Goal: Task Accomplishment & Management: Use online tool/utility

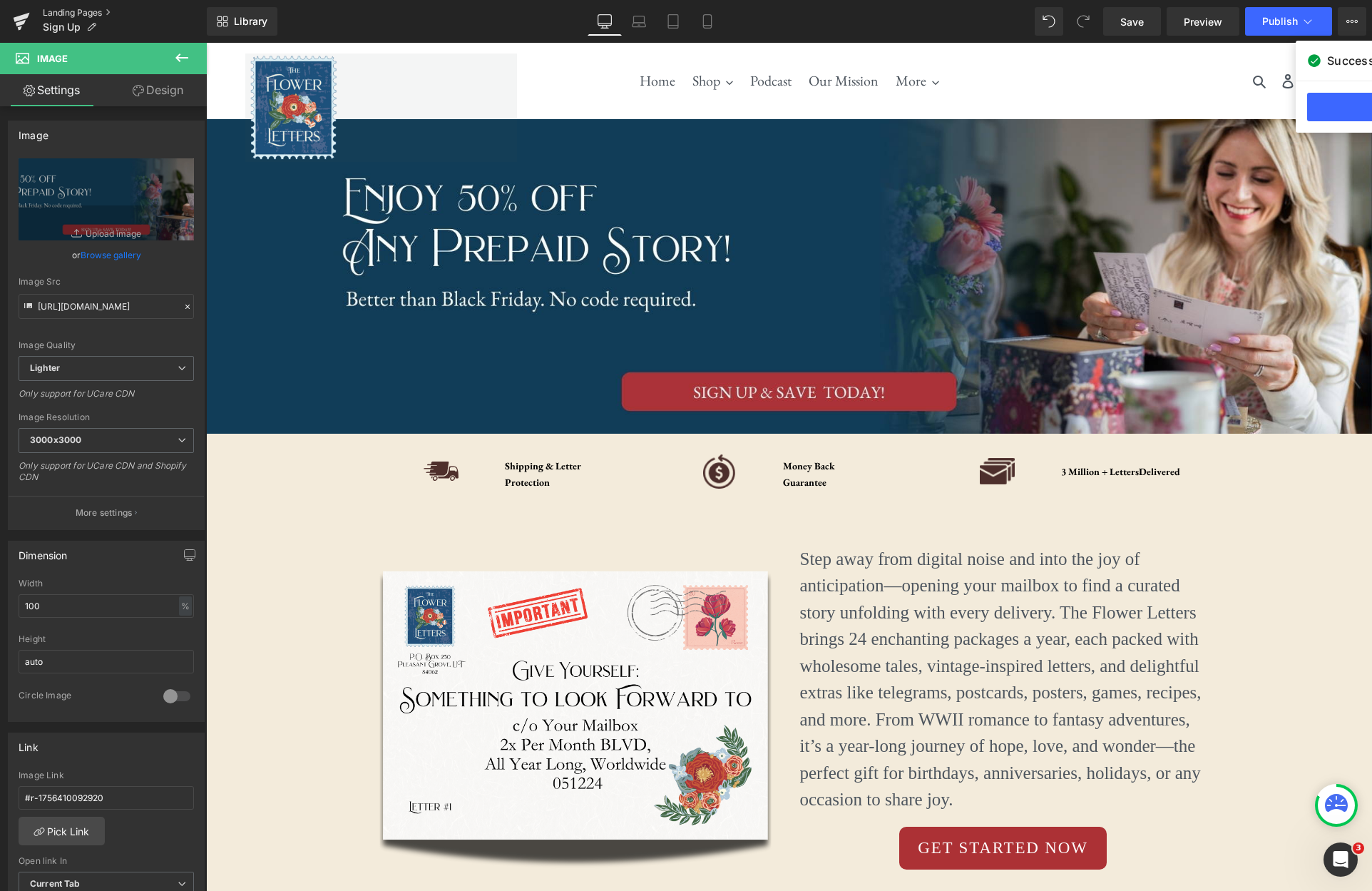
click at [60, 12] on link "Landing Pages" at bounding box center [125, 12] width 164 height 12
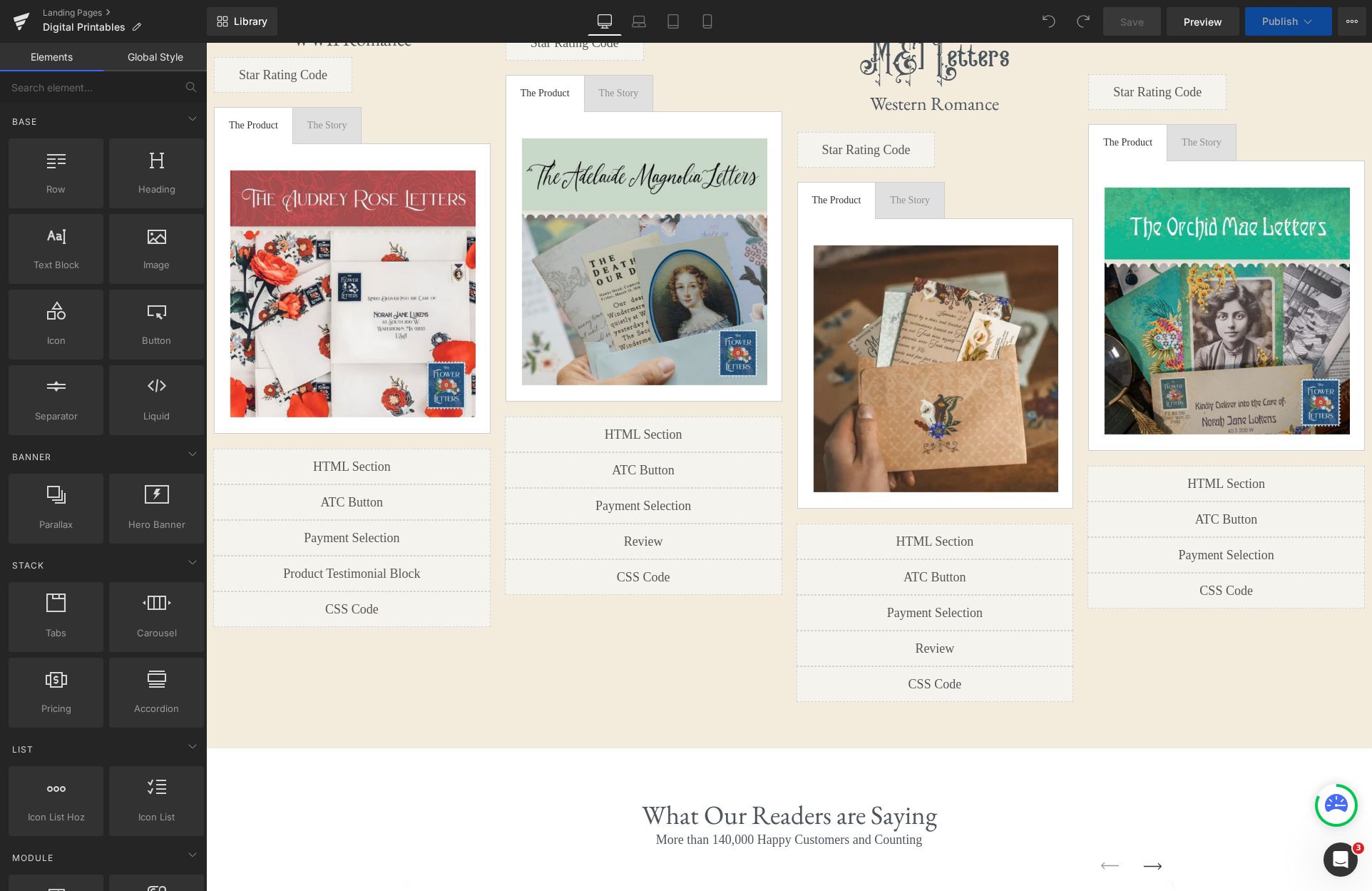
scroll to position [973, 0]
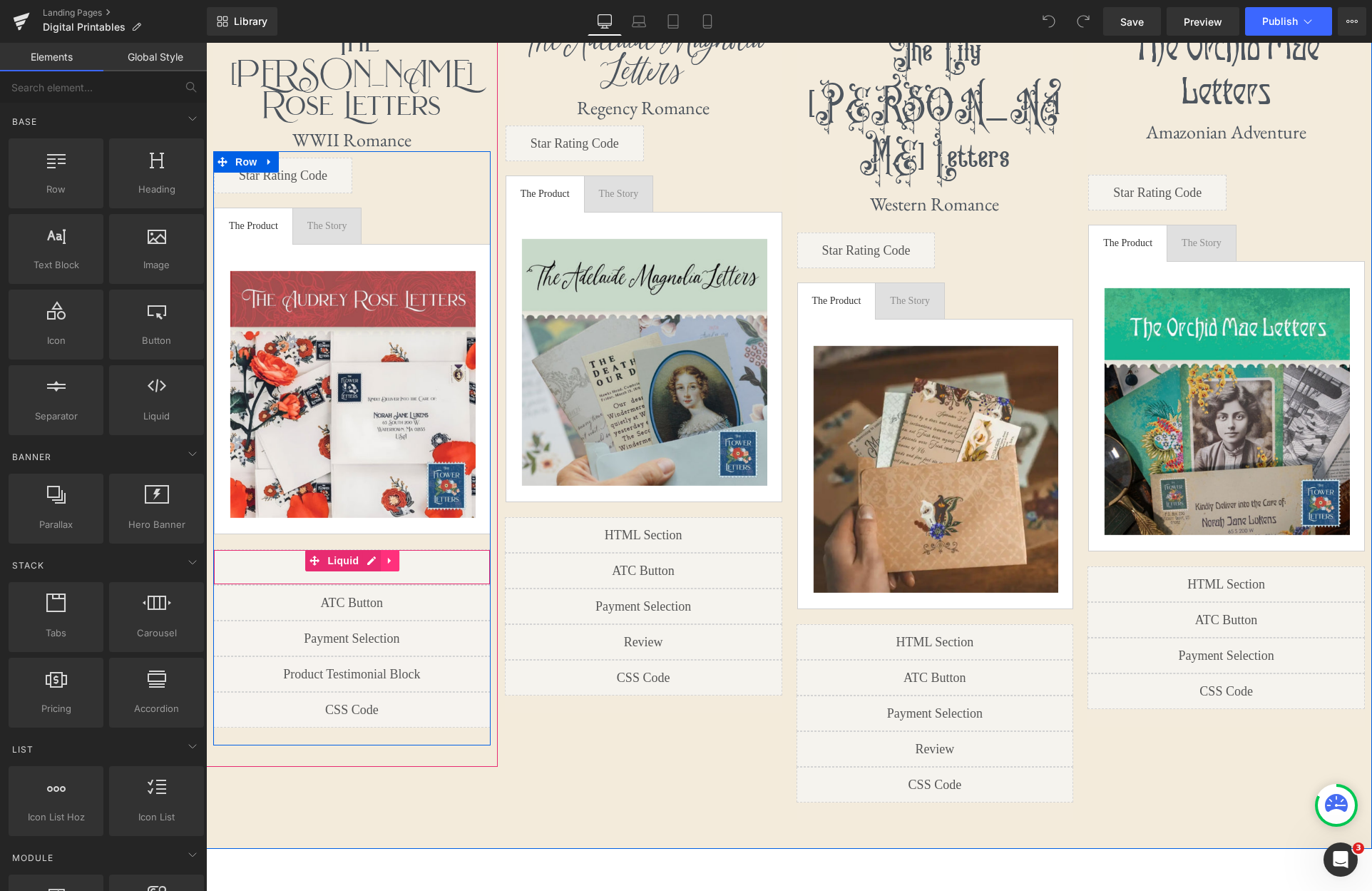
click at [390, 557] on icon at bounding box center [389, 560] width 3 height 6
click at [397, 555] on icon at bounding box center [399, 560] width 10 height 10
click at [397, 550] on link at bounding box center [390, 561] width 19 height 21
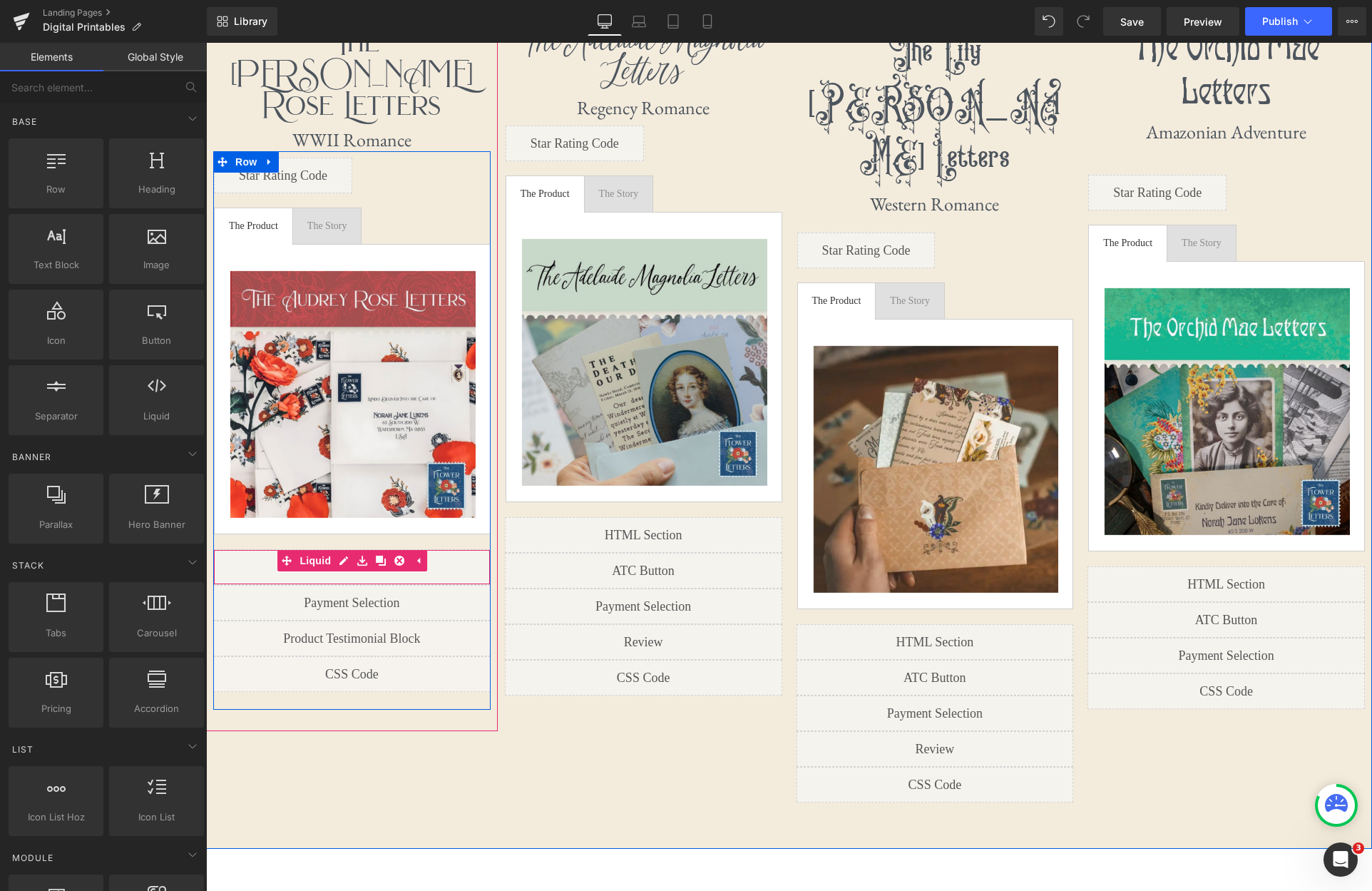
click at [397, 555] on icon at bounding box center [399, 560] width 10 height 10
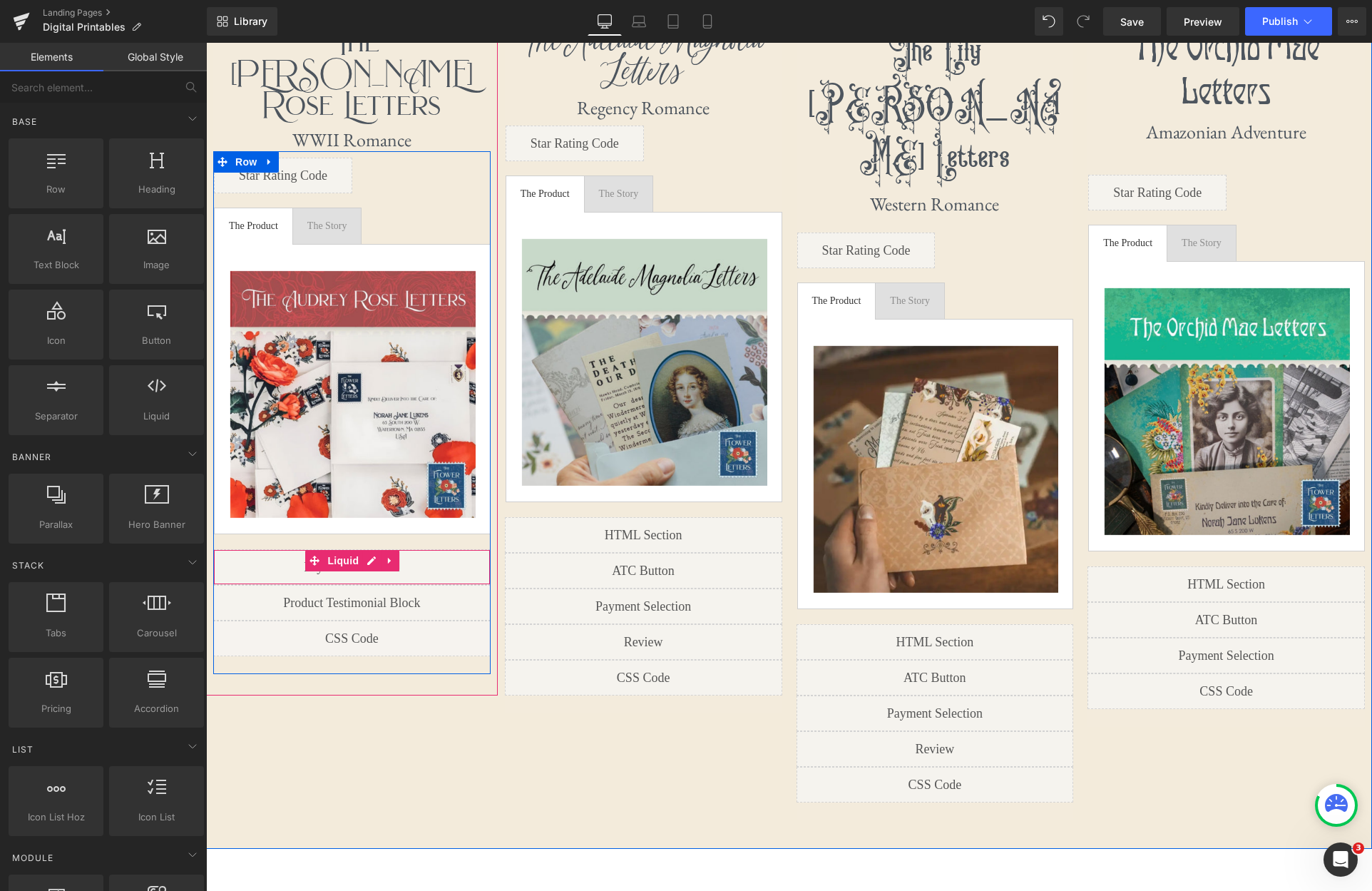
click at [397, 550] on link at bounding box center [390, 561] width 19 height 21
click at [397, 555] on icon at bounding box center [399, 560] width 10 height 10
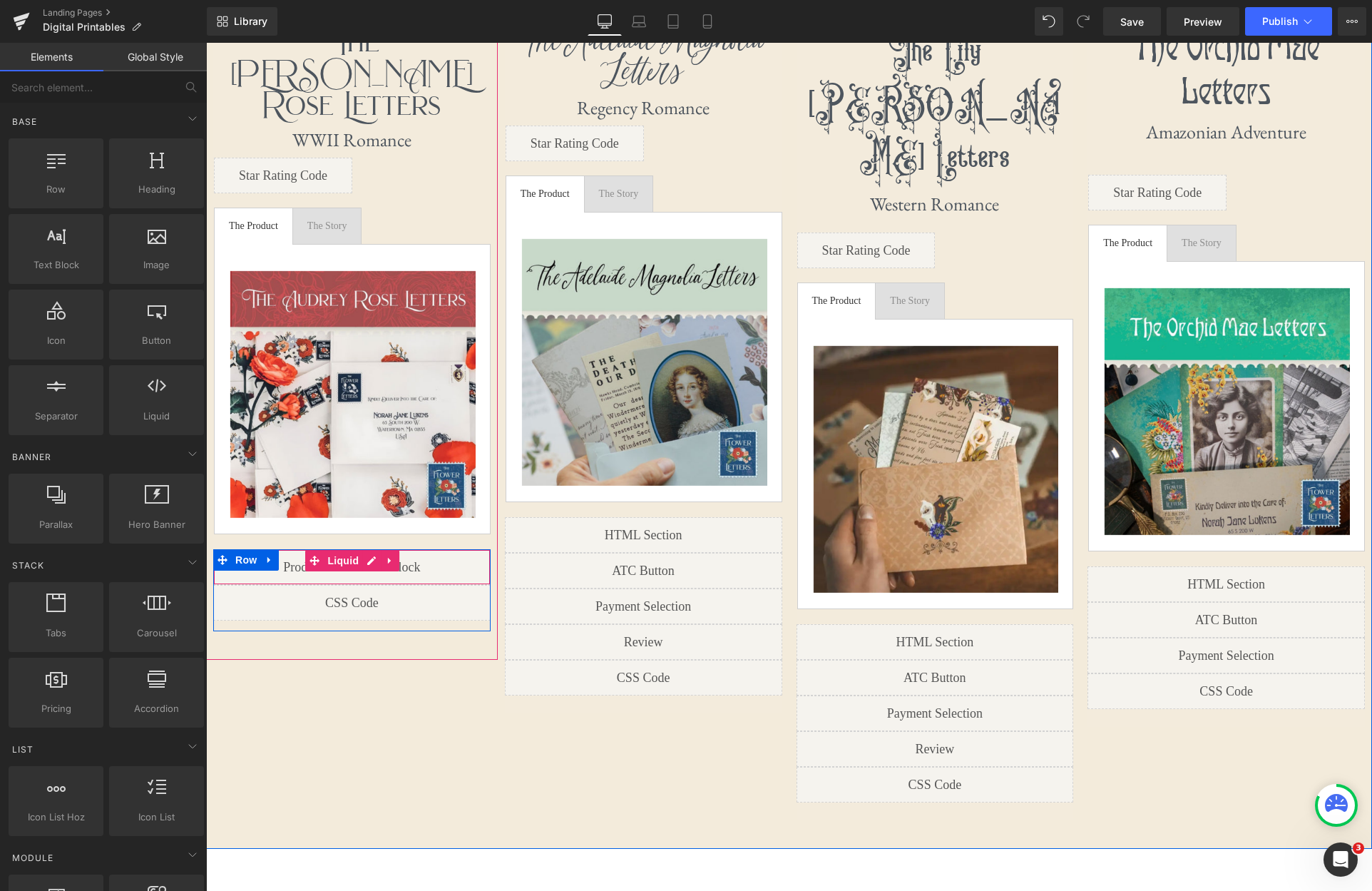
click at [397, 550] on link at bounding box center [390, 561] width 19 height 21
click at [397, 555] on icon at bounding box center [399, 560] width 10 height 10
click at [397, 550] on link at bounding box center [390, 561] width 19 height 21
click at [398, 555] on icon at bounding box center [399, 560] width 10 height 11
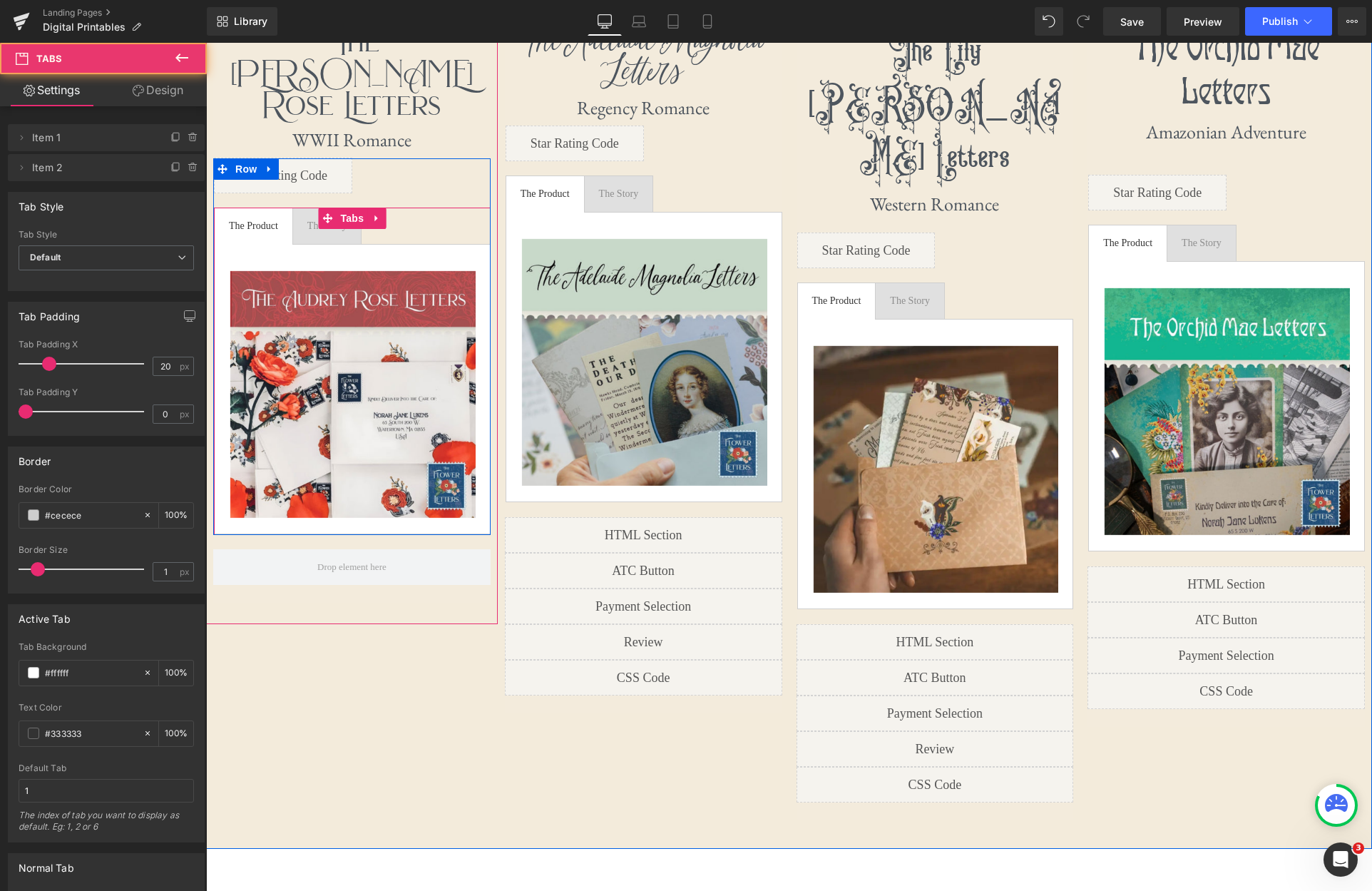
click at [302, 208] on span "The Story Text Block" at bounding box center [327, 226] width 69 height 36
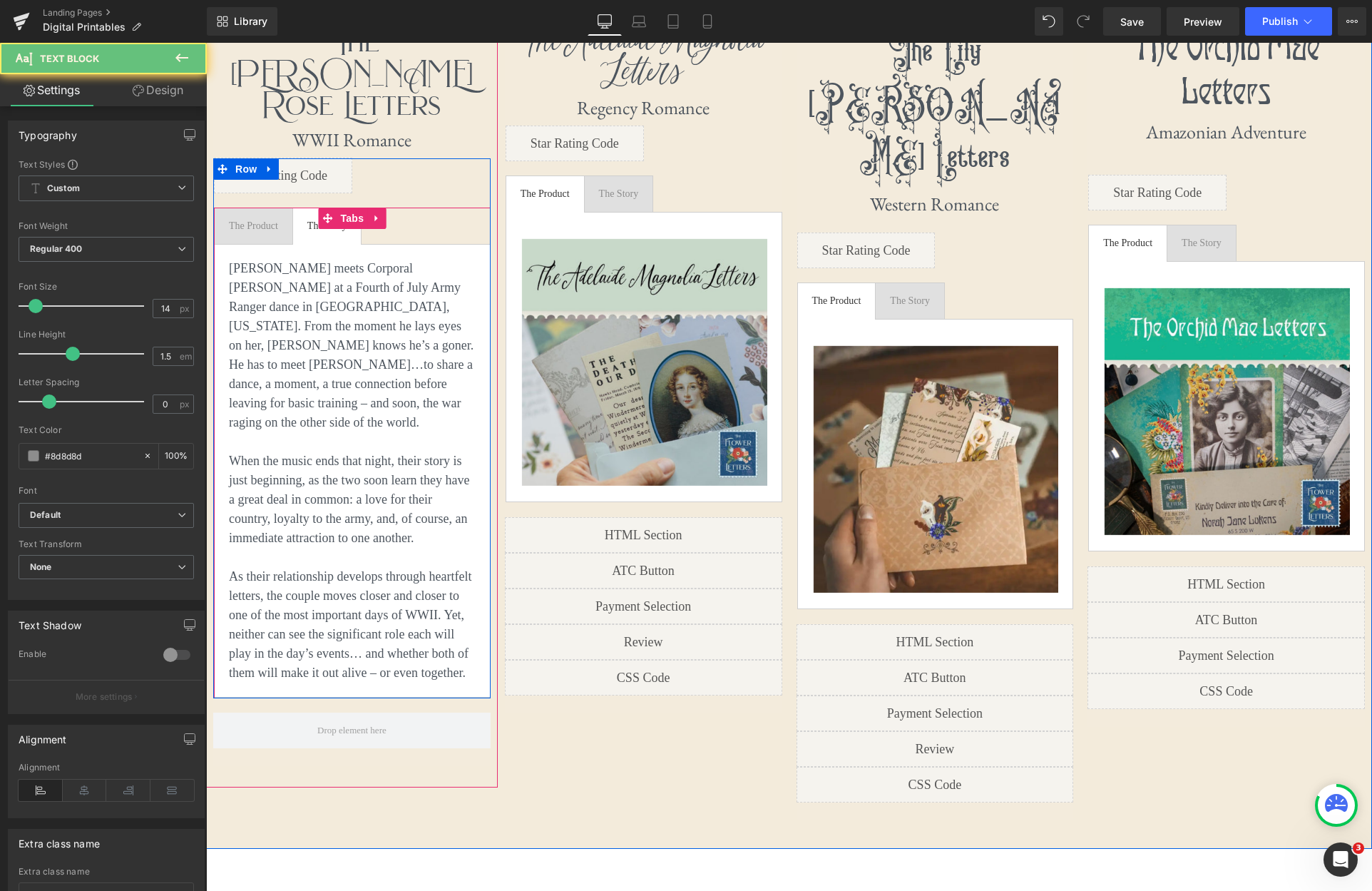
click at [206, 43] on div at bounding box center [206, 43] width 0 height 0
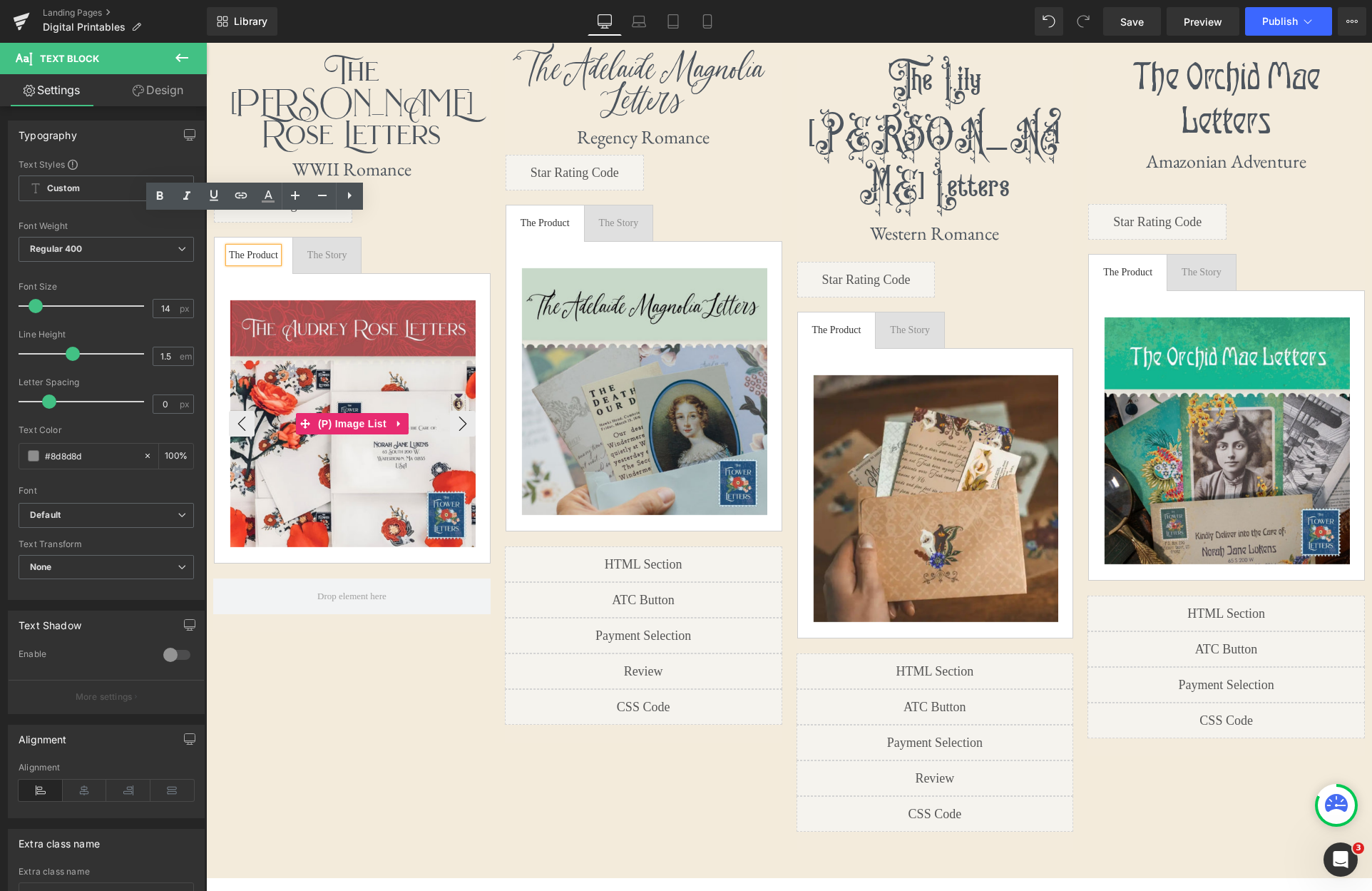
scroll to position [944, 0]
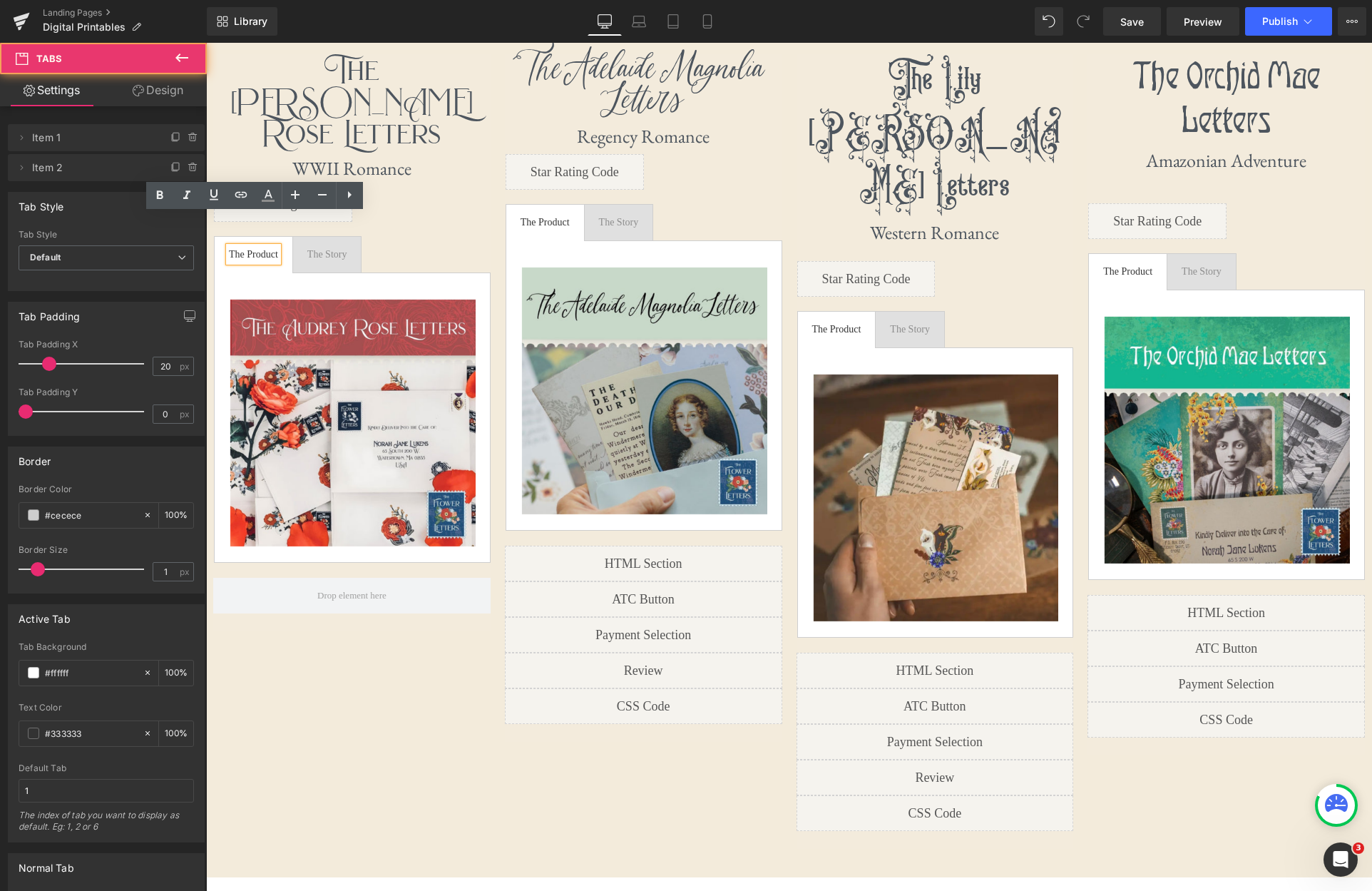
click at [413, 236] on ul "The Product Text Block The Story Text Block" at bounding box center [351, 255] width 277 height 37
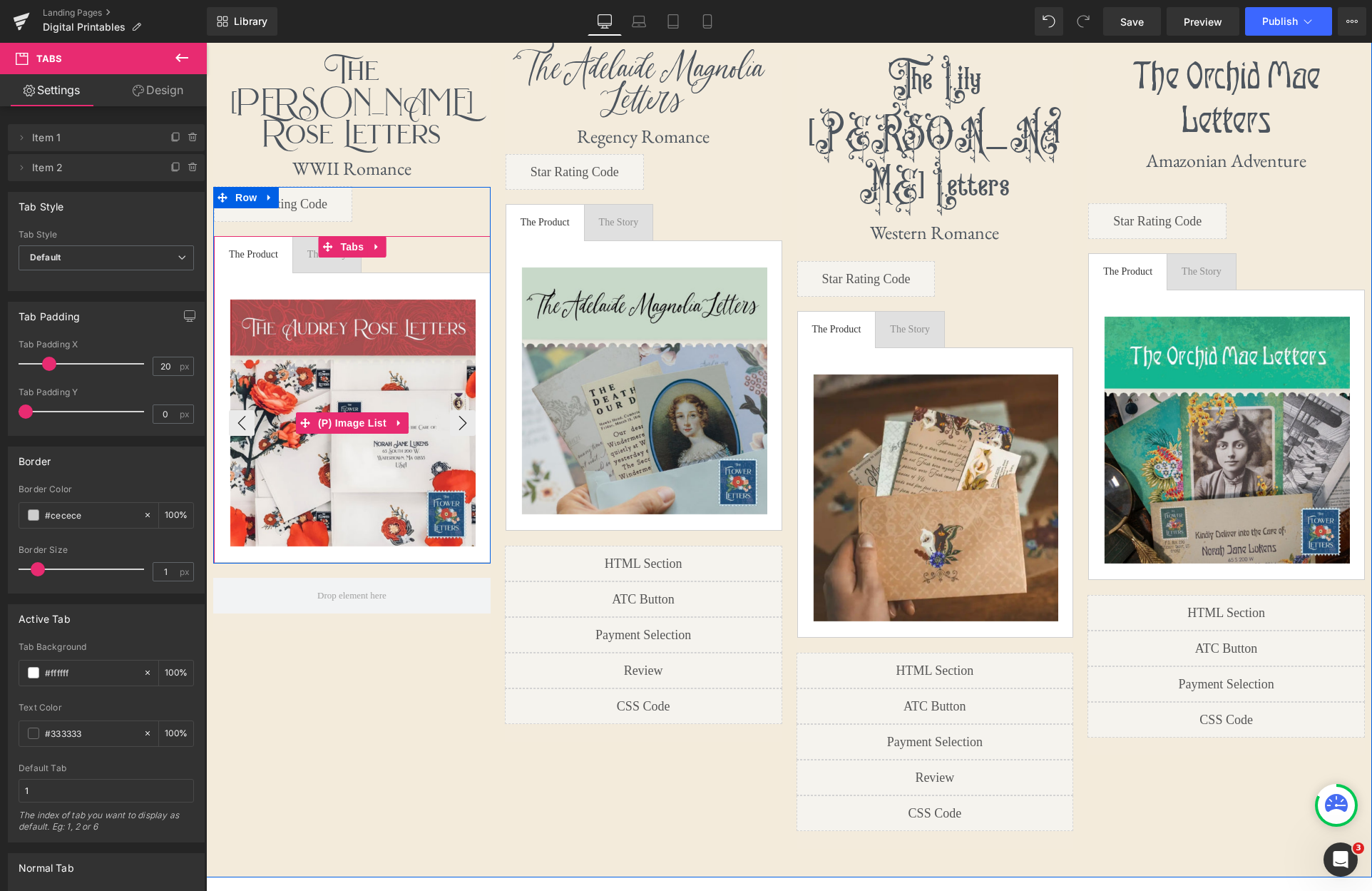
scroll to position [839, 0]
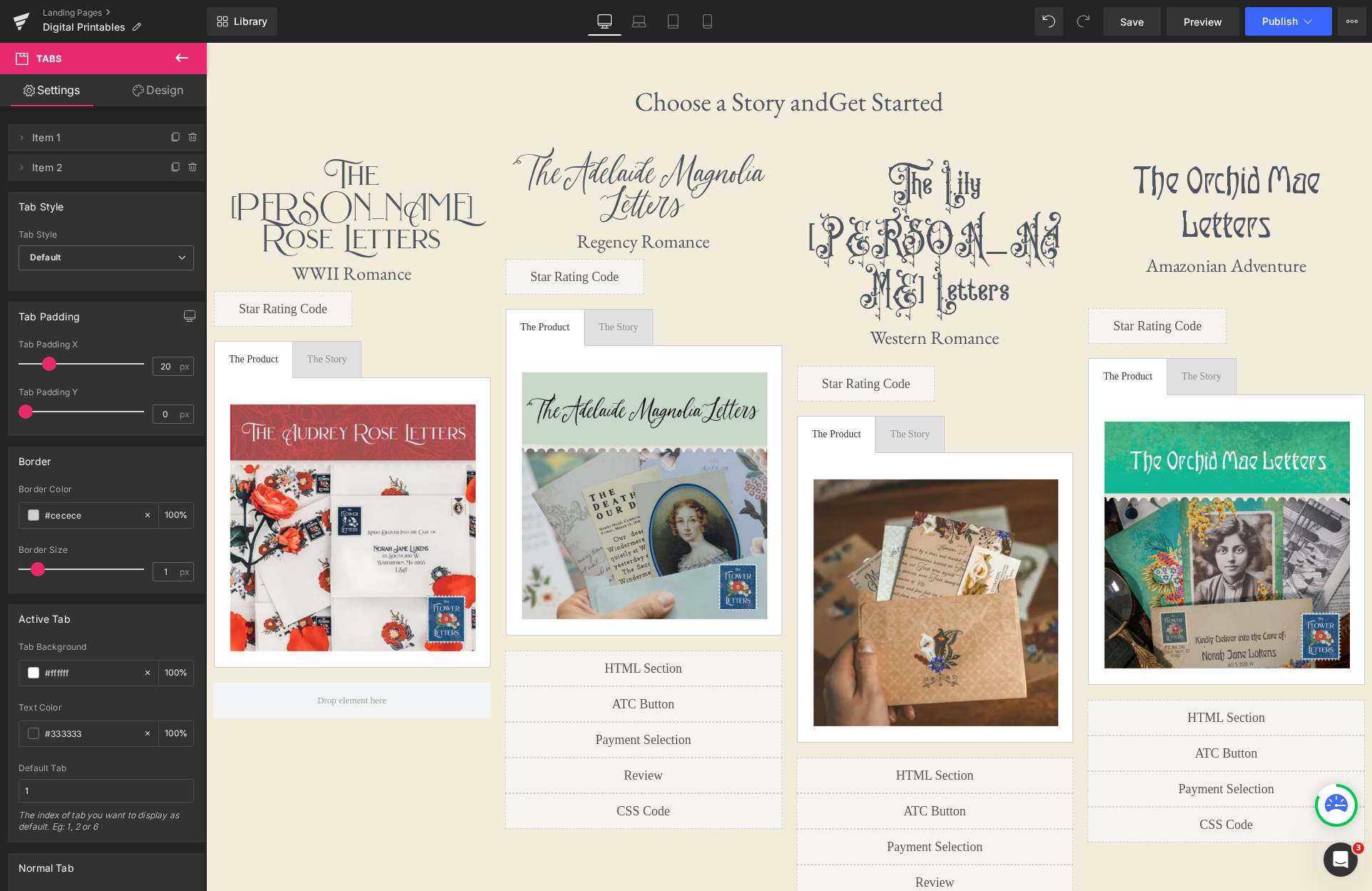
click at [186, 60] on icon at bounding box center [182, 57] width 17 height 17
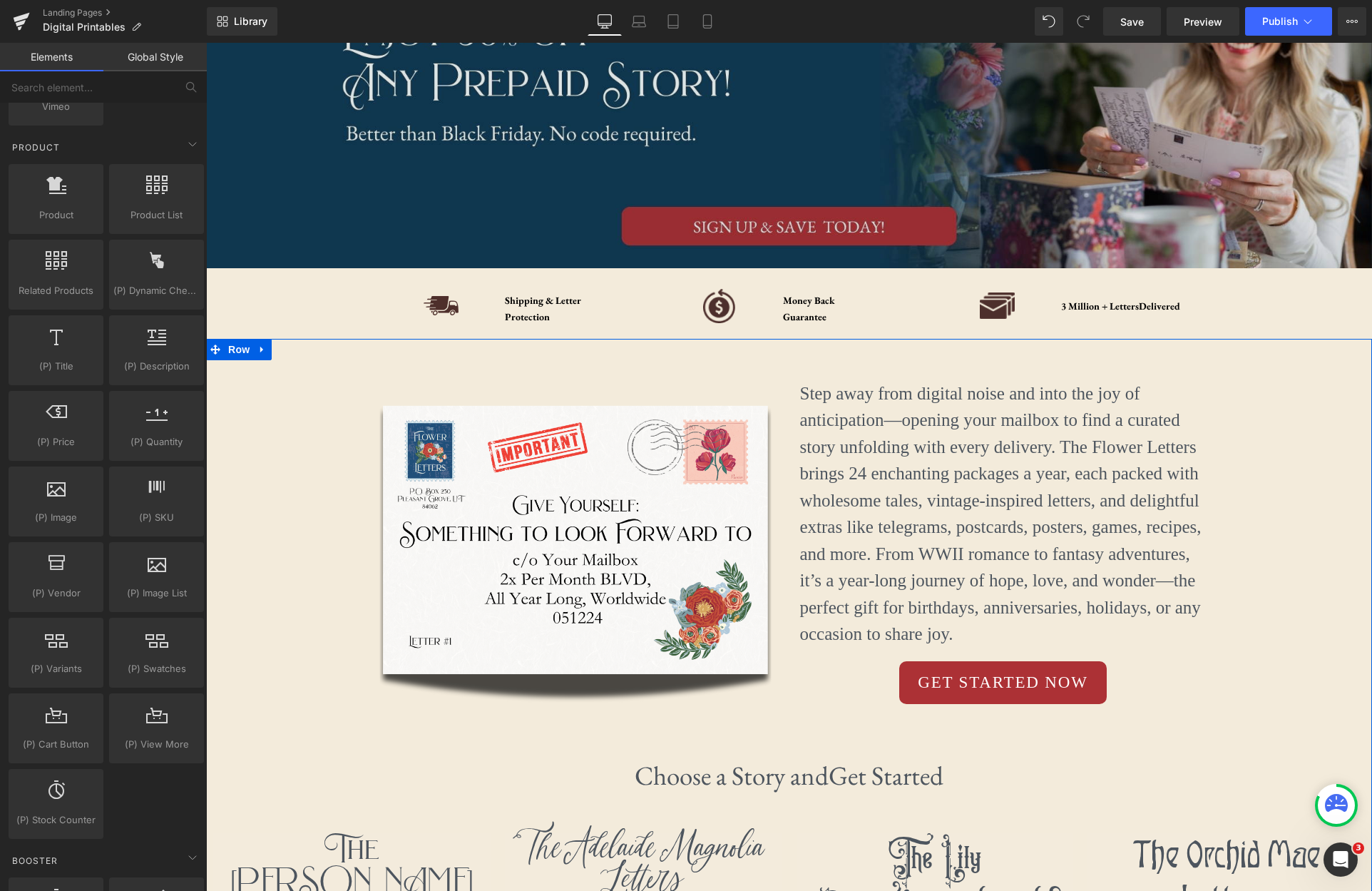
scroll to position [0, 0]
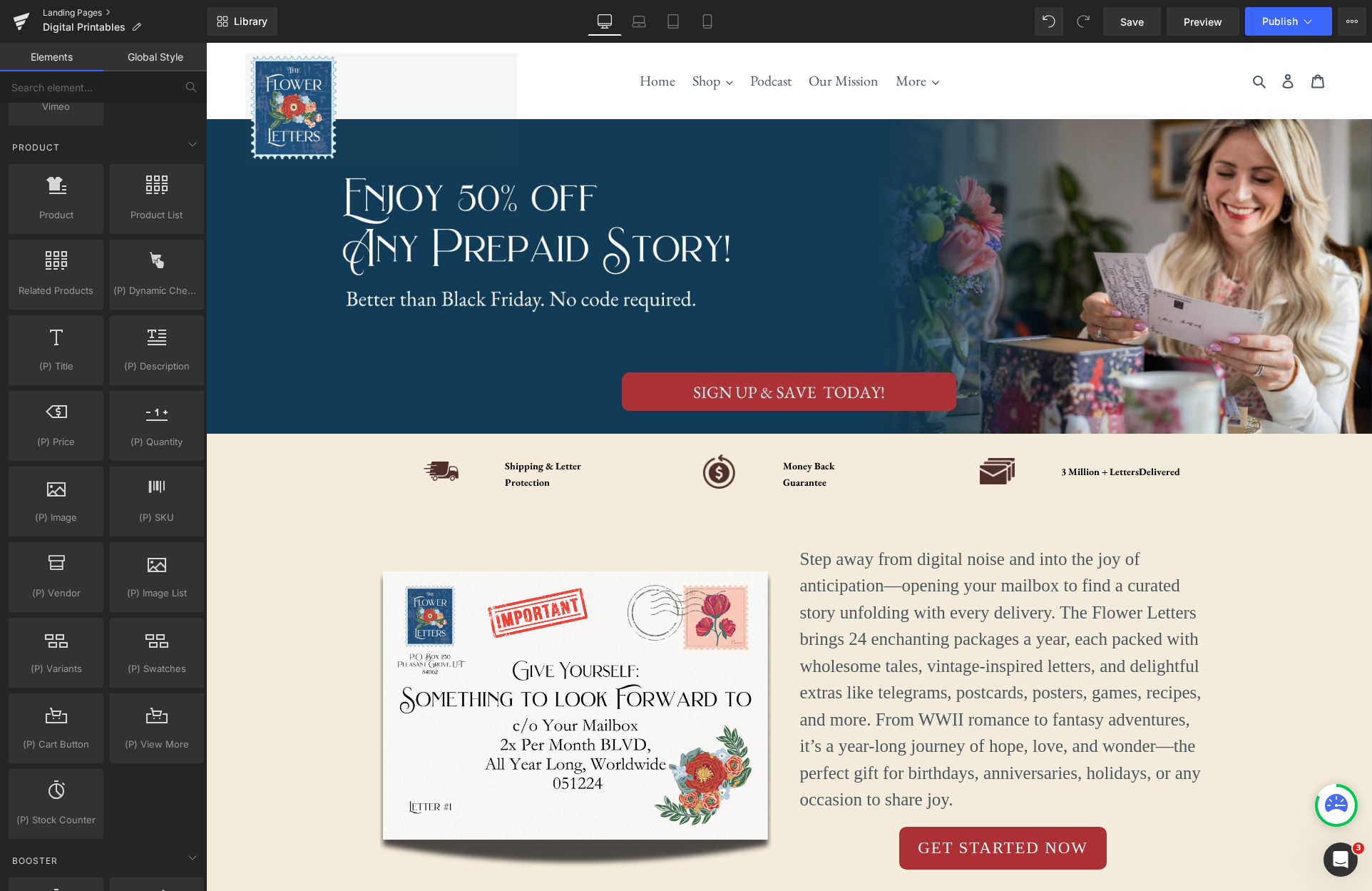
click at [60, 11] on link "Landing Pages" at bounding box center [125, 12] width 164 height 12
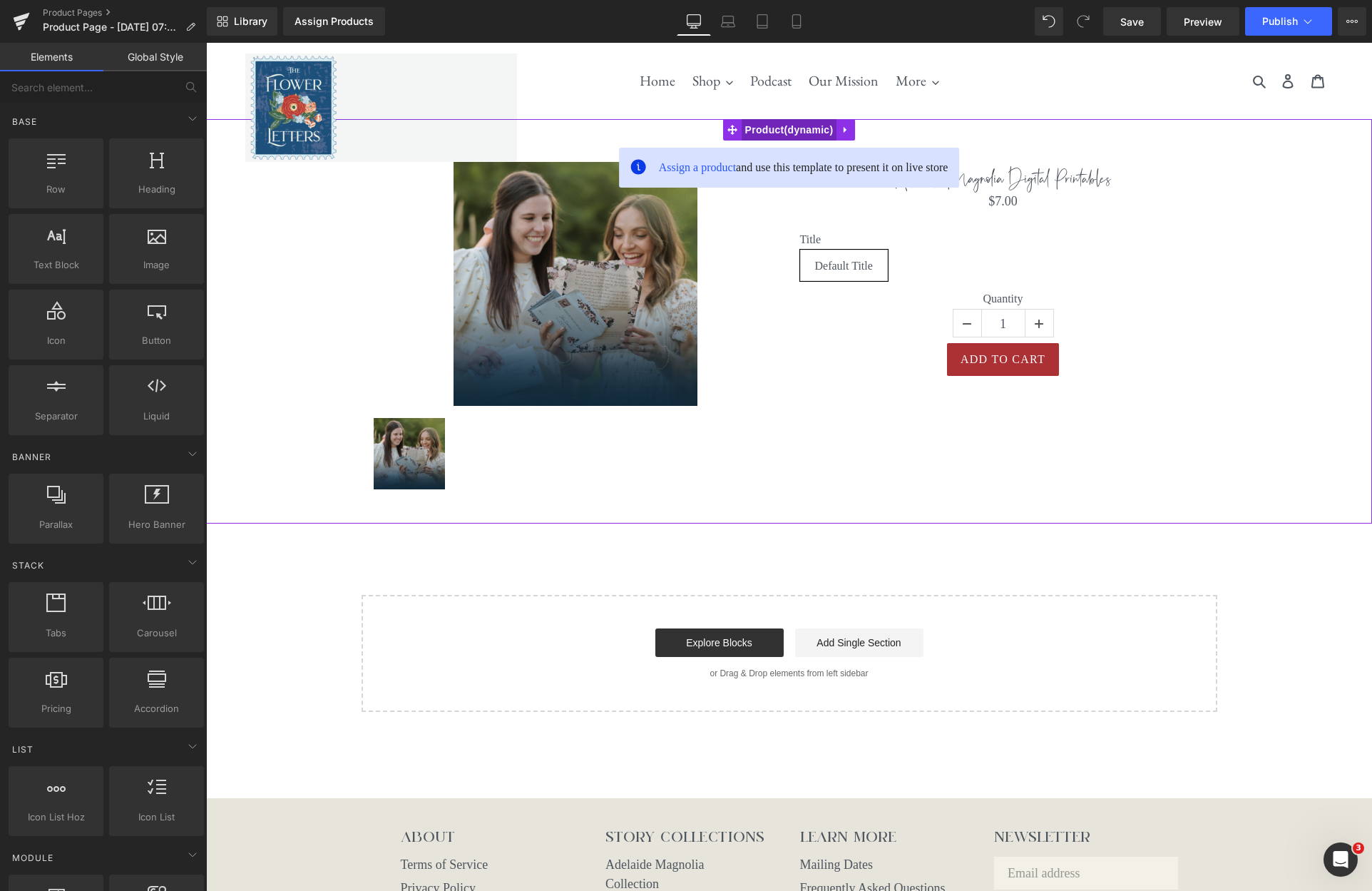
click at [792, 131] on span "Product" at bounding box center [788, 130] width 95 height 21
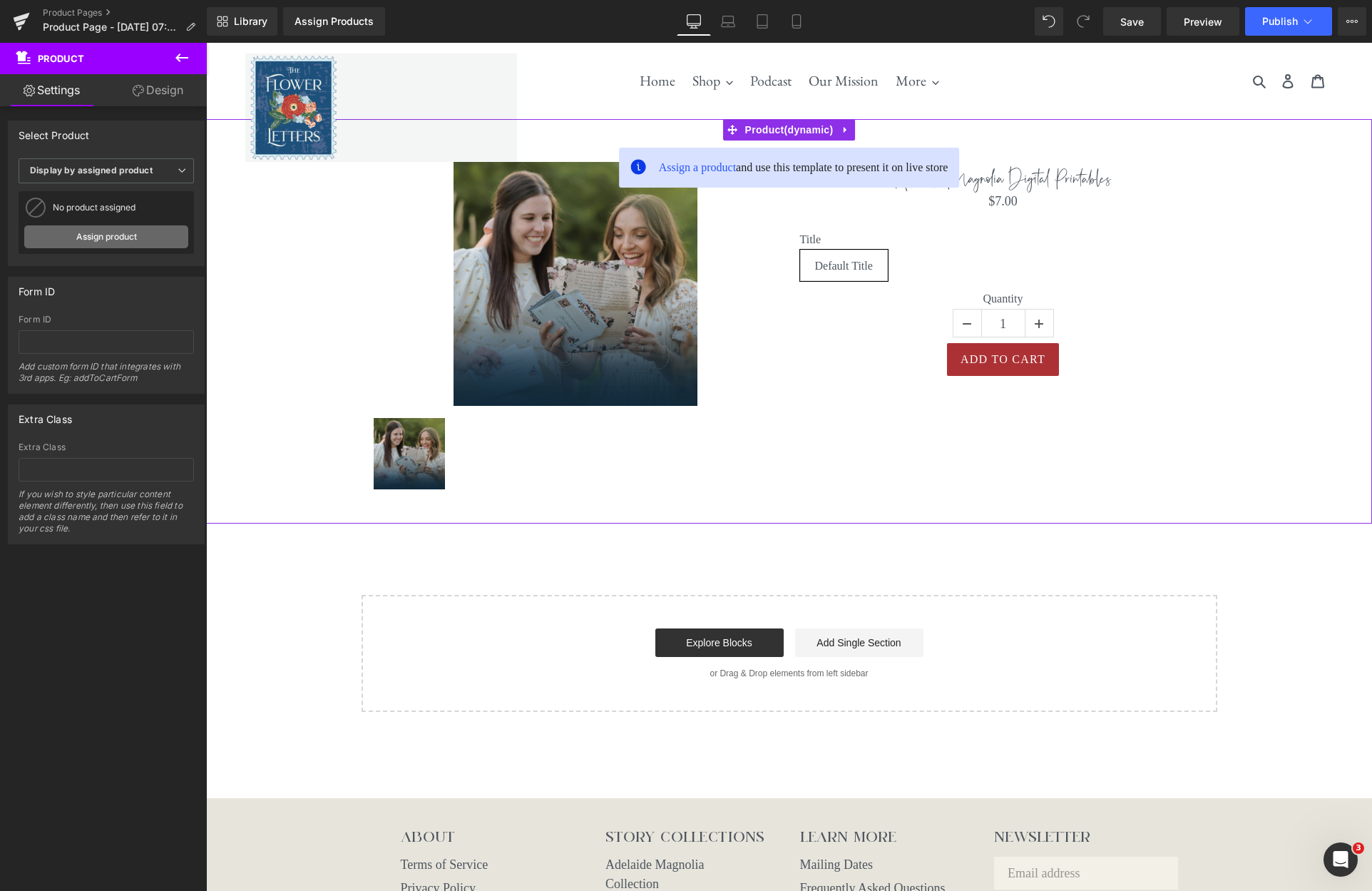
click at [132, 239] on link "Assign product" at bounding box center [106, 237] width 164 height 23
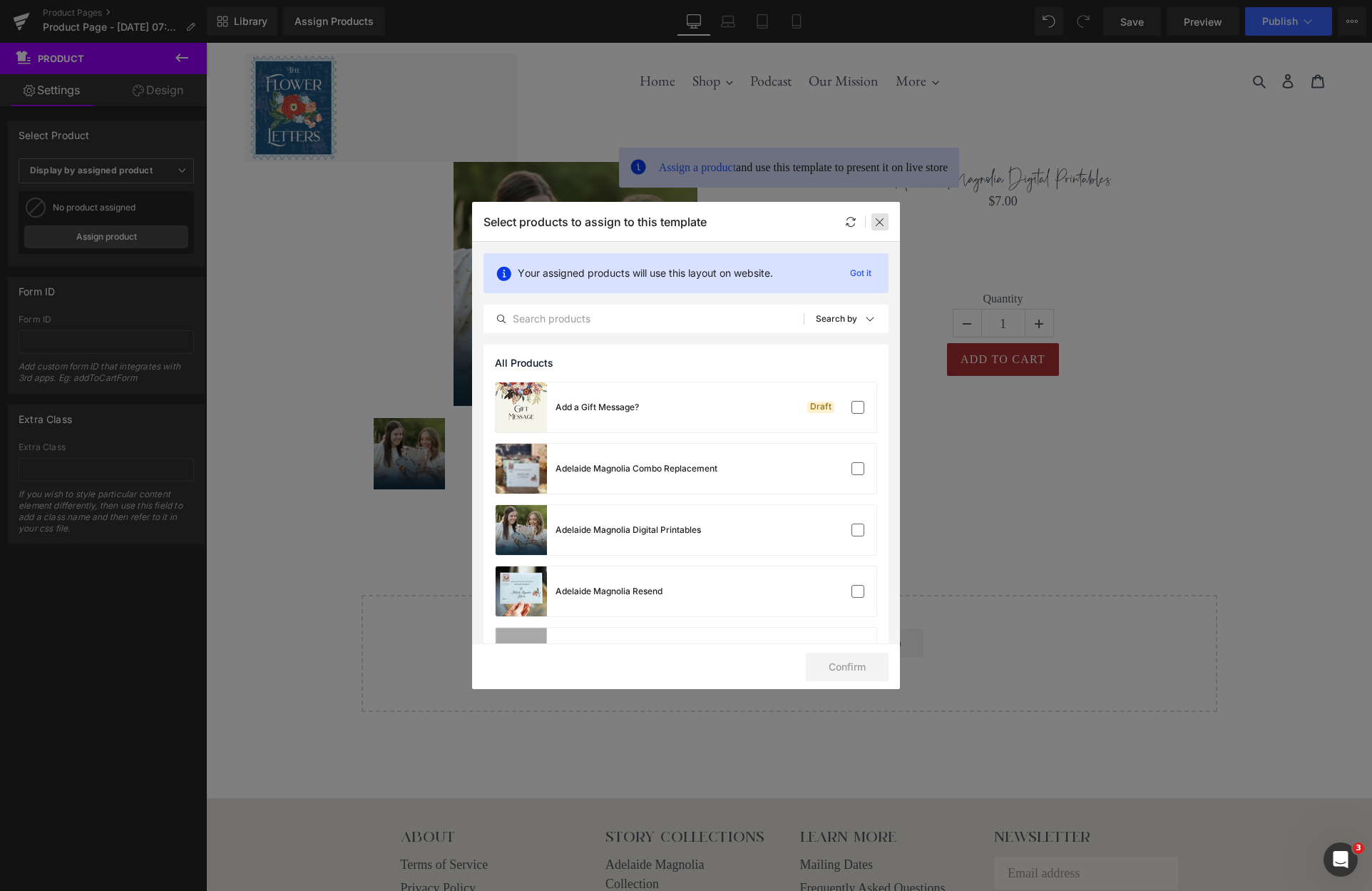
click at [881, 226] on icon at bounding box center [880, 222] width 12 height 12
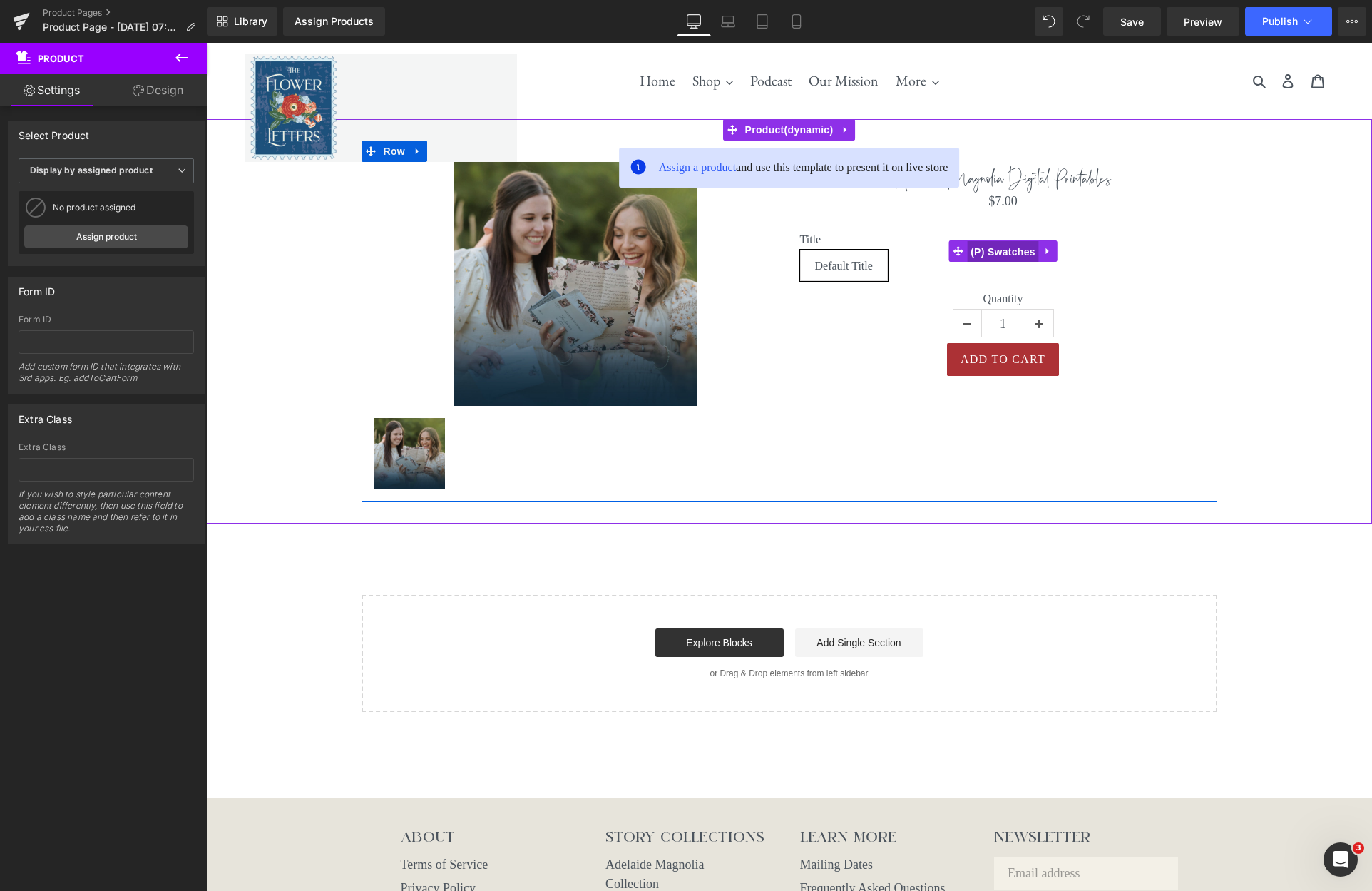
click at [1011, 256] on span "(P) Swatches" at bounding box center [1003, 252] width 72 height 21
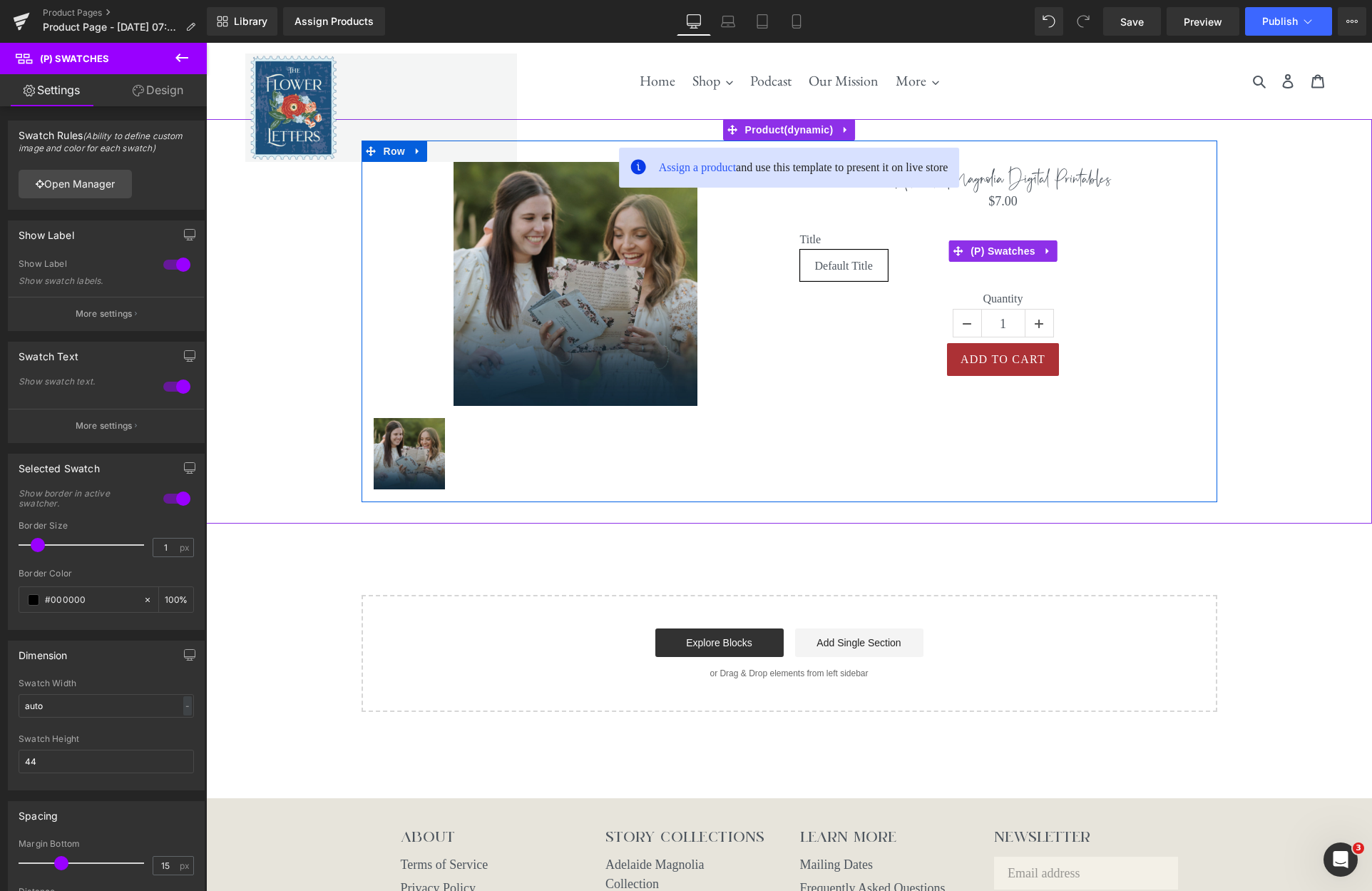
click at [815, 239] on label "Title" at bounding box center [1003, 240] width 407 height 17
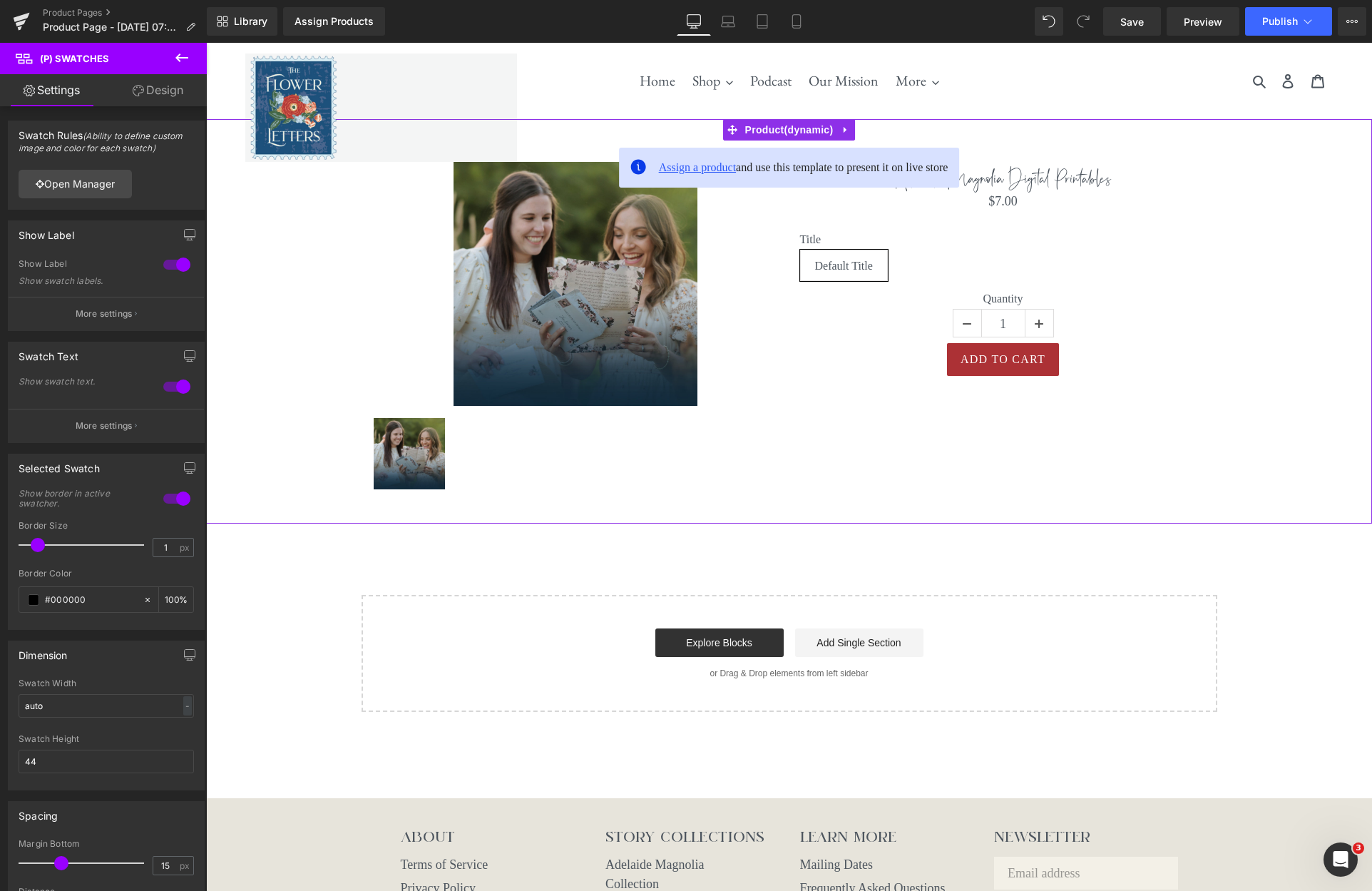
click at [696, 172] on span "Assign a product" at bounding box center [698, 167] width 77 height 12
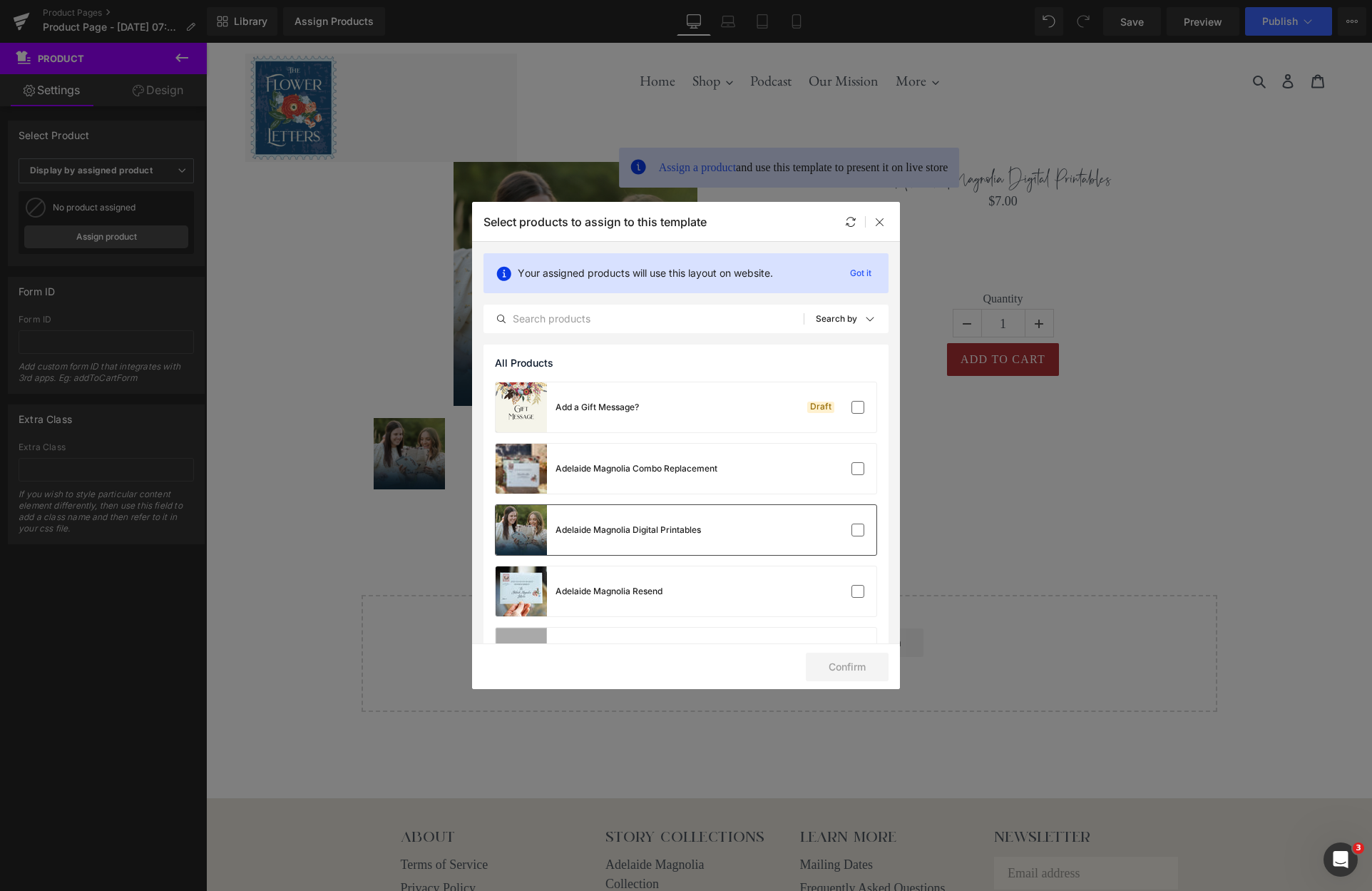
click at [745, 528] on div "Adelaide Magnolia Digital Printables" at bounding box center [686, 530] width 381 height 50
click at [838, 664] on button "Confirm" at bounding box center [847, 667] width 83 height 28
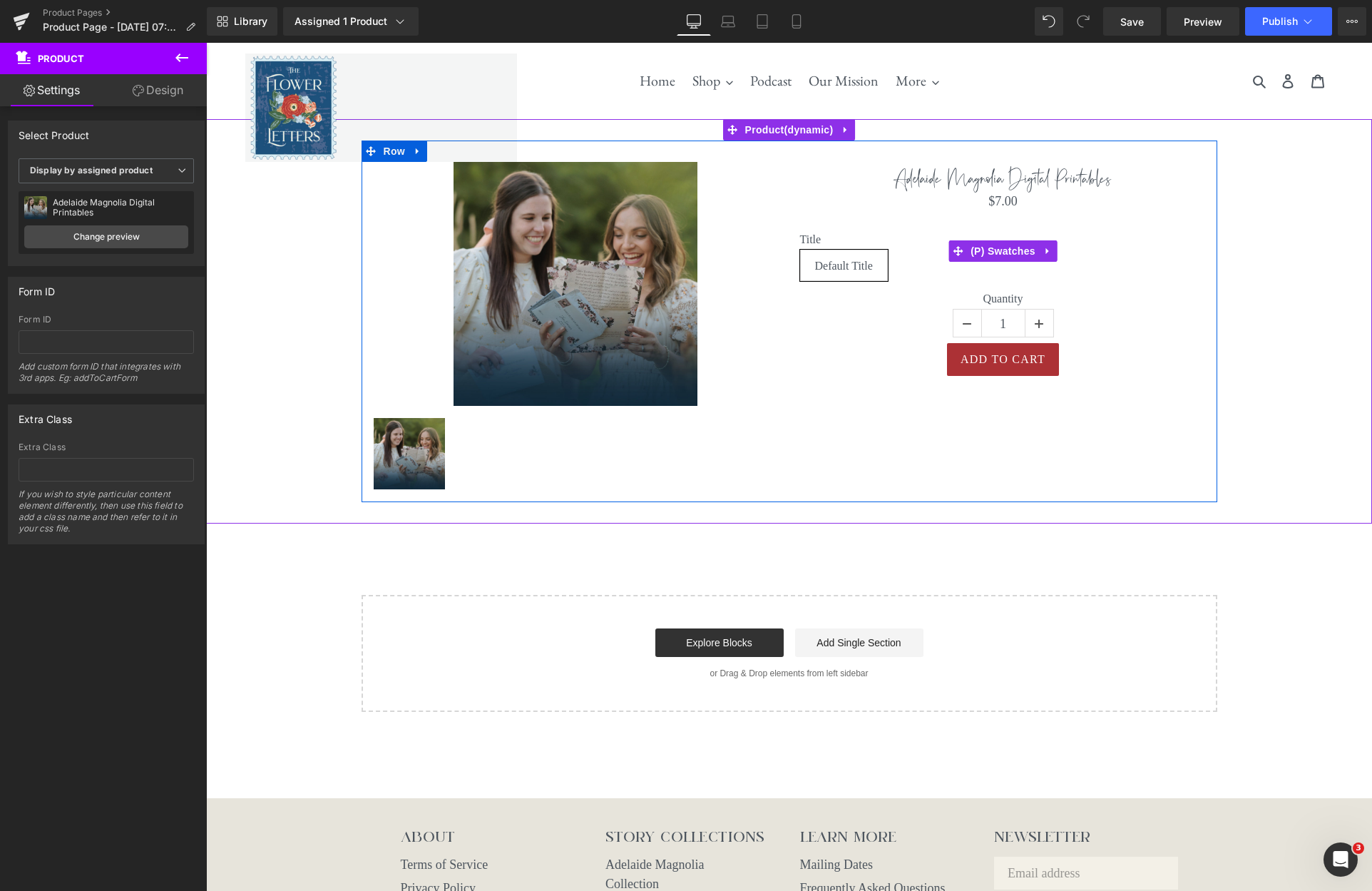
click at [815, 240] on label "Title" at bounding box center [1003, 240] width 407 height 17
click at [999, 248] on span "(P) Swatches" at bounding box center [1003, 251] width 72 height 21
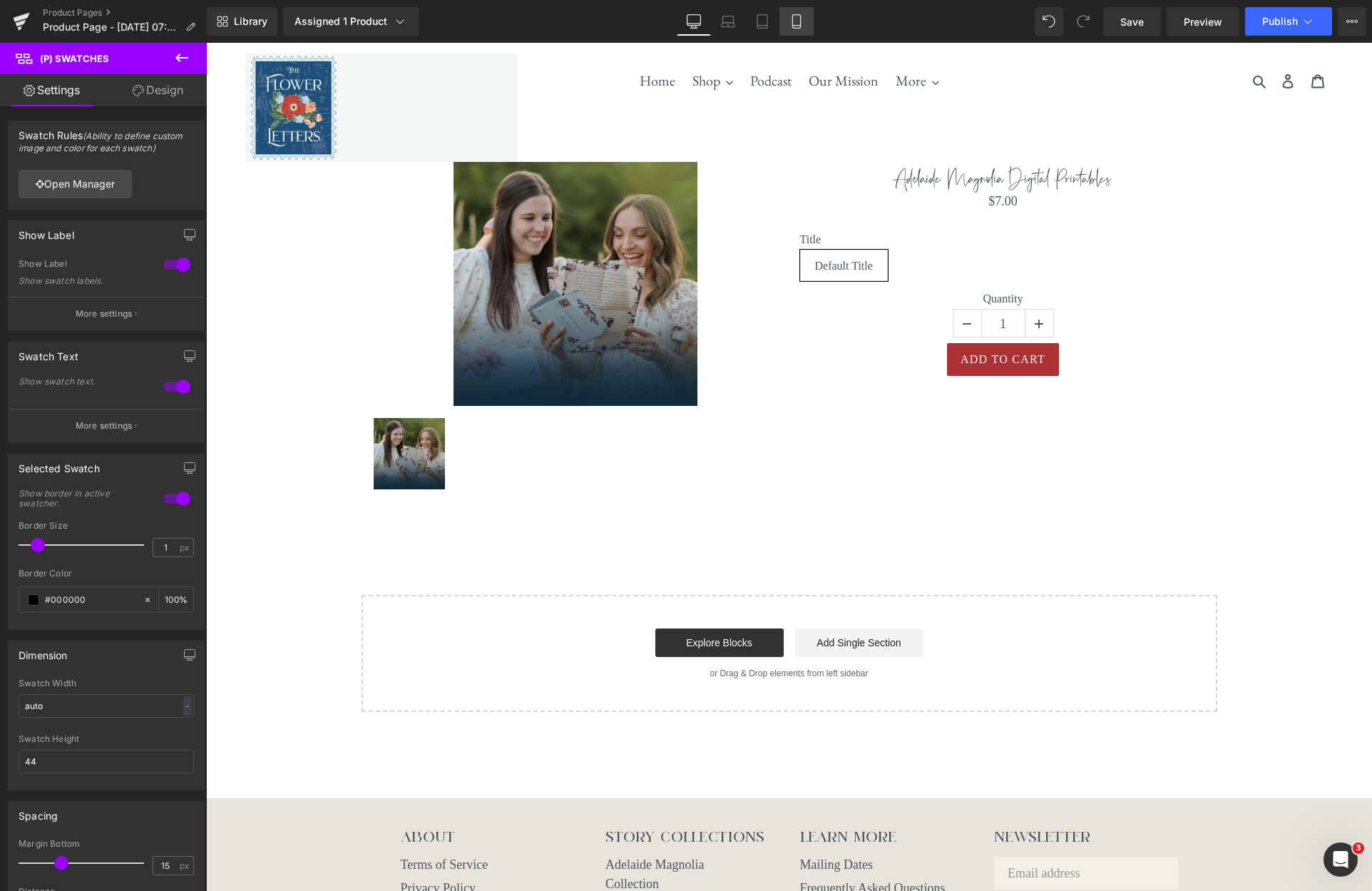
click at [803, 20] on icon at bounding box center [796, 21] width 14 height 14
type input "100"
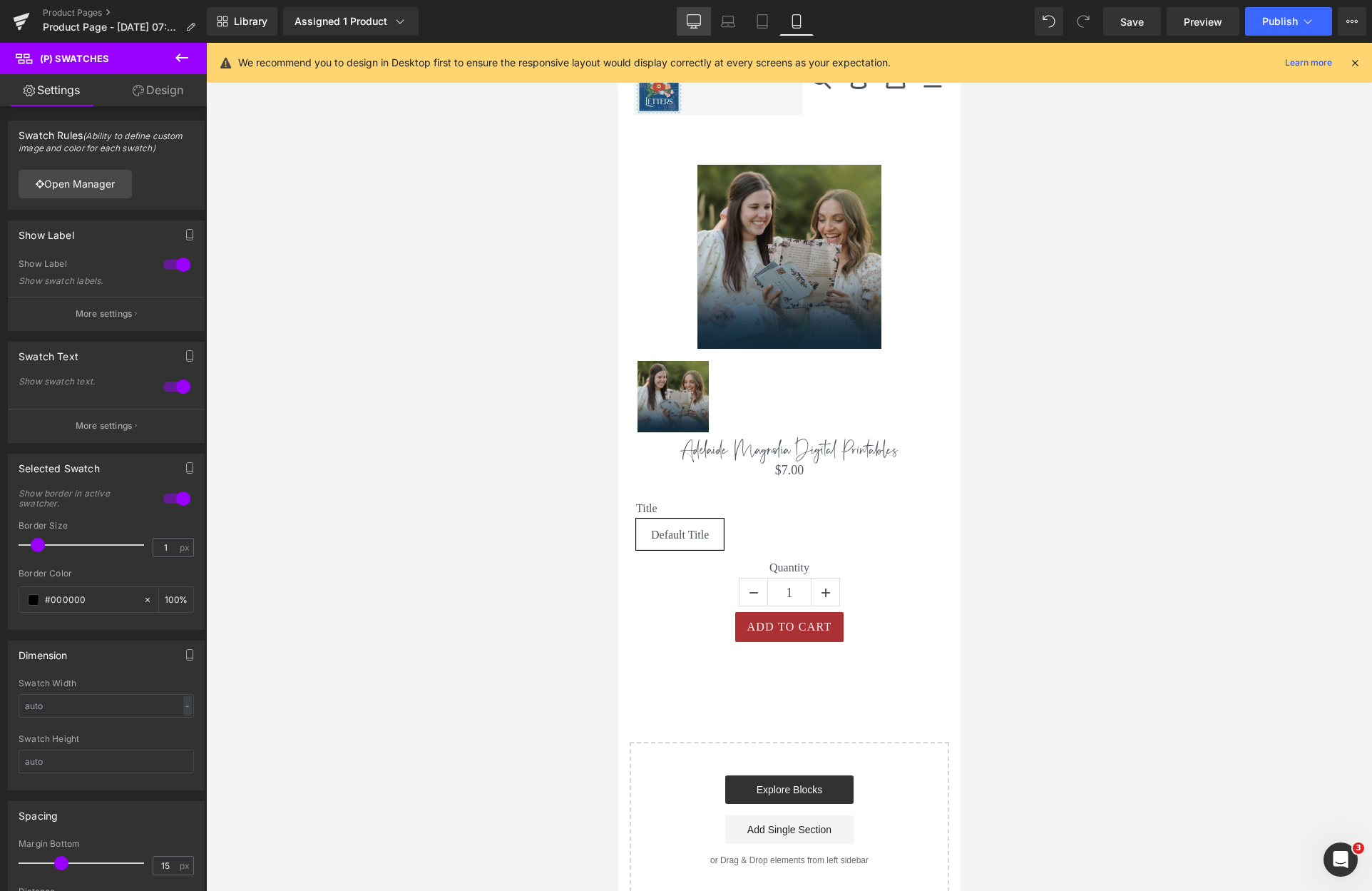
click at [690, 20] on icon at bounding box center [694, 21] width 14 height 14
type input "100"
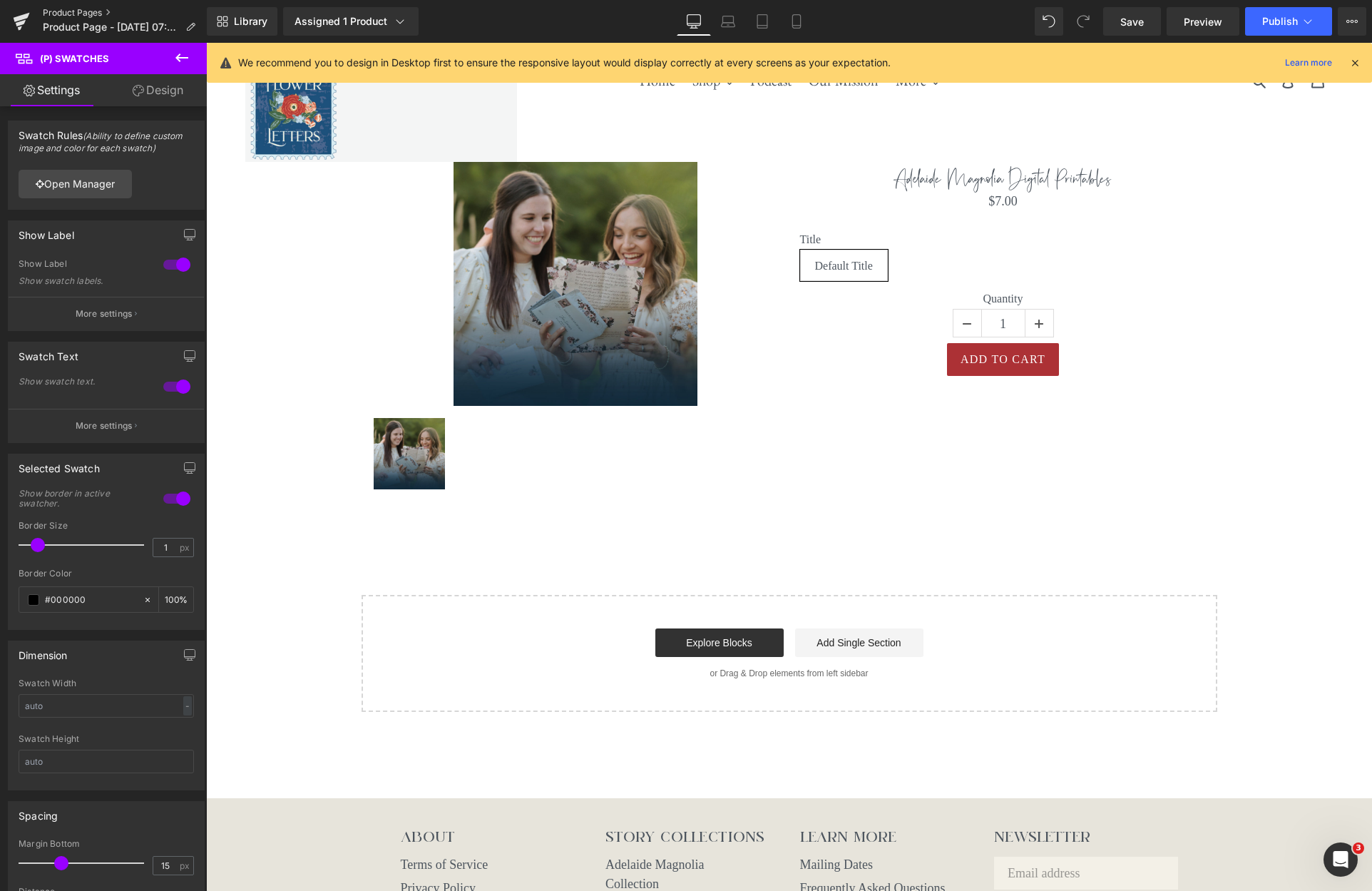
click at [77, 10] on link "Product Pages" at bounding box center [125, 12] width 164 height 12
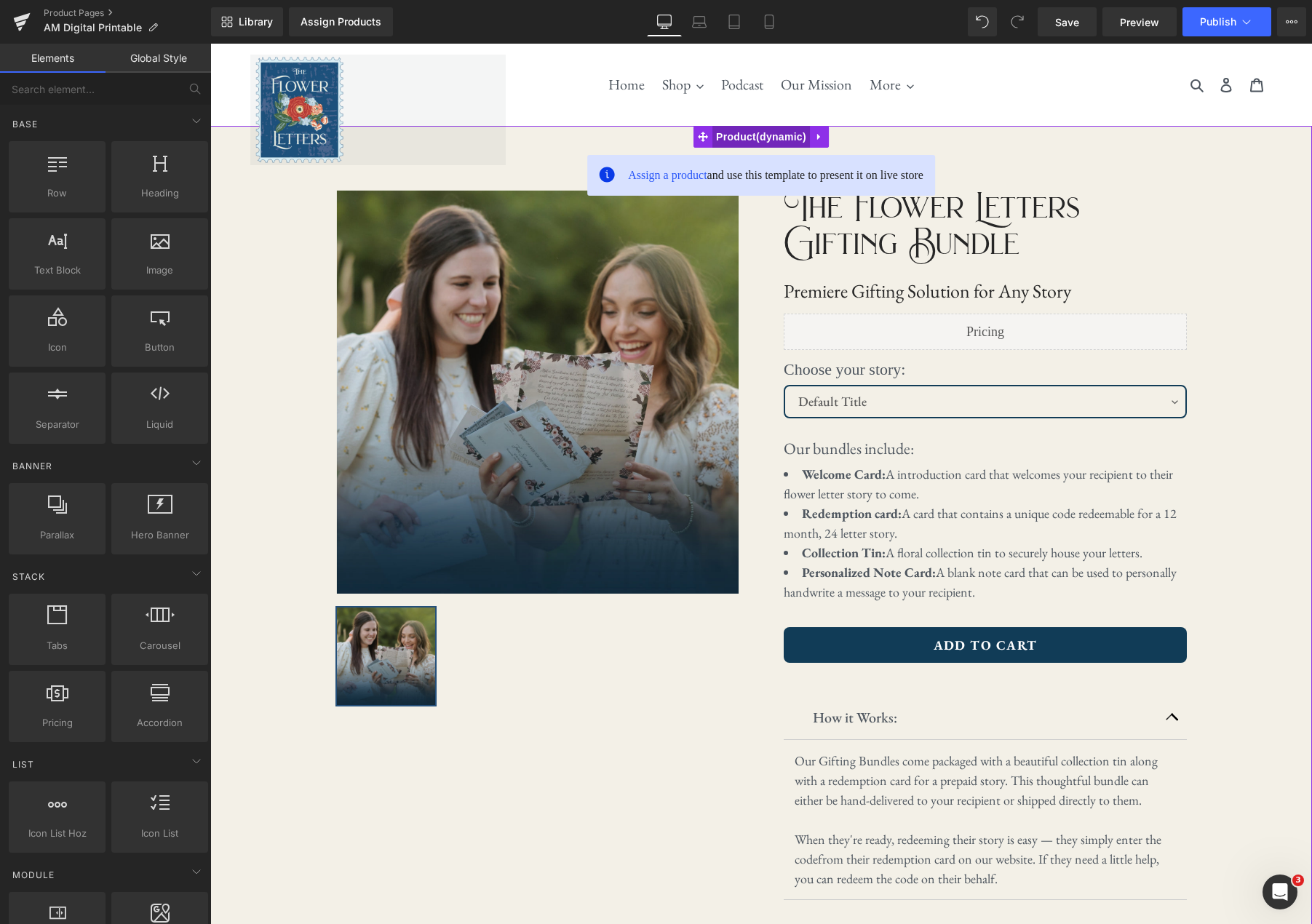
click at [747, 137] on span "Product" at bounding box center [761, 137] width 97 height 22
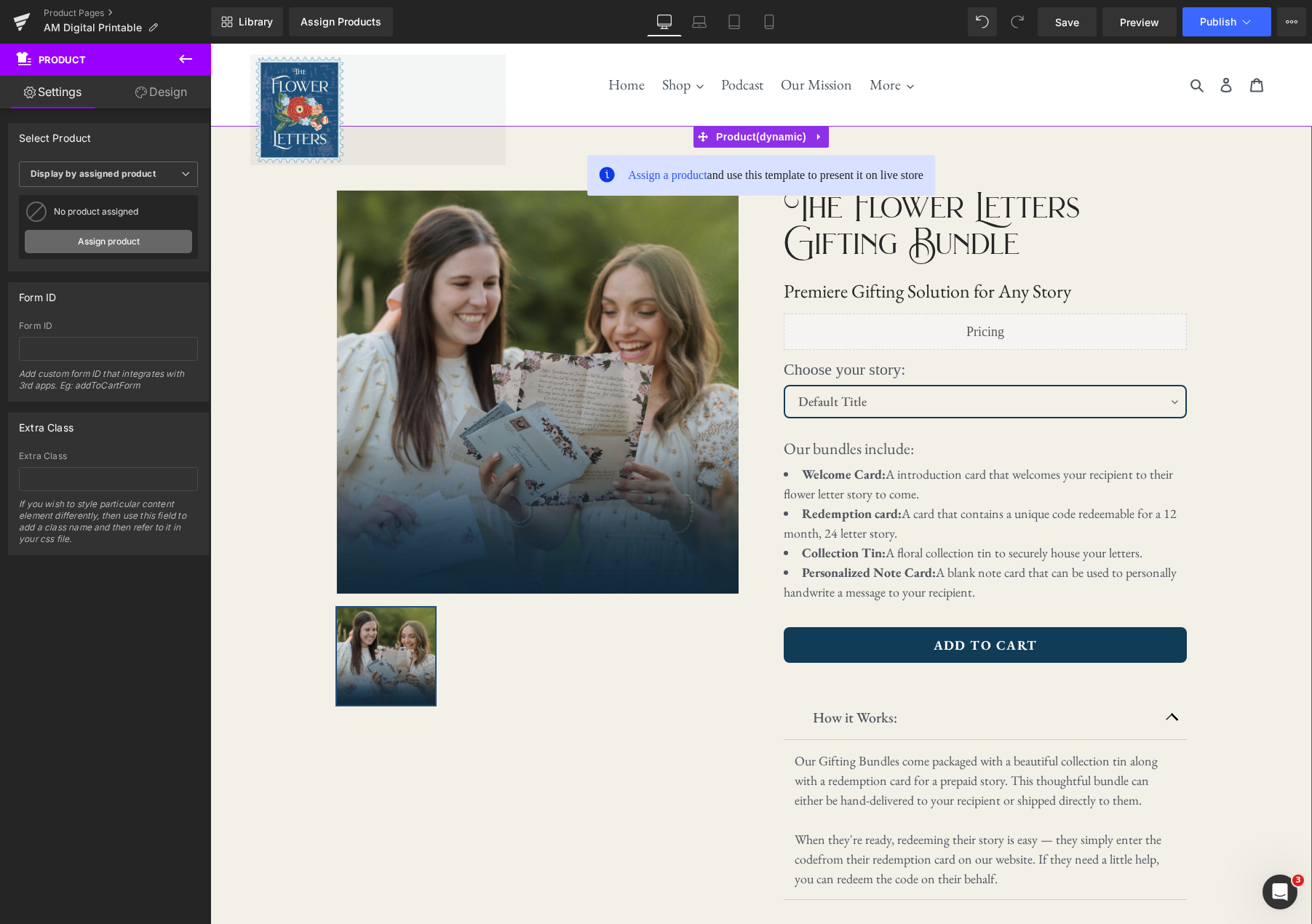
click at [102, 240] on link "Assign product" at bounding box center [108, 241] width 167 height 24
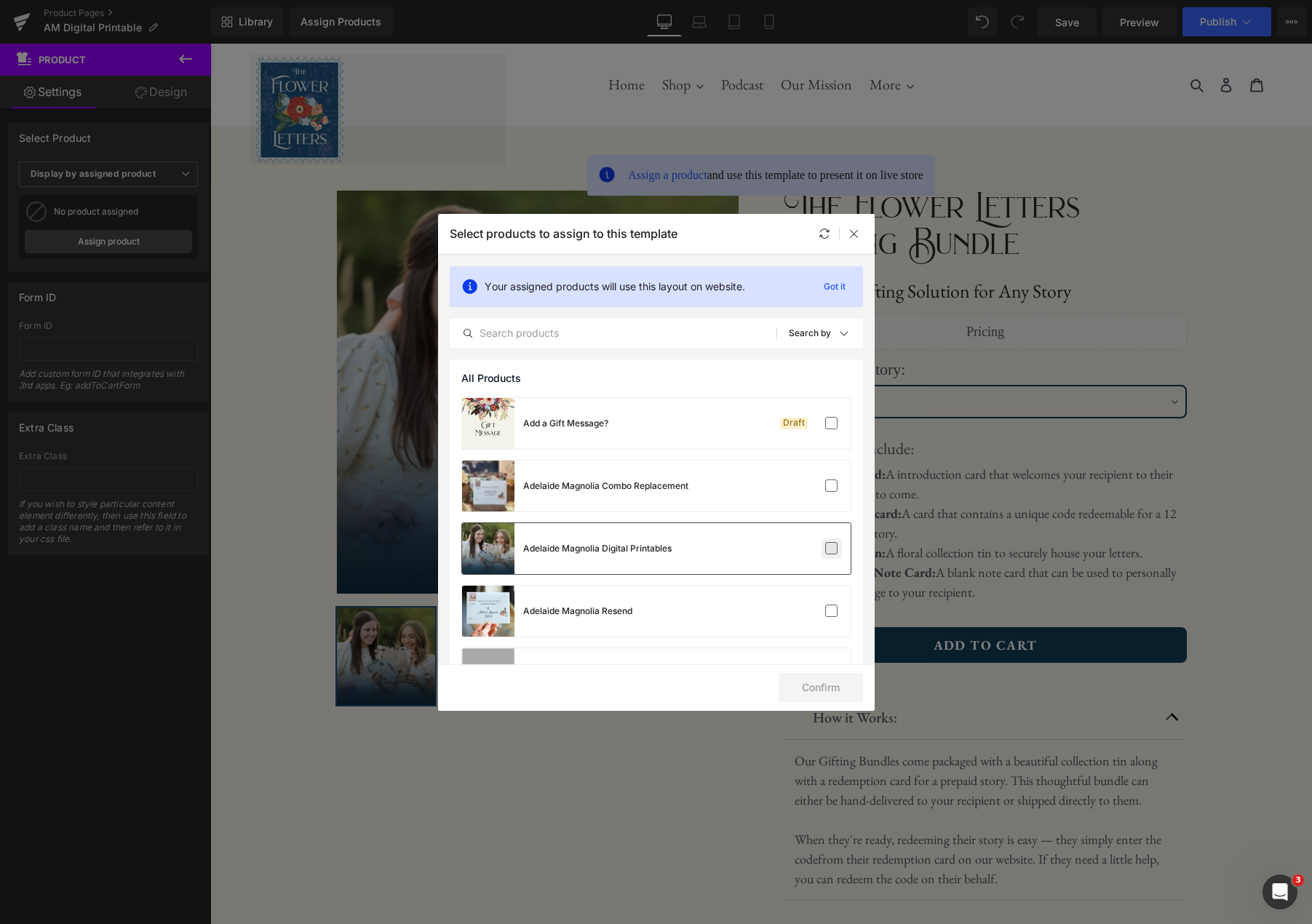
click at [826, 548] on label at bounding box center [832, 548] width 13 height 13
click at [832, 548] on input "checkbox" at bounding box center [832, 548] width 0 height 0
click at [815, 680] on button "Confirm" at bounding box center [821, 687] width 84 height 29
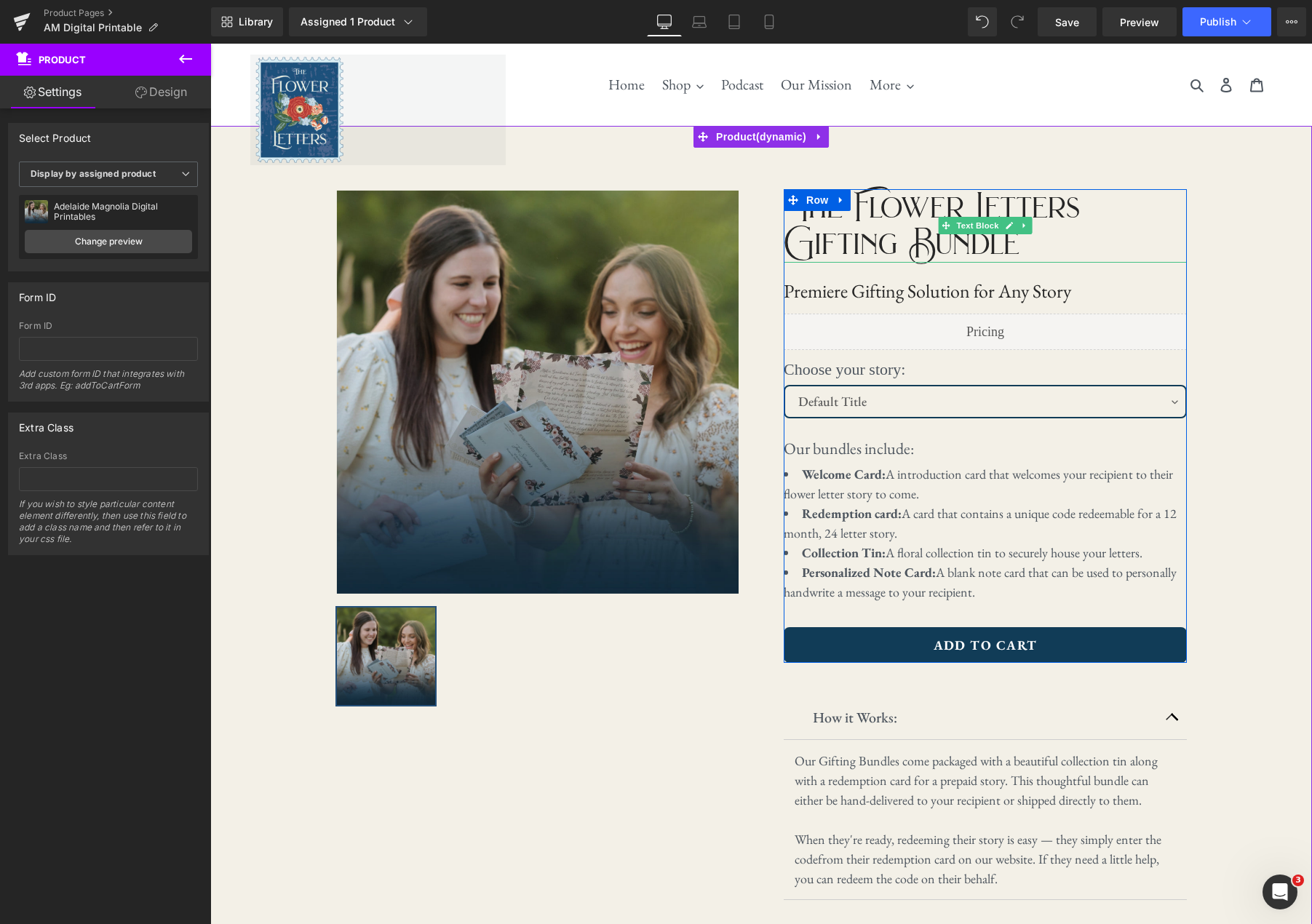
click at [869, 238] on p "The Flower Letters Gifting Bundle" at bounding box center [985, 225] width 403 height 74
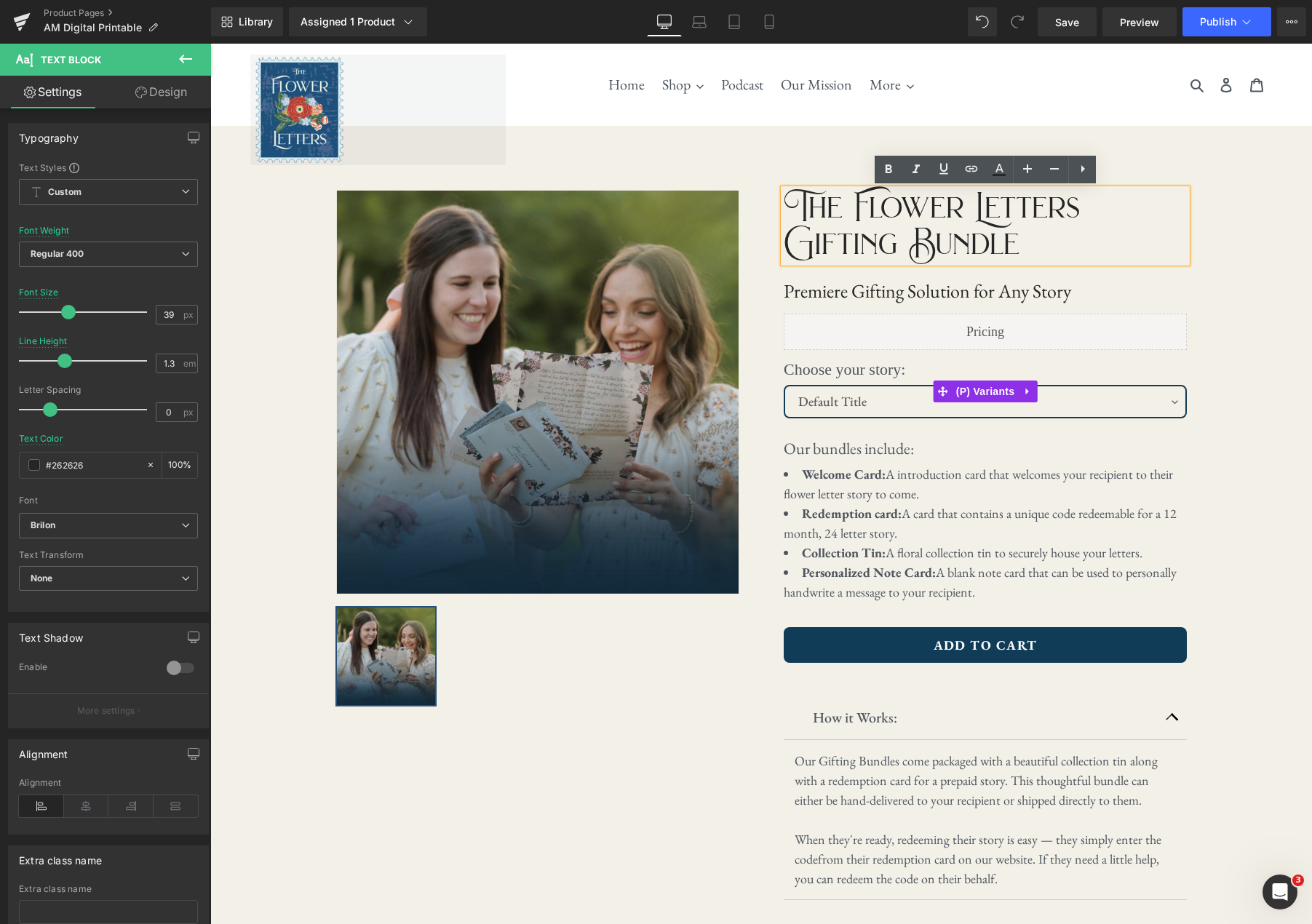
click at [1166, 409] on select "Default Title" at bounding box center [985, 401] width 403 height 34
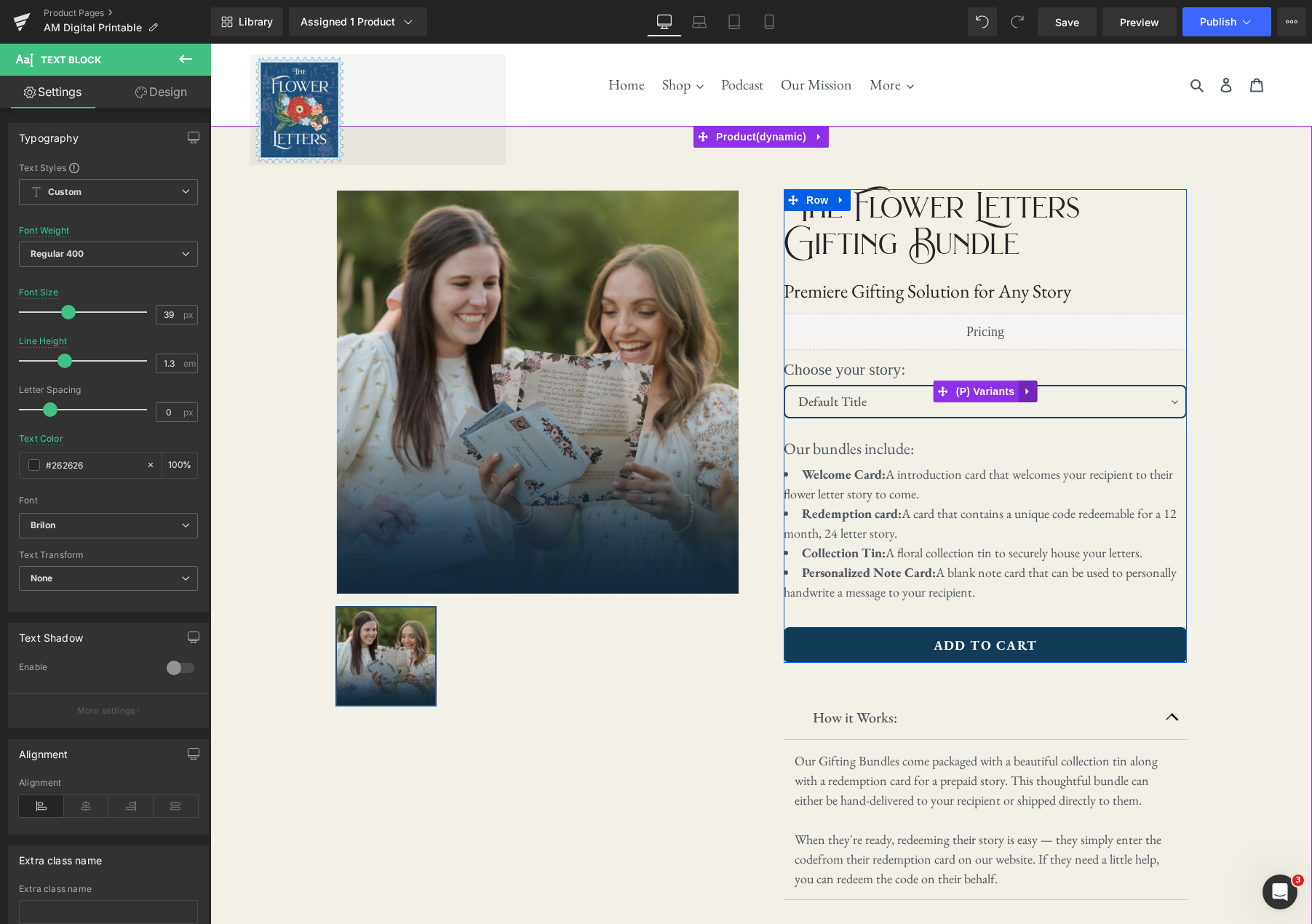
click at [1028, 390] on icon at bounding box center [1026, 391] width 3 height 6
click at [1039, 394] on icon at bounding box center [1036, 391] width 10 height 10
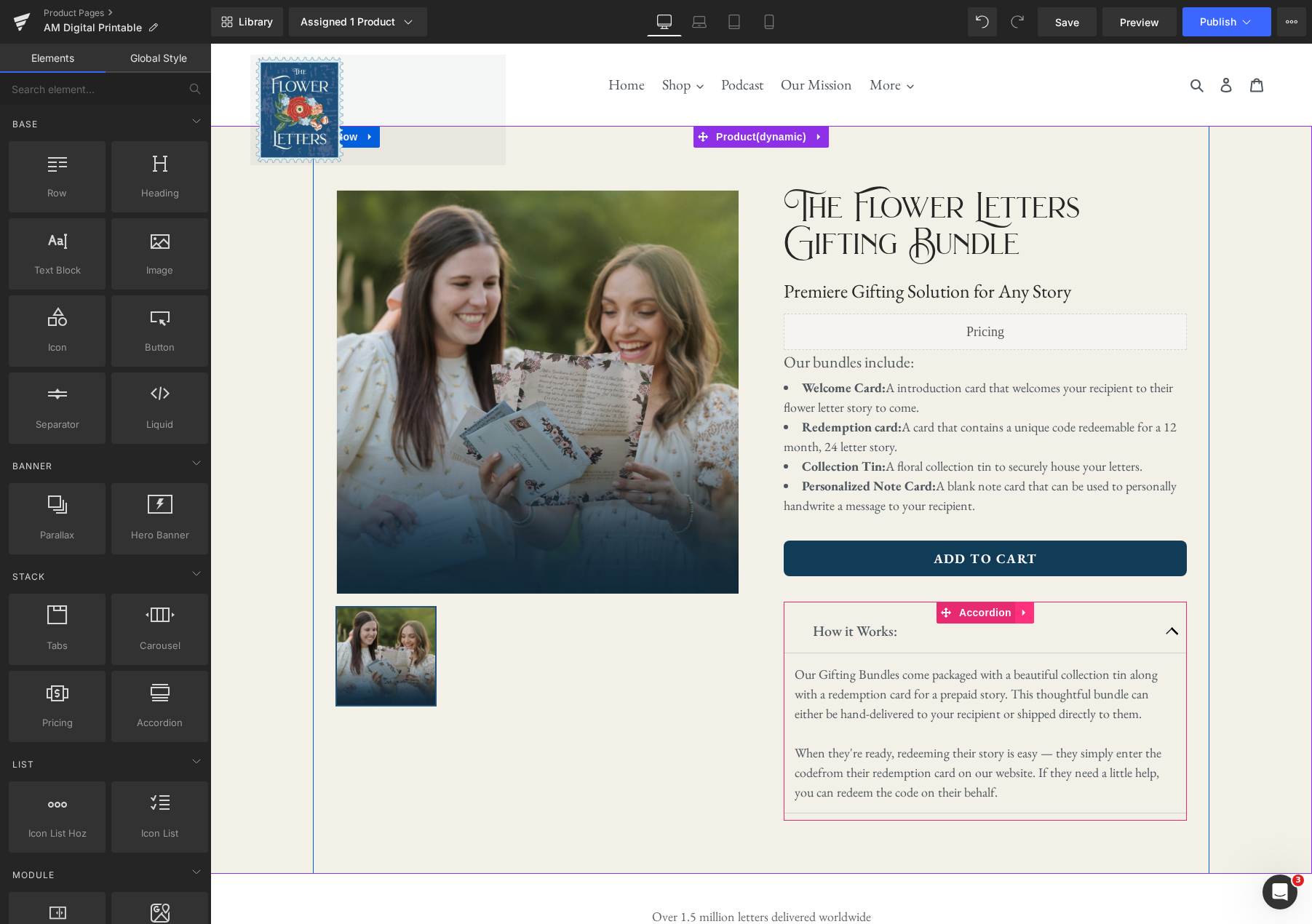
click at [1025, 614] on icon at bounding box center [1024, 613] width 10 height 11
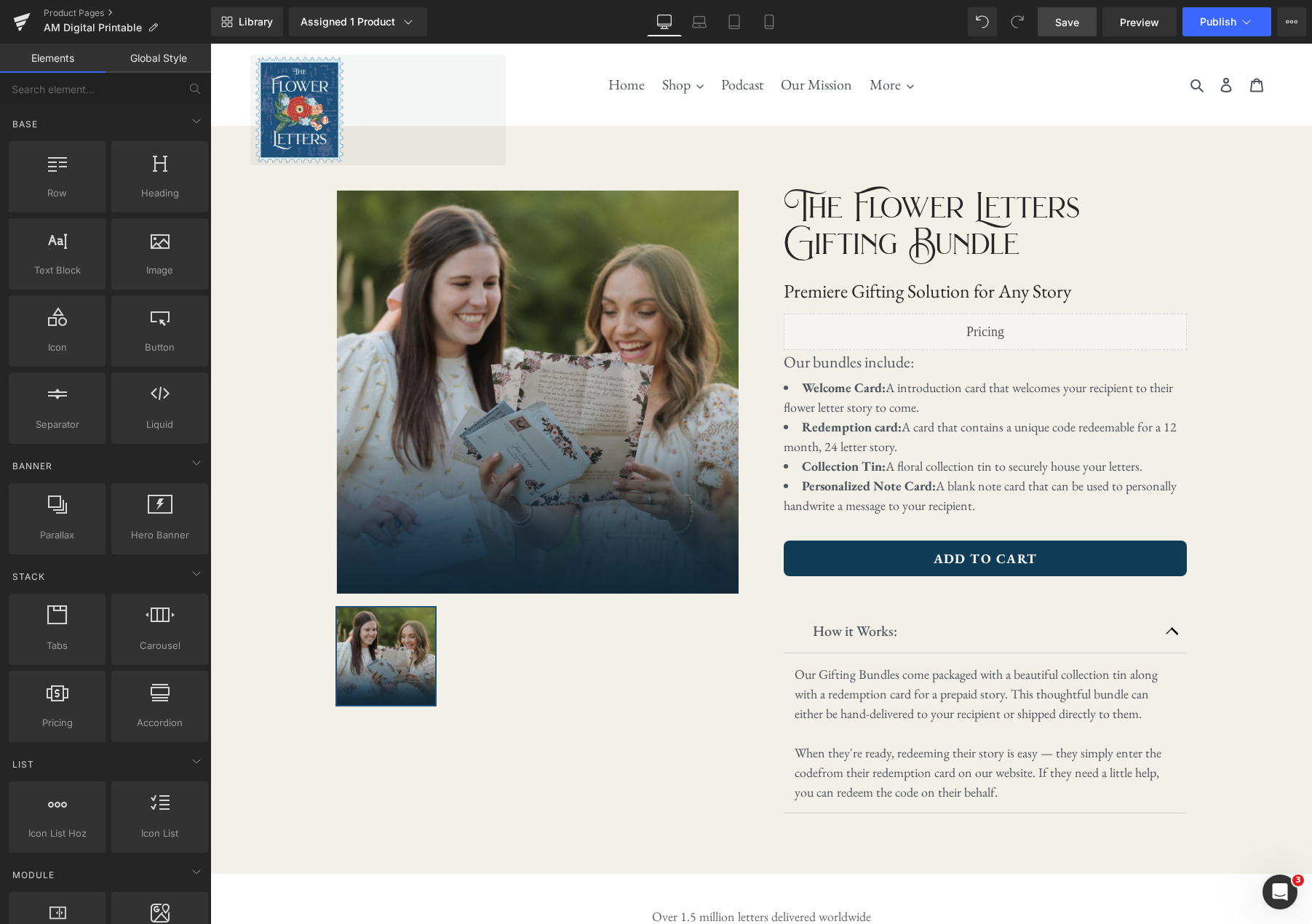
click at [1080, 28] on link "Save" at bounding box center [1067, 22] width 59 height 29
click at [1138, 35] on link "Preview" at bounding box center [1139, 22] width 74 height 29
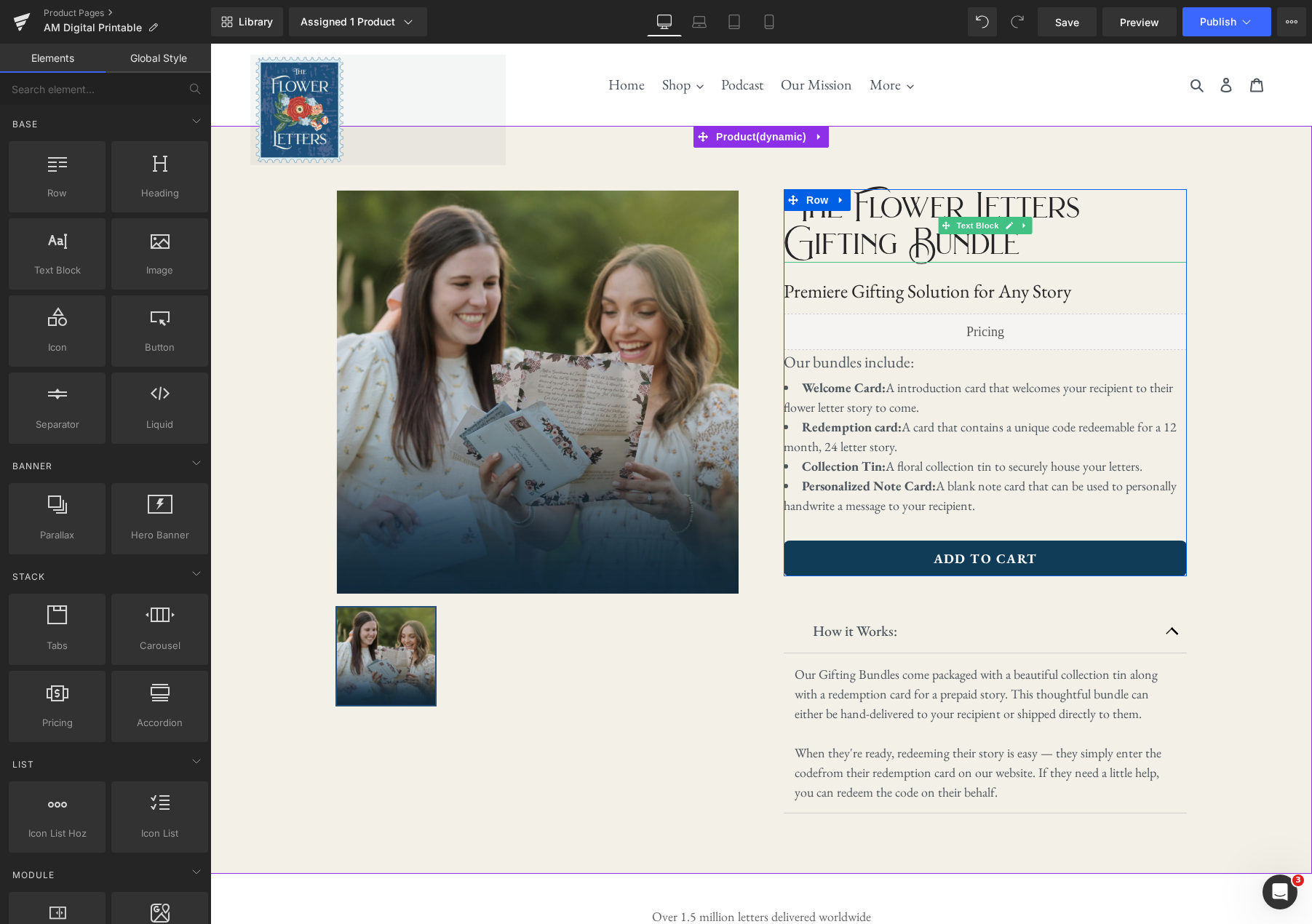
click at [1010, 227] on icon at bounding box center [1010, 226] width 8 height 9
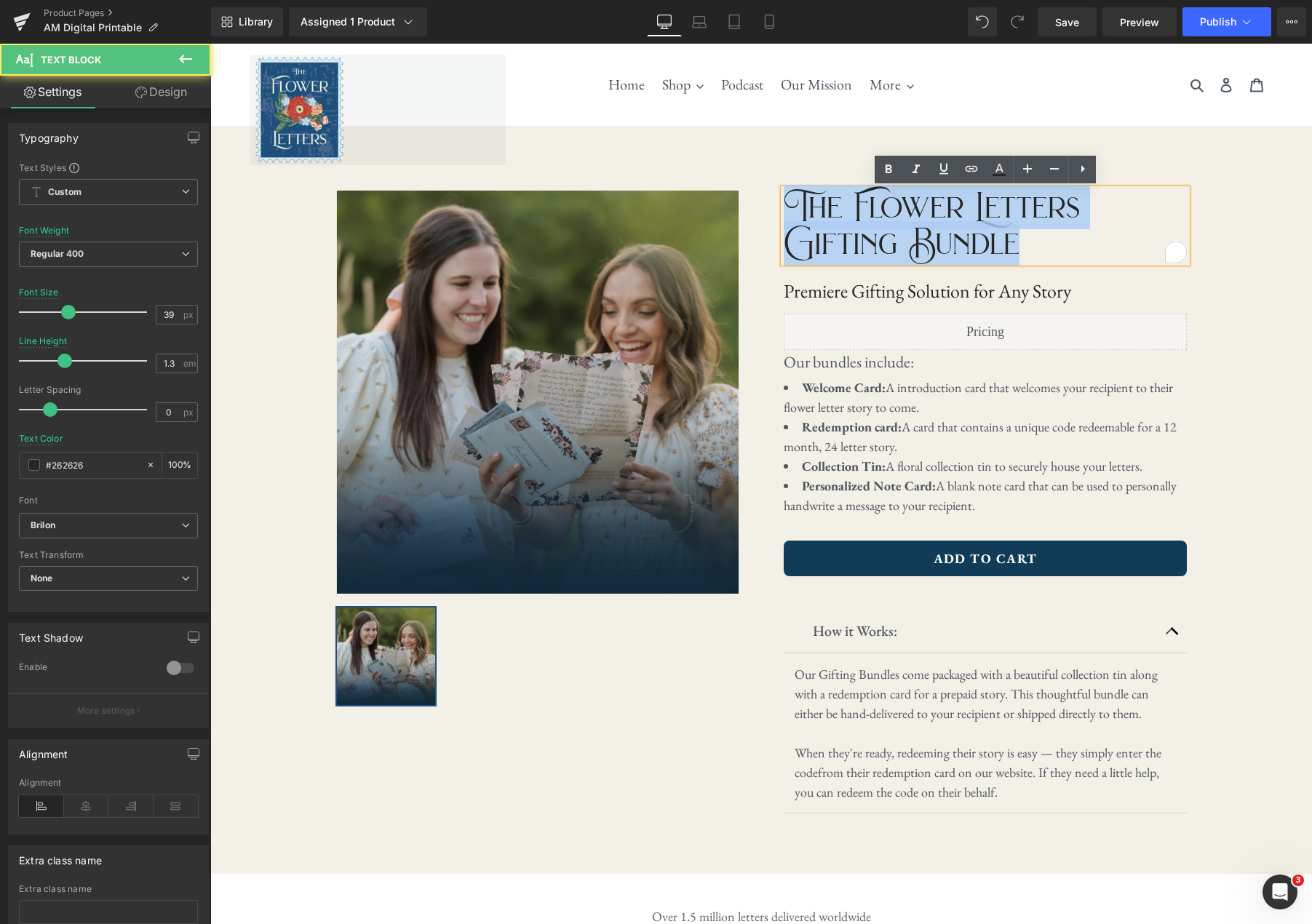
drag, startPoint x: 1034, startPoint y: 243, endPoint x: 774, endPoint y: 205, distance: 262.8
click at [774, 205] on div "The Flower Letters Gifting Bundle Text Block Premiere Gifting Solution for Any …" at bounding box center [985, 499] width 449 height 643
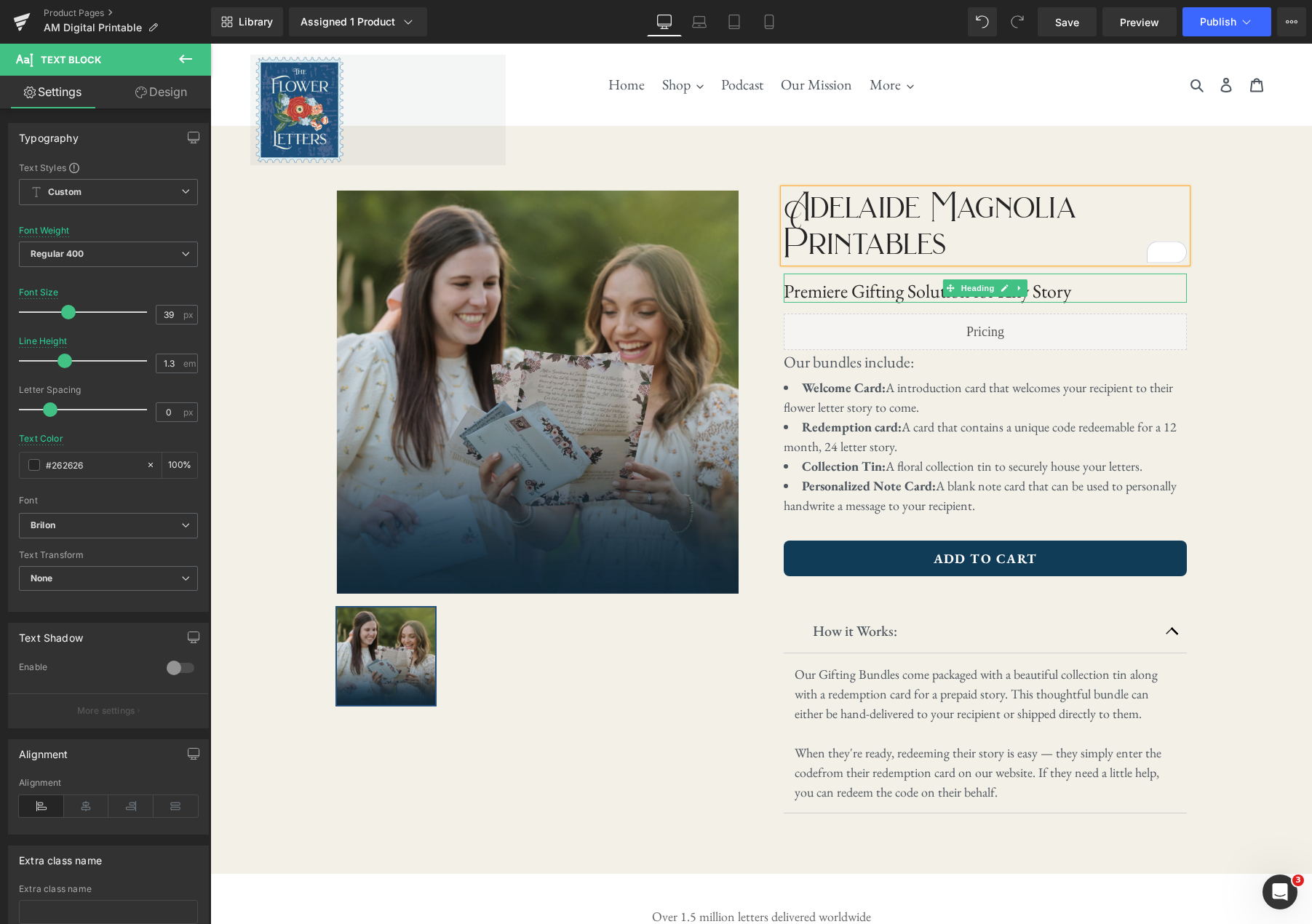
drag, startPoint x: 1079, startPoint y: 291, endPoint x: 1067, endPoint y: 294, distance: 12.4
click at [1079, 291] on h1 "Premiere Gifting Solution for Any Story" at bounding box center [985, 291] width 403 height 23
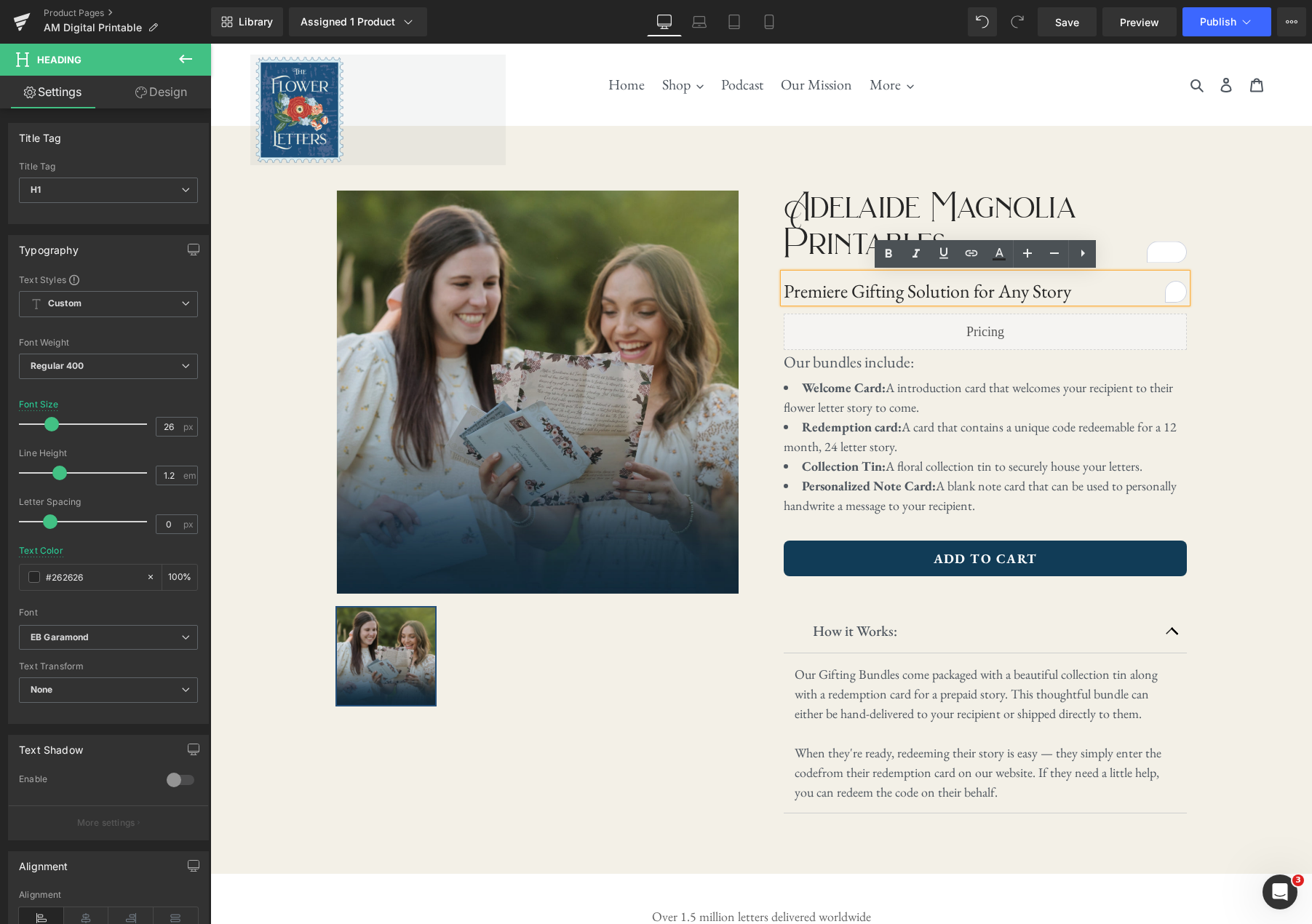
click at [1012, 295] on h1 "Premiere Gifting Solution for Any Story" at bounding box center [985, 291] width 403 height 23
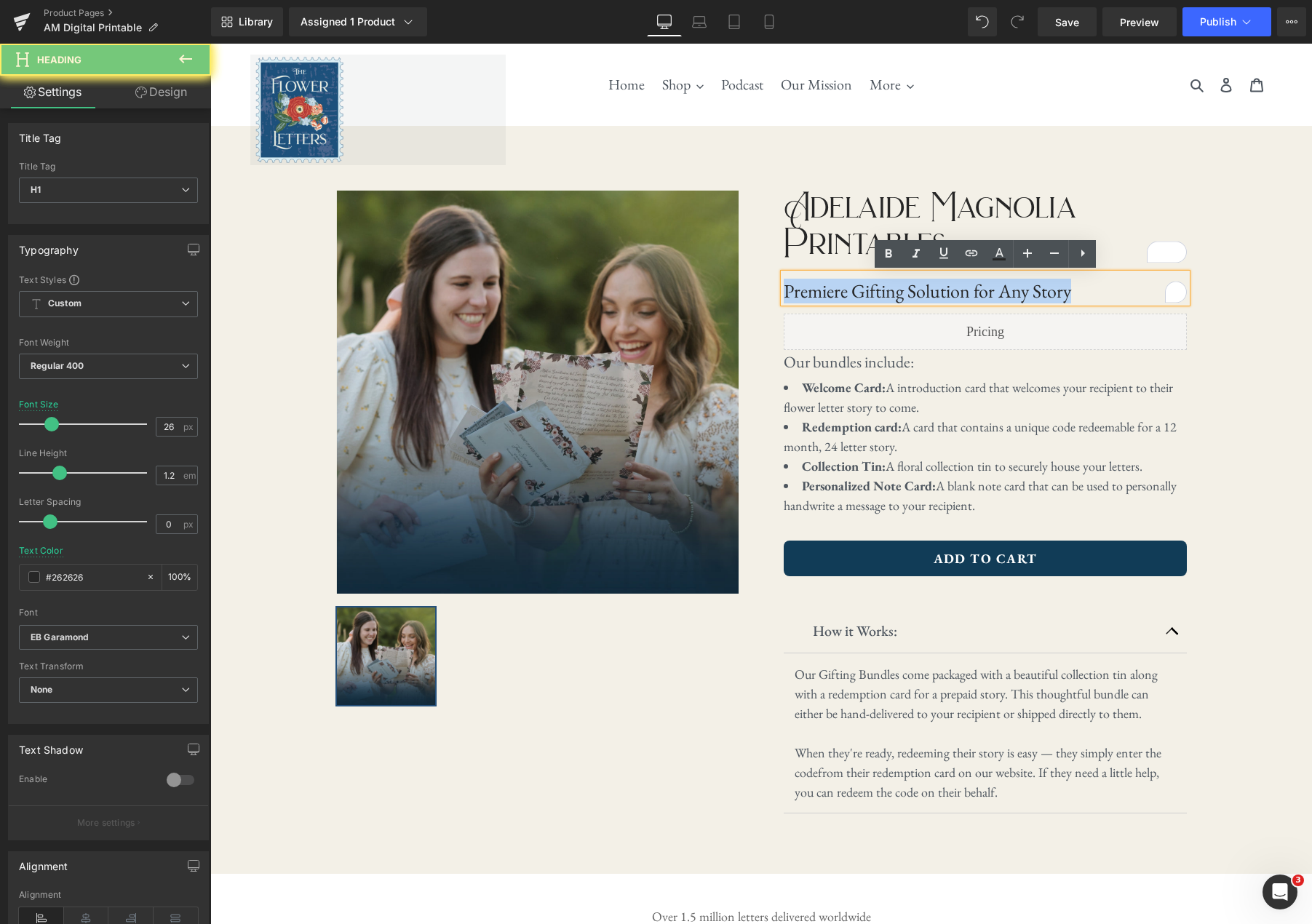
click at [1012, 295] on h1 "Premiere Gifting Solution for Any Story" at bounding box center [985, 291] width 403 height 23
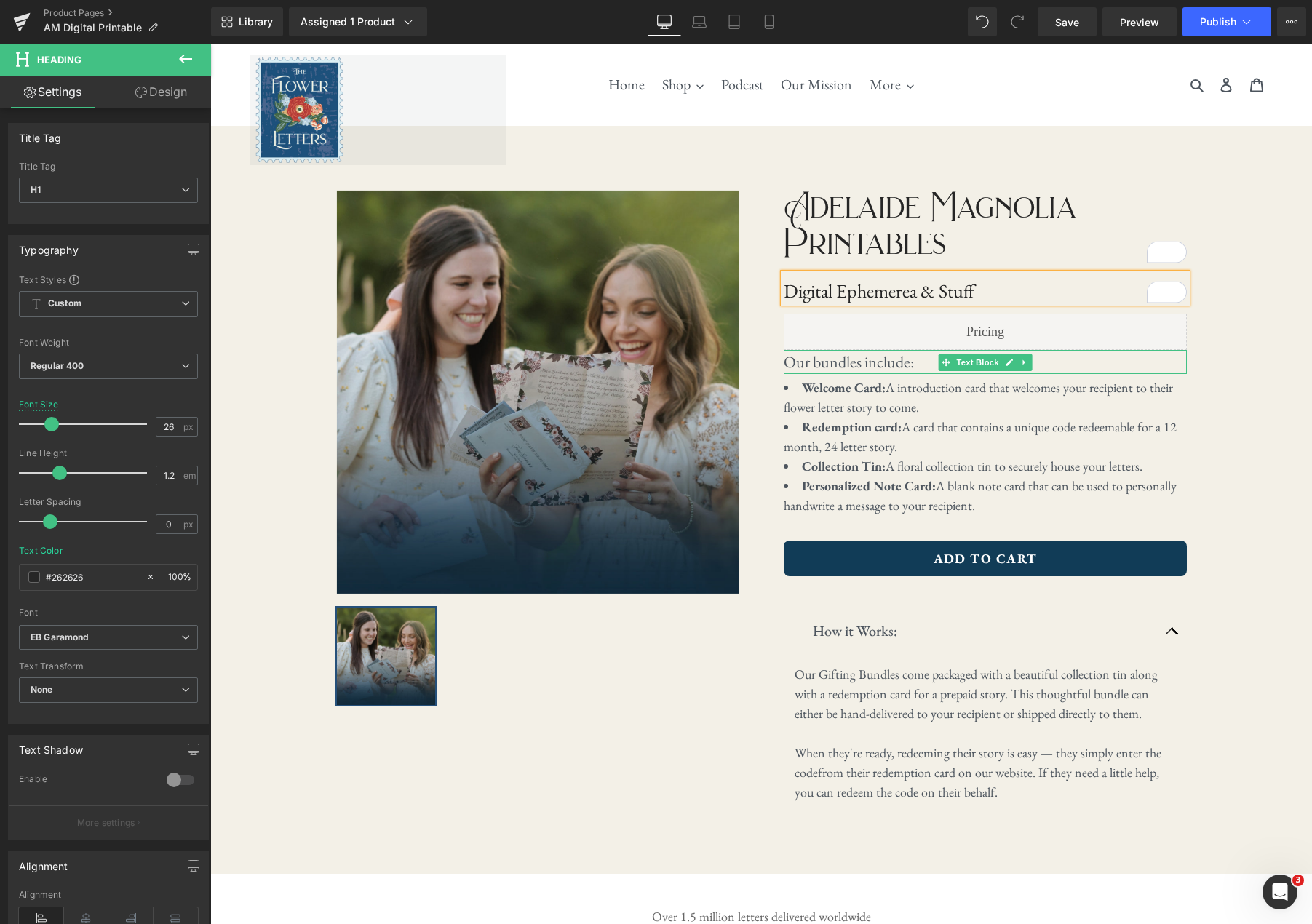
click at [864, 362] on p "Our bundles include:" at bounding box center [985, 361] width 403 height 24
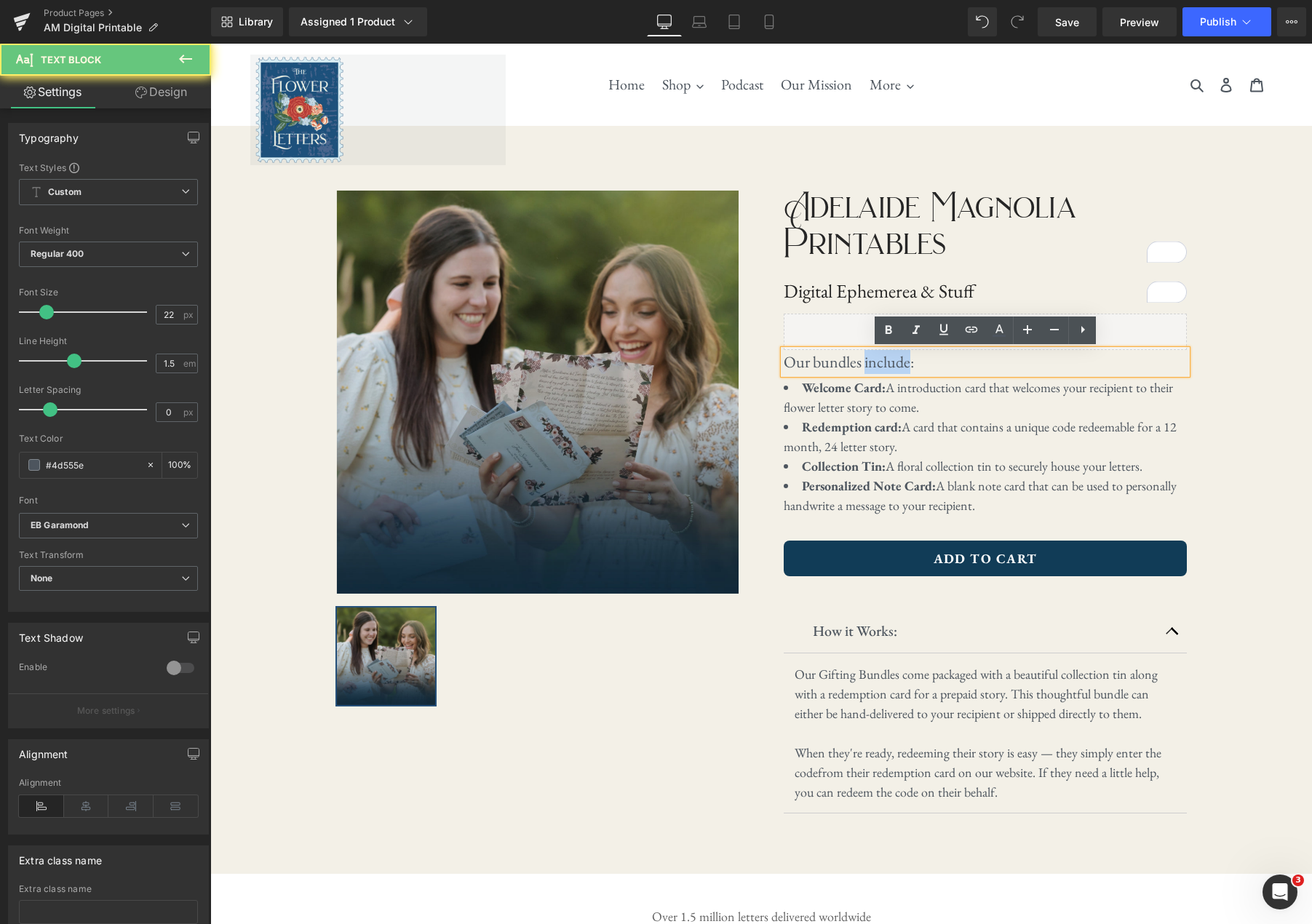
click at [864, 362] on p "Our bundles include:" at bounding box center [985, 361] width 403 height 24
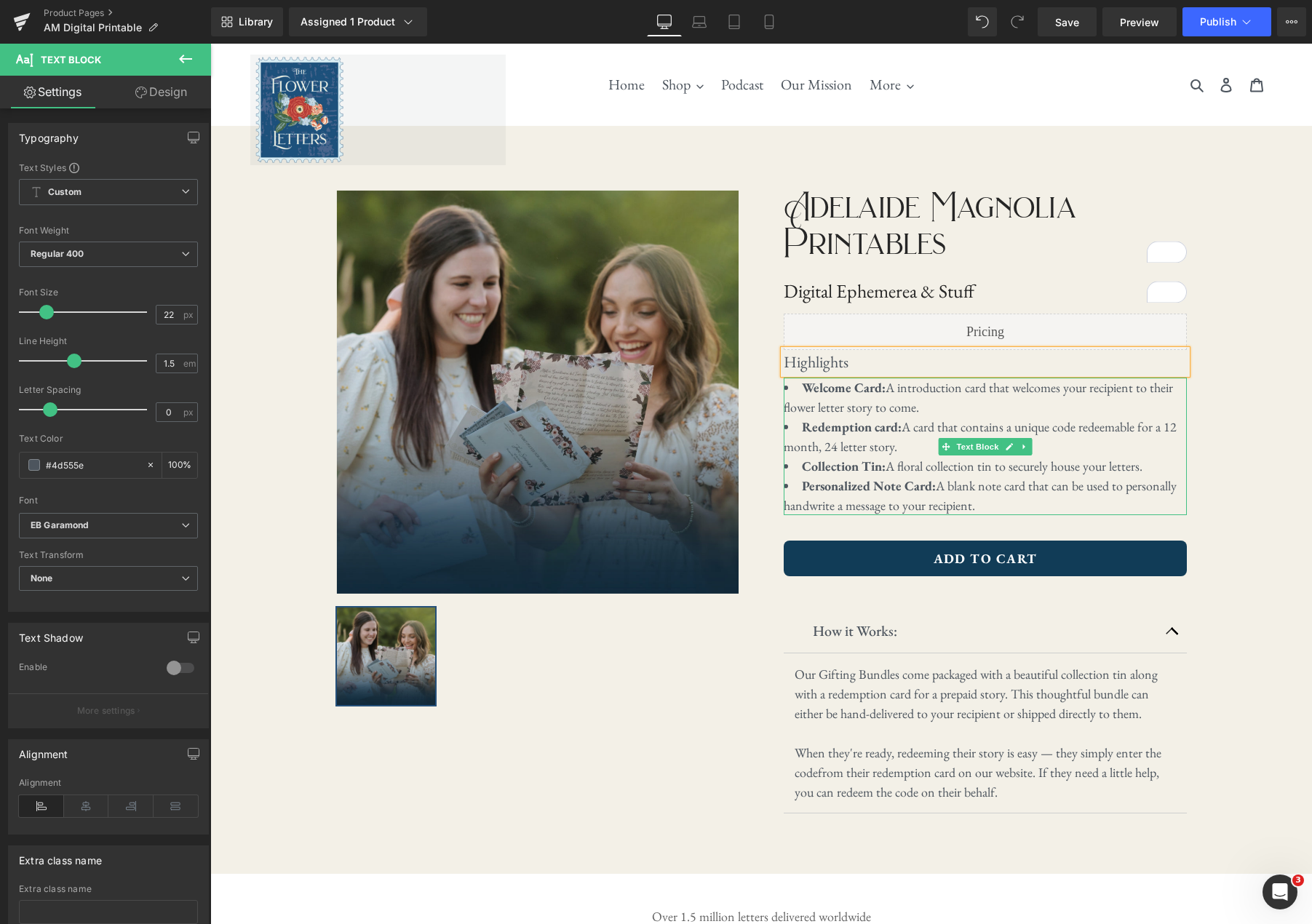
click at [1062, 400] on li "Welcome Card: A introduction card that welcomes your recipient to their flower …" at bounding box center [985, 397] width 403 height 39
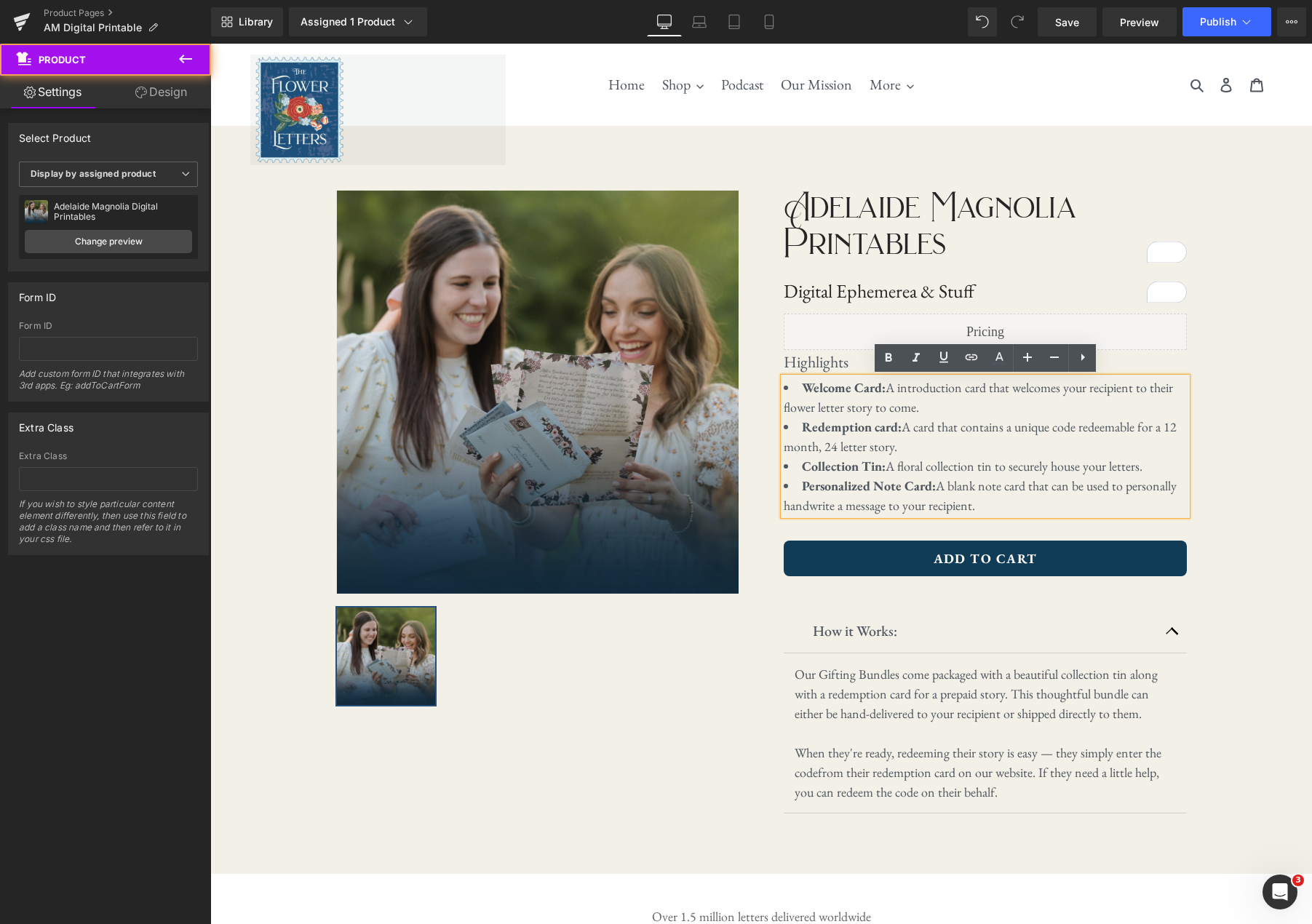
click at [1284, 366] on div "‹ › (P) Image List ‹ › (P) Image List Adelaide Magnolia Printables Text Block D…" at bounding box center [761, 500] width 1101 height 749
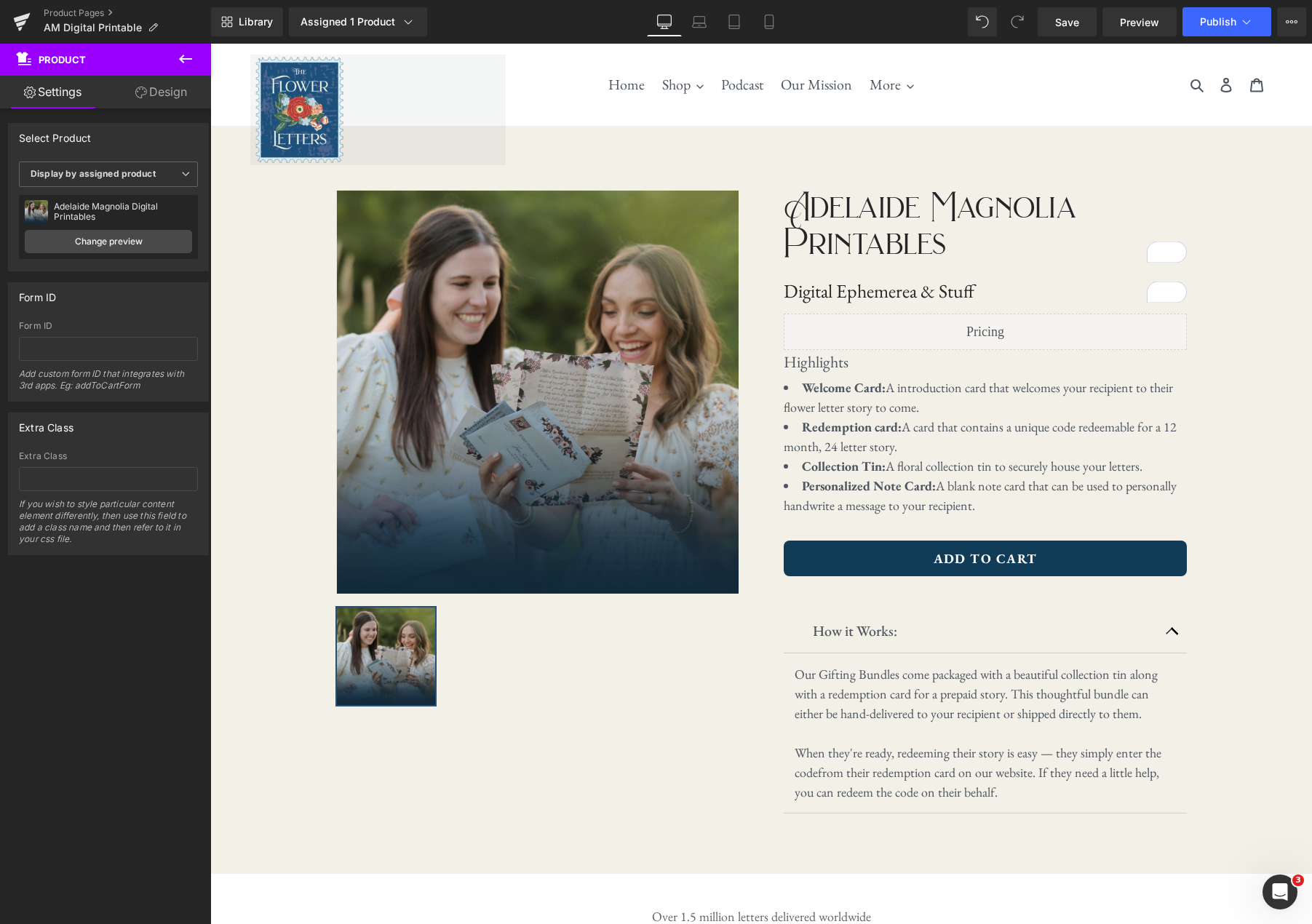
click at [181, 61] on icon at bounding box center [185, 58] width 17 height 17
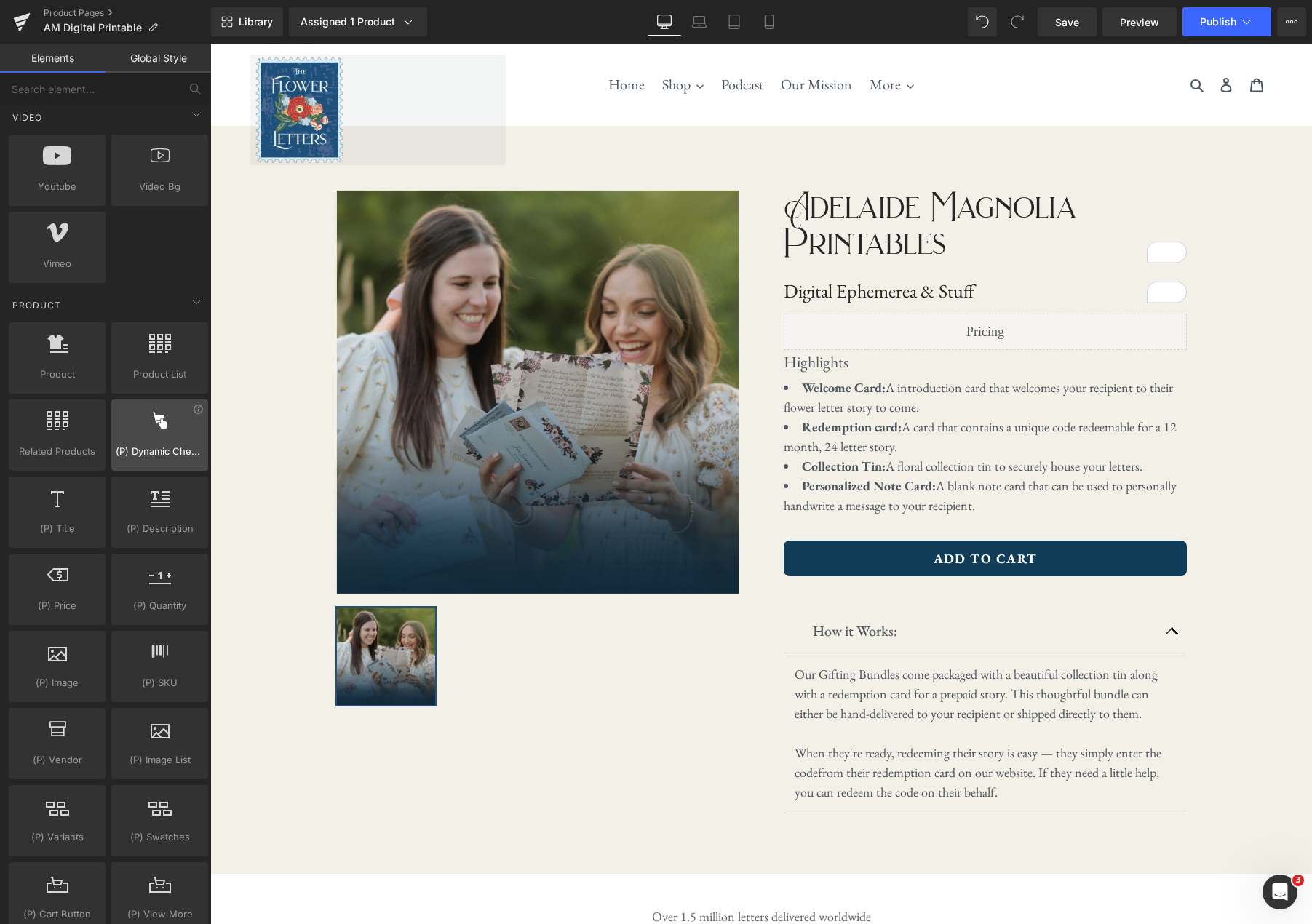
scroll to position [980, 0]
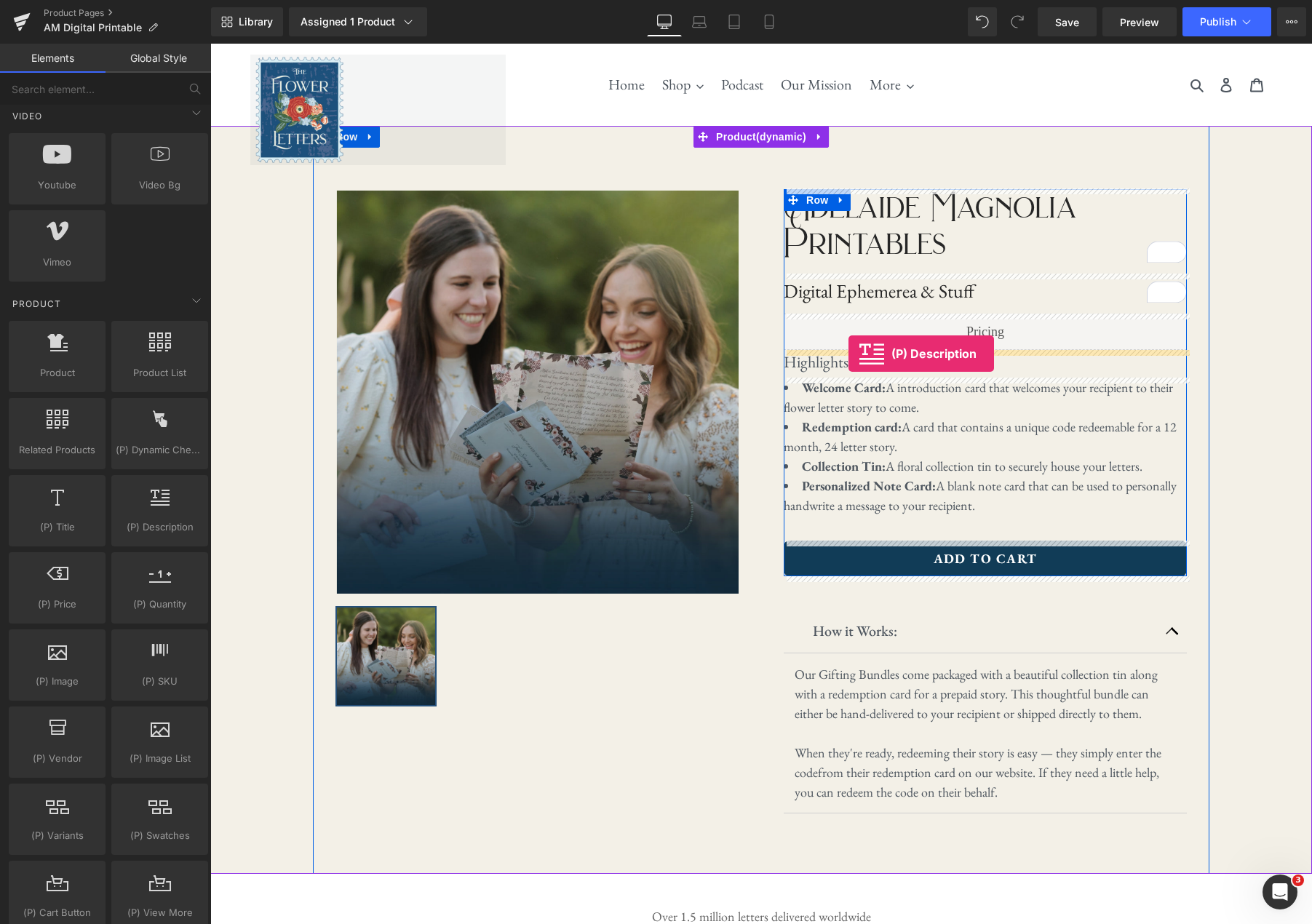
drag, startPoint x: 369, startPoint y: 568, endPoint x: 848, endPoint y: 353, distance: 525.0
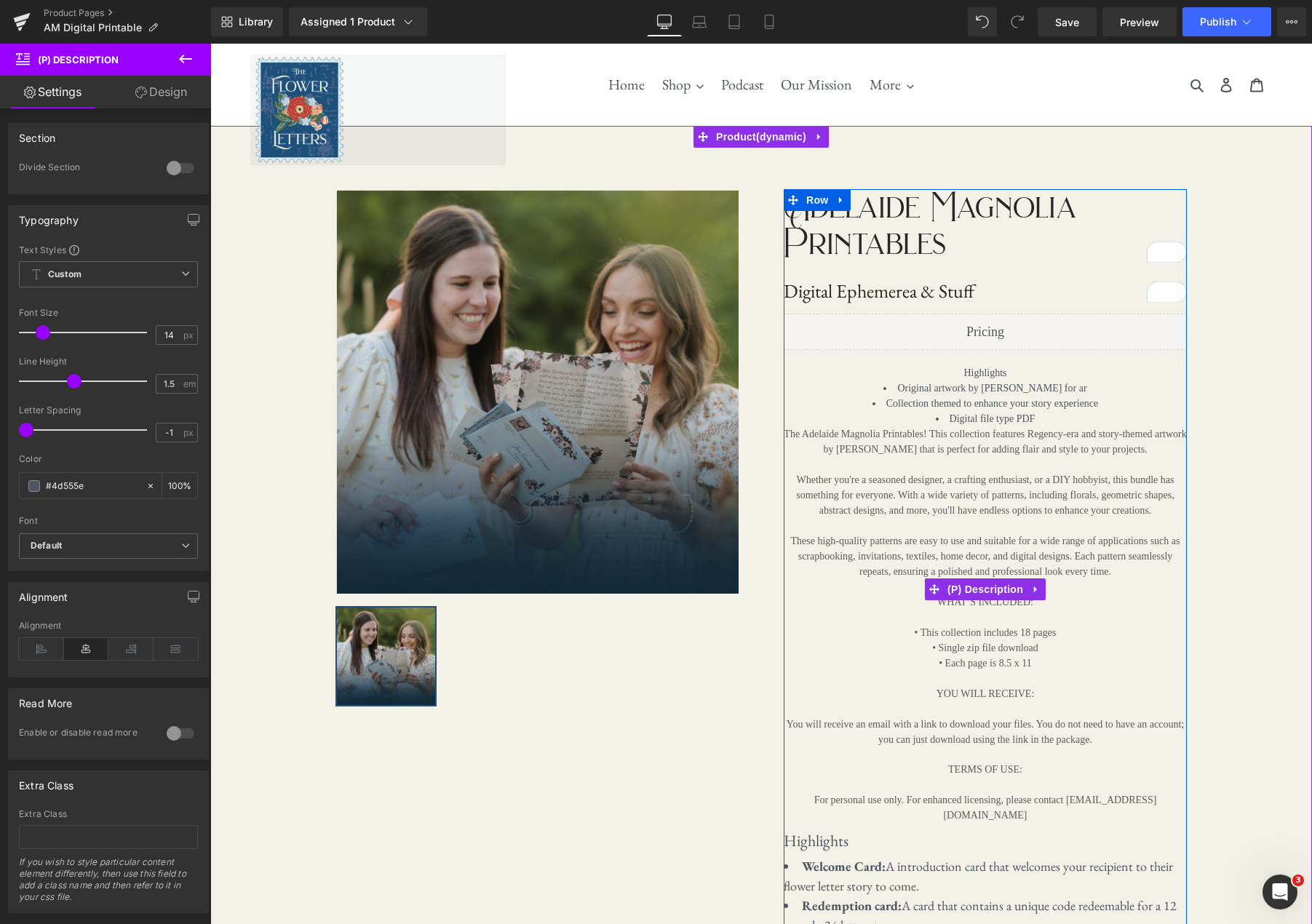
click at [1088, 574] on p "The Adelaide Magnolia Printables! This collection features Regency-era and stor…" at bounding box center [985, 586] width 403 height 320
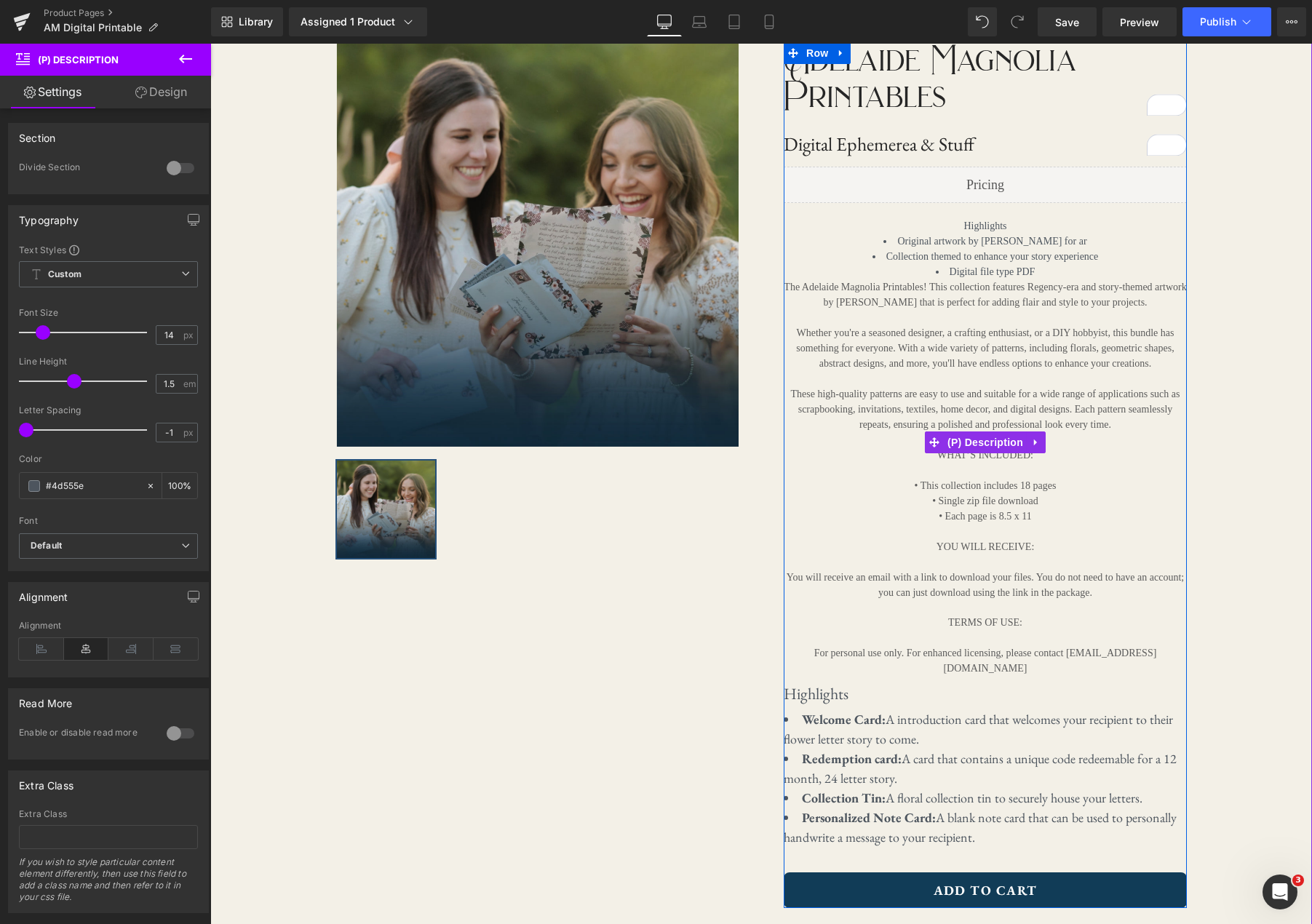
scroll to position [151, 0]
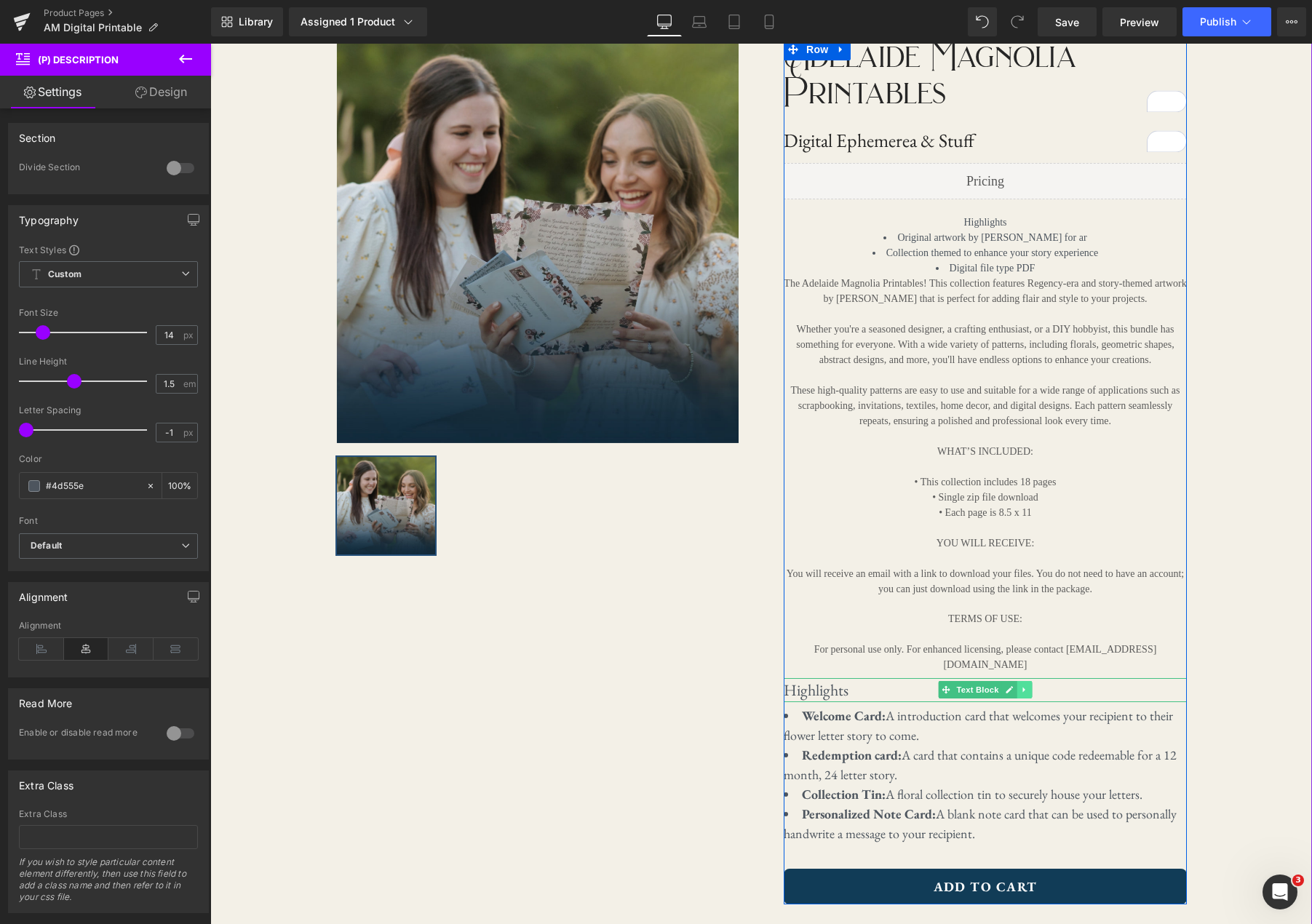
click at [1019, 681] on link at bounding box center [1024, 689] width 15 height 17
click at [1031, 685] on icon at bounding box center [1031, 690] width 8 height 9
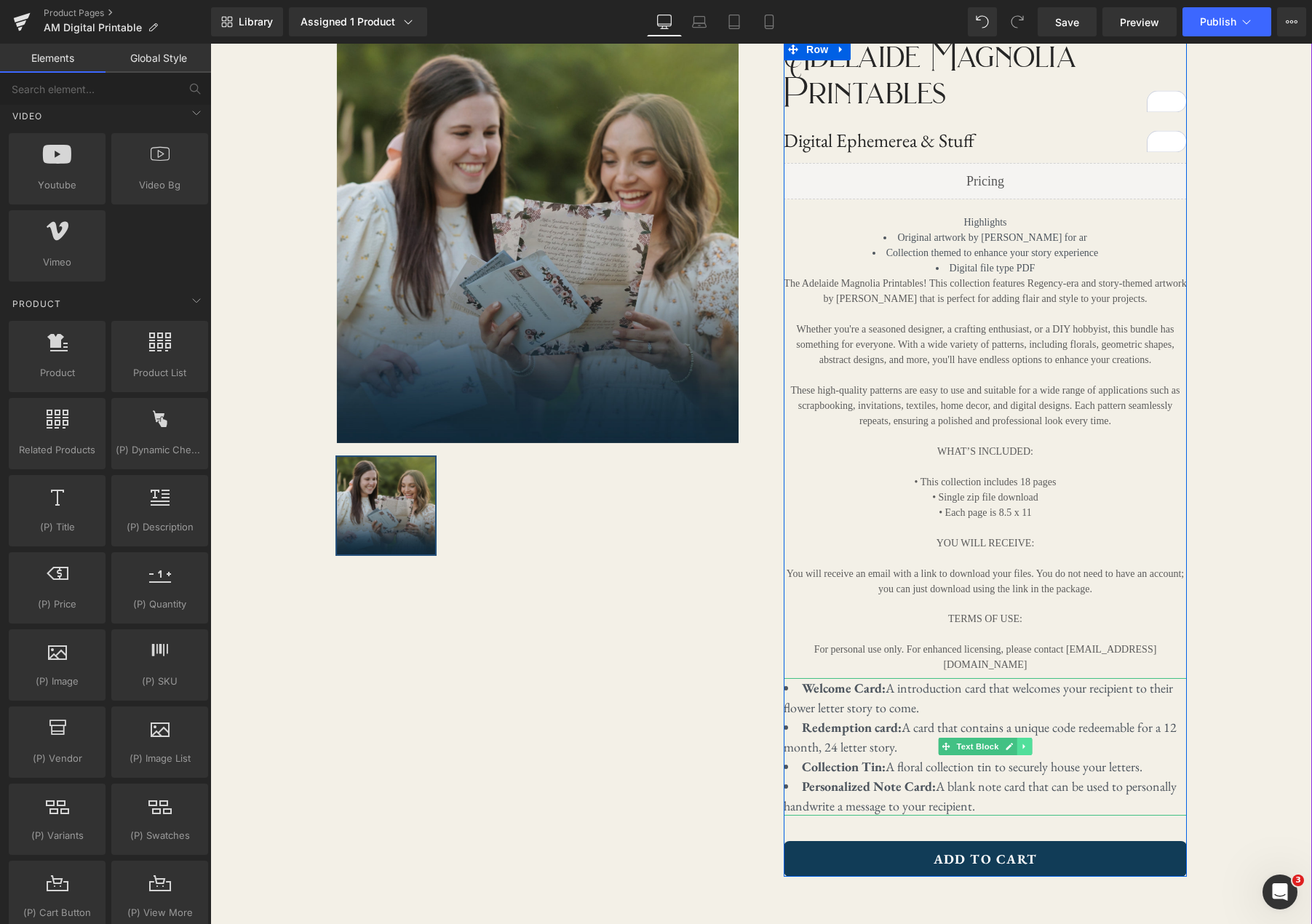
click at [1024, 742] on icon at bounding box center [1024, 746] width 8 height 9
click at [1031, 742] on icon at bounding box center [1031, 746] width 8 height 8
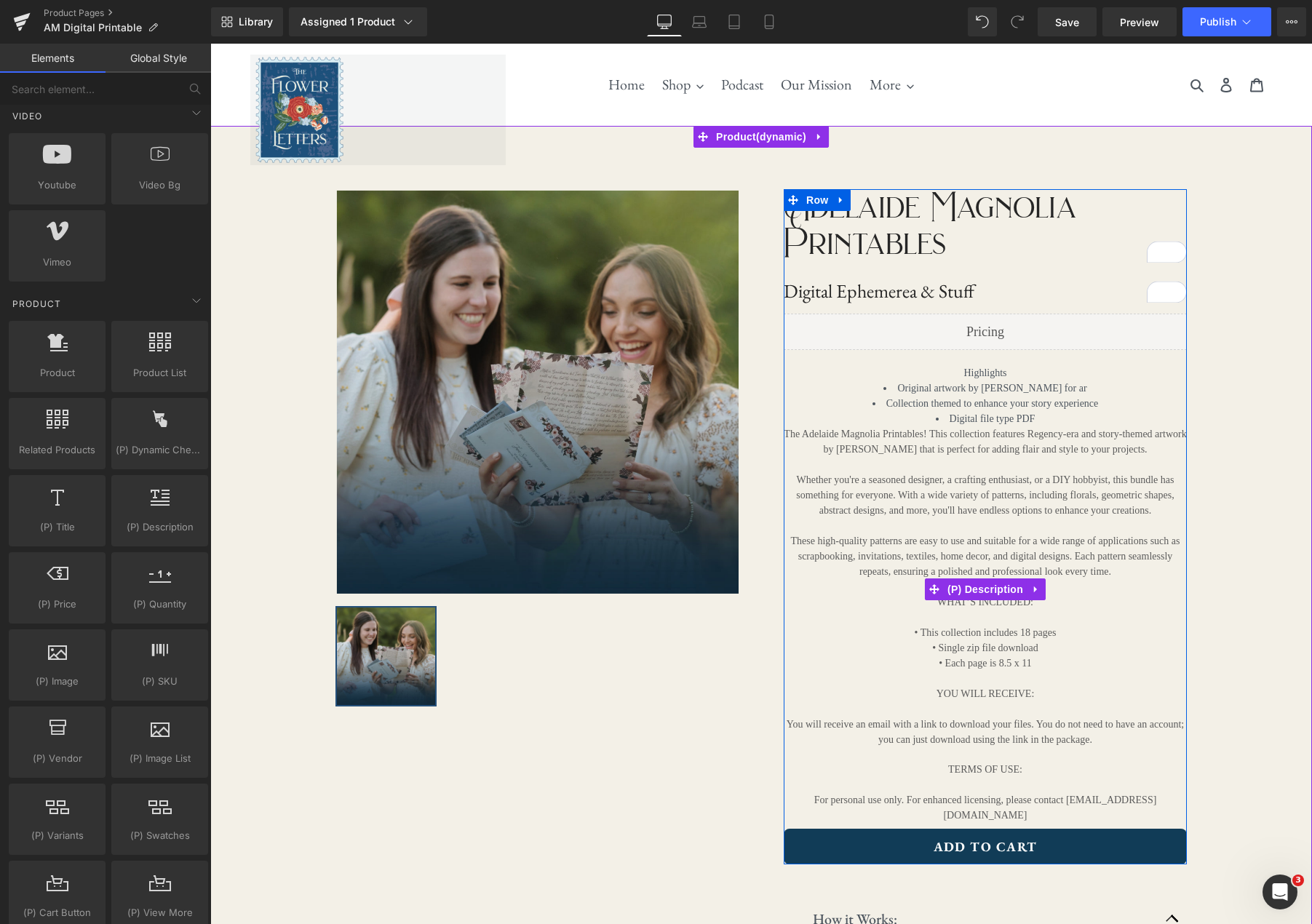
scroll to position [1, 0]
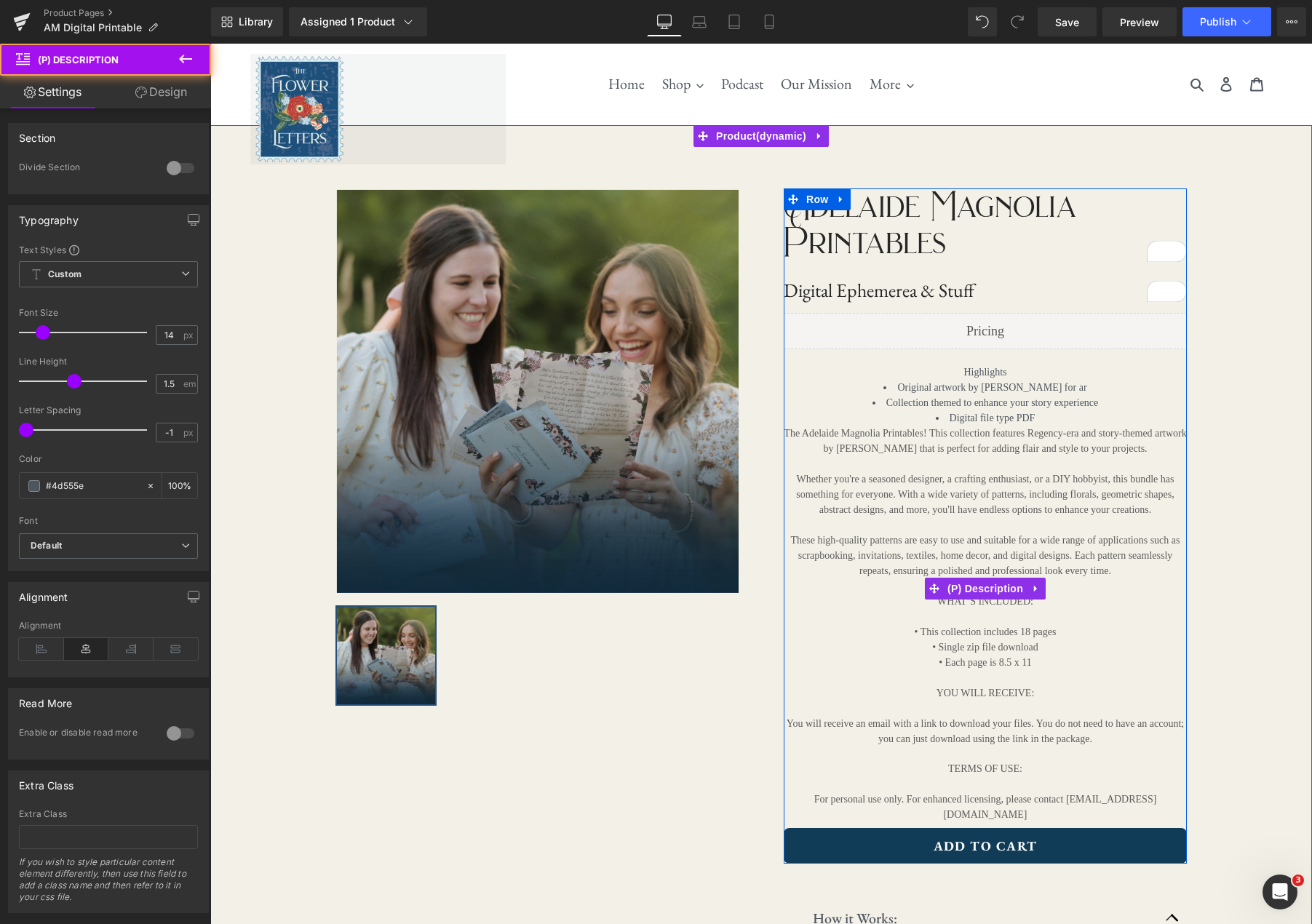
click at [1039, 401] on li "Collection themed to enhance your story experience" at bounding box center [985, 402] width 403 height 15
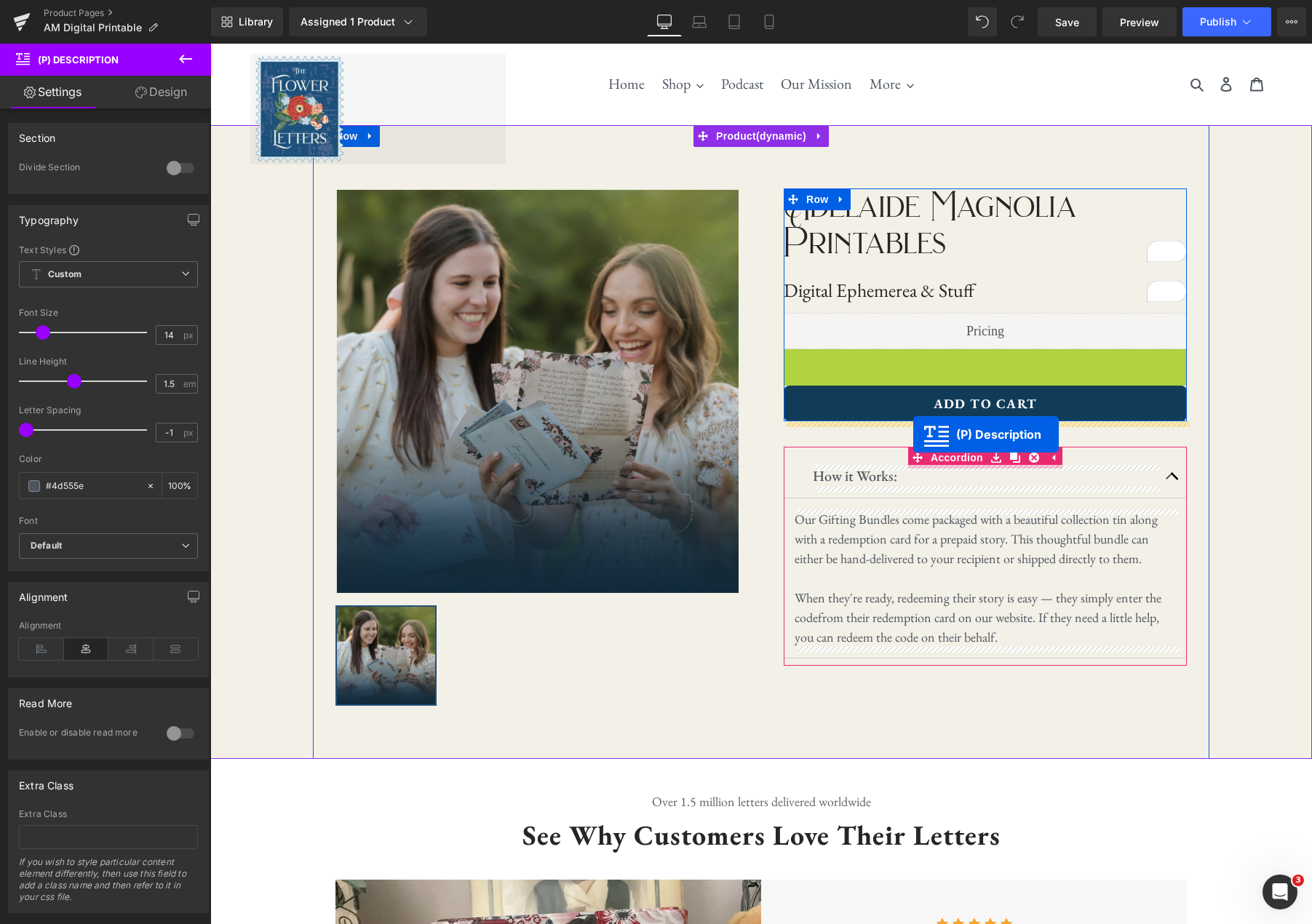
drag, startPoint x: 929, startPoint y: 581, endPoint x: 913, endPoint y: 434, distance: 147.9
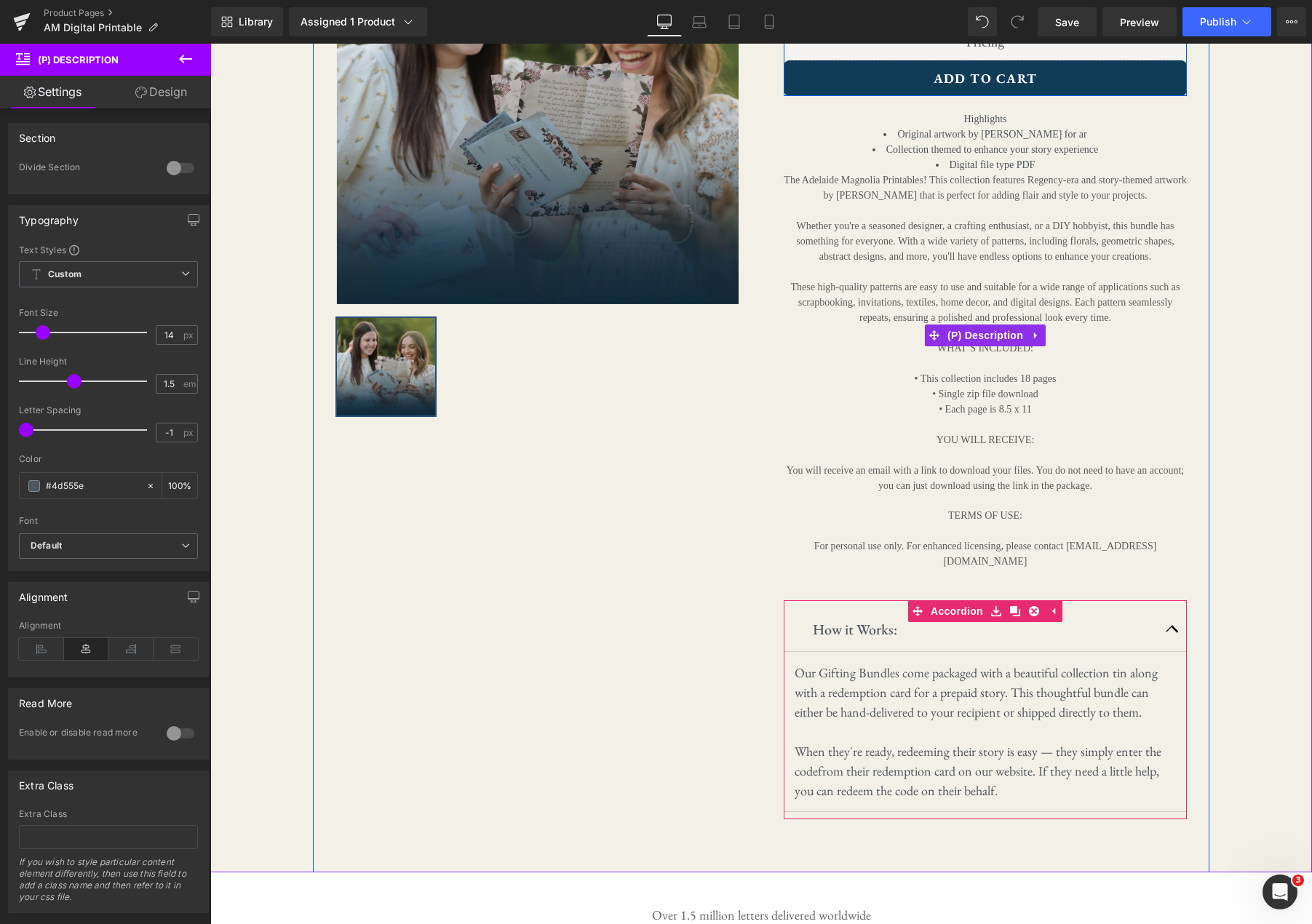
scroll to position [293, 0]
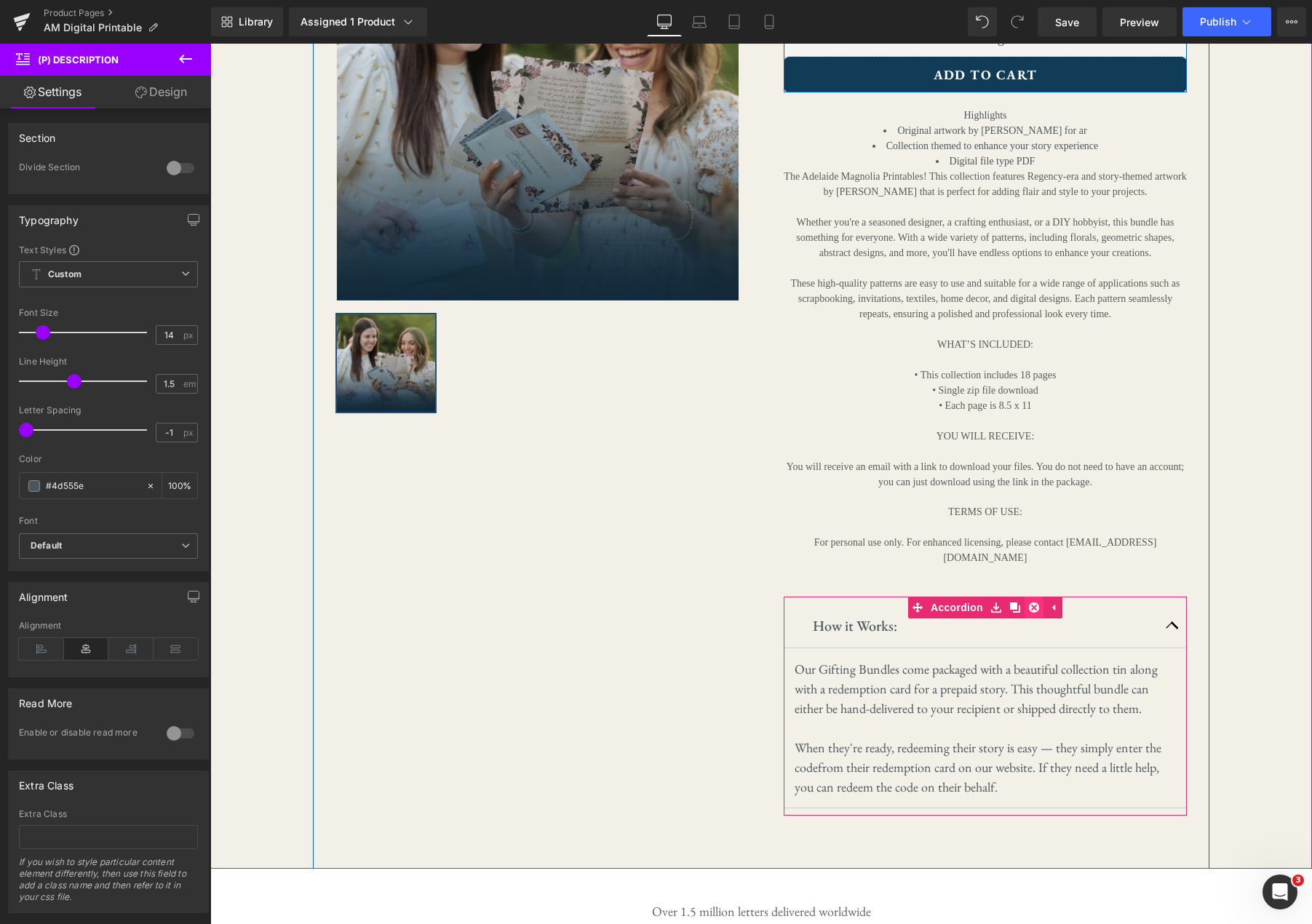
click at [1036, 603] on icon at bounding box center [1033, 607] width 10 height 10
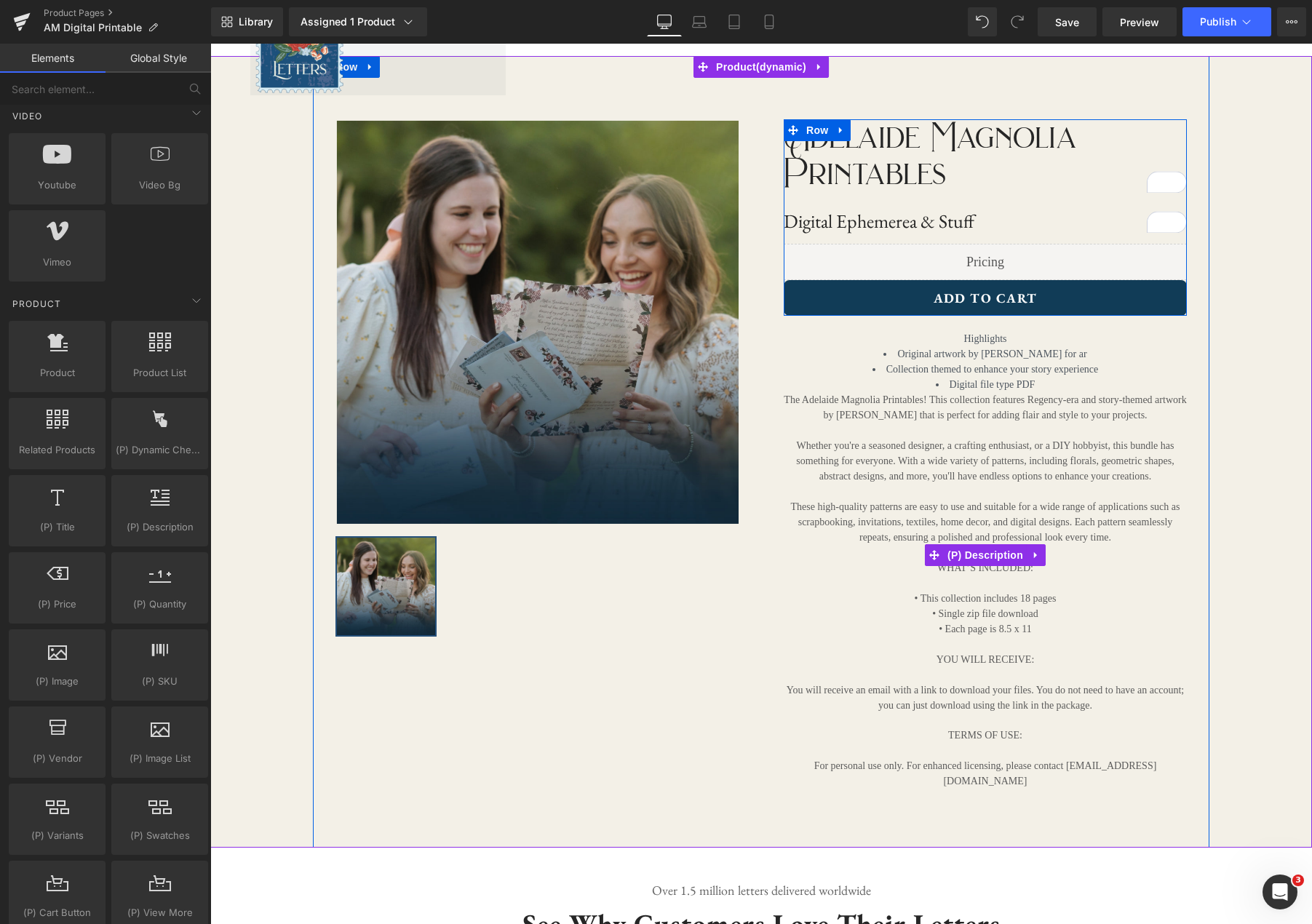
scroll to position [0, 0]
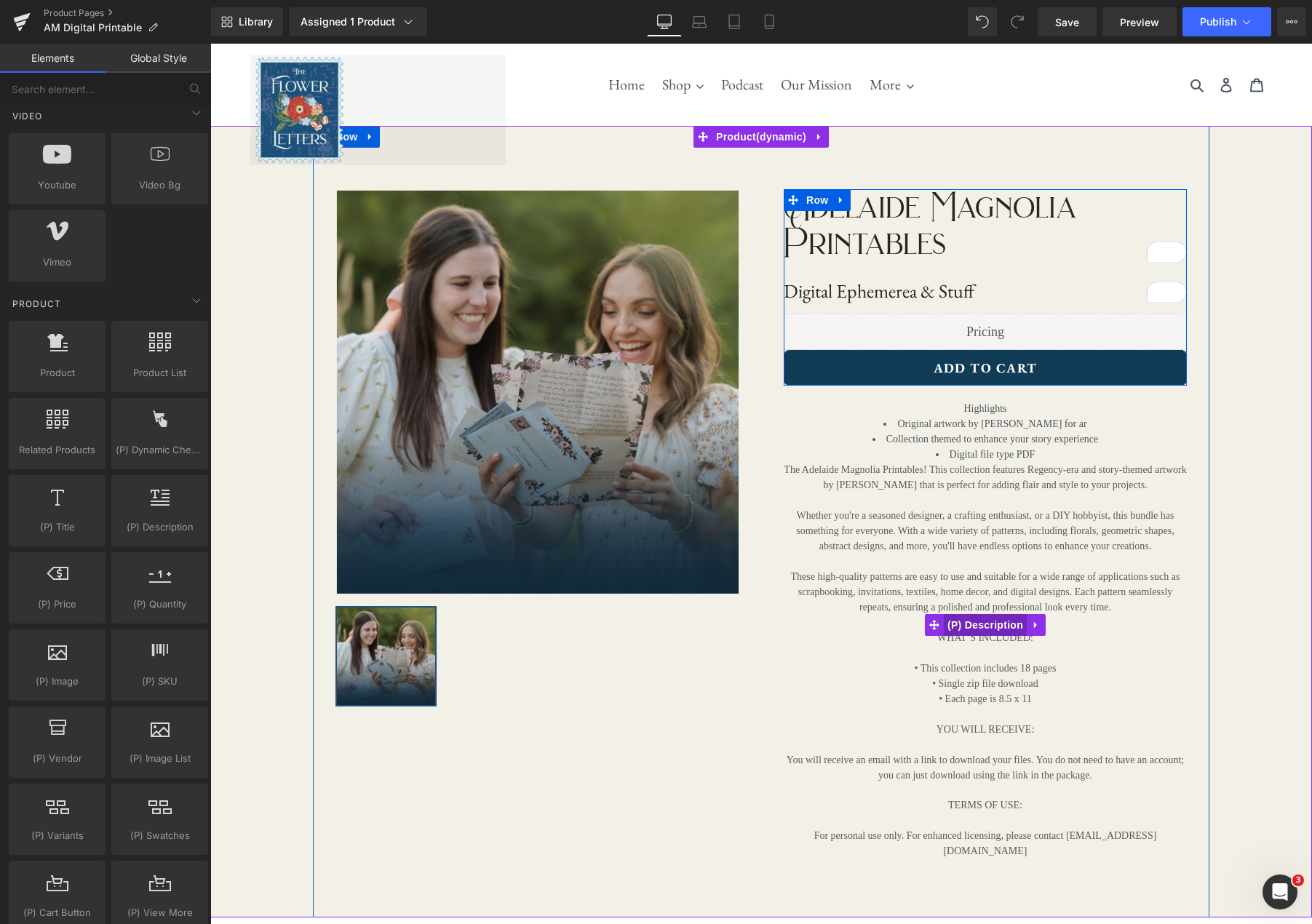
click at [1008, 614] on span "(P) Description" at bounding box center [984, 624] width 83 height 22
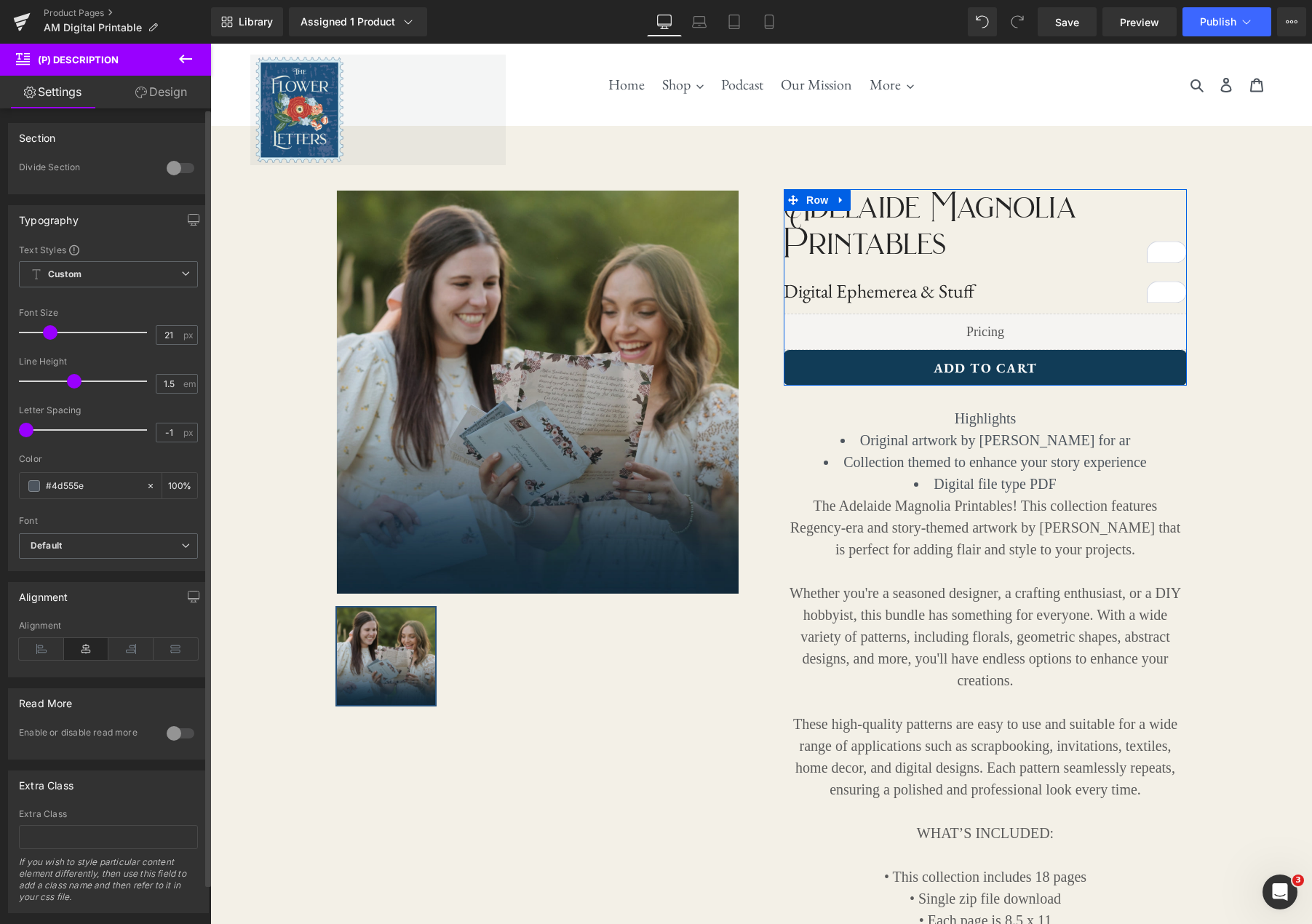
type input "22"
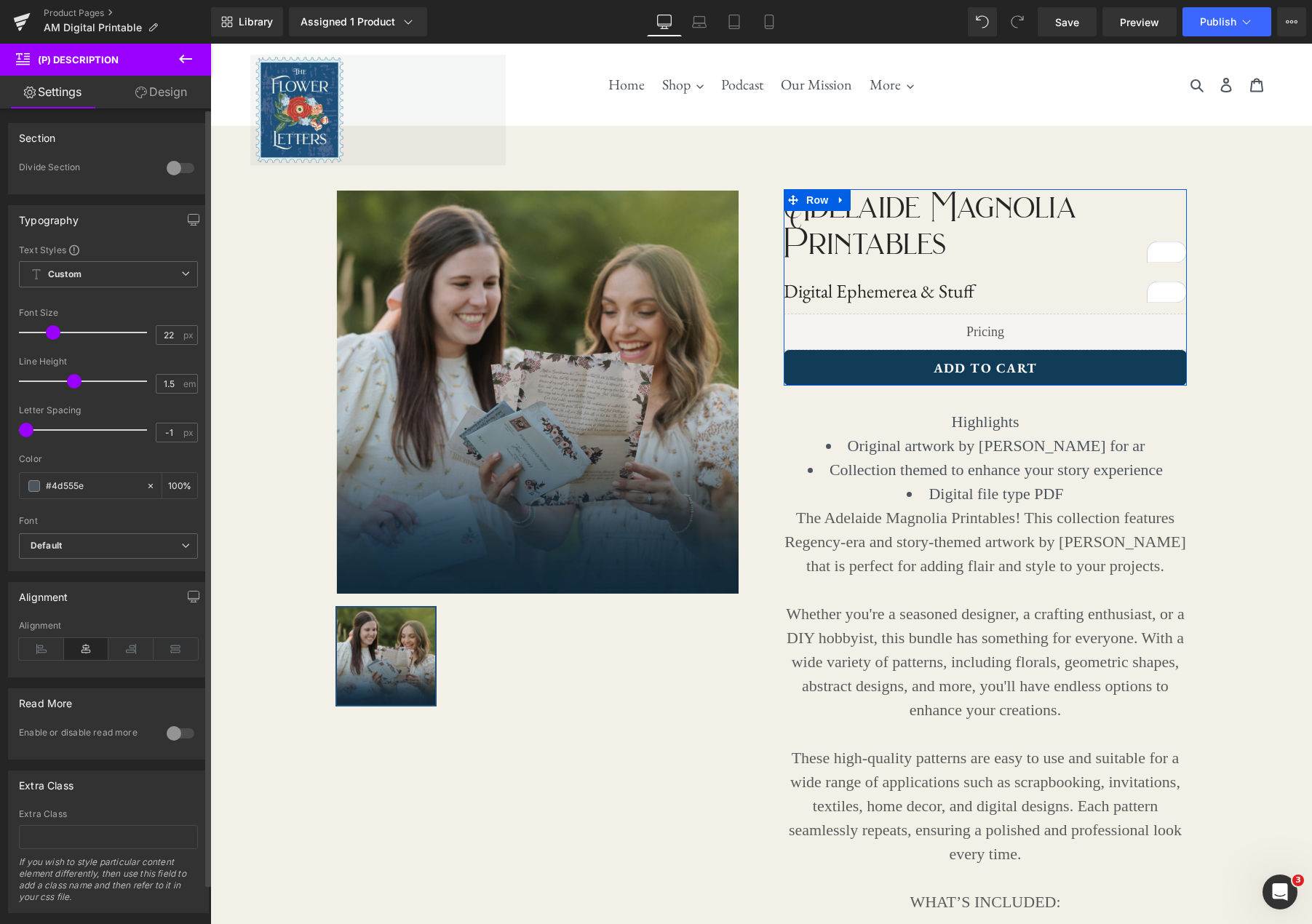
drag, startPoint x: 38, startPoint y: 330, endPoint x: 47, endPoint y: 329, distance: 9.1
click at [47, 329] on span at bounding box center [53, 332] width 15 height 15
click at [35, 643] on icon at bounding box center [42, 649] width 45 height 22
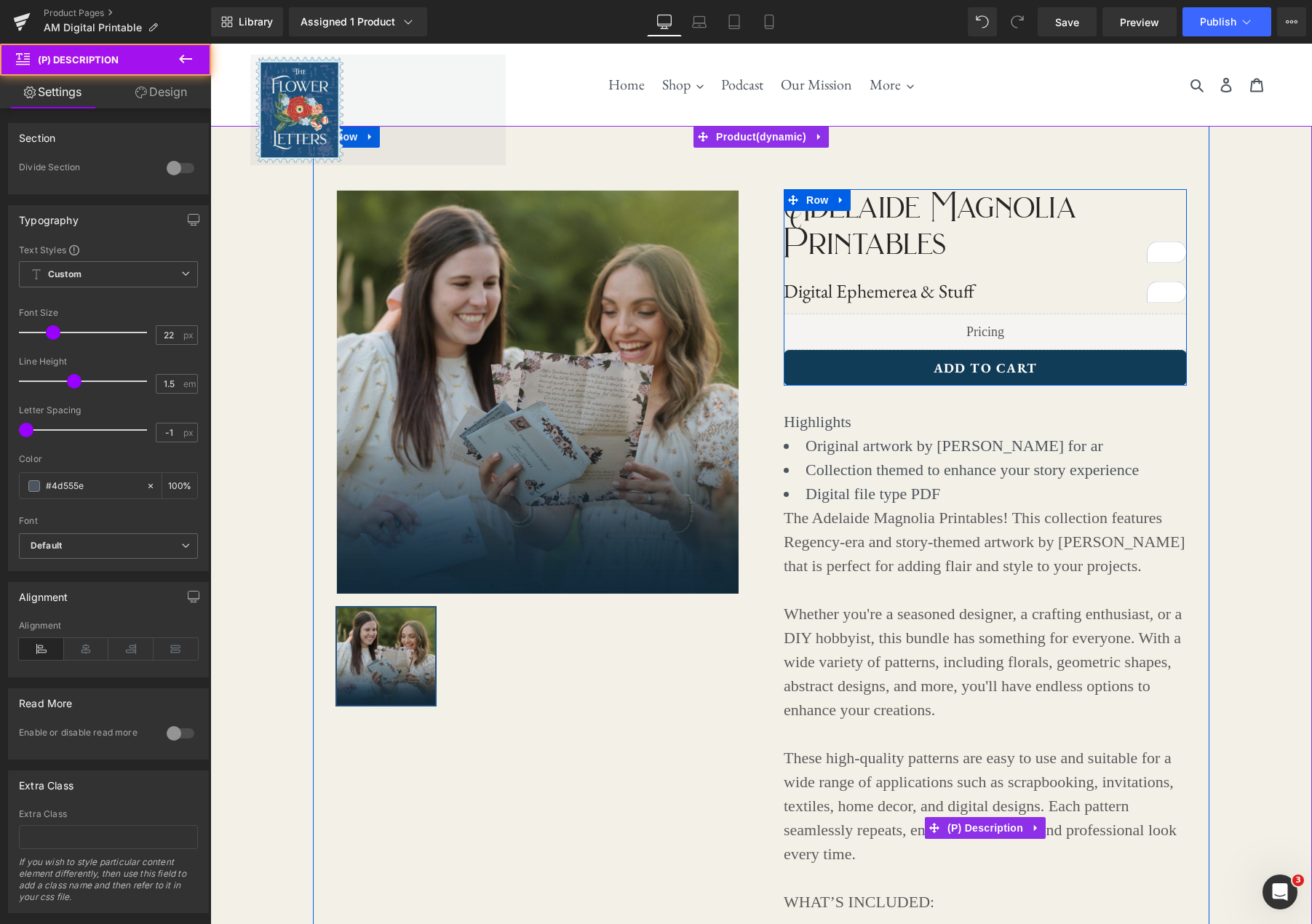
click at [1069, 445] on li "Original artwork by Hannie Clark for ar" at bounding box center [985, 446] width 403 height 24
click at [956, 486] on li "Digital file type PDF" at bounding box center [985, 494] width 403 height 24
click at [1003, 831] on span "(P) Description" at bounding box center [984, 829] width 83 height 22
click at [944, 498] on li "Digital file type PDF" at bounding box center [985, 494] width 403 height 24
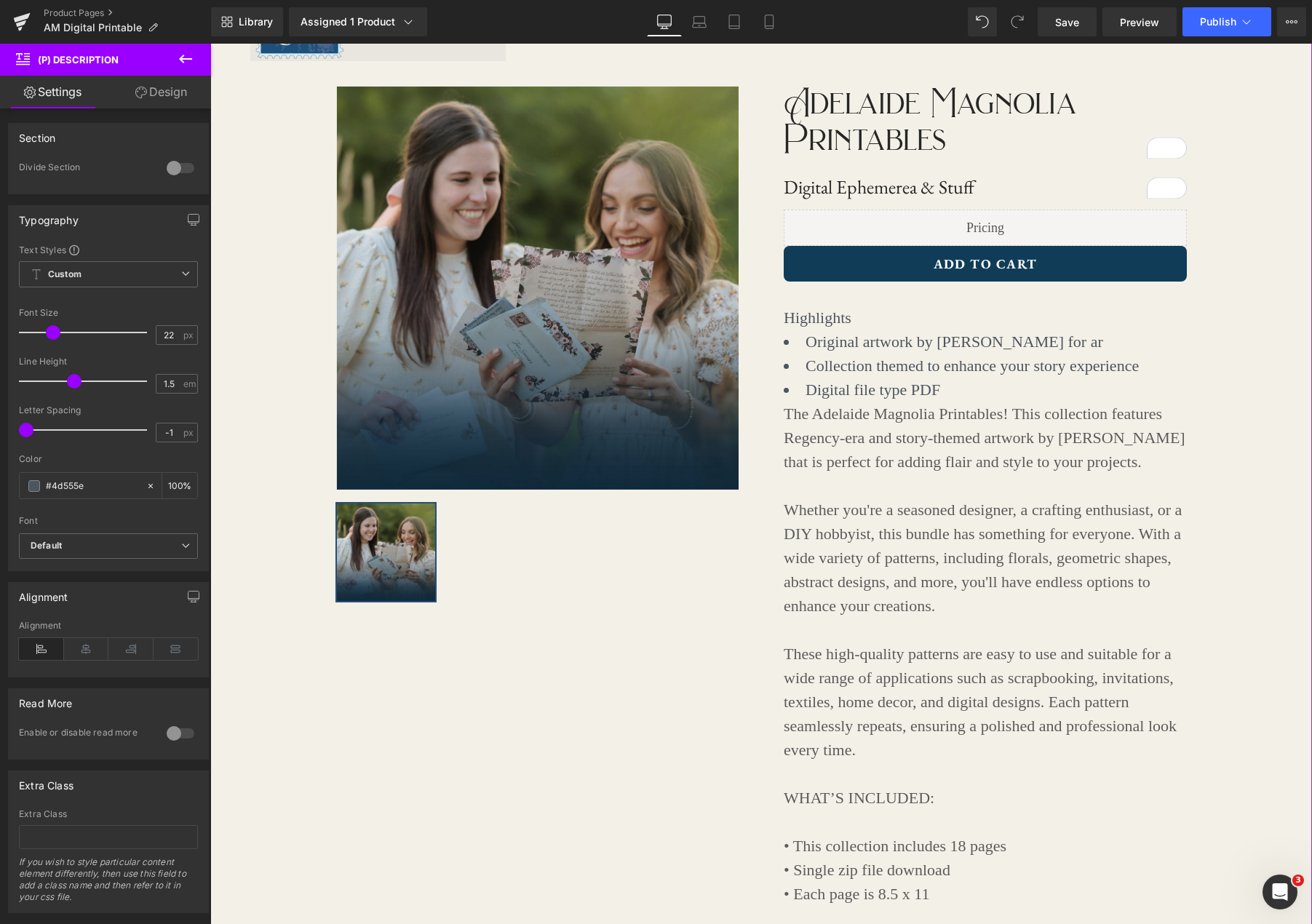
scroll to position [106, 0]
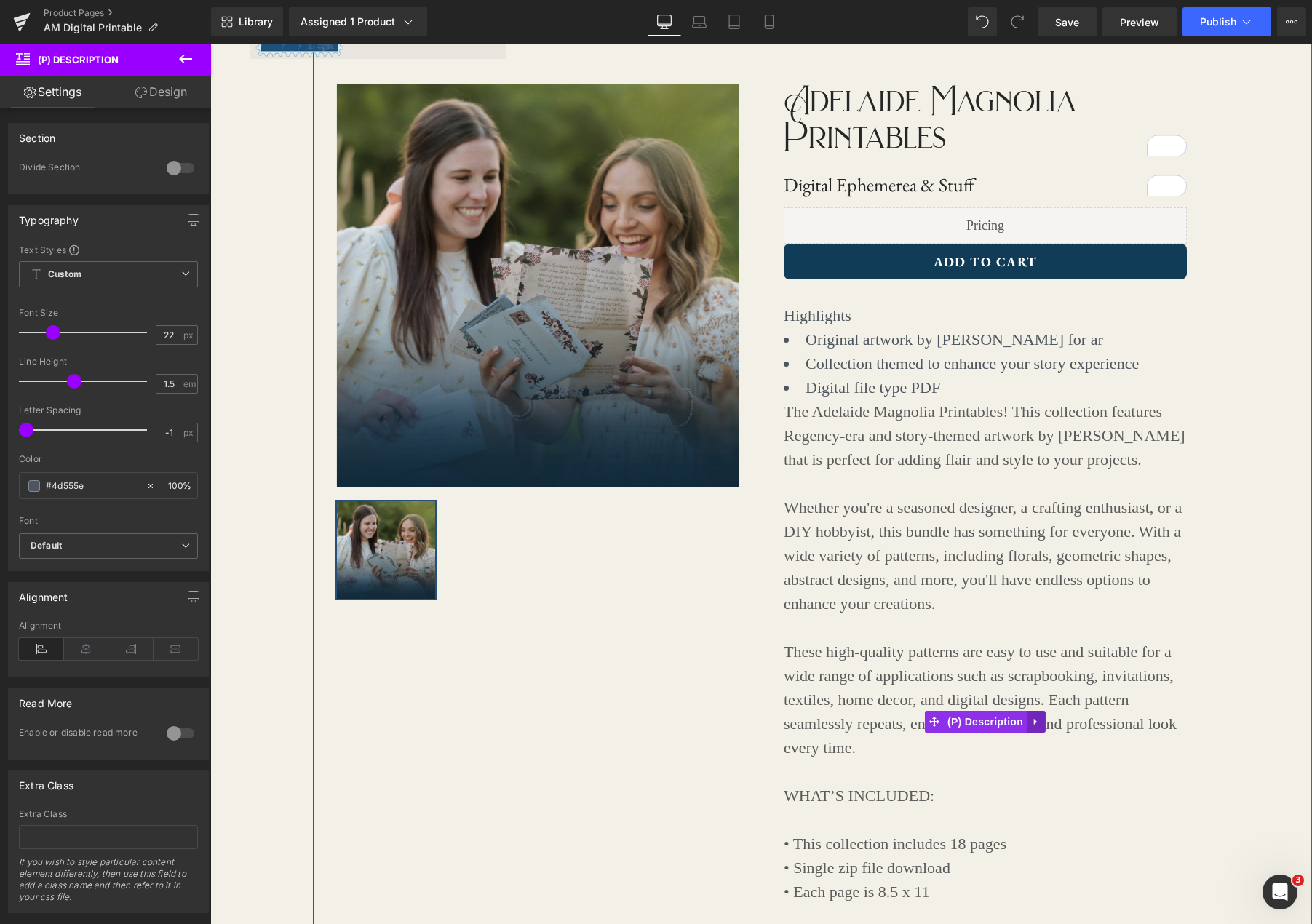
click at [1033, 725] on icon at bounding box center [1036, 722] width 10 height 11
click at [965, 723] on span "(P) Description" at bounding box center [984, 722] width 83 height 22
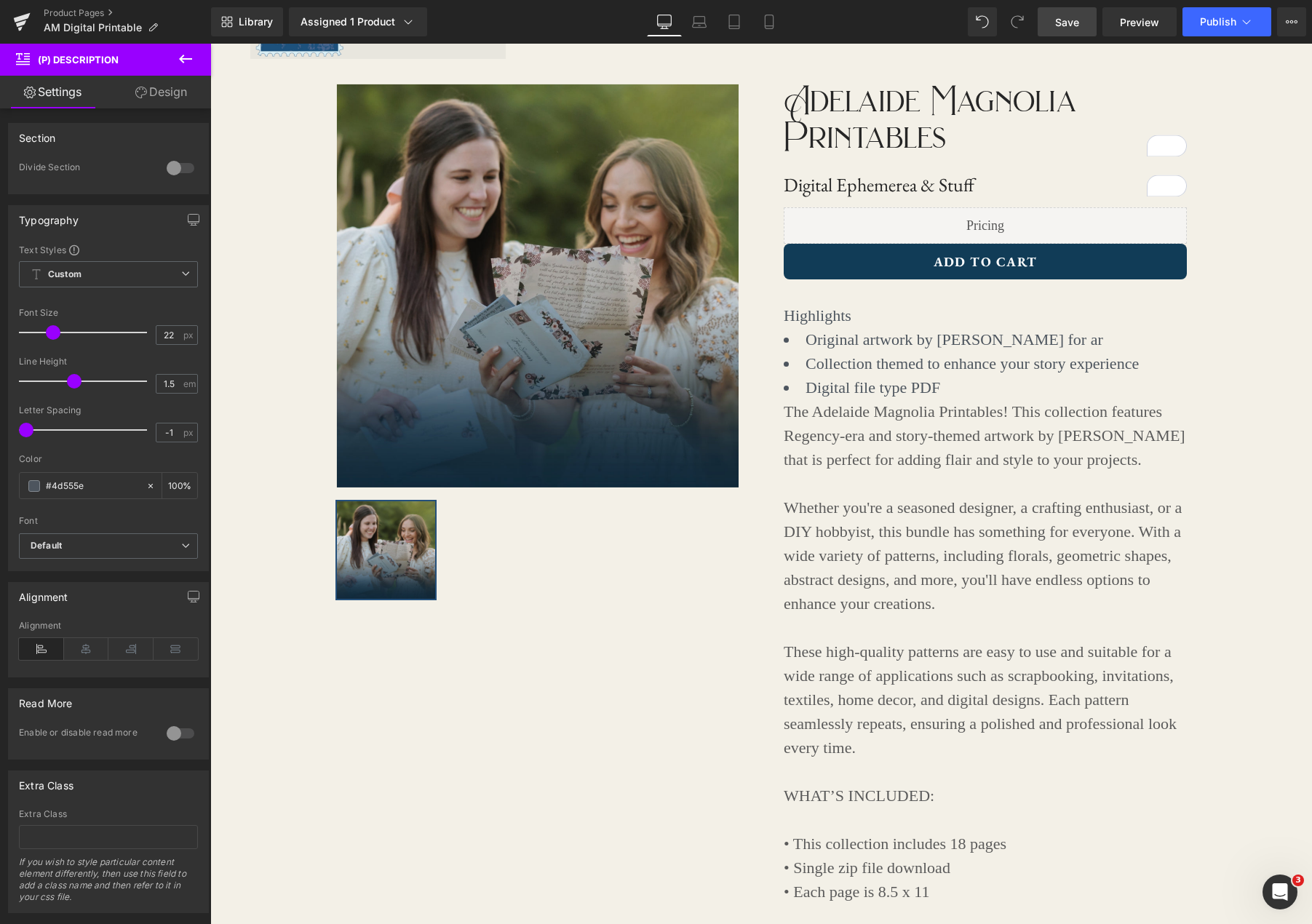
click at [1068, 24] on span "Save" at bounding box center [1067, 22] width 24 height 15
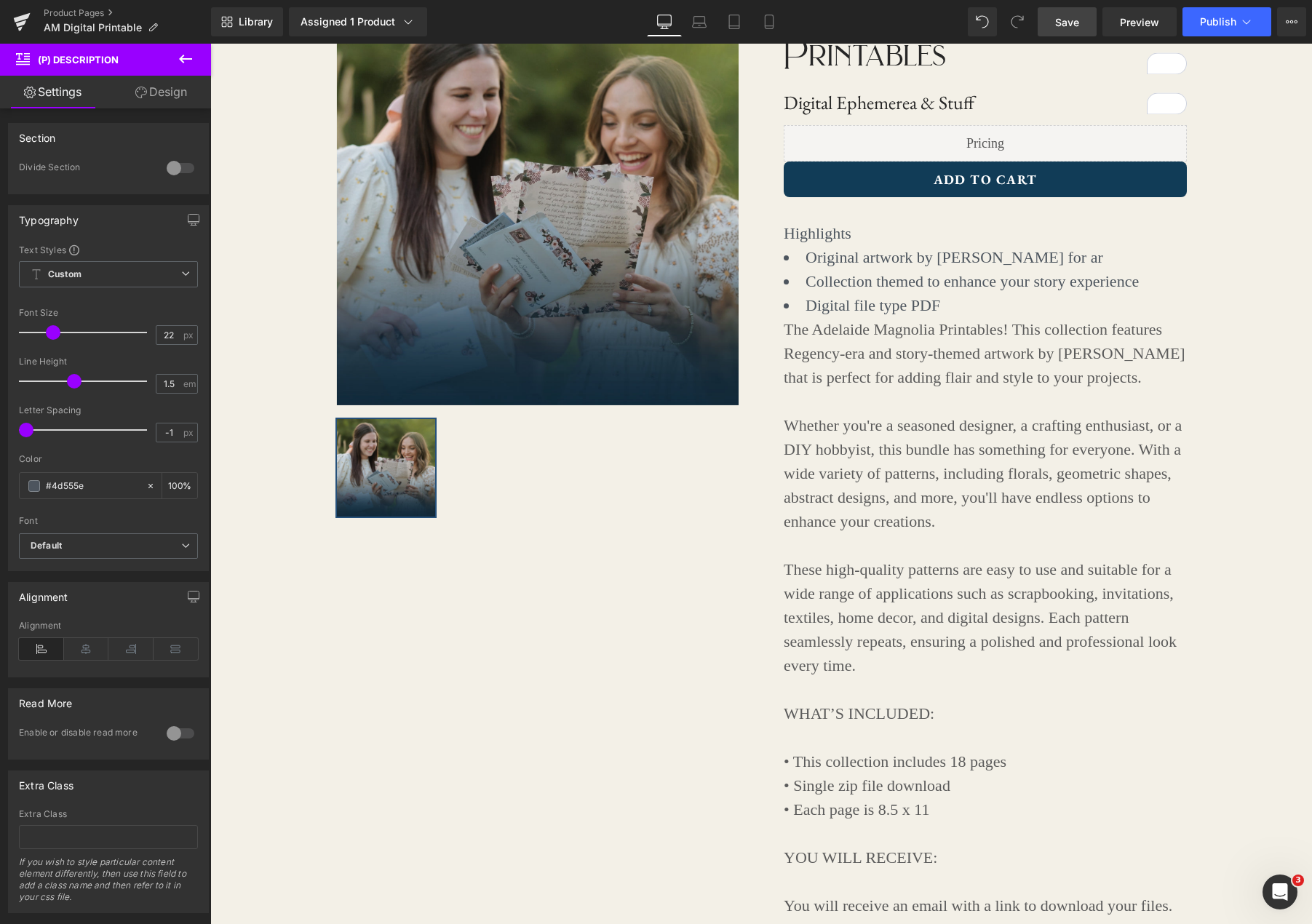
scroll to position [0, 0]
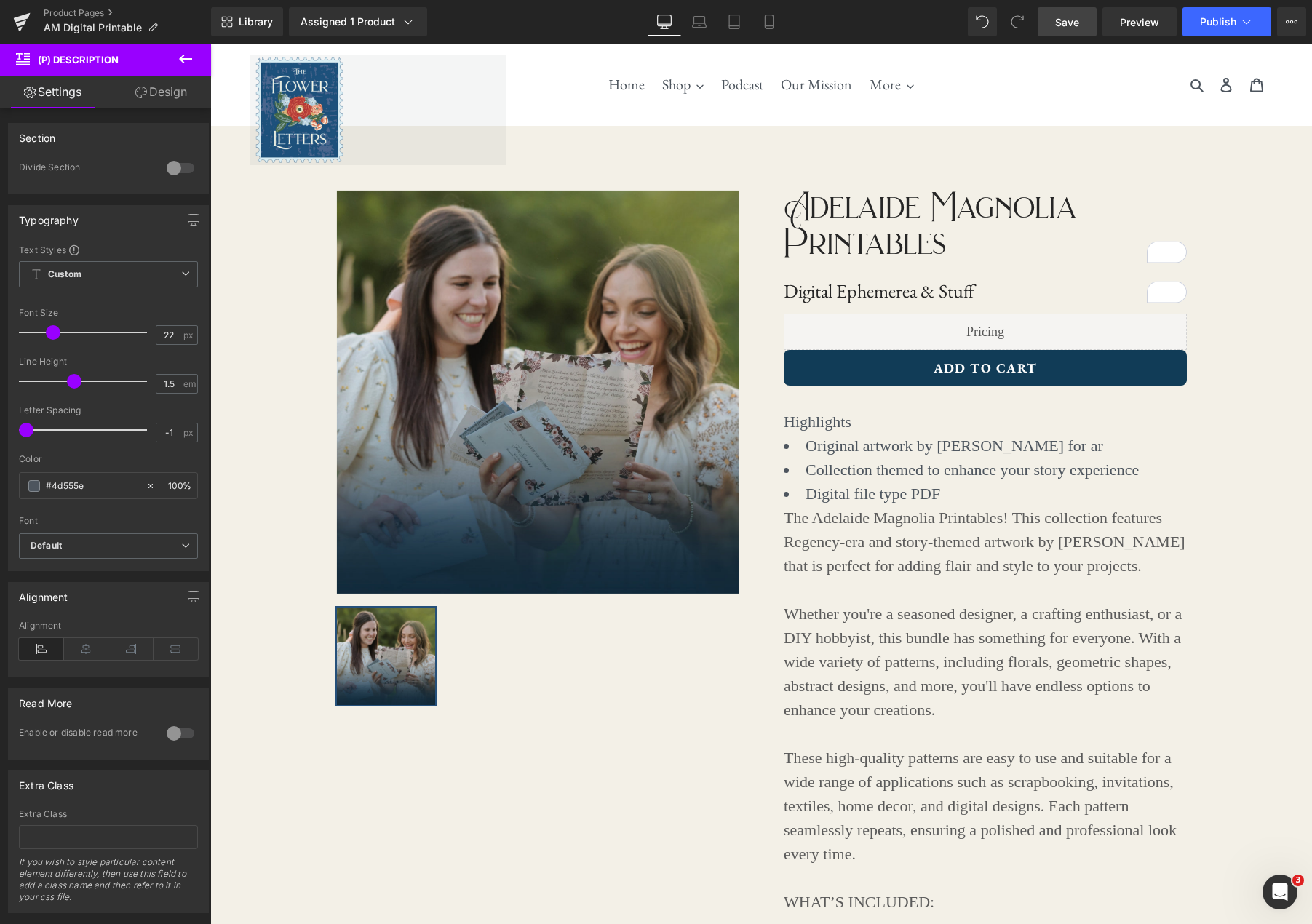
click at [1065, 25] on span "Save" at bounding box center [1067, 22] width 24 height 15
click at [771, 23] on icon at bounding box center [769, 22] width 15 height 15
type input "100"
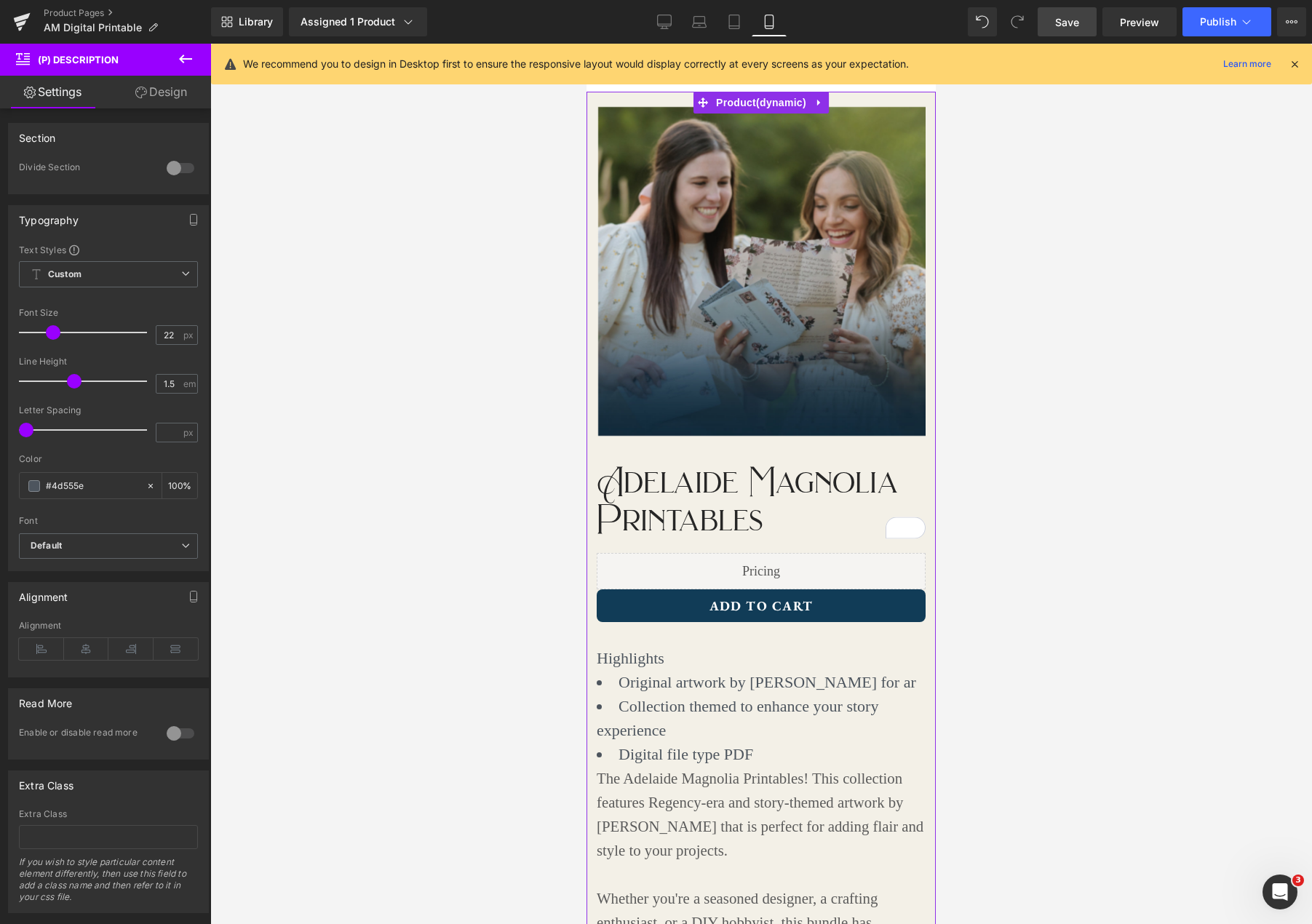
scroll to position [41, 0]
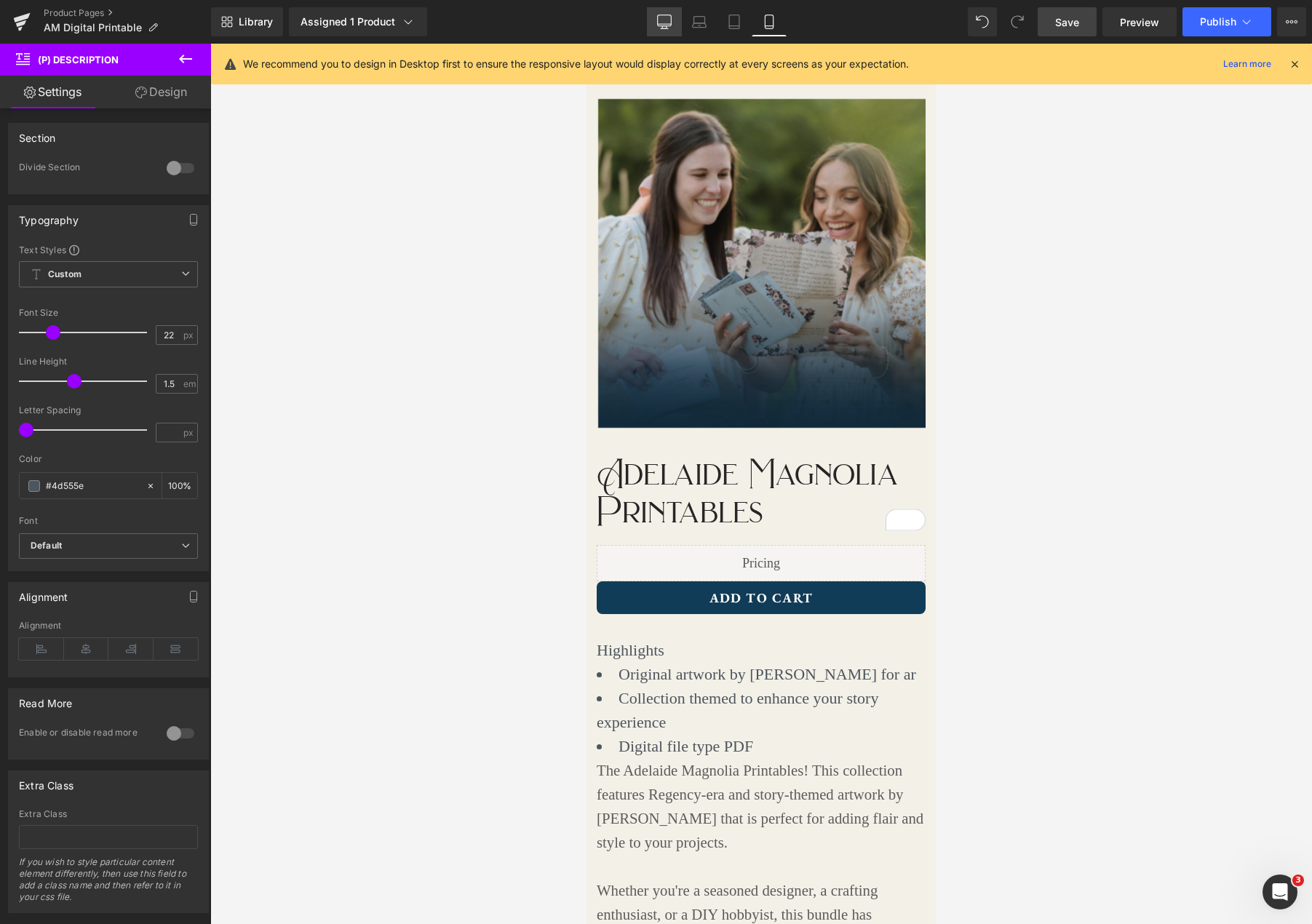
click at [671, 16] on icon at bounding box center [664, 21] width 14 height 11
type input "100"
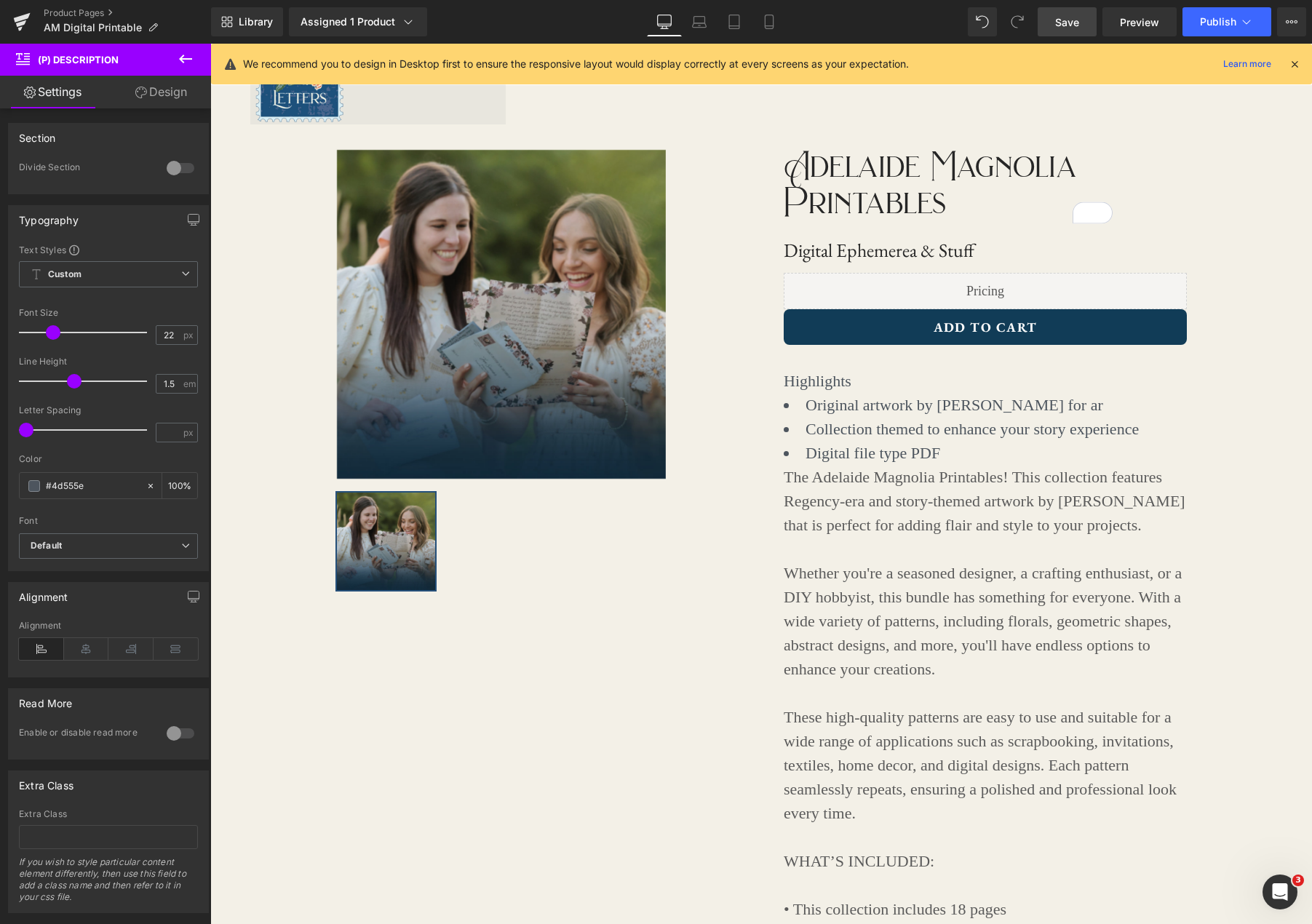
scroll to position [0, 0]
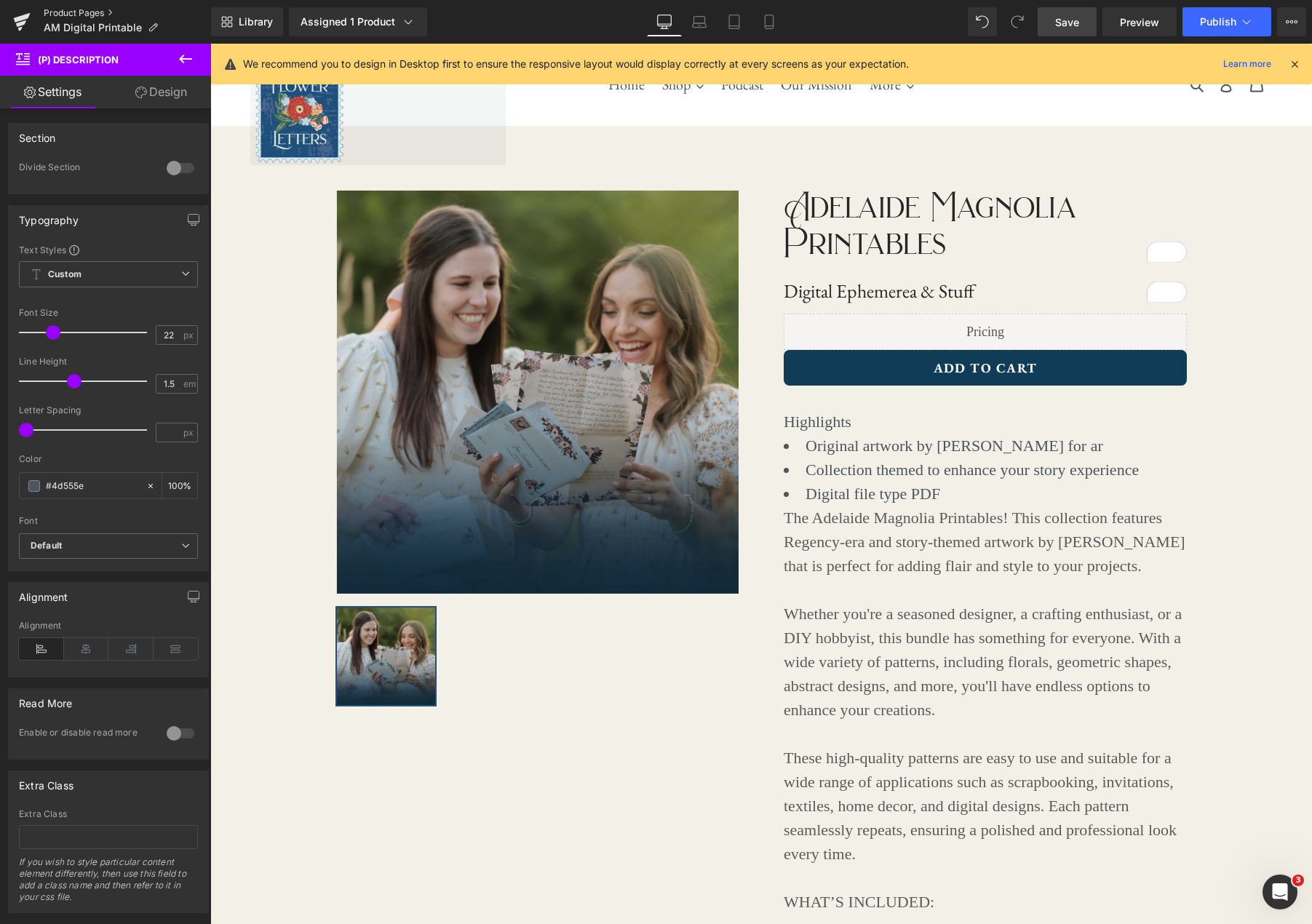
click at [51, 10] on link "Product Pages" at bounding box center [127, 13] width 167 height 12
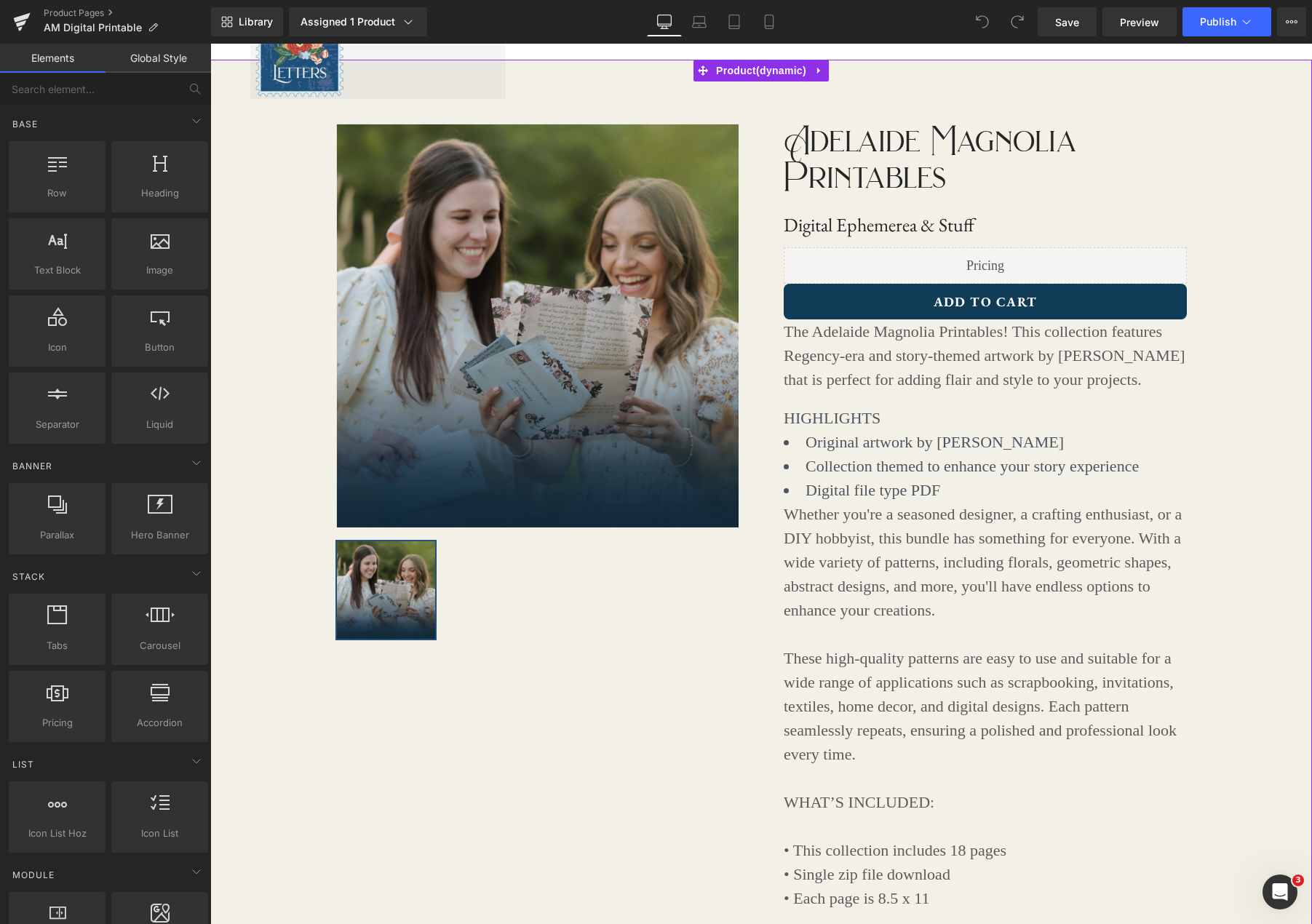
scroll to position [70, 0]
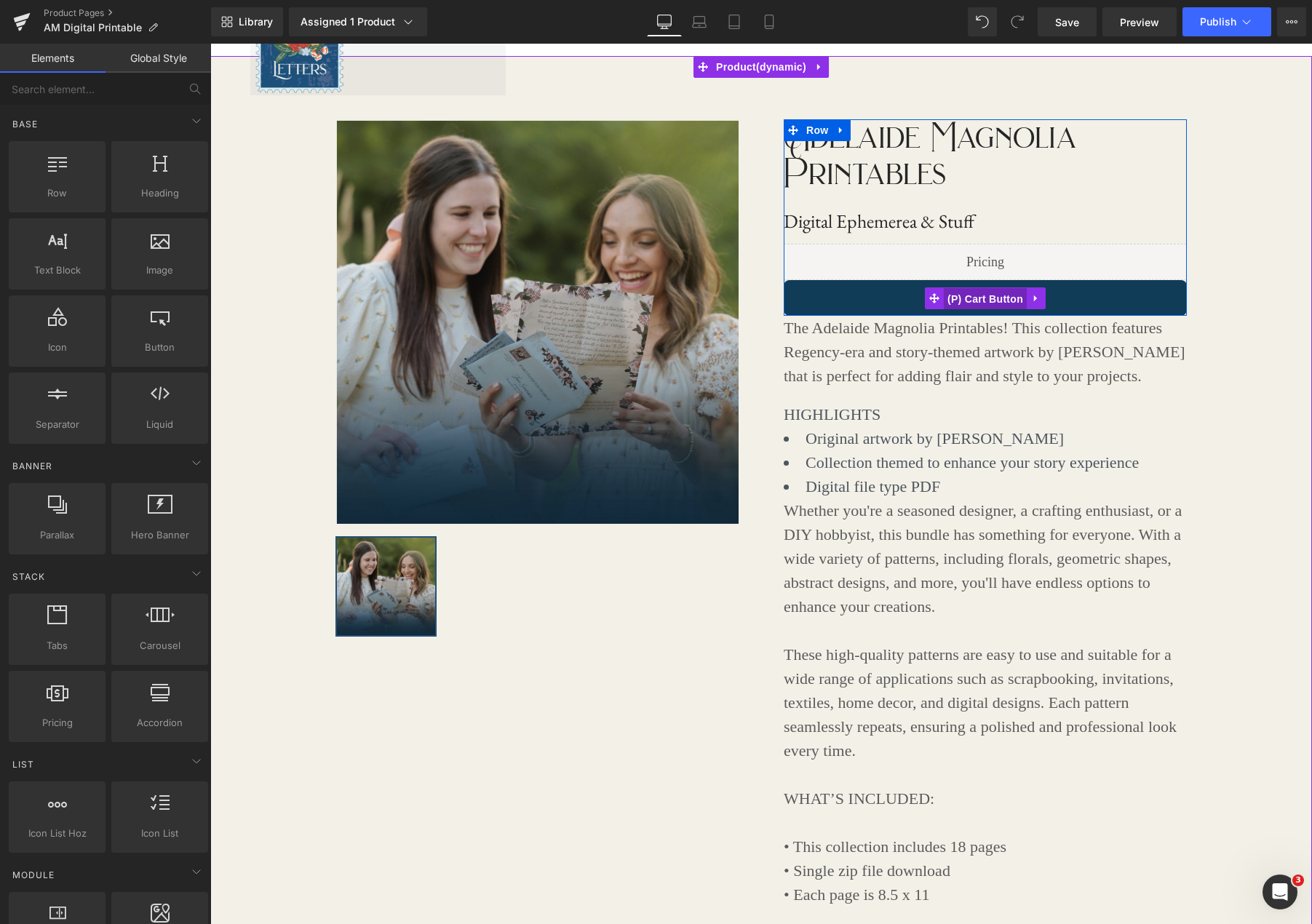
click at [1006, 300] on span "(P) Cart Button" at bounding box center [984, 299] width 83 height 22
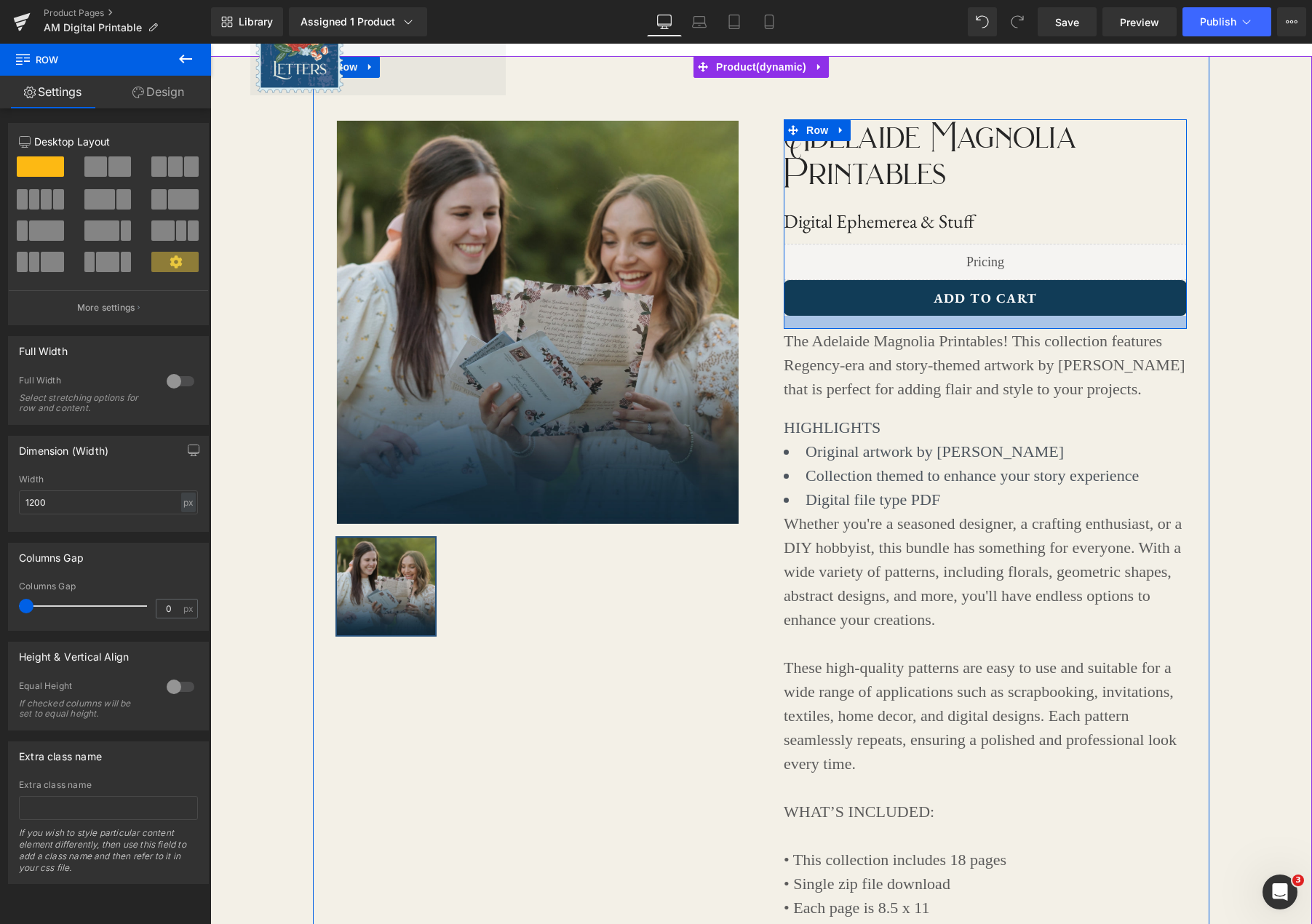
drag, startPoint x: 1168, startPoint y: 314, endPoint x: 1165, endPoint y: 328, distance: 14.3
click at [1165, 328] on div at bounding box center [985, 322] width 403 height 13
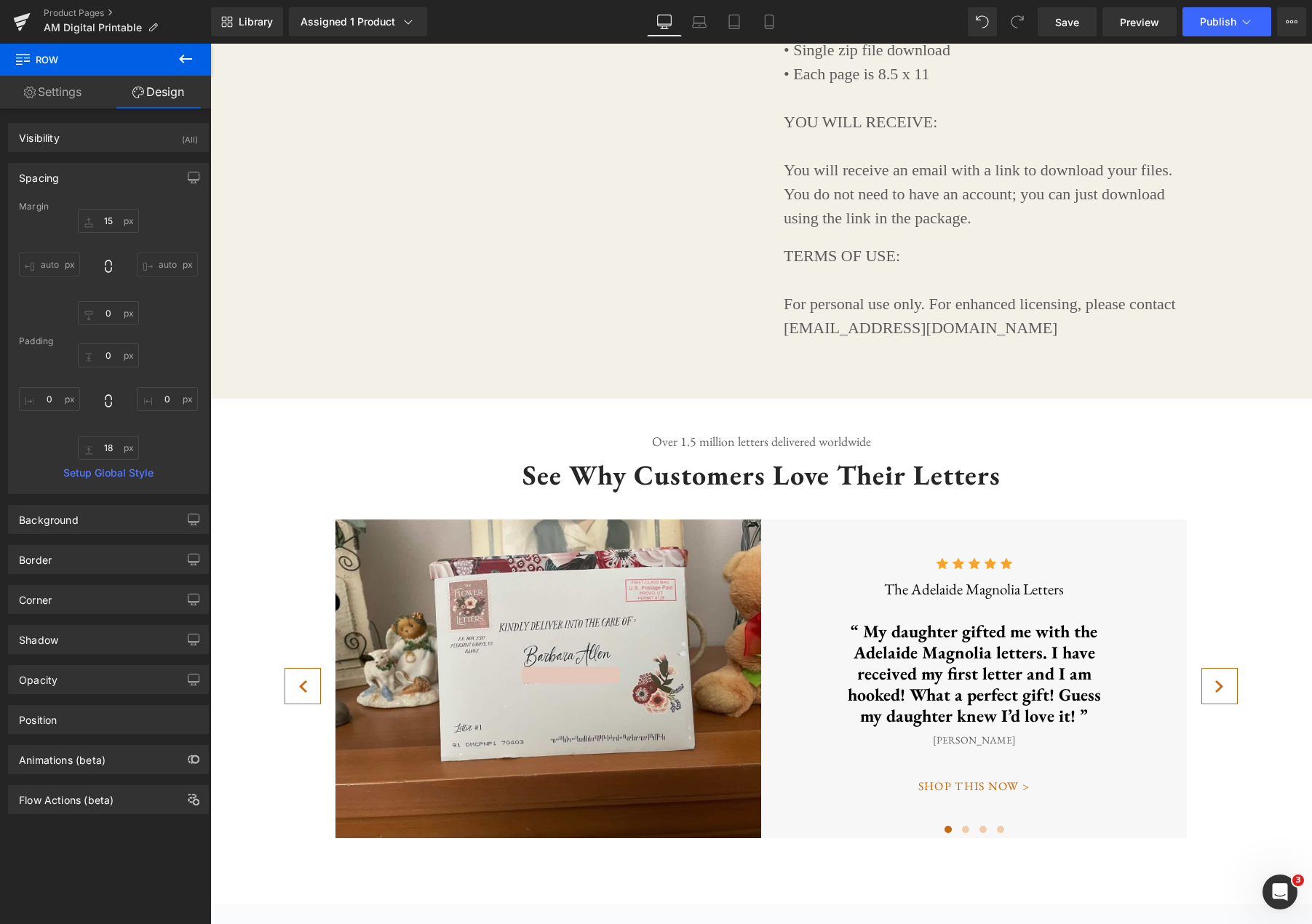
scroll to position [915, 0]
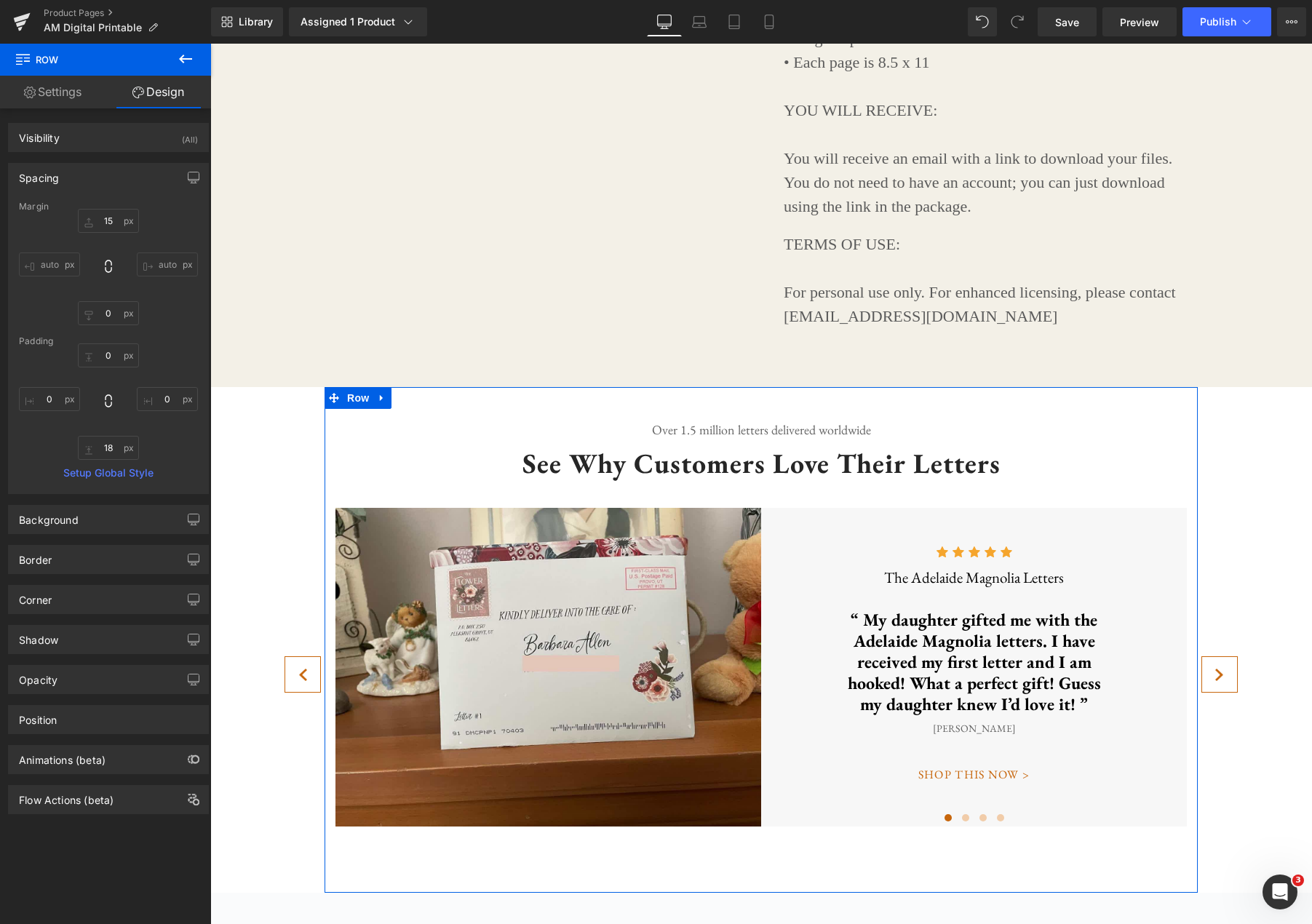
click at [383, 403] on link at bounding box center [381, 398] width 19 height 22
click at [416, 401] on icon at bounding box center [419, 398] width 10 height 10
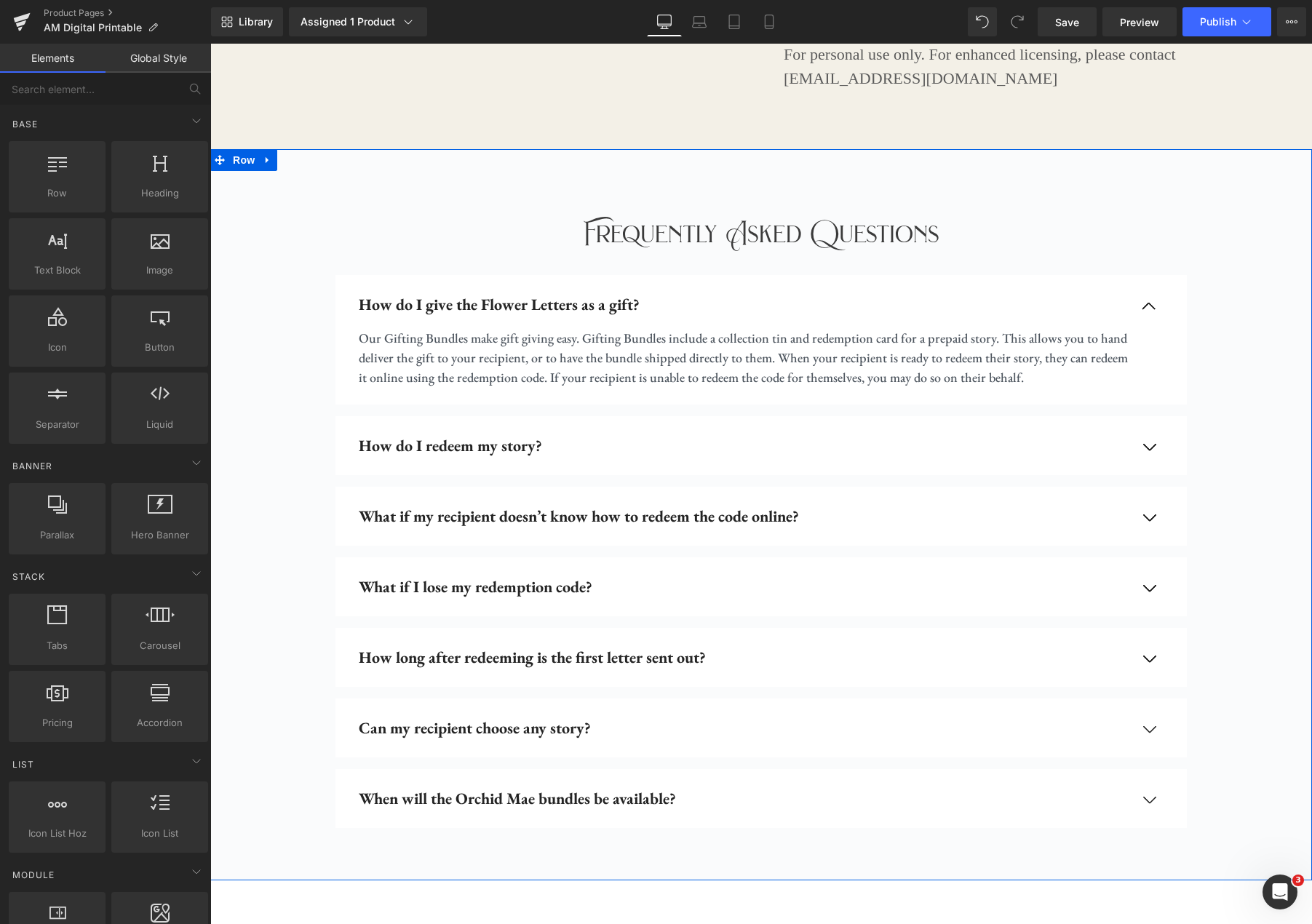
scroll to position [1230, 0]
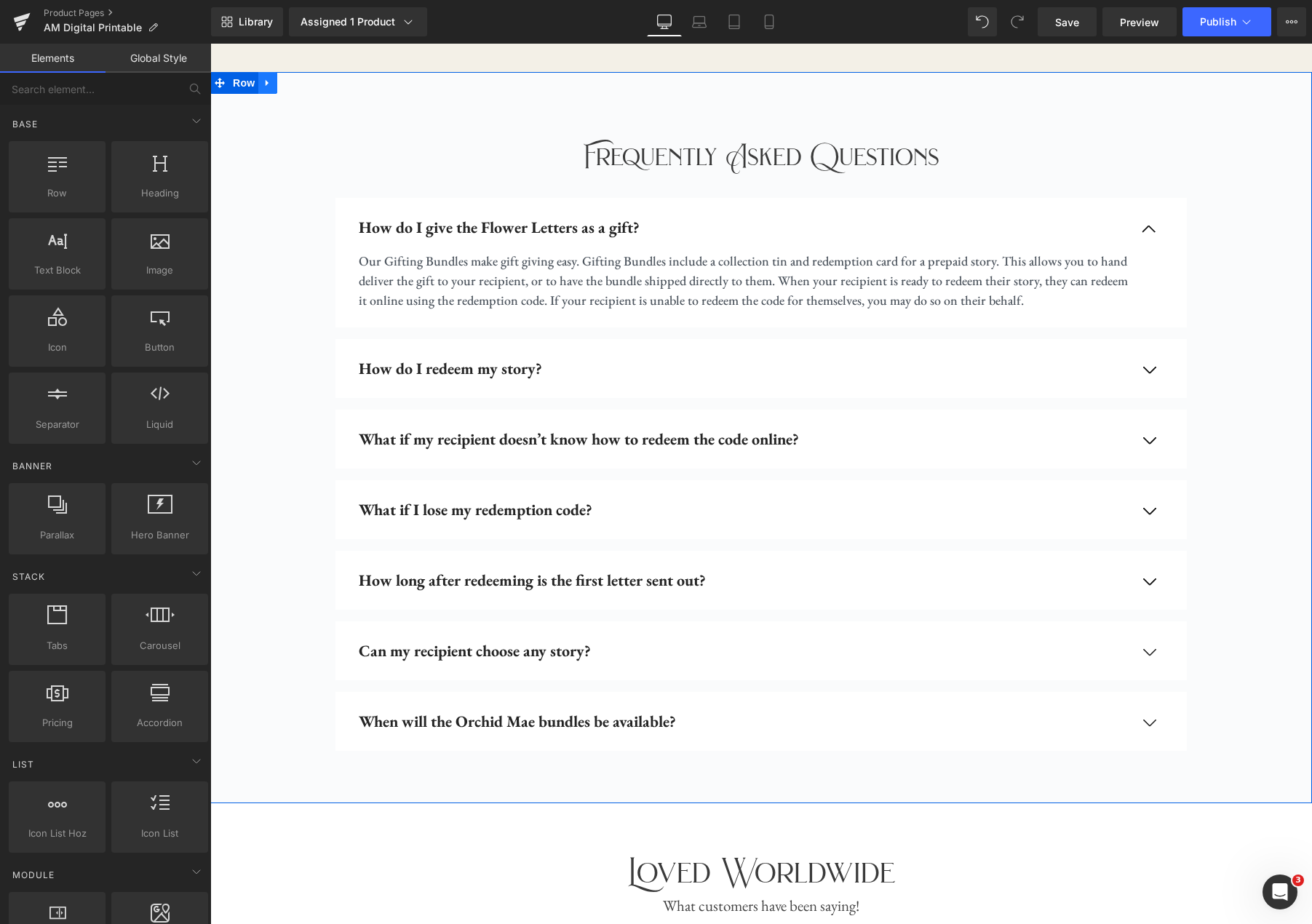
click at [275, 83] on link at bounding box center [268, 83] width 19 height 22
click at [305, 86] on icon at bounding box center [305, 83] width 10 height 10
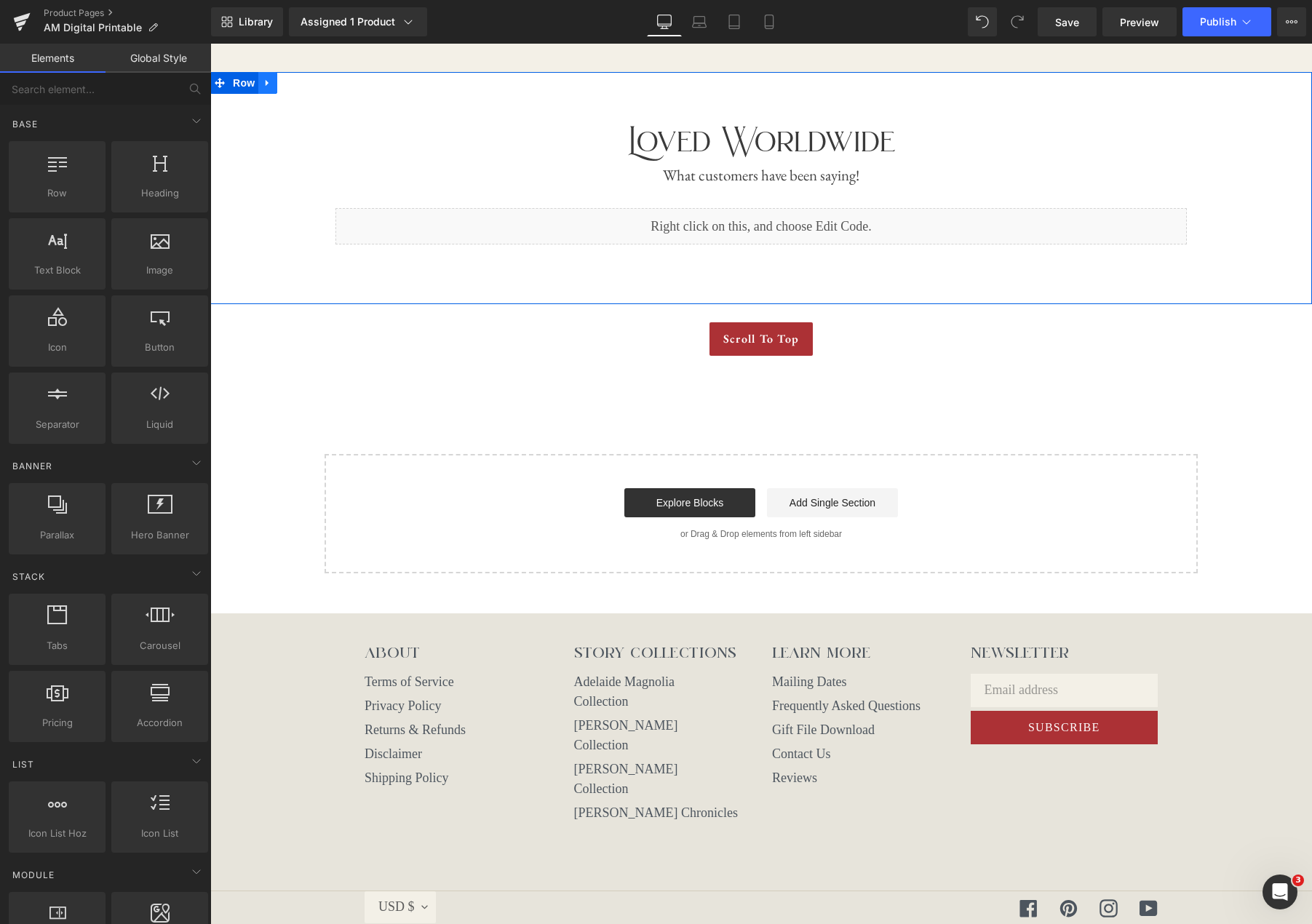
click at [272, 84] on icon at bounding box center [267, 84] width 10 height 11
click at [301, 84] on icon at bounding box center [305, 83] width 10 height 10
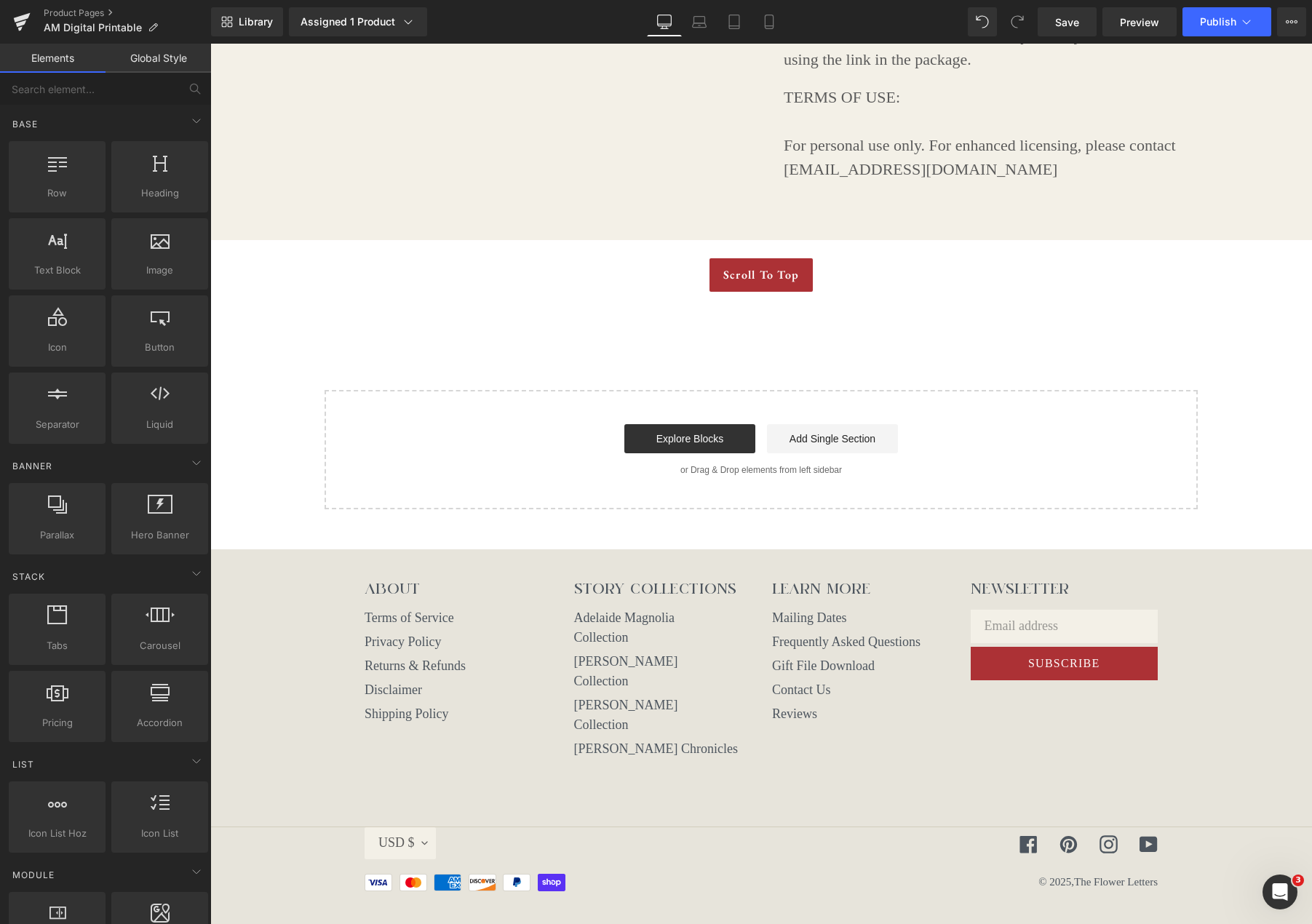
scroll to position [1027, 0]
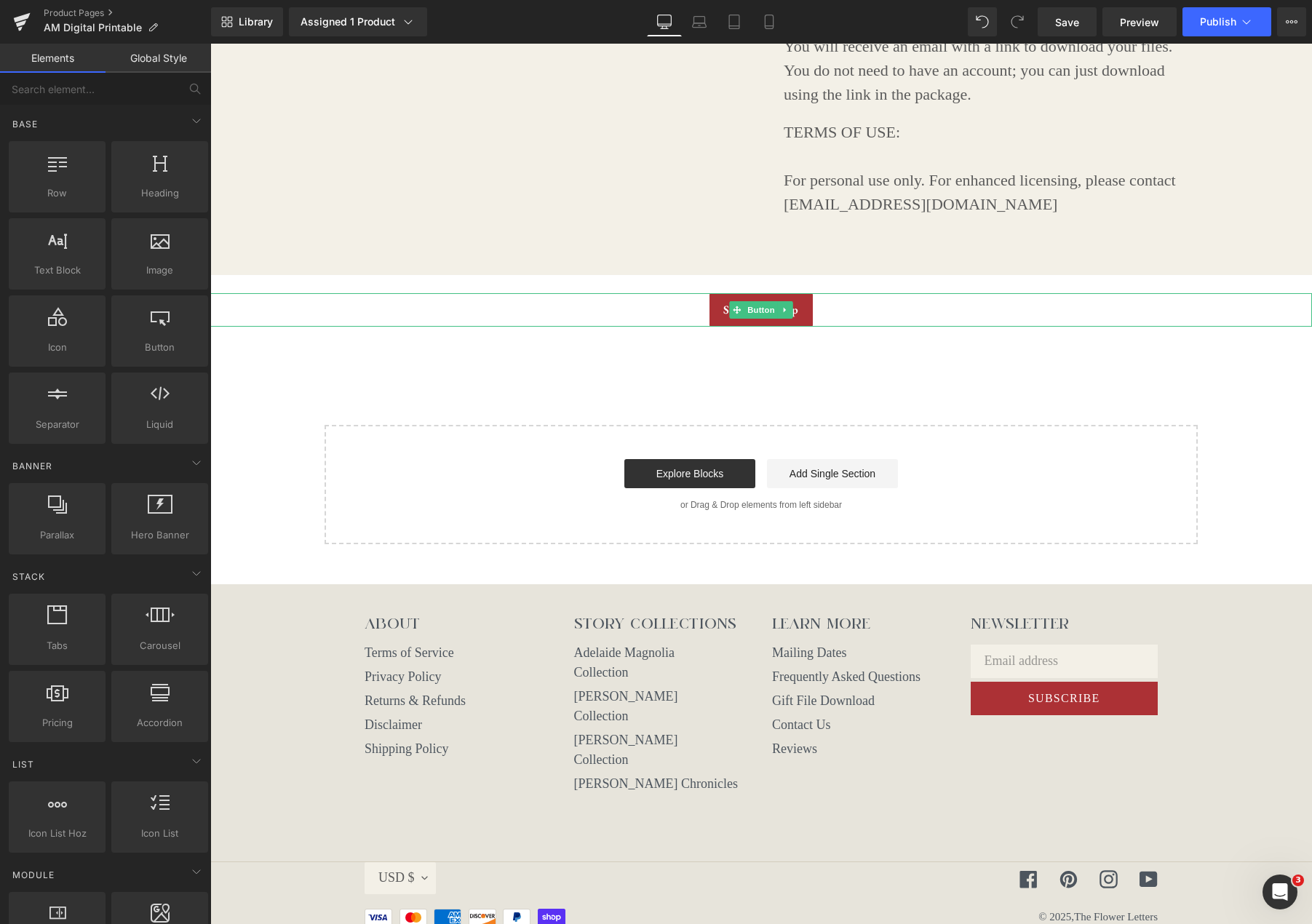
click at [784, 306] on icon at bounding box center [785, 310] width 8 height 9
drag, startPoint x: 788, startPoint y: 312, endPoint x: 951, endPoint y: 340, distance: 165.4
click at [792, 311] on link at bounding box center [793, 310] width 15 height 17
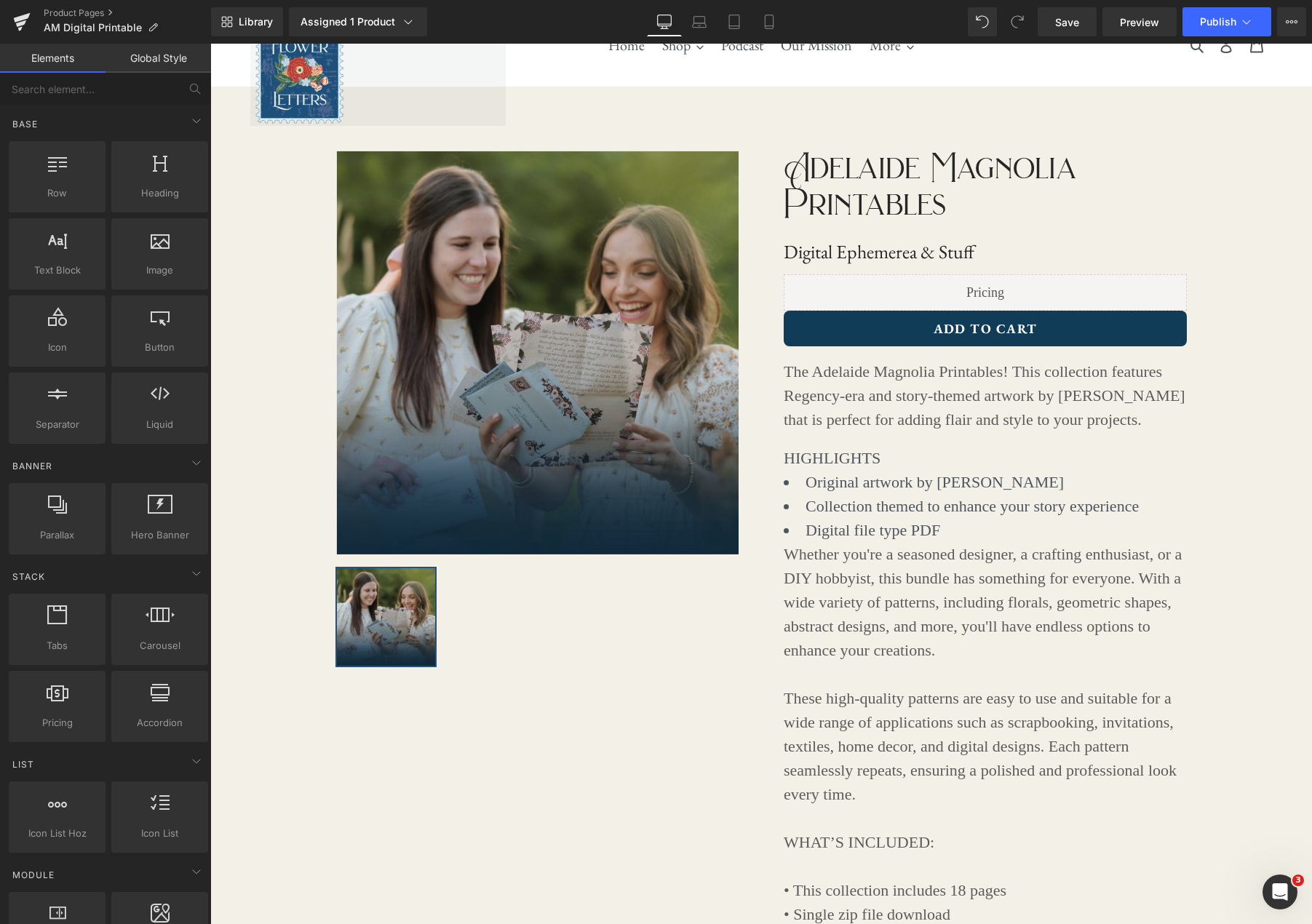
scroll to position [0, 0]
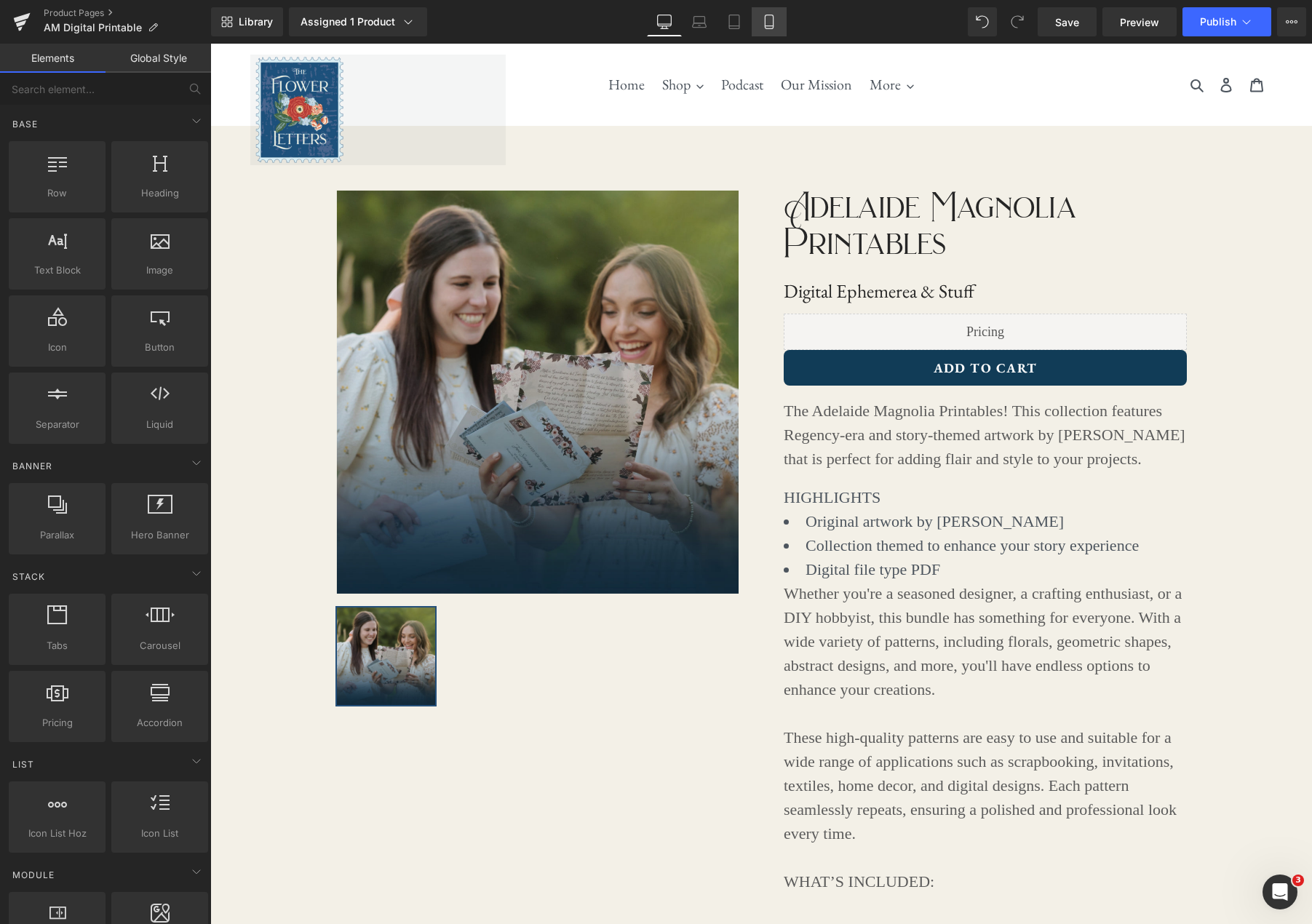
click at [768, 24] on icon at bounding box center [769, 22] width 15 height 15
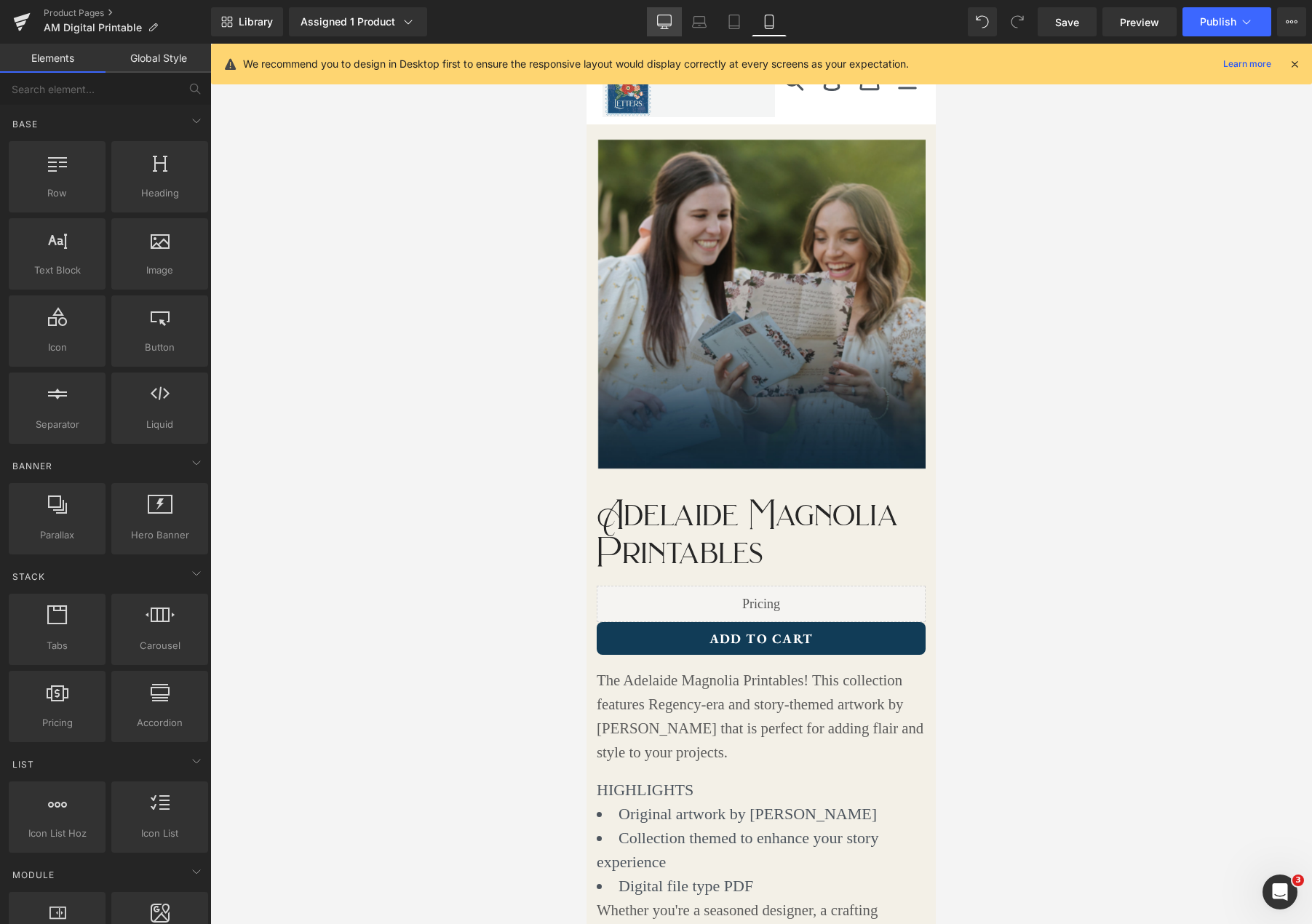
click at [662, 24] on icon at bounding box center [664, 24] width 14 height 0
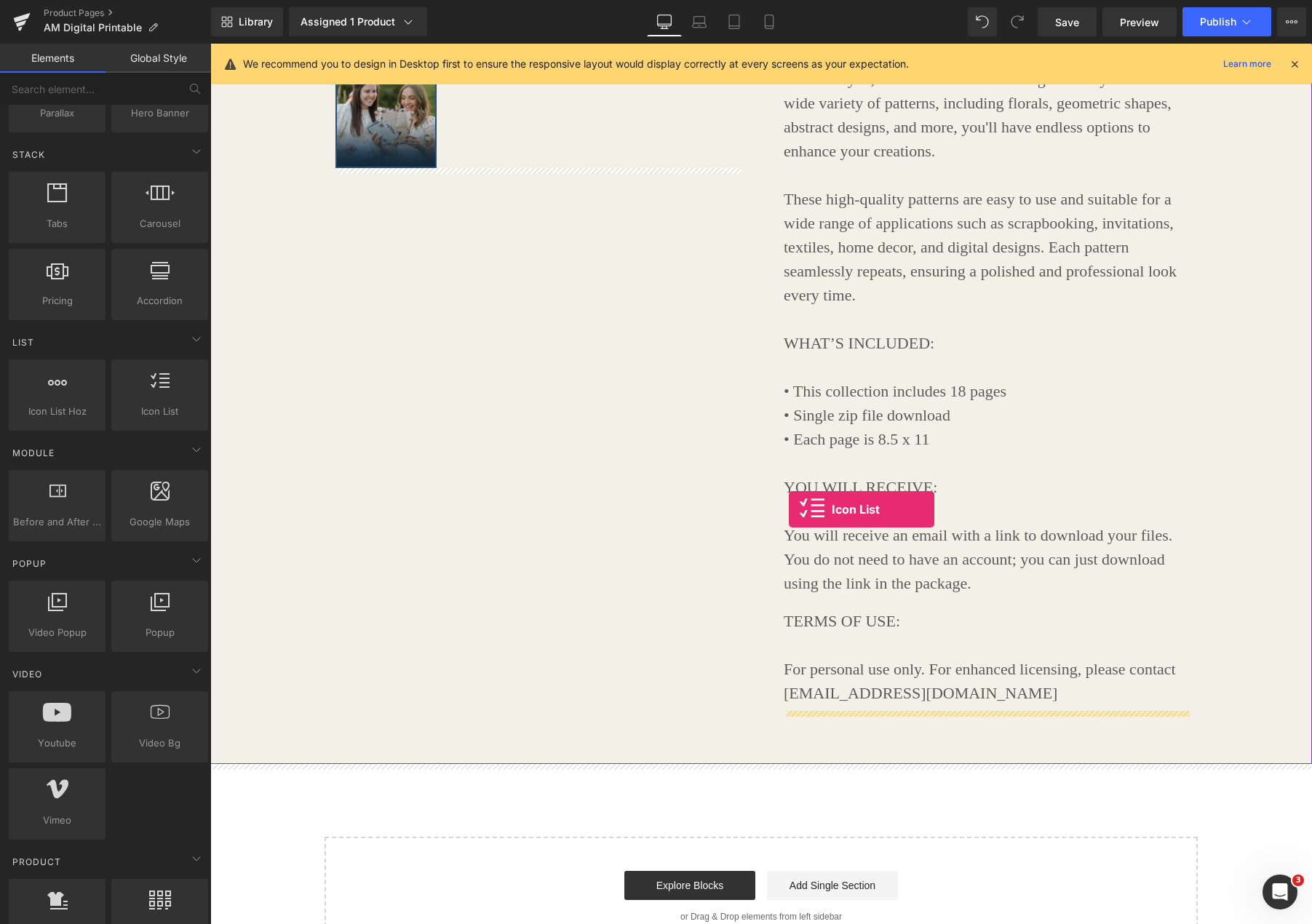
scroll to position [536, 0]
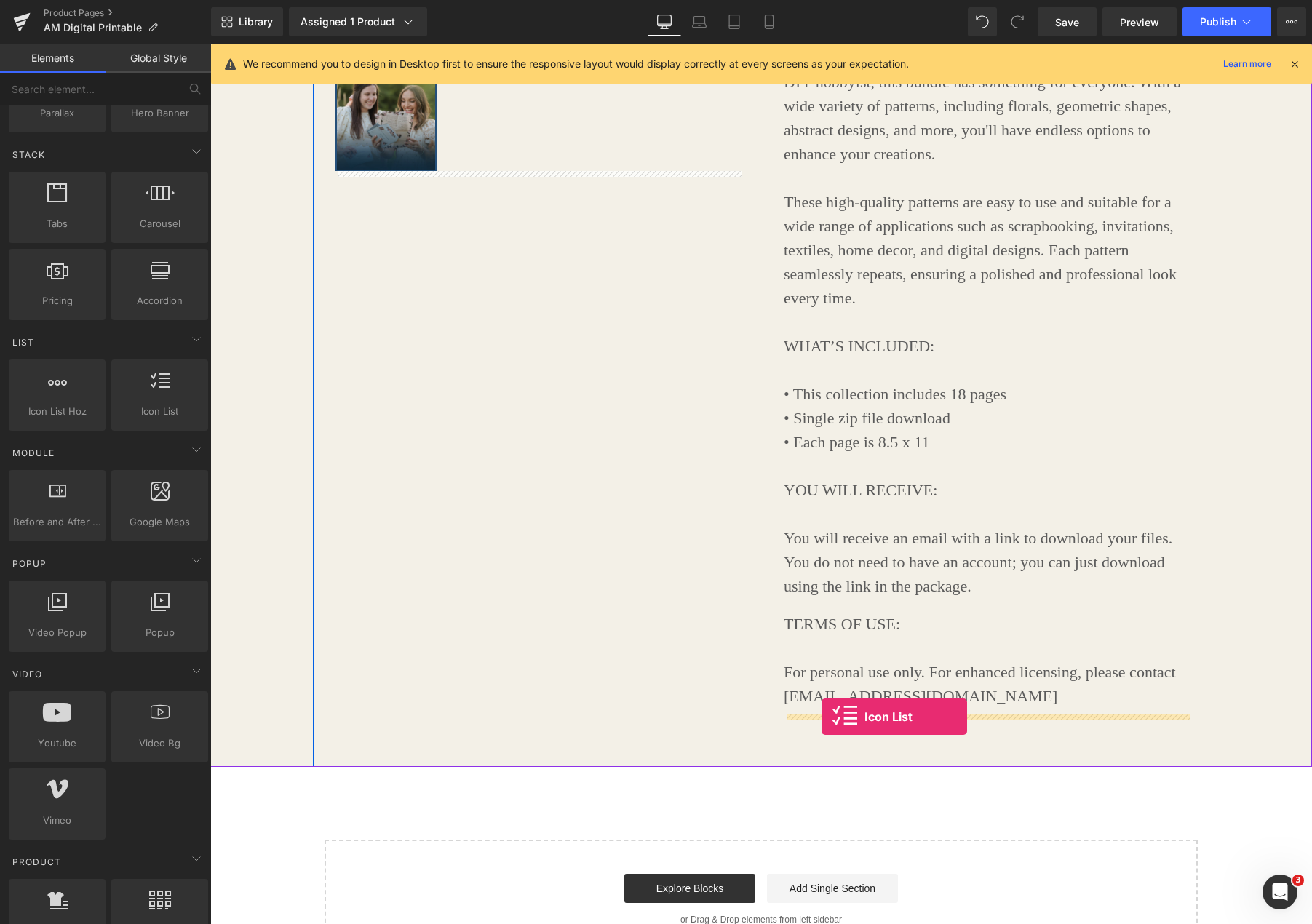
drag, startPoint x: 355, startPoint y: 450, endPoint x: 822, endPoint y: 716, distance: 537.4
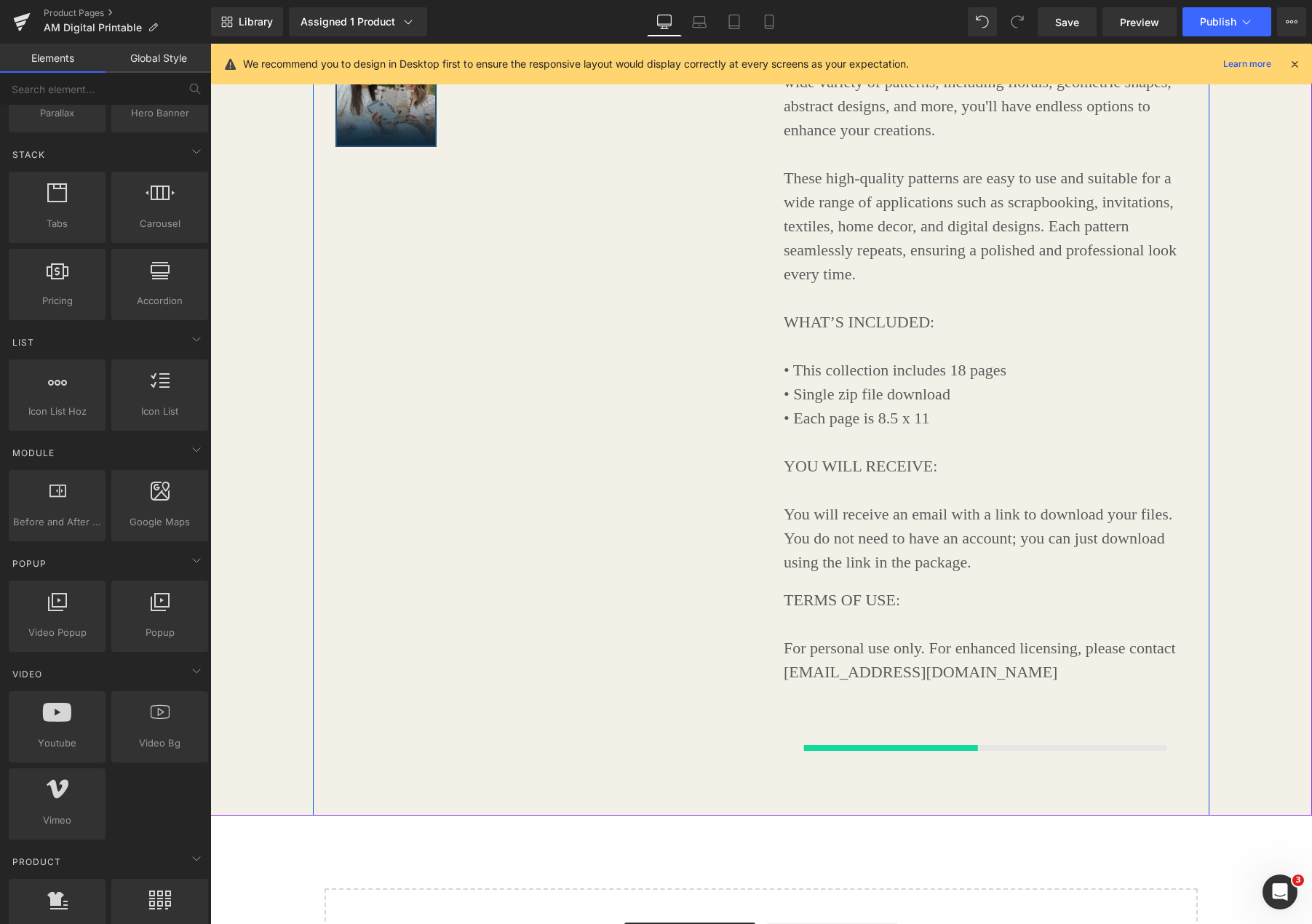
scroll to position [567, 0]
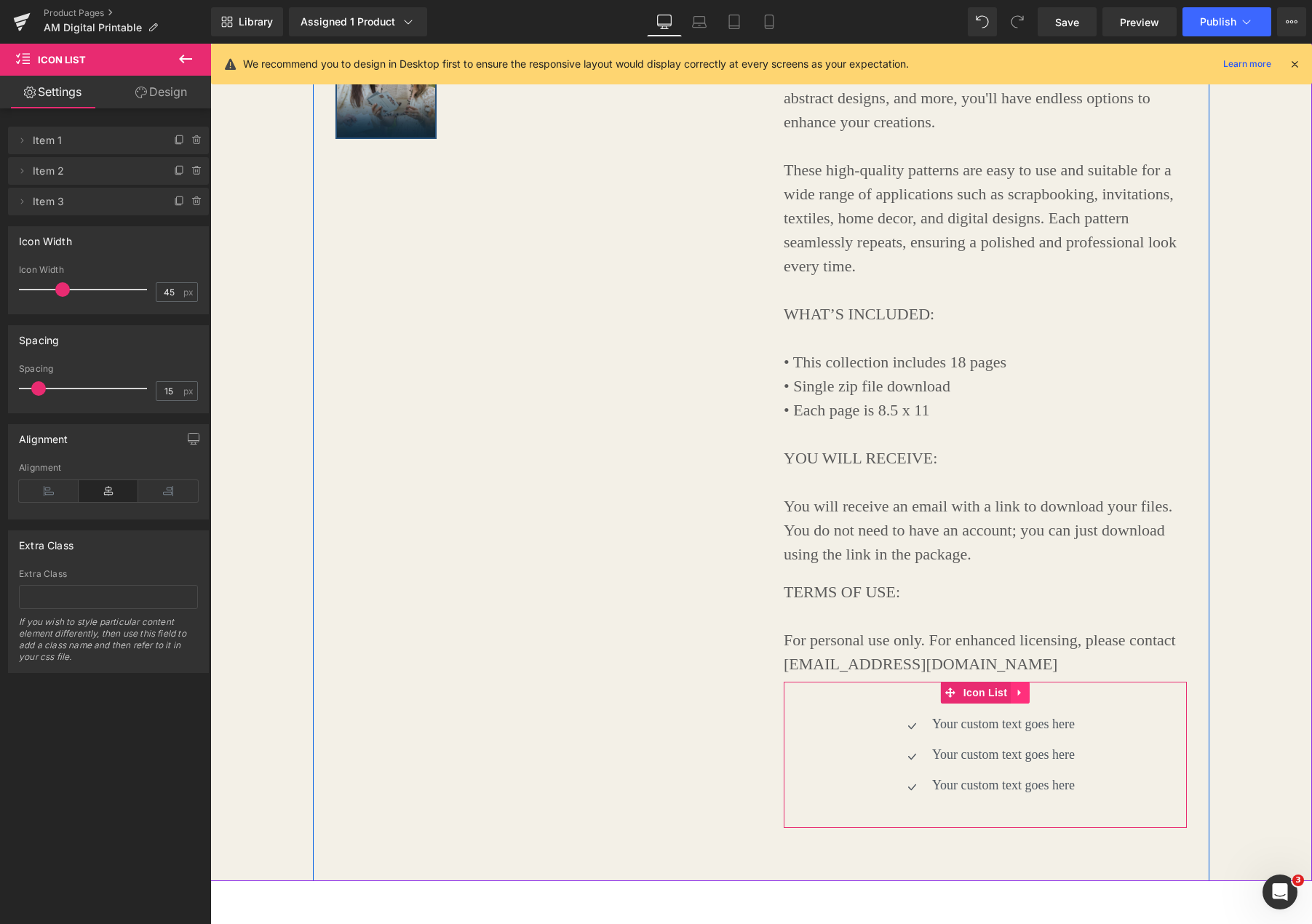
click at [1025, 698] on link at bounding box center [1020, 693] width 19 height 22
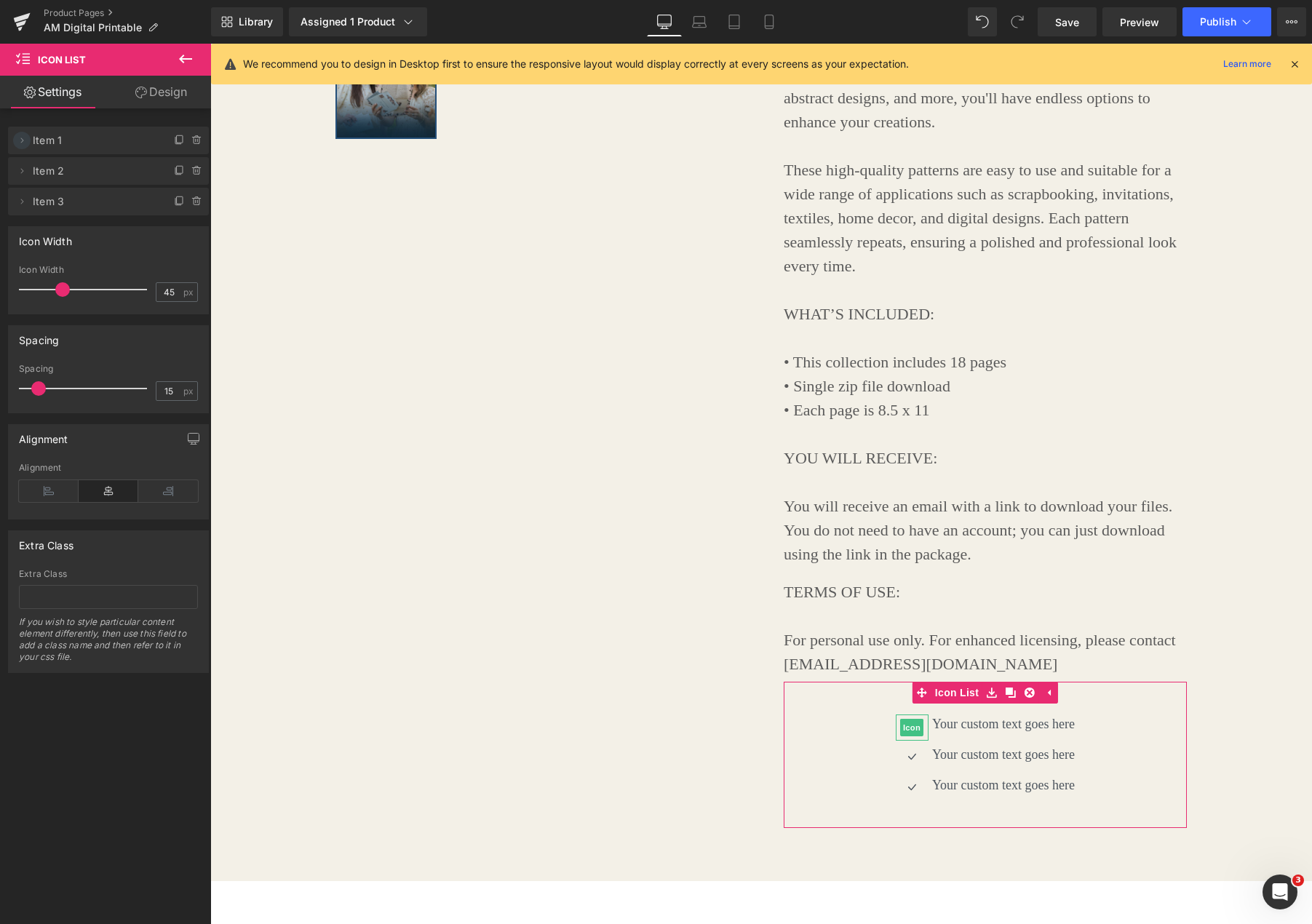
click at [24, 141] on icon at bounding box center [22, 140] width 12 height 12
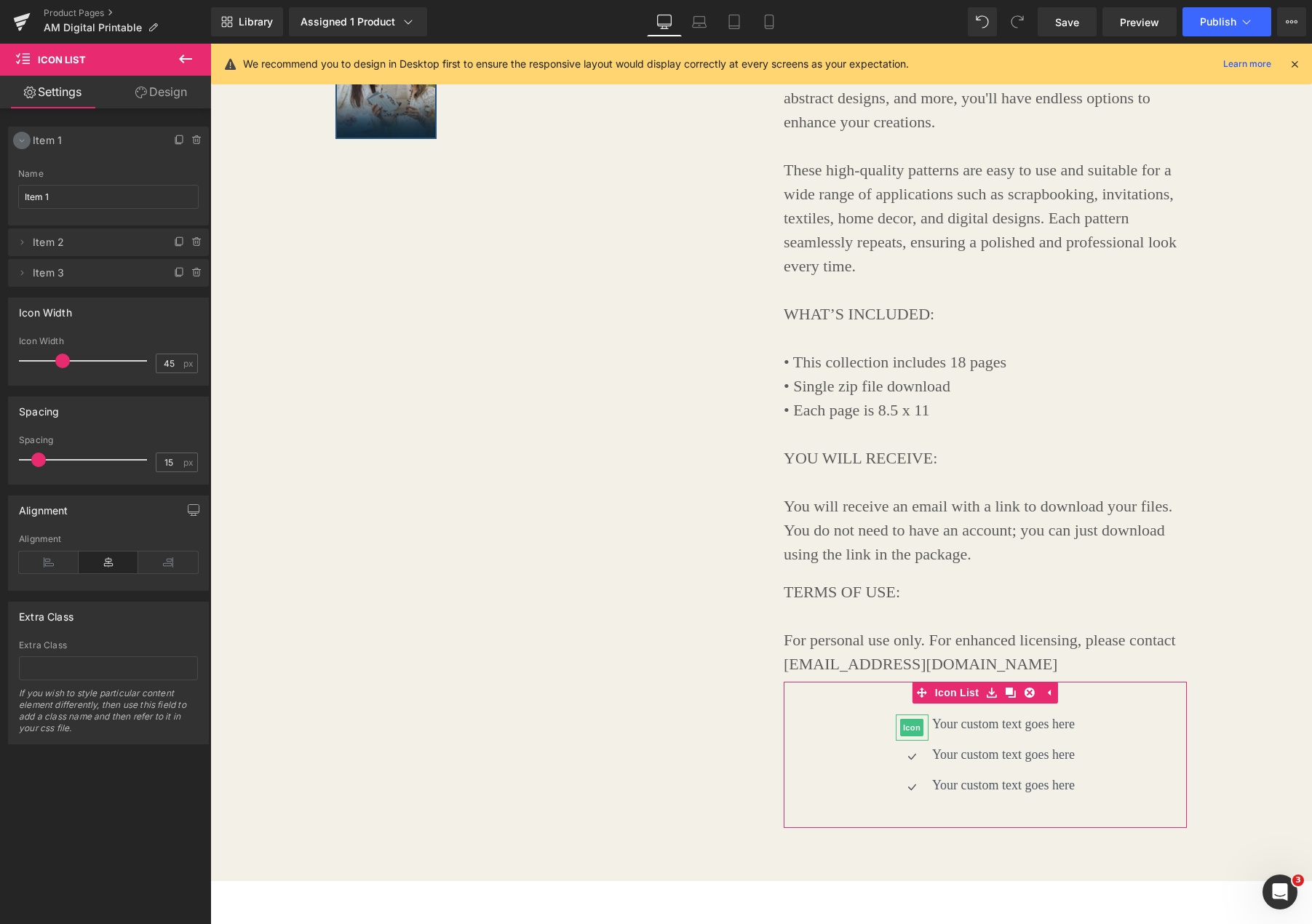
click at [24, 141] on icon at bounding box center [22, 140] width 12 height 12
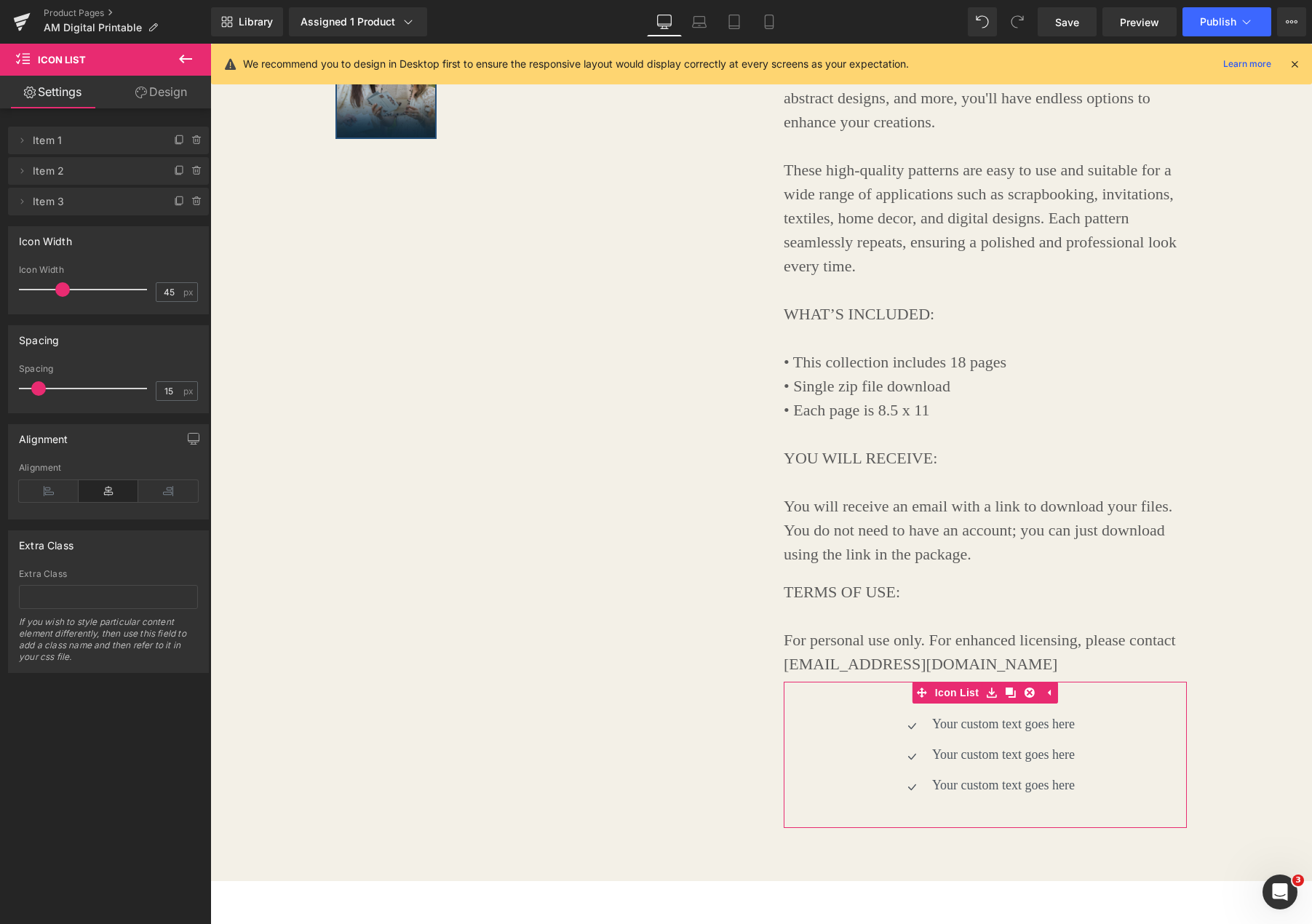
click at [185, 93] on link "Design" at bounding box center [161, 92] width 105 height 33
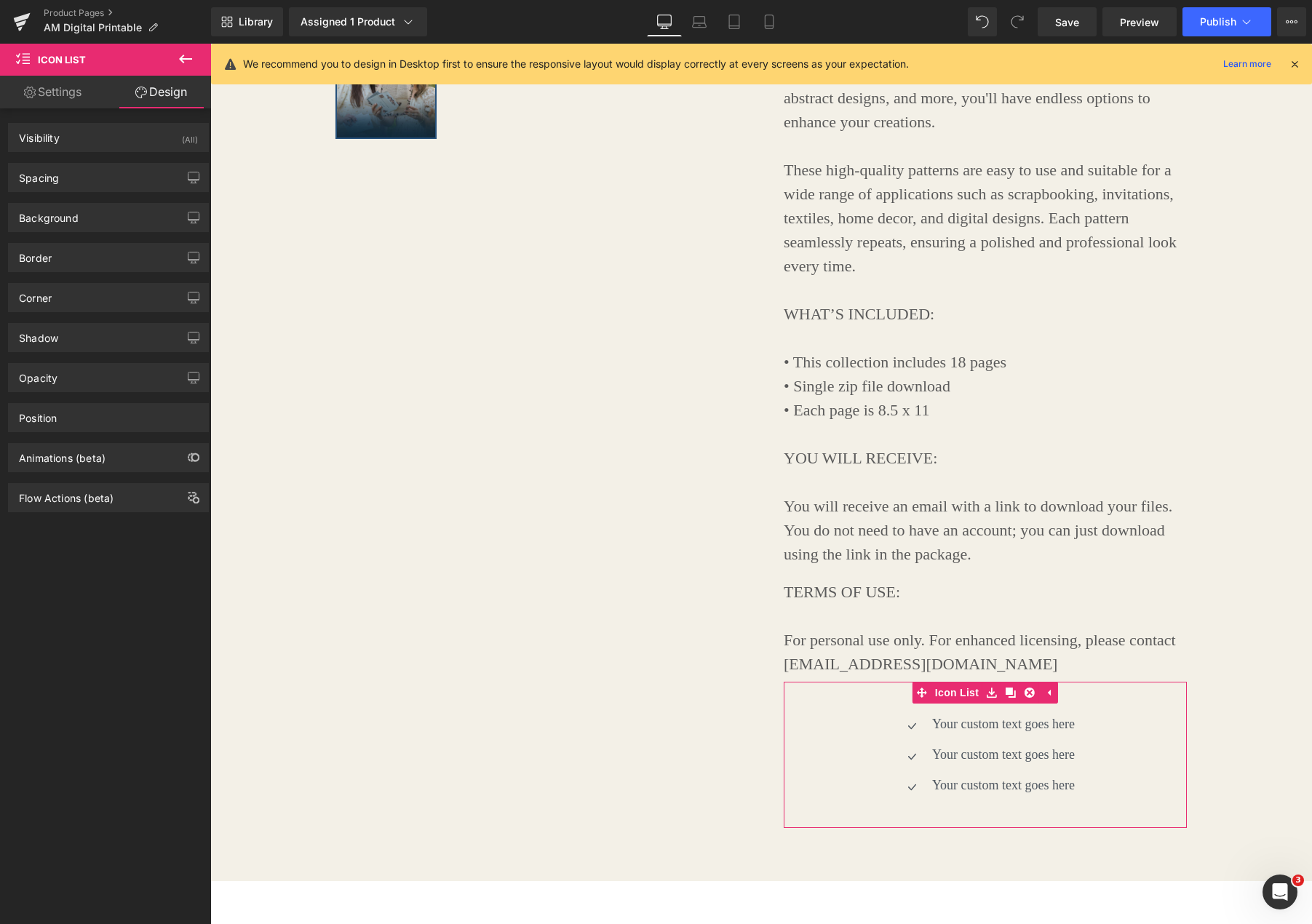
click at [54, 94] on link "Settings" at bounding box center [53, 92] width 105 height 33
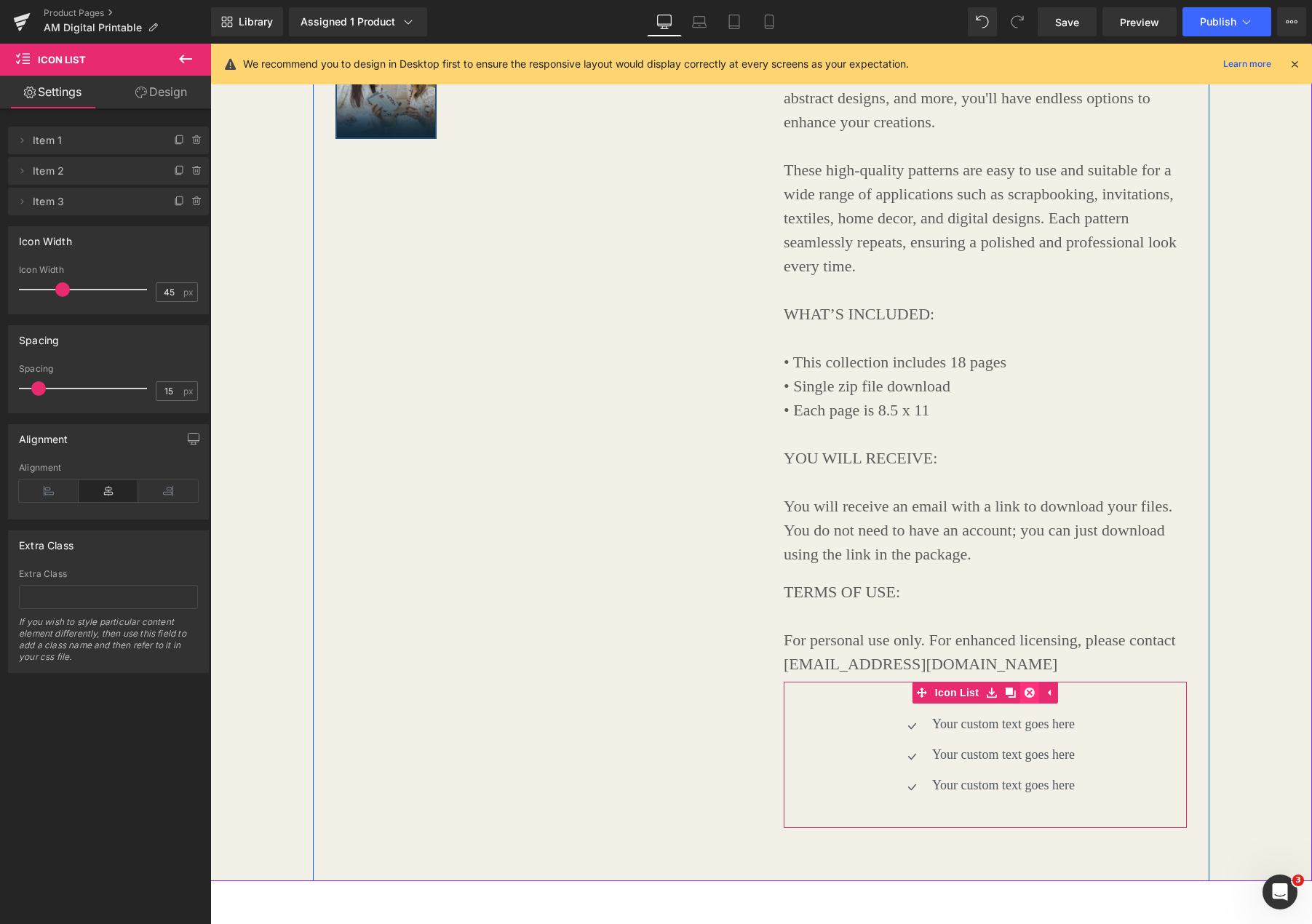
click at [1030, 694] on icon at bounding box center [1029, 692] width 10 height 10
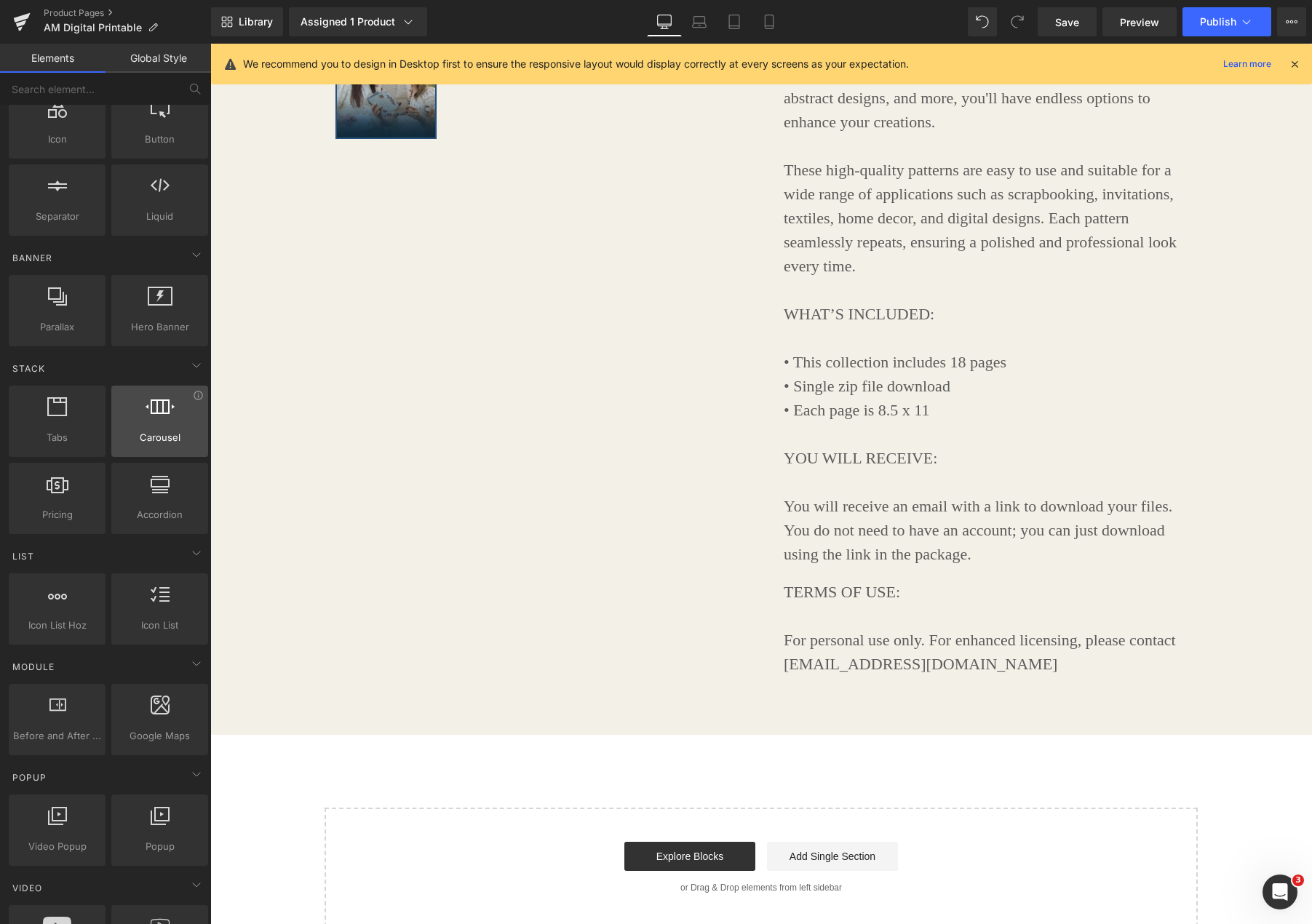
scroll to position [209, 0]
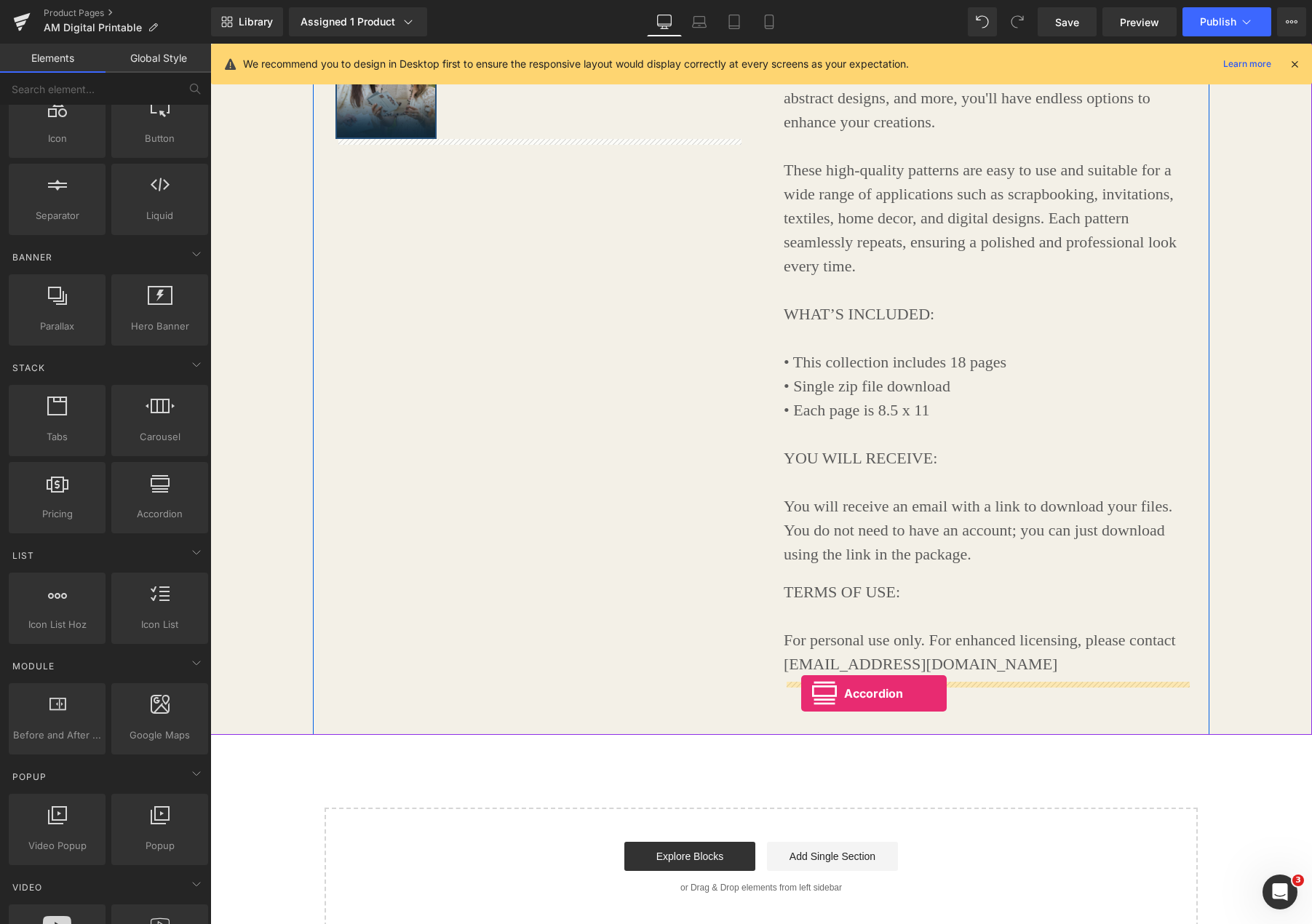
drag, startPoint x: 363, startPoint y: 539, endPoint x: 801, endPoint y: 693, distance: 464.3
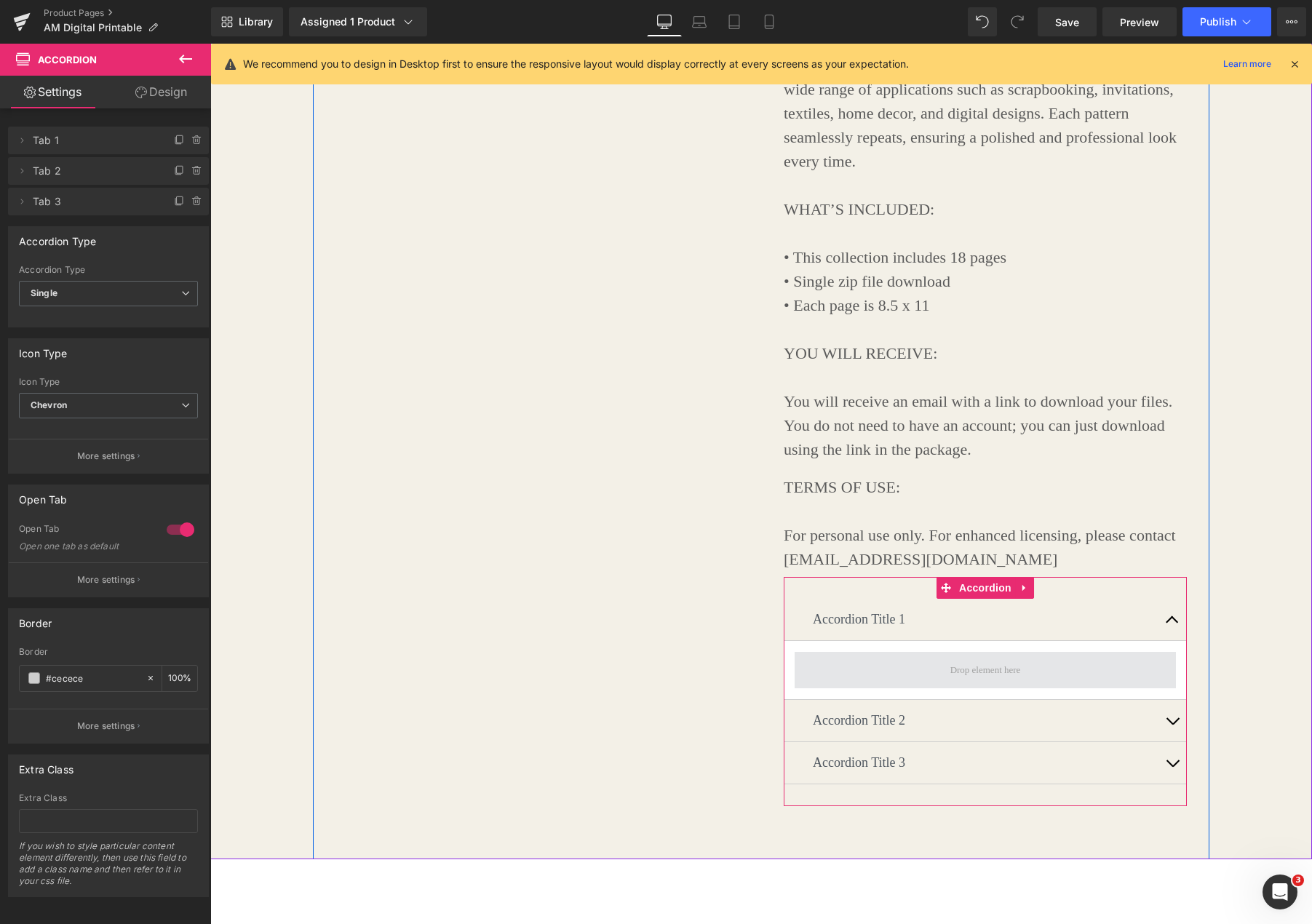
scroll to position [680, 0]
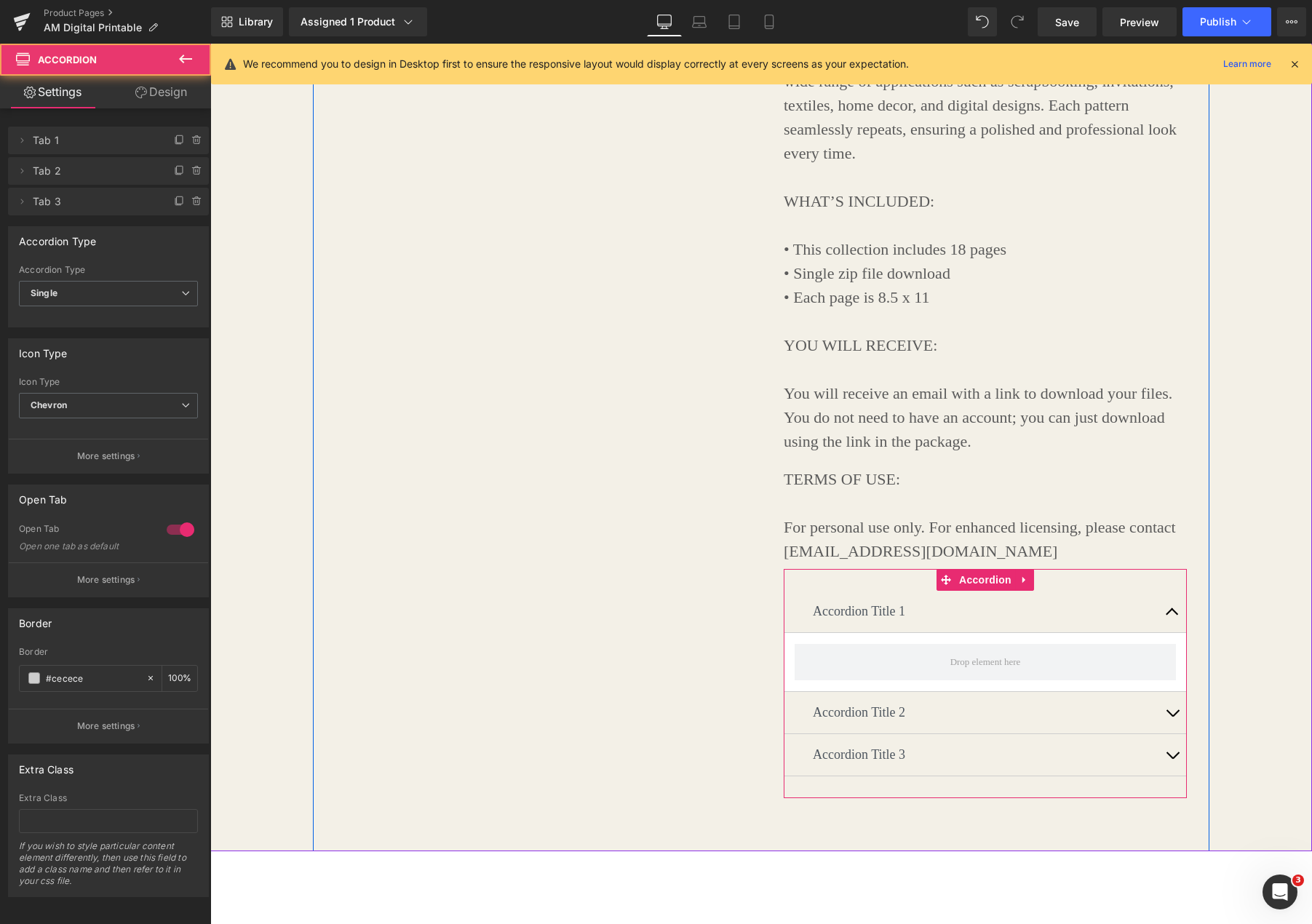
click at [1171, 614] on button "button" at bounding box center [1172, 612] width 29 height 42
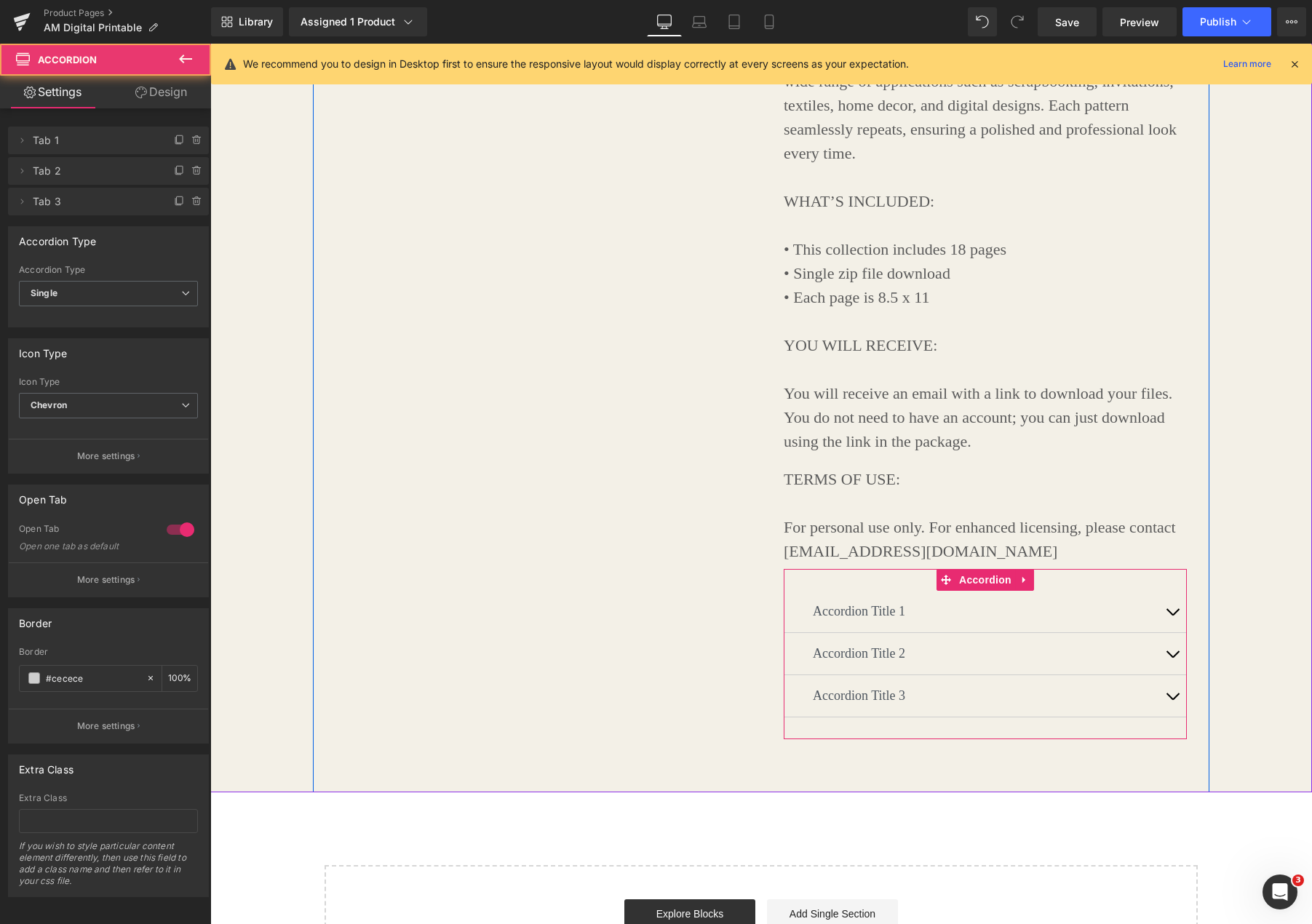
click at [1172, 615] on span "button" at bounding box center [1172, 615] width 0 height 0
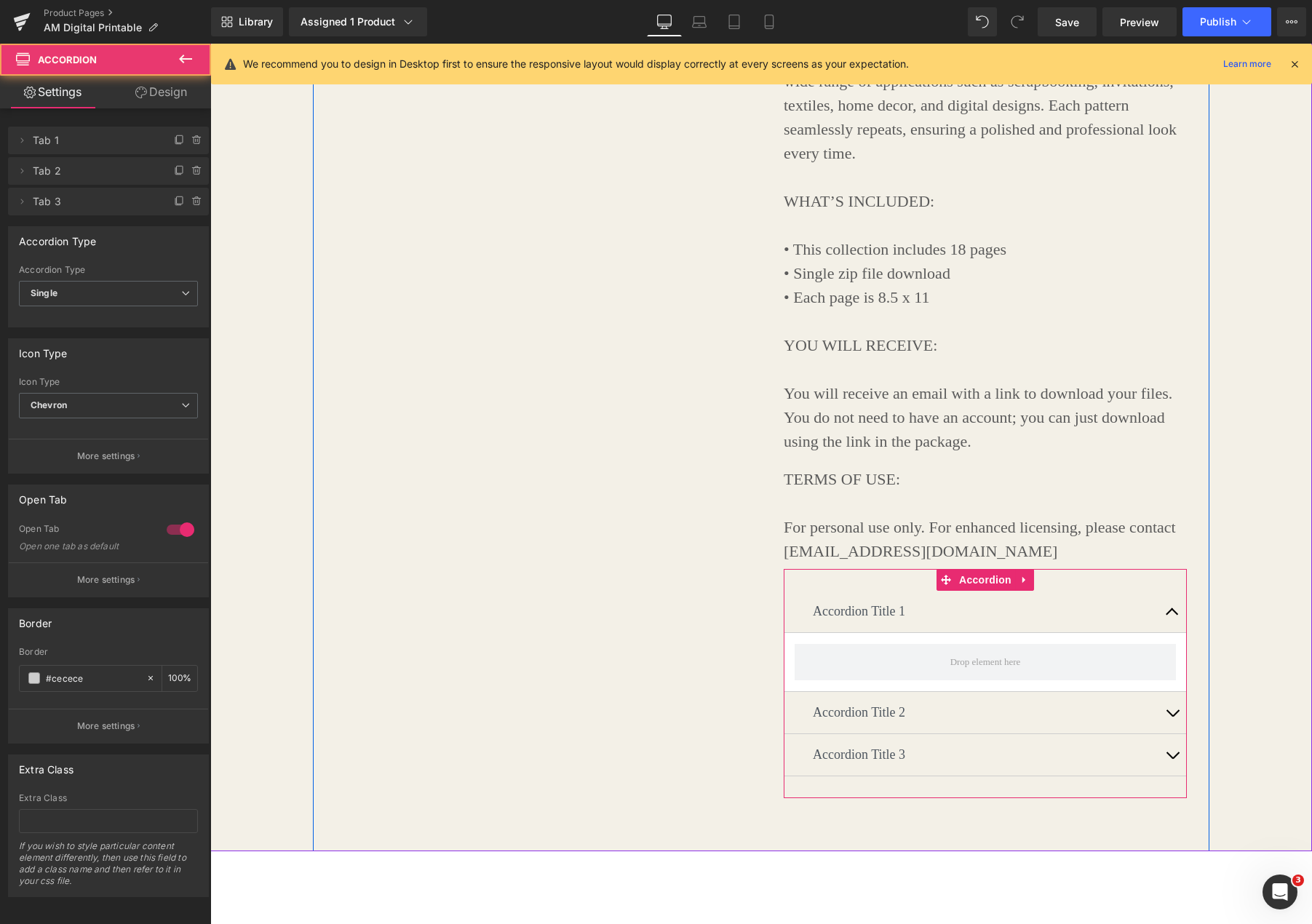
click at [1171, 614] on button "button" at bounding box center [1172, 612] width 29 height 42
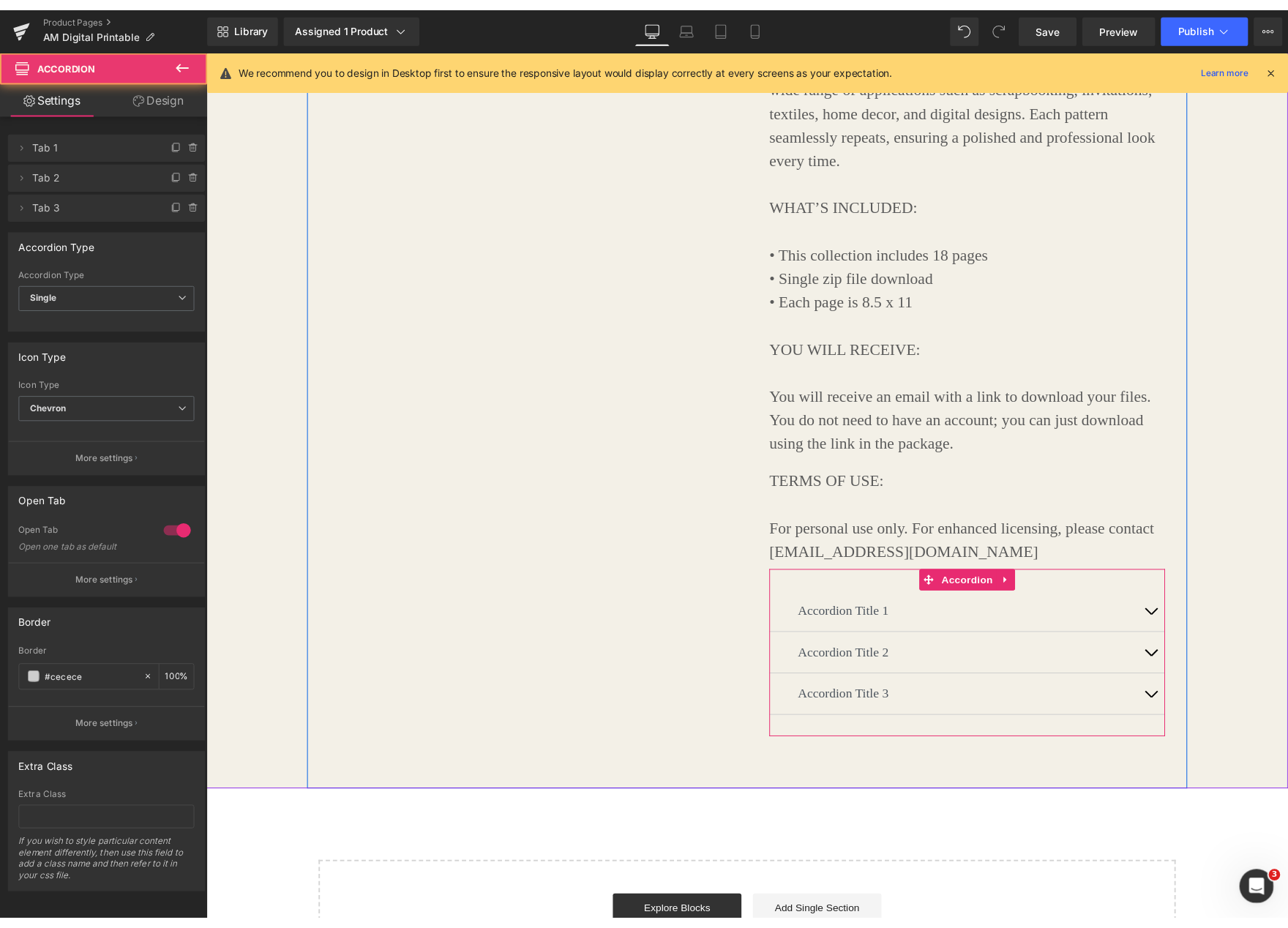
scroll to position [686, 0]
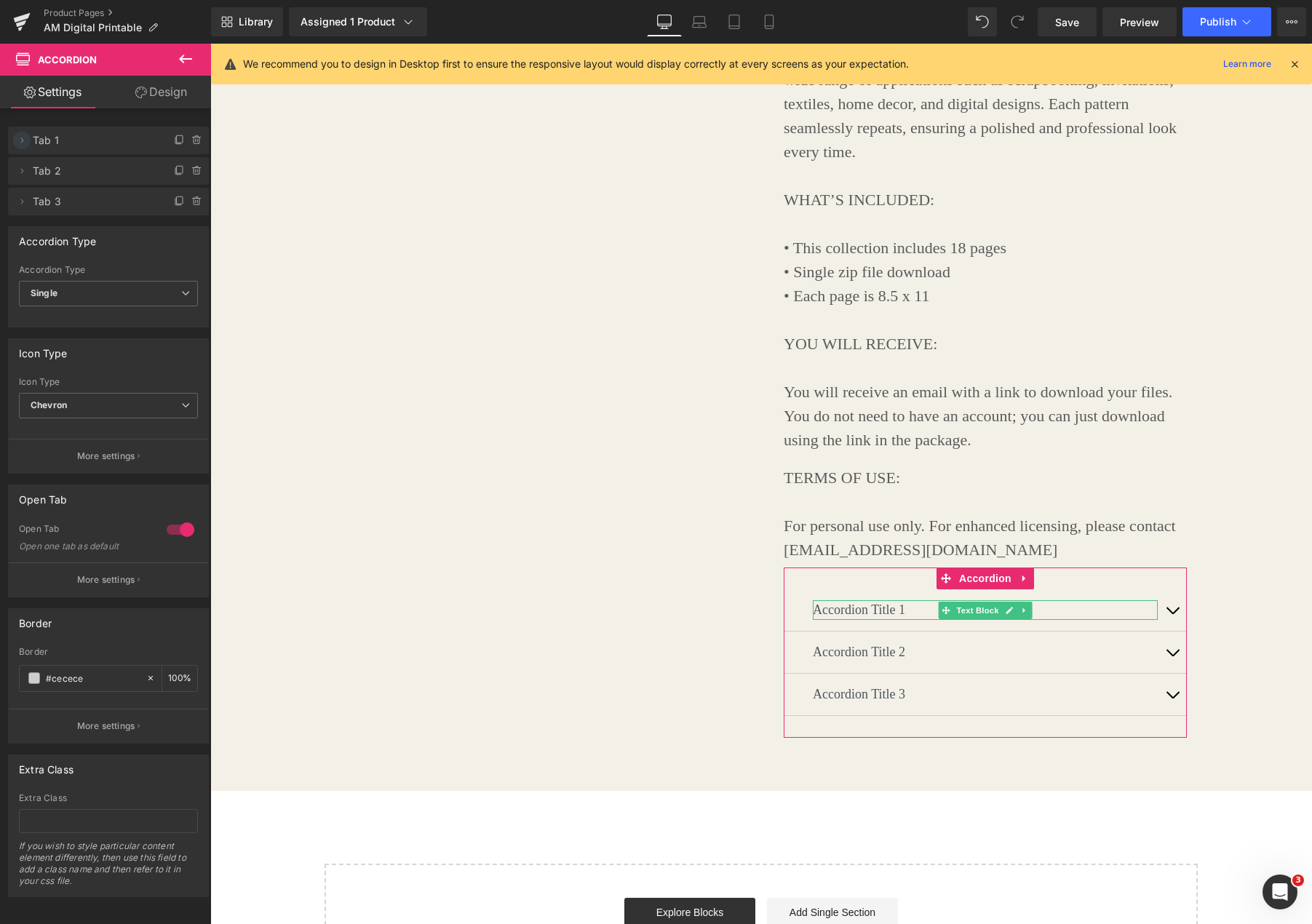
click at [25, 143] on icon at bounding box center [22, 140] width 12 height 12
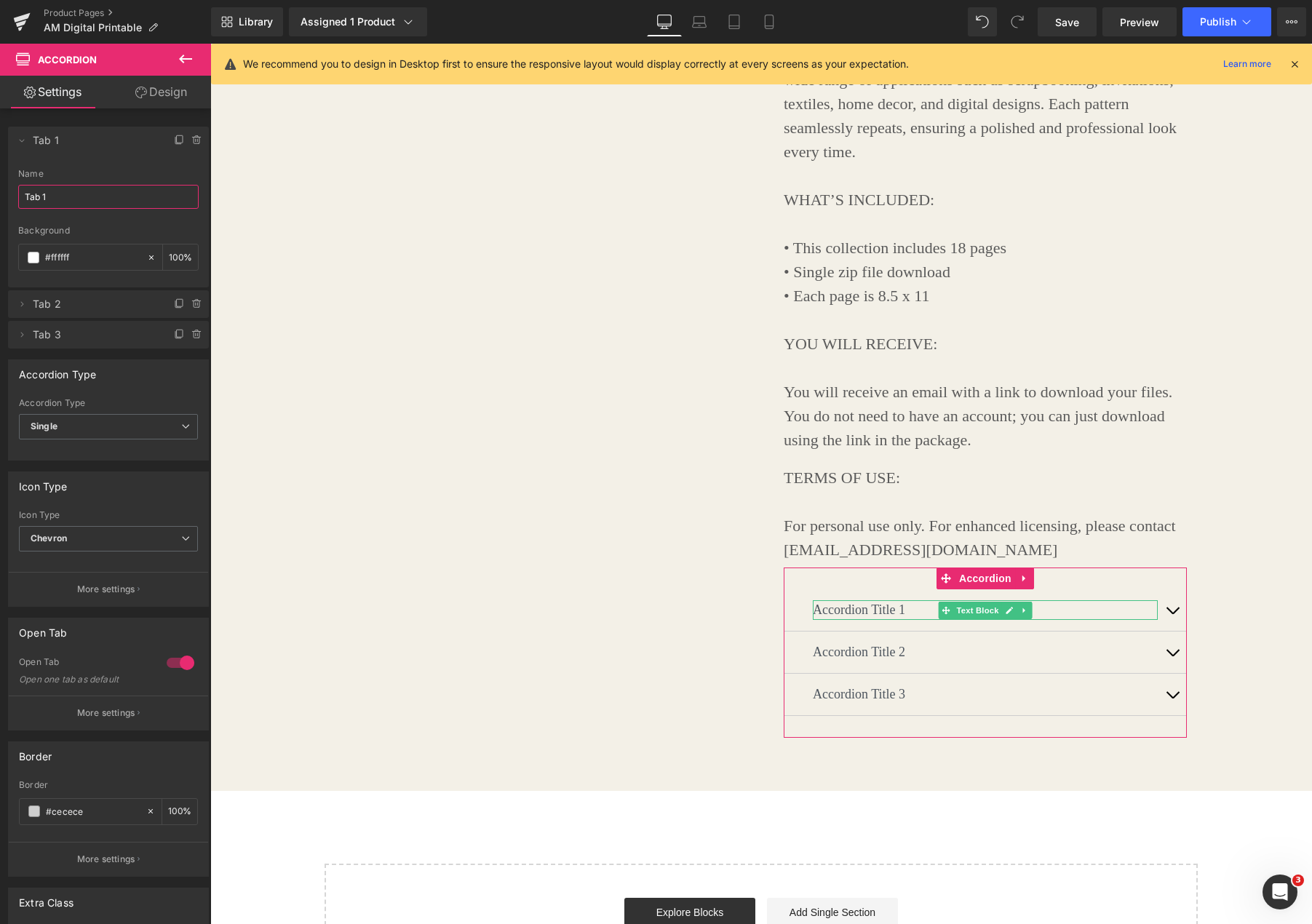
click at [79, 201] on input "Tab 1" at bounding box center [108, 197] width 181 height 24
click at [78, 201] on input "Tab 1" at bounding box center [108, 197] width 181 height 24
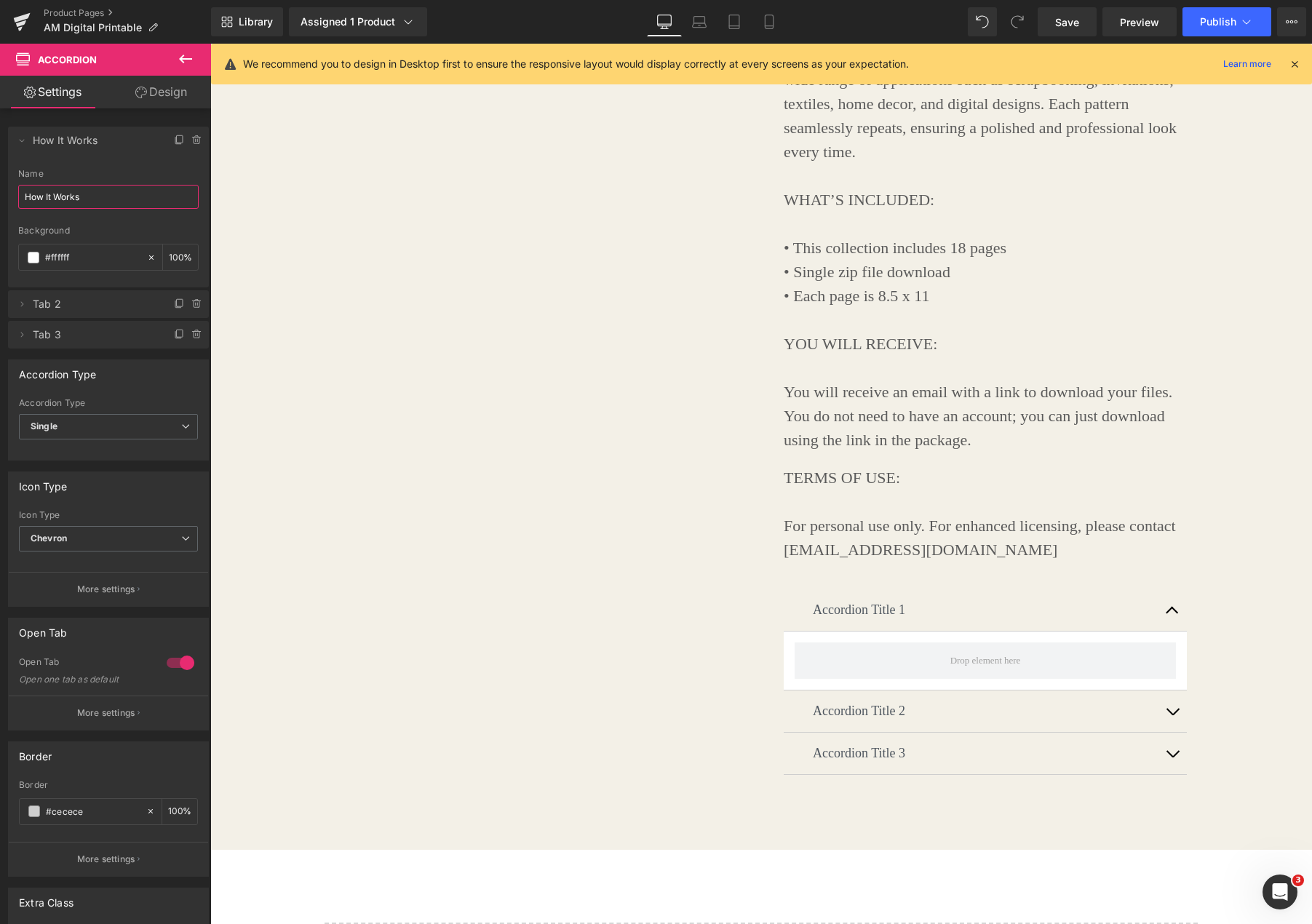
type input "How It Works"
click at [121, 216] on div at bounding box center [108, 221] width 181 height 9
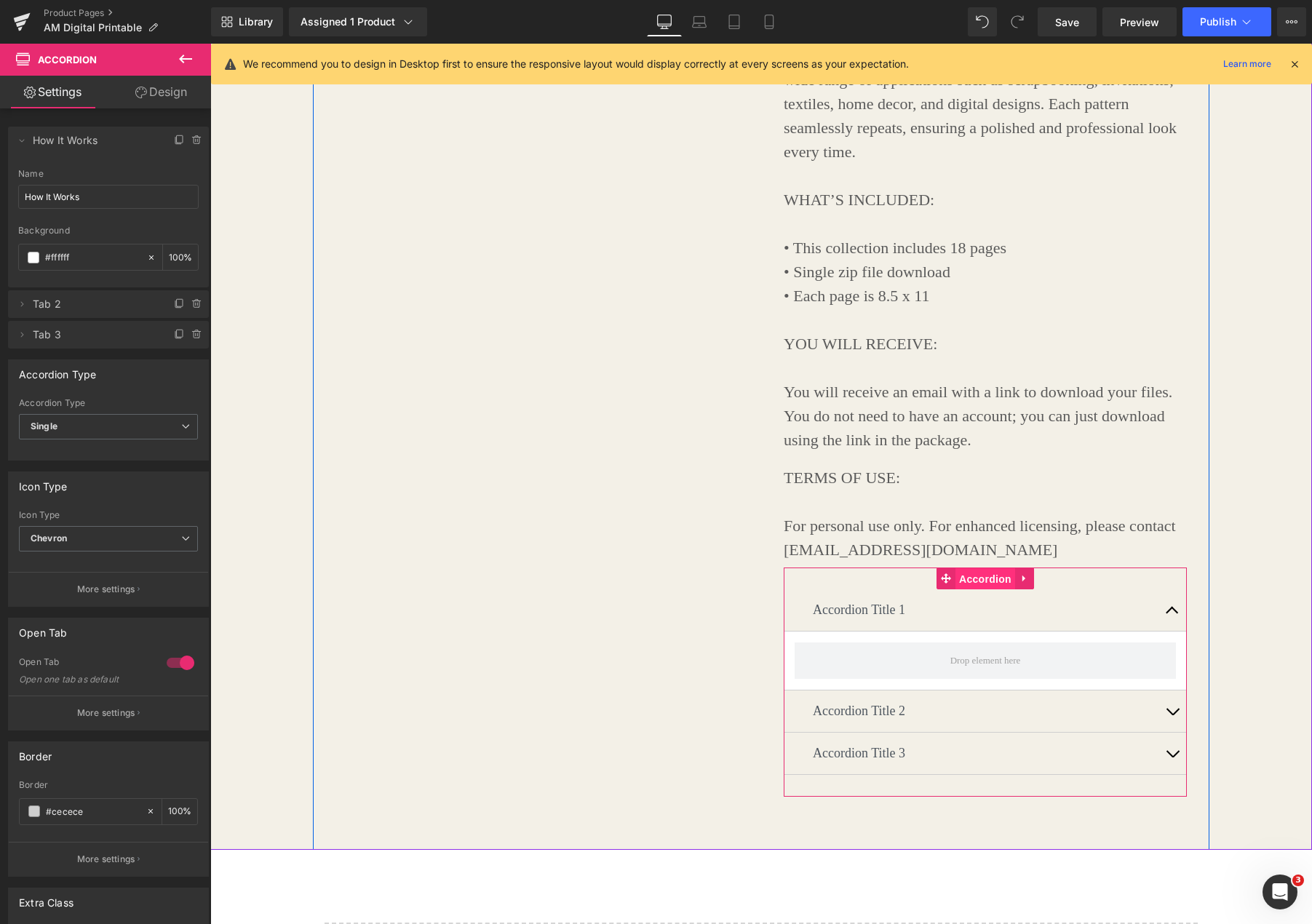
click at [999, 585] on span "Accordion" at bounding box center [985, 579] width 60 height 22
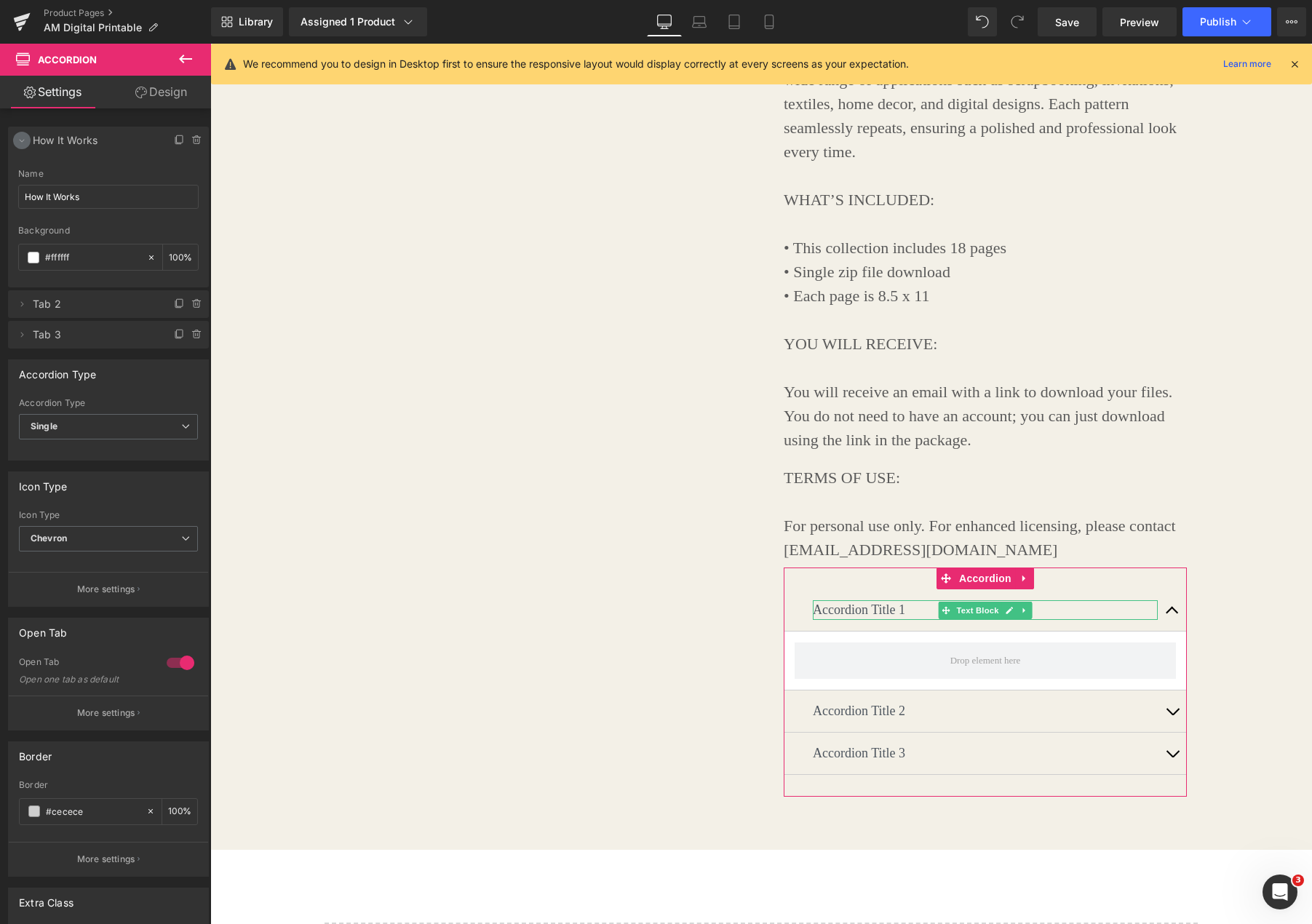
click at [22, 141] on icon at bounding box center [23, 141] width 5 height 3
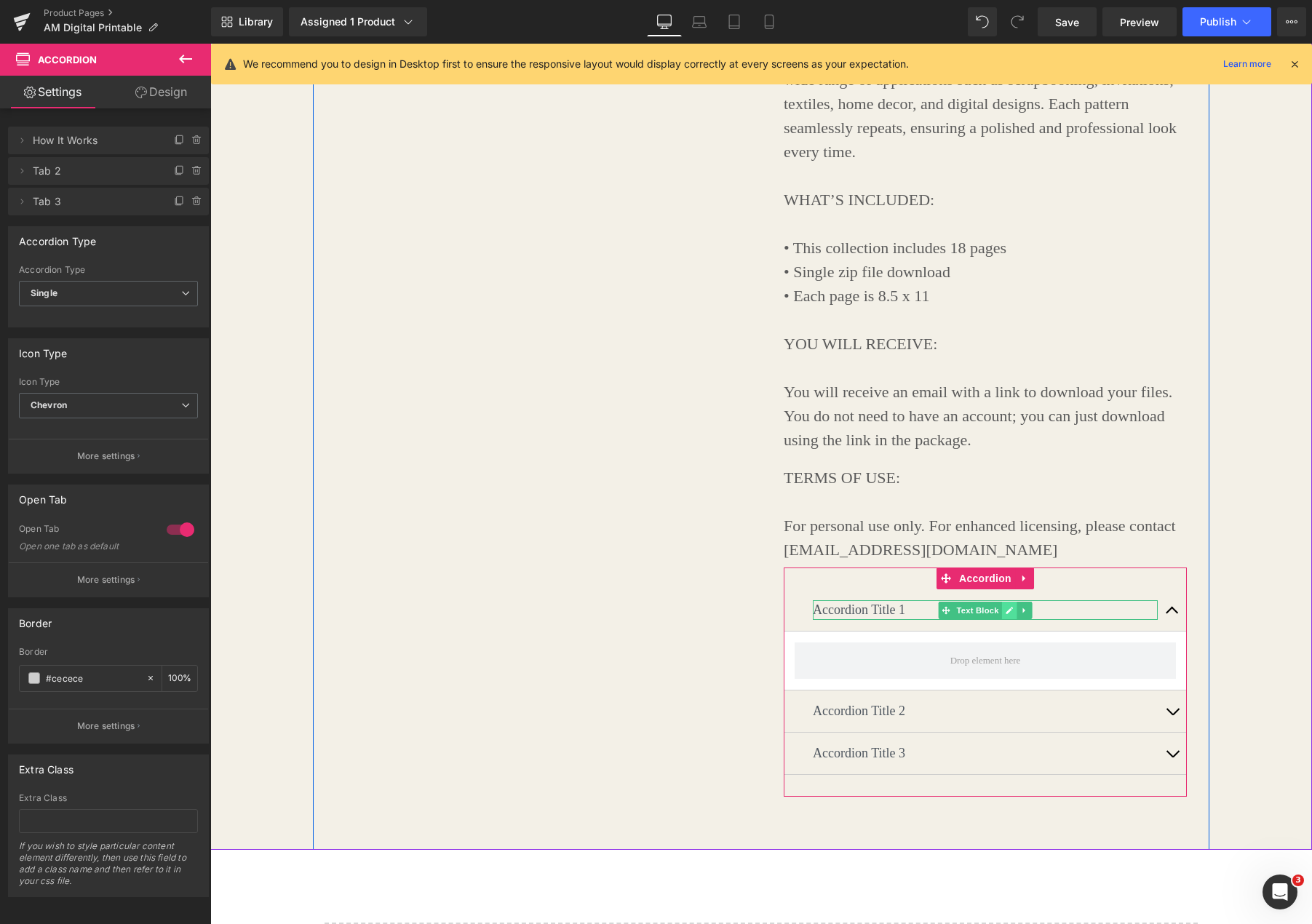
click at [1006, 614] on icon at bounding box center [1010, 611] width 8 height 9
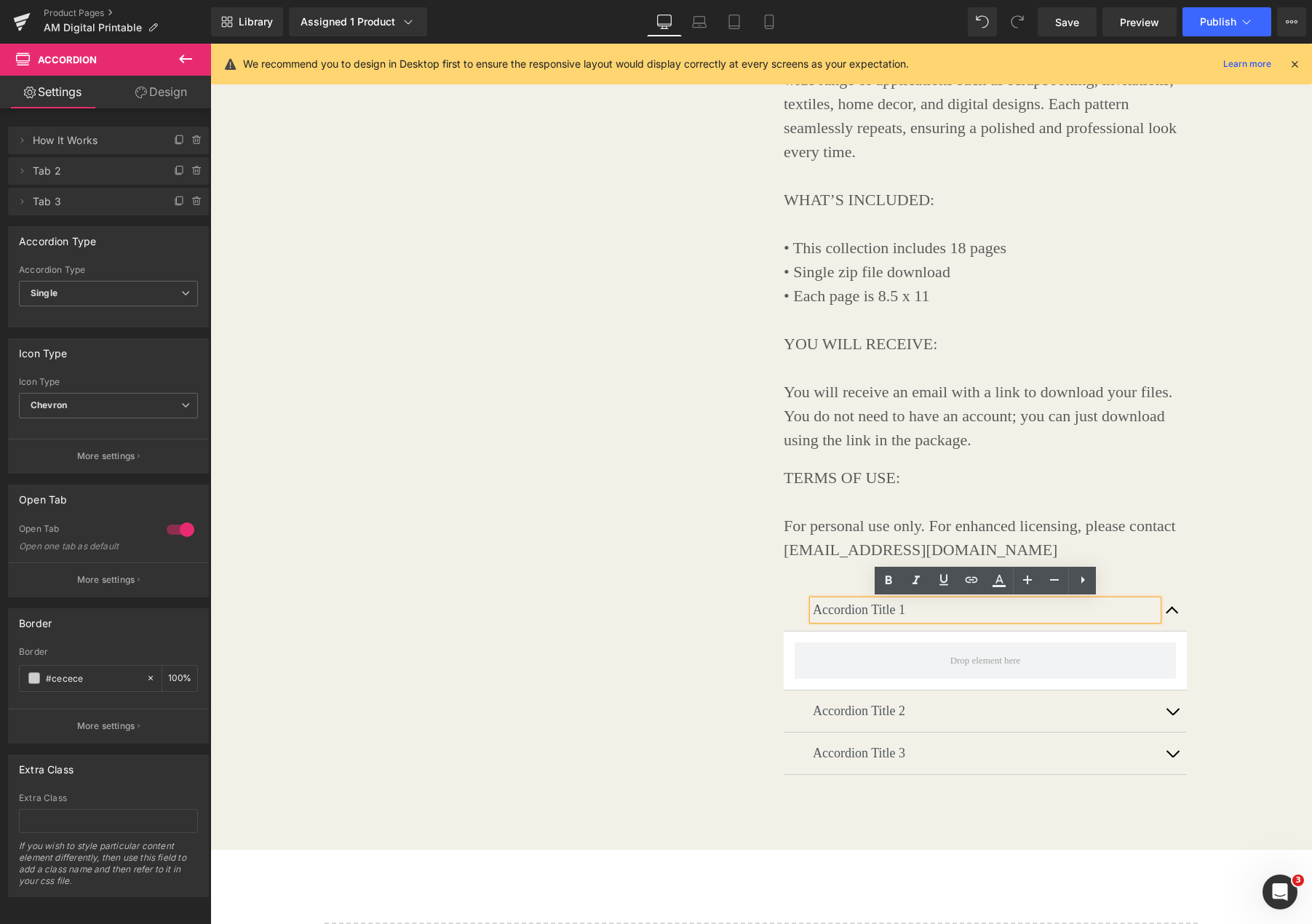
click at [927, 613] on p "Accordion Title 1" at bounding box center [985, 610] width 345 height 20
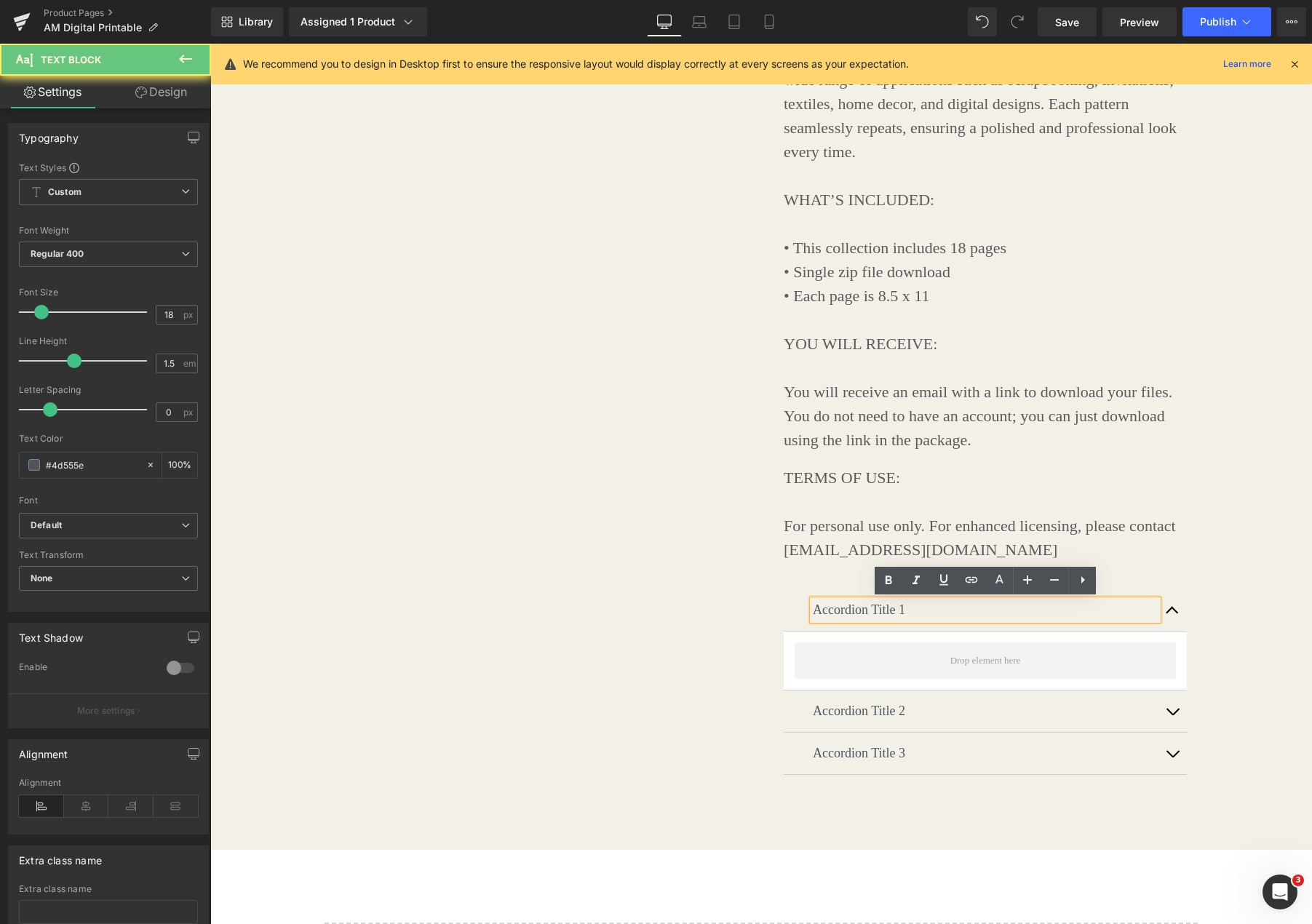
click at [927, 613] on p "Accordion Title 1" at bounding box center [985, 610] width 345 height 20
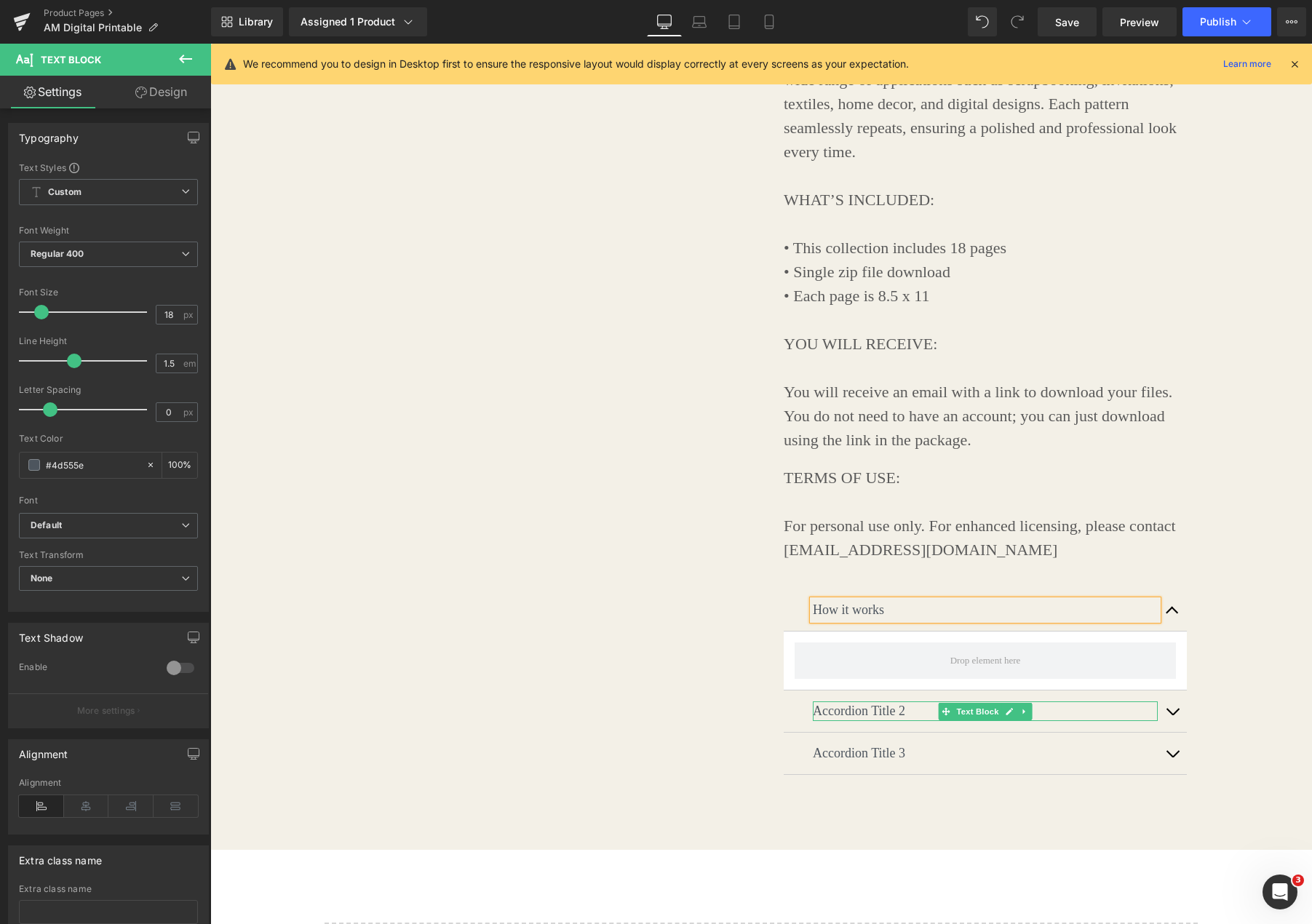
click at [899, 709] on p "Accordion Title 2" at bounding box center [985, 712] width 345 height 20
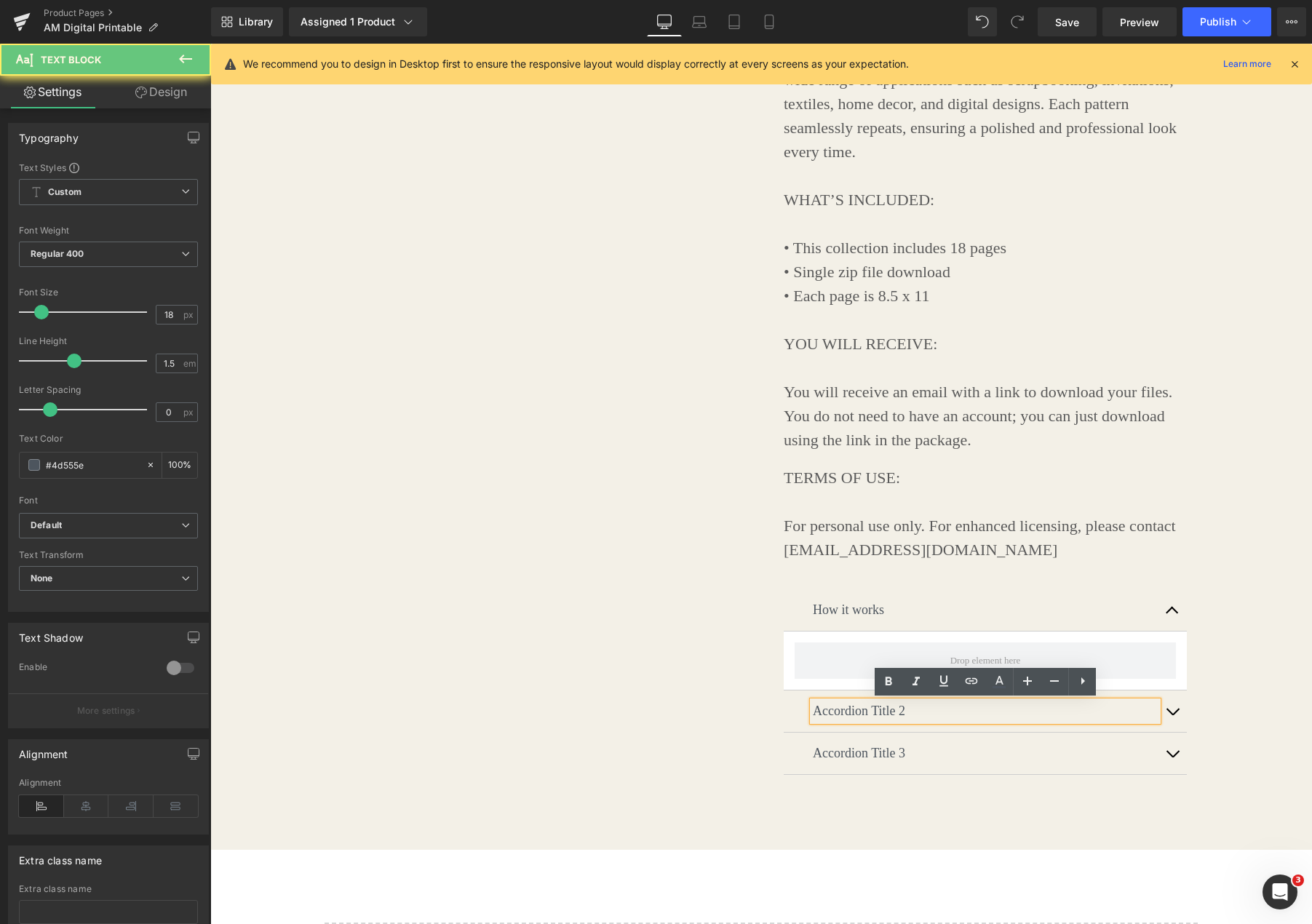
click at [903, 709] on p "Accordion Title 2" at bounding box center [985, 712] width 345 height 20
click at [873, 711] on p "Accordion Title 2" at bounding box center [985, 712] width 345 height 20
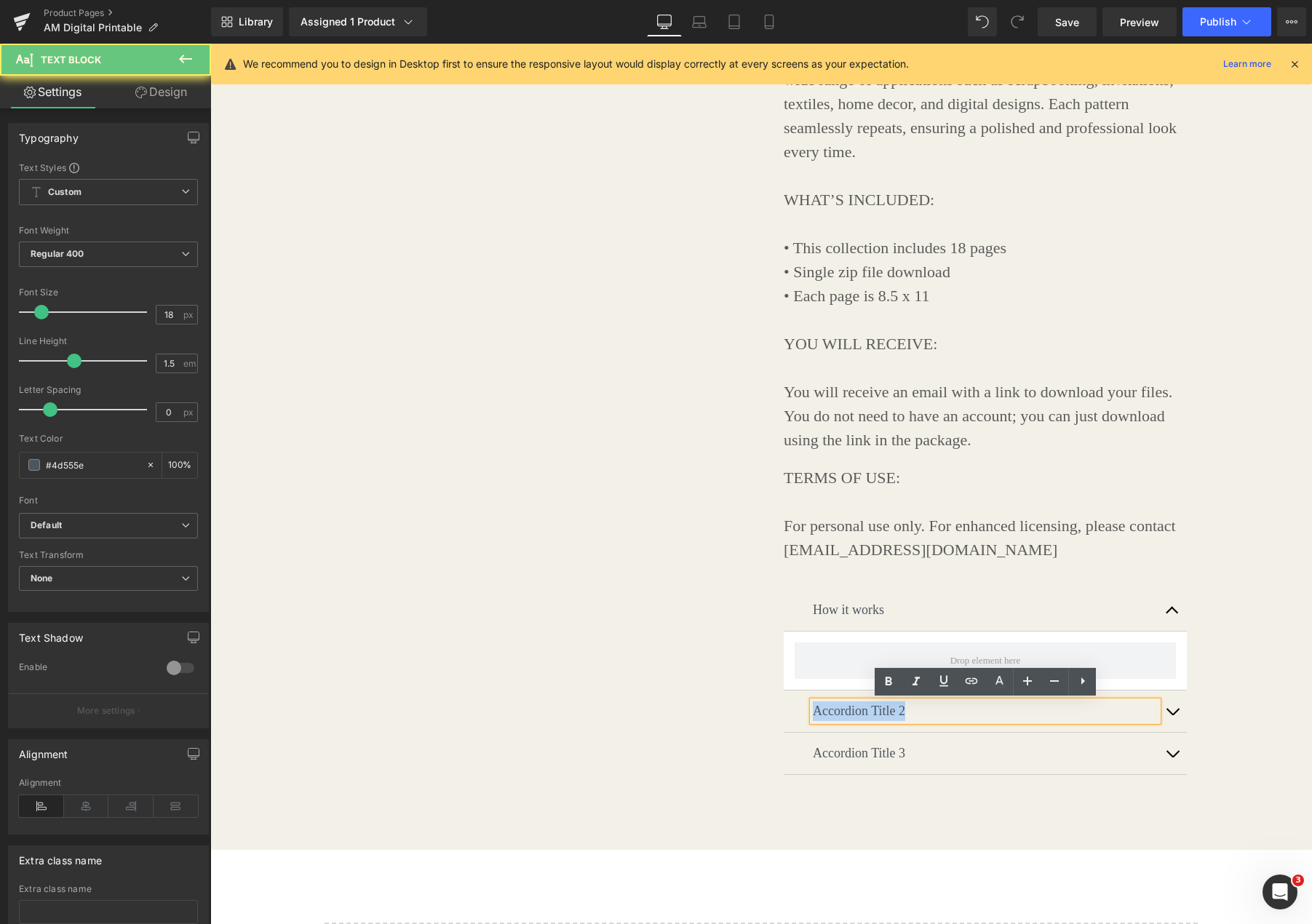
click at [873, 711] on p "Accordion Title 2" at bounding box center [985, 712] width 345 height 20
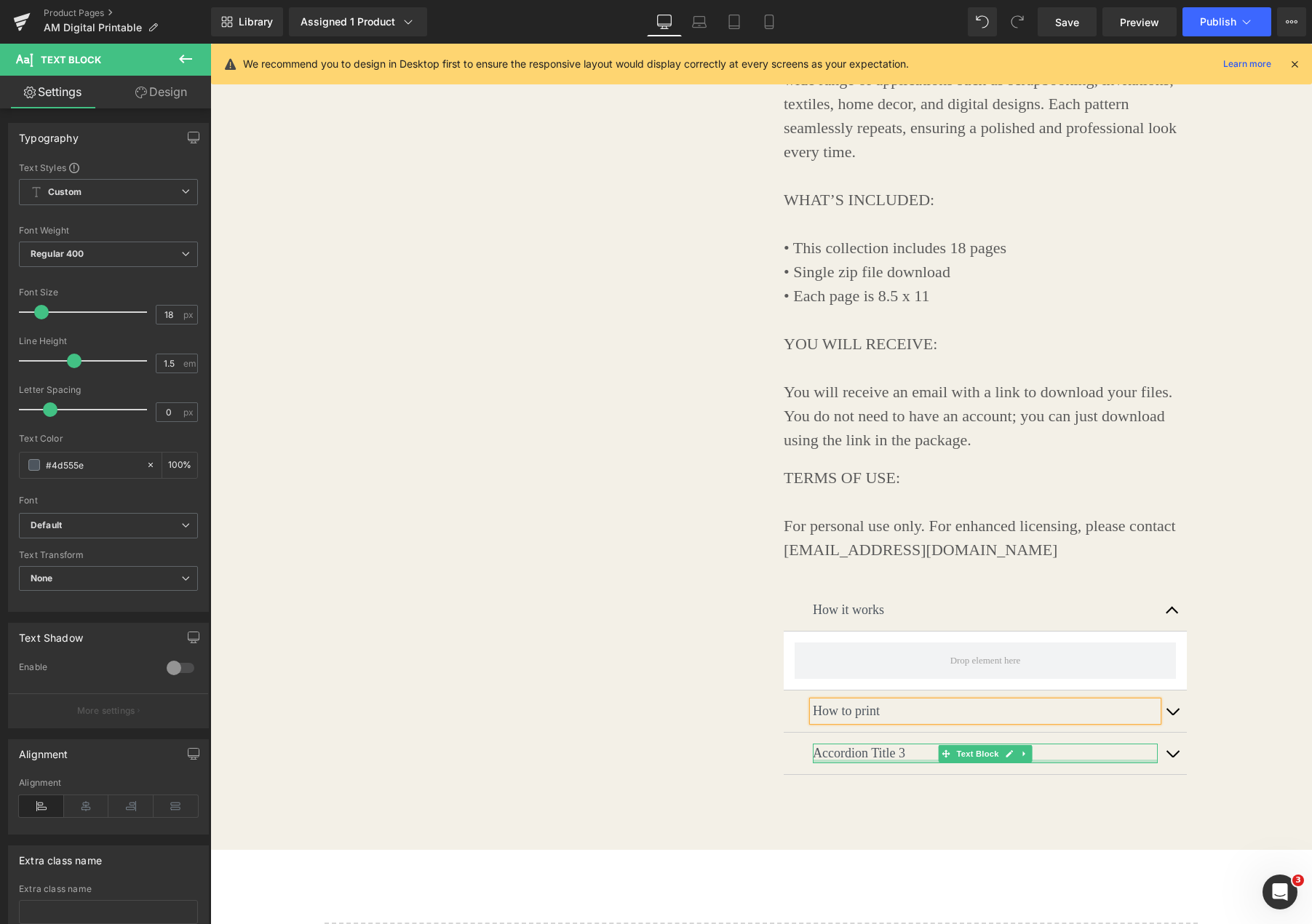
click at [877, 760] on div at bounding box center [985, 762] width 345 height 4
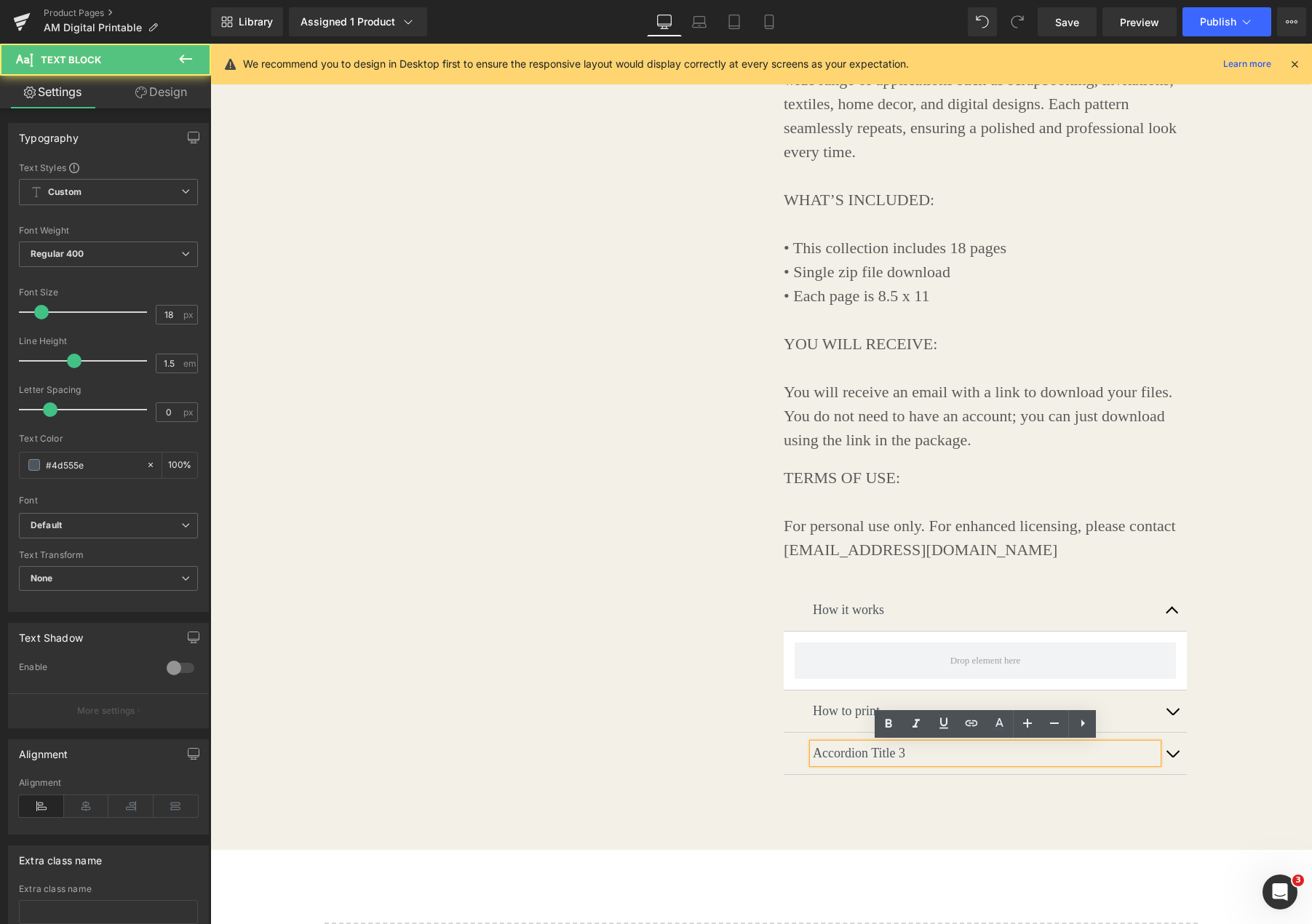
click at [889, 756] on p "Accordion Title 3" at bounding box center [985, 753] width 345 height 20
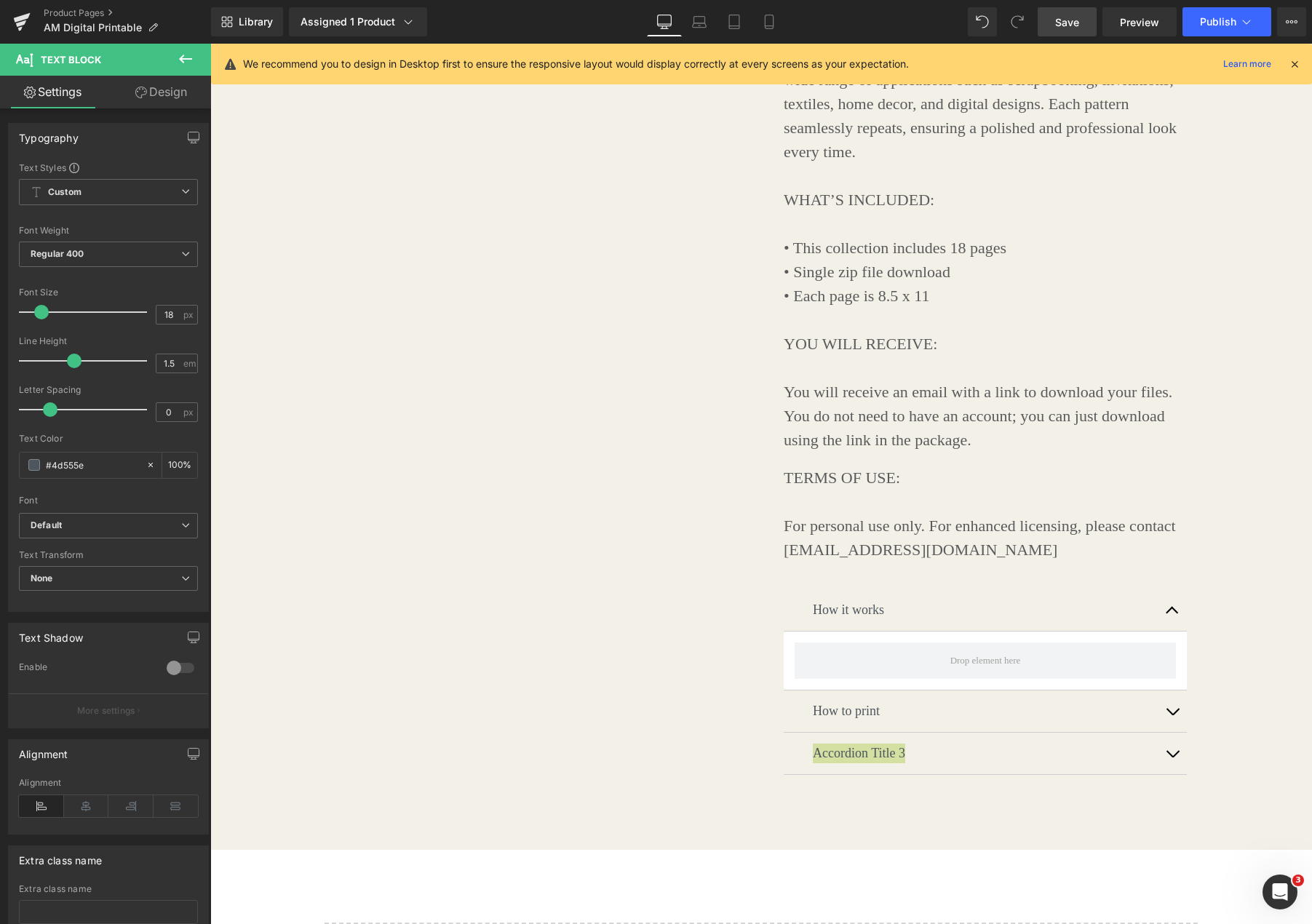
click at [1071, 25] on span "Save" at bounding box center [1067, 22] width 24 height 15
click at [1148, 28] on span "Preview" at bounding box center [1139, 22] width 39 height 15
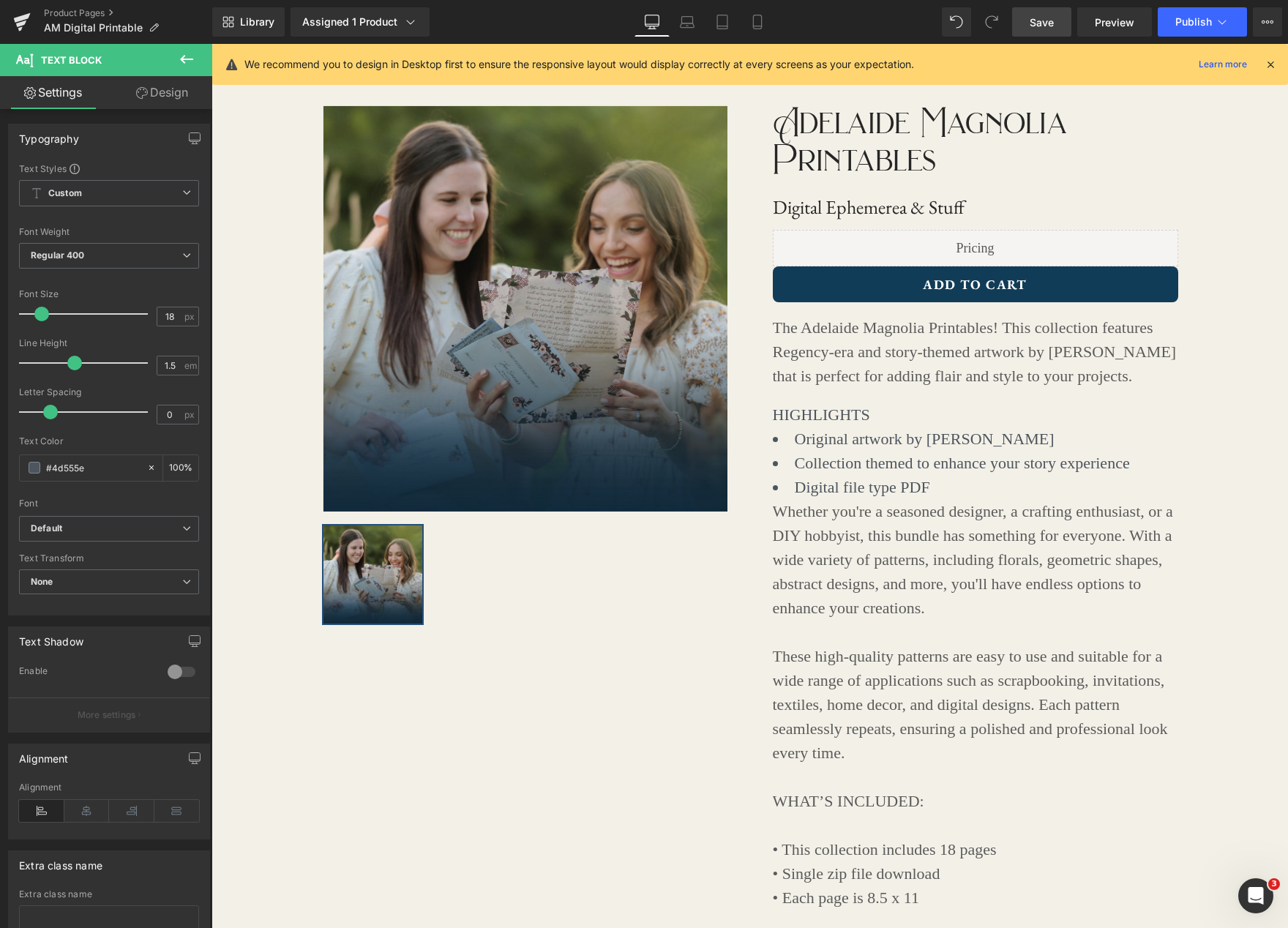
scroll to position [0, 0]
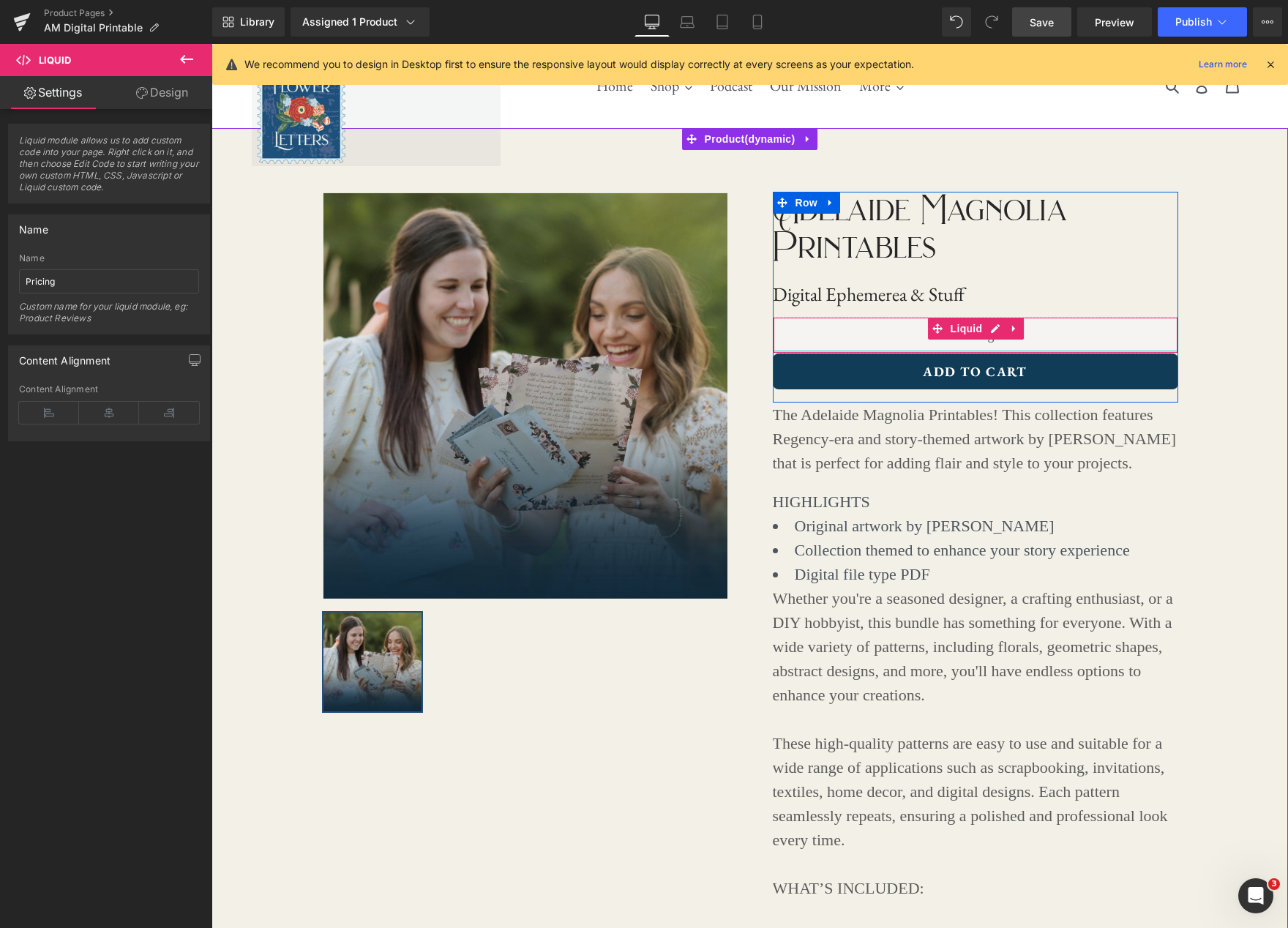
click at [932, 354] on div "Adelaide Magnolia Printables Text Block Digital Ephemerea & Stuff Heading Liqui…" at bounding box center [976, 290] width 406 height 198
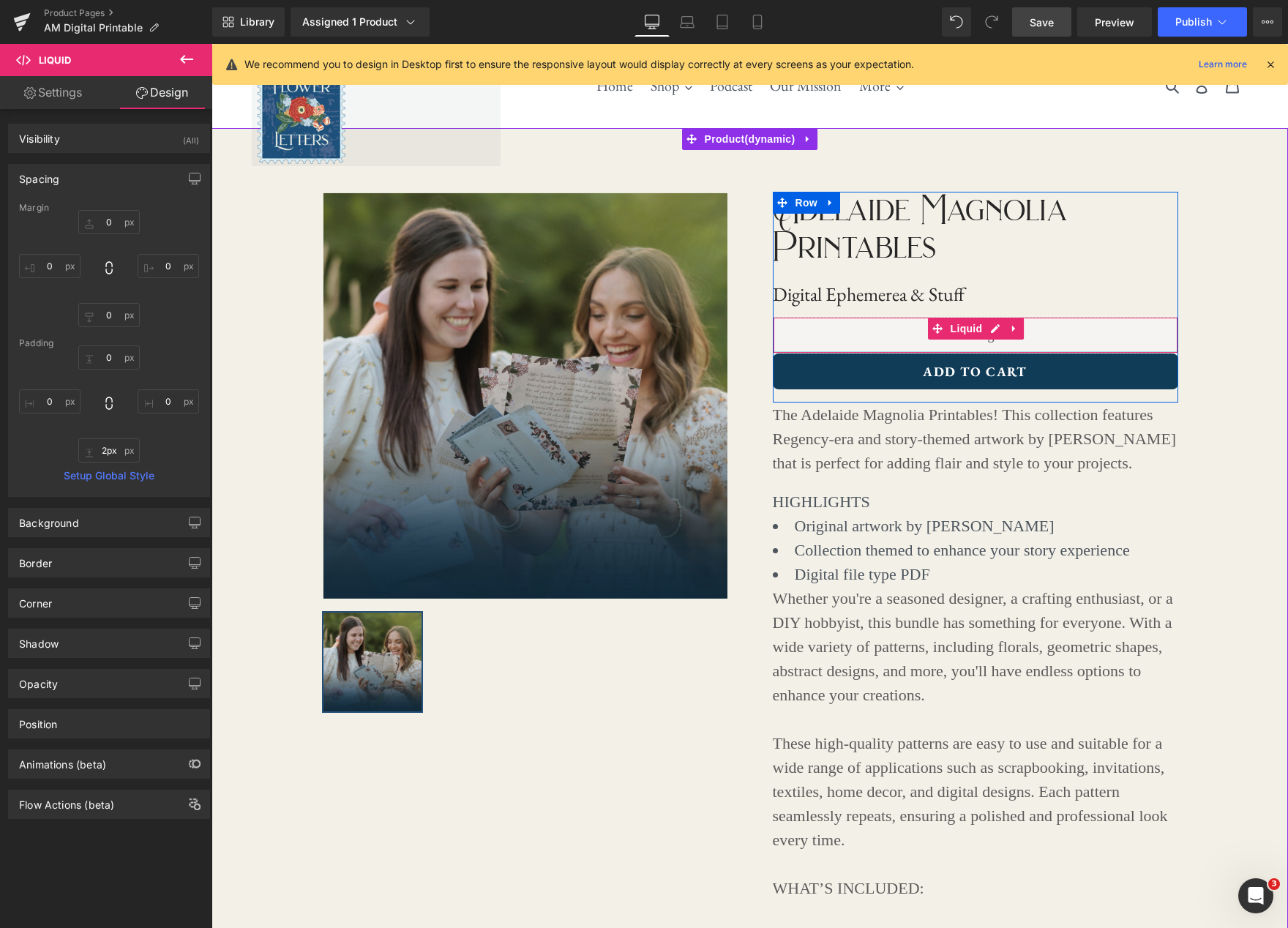
click at [933, 348] on div "Liquid" at bounding box center [976, 335] width 406 height 37
click at [1167, 358] on div "Adelaide Magnolia Printables Text Block Digital Ephemerea & Stuff Heading Liqui…" at bounding box center [976, 290] width 406 height 198
type input "0px"
drag, startPoint x: 1167, startPoint y: 348, endPoint x: 1167, endPoint y: 339, distance: 9.0
click at [1167, 339] on div "Liquid" at bounding box center [976, 335] width 406 height 37
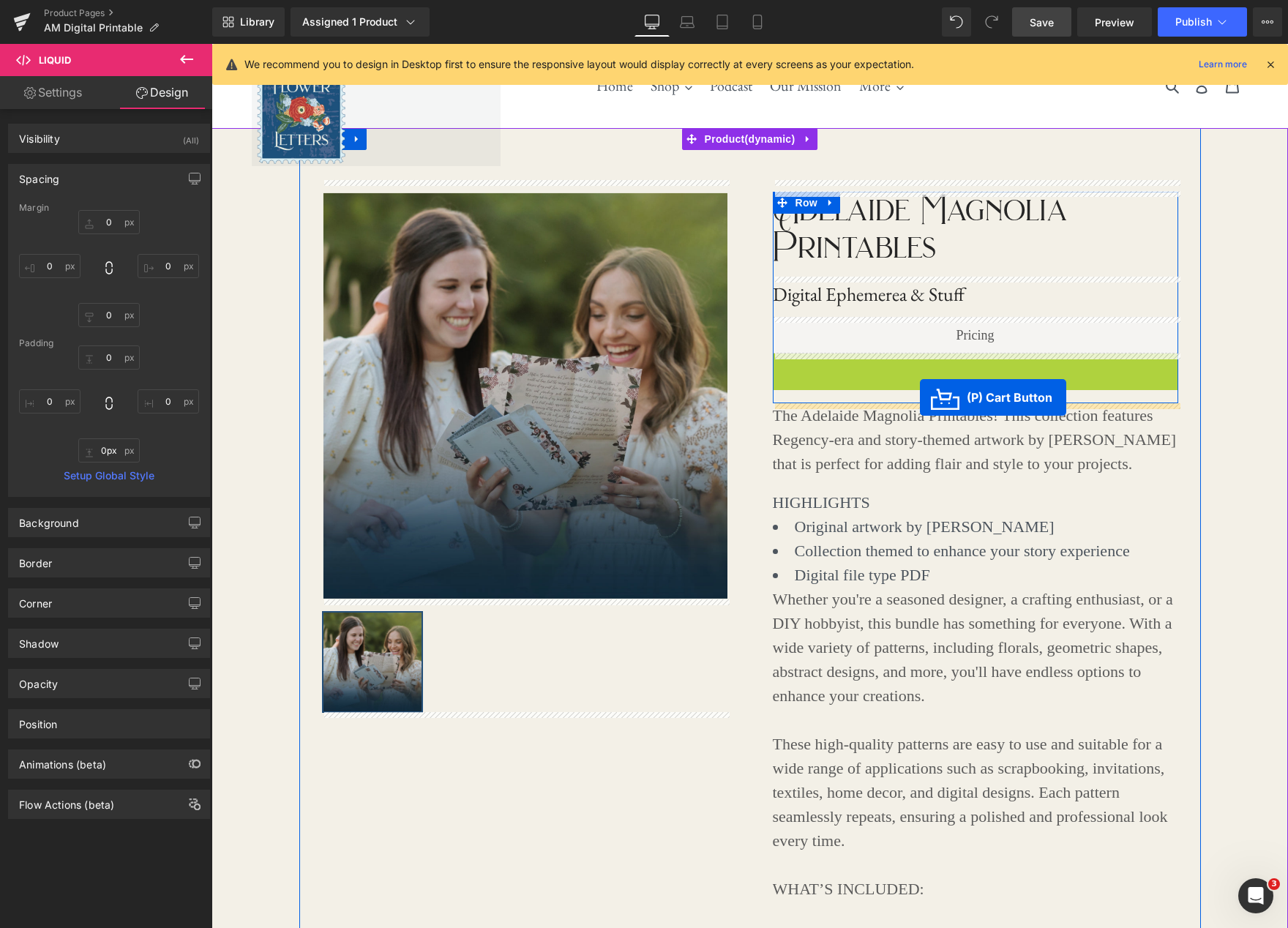
drag, startPoint x: 919, startPoint y: 369, endPoint x: 920, endPoint y: 397, distance: 28.0
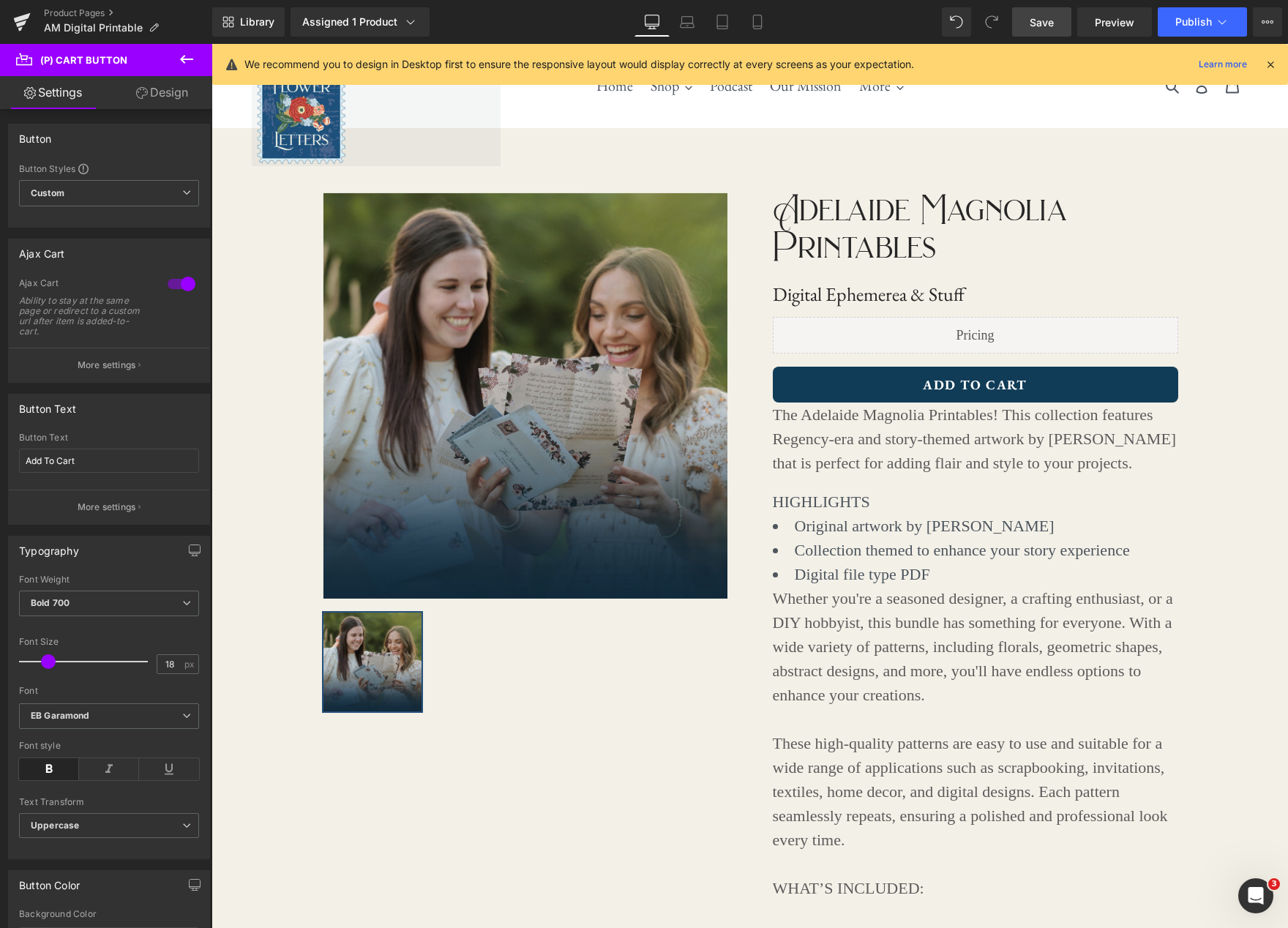
click at [1023, 11] on link "Save" at bounding box center [1041, 22] width 59 height 29
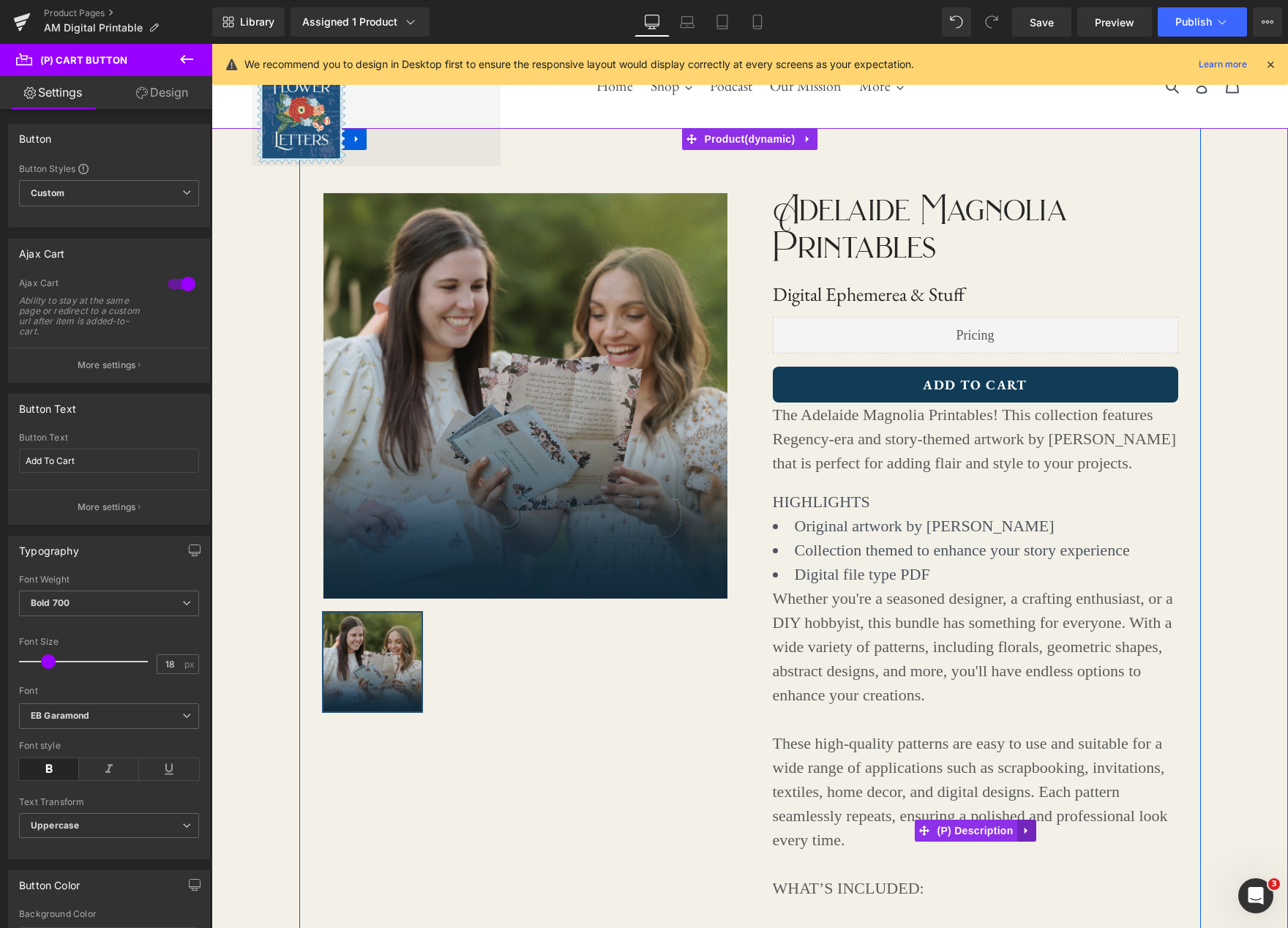
click at [1032, 835] on icon at bounding box center [1027, 830] width 10 height 11
click at [1036, 831] on icon at bounding box center [1036, 830] width 10 height 11
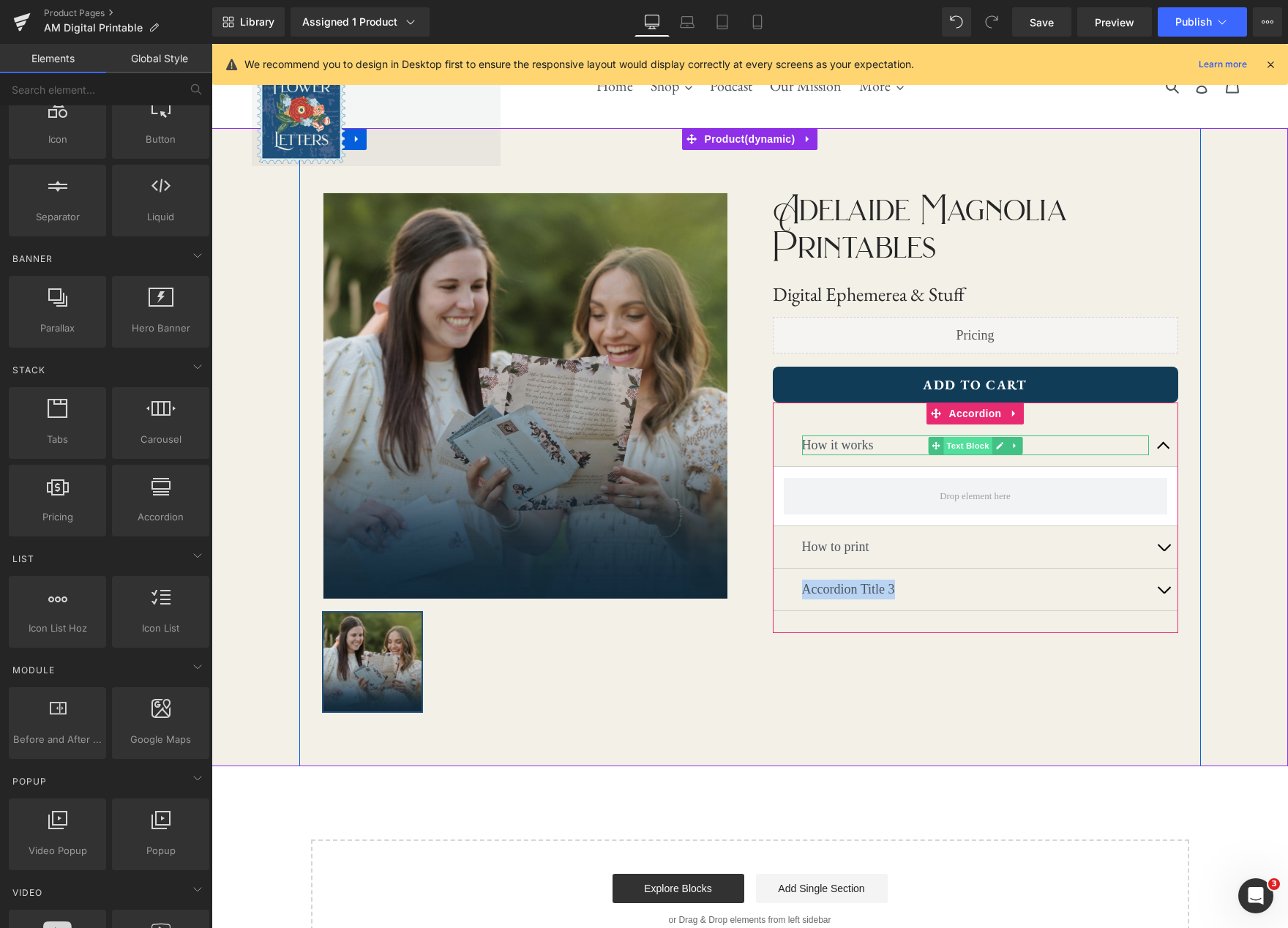
click at [966, 449] on span "Text Block" at bounding box center [967, 445] width 48 height 17
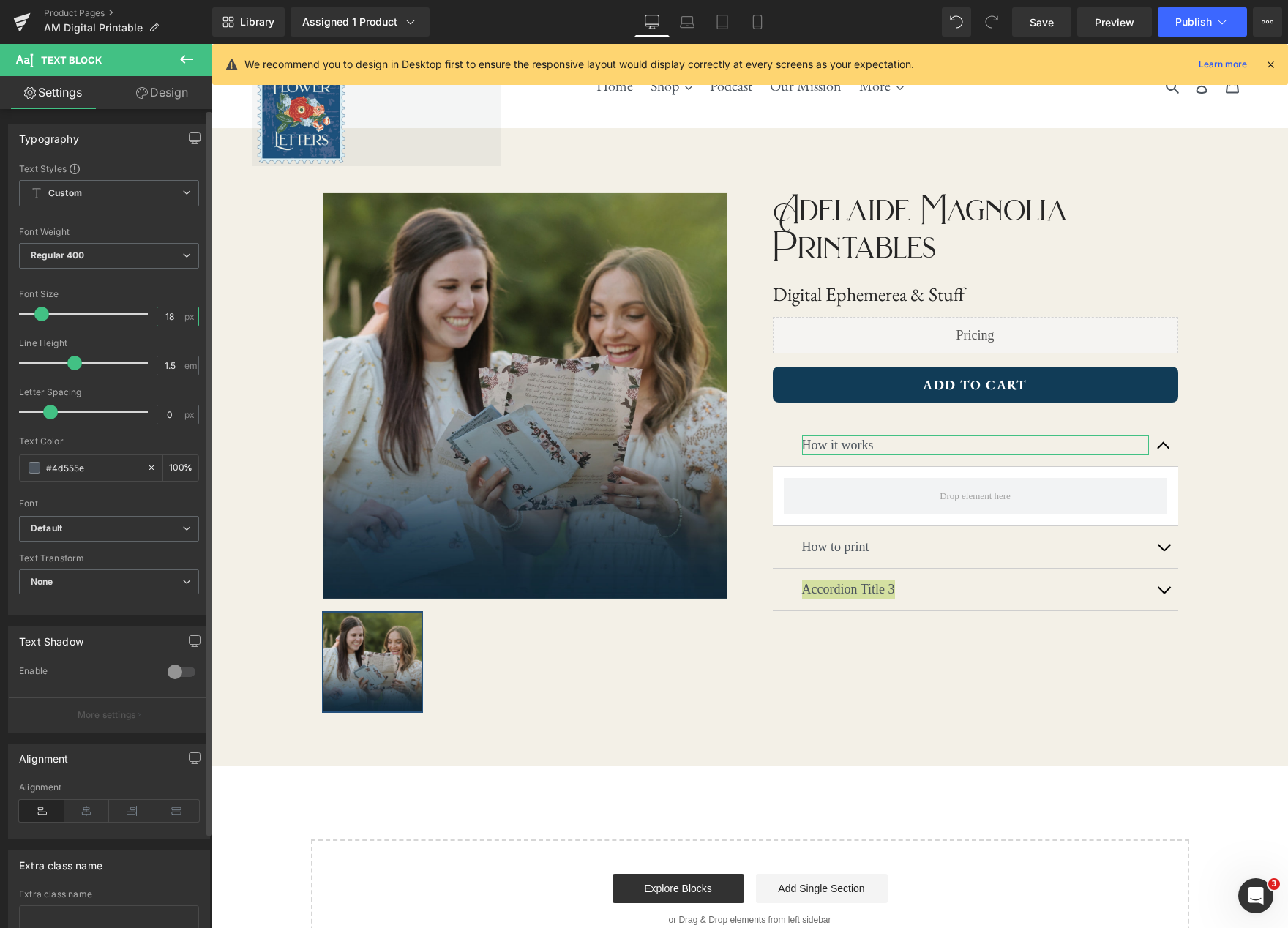
click at [167, 317] on input "18" at bounding box center [170, 317] width 26 height 18
click at [174, 317] on input "18" at bounding box center [170, 317] width 26 height 18
type input "1"
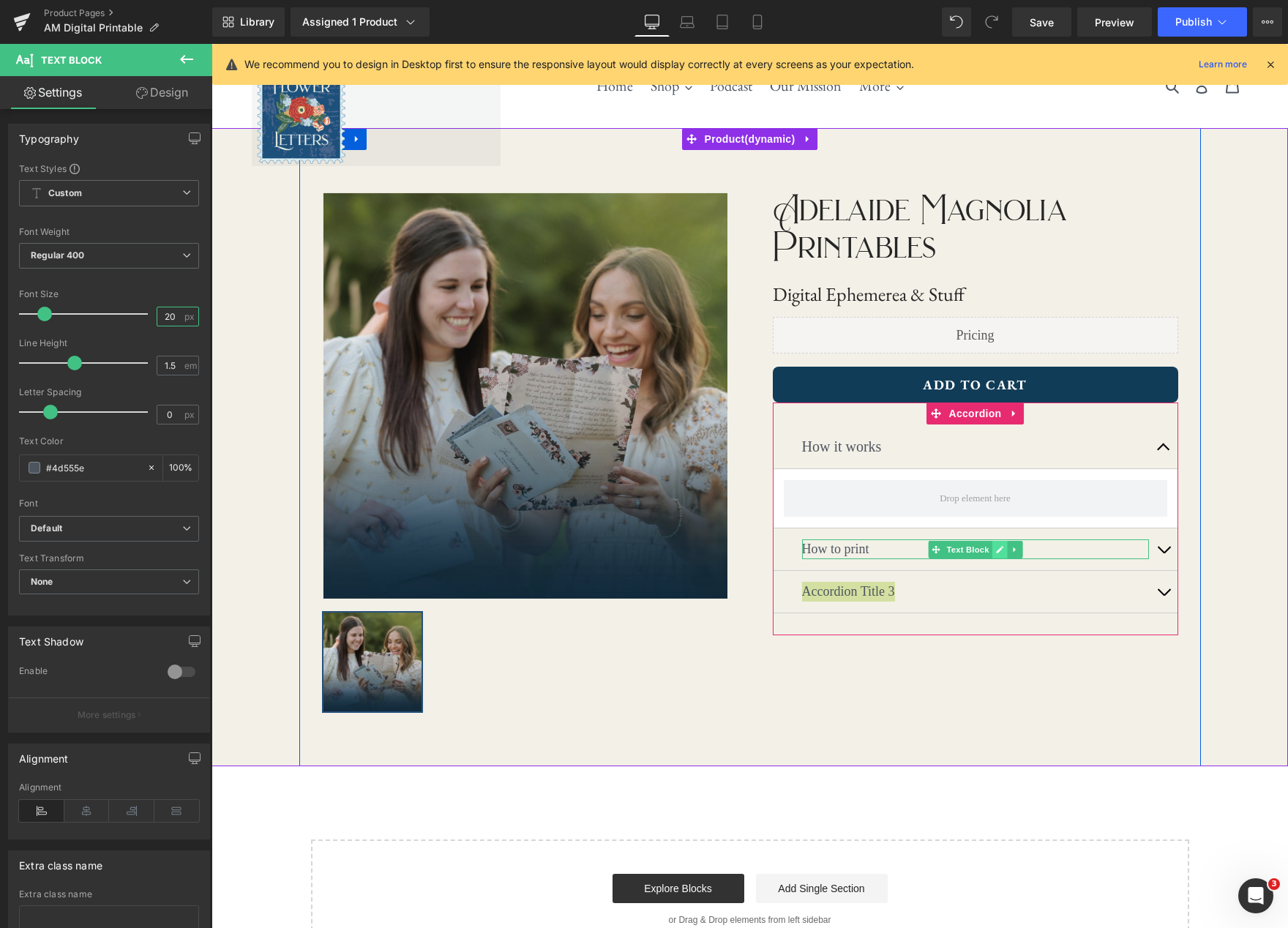
type input "20"
click at [999, 551] on icon at bounding box center [1000, 550] width 7 height 7
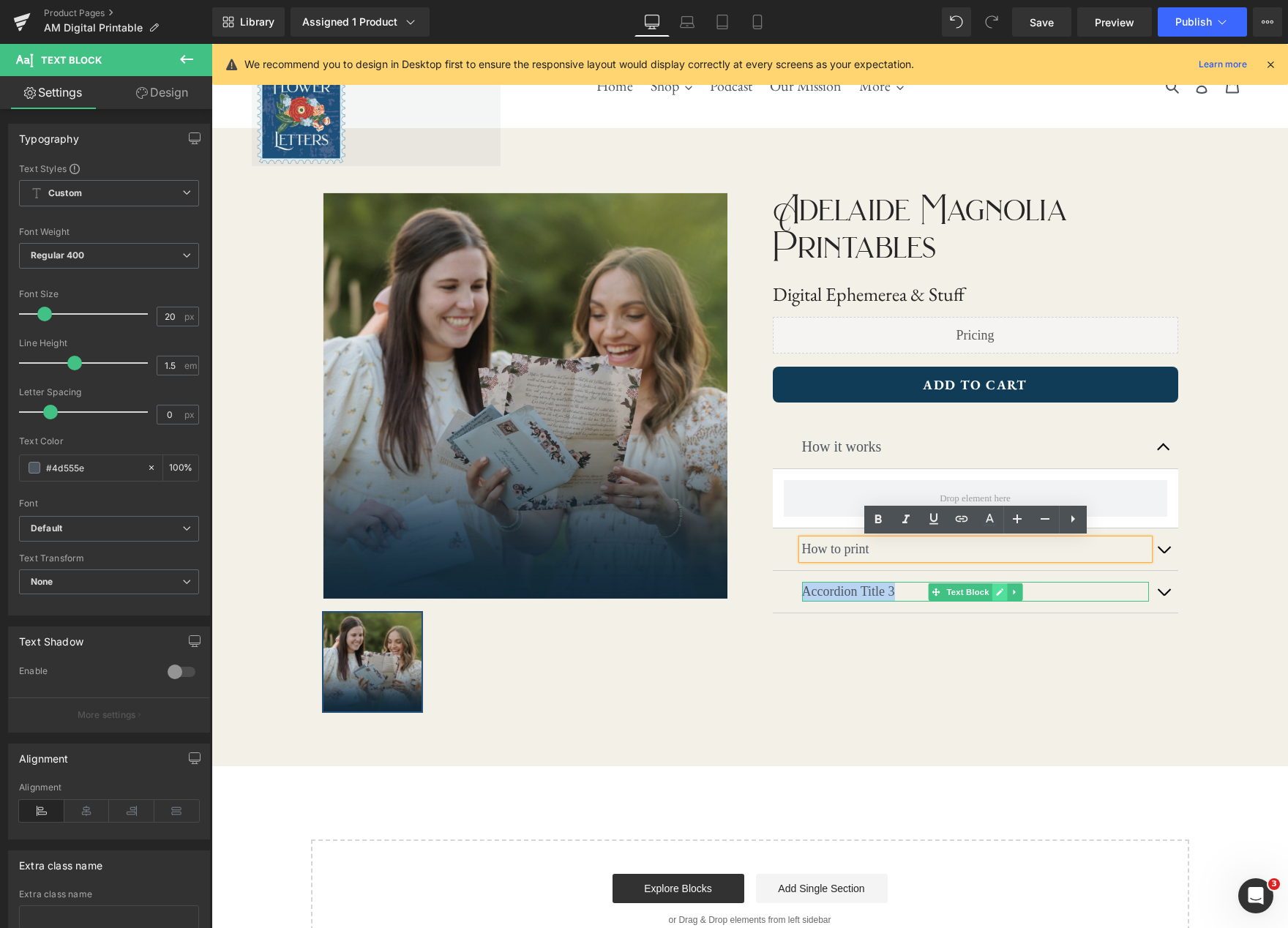
click at [996, 596] on link at bounding box center [999, 592] width 16 height 17
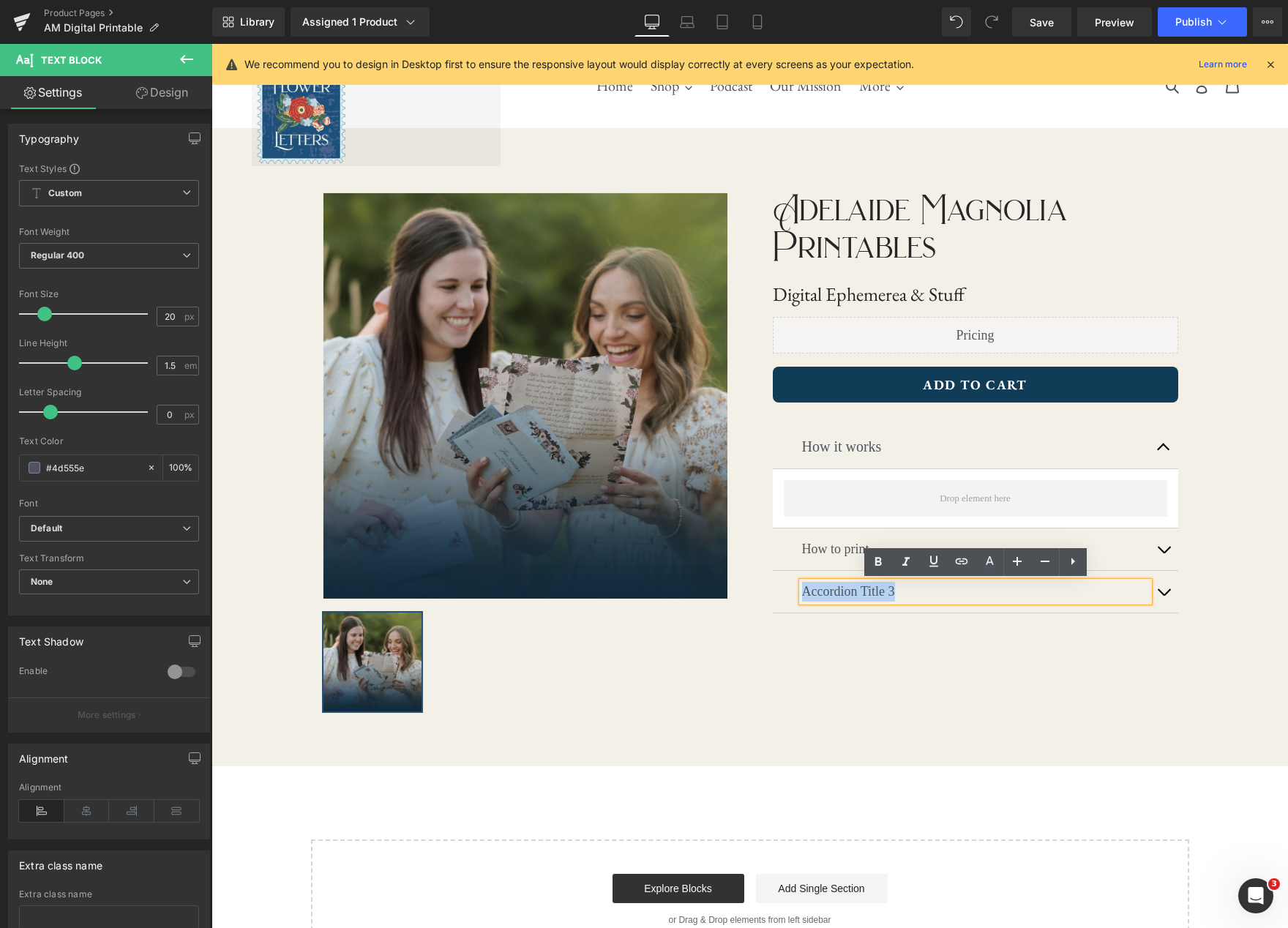
click at [909, 596] on p "Accordion Title 3" at bounding box center [976, 592] width 347 height 20
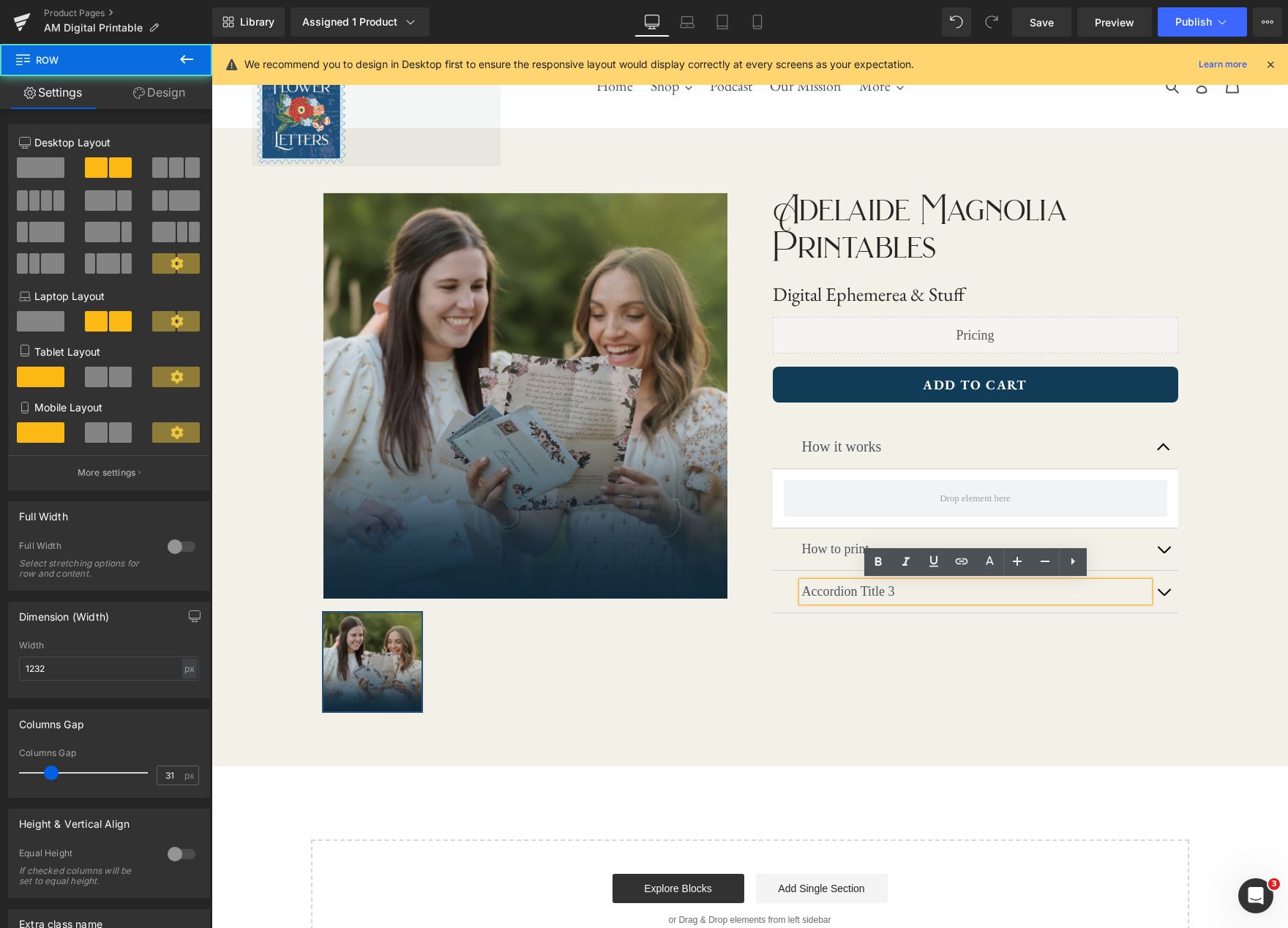
click at [899, 705] on div "‹ › (P) Image List ‹ › (P) Image List Adelaide Magnolia Printables Text Block D…" at bounding box center [750, 447] width 902 height 638
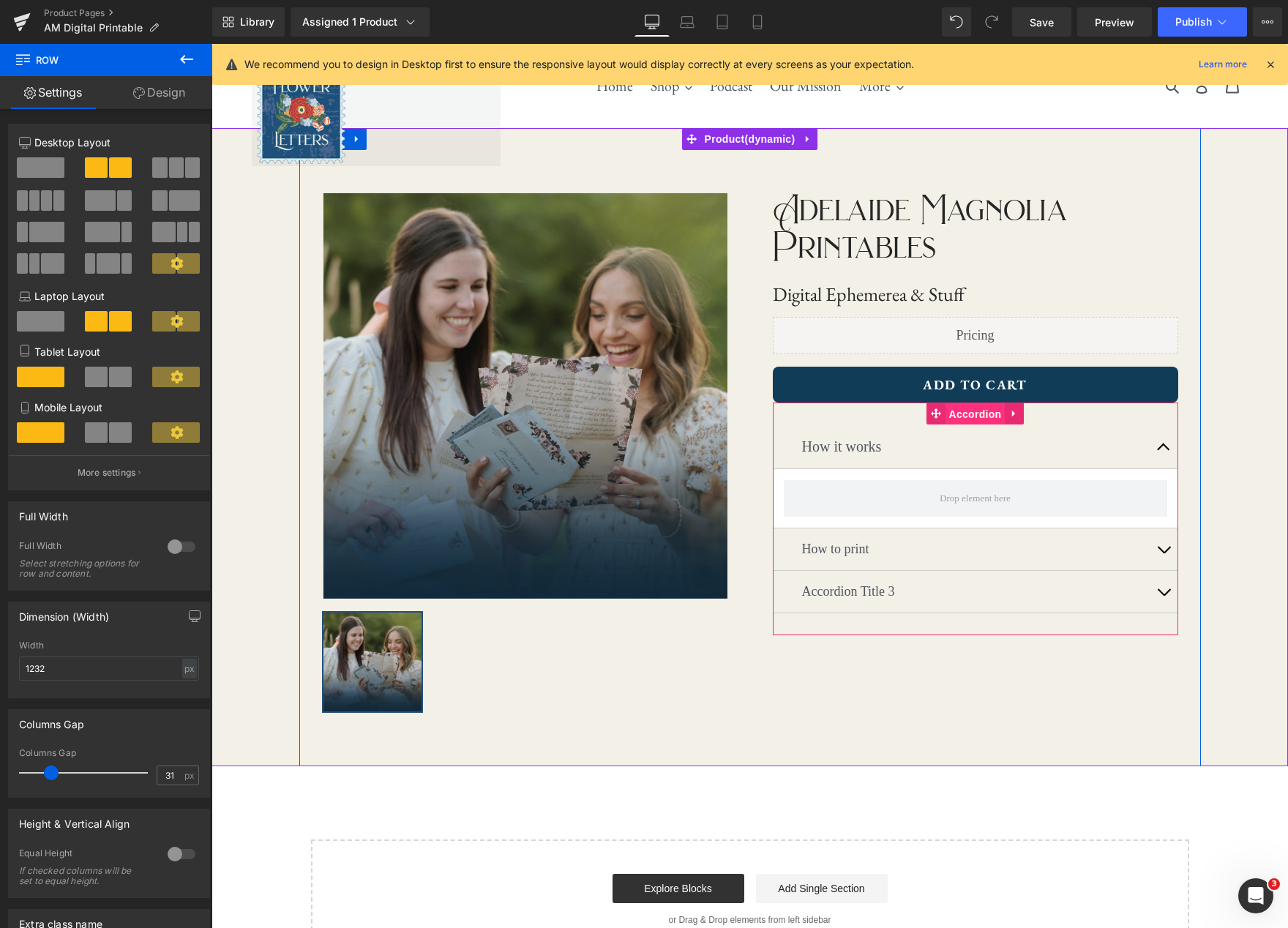
click at [979, 417] on span "Accordion" at bounding box center [976, 415] width 60 height 22
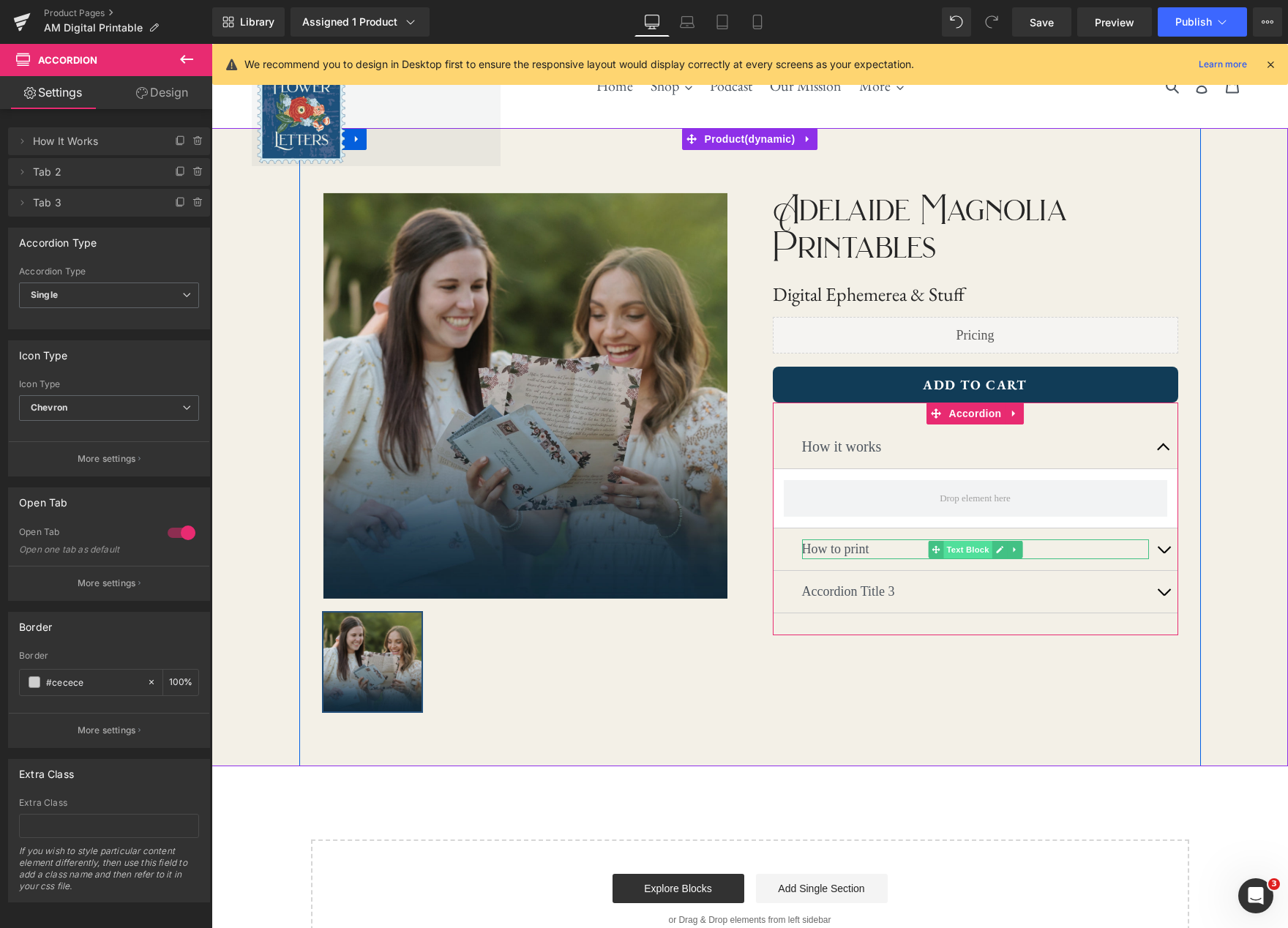
click at [979, 554] on span "Text Block" at bounding box center [967, 549] width 48 height 17
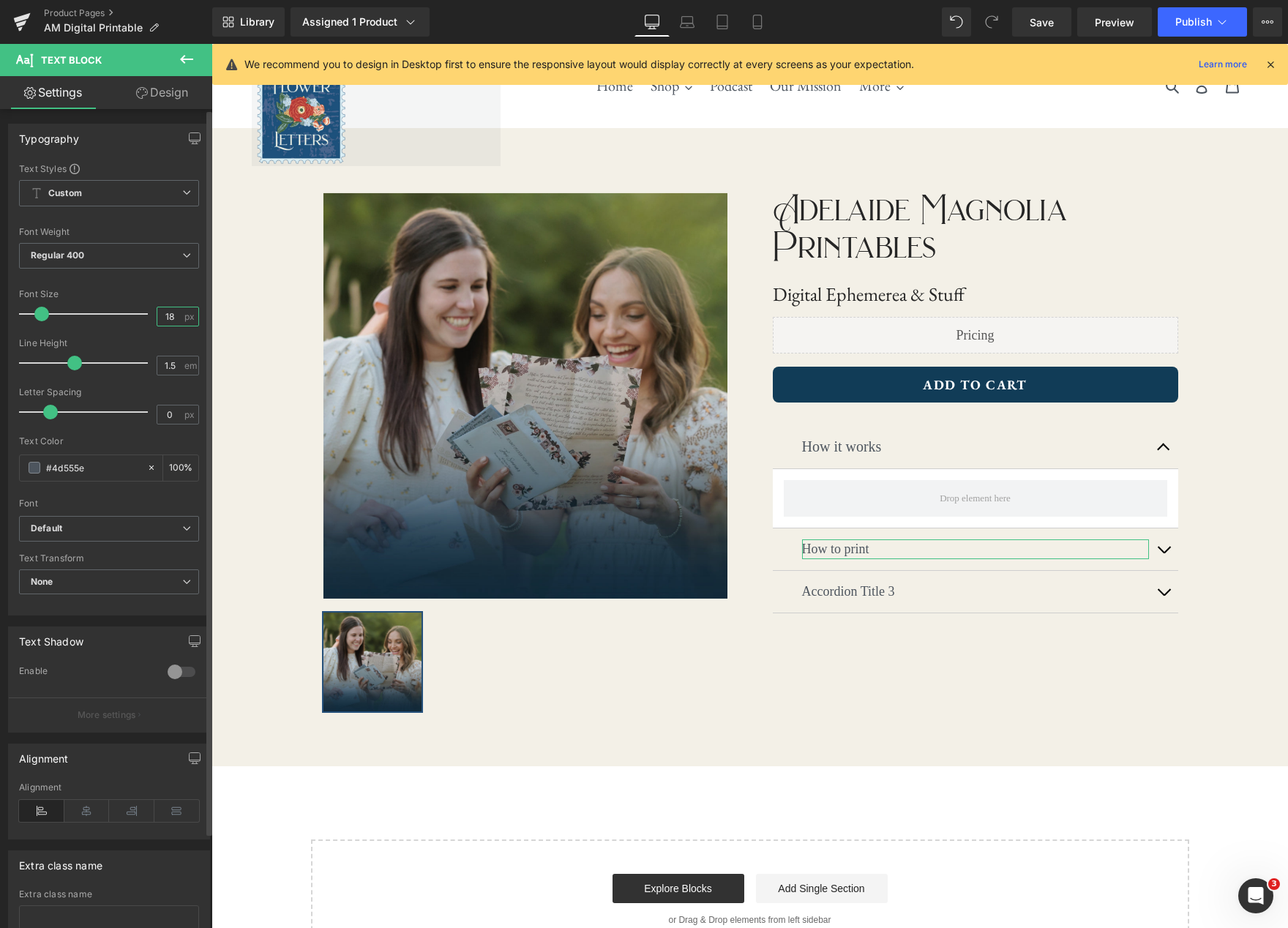
click at [170, 313] on input "18" at bounding box center [170, 317] width 26 height 18
type input "1"
type input "20"
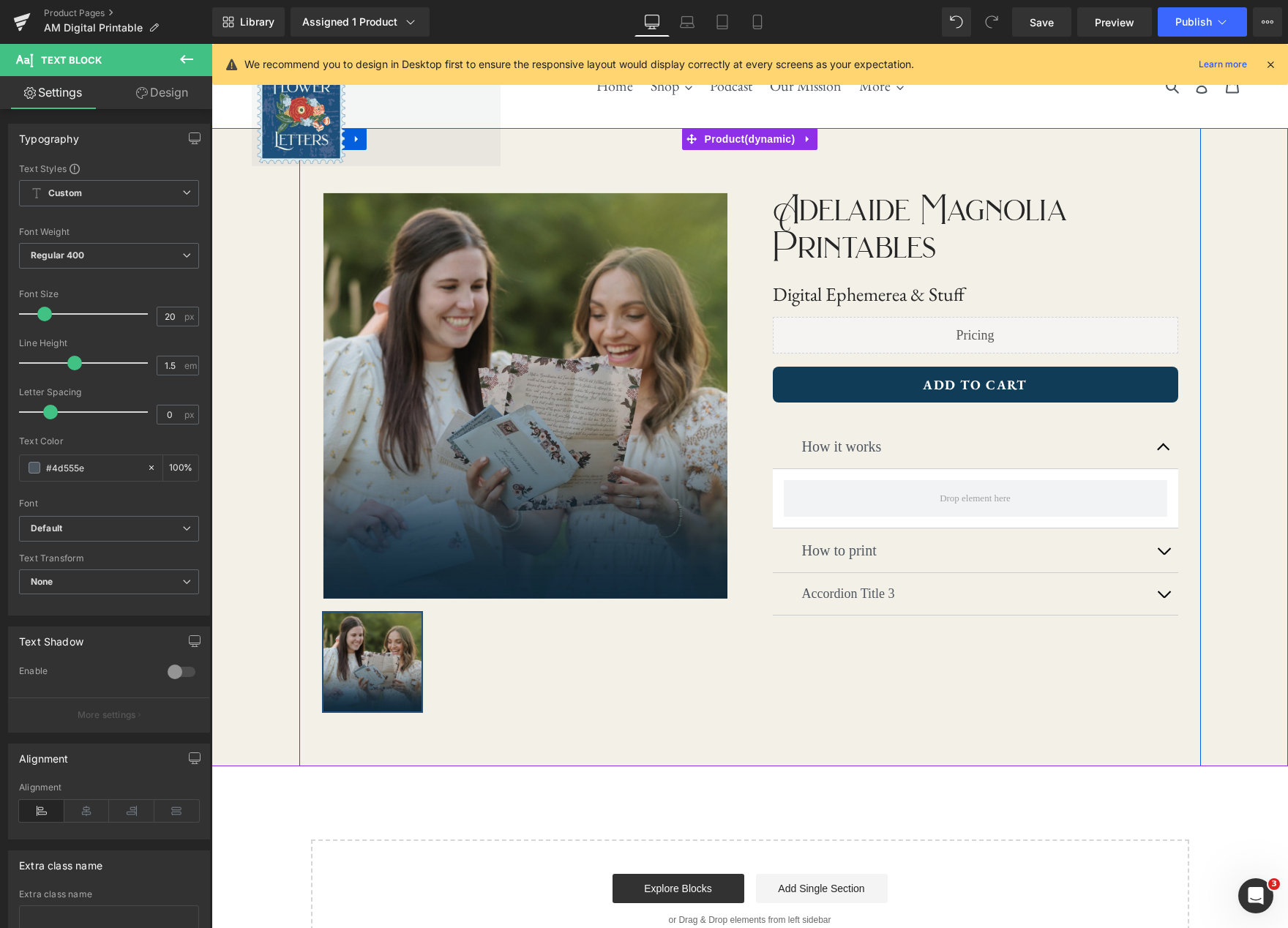
click at [826, 691] on div "‹ › (P) Image List ‹ › (P) Image List Adelaide Magnolia Printables Text Block D…" at bounding box center [750, 447] width 902 height 638
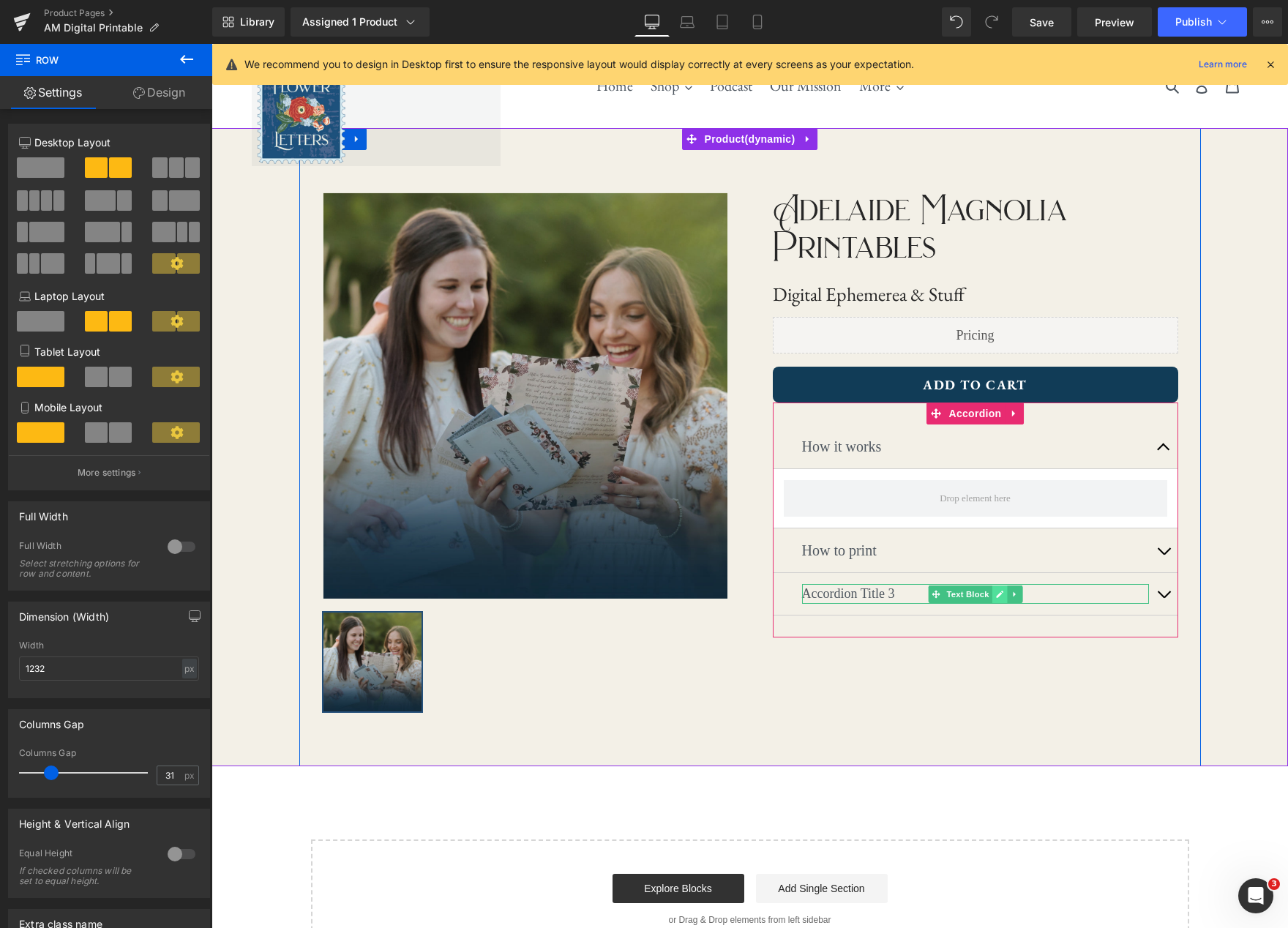
click at [998, 596] on icon at bounding box center [1000, 595] width 7 height 7
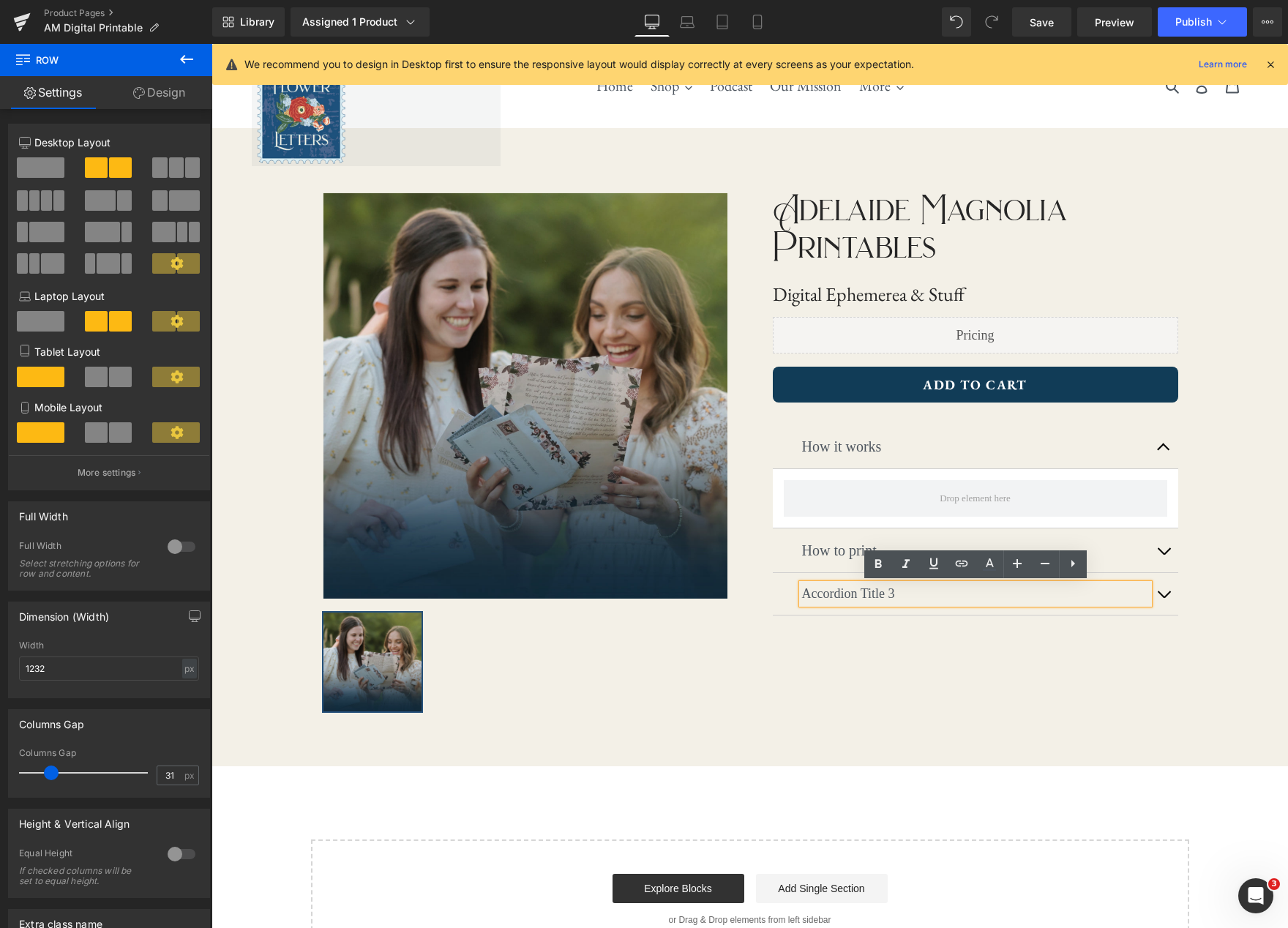
click at [850, 600] on p "Accordion Title 3" at bounding box center [976, 595] width 347 height 20
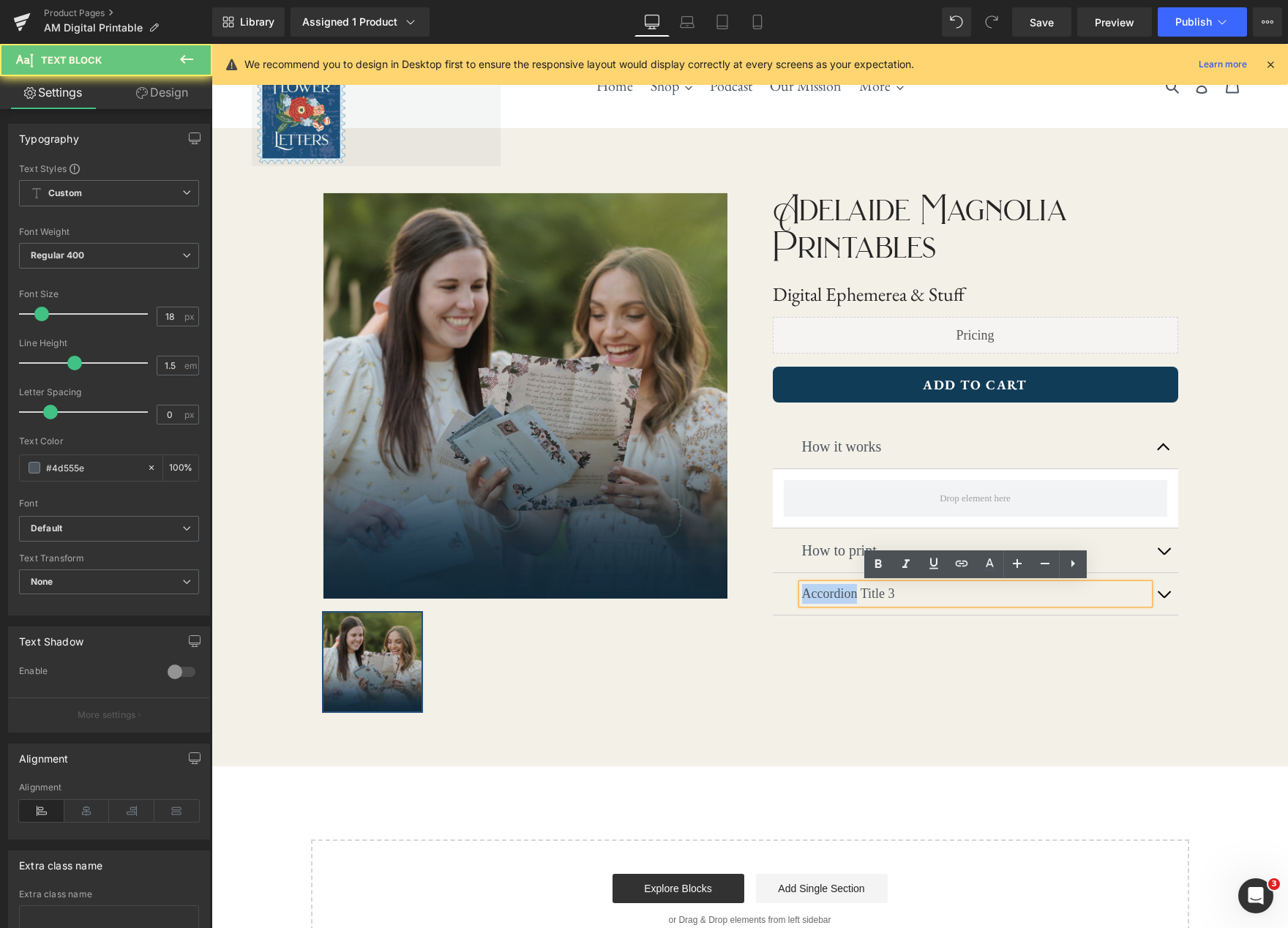
click at [850, 600] on p "Accordion Title 3" at bounding box center [976, 595] width 347 height 20
click at [860, 599] on p "Accordion Title 3" at bounding box center [976, 595] width 347 height 20
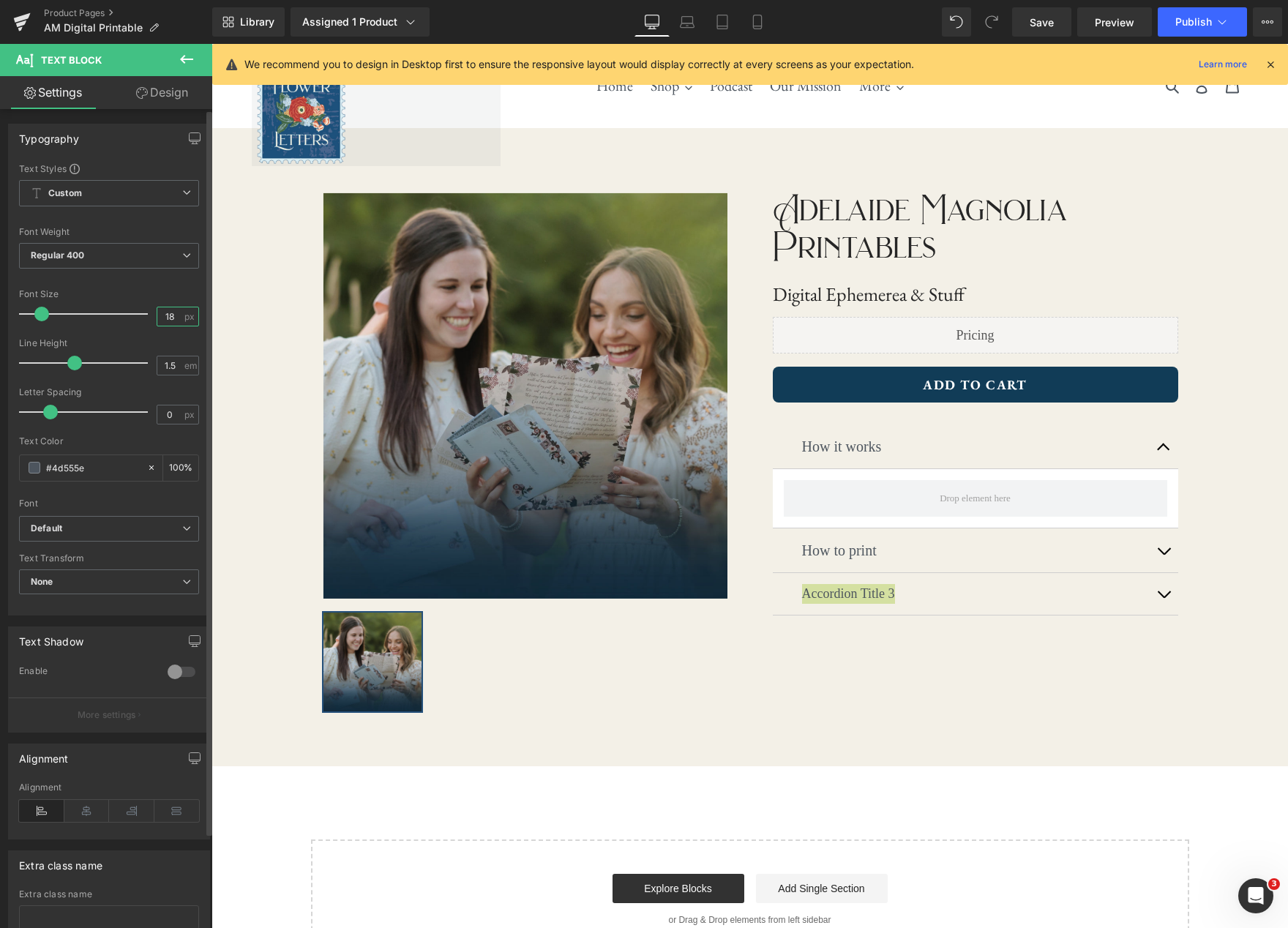
click at [171, 315] on input "18" at bounding box center [170, 317] width 26 height 18
type input "1"
type input "20"
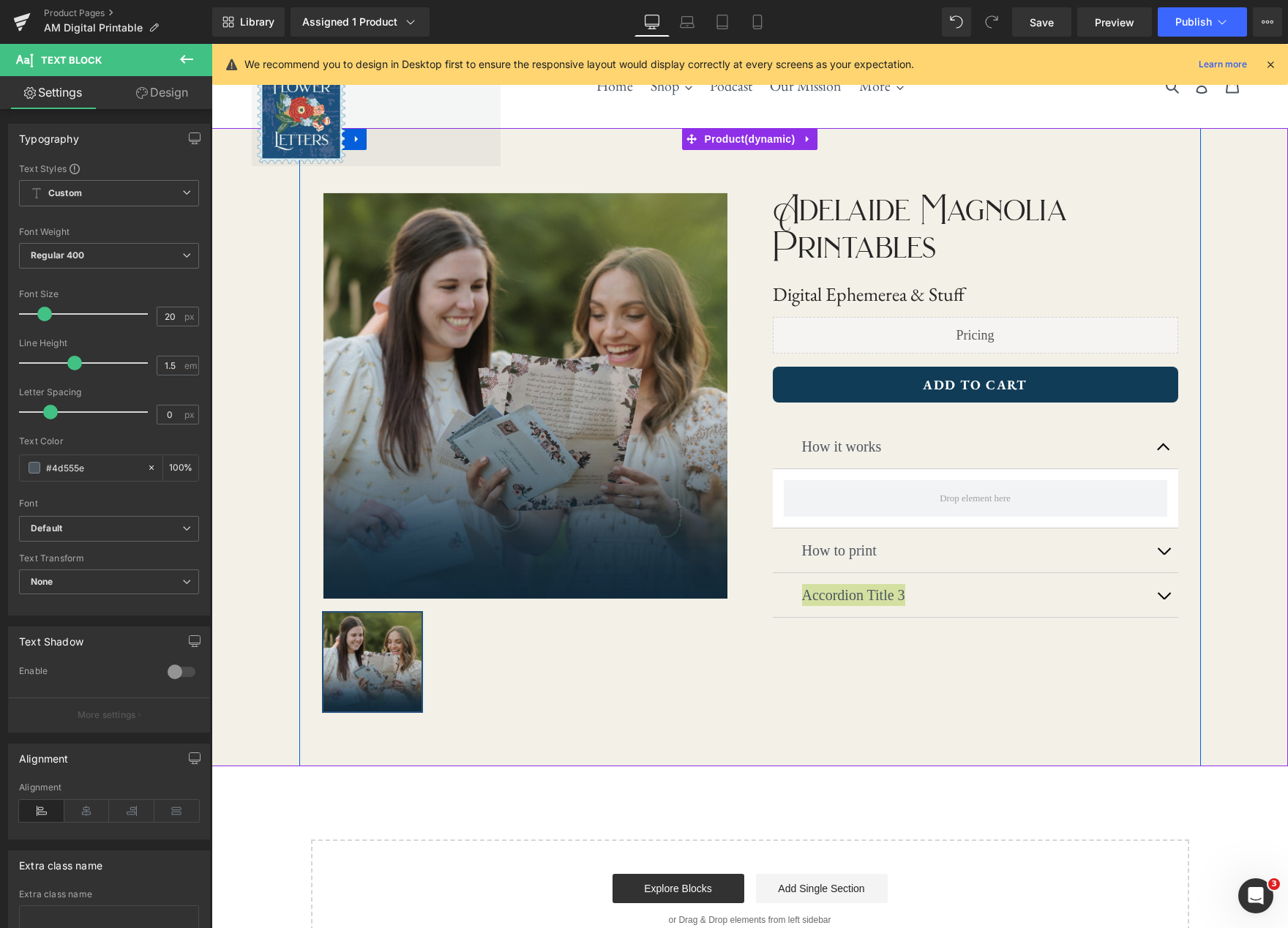
click at [212, 44] on div at bounding box center [212, 44] width 0 height 0
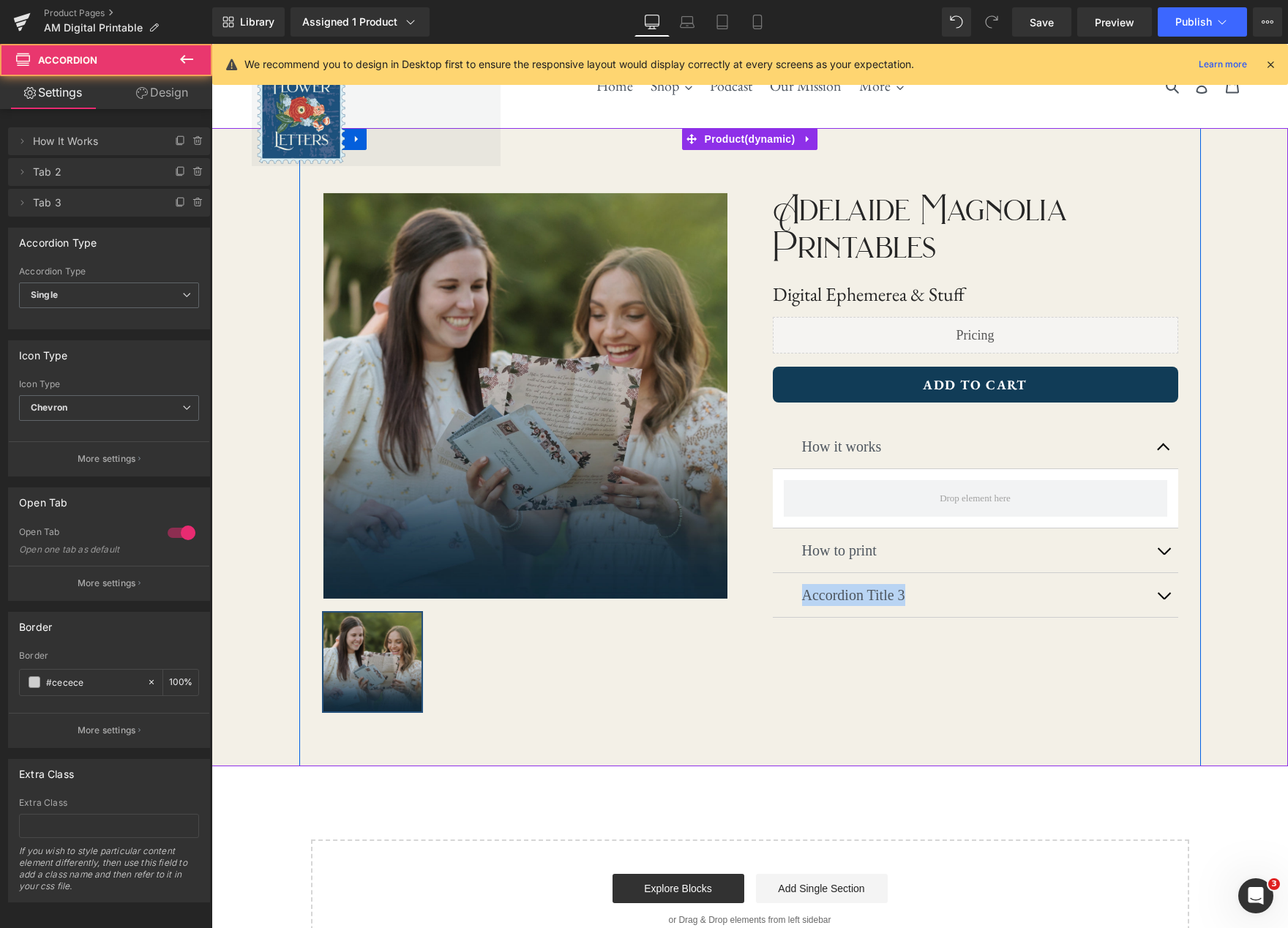
click at [913, 552] on p "How to print" at bounding box center [976, 551] width 347 height 22
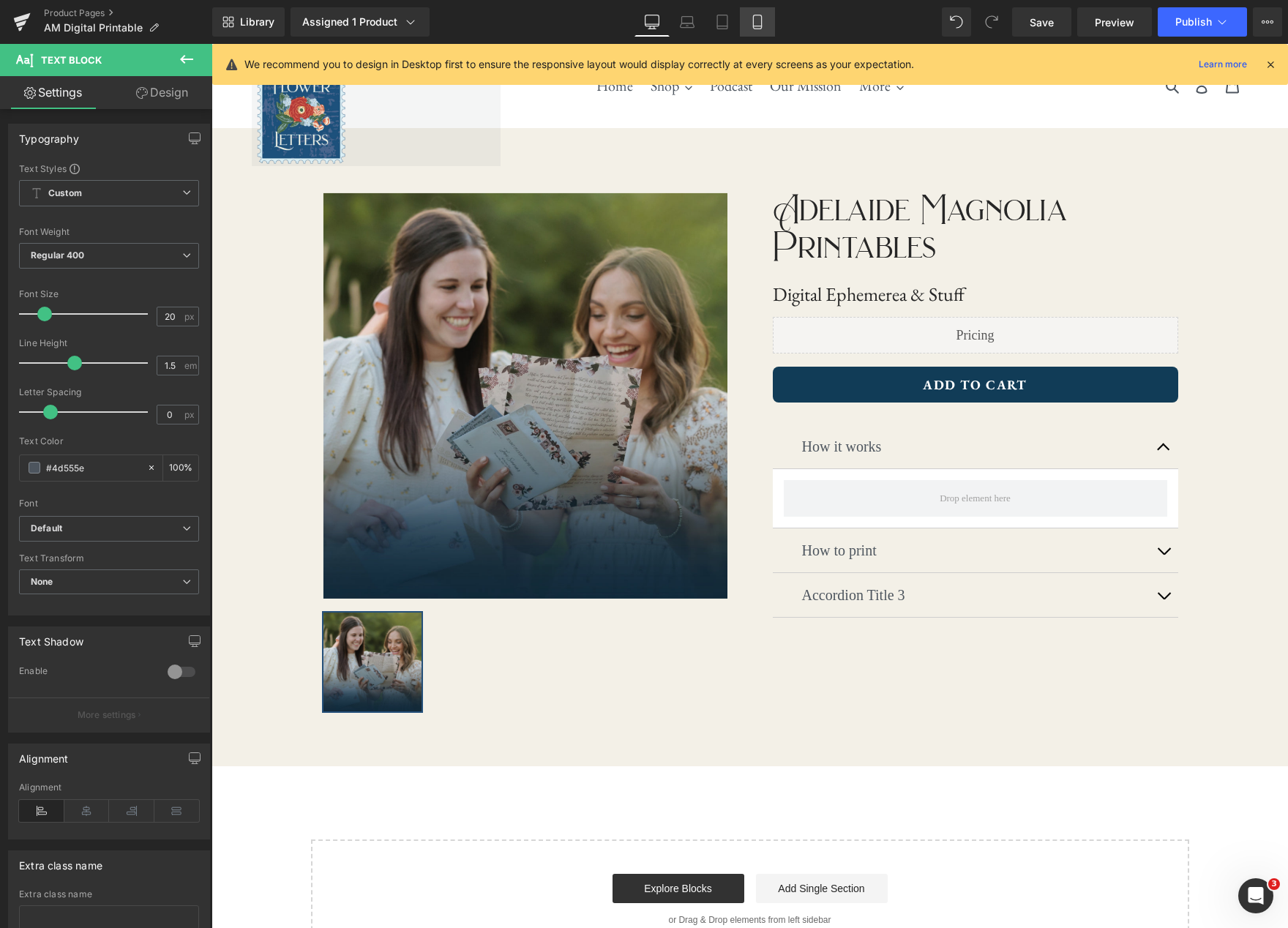
click at [750, 23] on link "Mobile" at bounding box center [757, 22] width 35 height 29
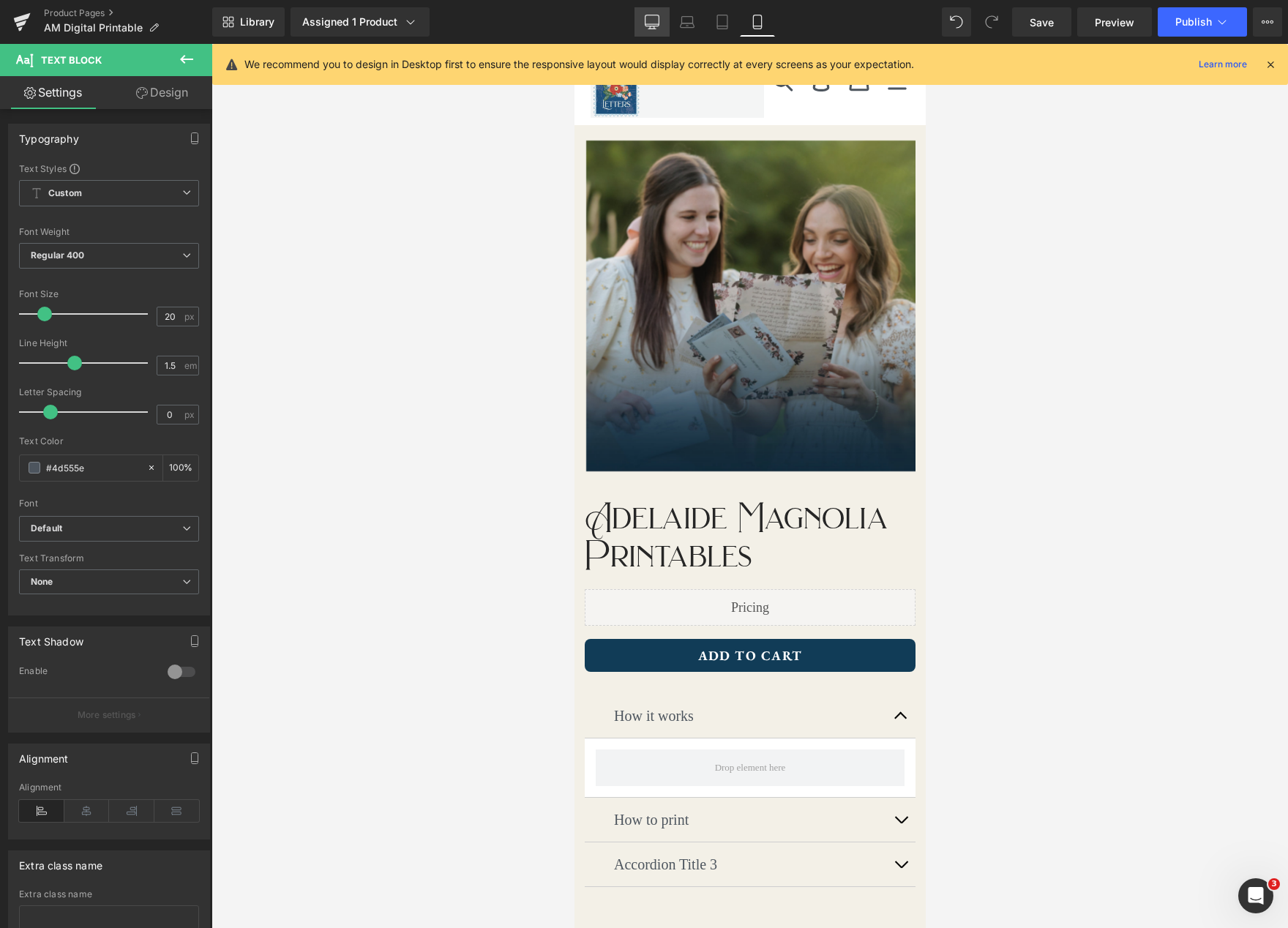
click at [656, 26] on icon at bounding box center [652, 21] width 14 height 11
type input "100"
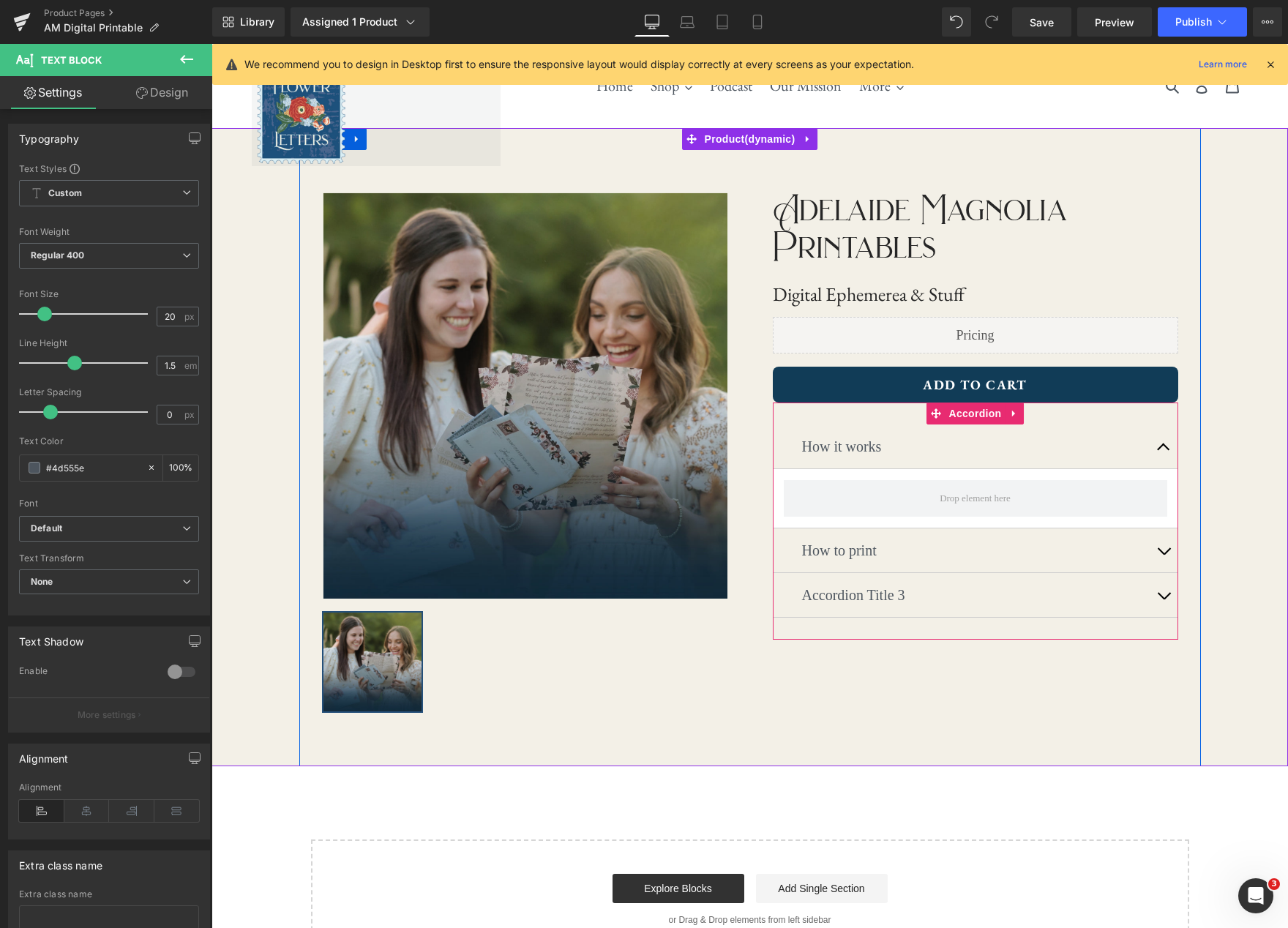
click at [1167, 448] on button "button" at bounding box center [1164, 447] width 29 height 44
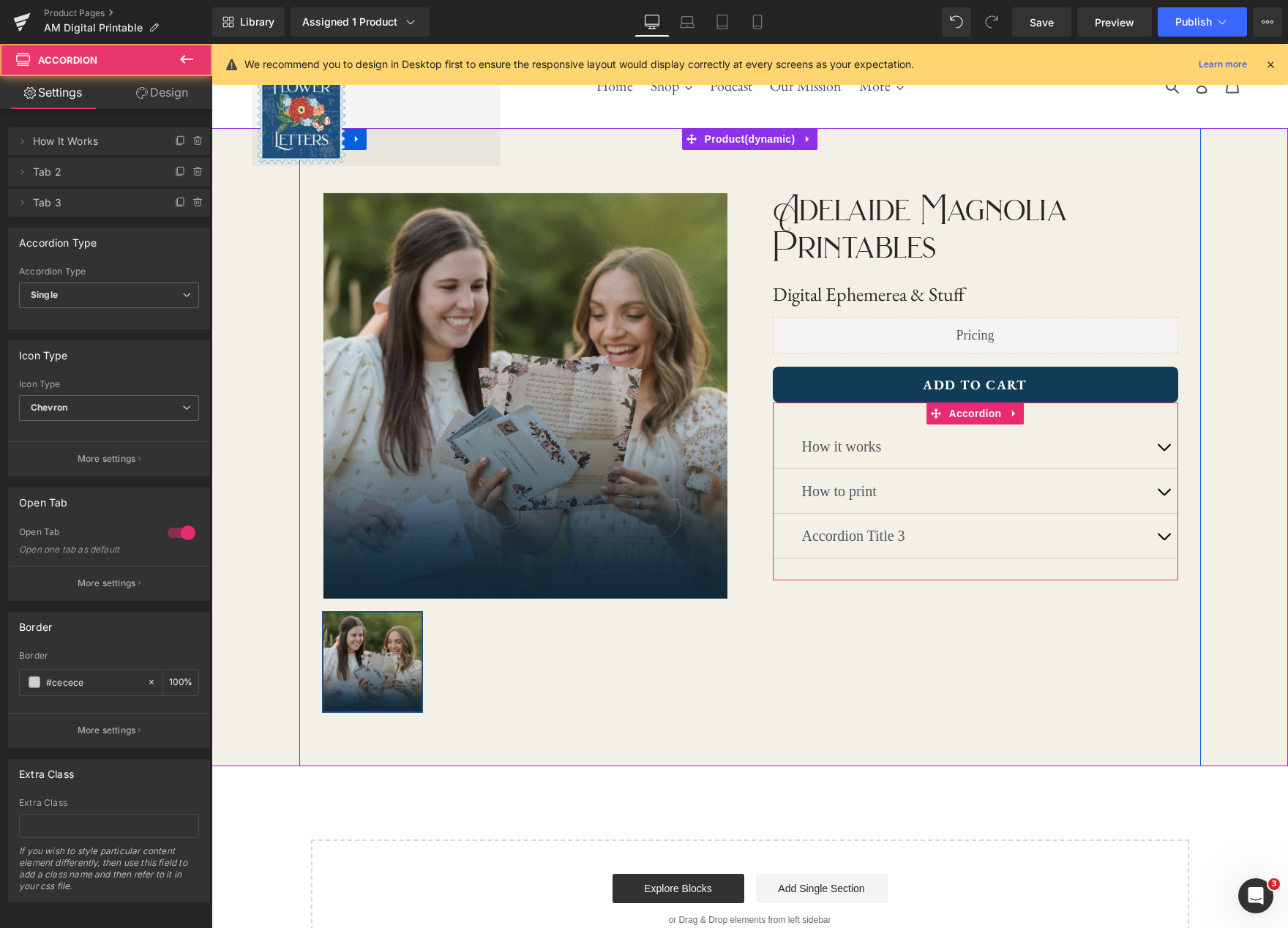
drag, startPoint x: 875, startPoint y: 425, endPoint x: 882, endPoint y: 408, distance: 18.4
click at [875, 424] on div "How it works Text Block How to print Text Block Accordion Title 3 Text Block Ac…" at bounding box center [976, 491] width 406 height 178
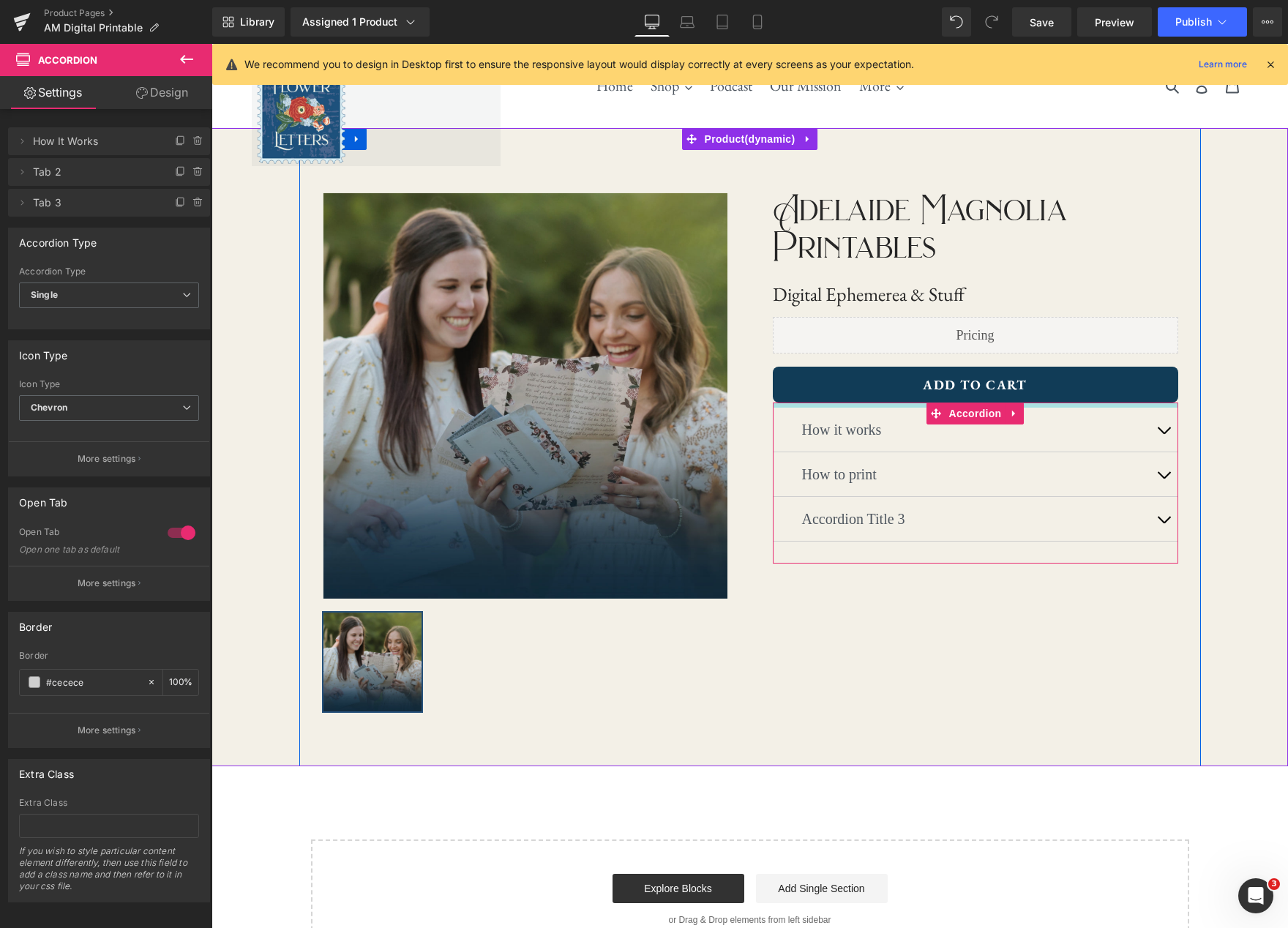
drag, startPoint x: 891, startPoint y: 406, endPoint x: 895, endPoint y: 389, distance: 17.5
click at [895, 389] on div "Adelaide Magnolia Printables Text Block Digital Ephemerea & Stuff Heading Liqui…" at bounding box center [976, 373] width 451 height 384
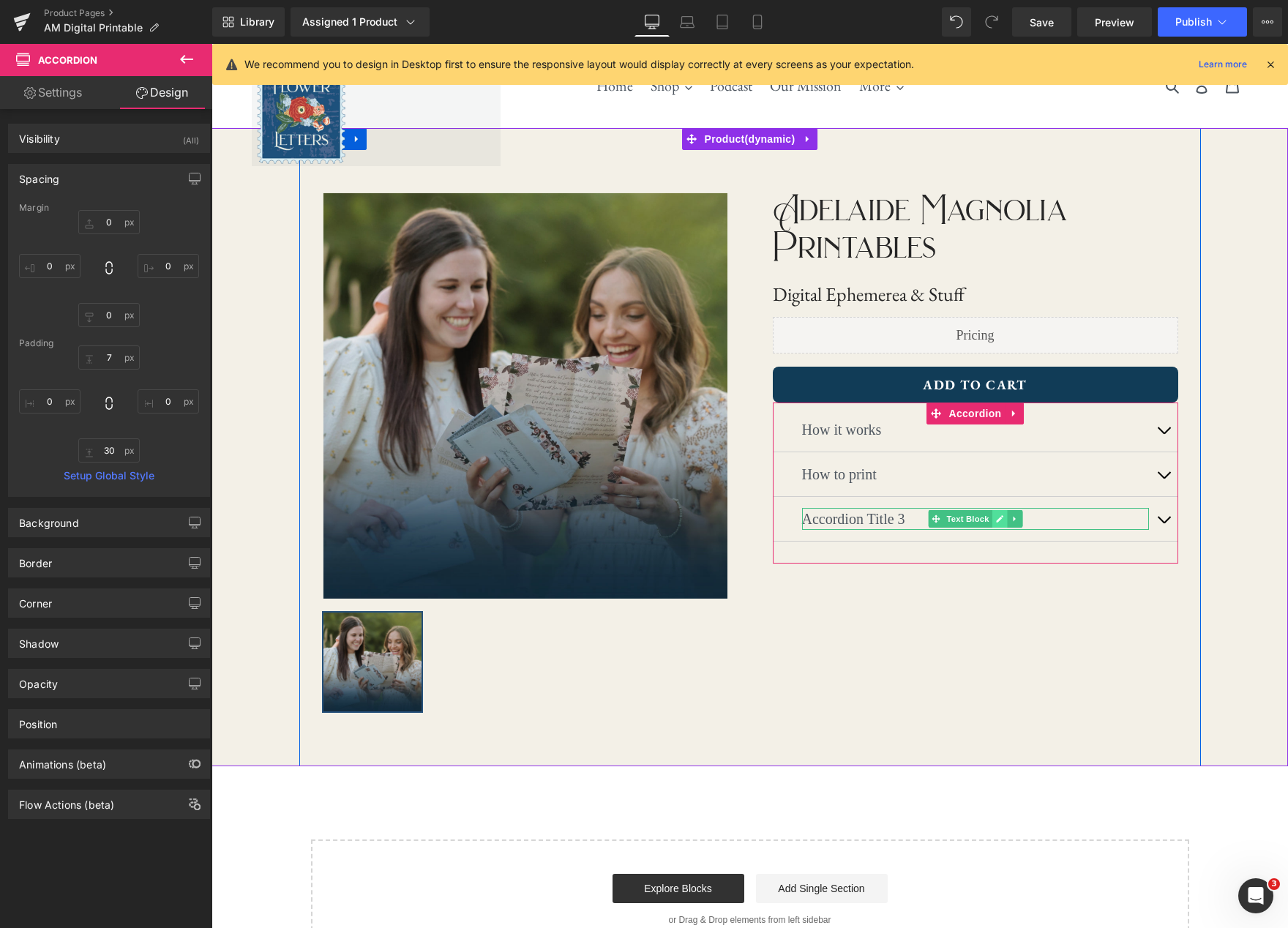
click at [1001, 519] on icon at bounding box center [1000, 520] width 7 height 7
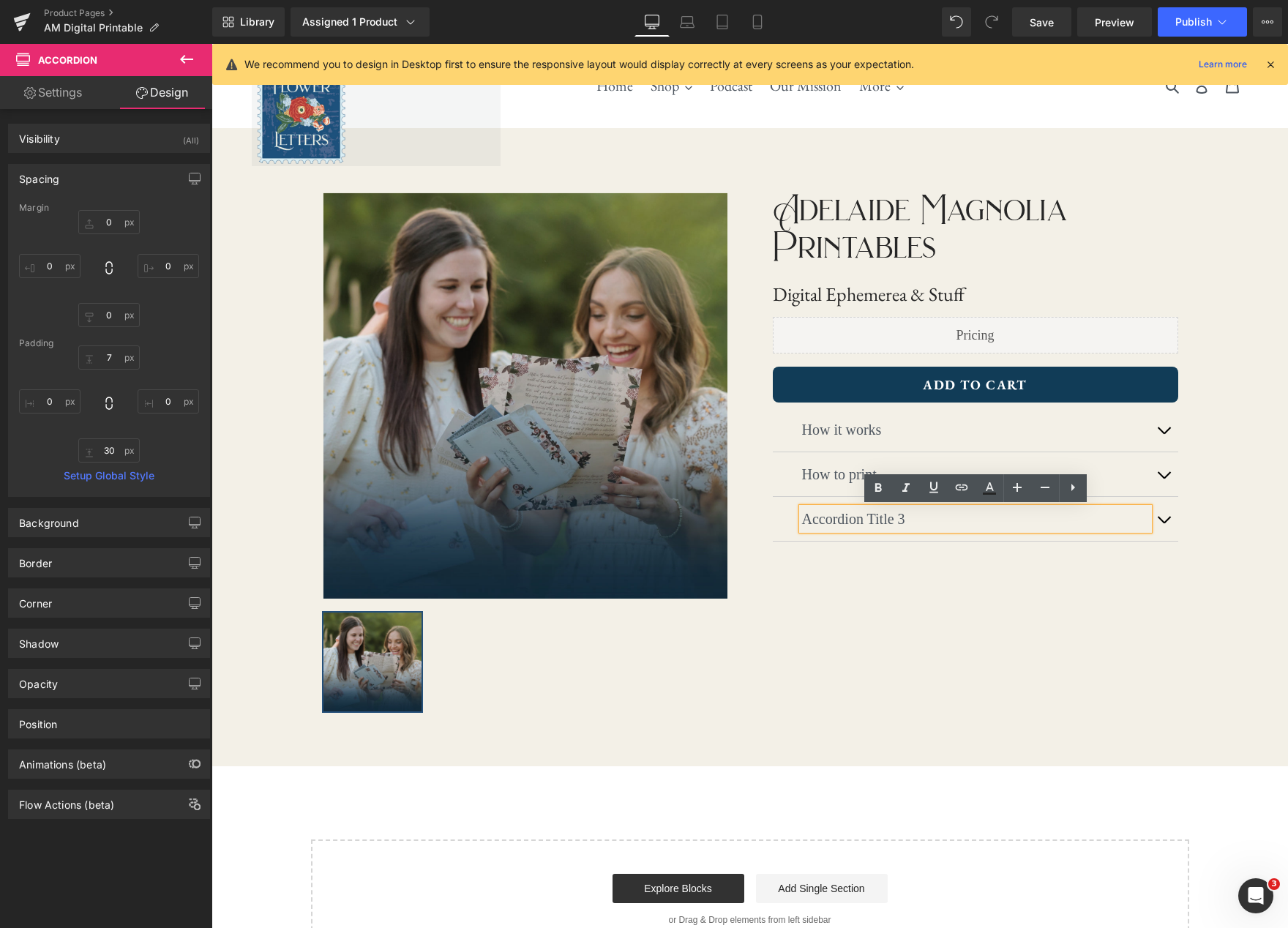
click at [879, 526] on p "Accordion Title 3" at bounding box center [976, 519] width 347 height 22
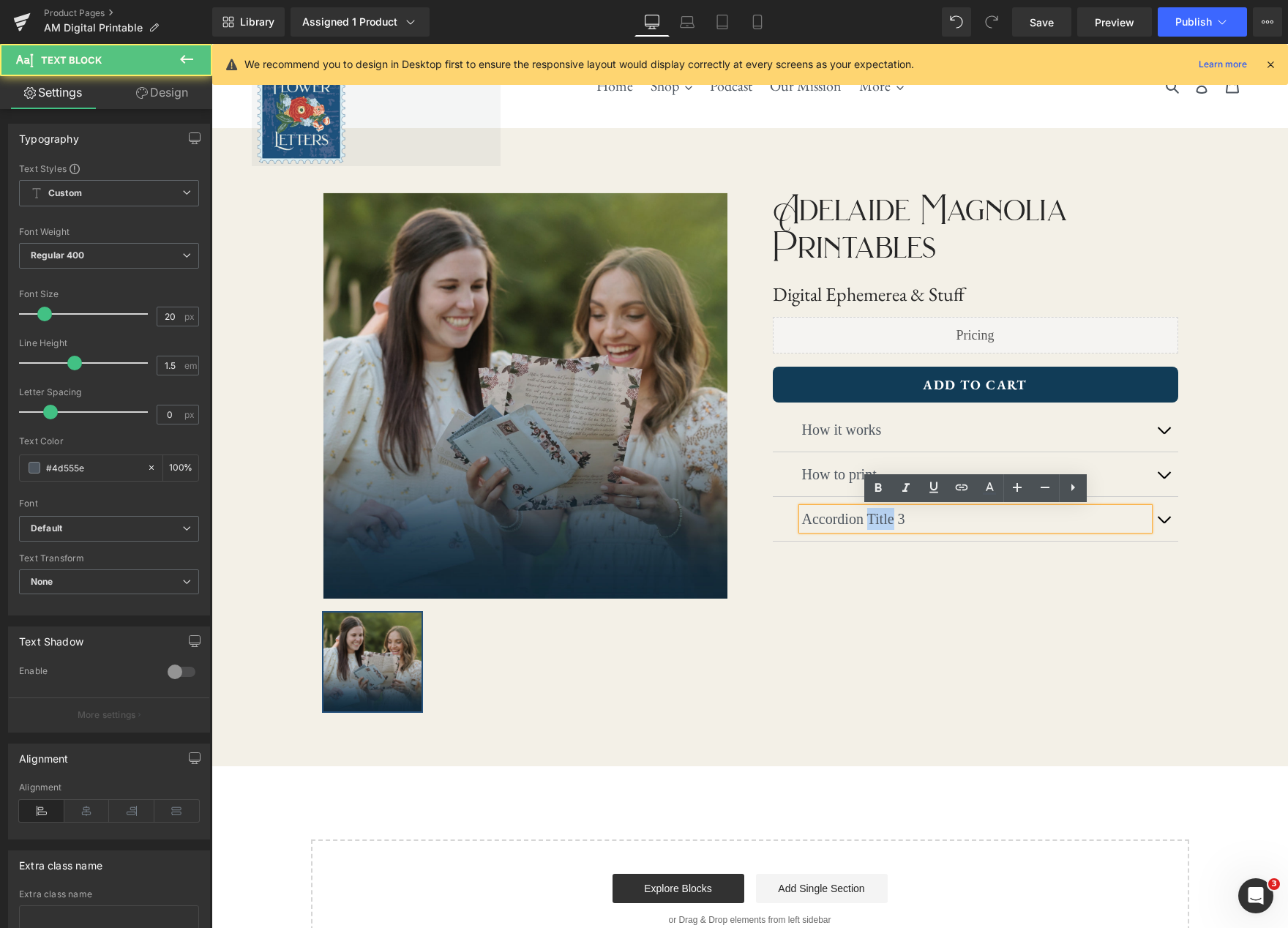
click at [879, 526] on p "Accordion Title 3" at bounding box center [976, 519] width 347 height 22
click at [1034, 27] on span "Save" at bounding box center [1042, 22] width 24 height 16
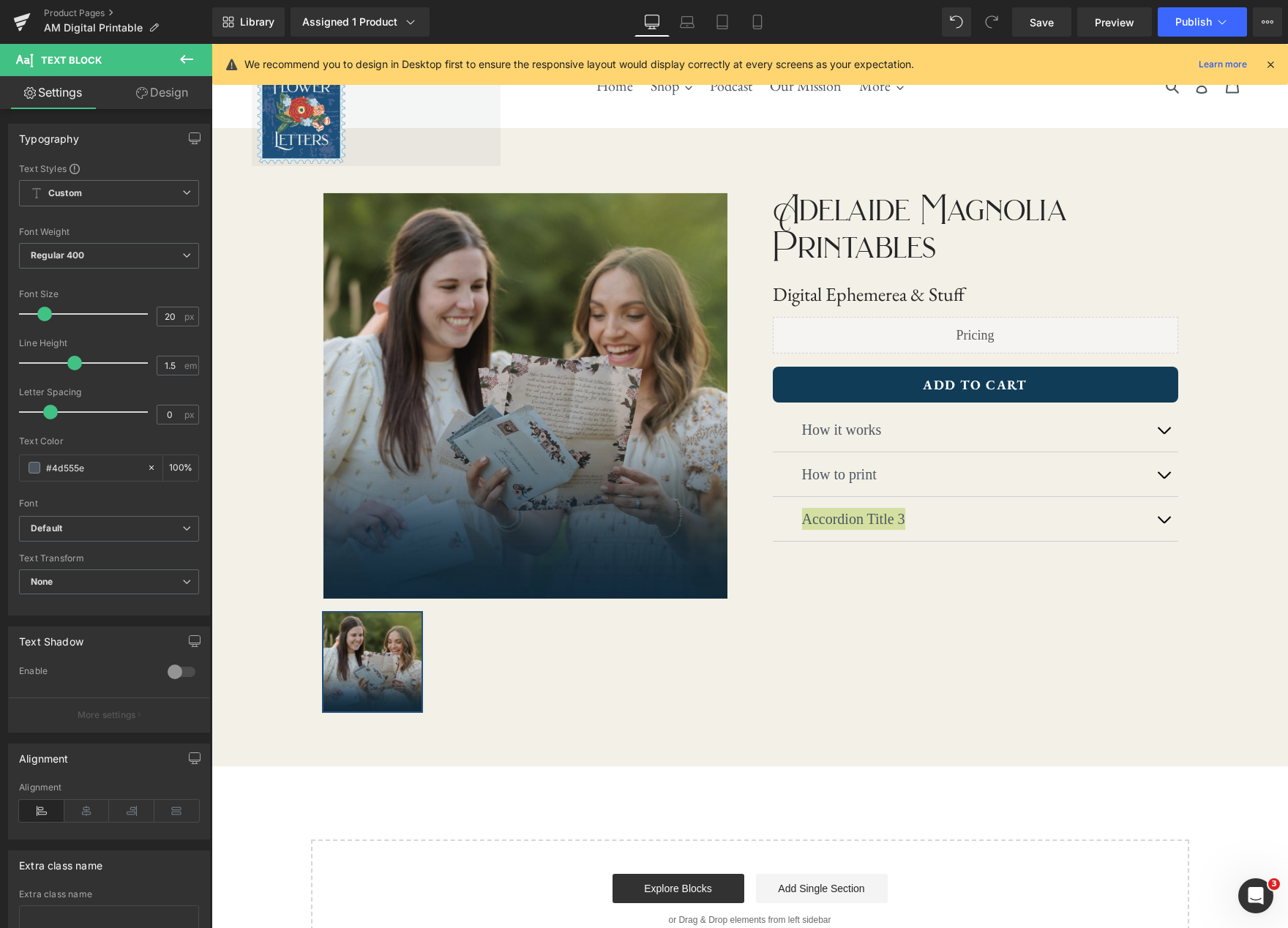
click at [179, 59] on icon at bounding box center [186, 58] width 17 height 17
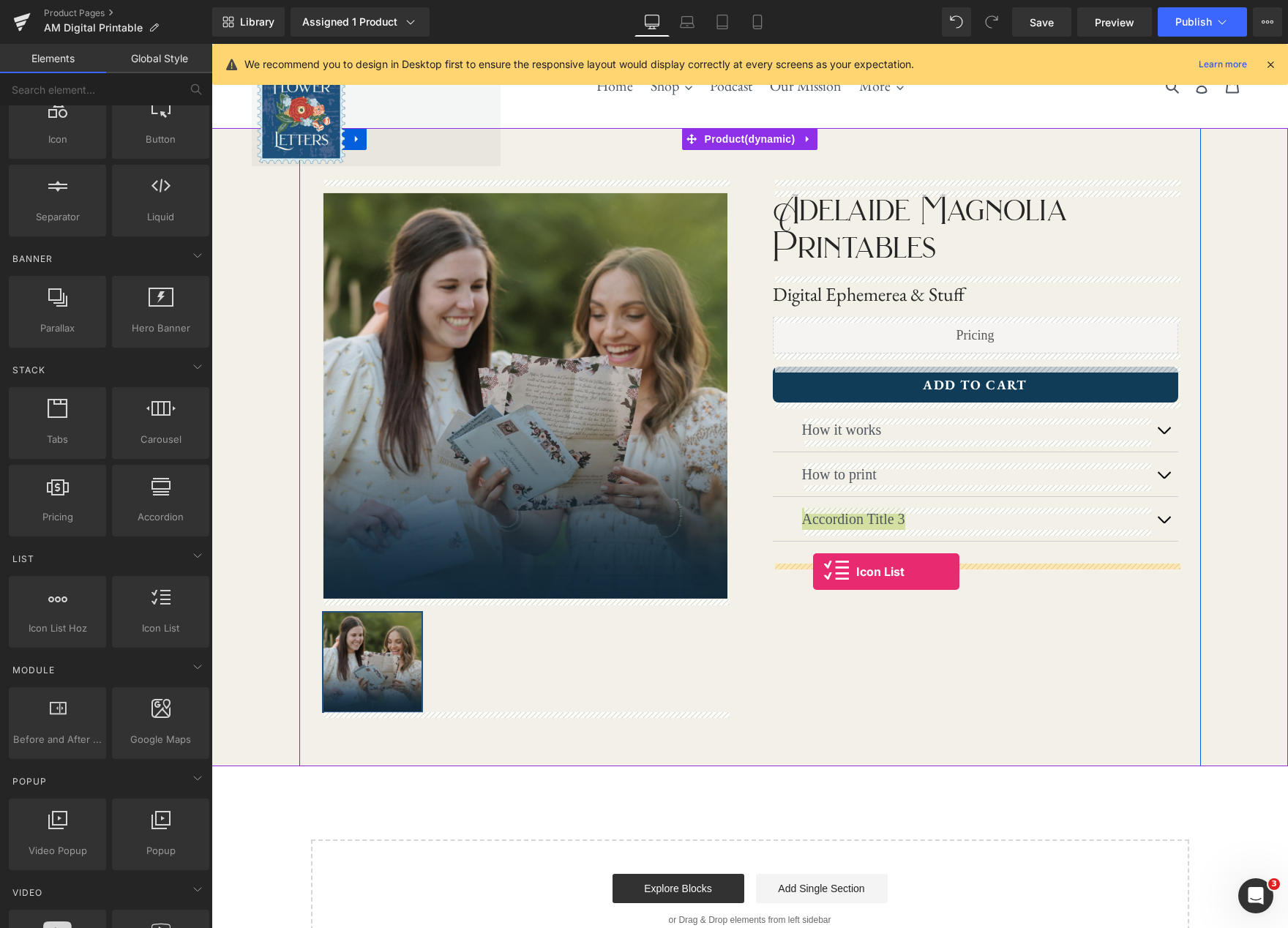
drag, startPoint x: 360, startPoint y: 652, endPoint x: 813, endPoint y: 572, distance: 460.0
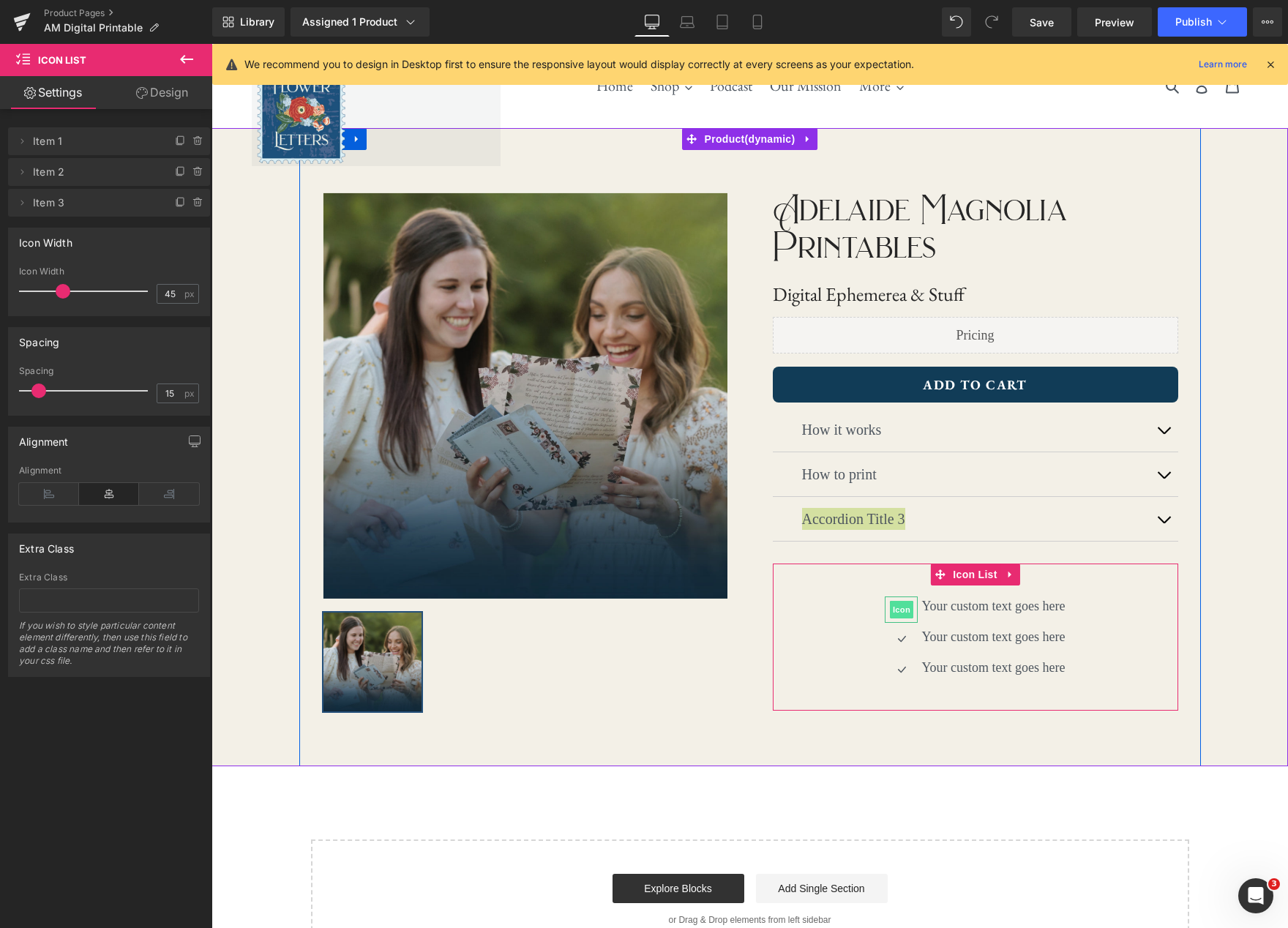
click at [902, 610] on span "Icon" at bounding box center [903, 609] width 24 height 17
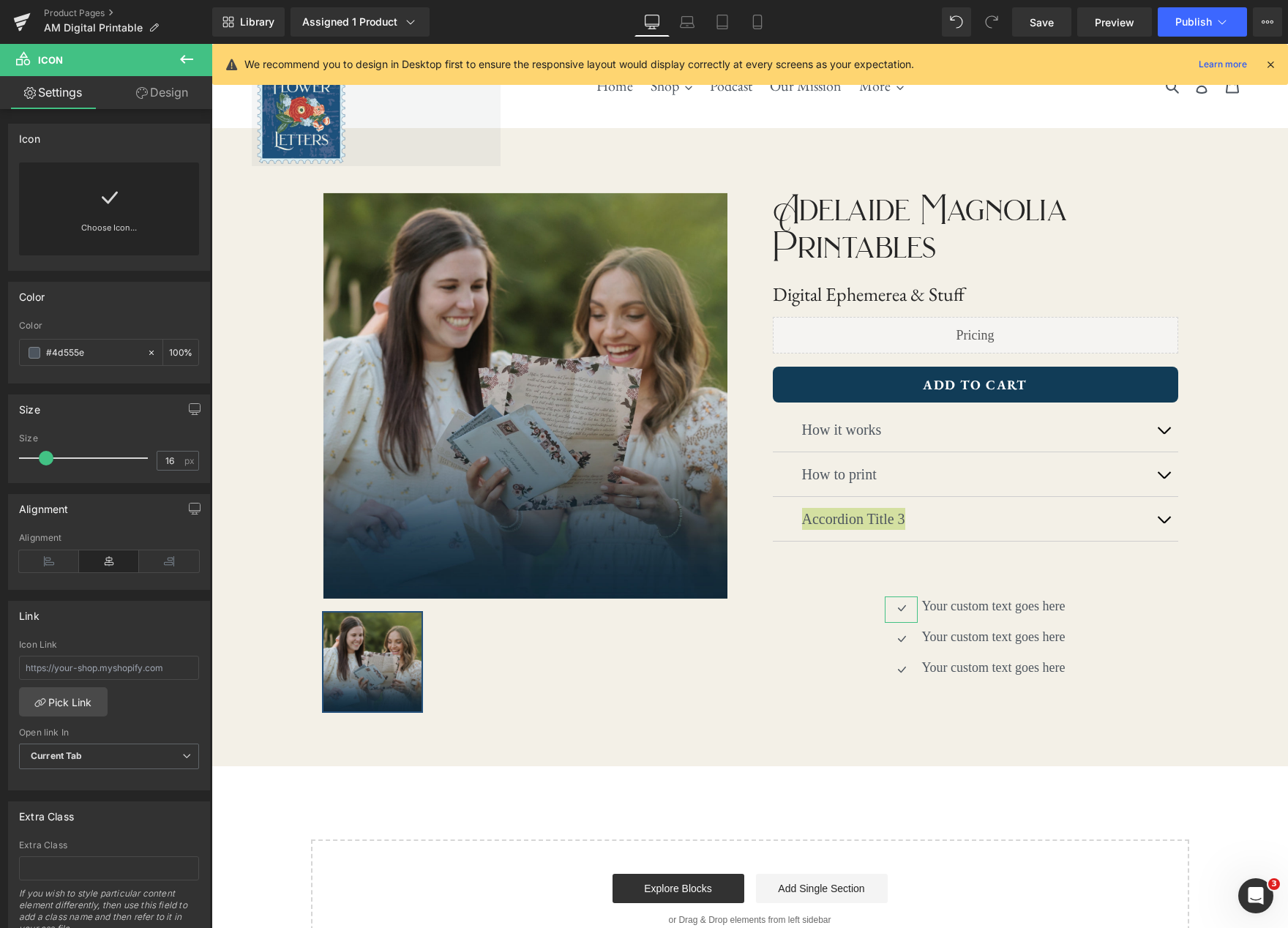
click at [102, 205] on icon at bounding box center [110, 198] width 24 height 24
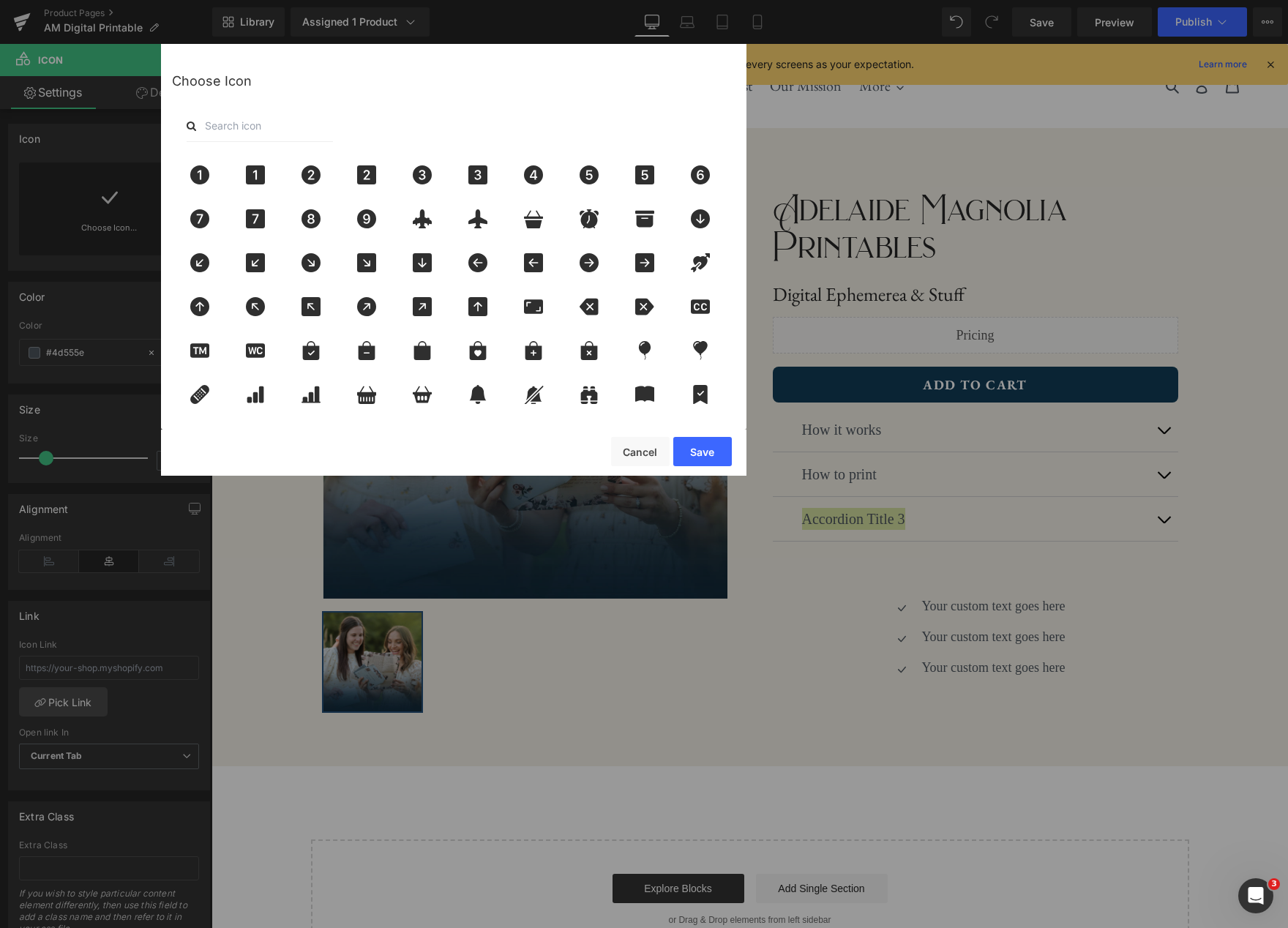
click at [280, 125] on input "text" at bounding box center [259, 125] width 146 height 32
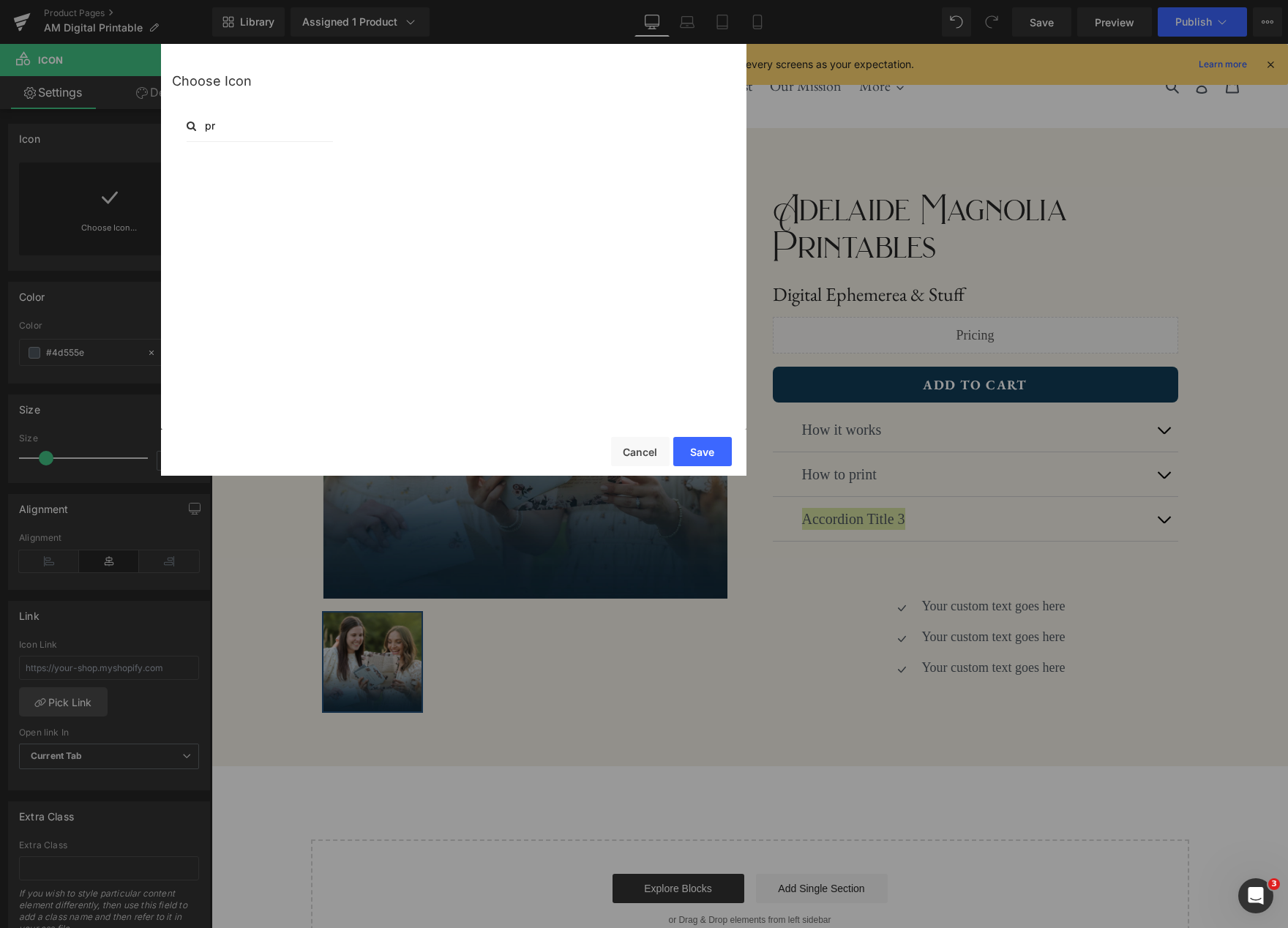
type input "p"
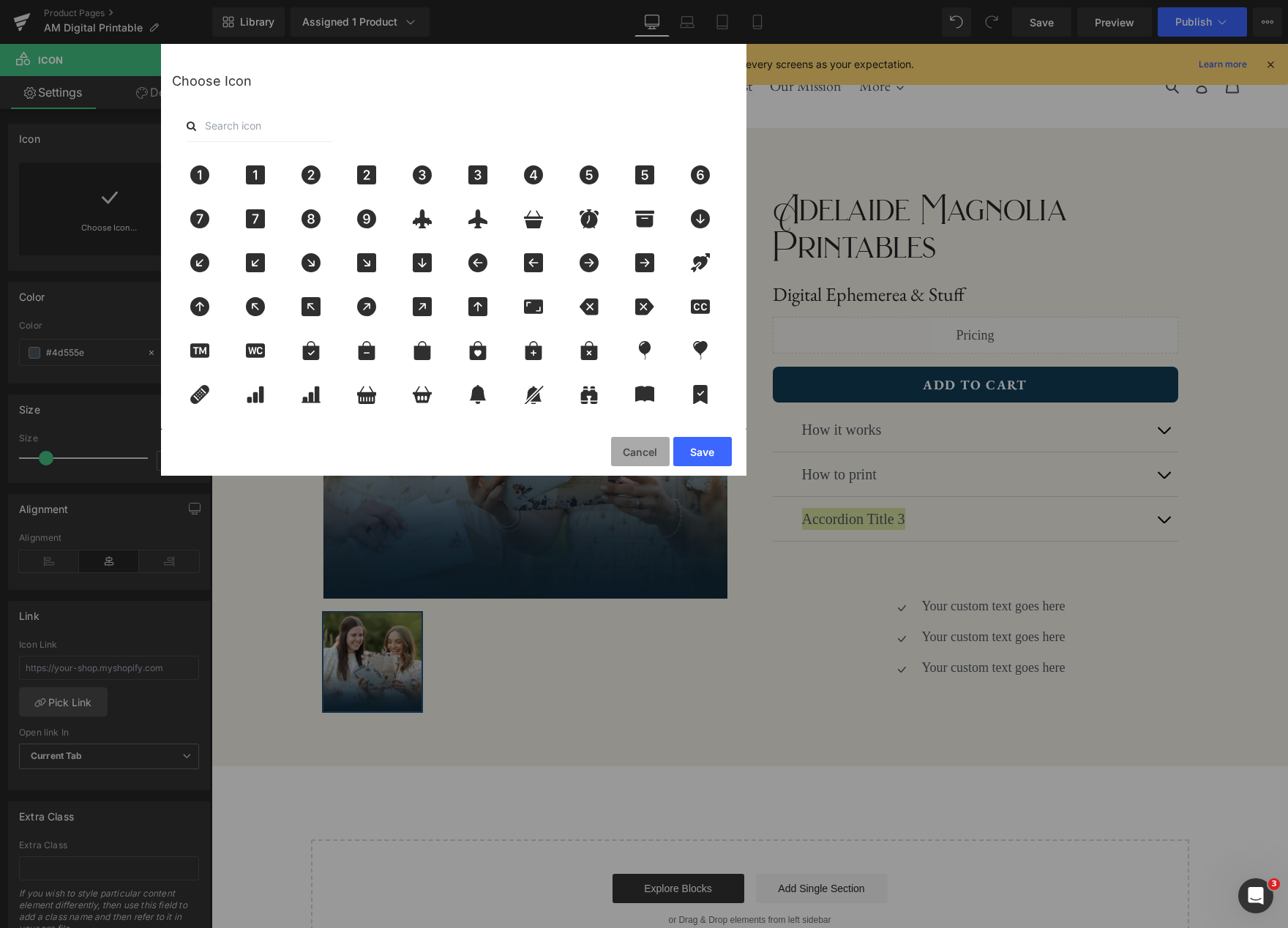
click at [641, 455] on button "Cancel" at bounding box center [640, 451] width 58 height 29
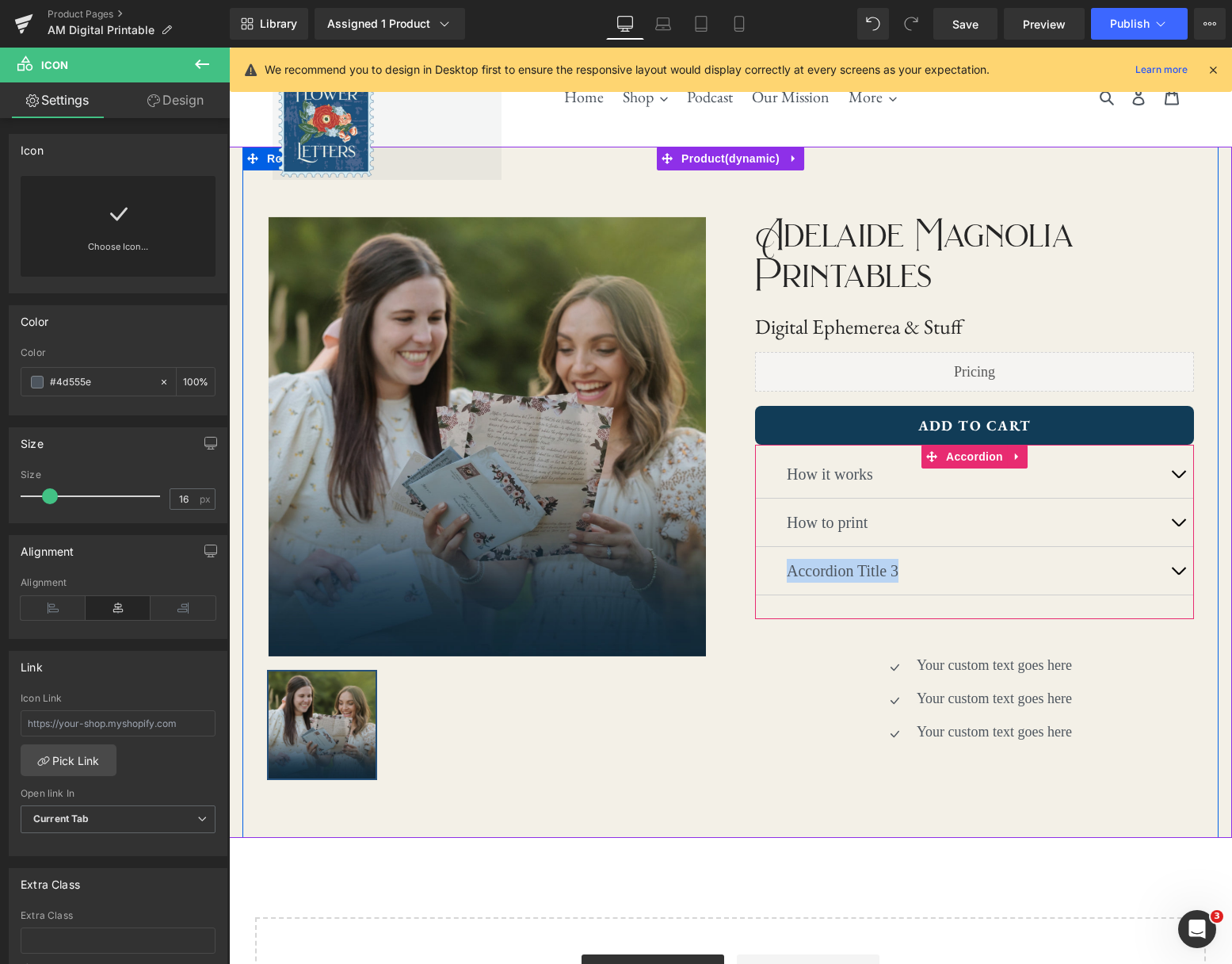
click at [1172, 474] on button "button" at bounding box center [1179, 474] width 32 height 47
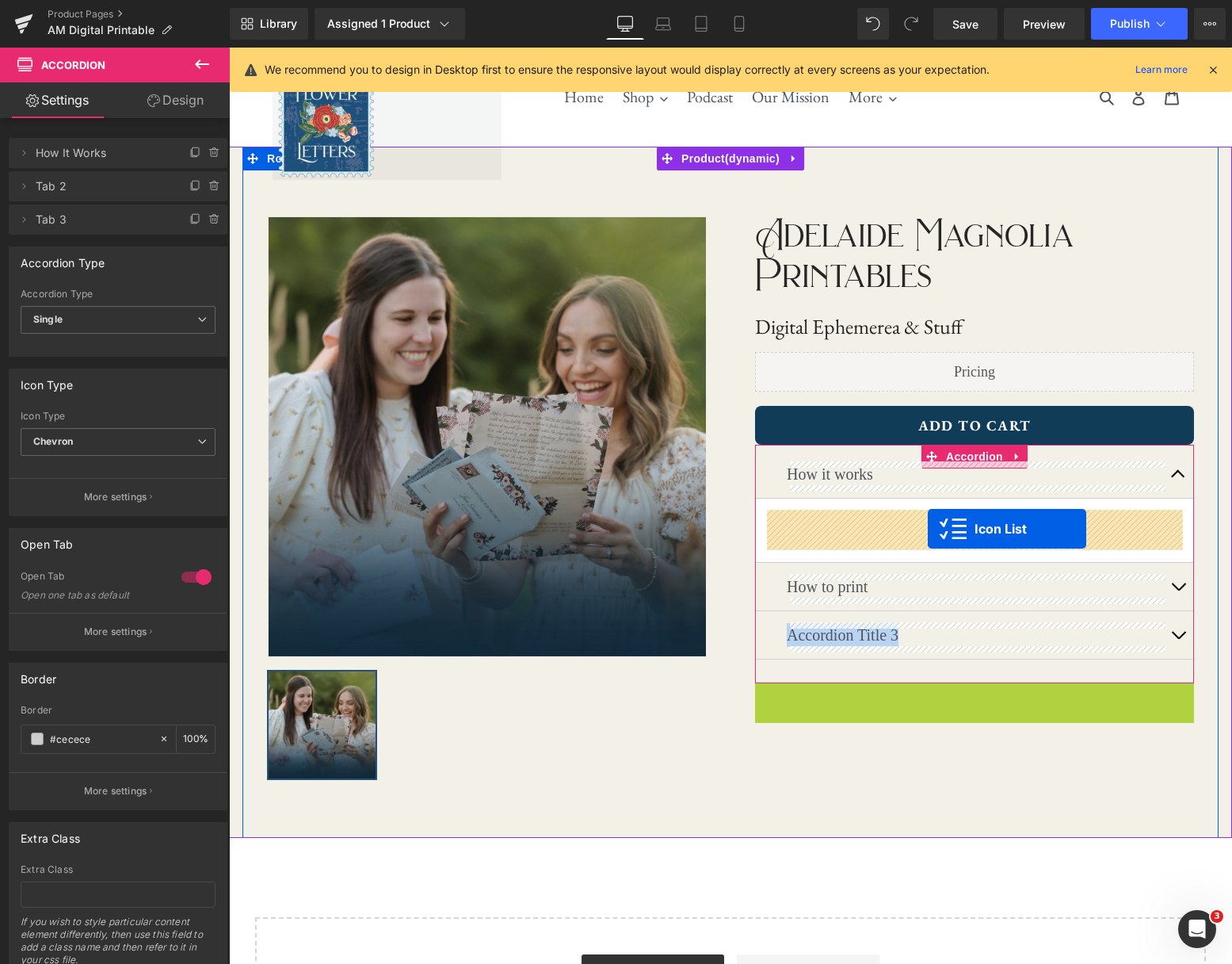
drag, startPoint x: 935, startPoint y: 699, endPoint x: 927, endPoint y: 529, distance: 170.2
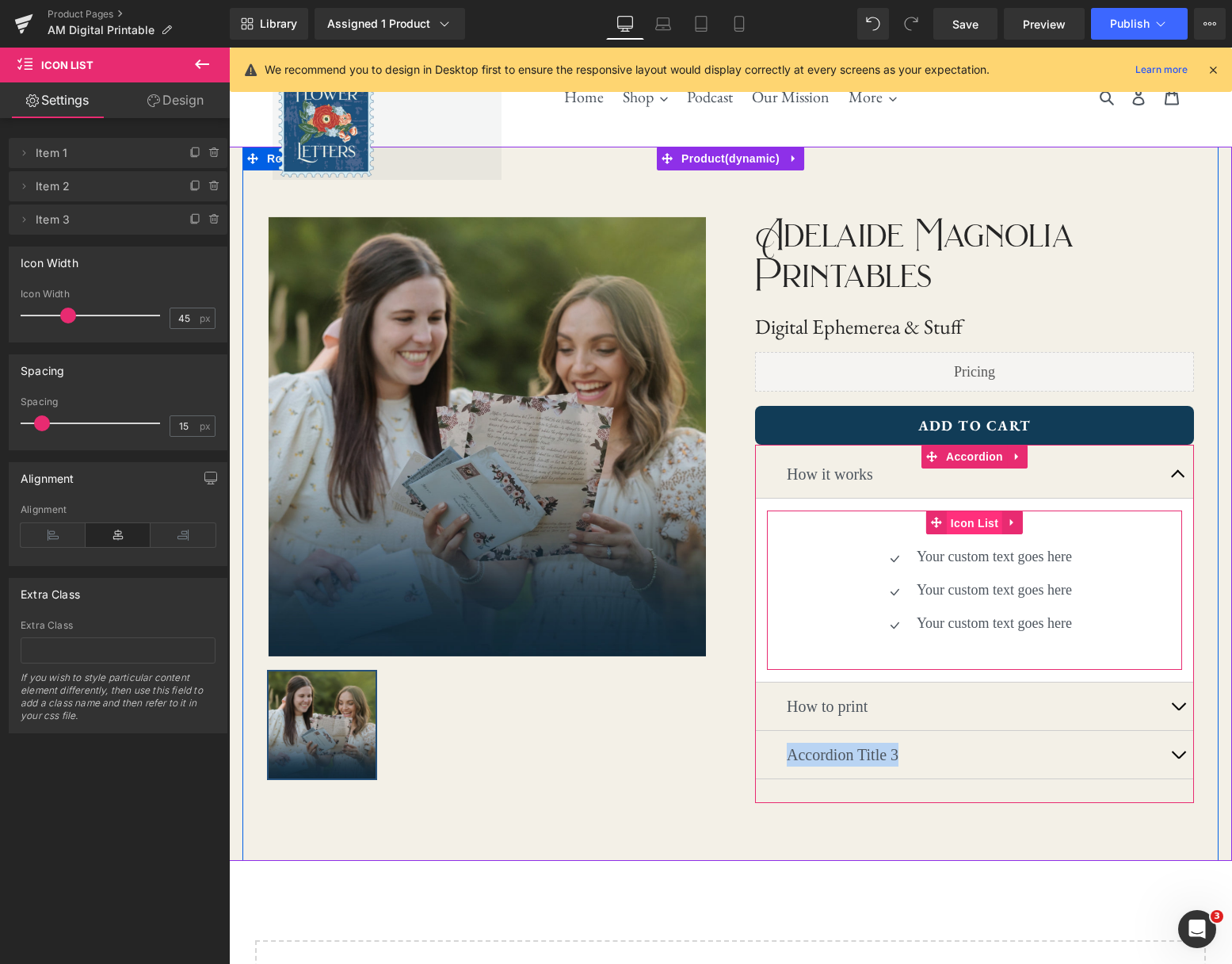
click at [967, 527] on span "Icon List" at bounding box center [975, 523] width 55 height 24
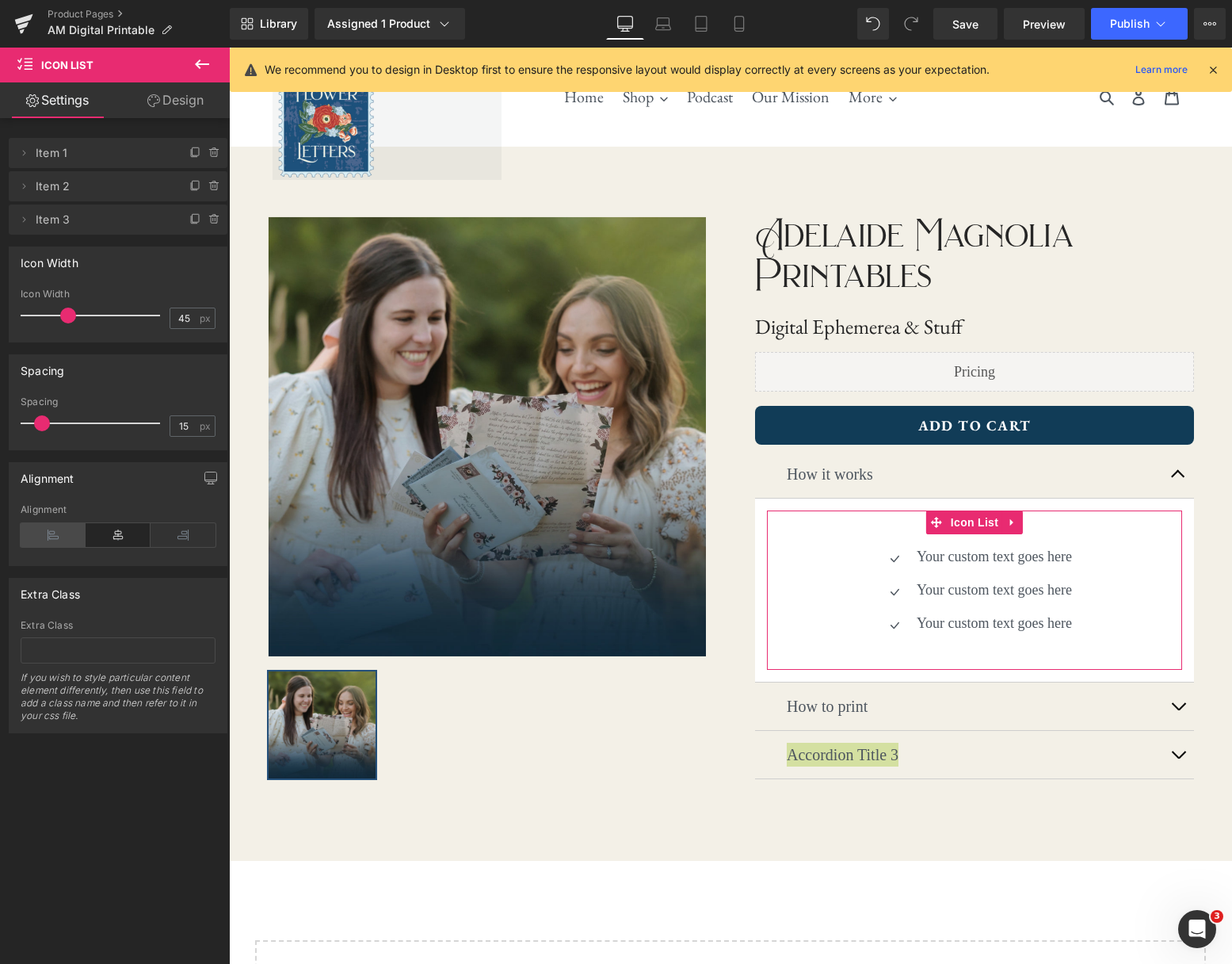
click at [68, 536] on icon at bounding box center [53, 535] width 65 height 24
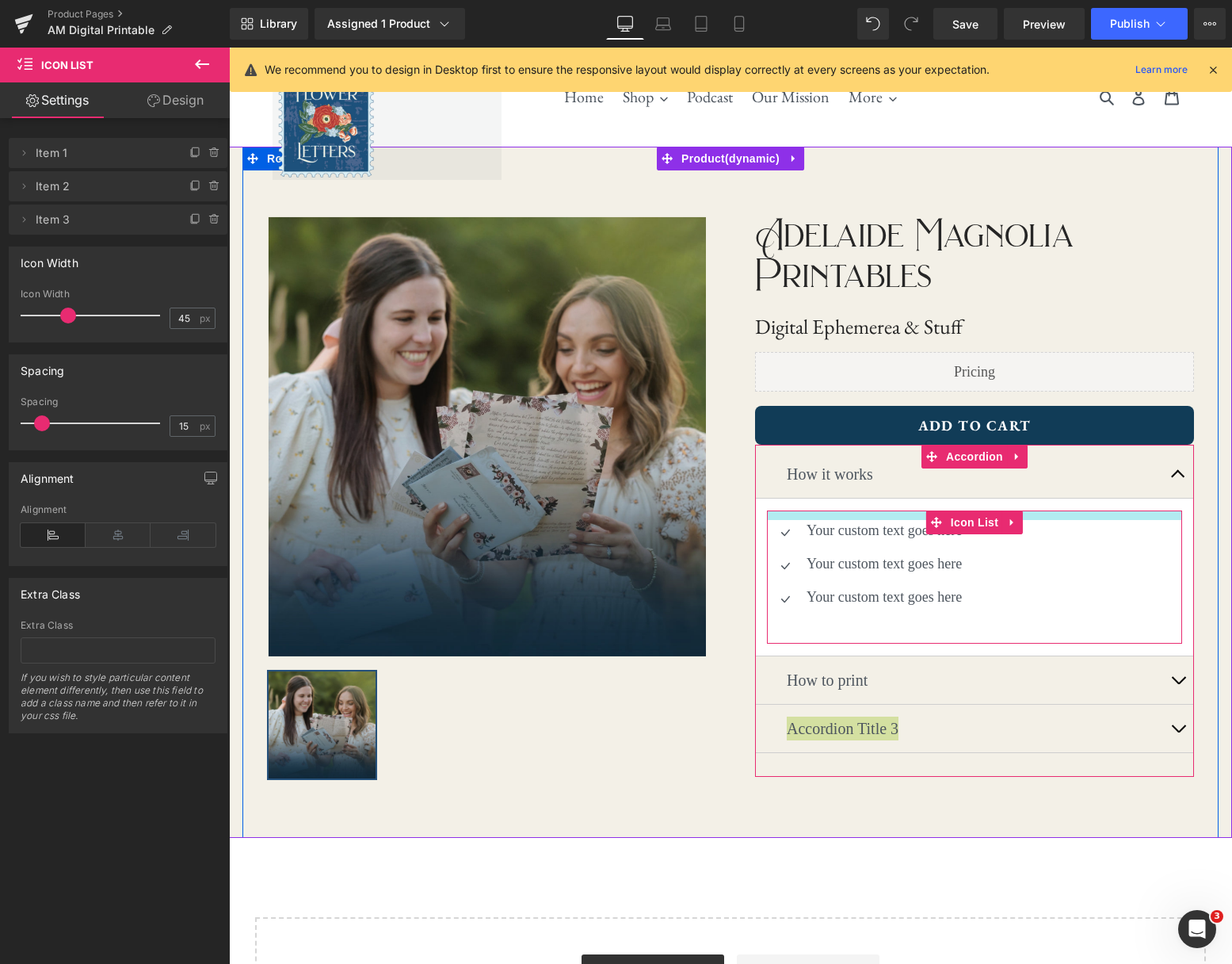
drag, startPoint x: 1097, startPoint y: 532, endPoint x: 1044, endPoint y: 620, distance: 102.7
click at [1100, 505] on article "Icon Your custom text goes here Text Block Icon Your custom text goes here Text…" at bounding box center [975, 576] width 439 height 157
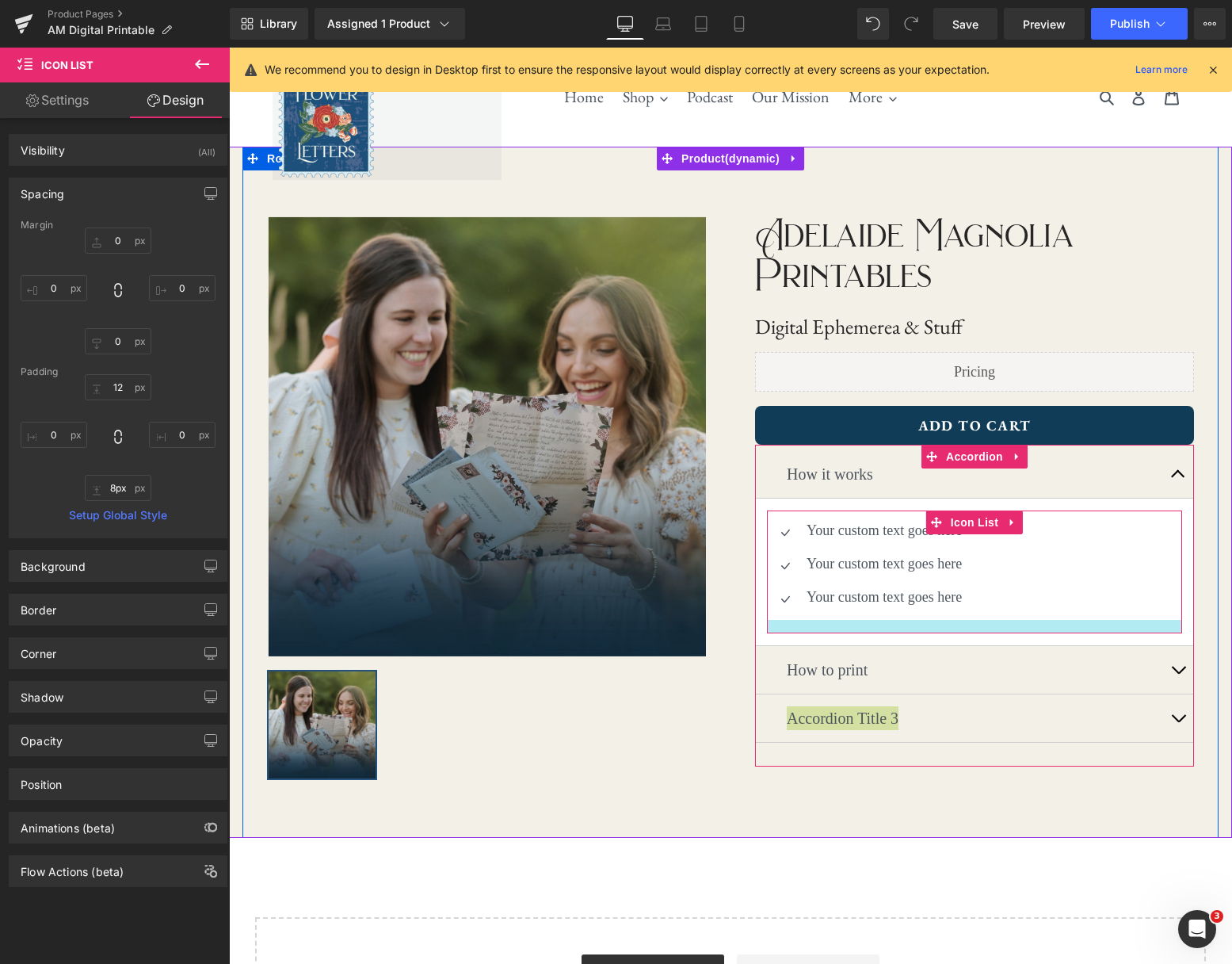
type input "7px"
drag, startPoint x: 1059, startPoint y: 636, endPoint x: 1063, endPoint y: 617, distance: 19.4
click at [1063, 617] on div "Icon Your custom text goes here Text Block Icon Your custom text goes here Text…" at bounding box center [975, 568] width 415 height 115
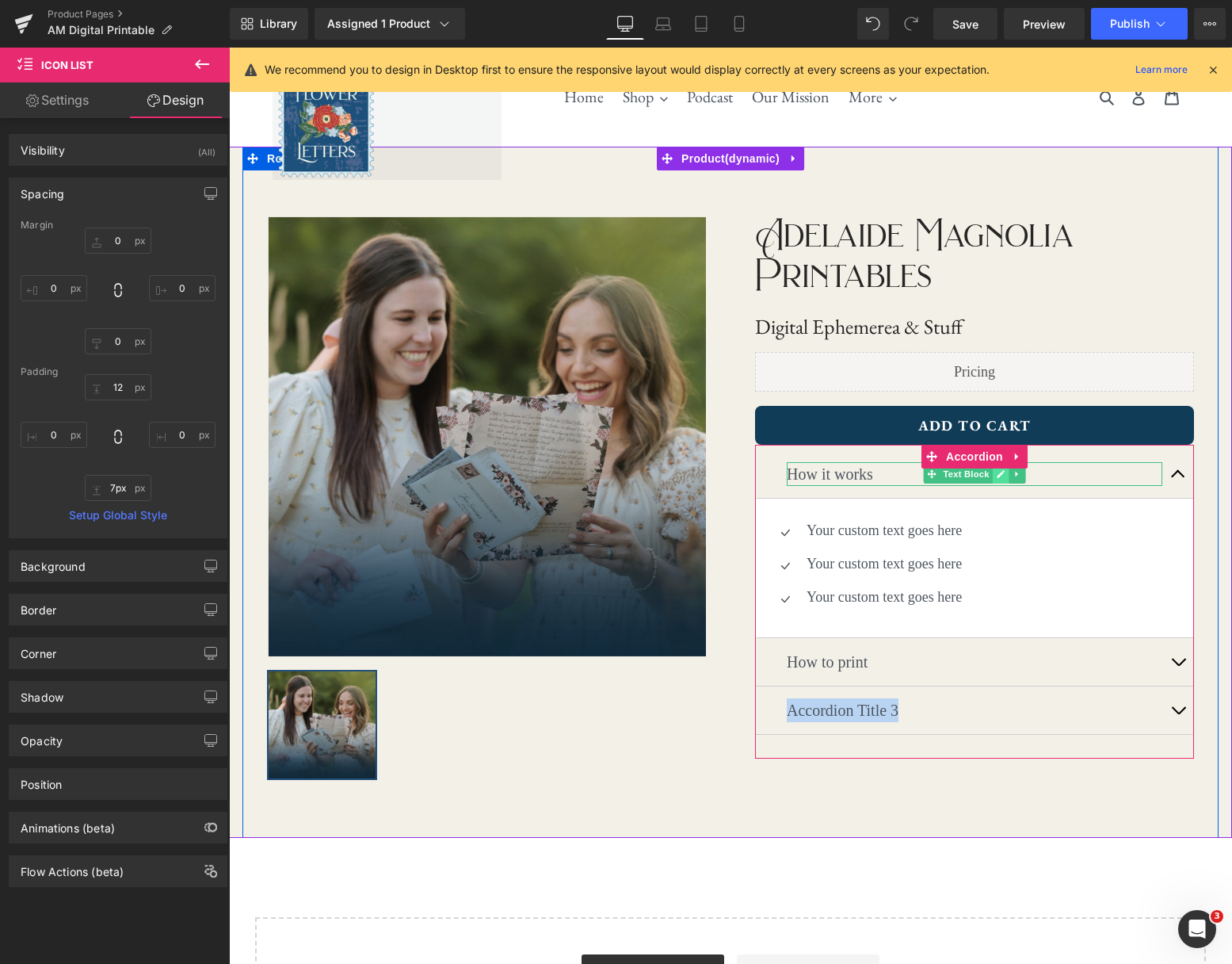
click at [995, 474] on link at bounding box center [1001, 474] width 17 height 19
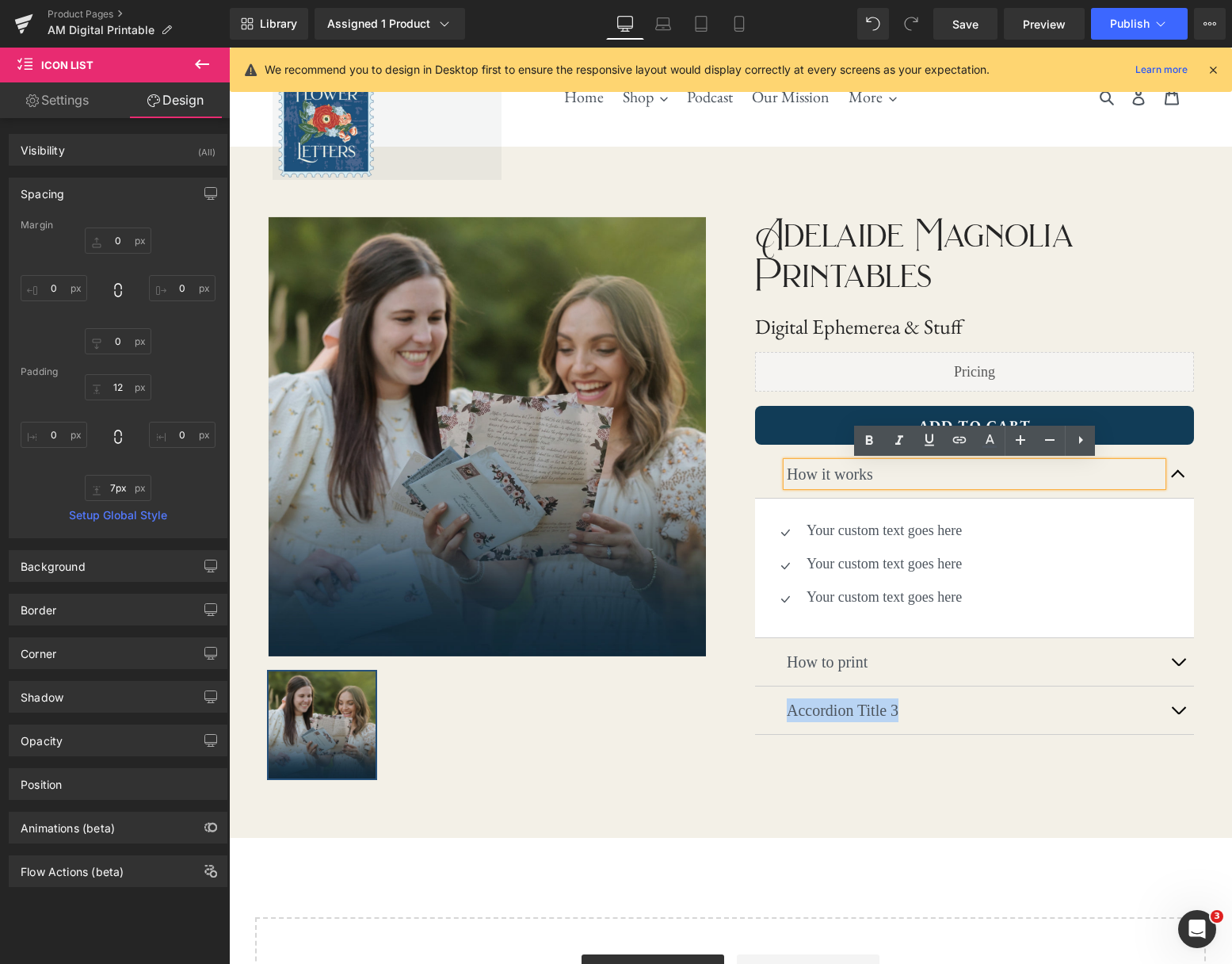
click at [862, 476] on p "How it works" at bounding box center [975, 474] width 376 height 24
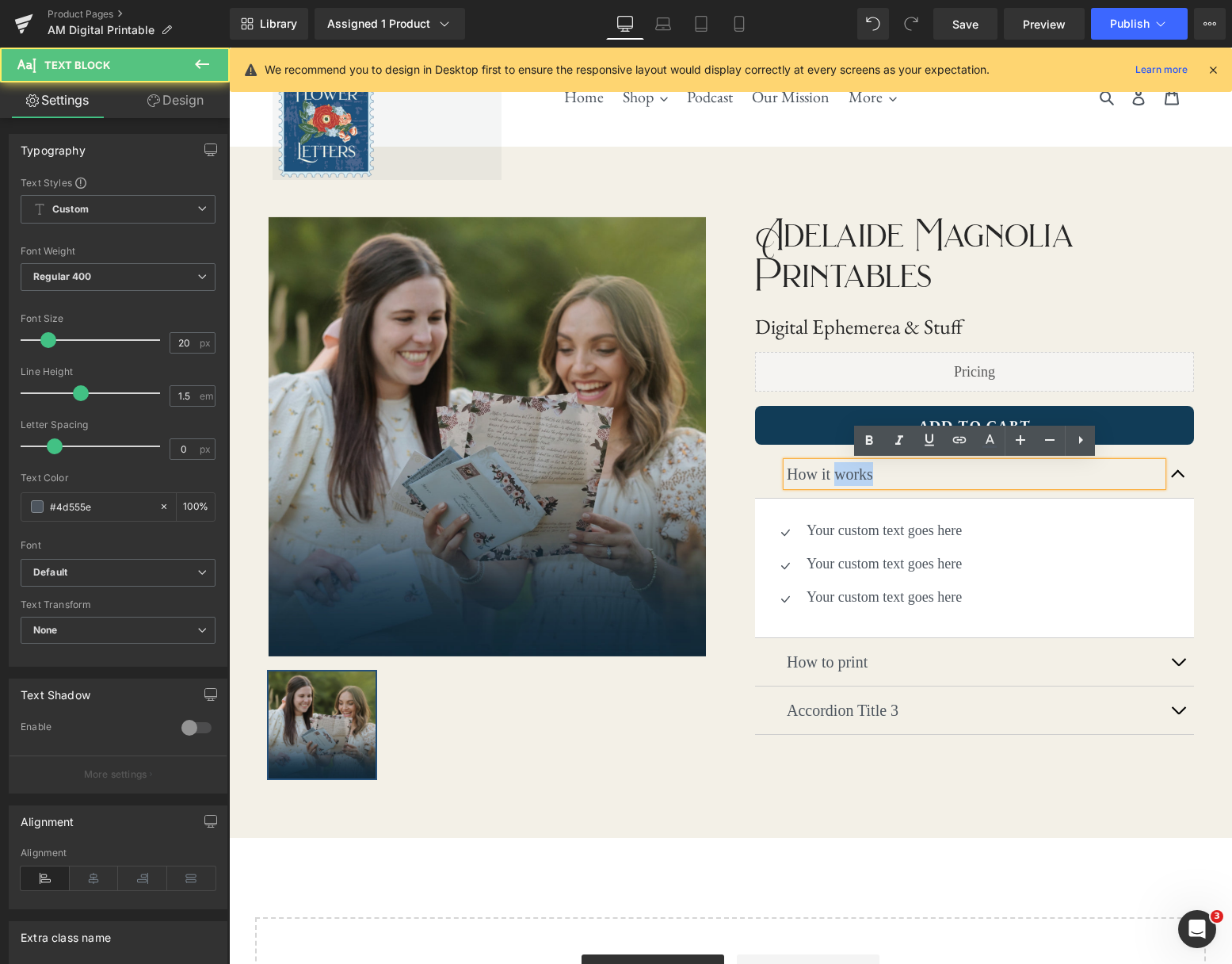
click at [862, 476] on p "How it works" at bounding box center [975, 474] width 376 height 24
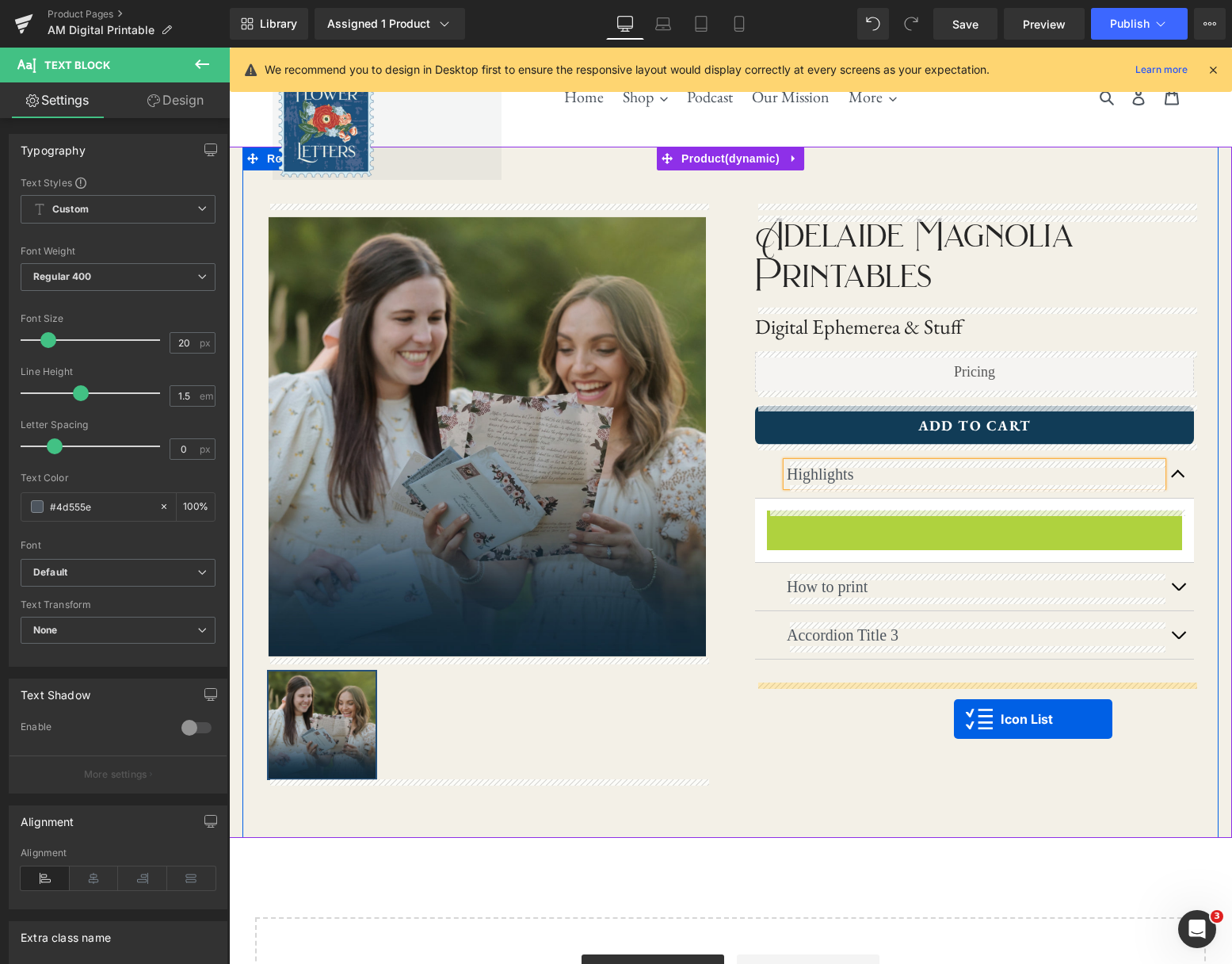
drag, startPoint x: 936, startPoint y: 524, endPoint x: 954, endPoint y: 719, distance: 195.8
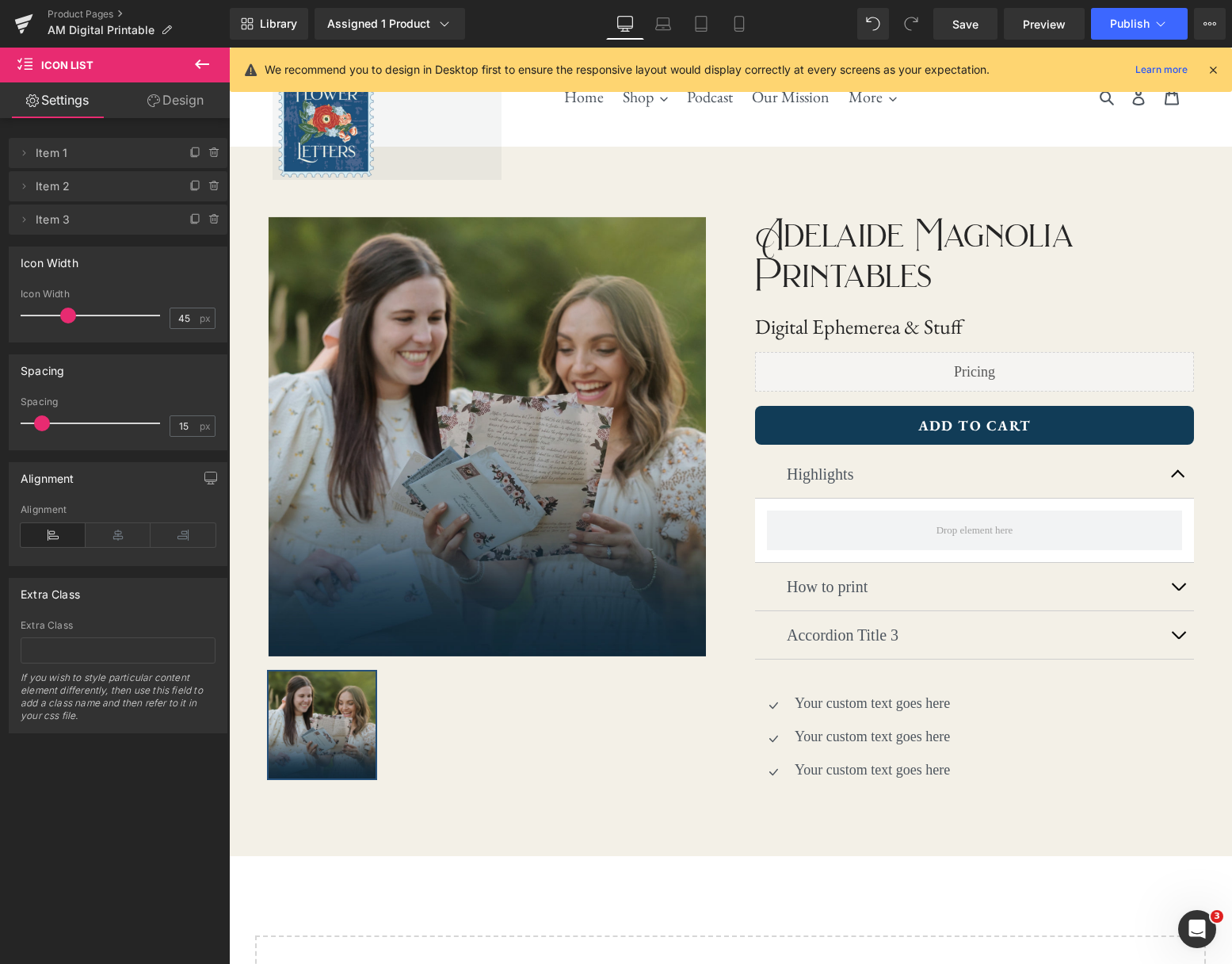
click at [202, 58] on icon at bounding box center [202, 63] width 19 height 19
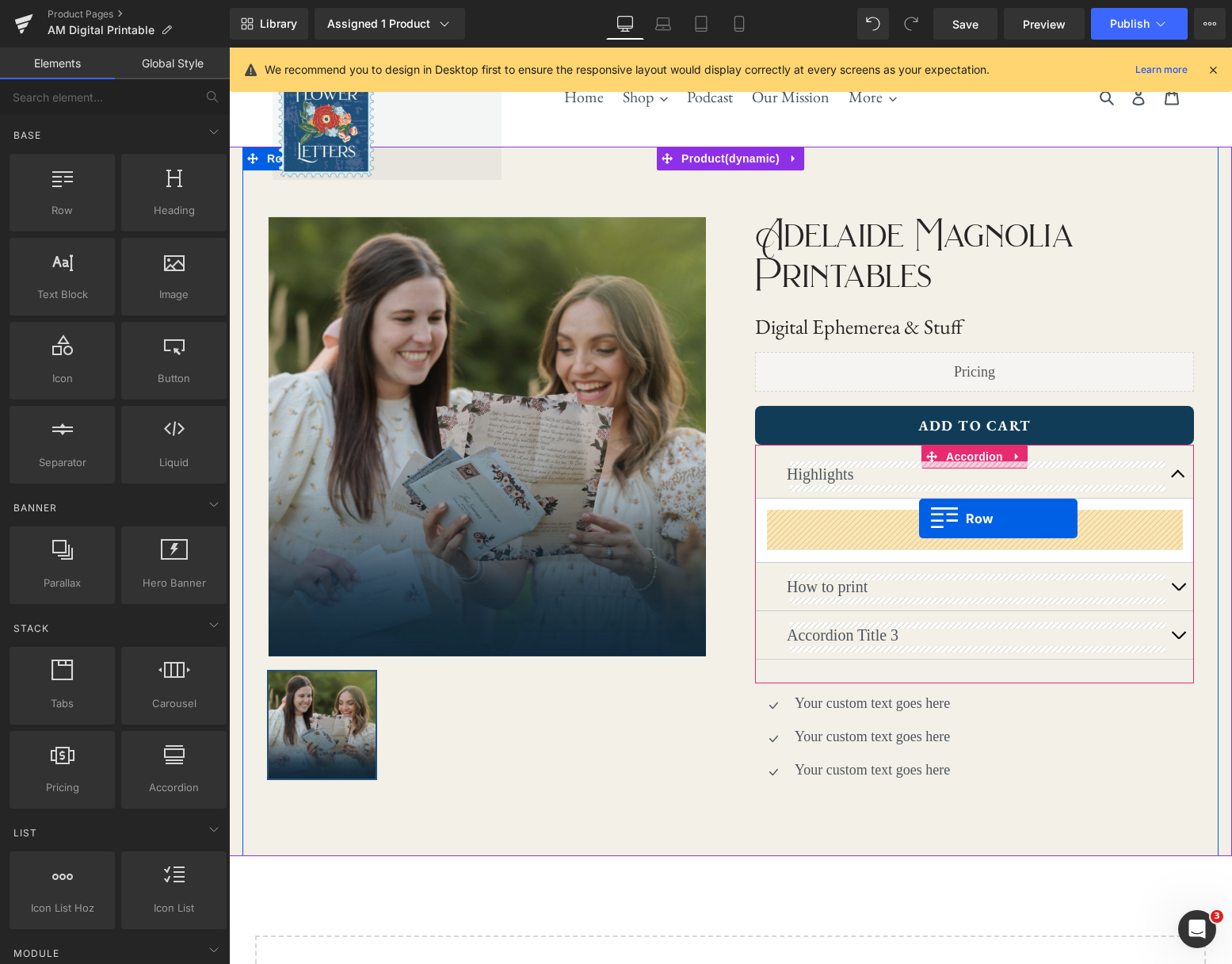
drag, startPoint x: 311, startPoint y: 243, endPoint x: 920, endPoint y: 518, distance: 668.2
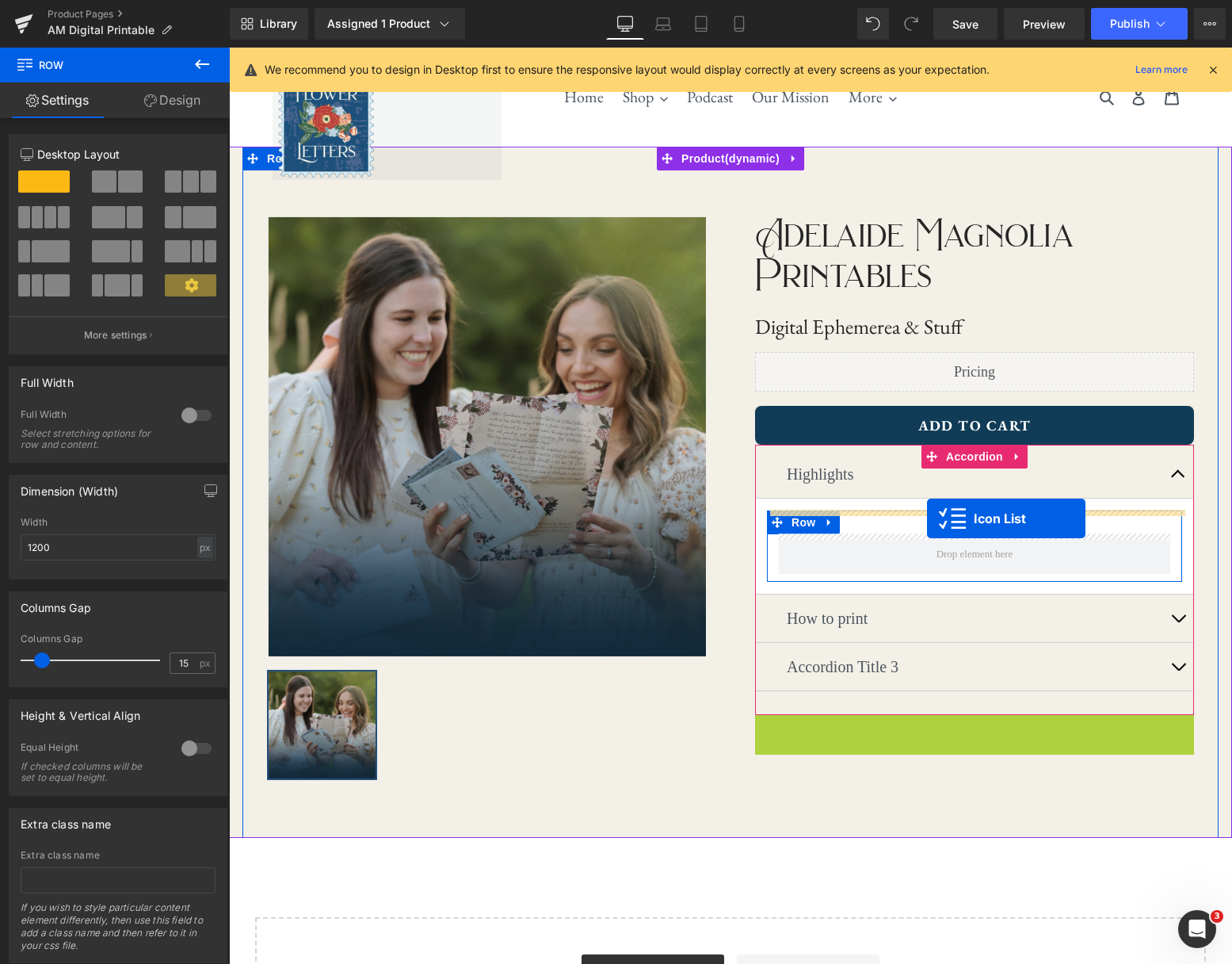
drag, startPoint x: 931, startPoint y: 727, endPoint x: 927, endPoint y: 518, distance: 209.0
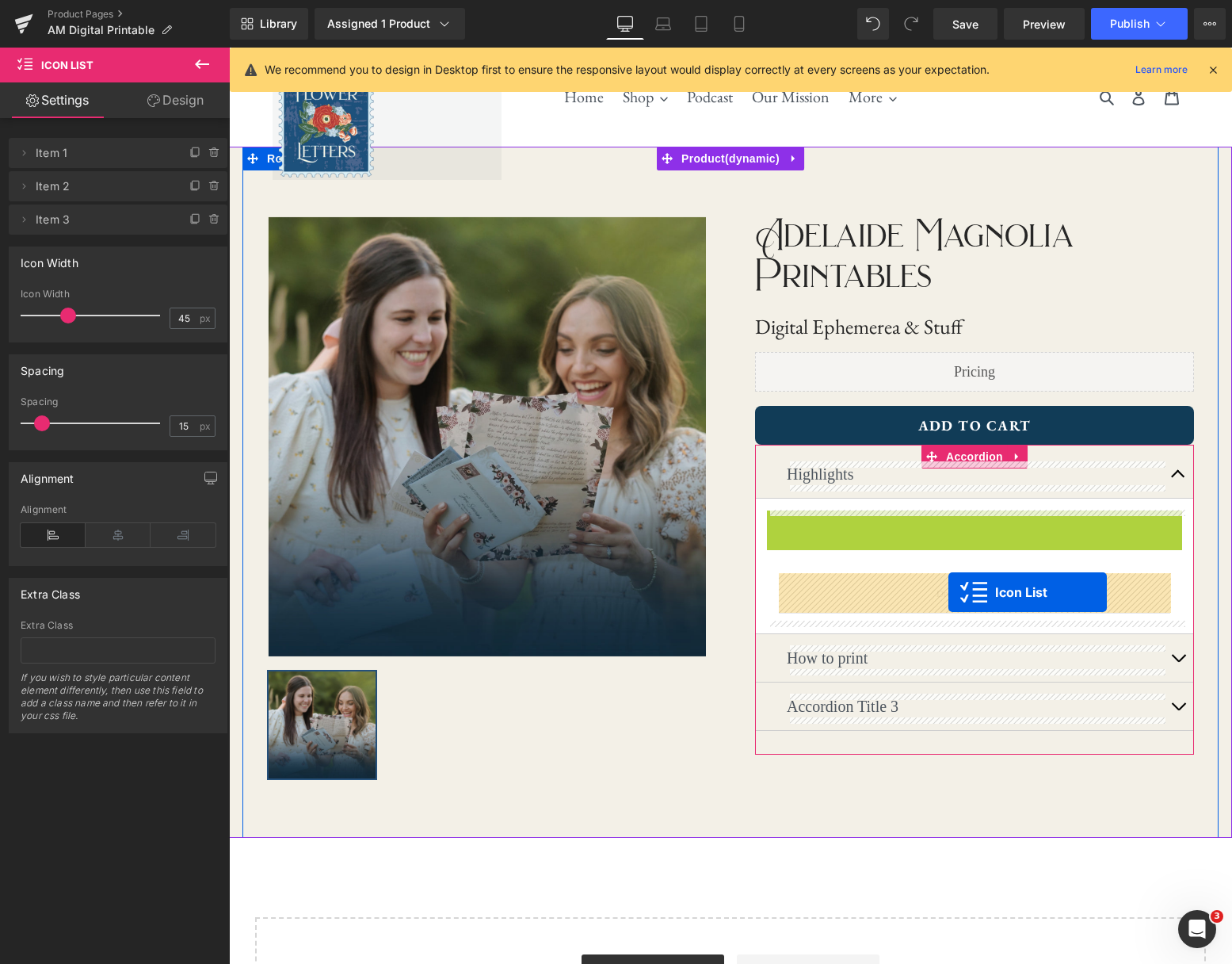
drag, startPoint x: 930, startPoint y: 520, endPoint x: 948, endPoint y: 592, distance: 74.2
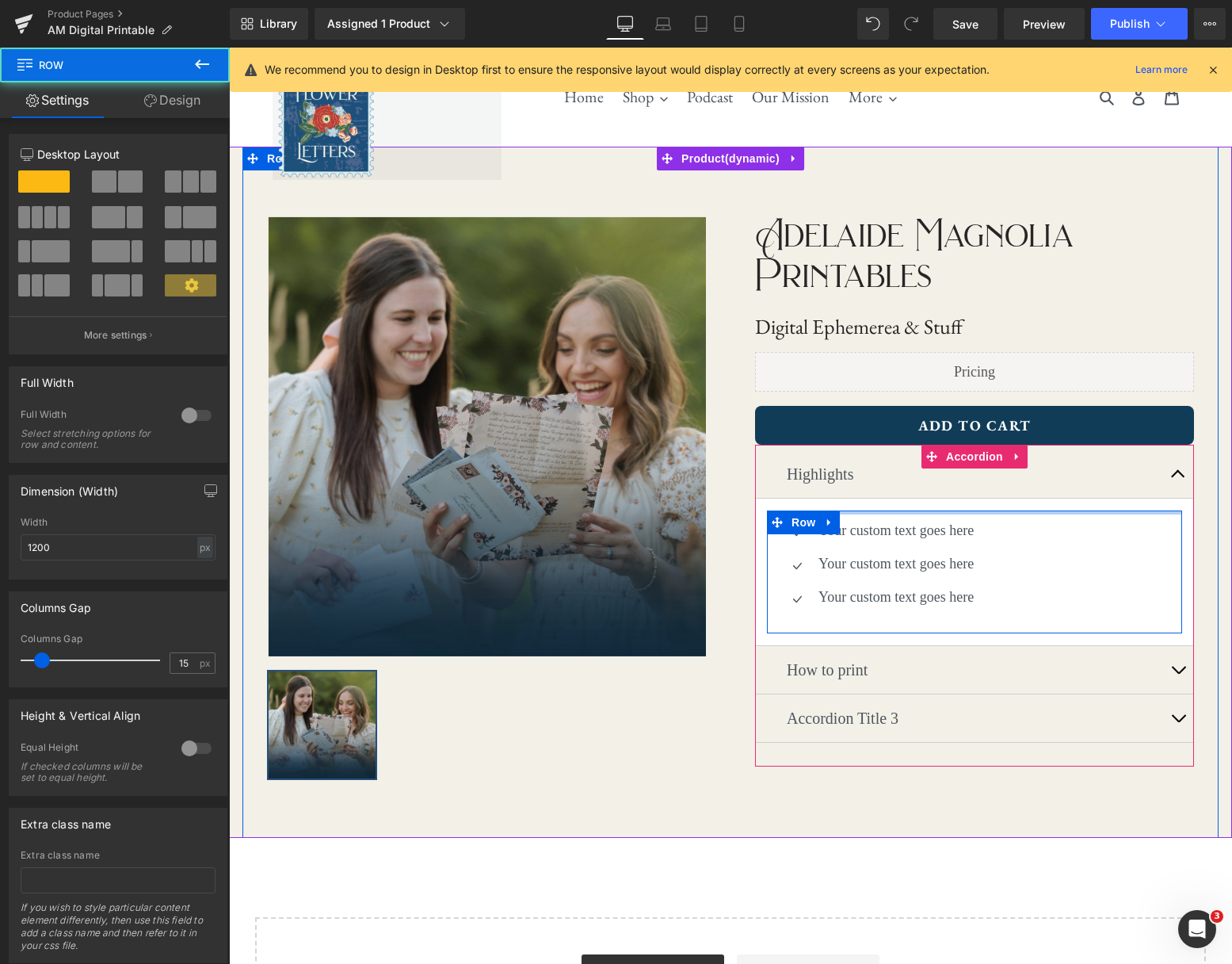
drag, startPoint x: 1030, startPoint y: 530, endPoint x: 1038, endPoint y: 498, distance: 33.0
click at [1039, 500] on article "Icon Your custom text goes here Text Block Icon Your custom text goes here Text…" at bounding box center [975, 571] width 439 height 147
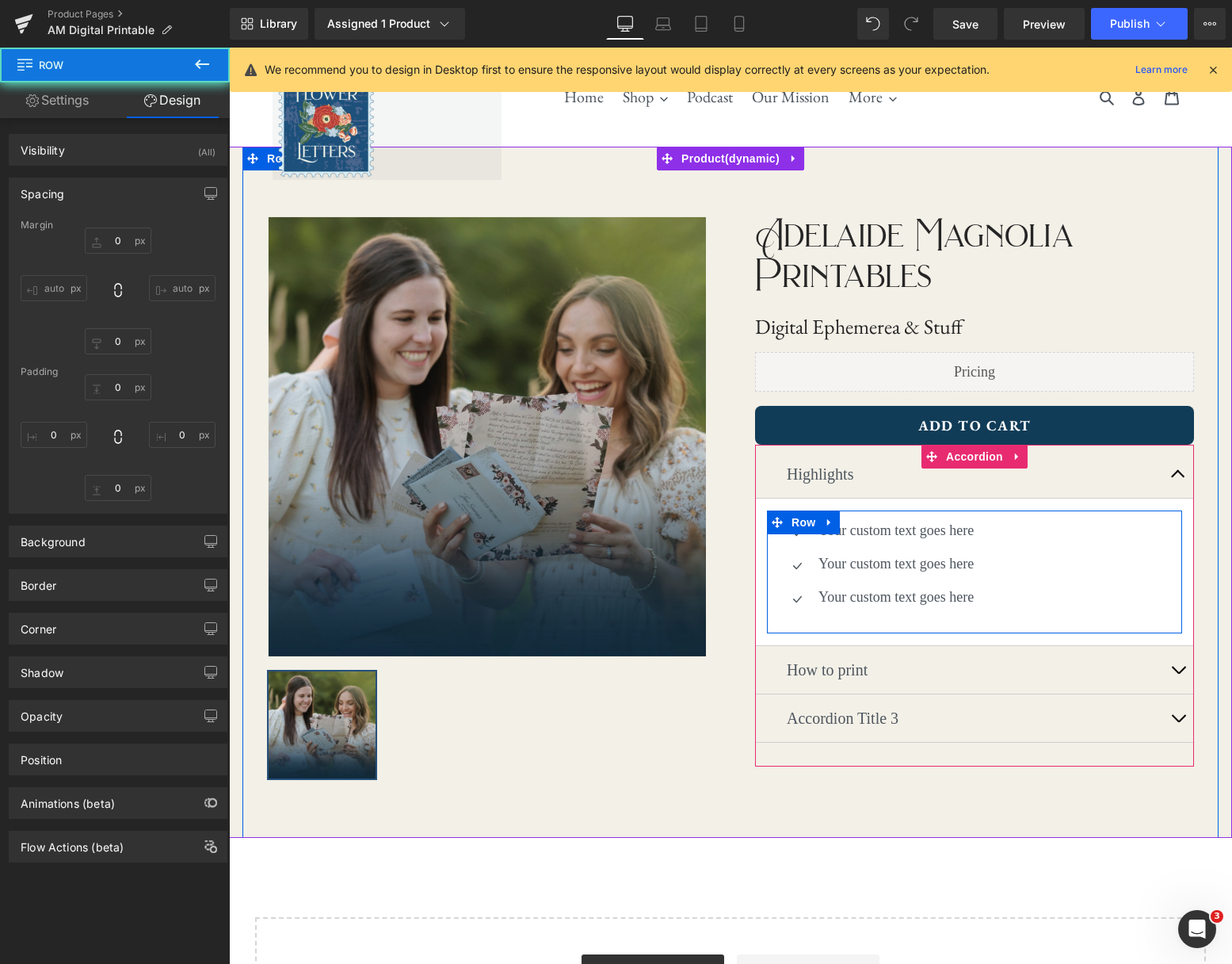
type input "0"
type input "10"
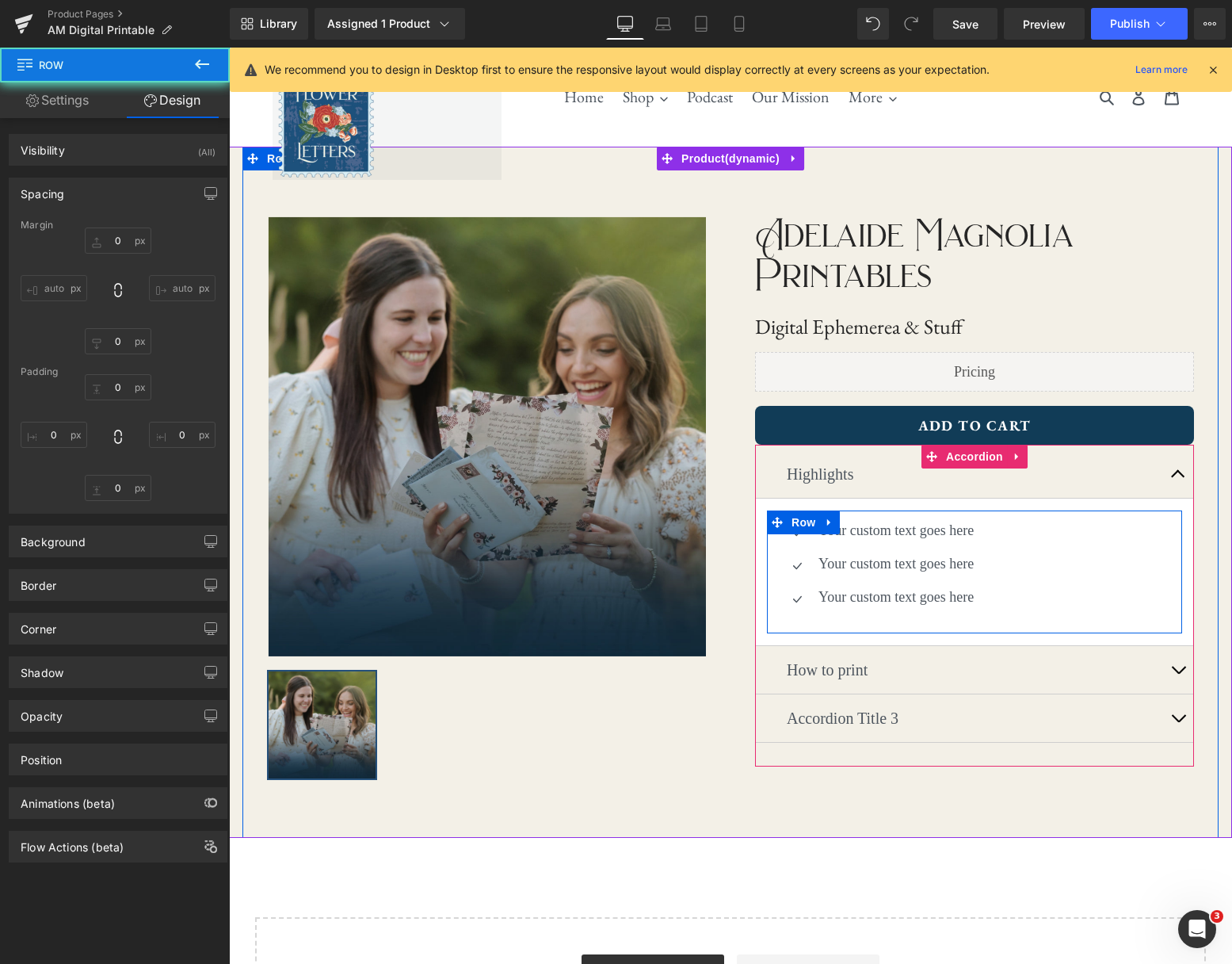
type input "0"
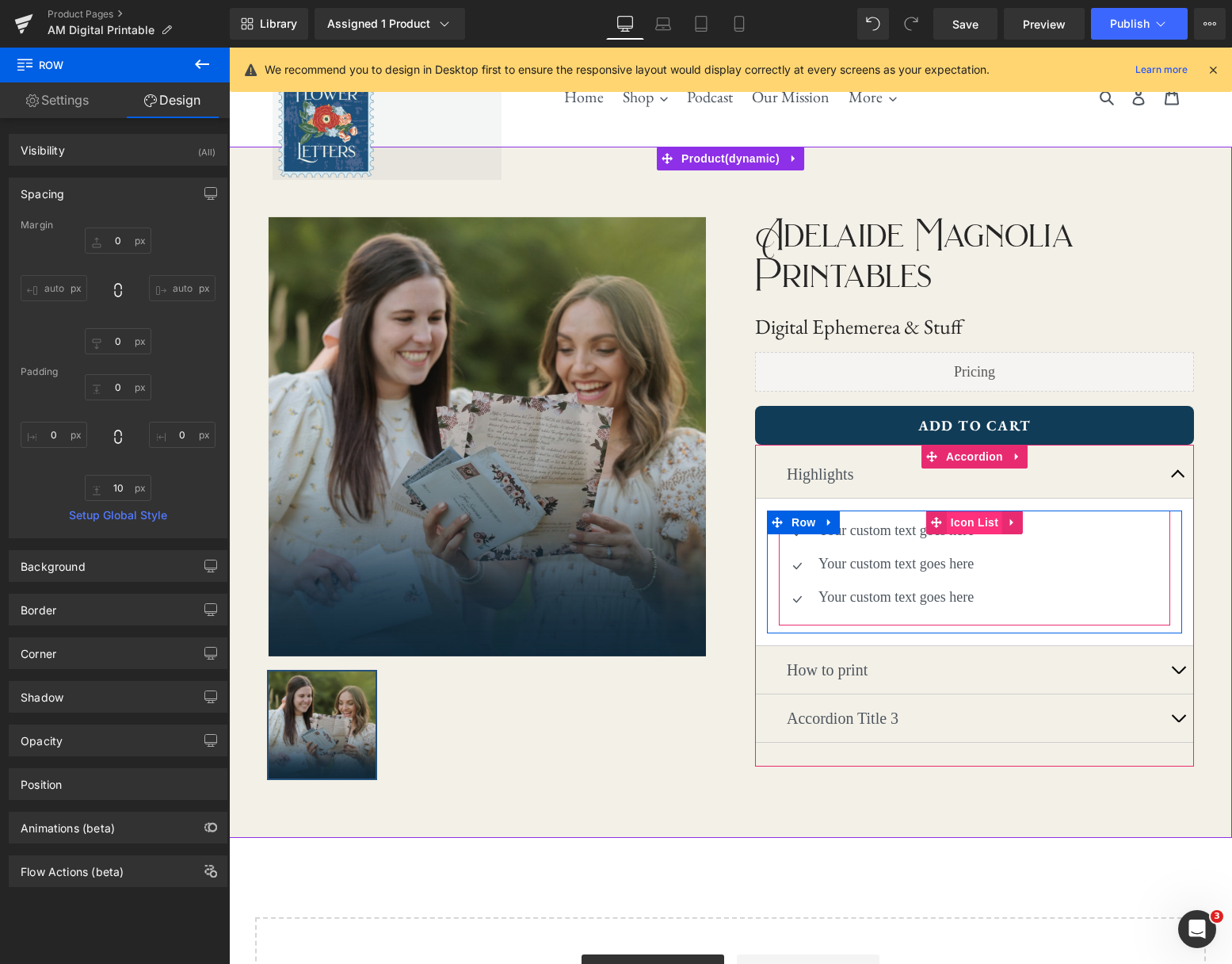
click at [968, 521] on span "Icon List" at bounding box center [975, 522] width 55 height 24
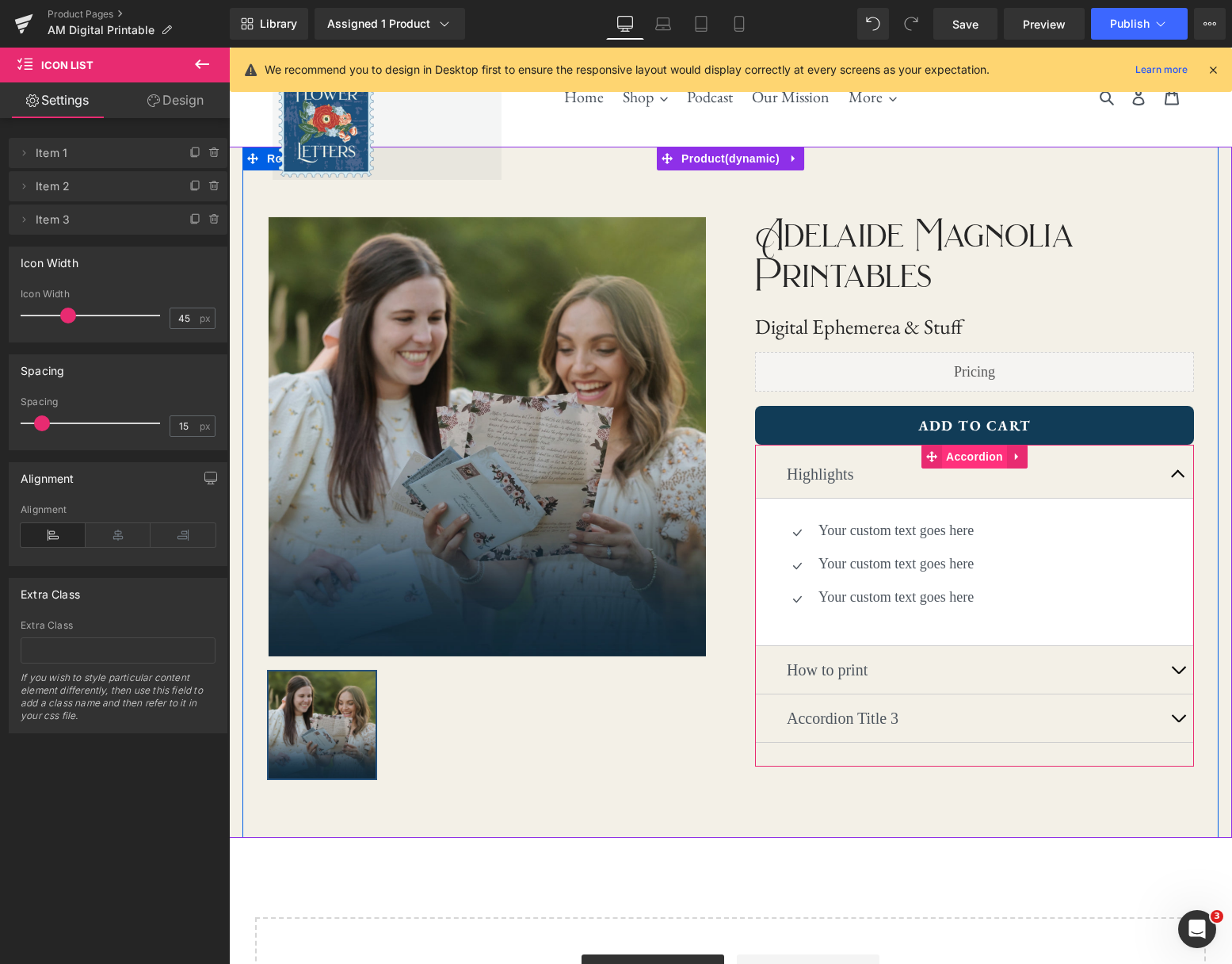
click at [968, 461] on span "Accordion" at bounding box center [975, 457] width 65 height 24
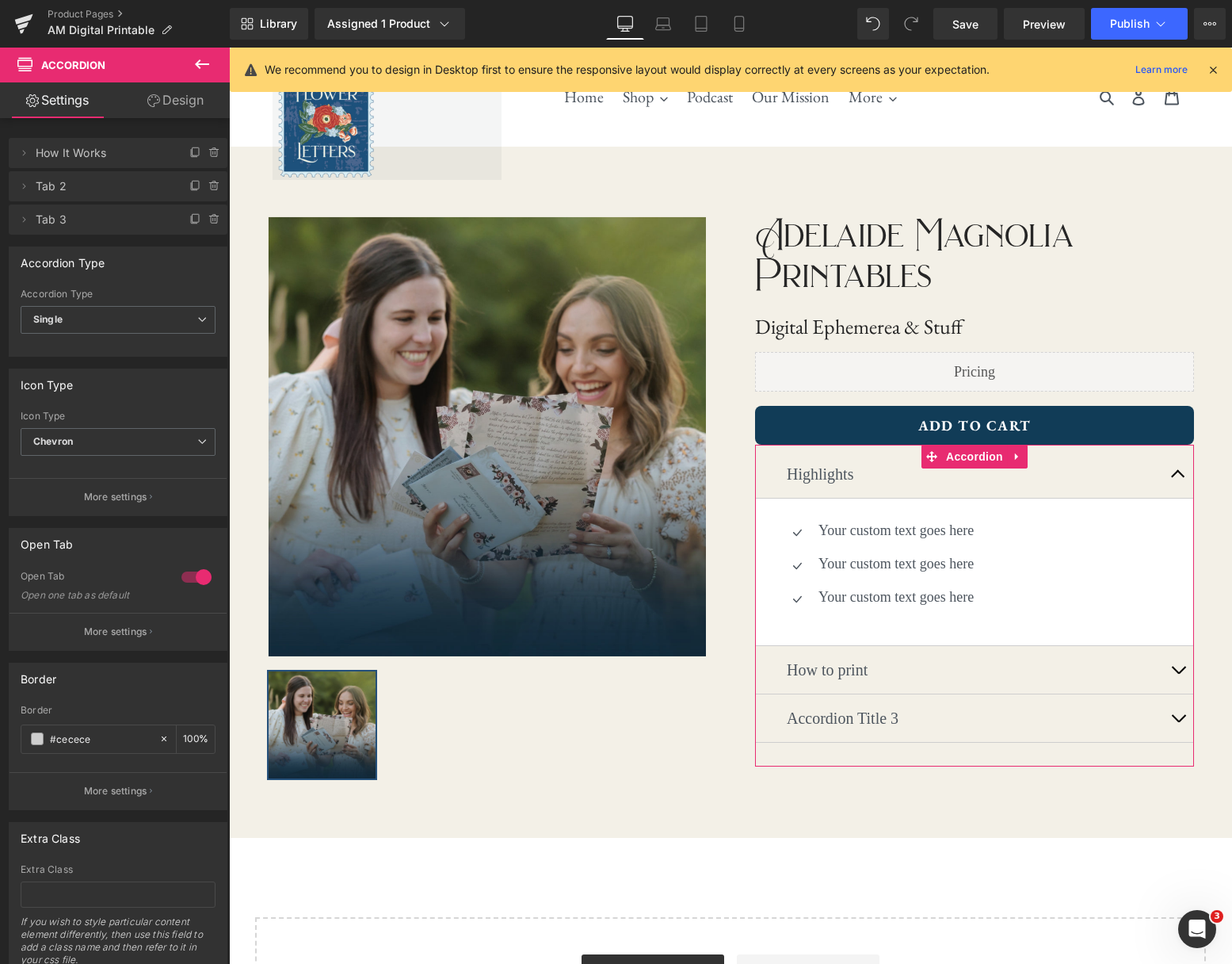
click at [163, 102] on link "Design" at bounding box center [175, 100] width 115 height 36
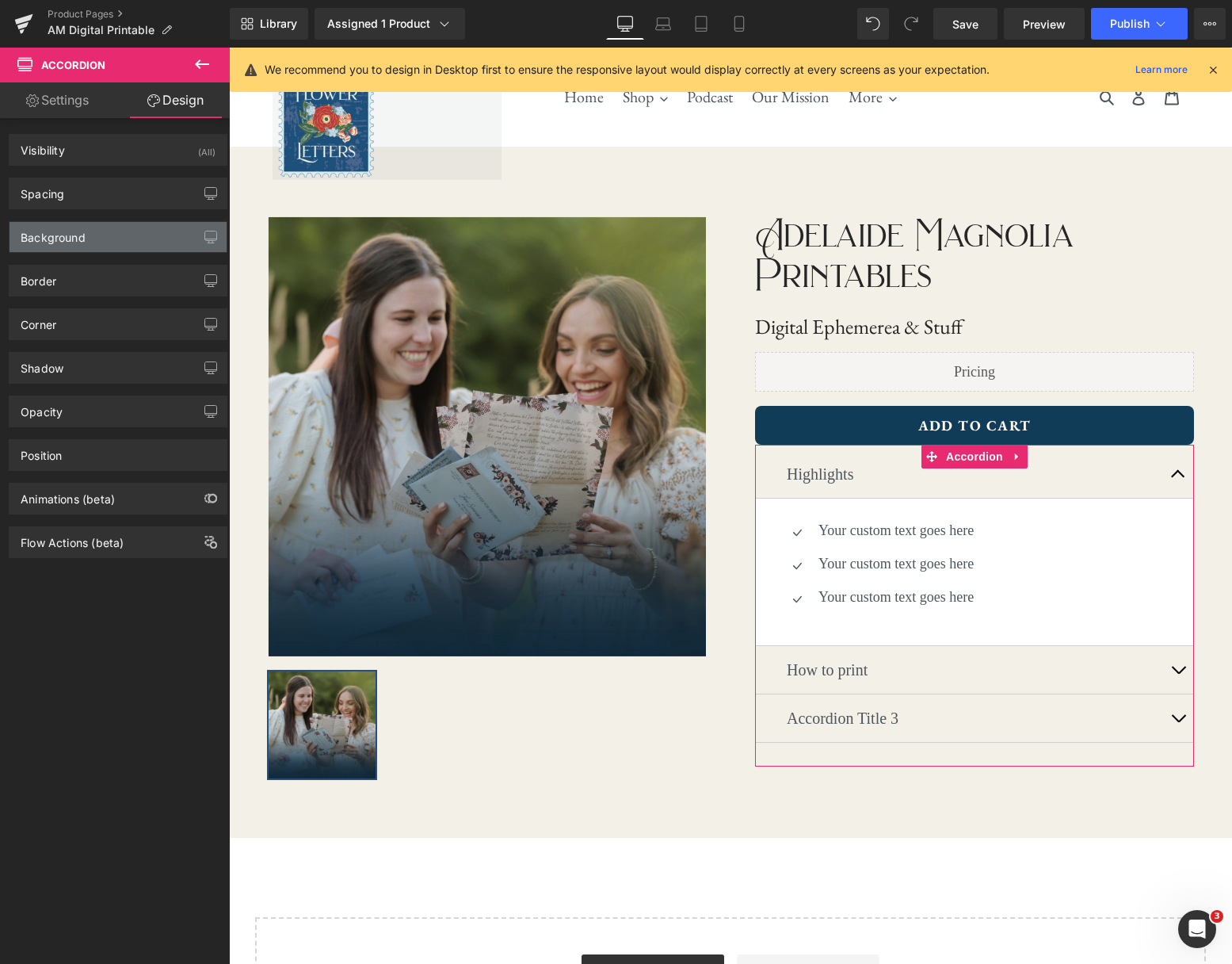
click at [115, 235] on div "Background" at bounding box center [119, 236] width 218 height 30
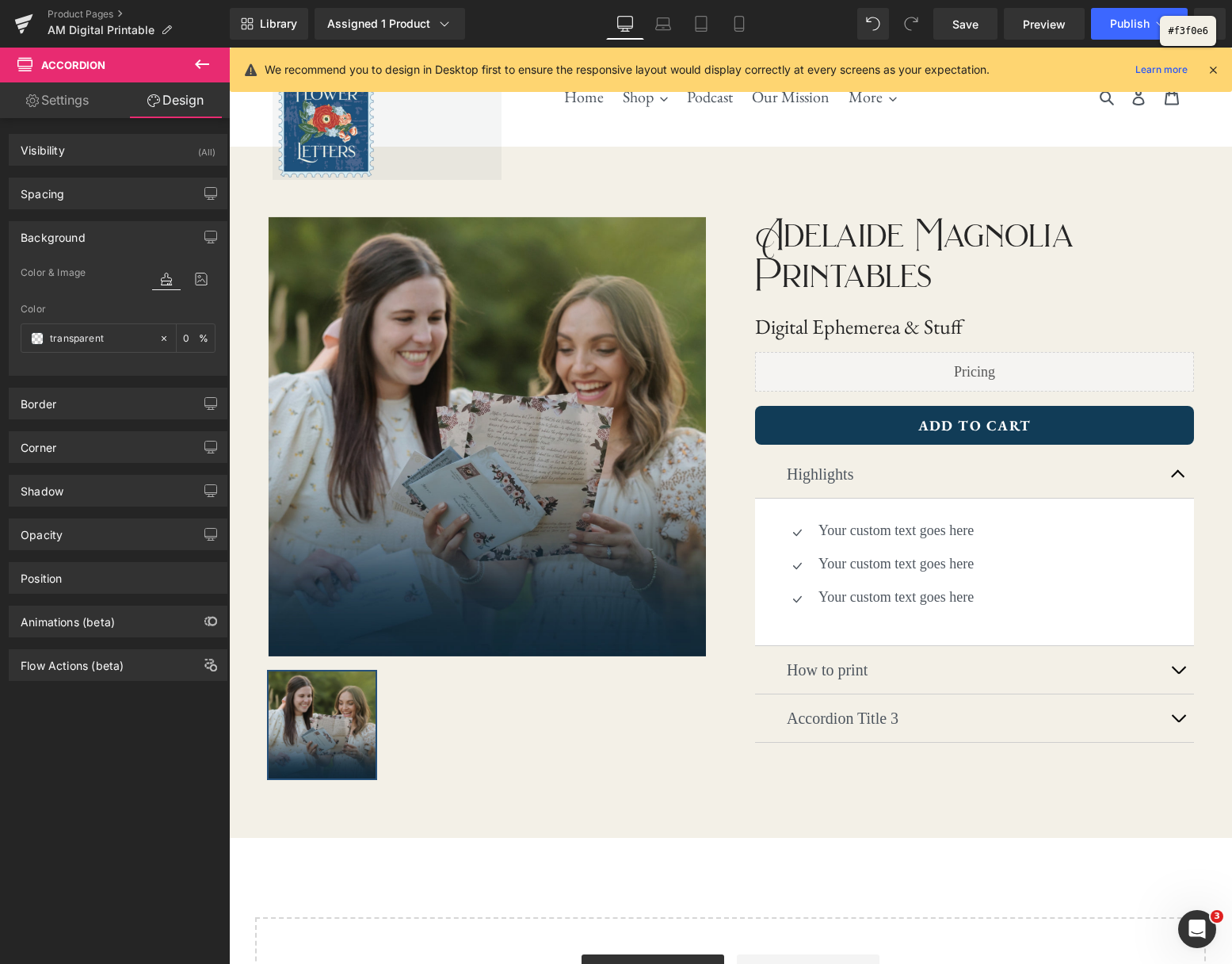
drag, startPoint x: 1126, startPoint y: 206, endPoint x: 884, endPoint y: 157, distance: 246.9
click at [1126, 206] on div at bounding box center [616, 482] width 1232 height 964
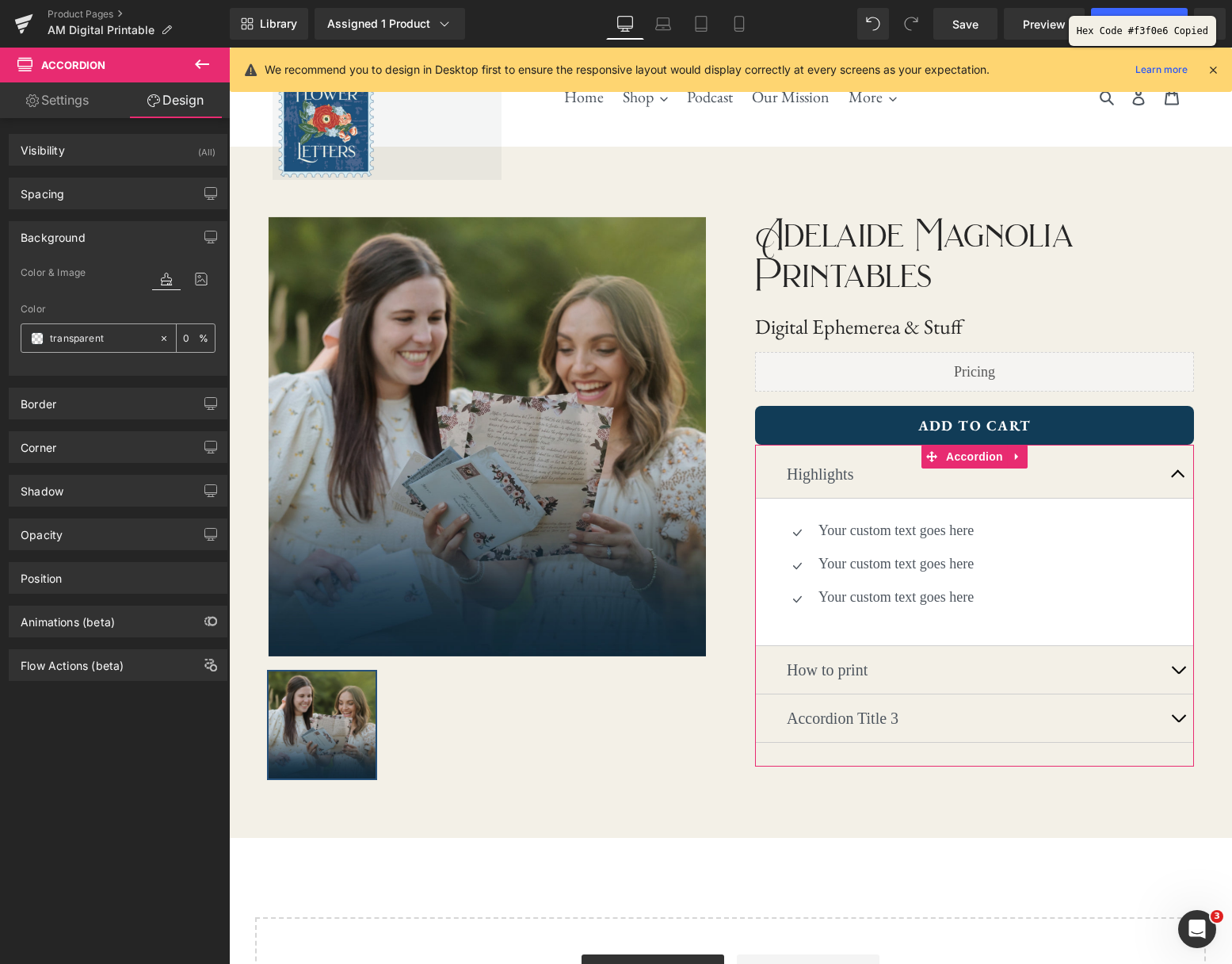
click at [161, 337] on icon at bounding box center [163, 338] width 11 height 11
click at [114, 340] on input "none" at bounding box center [100, 338] width 102 height 18
paste input "#f3f0e6"
type input "#f3f0e6"
type input "100"
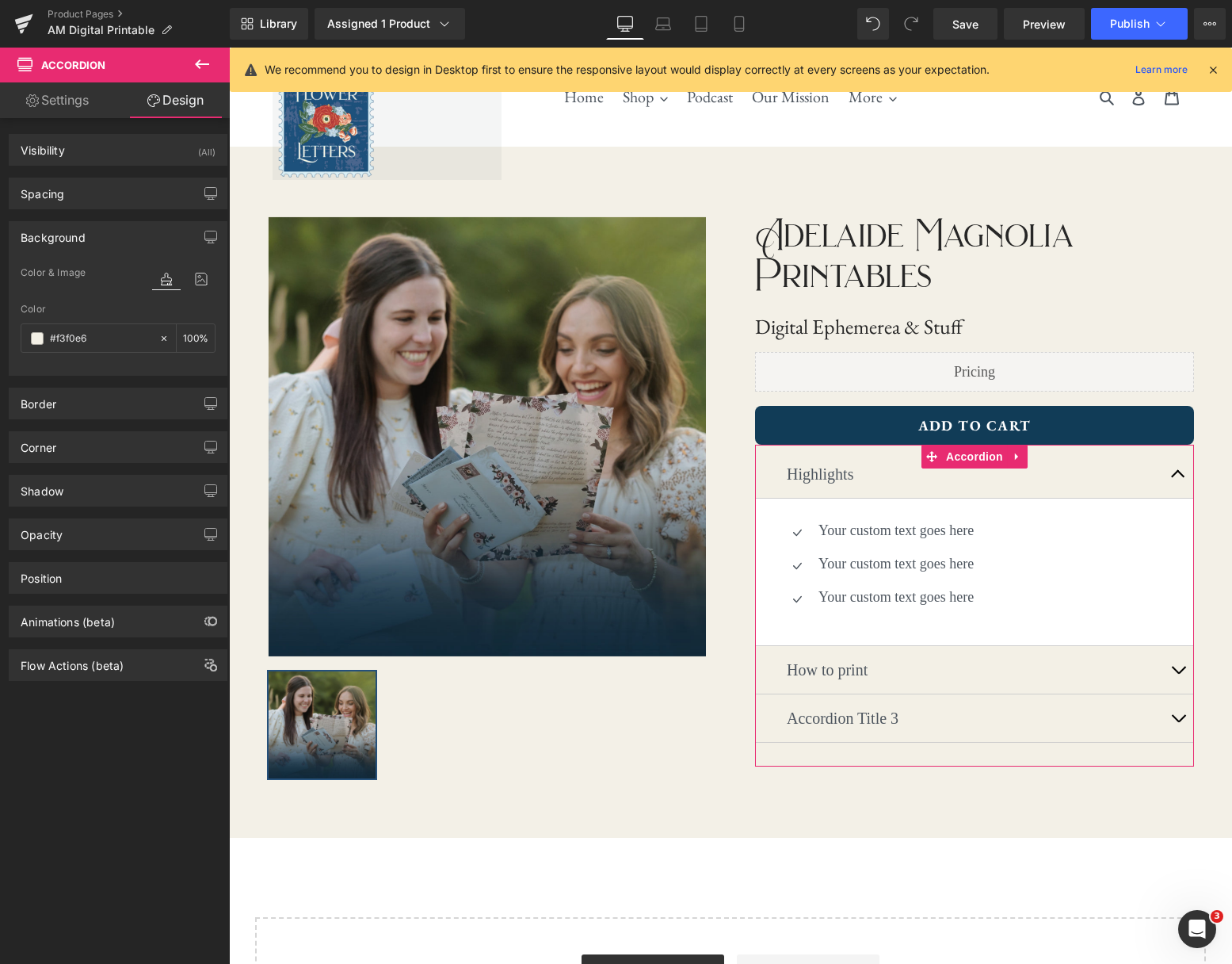
type input "#f3f0e6"
click at [118, 362] on div at bounding box center [118, 366] width 195 height 10
click at [170, 369] on div at bounding box center [118, 366] width 195 height 10
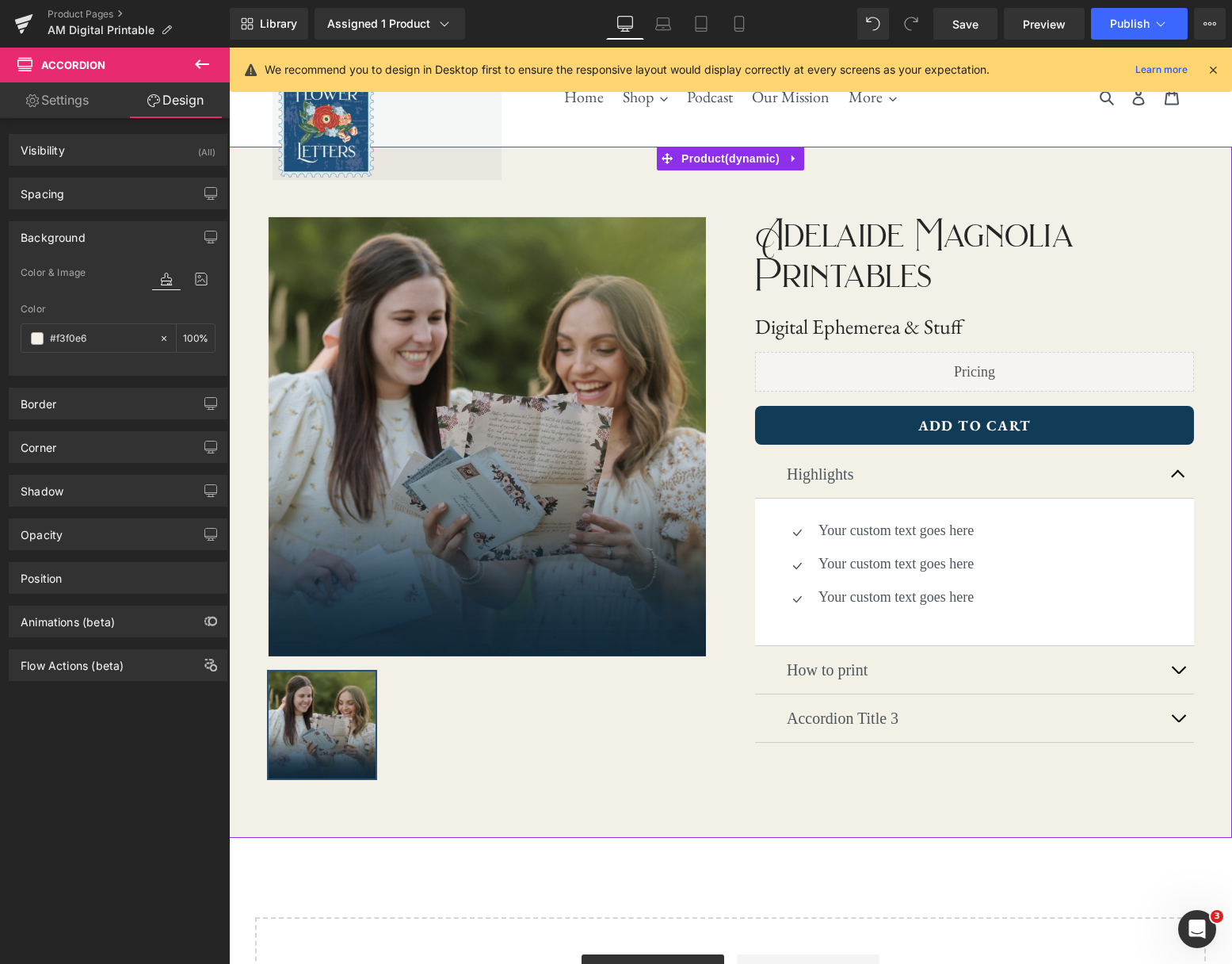
click at [1226, 607] on div "‹ › (P) Image List ‹ › (P) Image List Adelaide Magnolia Printables Text Block D…" at bounding box center [731, 491] width 1004 height 691
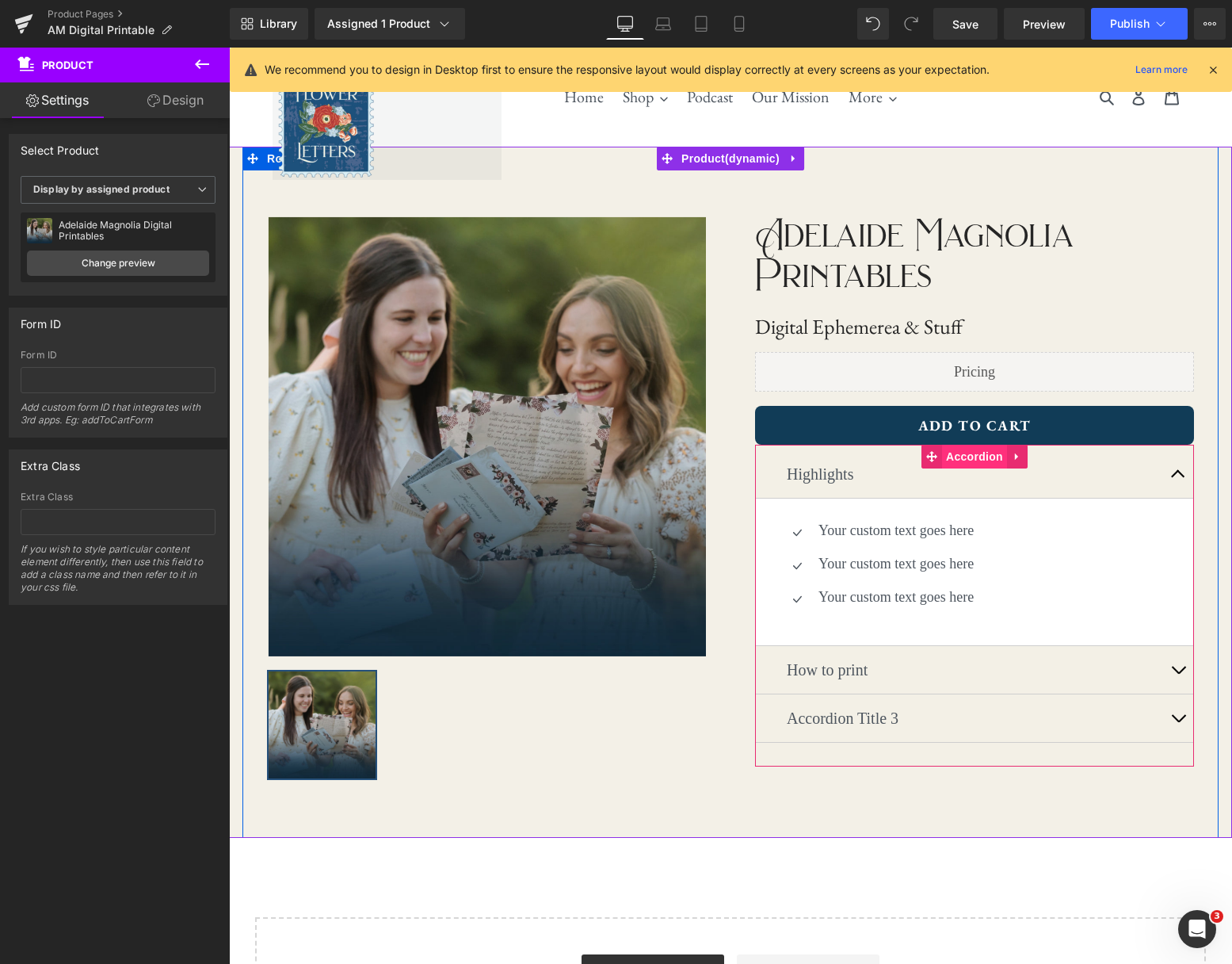
click at [984, 453] on span "Accordion" at bounding box center [975, 457] width 65 height 24
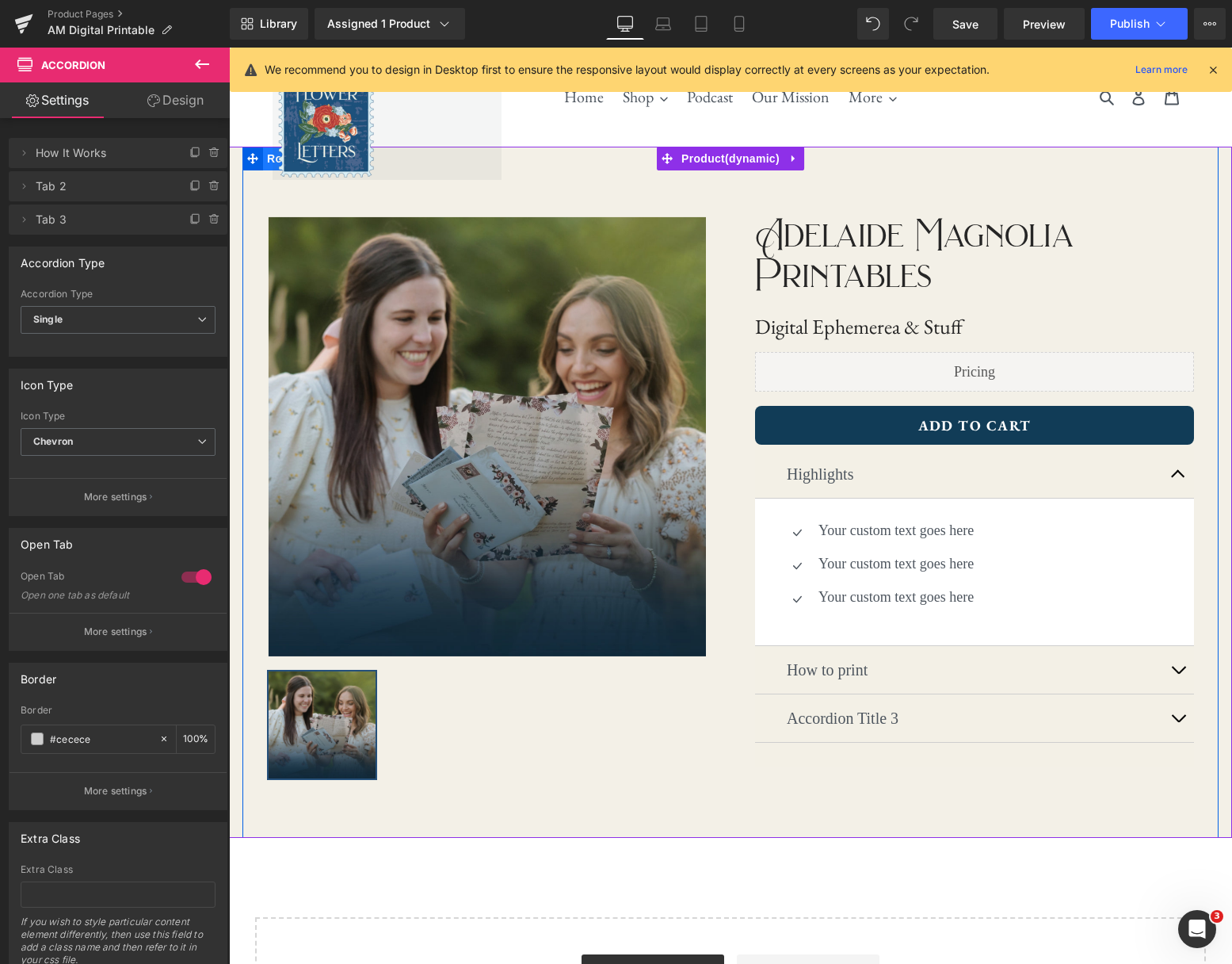
click at [267, 160] on span "Row" at bounding box center [279, 158] width 32 height 24
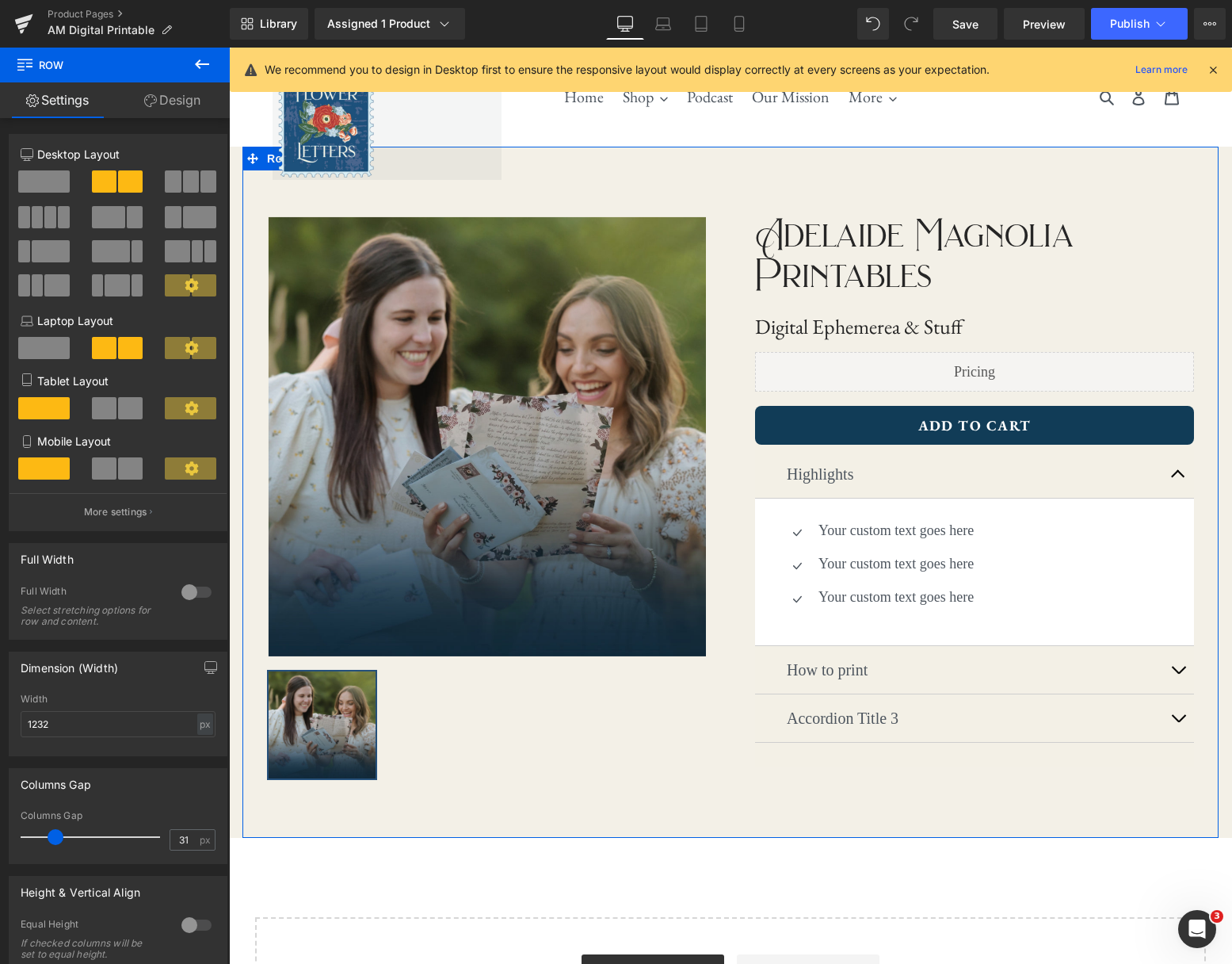
click at [173, 110] on link "Design" at bounding box center [172, 100] width 115 height 36
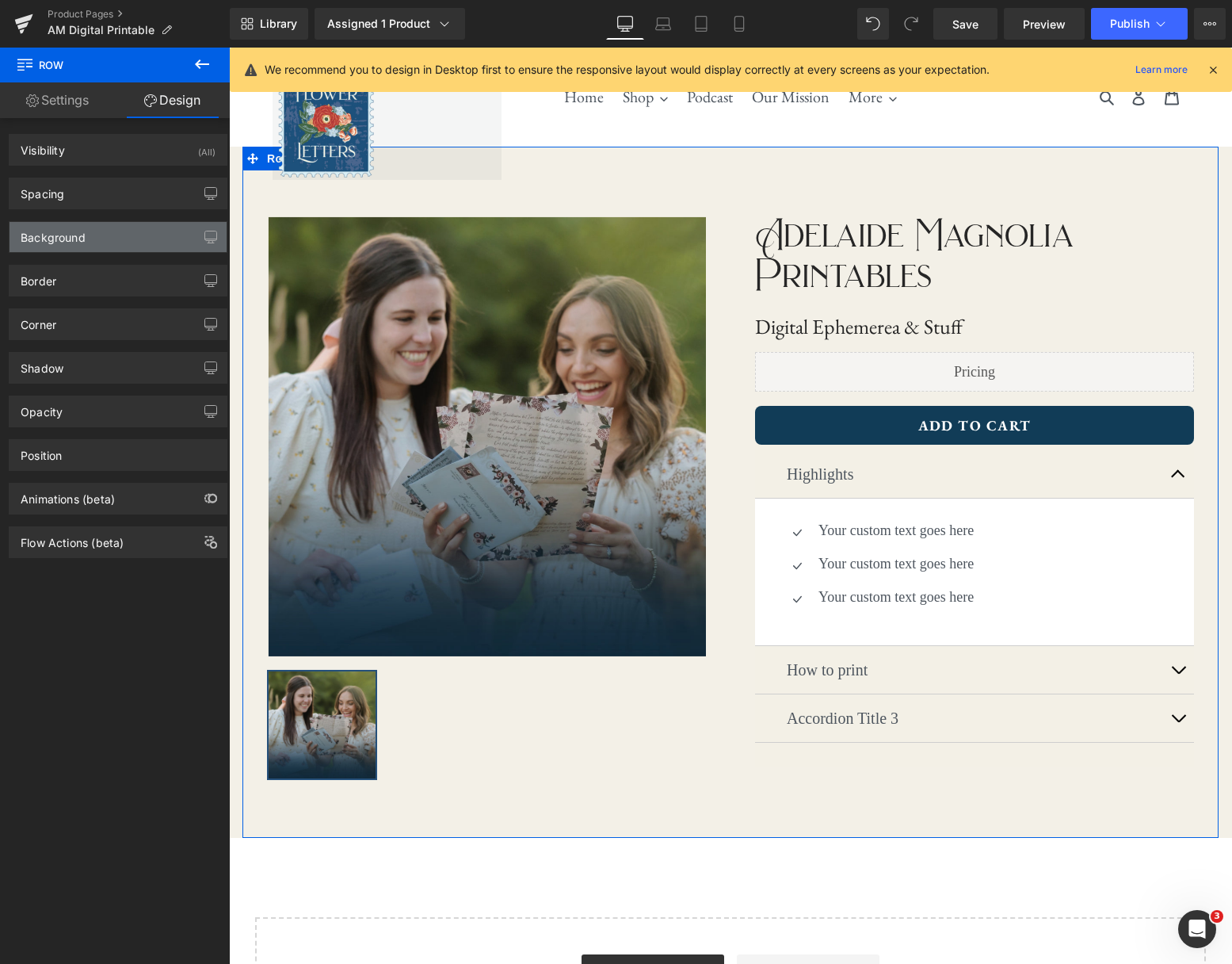
click at [111, 241] on div "Background" at bounding box center [119, 236] width 218 height 30
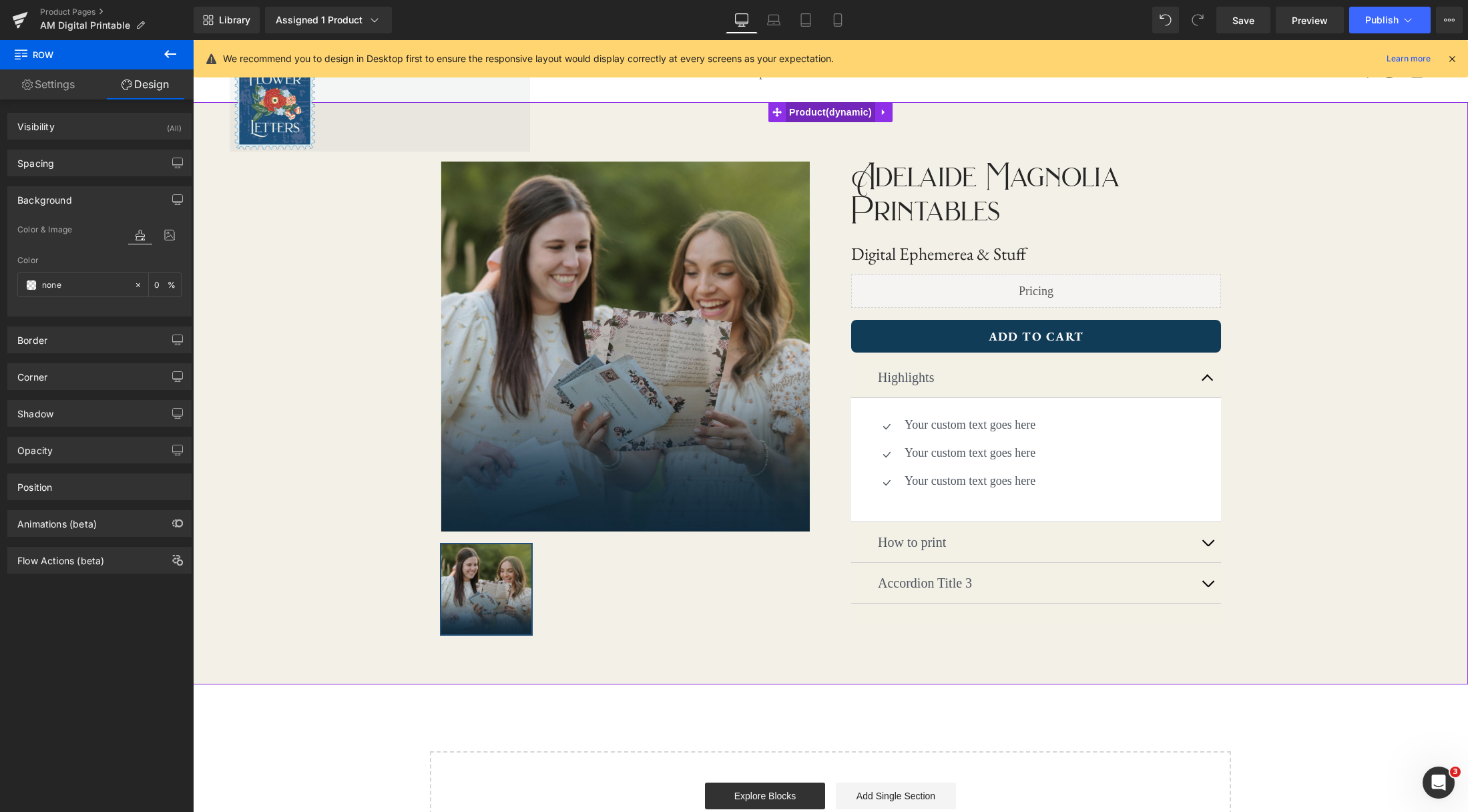
click at [822, 116] on span "Product" at bounding box center [830, 112] width 89 height 20
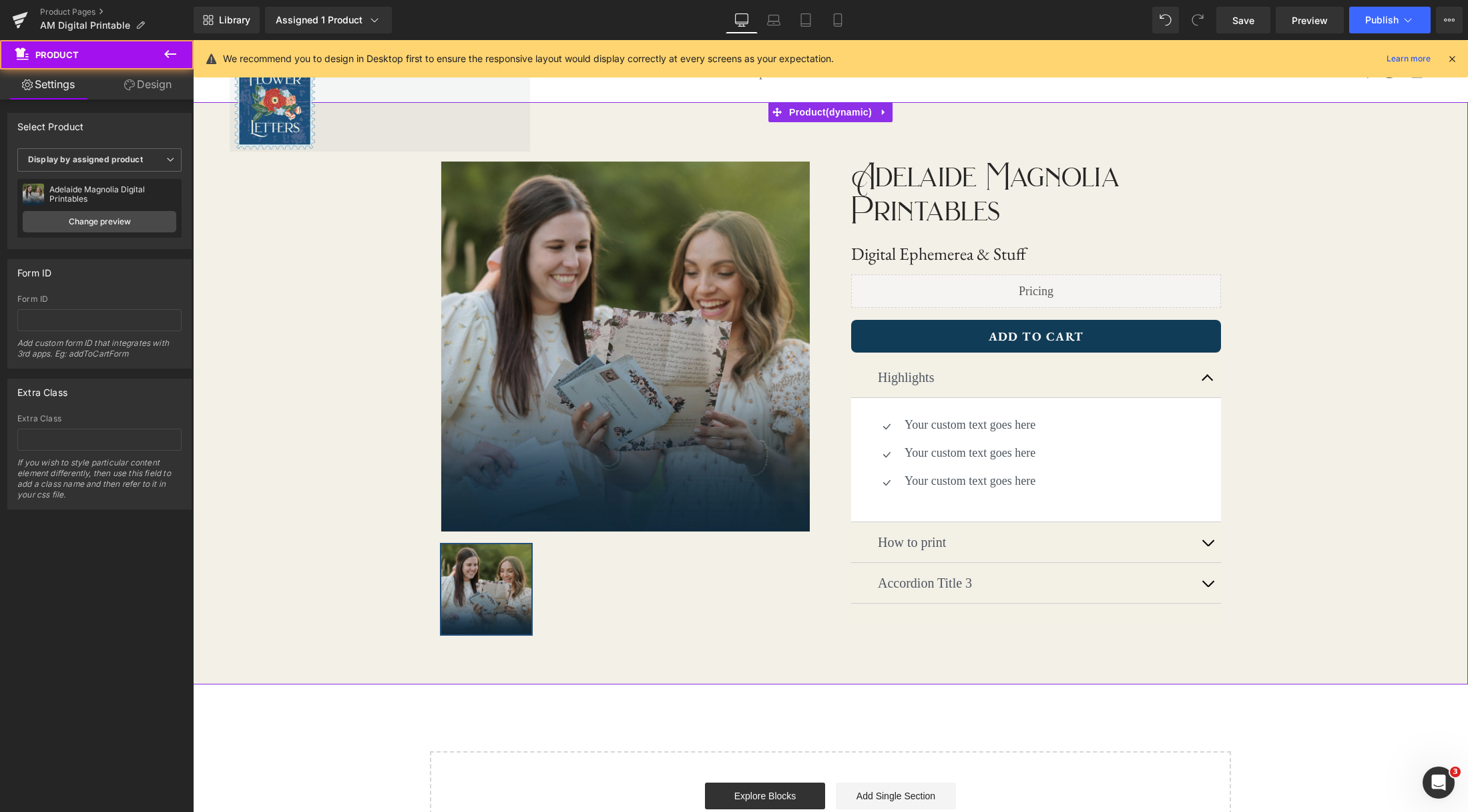
click at [147, 87] on link "Design" at bounding box center [147, 84] width 97 height 30
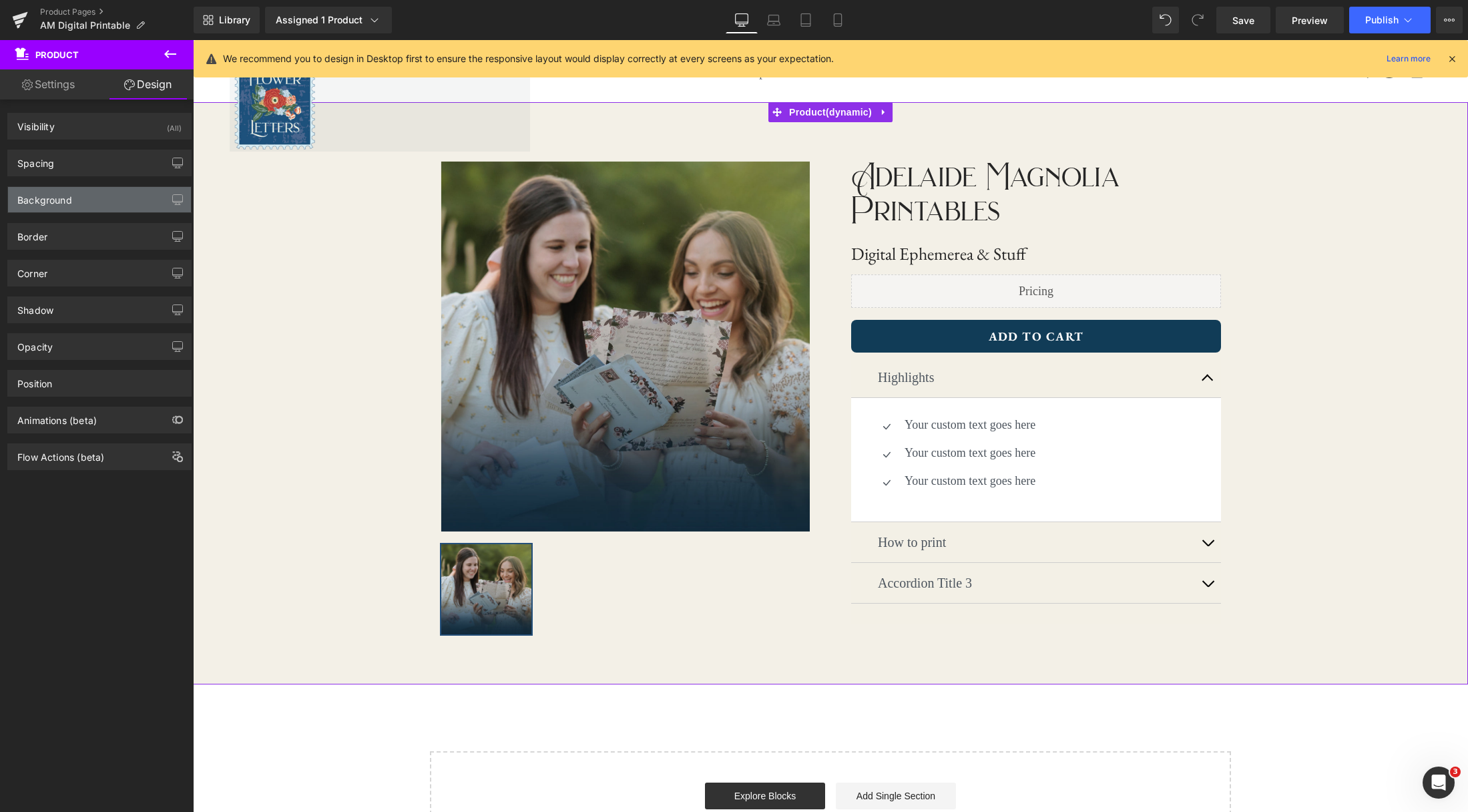
click at [99, 199] on div "Background" at bounding box center [100, 199] width 183 height 25
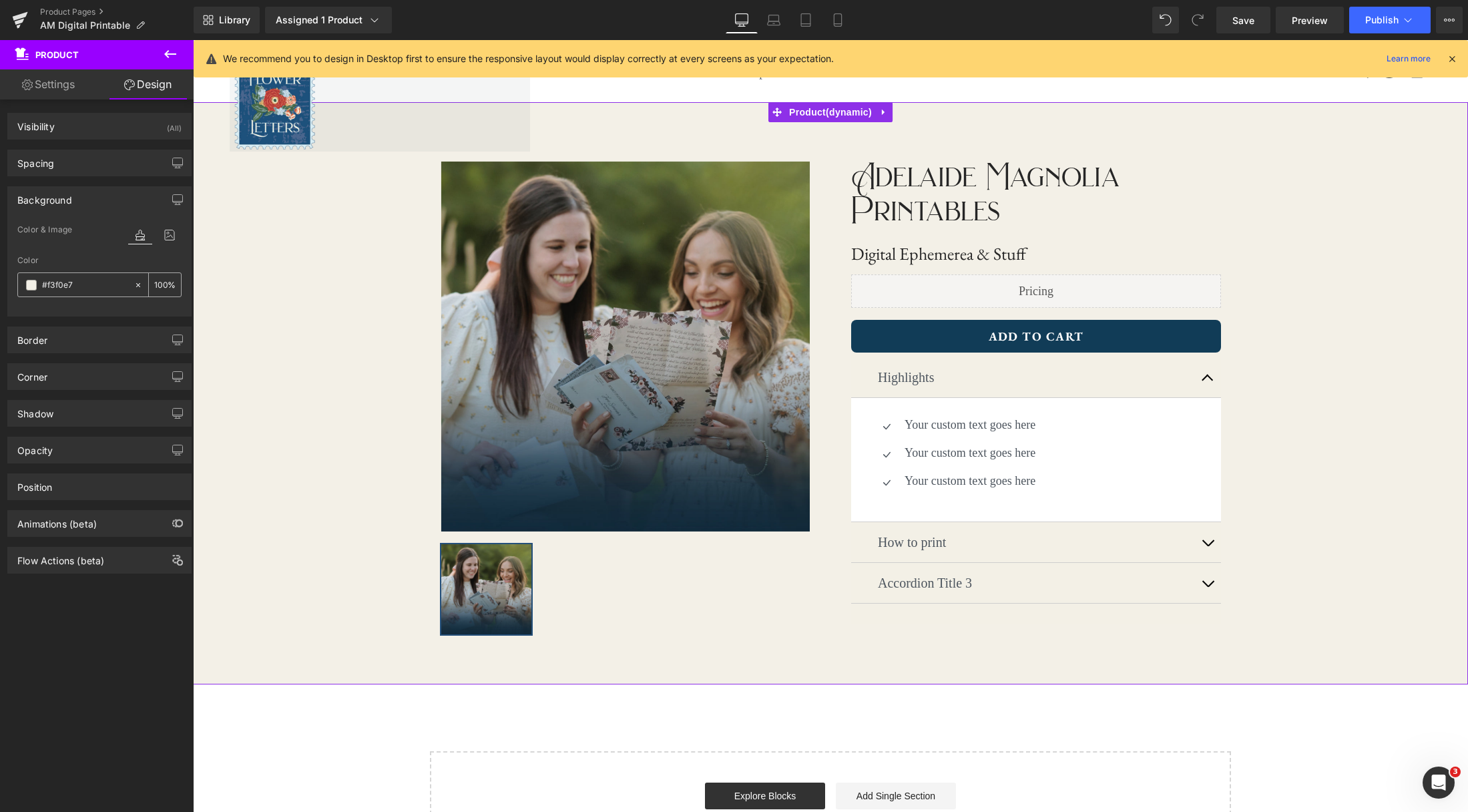
click at [133, 286] on icon at bounding box center [137, 285] width 9 height 9
type input "none"
type input "0"
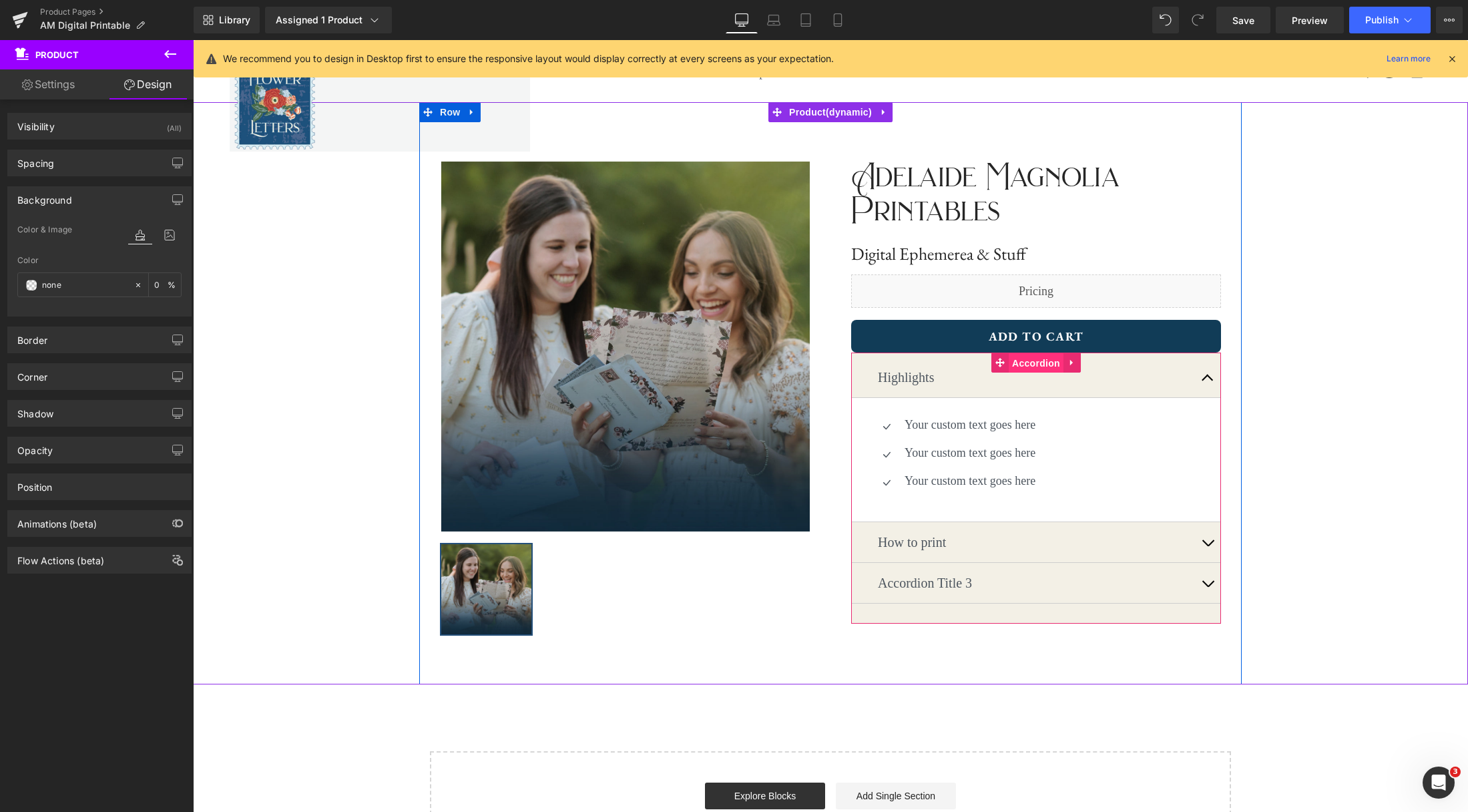
click at [1043, 365] on span "Accordion" at bounding box center [1036, 363] width 55 height 20
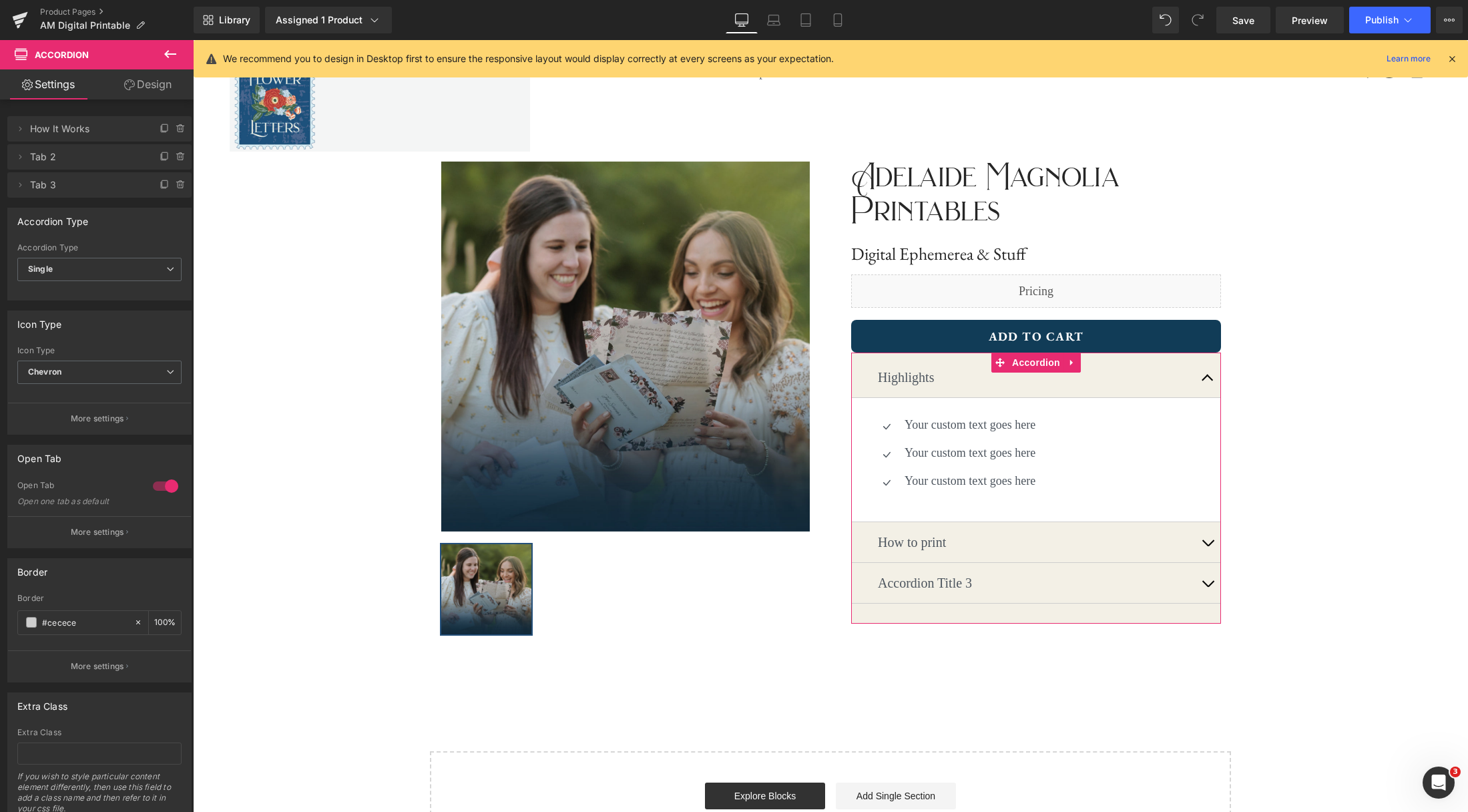
click at [158, 85] on link "Design" at bounding box center [147, 84] width 97 height 30
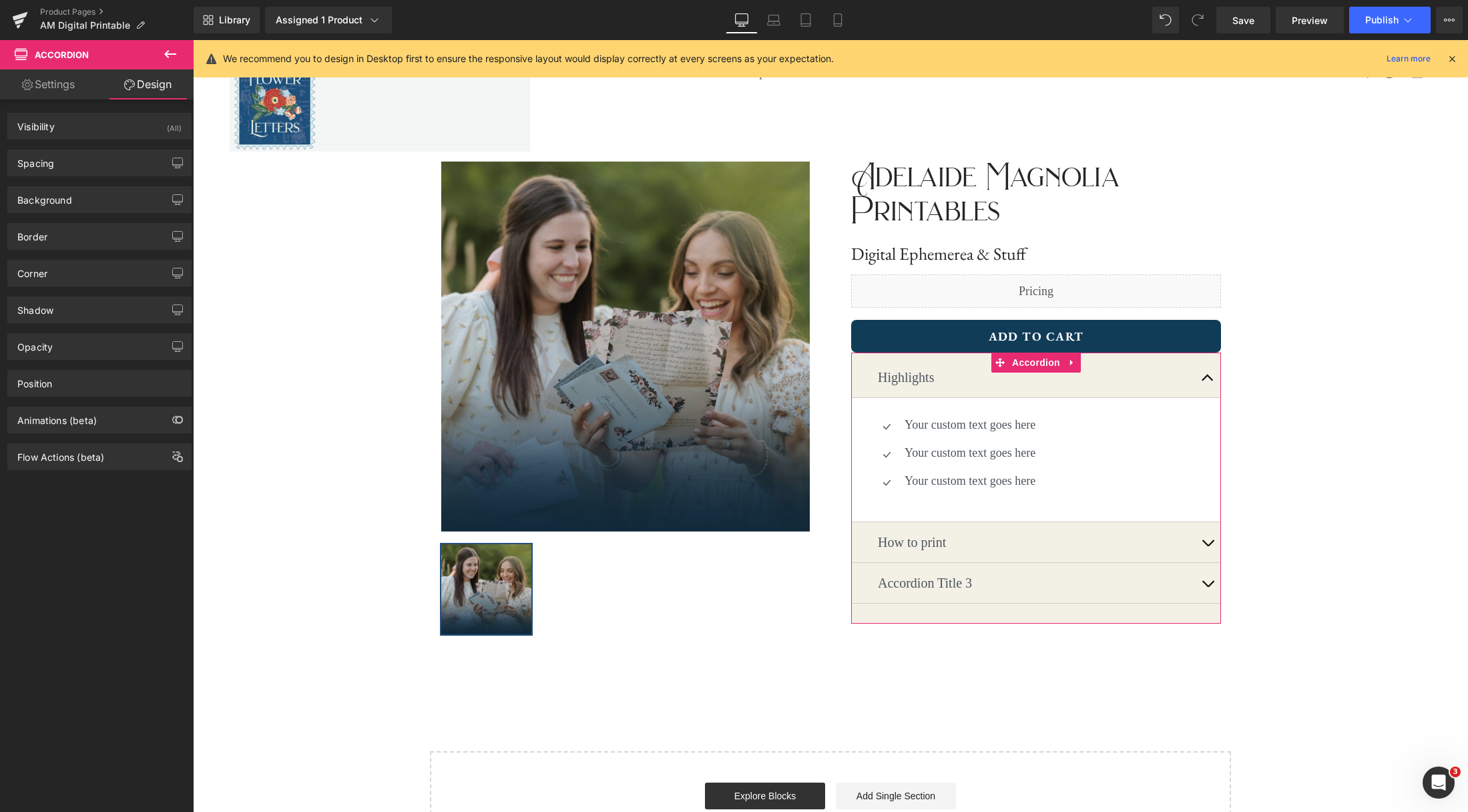
type input "#f3f0e6"
type input "100"
drag, startPoint x: 80, startPoint y: 213, endPoint x: 82, endPoint y: 204, distance: 9.2
click at [80, 213] on div "Border Border Style Custom Custom Setup Global Style Custom Setup Global Style …" at bounding box center [100, 232] width 200 height 37
click at [82, 203] on div "Background" at bounding box center [100, 199] width 183 height 25
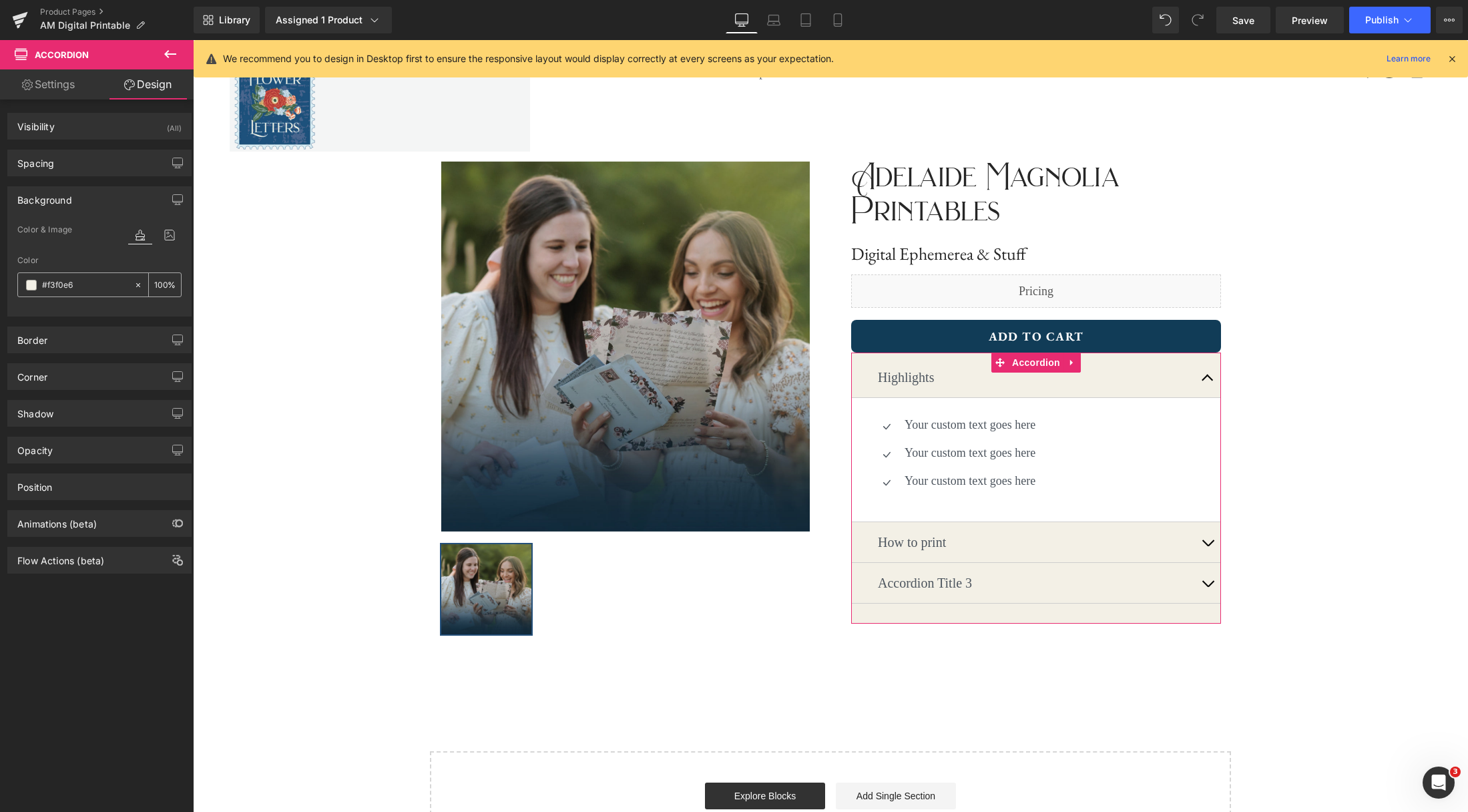
click at [133, 282] on icon at bounding box center [137, 285] width 9 height 9
type input "none"
type input "0"
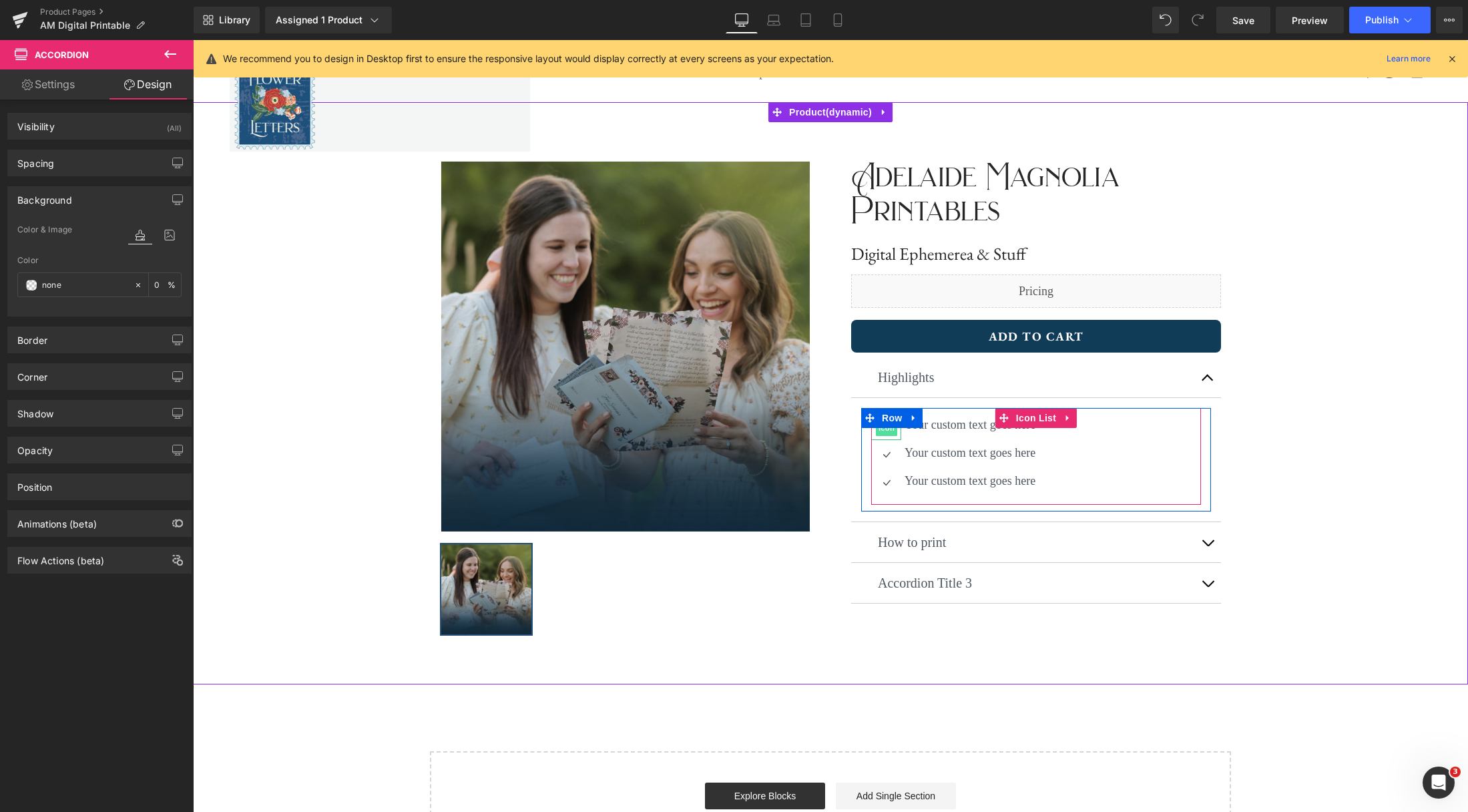
click at [889, 429] on span "Icon" at bounding box center [886, 427] width 22 height 16
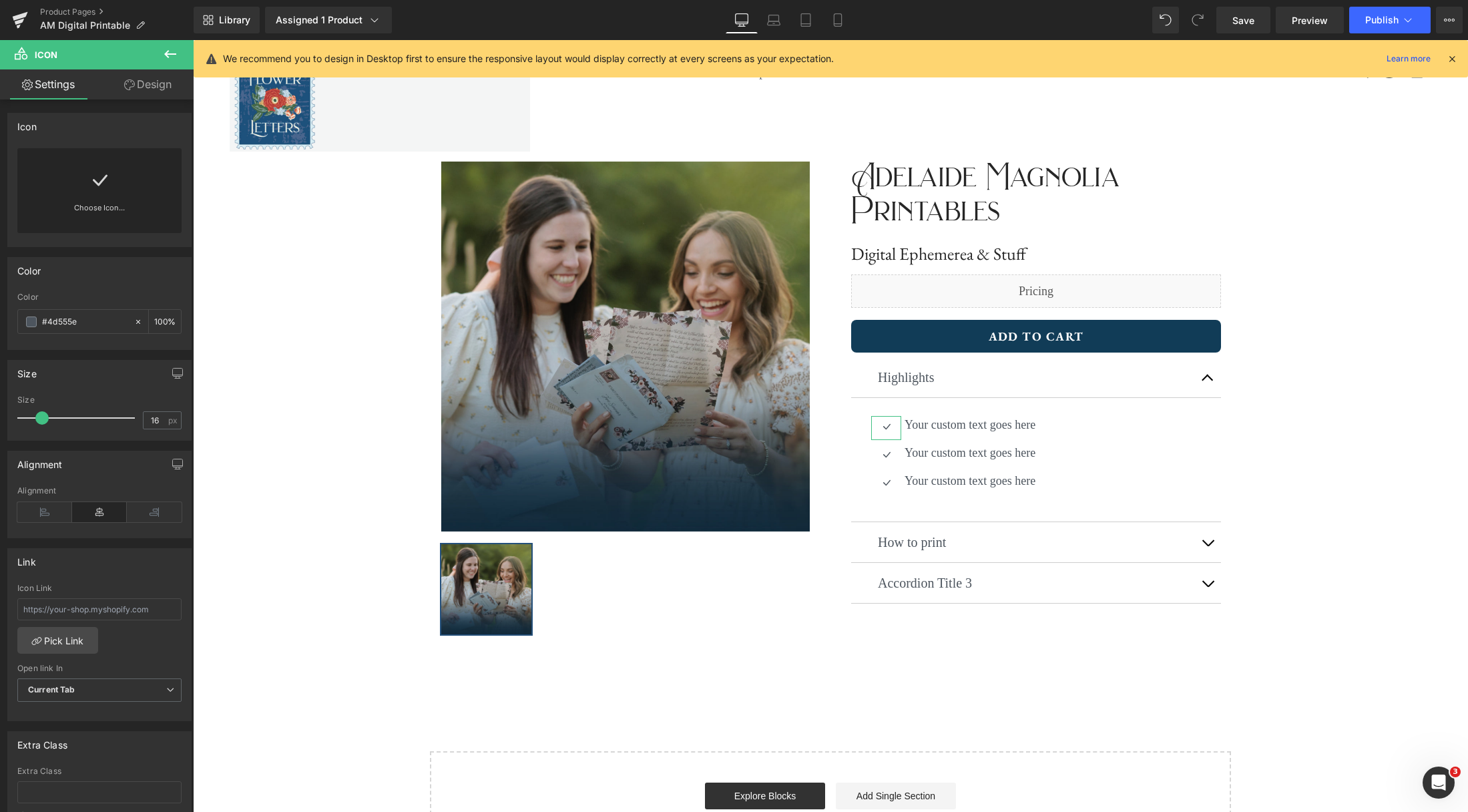
click at [92, 191] on link at bounding box center [100, 175] width 22 height 53
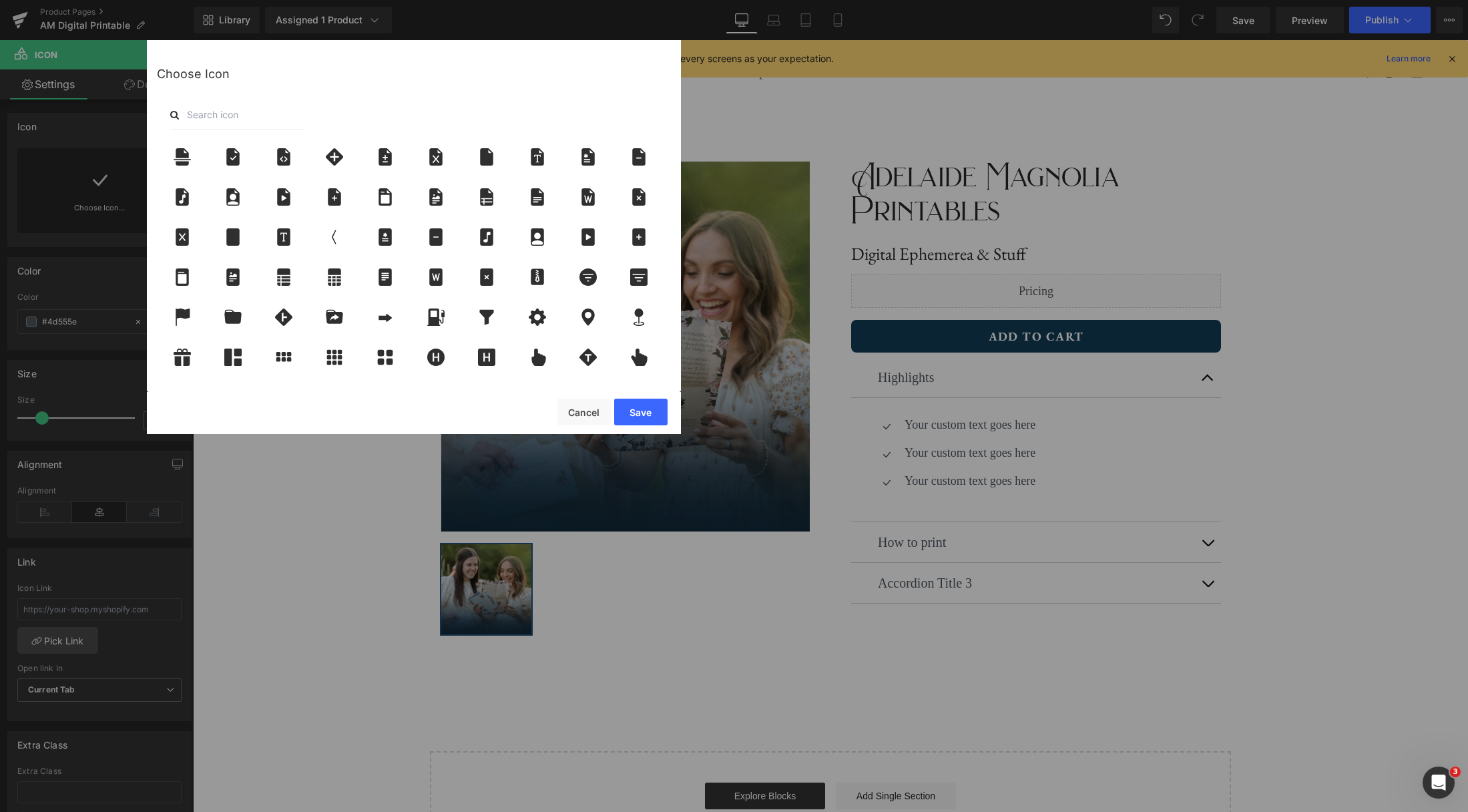
scroll to position [1008, 0]
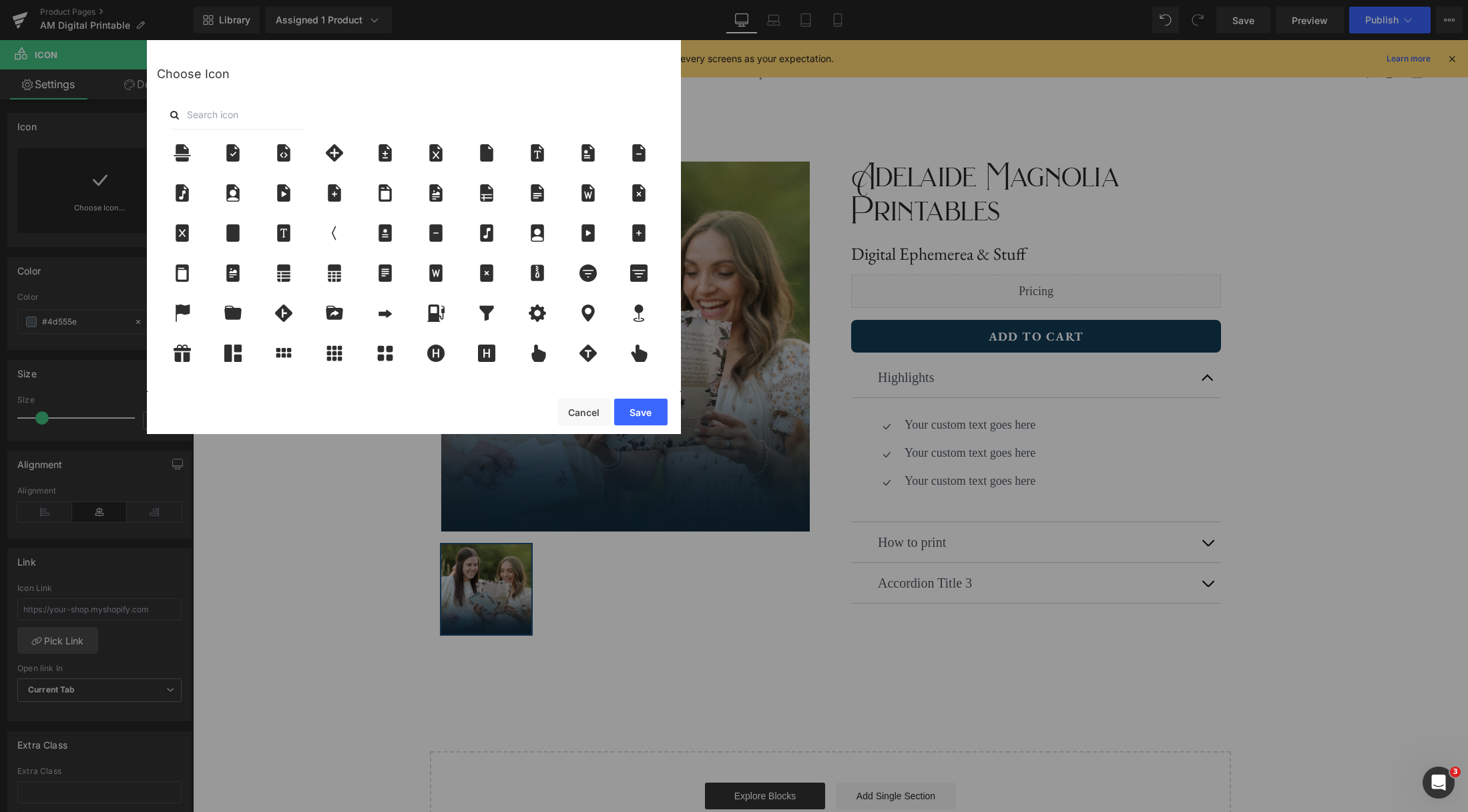
click at [219, 118] on input "text" at bounding box center [237, 114] width 133 height 29
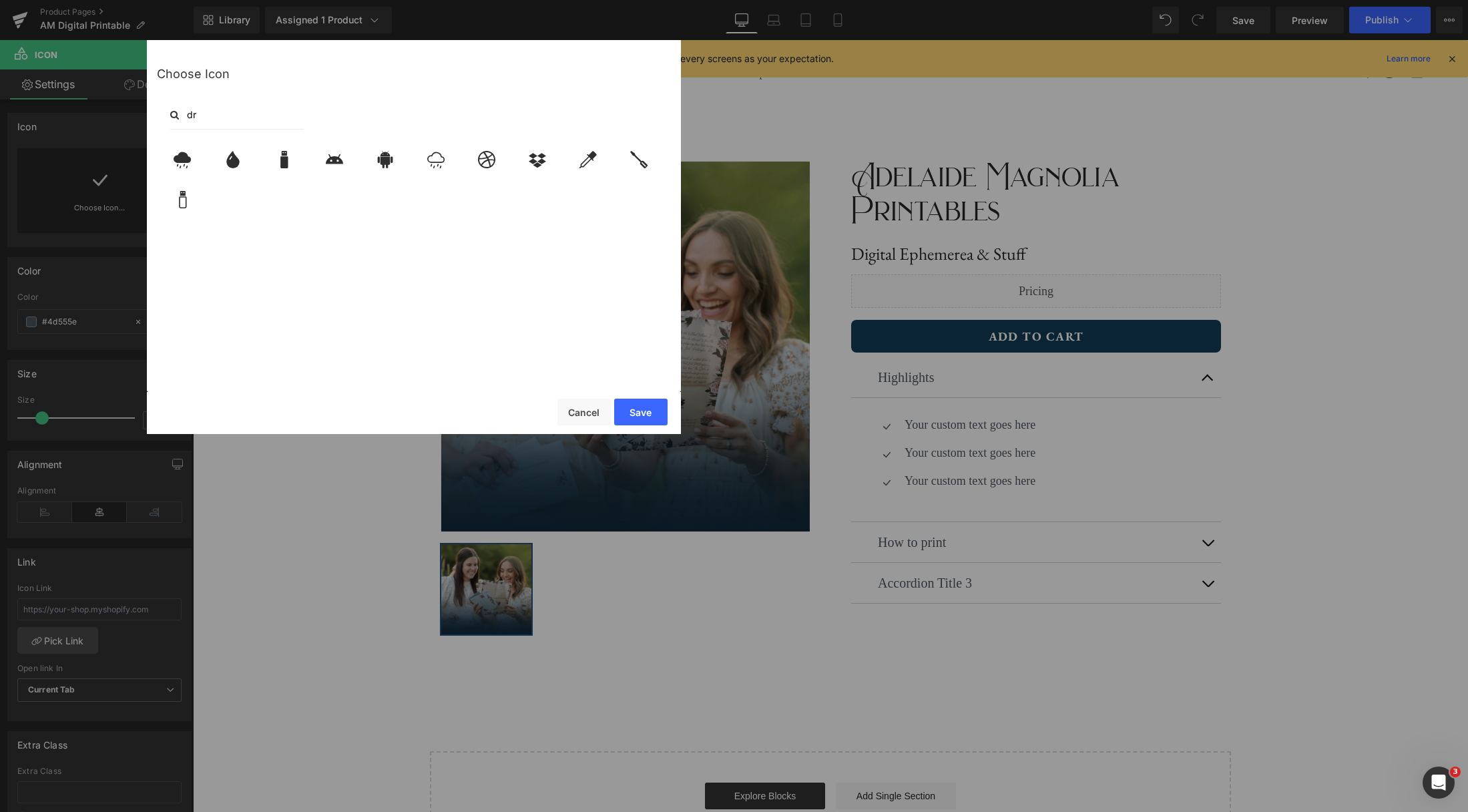
scroll to position [0, 0]
type input "d"
click at [198, 119] on input "pen" at bounding box center [237, 114] width 133 height 29
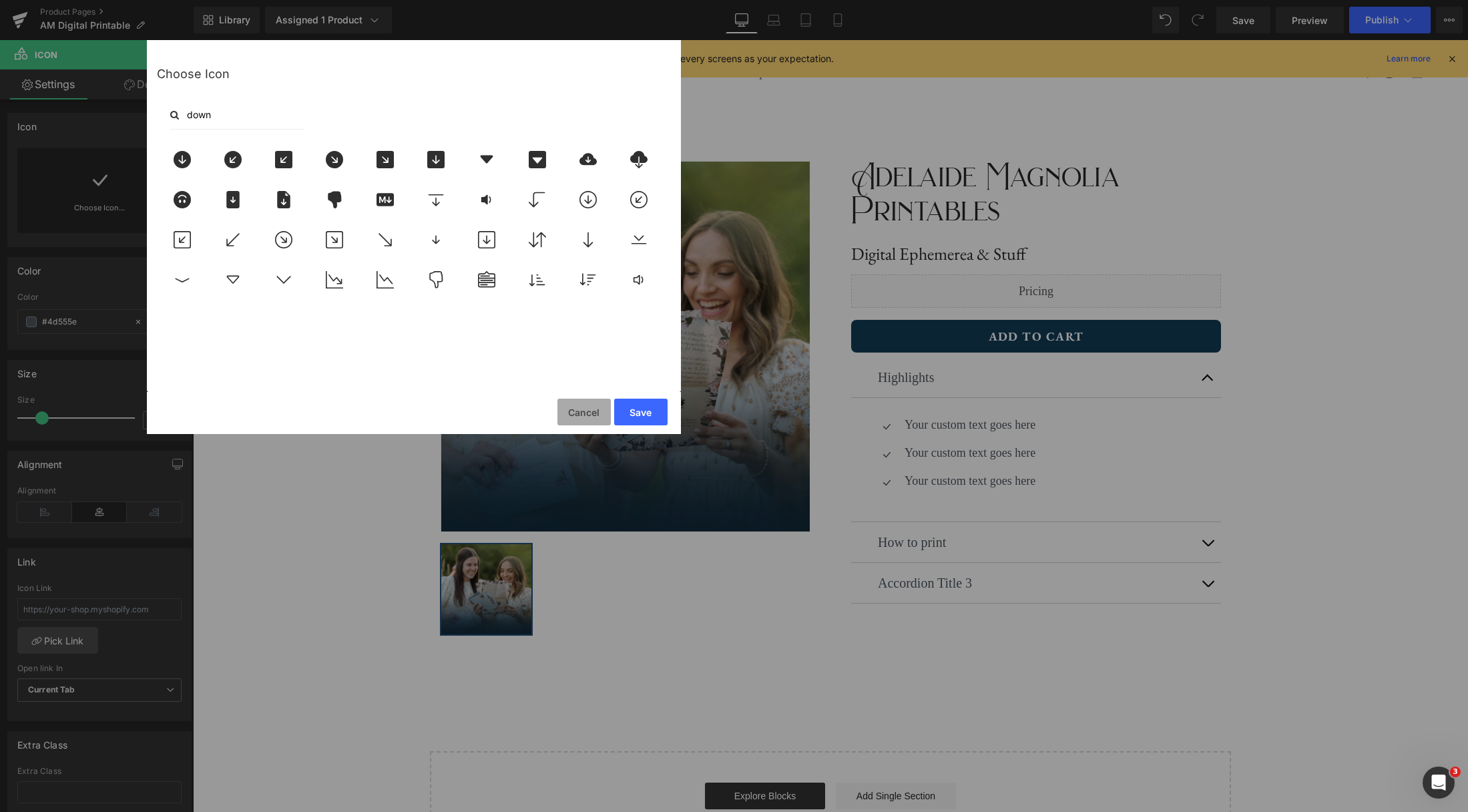
type input "down"
drag, startPoint x: 587, startPoint y: 414, endPoint x: 392, endPoint y: 372, distance: 199.5
click at [587, 414] on button "Cancel" at bounding box center [584, 411] width 53 height 27
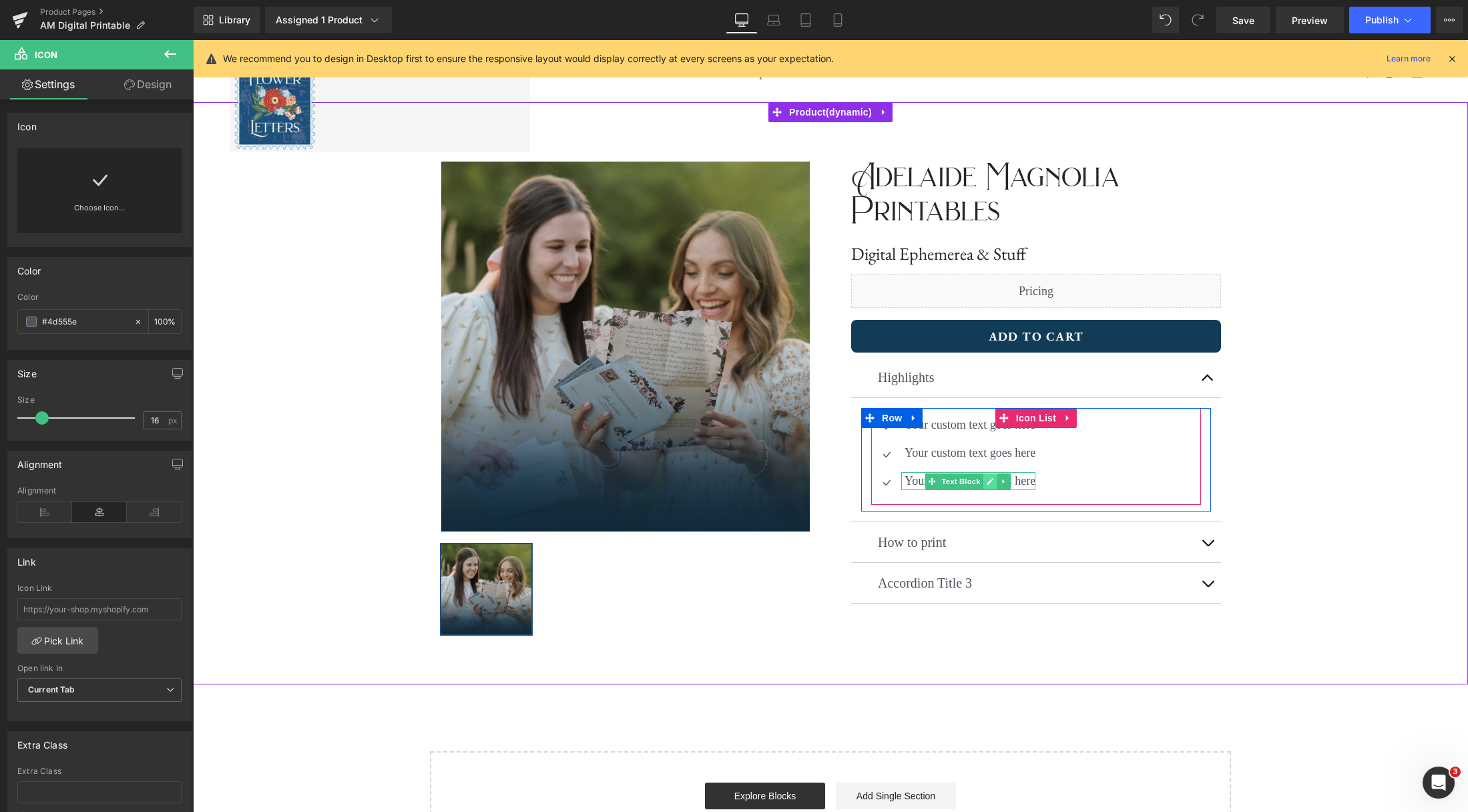
click at [991, 485] on icon at bounding box center [990, 481] width 7 height 8
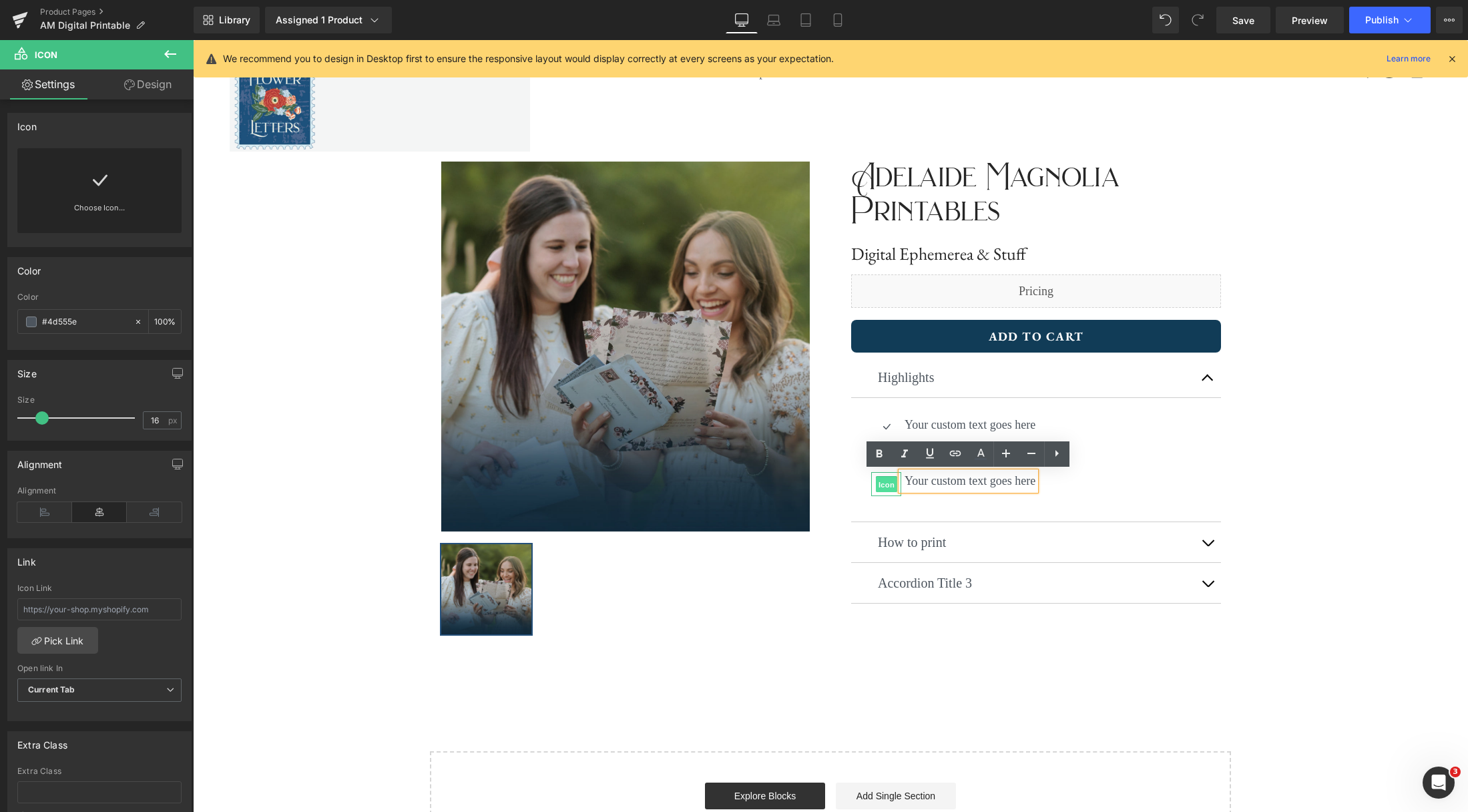
click at [885, 482] on span "Icon" at bounding box center [886, 484] width 22 height 16
click at [125, 183] on div "Choose Icon..." at bounding box center [99, 191] width 164 height 85
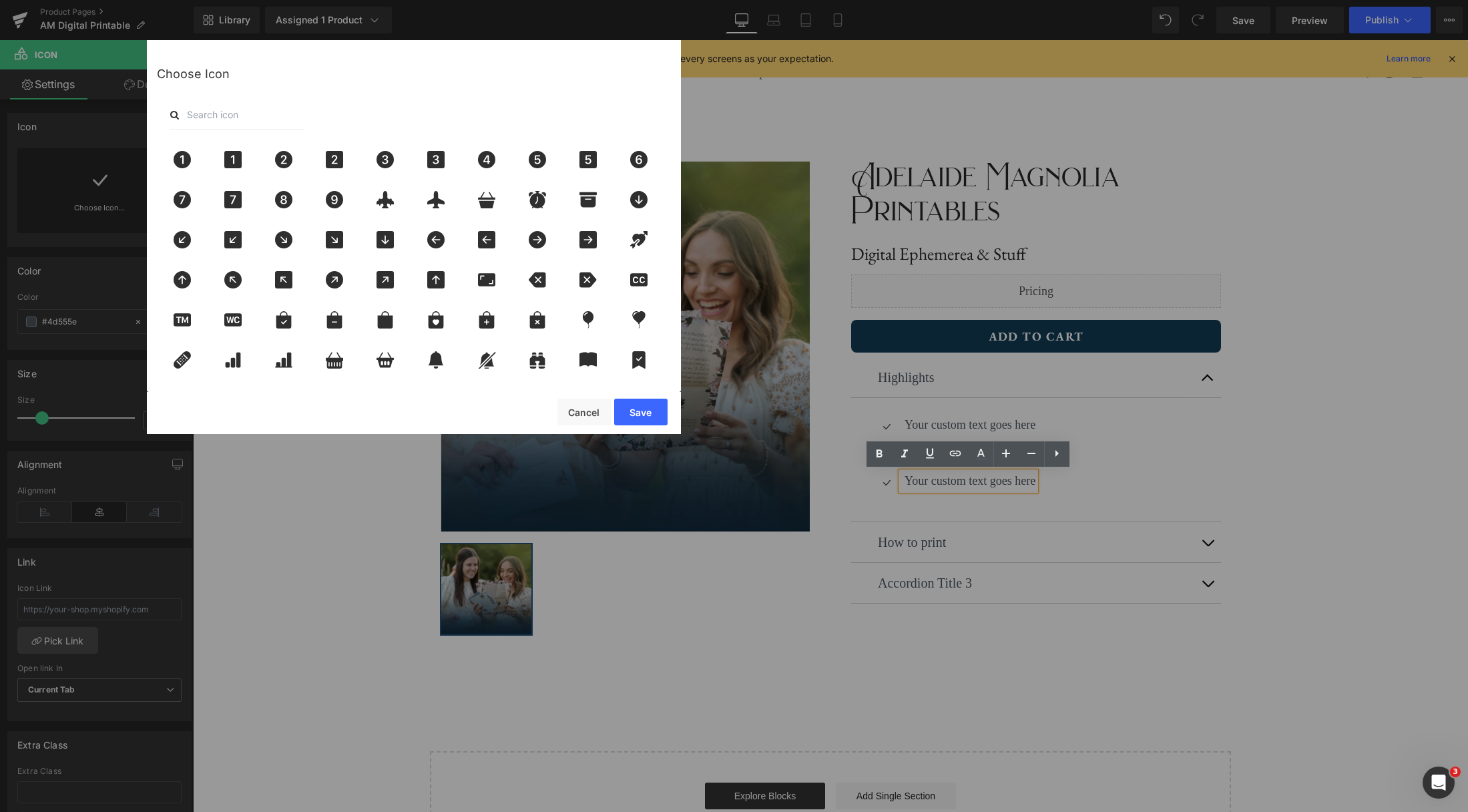
click at [261, 122] on input "text" at bounding box center [237, 114] width 133 height 29
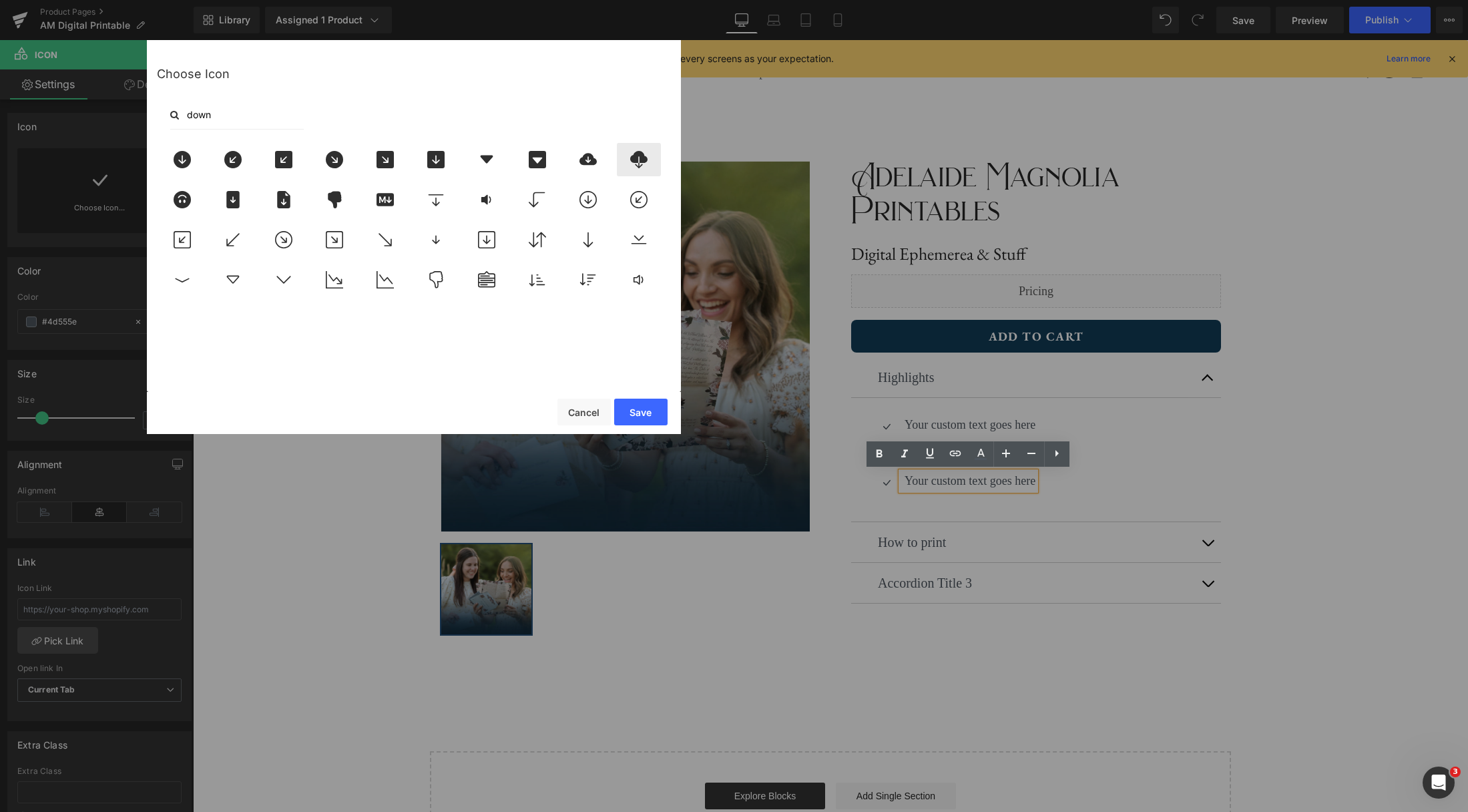
type input "down"
click at [623, 163] on div at bounding box center [639, 160] width 44 height 33
click at [651, 411] on button "Save" at bounding box center [641, 411] width 53 height 27
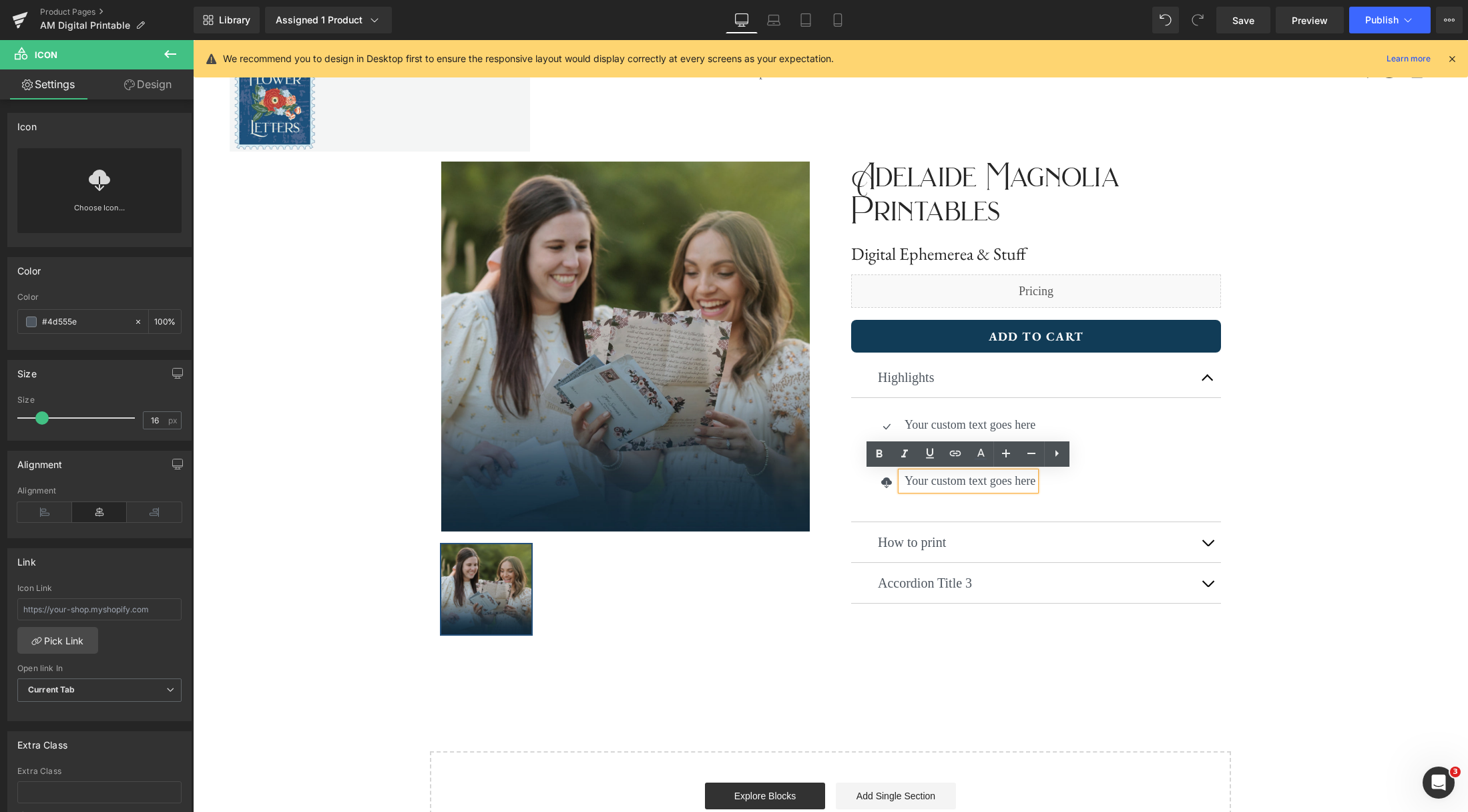
click at [979, 486] on p "Your custom text goes here" at bounding box center [970, 481] width 131 height 18
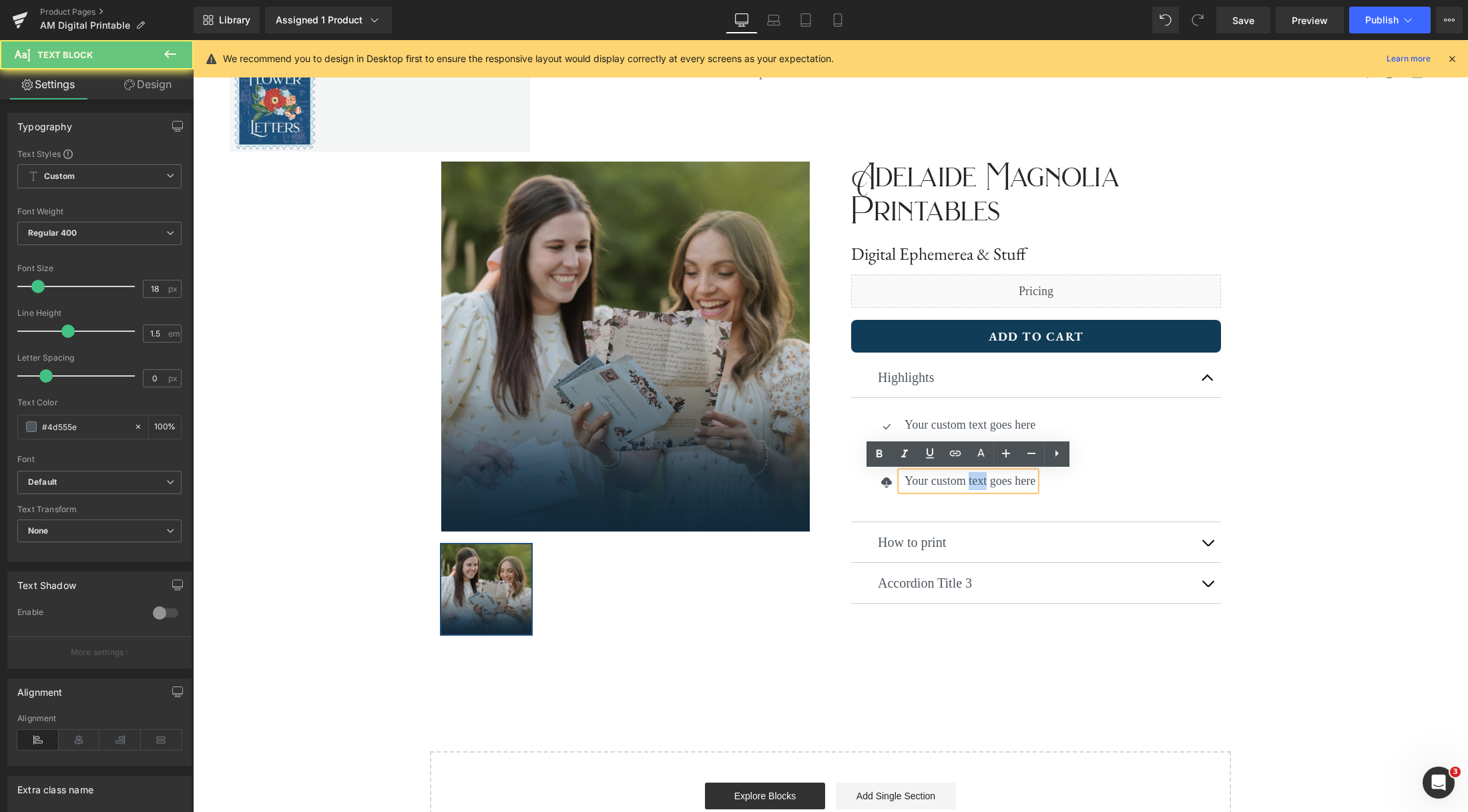
click at [979, 486] on p "Your custom text goes here" at bounding box center [970, 481] width 131 height 18
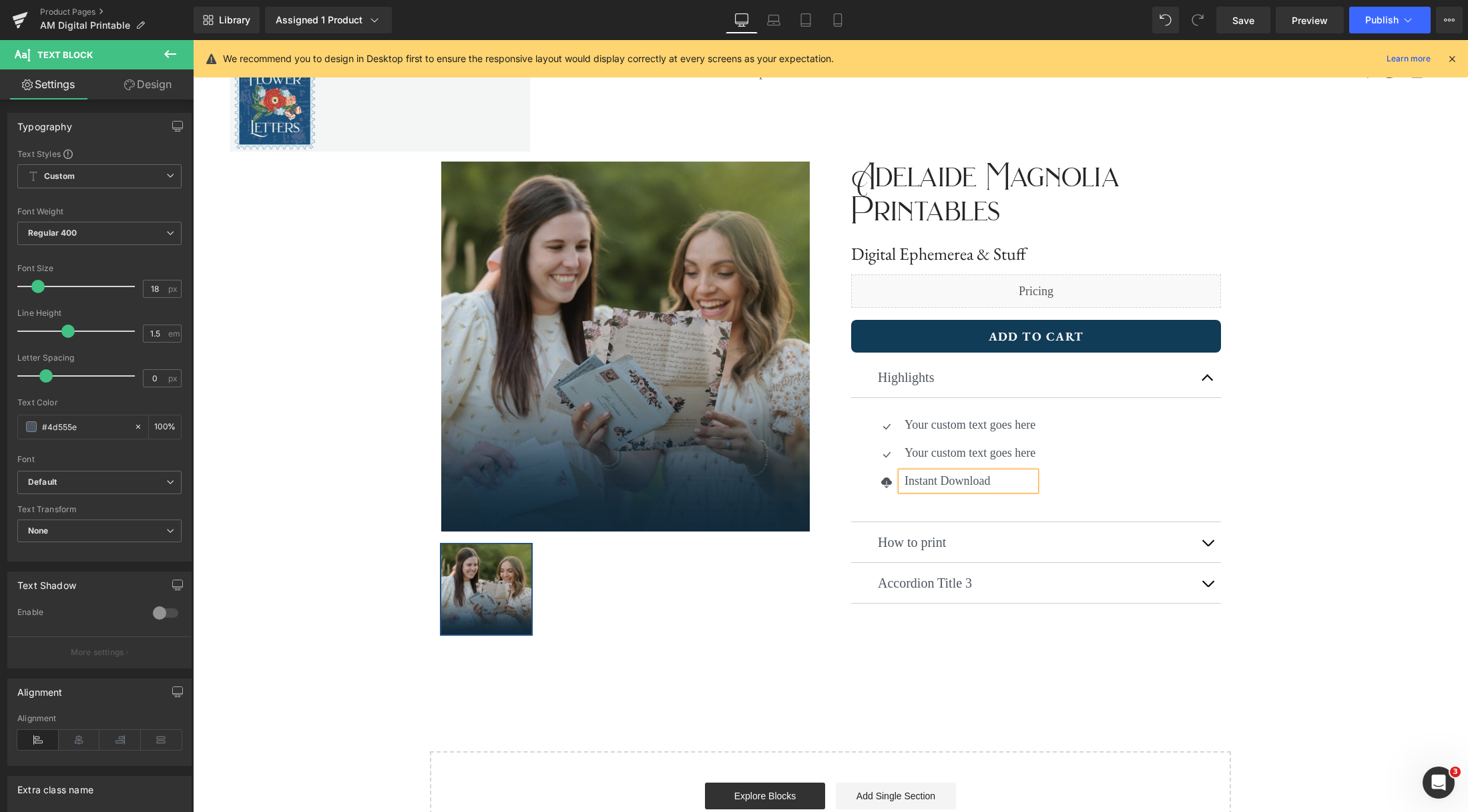
click at [1203, 481] on div "Adelaide Magnolia Printables Text Block Digital Ephemerea & Stuff Heading Liqui…" at bounding box center [1036, 386] width 412 height 474
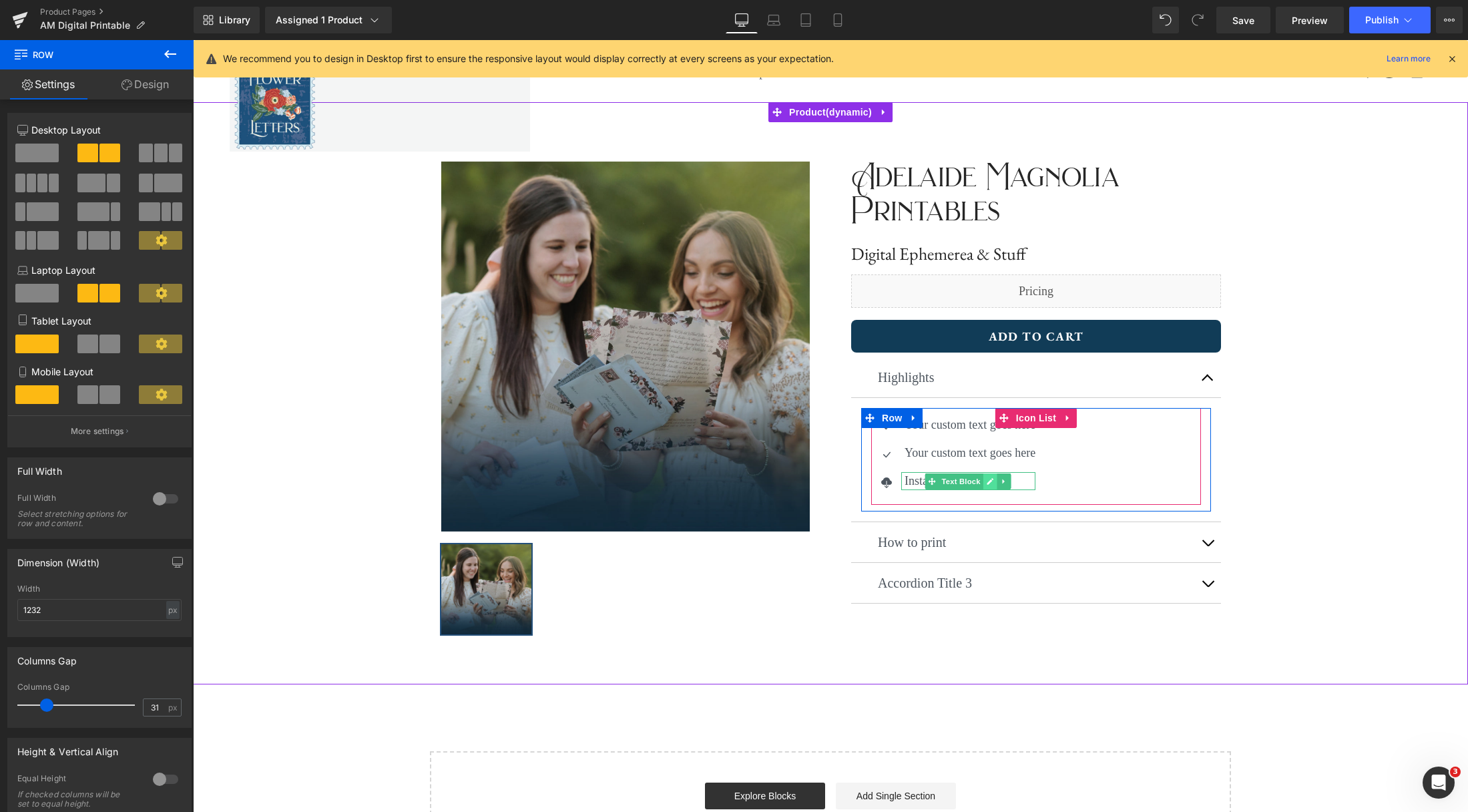
click at [986, 485] on icon at bounding box center [990, 481] width 7 height 8
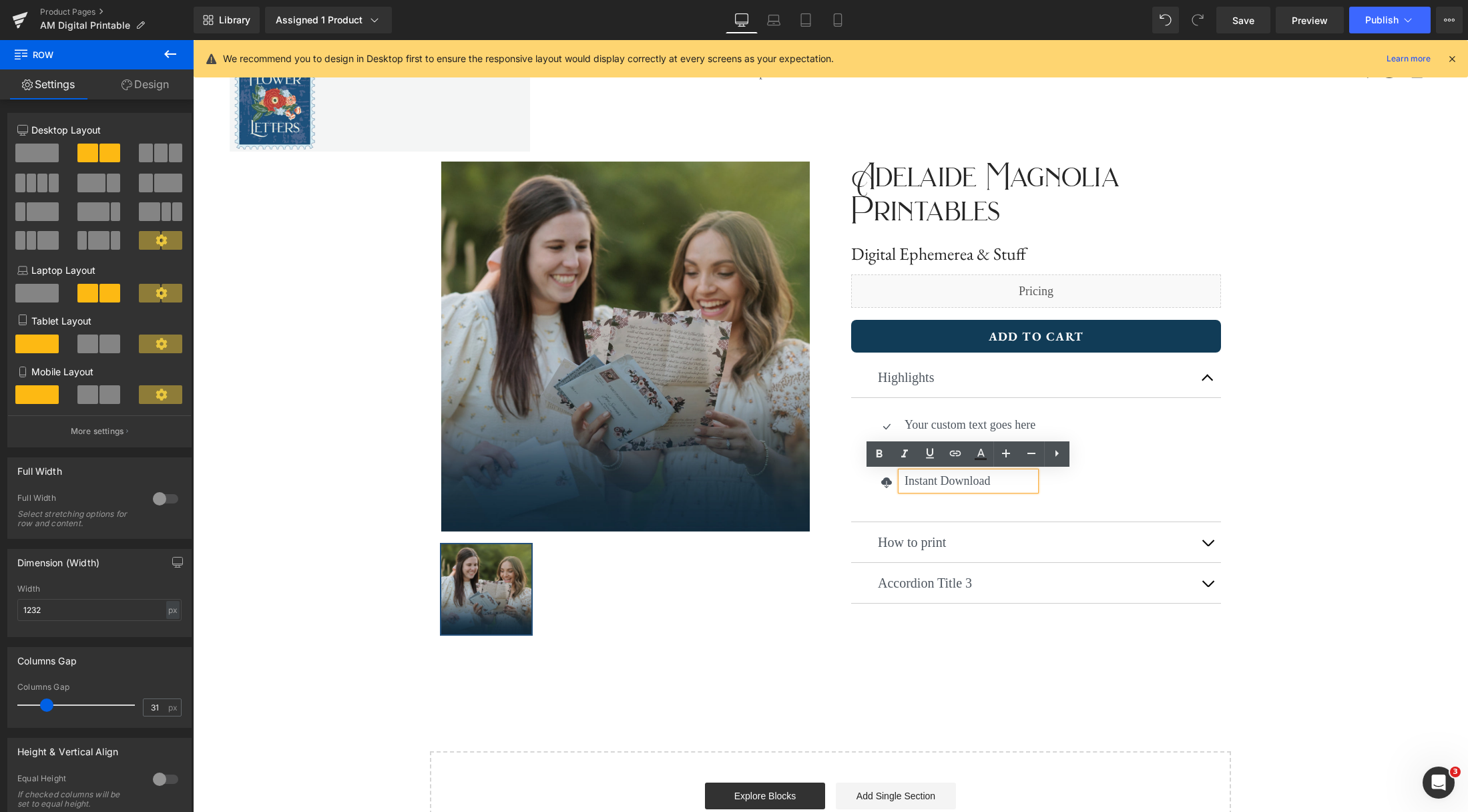
click at [926, 482] on p "Instant Download" at bounding box center [970, 481] width 131 height 18
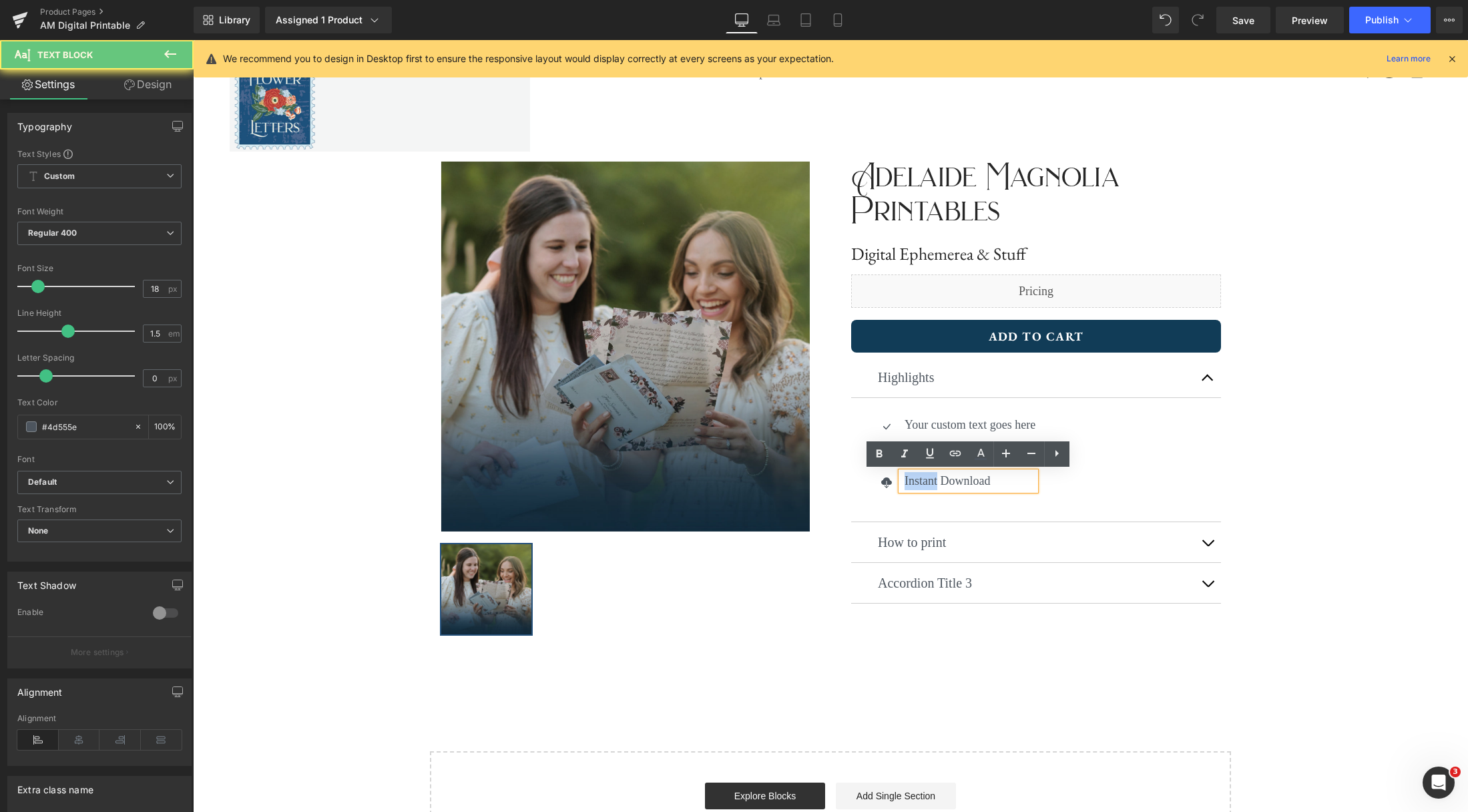
click at [926, 482] on p "Instant Download" at bounding box center [970, 481] width 131 height 18
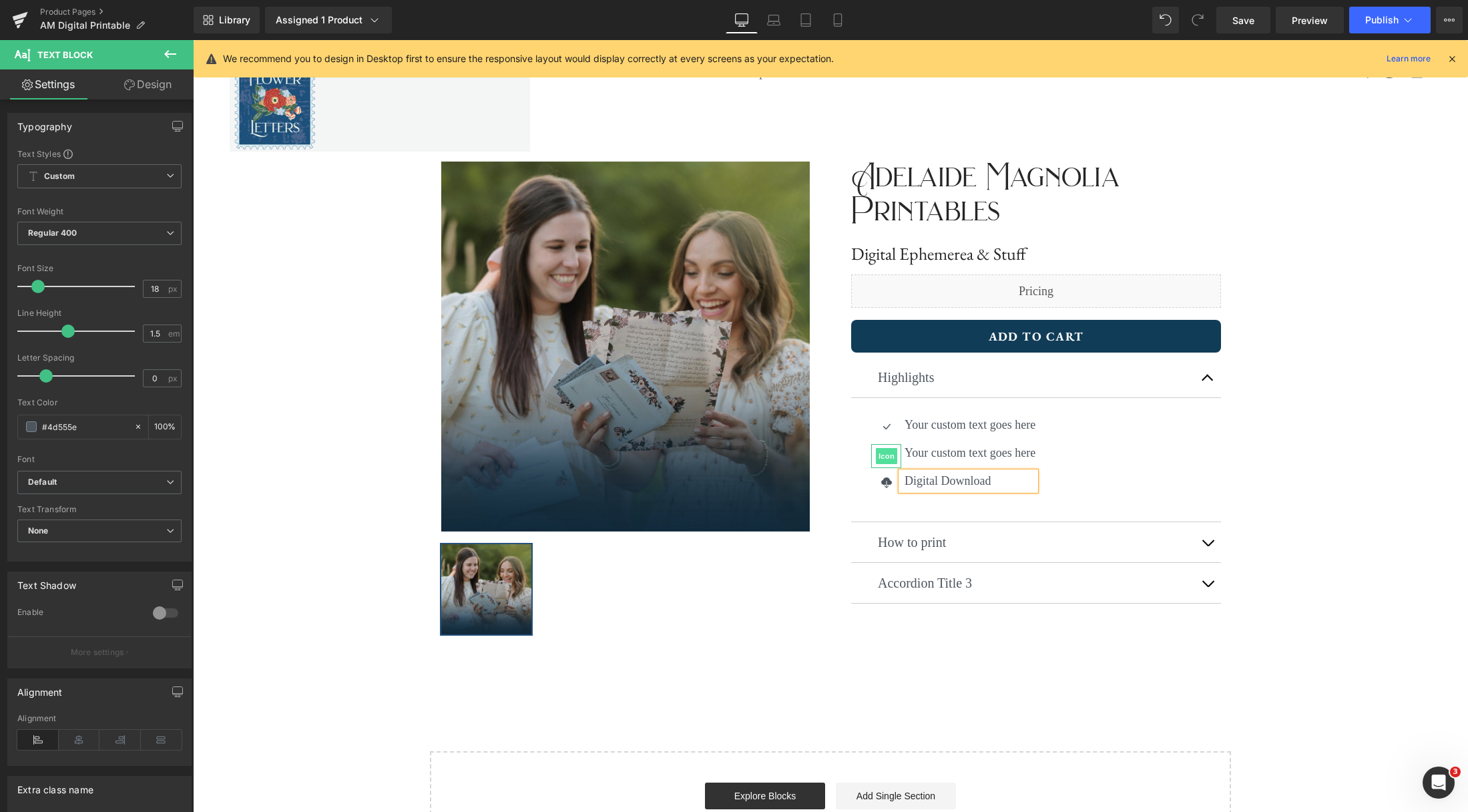
click at [886, 451] on span "Icon" at bounding box center [886, 456] width 22 height 16
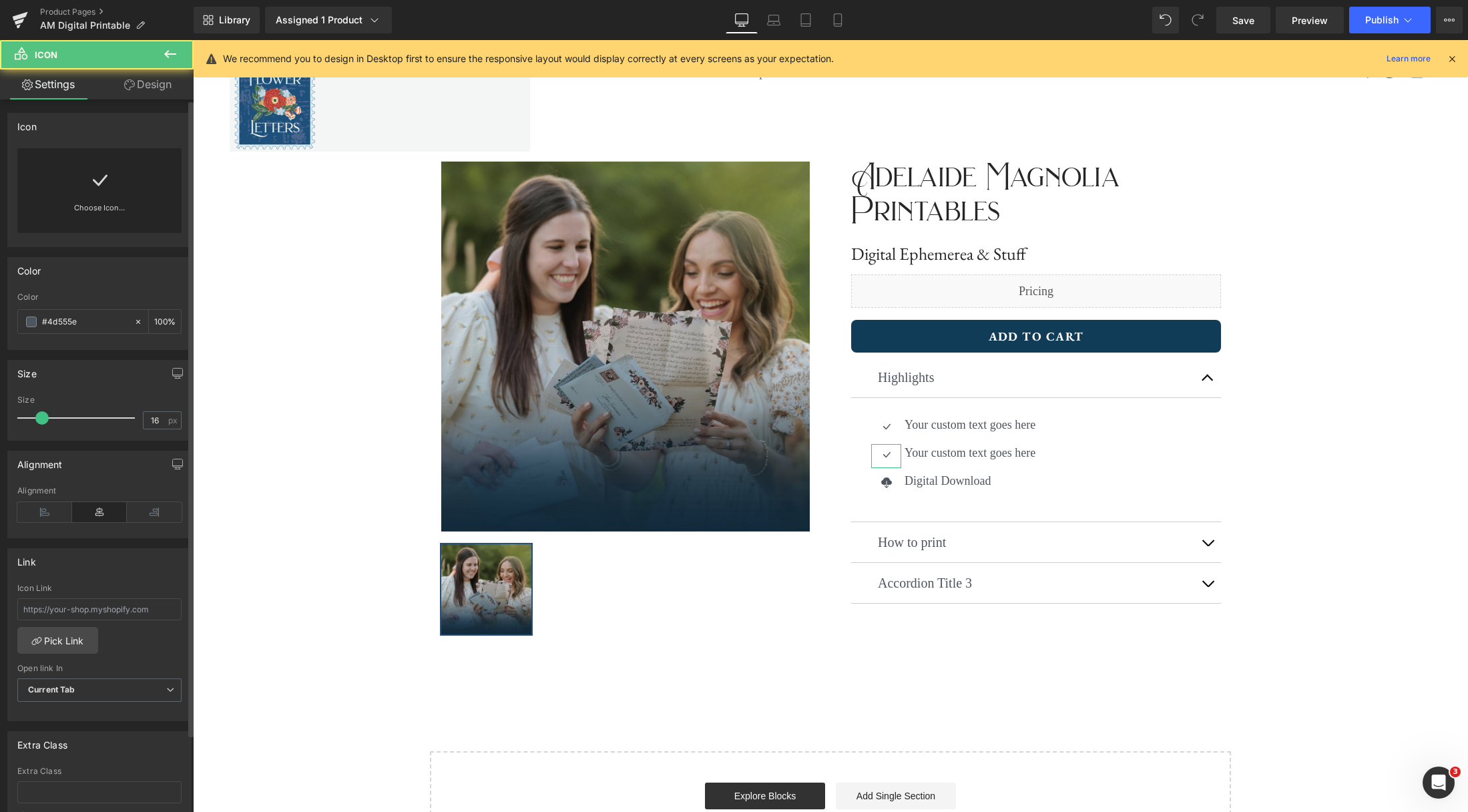
click at [102, 179] on icon at bounding box center [100, 181] width 22 height 22
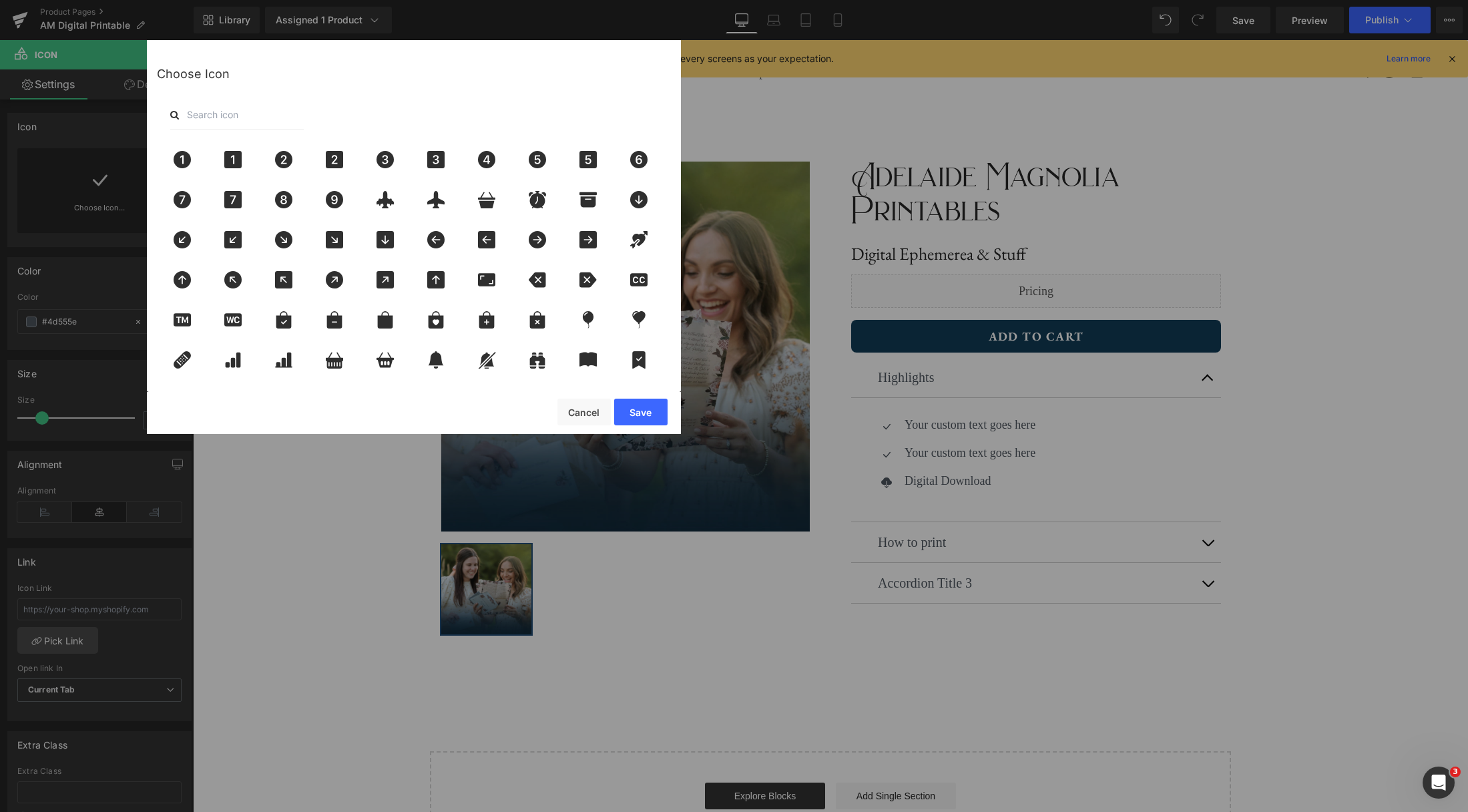
click at [280, 110] on input "text" at bounding box center [237, 114] width 133 height 29
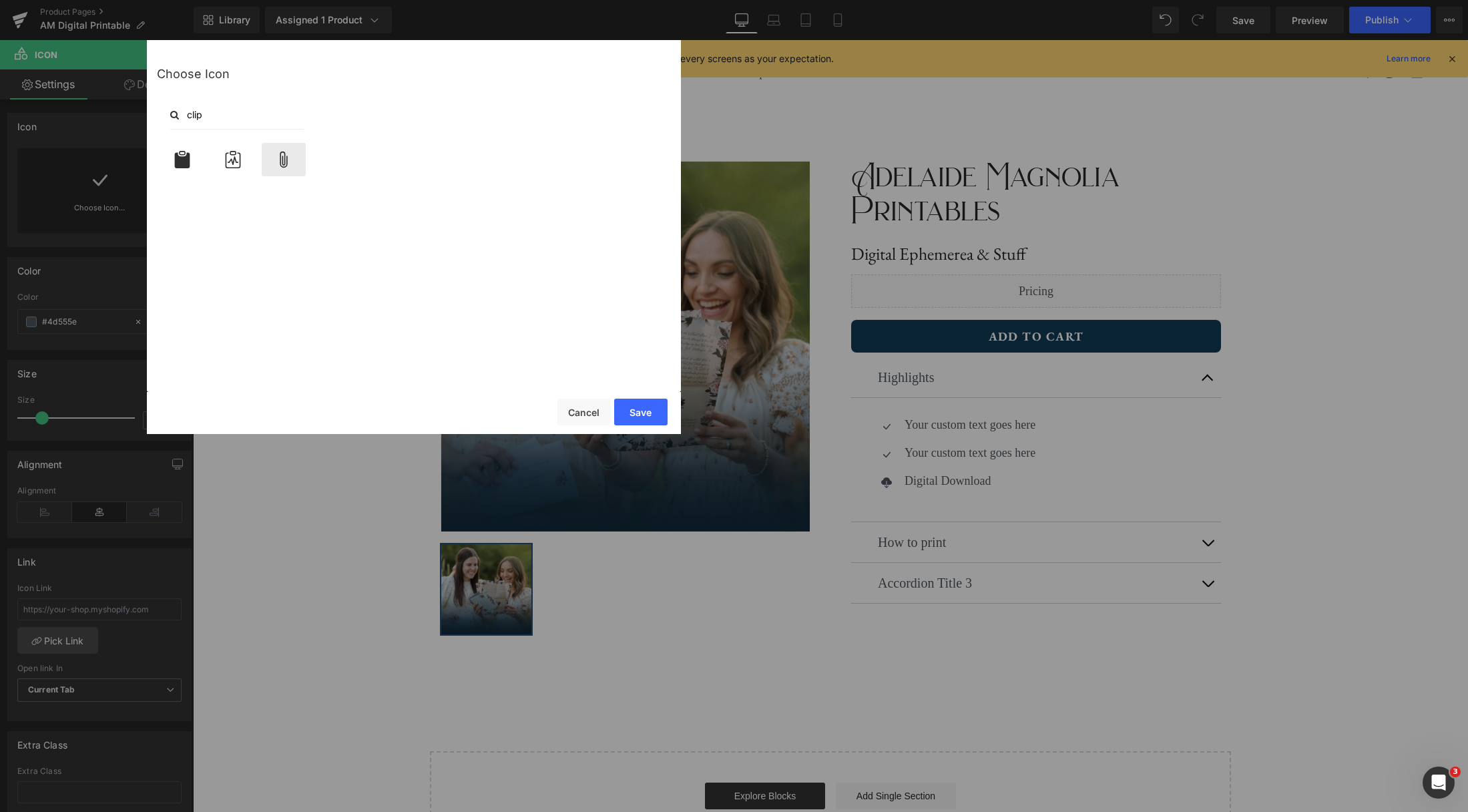
type input "clip"
click at [287, 160] on icon at bounding box center [283, 159] width 7 height 16
drag, startPoint x: 644, startPoint y: 411, endPoint x: 483, endPoint y: 387, distance: 162.8
click at [644, 411] on button "Save" at bounding box center [641, 411] width 53 height 27
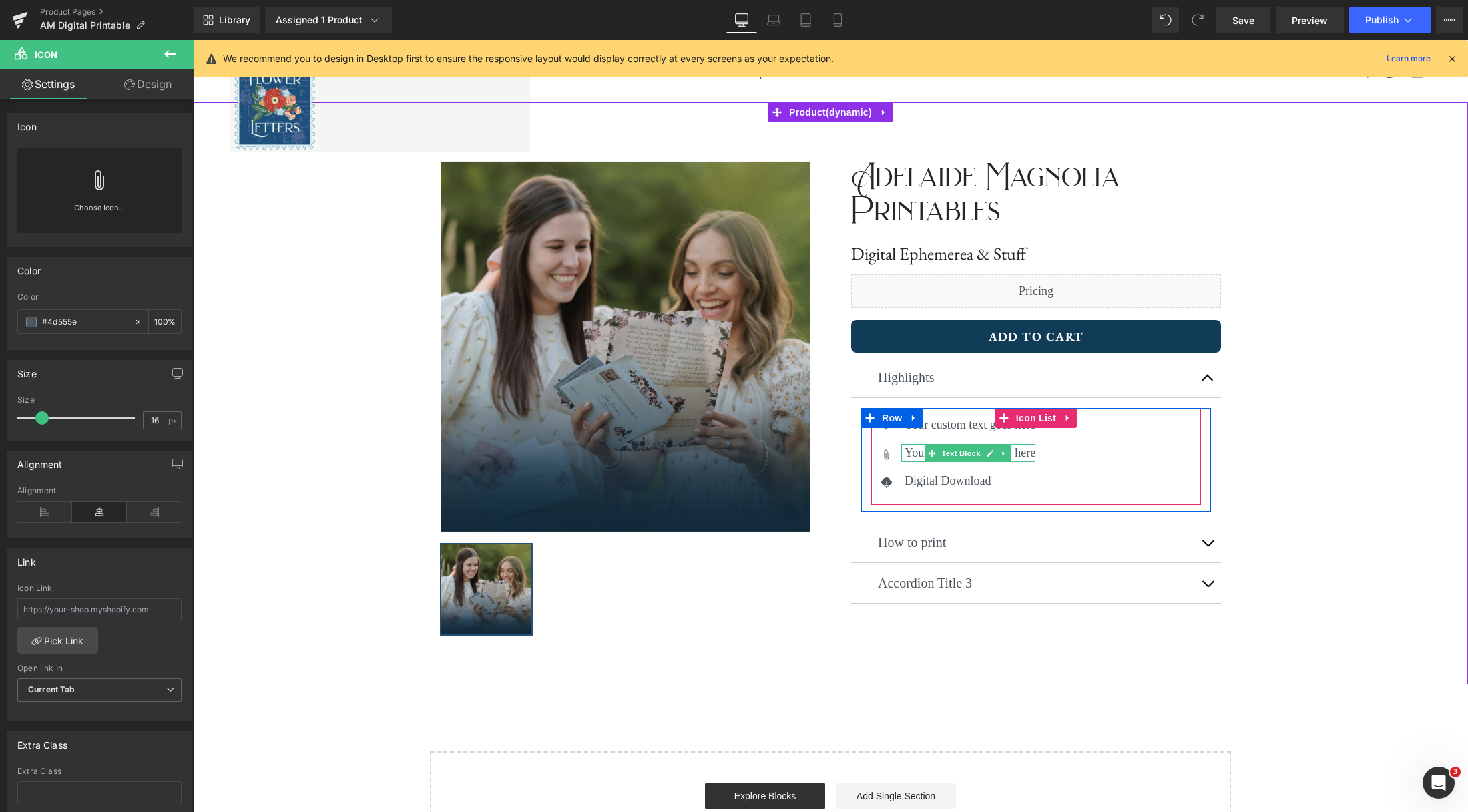
click at [994, 454] on icon at bounding box center [990, 453] width 7 height 8
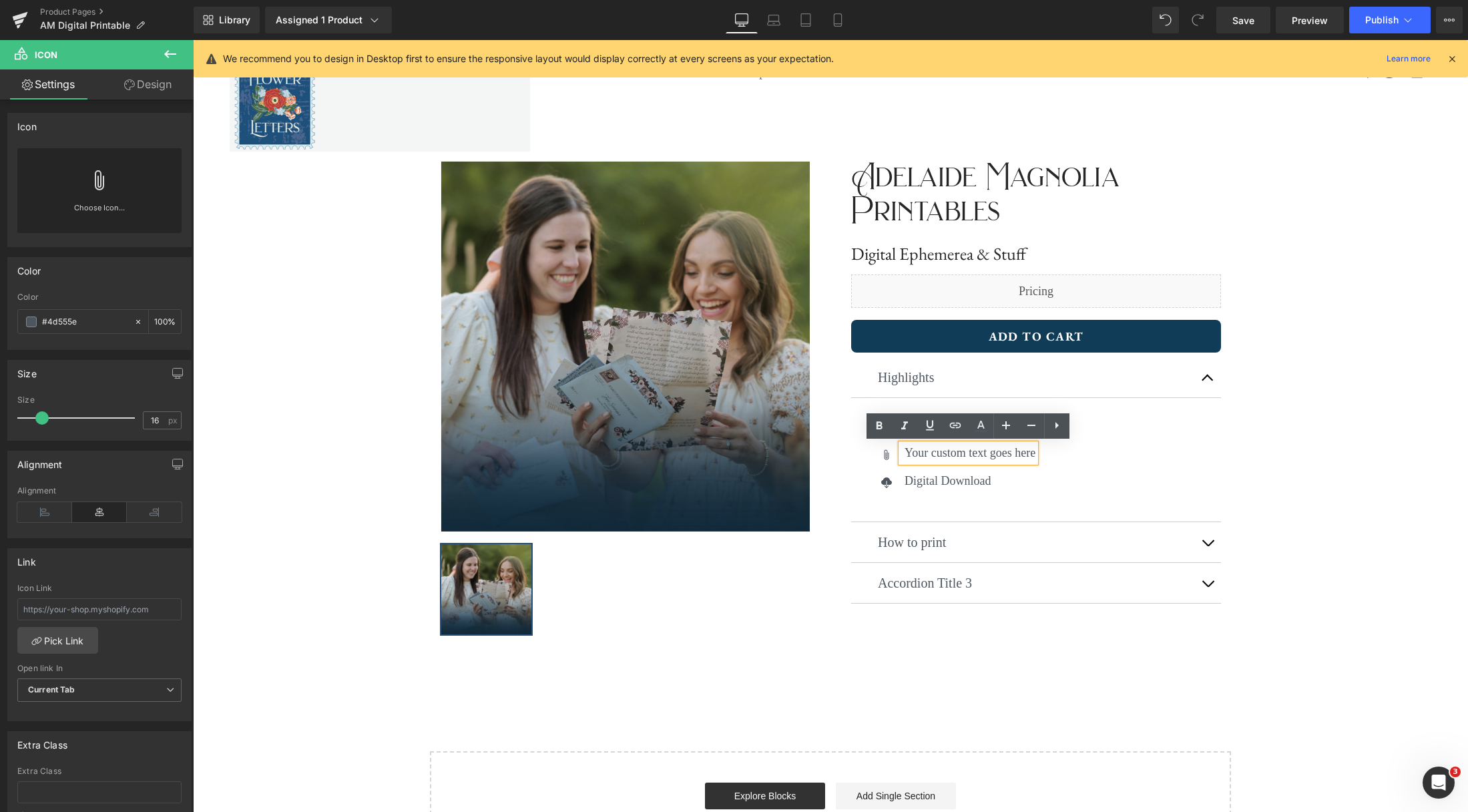
click at [946, 455] on p "Your custom text goes here" at bounding box center [970, 453] width 131 height 18
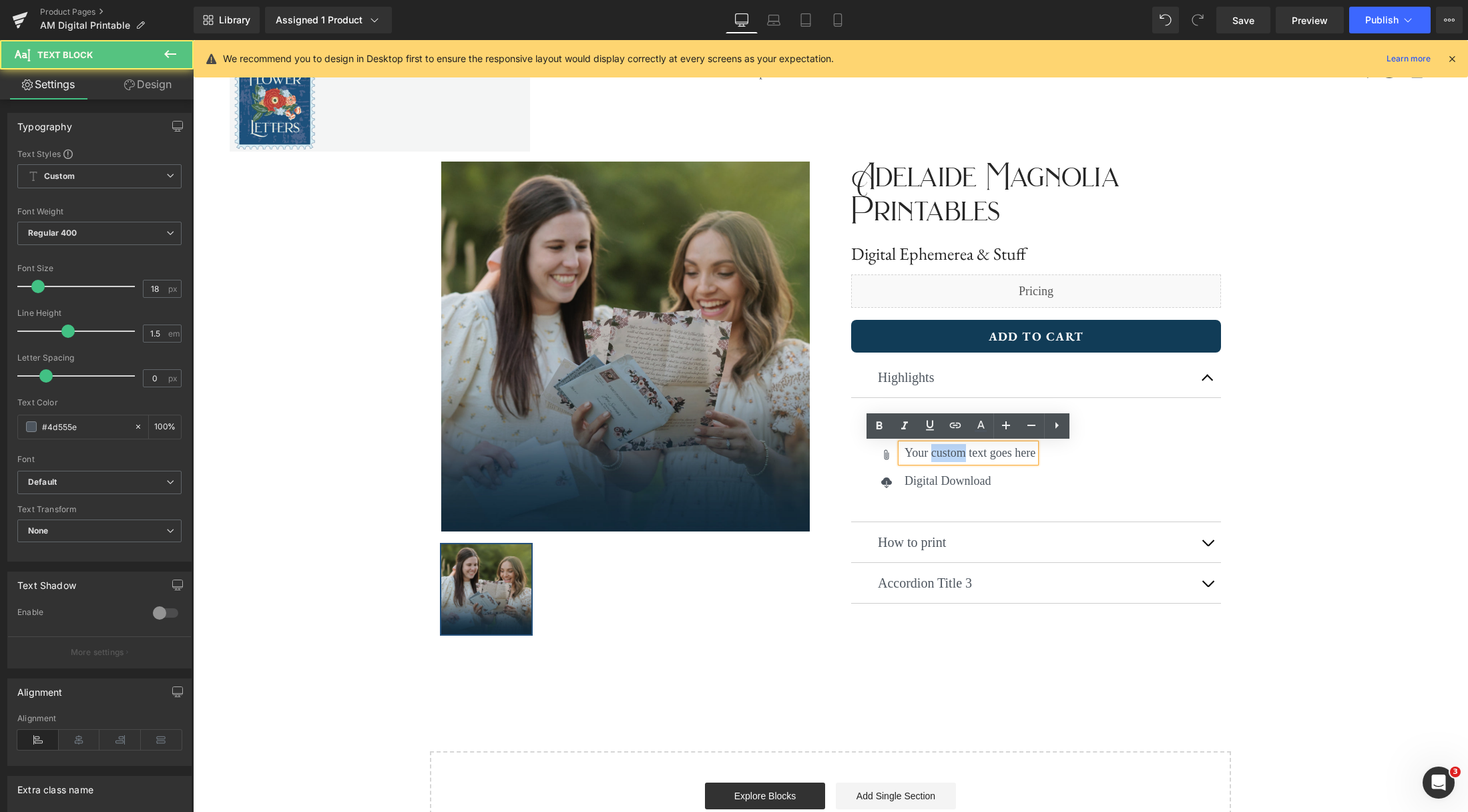
click at [946, 455] on p "Your custom text goes here" at bounding box center [970, 453] width 131 height 18
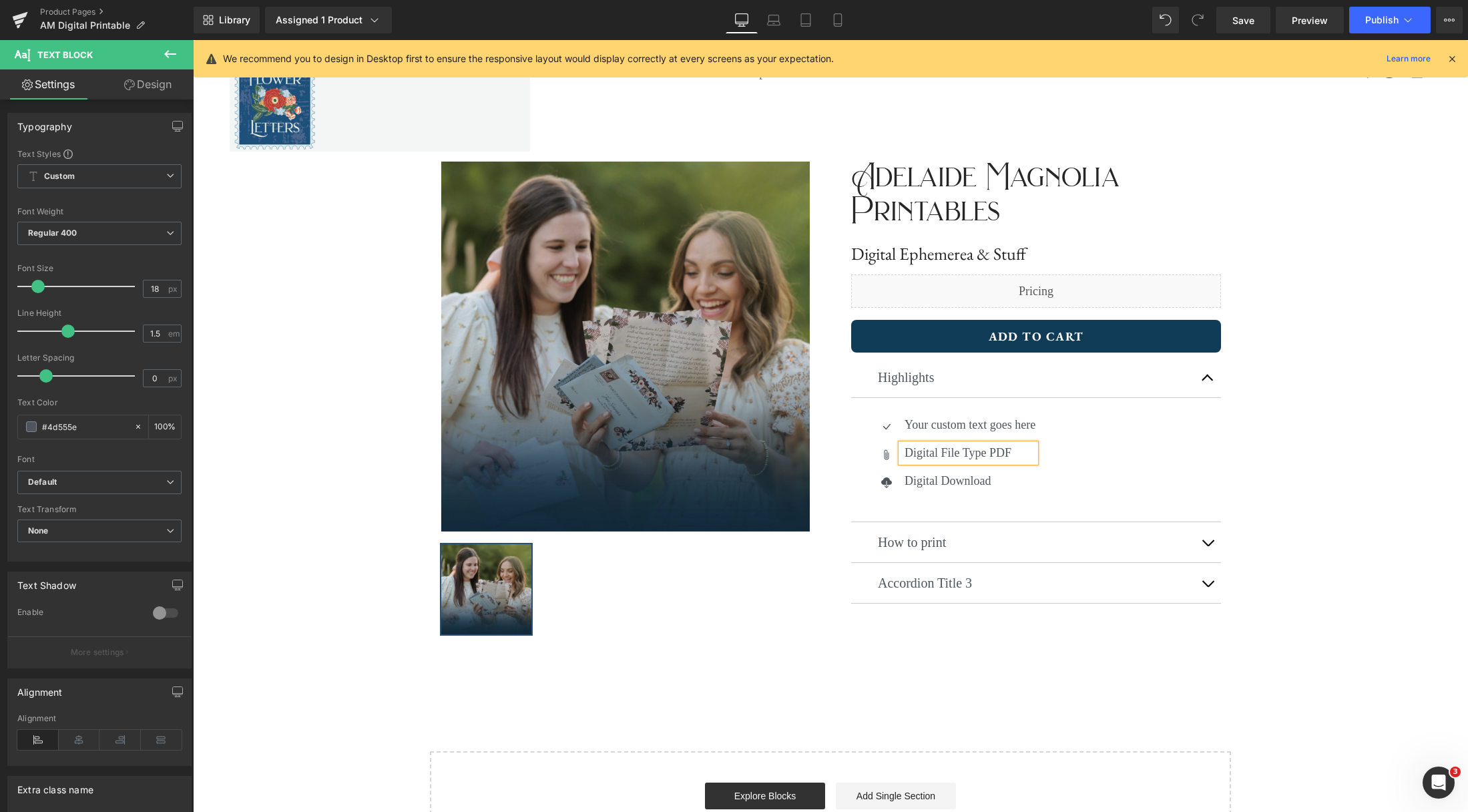
click at [986, 451] on p "Digital File Type PDF" at bounding box center [970, 453] width 131 height 18
click at [1005, 426] on icon at bounding box center [1004, 426] width 7 height 8
click at [1144, 430] on div "Icon Your custom text goes here Text Block Icon Digital File Type: PDF Text Blo…" at bounding box center [1036, 457] width 330 height 84
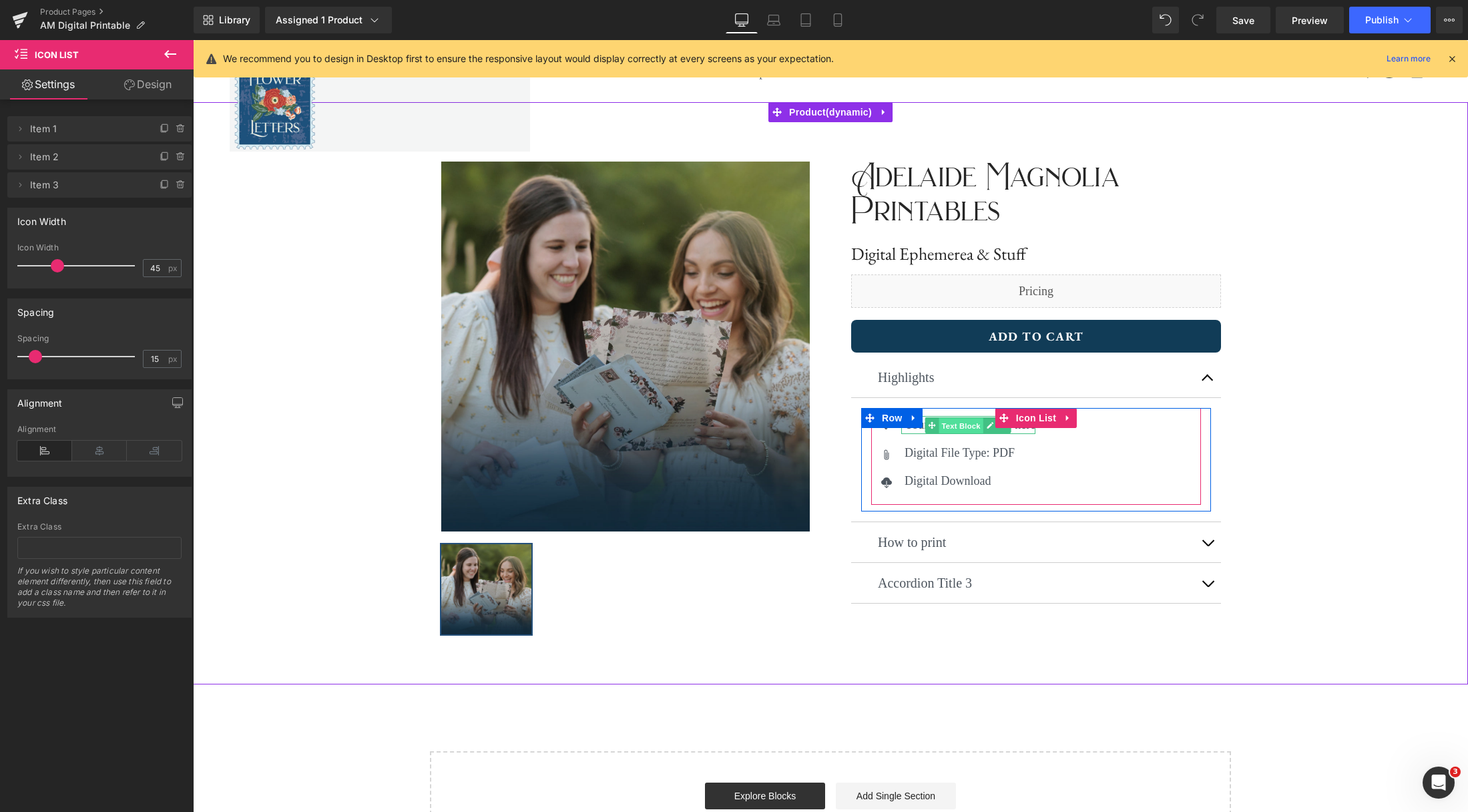
click at [951, 431] on span "Text Block" at bounding box center [961, 426] width 44 height 16
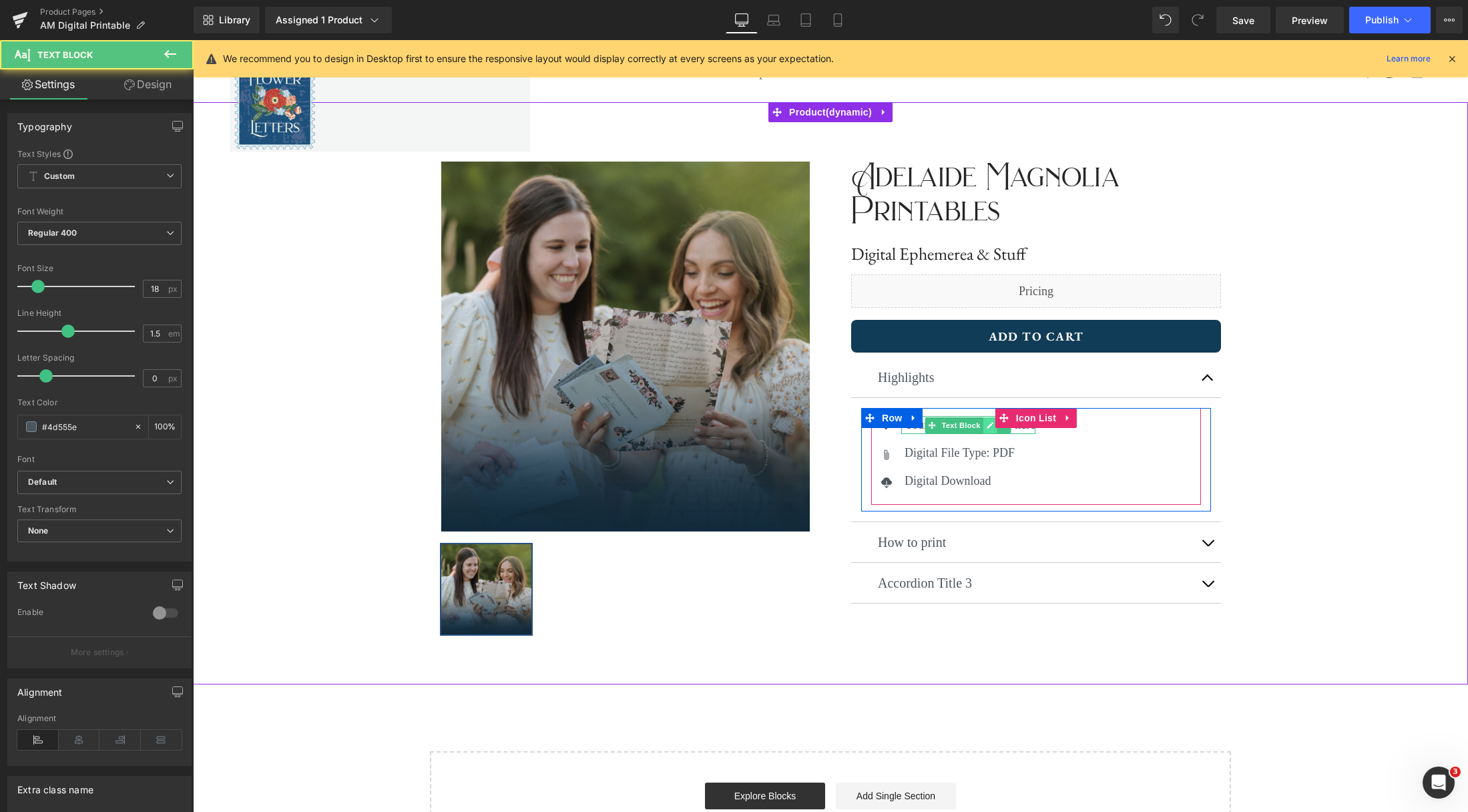
click at [983, 428] on link at bounding box center [990, 425] width 14 height 16
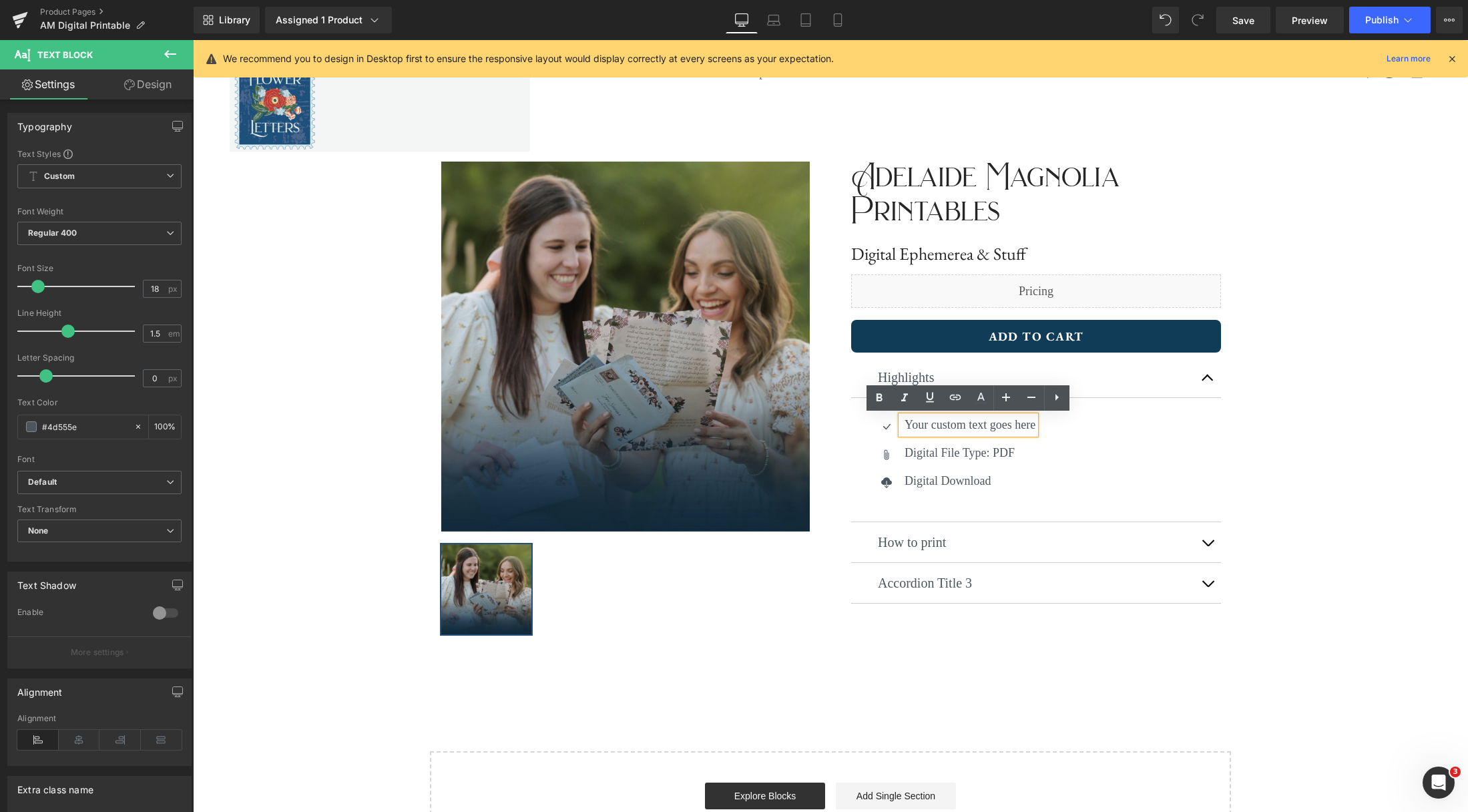
click at [977, 428] on p "Your custom text goes here" at bounding box center [970, 425] width 131 height 18
click at [1203, 464] on div "Adelaide Magnolia Printables Text Block Digital Ephemerea & Stuff Heading Liqui…" at bounding box center [1036, 386] width 412 height 474
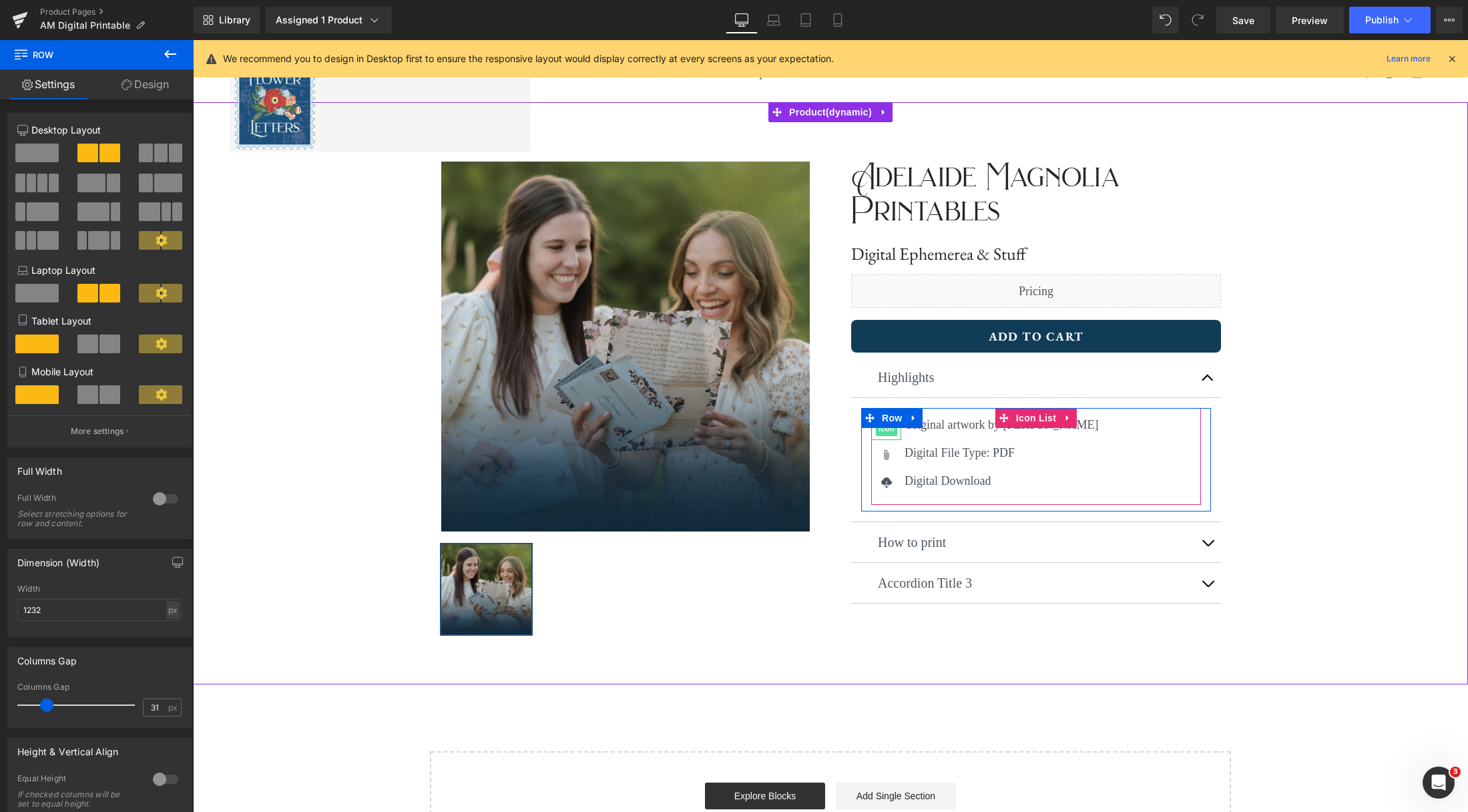
click at [886, 431] on span "Icon" at bounding box center [886, 428] width 22 height 16
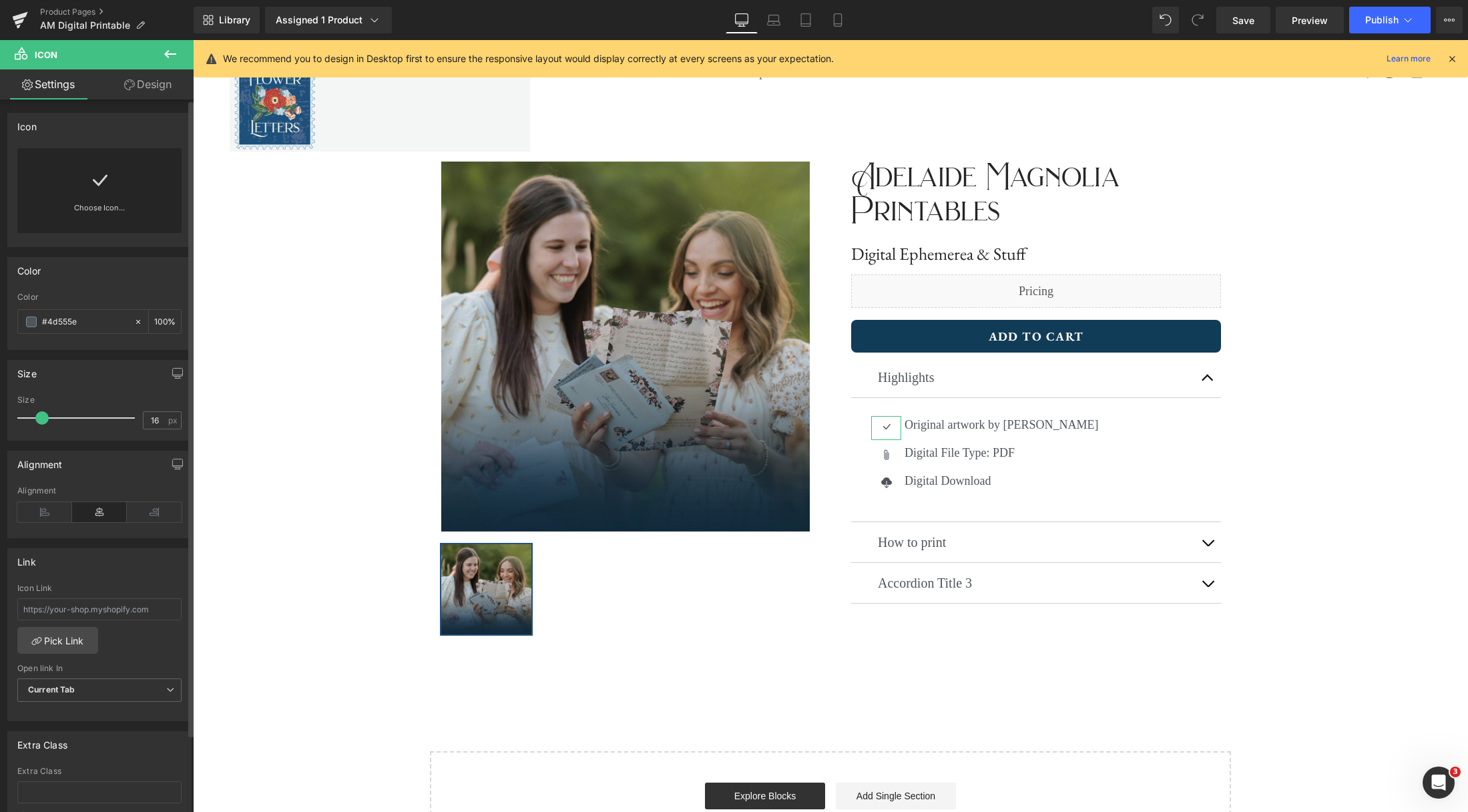
click at [85, 177] on div "Choose Icon..." at bounding box center [99, 191] width 164 height 85
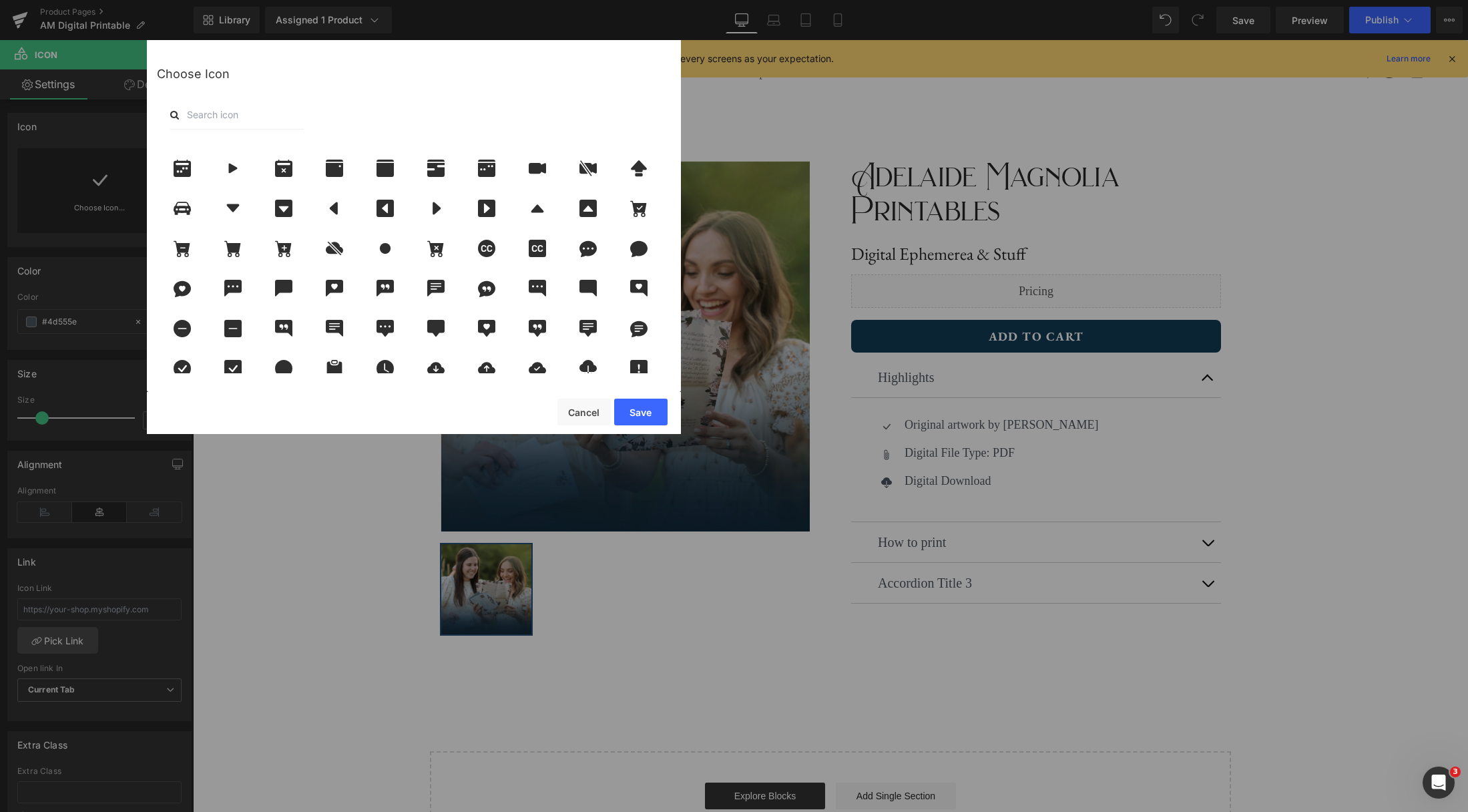
scroll to position [335, 0]
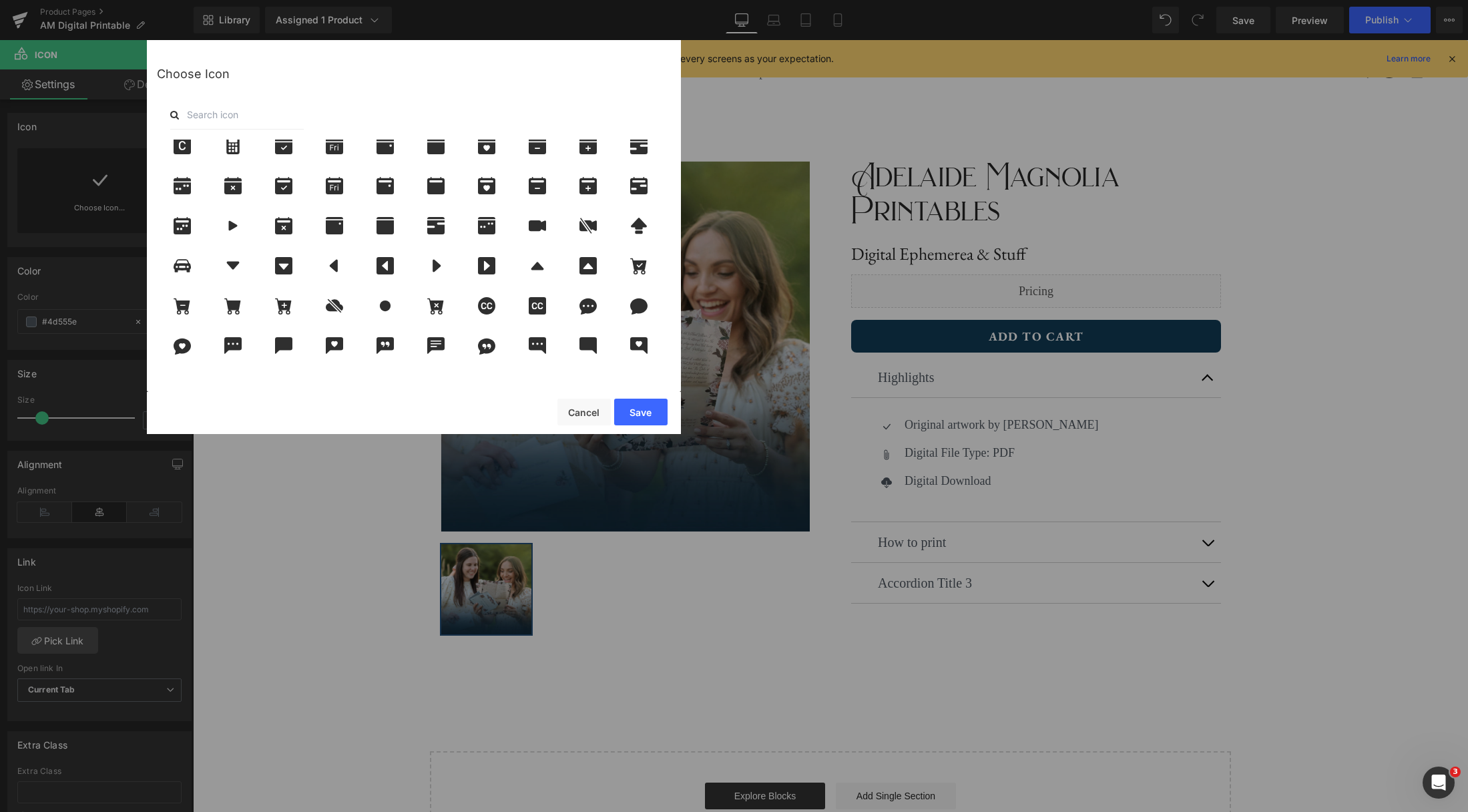
click at [247, 117] on input "text" at bounding box center [237, 114] width 133 height 29
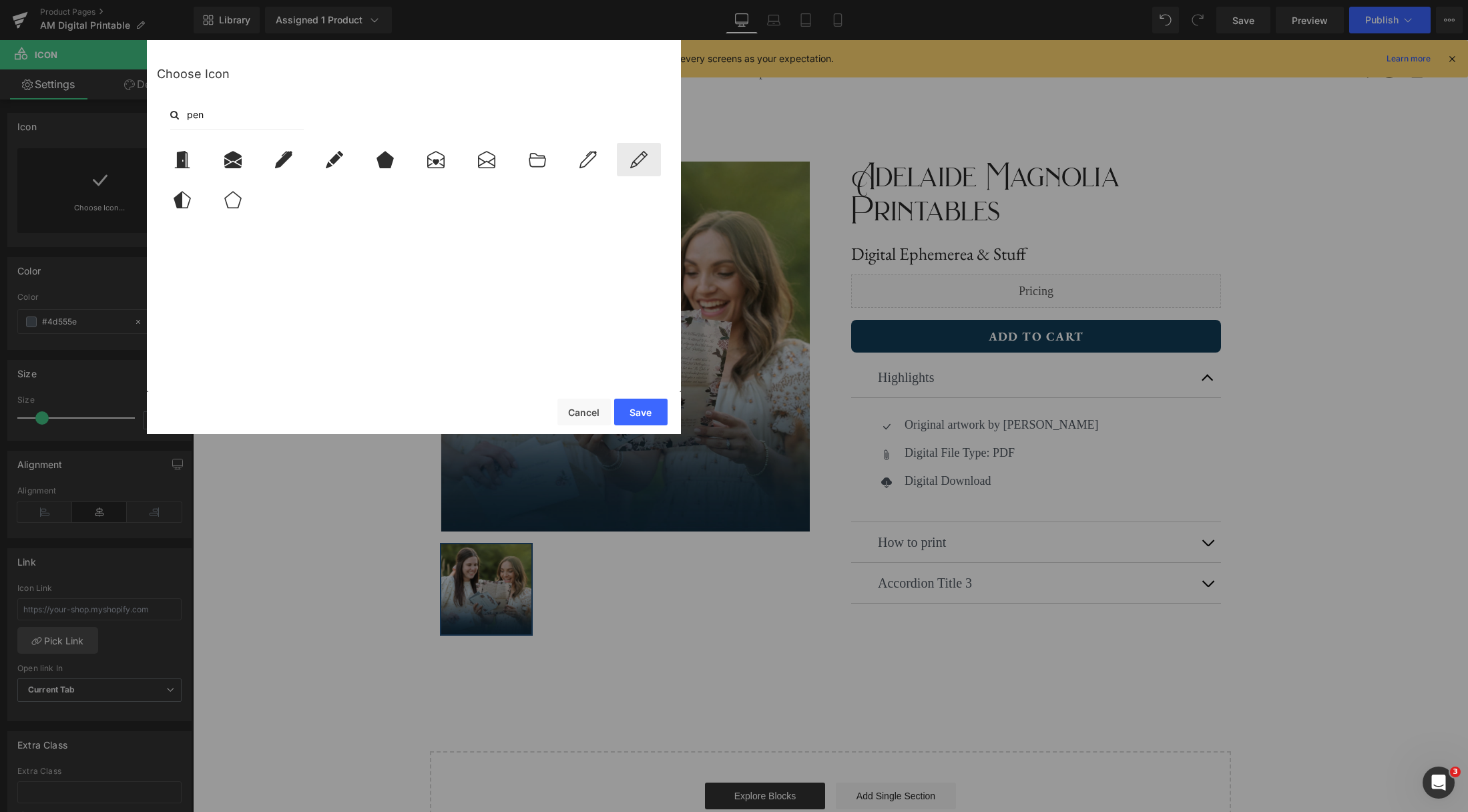
type input "pen"
click at [626, 161] on icon at bounding box center [639, 159] width 28 height 17
click at [647, 417] on button "Save" at bounding box center [641, 411] width 53 height 27
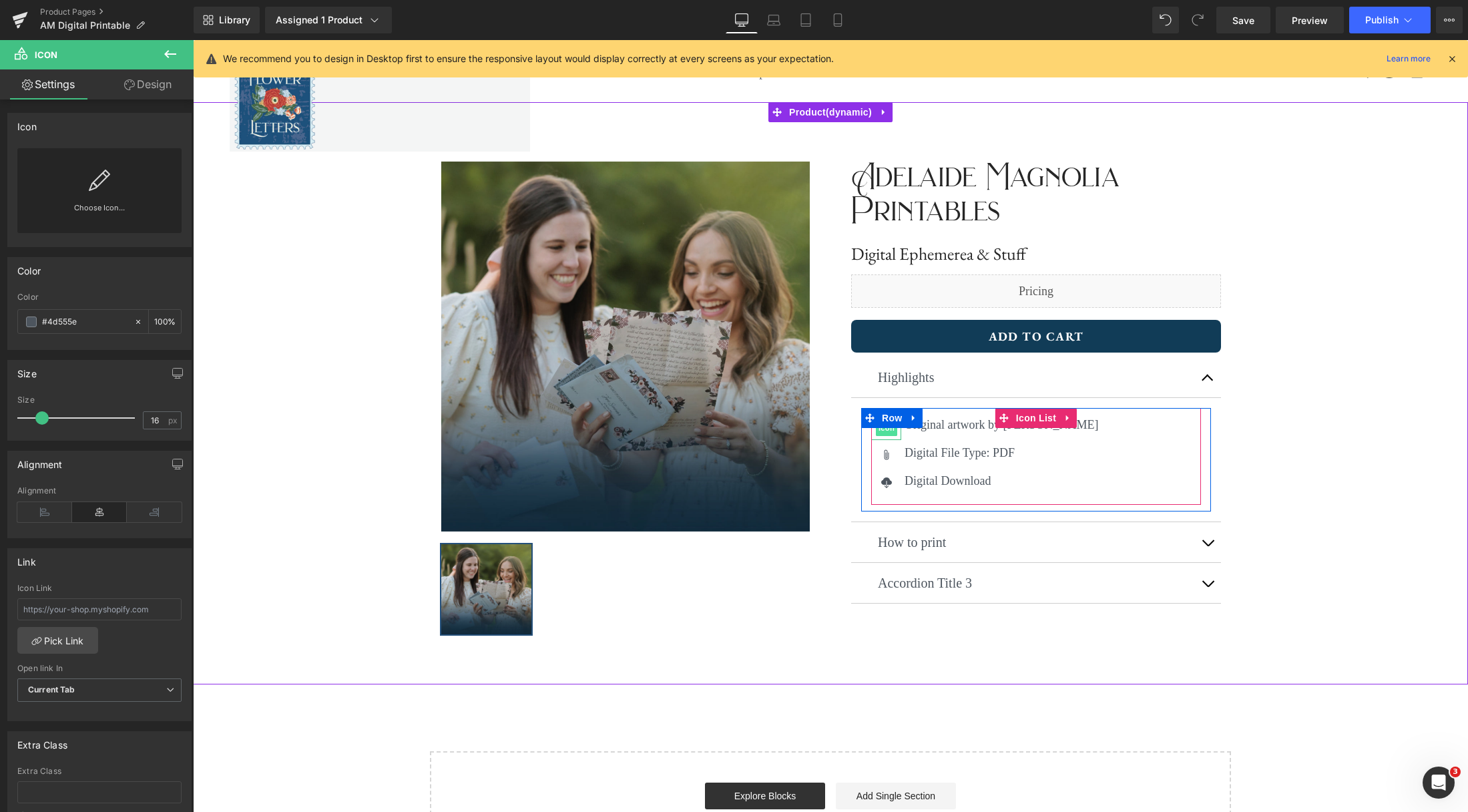
click at [881, 432] on span "Icon" at bounding box center [886, 427] width 22 height 16
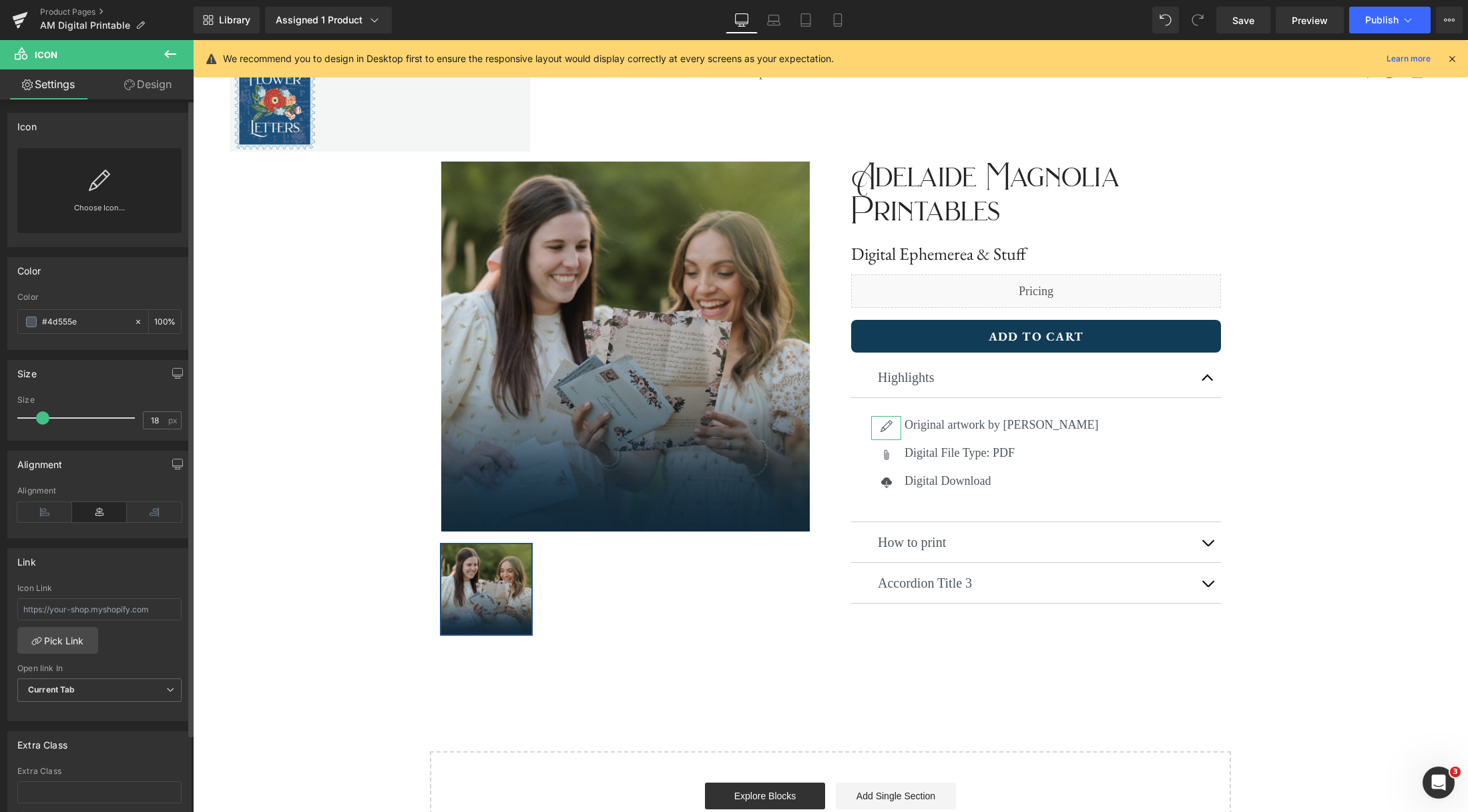
type input "19"
click at [45, 416] on span at bounding box center [45, 418] width 13 height 13
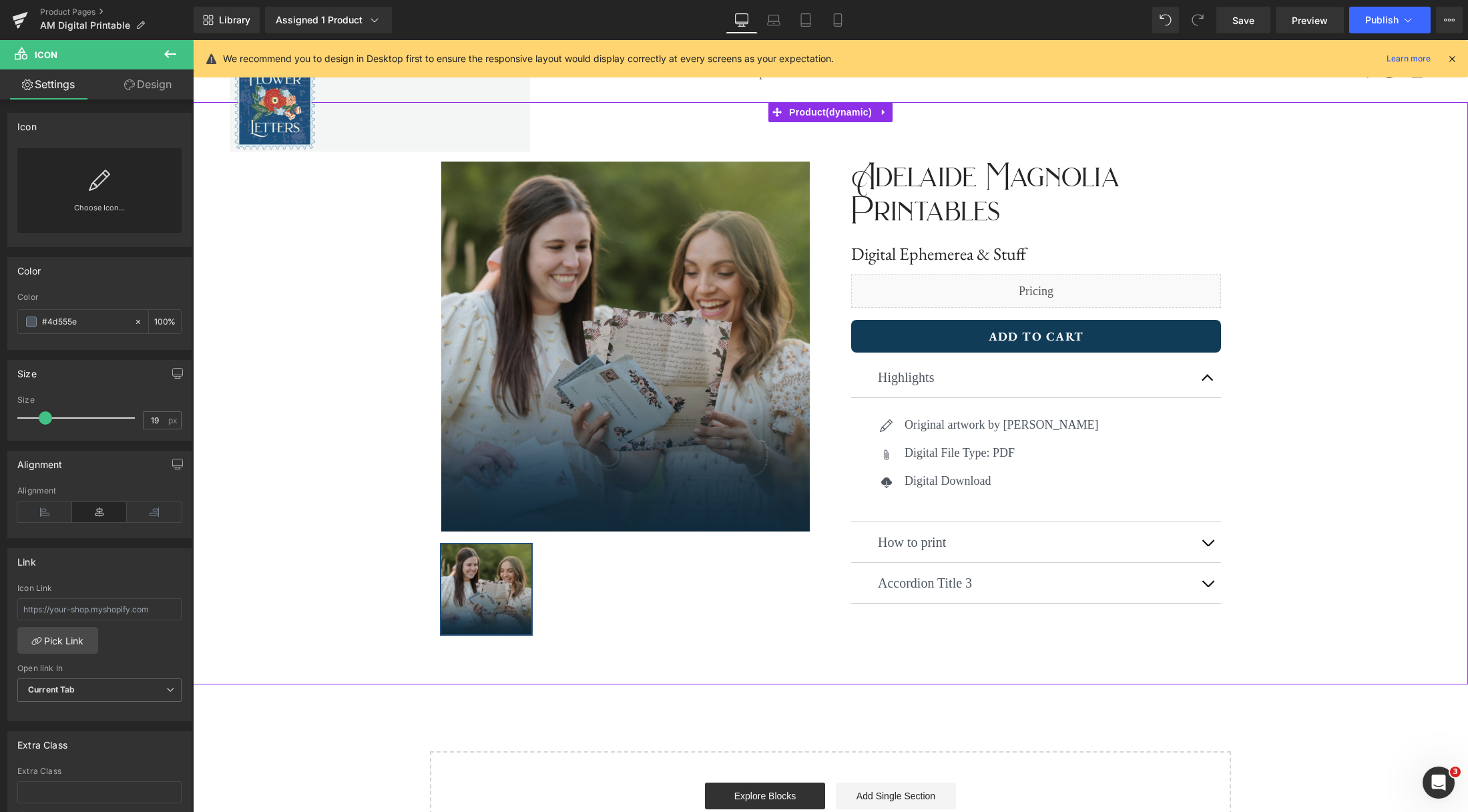
click at [1203, 466] on div "‹ › (P) Image List ‹ › (P) Image List Adelaide Magnolia Printables Text Block D…" at bounding box center [831, 393] width 1276 height 582
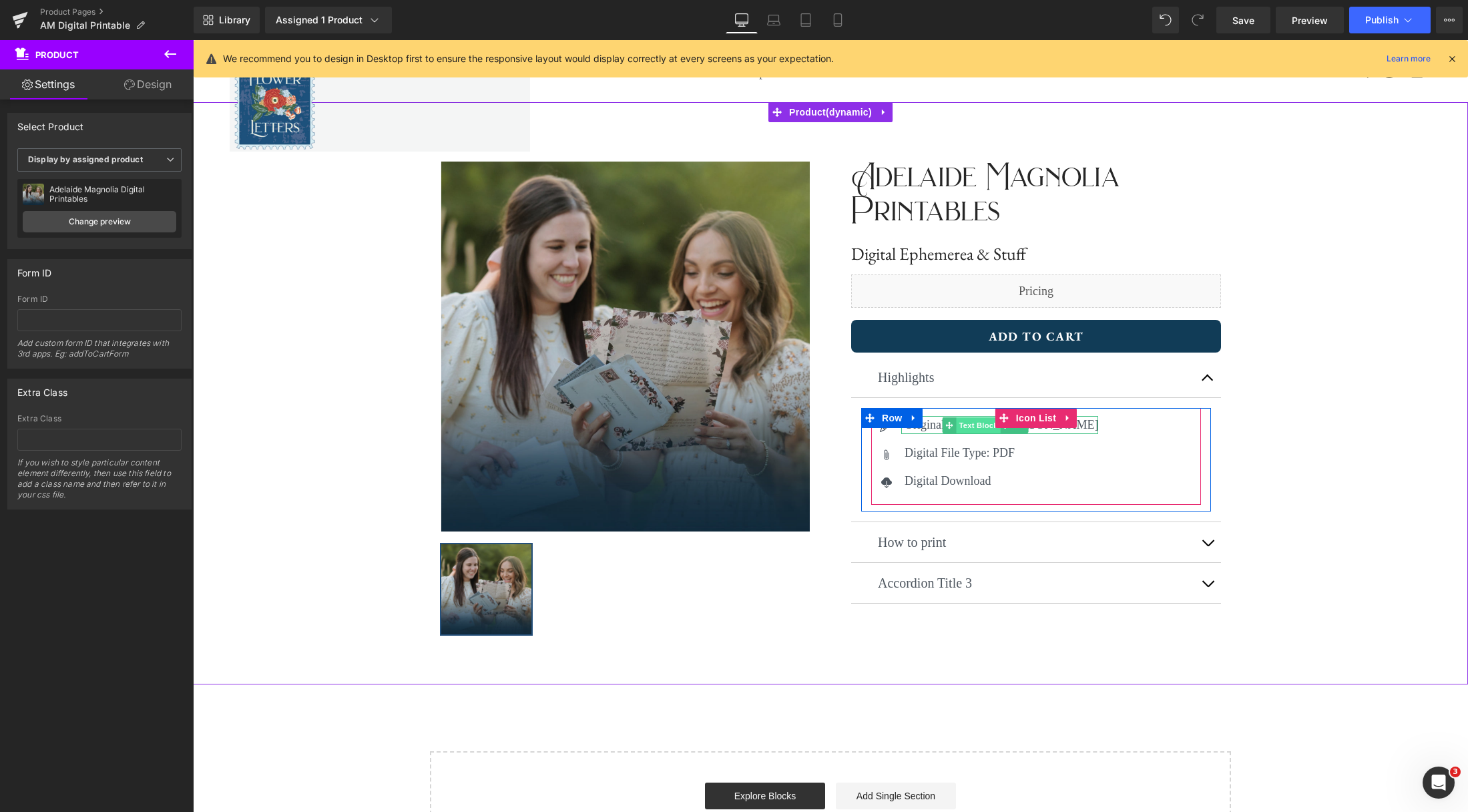
click at [970, 428] on span "Text Block" at bounding box center [978, 425] width 44 height 16
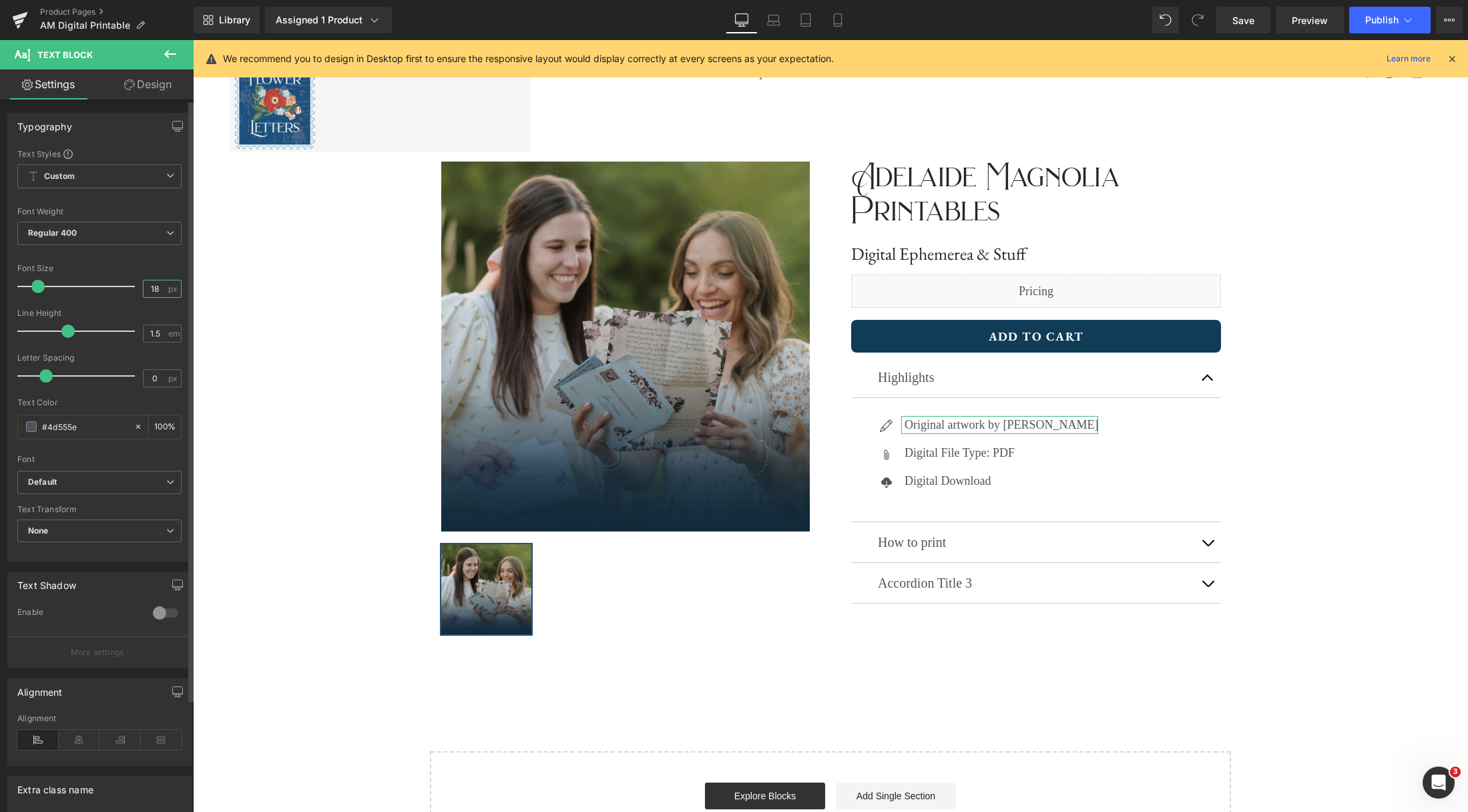
click at [157, 286] on input "18" at bounding box center [155, 289] width 23 height 17
type input "1"
type input "20"
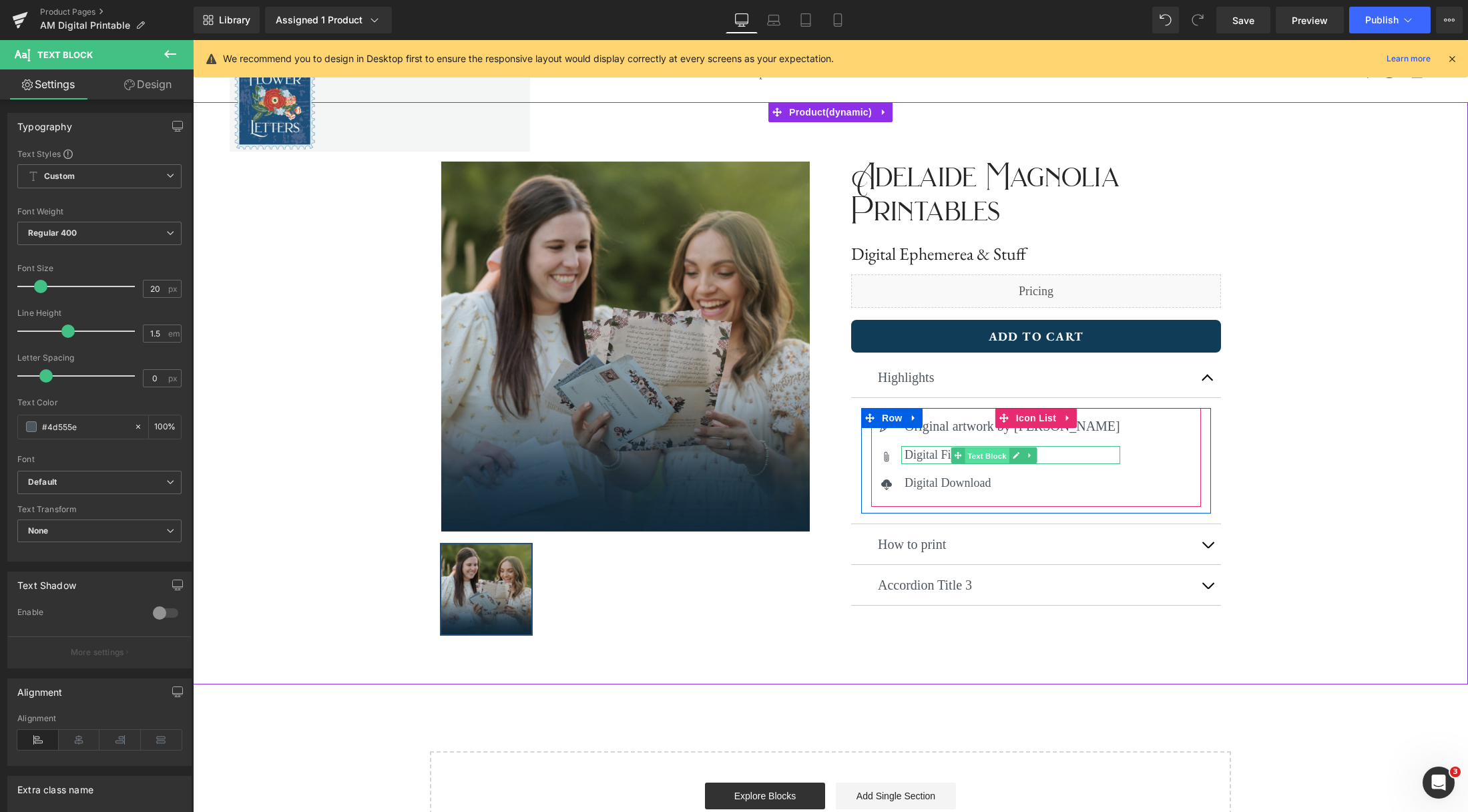
click at [986, 454] on span "Text Block" at bounding box center [987, 456] width 44 height 16
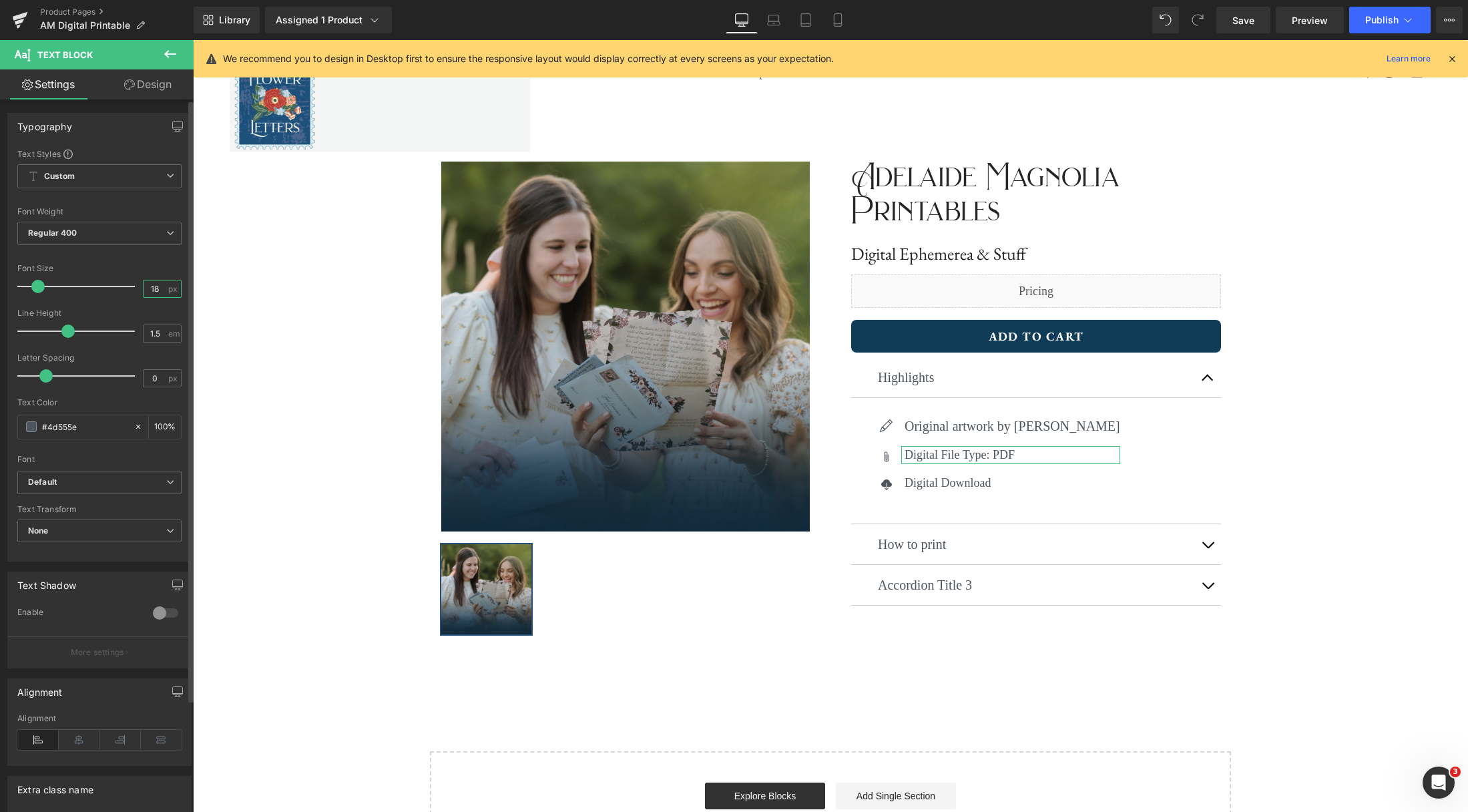
click at [159, 291] on input "18" at bounding box center [155, 289] width 23 height 17
type input "1"
type input "20"
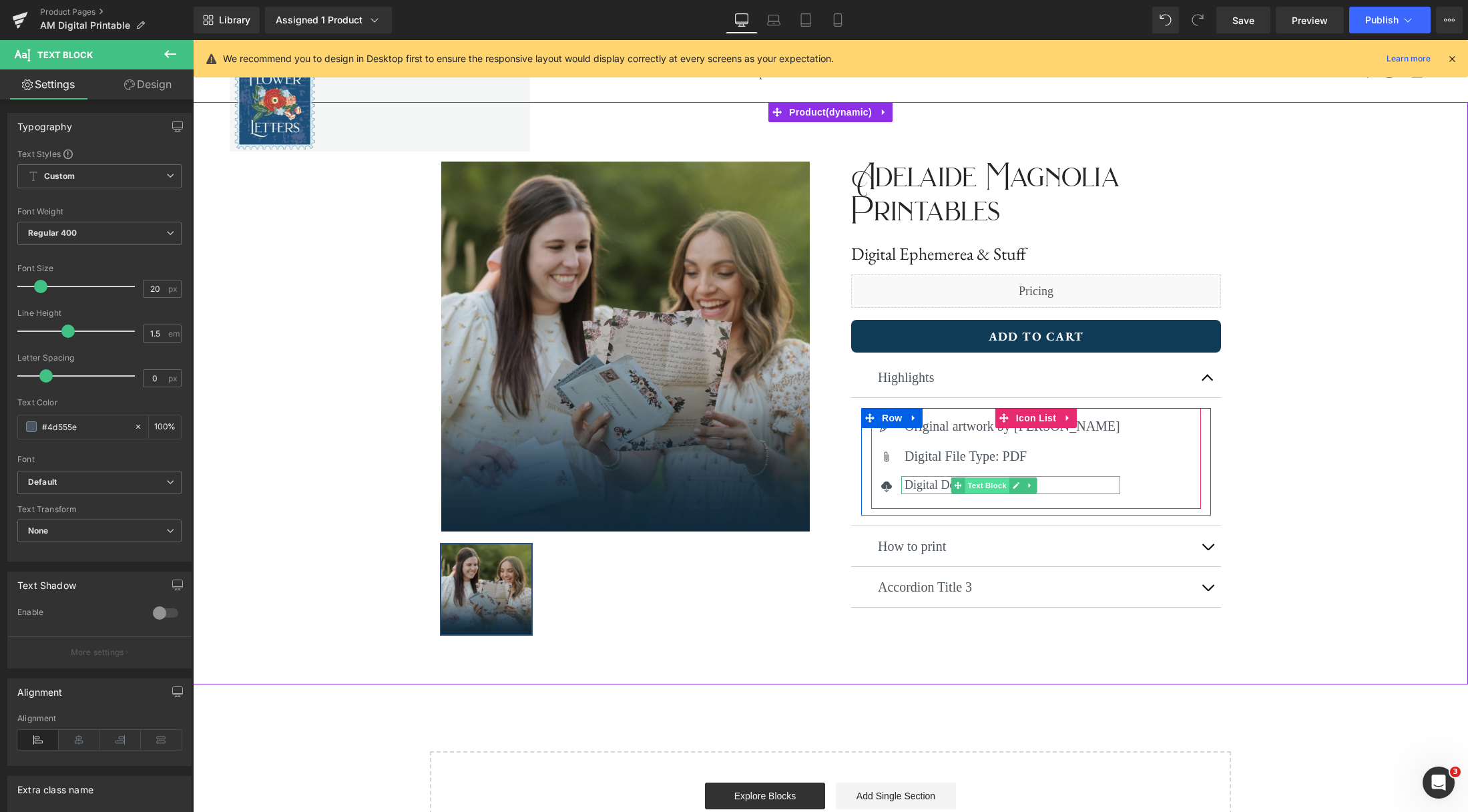
click at [987, 489] on span "Text Block" at bounding box center [987, 485] width 44 height 16
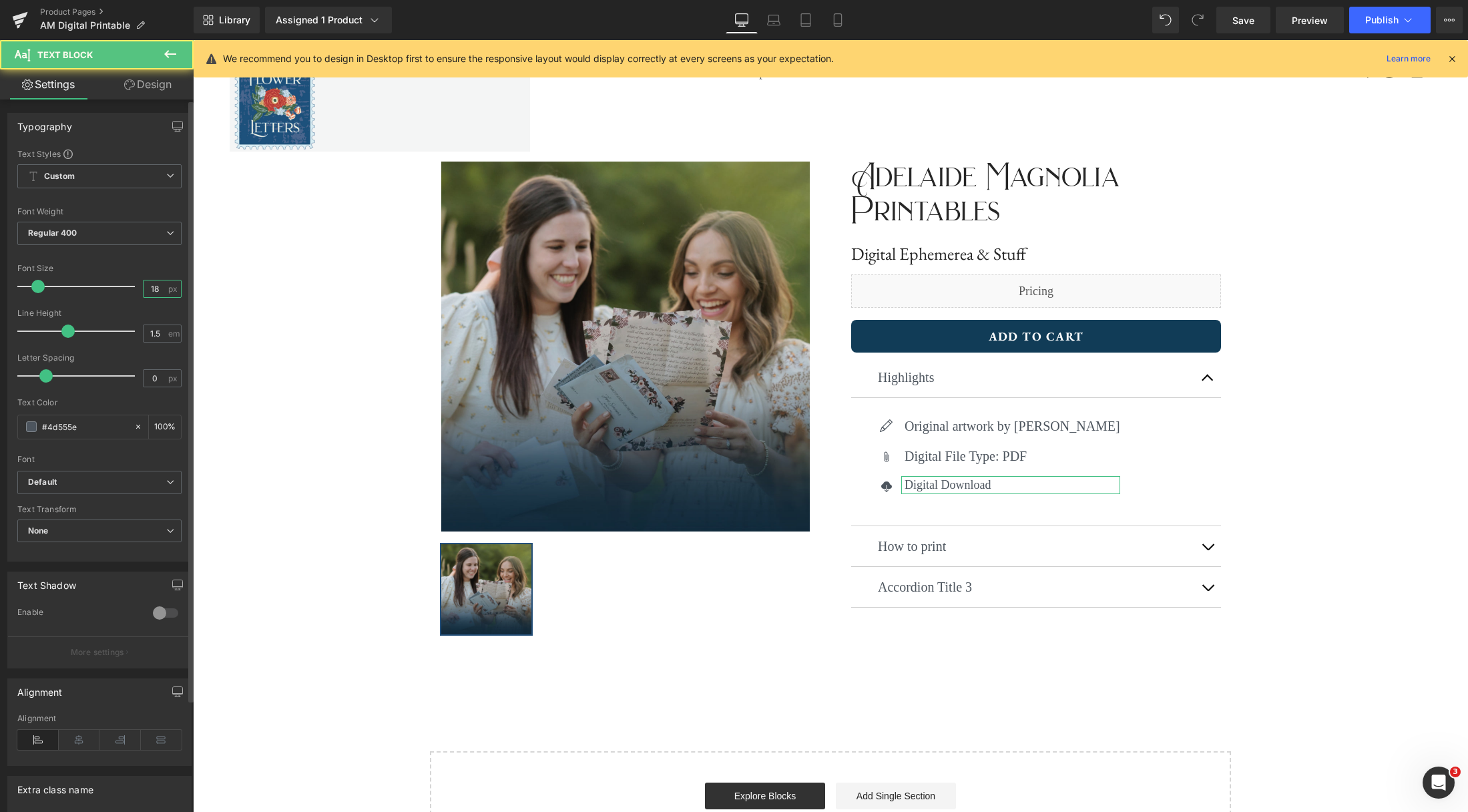
click at [157, 289] on input "18" at bounding box center [155, 289] width 23 height 17
type input "1"
type input "20"
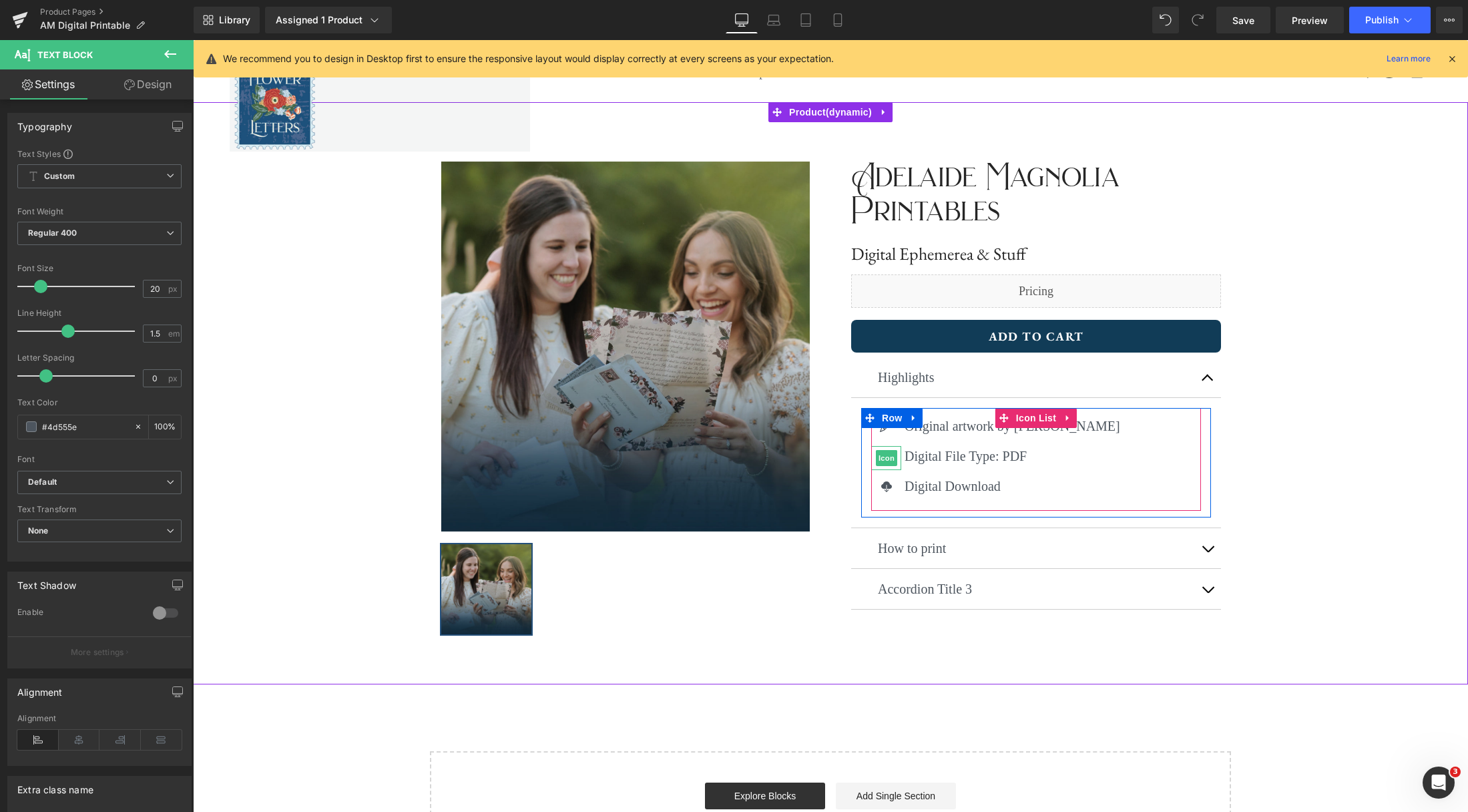
click at [891, 459] on span "Icon" at bounding box center [886, 457] width 22 height 16
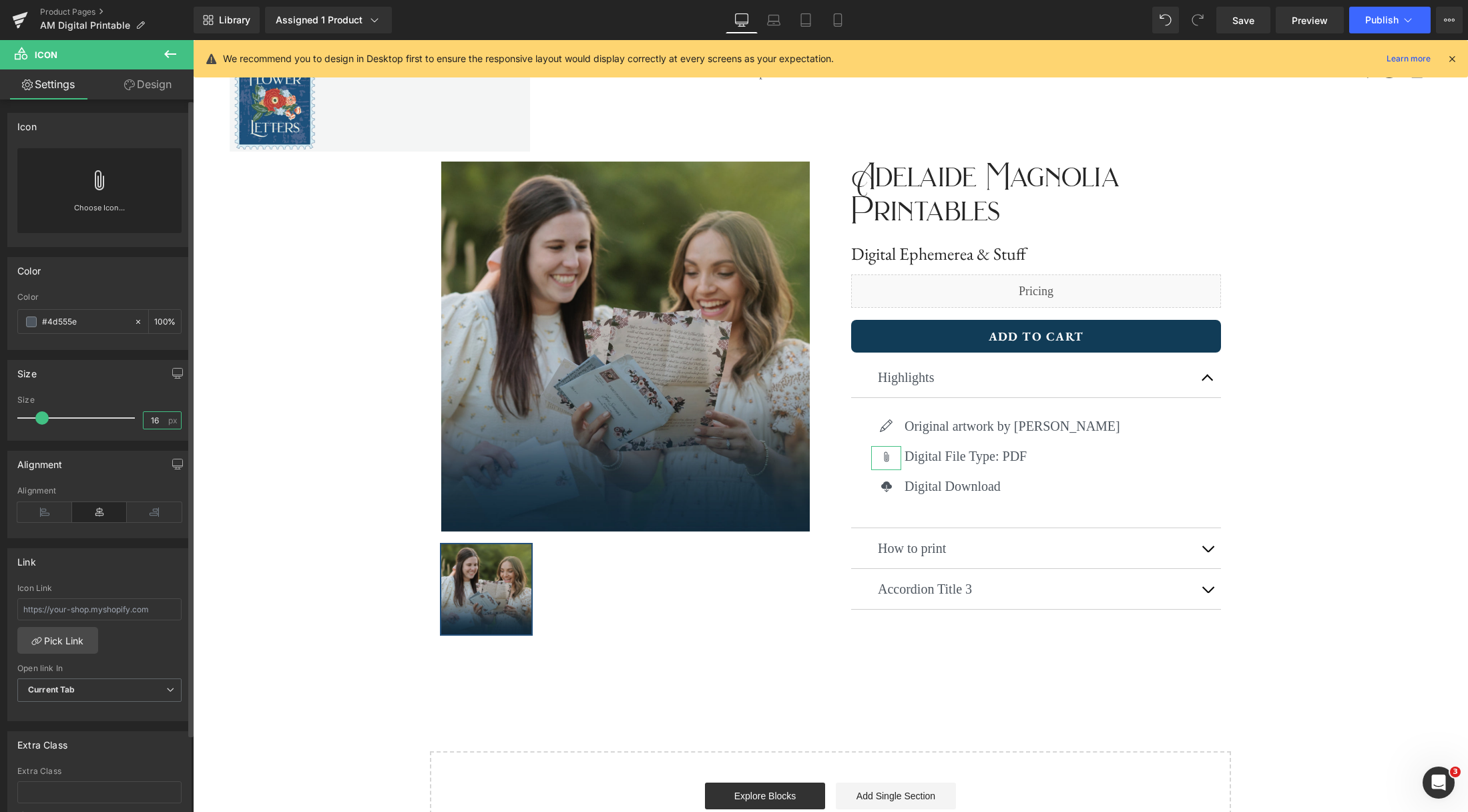
click at [159, 421] on input "16" at bounding box center [155, 420] width 23 height 17
type input "1"
type input "20"
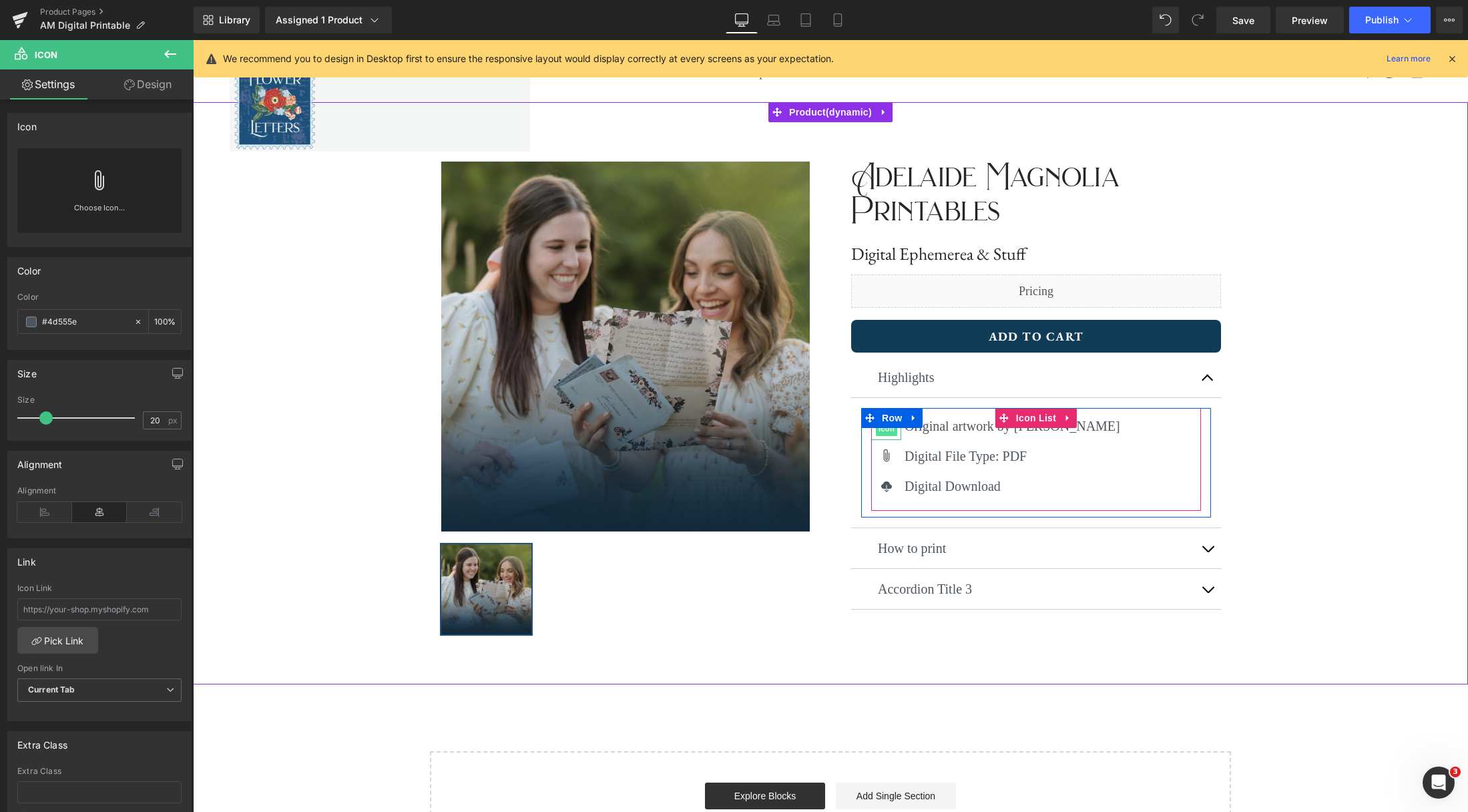
click at [881, 428] on span "Icon" at bounding box center [886, 428] width 22 height 16
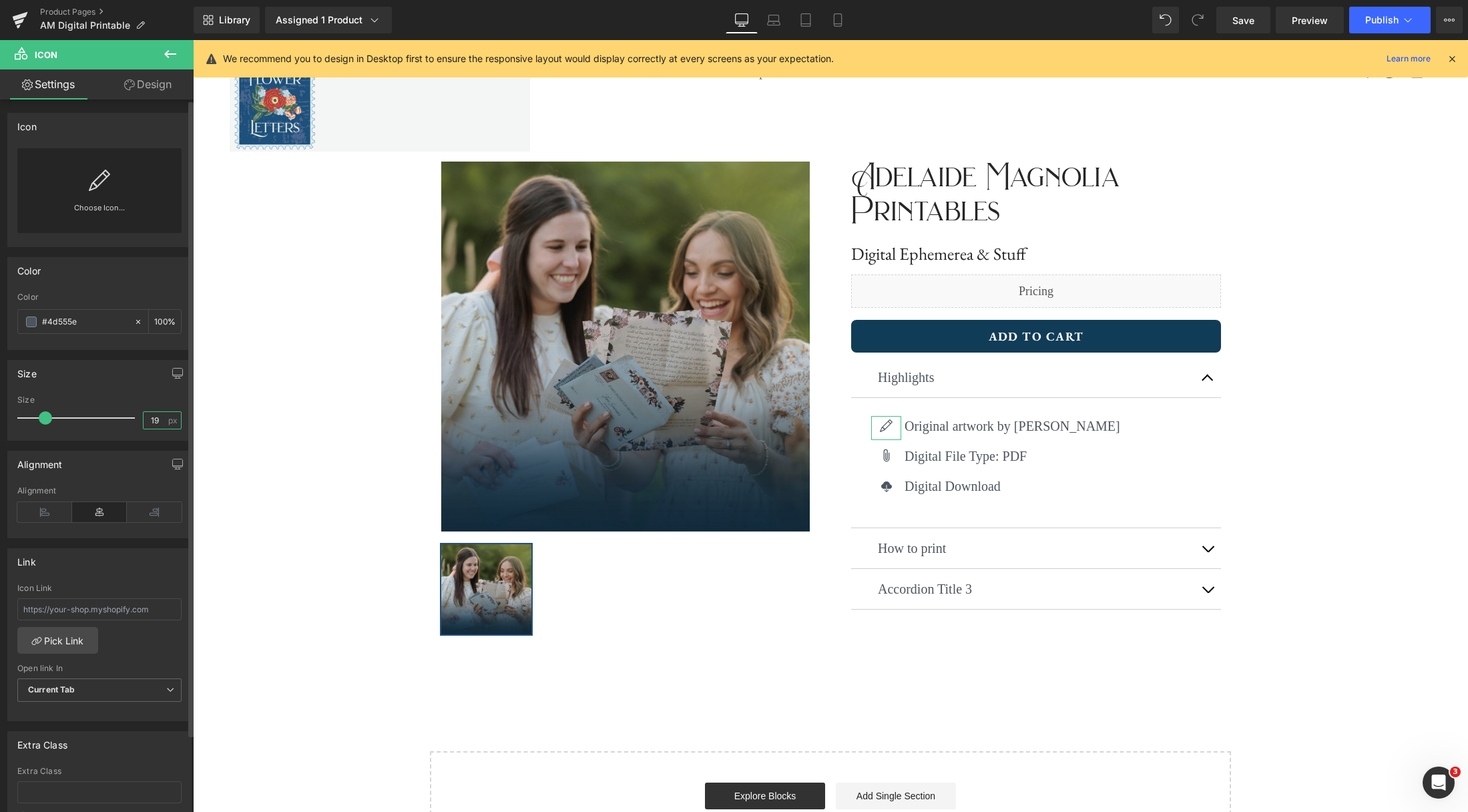
click at [161, 417] on input "19" at bounding box center [155, 420] width 23 height 17
type input "1"
type input "20"
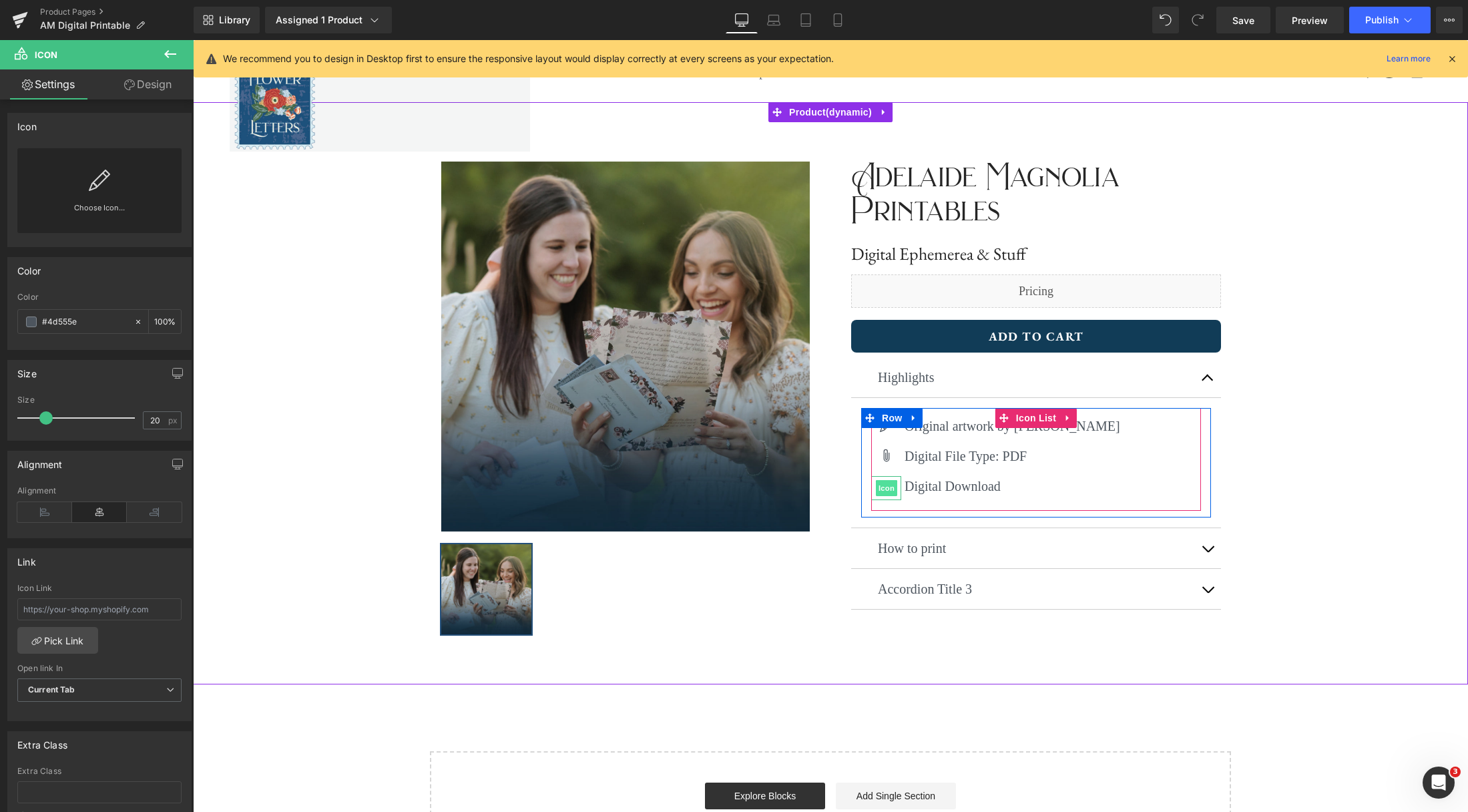
click at [890, 489] on span "Icon" at bounding box center [886, 487] width 22 height 16
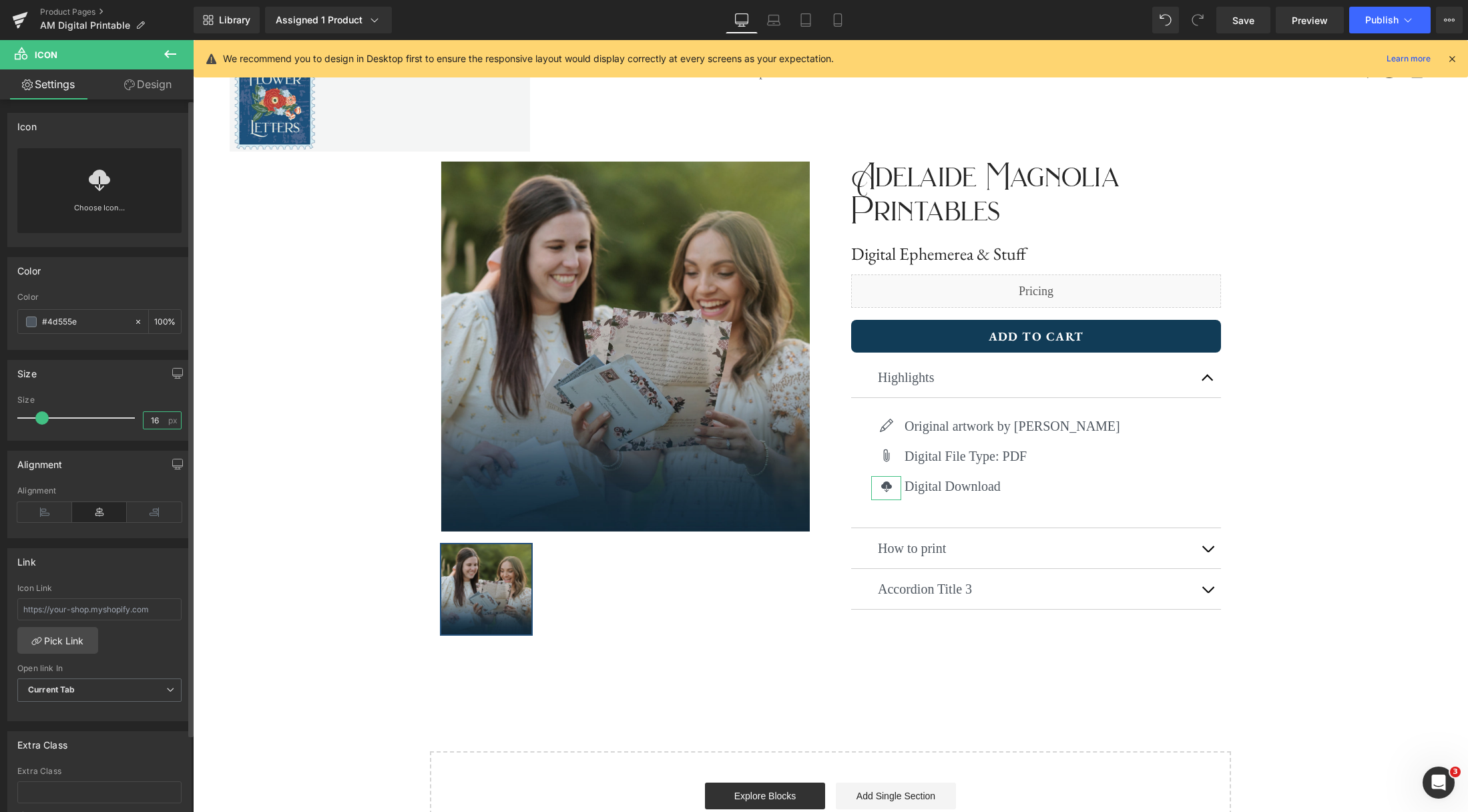
click at [160, 422] on input "16" at bounding box center [155, 420] width 23 height 17
type input "1"
type input "20"
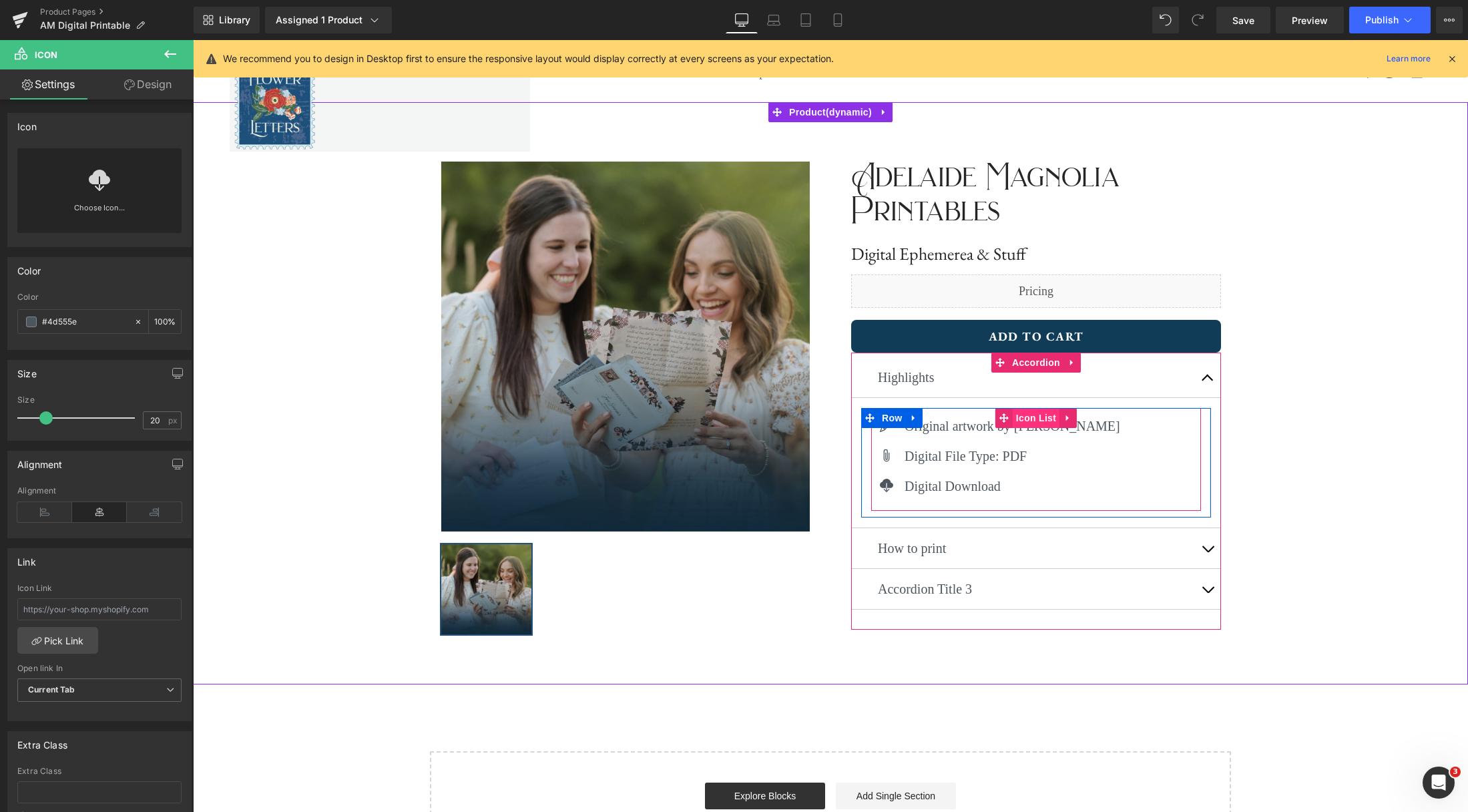
click at [1037, 416] on span "Icon List" at bounding box center [1036, 418] width 47 height 20
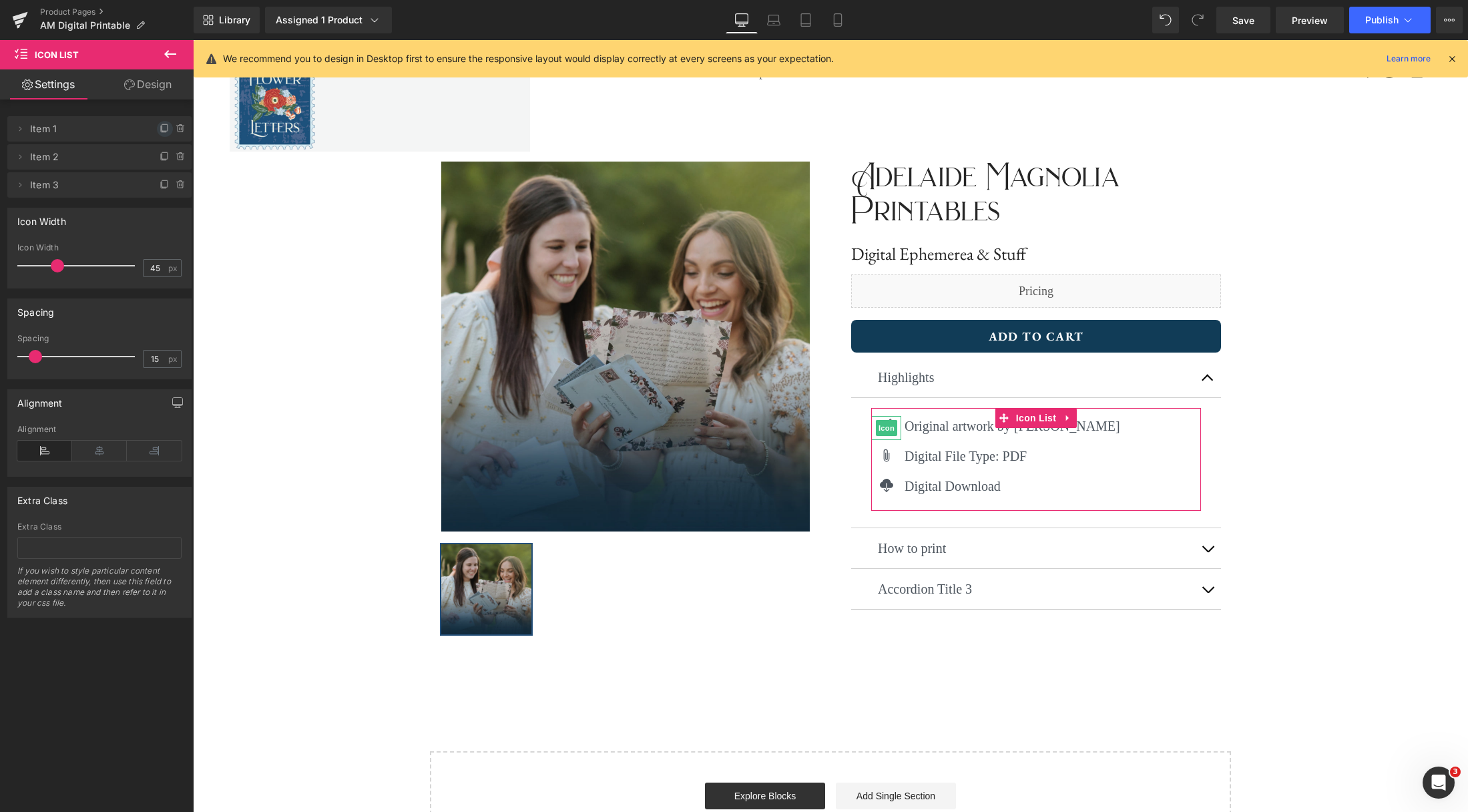
click at [160, 131] on icon at bounding box center [165, 128] width 11 height 11
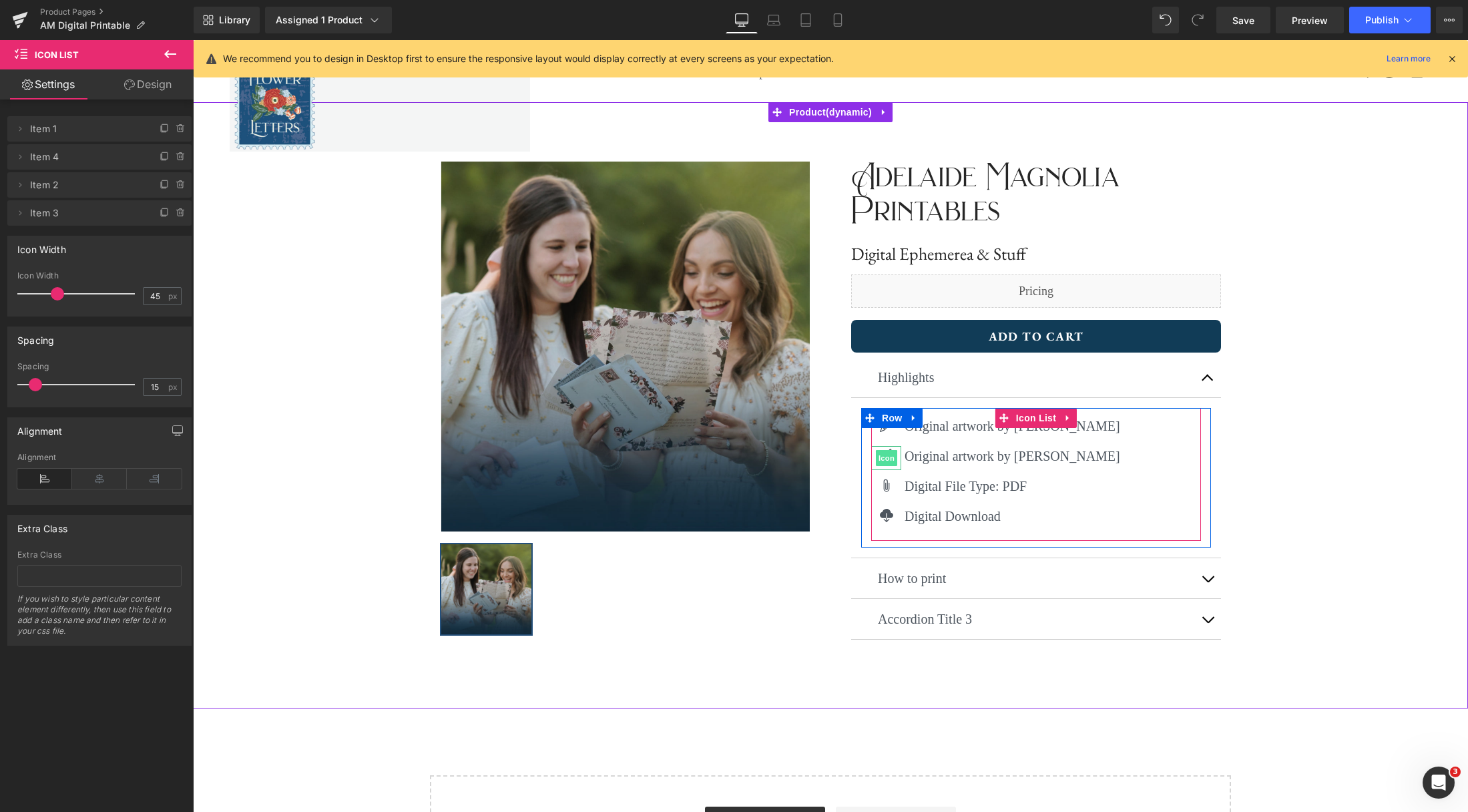
click at [889, 454] on span "Icon" at bounding box center [886, 457] width 22 height 16
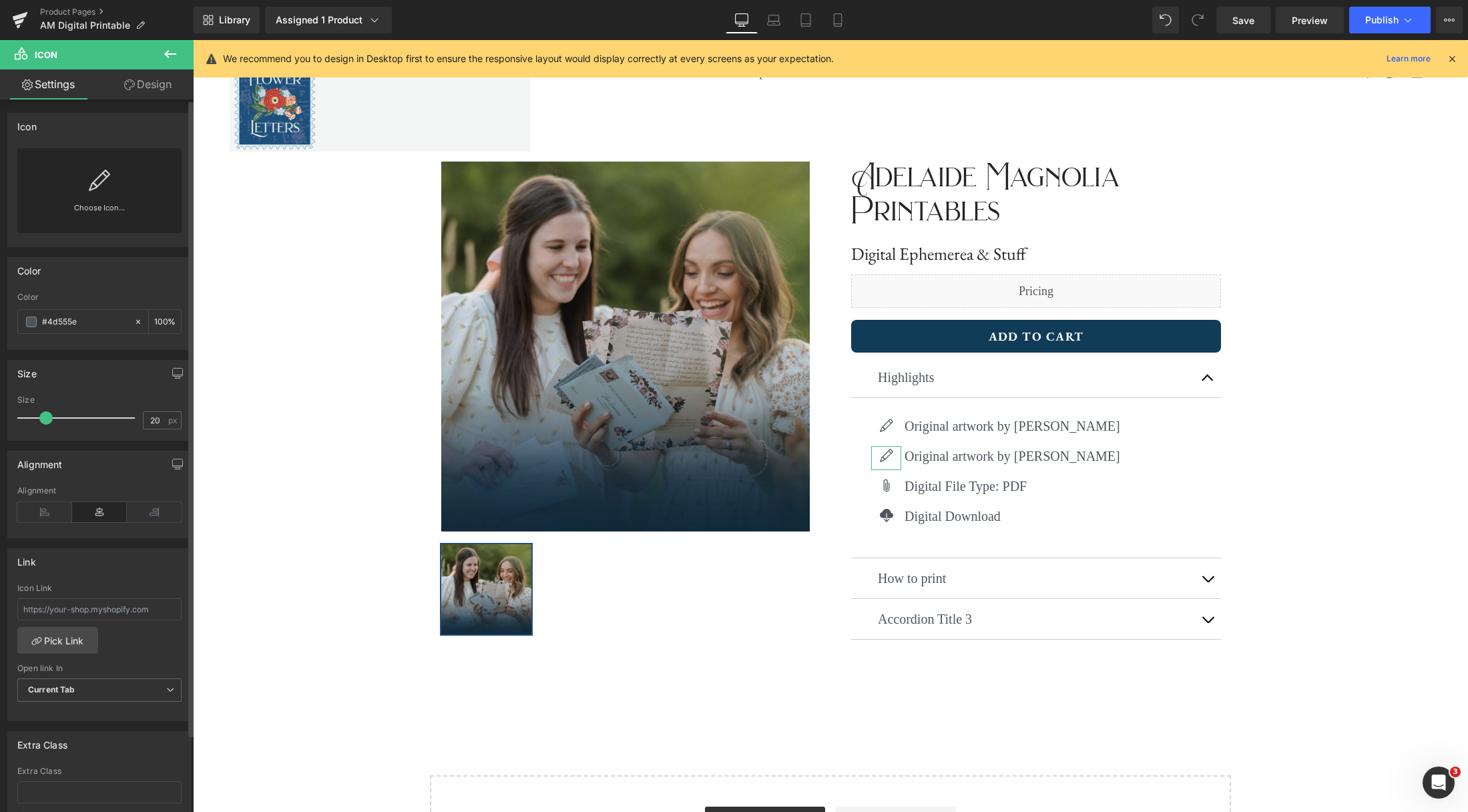
click at [85, 178] on div "Choose Icon..." at bounding box center [99, 191] width 164 height 85
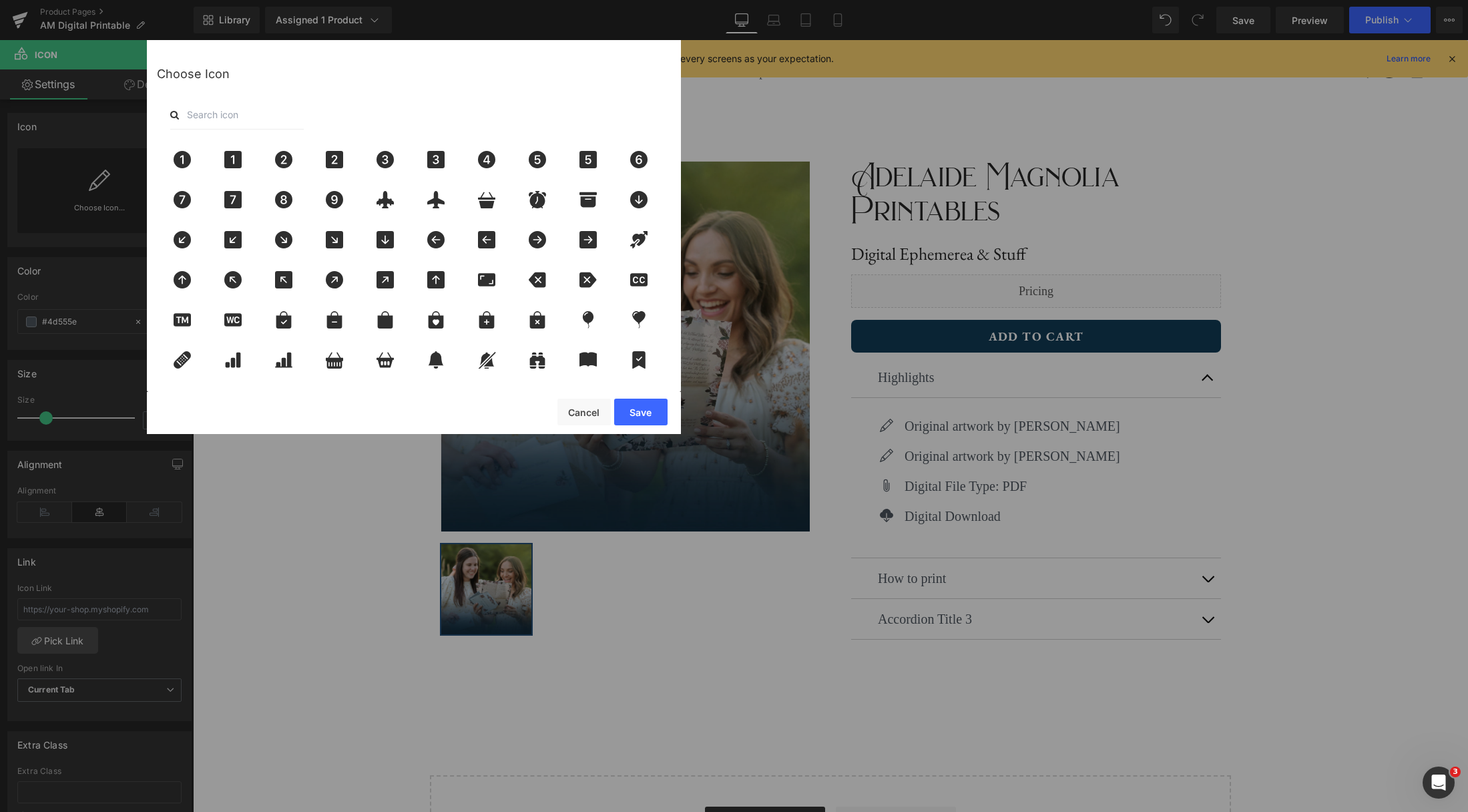
click at [244, 123] on input "text" at bounding box center [237, 114] width 133 height 29
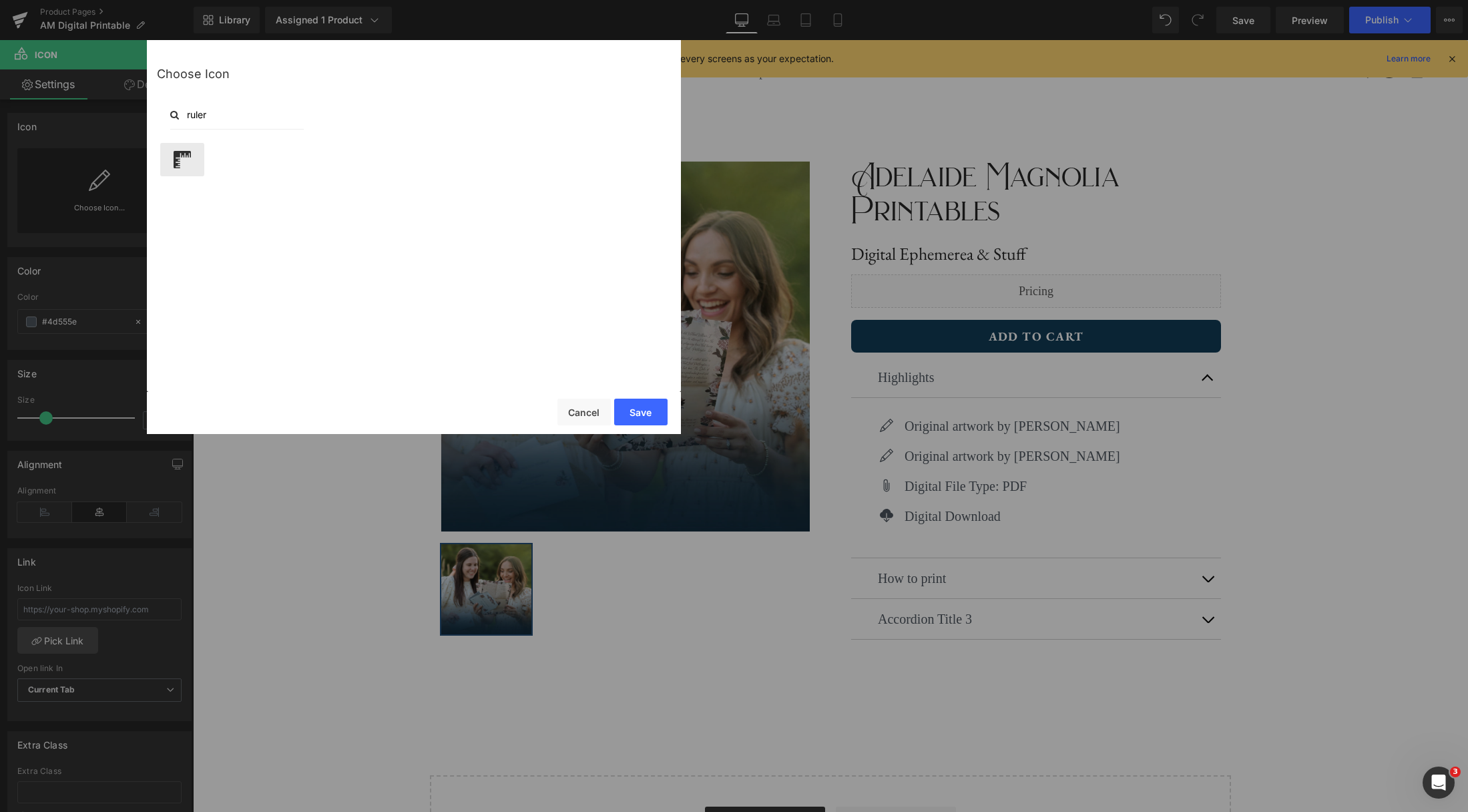
type input "ruler"
click at [187, 162] on icon at bounding box center [182, 159] width 28 height 17
click at [651, 418] on button "Save" at bounding box center [641, 411] width 53 height 27
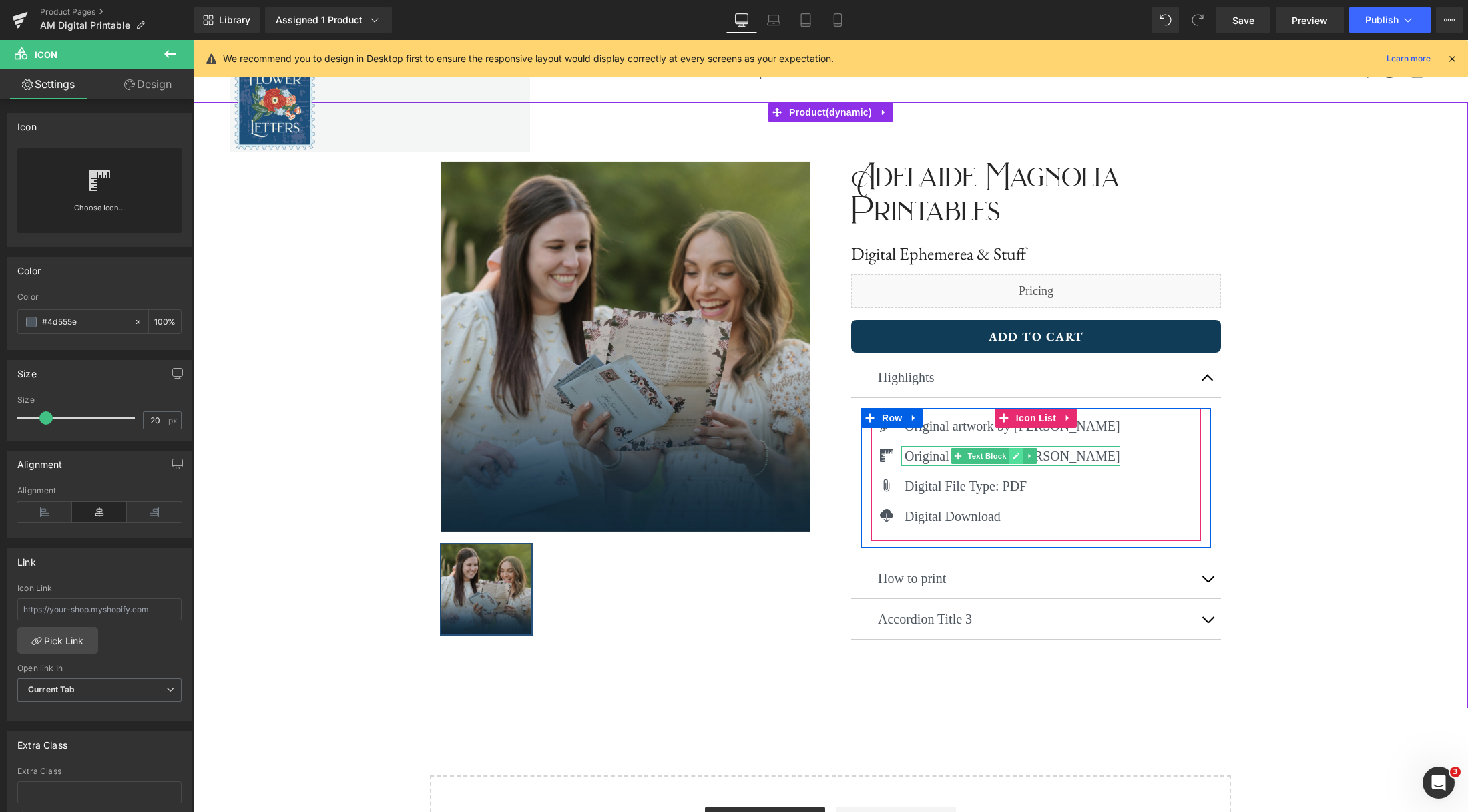
click at [1016, 456] on icon at bounding box center [1017, 456] width 7 height 7
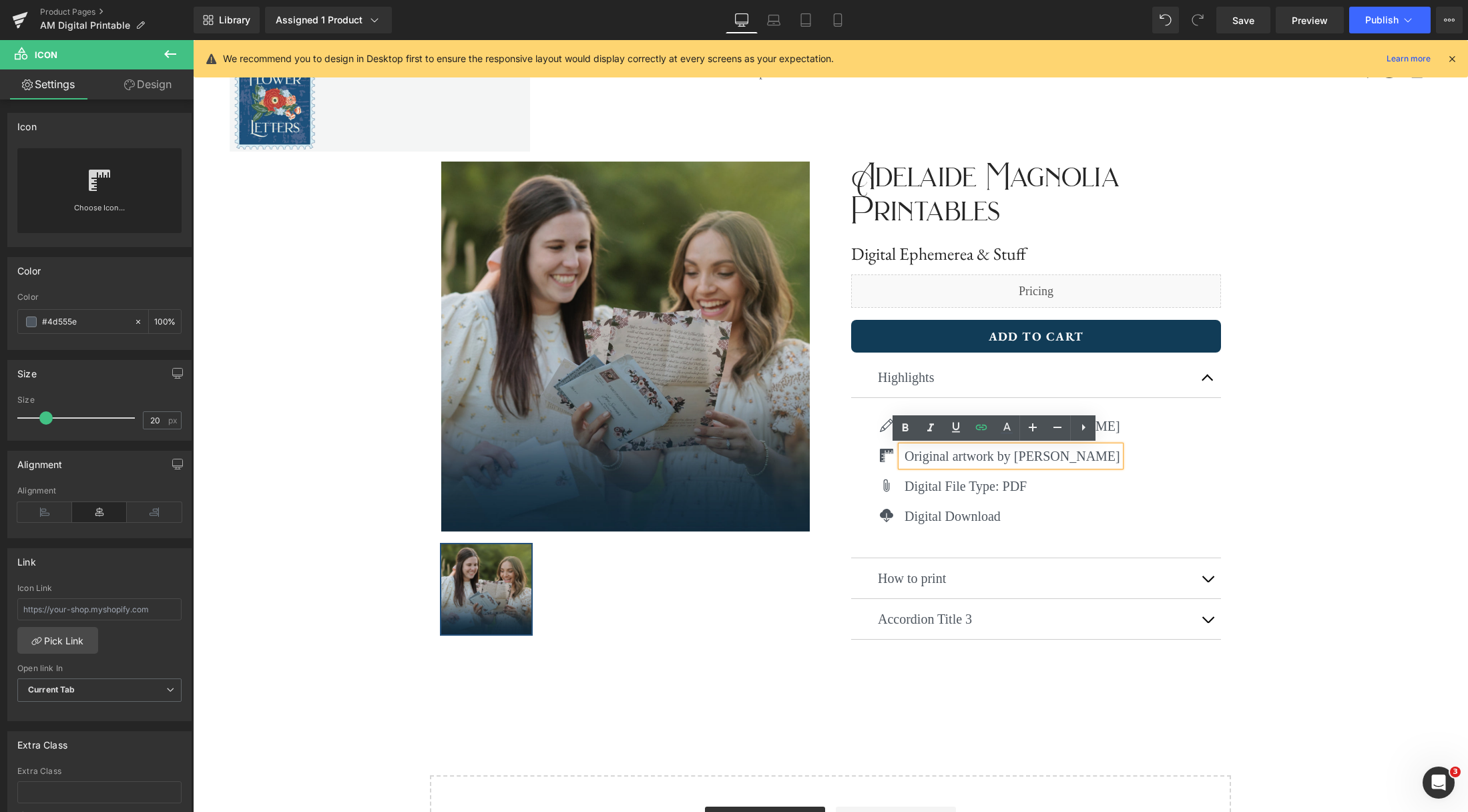
click at [1014, 456] on p "Original artwork by Hannie Clark" at bounding box center [1012, 456] width 216 height 20
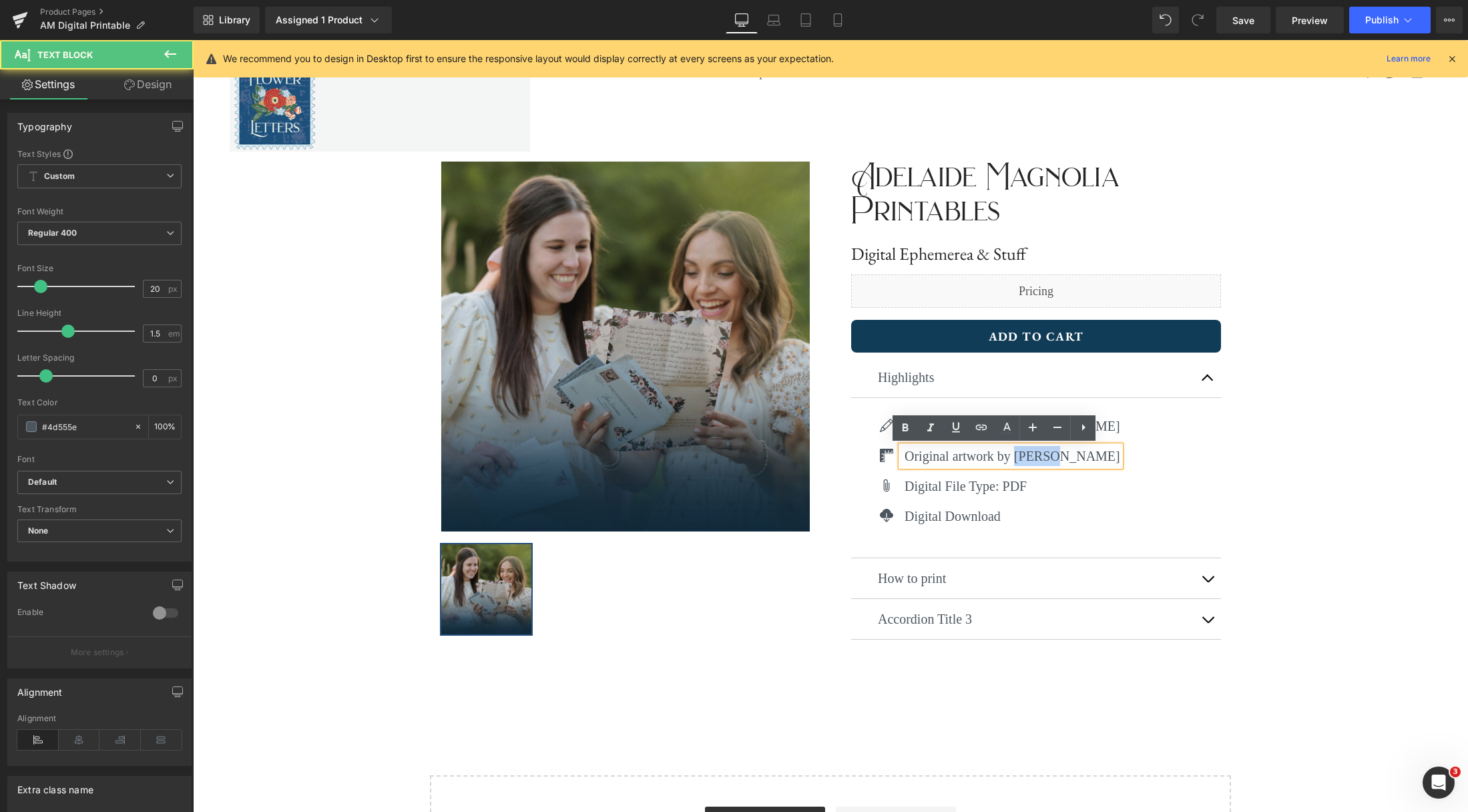
click at [1014, 456] on p "Original artwork by Hannie Clark" at bounding box center [1012, 456] width 216 height 20
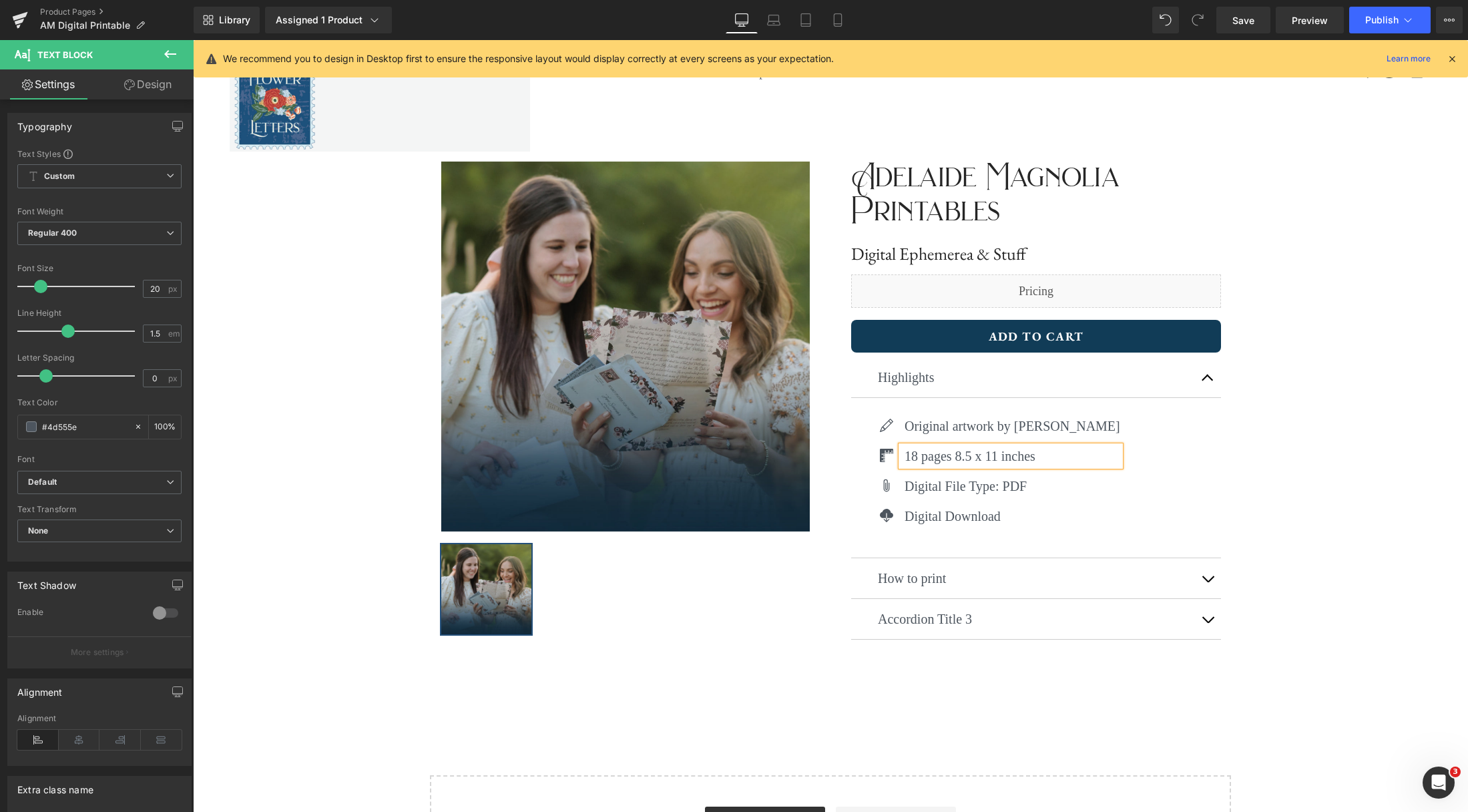
click at [1203, 456] on div "‹ › (P) Image List ‹ › (P) Image List Adelaide Magnolia Printables Text Block D…" at bounding box center [831, 406] width 1276 height 606
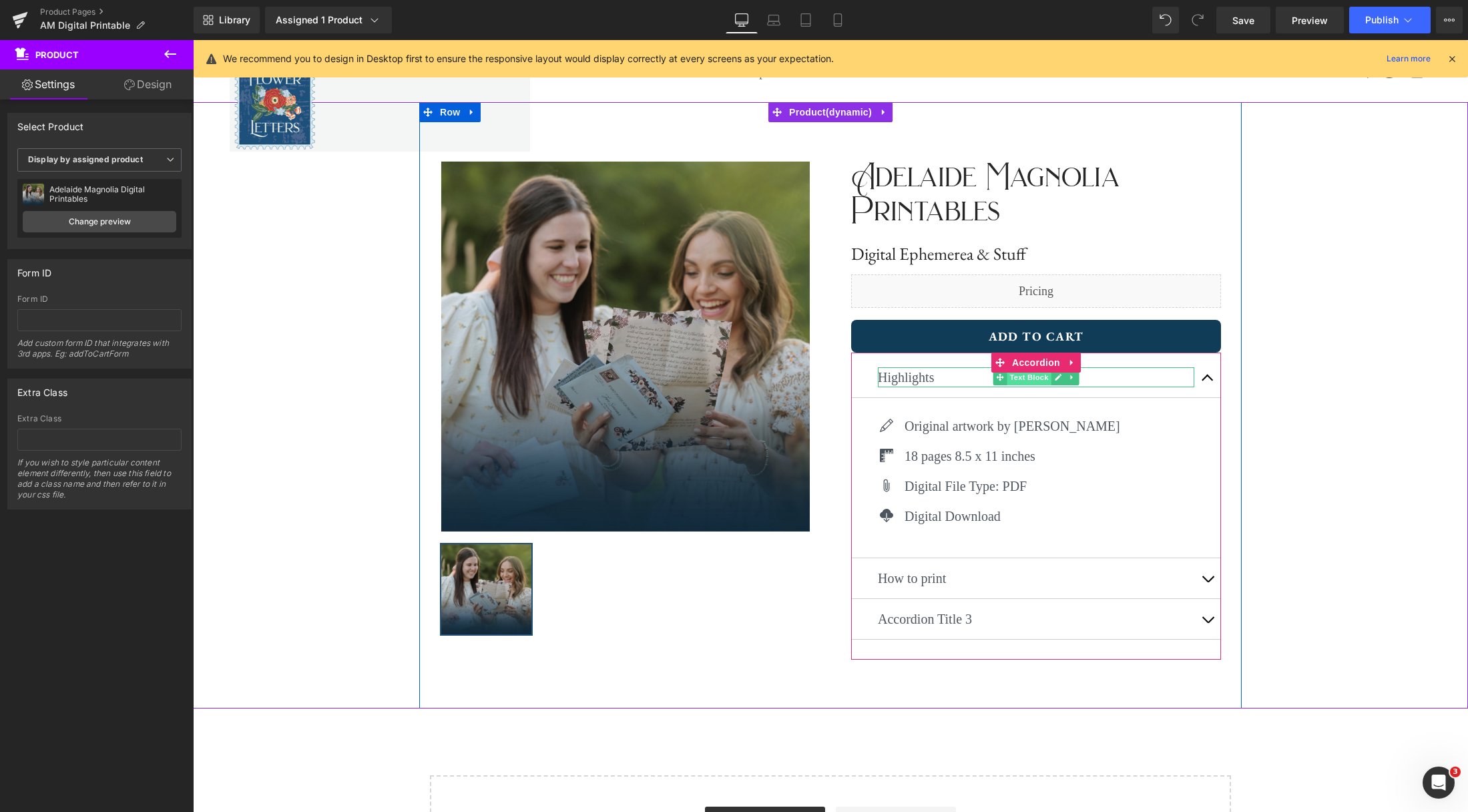
click at [1041, 382] on span "Text Block" at bounding box center [1029, 376] width 44 height 16
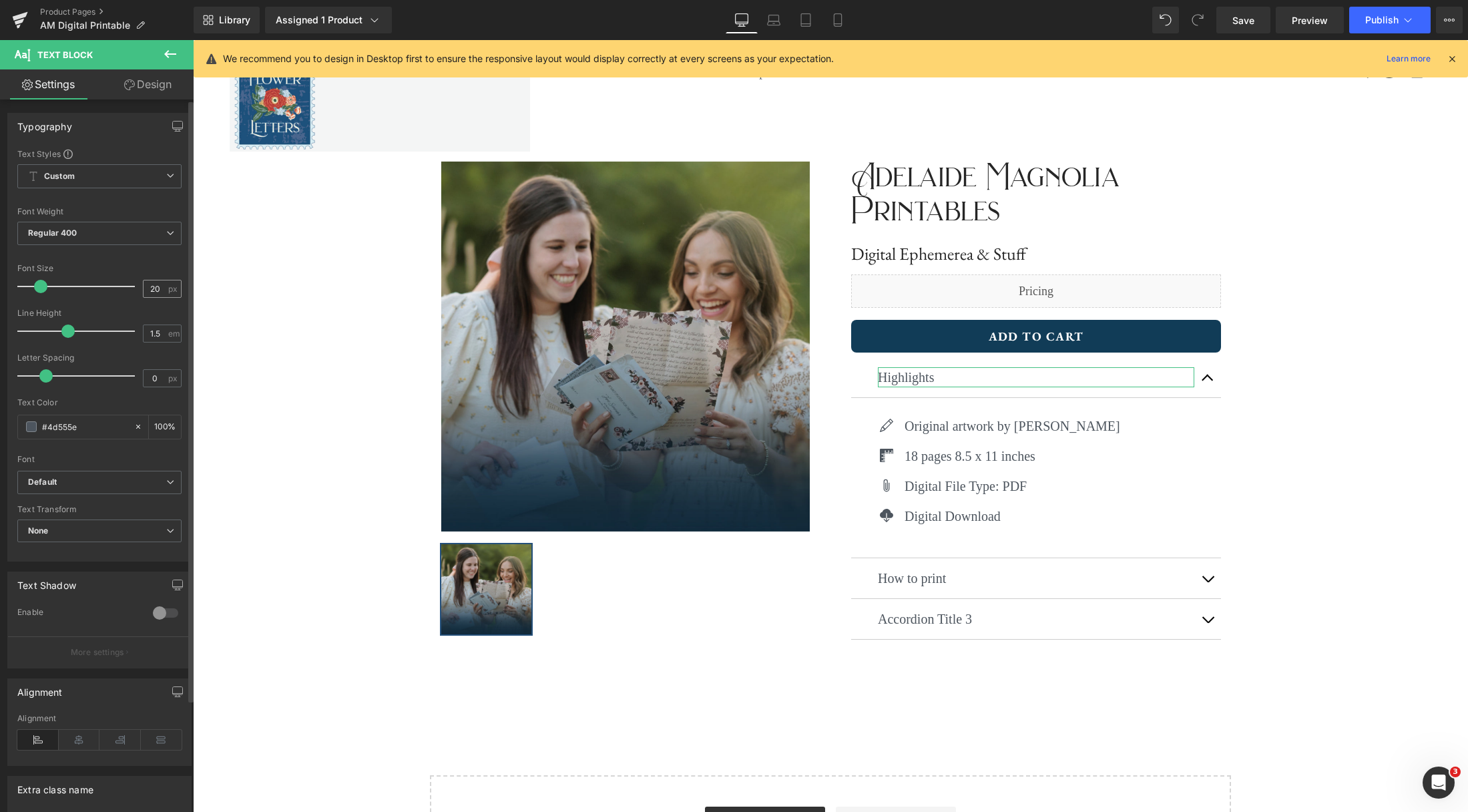
click at [168, 291] on span "px" at bounding box center [174, 288] width 12 height 8
click at [157, 287] on input "20" at bounding box center [155, 289] width 23 height 17
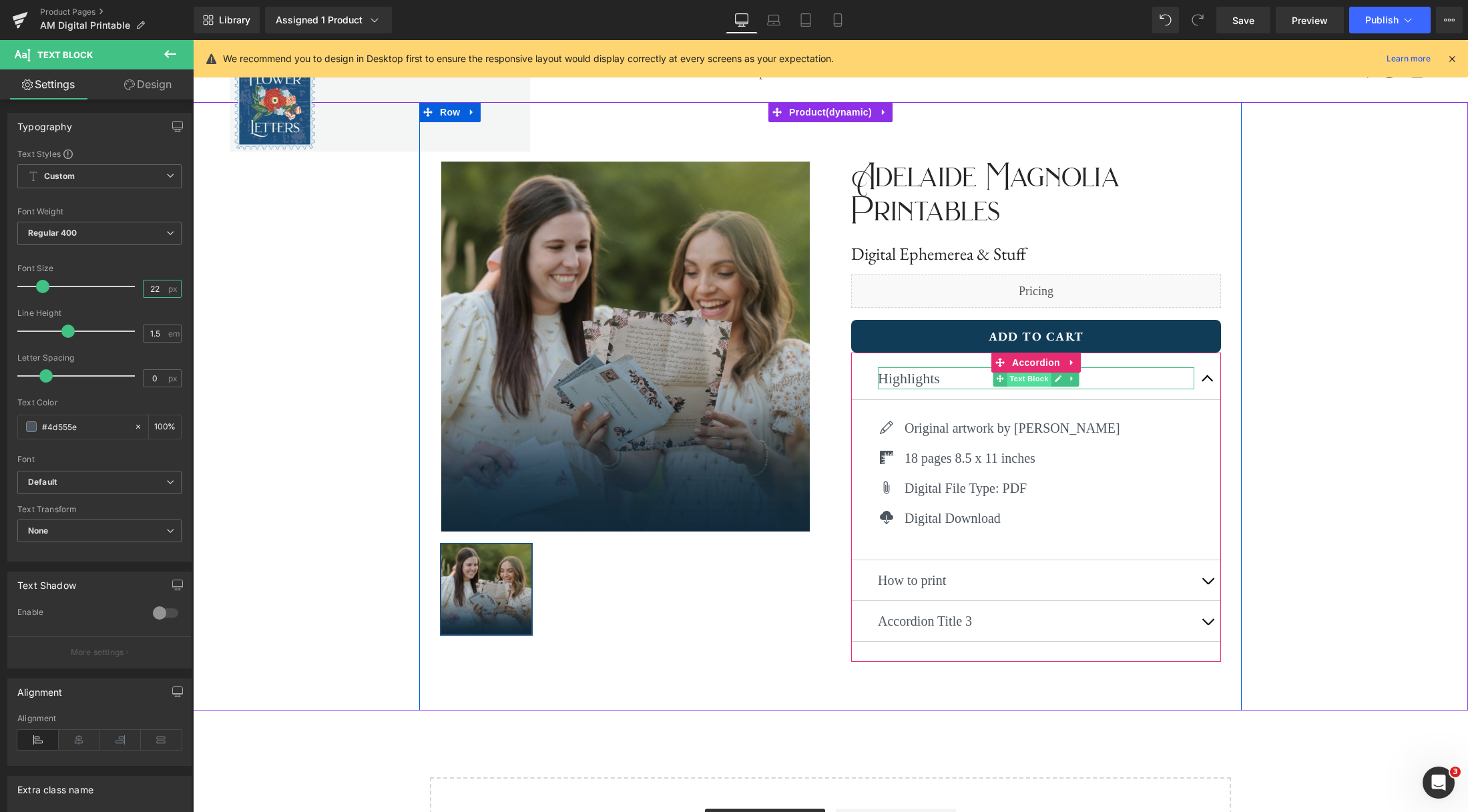
click at [1044, 381] on span "Text Block" at bounding box center [1029, 378] width 44 height 16
type input "22"
click at [1056, 380] on icon at bounding box center [1058, 378] width 7 height 7
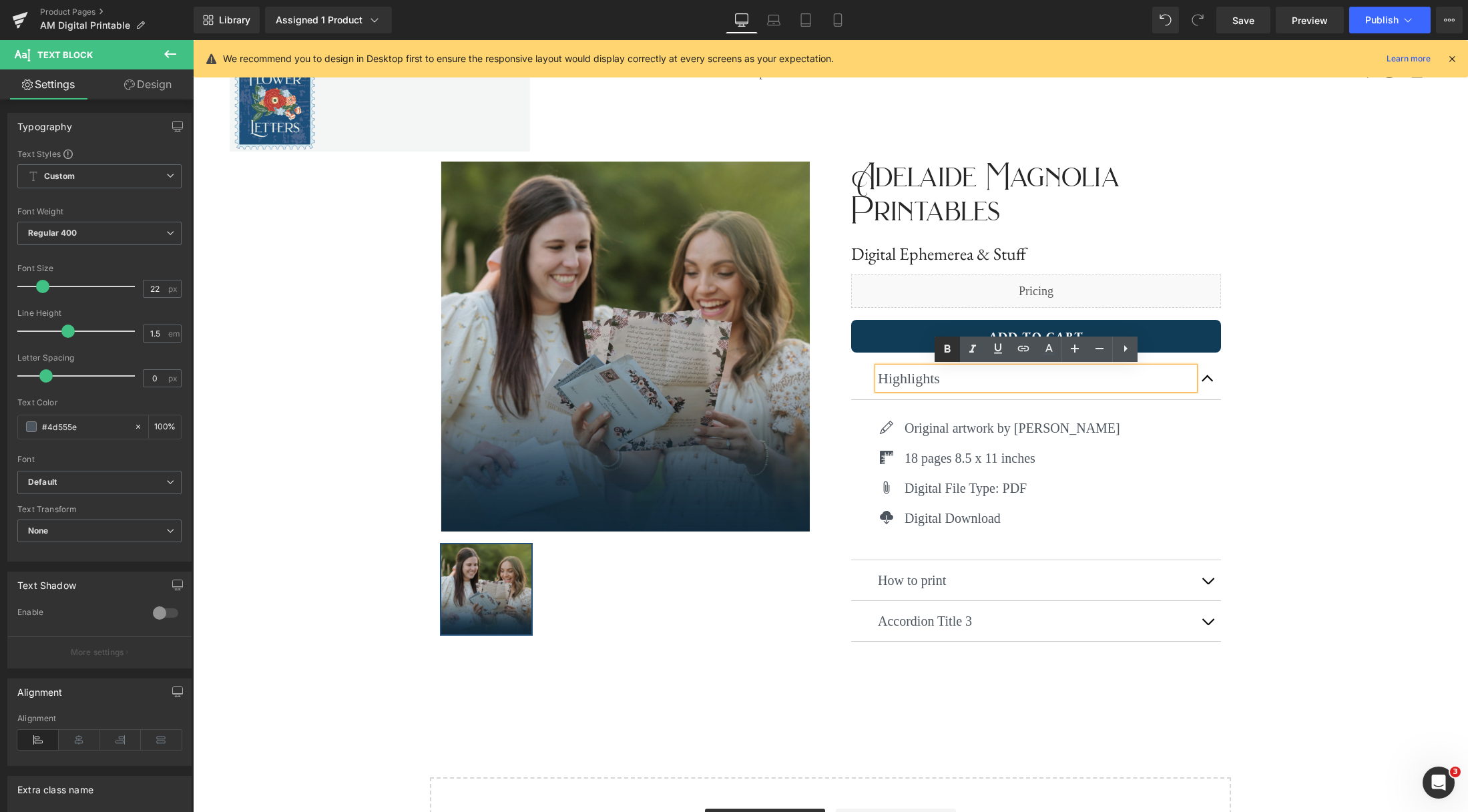
click at [948, 351] on icon at bounding box center [947, 349] width 6 height 8
click at [926, 377] on p "Highlights" at bounding box center [1036, 378] width 317 height 22
click at [947, 354] on icon at bounding box center [947, 349] width 16 height 16
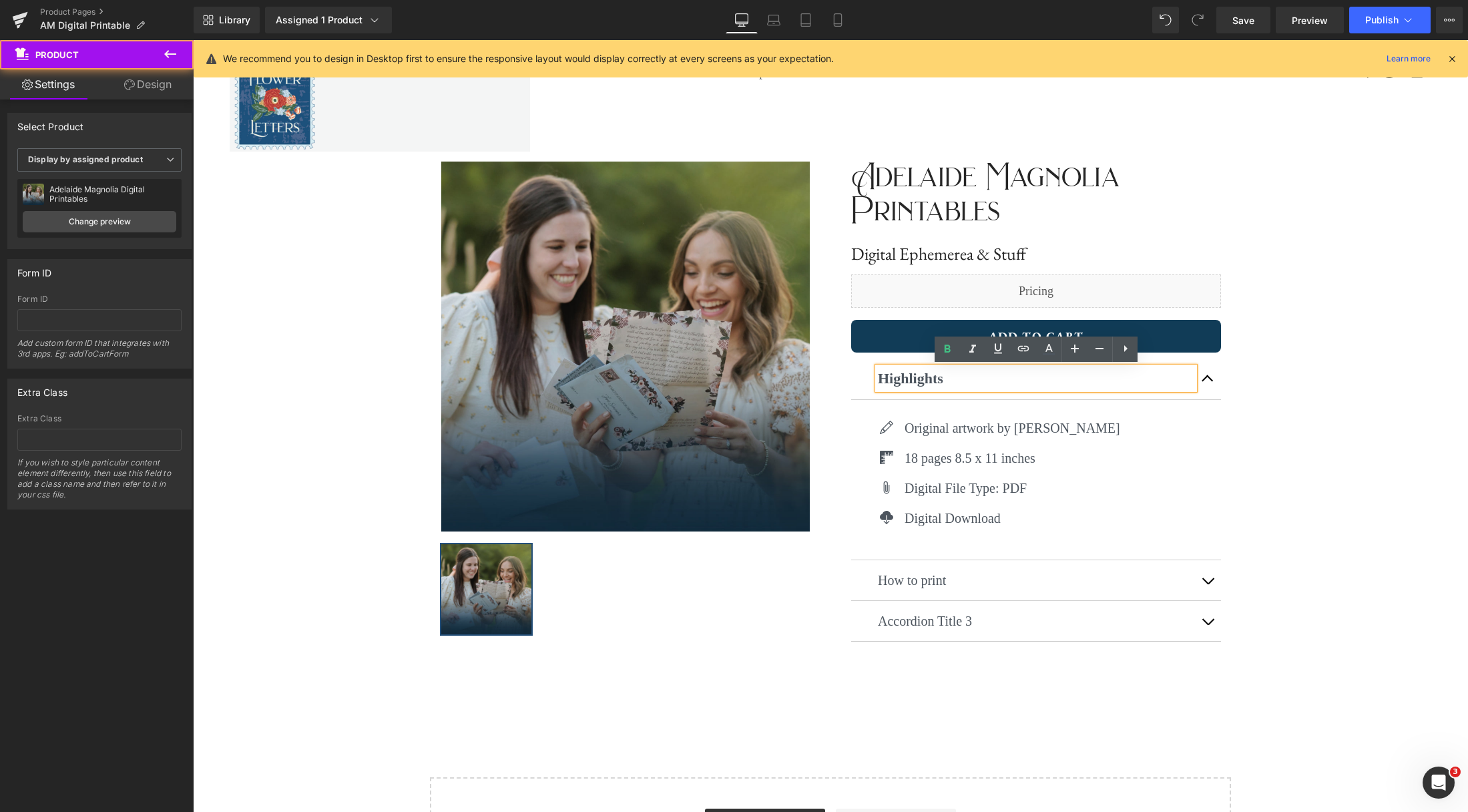
click at [1203, 386] on div "‹ › (P) Image List ‹ › (P) Image List Adelaide Magnolia Printables Text Block D…" at bounding box center [831, 406] width 1276 height 609
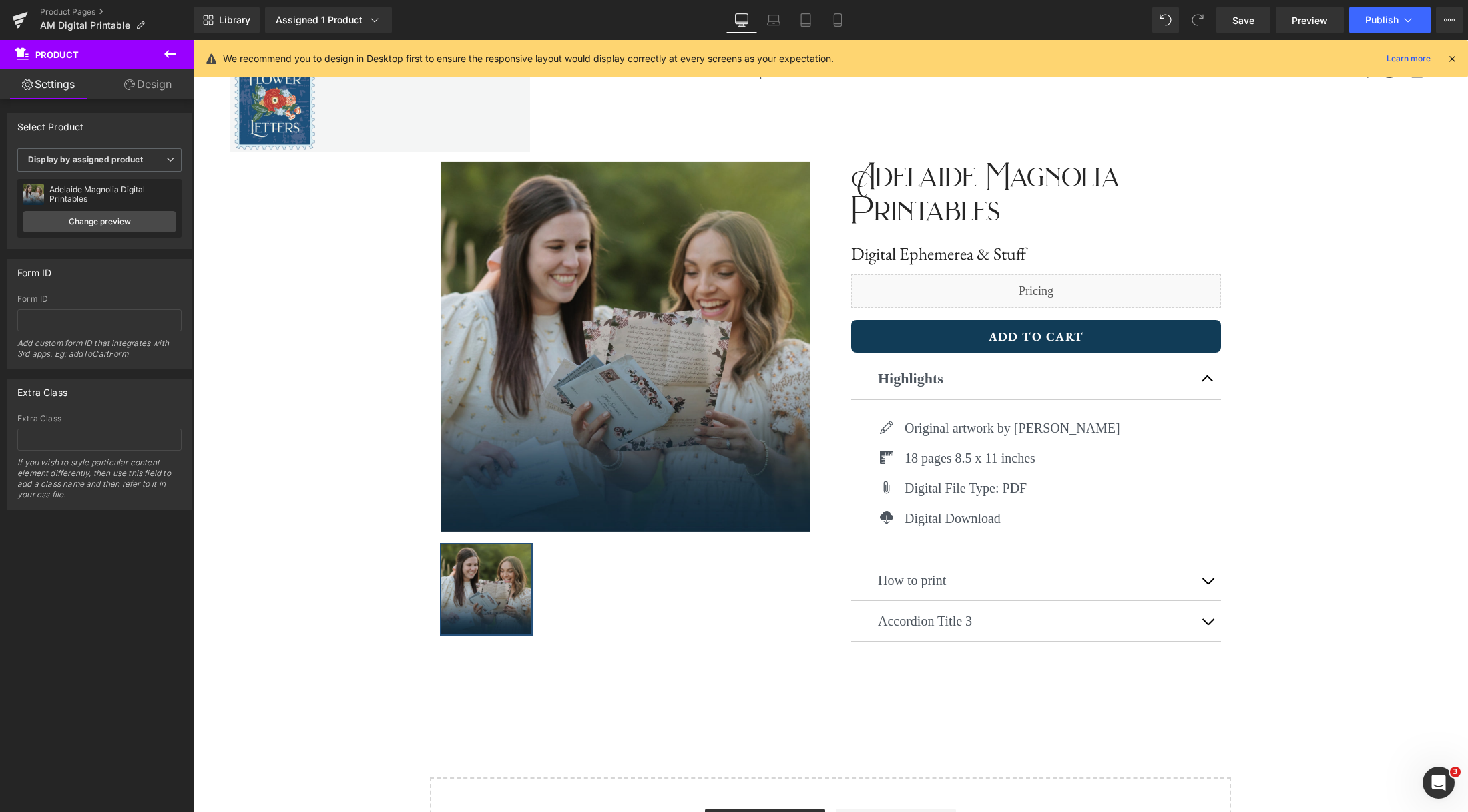
click at [179, 56] on button at bounding box center [170, 54] width 47 height 29
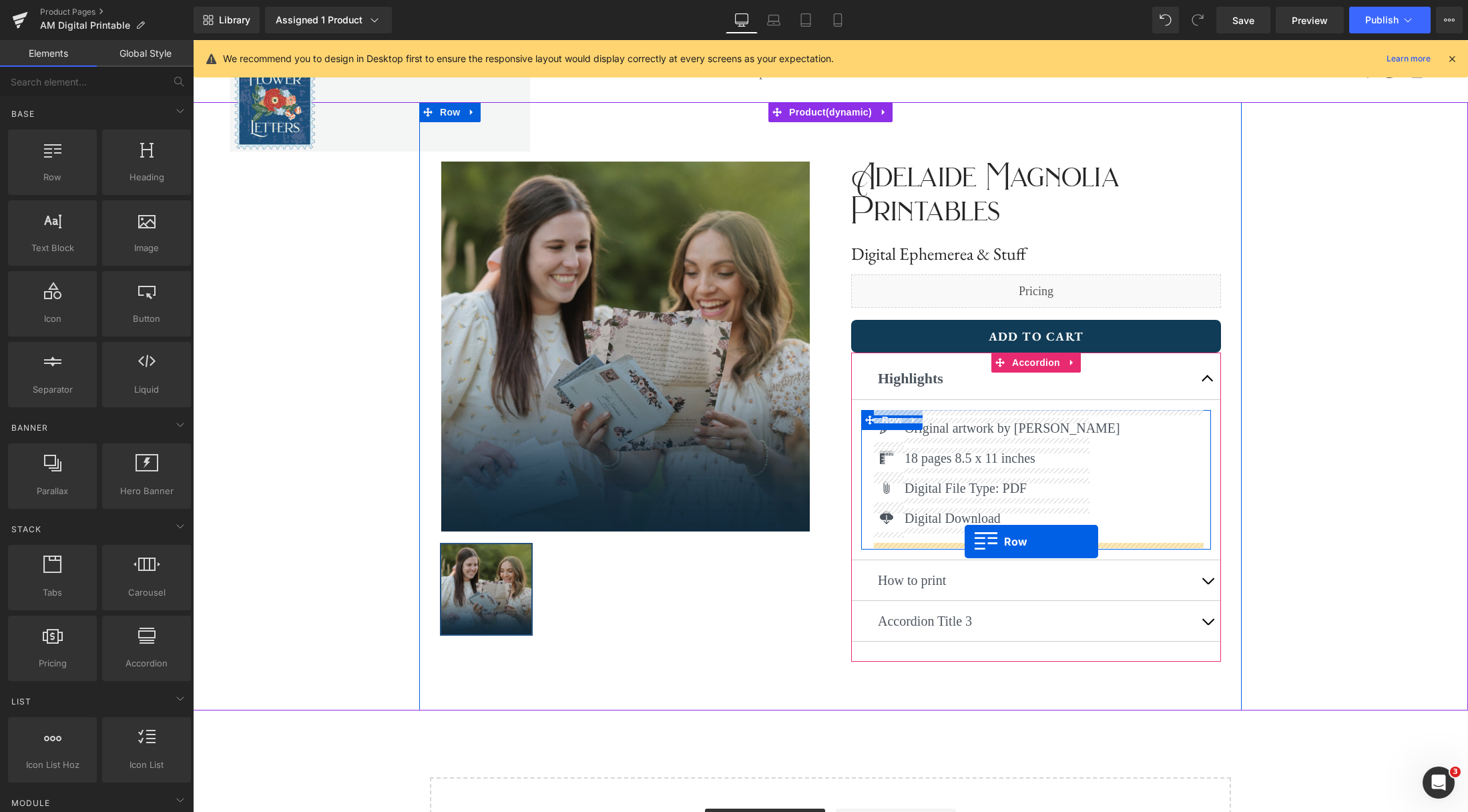
drag, startPoint x: 240, startPoint y: 197, endPoint x: 965, endPoint y: 541, distance: 802.5
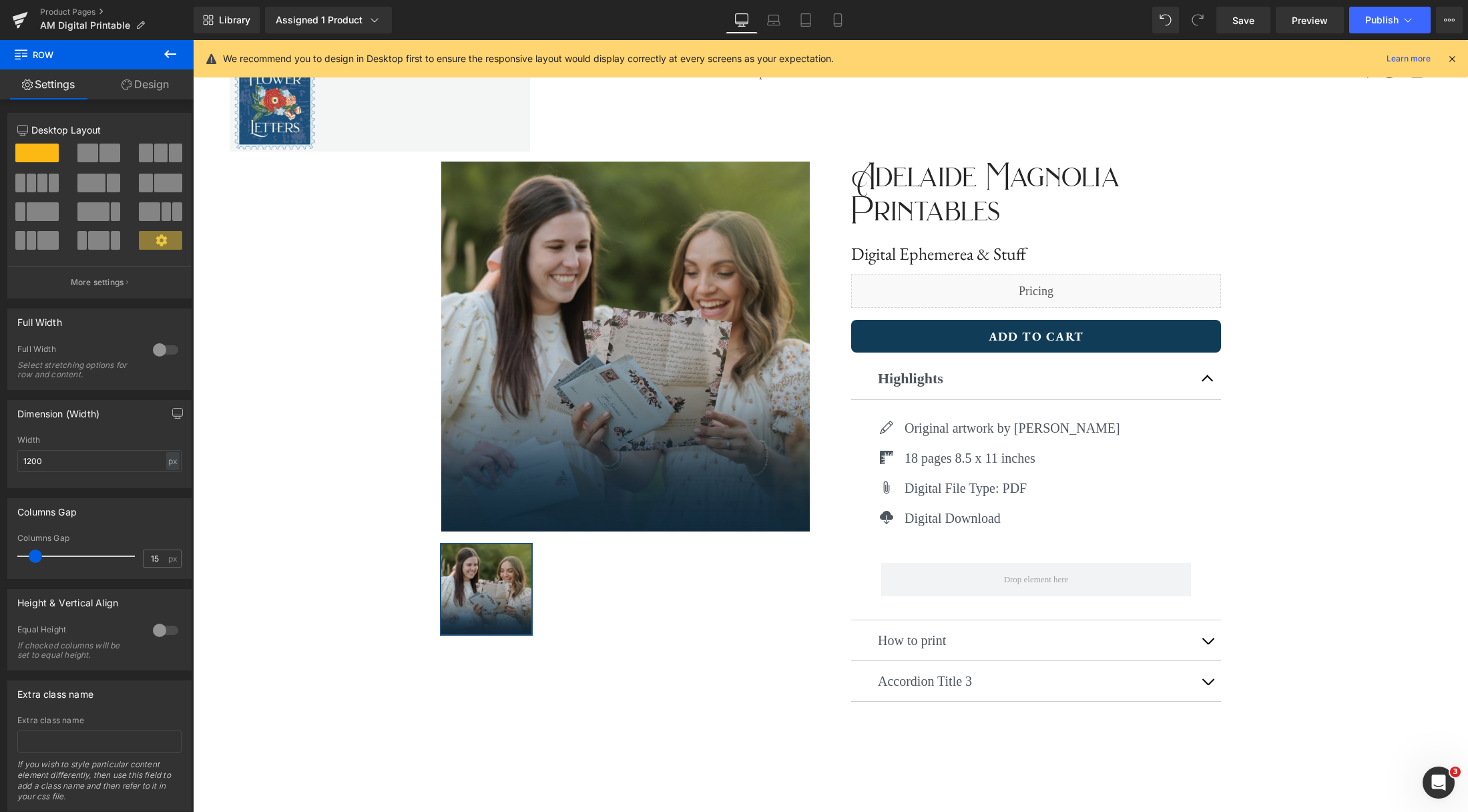
click at [169, 60] on icon at bounding box center [170, 53] width 16 height 16
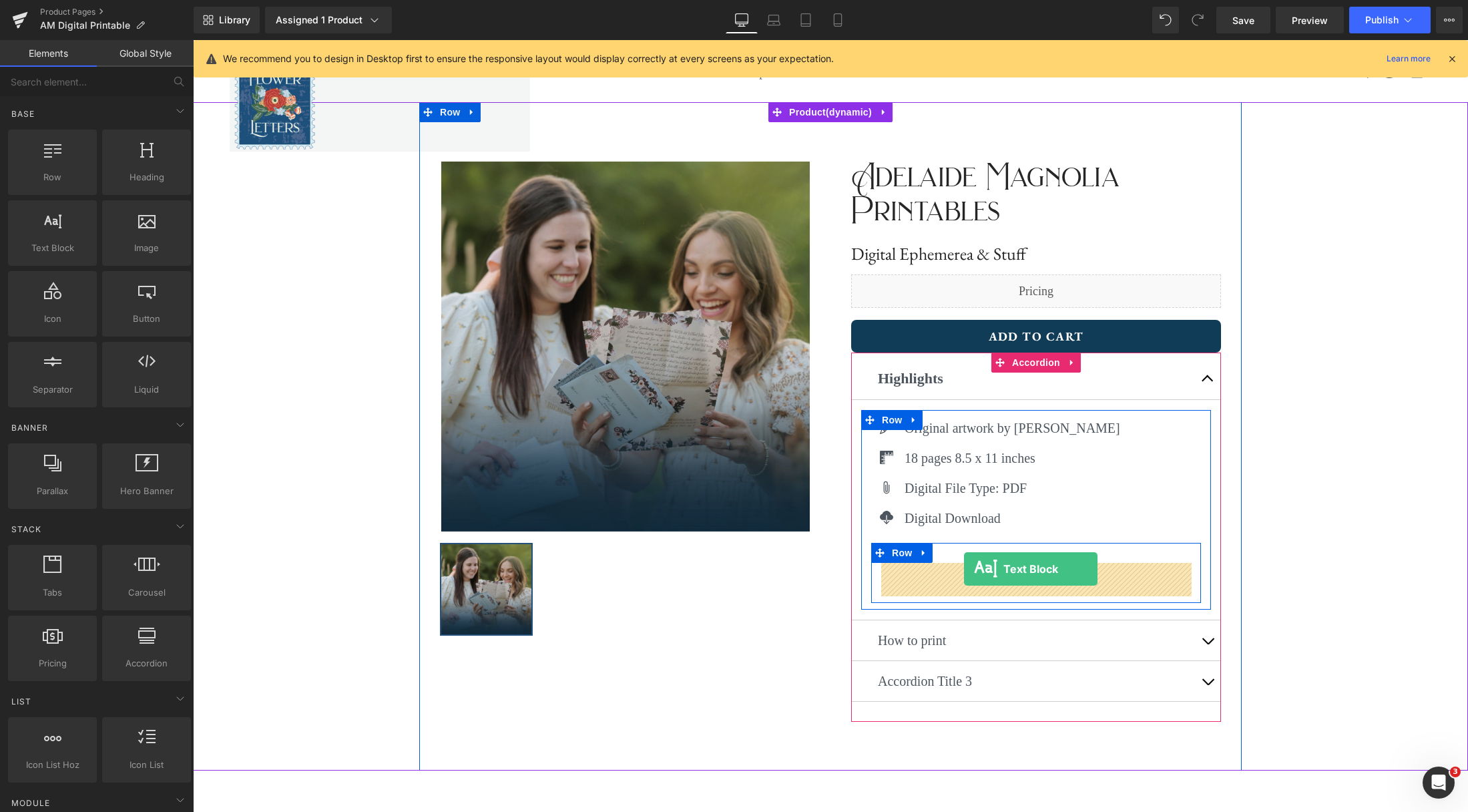
drag, startPoint x: 262, startPoint y: 280, endPoint x: 964, endPoint y: 569, distance: 759.2
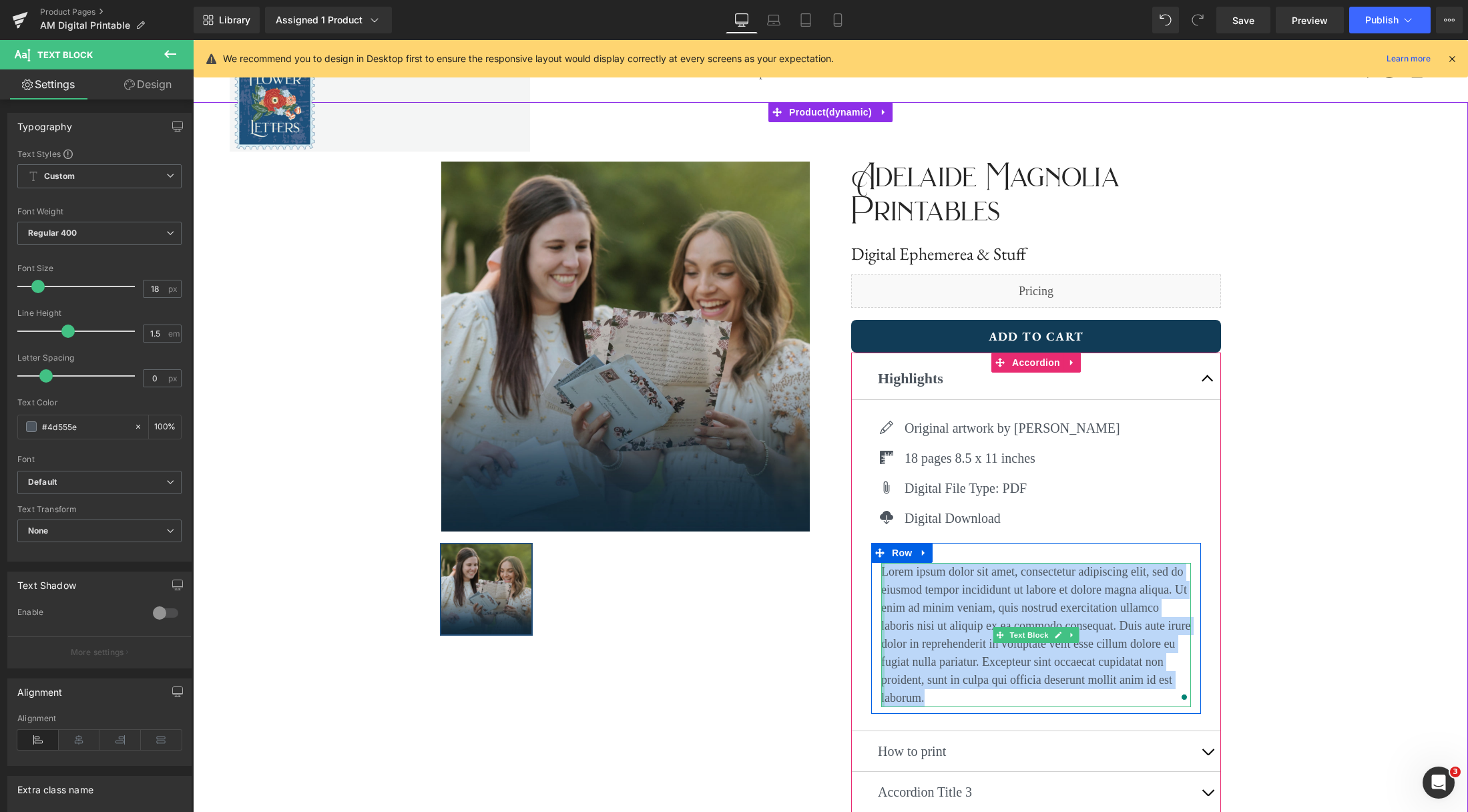
drag, startPoint x: 933, startPoint y: 700, endPoint x: 881, endPoint y: 575, distance: 135.4
click at [881, 575] on div "Lorem ipsum dolor sit amet, consectetur adipiscing elit, sed do eiusmod tempor …" at bounding box center [1036, 635] width 310 height 144
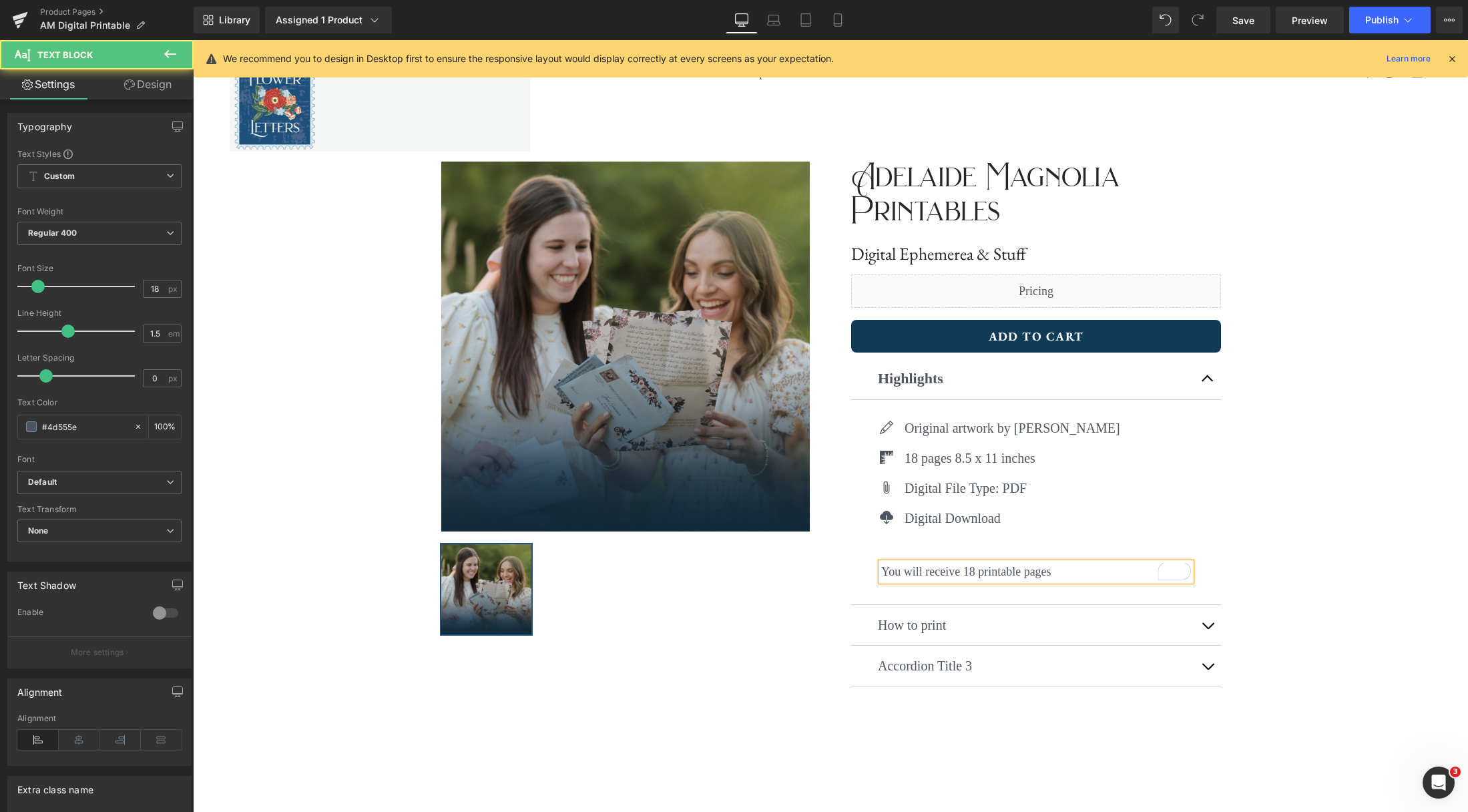
click at [1079, 571] on p "You will receive 18 printable pages" at bounding box center [1036, 572] width 310 height 18
click at [990, 590] on p "You will receive 18 printable pages (8.5 x 11) in PDF format. Instant download" at bounding box center [1036, 580] width 310 height 36
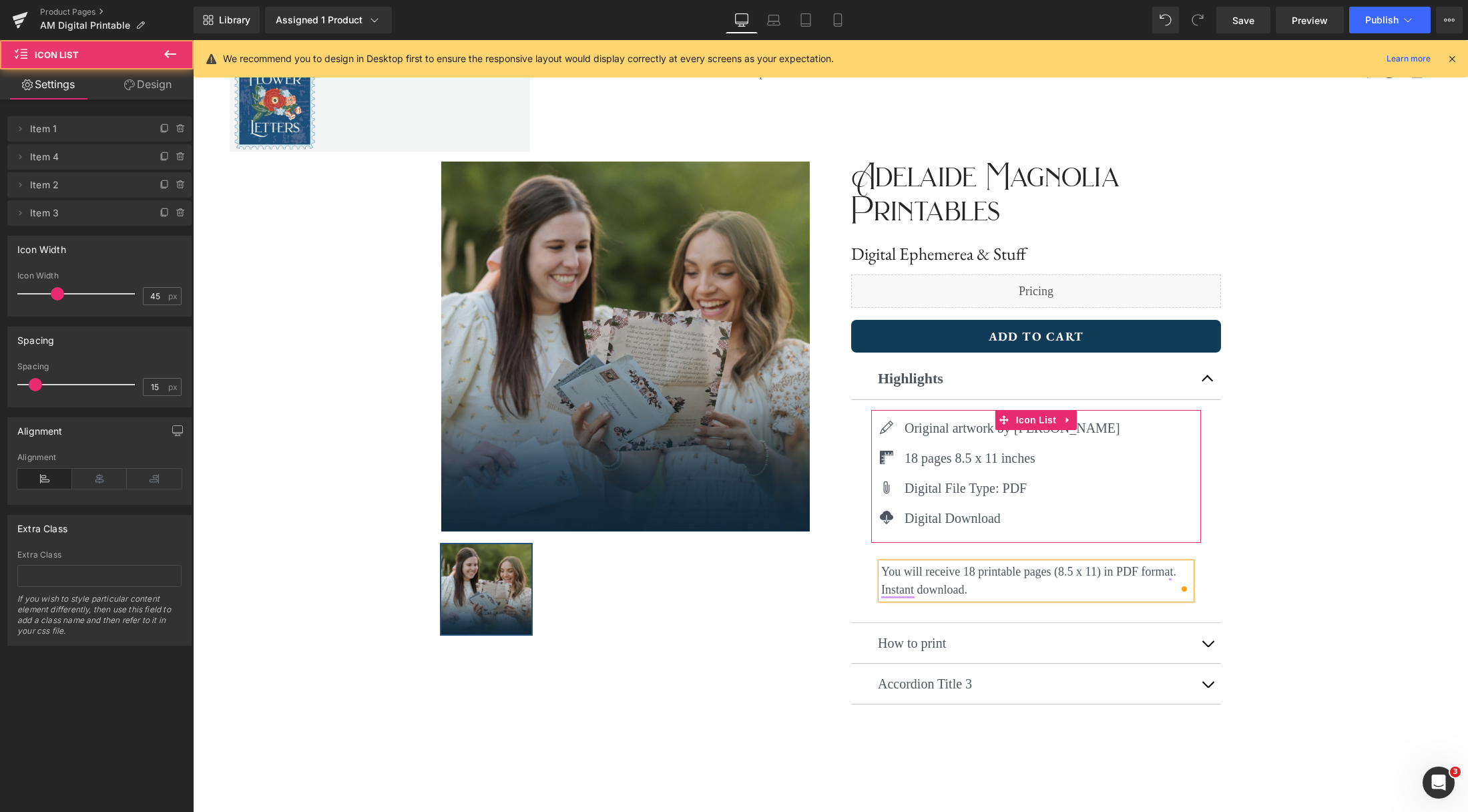
click at [1011, 532] on ul "Icon Original artwork by [PERSON_NAME] Text Block Icon 18 pages 8.5 x 11 inches…" at bounding box center [996, 478] width 249 height 120
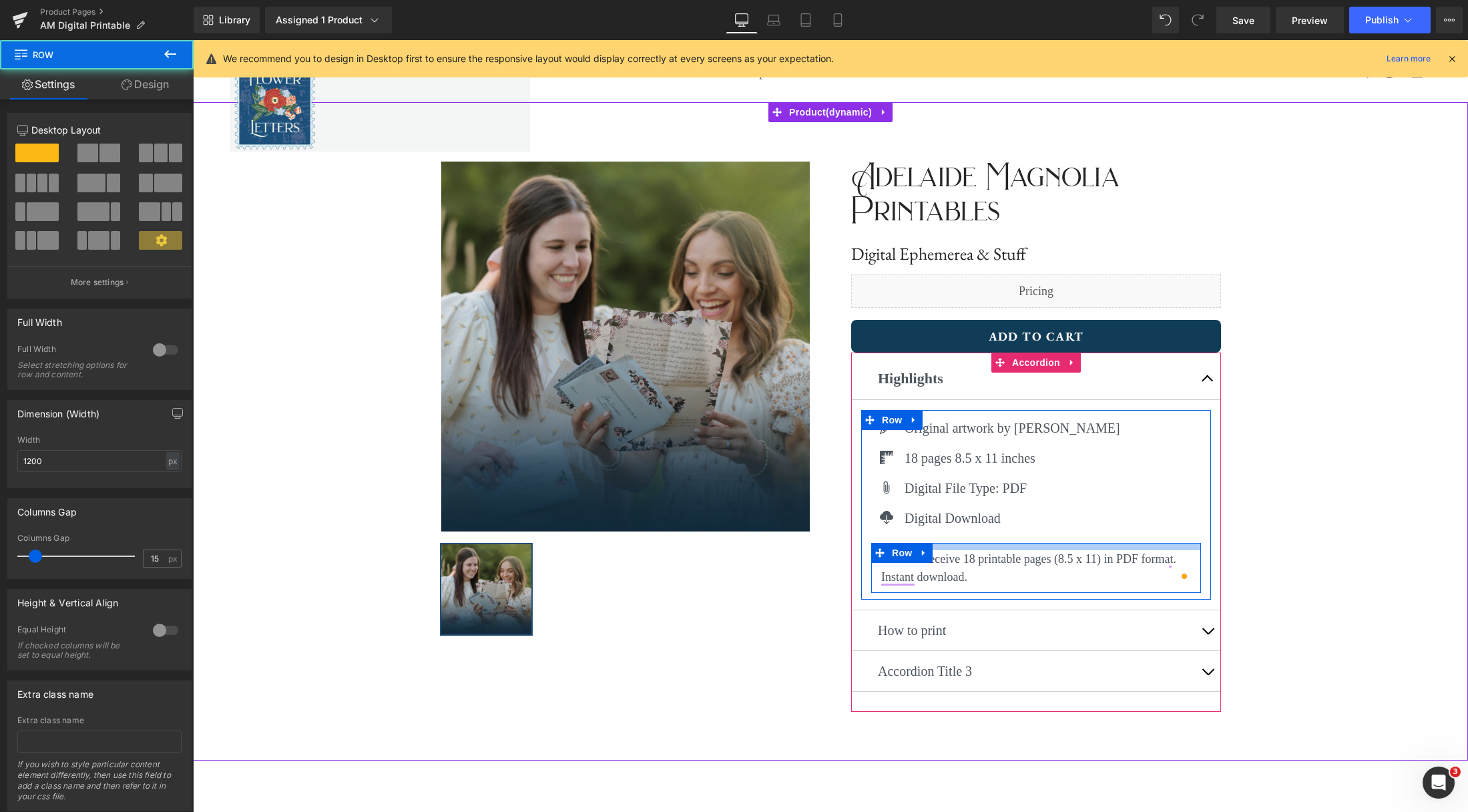
drag, startPoint x: 1011, startPoint y: 552, endPoint x: 1013, endPoint y: 540, distance: 12.2
click at [1013, 540] on div "Icon Original artwork by [PERSON_NAME] Text Block Icon 18 pages 8.5 x 11 inches…" at bounding box center [1036, 501] width 350 height 183
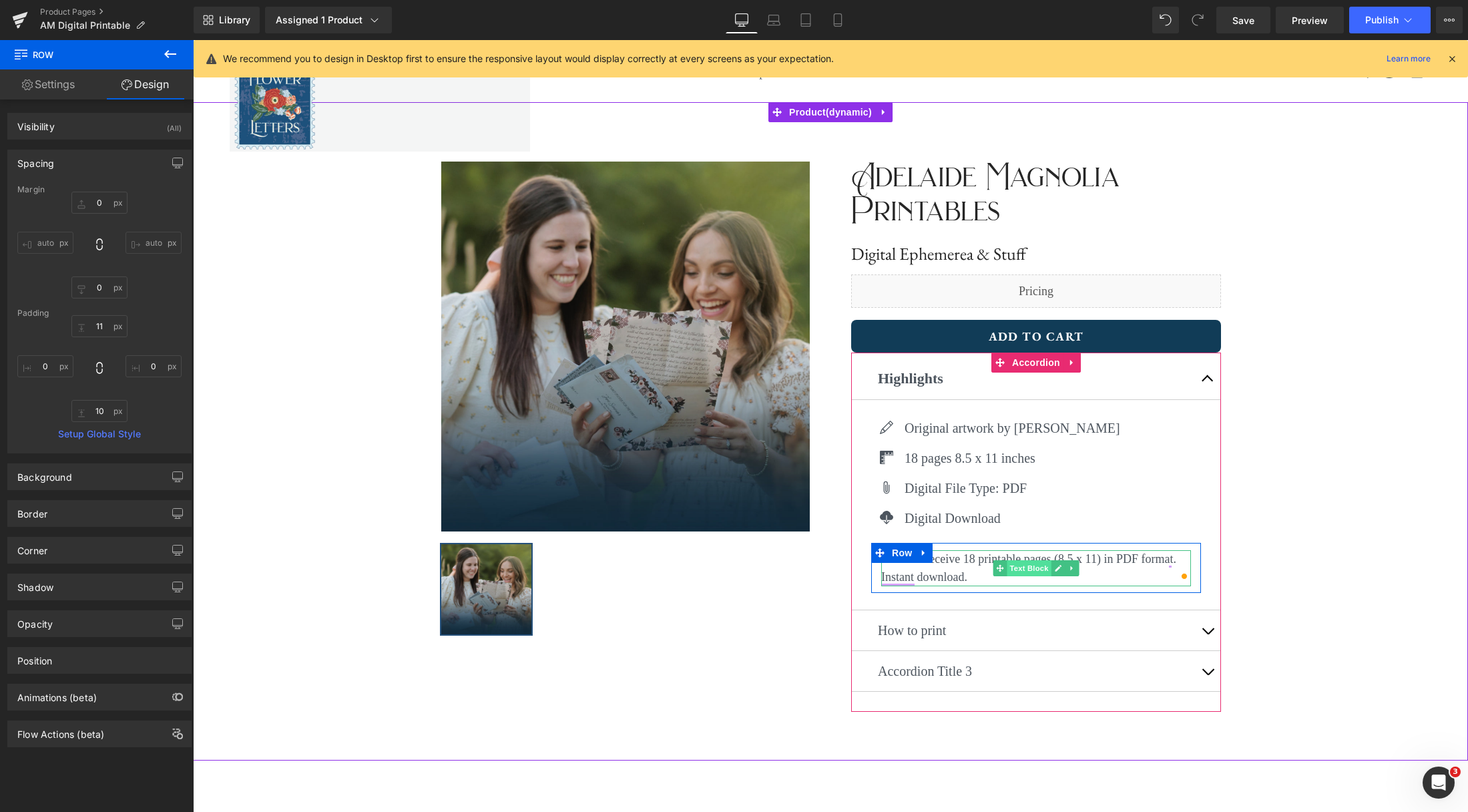
click at [1031, 564] on span "Text Block" at bounding box center [1029, 567] width 44 height 16
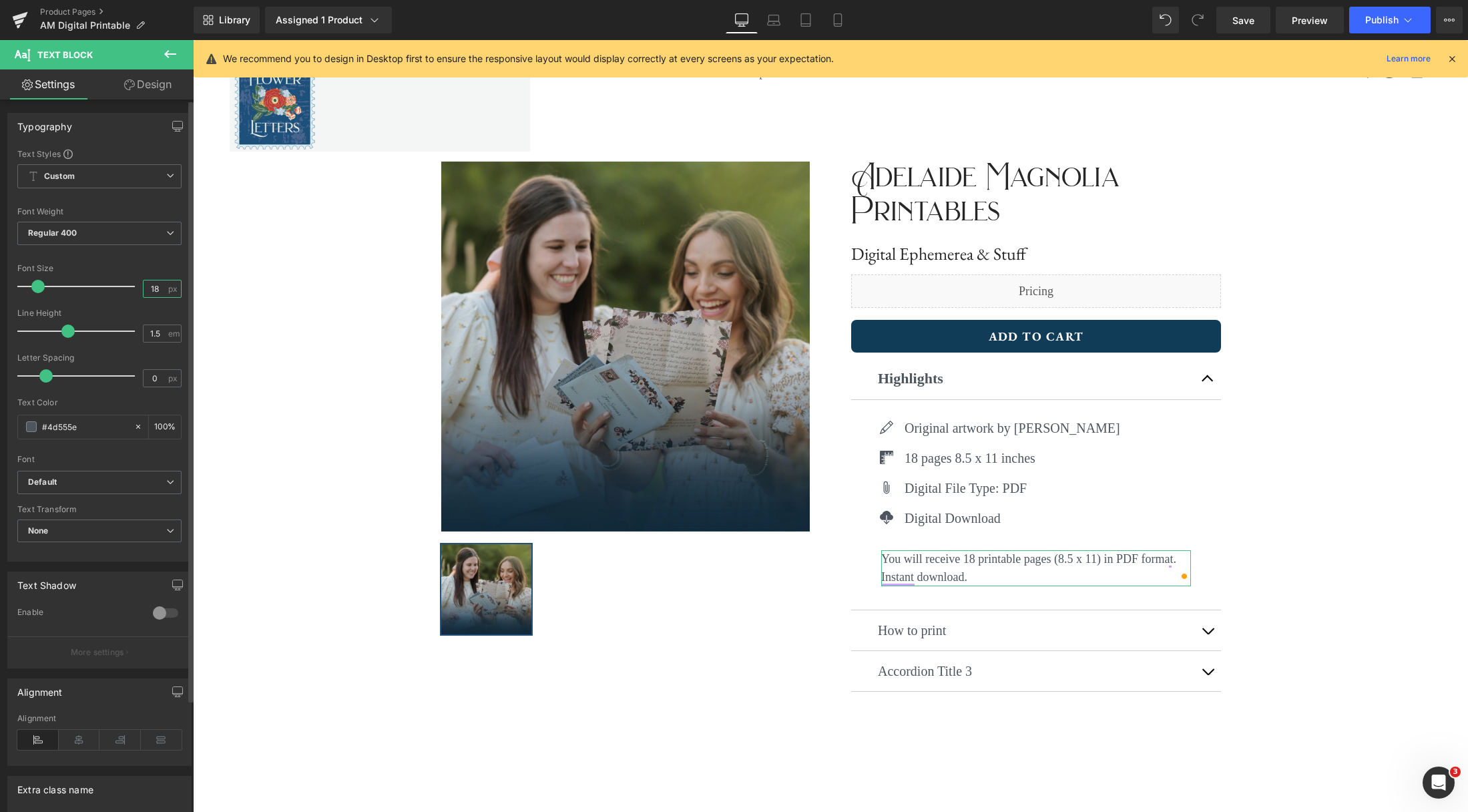
click at [152, 287] on input "18" at bounding box center [155, 289] width 23 height 17
type input "1"
type input "20"
click at [847, 21] on link "Mobile" at bounding box center [838, 20] width 32 height 27
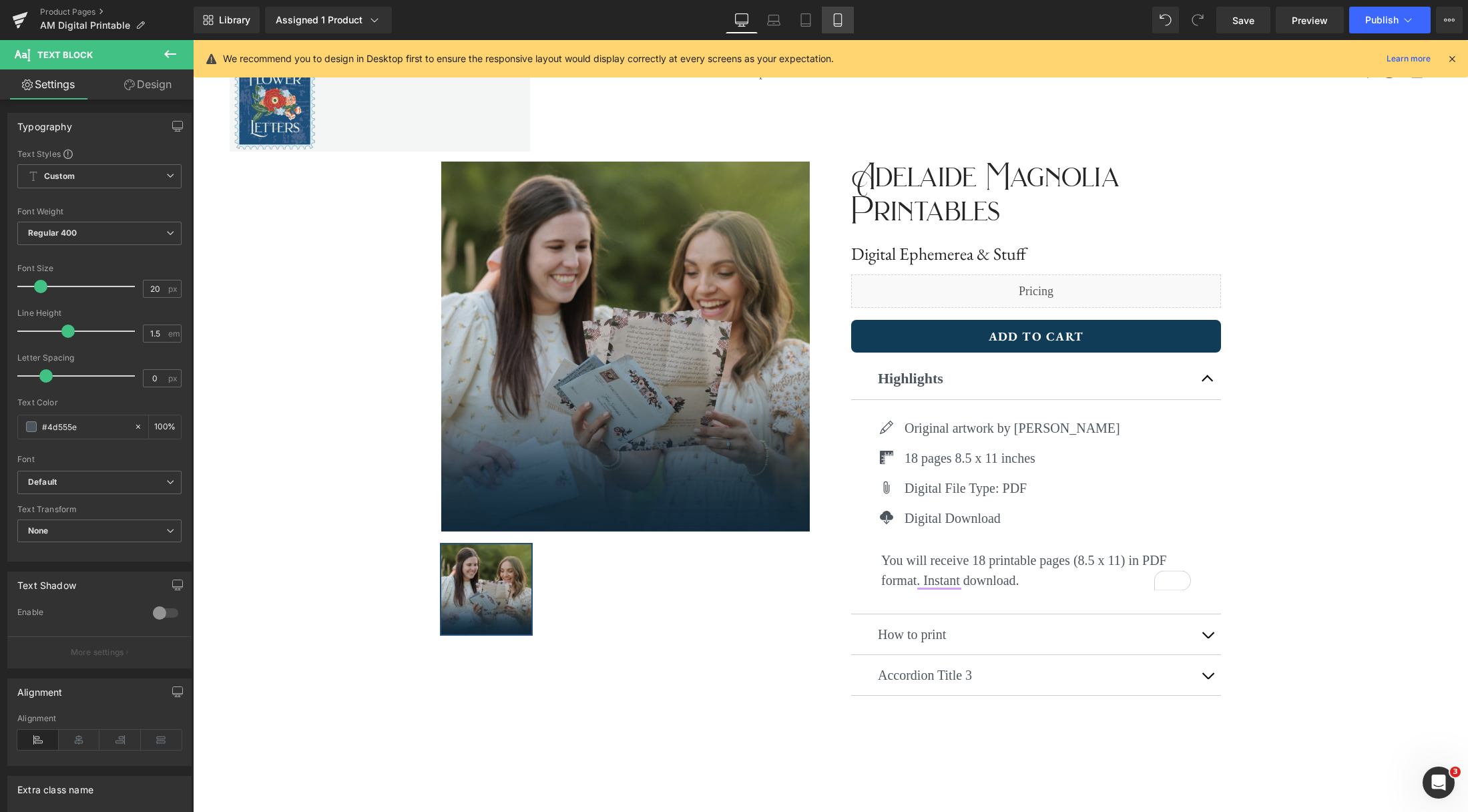
type input "100"
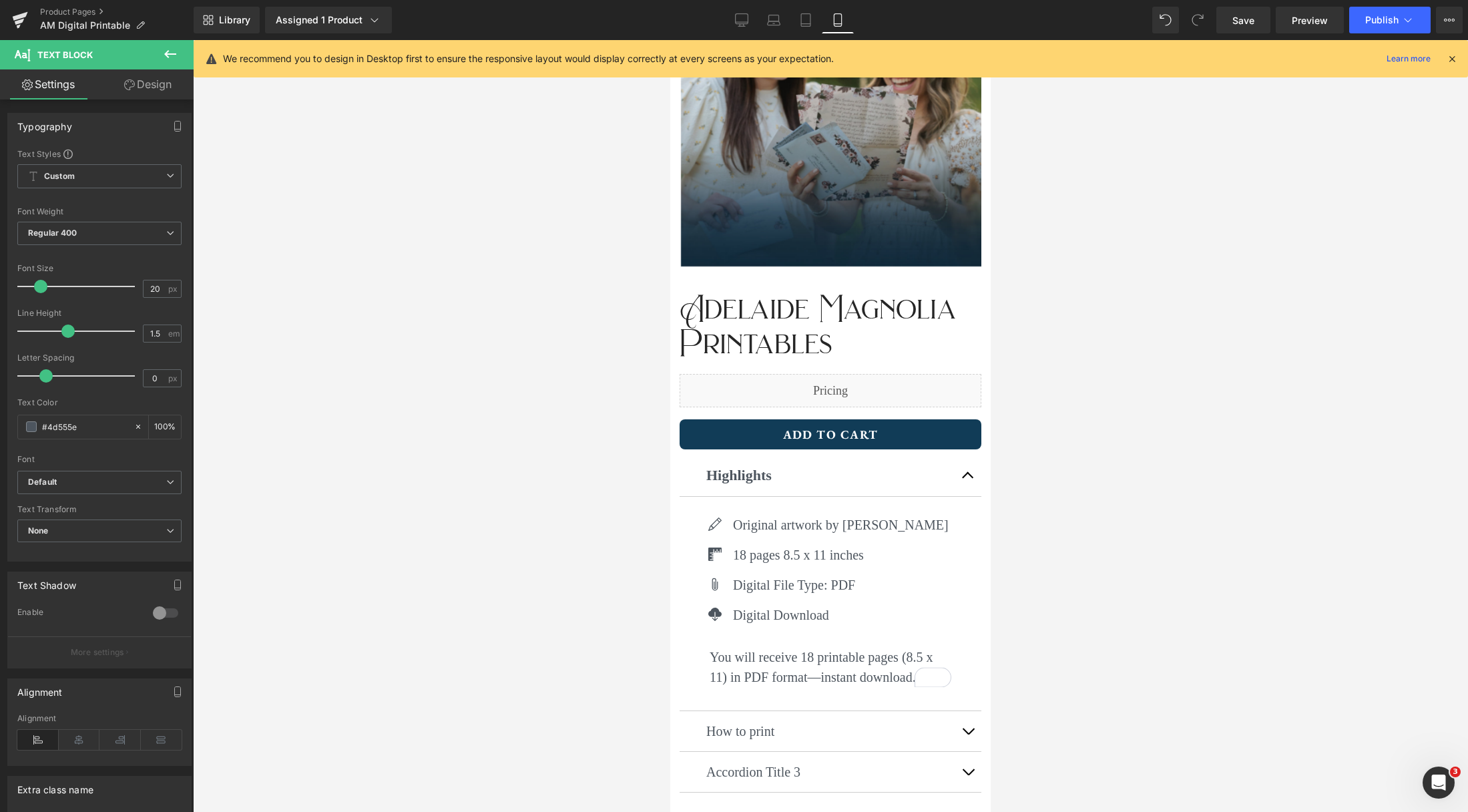
scroll to position [162, 0]
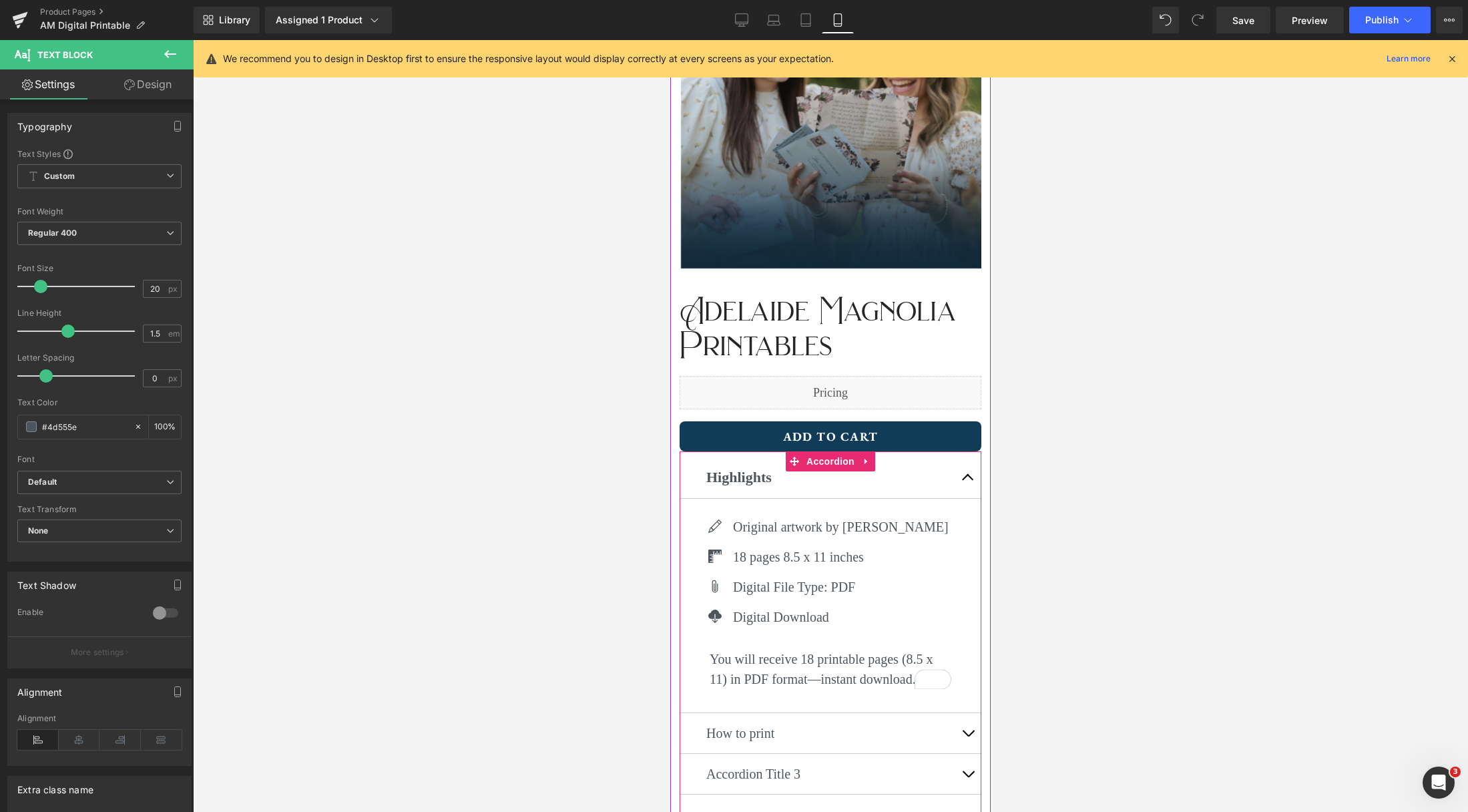
click at [970, 737] on button "button" at bounding box center [968, 733] width 27 height 40
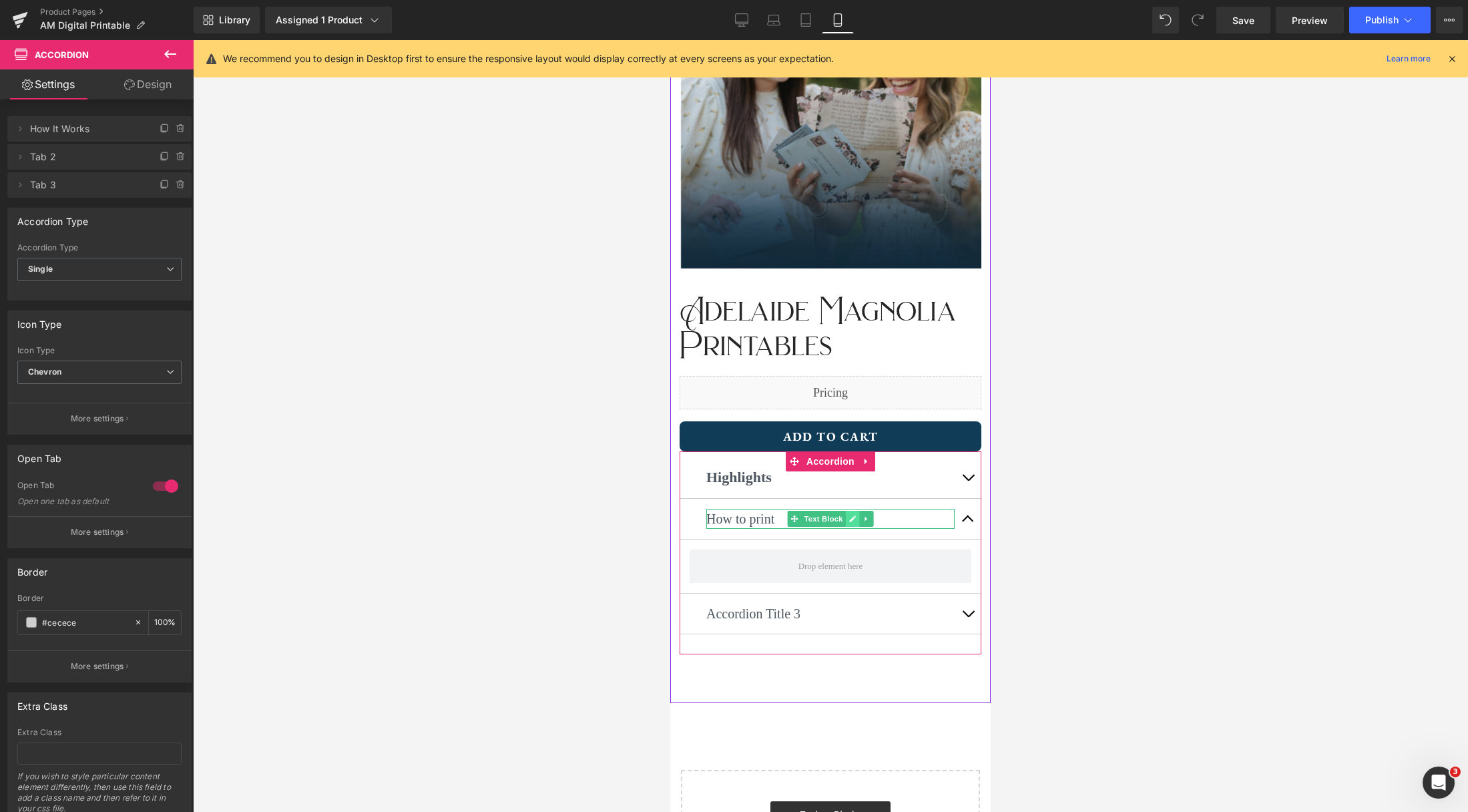
click at [846, 521] on link at bounding box center [852, 518] width 14 height 16
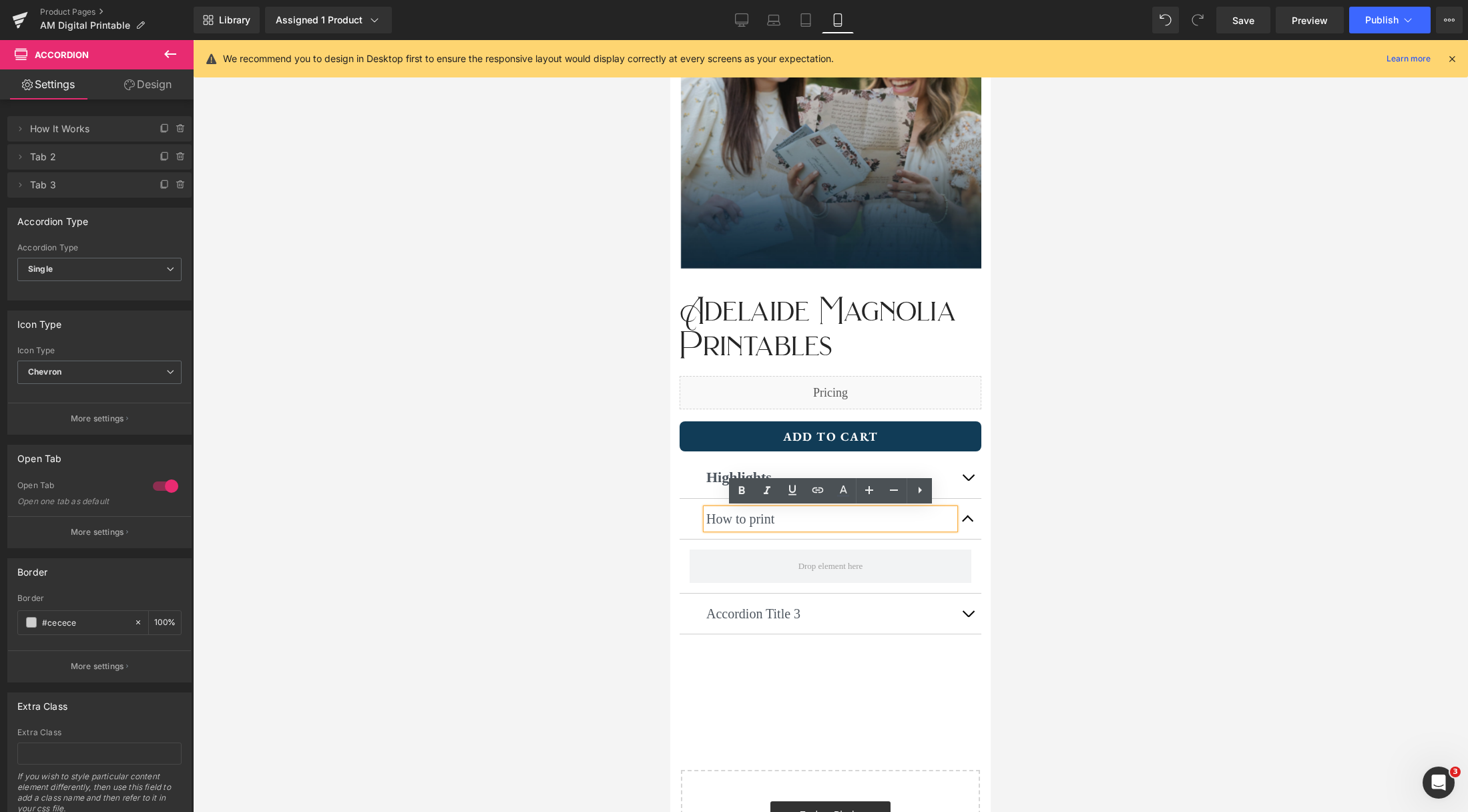
click at [740, 520] on p "How to print" at bounding box center [831, 519] width 248 height 20
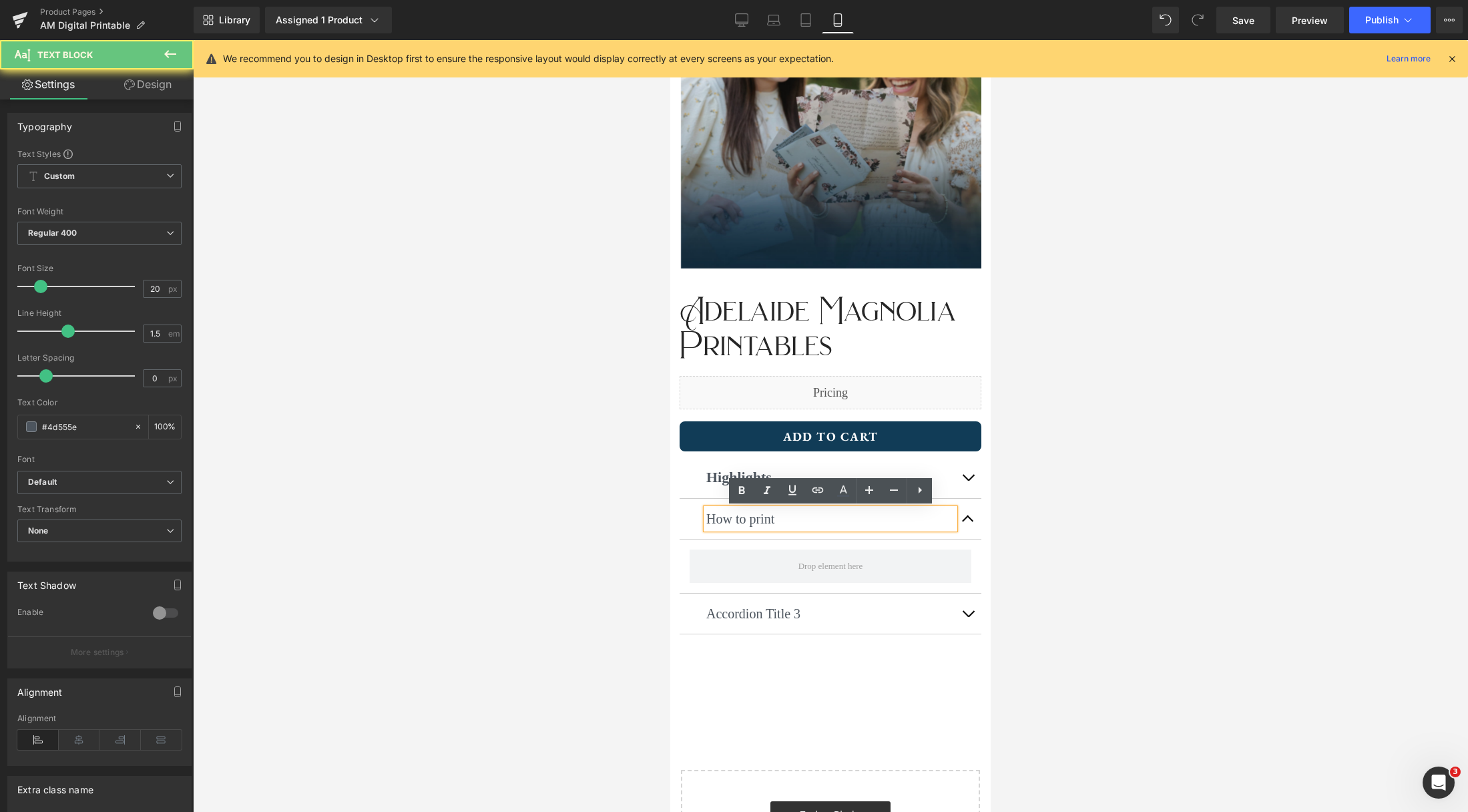
click at [740, 520] on p "How to print" at bounding box center [831, 519] width 248 height 20
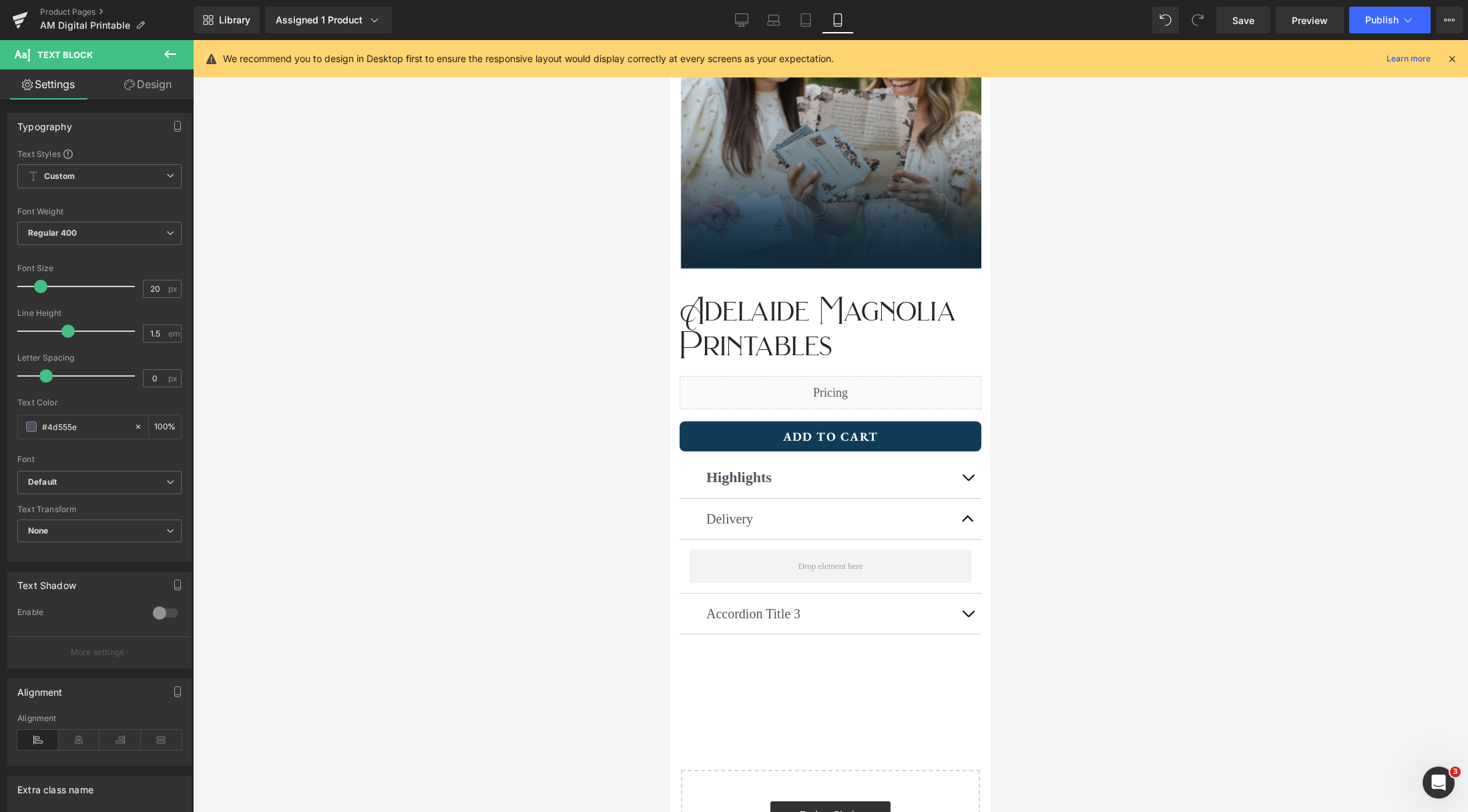
click at [1096, 588] on div at bounding box center [831, 426] width 1276 height 771
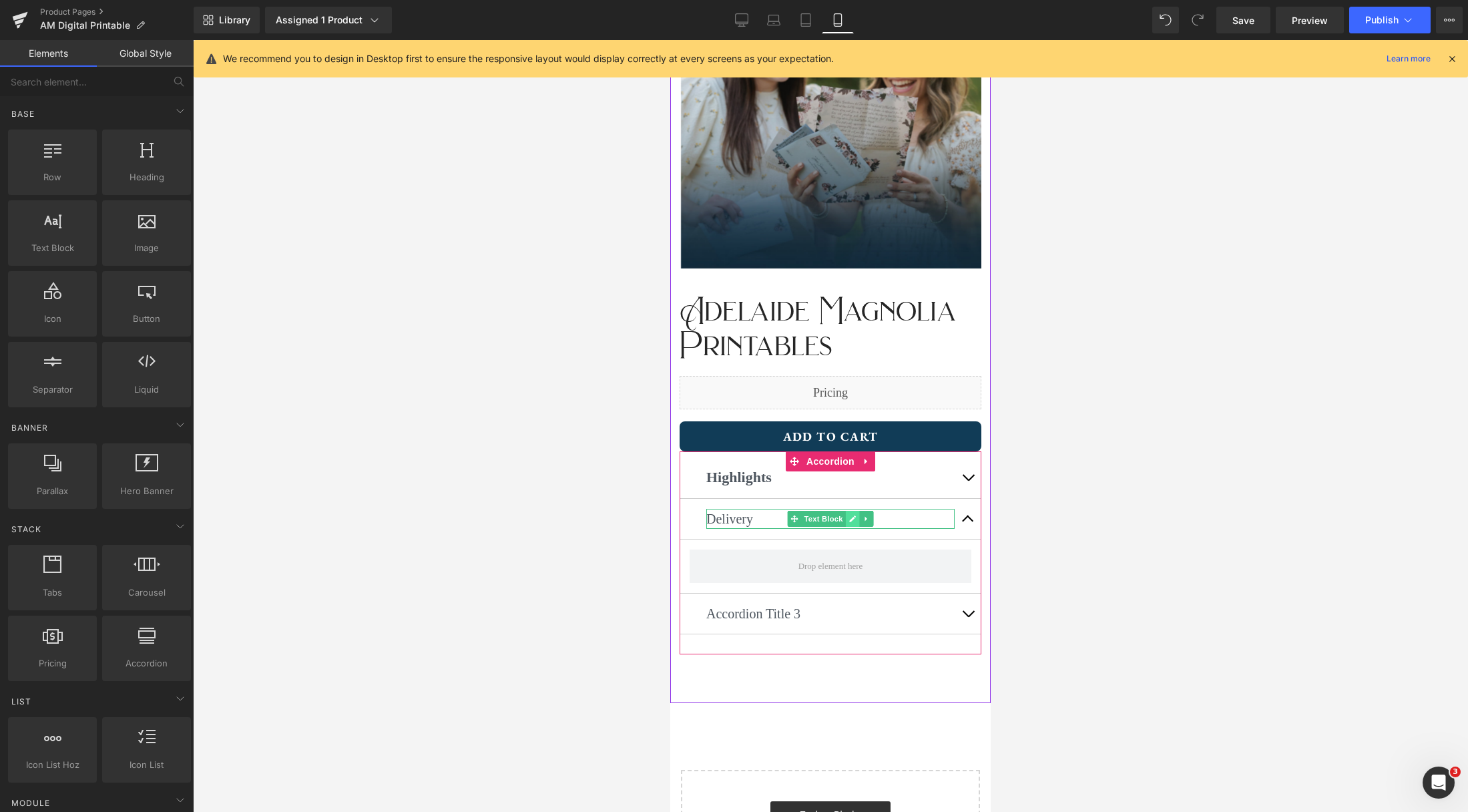
click at [847, 517] on link at bounding box center [852, 518] width 14 height 16
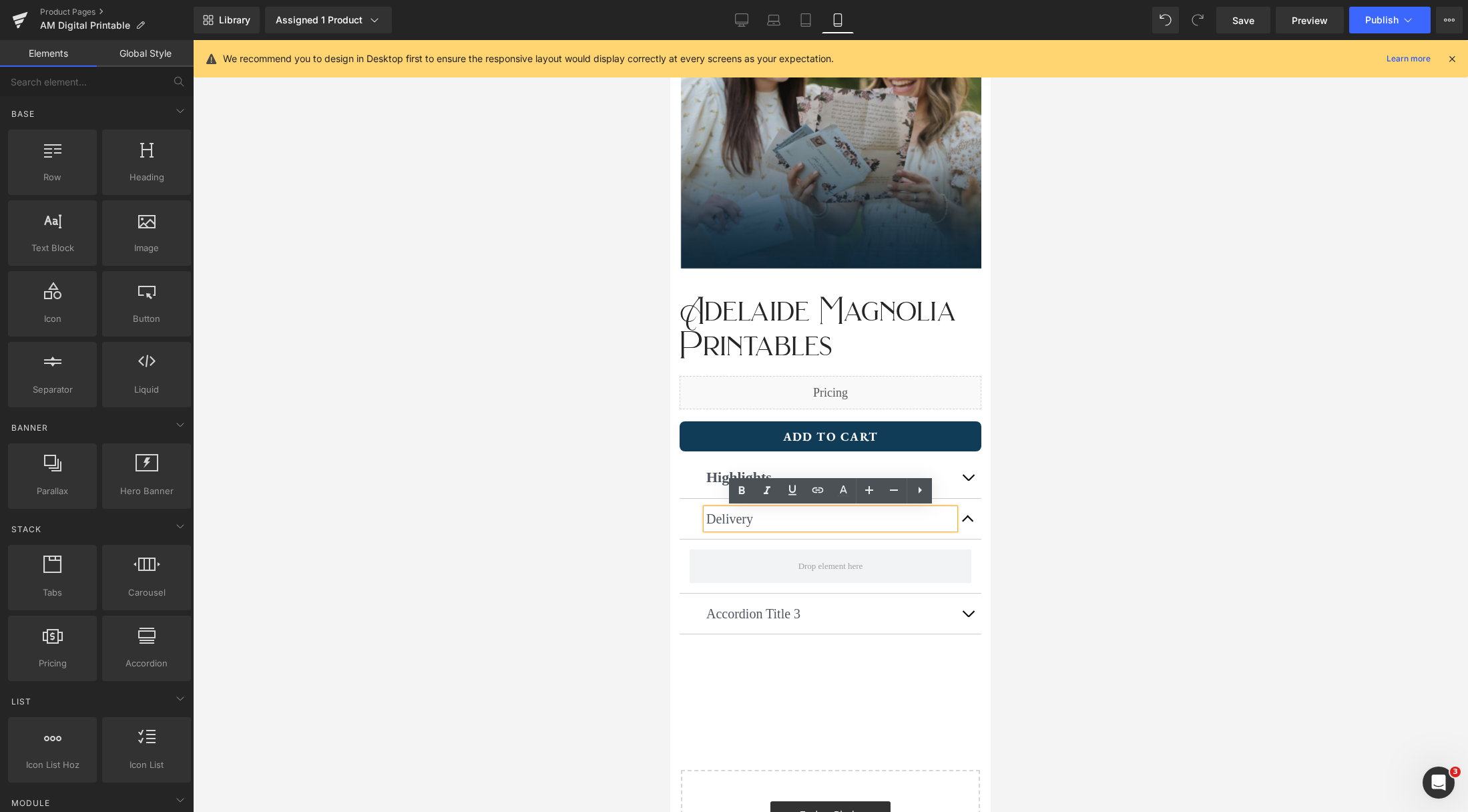
click at [733, 515] on p "Delivery" at bounding box center [831, 519] width 248 height 20
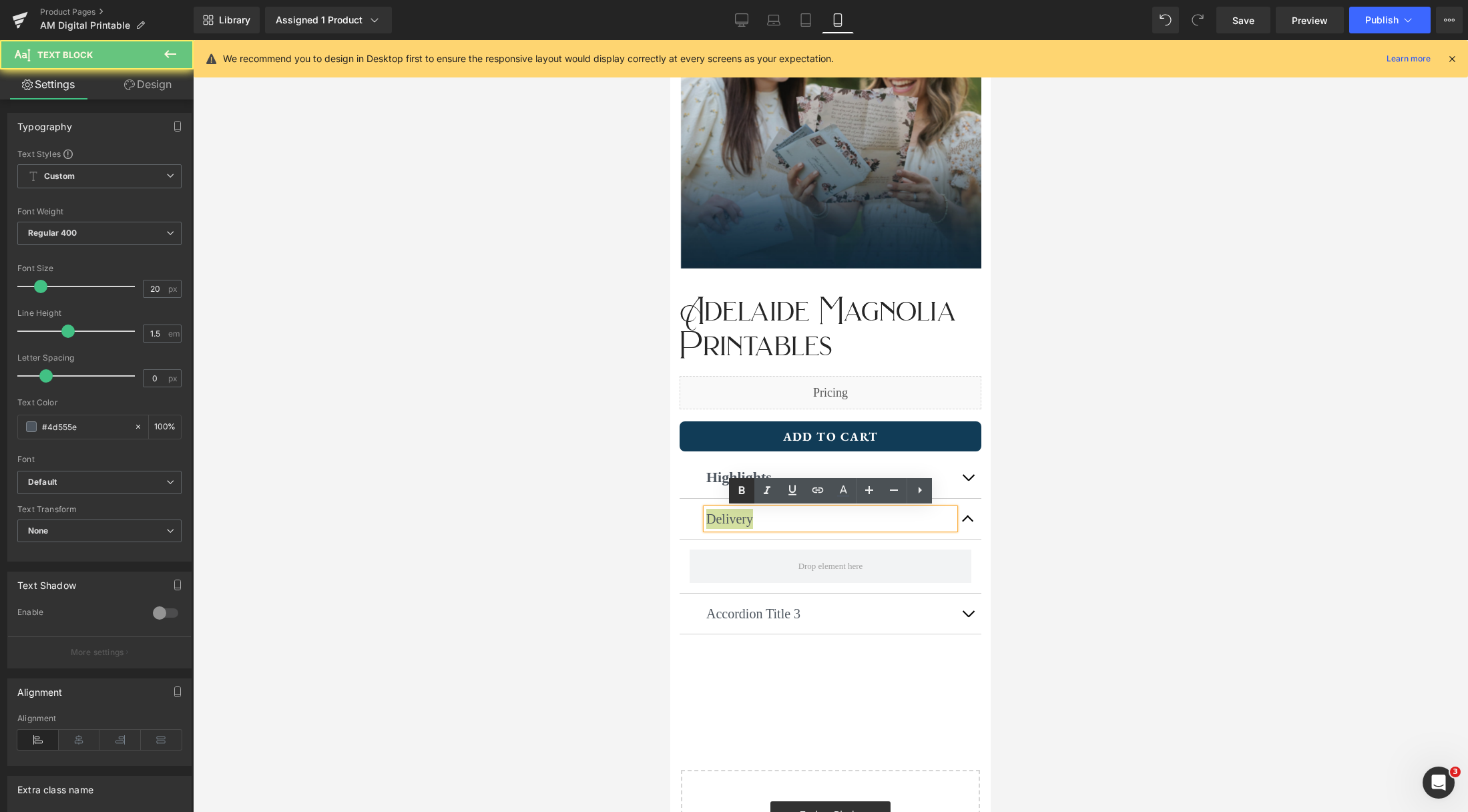
click at [741, 496] on icon at bounding box center [741, 490] width 16 height 16
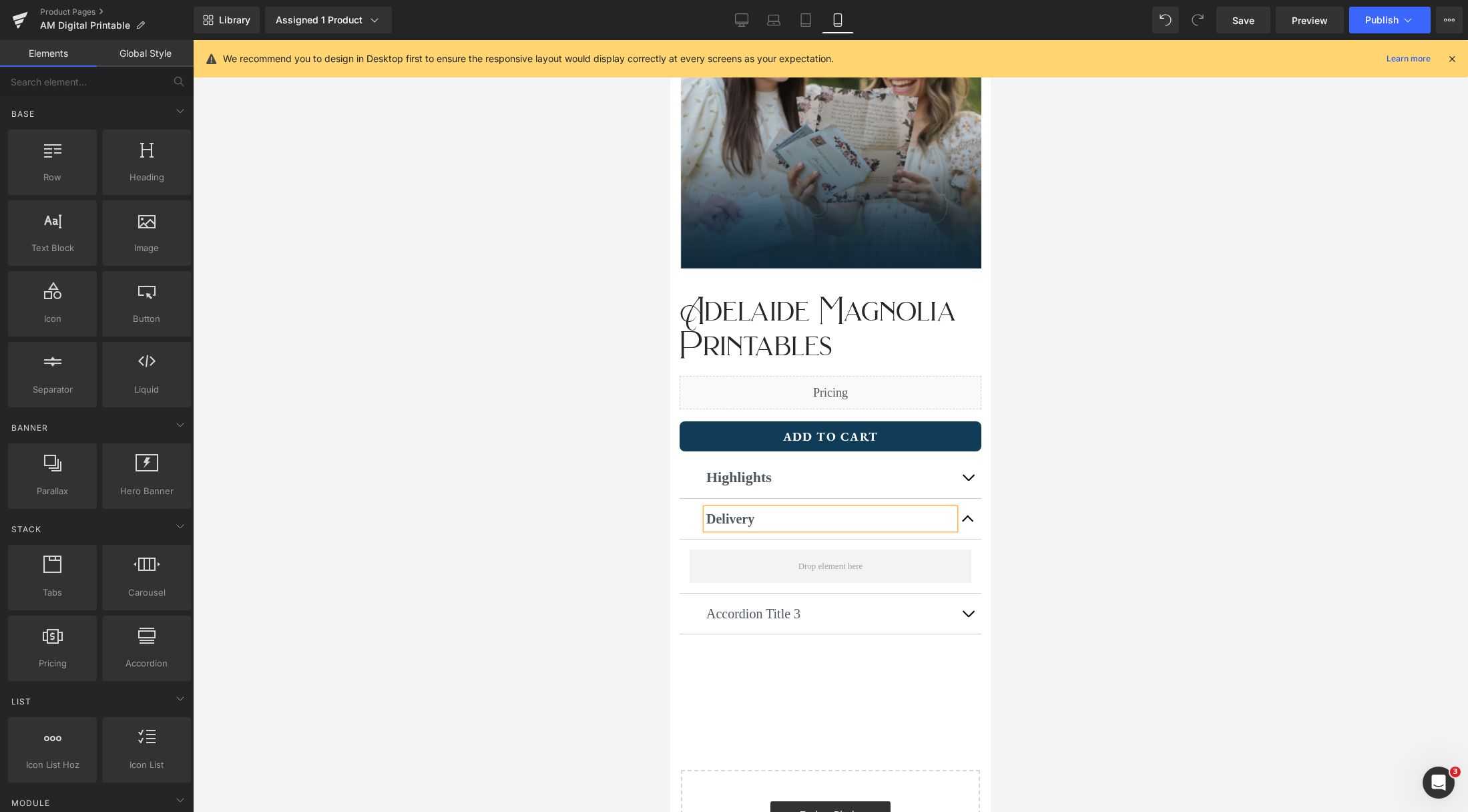
click at [1161, 541] on div at bounding box center [831, 426] width 1276 height 771
click at [969, 478] on button "button" at bounding box center [968, 476] width 27 height 42
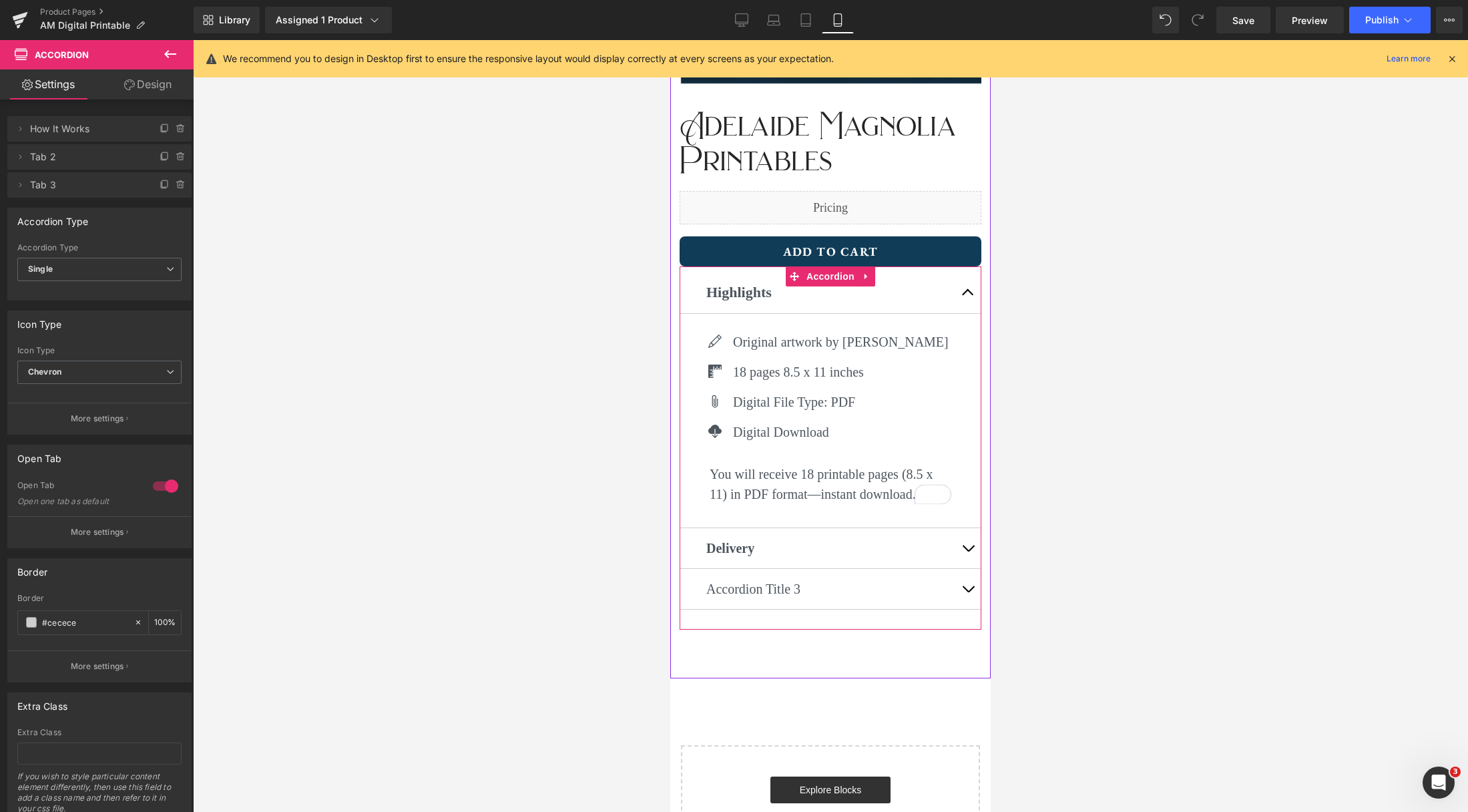
scroll to position [385, 0]
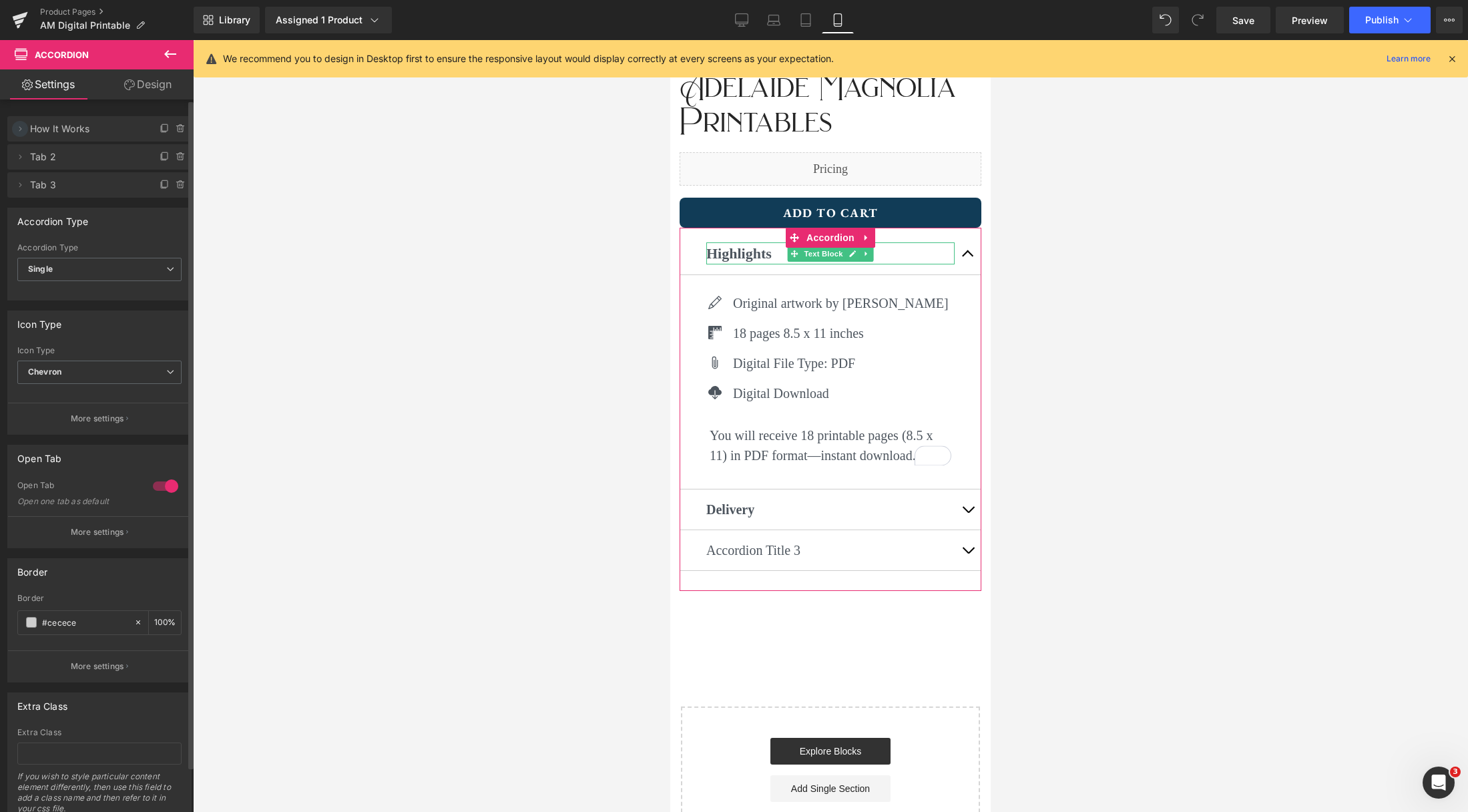
click at [14, 129] on span at bounding box center [19, 128] width 16 height 16
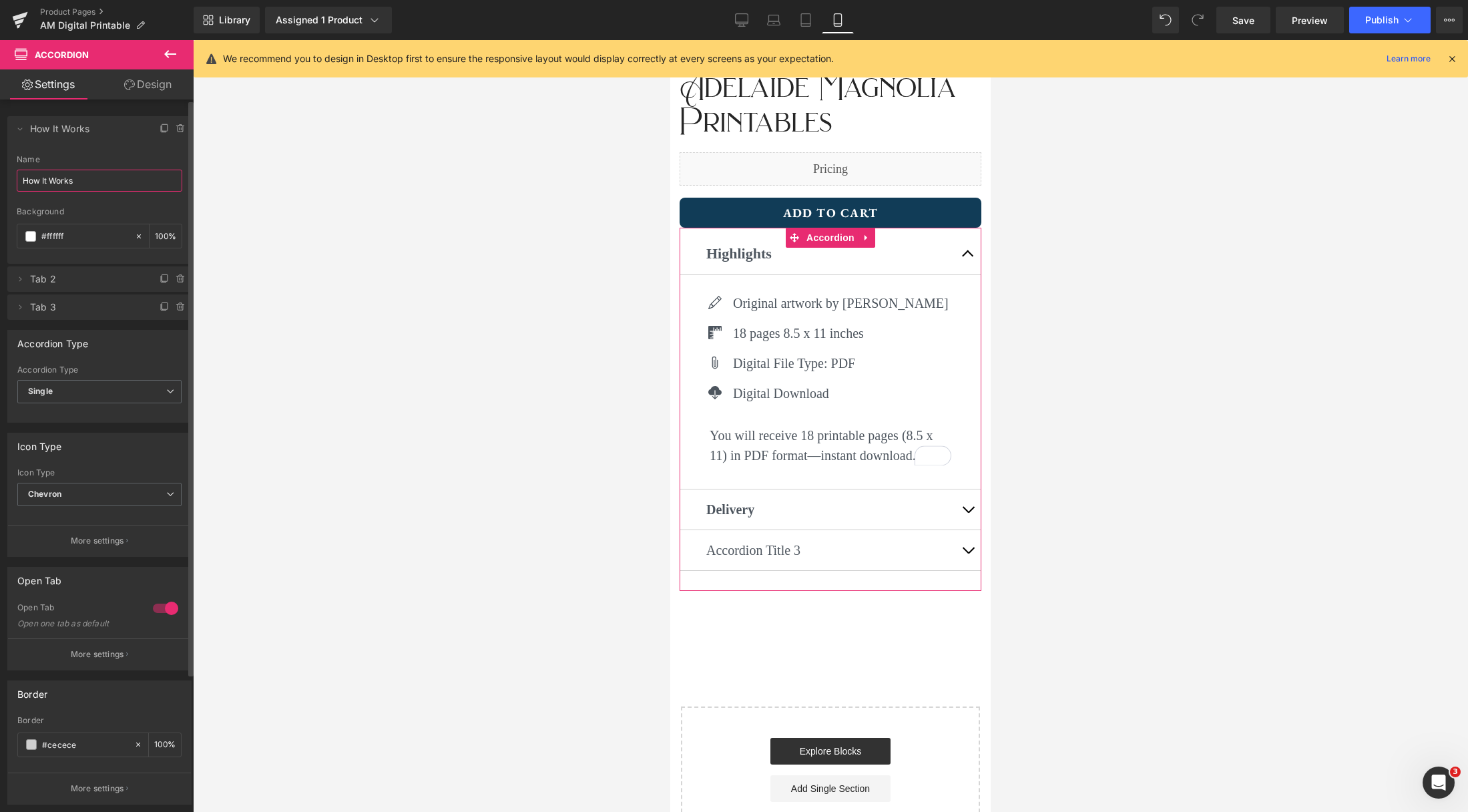
drag, startPoint x: 92, startPoint y: 187, endPoint x: 5, endPoint y: 169, distance: 88.8
click at [5, 169] on div "Delete Cancel How It Works How It Works Name How It Works #FFFFFF Background #f…" at bounding box center [100, 211] width 200 height 217
click at [32, 130] on span "Highlights" at bounding box center [86, 128] width 112 height 25
type input "Highlights"
click at [160, 127] on icon at bounding box center [165, 128] width 11 height 11
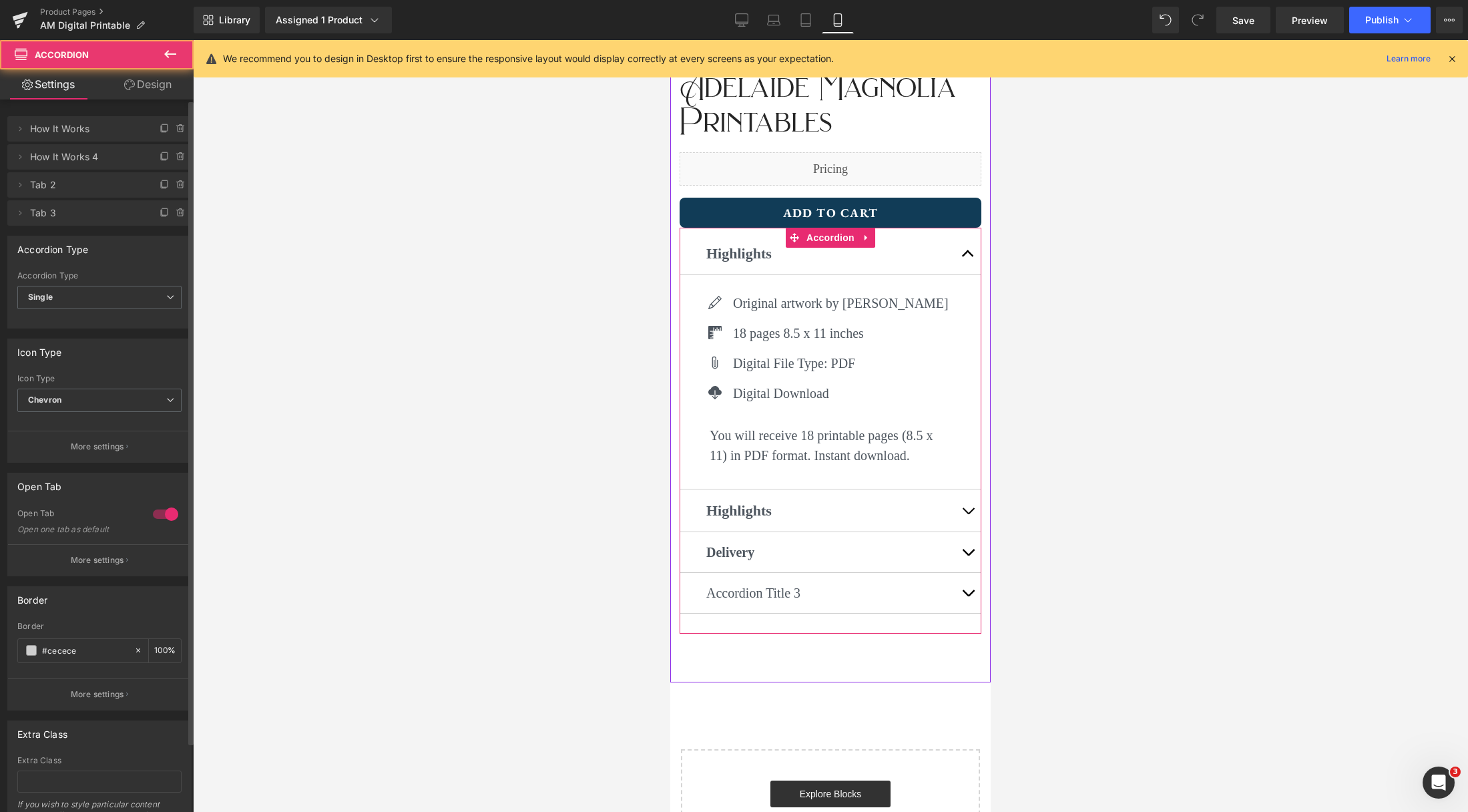
click at [968, 514] on span "button" at bounding box center [968, 514] width 0 height 0
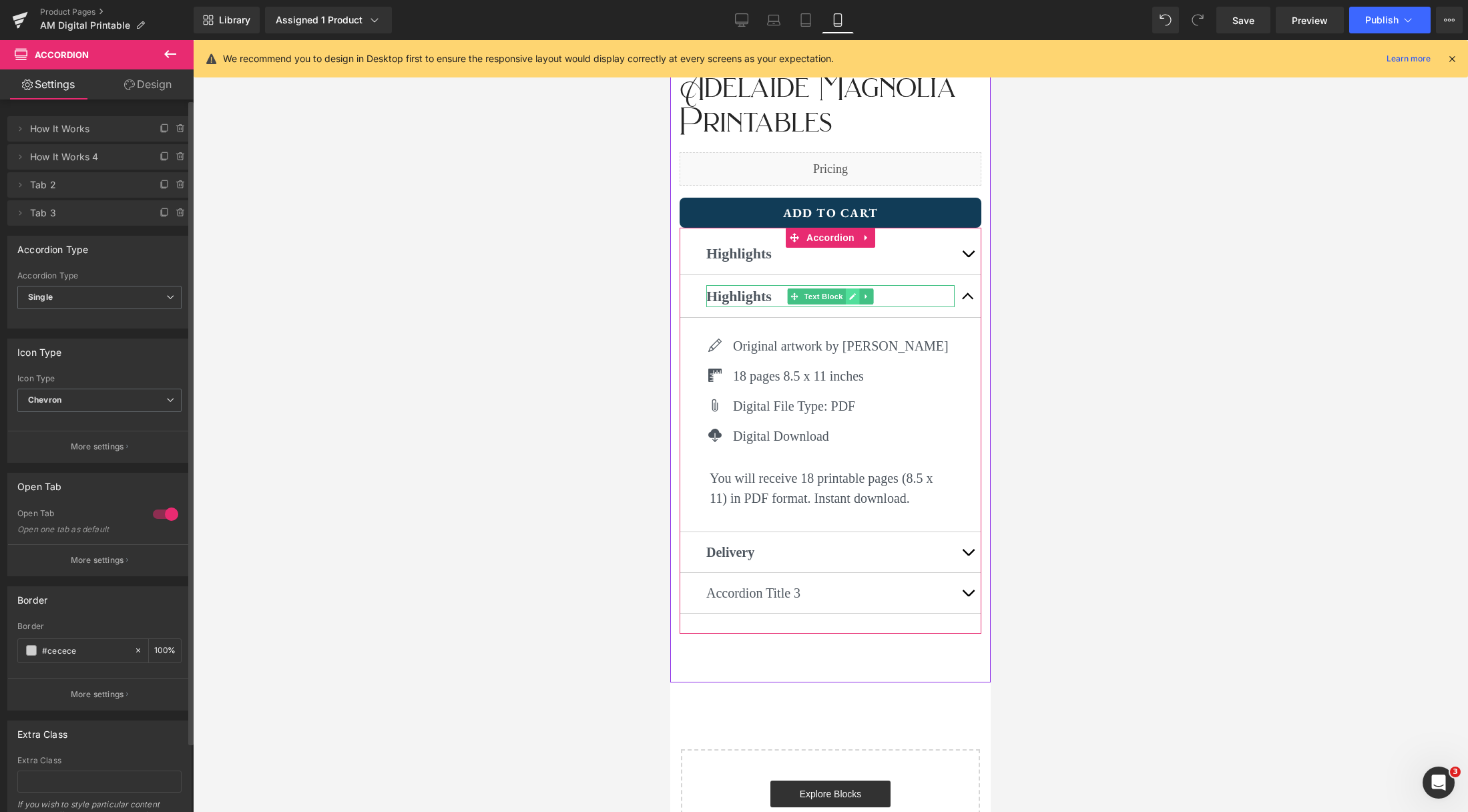
click at [849, 297] on link at bounding box center [852, 296] width 14 height 16
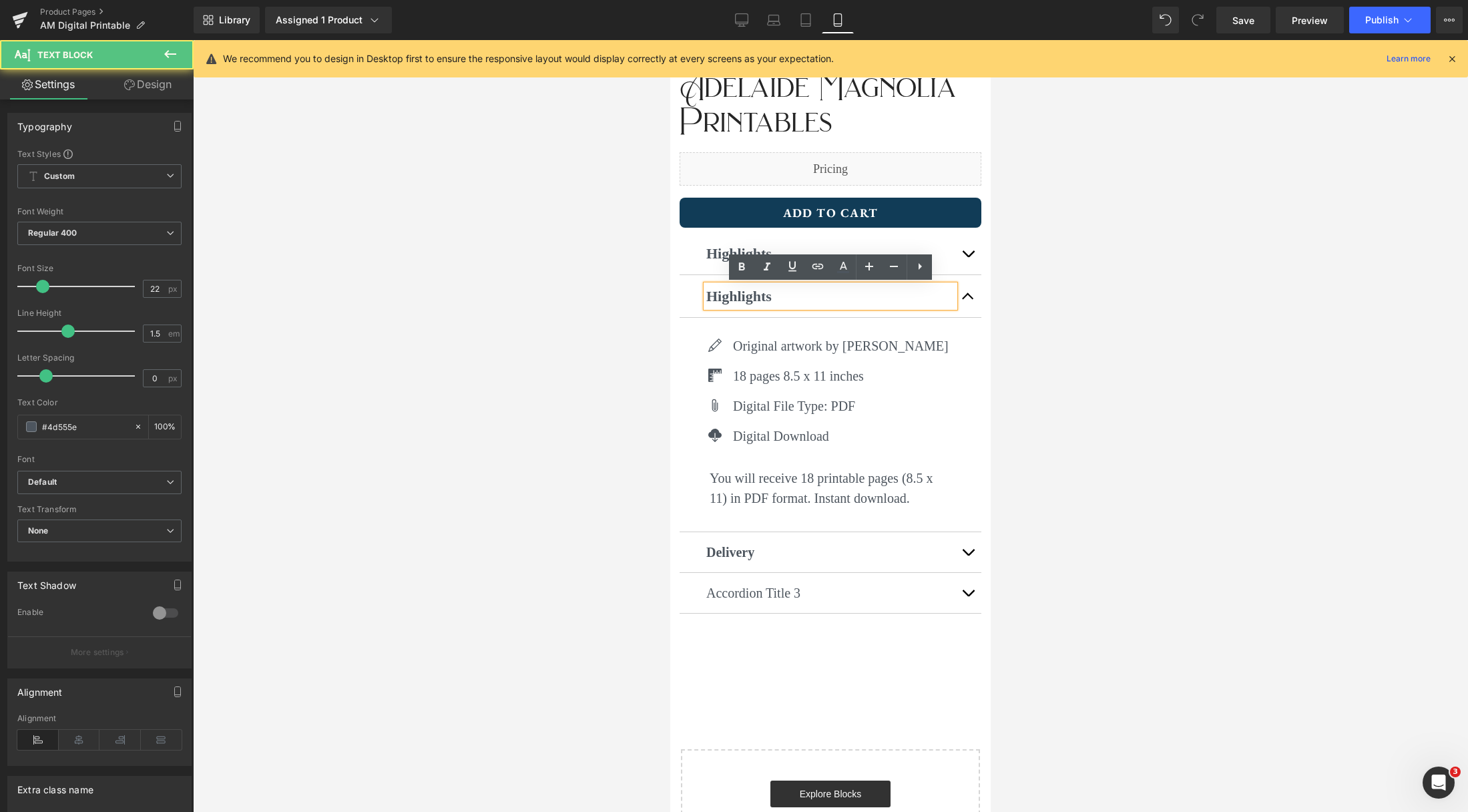
click at [771, 300] on strong "Highlights" at bounding box center [739, 296] width 66 height 17
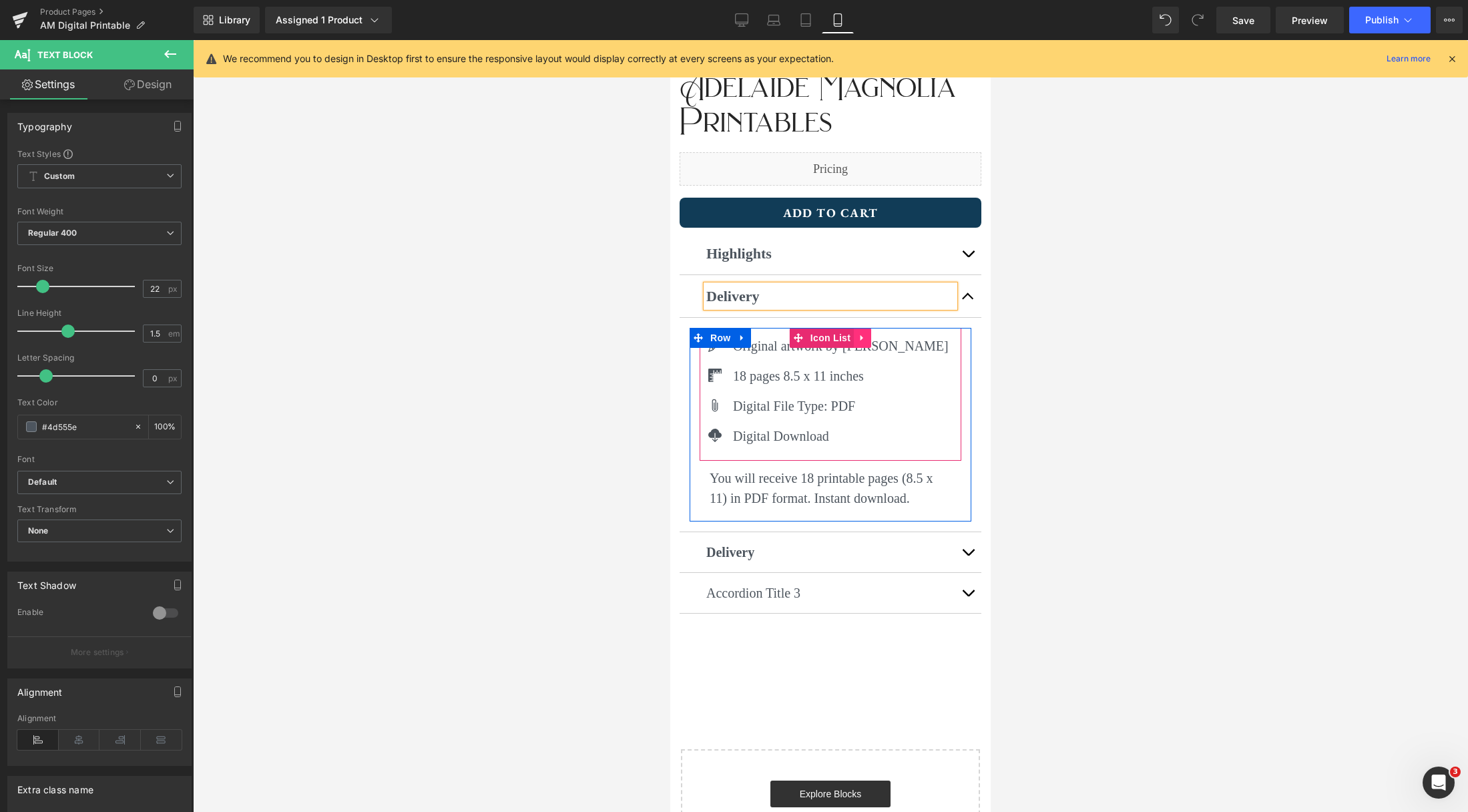
click at [868, 341] on link at bounding box center [862, 337] width 17 height 20
click at [877, 342] on link at bounding box center [871, 337] width 17 height 20
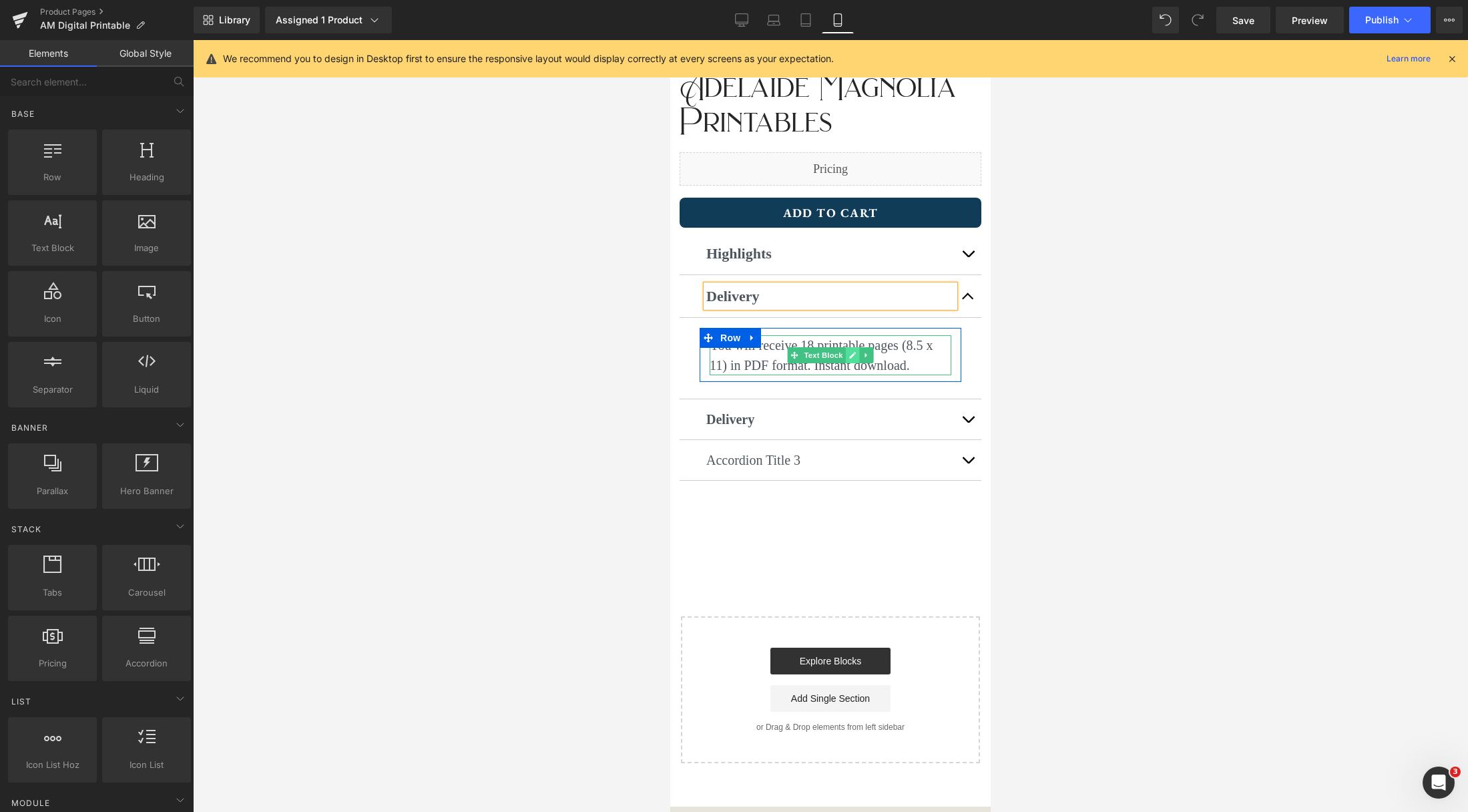
click at [851, 355] on icon at bounding box center [852, 355] width 7 height 7
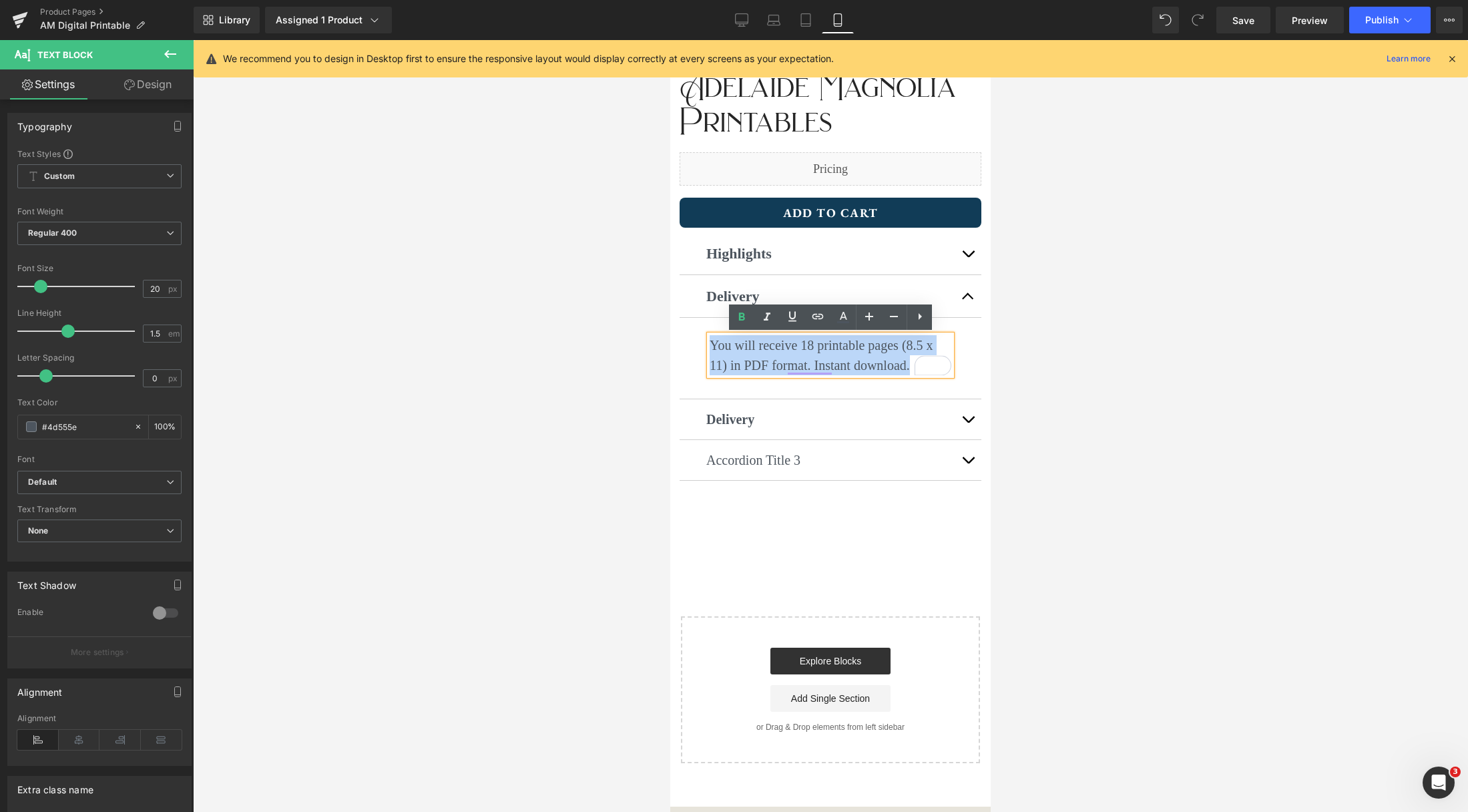
drag, startPoint x: 897, startPoint y: 368, endPoint x: 712, endPoint y: 348, distance: 186.1
click at [712, 348] on p "You will receive 18 printable pages (8.5 x 11) in PDF format. Instant download." at bounding box center [831, 355] width 242 height 40
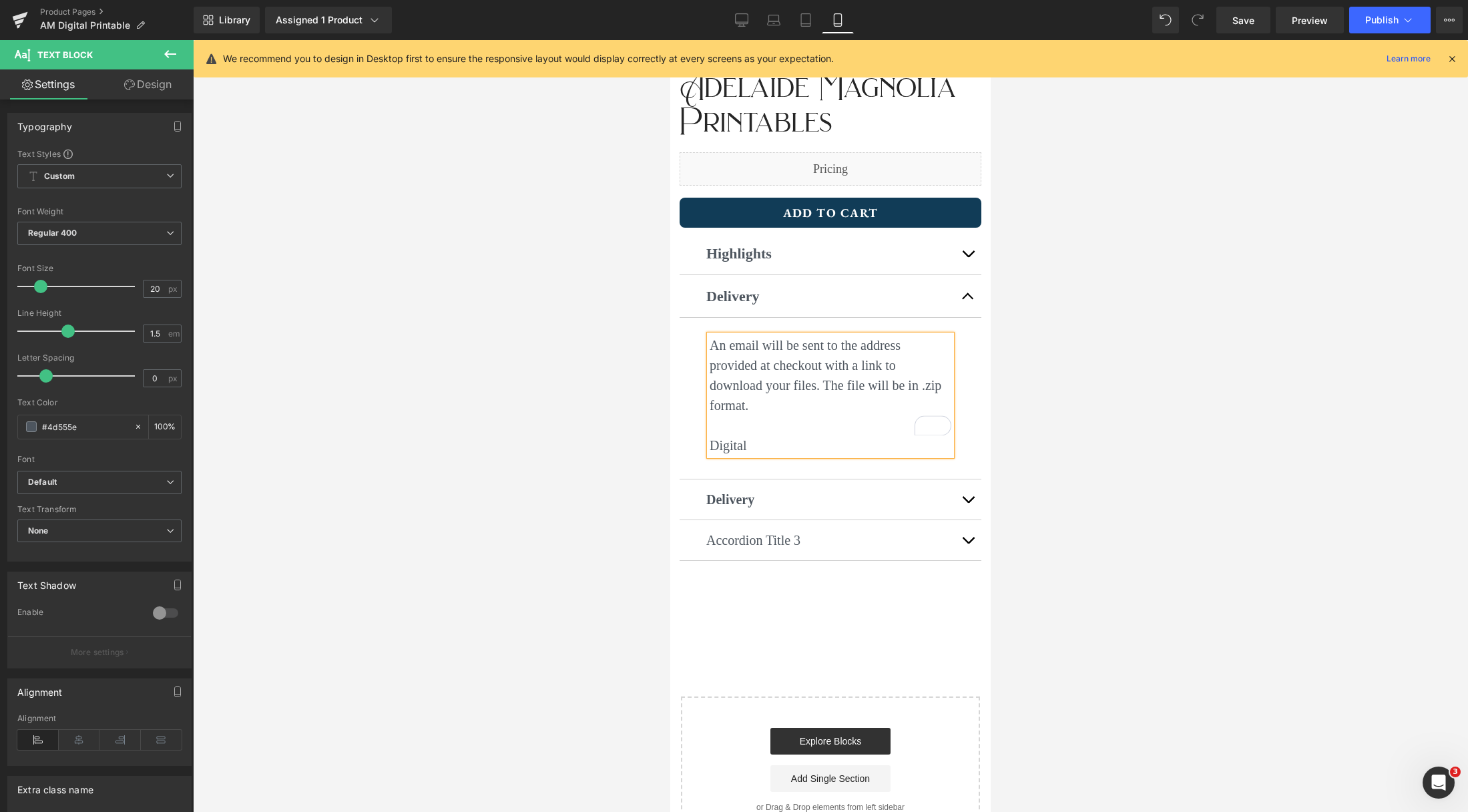
click at [732, 436] on p "Digital" at bounding box center [831, 446] width 242 height 20
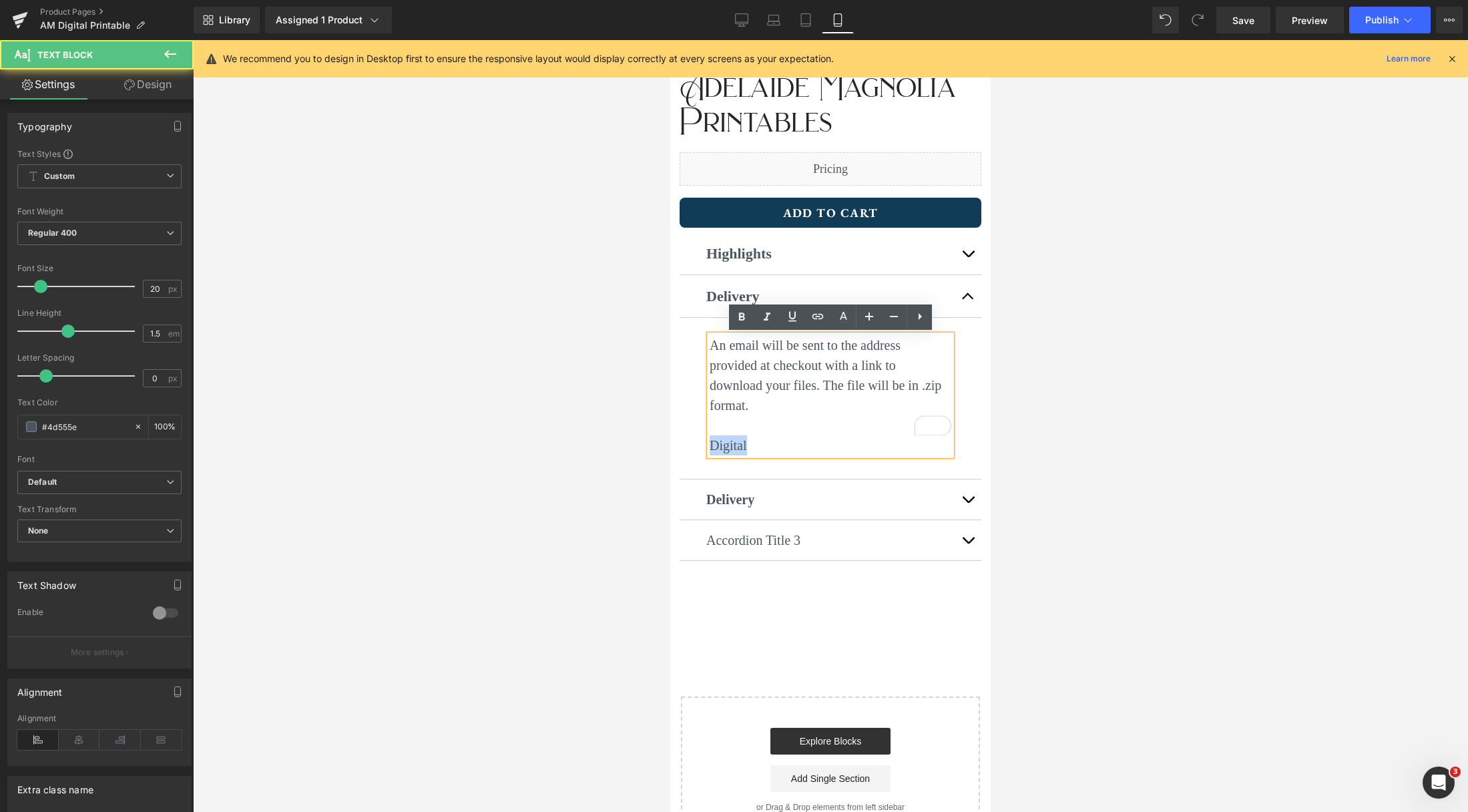
click at [733, 436] on p "Digital" at bounding box center [831, 446] width 242 height 20
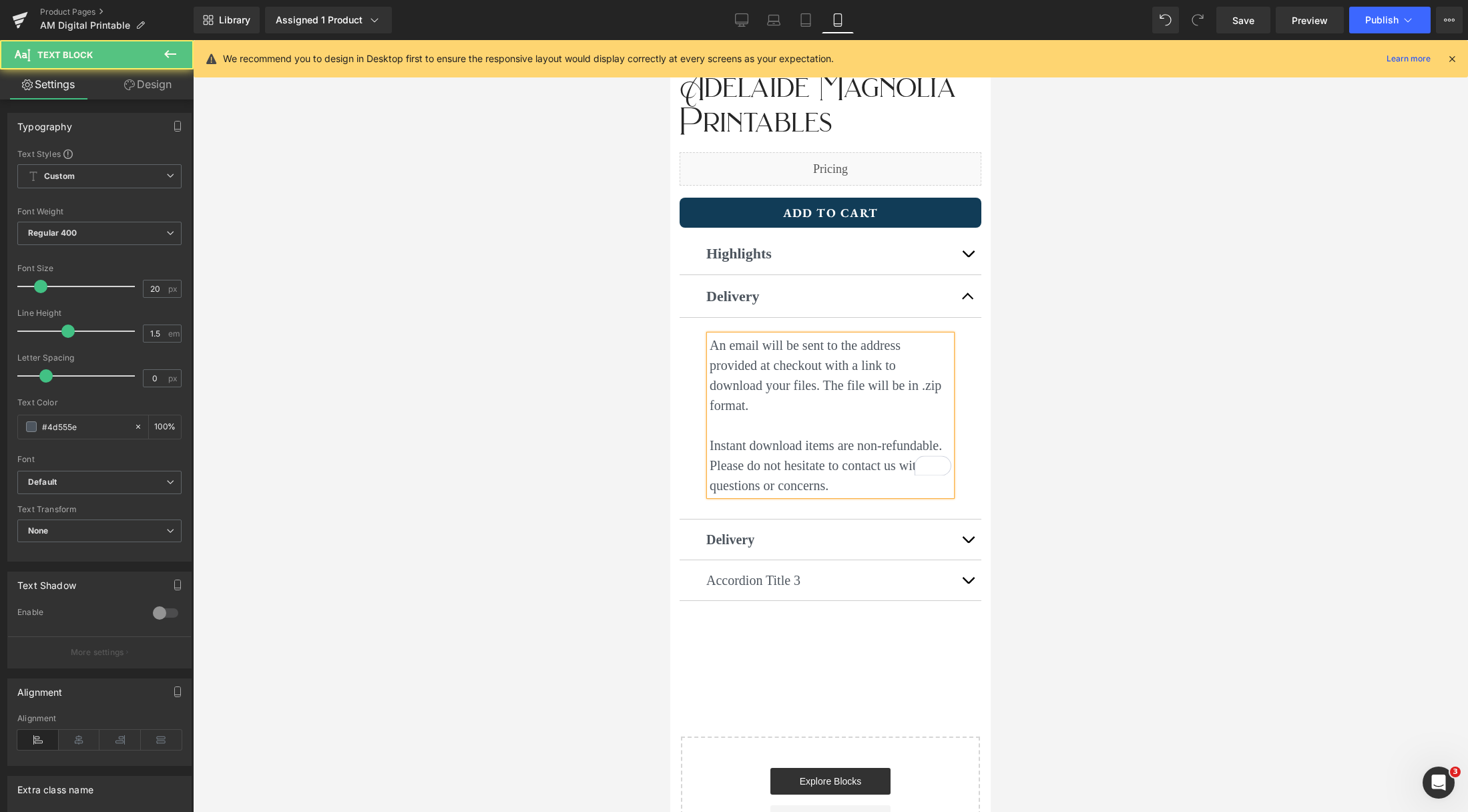
click at [819, 415] on p "To enrich screen reader interactions, please activate Accessibility in Grammarl…" at bounding box center [831, 425] width 242 height 20
click at [933, 388] on p "An email will be sent to the address provided at checkout with a link to downlo…" at bounding box center [831, 375] width 242 height 80
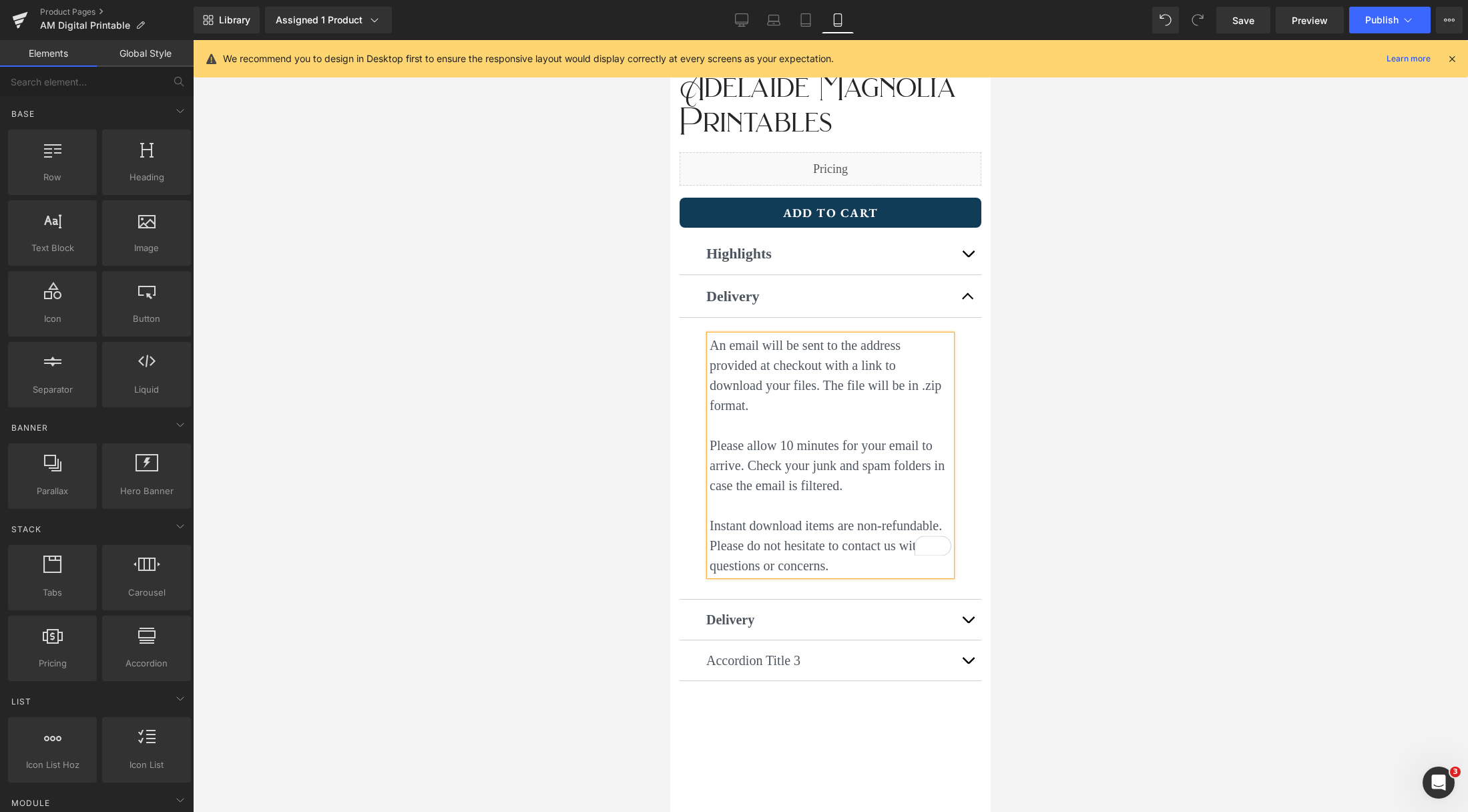
click at [1188, 380] on div at bounding box center [831, 426] width 1276 height 771
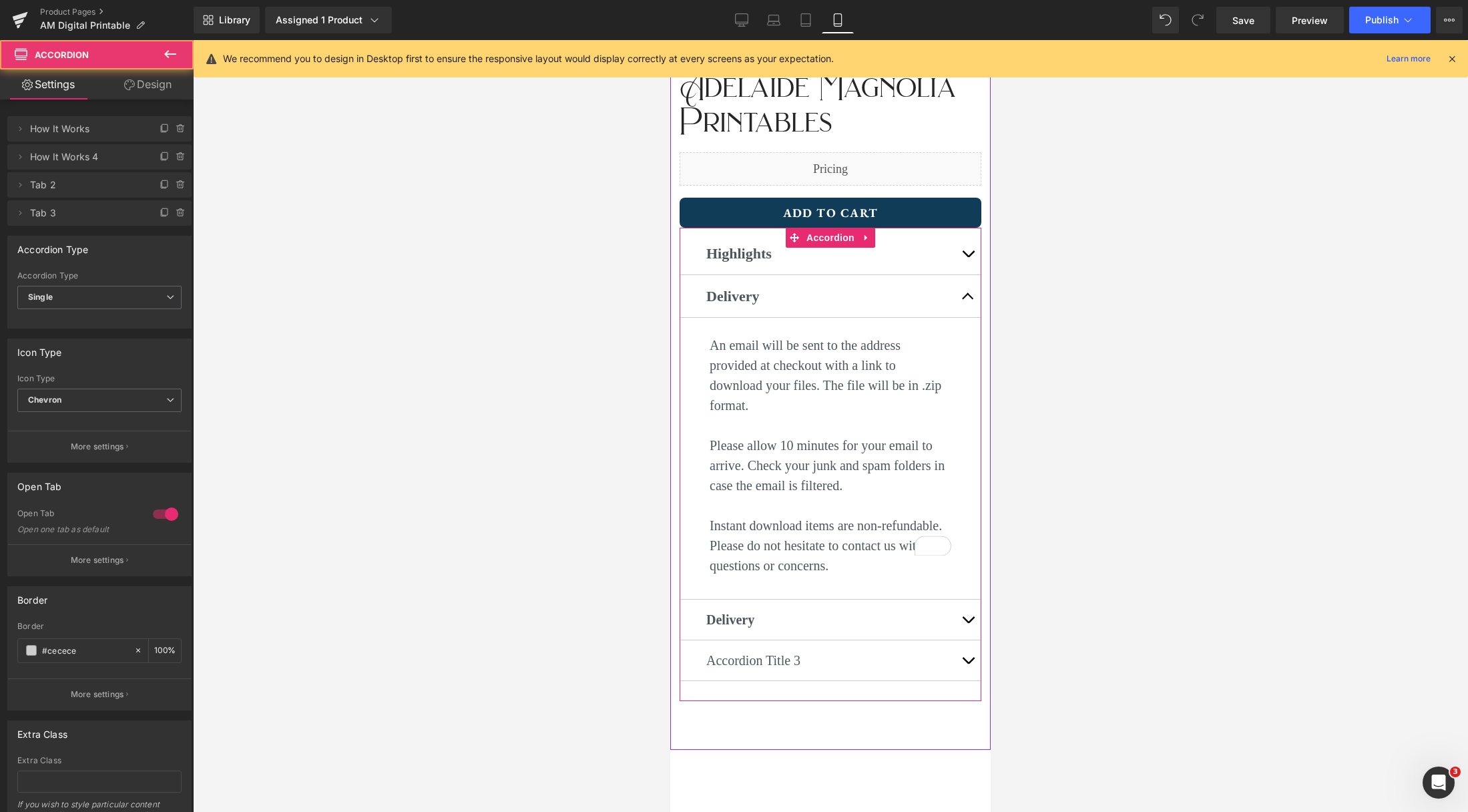
click at [969, 298] on button "button" at bounding box center [968, 296] width 27 height 42
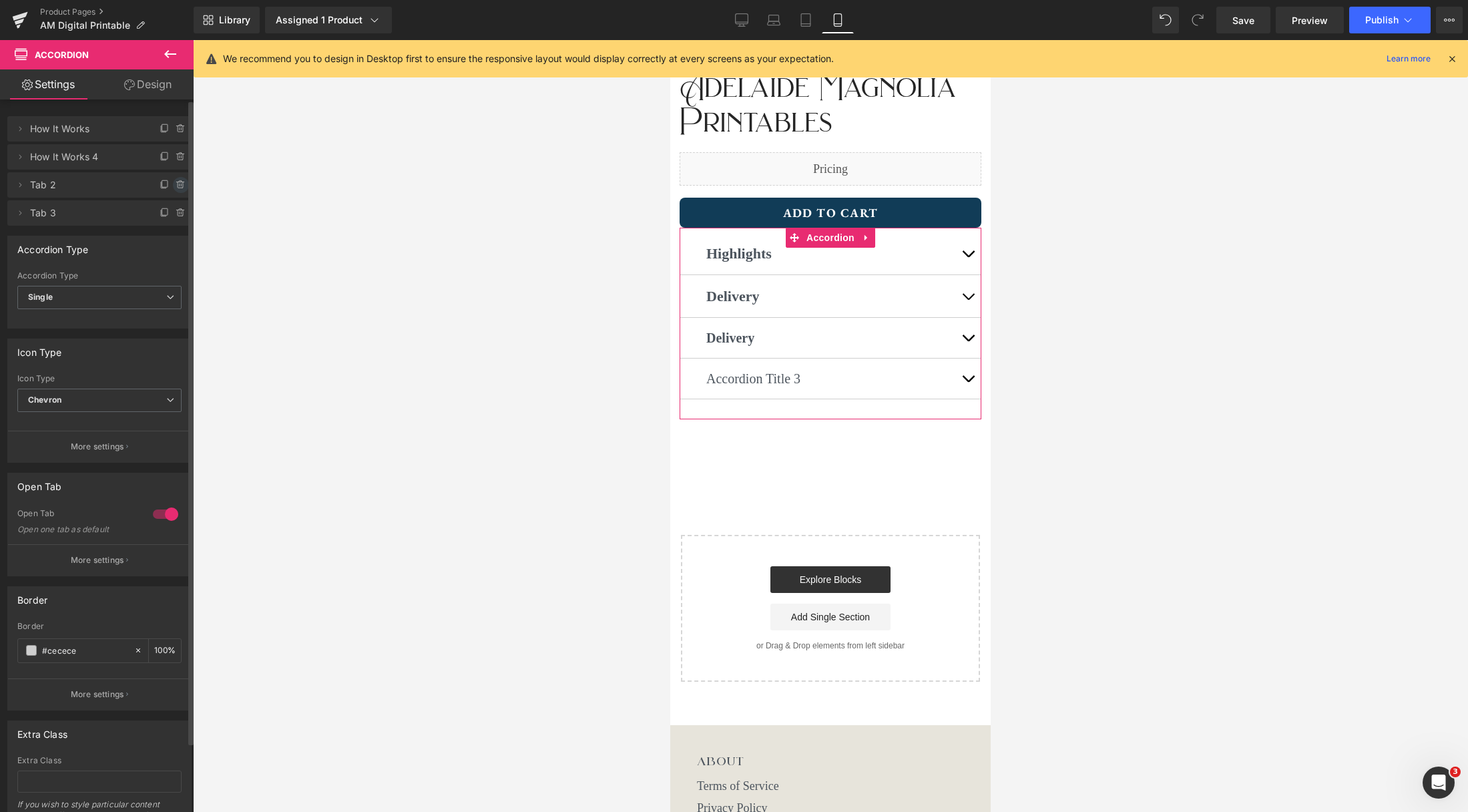
click at [176, 183] on icon at bounding box center [181, 185] width 11 height 11
click at [168, 188] on button "Delete" at bounding box center [167, 185] width 42 height 17
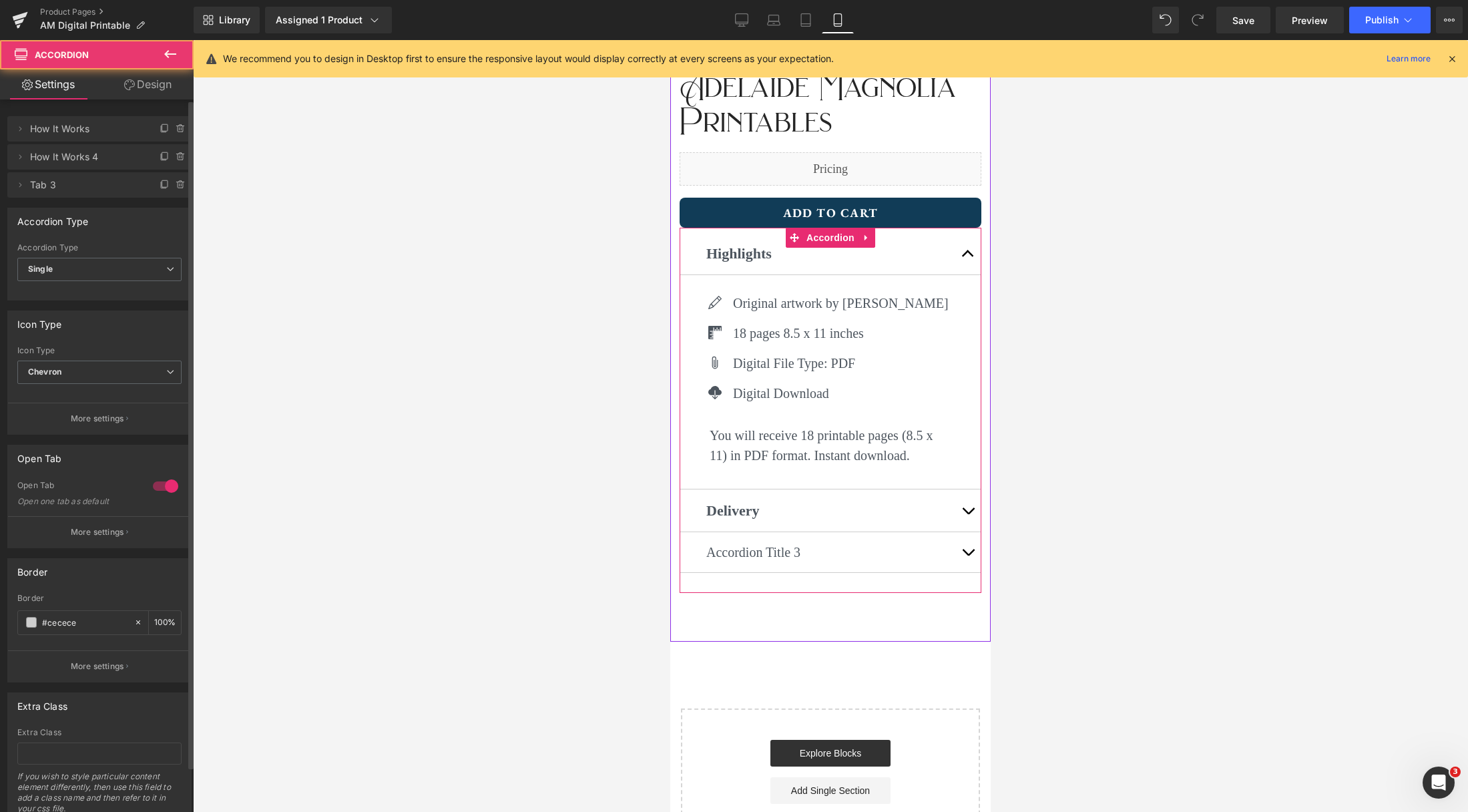
click at [966, 509] on button "button" at bounding box center [968, 510] width 27 height 42
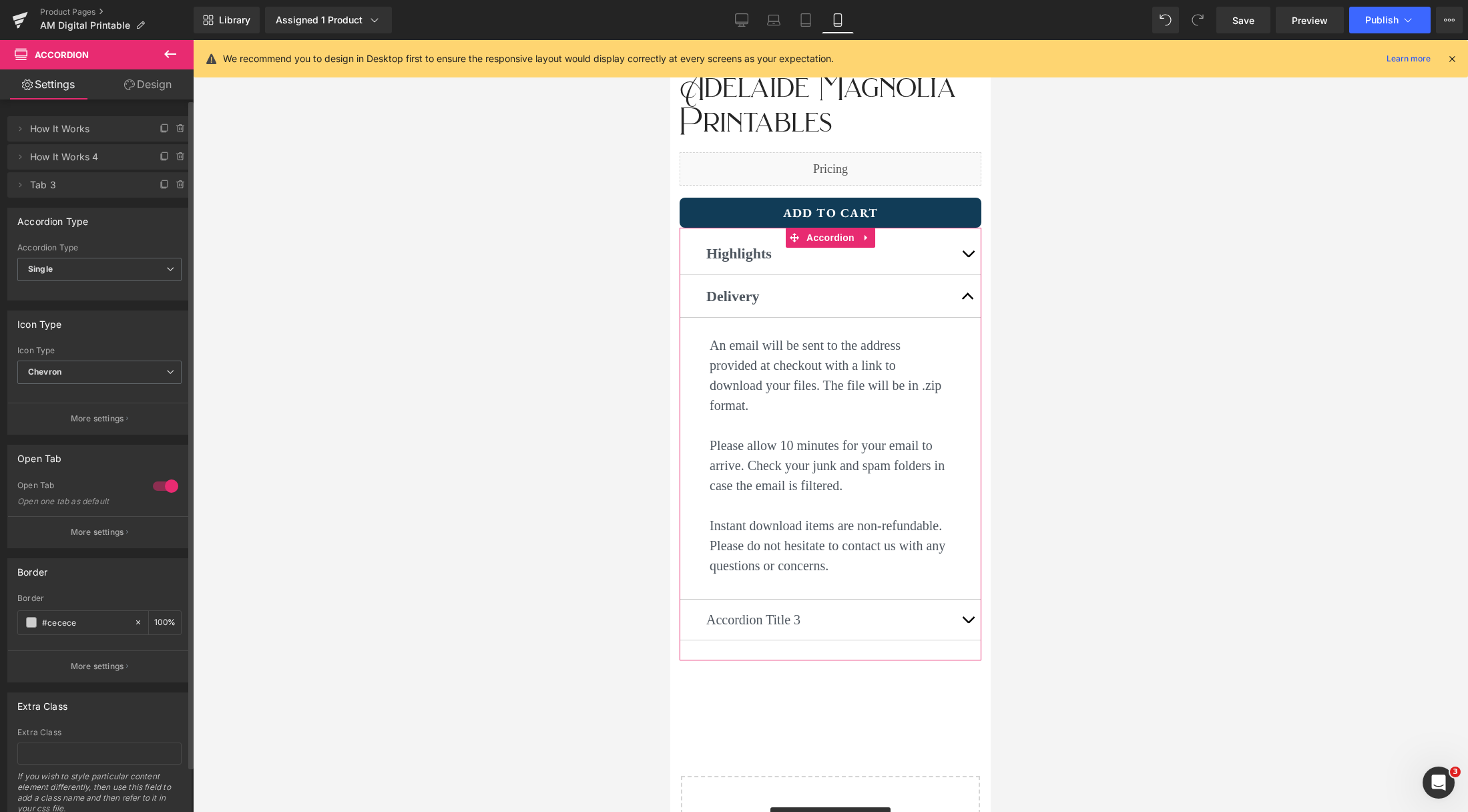
click at [102, 156] on span "How It Works 4" at bounding box center [86, 157] width 112 height 25
click at [21, 157] on icon at bounding box center [20, 157] width 11 height 11
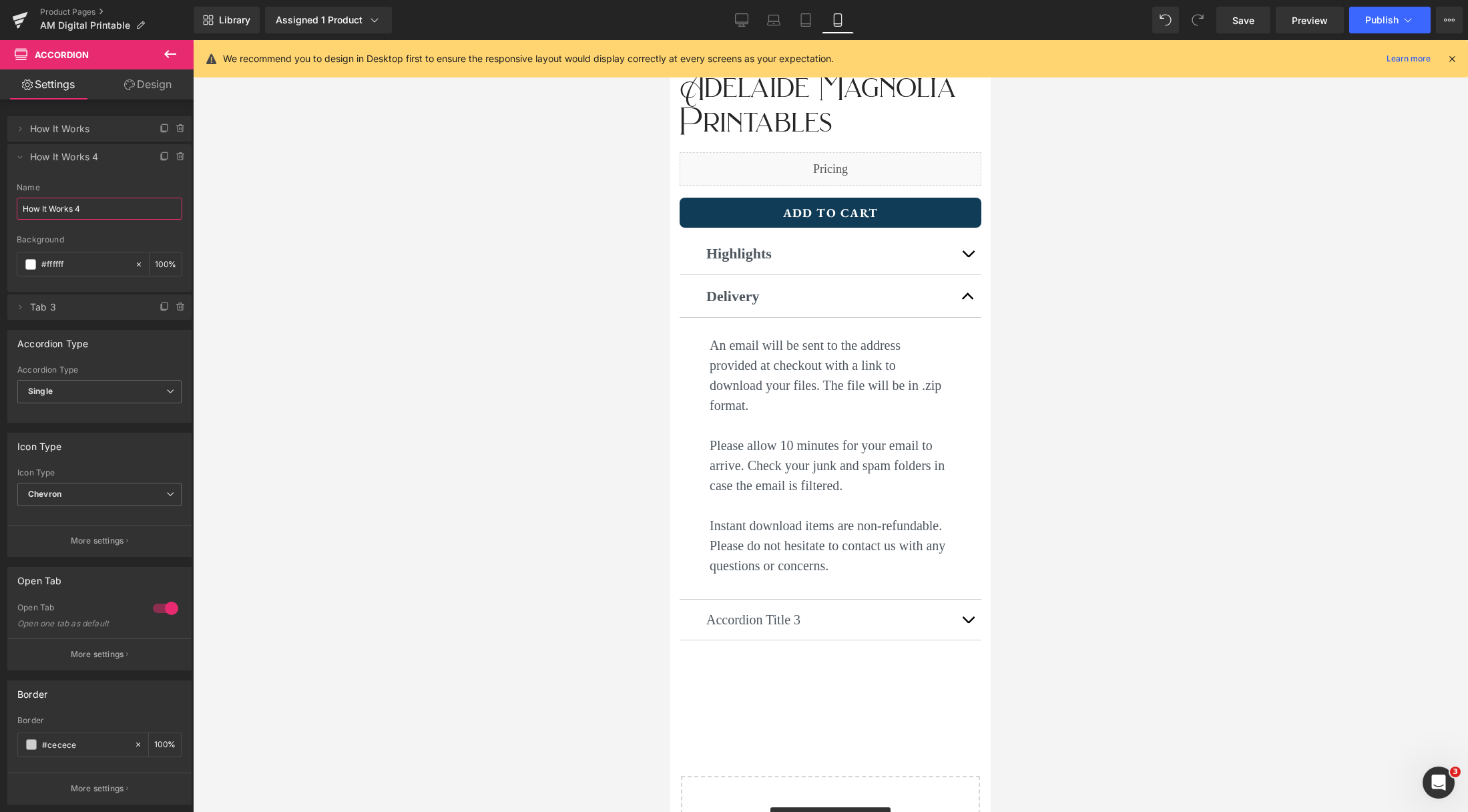
drag, startPoint x: 100, startPoint y: 207, endPoint x: -2, endPoint y: 202, distance: 102.1
click at [0, 202] on html "Text Block You are previewing how the will restyle your page. You can not edit …" at bounding box center [734, 406] width 1468 height 812
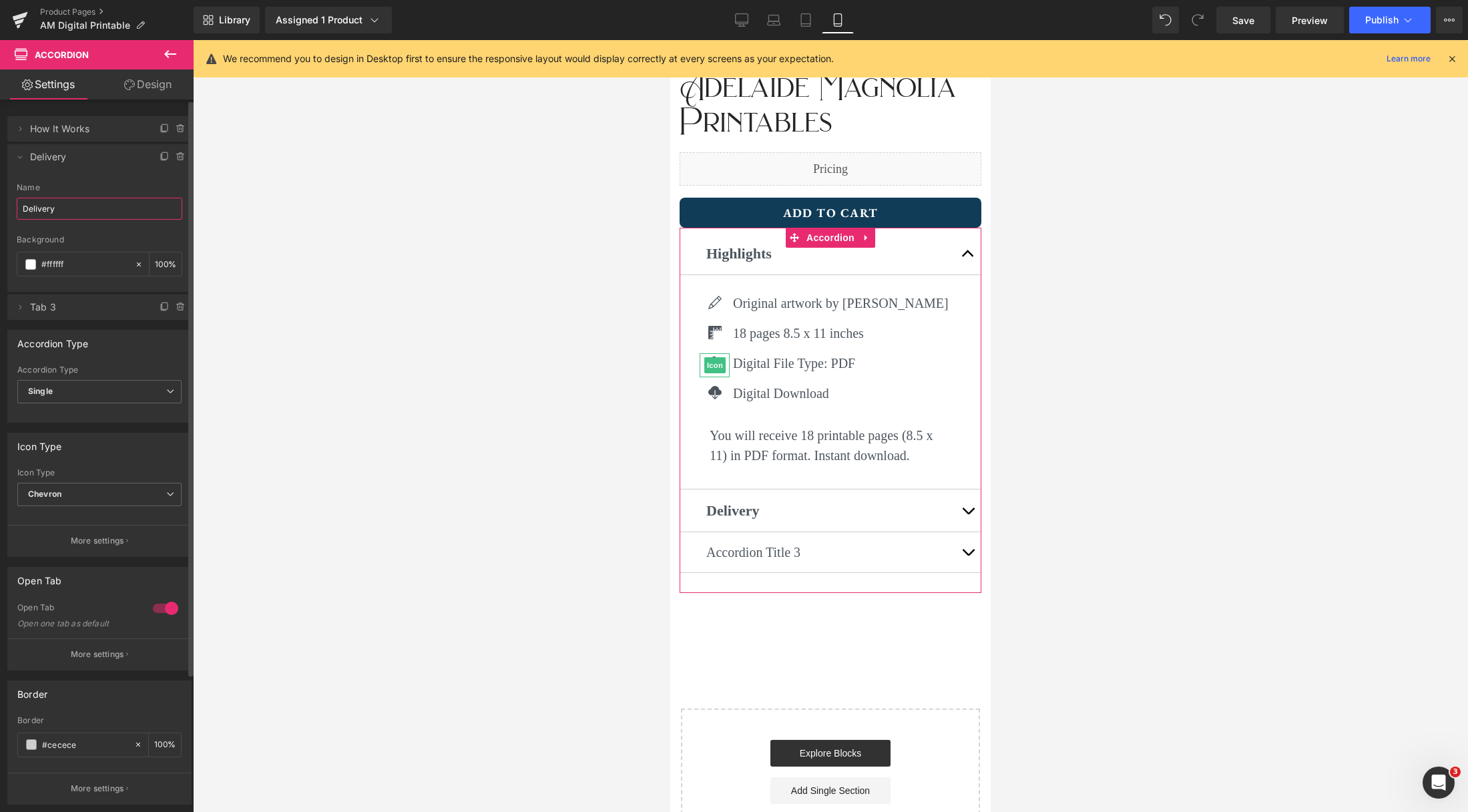
click at [42, 305] on span "Tab 3" at bounding box center [86, 306] width 112 height 25
type input "Delivery"
click at [22, 306] on icon at bounding box center [20, 306] width 11 height 11
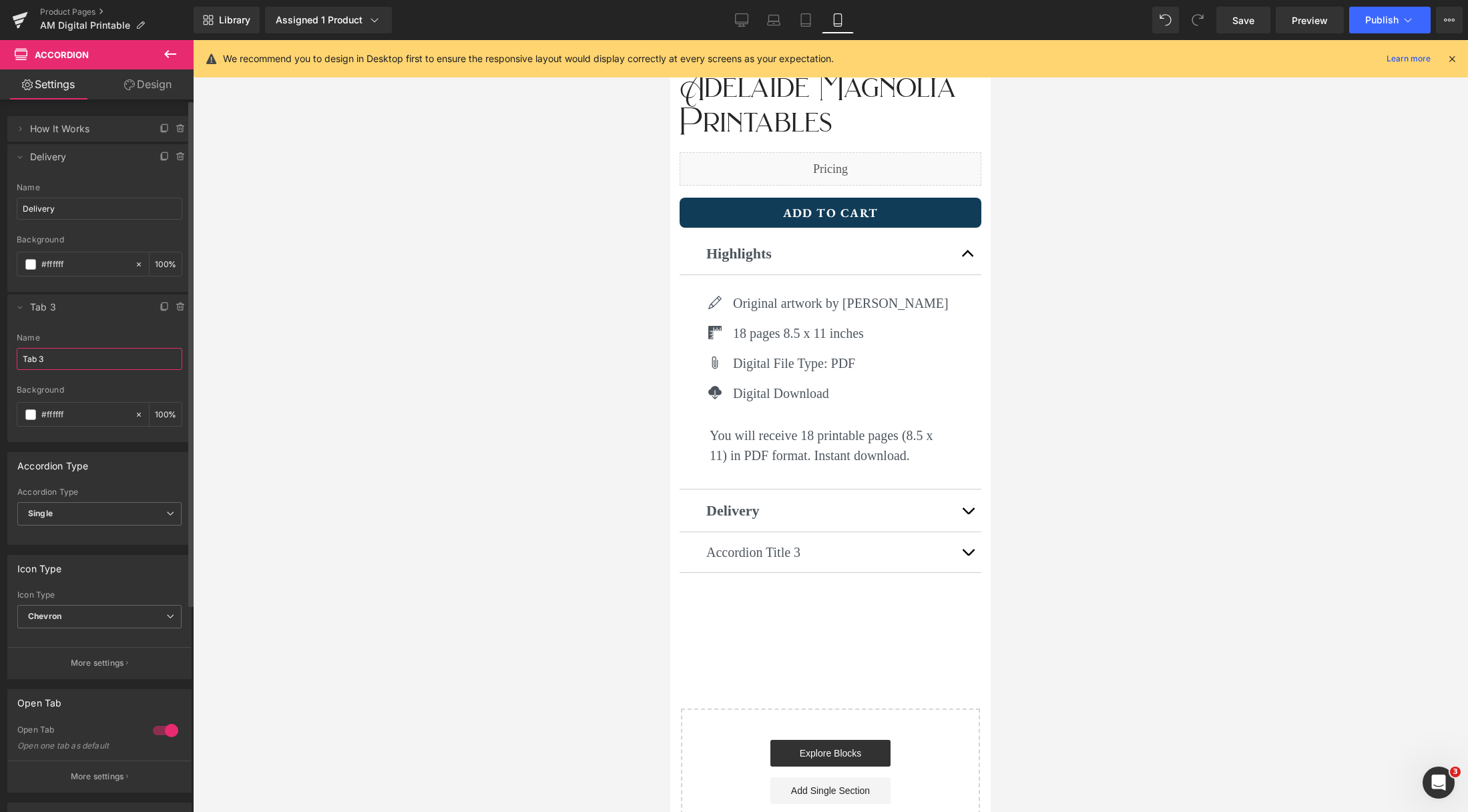
drag, startPoint x: 42, startPoint y: 356, endPoint x: 15, endPoint y: 351, distance: 27.5
click at [15, 351] on div "Tab 3 Name Tab 3 #FFFFFF Background #ffffff 100 %" at bounding box center [99, 387] width 184 height 109
type input "How to"
click at [160, 157] on icon at bounding box center [165, 157] width 11 height 11
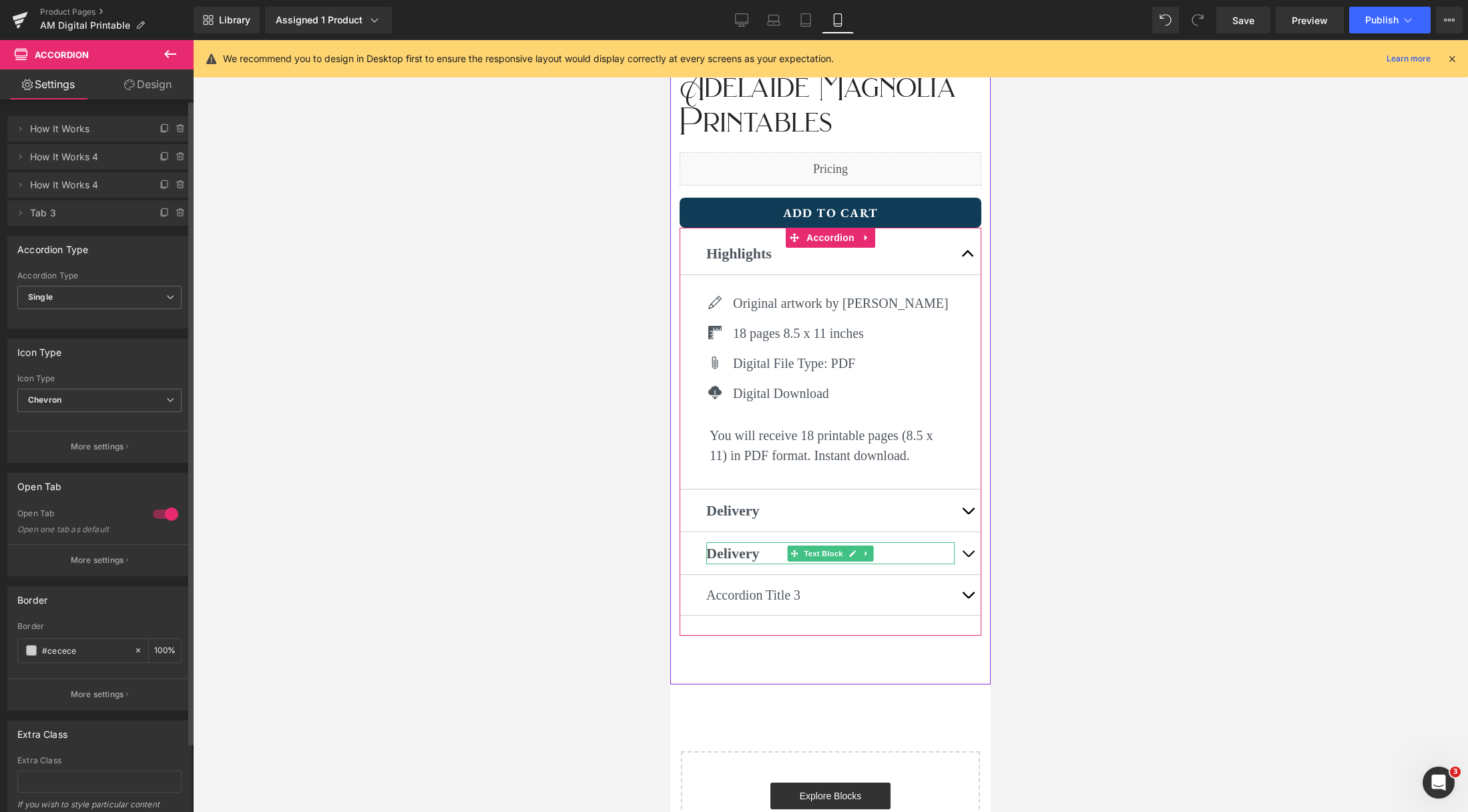
click at [849, 555] on icon at bounding box center [852, 554] width 7 height 8
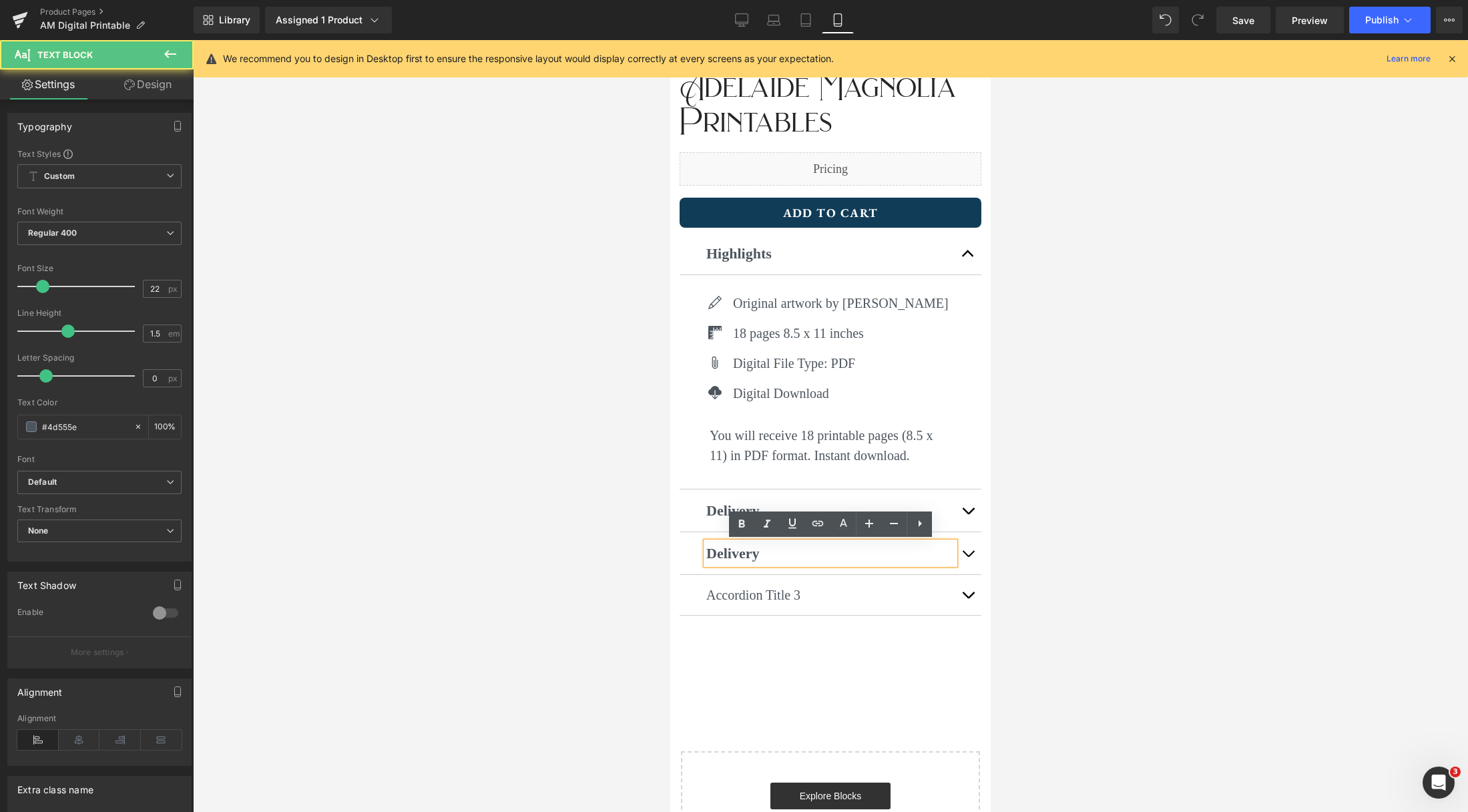
click at [773, 555] on p "Delivery" at bounding box center [831, 553] width 248 height 22
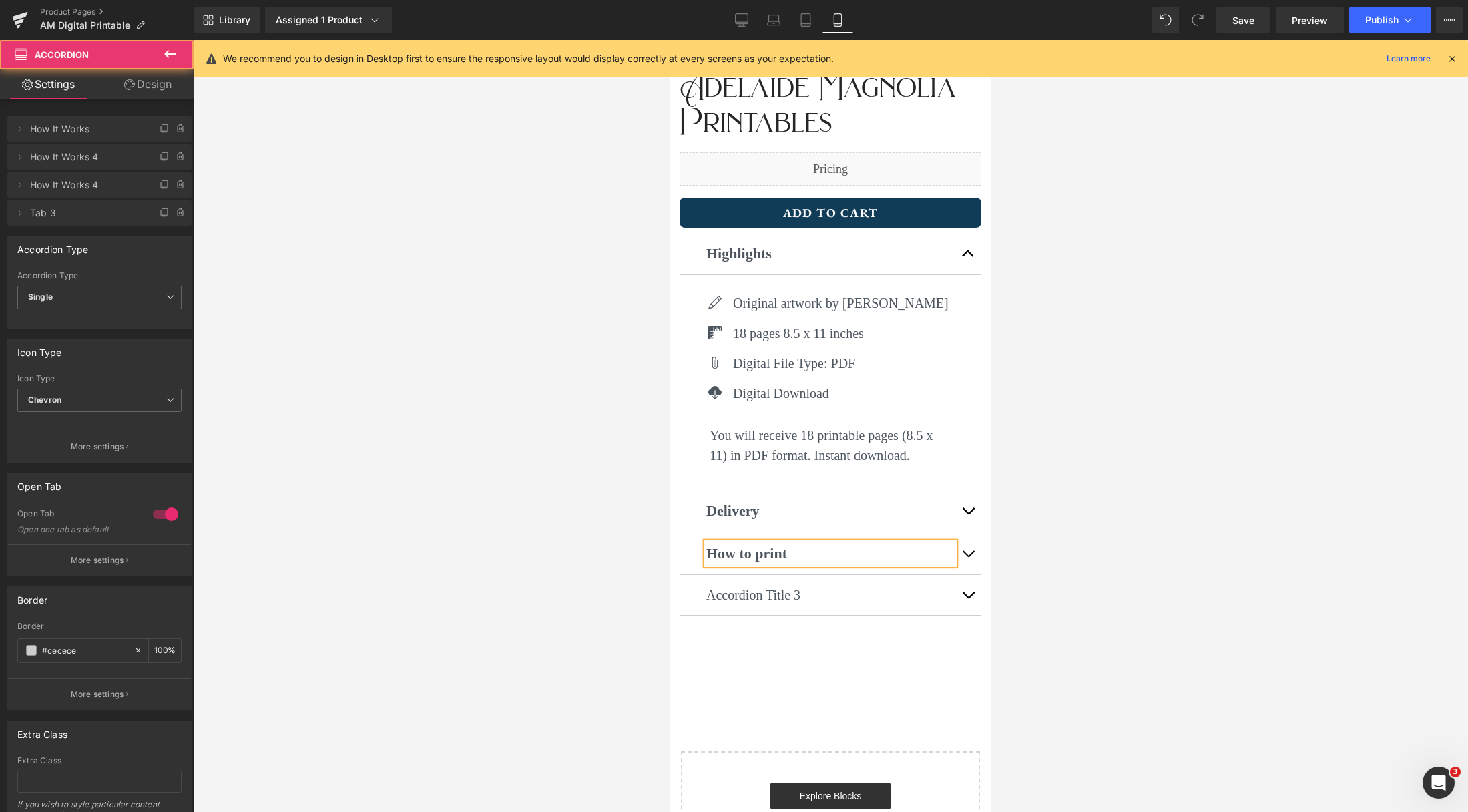
click at [968, 556] on span "button" at bounding box center [968, 556] width 0 height 0
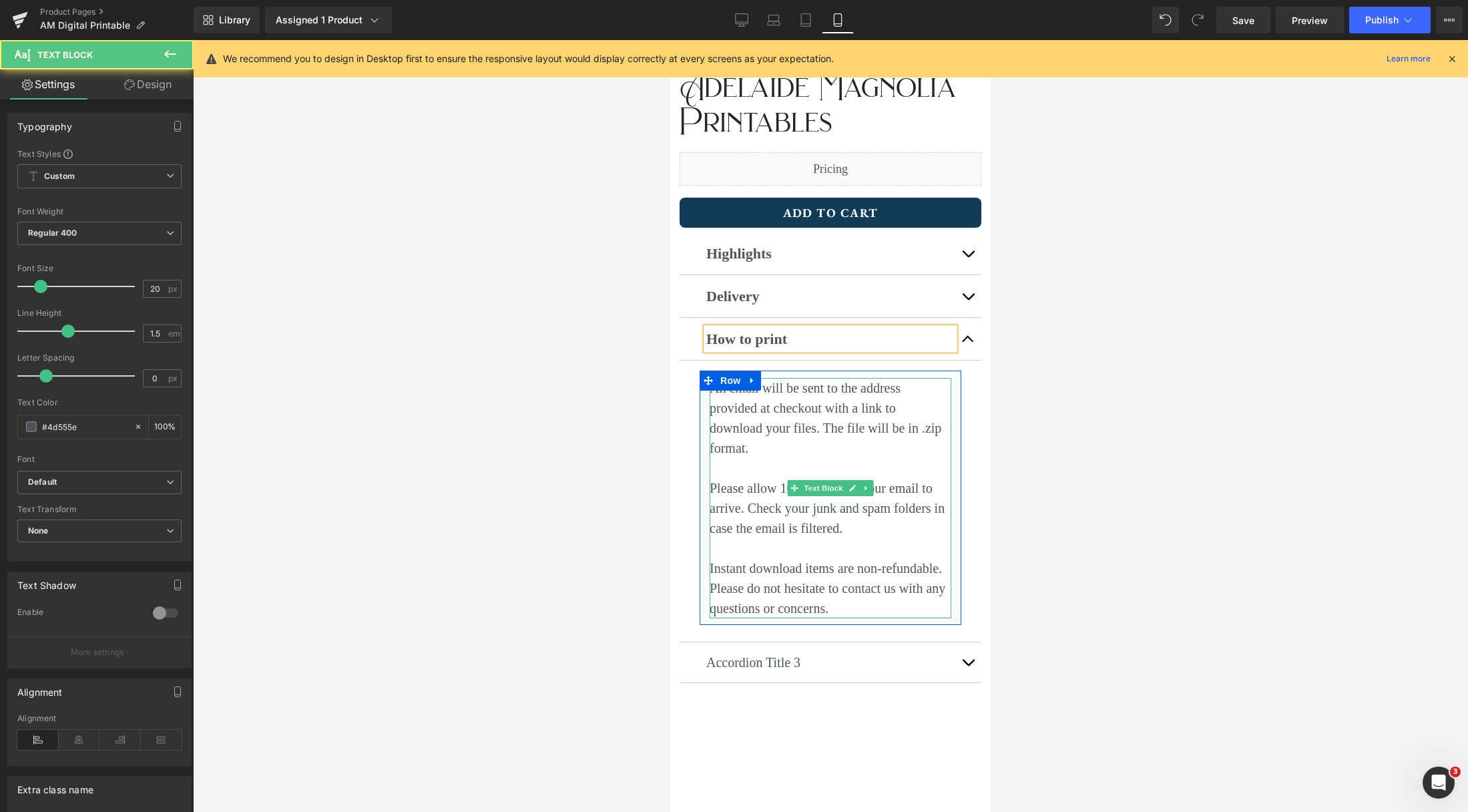
click at [836, 586] on p "Instant download items are non-refundable. Please do not hesitate to contact us…" at bounding box center [831, 588] width 242 height 60
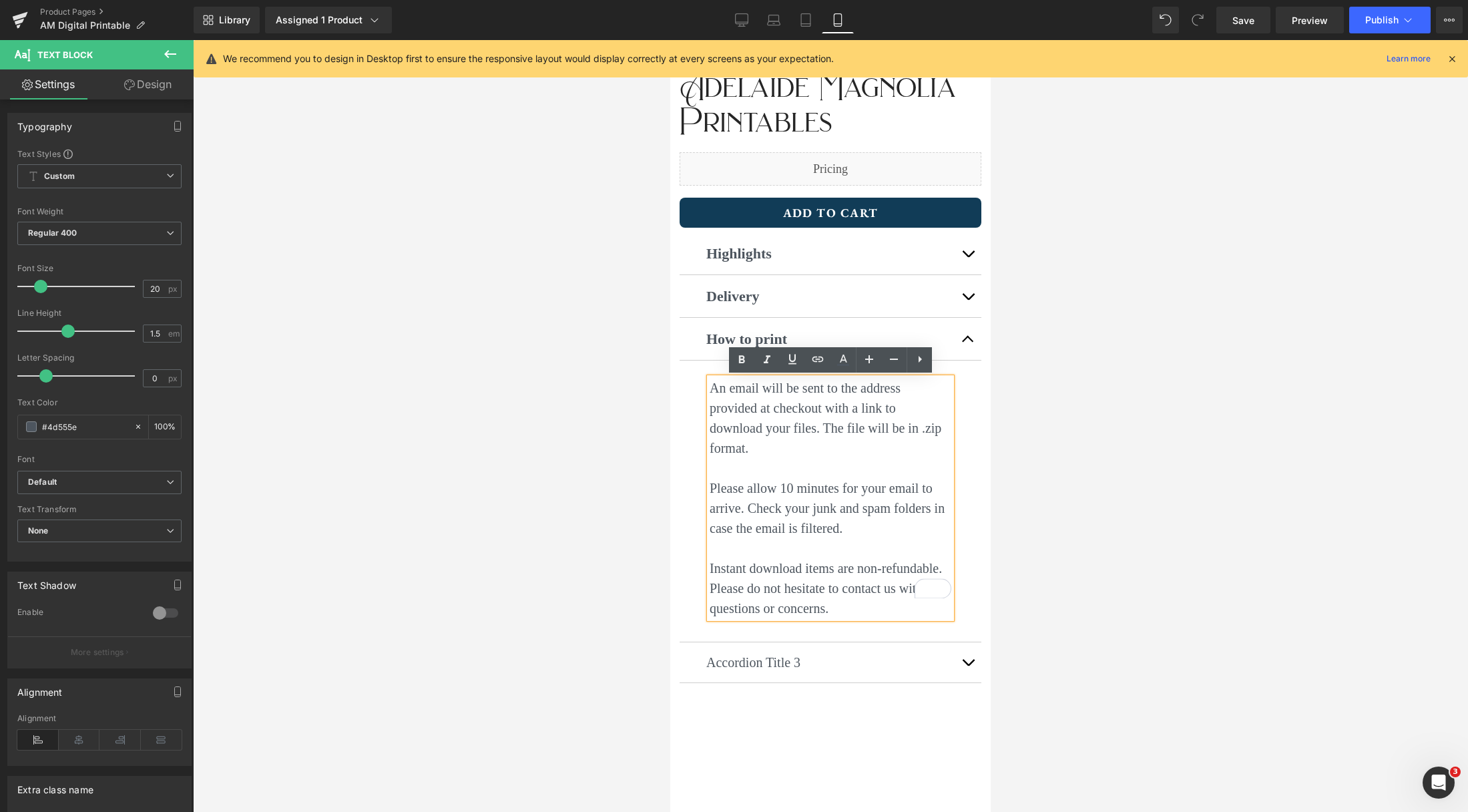
drag, startPoint x: 713, startPoint y: 389, endPoint x: 842, endPoint y: 582, distance: 232.1
click at [842, 583] on div "An email will be sent to the address provided at checkout with a link to downlo…" at bounding box center [831, 498] width 242 height 241
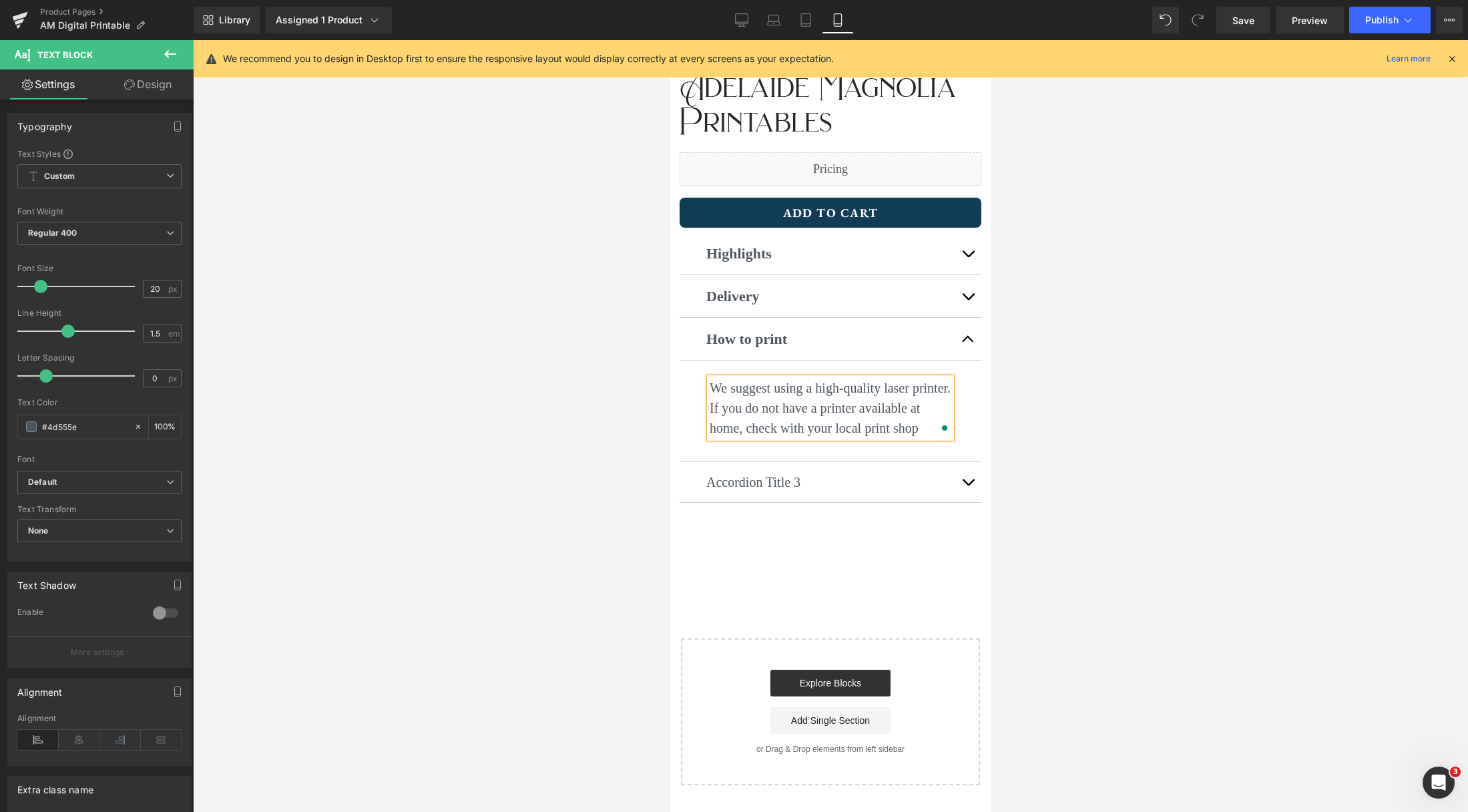
click at [931, 427] on p "We suggest using a high-quality laser printer. If you do not have a printer ava…" at bounding box center [831, 408] width 242 height 60
click at [960, 342] on button "button" at bounding box center [968, 338] width 27 height 42
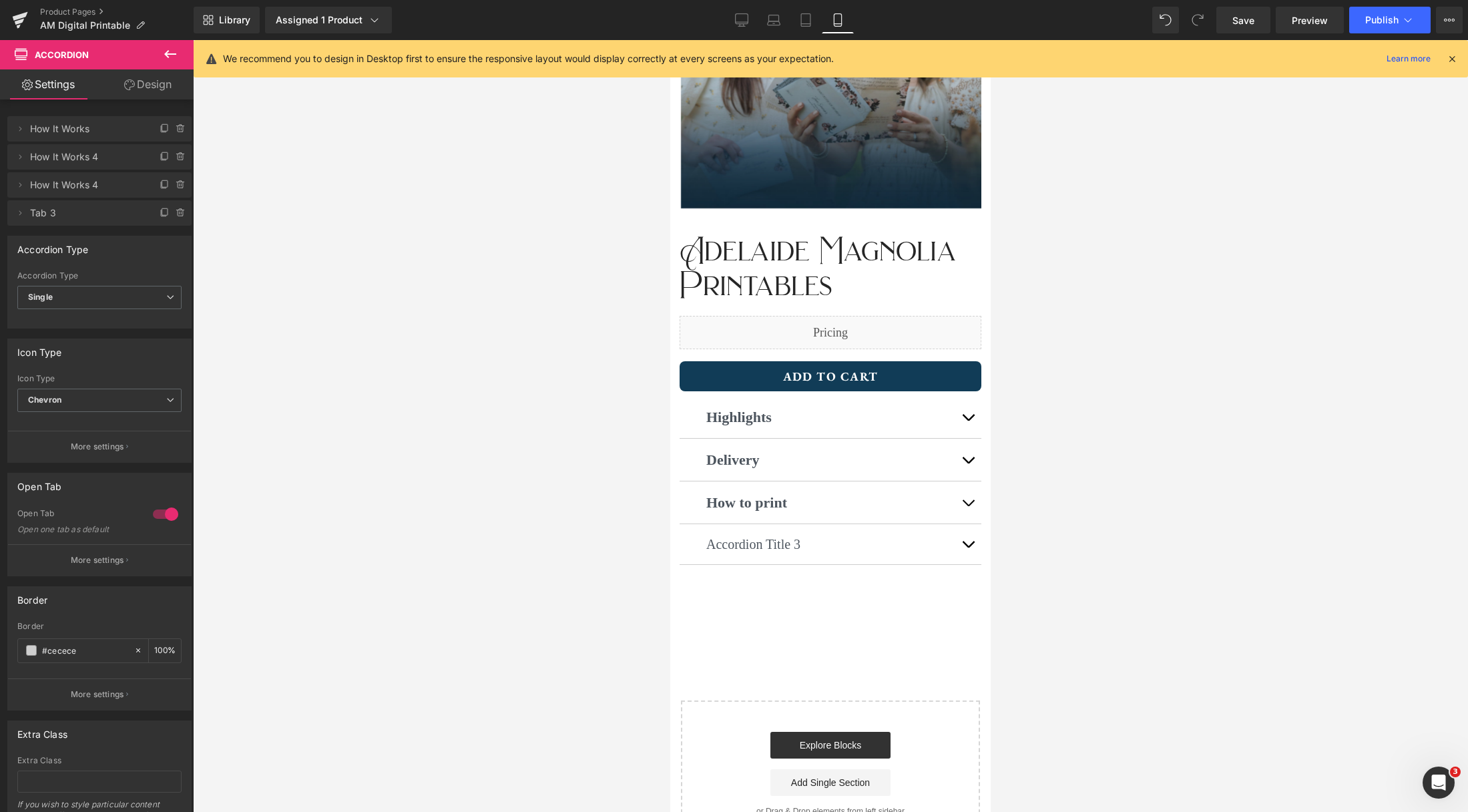
scroll to position [260, 0]
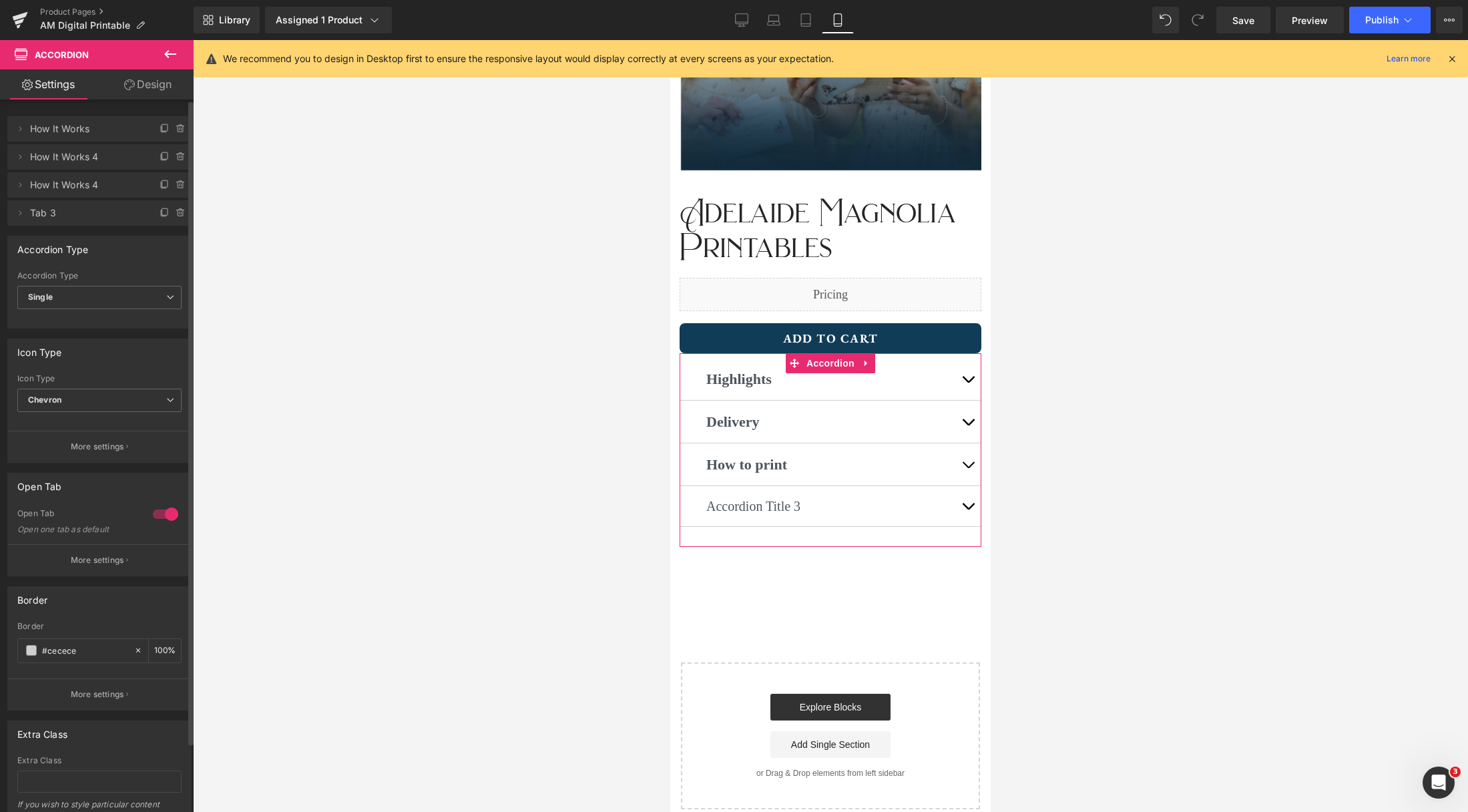
click at [117, 183] on span "How It Works 4" at bounding box center [86, 185] width 112 height 25
click at [21, 182] on icon at bounding box center [20, 185] width 11 height 11
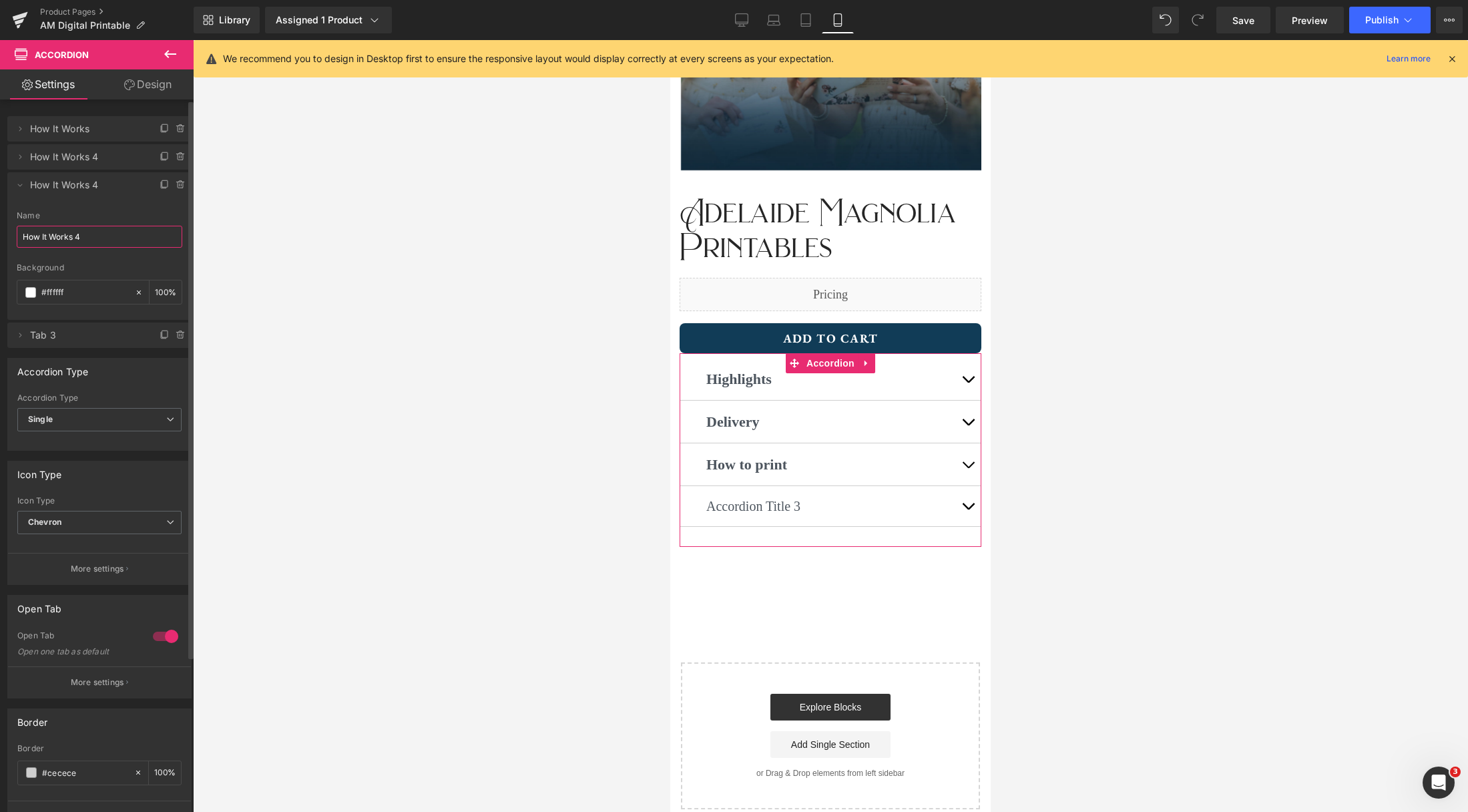
drag, startPoint x: 104, startPoint y: 233, endPoint x: 17, endPoint y: 227, distance: 87.2
click at [17, 227] on input "How It Works 4" at bounding box center [99, 237] width 166 height 22
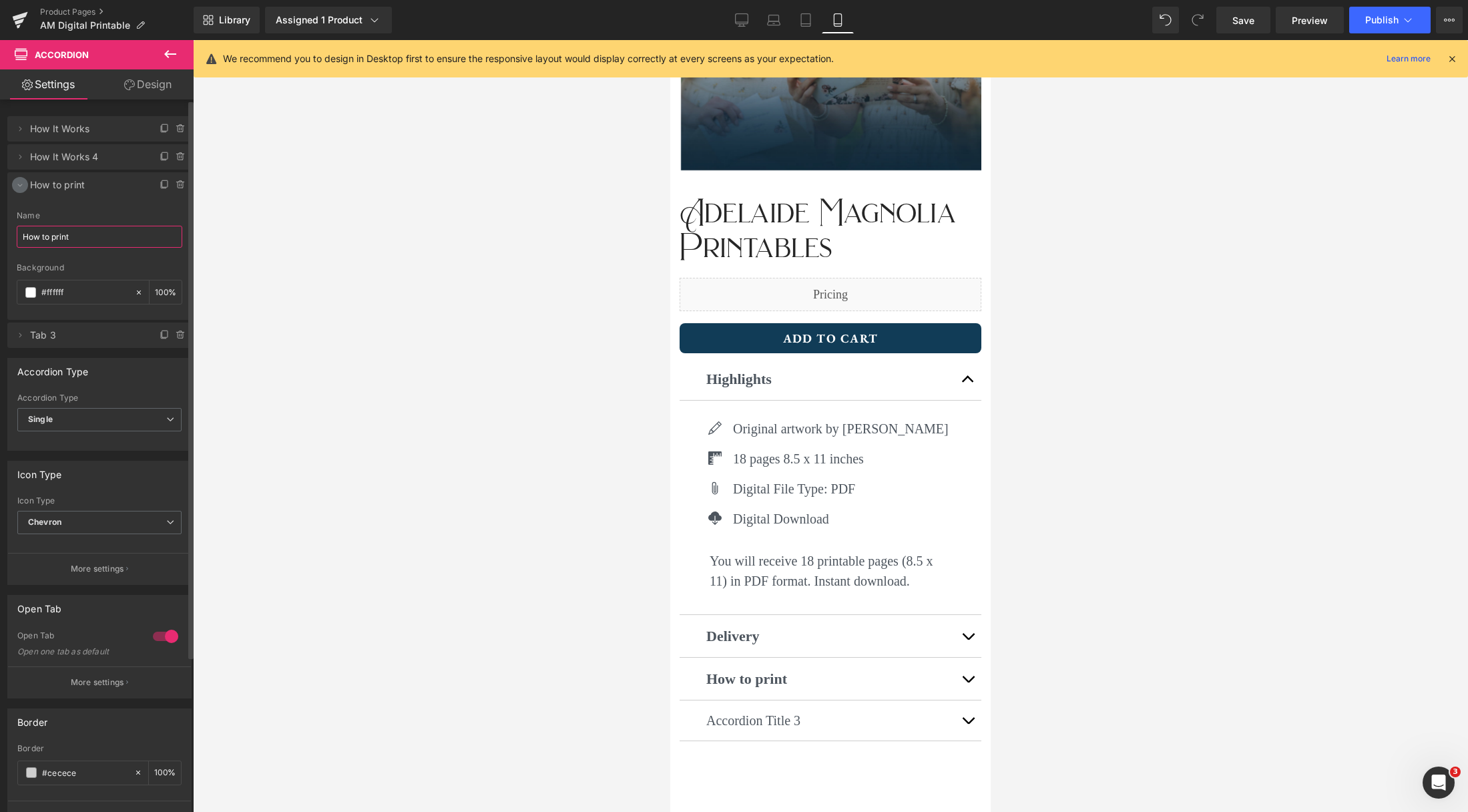
type input "How to print"
click at [17, 187] on icon at bounding box center [20, 185] width 11 height 11
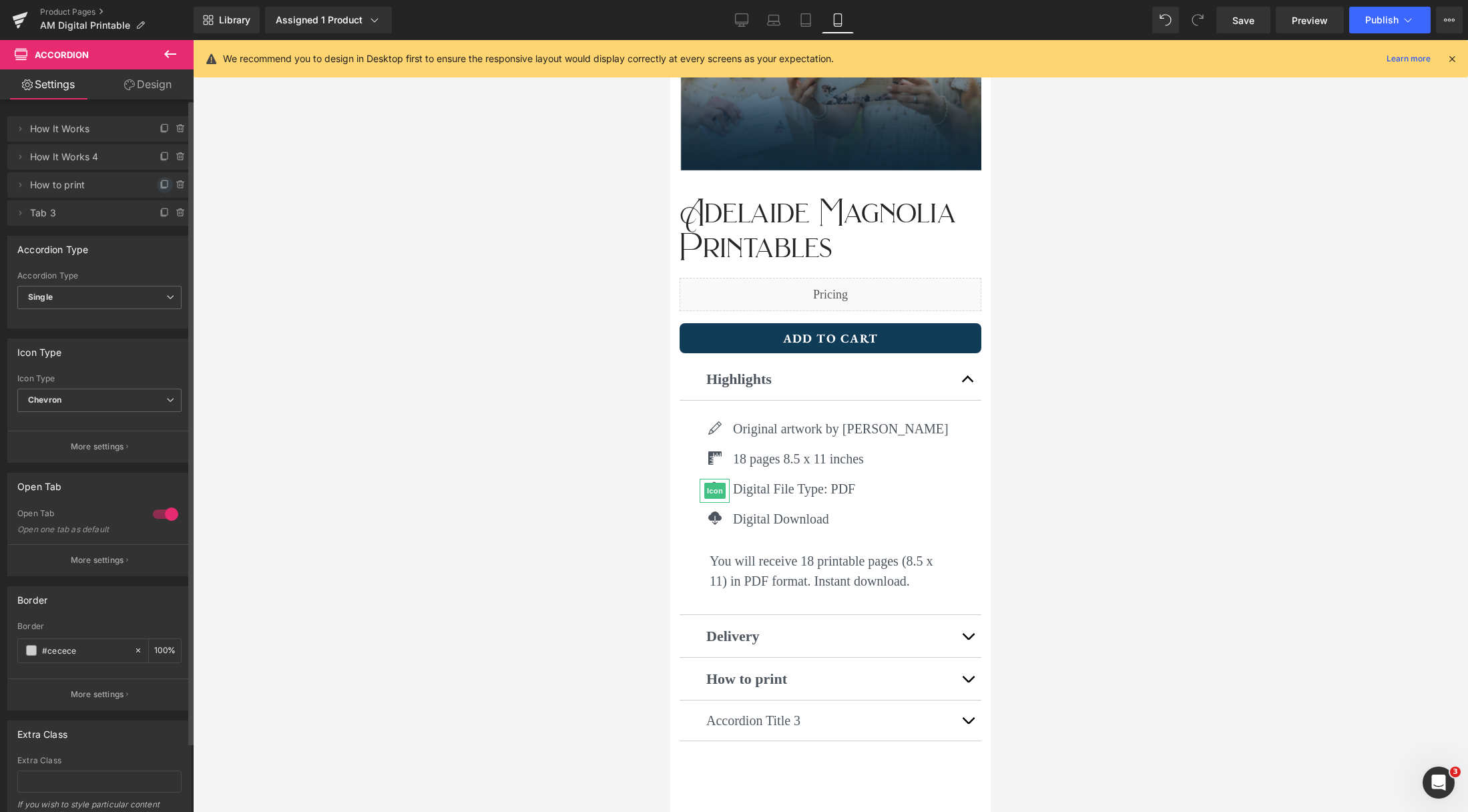
click at [160, 183] on icon at bounding box center [165, 185] width 11 height 11
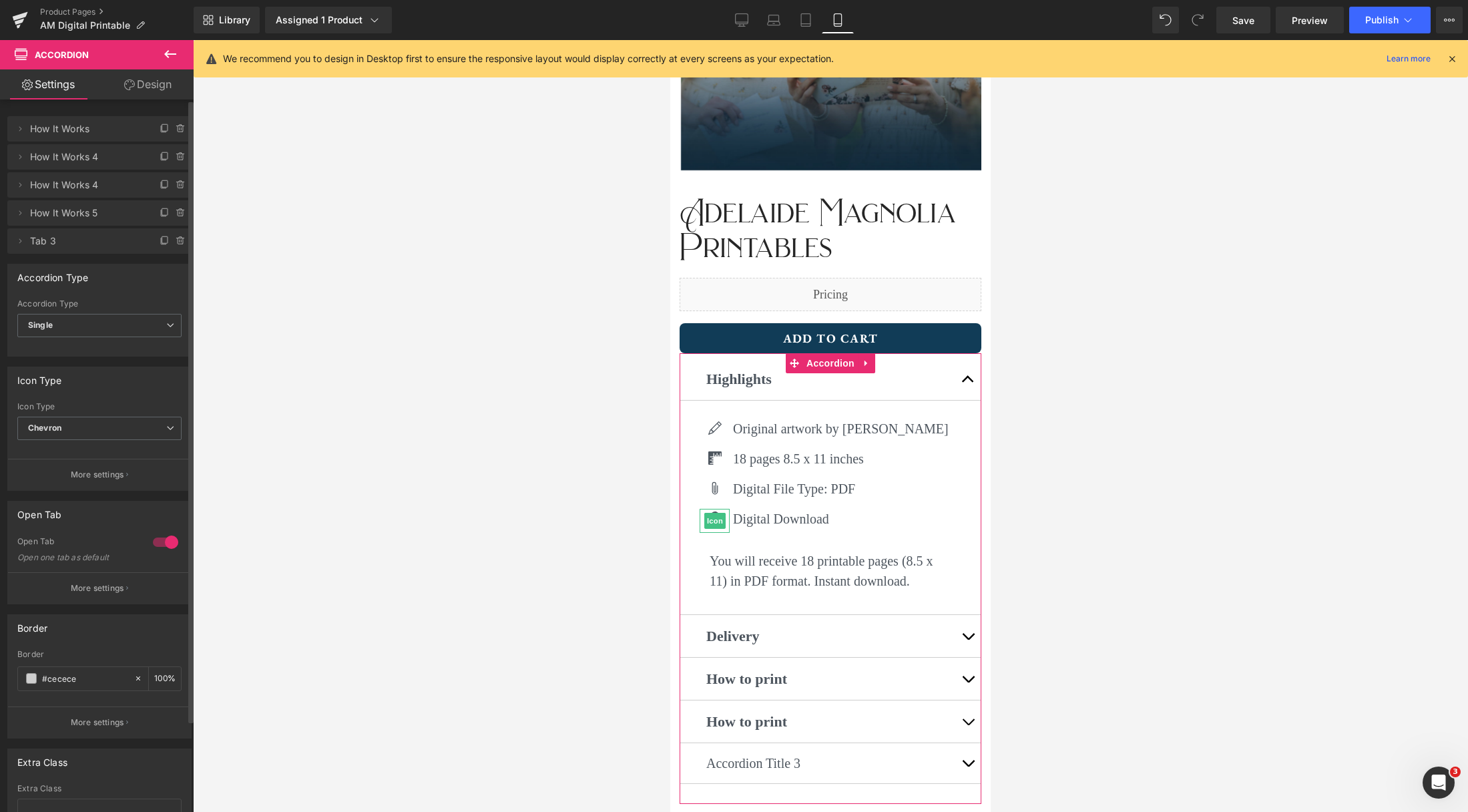
click at [96, 208] on span "How It Works 5" at bounding box center [86, 212] width 112 height 25
click at [20, 213] on icon at bounding box center [20, 212] width 2 height 5
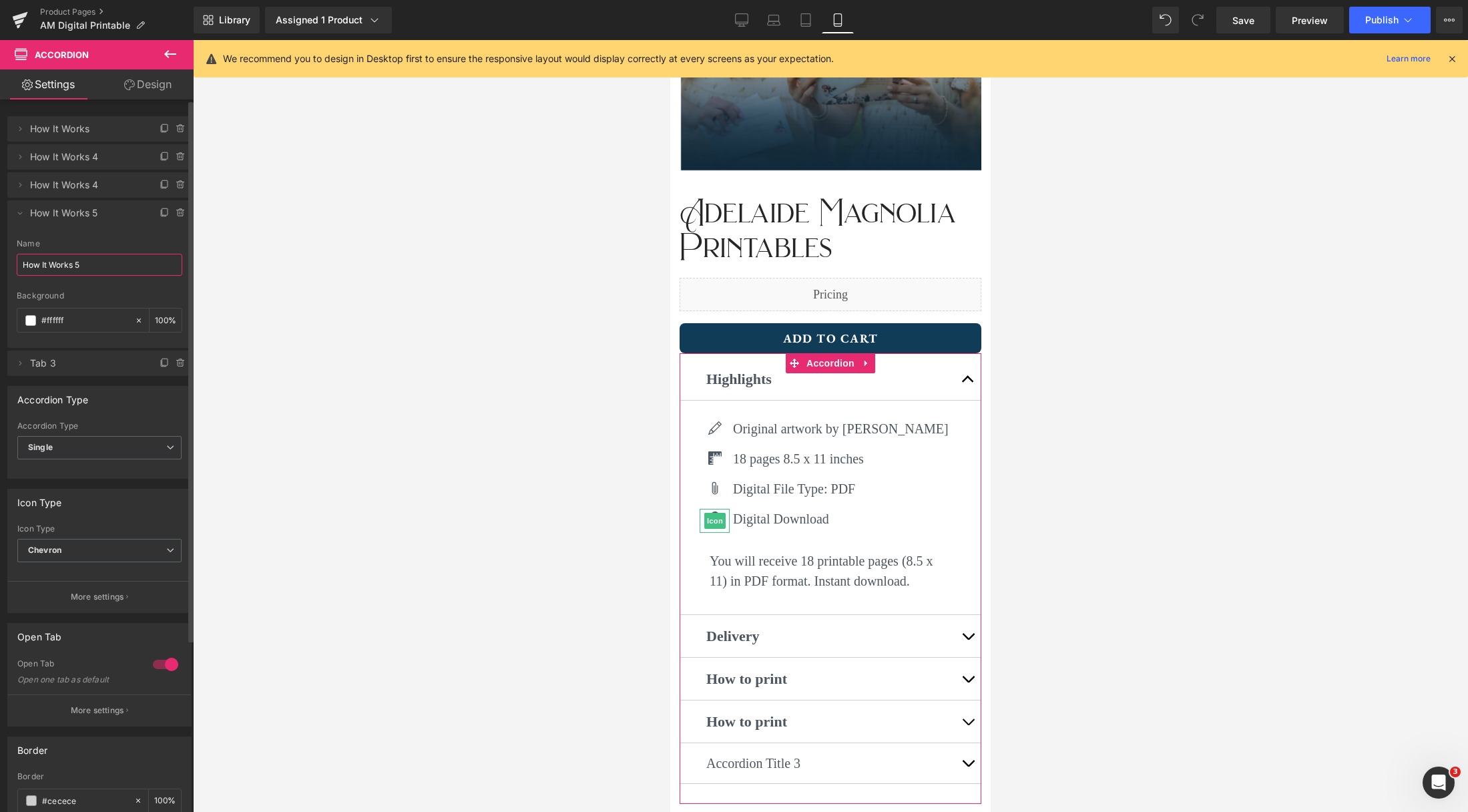
drag, startPoint x: 109, startPoint y: 263, endPoint x: 7, endPoint y: 257, distance: 102.2
click at [7, 257] on div "Delete Cancel How It Works How It Works Name How It Works #FFFFFF Background #f…" at bounding box center [100, 239] width 200 height 273
type input "Intended Use"
click at [176, 366] on icon at bounding box center [181, 363] width 11 height 11
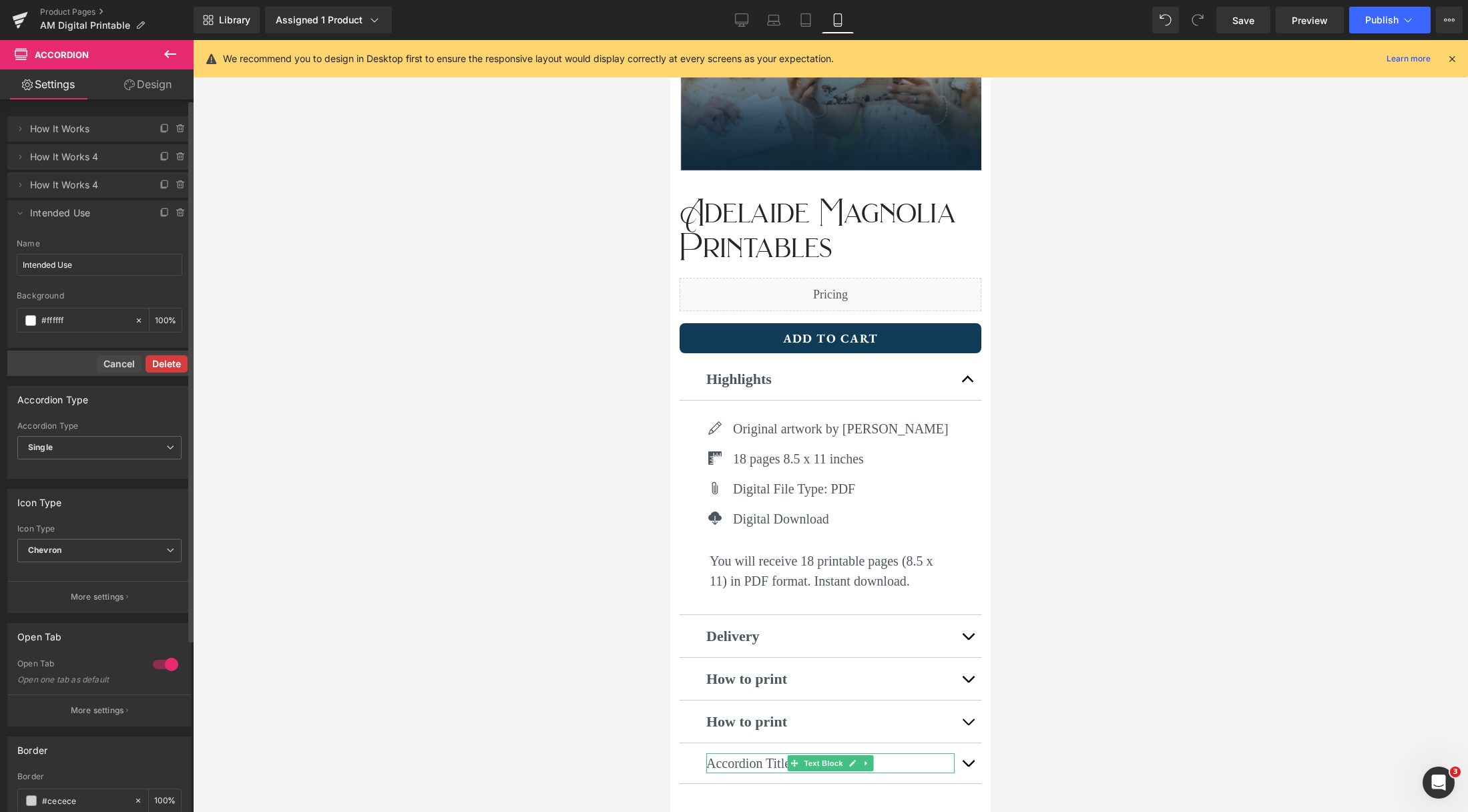
click at [170, 365] on button "Delete" at bounding box center [167, 363] width 42 height 17
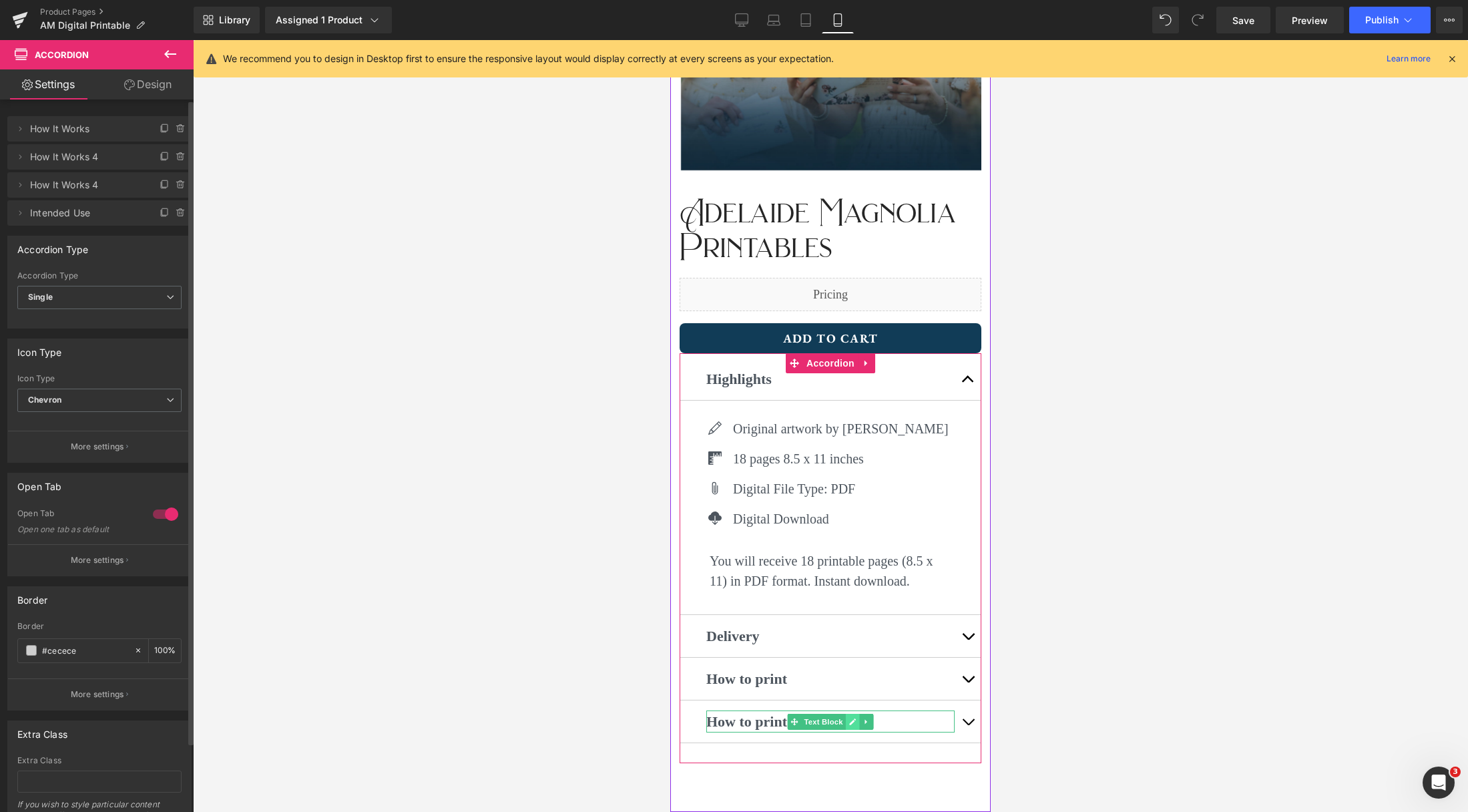
click at [851, 720] on icon at bounding box center [852, 722] width 7 height 8
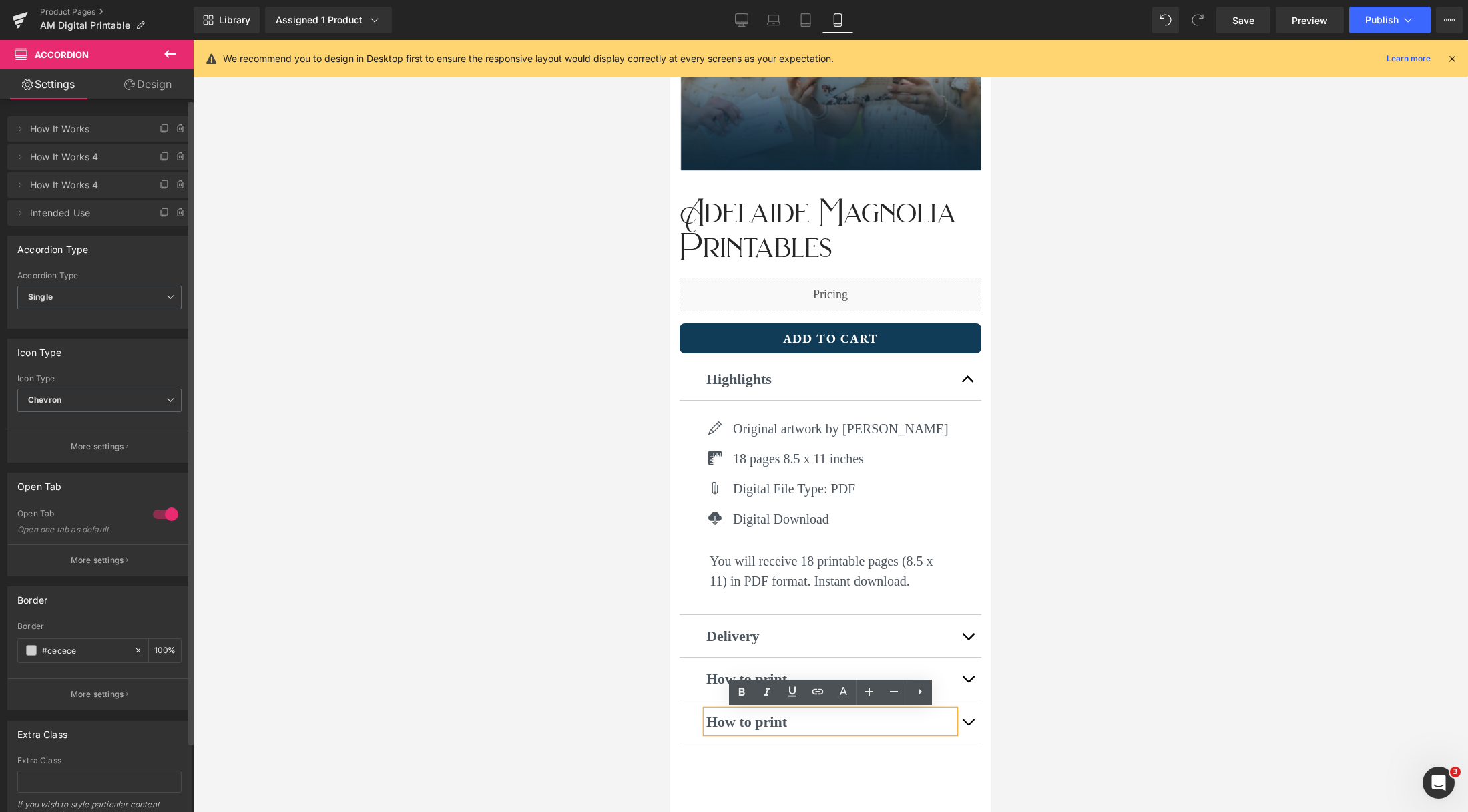
click at [784, 721] on strong "How to print" at bounding box center [746, 721] width 81 height 17
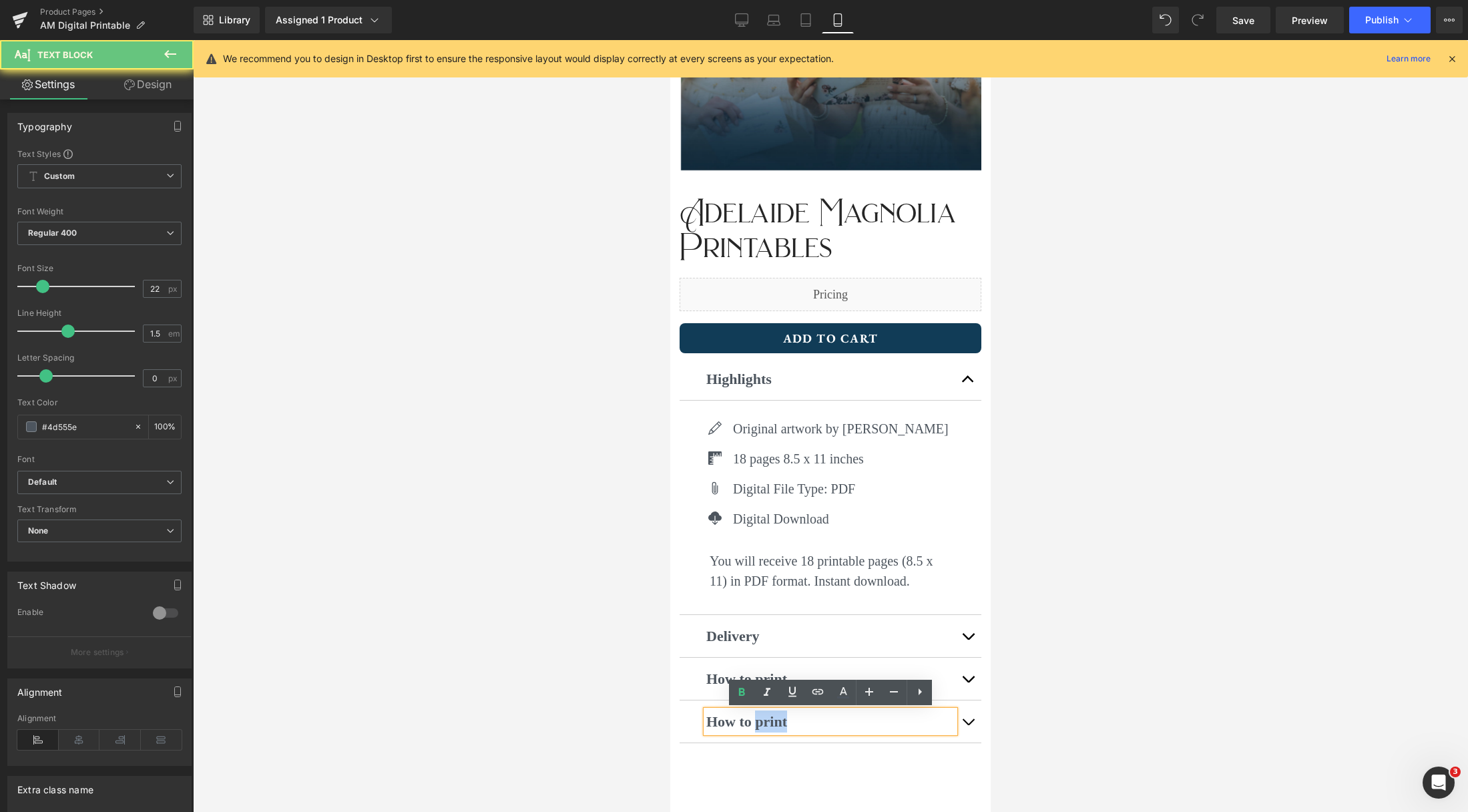
click at [785, 721] on strong "How to print" at bounding box center [746, 721] width 81 height 17
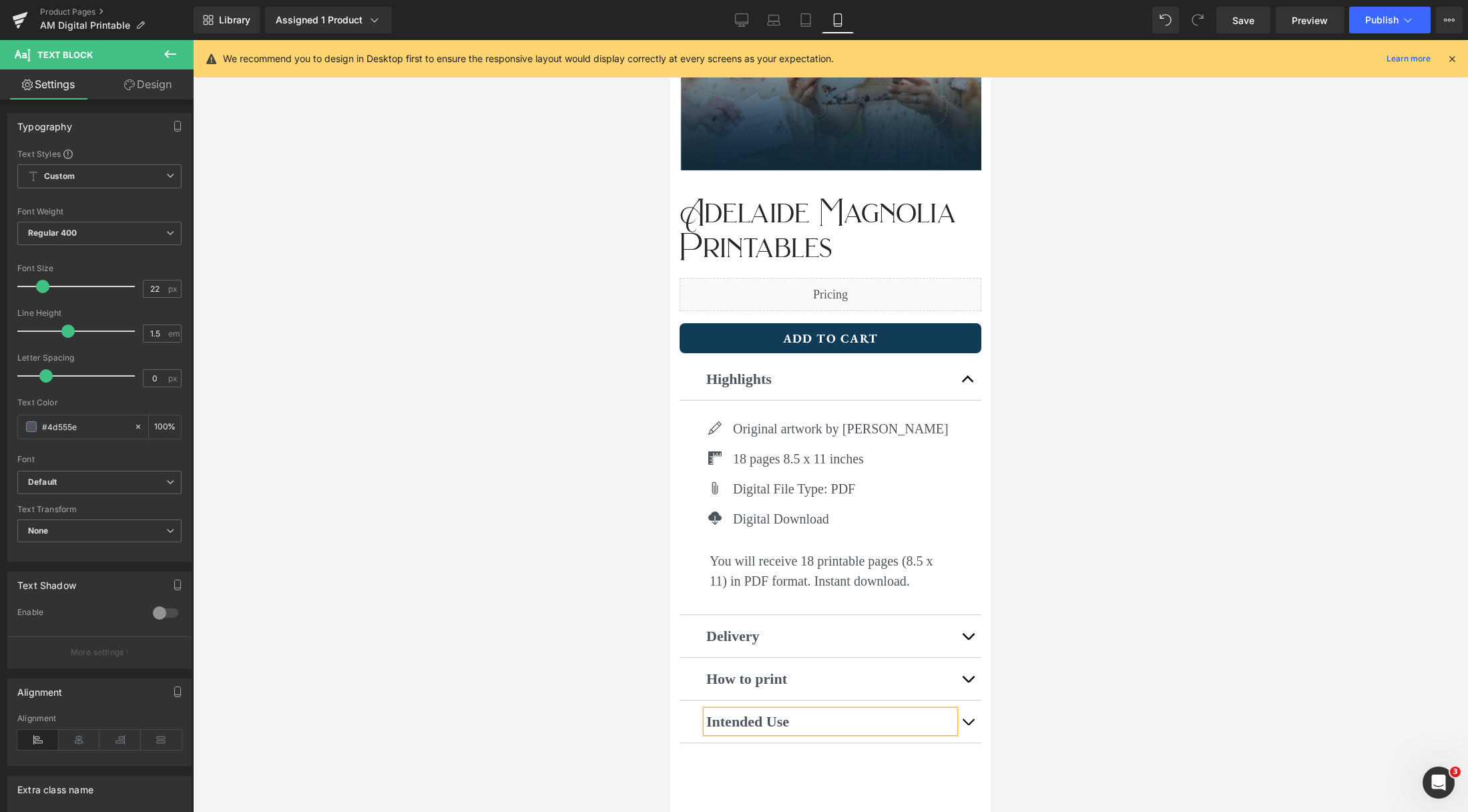
click at [977, 720] on button "button" at bounding box center [968, 721] width 27 height 42
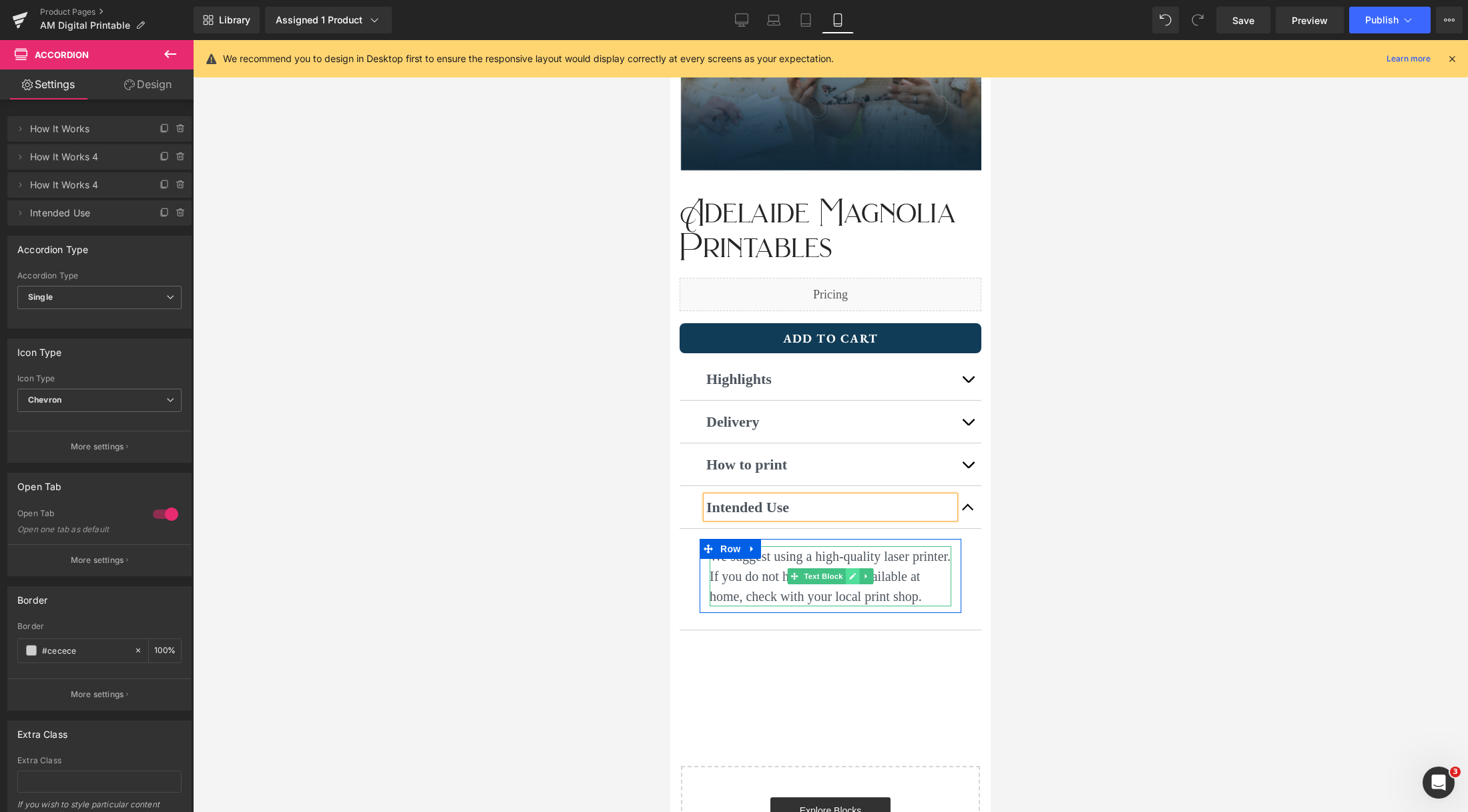
click at [851, 580] on link at bounding box center [852, 575] width 14 height 16
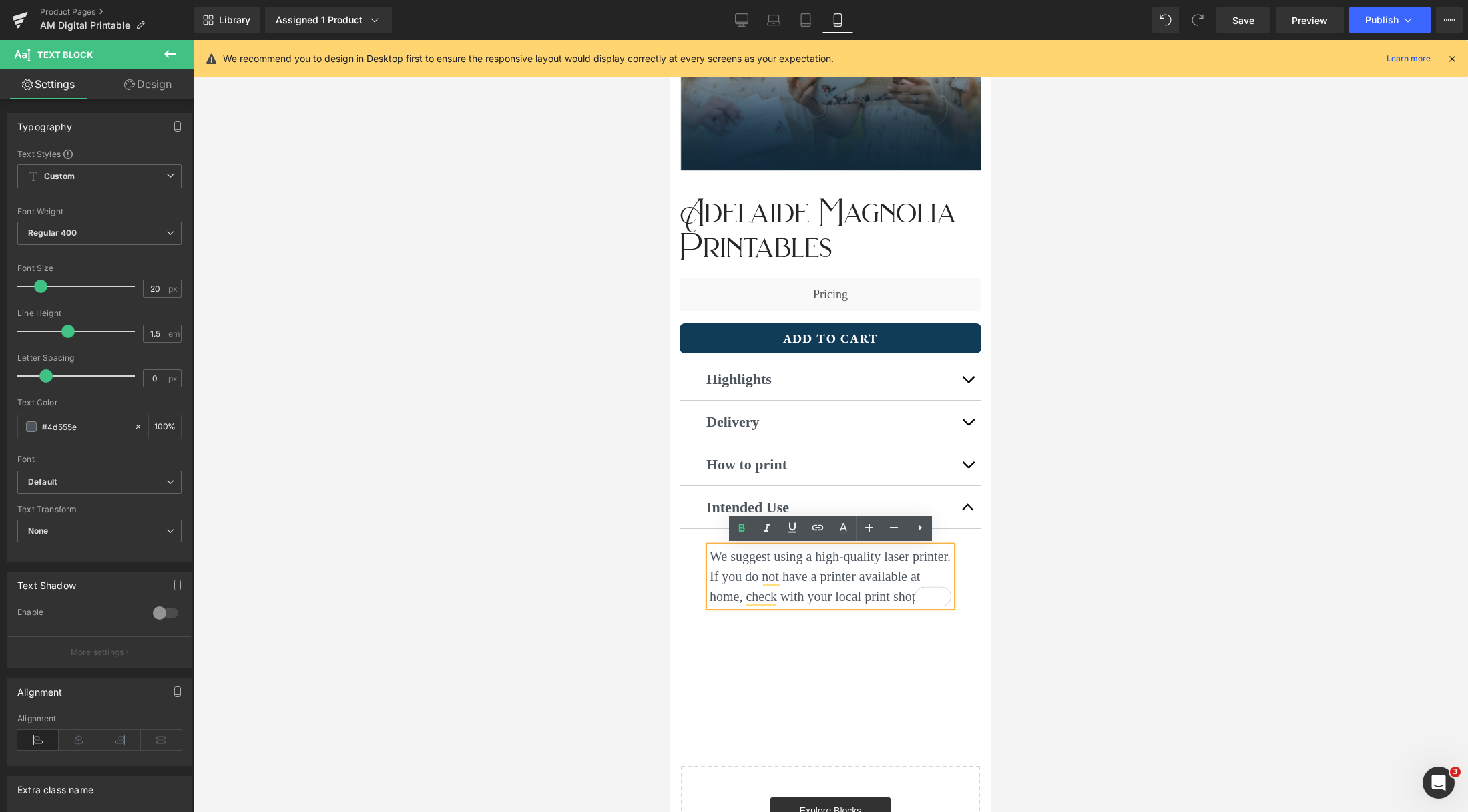
drag, startPoint x: 889, startPoint y: 596, endPoint x: 714, endPoint y: 553, distance: 180.2
click at [714, 553] on p "We suggest using a high-quality laser printer. If you do not have a printer ava…" at bounding box center [831, 576] width 242 height 60
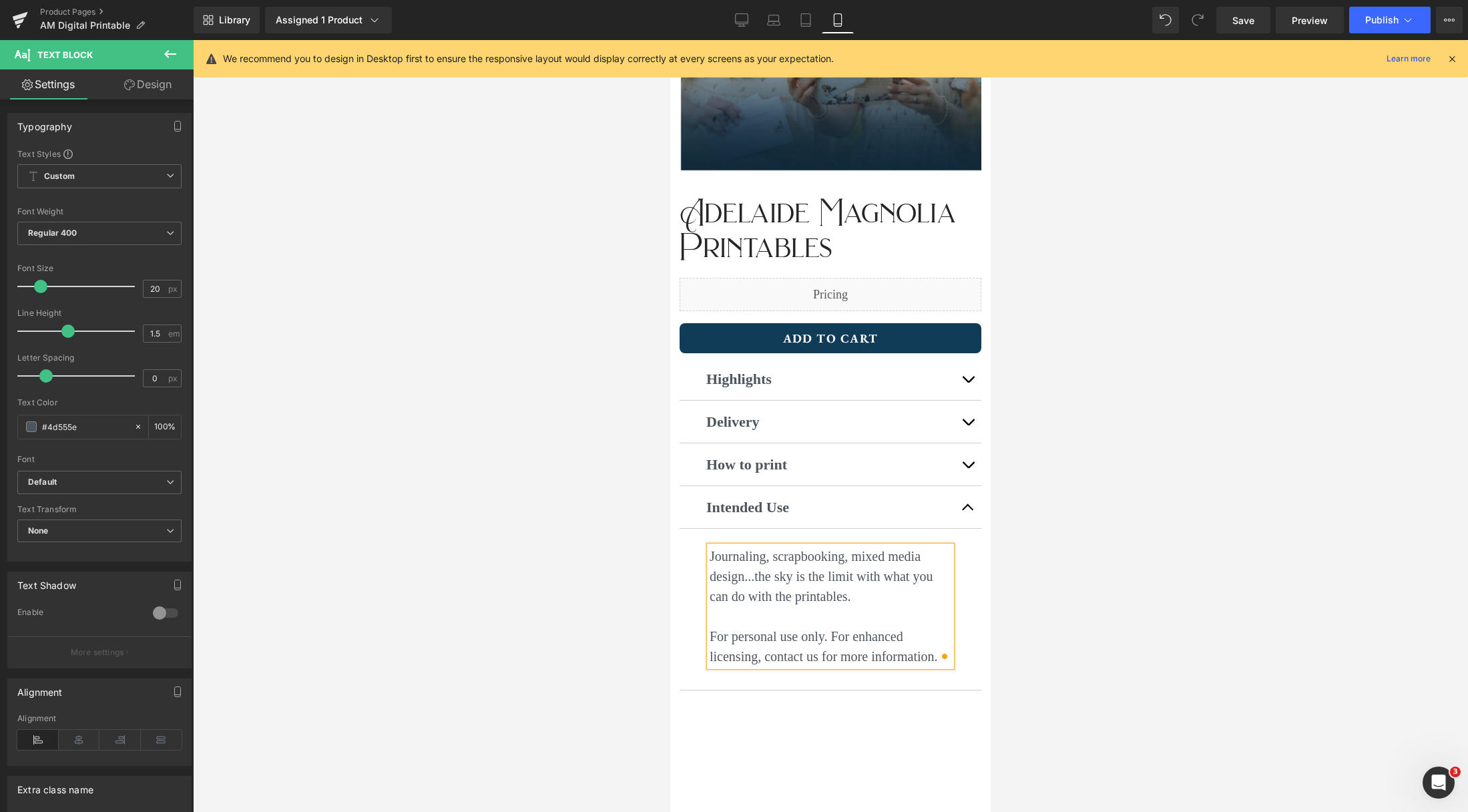
drag, startPoint x: 849, startPoint y: 558, endPoint x: 900, endPoint y: 574, distance: 53.5
click at [849, 558] on p "Journaling, scrapbooking, mixed media design...the sky is the limit with what y…" at bounding box center [831, 576] width 242 height 60
click at [780, 617] on p "To enrich screen reader interactions, please activate Accessibility in Grammarl…" at bounding box center [831, 616] width 242 height 20
click at [968, 511] on span "button" at bounding box center [968, 511] width 0 height 0
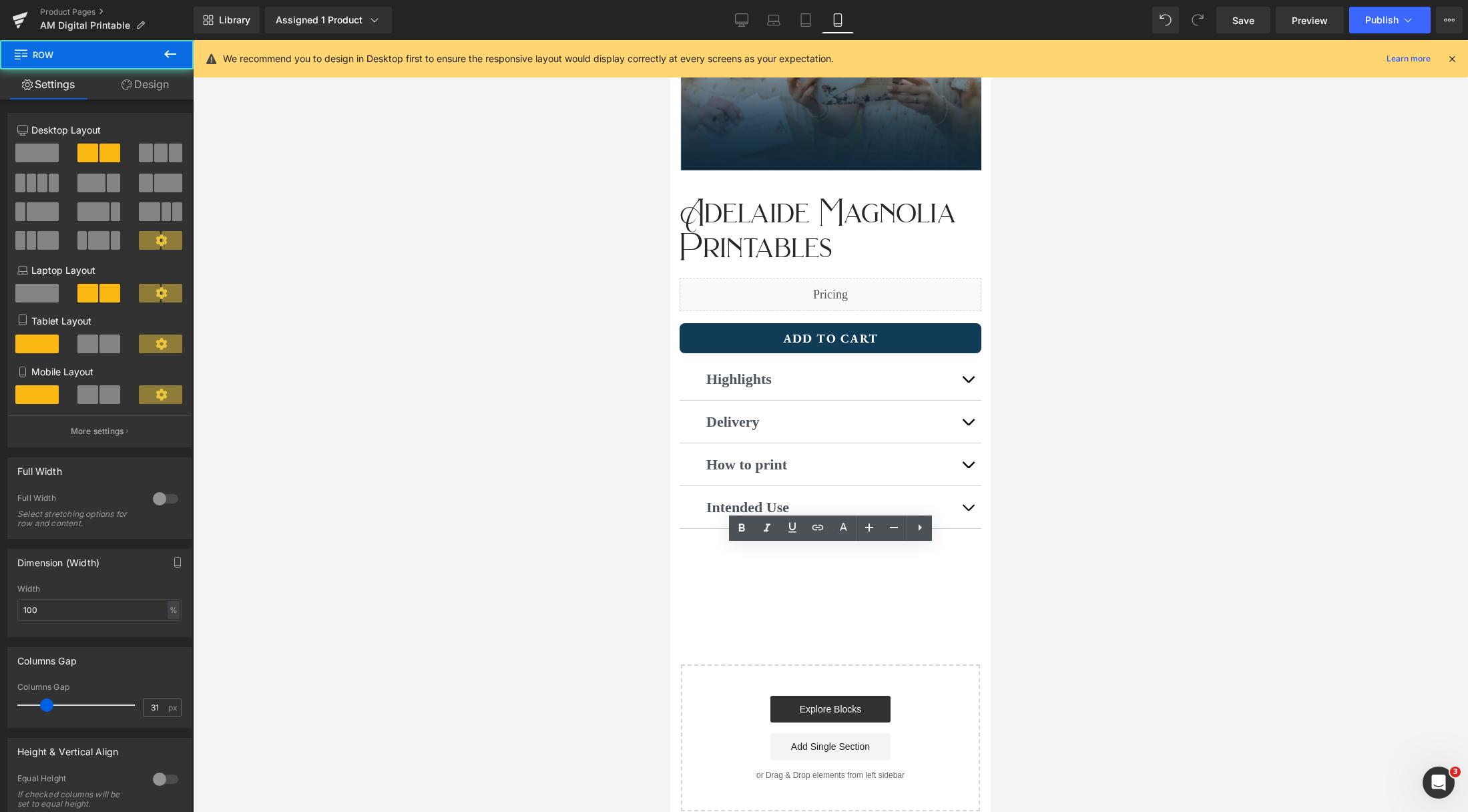
click at [951, 578] on div "‹ › (P) Image List ‹ › (P) Image List Adelaide Magnolia Printables Text Block D…" at bounding box center [831, 226] width 321 height 743
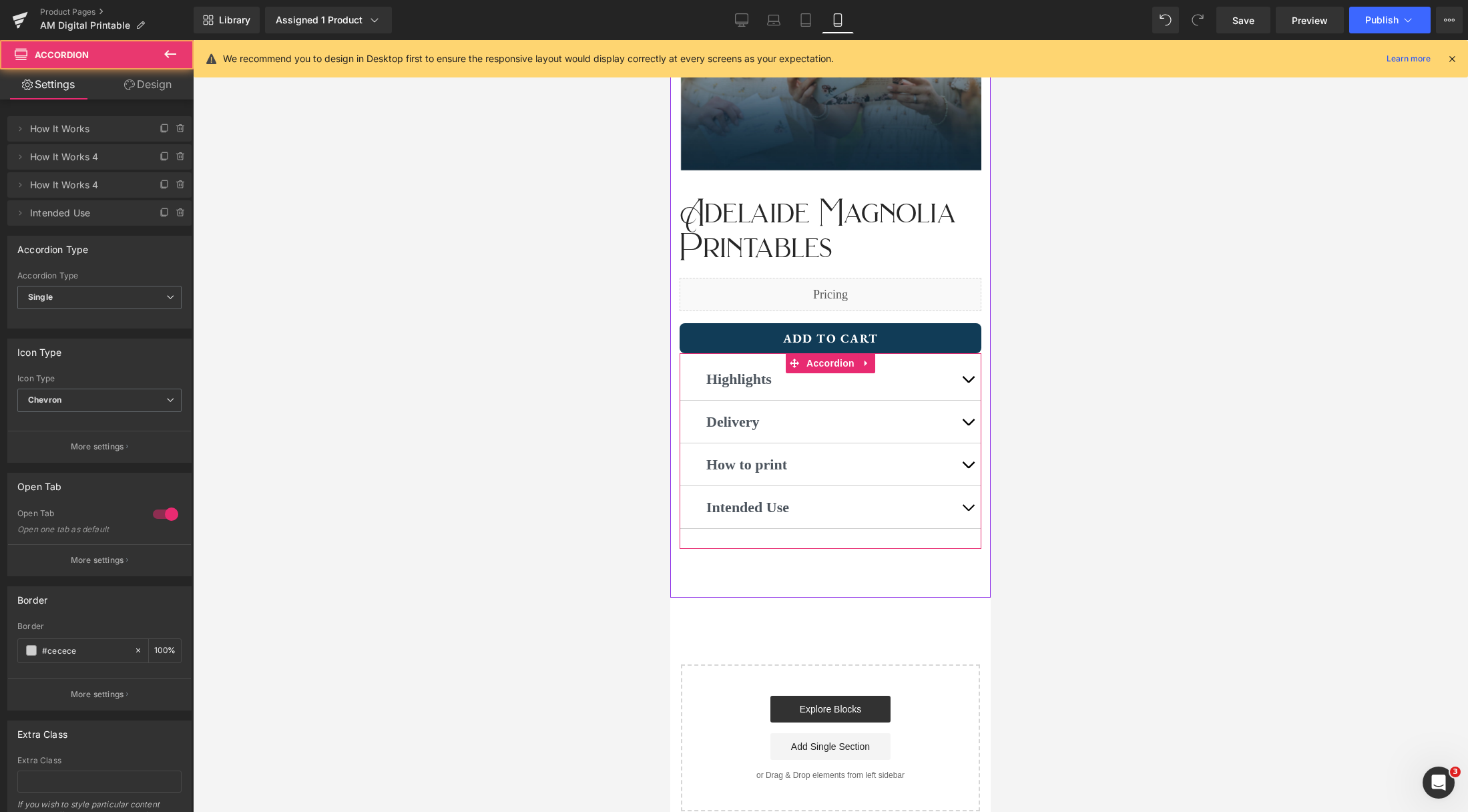
click at [968, 468] on span "button" at bounding box center [968, 468] width 0 height 0
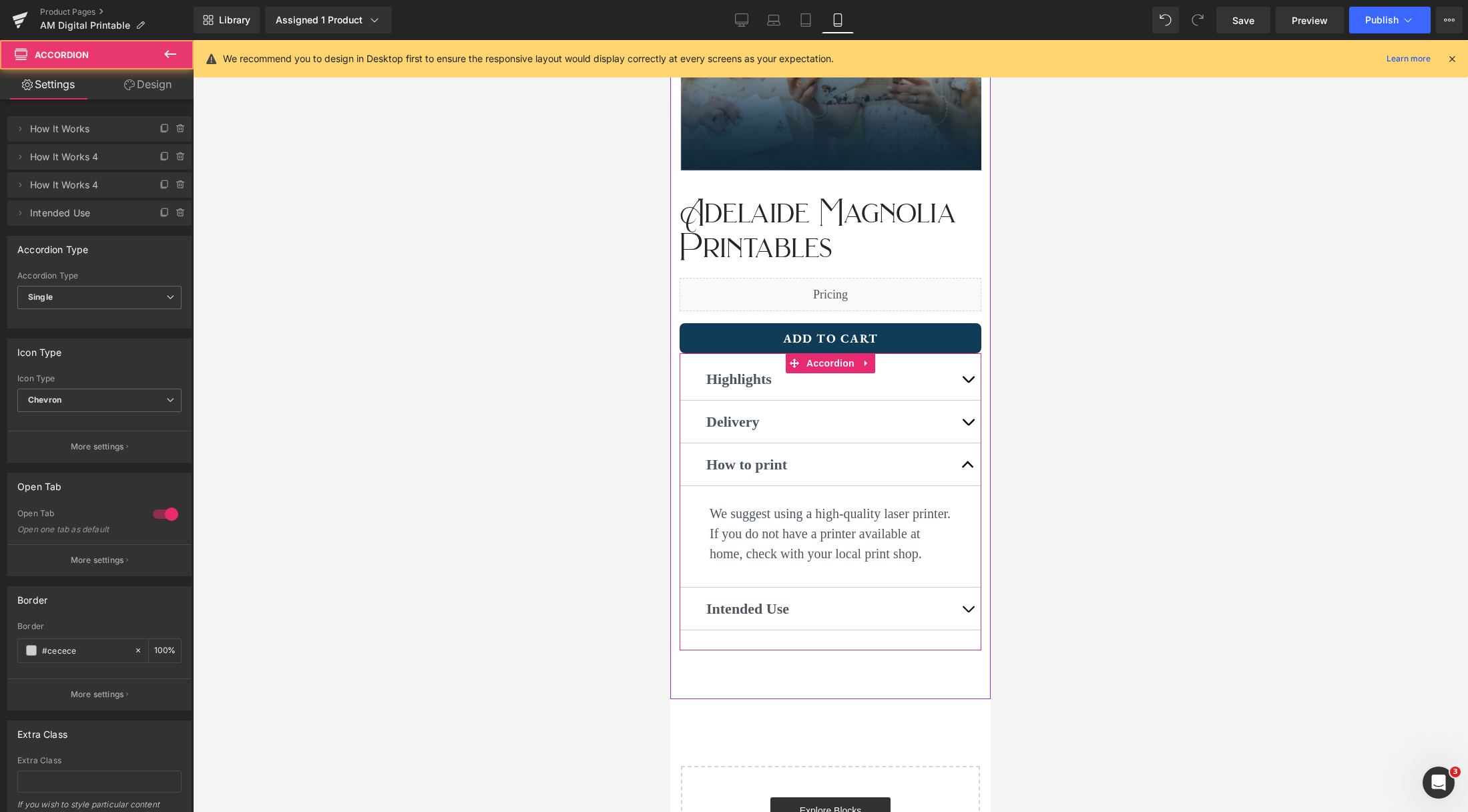
click at [970, 466] on button "button" at bounding box center [968, 464] width 27 height 42
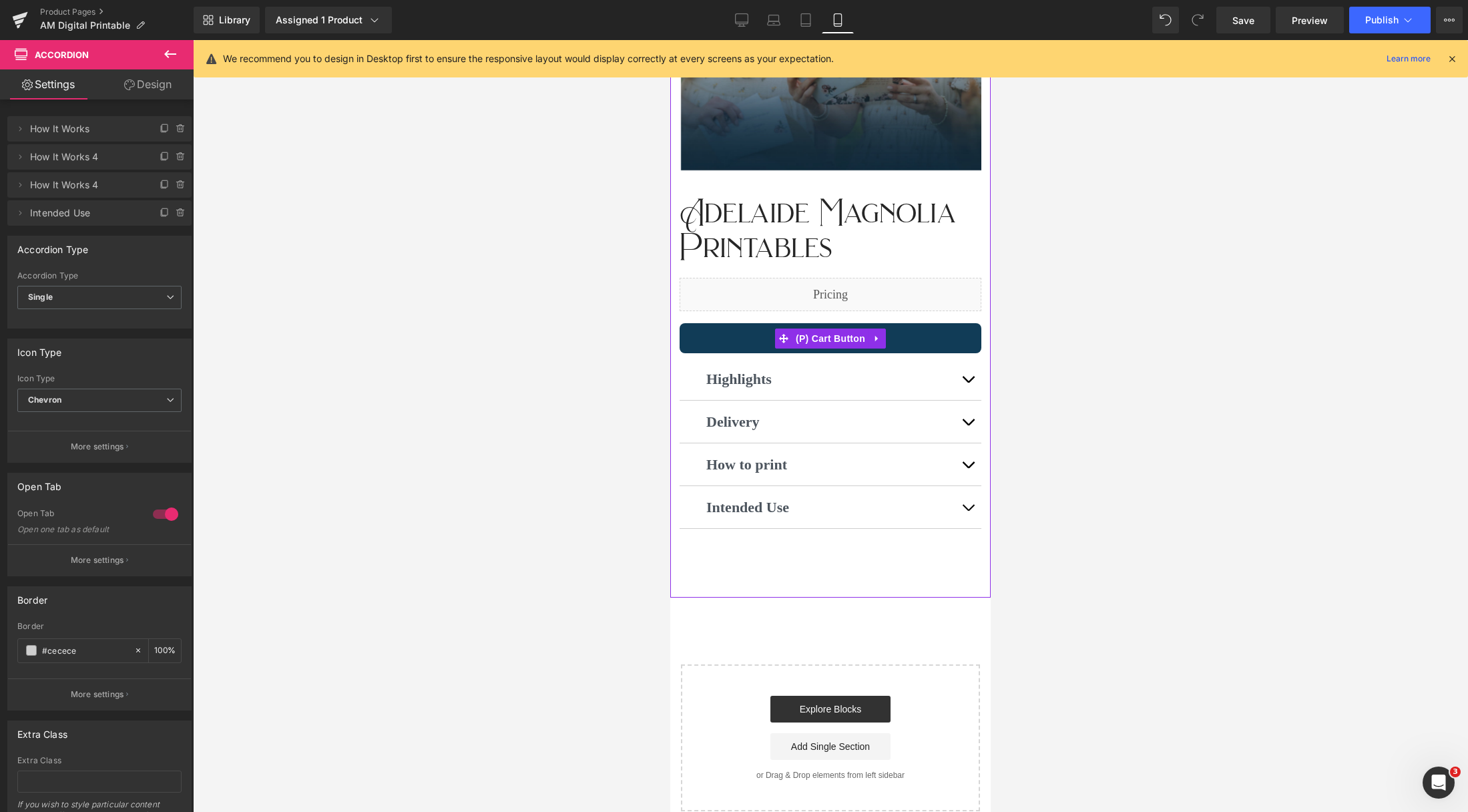
scroll to position [0, 0]
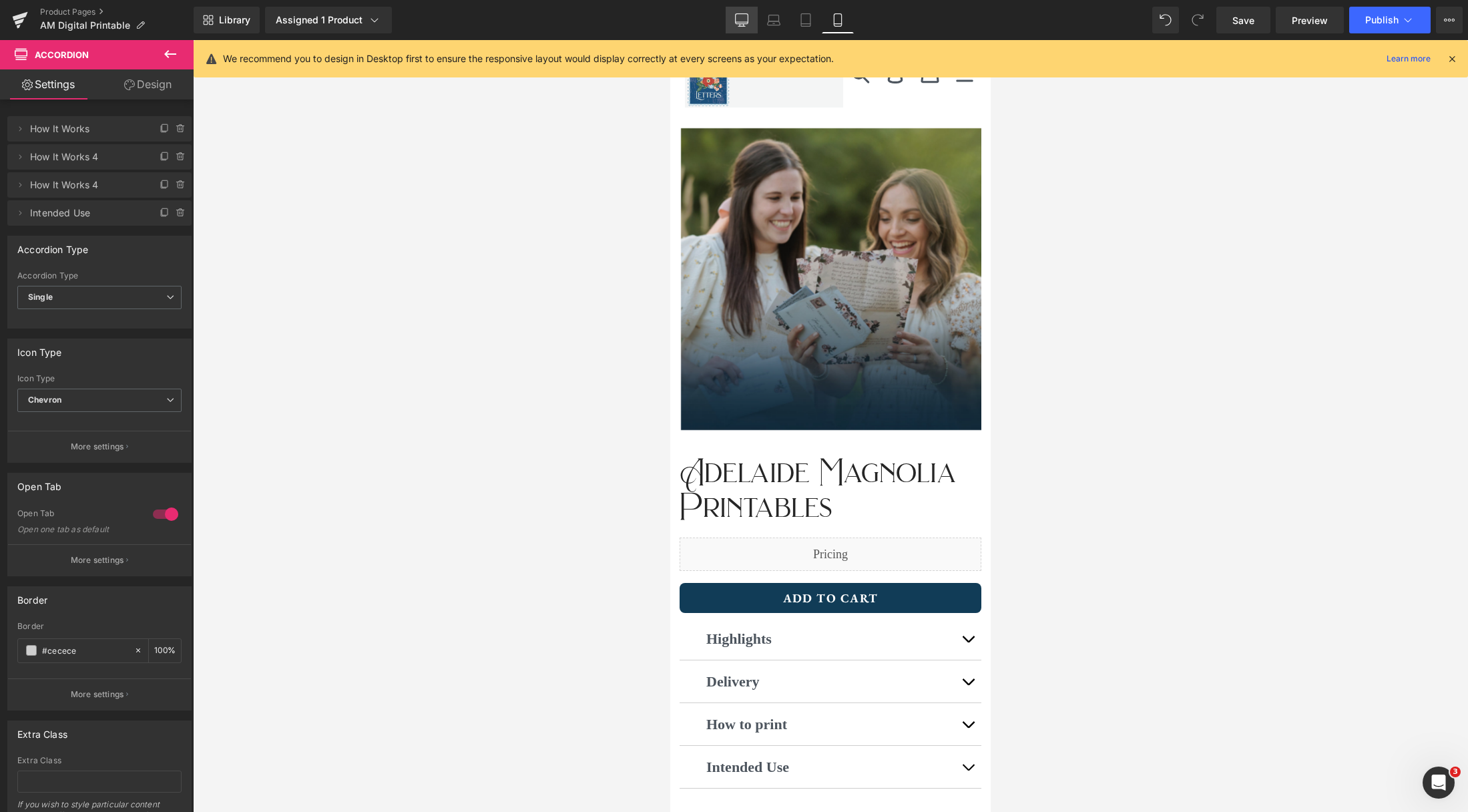
click at [738, 16] on icon at bounding box center [741, 20] width 13 height 13
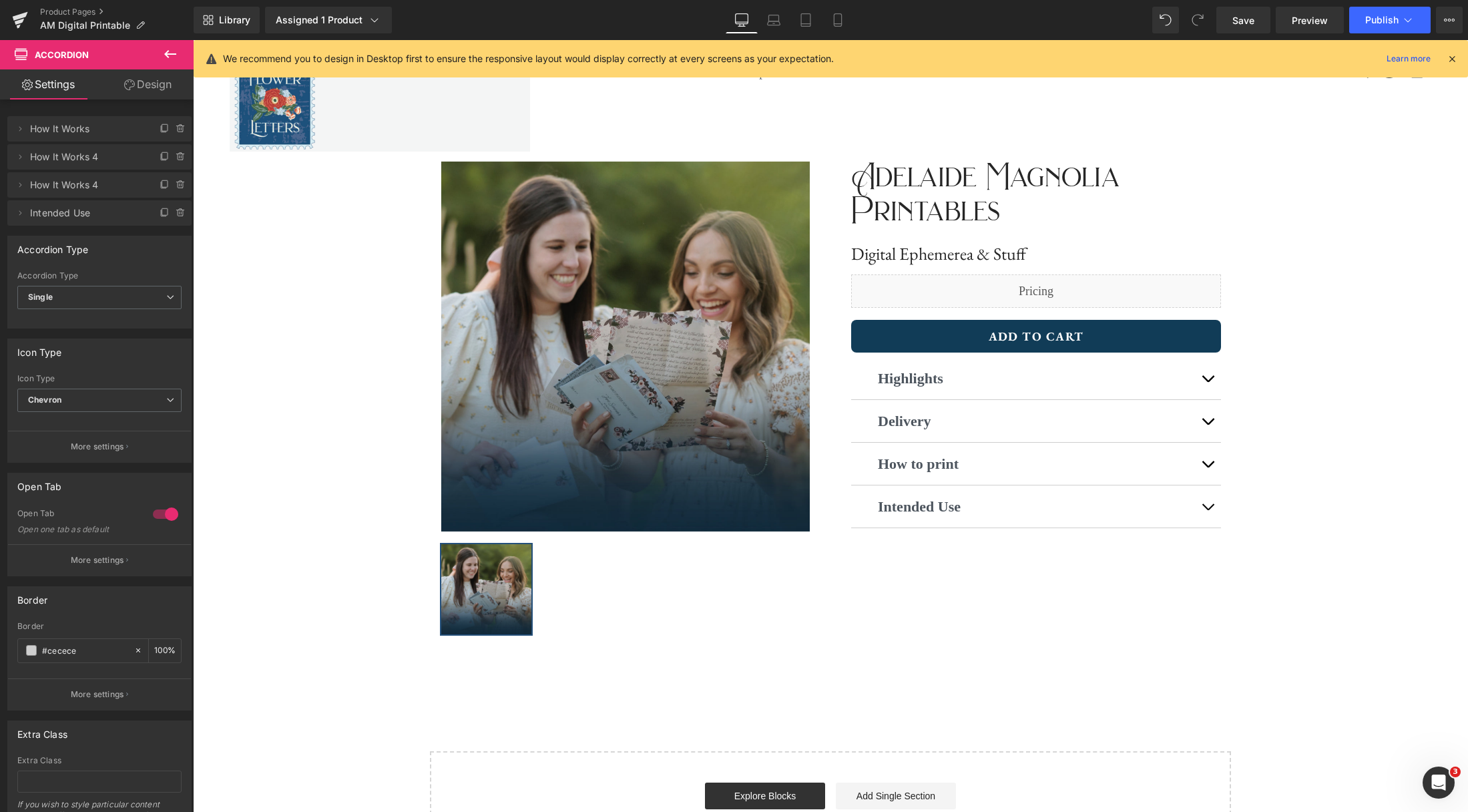
click at [169, 53] on icon at bounding box center [170, 54] width 12 height 8
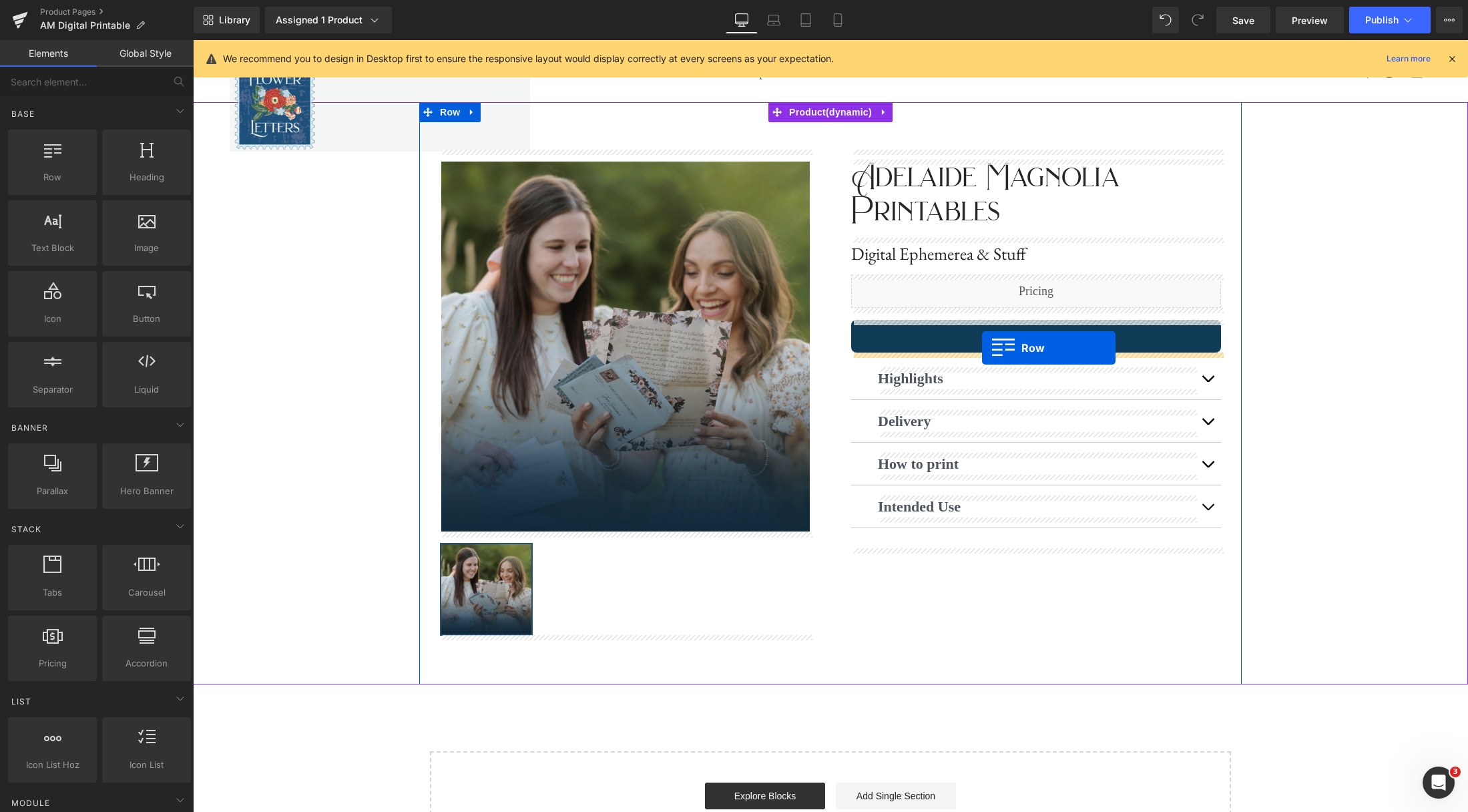
drag, startPoint x: 258, startPoint y: 202, endPoint x: 982, endPoint y: 348, distance: 738.6
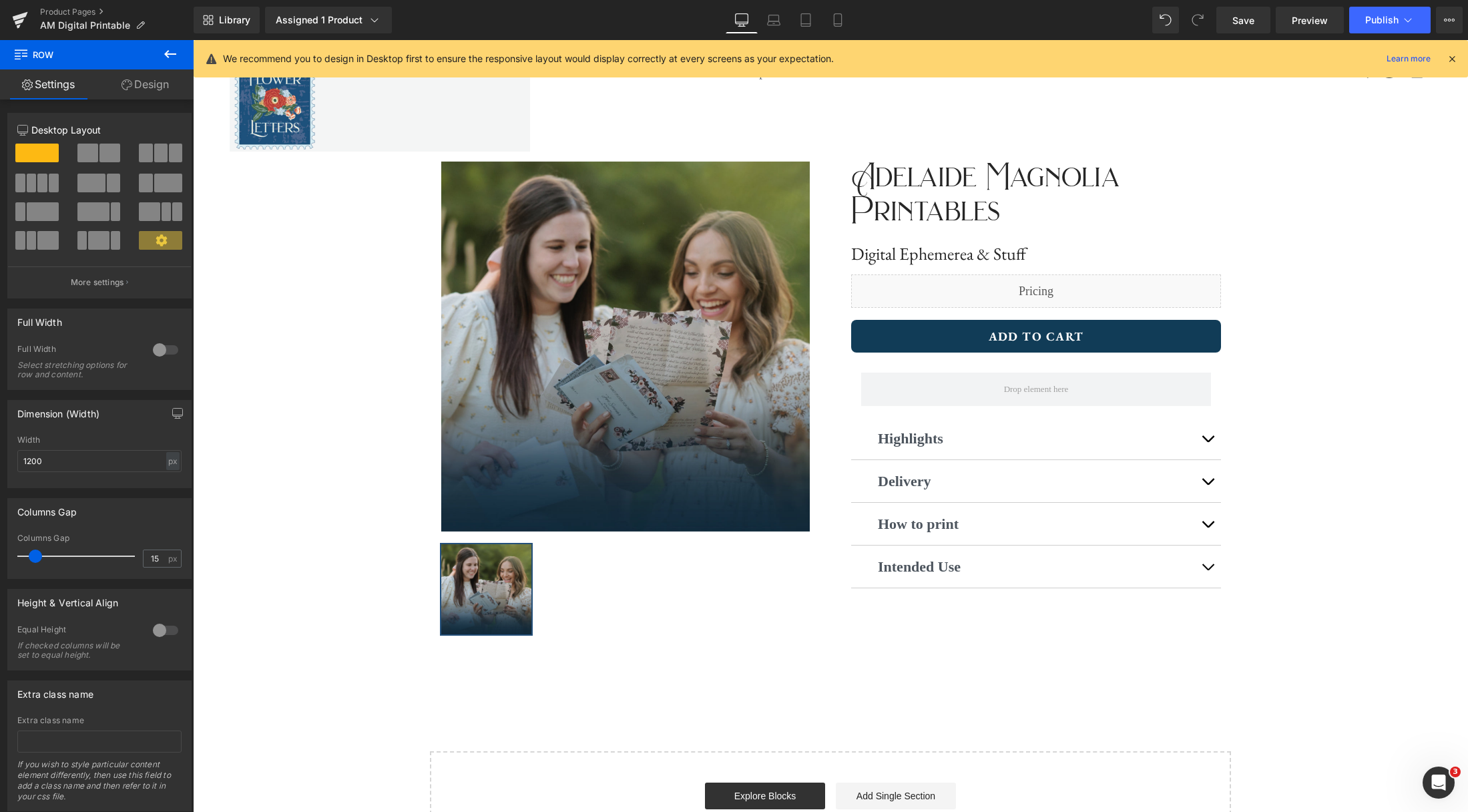
click at [178, 56] on button at bounding box center [170, 54] width 47 height 29
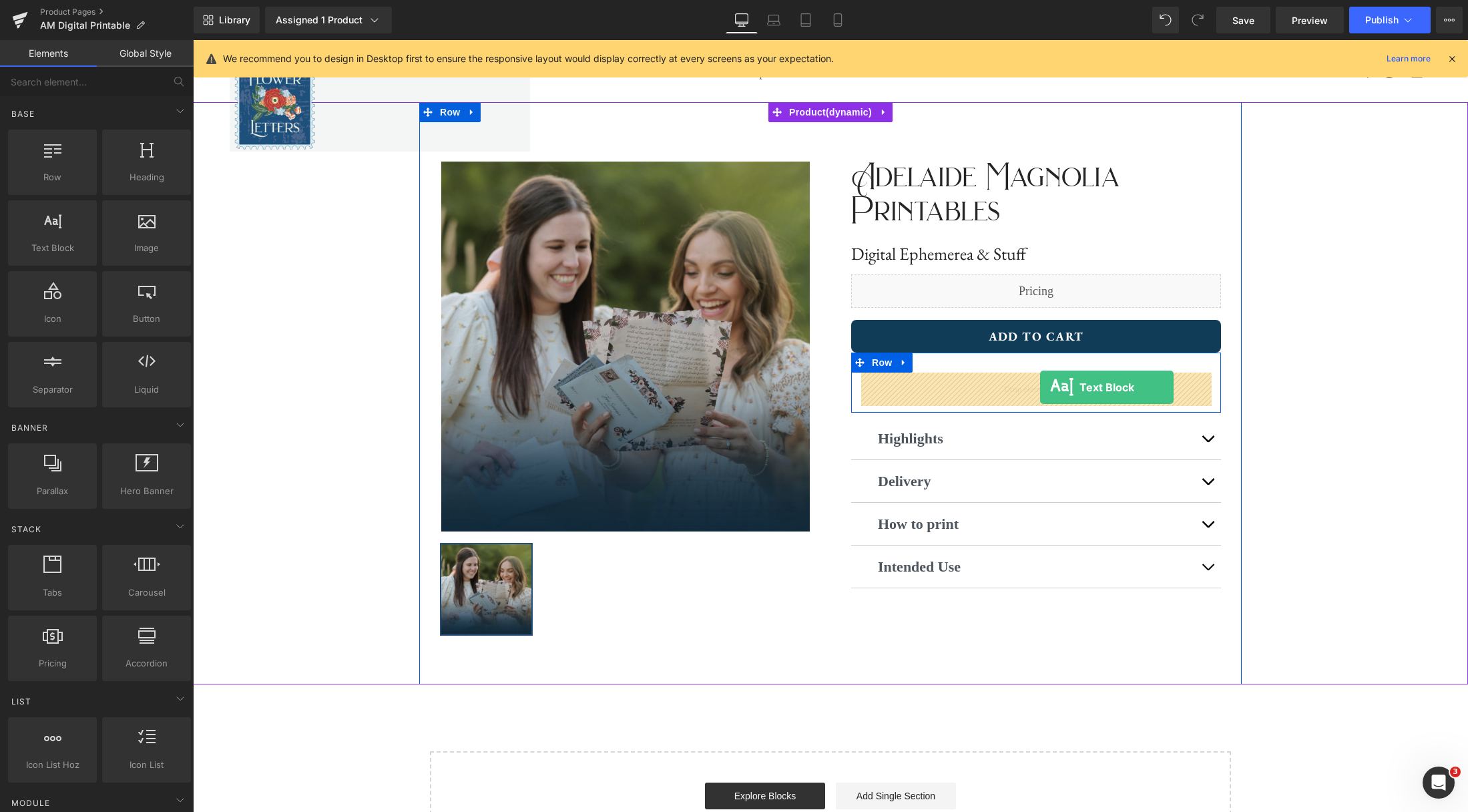
drag, startPoint x: 256, startPoint y: 269, endPoint x: 1041, endPoint y: 387, distance: 793.8
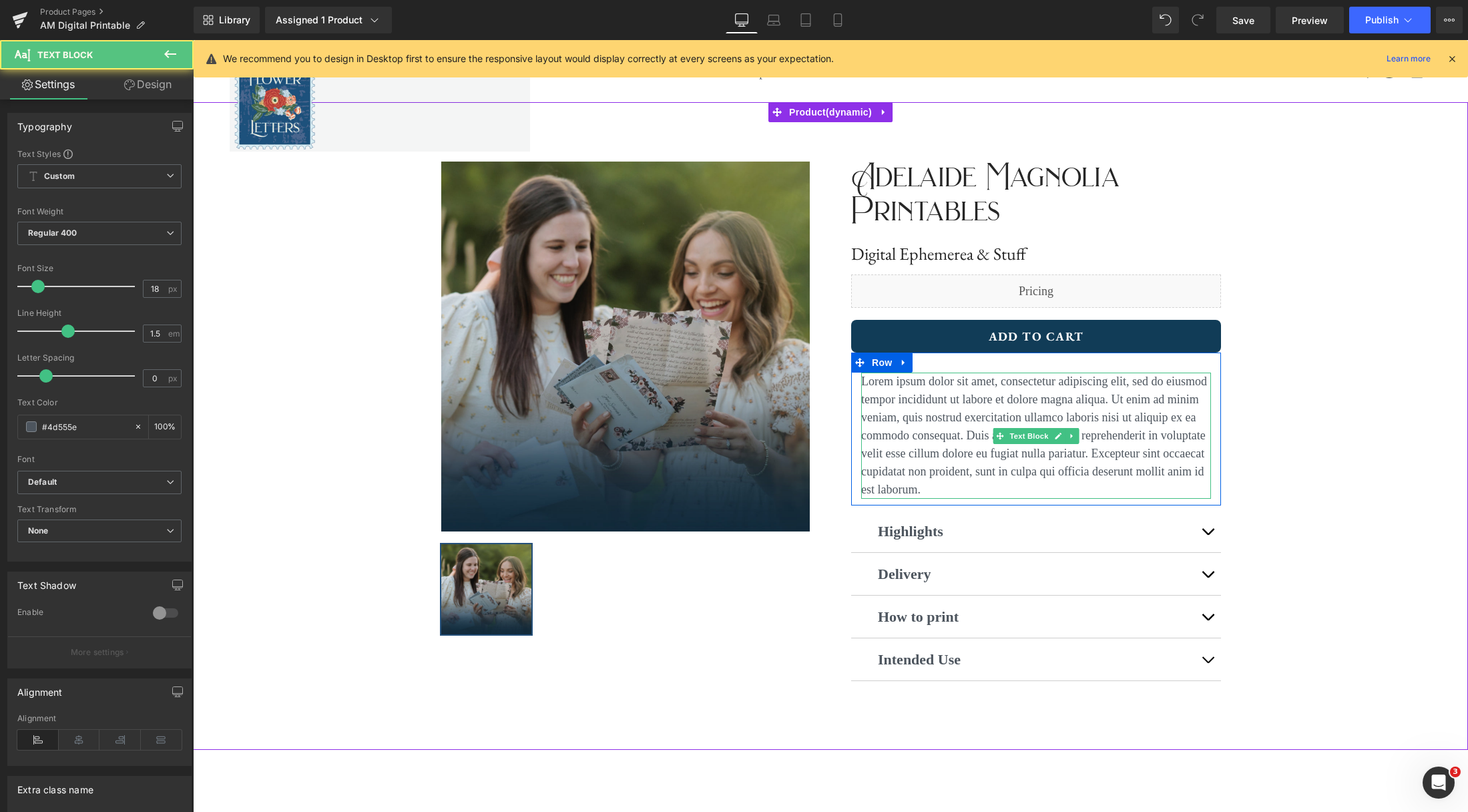
click at [943, 492] on p "Lorem ipsum dolor sit amet, consectetur adipiscing elit, sed do eiusmod tempor …" at bounding box center [1036, 435] width 350 height 126
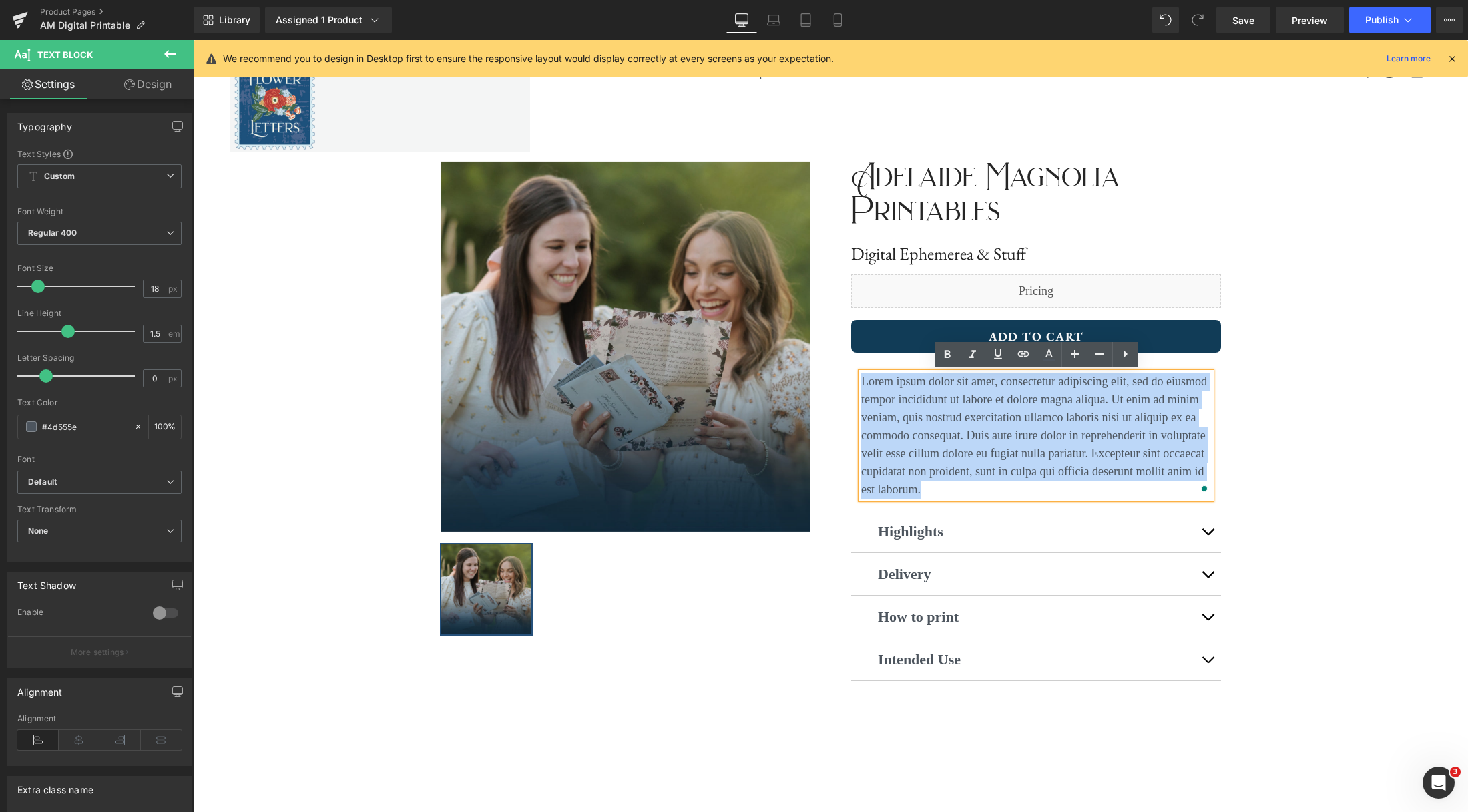
drag, startPoint x: 920, startPoint y: 478, endPoint x: 862, endPoint y: 379, distance: 114.7
click at [862, 379] on p "Lorem ipsum dolor sit amet, consectetur adipiscing elit, sed do eiusmod tempor …" at bounding box center [1036, 435] width 350 height 126
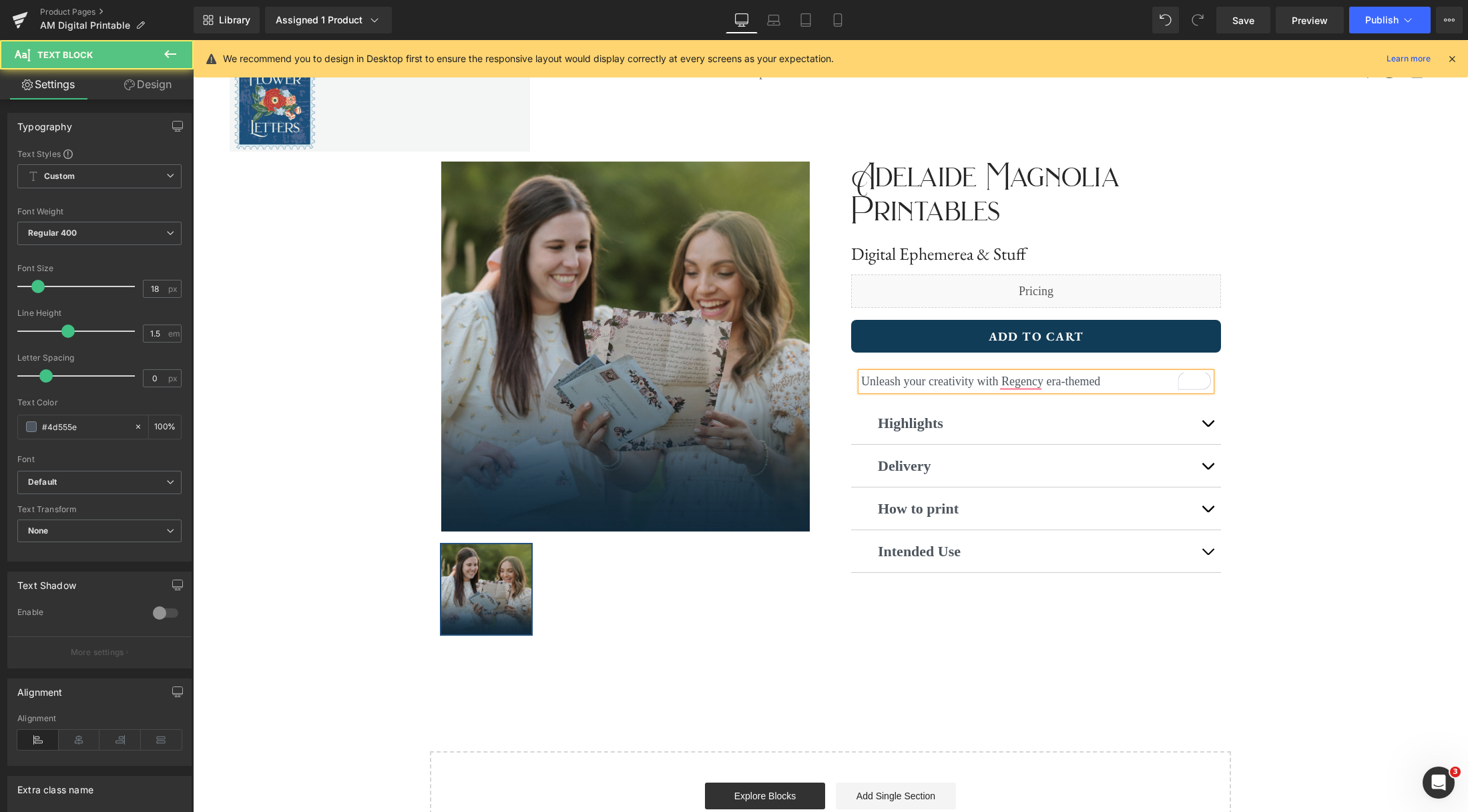
click at [1121, 380] on p "Unleash your creativity with Regency era-themed" at bounding box center [1036, 381] width 350 height 18
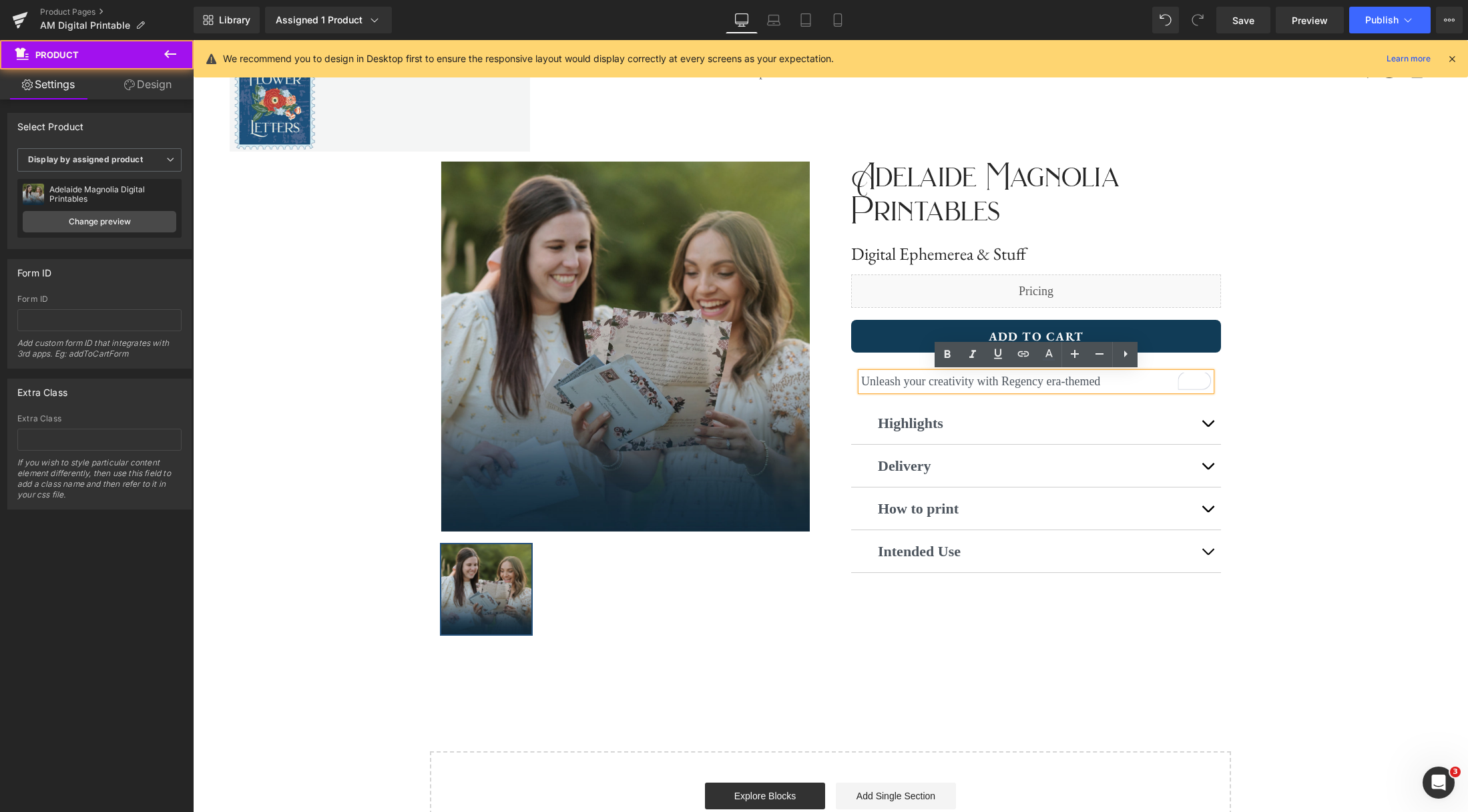
click at [1316, 371] on div "‹ › (P) Image List ‹ › (P) Image List Adelaide Magnolia Printables Text Block D…" at bounding box center [831, 393] width 1276 height 582
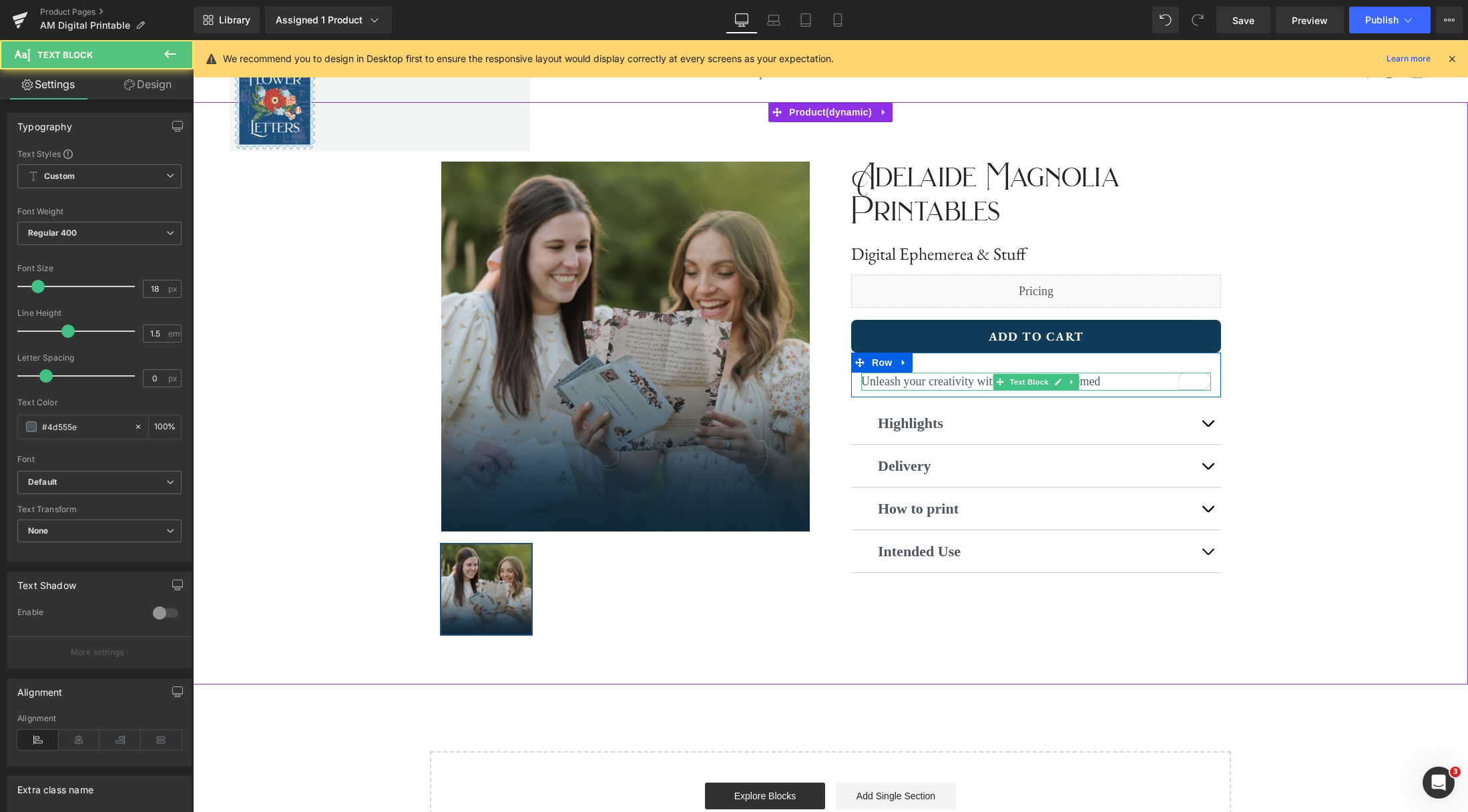
click at [1122, 385] on p "Unleash your creativity with Regency era-themed" at bounding box center [1036, 381] width 350 height 18
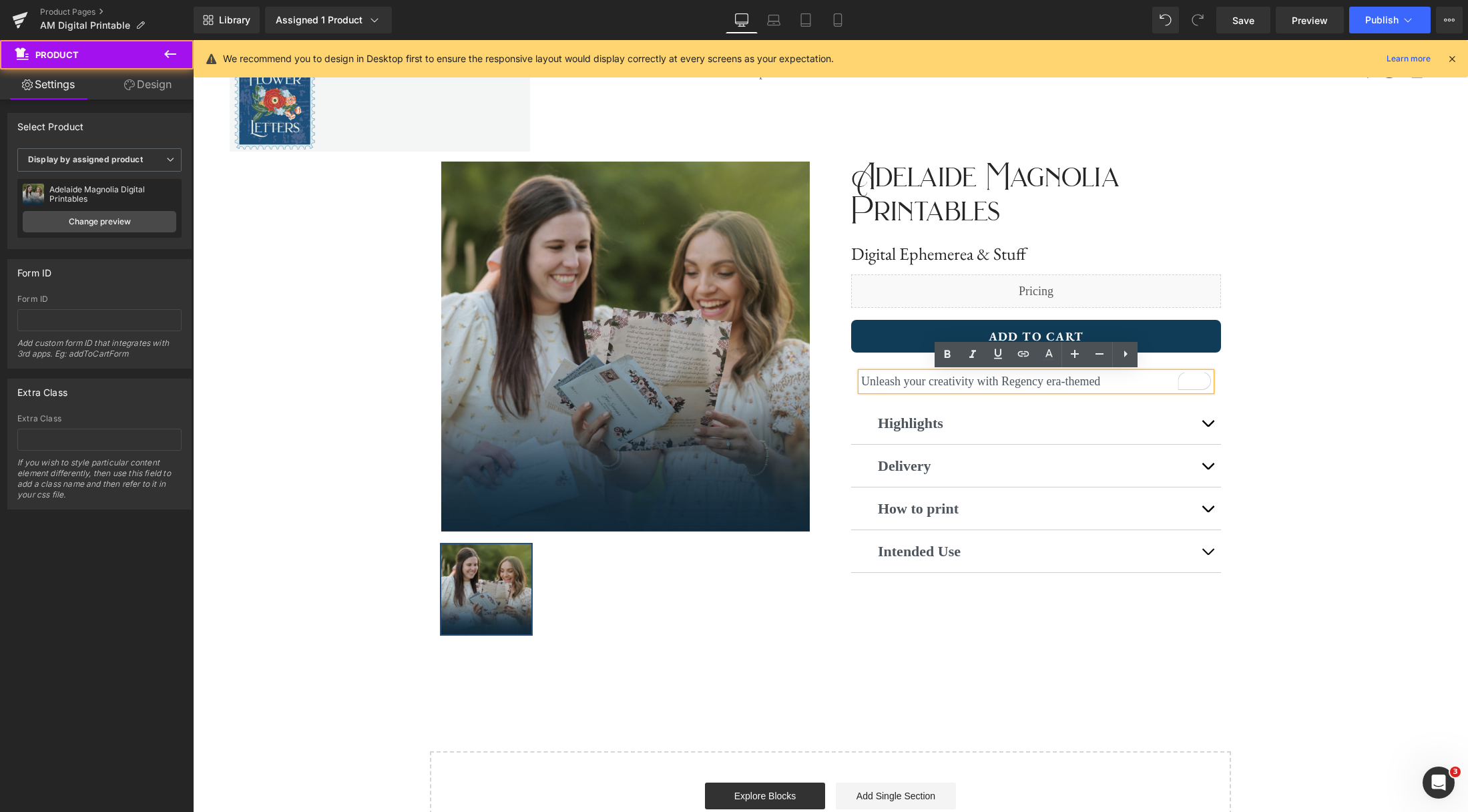
click at [1374, 398] on div "‹ › (P) Image List ‹ › (P) Image List Adelaide Magnolia Printables Text Block D…" at bounding box center [831, 393] width 1276 height 582
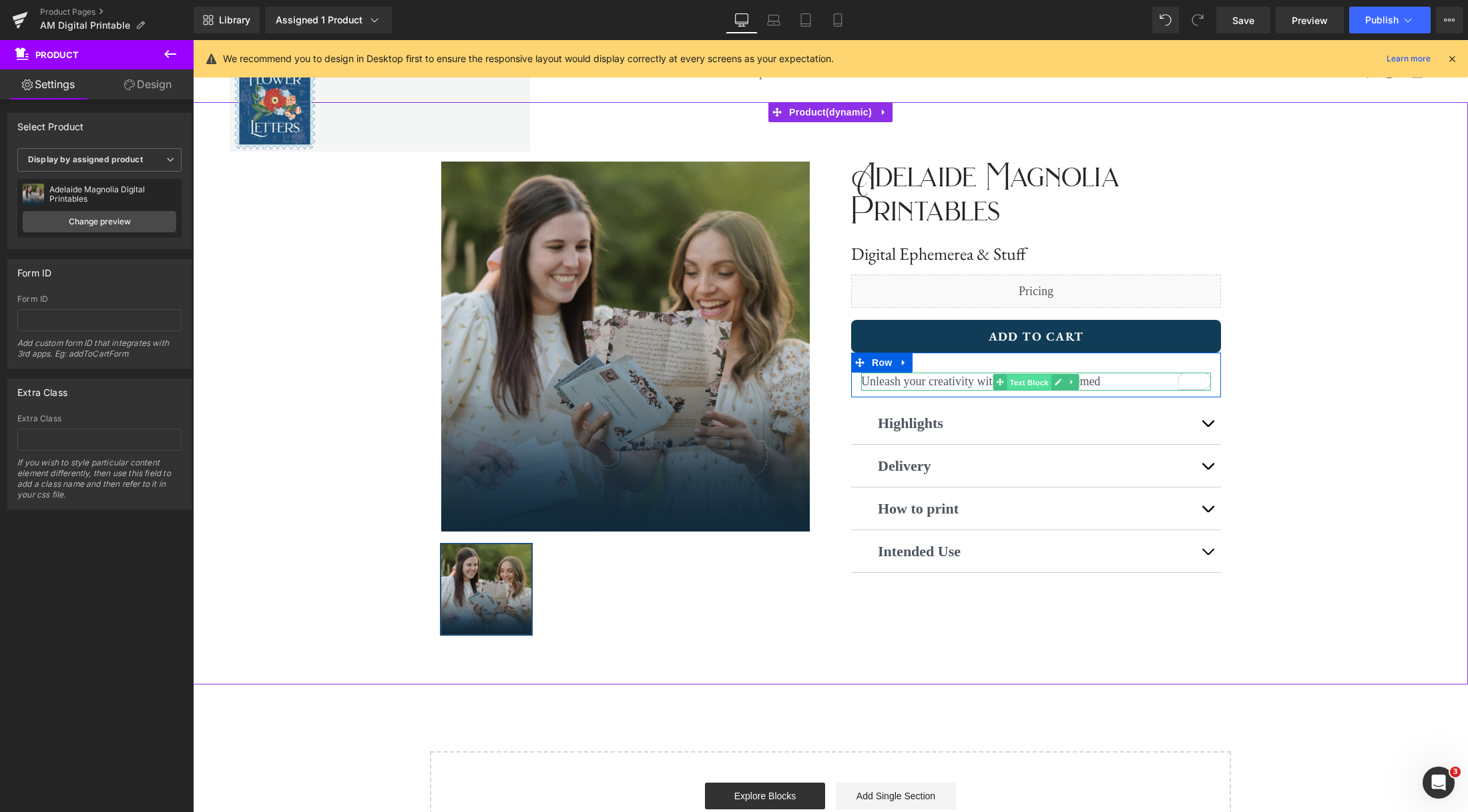
click at [1042, 382] on span "Text Block" at bounding box center [1029, 382] width 44 height 16
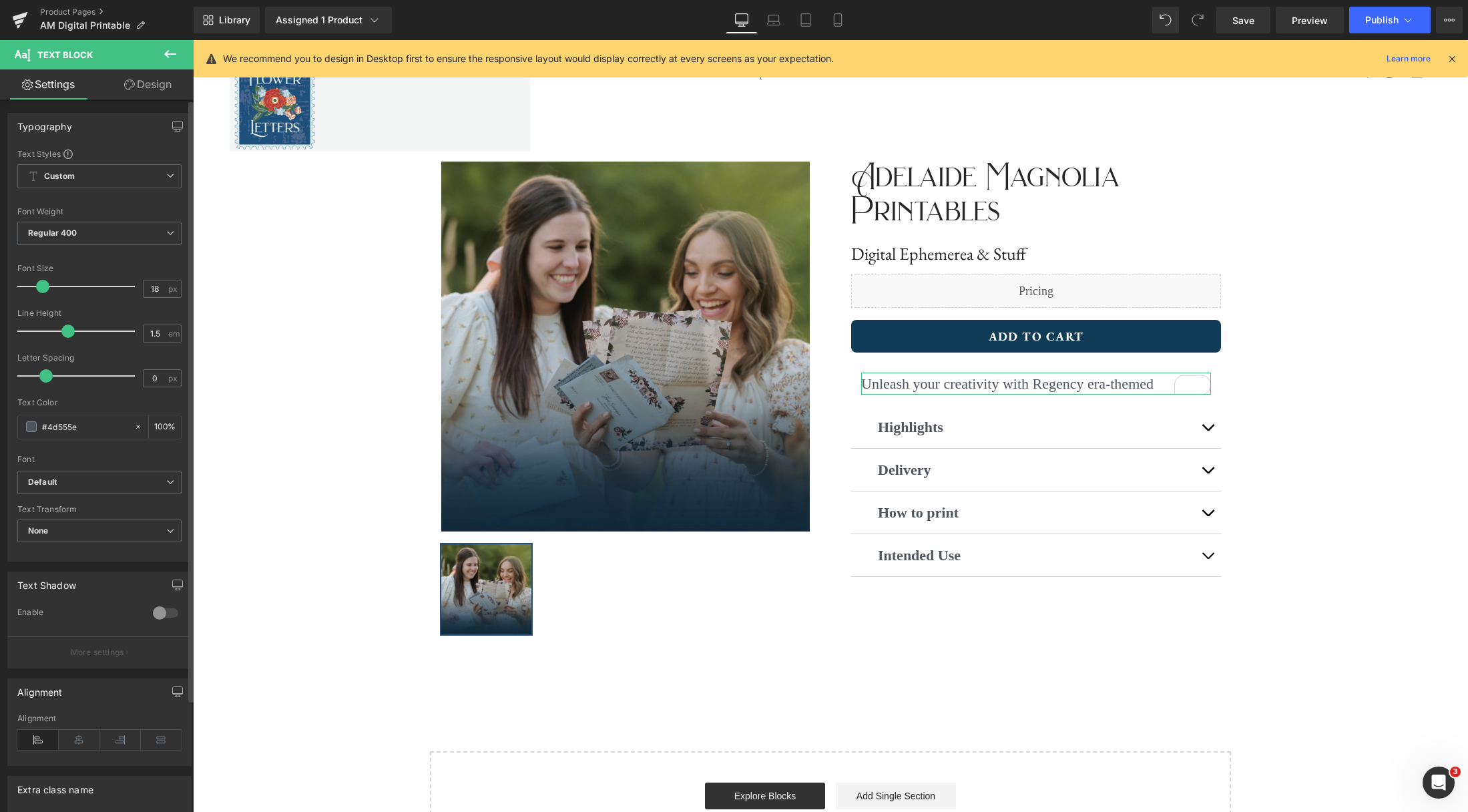
click at [37, 281] on span at bounding box center [42, 286] width 13 height 13
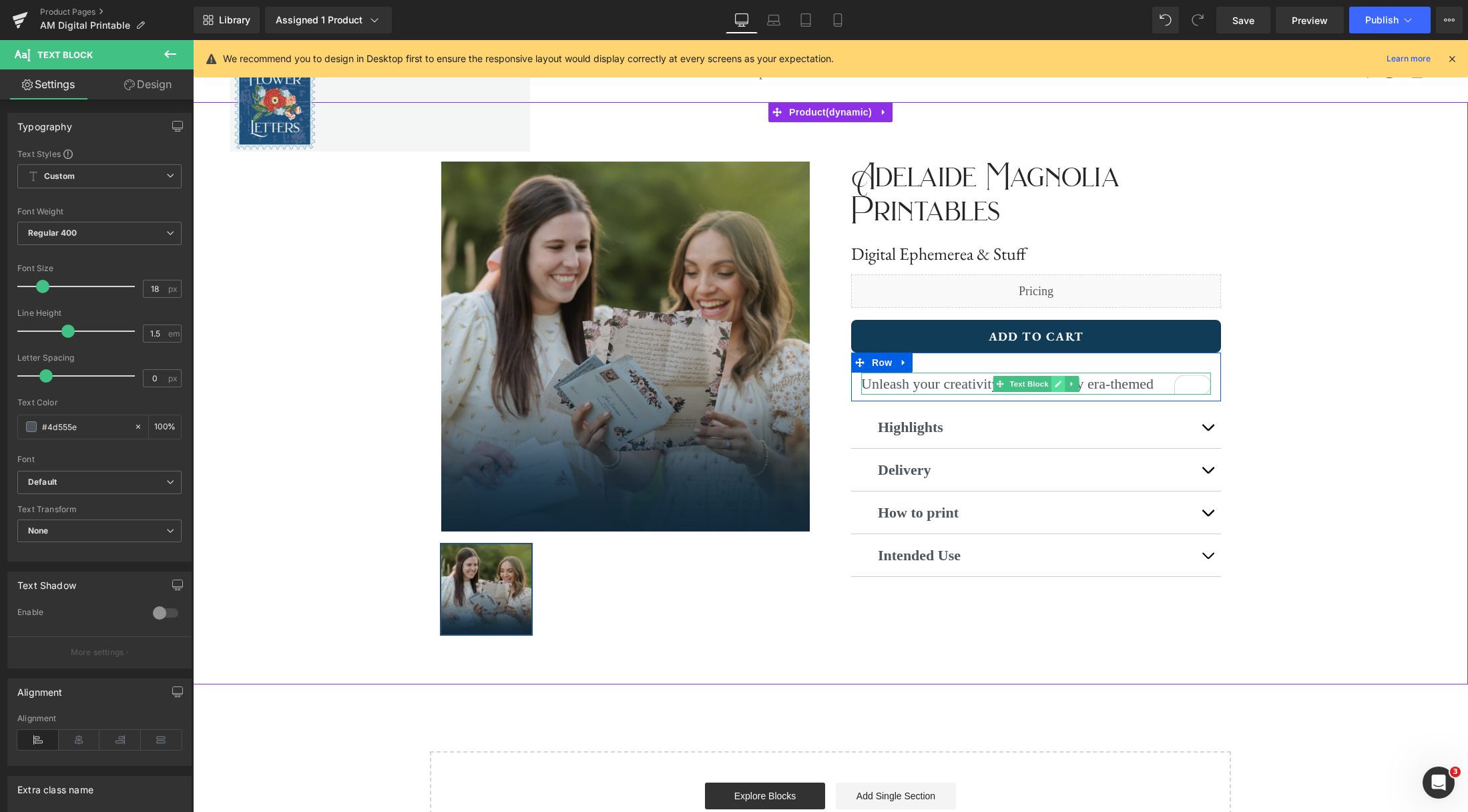
click at [1053, 388] on link at bounding box center [1058, 383] width 14 height 16
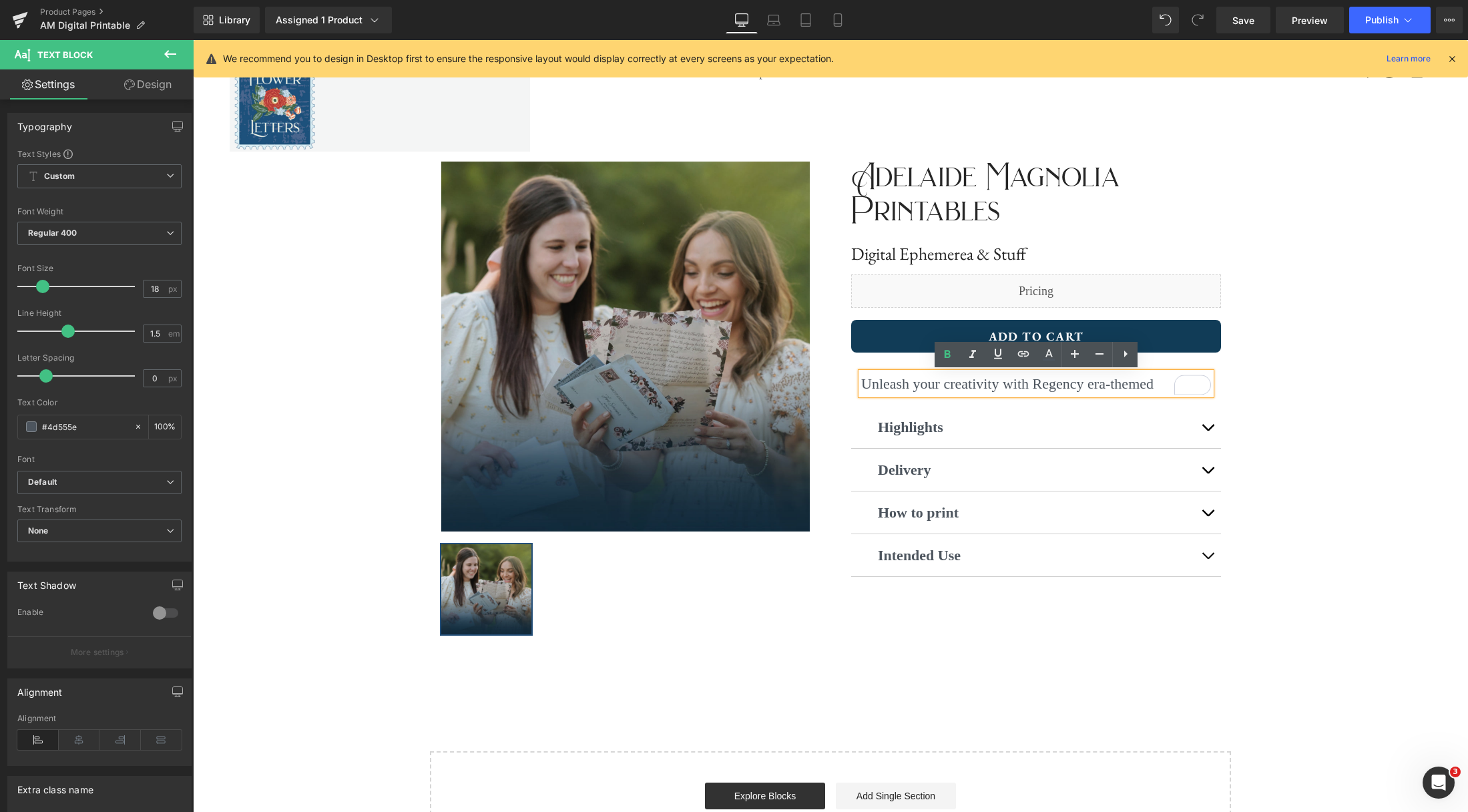
click at [1123, 381] on p "Unleash your creativity with Regency era-themed" at bounding box center [1036, 383] width 350 height 22
click at [1407, 352] on div "‹ › (P) Image List ‹ › (P) Image List Adelaide Magnolia Printables Text Block D…" at bounding box center [831, 393] width 1276 height 582
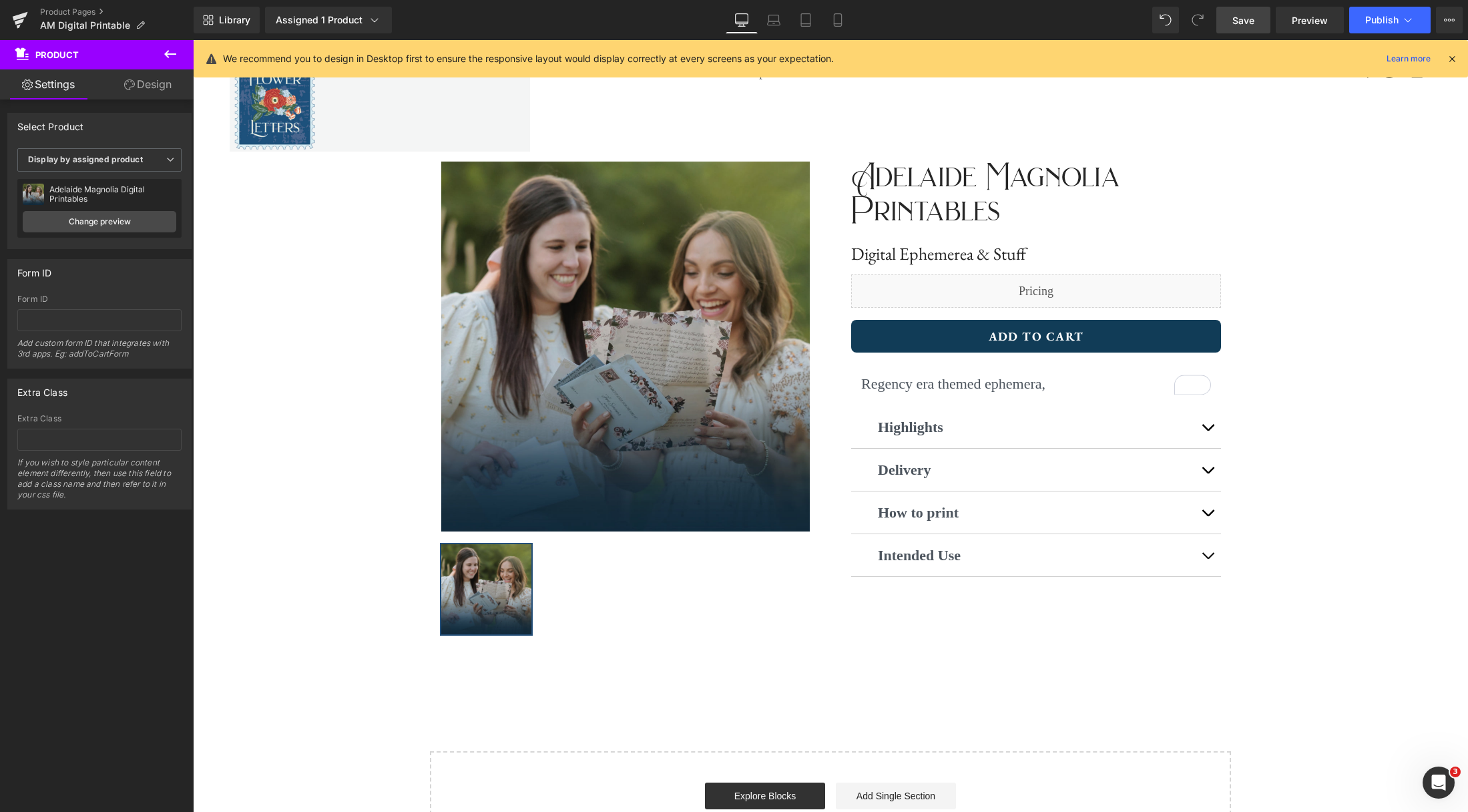
click at [1242, 25] on span "Save" at bounding box center [1243, 20] width 22 height 14
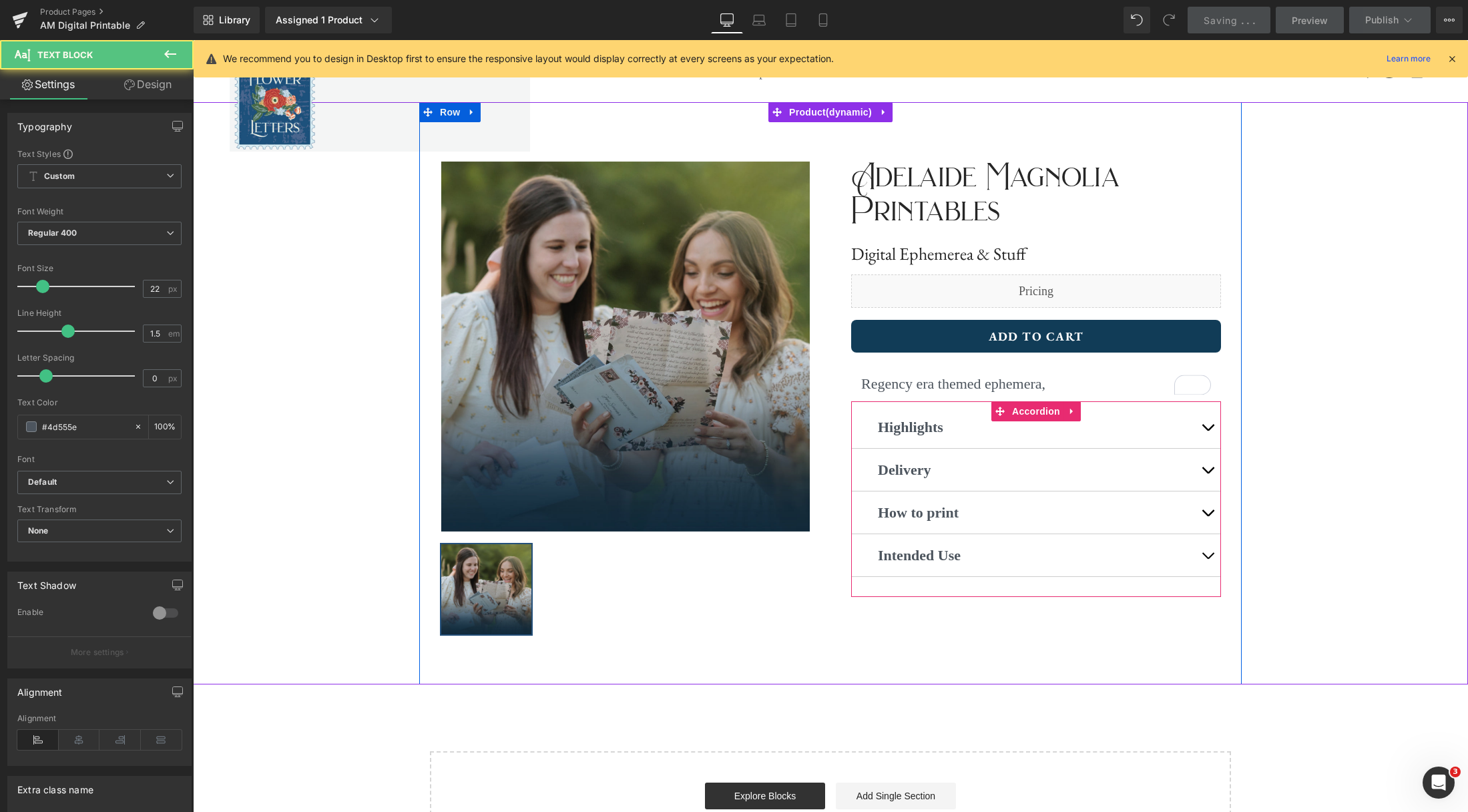
click at [193, 40] on div at bounding box center [193, 40] width 0 height 0
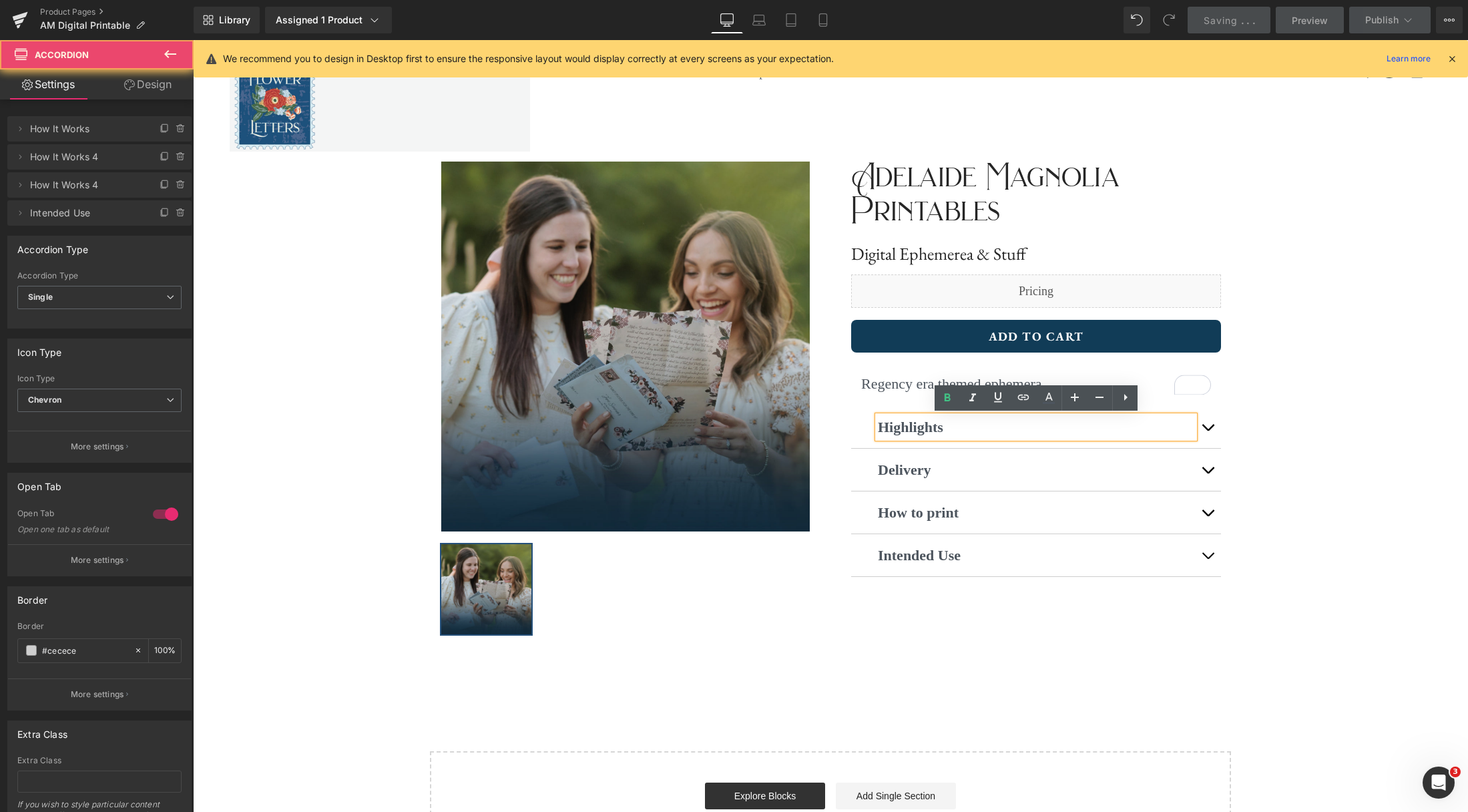
click at [1202, 429] on button "button" at bounding box center [1208, 426] width 27 height 42
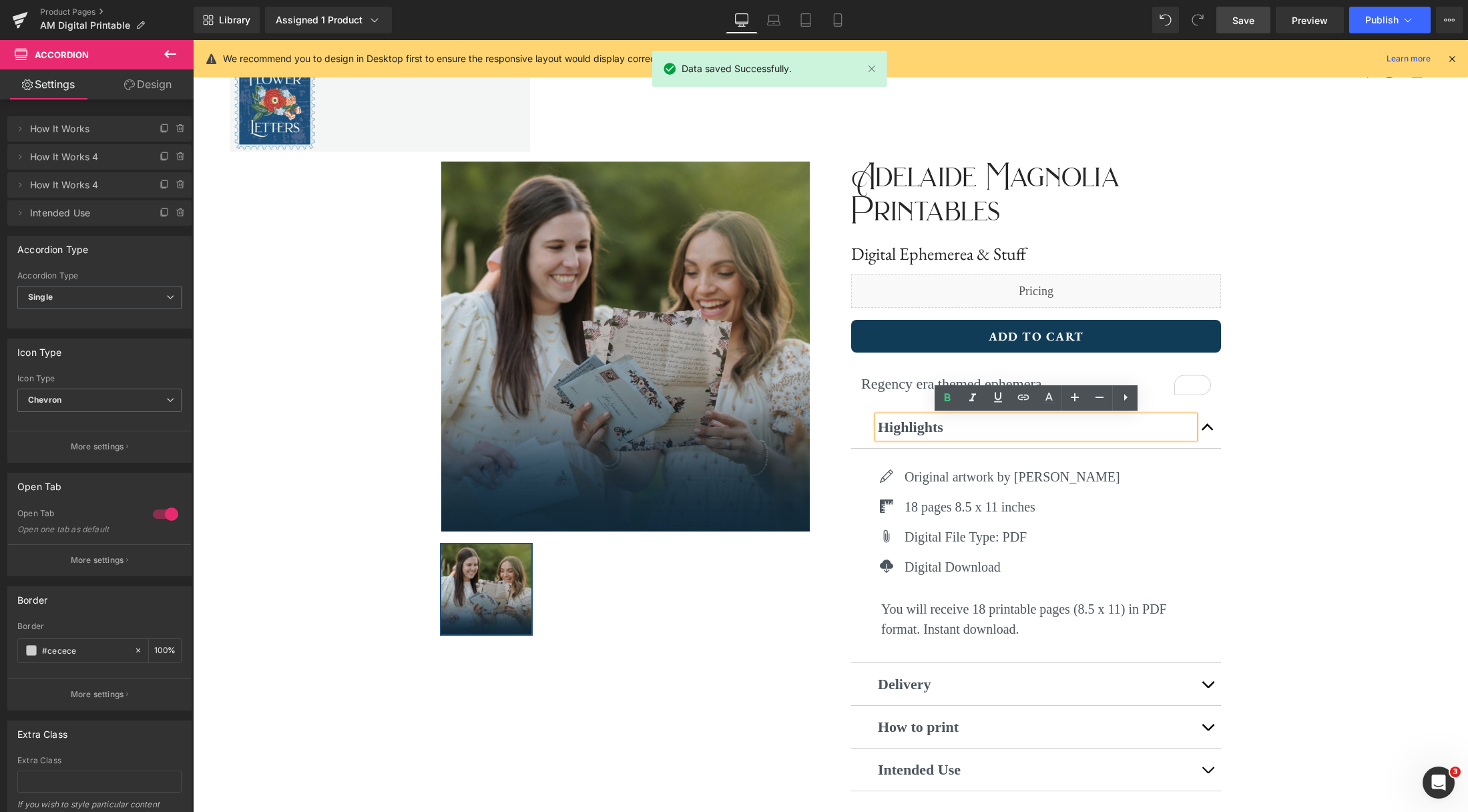
click at [1202, 429] on button "button" at bounding box center [1208, 426] width 27 height 42
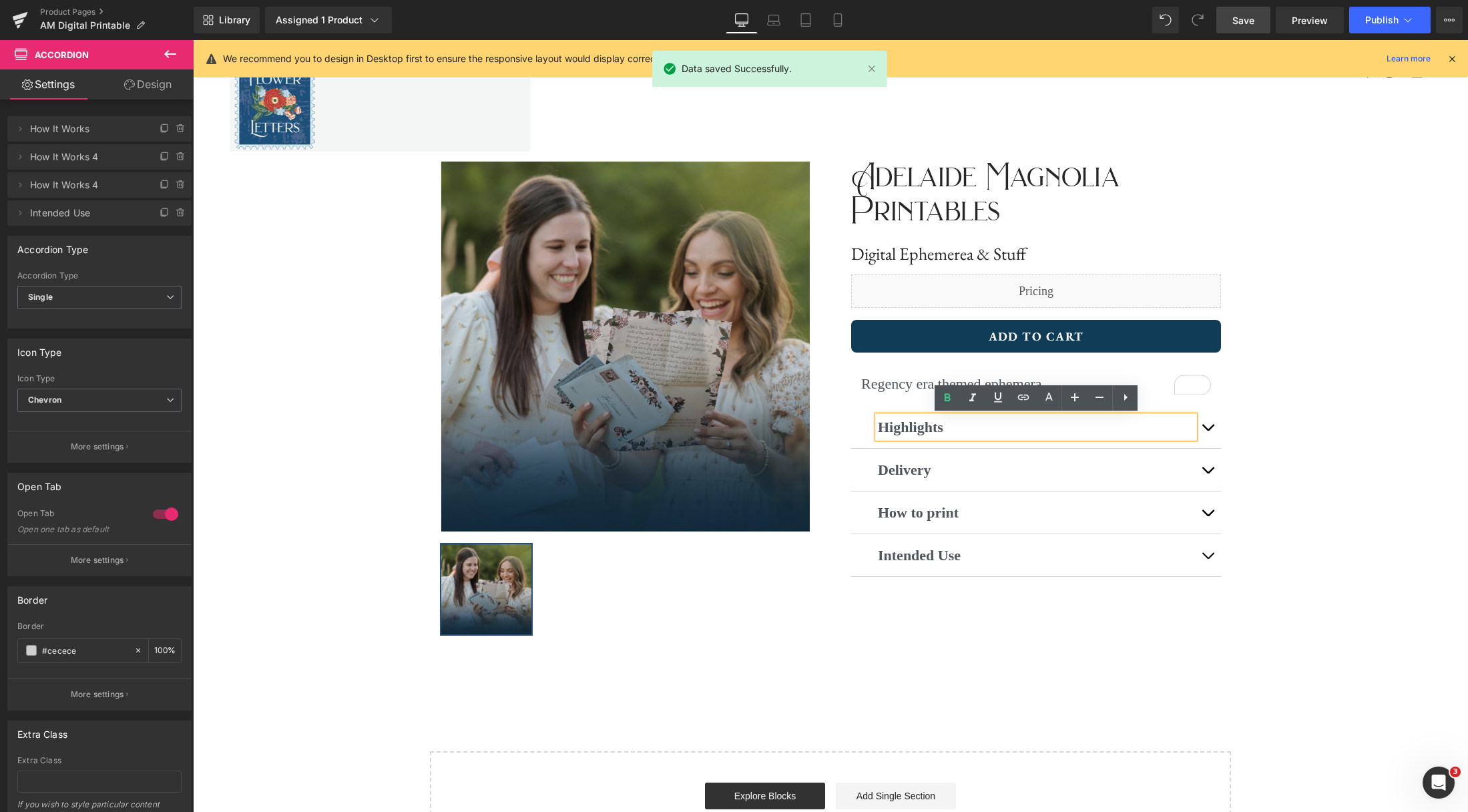
click at [1256, 22] on link "Save" at bounding box center [1243, 20] width 54 height 27
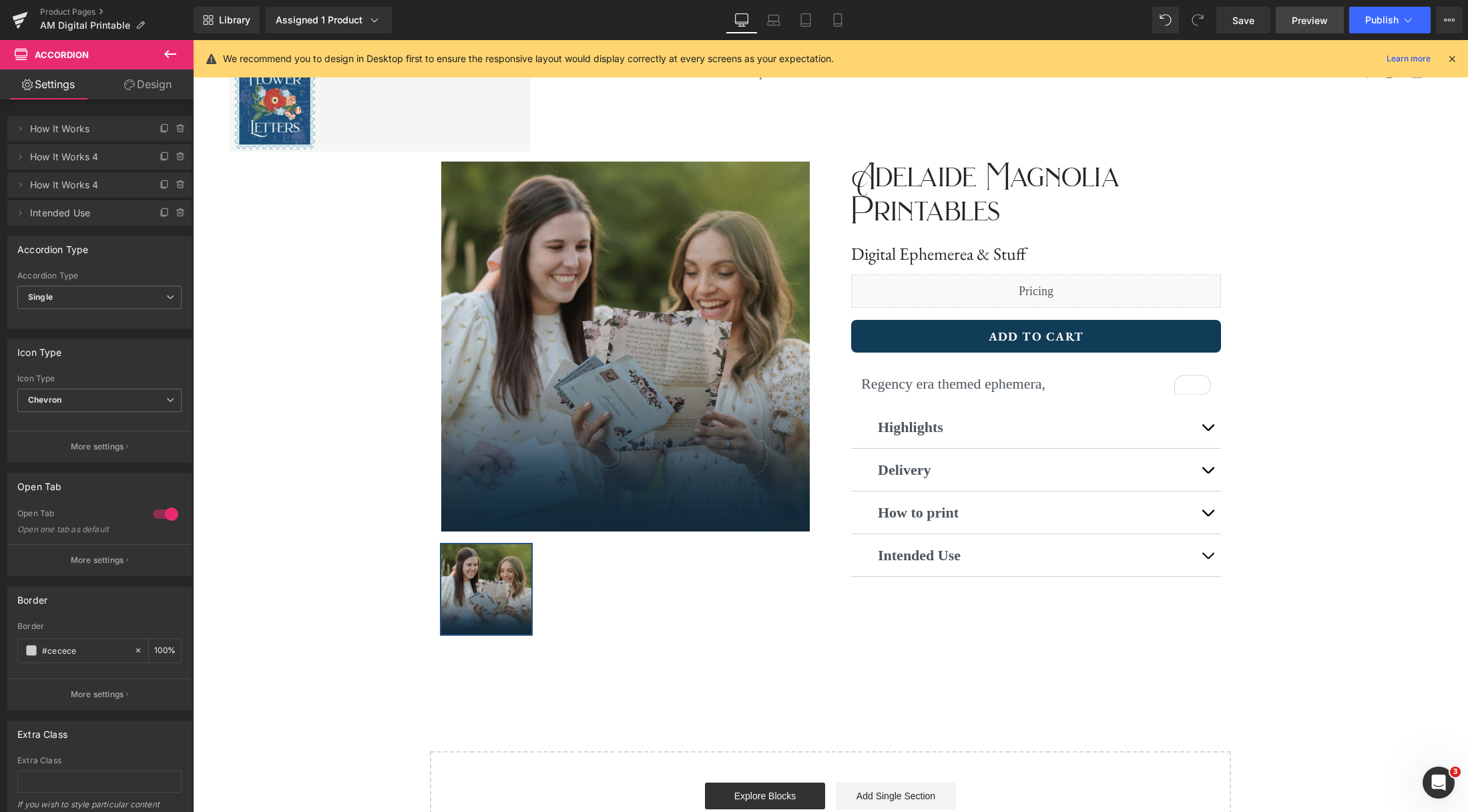
click at [1300, 22] on span "Preview" at bounding box center [1310, 20] width 36 height 14
click at [1406, 20] on icon at bounding box center [1408, 20] width 13 height 13
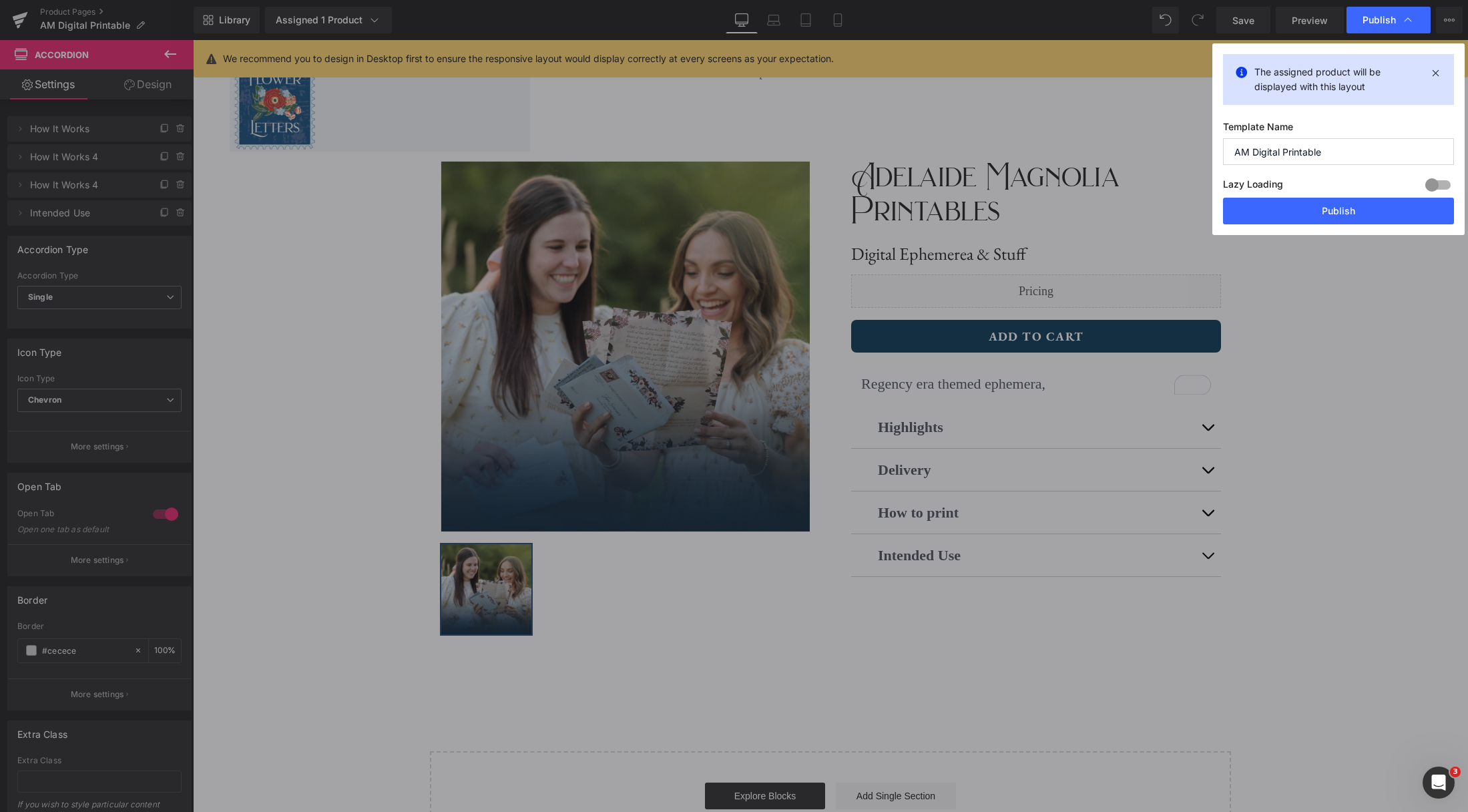
click at [1350, 152] on input "AM Digital Printable" at bounding box center [1338, 152] width 231 height 27
click at [1437, 74] on icon at bounding box center [1436, 72] width 15 height 16
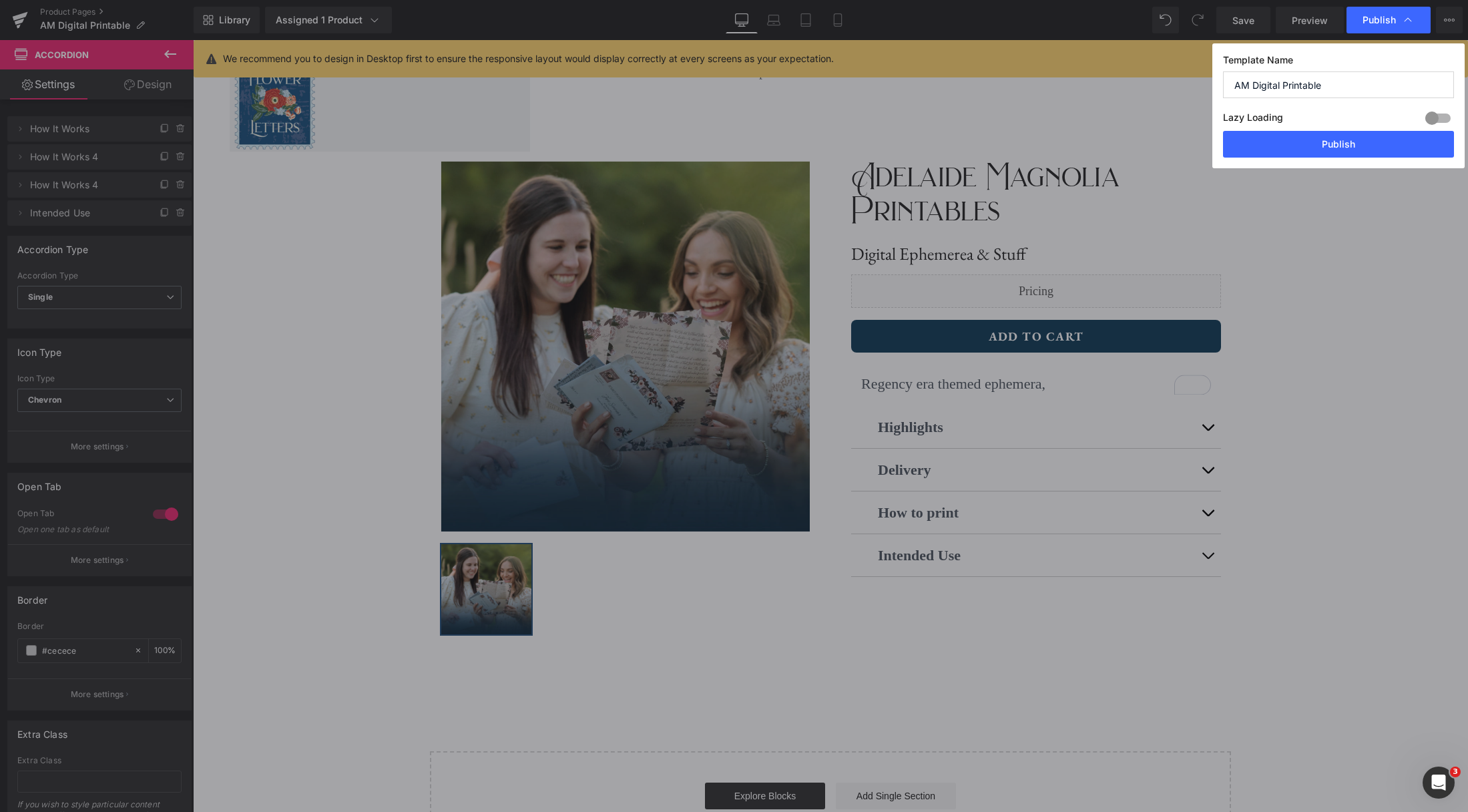
click at [1394, 90] on input "AM Digital Printable" at bounding box center [1338, 85] width 231 height 27
type input "AM Digital Printables"
click at [1353, 150] on button "Publish" at bounding box center [1338, 144] width 231 height 27
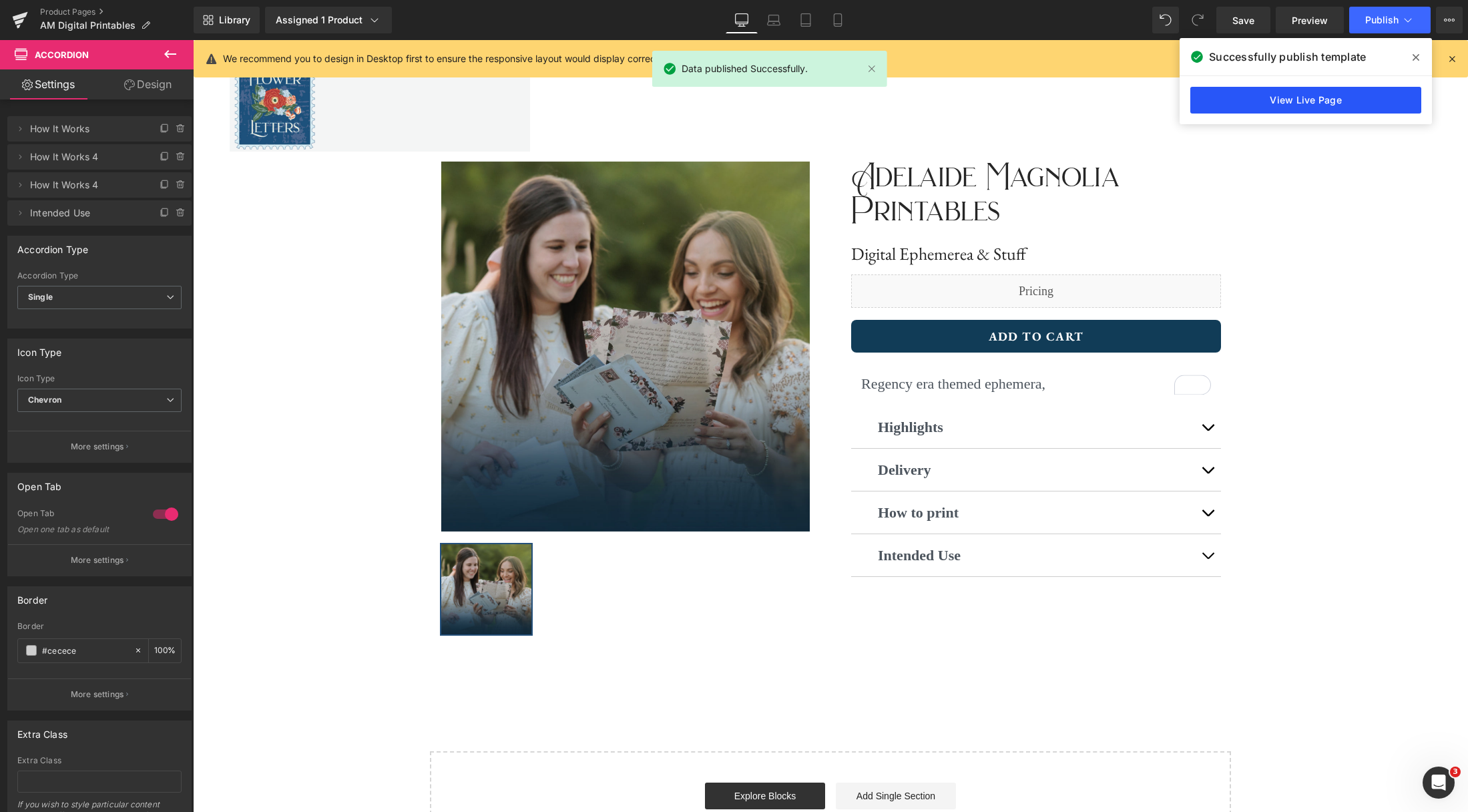
click at [1298, 98] on link "View Live Page" at bounding box center [1306, 100] width 231 height 27
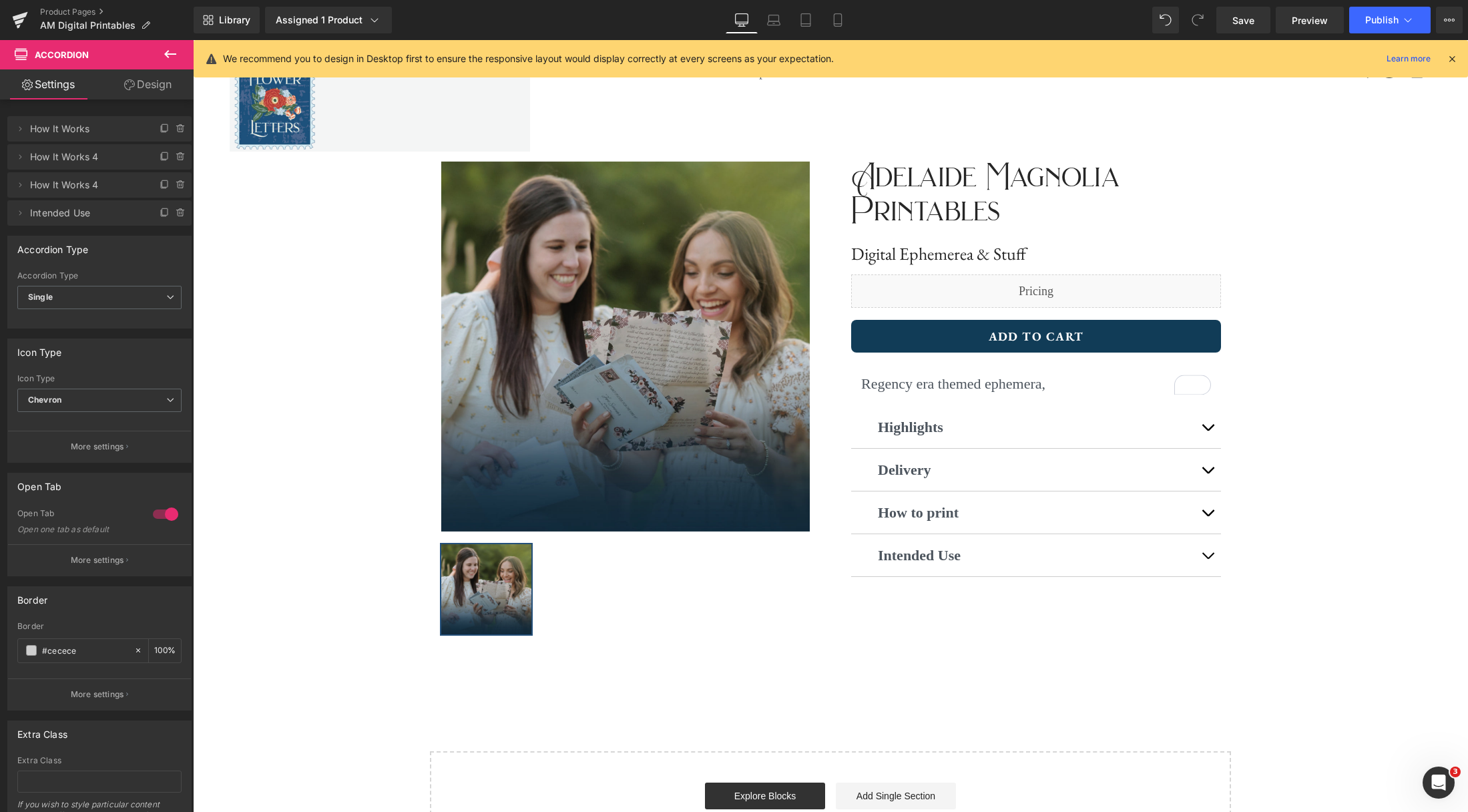
click at [168, 52] on icon at bounding box center [170, 53] width 16 height 16
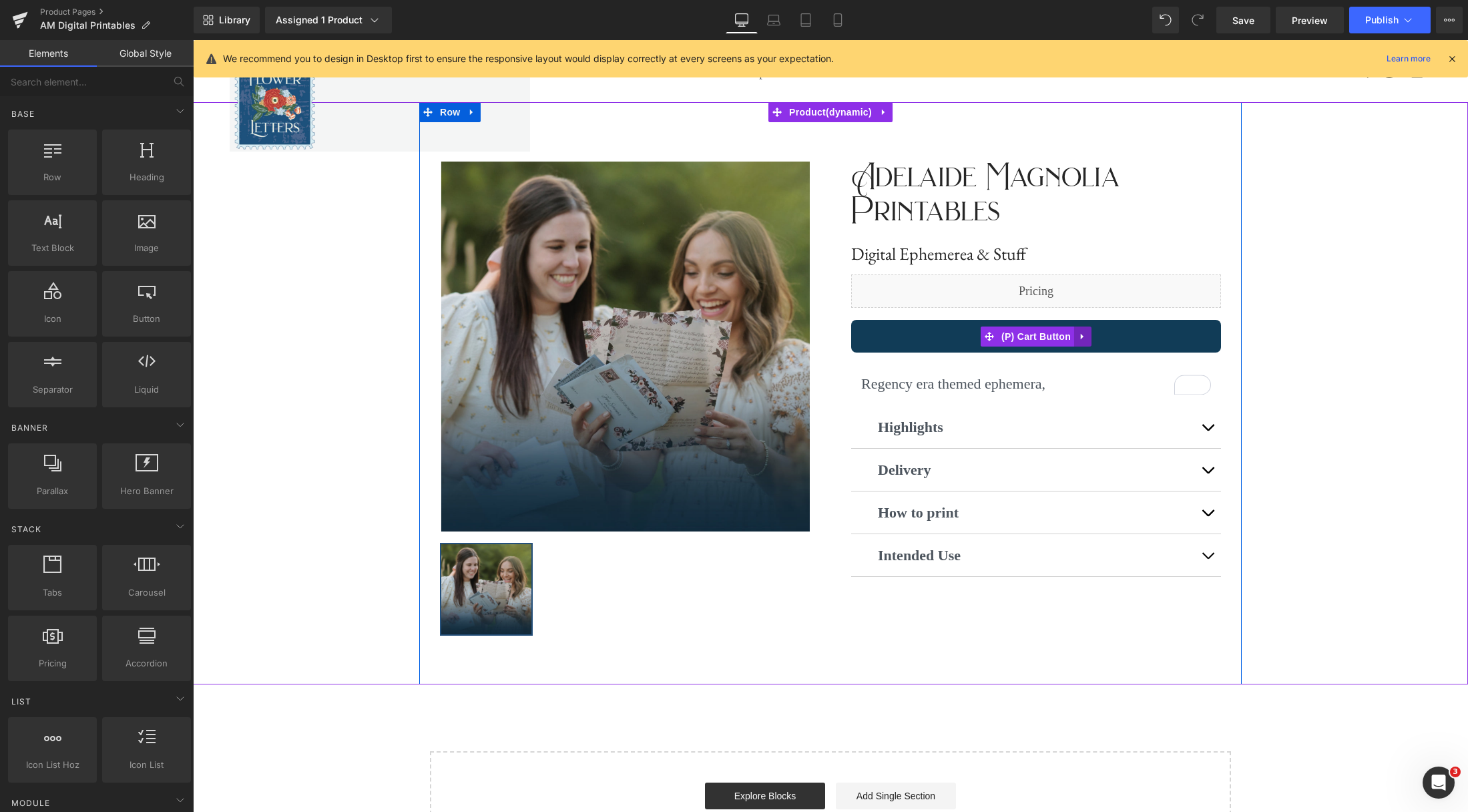
click at [1087, 338] on icon at bounding box center [1082, 336] width 9 height 10
click at [1077, 338] on icon at bounding box center [1074, 336] width 9 height 10
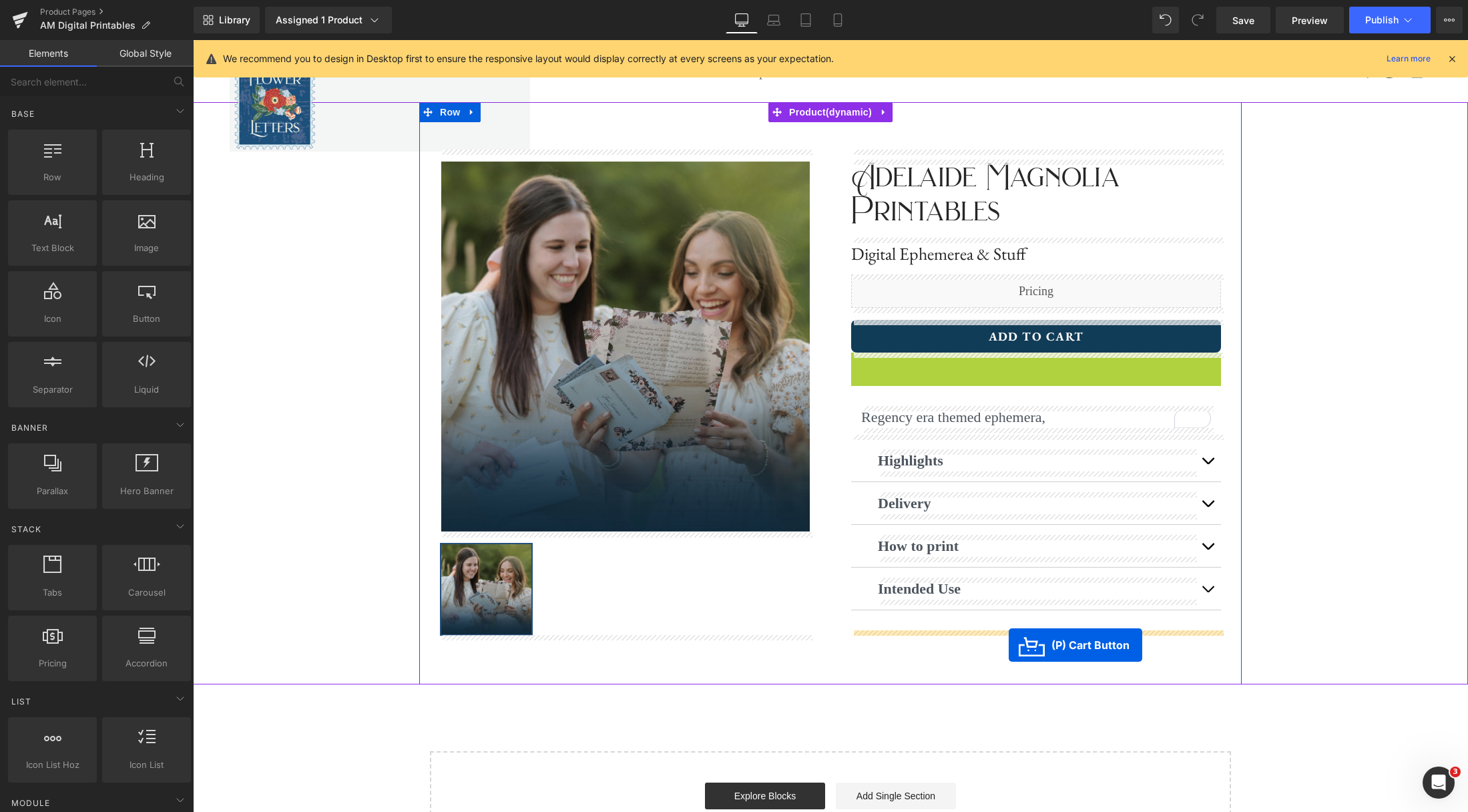
drag, startPoint x: 986, startPoint y: 369, endPoint x: 1009, endPoint y: 645, distance: 277.0
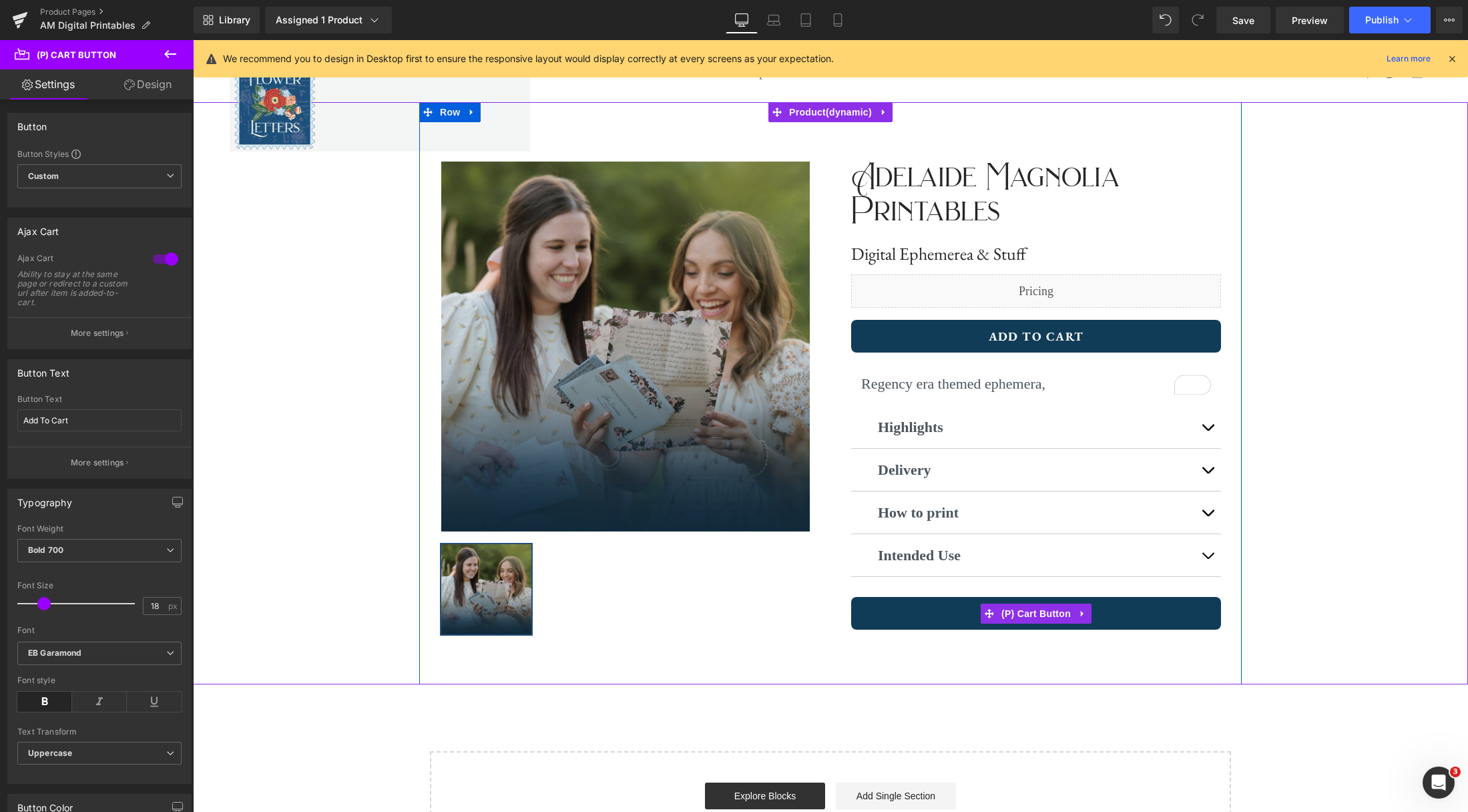
click at [1091, 619] on link at bounding box center [1082, 613] width 17 height 20
click at [1090, 617] on icon at bounding box center [1091, 613] width 9 height 10
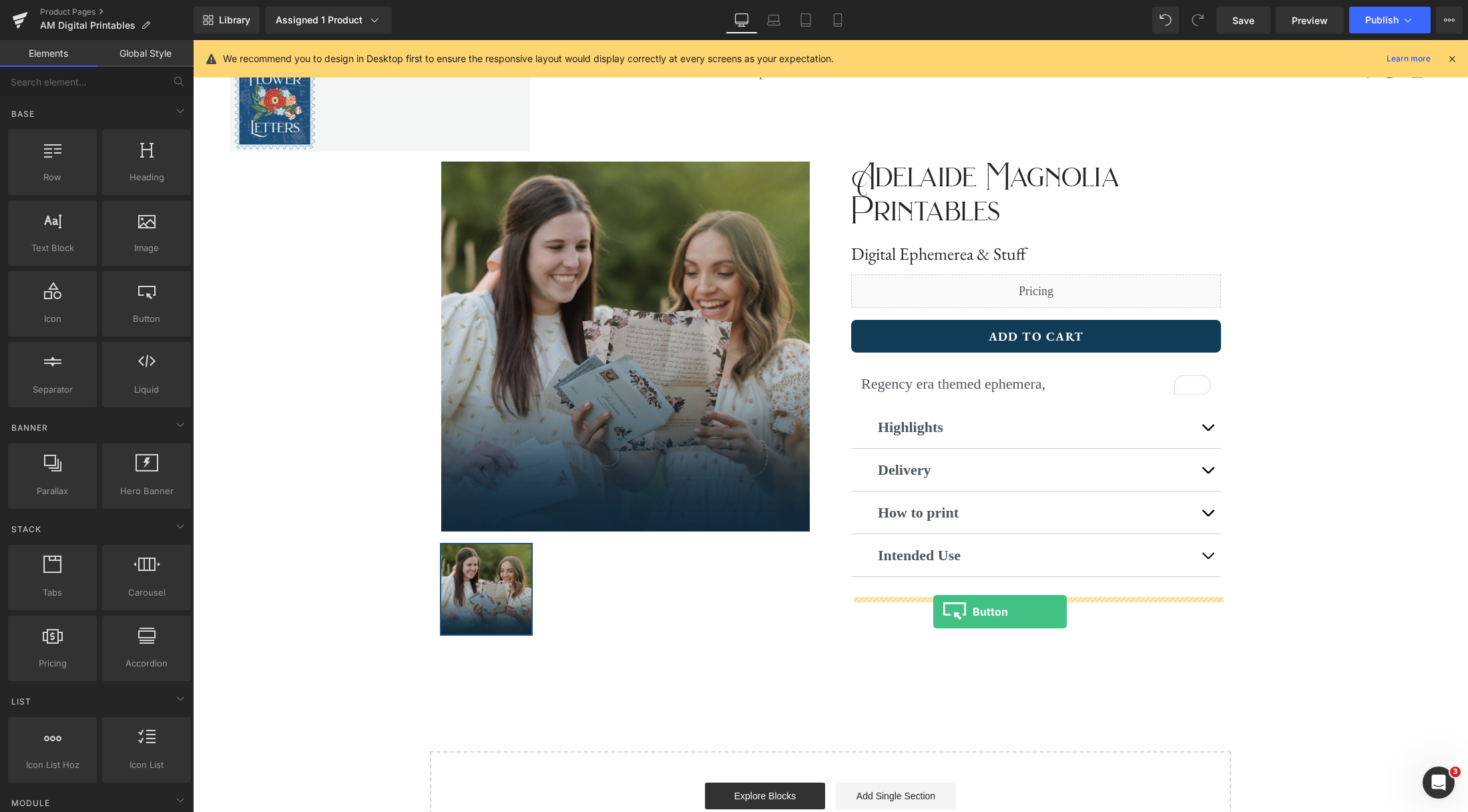
drag, startPoint x: 345, startPoint y: 340, endPoint x: 933, endPoint y: 611, distance: 647.4
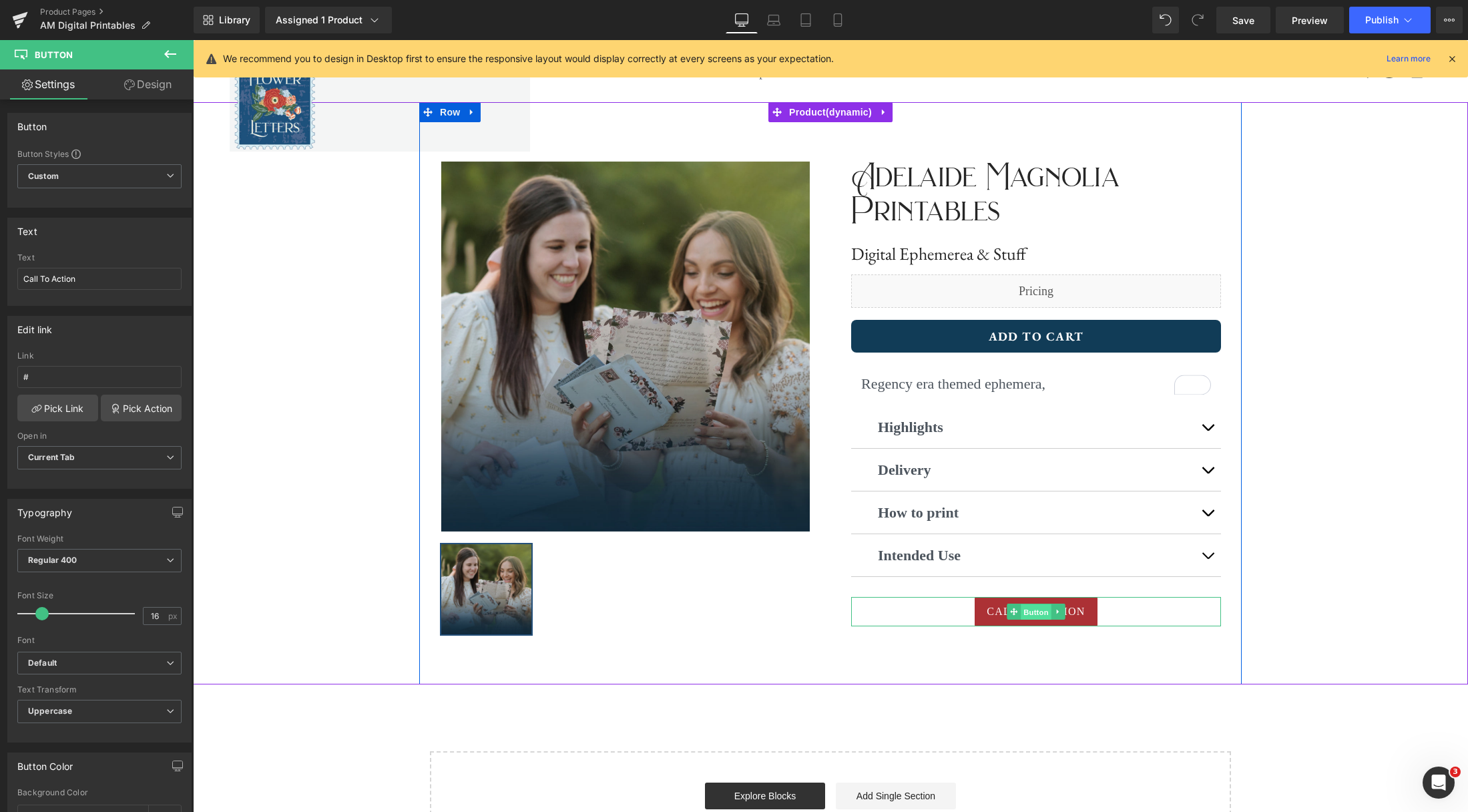
click at [1036, 614] on span "Button" at bounding box center [1036, 611] width 31 height 16
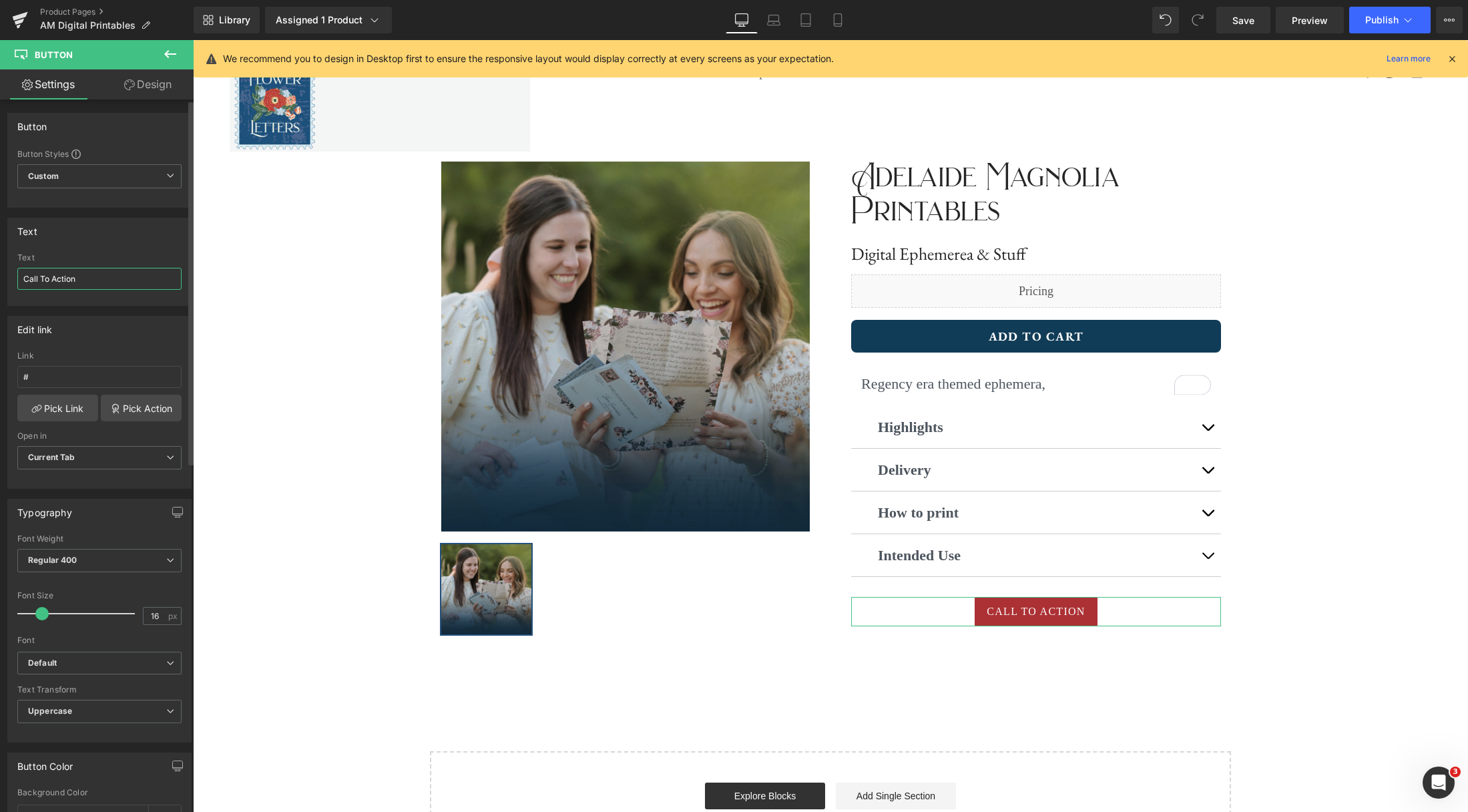
click at [116, 280] on input "Call To Action" at bounding box center [99, 278] width 164 height 22
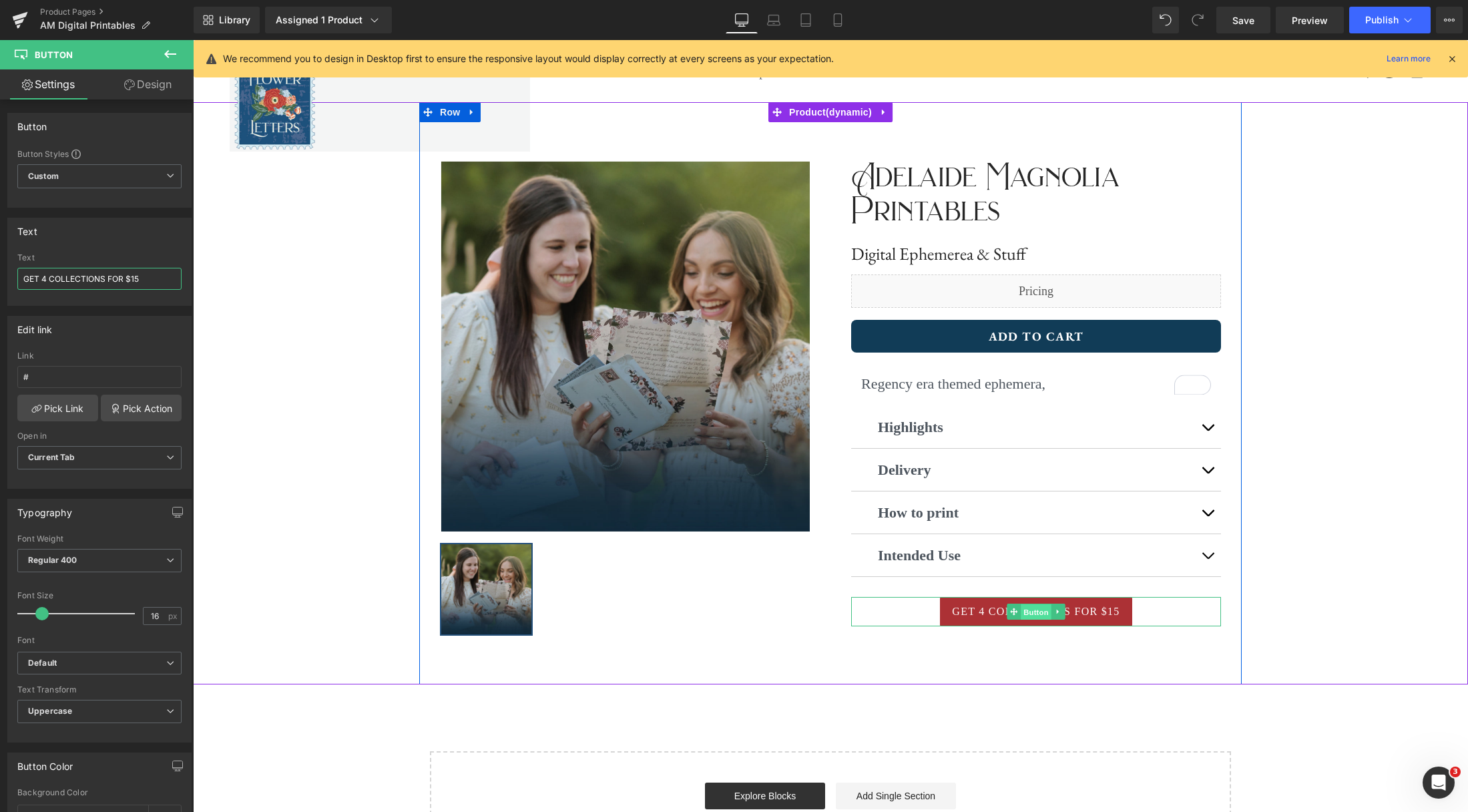
click at [1045, 617] on span "Button" at bounding box center [1036, 611] width 31 height 16
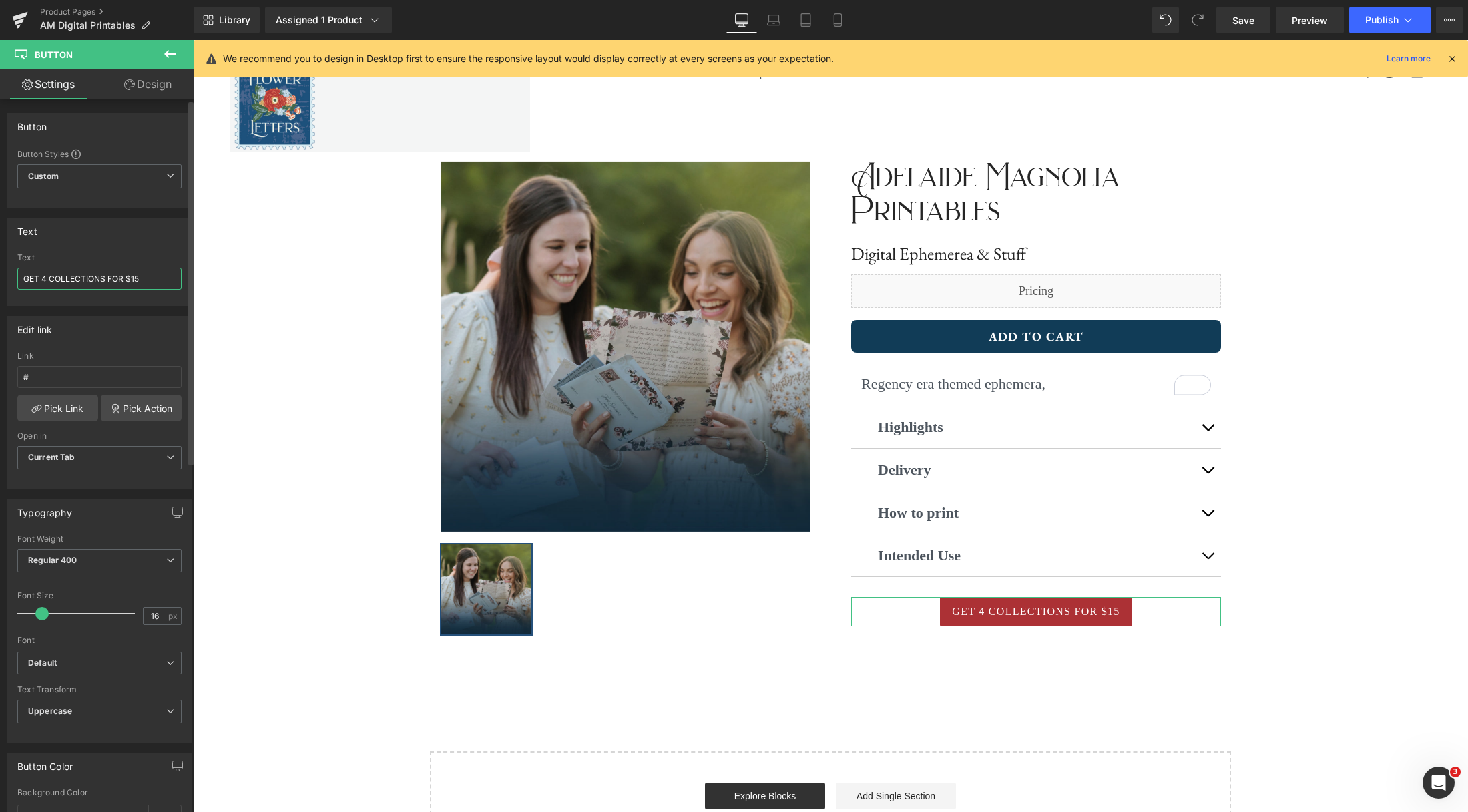
type input "GET 4 COLLECTIONS FOR $15"
click at [45, 610] on span at bounding box center [42, 613] width 13 height 13
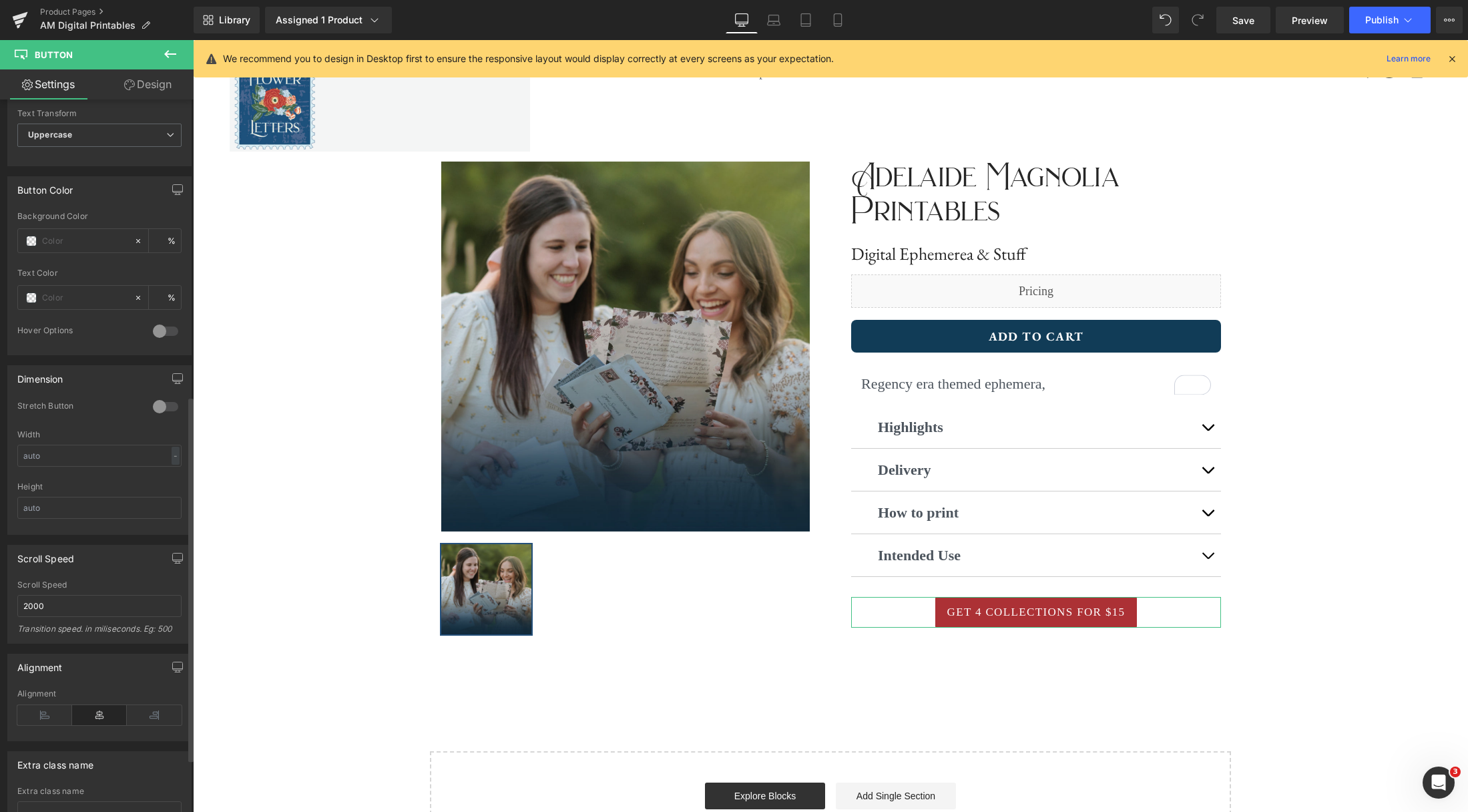
scroll to position [578, 0]
click at [158, 408] on div at bounding box center [166, 405] width 32 height 22
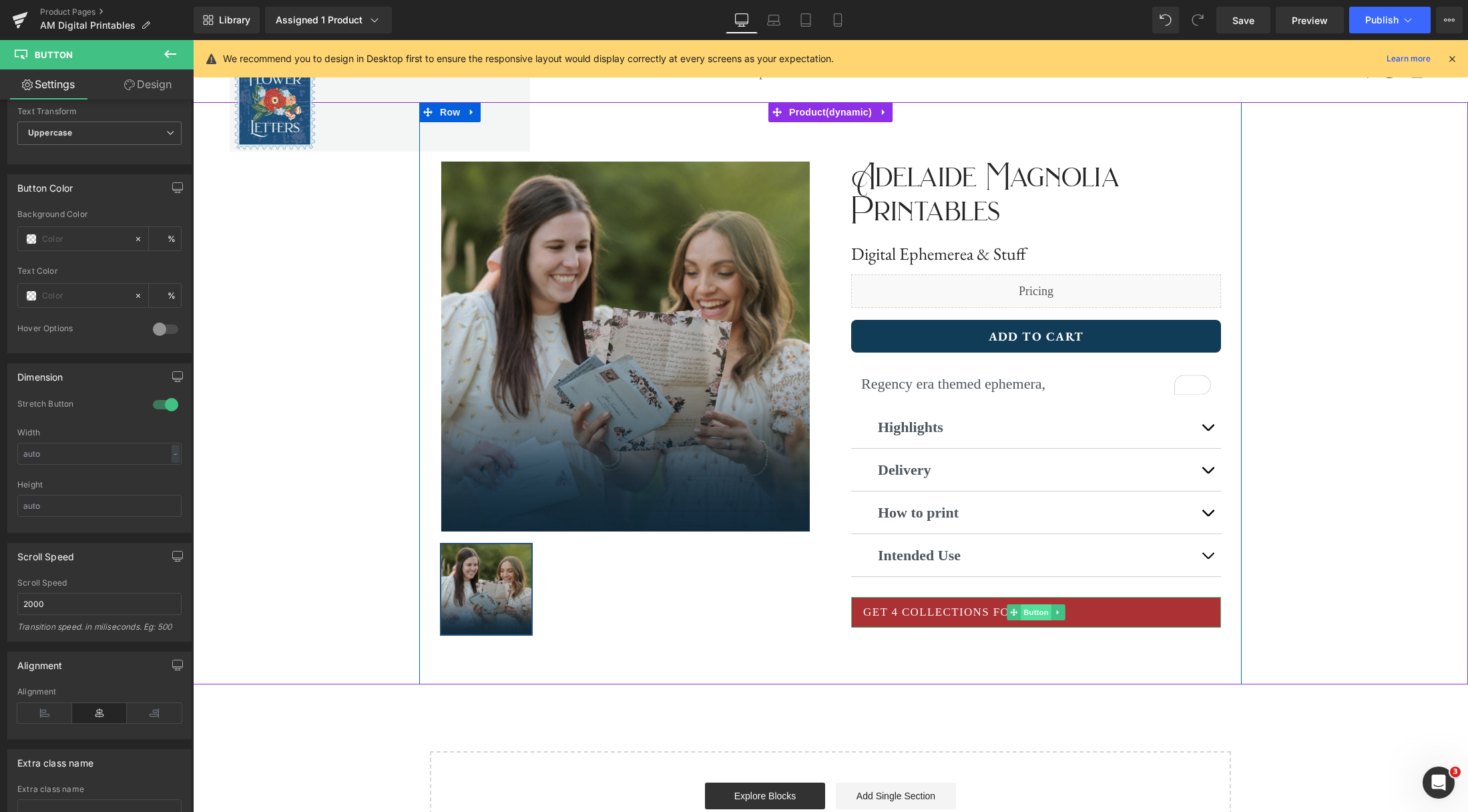
click at [1040, 619] on span "Button" at bounding box center [1036, 611] width 31 height 16
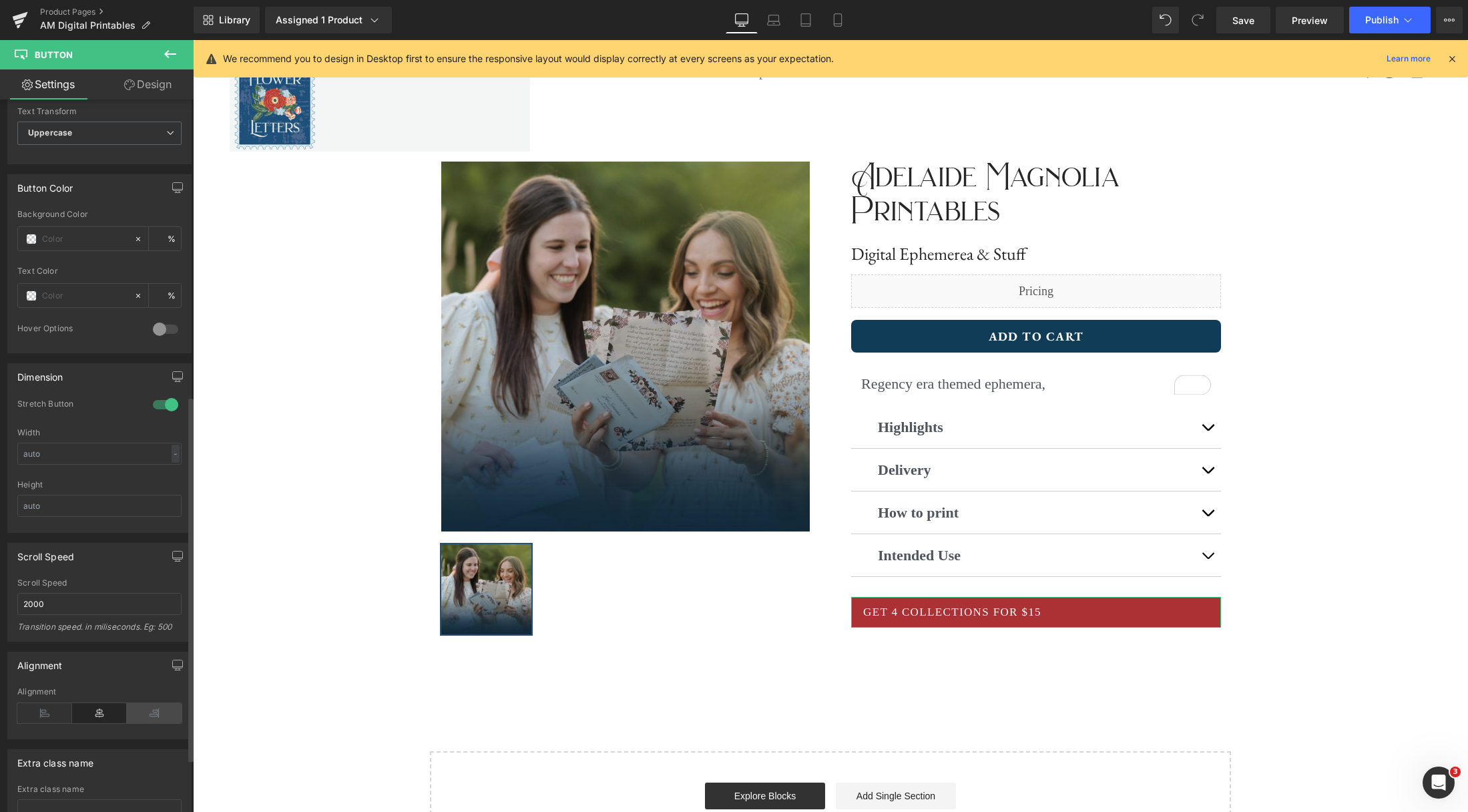
click at [150, 711] on icon at bounding box center [154, 713] width 55 height 20
drag, startPoint x: 106, startPoint y: 708, endPoint x: 60, endPoint y: 713, distance: 46.3
click at [106, 708] on icon at bounding box center [100, 713] width 55 height 20
click at [43, 712] on icon at bounding box center [45, 713] width 55 height 20
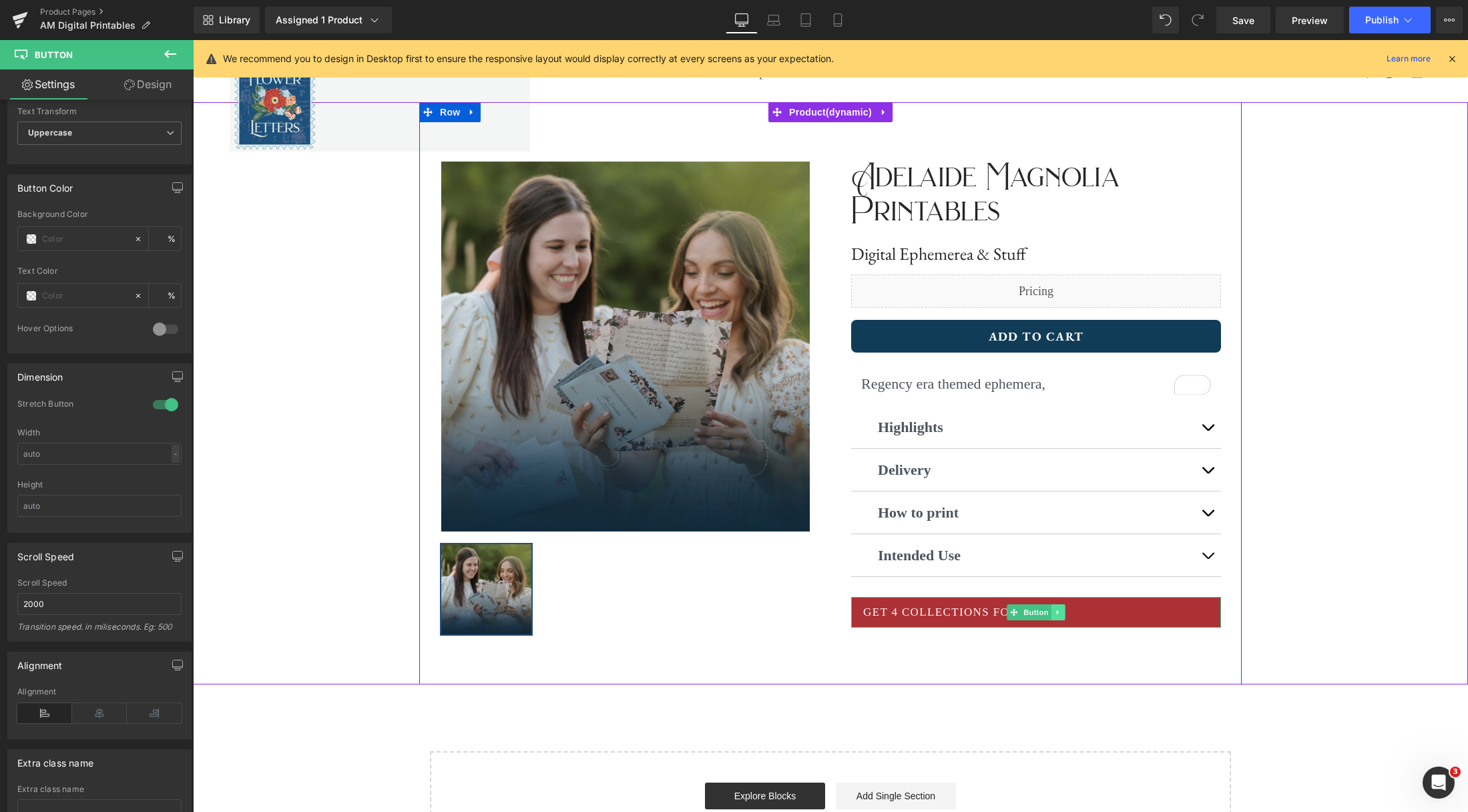
click at [1064, 617] on link at bounding box center [1058, 611] width 14 height 16
click at [1018, 616] on link "Button" at bounding box center [1008, 611] width 44 height 16
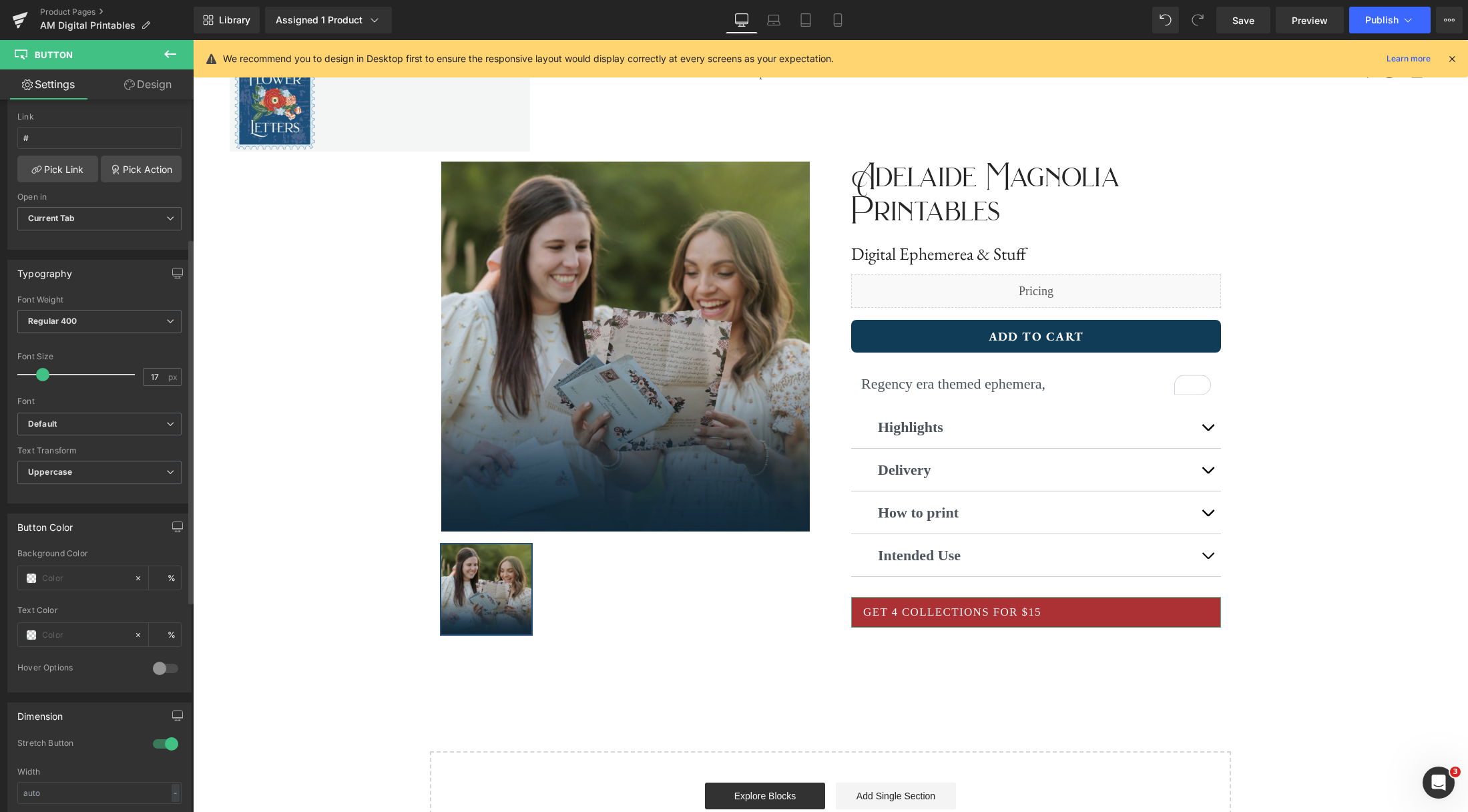
scroll to position [140, 0]
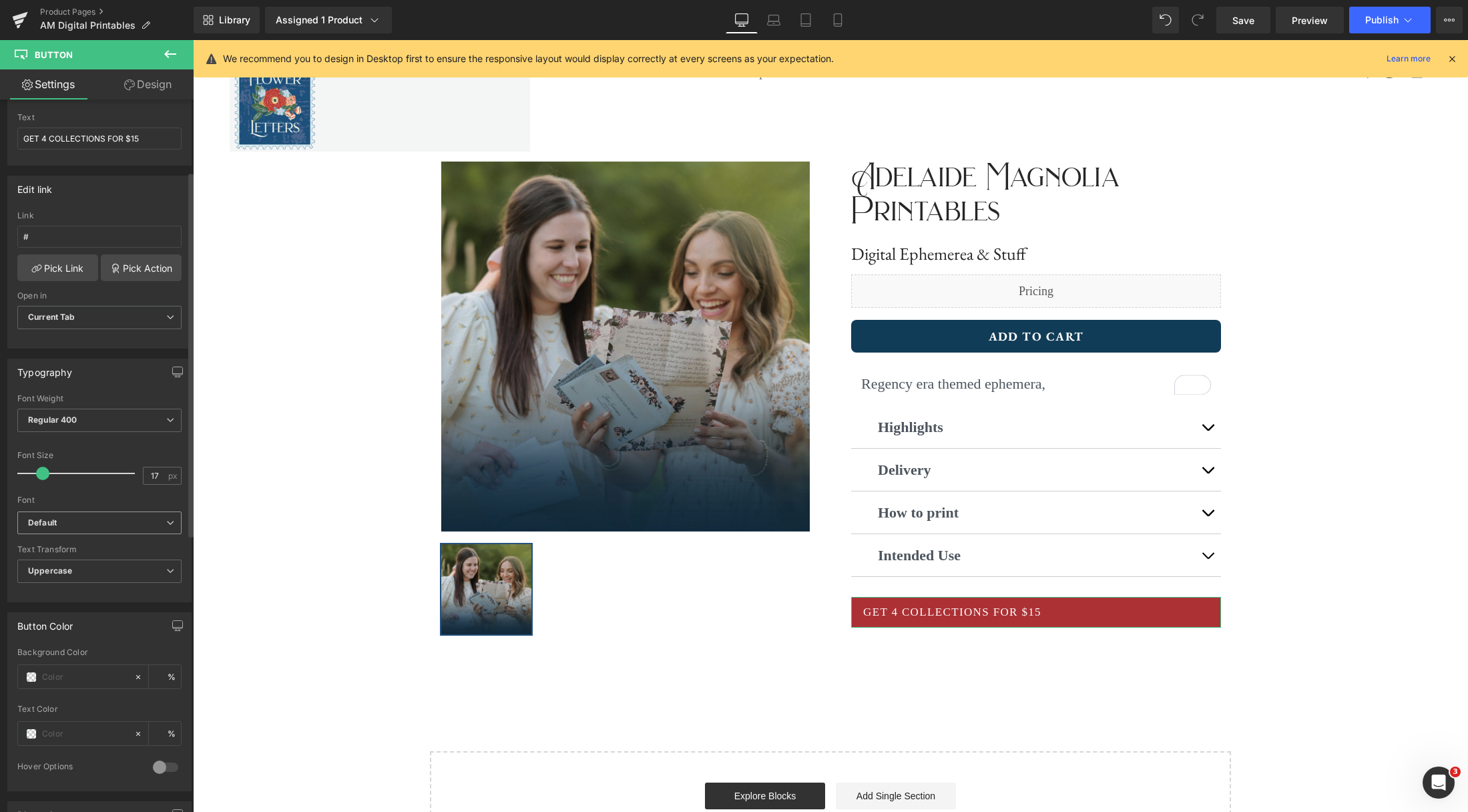
click at [167, 519] on icon at bounding box center [171, 523] width 8 height 8
click at [112, 566] on li "Lato" at bounding box center [100, 573] width 165 height 22
click at [162, 426] on span "Regular 400" at bounding box center [99, 420] width 164 height 23
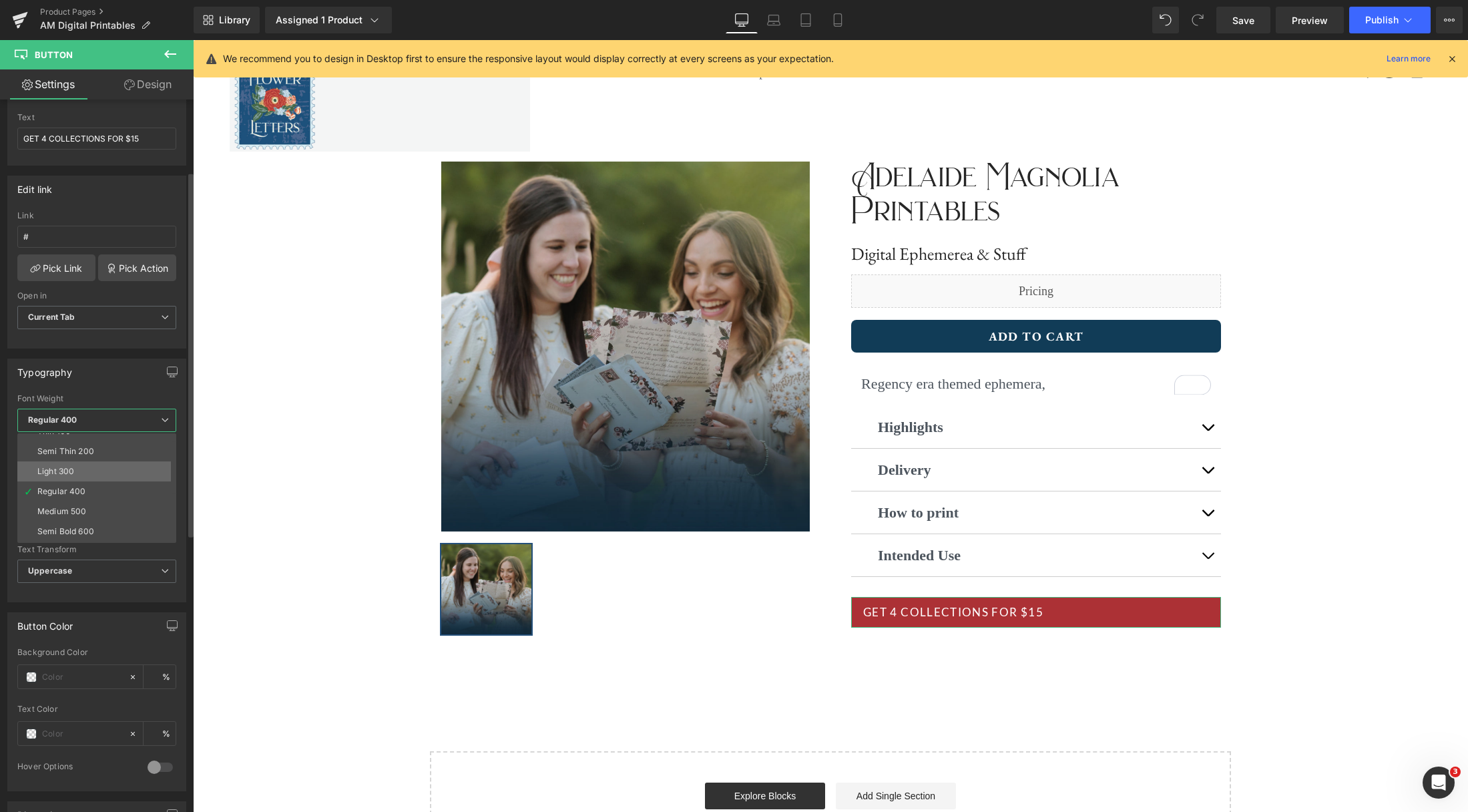
scroll to position [13, 0]
click at [166, 411] on span "Regular 400" at bounding box center [97, 420] width 159 height 23
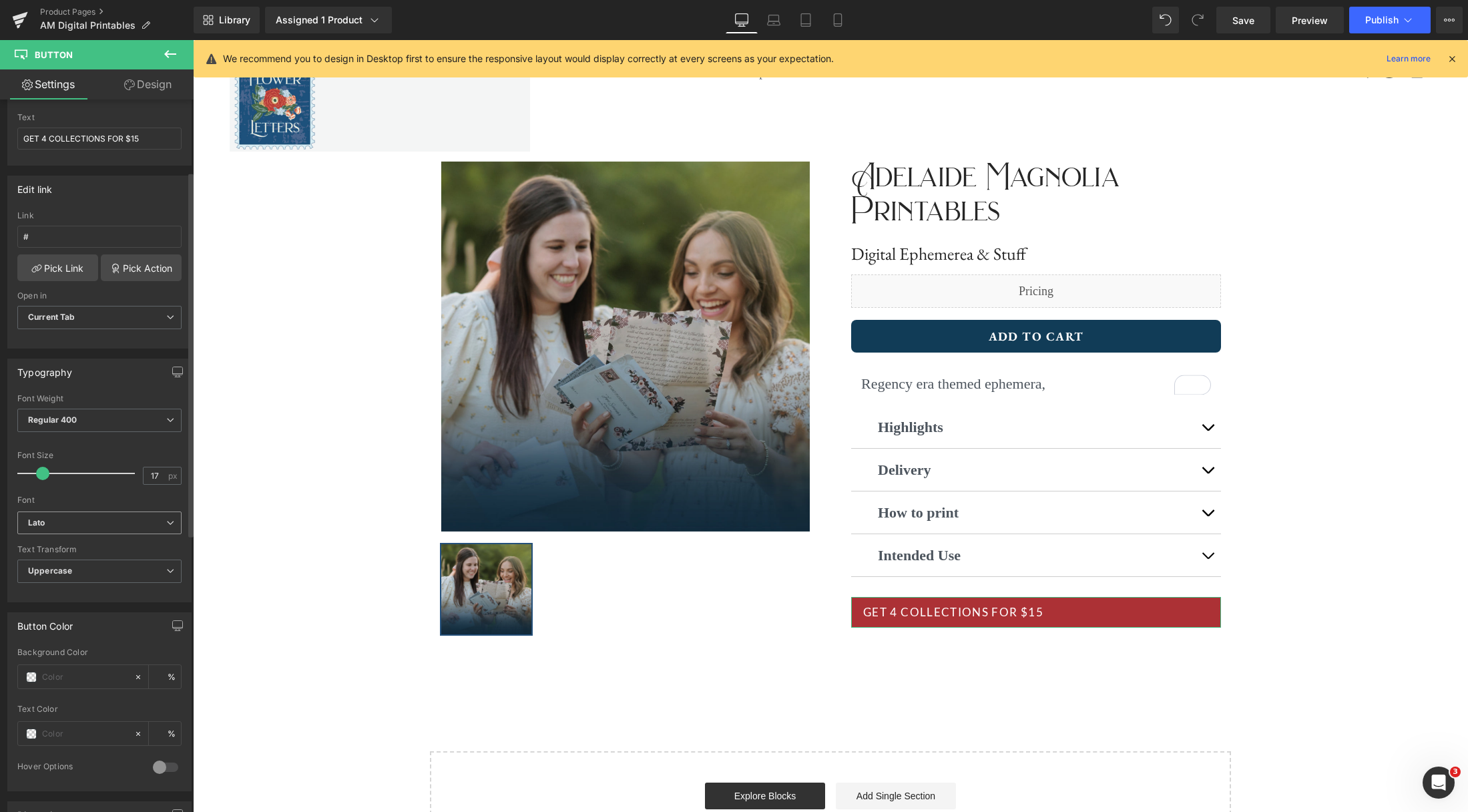
click at [157, 526] on b "Lato" at bounding box center [97, 523] width 138 height 12
click at [102, 590] on li "Bodoni Moda" at bounding box center [100, 594] width 165 height 22
click at [169, 519] on icon at bounding box center [171, 523] width 8 height 8
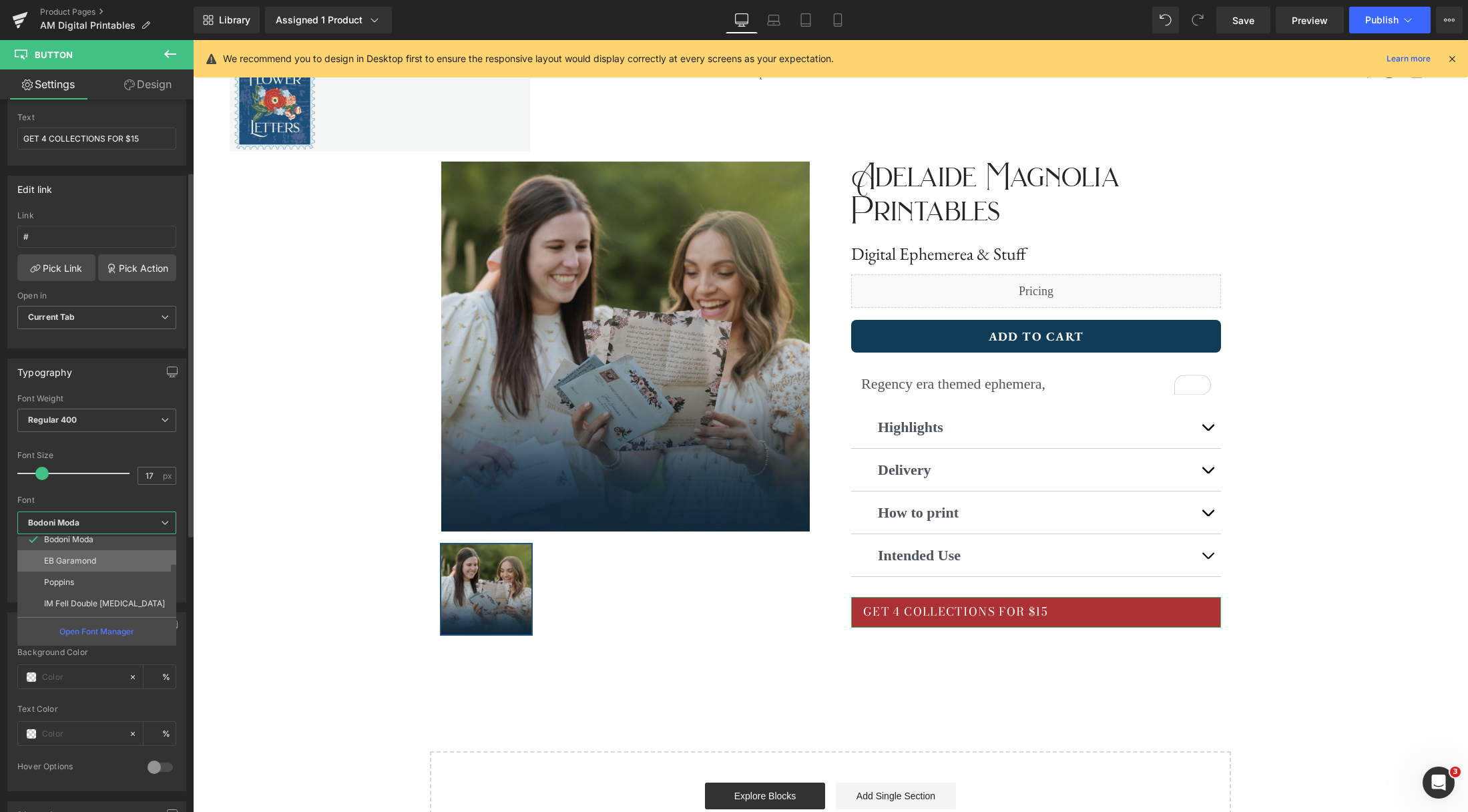
scroll to position [96, 0]
click at [127, 552] on li "EB Garamond" at bounding box center [100, 558] width 165 height 22
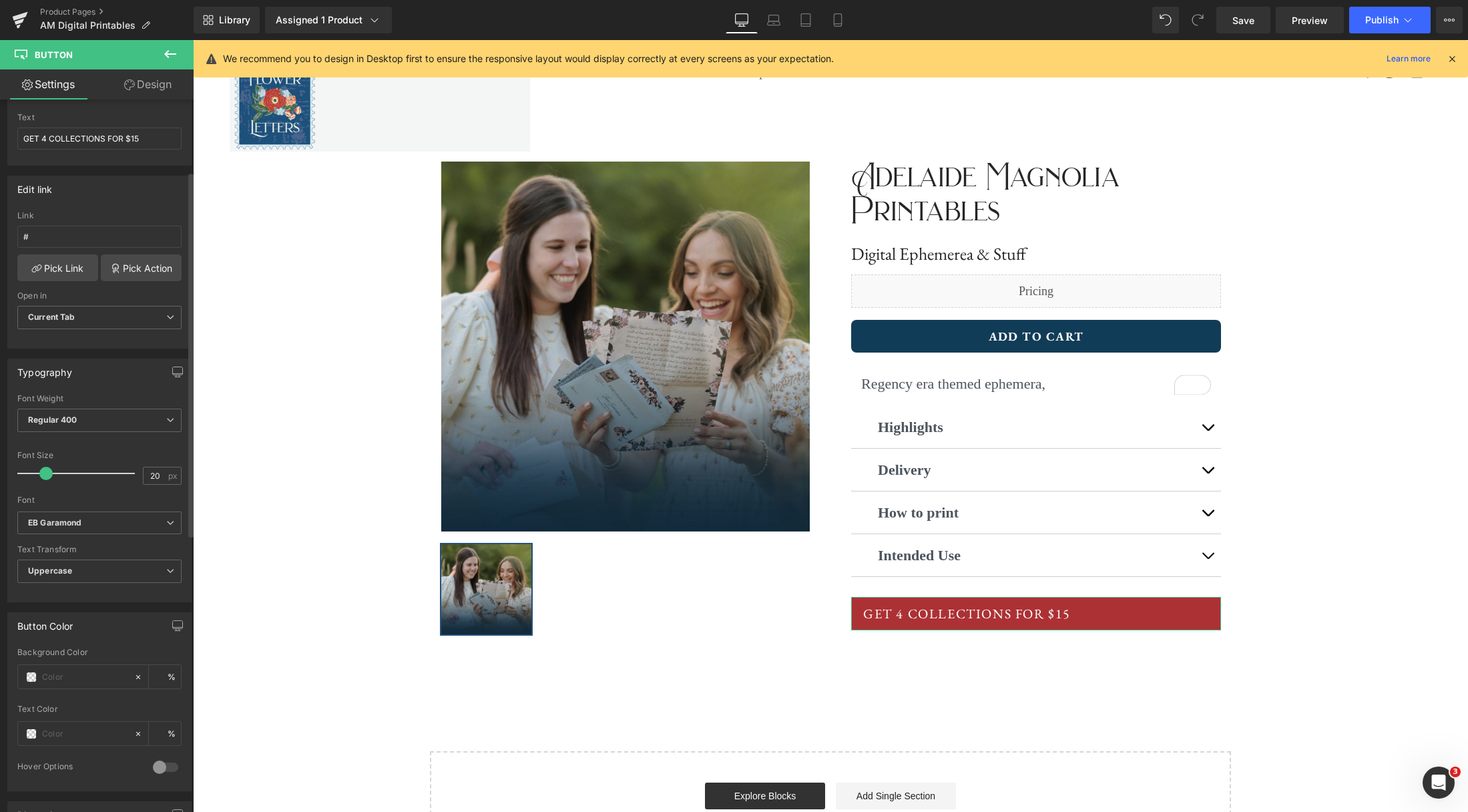
type input "21"
click at [49, 472] on span at bounding box center [47, 473] width 13 height 13
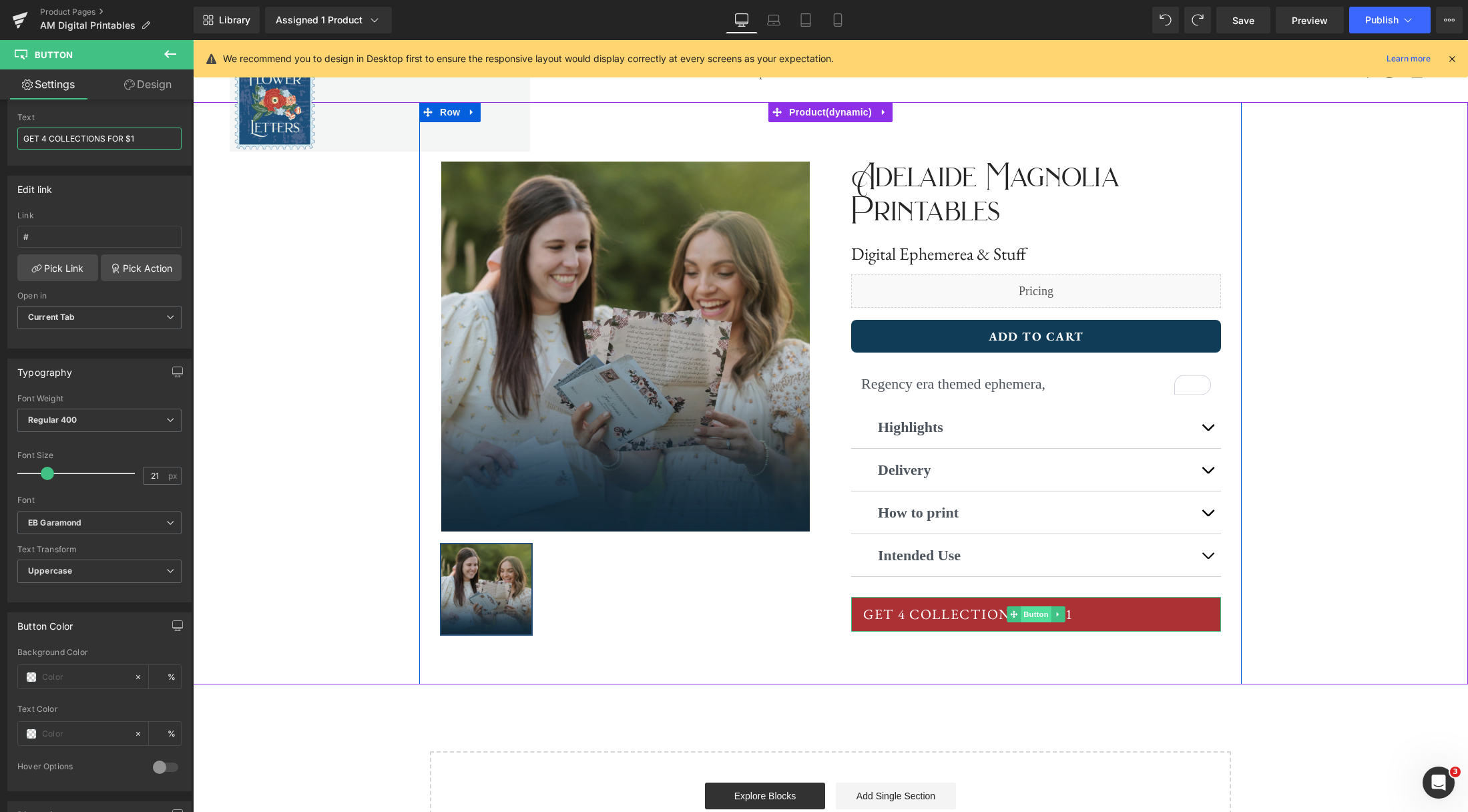
click at [1035, 616] on span "Button" at bounding box center [1036, 614] width 31 height 16
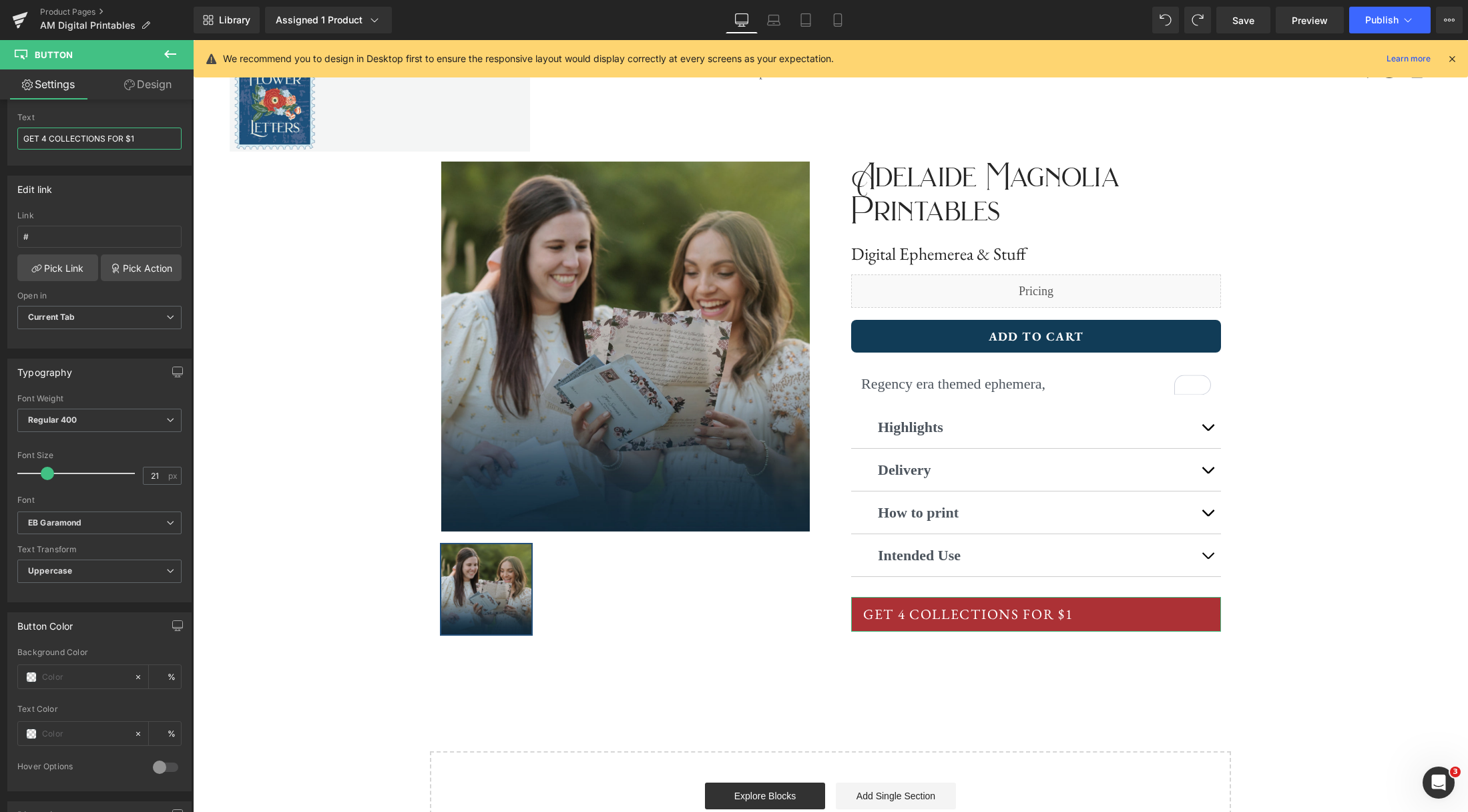
type input "GET 4 COLLECTIONS FOR $1"
click at [152, 88] on link "Design" at bounding box center [147, 84] width 97 height 30
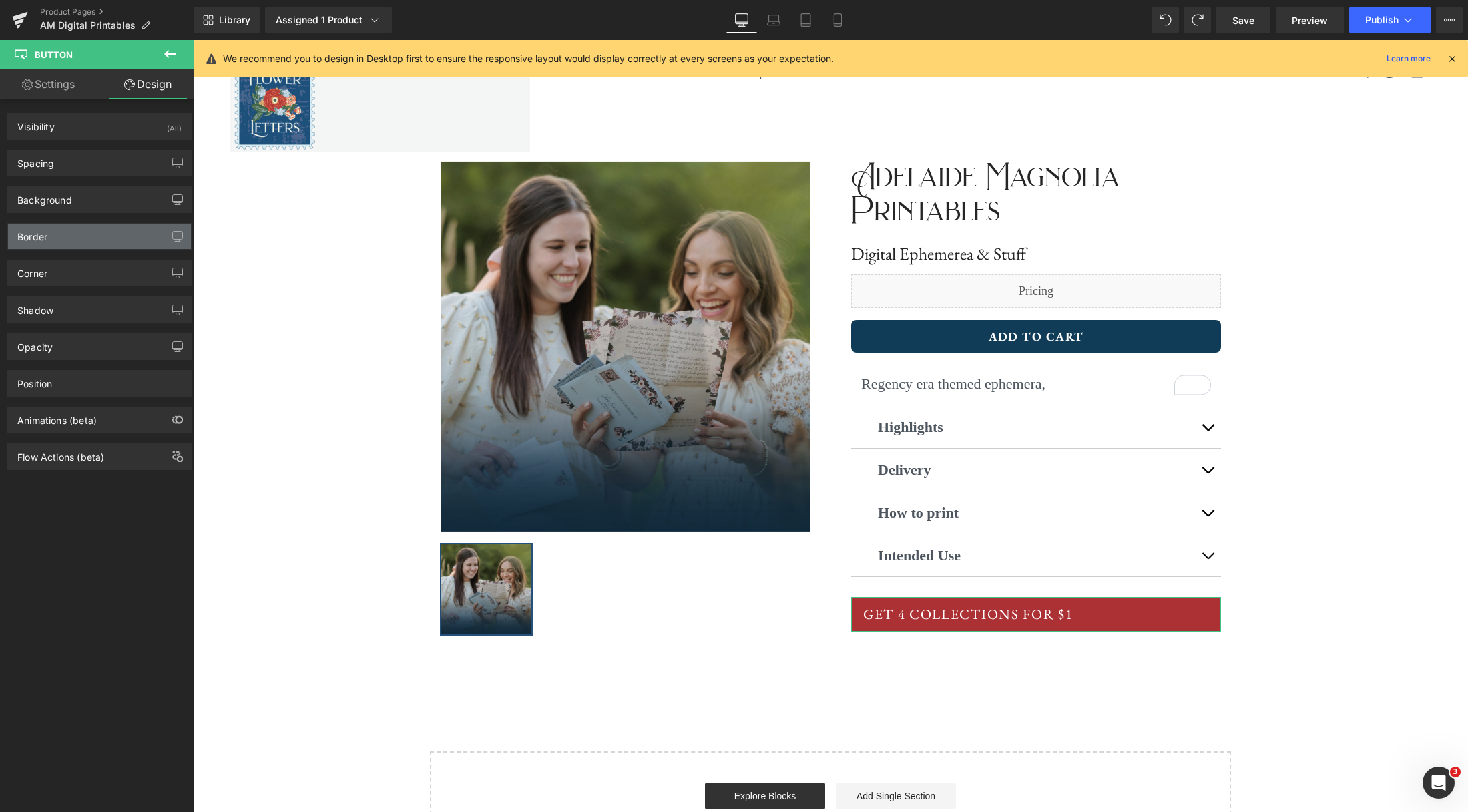
click at [95, 243] on div "Border" at bounding box center [100, 236] width 183 height 25
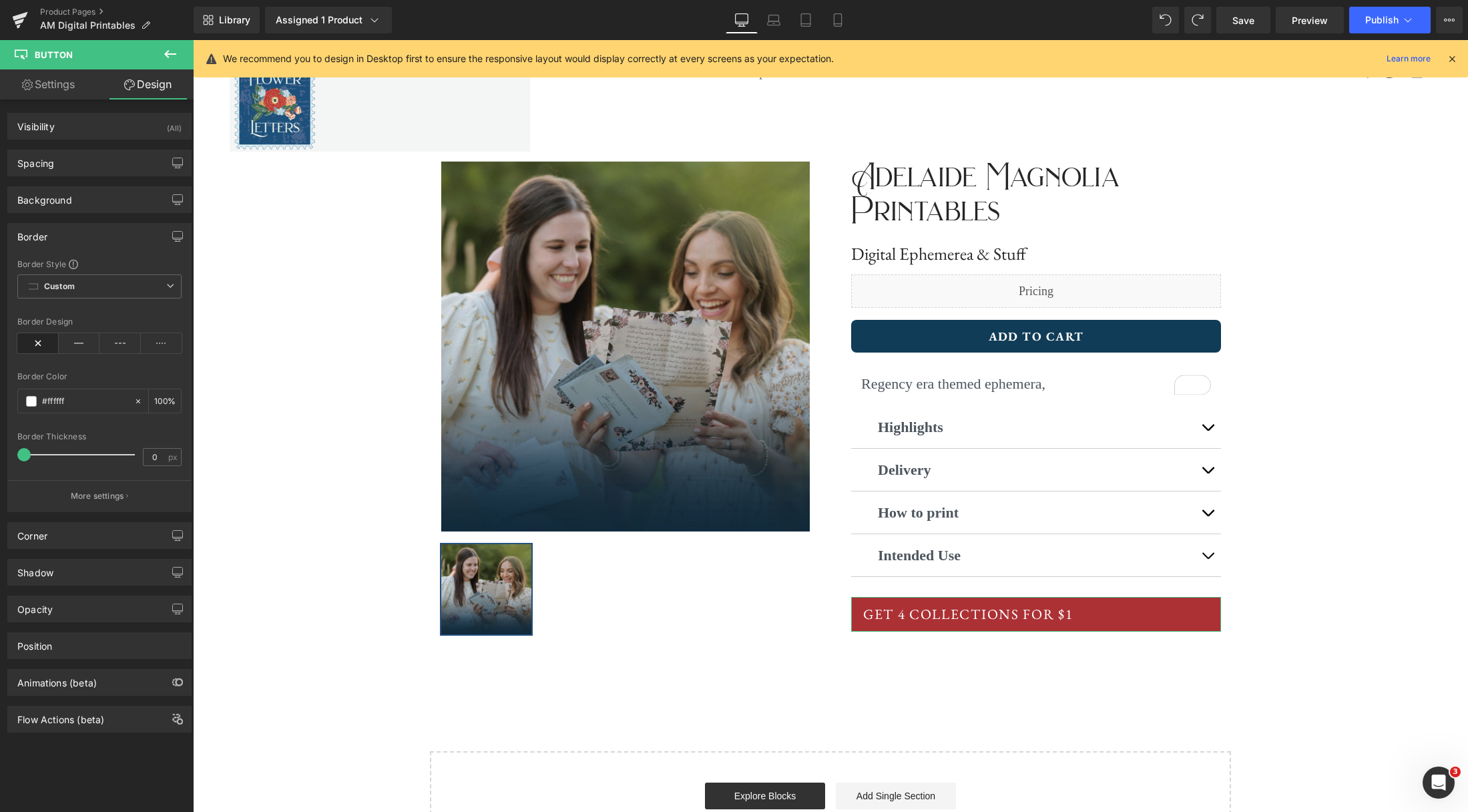
click at [95, 243] on div "Border" at bounding box center [100, 236] width 183 height 25
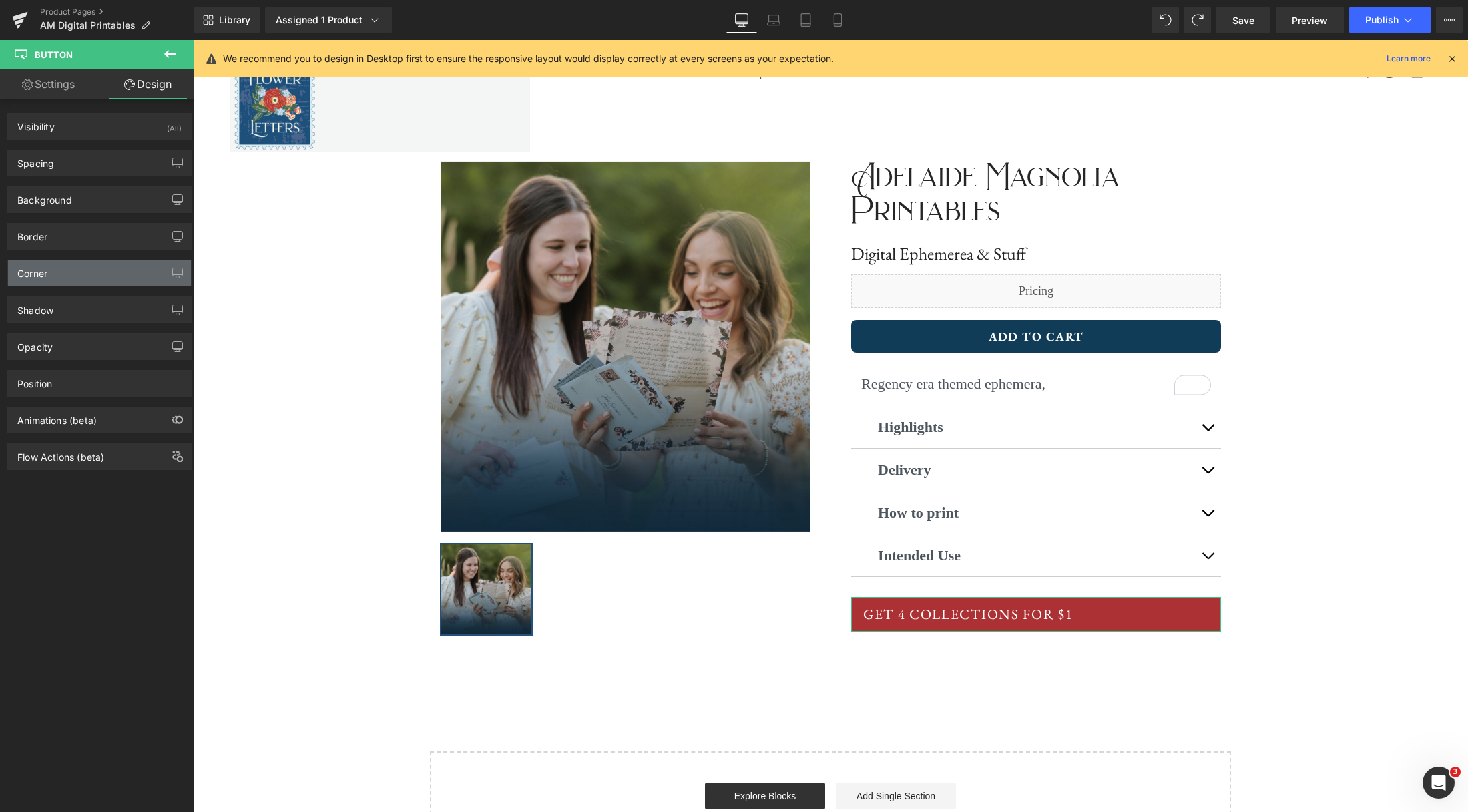
click at [86, 273] on div "Corner" at bounding box center [100, 273] width 183 height 25
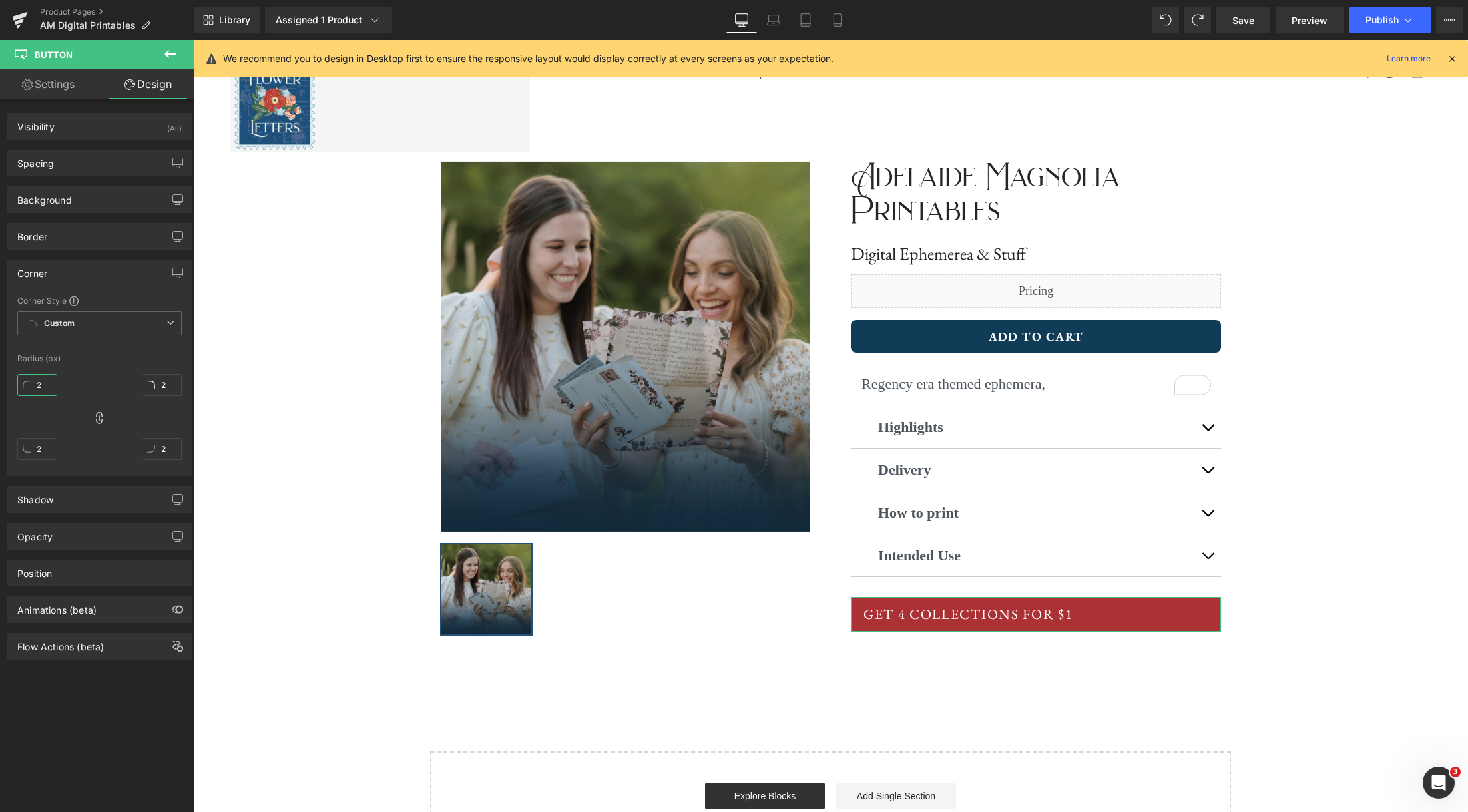
click at [47, 385] on input "2" at bounding box center [37, 385] width 40 height 22
type input "5"
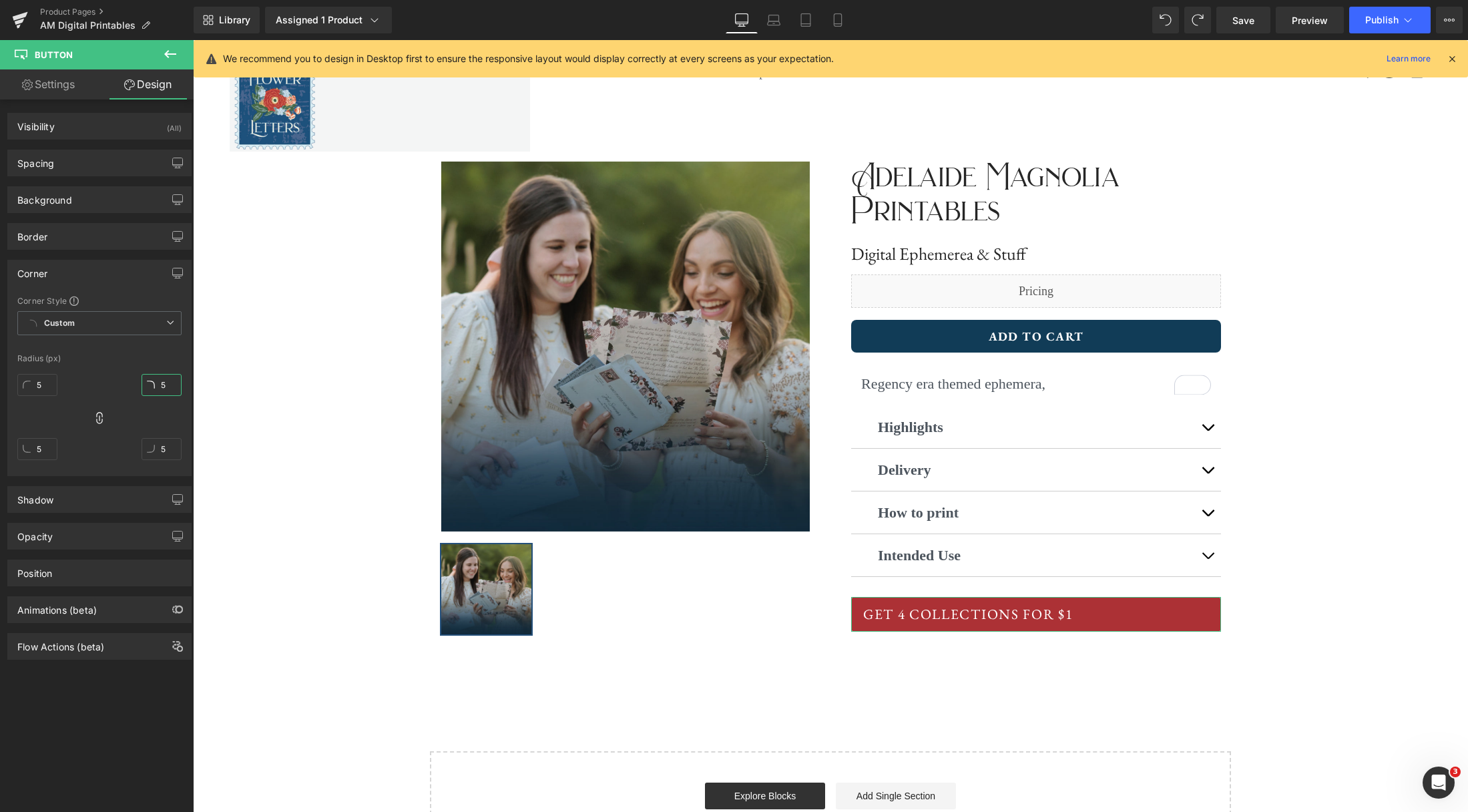
click at [167, 381] on input "5" at bounding box center [162, 385] width 40 height 22
click at [40, 444] on input "5" at bounding box center [37, 449] width 40 height 22
click at [162, 449] on input "5" at bounding box center [162, 449] width 40 height 22
click at [92, 436] on div "5px 5 5px 5 5px 5 5px 5" at bounding box center [99, 421] width 164 height 107
click at [40, 384] on input "5" at bounding box center [37, 385] width 40 height 22
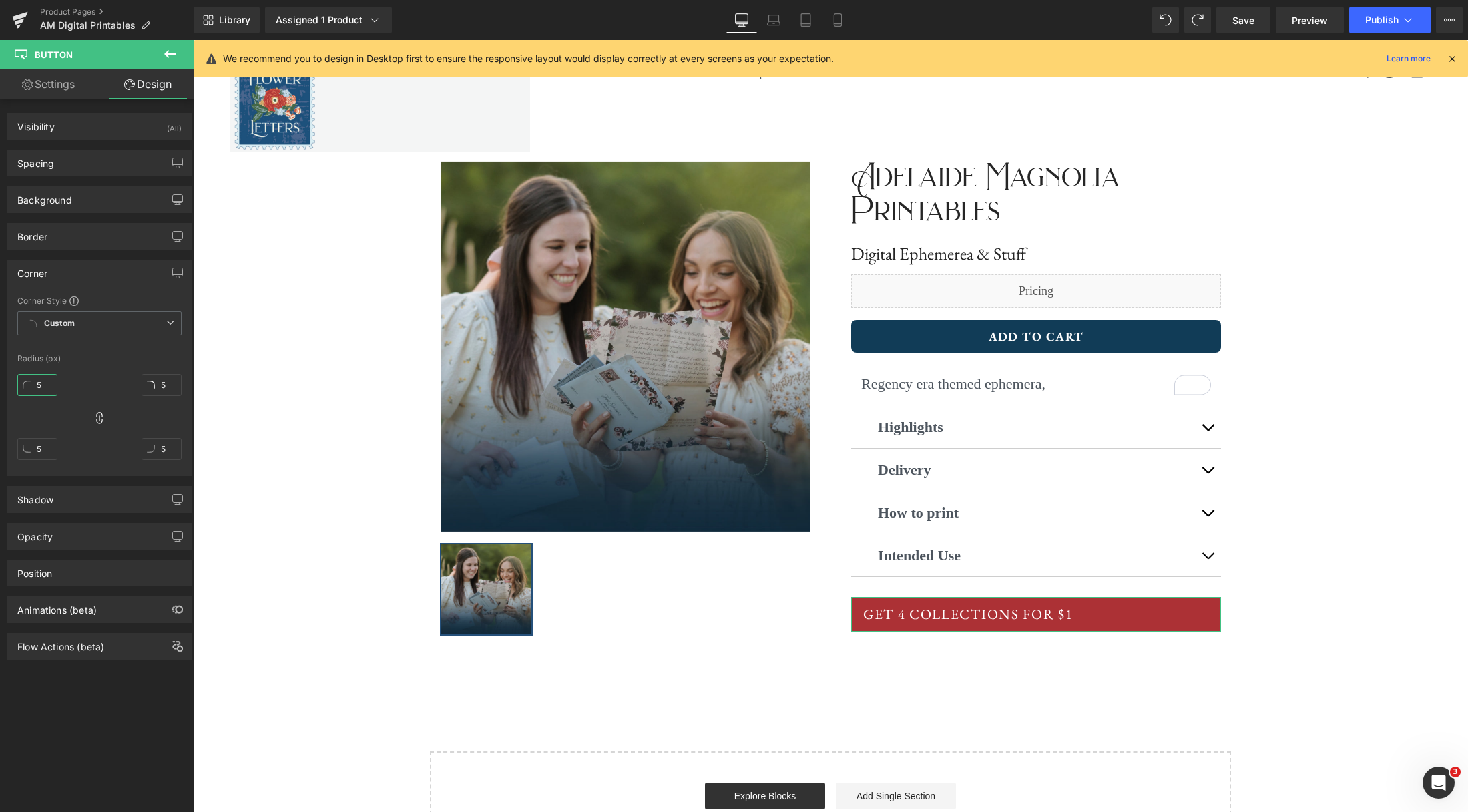
type input "7"
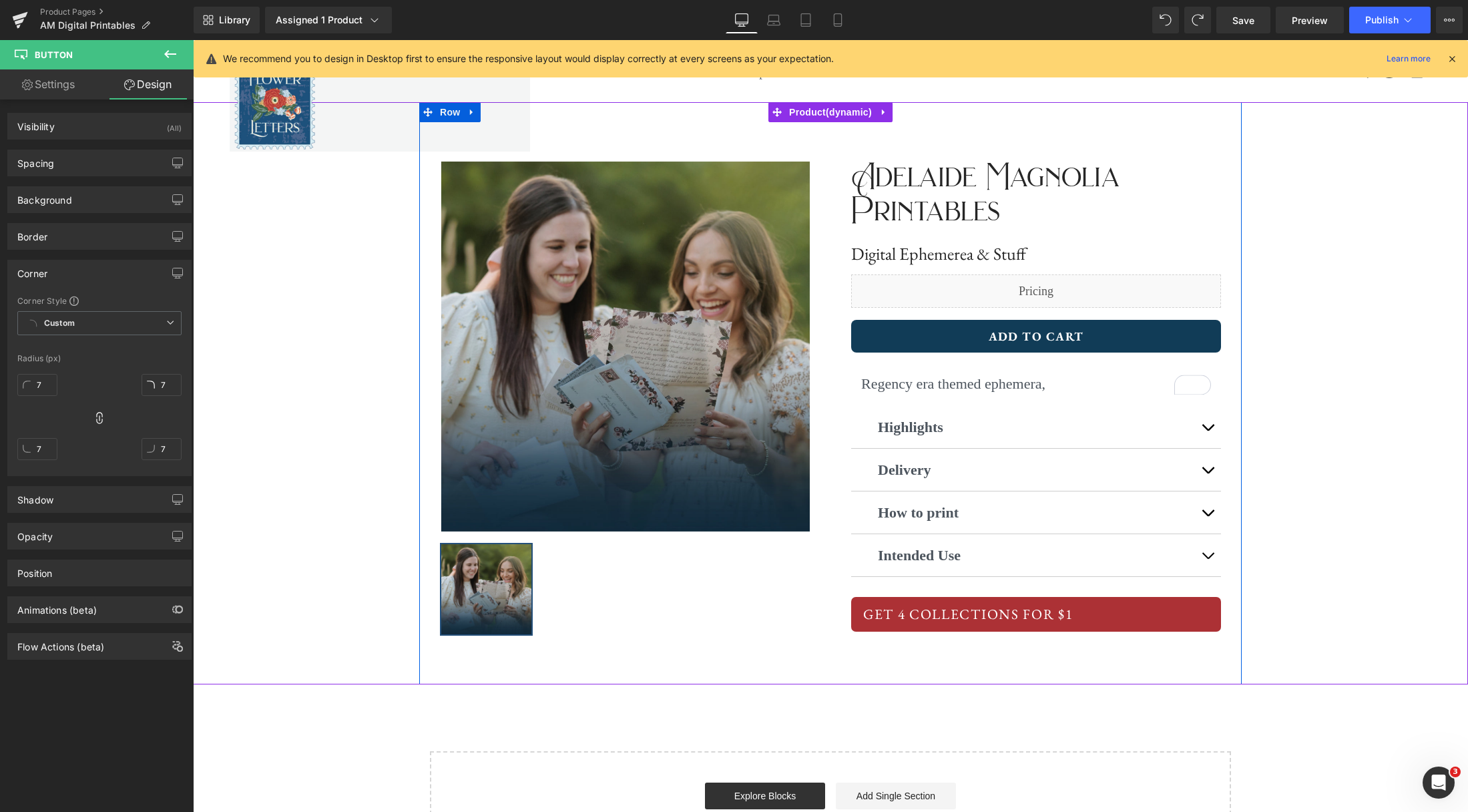
click at [1149, 650] on div "‹ › (P) Image List ‹ › (P) Image List Adelaide Magnolia Printables Text Block D…" at bounding box center [830, 393] width 822 height 582
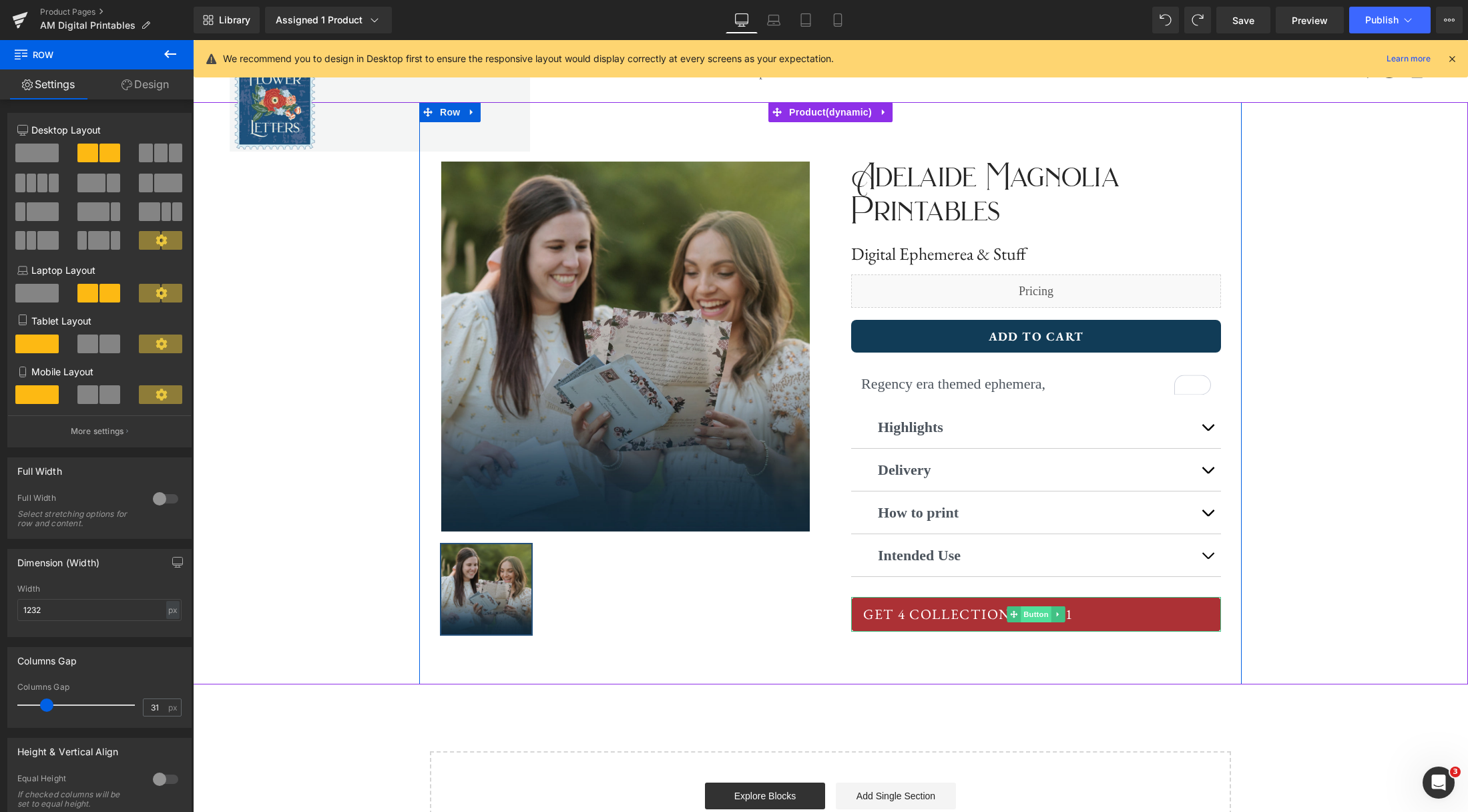
click at [1041, 613] on span "Button" at bounding box center [1036, 614] width 31 height 16
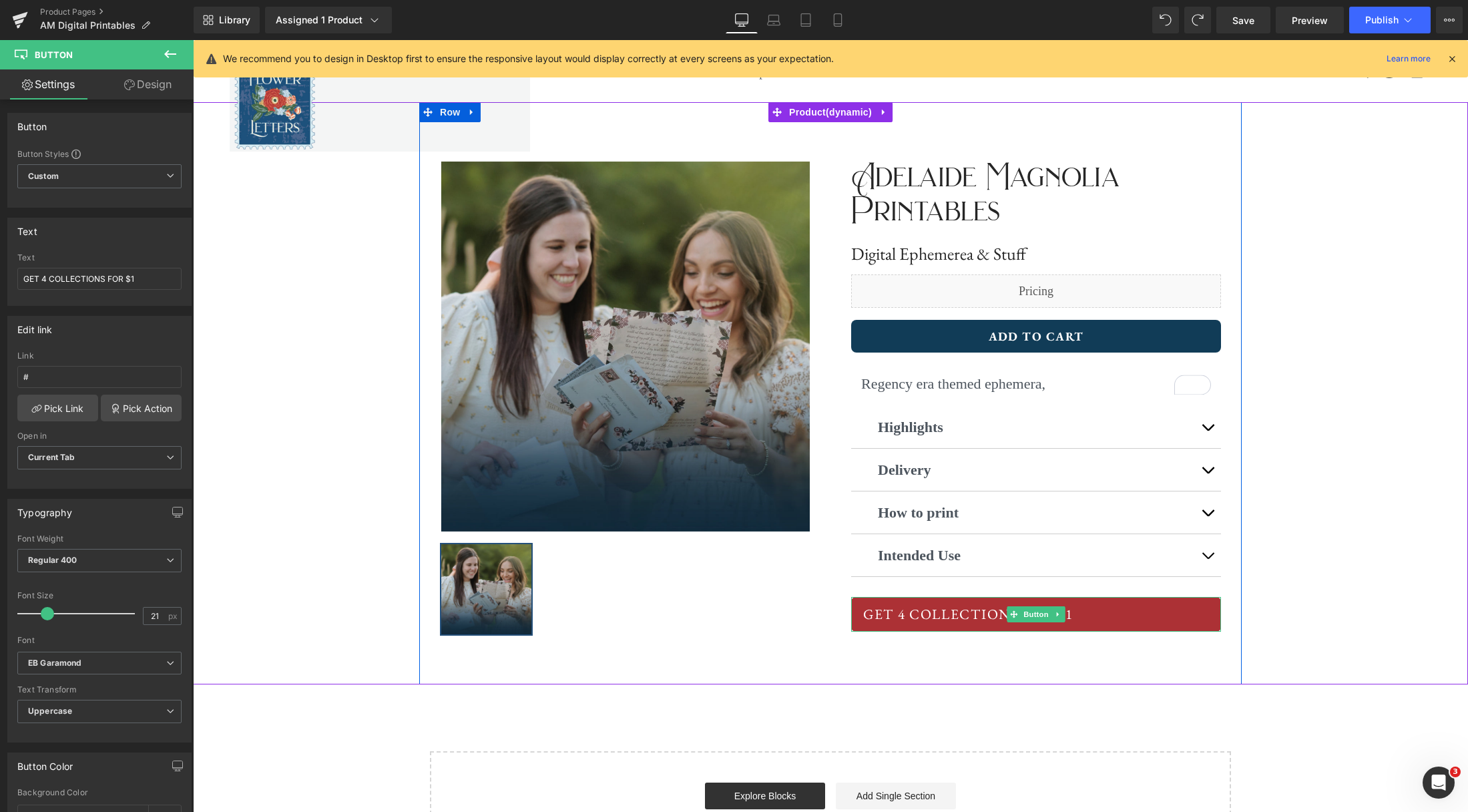
click at [1060, 613] on icon at bounding box center [1058, 614] width 7 height 8
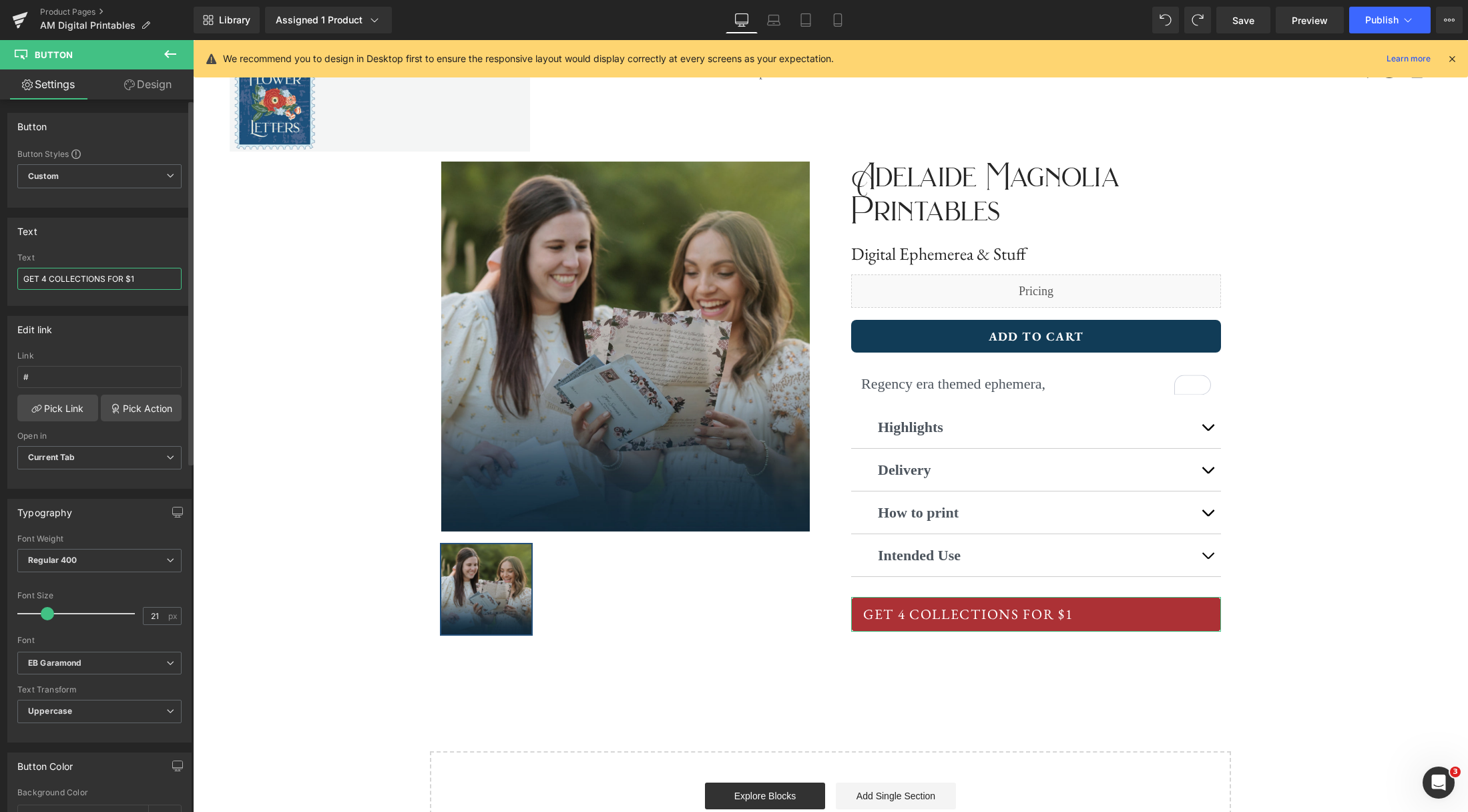
click at [40, 278] on input "GET 4 COLLECTIONS FOR $1" at bounding box center [99, 278] width 164 height 22
drag, startPoint x: 152, startPoint y: 280, endPoint x: 182, endPoint y: 281, distance: 30.0
click at [153, 280] on input "GET ALL 4 COLLECTIONS FOR $1" at bounding box center [99, 278] width 164 height 22
type input "GET ALL 4 COLLECTIONS FOR $14.95"
click at [842, 26] on icon at bounding box center [838, 20] width 13 height 13
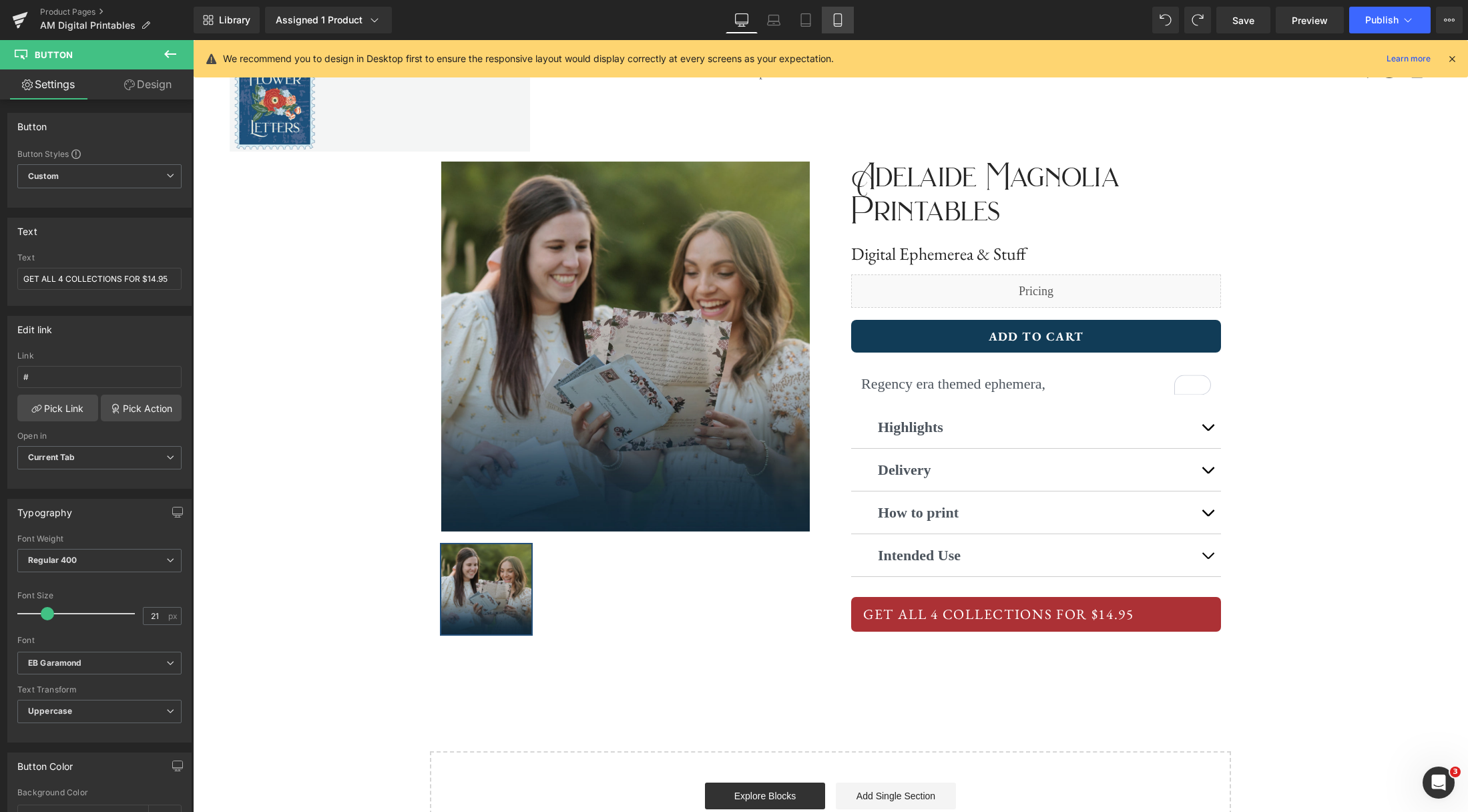
scroll to position [328, 0]
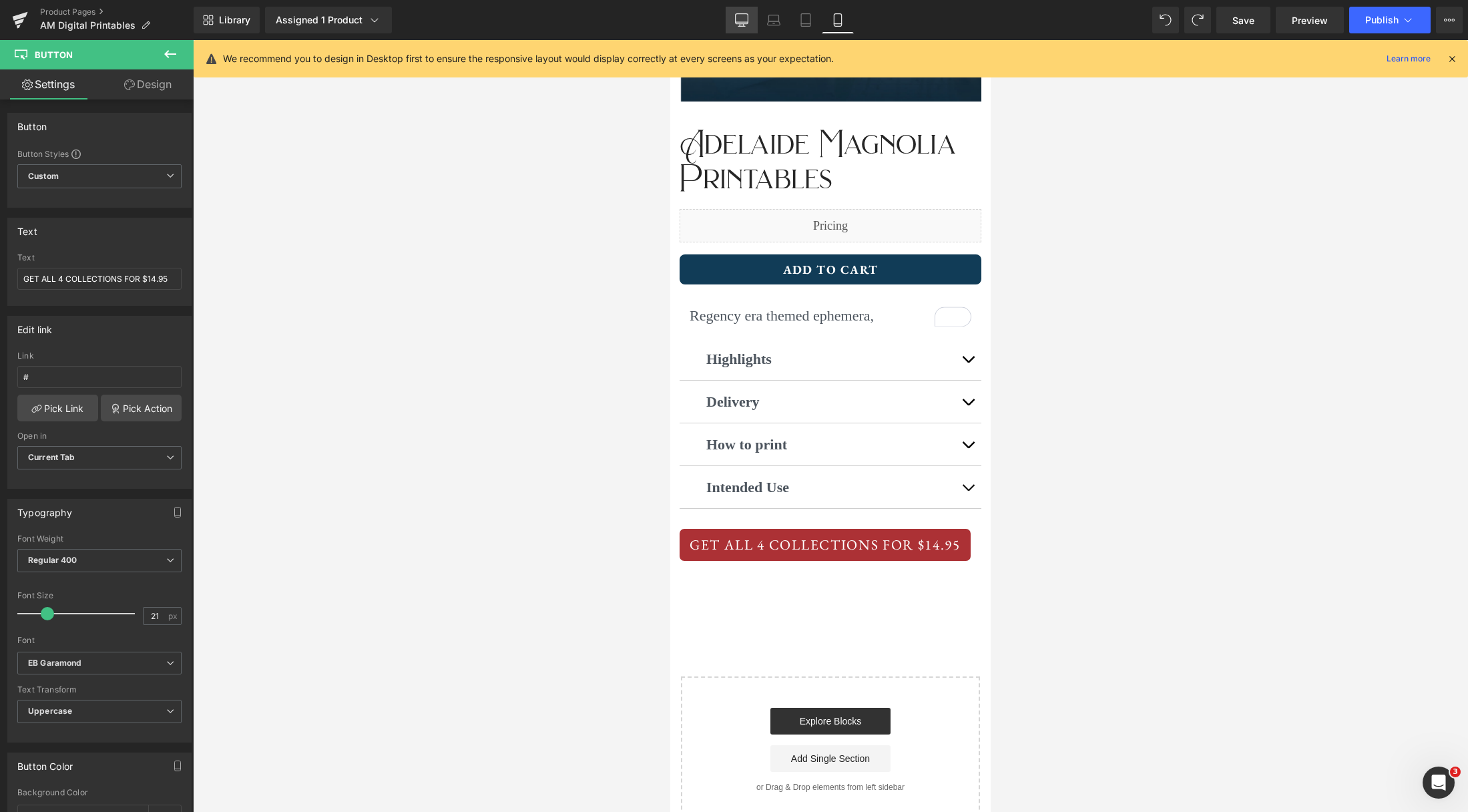
click at [744, 20] on icon at bounding box center [741, 20] width 13 height 13
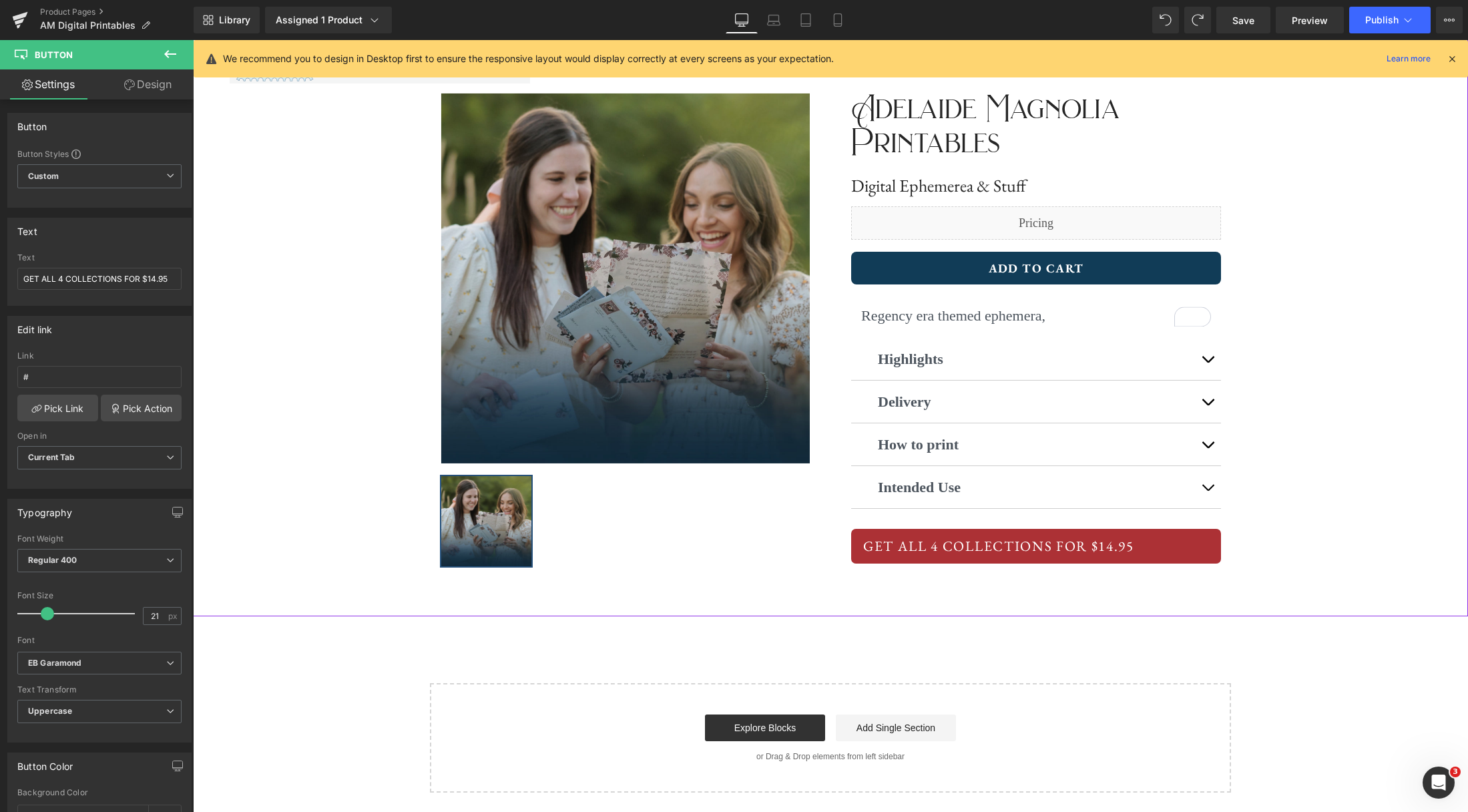
scroll to position [0, 0]
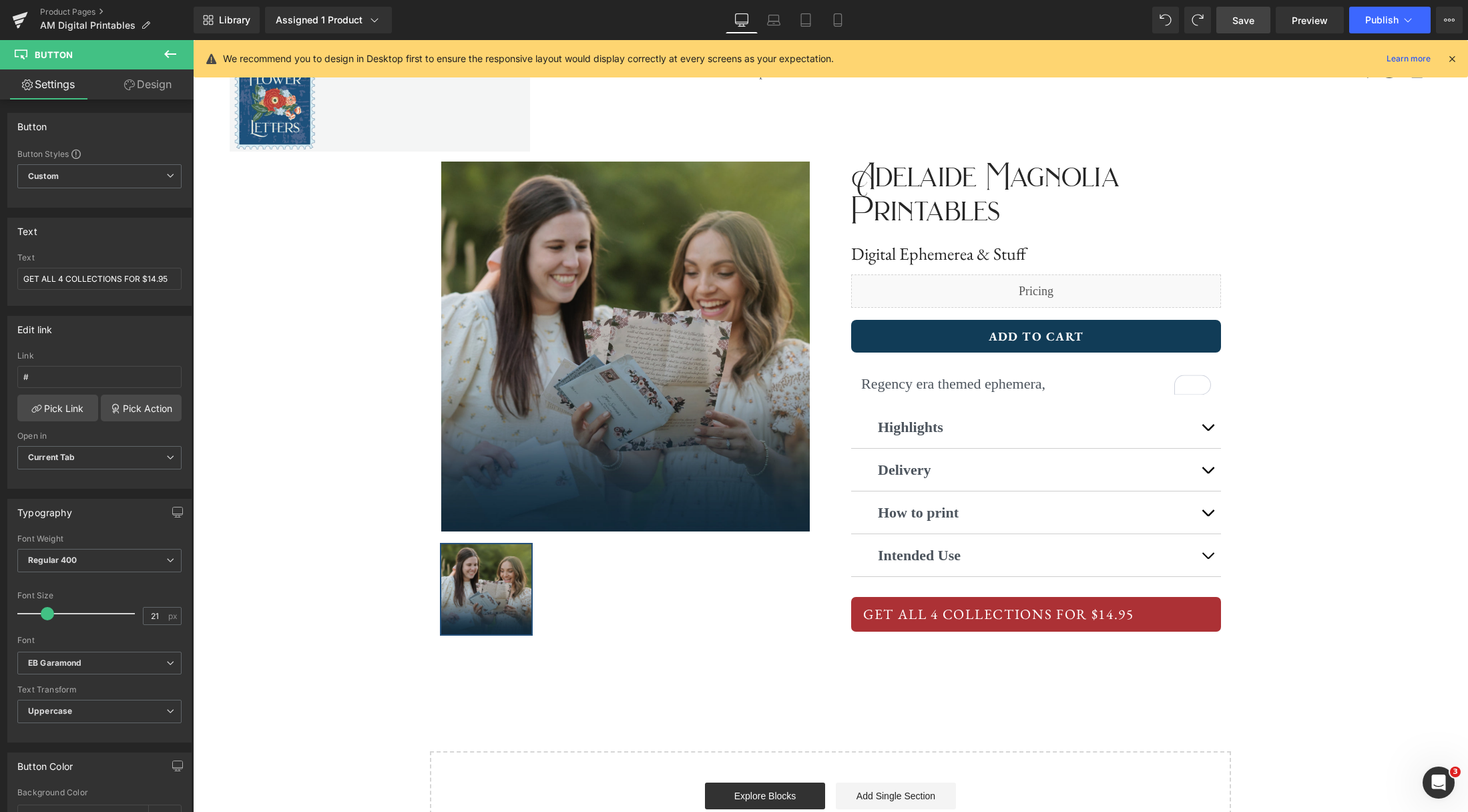
click at [1248, 22] on span "Save" at bounding box center [1243, 20] width 22 height 14
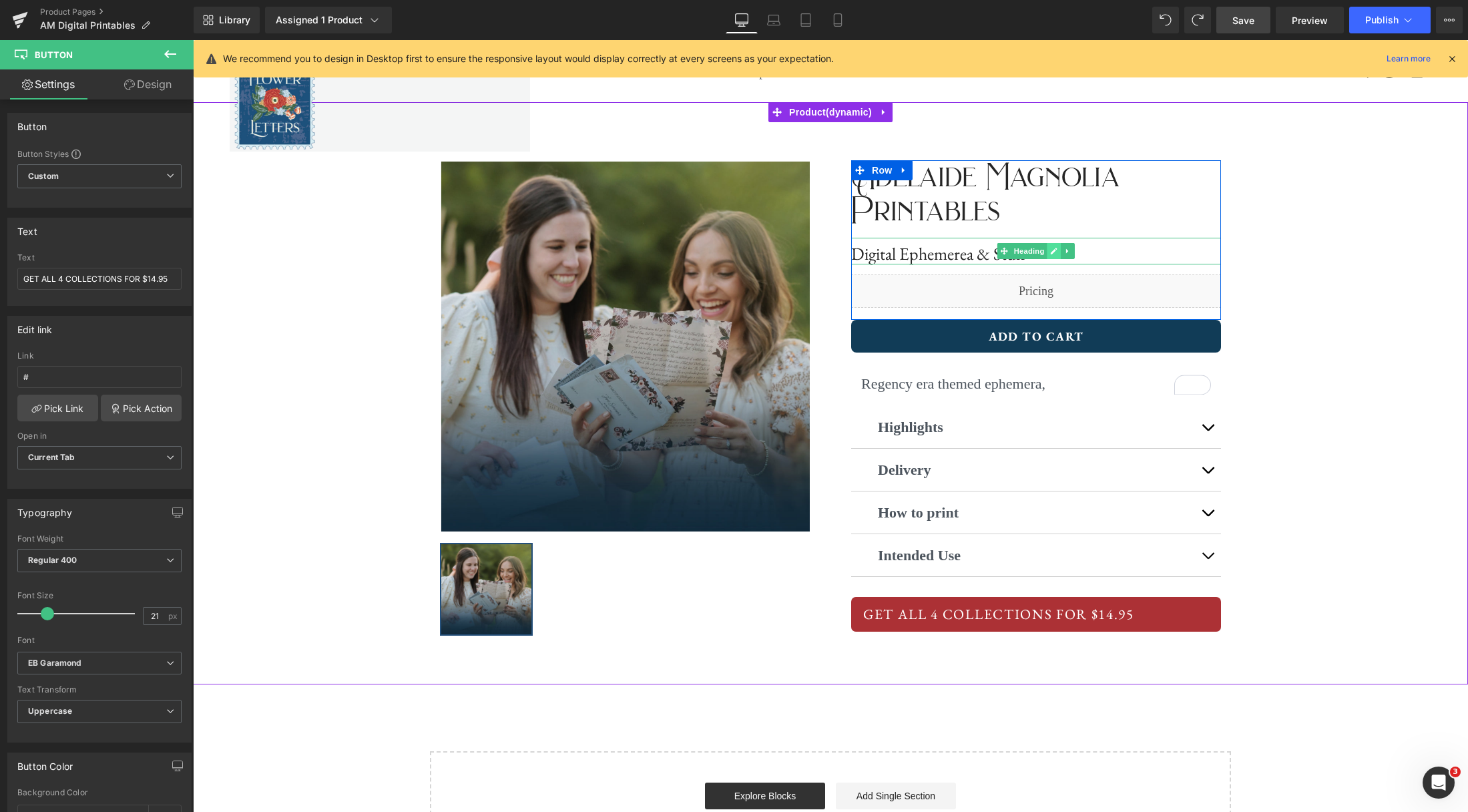
click at [1051, 254] on link at bounding box center [1054, 251] width 14 height 16
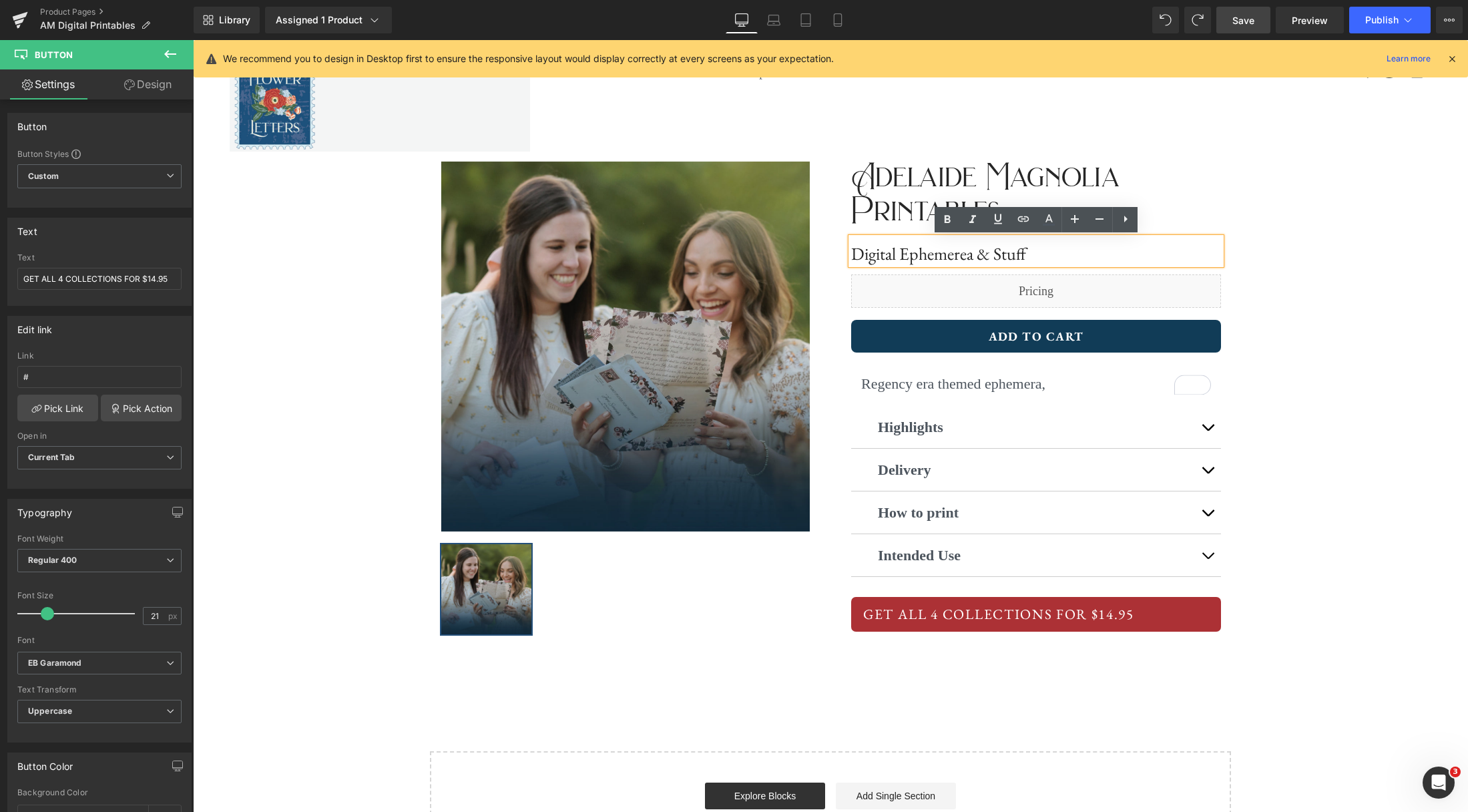
click at [1047, 257] on h1 "Digital Ephemerea & Stuff" at bounding box center [1036, 254] width 370 height 21
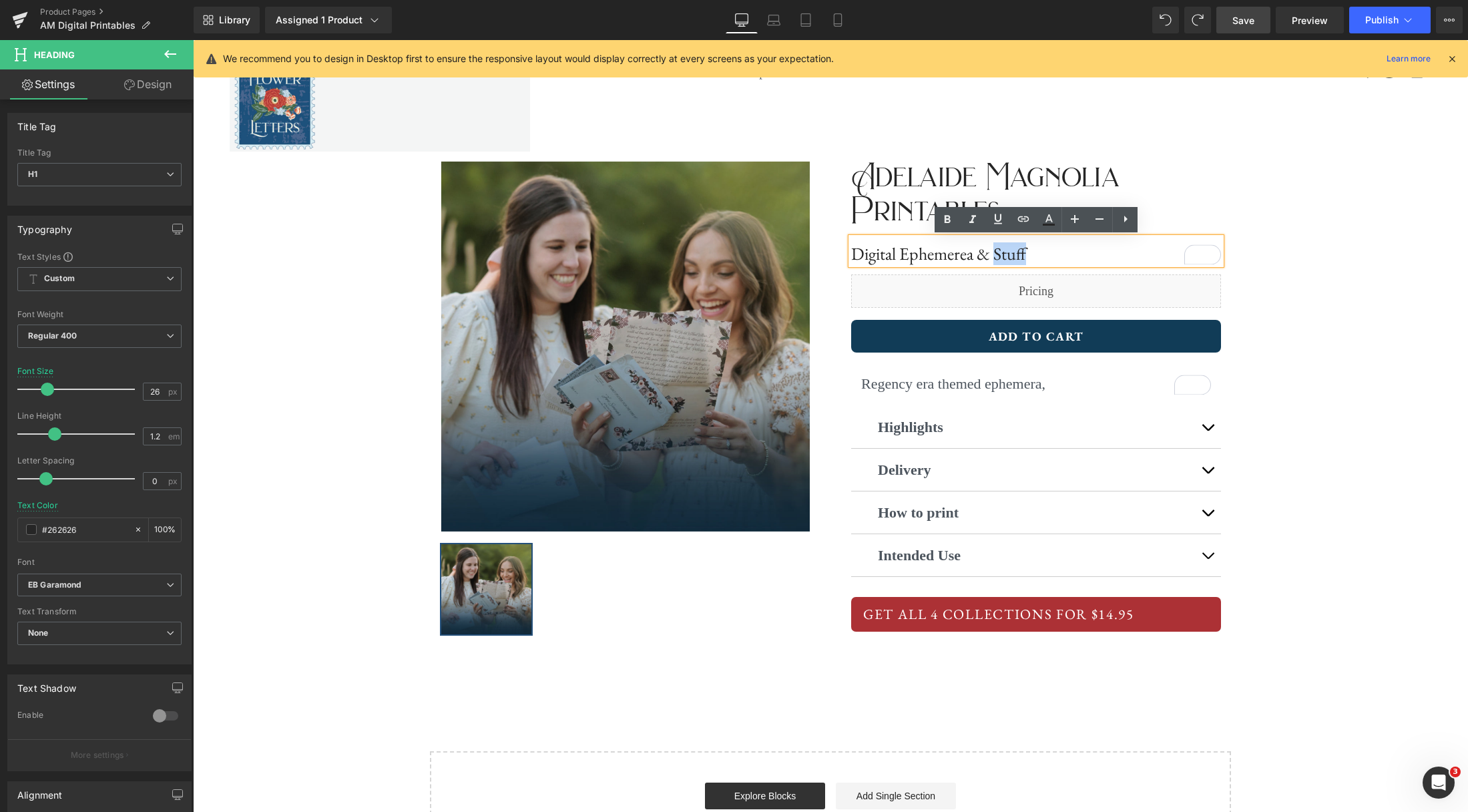
drag, startPoint x: 1054, startPoint y: 255, endPoint x: 996, endPoint y: 253, distance: 58.0
click at [996, 253] on h1 "Digital Ephemerea & Stuff" at bounding box center [1036, 254] width 370 height 21
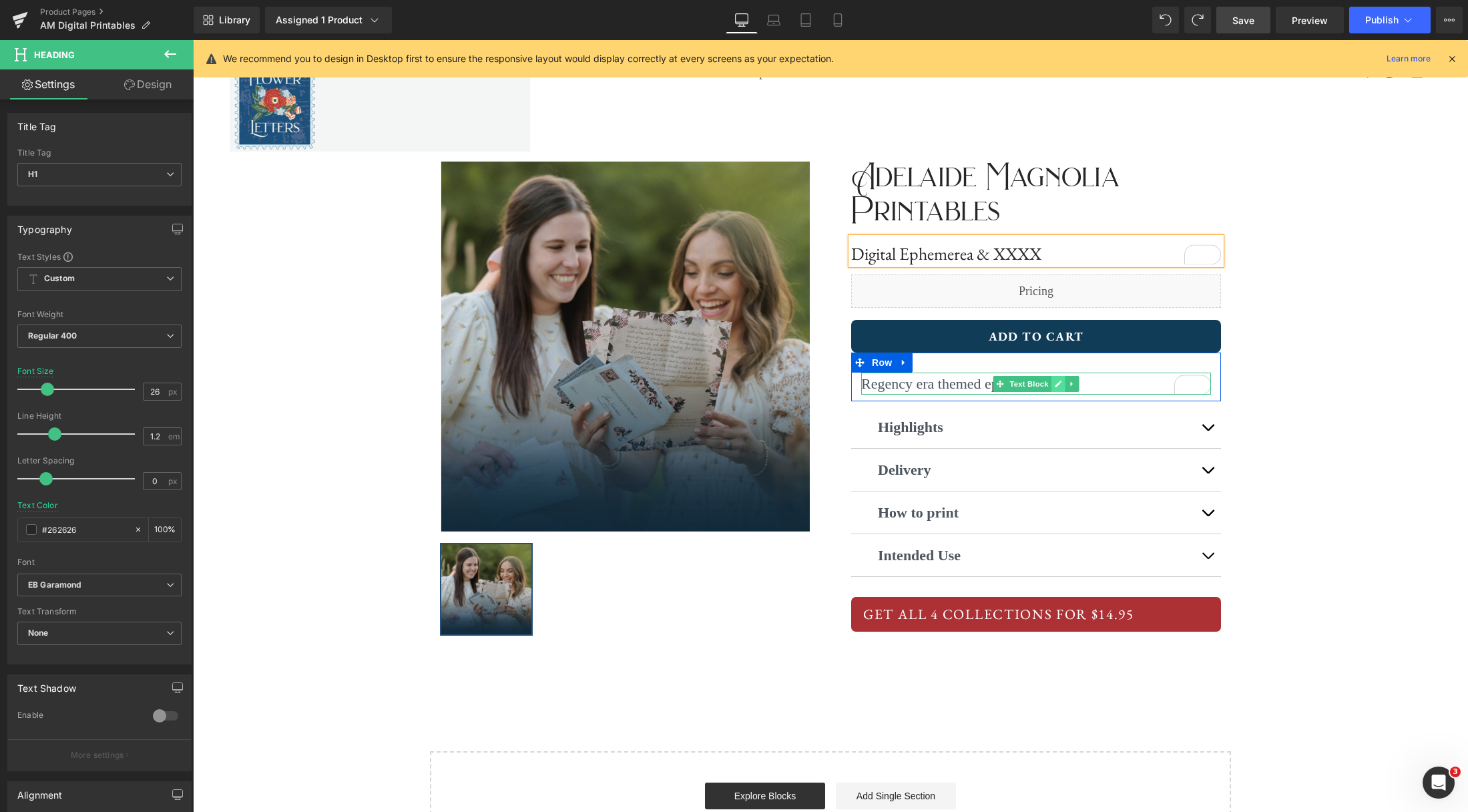
click at [1061, 386] on icon at bounding box center [1058, 384] width 7 height 8
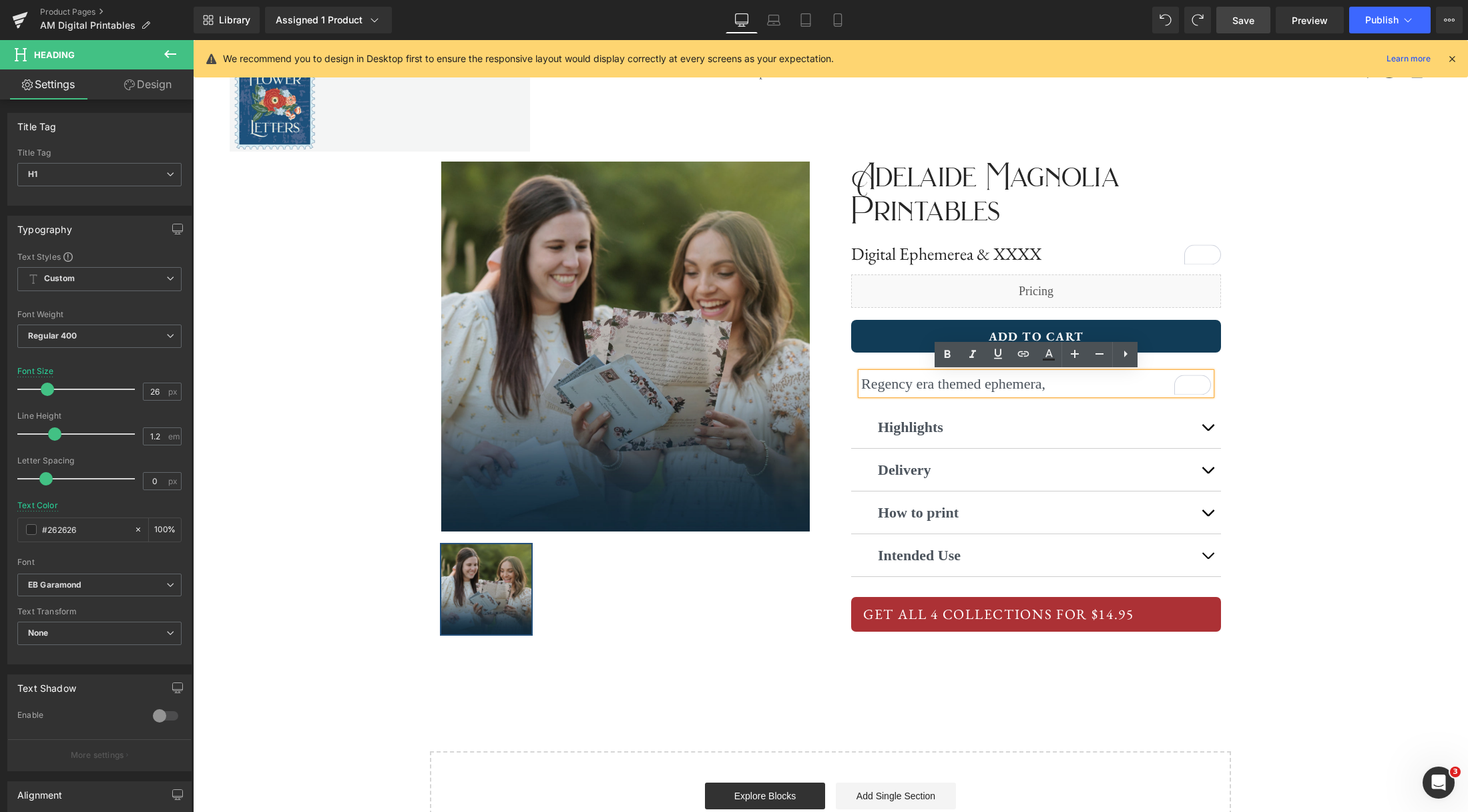
click at [1082, 385] on p "Regency era themed ephemera," at bounding box center [1036, 383] width 350 height 22
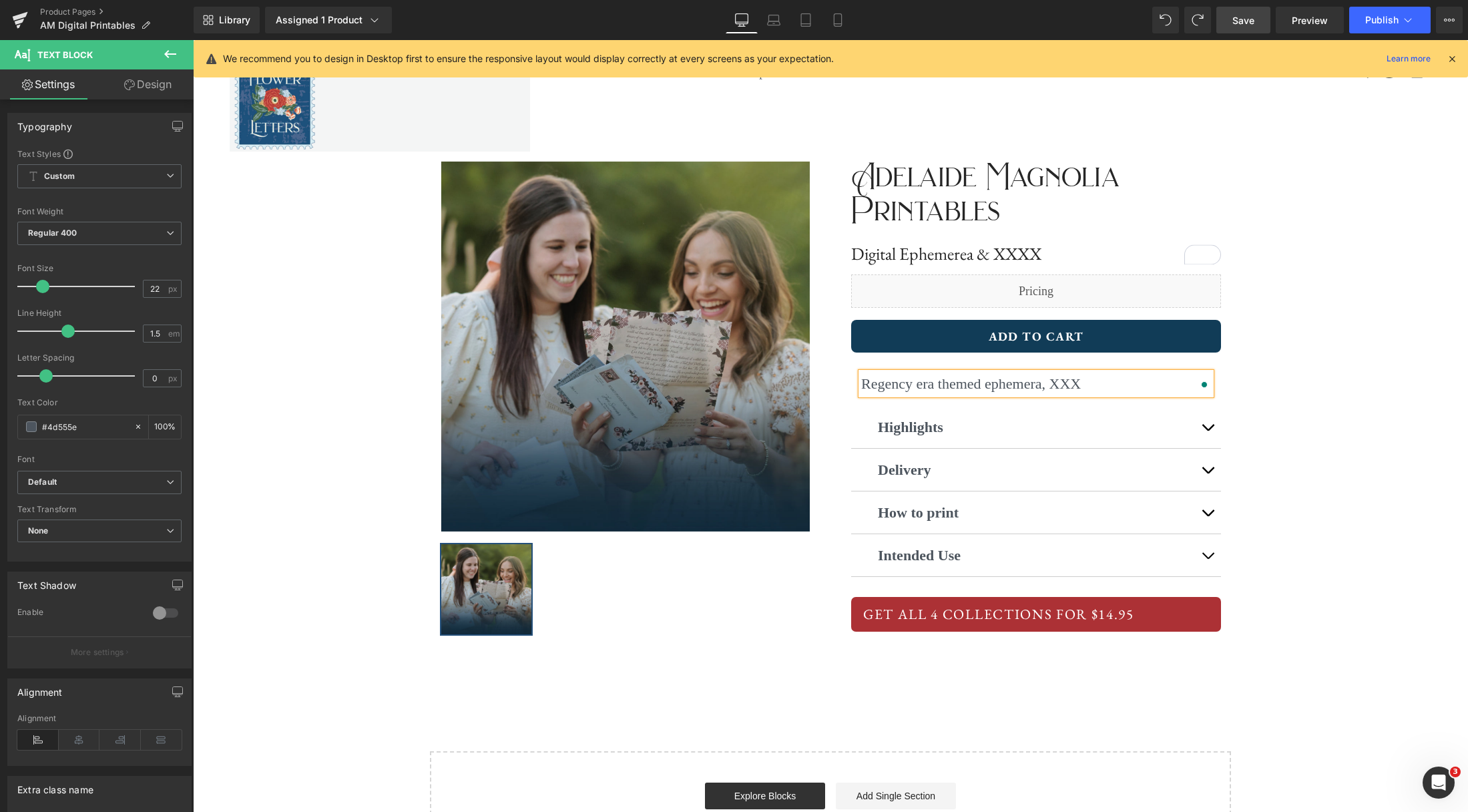
click at [1280, 373] on div "‹ › (P) Image List ‹ › (P) Image List Adelaide Magnolia Printables Text Block D…" at bounding box center [831, 393] width 1276 height 582
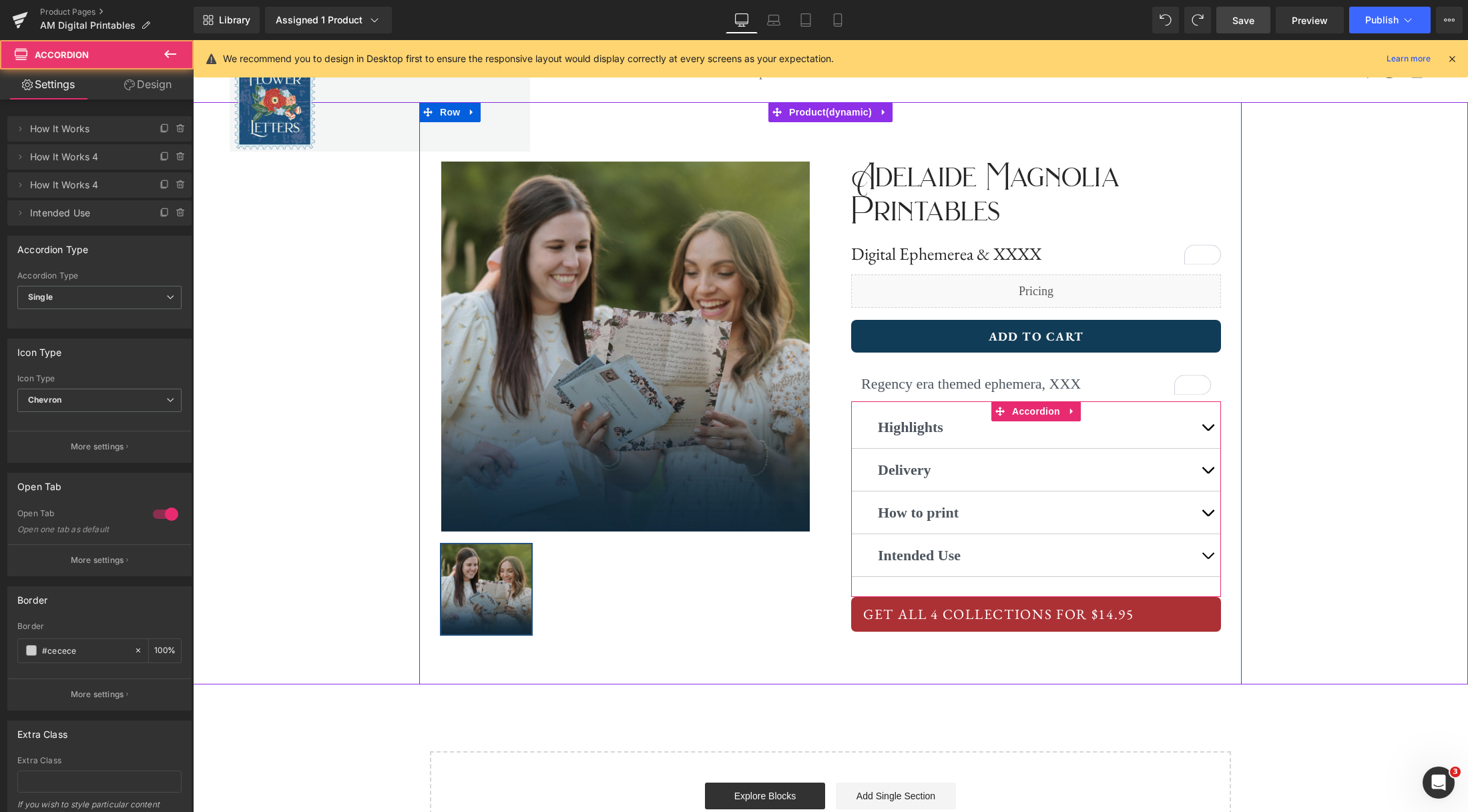
click at [1208, 426] on button "button" at bounding box center [1208, 426] width 27 height 42
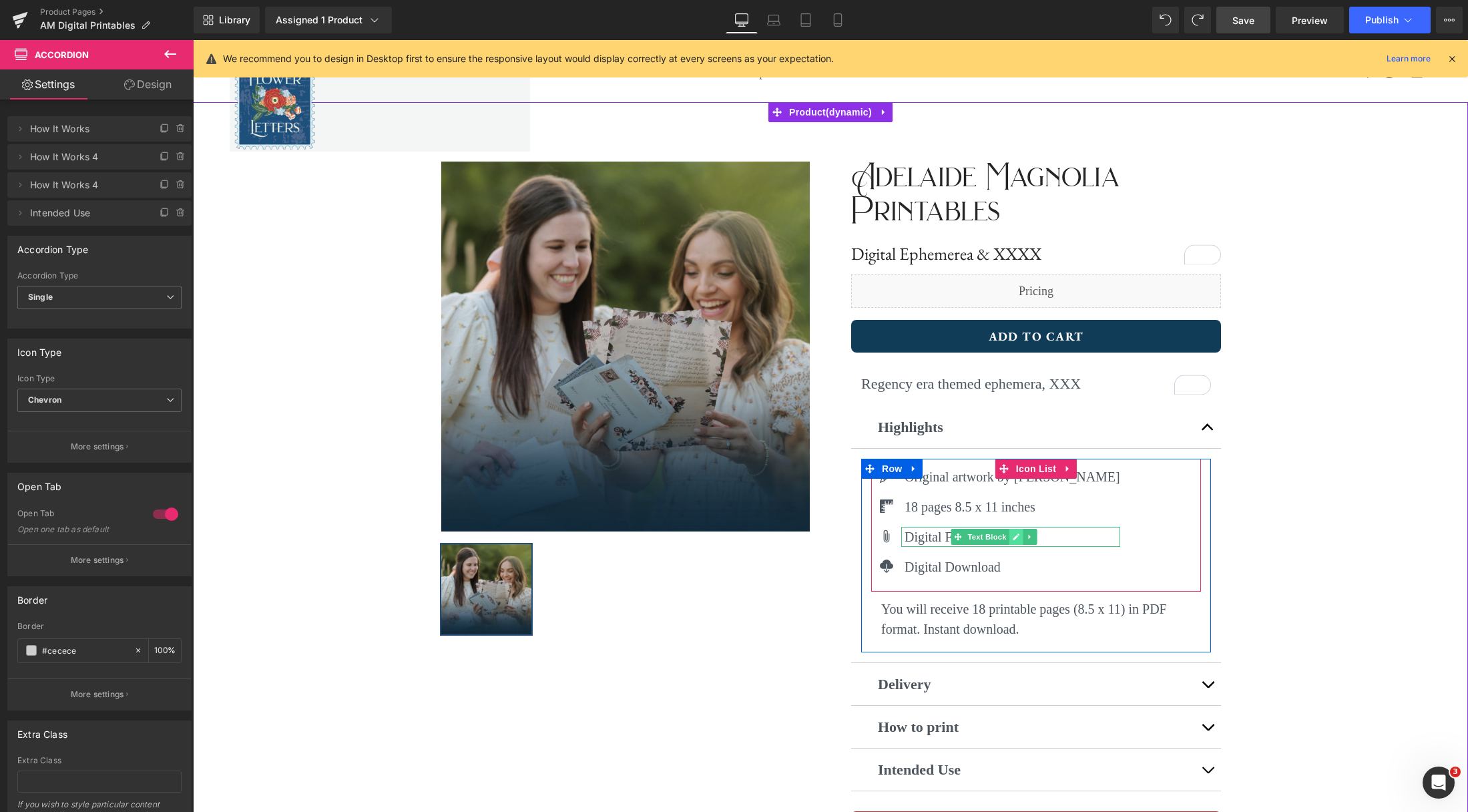
click at [1016, 536] on icon at bounding box center [1017, 537] width 7 height 7
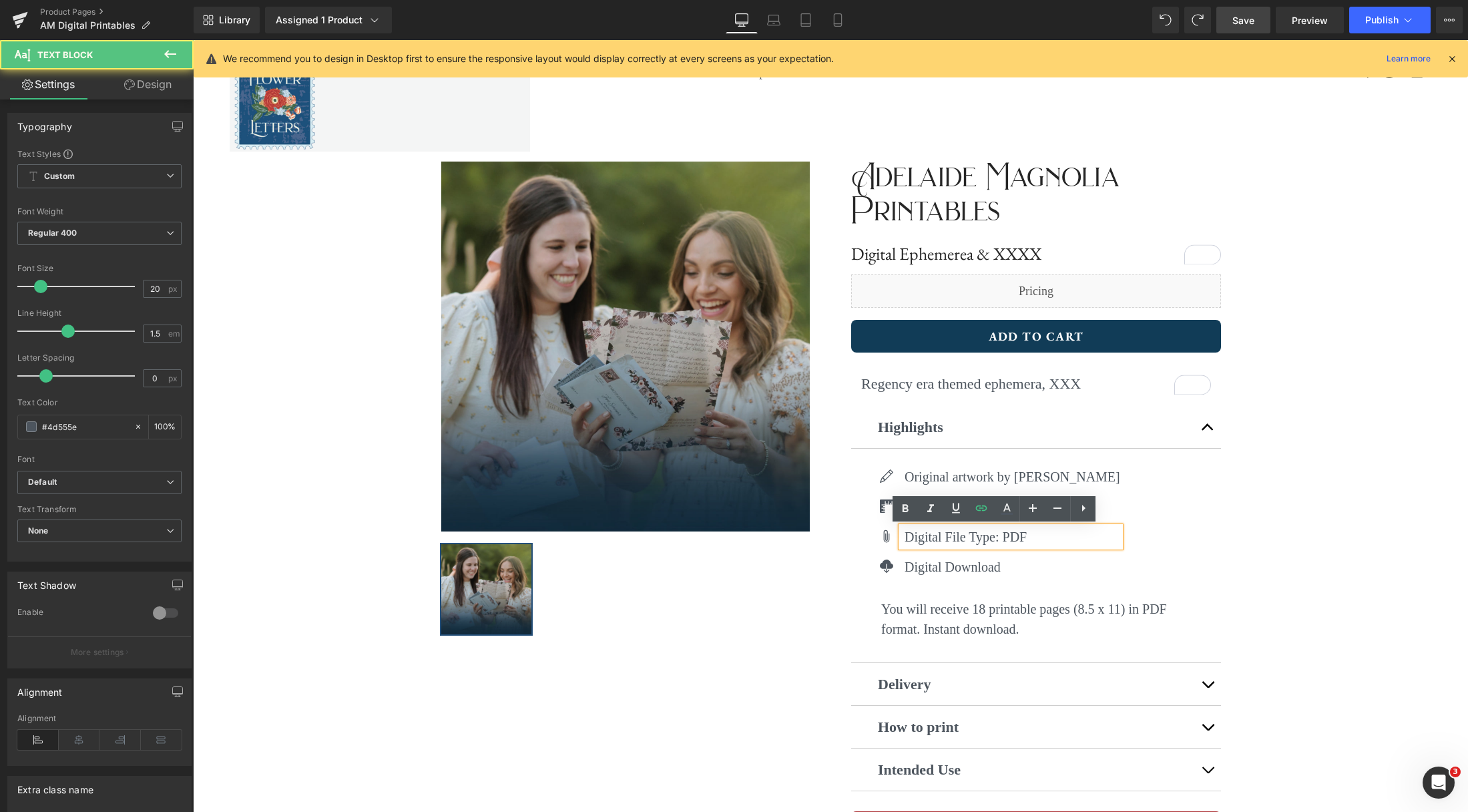
click at [993, 538] on p "Digital File Type: PDF" at bounding box center [1012, 536] width 216 height 20
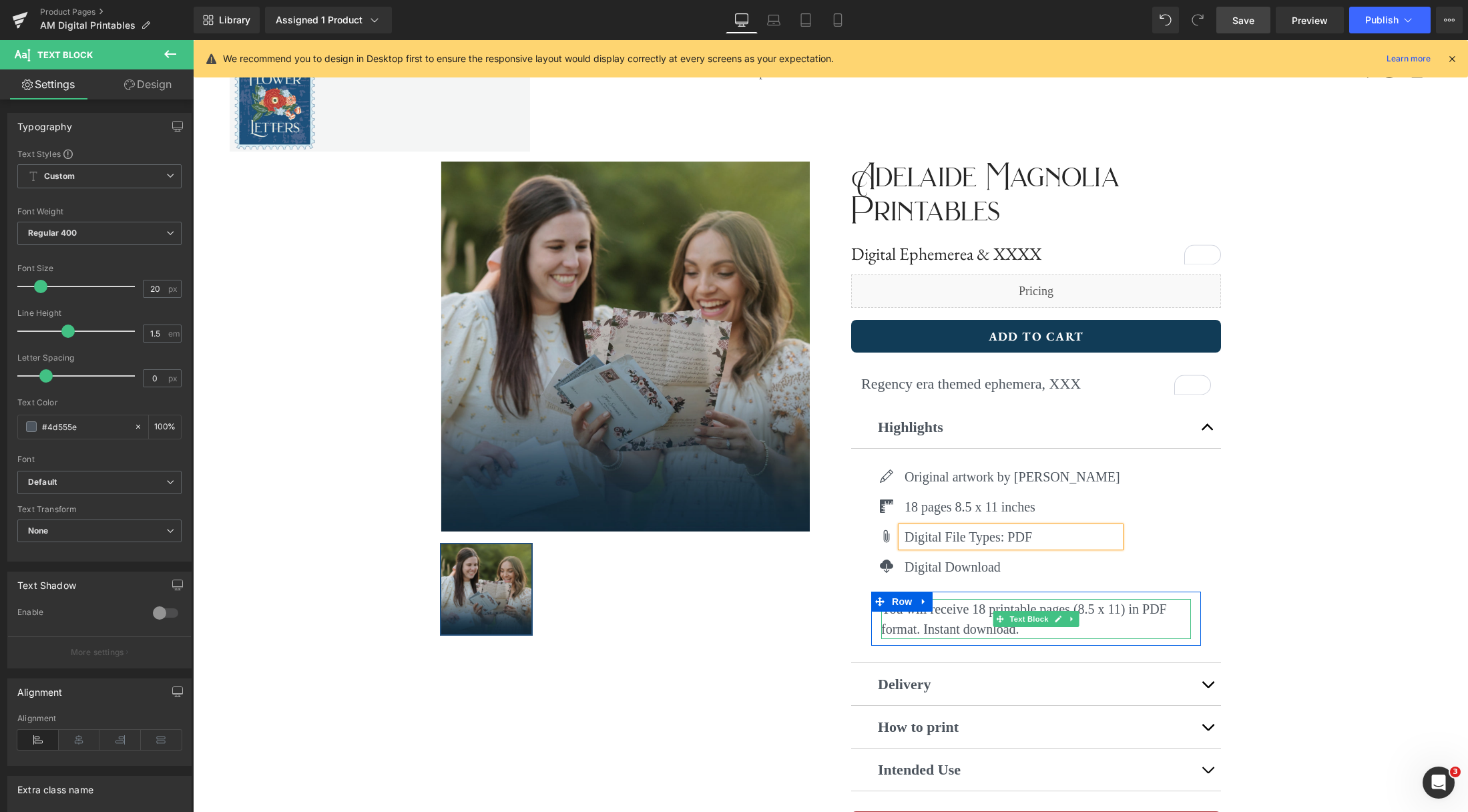
click at [1149, 625] on p "You will receive 18 printable pages (8.5 x 11) in PDF format. Instant download." at bounding box center [1036, 619] width 310 height 40
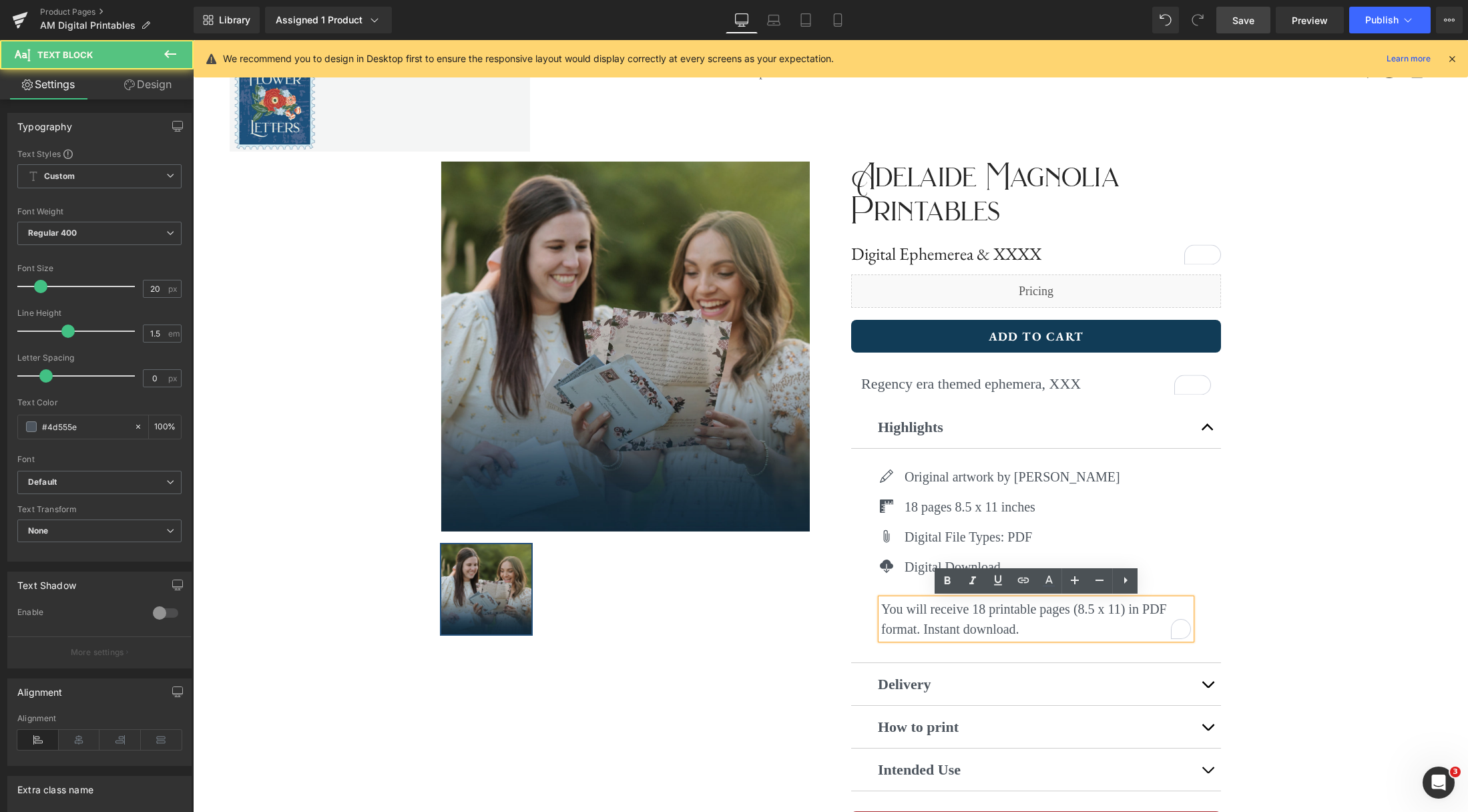
click at [925, 630] on p "You will receive 18 printable pages (8.5 x 11) in PDF format. Instant download." at bounding box center [1036, 619] width 310 height 40
click at [1128, 688] on p "Delivery" at bounding box center [1036, 684] width 317 height 22
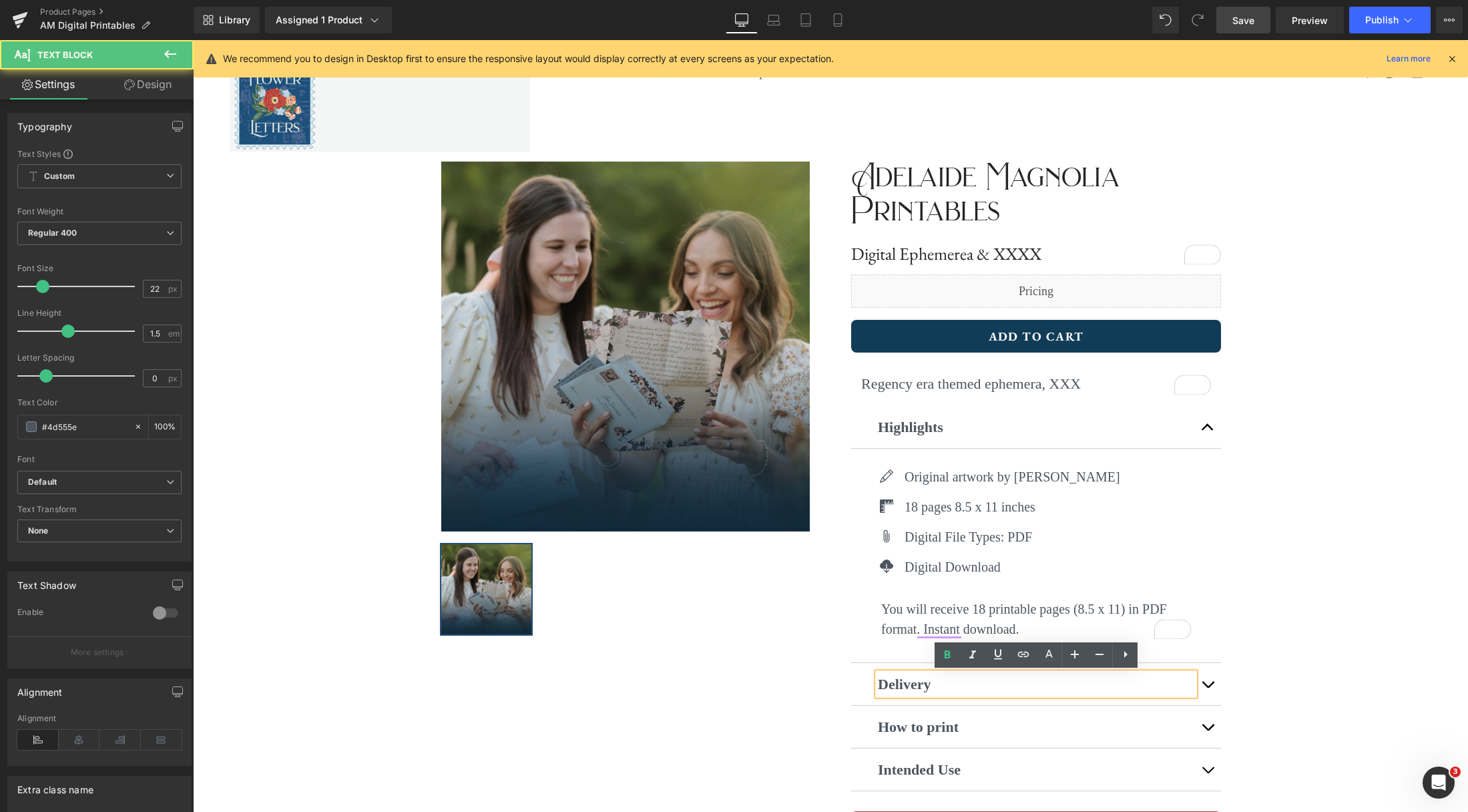
click at [1211, 685] on button "button" at bounding box center [1208, 684] width 27 height 42
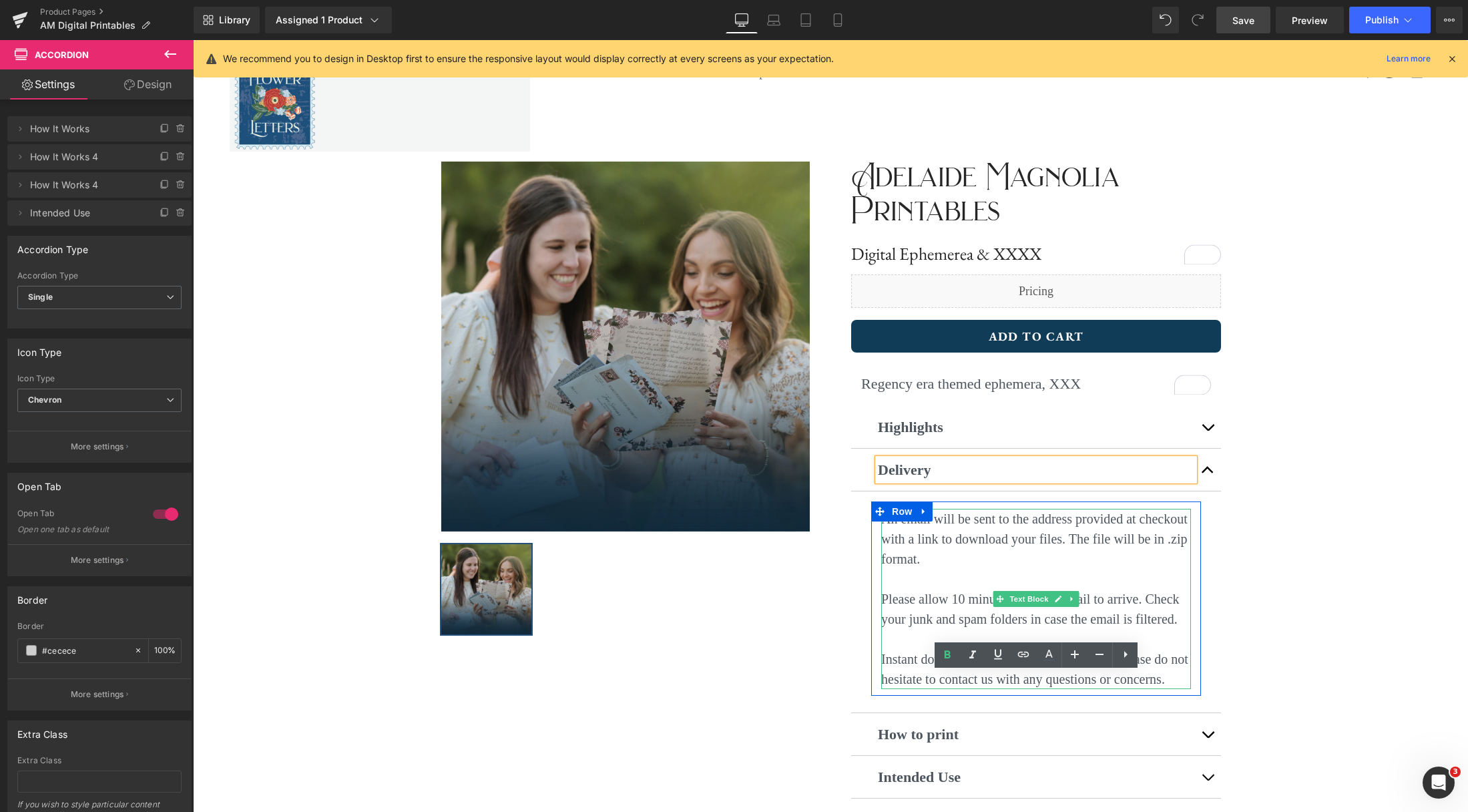
click at [950, 556] on p "An email will be sent to the address provided at checkout with a link to downlo…" at bounding box center [1036, 539] width 310 height 60
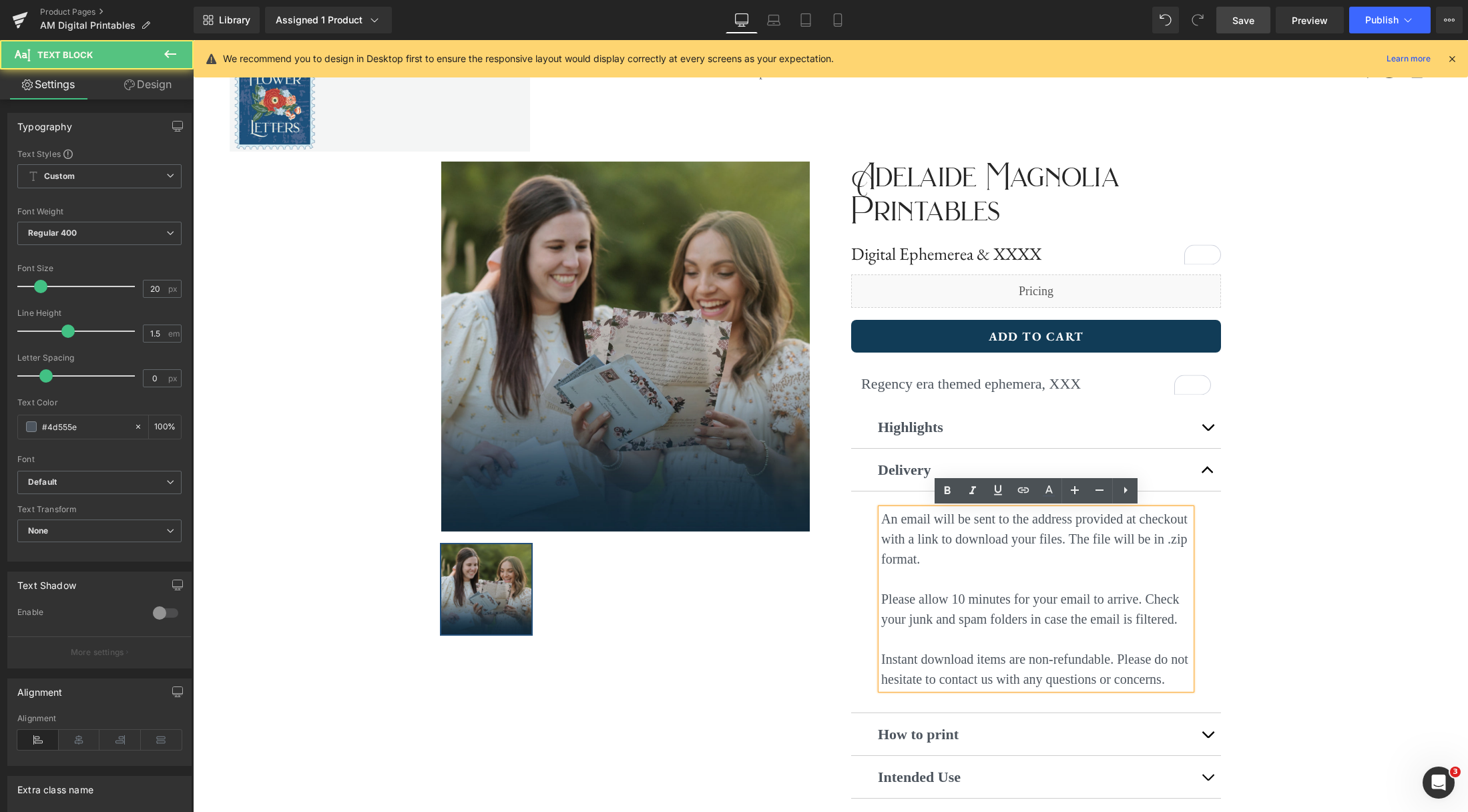
click at [936, 560] on p "An email will be sent to the address provided at checkout with a link to downlo…" at bounding box center [1036, 539] width 310 height 60
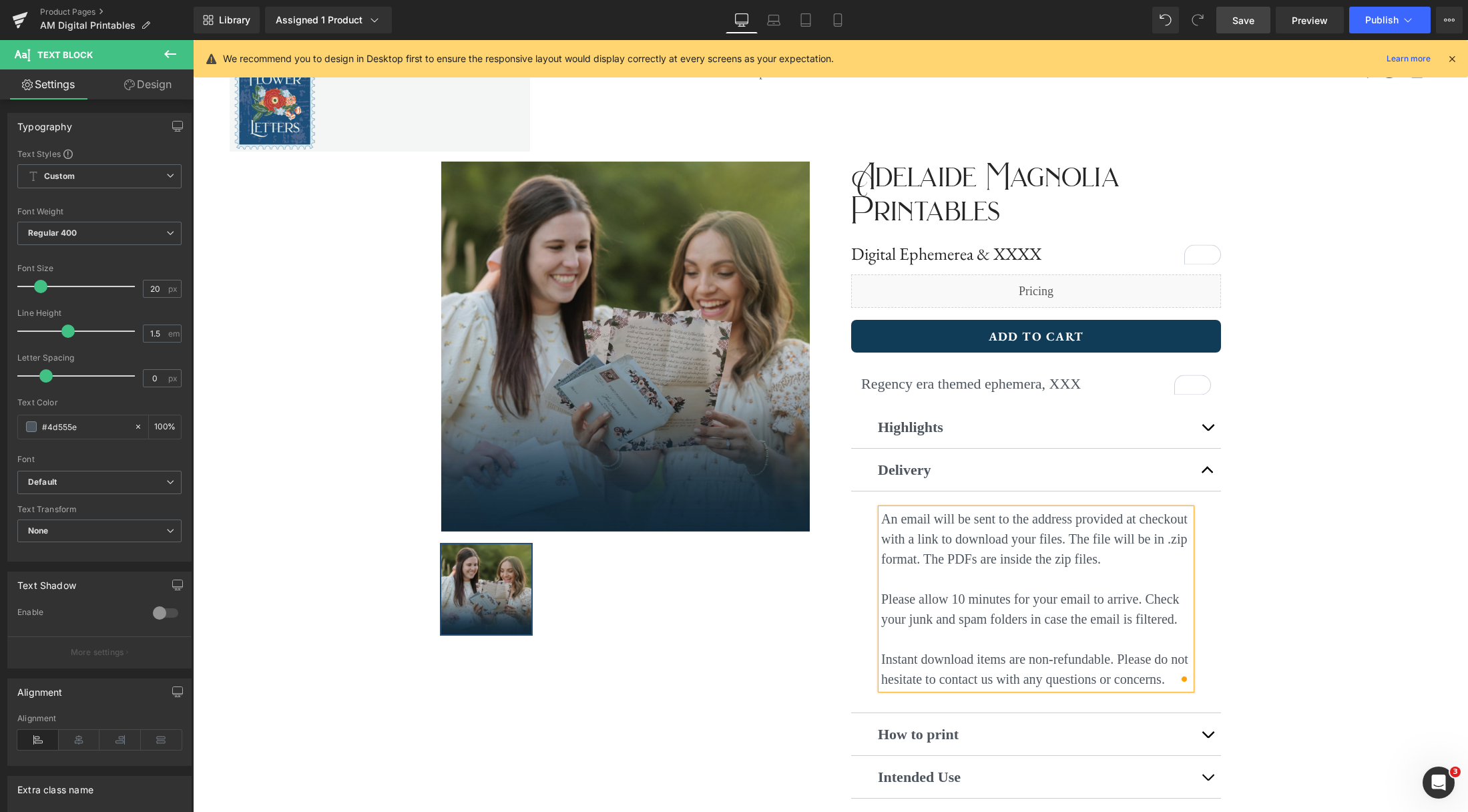
click at [1246, 27] on link "Save" at bounding box center [1243, 20] width 54 height 27
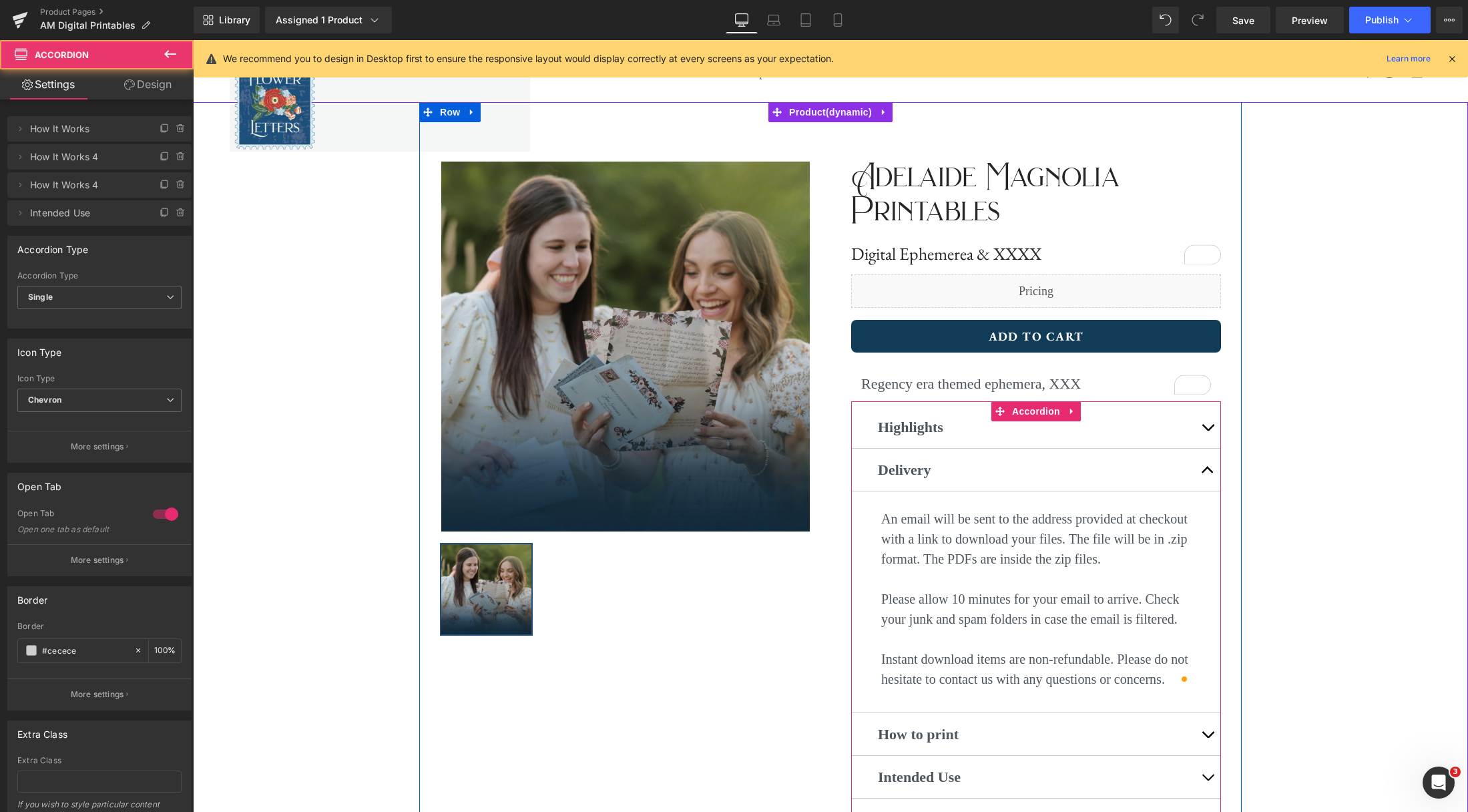
click at [1208, 738] on span "button" at bounding box center [1208, 738] width 0 height 0
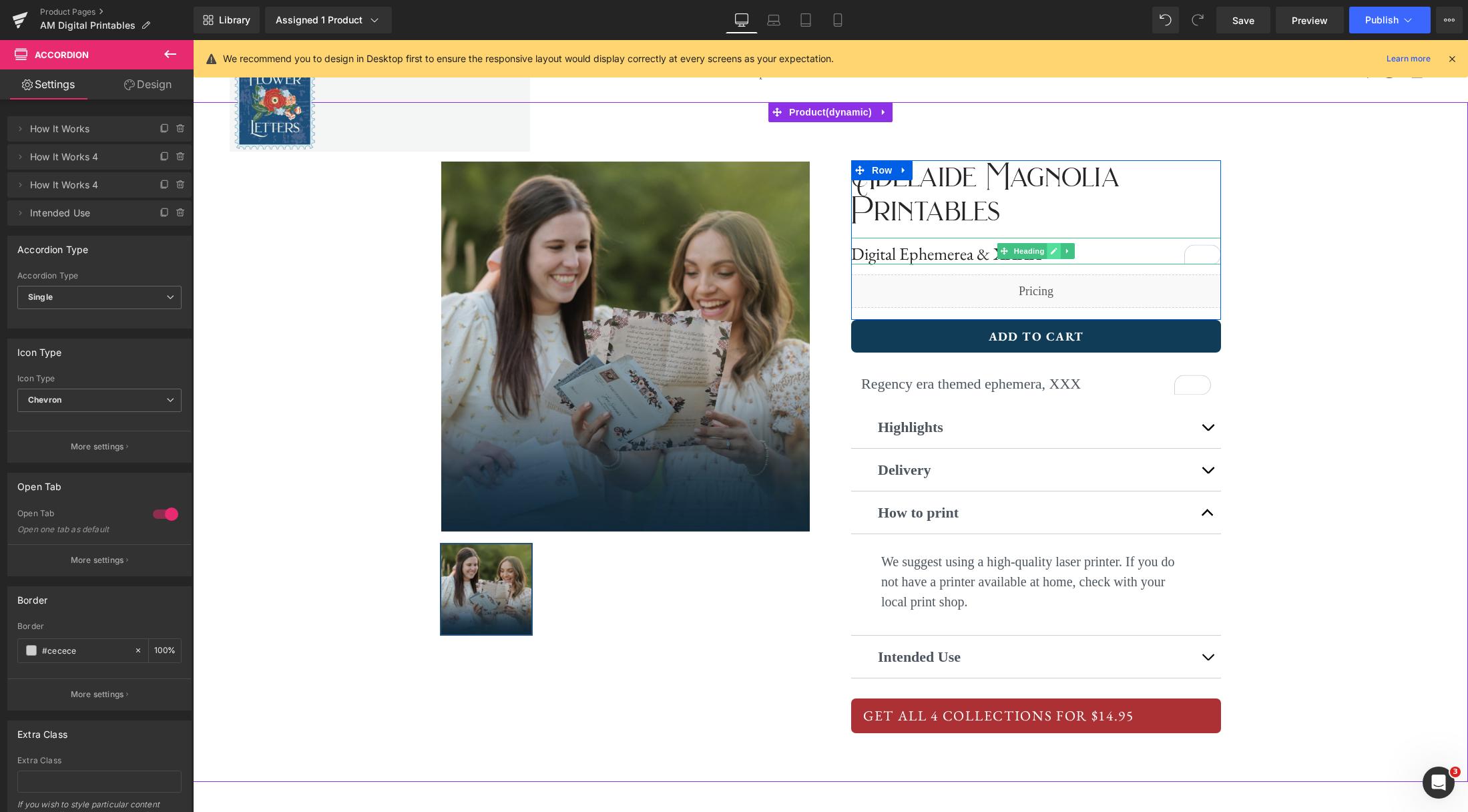
click at [1056, 252] on icon at bounding box center [1054, 252] width 7 height 8
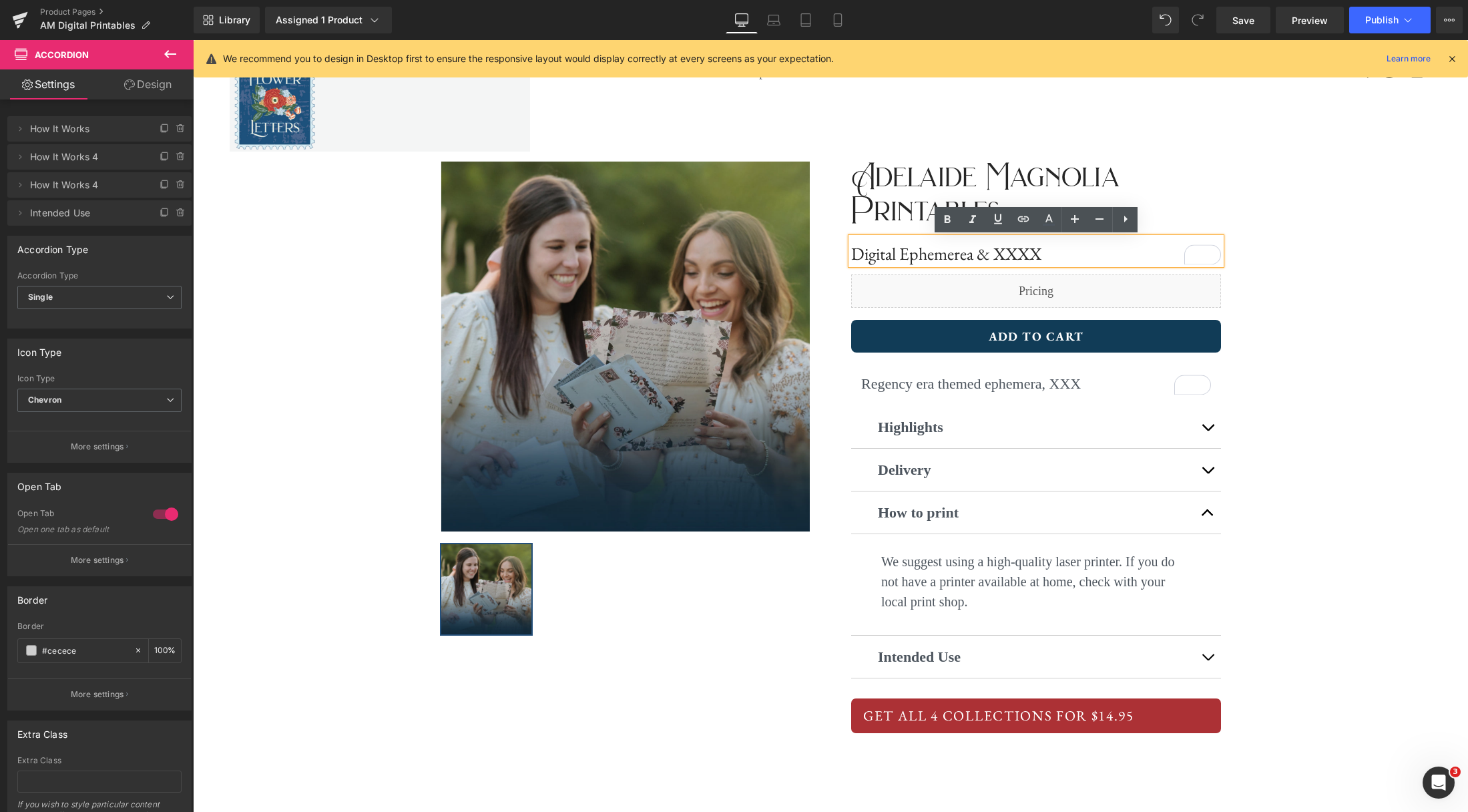
click at [1041, 256] on h1 "Digital Ephemerea & XXXX" at bounding box center [1036, 254] width 370 height 21
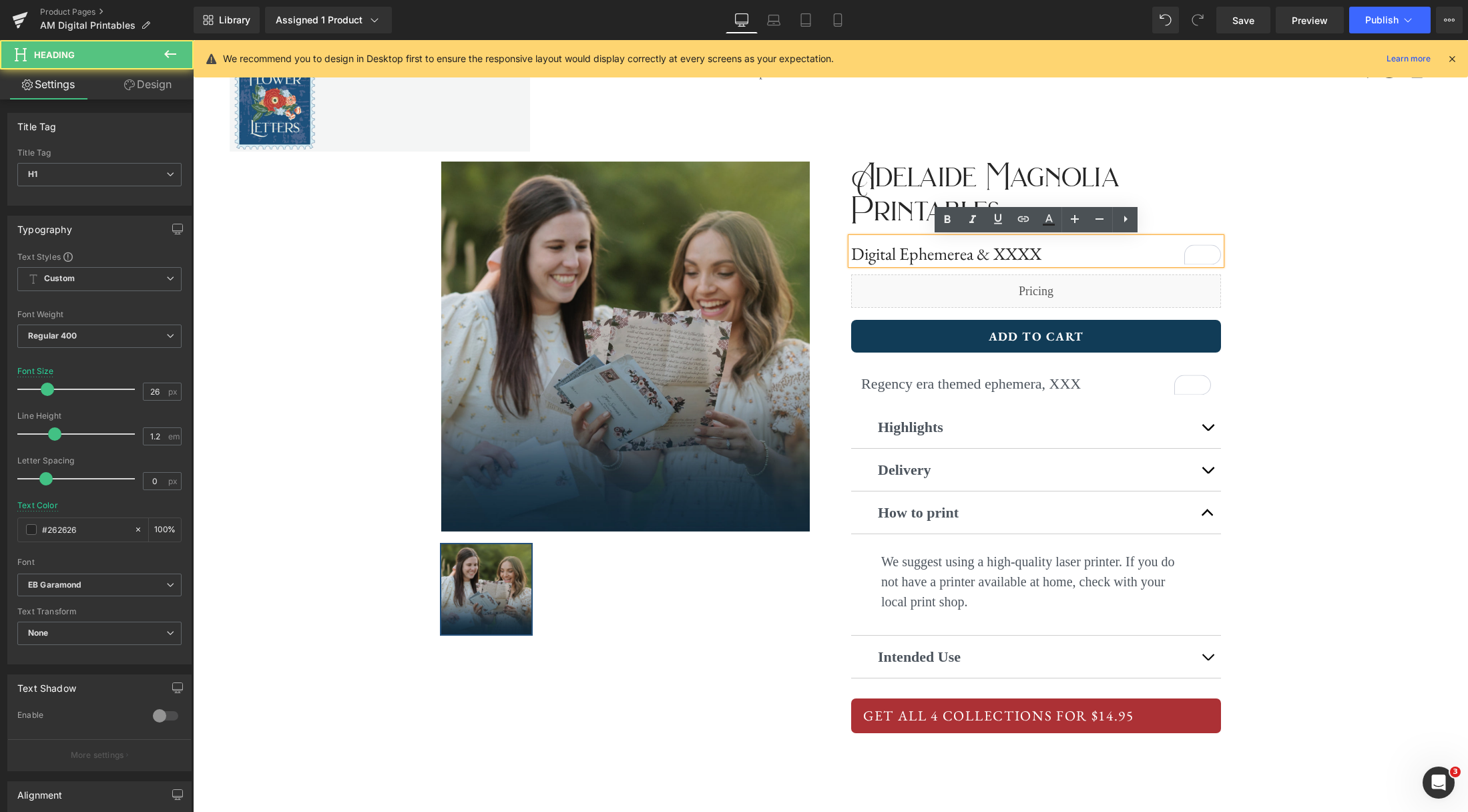
click at [1041, 256] on h1 "Digital Ephemerea & XXXX" at bounding box center [1036, 254] width 370 height 21
click at [1025, 255] on h1 "Digital Ephemerea & XXXX" at bounding box center [1036, 254] width 370 height 21
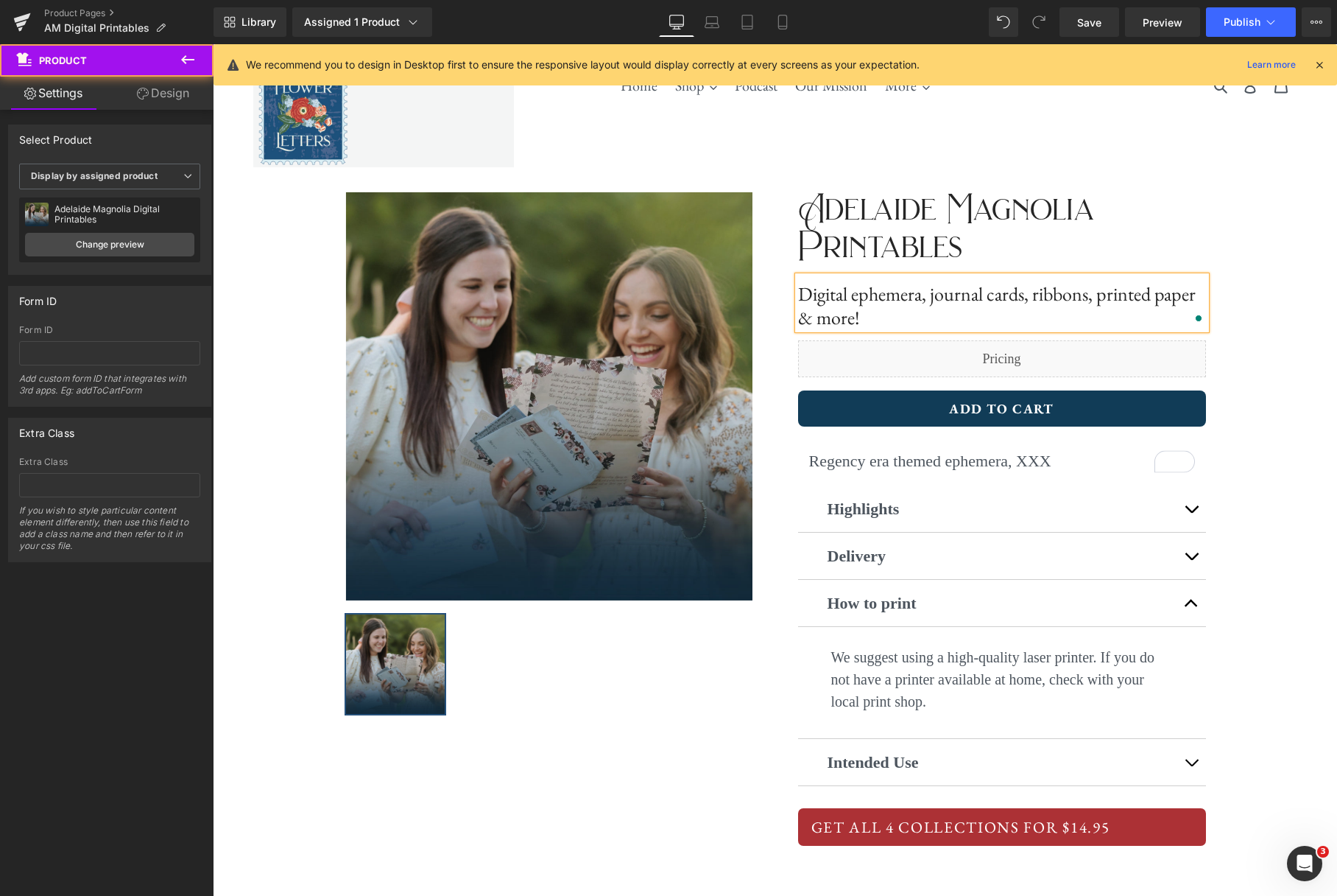
click at [1253, 248] on div "‹ › (P) Image List ‹ › (P) Image List Adelaide Magnolia Printables Text Block H…" at bounding box center [776, 513] width 1125 height 773
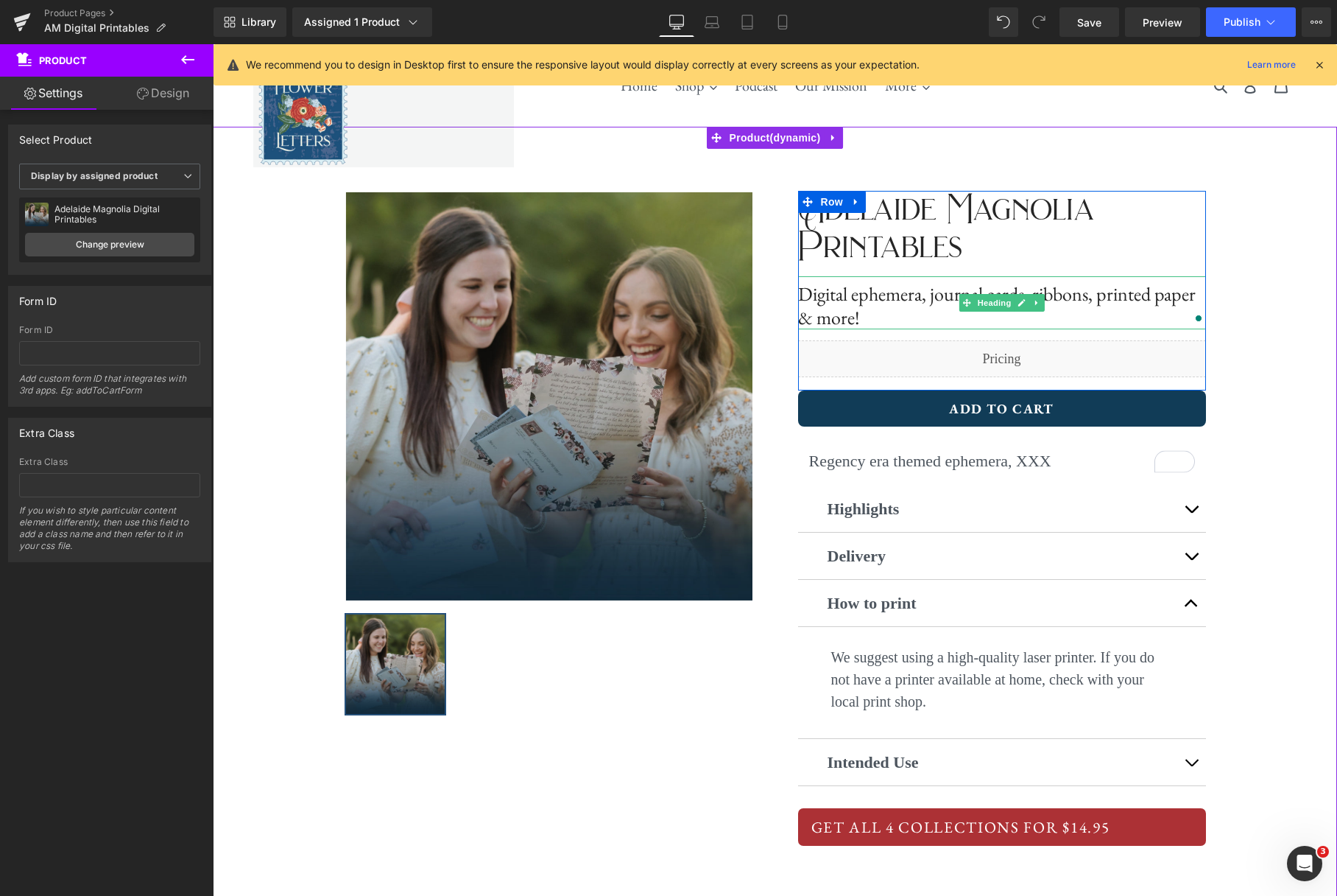
click at [829, 297] on h1 "Digital ephemera, journal cards, ribbons, printed paper & more!" at bounding box center [1003, 306] width 408 height 46
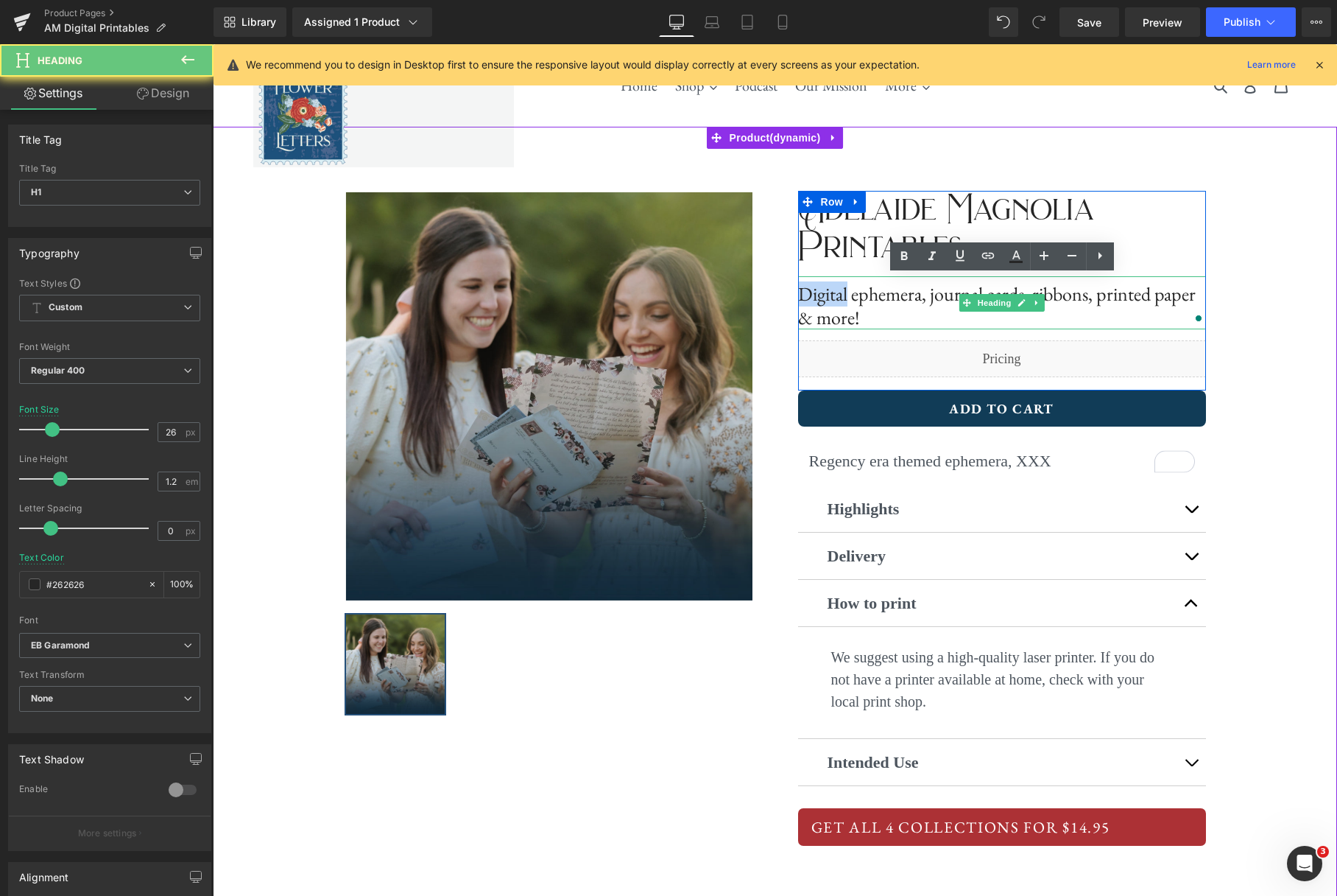
click at [829, 297] on h1 "Digital ephemera, journal cards, ribbons, printed paper & more!" at bounding box center [1003, 306] width 408 height 46
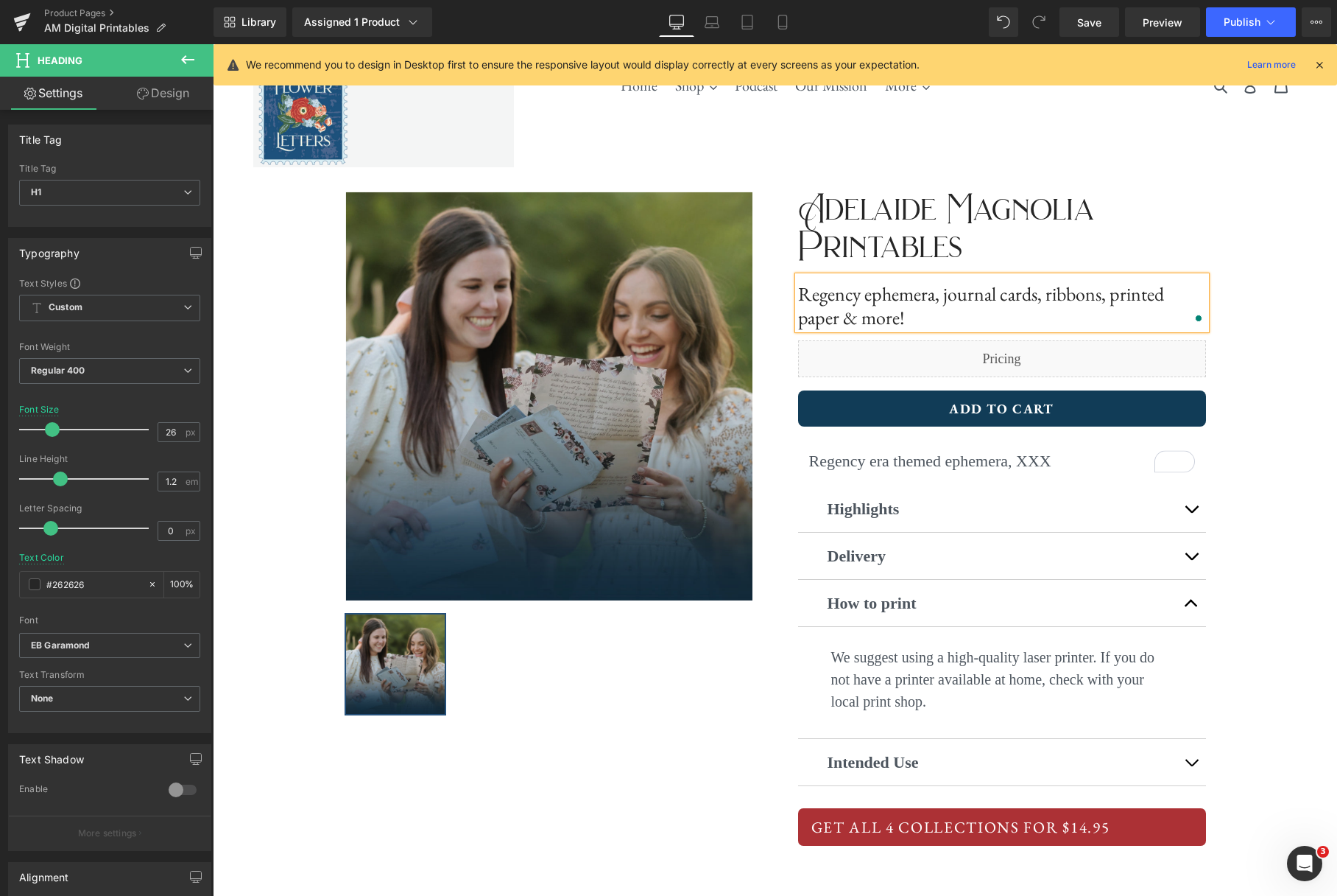
scroll to position [1, 0]
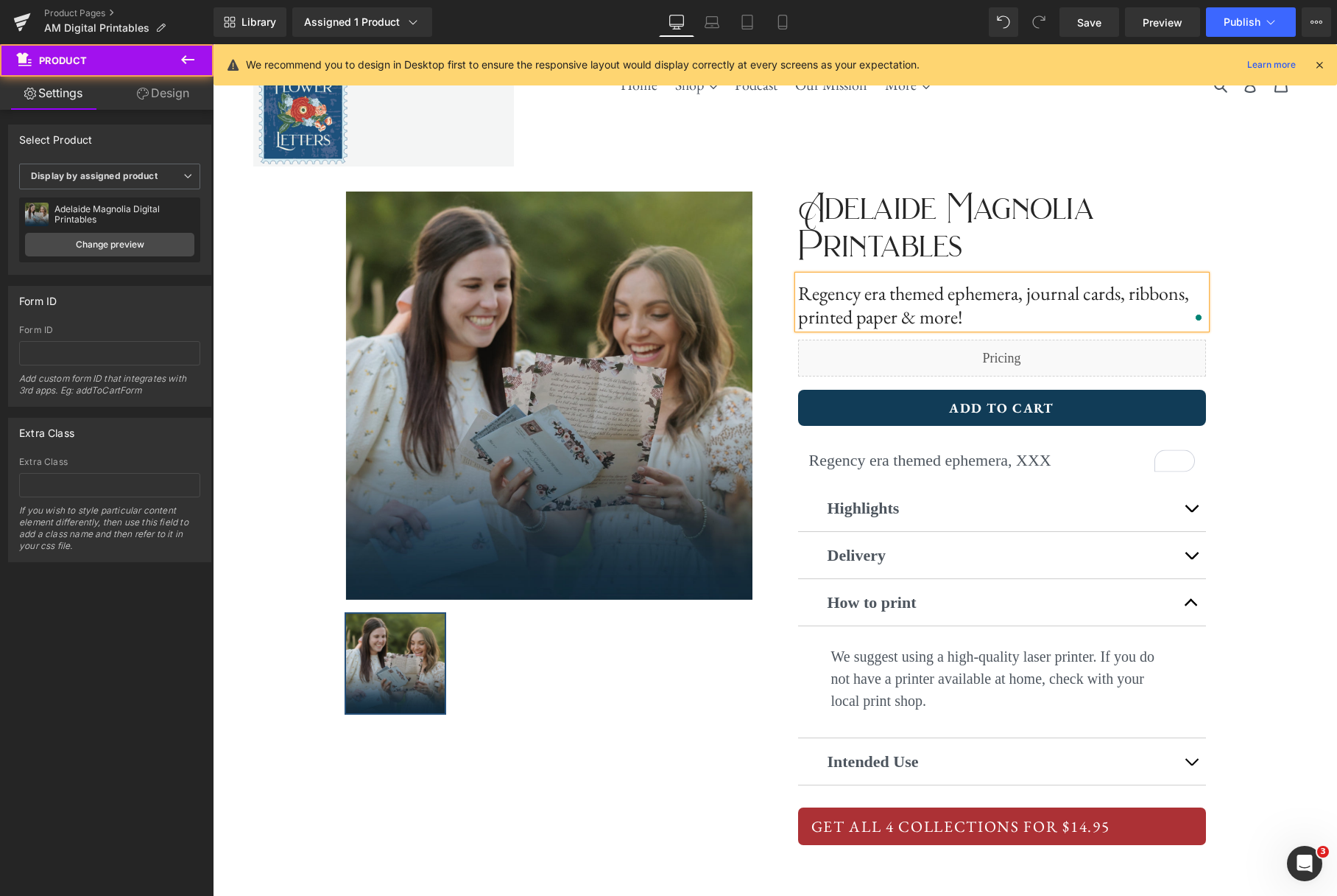
click at [1304, 273] on div "‹ › (P) Image List ‹ › (P) Image List Adelaide Magnolia Printables Text Block H…" at bounding box center [776, 512] width 1125 height 773
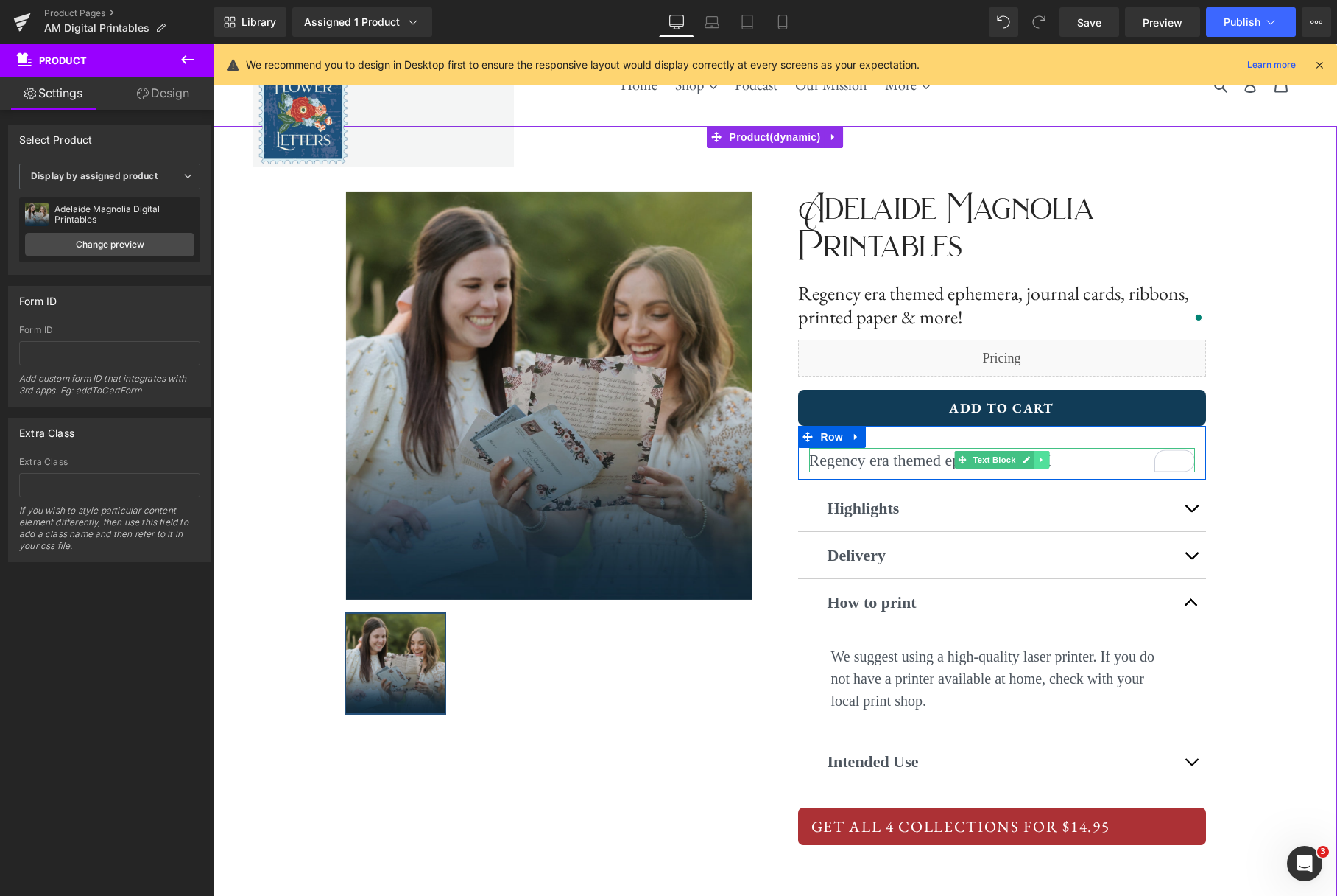
click at [1040, 462] on icon at bounding box center [1041, 459] width 8 height 9
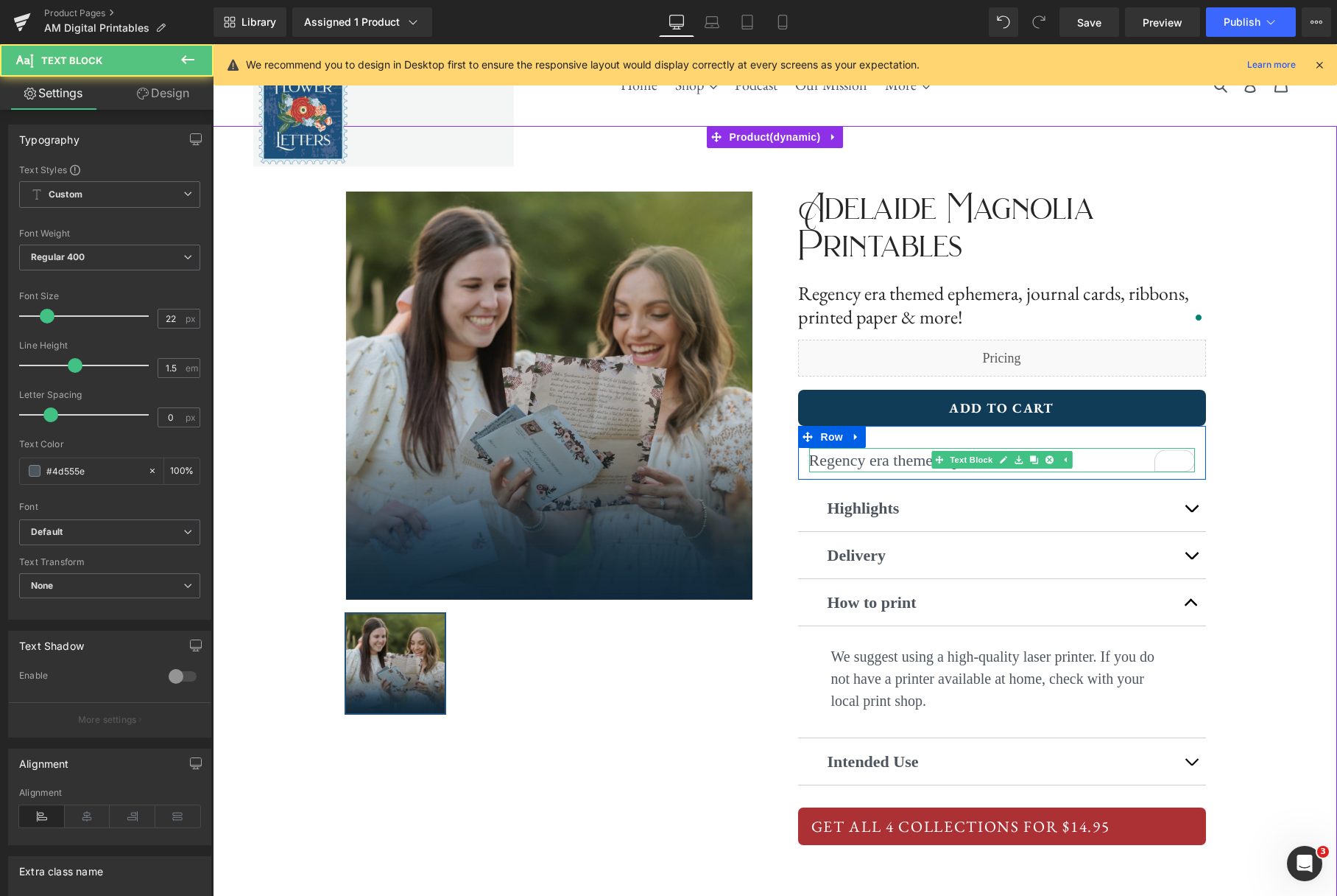
click at [1123, 461] on p "Regency era themed ephemera, XXX" at bounding box center [1003, 459] width 386 height 24
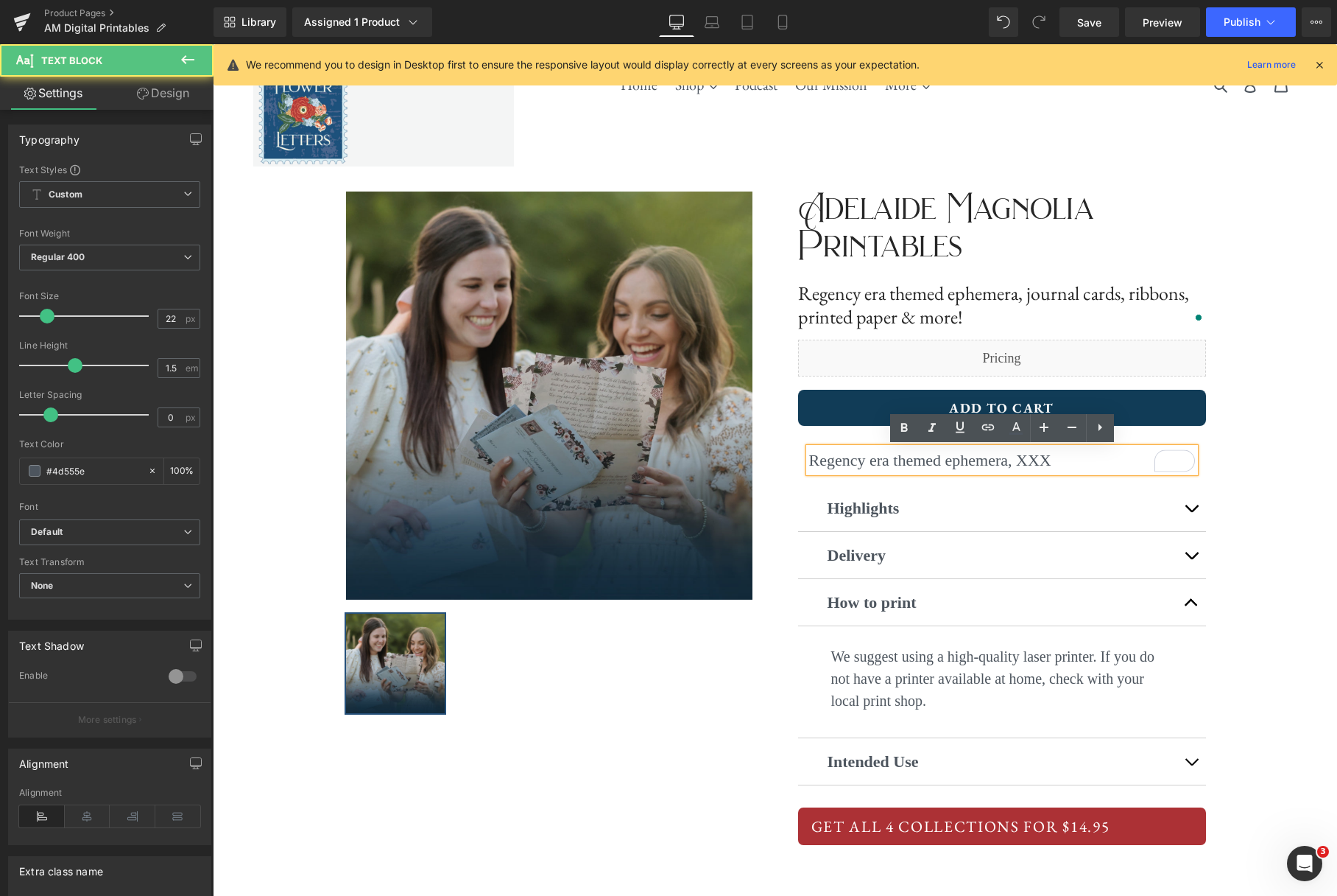
click at [1108, 460] on p "Regency era themed ephemera, XXX" at bounding box center [1003, 459] width 386 height 24
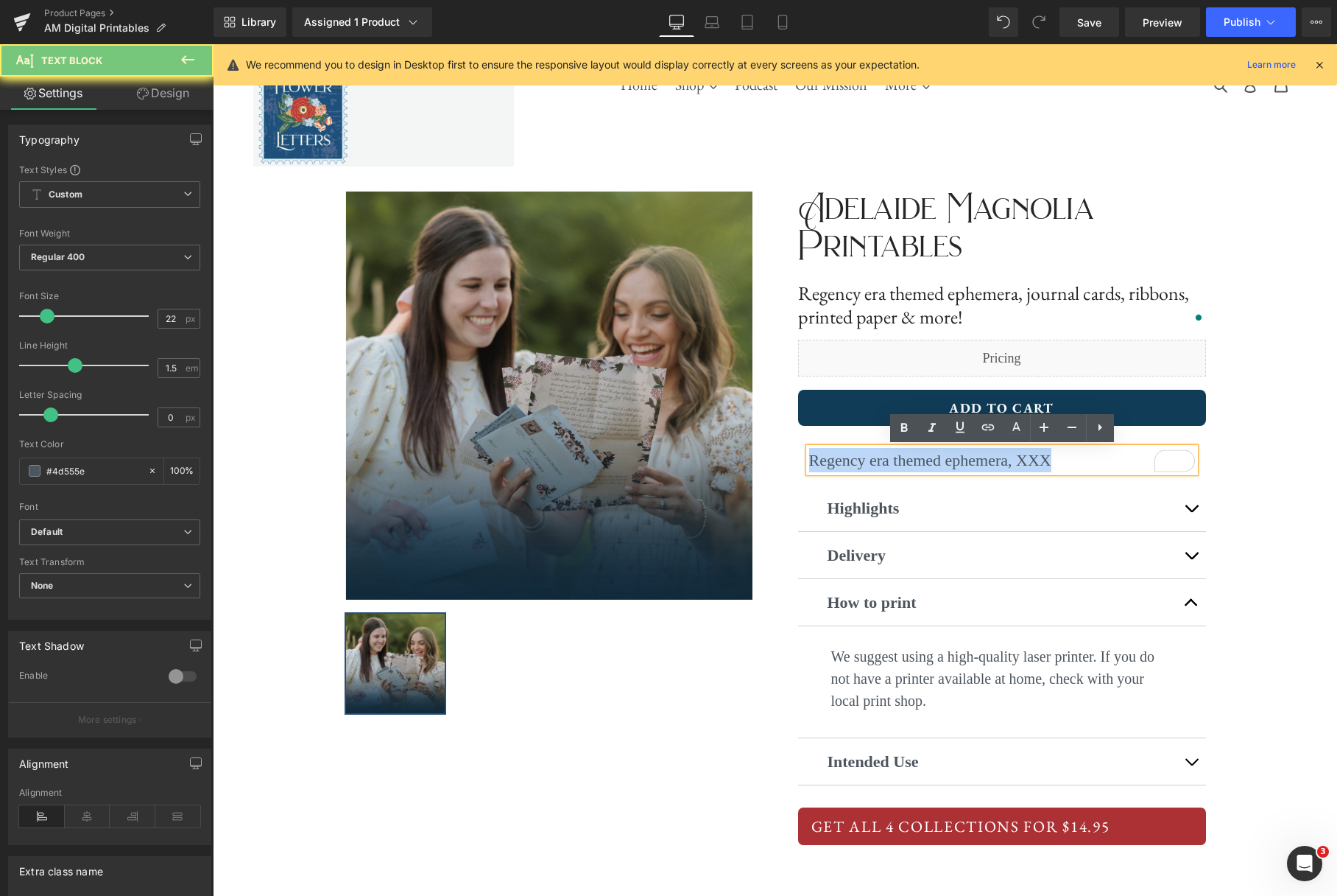
click at [1108, 460] on p "Regency era themed ephemera, XXX" at bounding box center [1003, 459] width 386 height 24
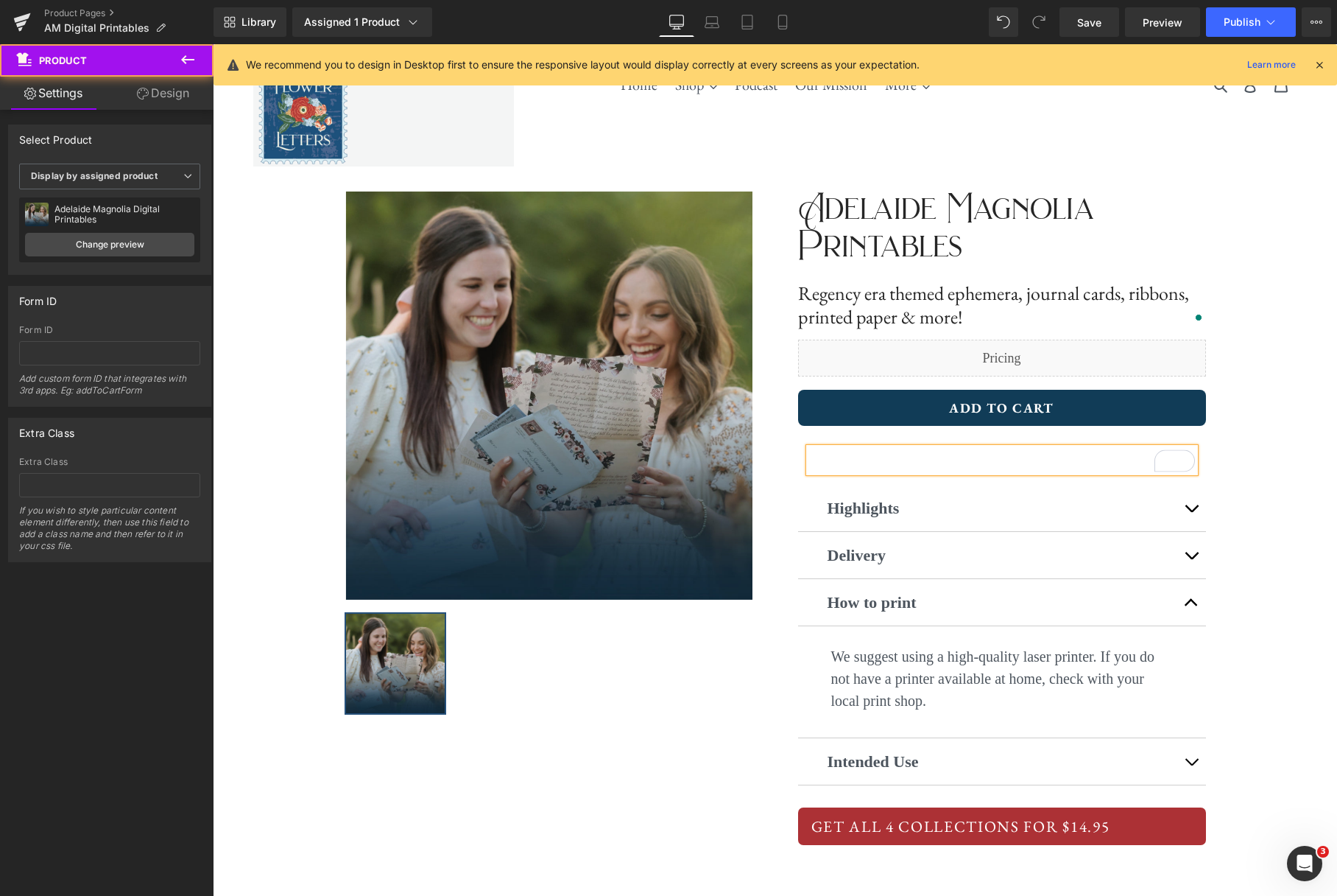
click at [1263, 436] on div "‹ › (P) Image List ‹ › (P) Image List Adelaide Magnolia Printables Text Block H…" at bounding box center [776, 512] width 1125 height 773
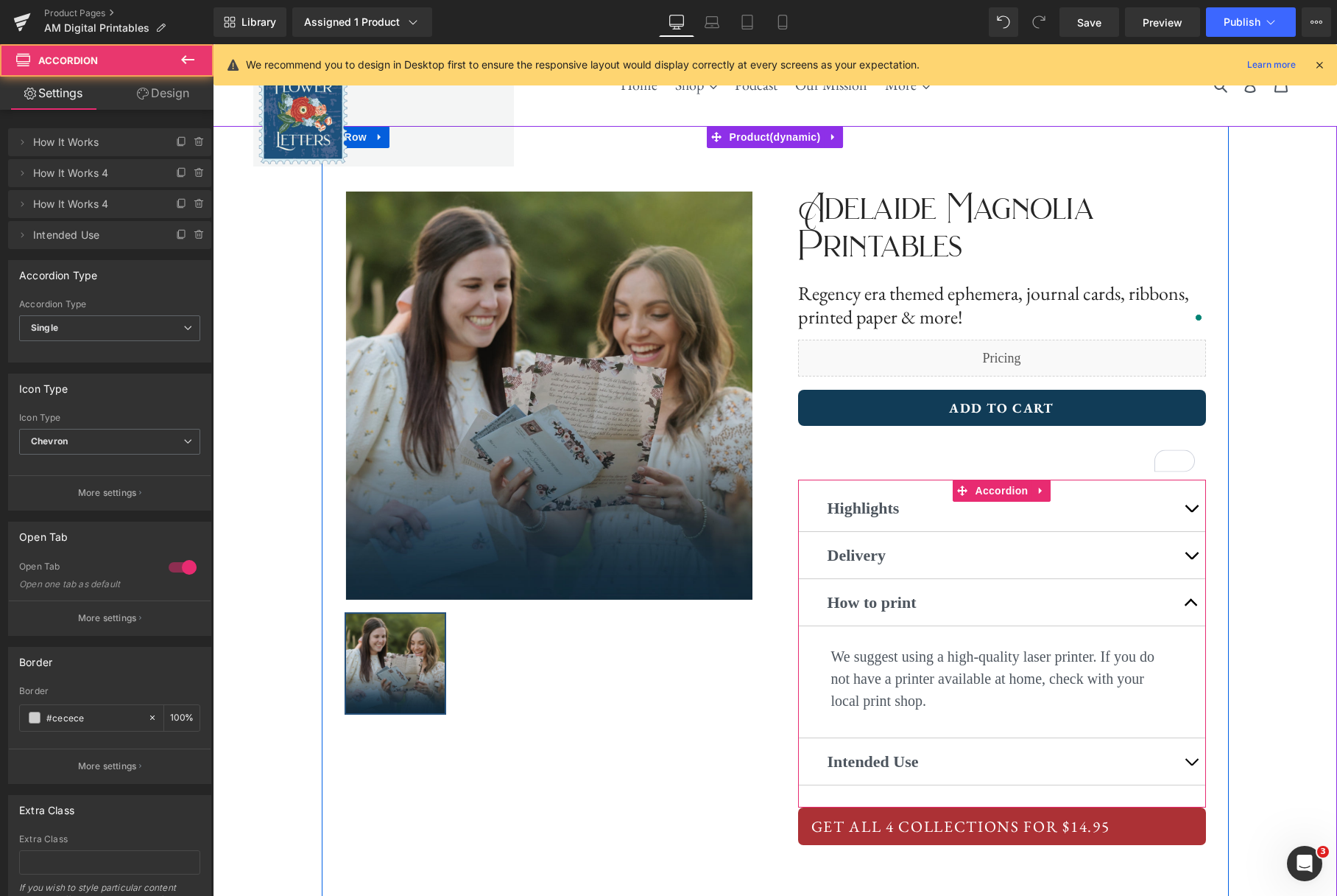
click at [1190, 607] on button "button" at bounding box center [1192, 602] width 29 height 46
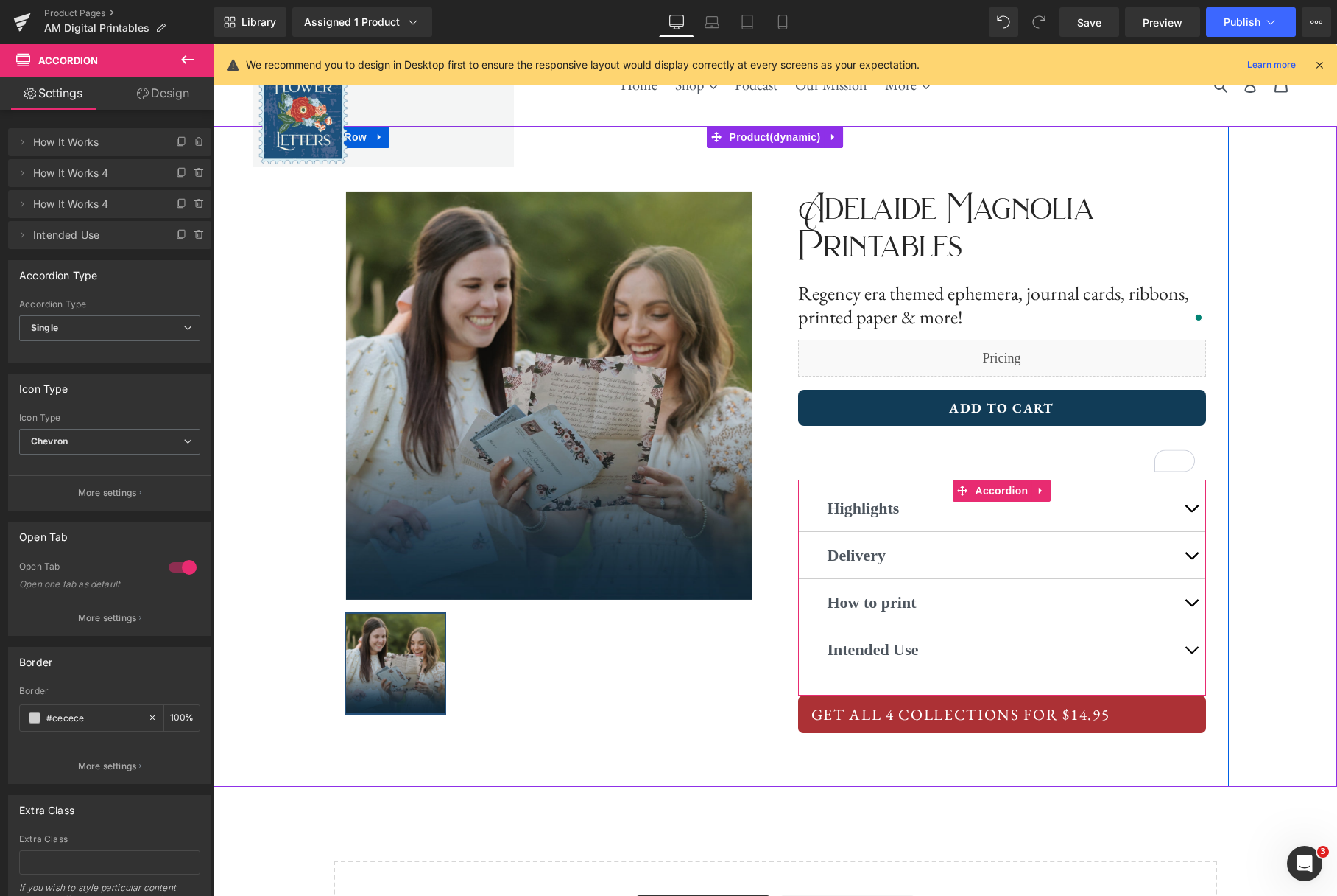
click at [1192, 653] on span "button" at bounding box center [1192, 653] width 0 height 0
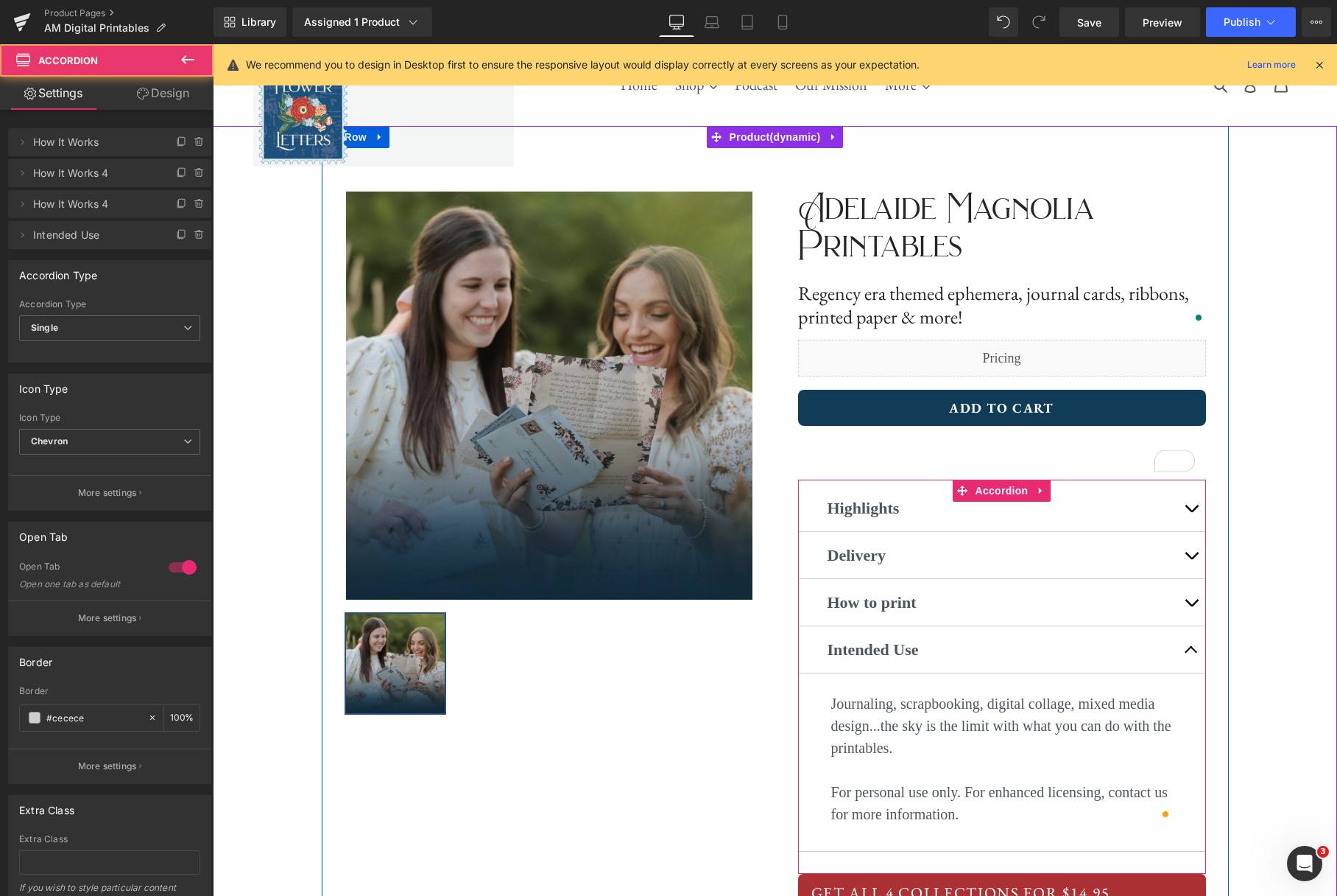
scroll to position [80, 0]
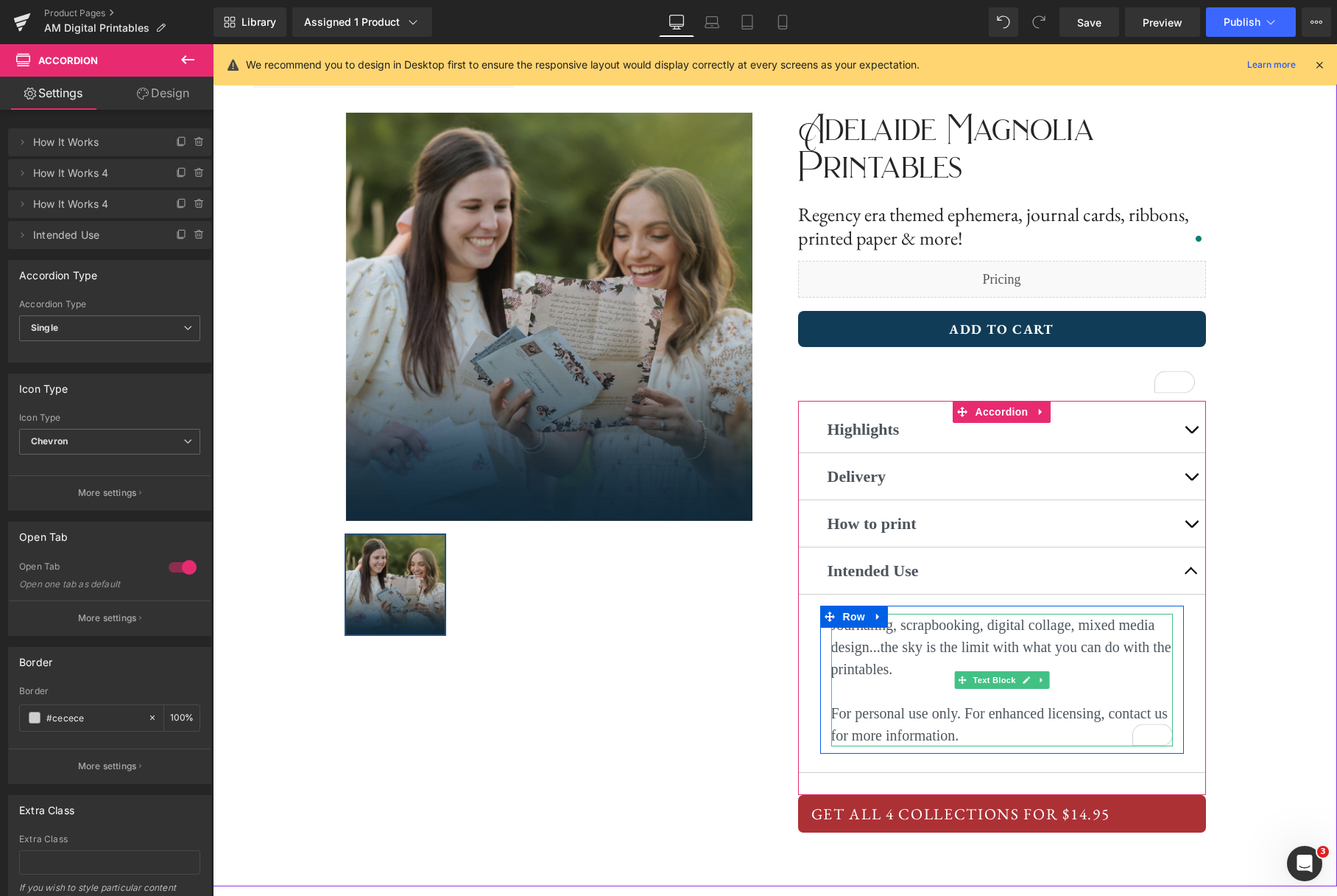
click at [908, 675] on p "Journaling, scrapbooking, digital collage, mixed media design...the sky is the …" at bounding box center [1003, 647] width 342 height 66
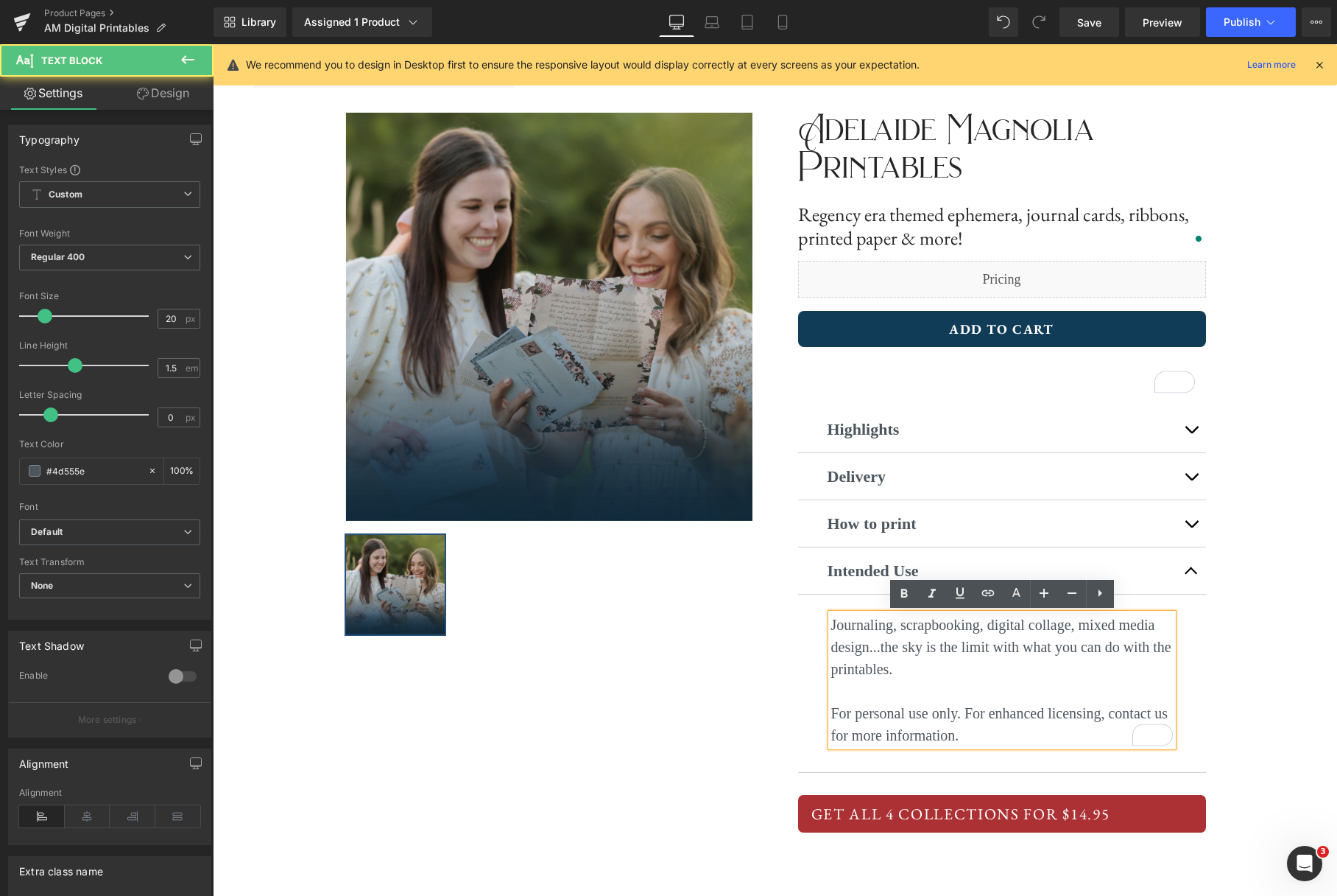
click at [833, 627] on p "Journaling, scrapbooking, digital collage, mixed media design...the sky is the …" at bounding box center [1003, 647] width 342 height 66
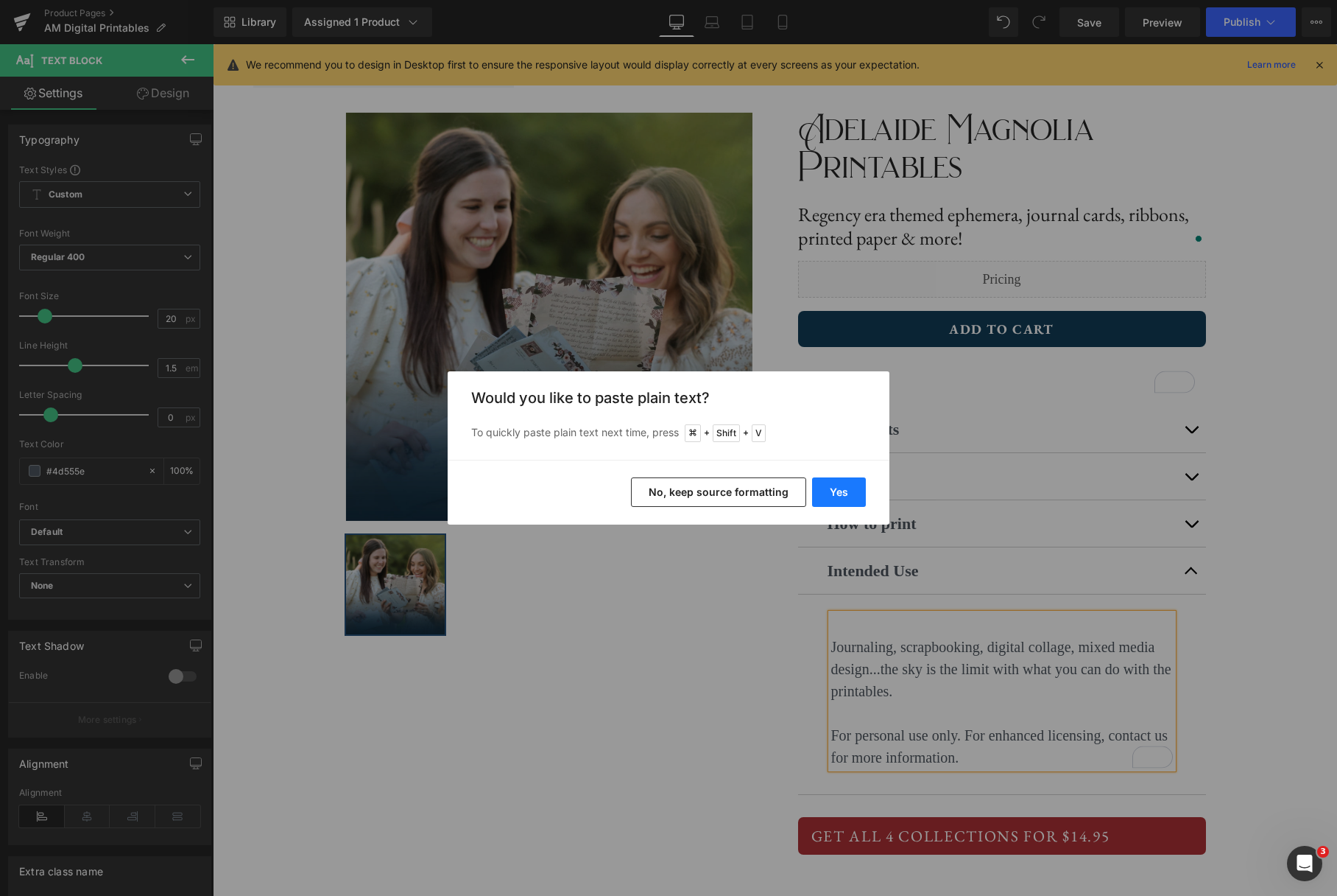
click at [829, 493] on button "Yes" at bounding box center [839, 492] width 54 height 29
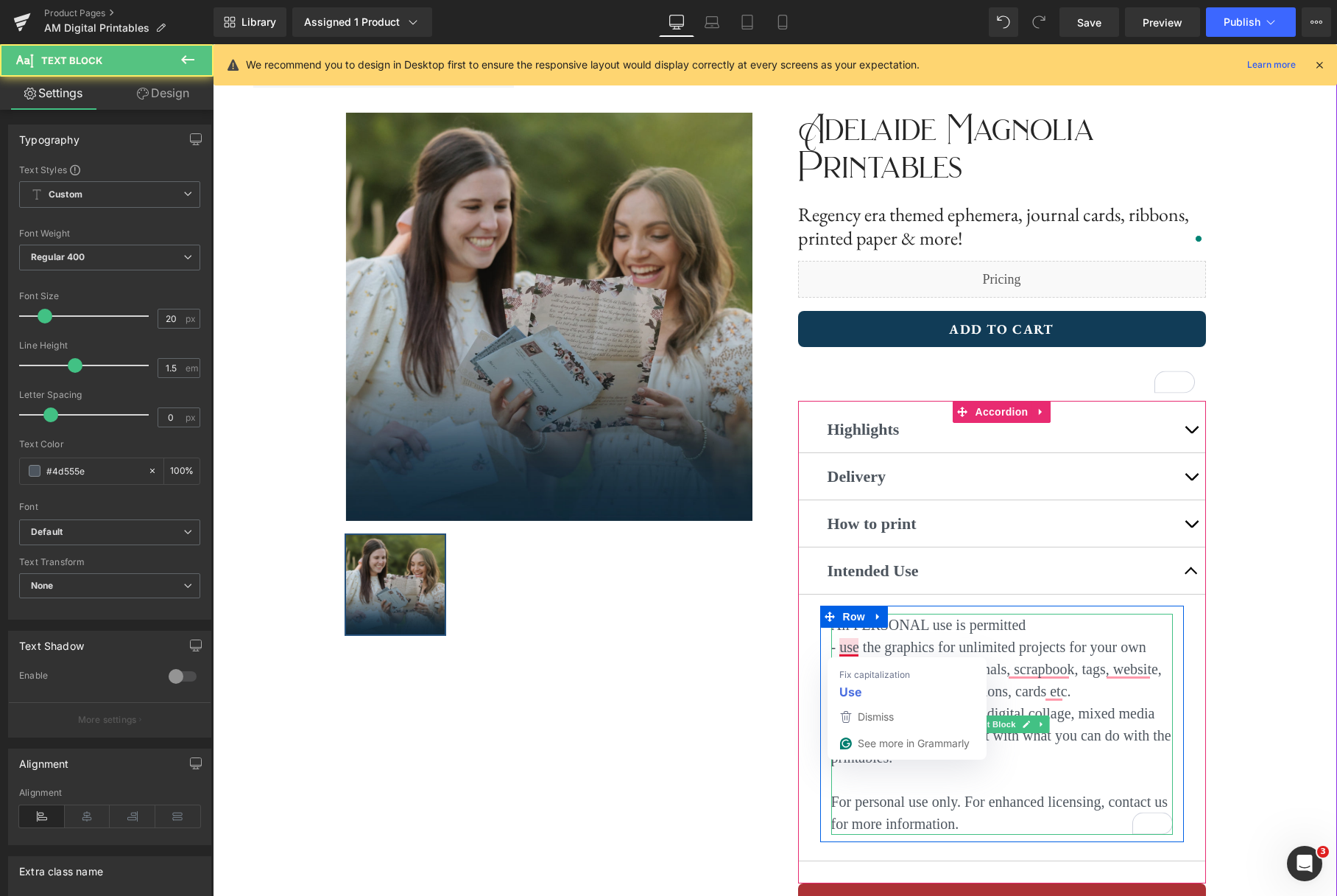
click at [840, 650] on p "- use the graphics for unlimited projects for your own projects like stickers, …" at bounding box center [1003, 669] width 342 height 66
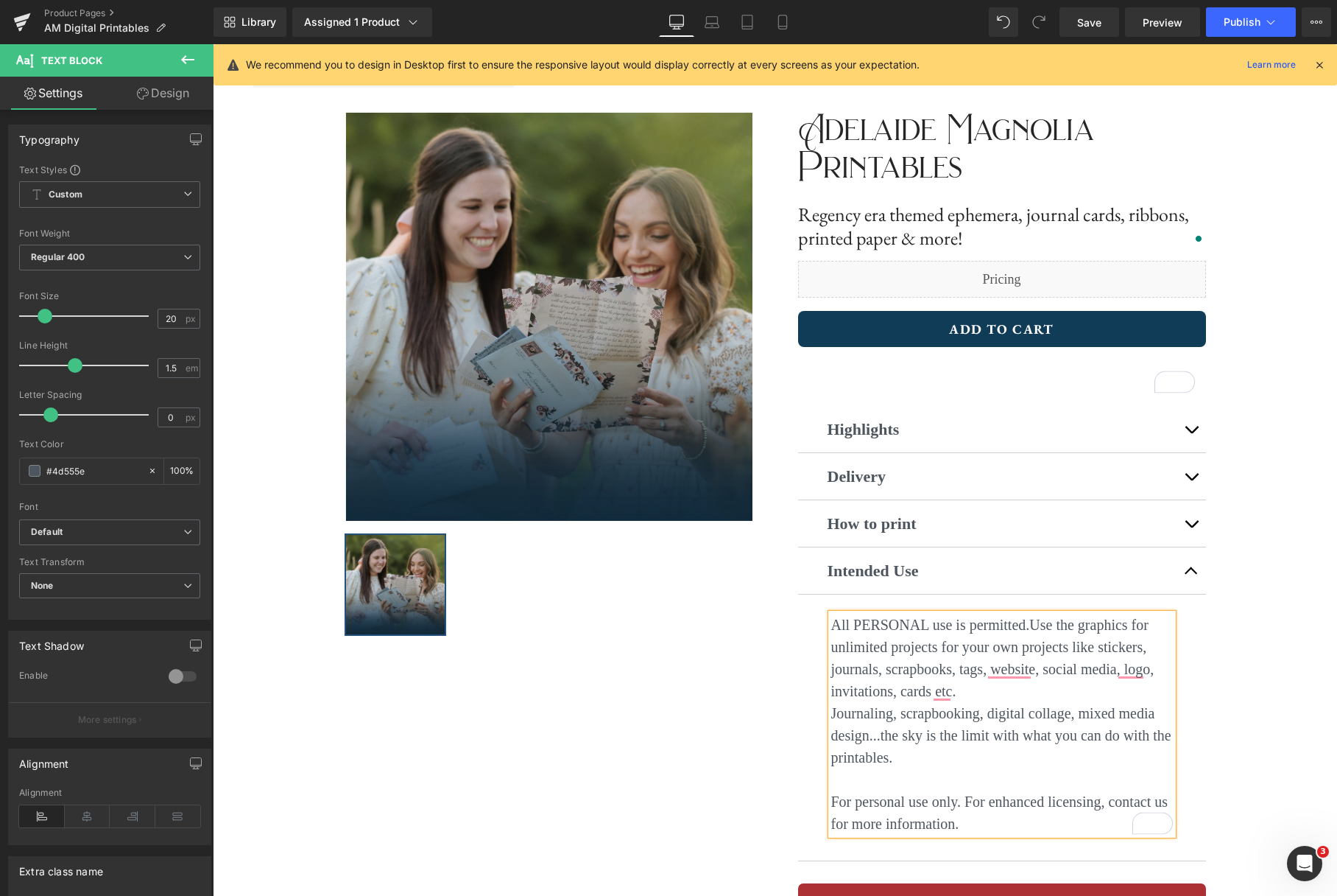
click at [1033, 673] on span "Use the graphics for unlimited projects for your own projects like stickers, jo…" at bounding box center [993, 658] width 323 height 83
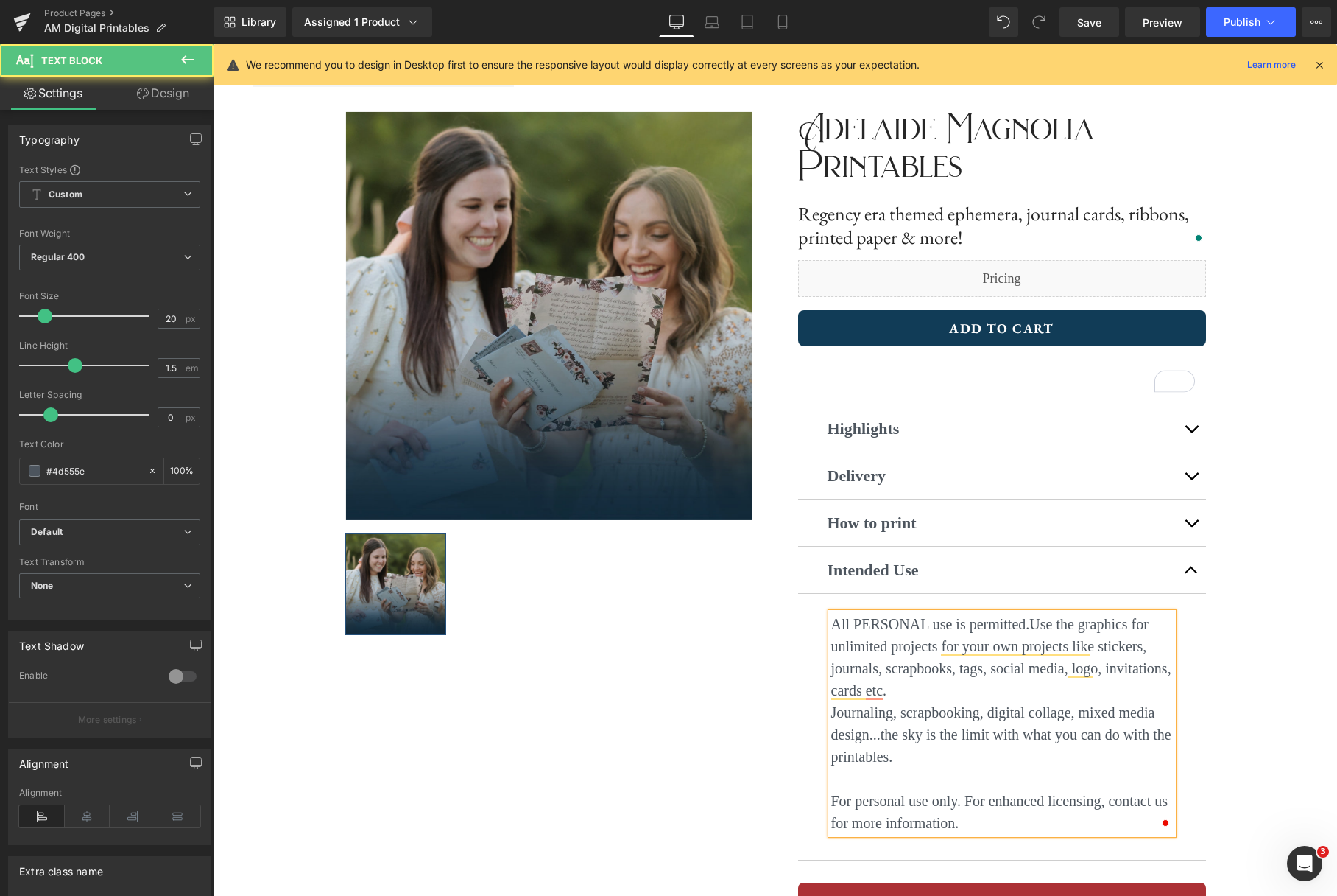
click at [988, 692] on p "All PERSONAL use is permitted. Use the graphics for unlimited projects for your…" at bounding box center [1003, 657] width 342 height 88
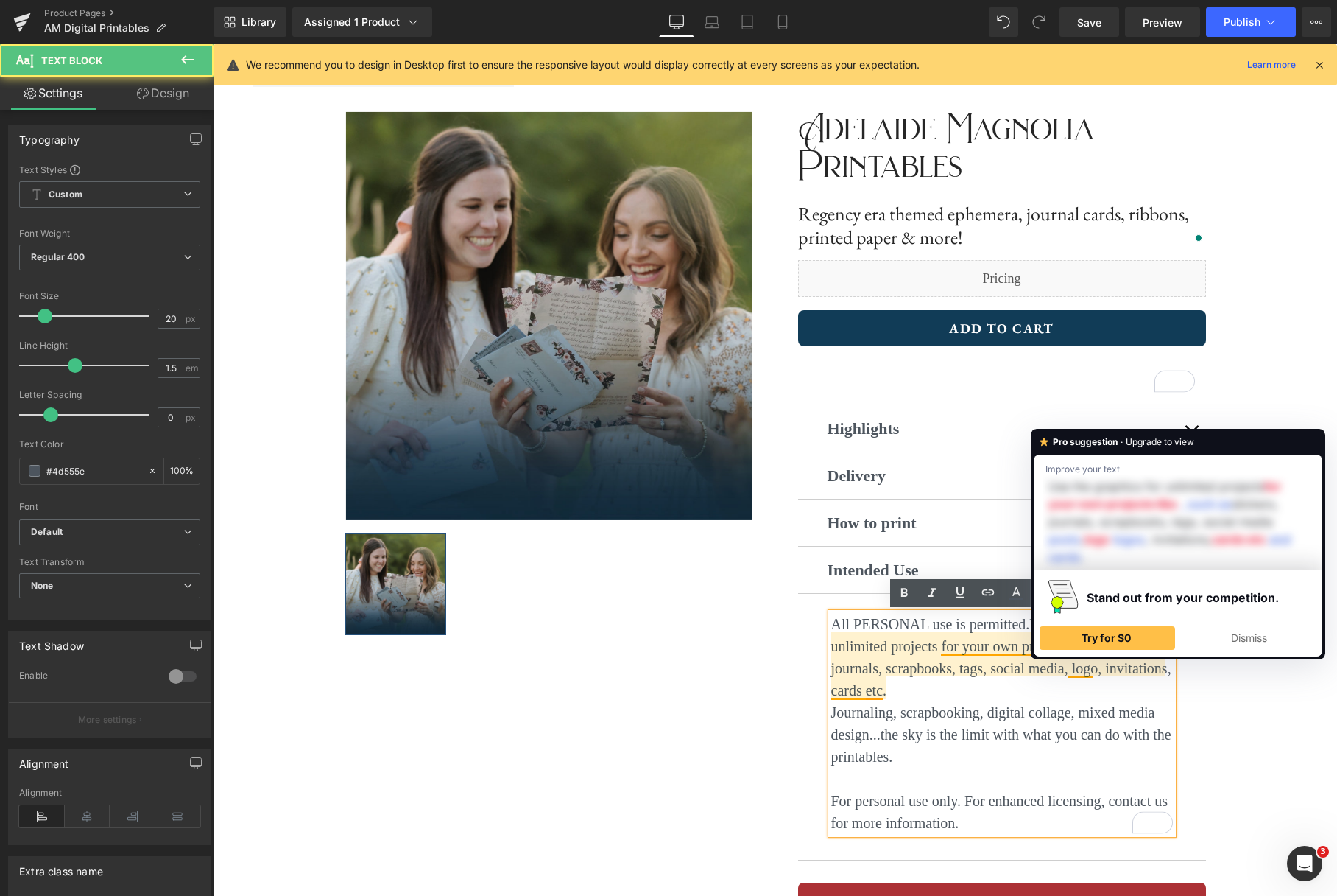
click at [1100, 672] on span "Use the graphics for unlimited projects for your own projects like stickers, jo…" at bounding box center [1002, 657] width 340 height 83
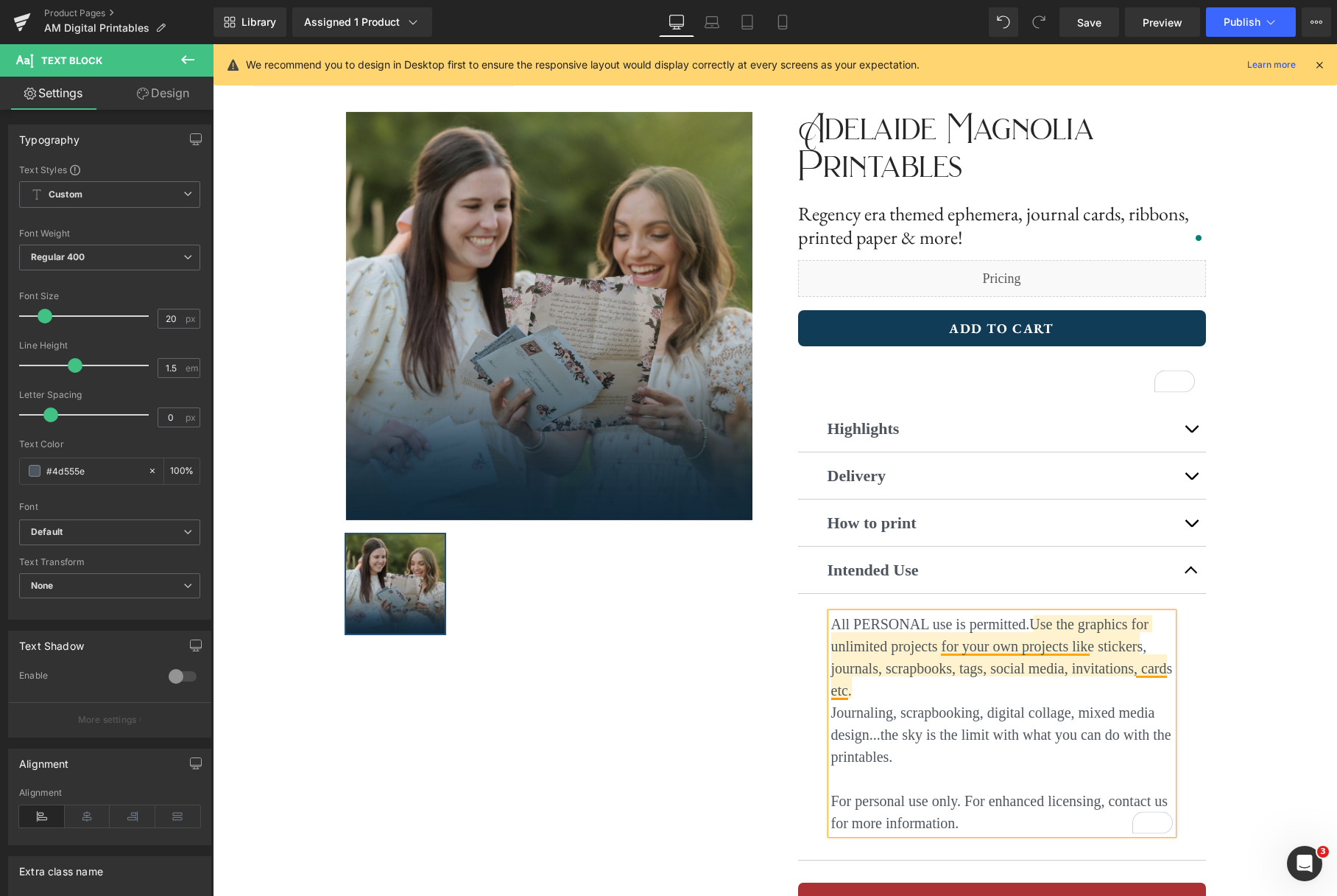
click at [1090, 649] on span "Use the graphics for unlimited projects for your own projects like stickers, jo…" at bounding box center [1003, 657] width 342 height 83
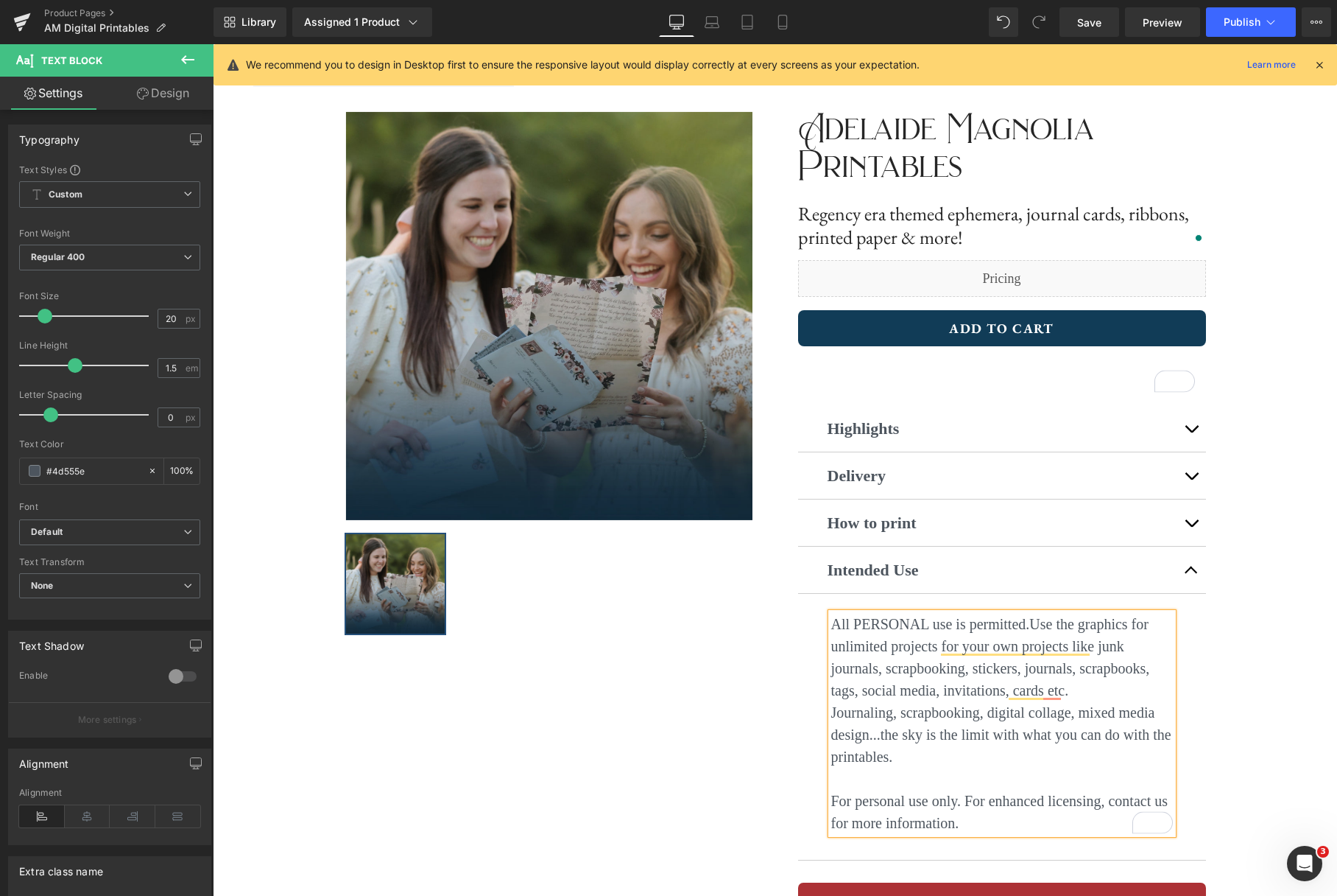
click at [1099, 687] on p "All PERSONAL use is permitted. Use the graphics for unlimited projects for your…" at bounding box center [1003, 657] width 342 height 88
drag, startPoint x: 927, startPoint y: 764, endPoint x: 833, endPoint y: 712, distance: 107.4
click at [833, 712] on p "Journaling, scrapbooking, digital collage, mixed media design...the sky is the …" at bounding box center [1003, 734] width 342 height 66
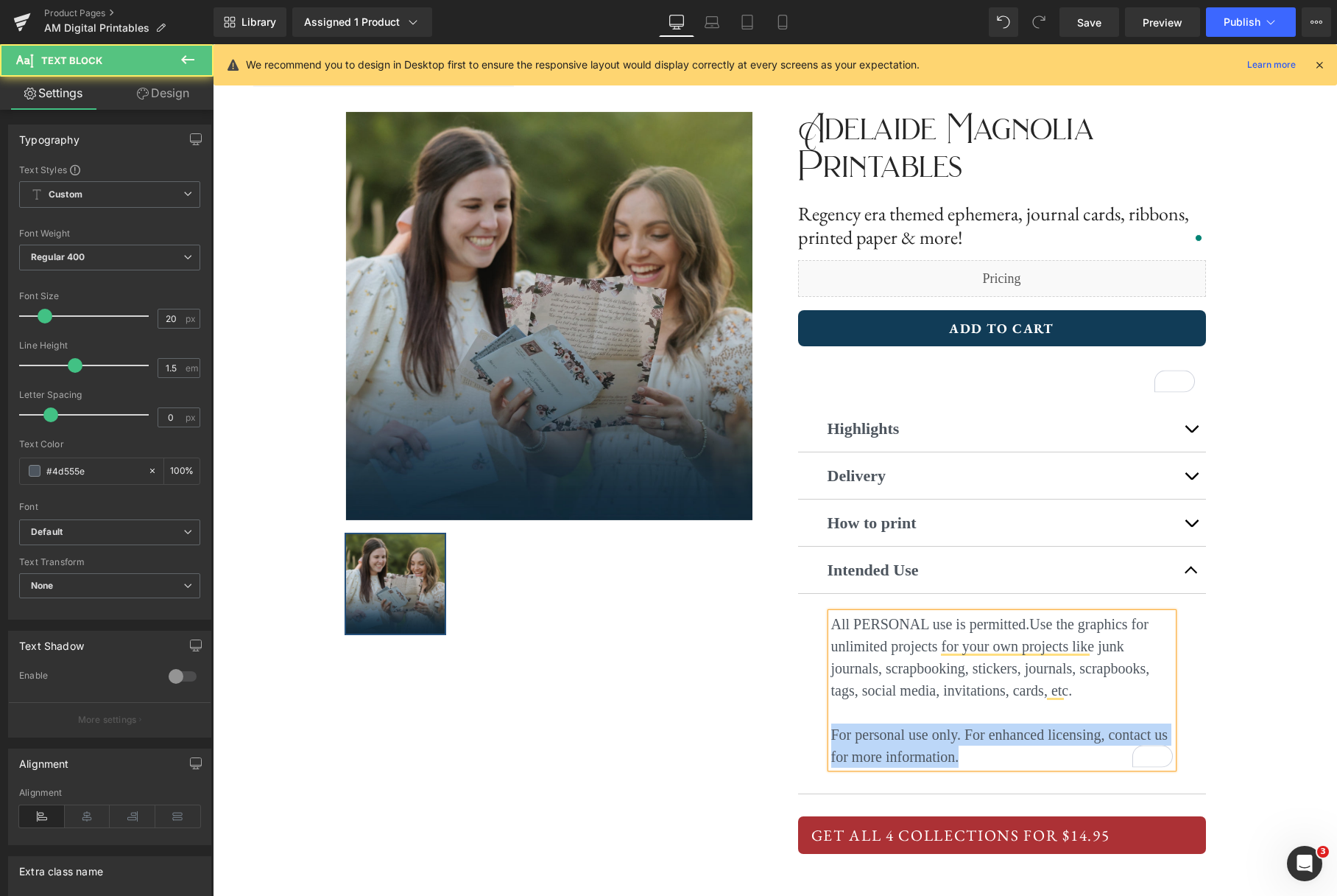
drag, startPoint x: 969, startPoint y: 757, endPoint x: 833, endPoint y: 727, distance: 139.3
click at [833, 727] on p "For personal use only. For enhanced licensing, contact us for more information." at bounding box center [1003, 745] width 342 height 44
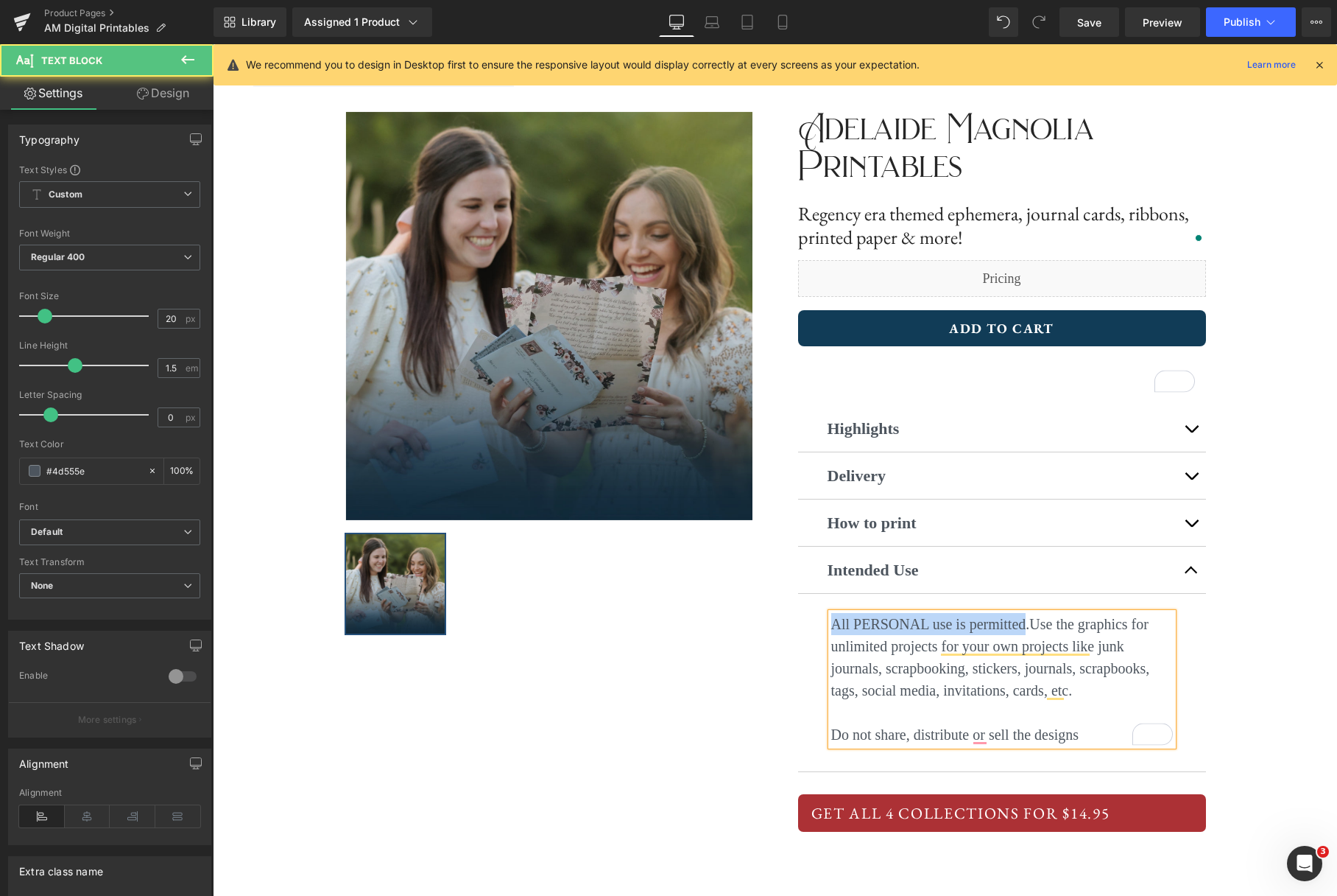
drag, startPoint x: 1027, startPoint y: 625, endPoint x: 833, endPoint y: 624, distance: 194.0
click at [833, 624] on p "All PERSONAL use is permitted. Use the graphics for unlimited projects for your…" at bounding box center [1003, 657] width 342 height 88
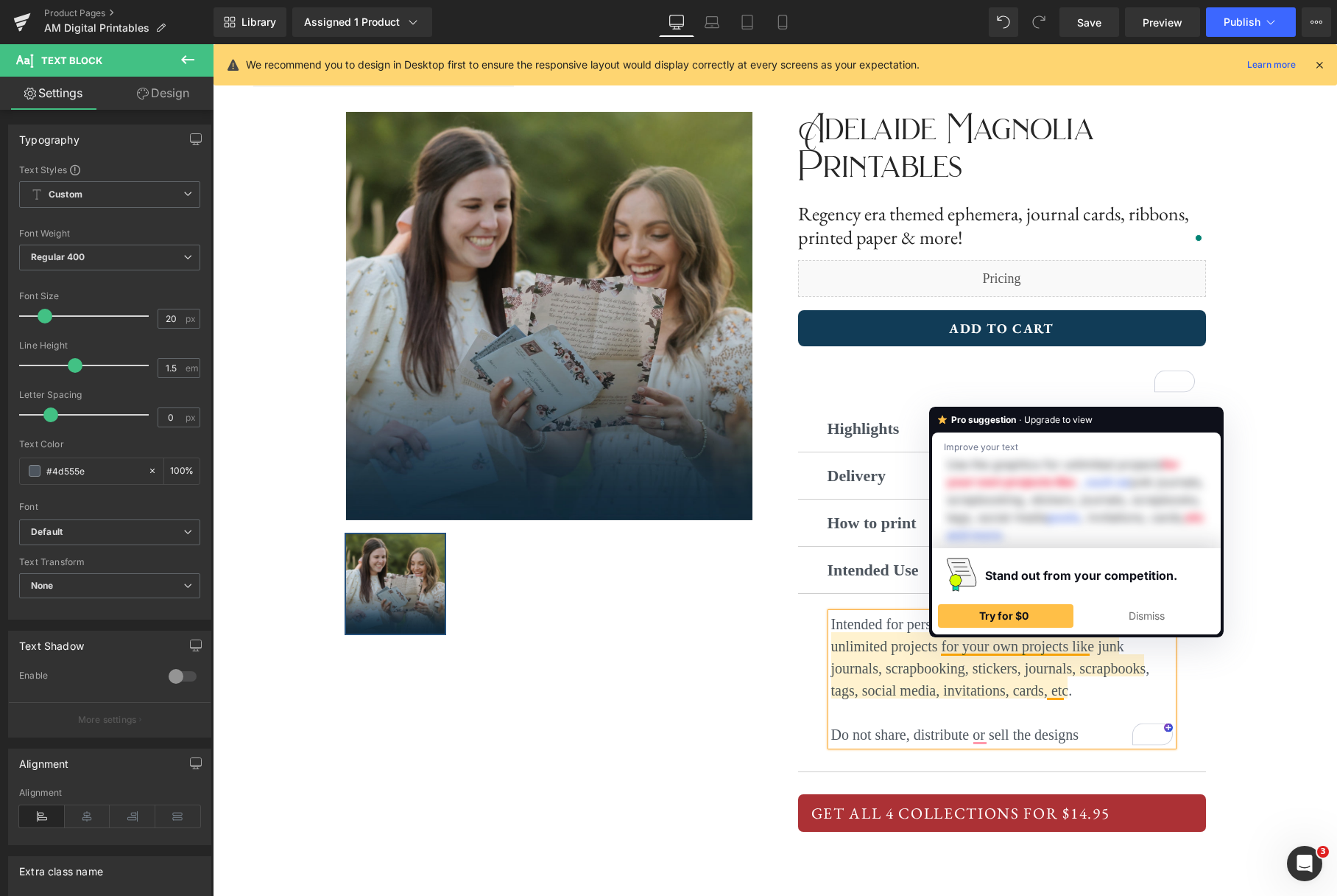
click at [1161, 652] on p "Intended for personal use only. Use the graphics for unlimited projects for you…" at bounding box center [1003, 657] width 342 height 88
drag, startPoint x: 1090, startPoint y: 649, endPoint x: 1071, endPoint y: 650, distance: 19.0
click at [1072, 650] on span "Use the graphics for unlimited projects for your own projects like junk journal…" at bounding box center [991, 657] width 319 height 83
click at [1066, 648] on span "Use the graphics for unlimited projects for your own projects like junk journal…" at bounding box center [991, 657] width 319 height 83
drag, startPoint x: 1070, startPoint y: 647, endPoint x: 943, endPoint y: 649, distance: 127.0
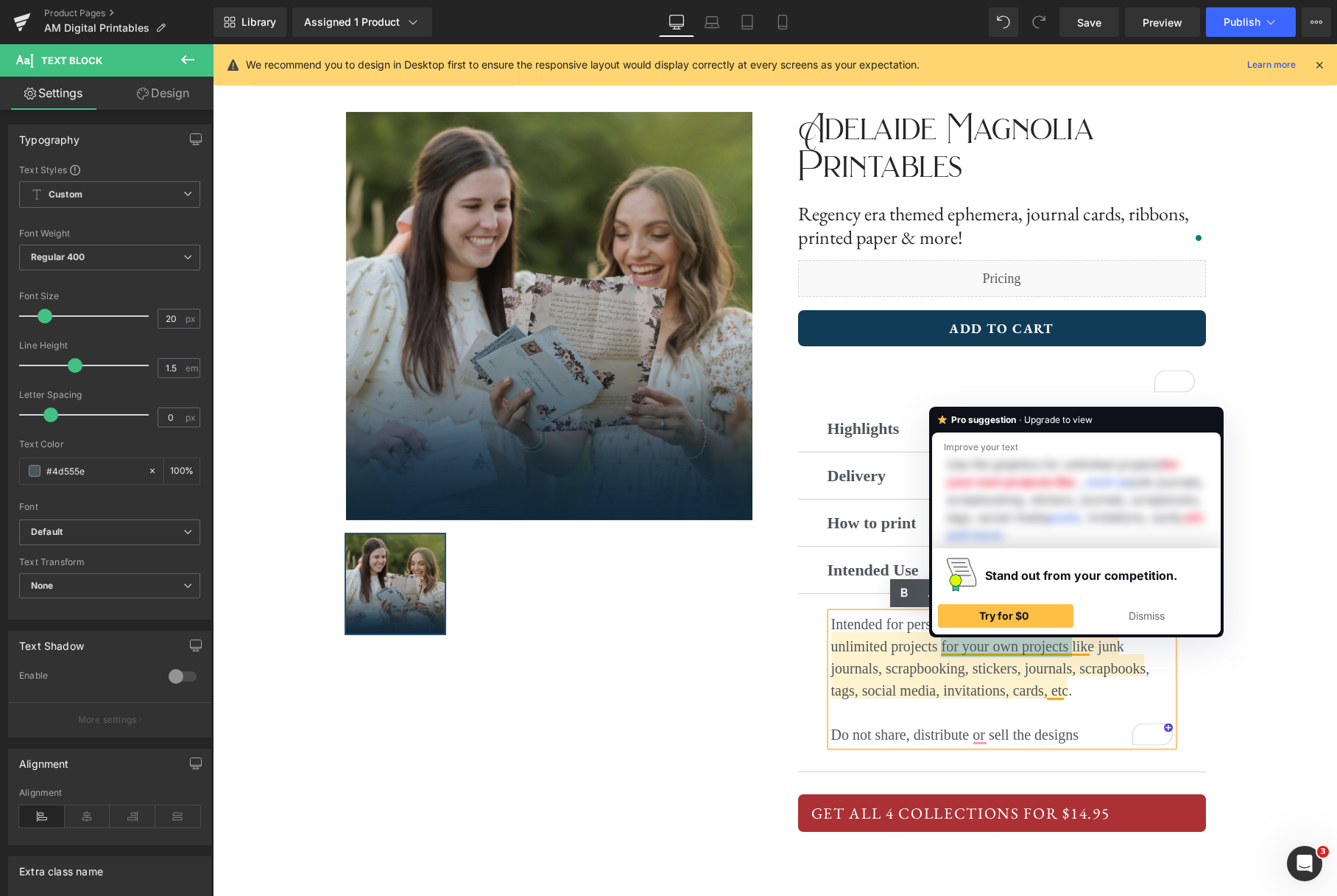
click at [943, 649] on span "Use the graphics for unlimited projects for your own projects like junk journal…" at bounding box center [991, 657] width 319 height 83
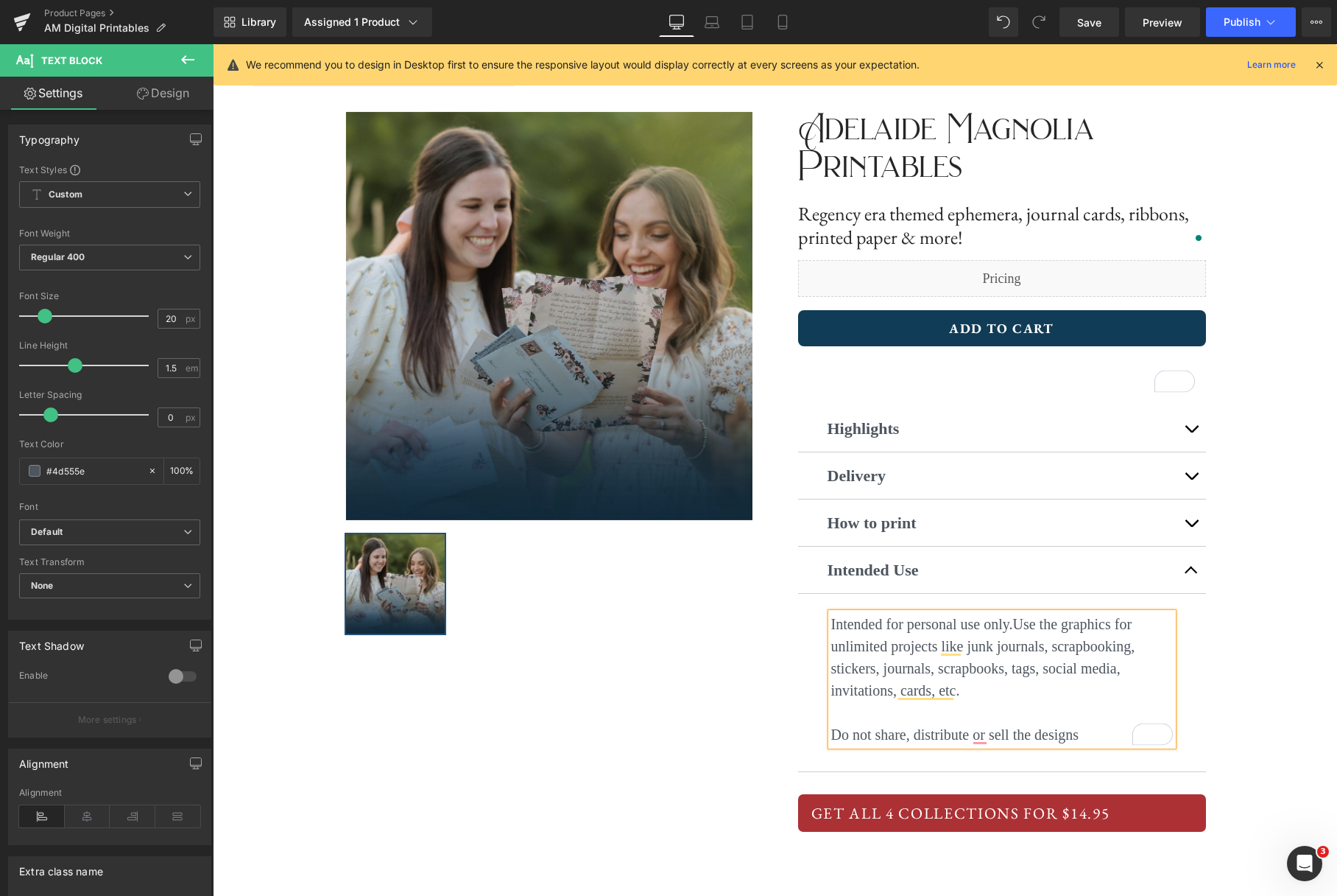
drag, startPoint x: 890, startPoint y: 651, endPoint x: 928, endPoint y: 651, distance: 38.0
click at [890, 651] on span "Use the graphics for unlimited projects like junk journals, scrapbooking, stick…" at bounding box center [983, 657] width 304 height 83
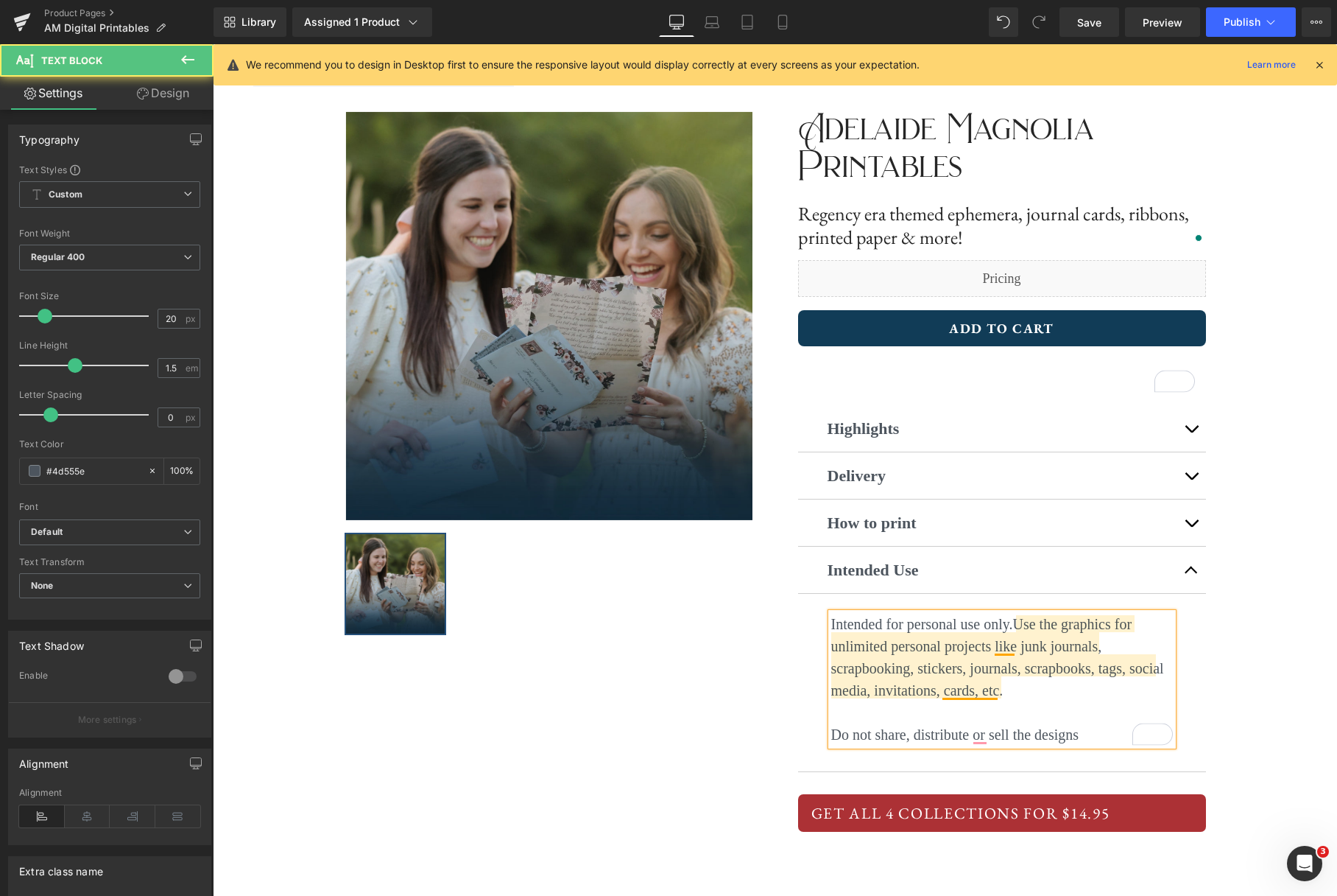
click at [917, 673] on span "Use the graphics for unlimited personal projects like junk journals, scrapbooki…" at bounding box center [998, 657] width 333 height 83
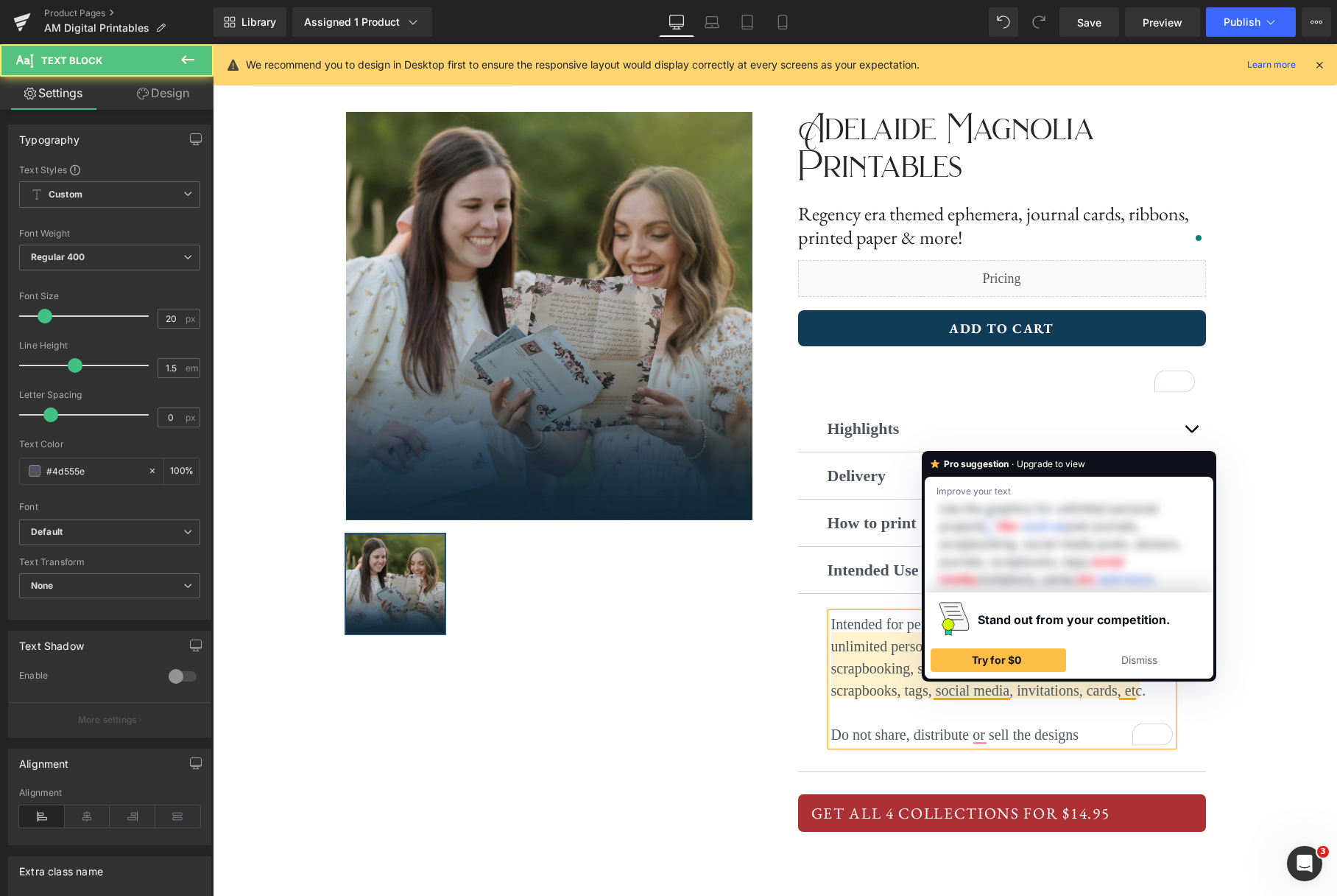
click at [1004, 692] on span "Use the graphics for unlimited personal projects like junk journals, scrapbooki…" at bounding box center [989, 657] width 315 height 83
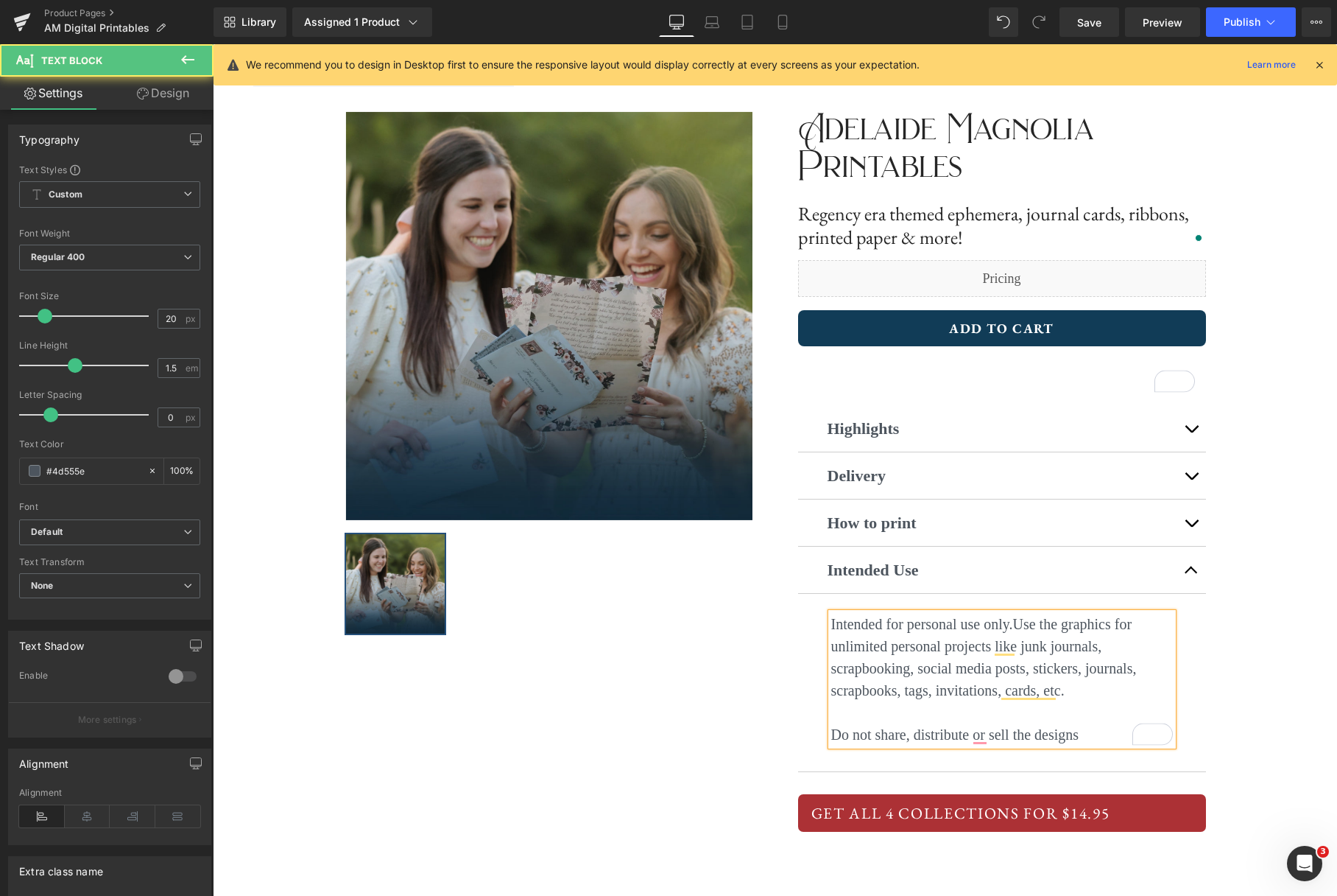
click at [1101, 687] on p "Intended for personal use only. Use the graphics for unlimited personal project…" at bounding box center [1003, 657] width 342 height 88
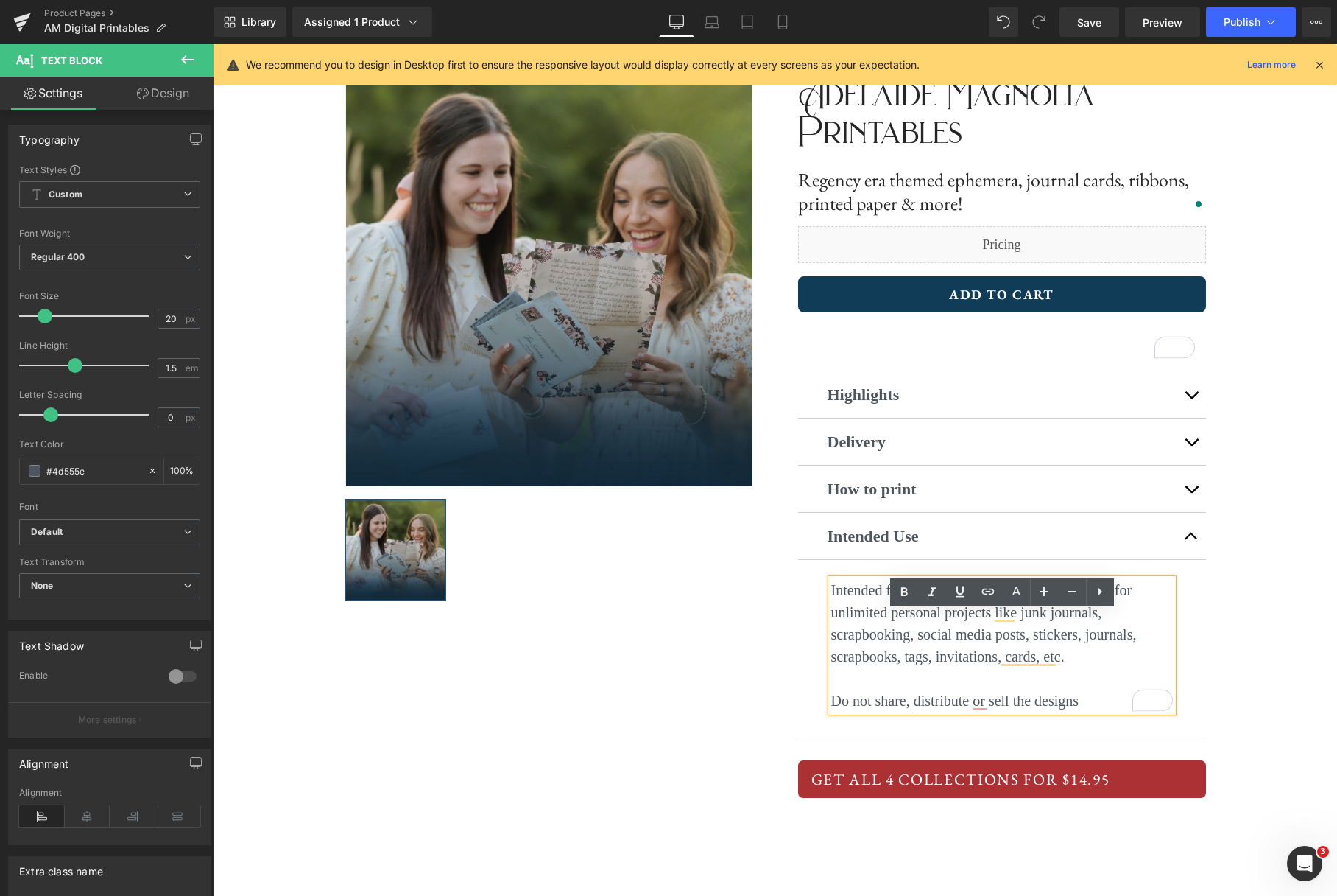
scroll to position [122, 0]
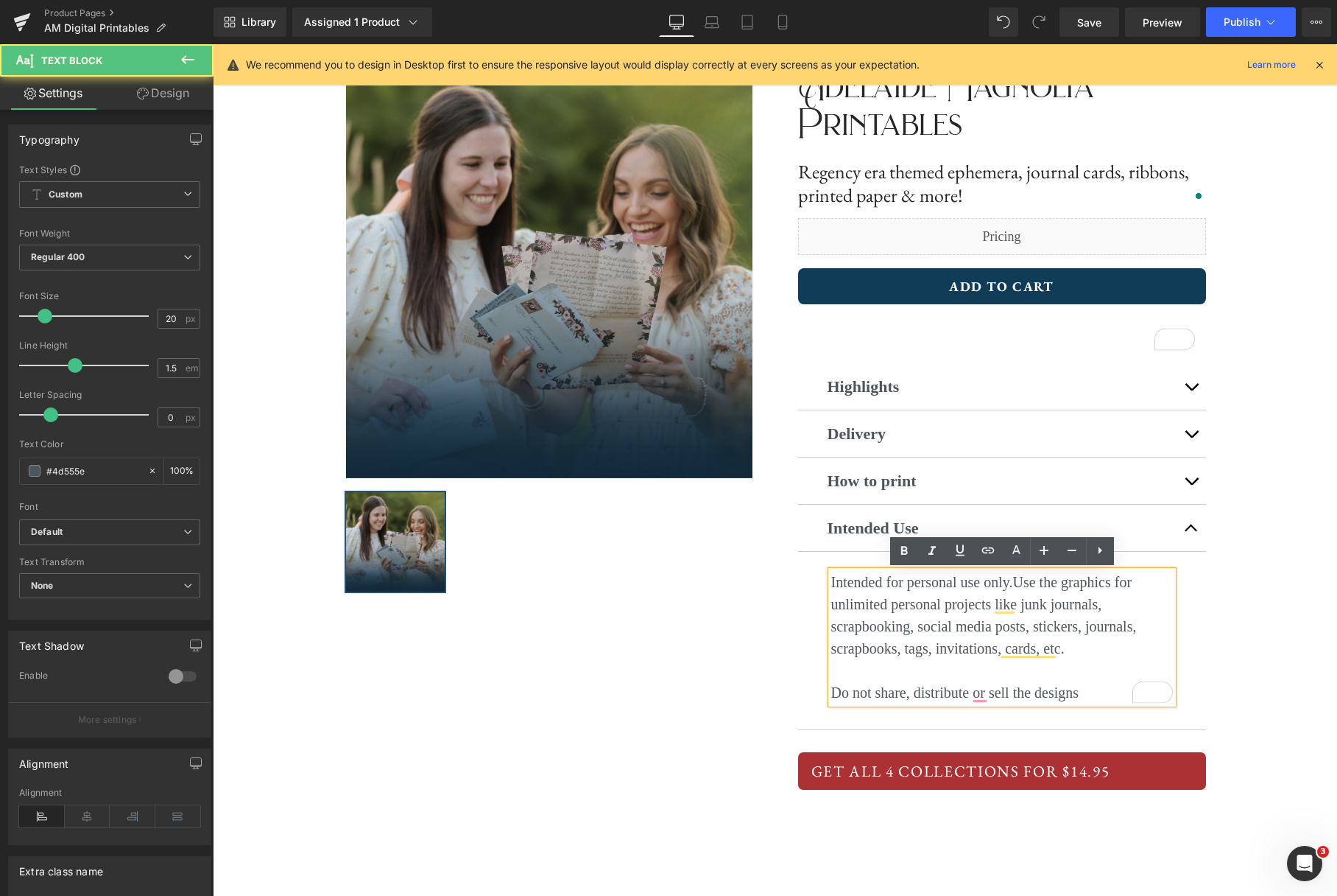
click at [1094, 695] on p "Do not share, distribute or sell the designs" at bounding box center [1003, 692] width 342 height 22
click at [1087, 694] on p "Do not share, distribute, or sell the designs" at bounding box center [1003, 692] width 342 height 22
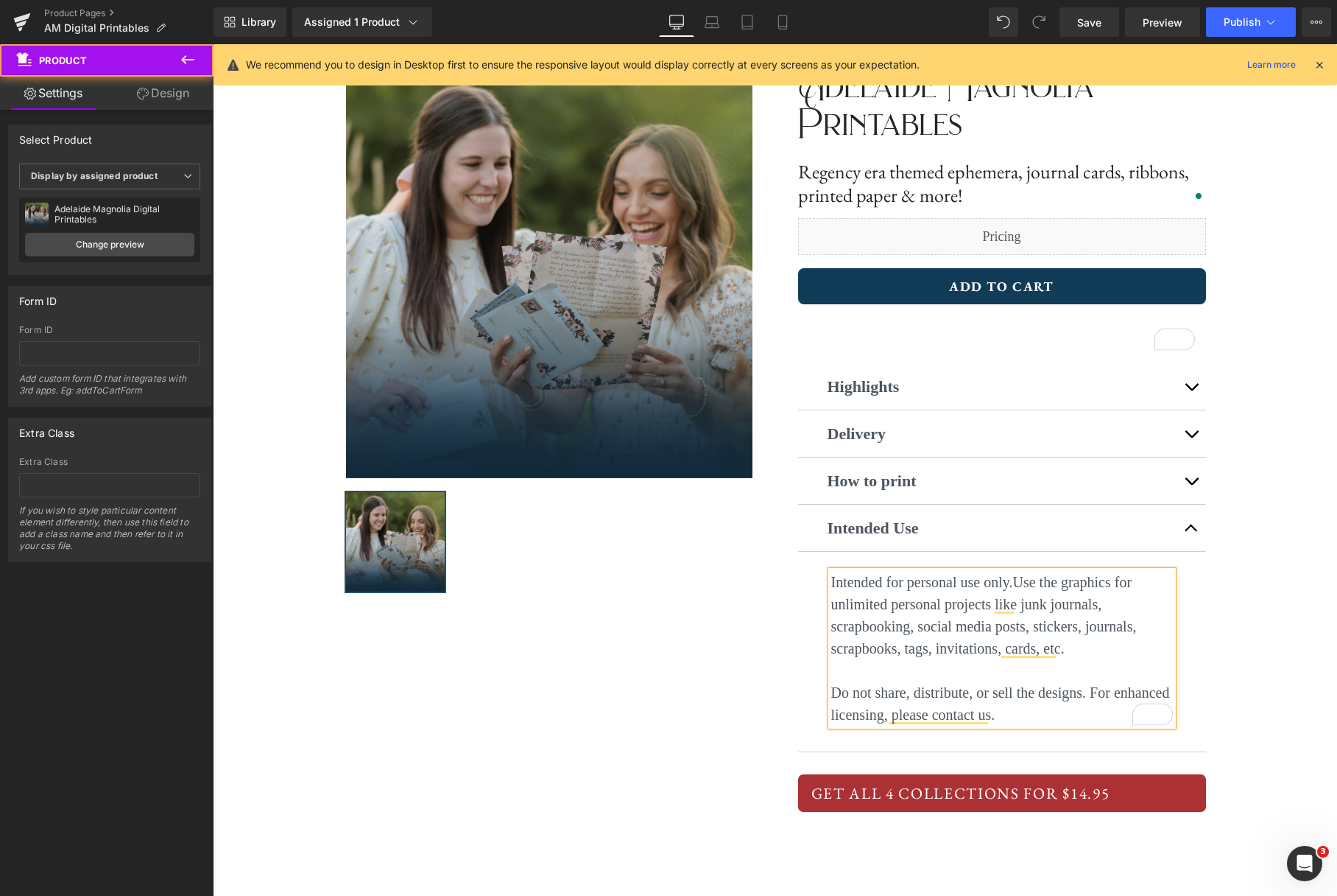
click at [1287, 645] on div "‹ › (P) Image List ‹ › (P) Image List Adelaide Magnolia Printables Text Block H…" at bounding box center [776, 435] width 1125 height 861
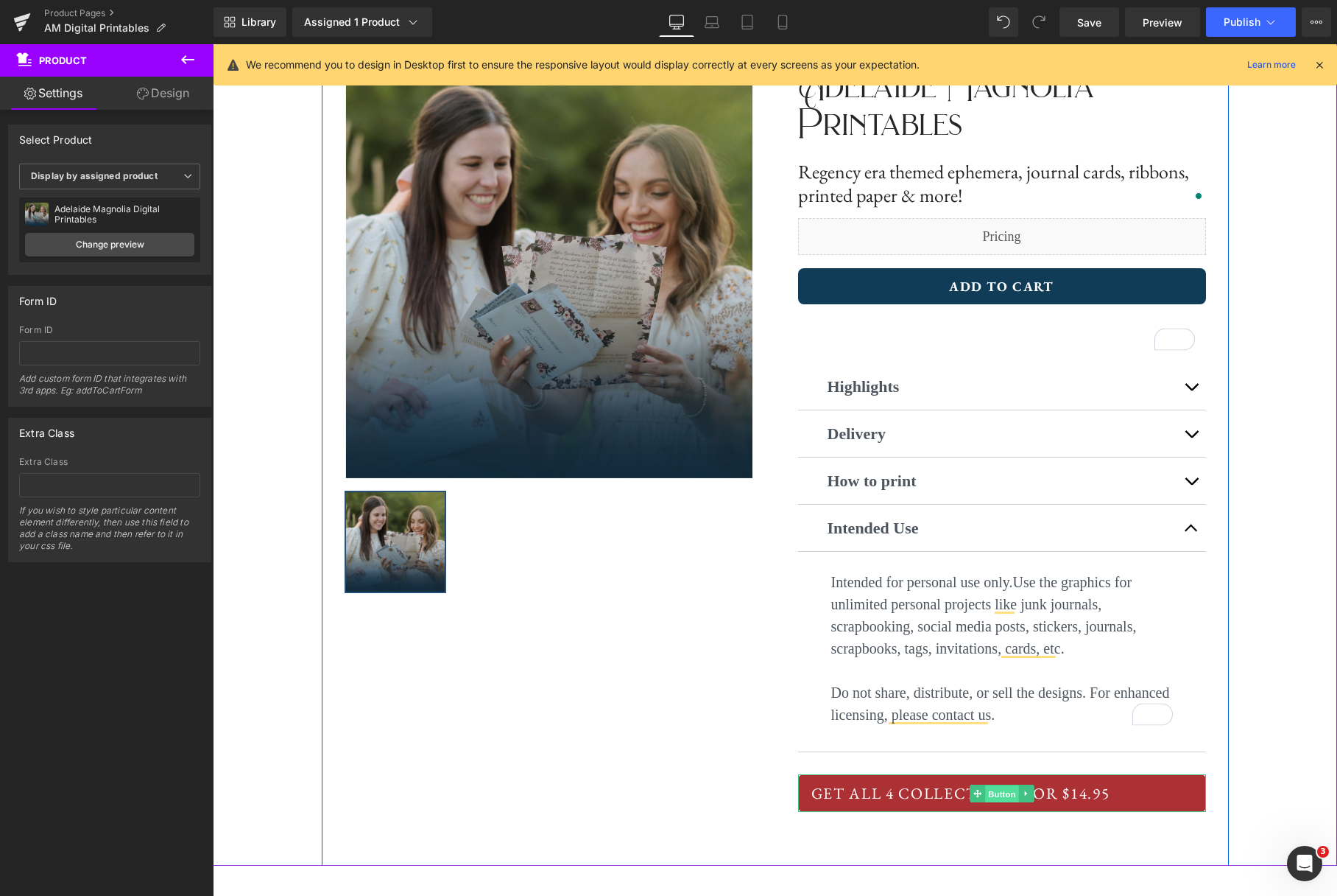
click at [988, 793] on span "Button" at bounding box center [1002, 793] width 34 height 17
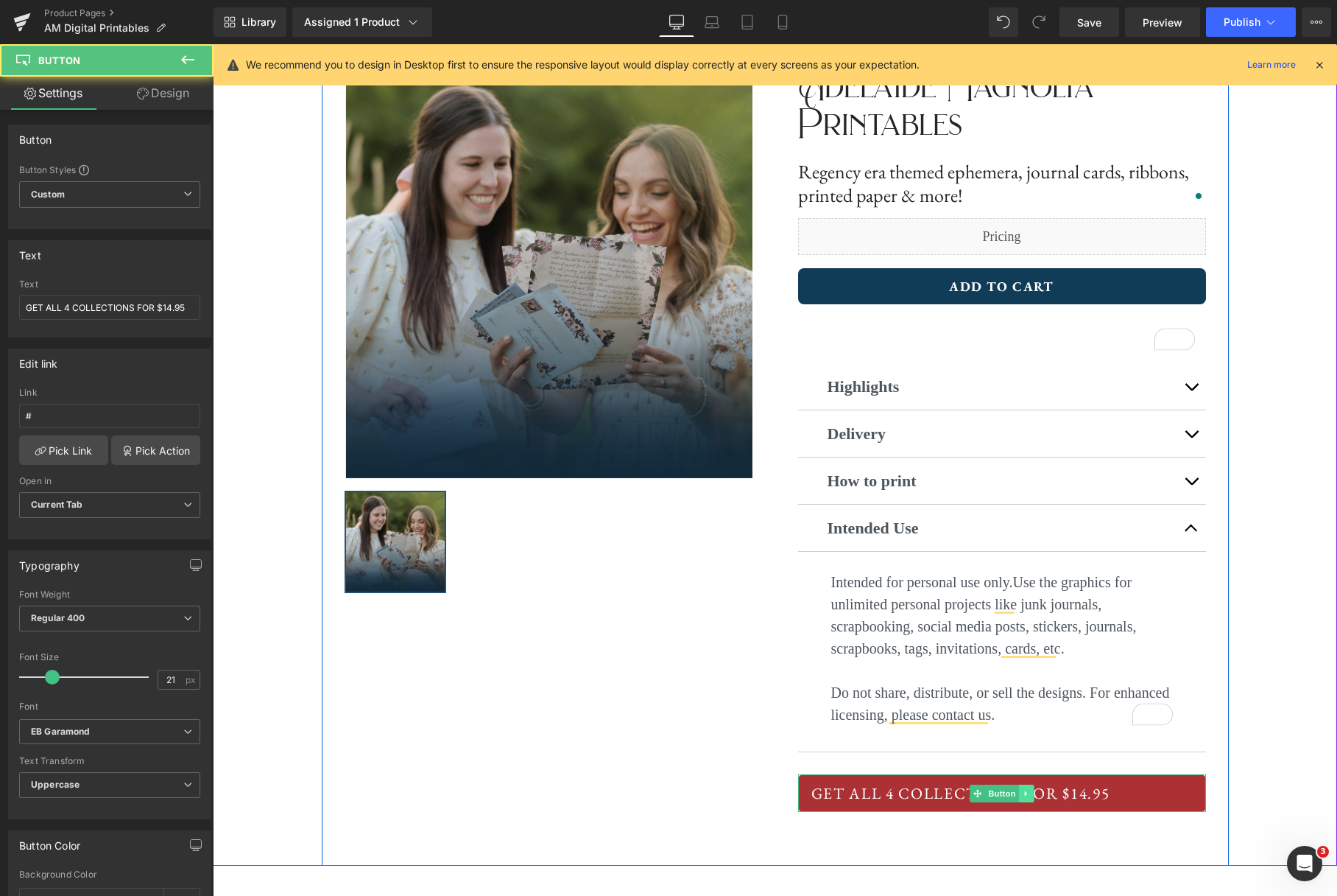
click at [1028, 793] on icon at bounding box center [1025, 793] width 8 height 9
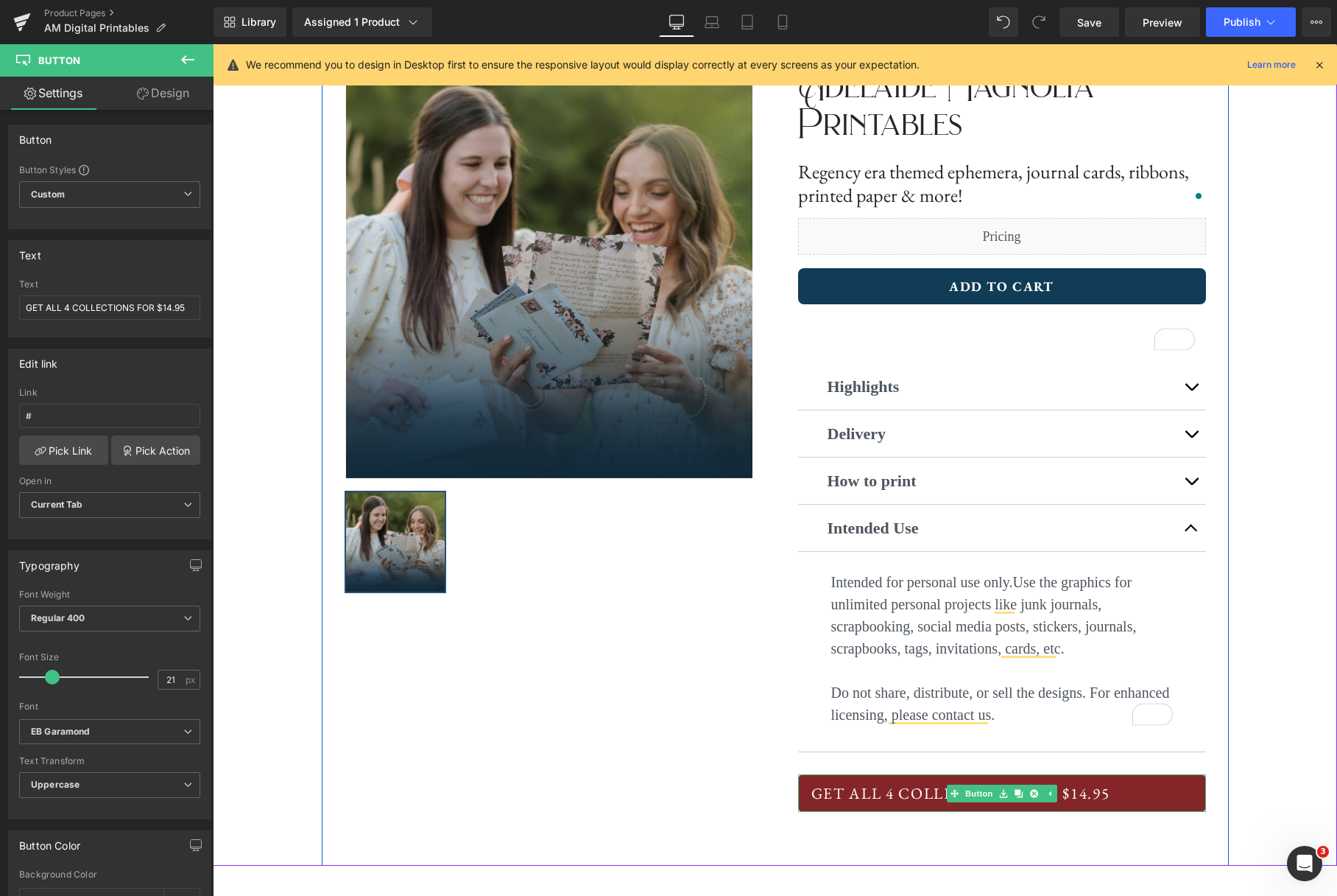
click at [1105, 798] on span "GET ALL 4 COLLECTIONS FOR $14.95" at bounding box center [960, 793] width 299 height 24
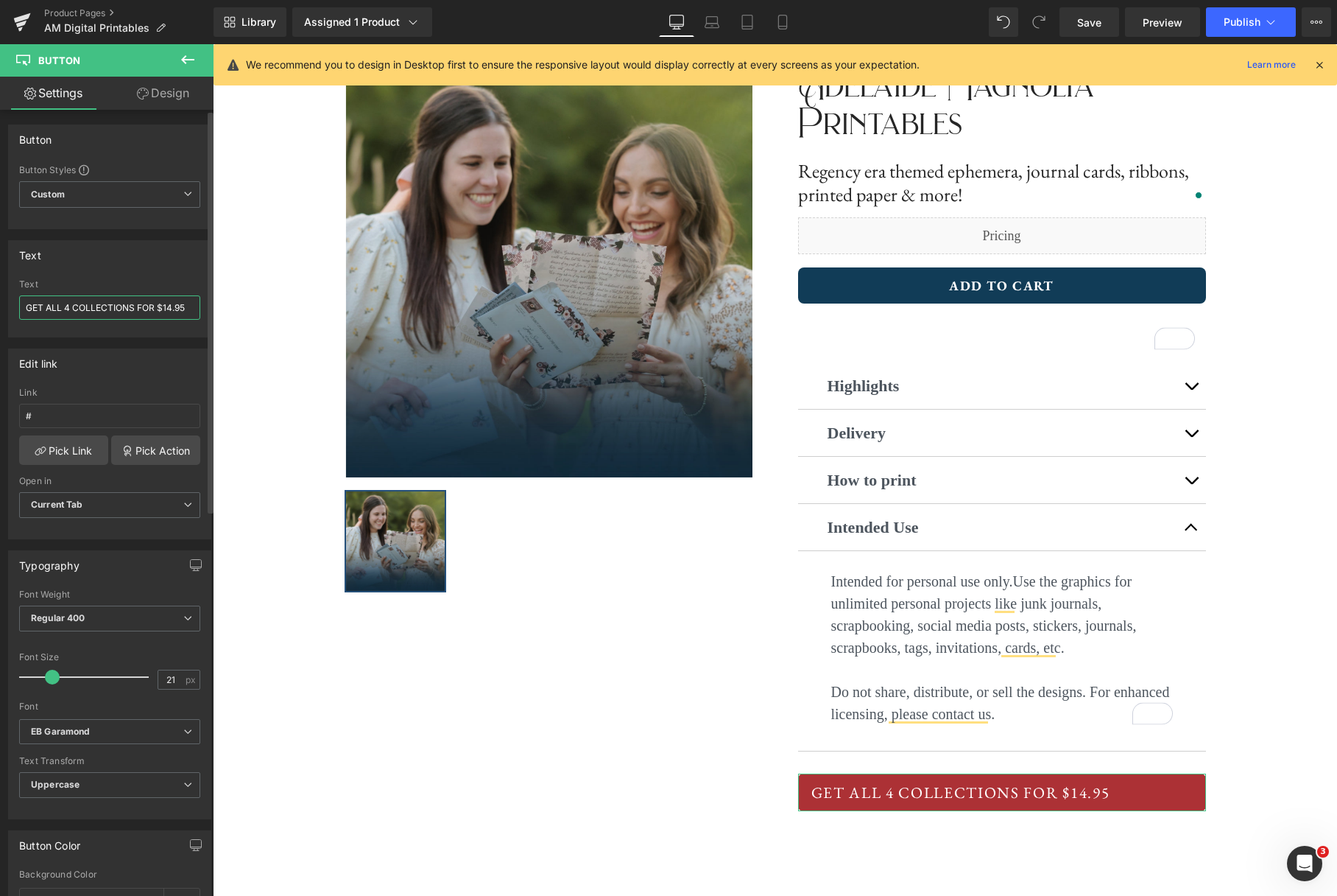
drag, startPoint x: 188, startPoint y: 306, endPoint x: 165, endPoint y: 309, distance: 23.2
click at [165, 309] on input "GET ALL 4 COLLECTIONS FOR $14.95" at bounding box center [109, 307] width 181 height 24
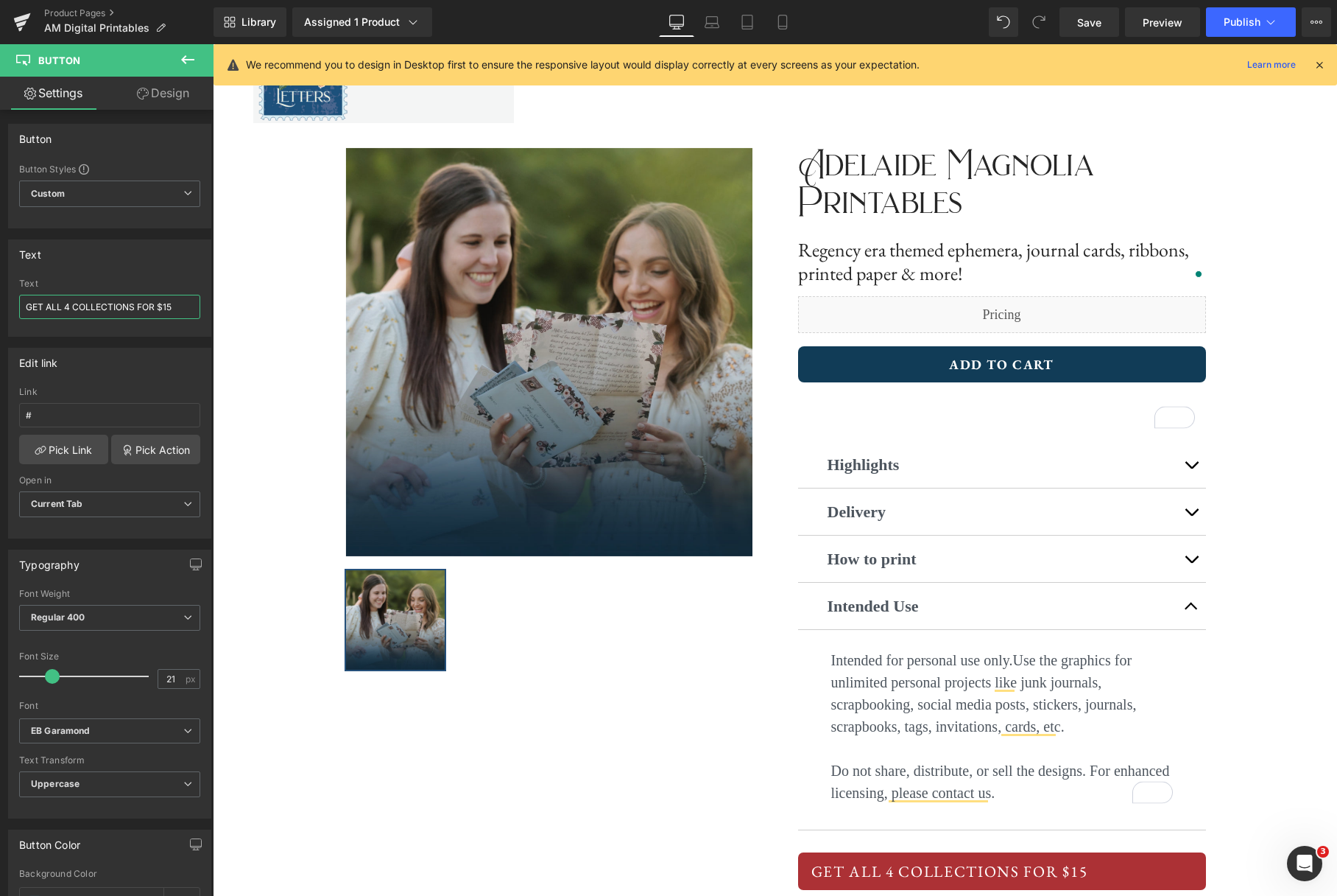
scroll to position [45, 0]
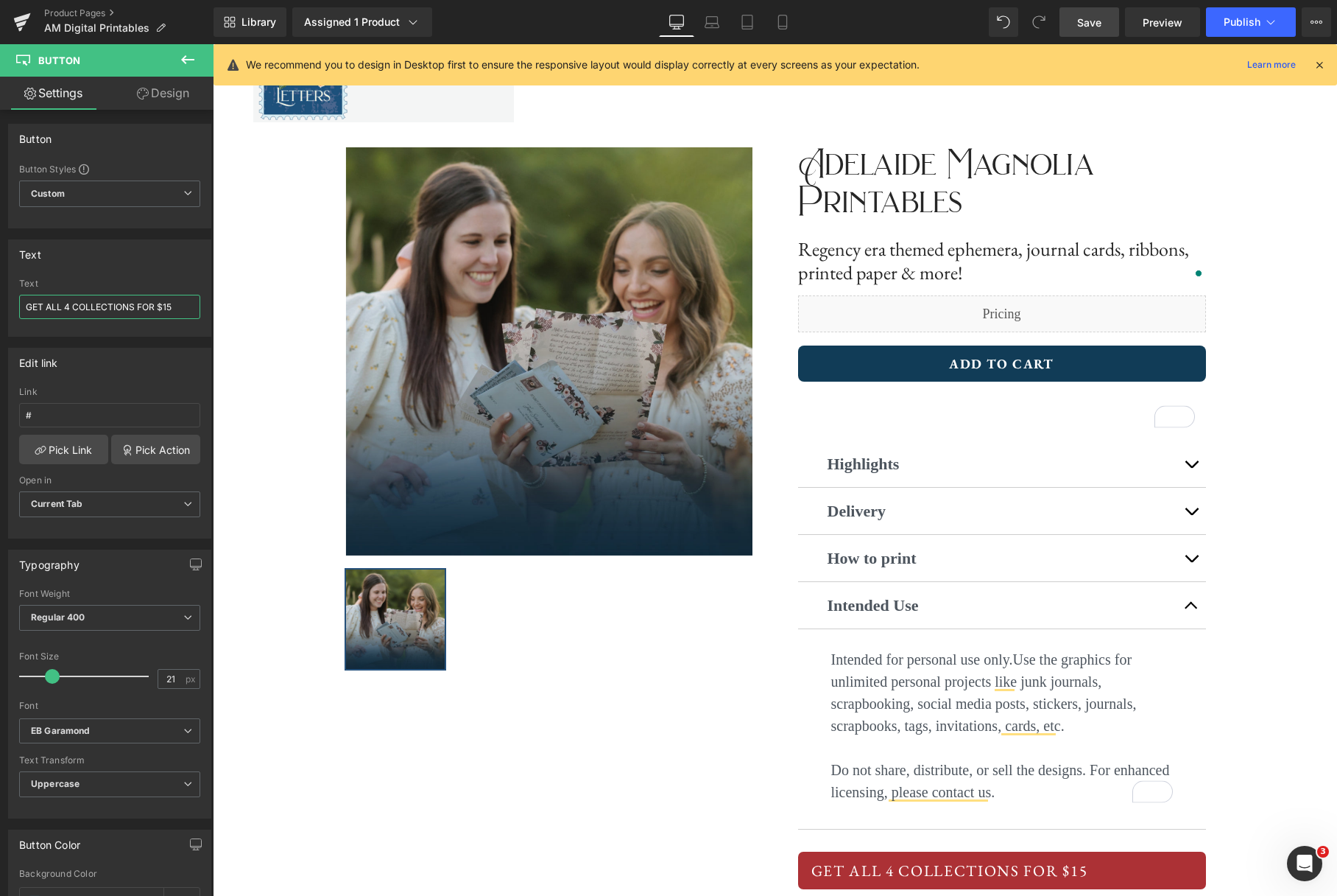
type input "GET ALL 4 COLLECTIONS FOR $15"
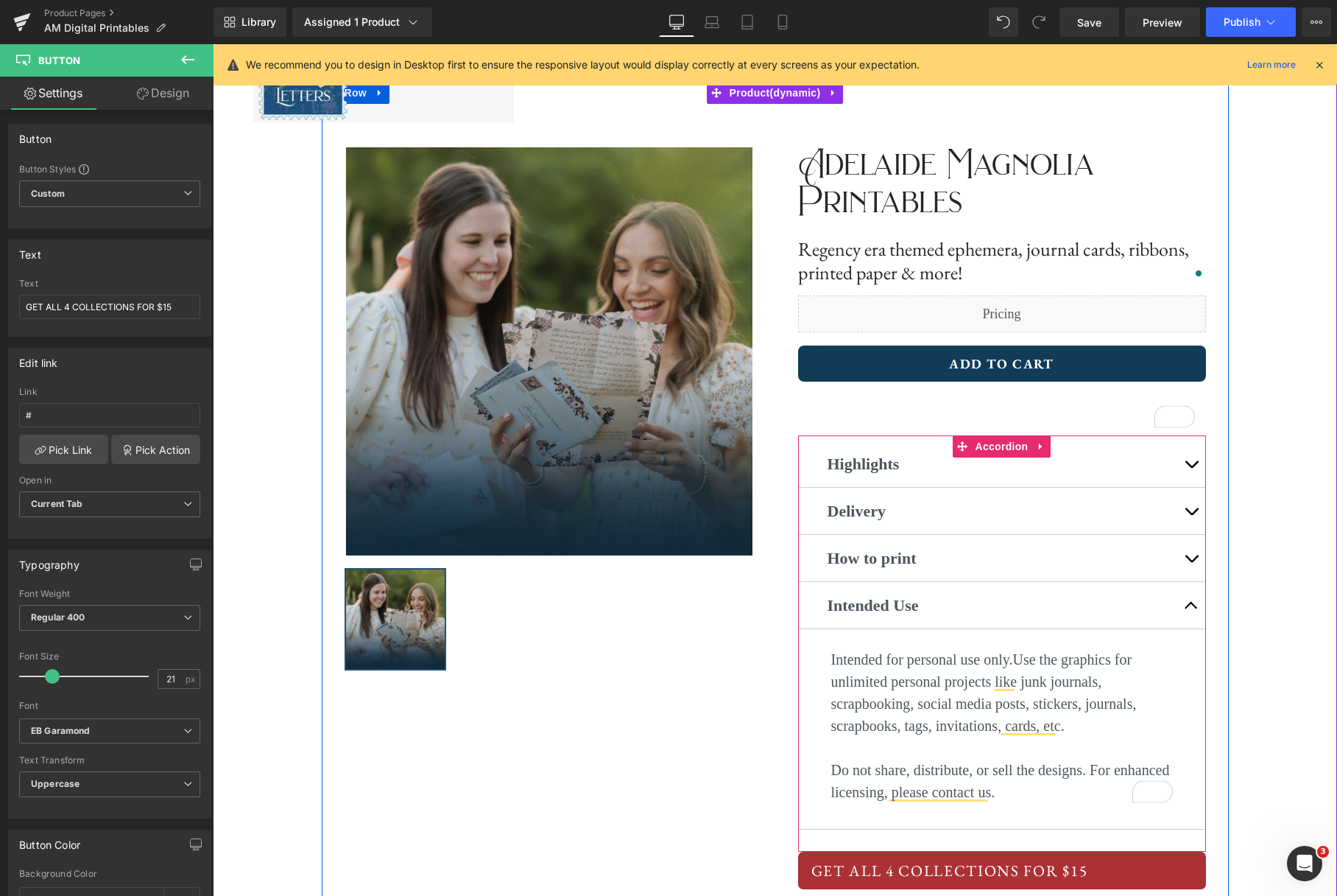
click at [1188, 469] on button "button" at bounding box center [1192, 463] width 29 height 46
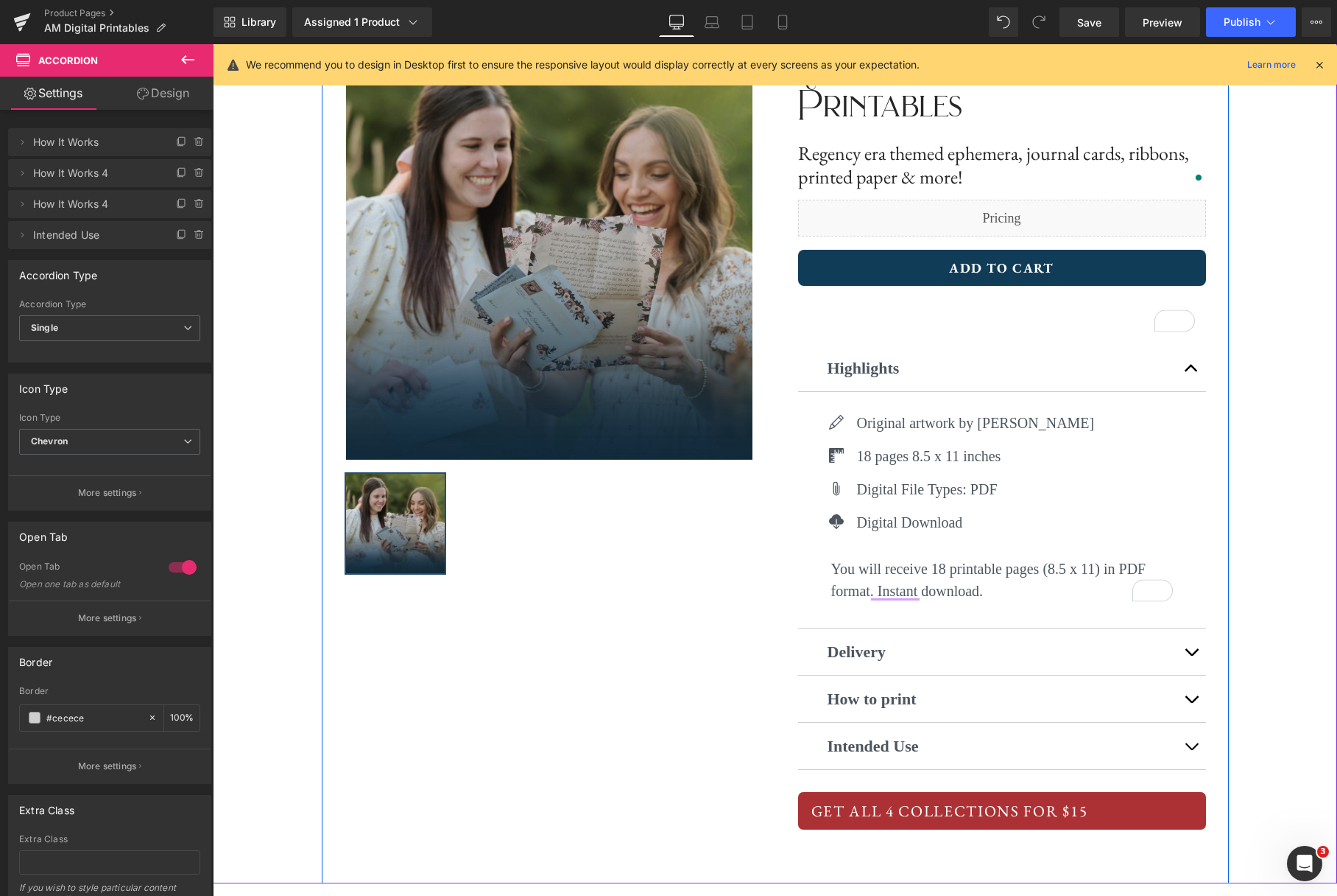
scroll to position [212, 0]
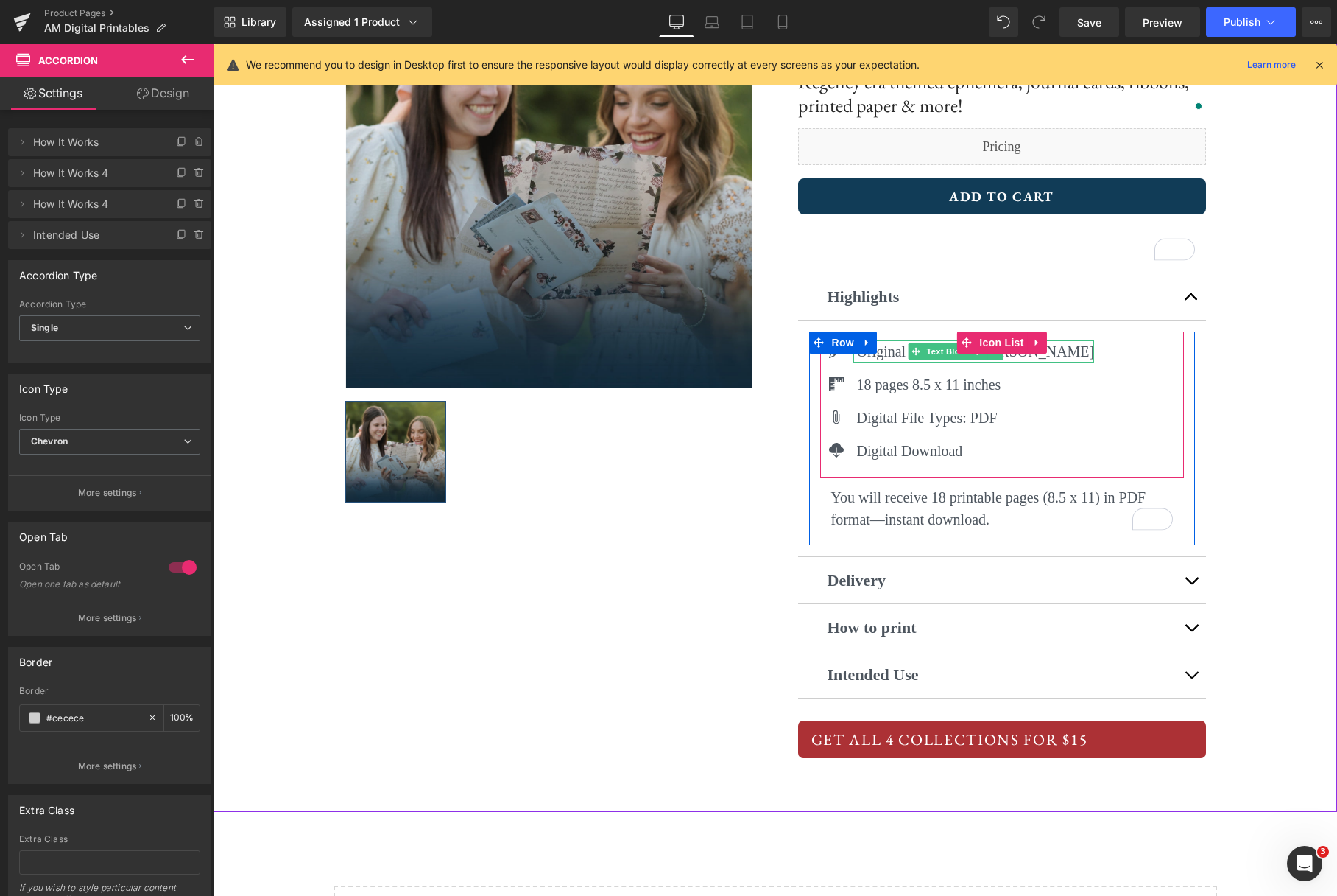
click at [889, 354] on p "Original artwork by Hannie Clark" at bounding box center [976, 351] width 238 height 22
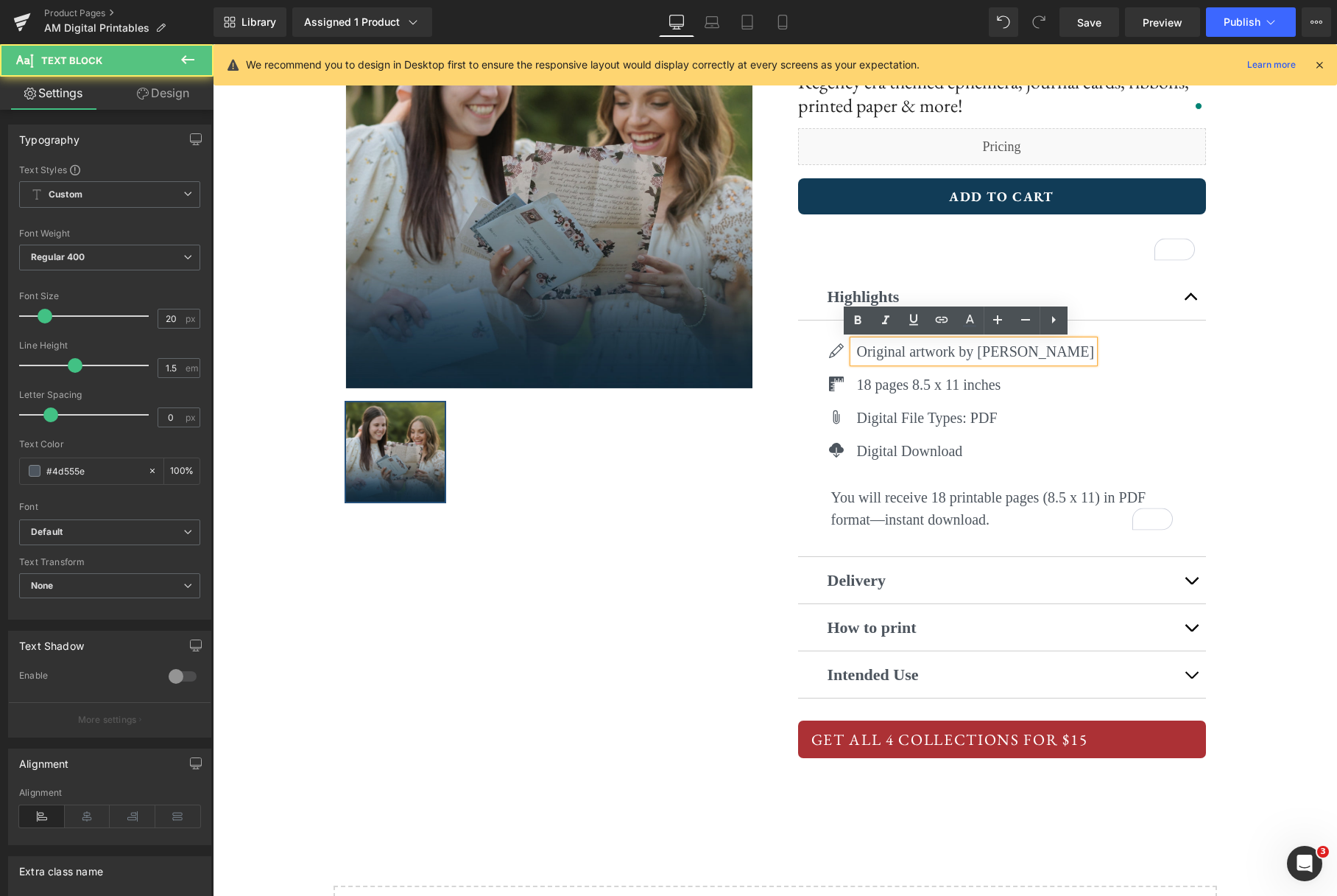
click at [869, 352] on p "Original artwork by Hannie Clark" at bounding box center [976, 351] width 238 height 22
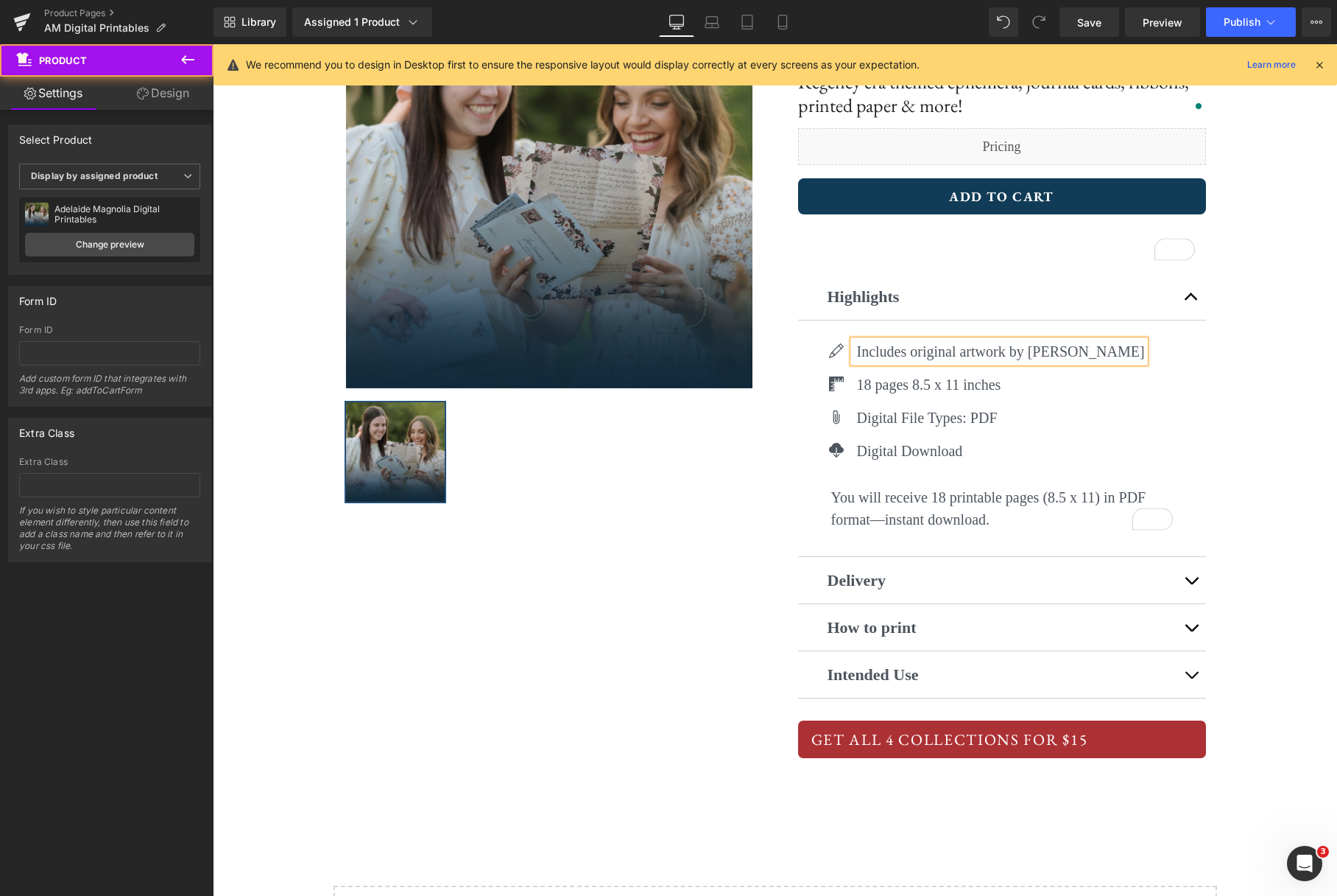
click at [1270, 380] on div "‹ › (P) Image List ‹ › (P) Image List Adelaide Magnolia Printables Text Block H…" at bounding box center [776, 363] width 1125 height 897
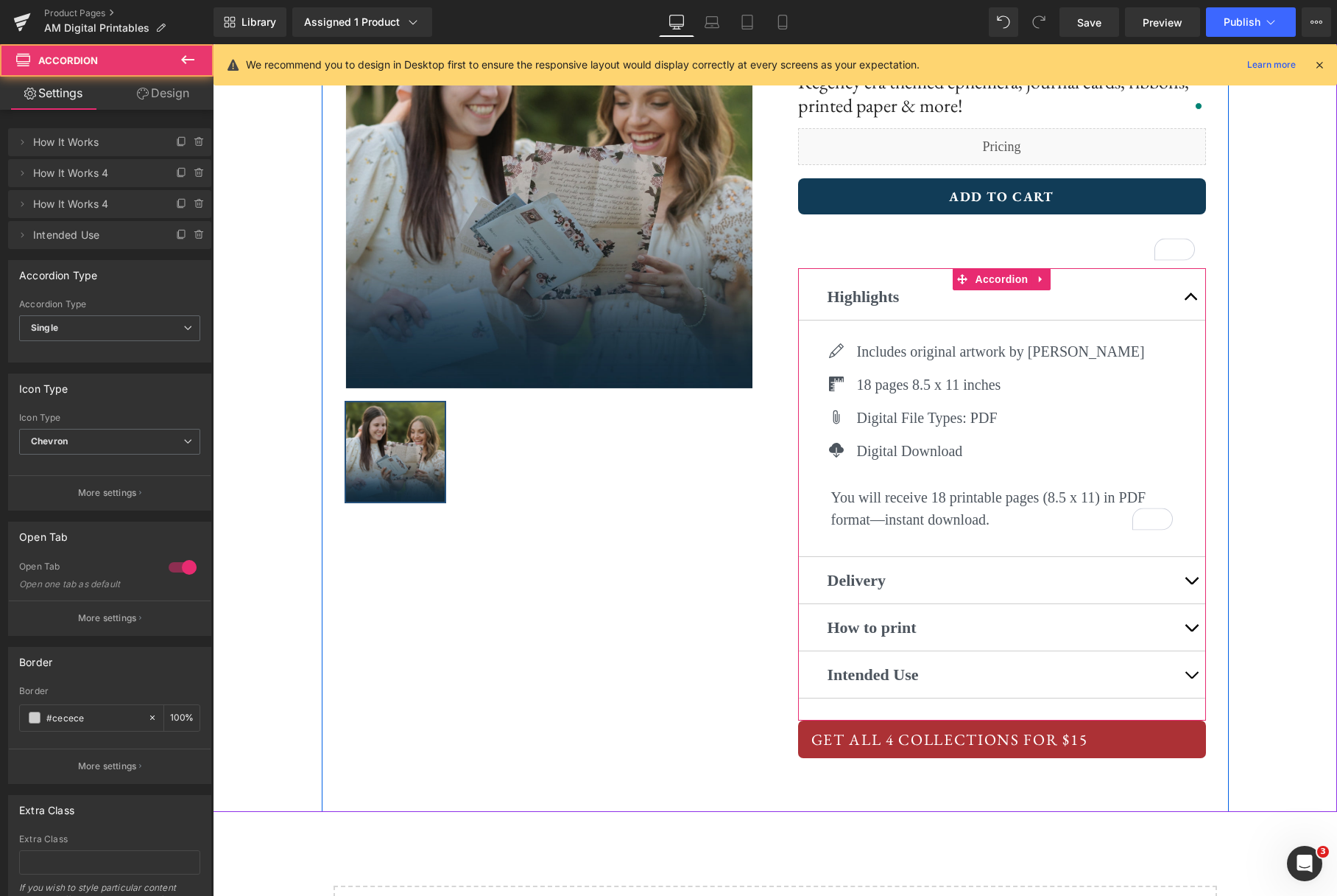
click at [1190, 580] on button "button" at bounding box center [1192, 580] width 29 height 46
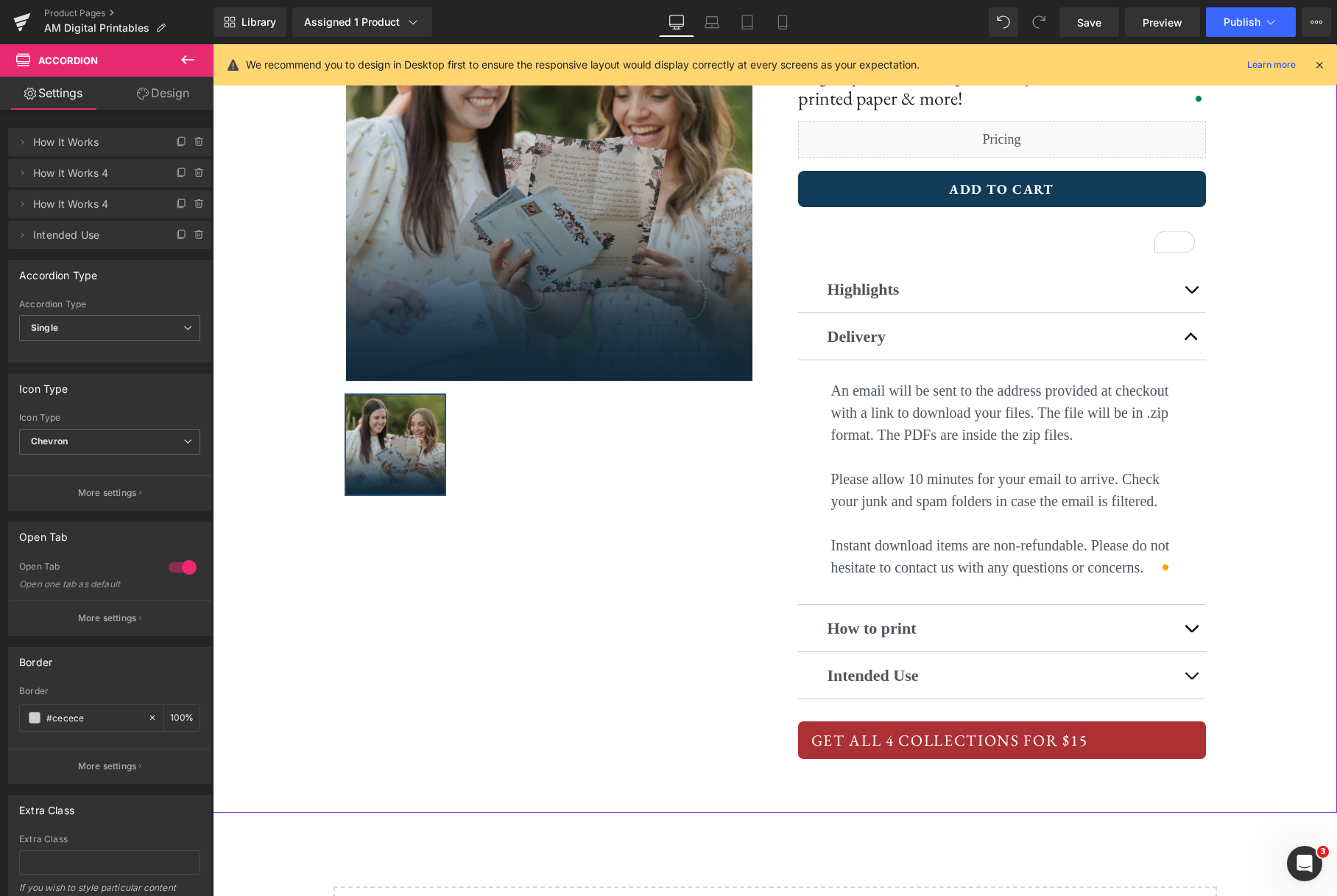
scroll to position [224, 0]
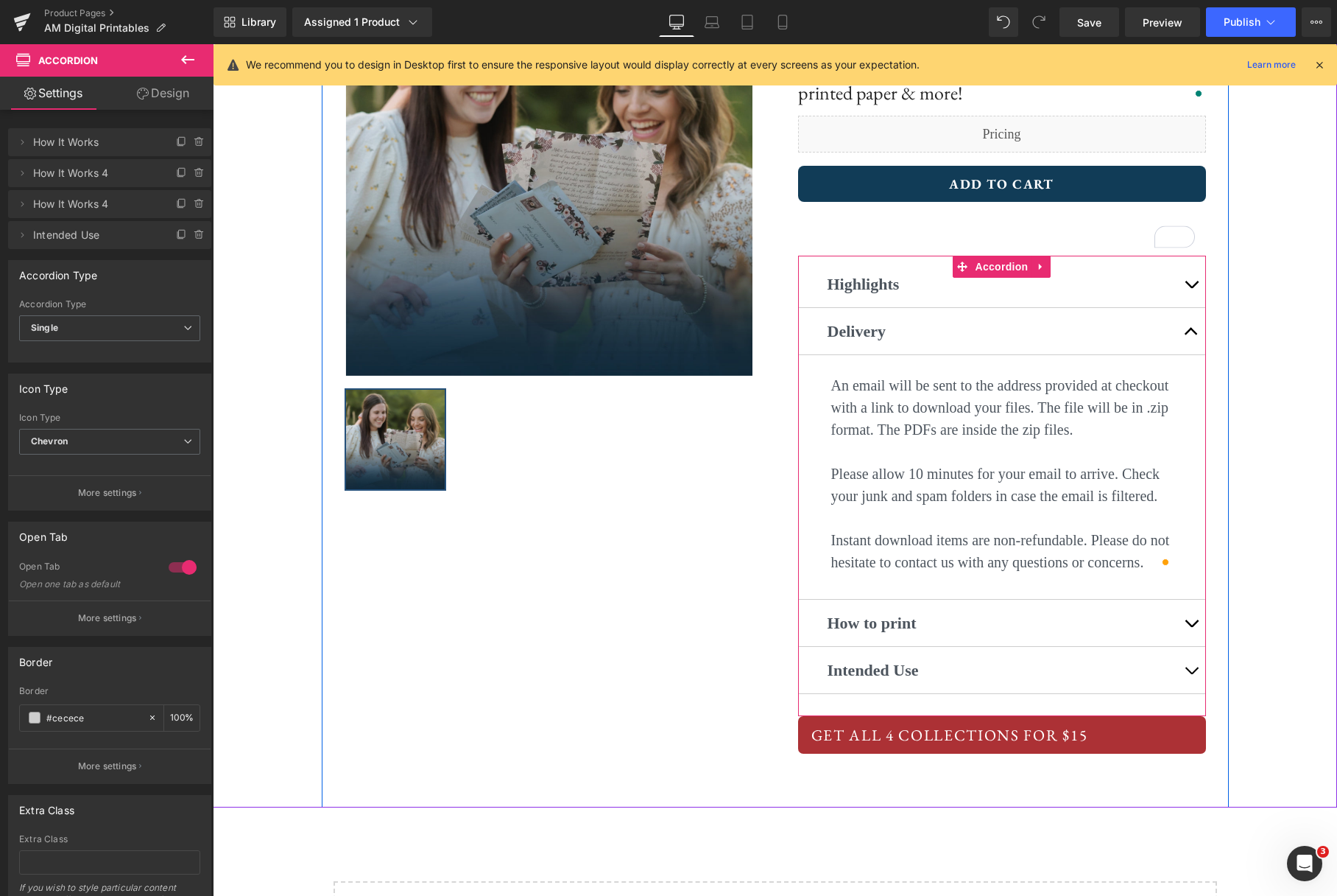
click at [1192, 627] on span "button" at bounding box center [1192, 627] width 0 height 0
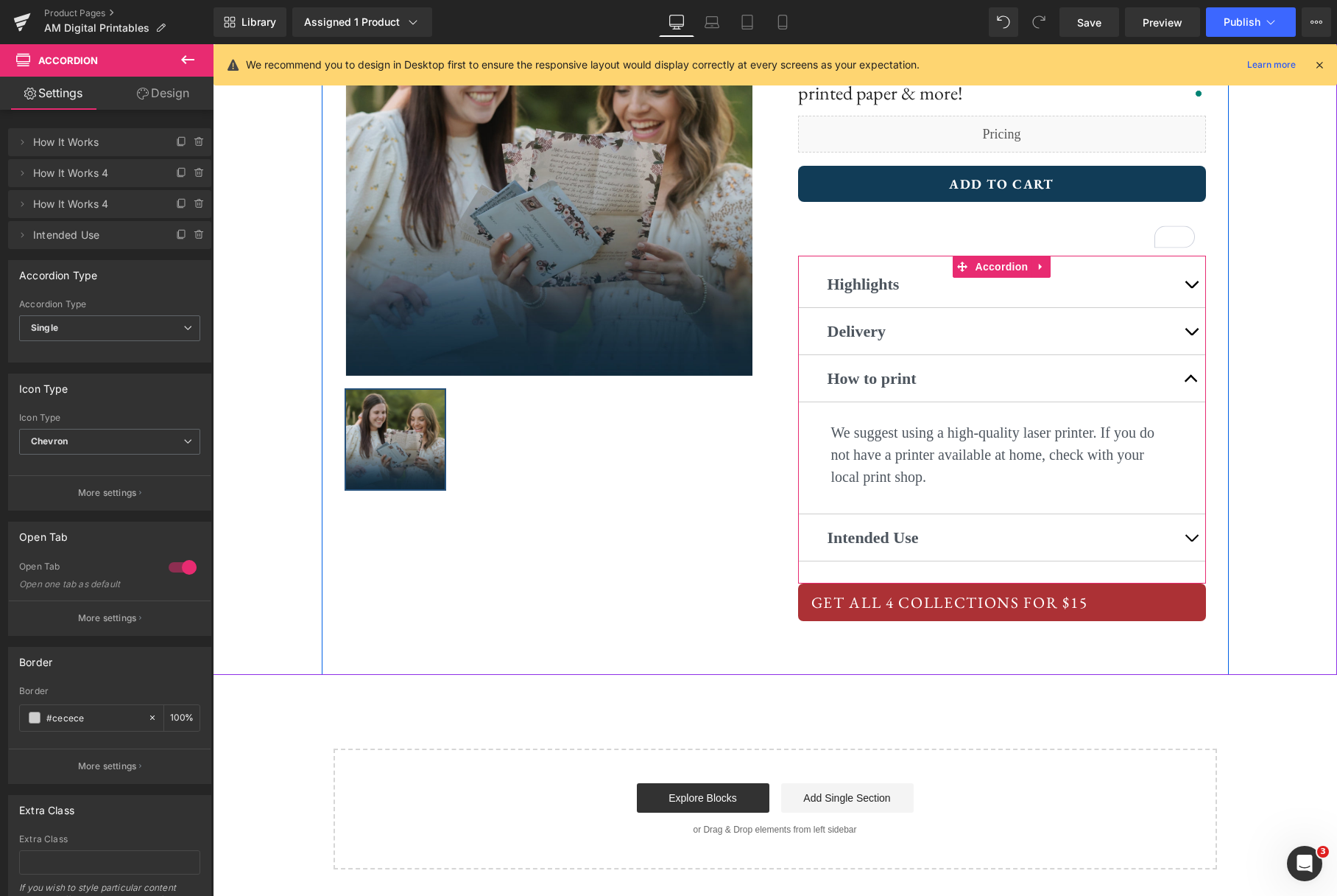
click at [1192, 382] on span "button" at bounding box center [1192, 382] width 0 height 0
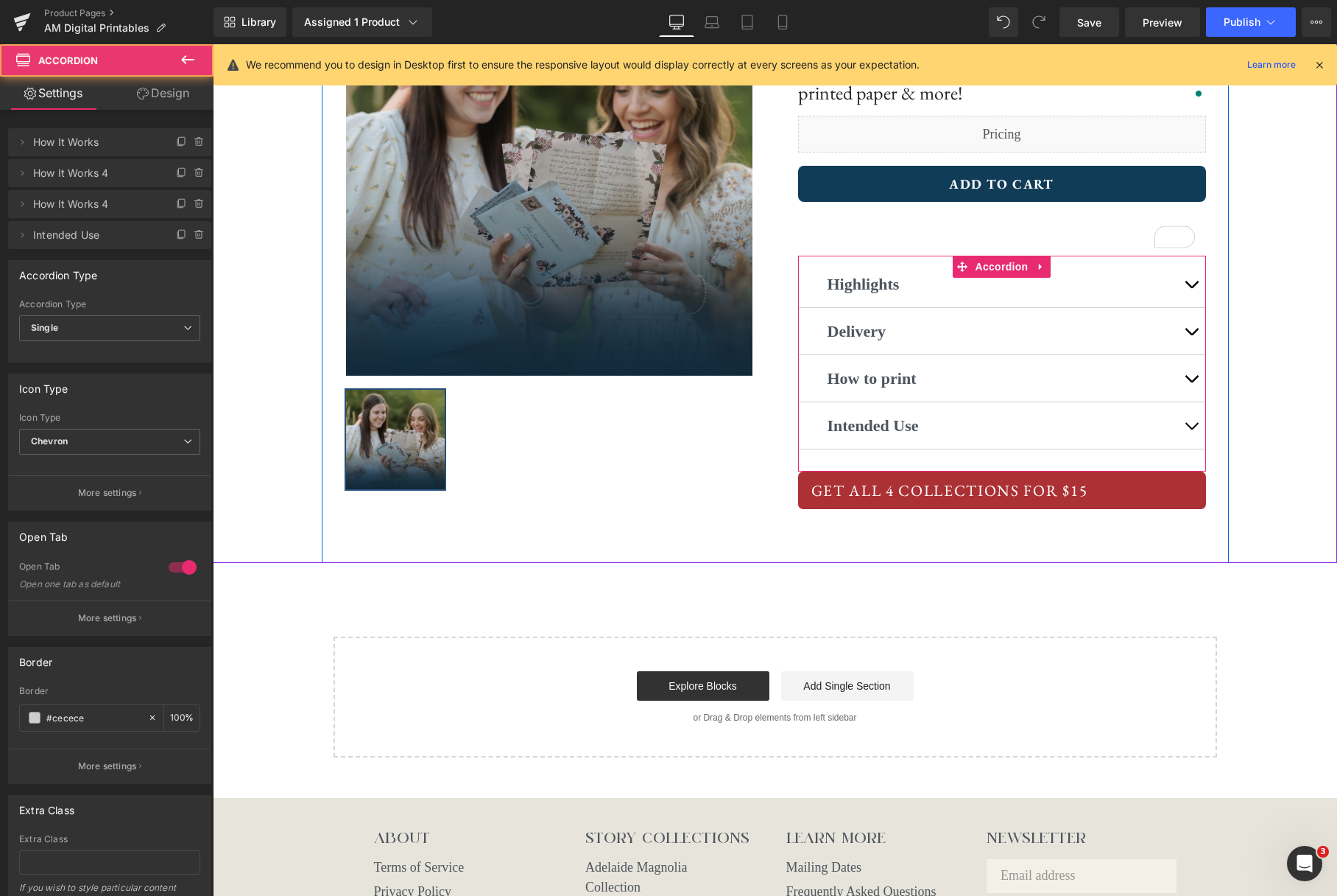
click at [1192, 419] on button "button" at bounding box center [1192, 425] width 29 height 46
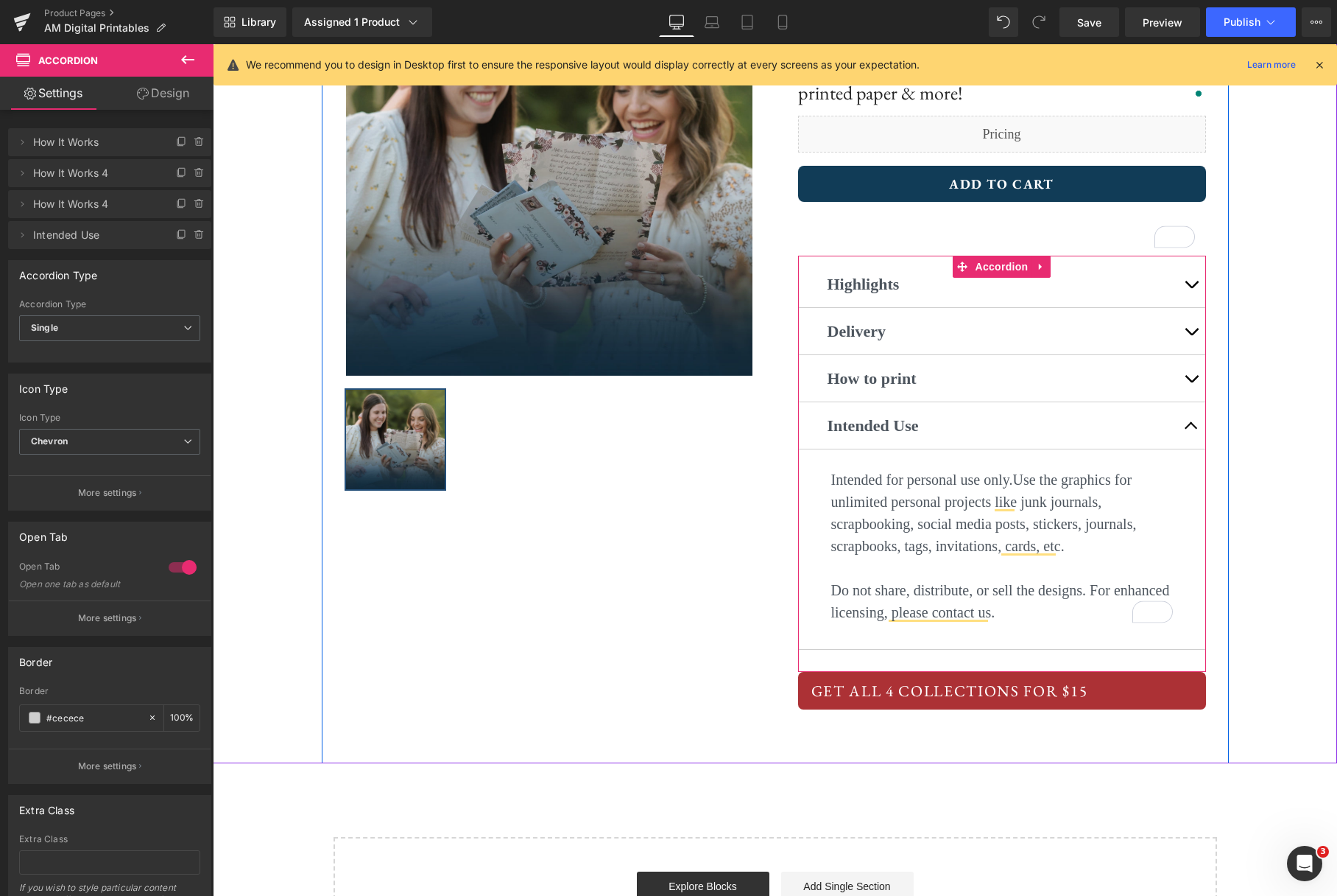
click at [1191, 431] on button "button" at bounding box center [1192, 425] width 29 height 46
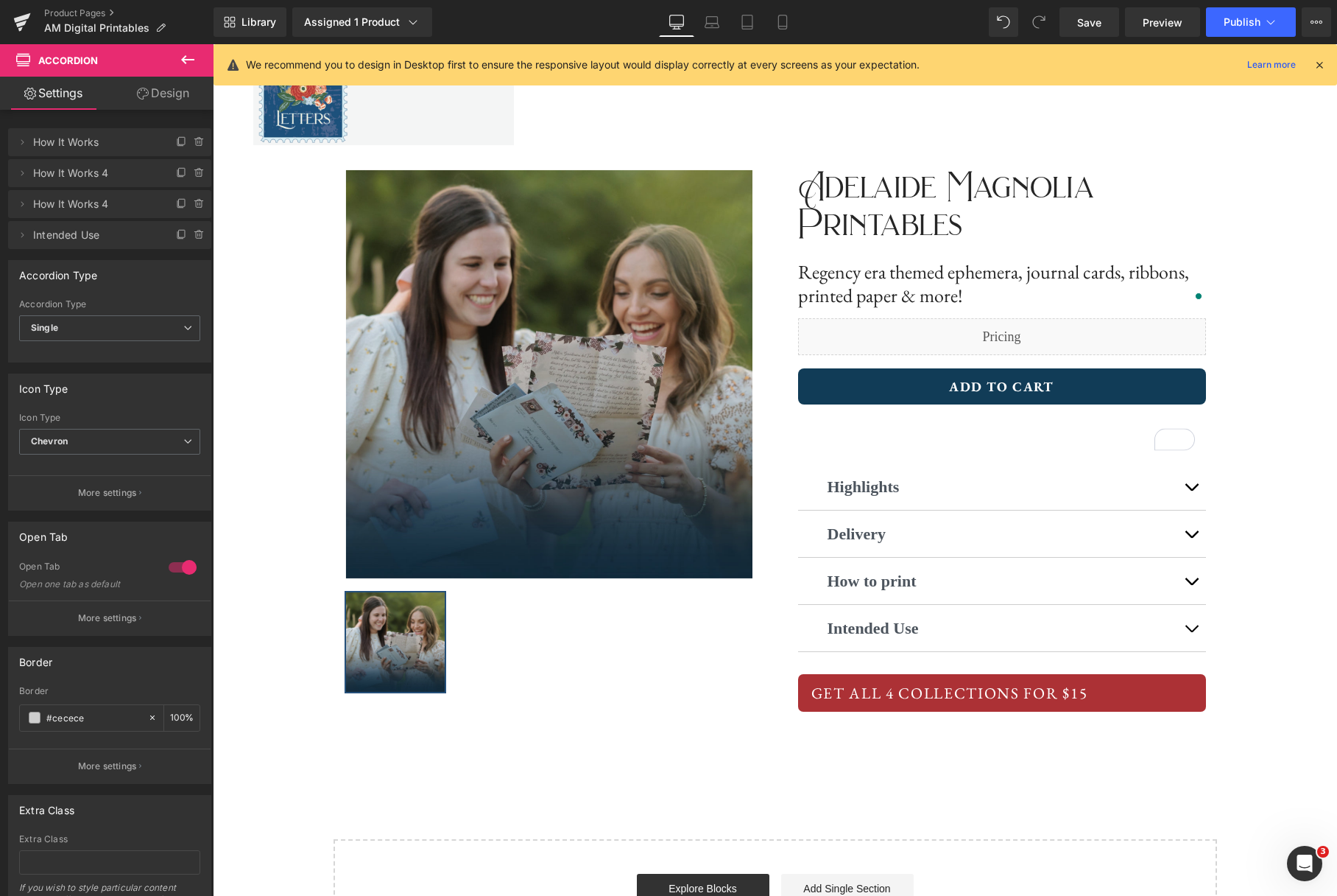
scroll to position [0, 0]
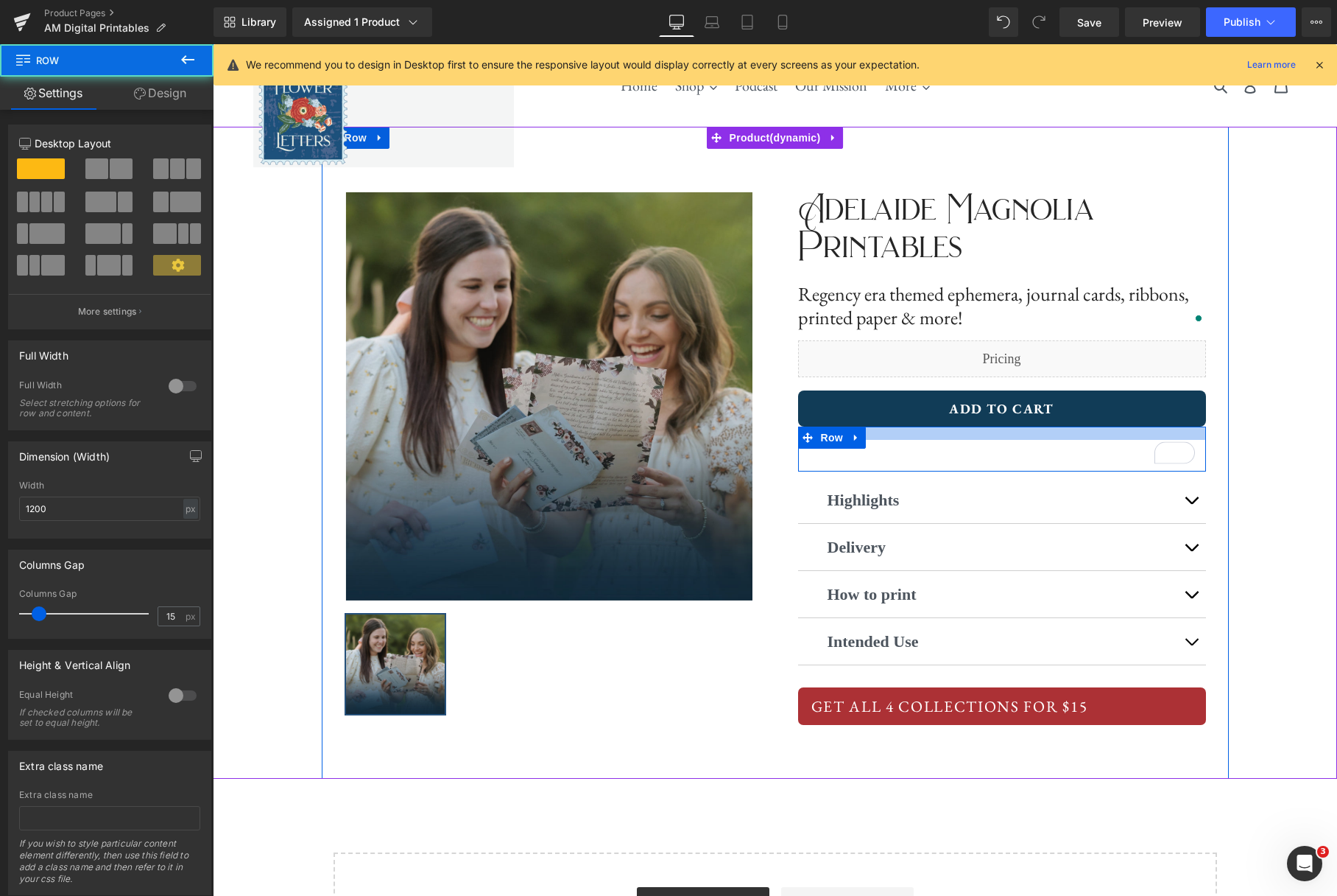
drag, startPoint x: 1071, startPoint y: 445, endPoint x: 1073, endPoint y: 434, distance: 11.2
click at [1073, 434] on div at bounding box center [1003, 433] width 408 height 13
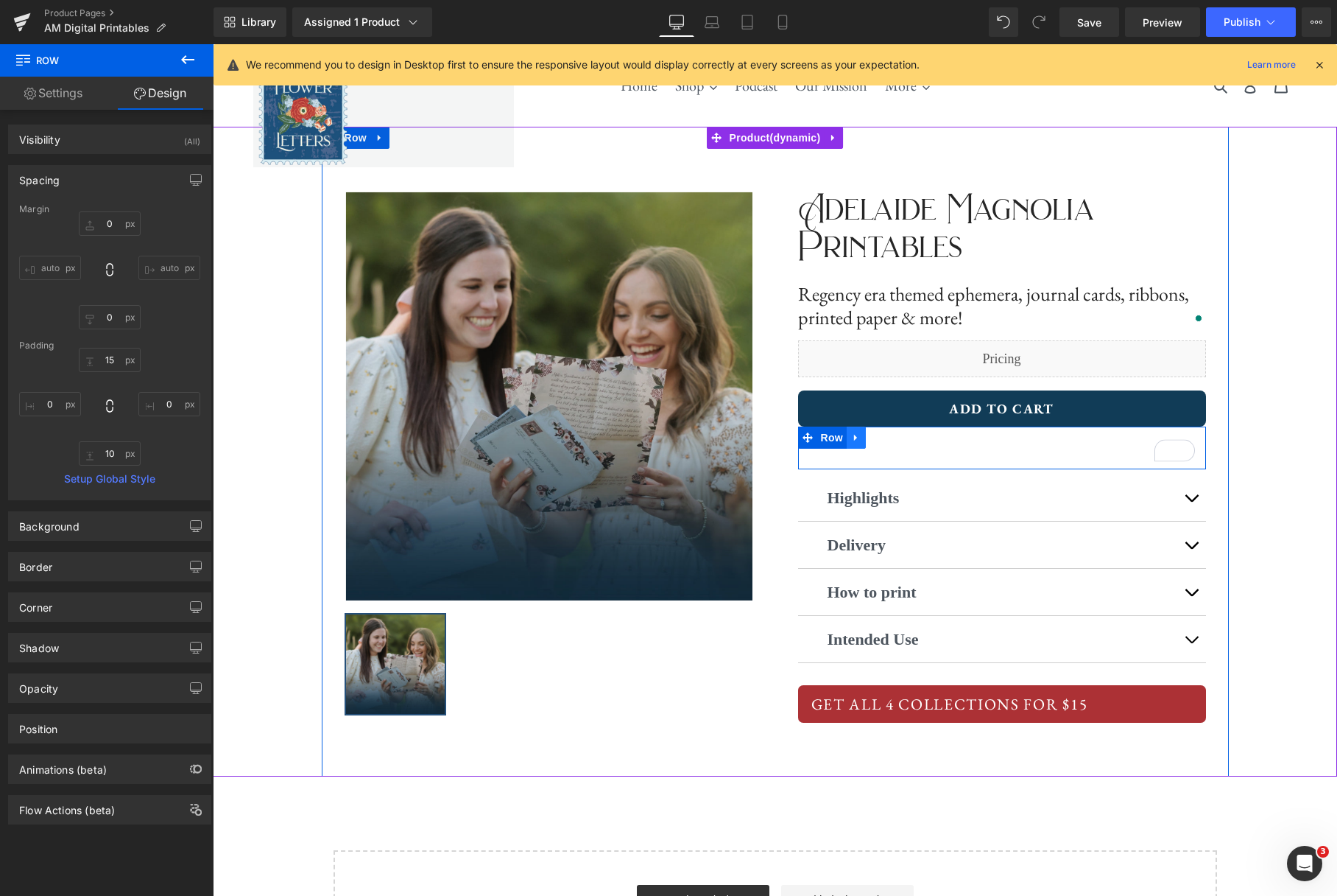
click at [855, 434] on icon at bounding box center [855, 437] width 10 height 11
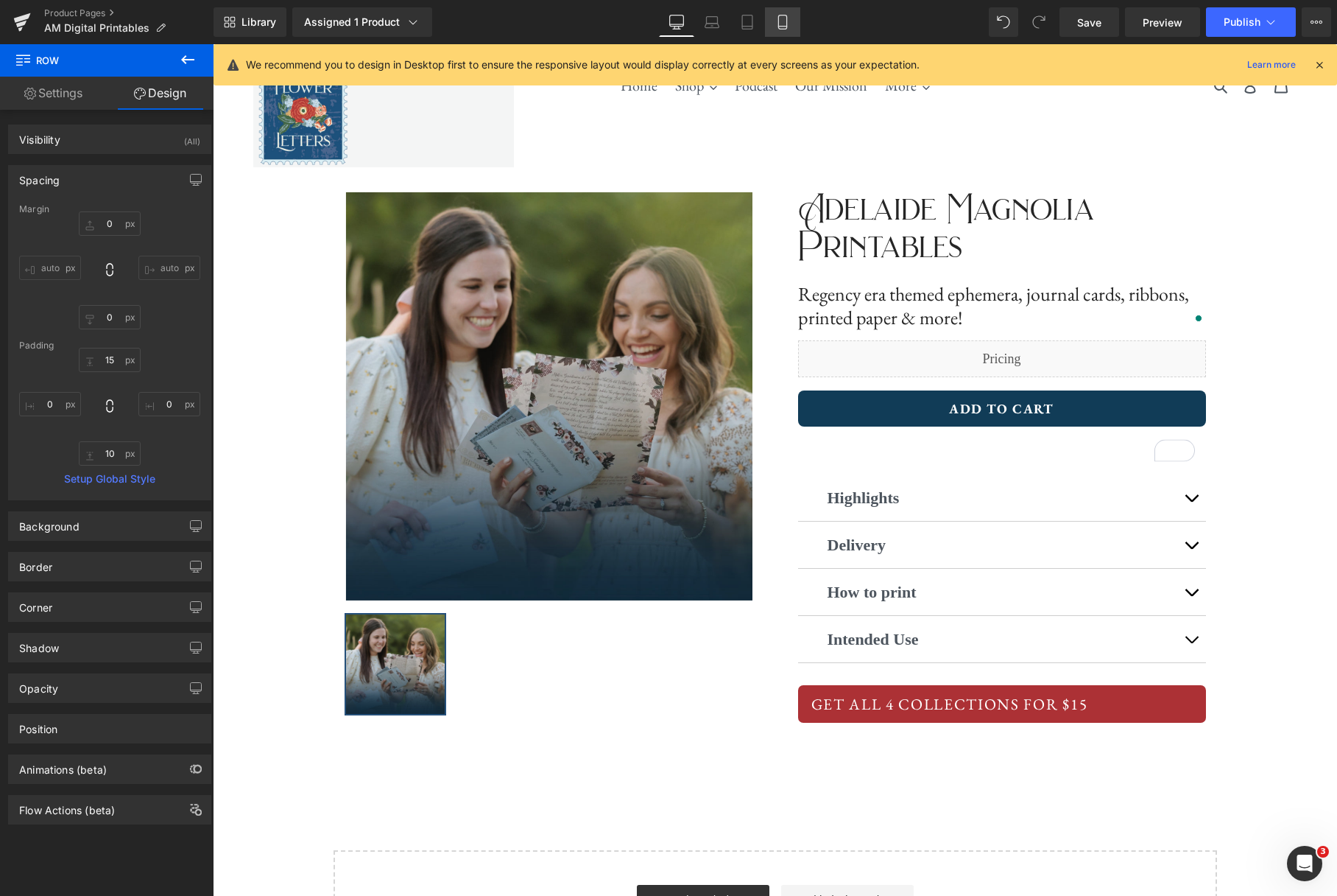
click at [783, 24] on icon at bounding box center [783, 22] width 15 height 15
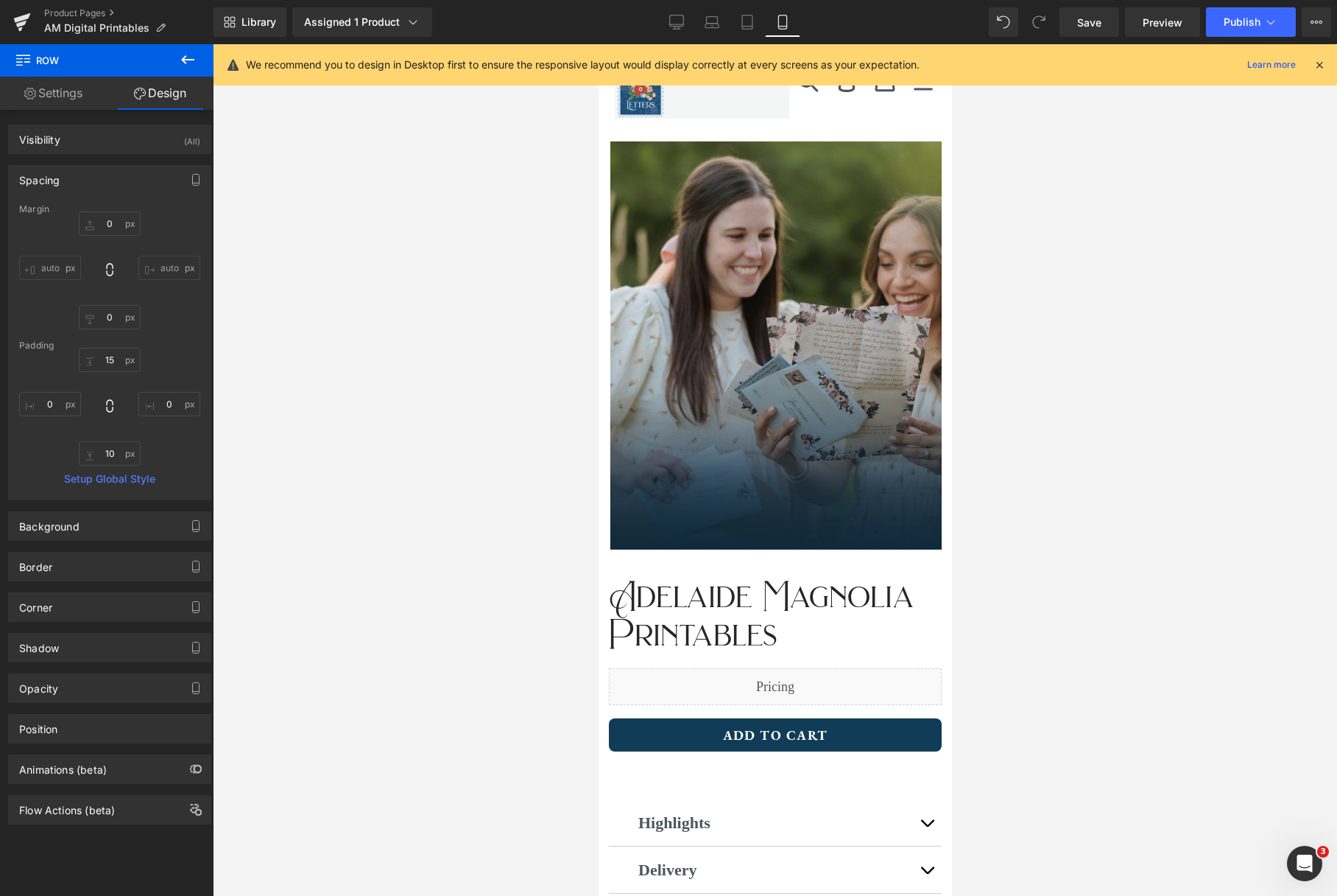
scroll to position [324, 0]
type input "0"
type input "15"
type input "0"
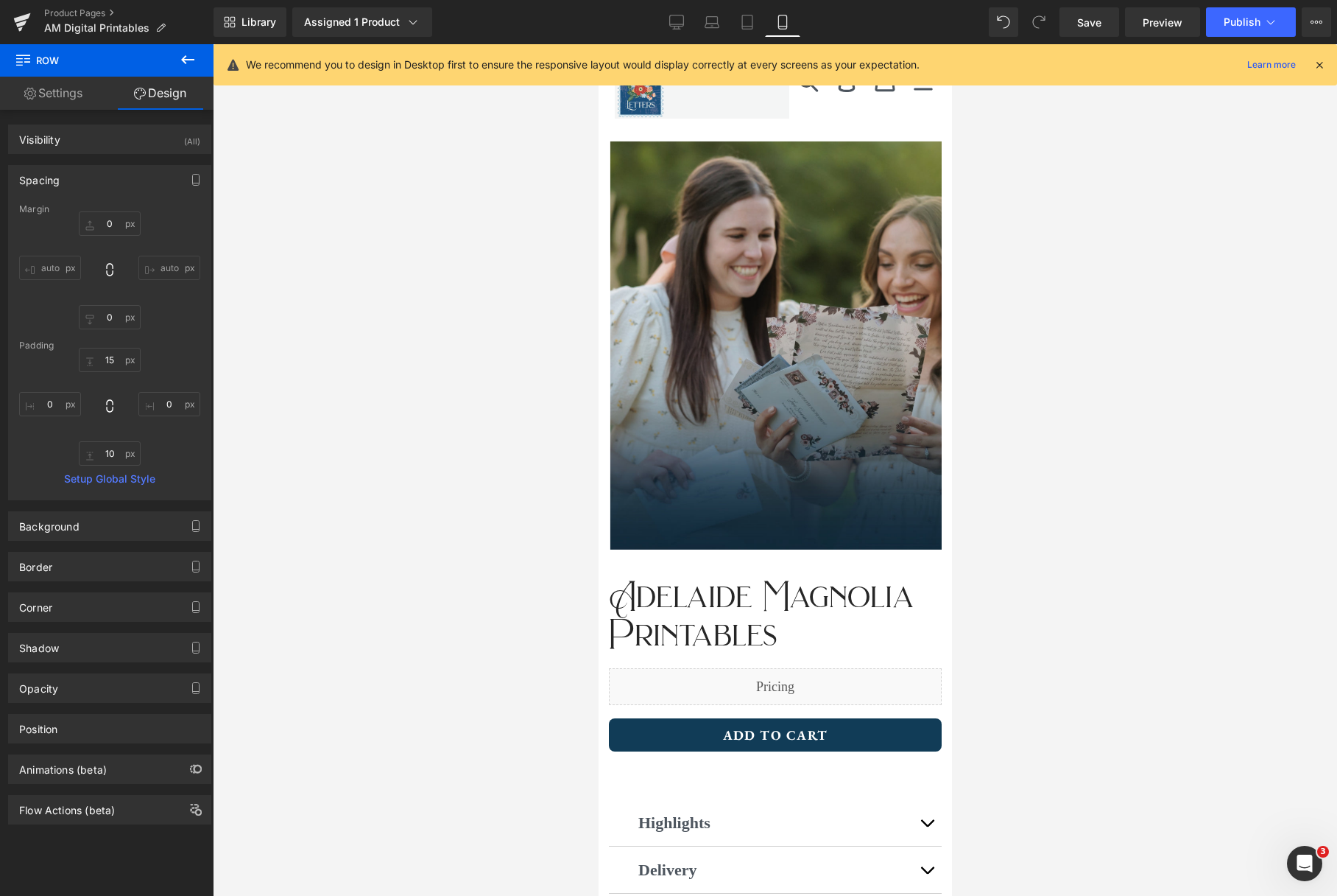
type input "10"
type input "0"
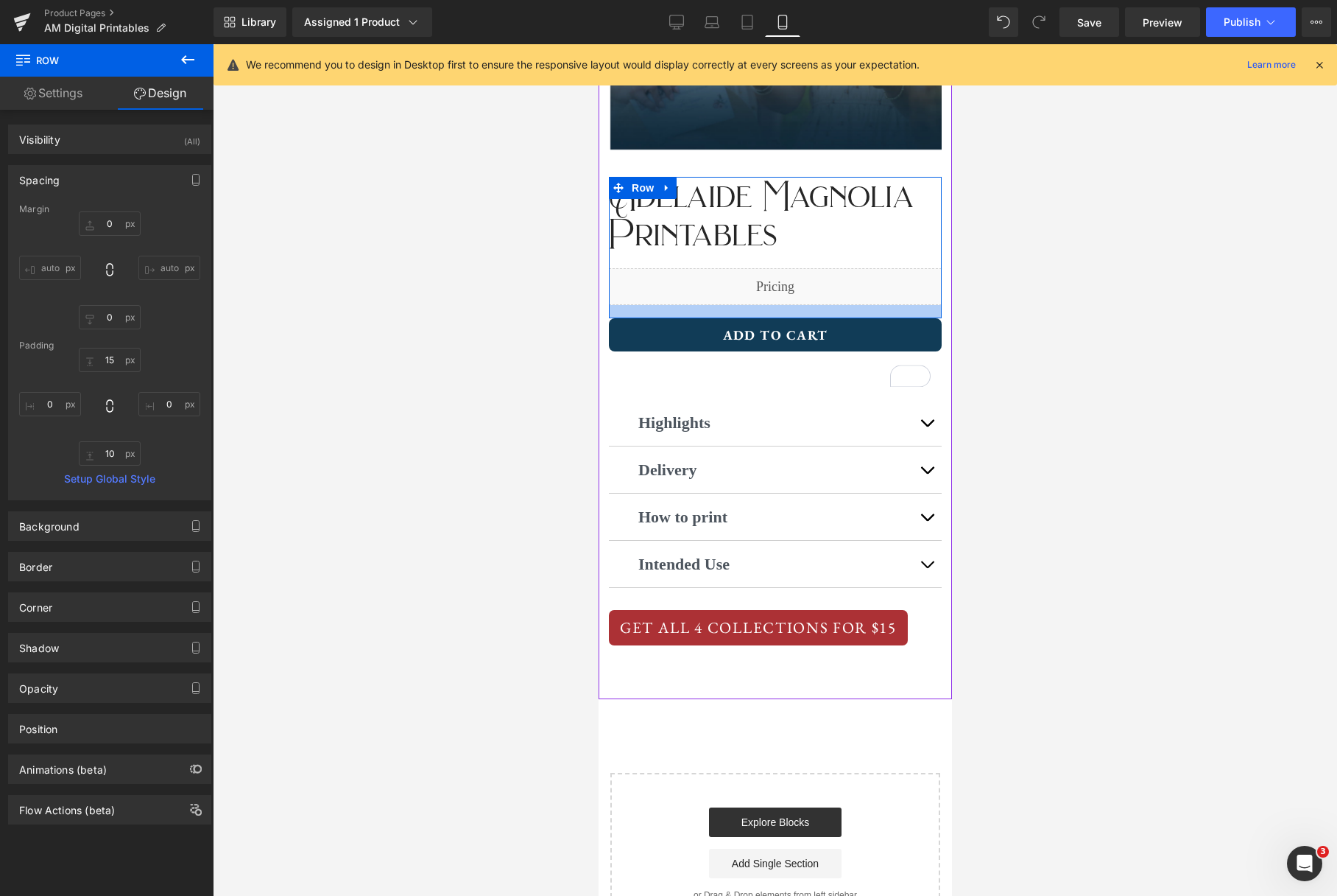
scroll to position [0, 0]
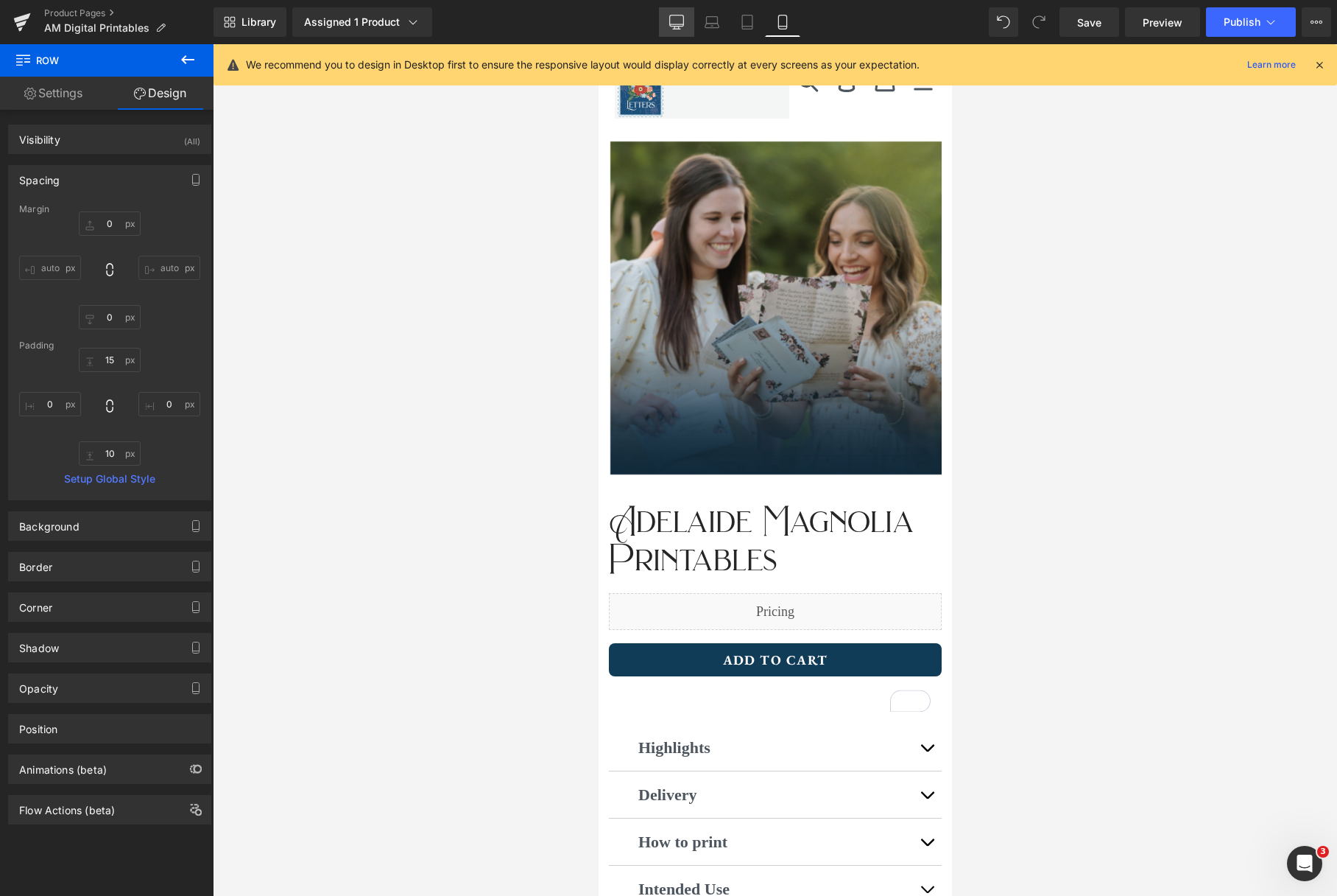
click at [682, 28] on icon at bounding box center [676, 22] width 15 height 15
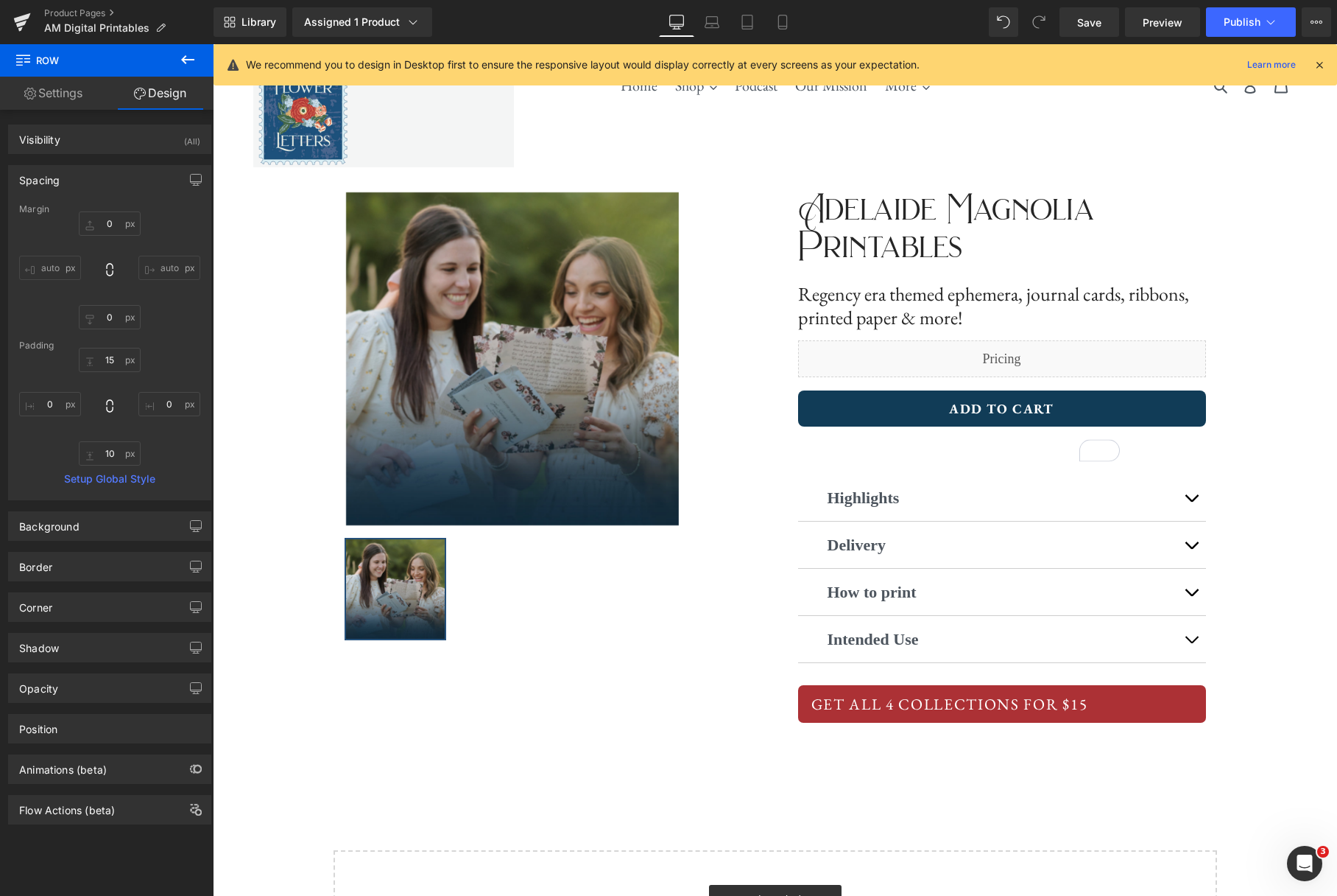
type input "0"
type input "15"
type input "0"
type input "10"
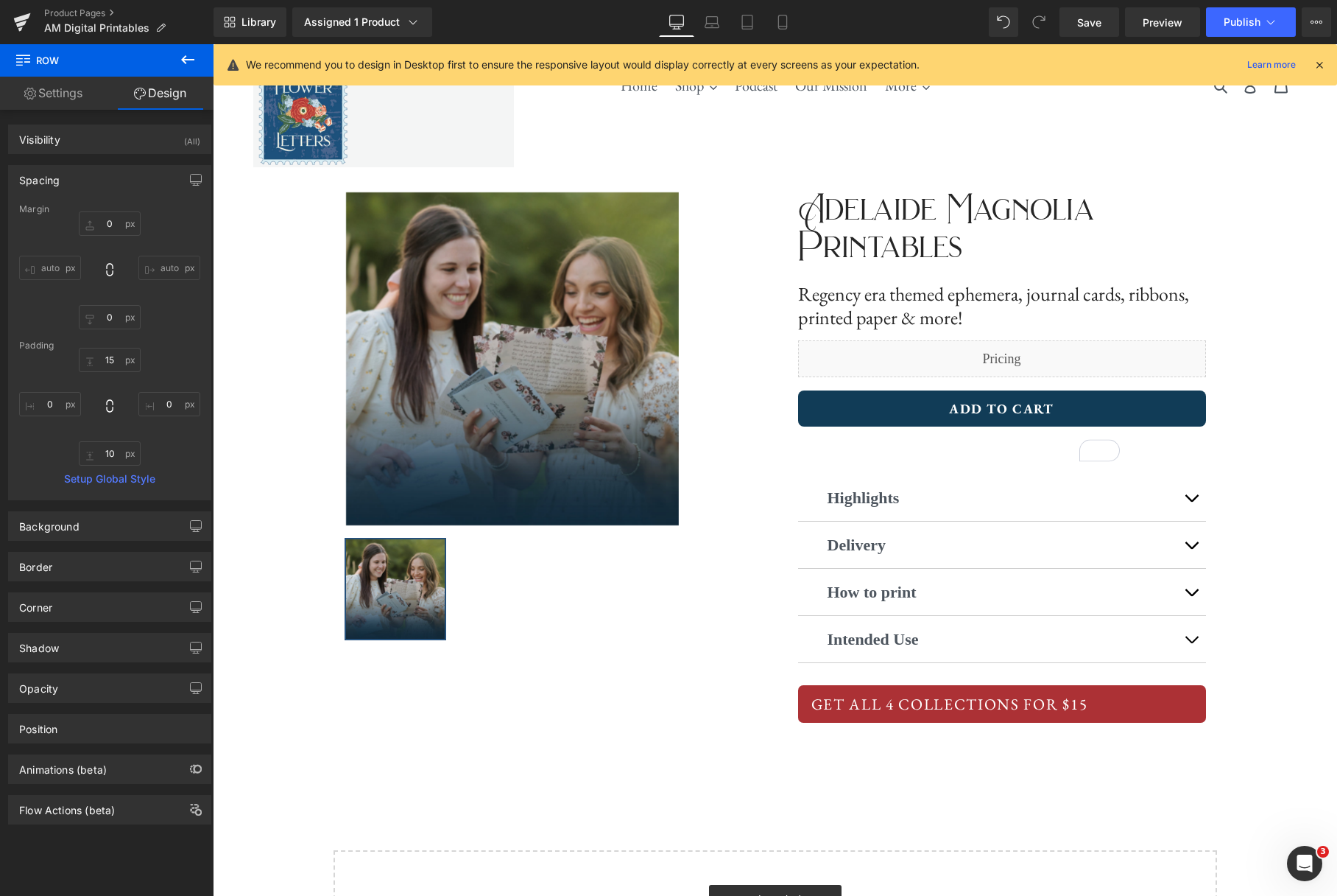
type input "0"
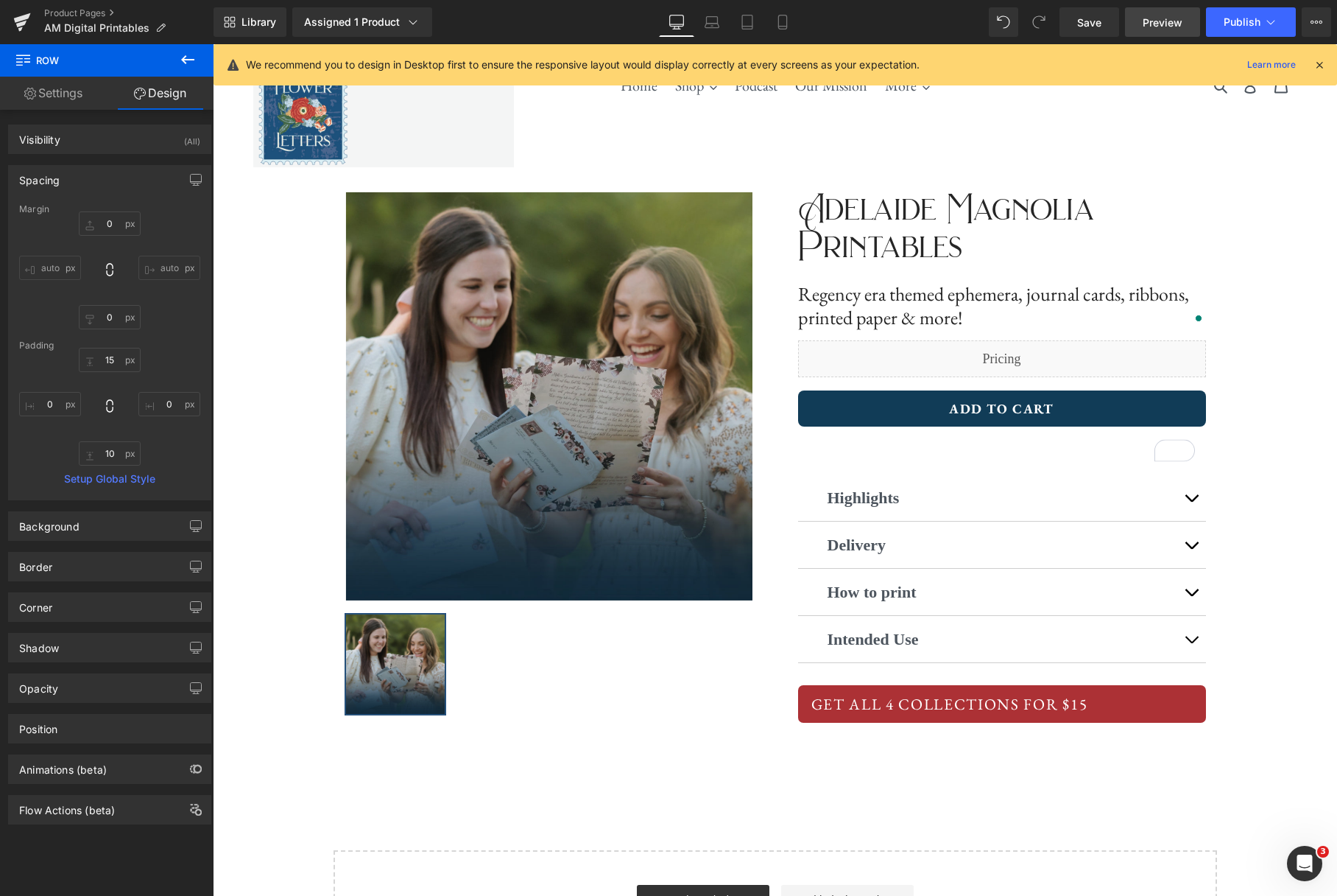
click at [1178, 31] on link "Preview" at bounding box center [1163, 22] width 75 height 29
click at [1093, 20] on span "Save" at bounding box center [1089, 22] width 24 height 16
click at [1260, 25] on span "Publish" at bounding box center [1242, 22] width 37 height 12
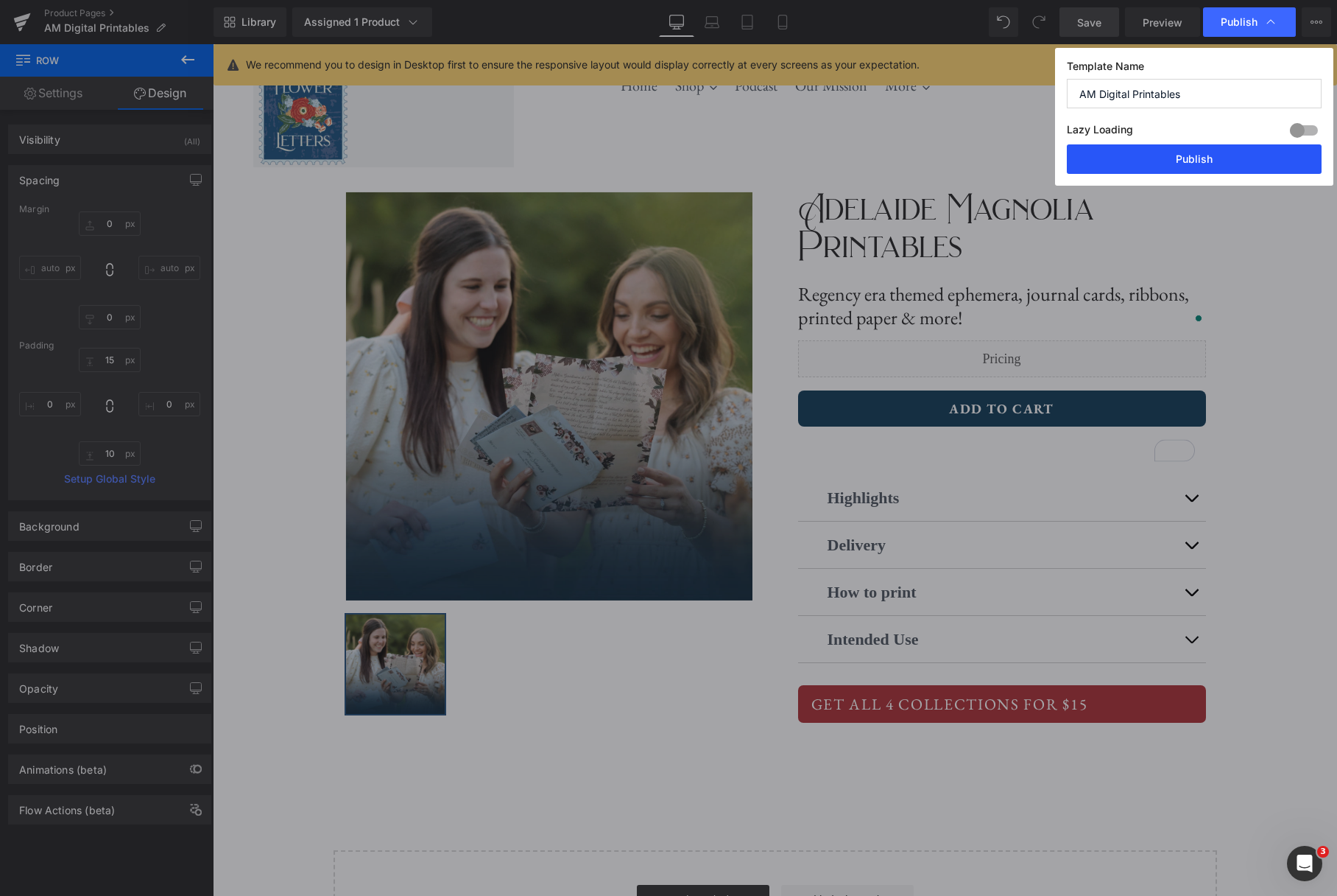
click at [1222, 162] on button "Publish" at bounding box center [1194, 159] width 255 height 29
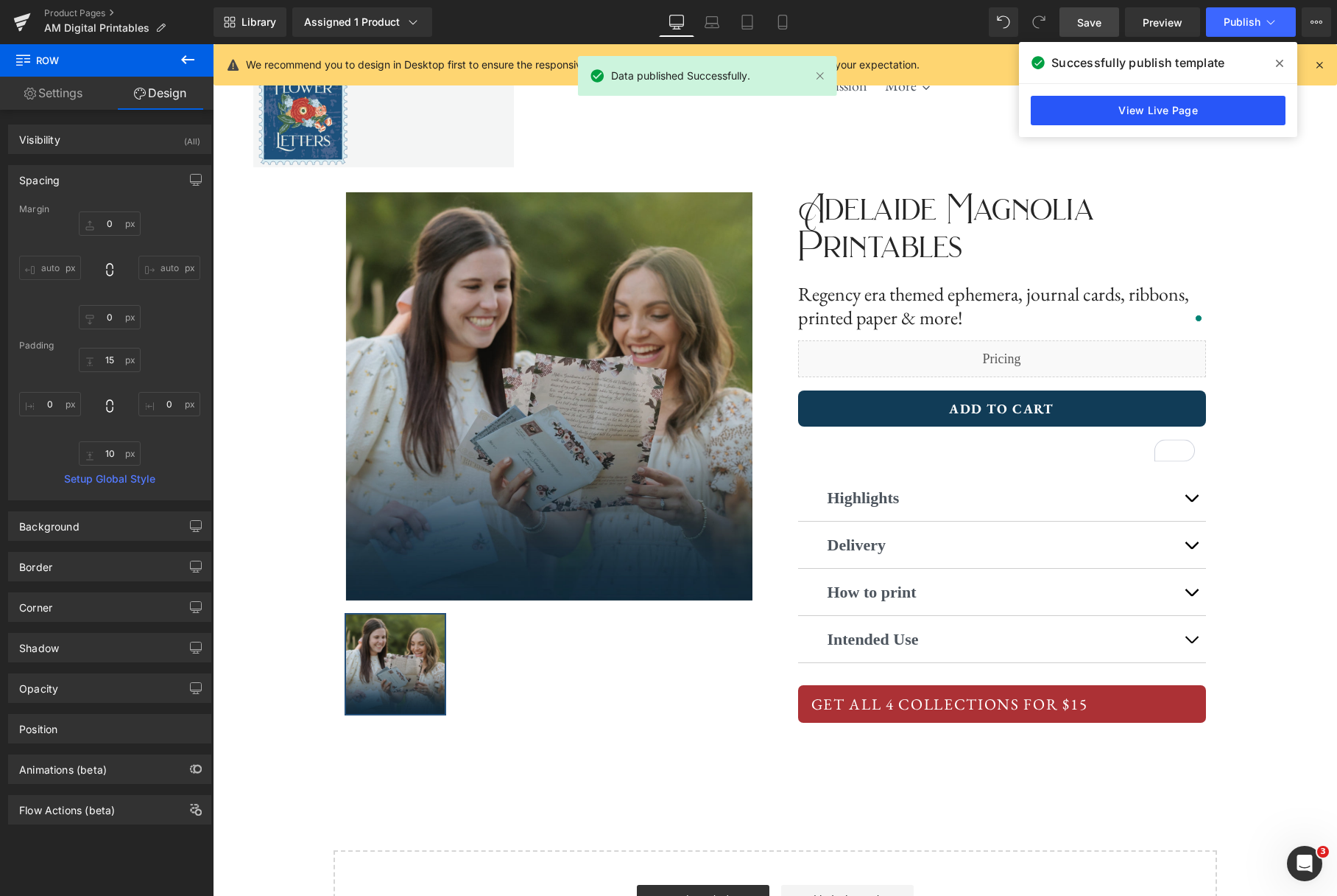
click at [1229, 117] on link "View Live Page" at bounding box center [1158, 110] width 255 height 29
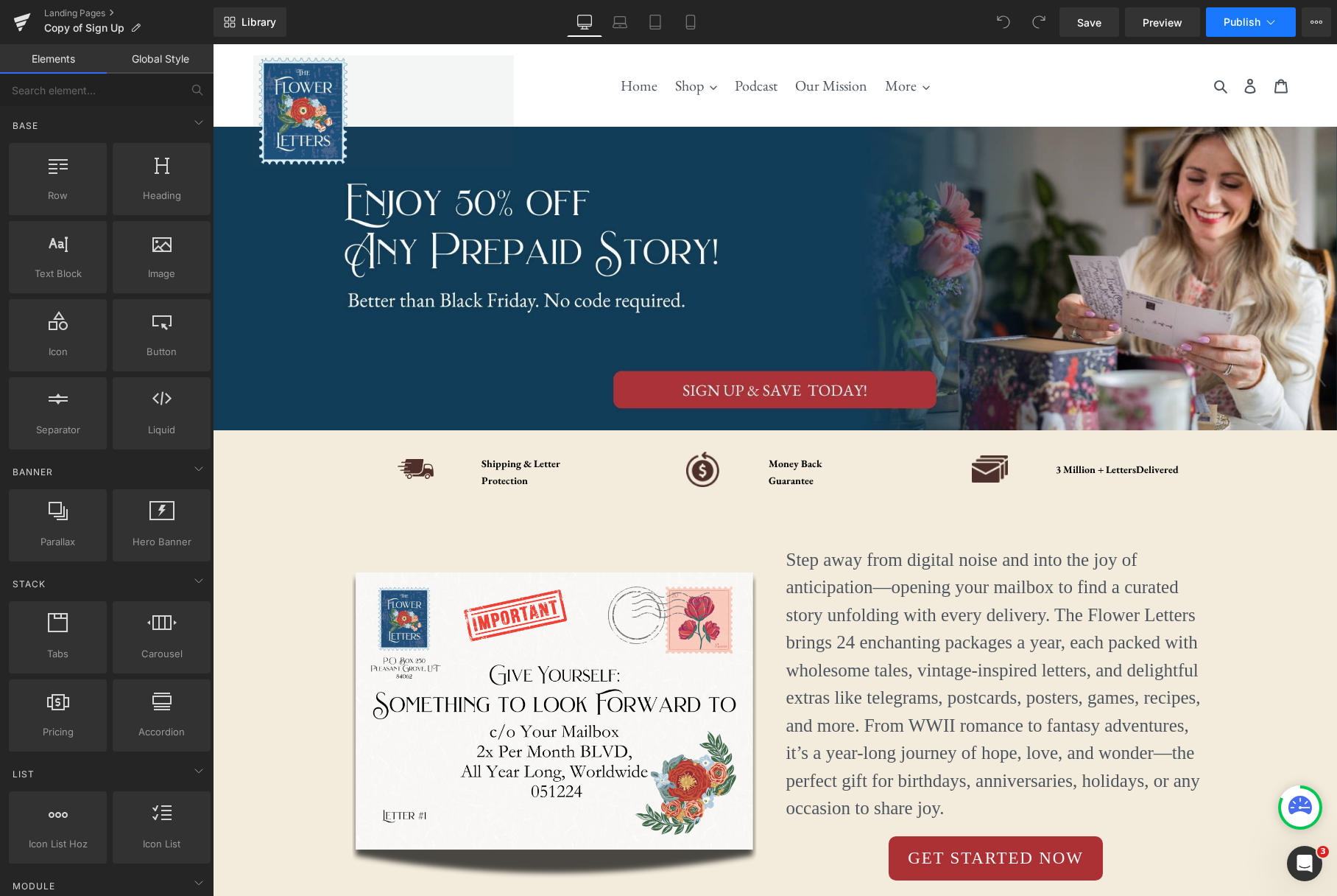
click at [1270, 23] on icon at bounding box center [1271, 22] width 15 height 15
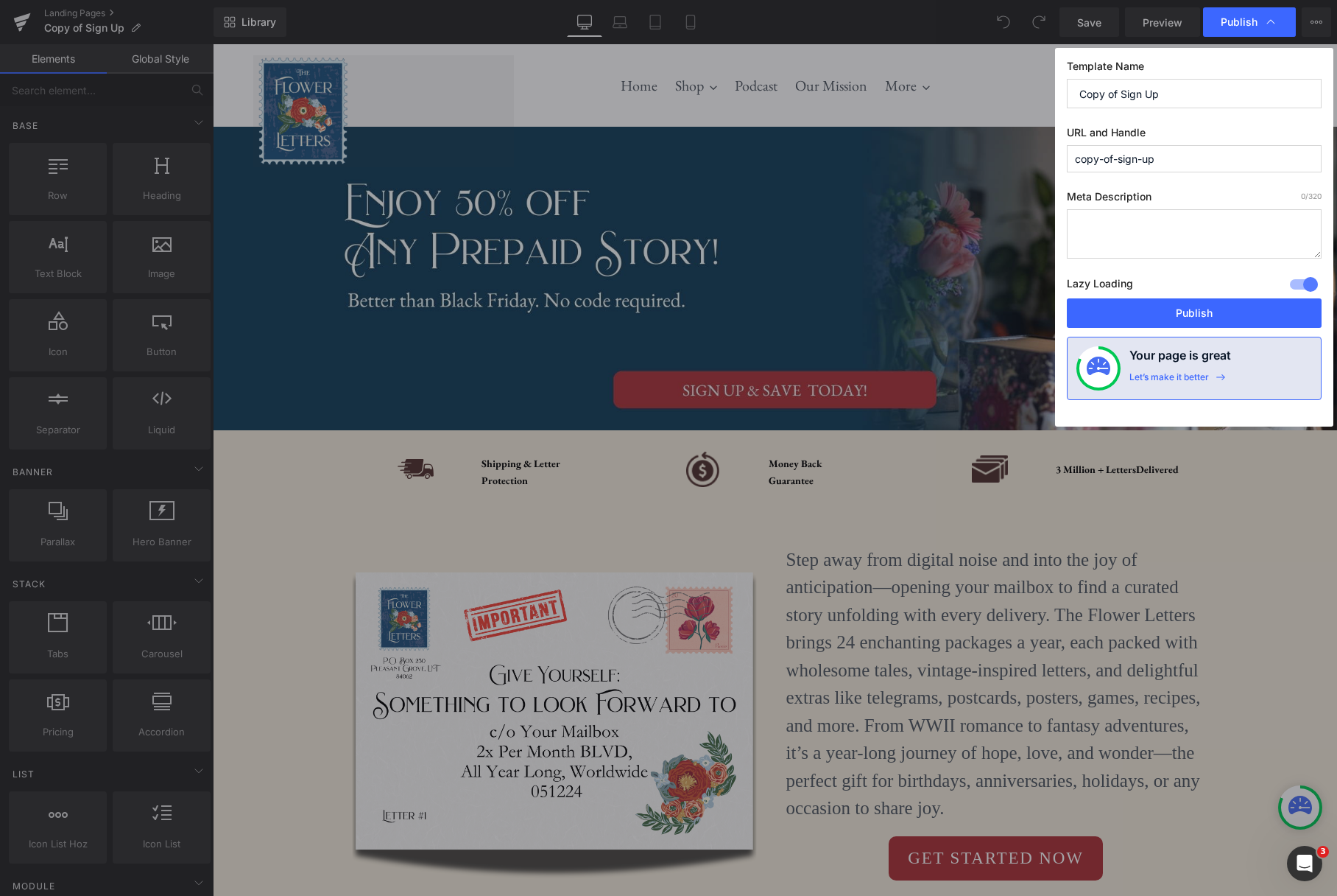
drag, startPoint x: 1190, startPoint y: 158, endPoint x: 1060, endPoint y: 156, distance: 130.0
click at [1060, 156] on div "Template Name Copy of Sign Up URL and Handle copy-of-sign-up Meta Description 0…" at bounding box center [1194, 237] width 278 height 379
click at [1175, 97] on input "Copy of Sign Up" at bounding box center [1194, 94] width 255 height 29
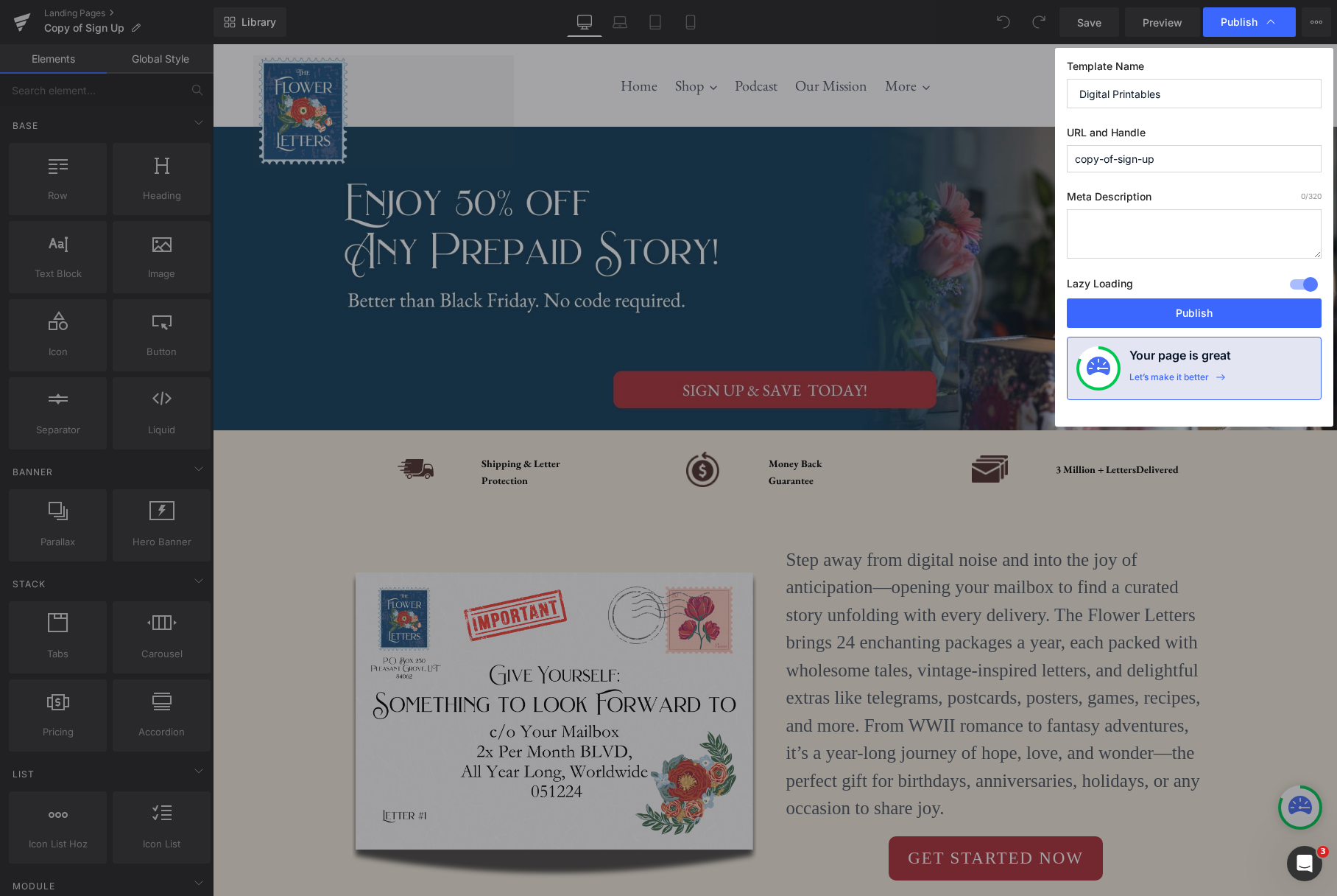
type input "Digital Printables"
click at [1182, 160] on input "copy-of-sign-up" at bounding box center [1194, 159] width 255 height 28
type input "digital-printables"
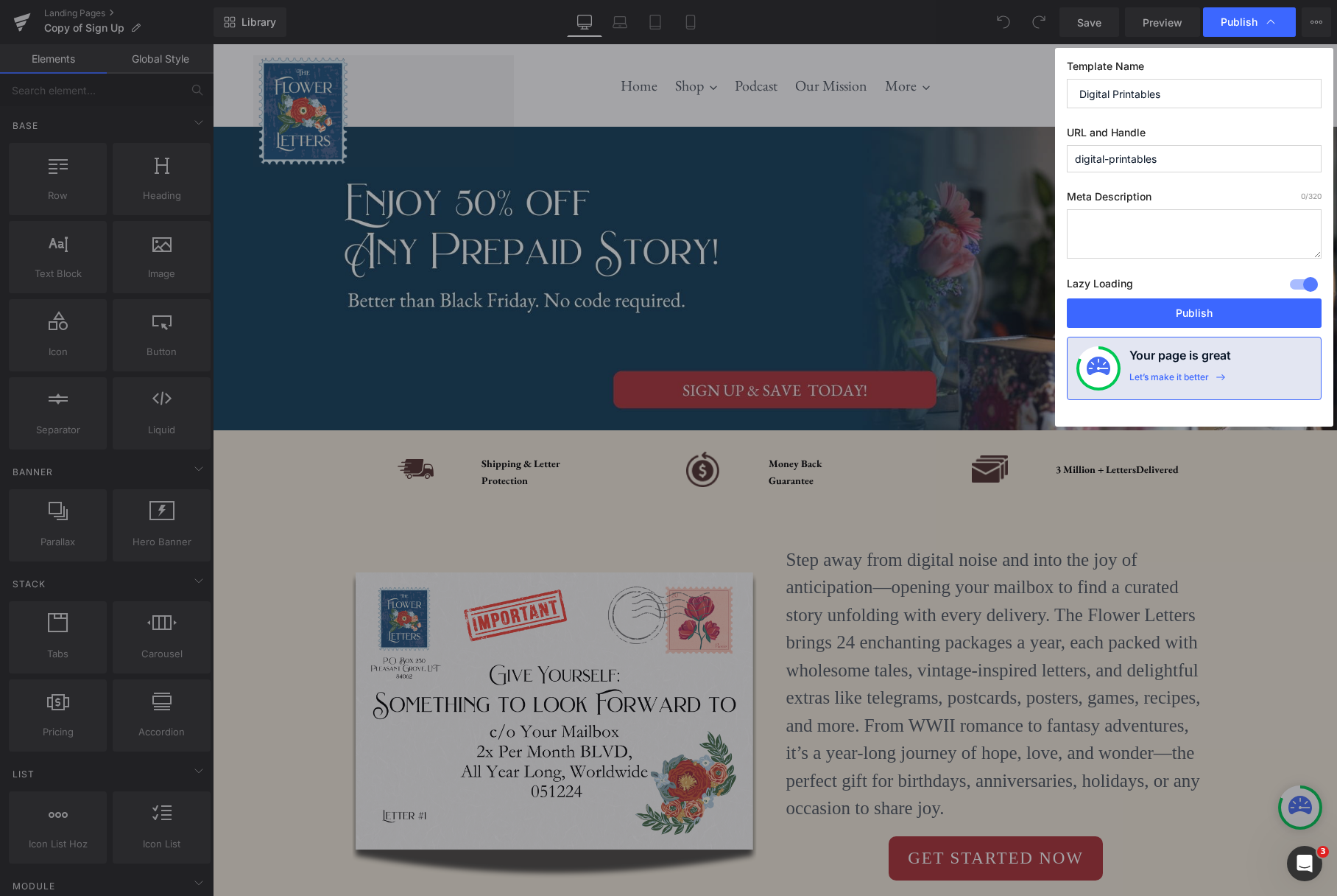
click at [1154, 234] on textarea at bounding box center [1194, 234] width 255 height 50
click at [1204, 315] on button "Publish" at bounding box center [1194, 313] width 255 height 29
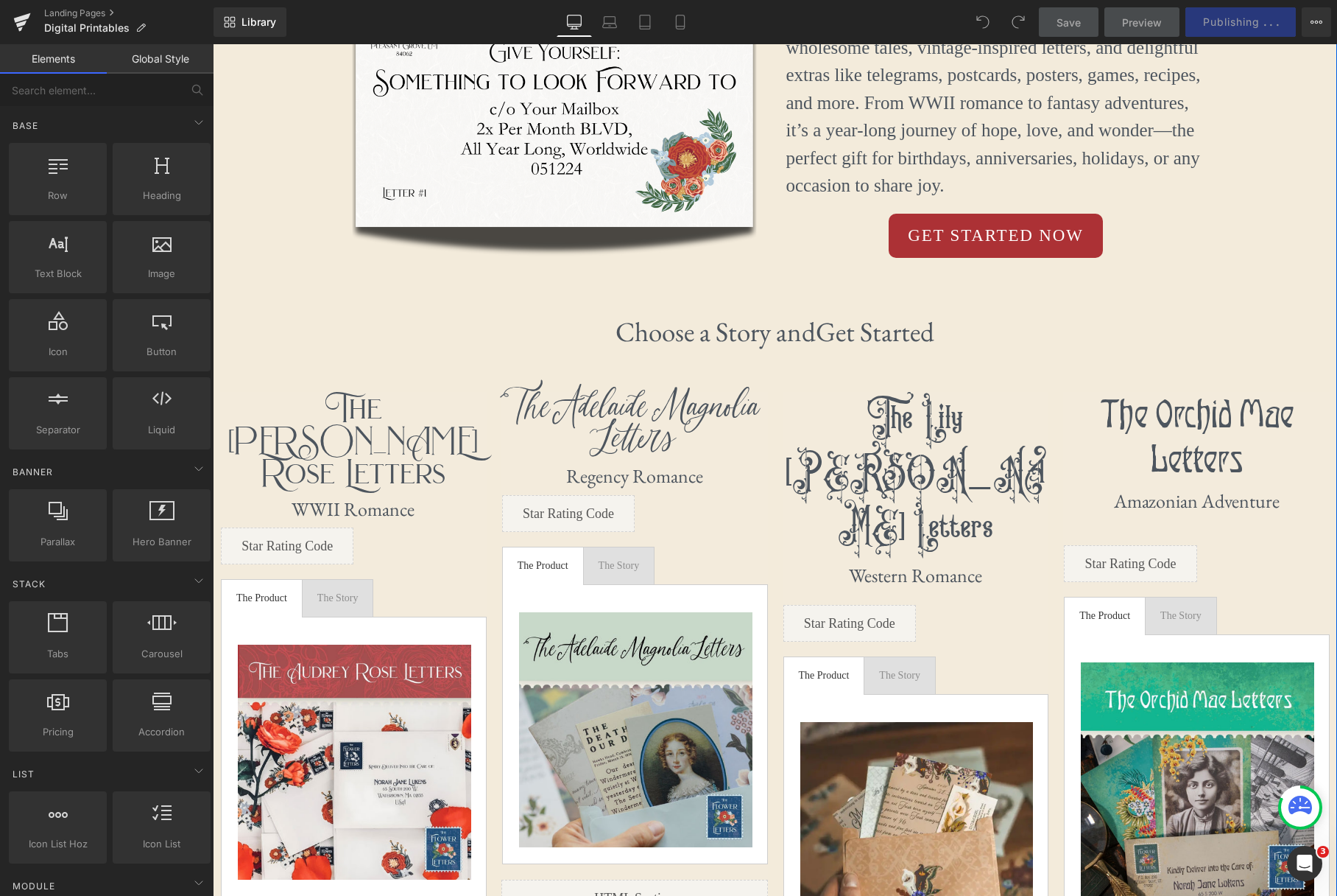
scroll to position [607, 0]
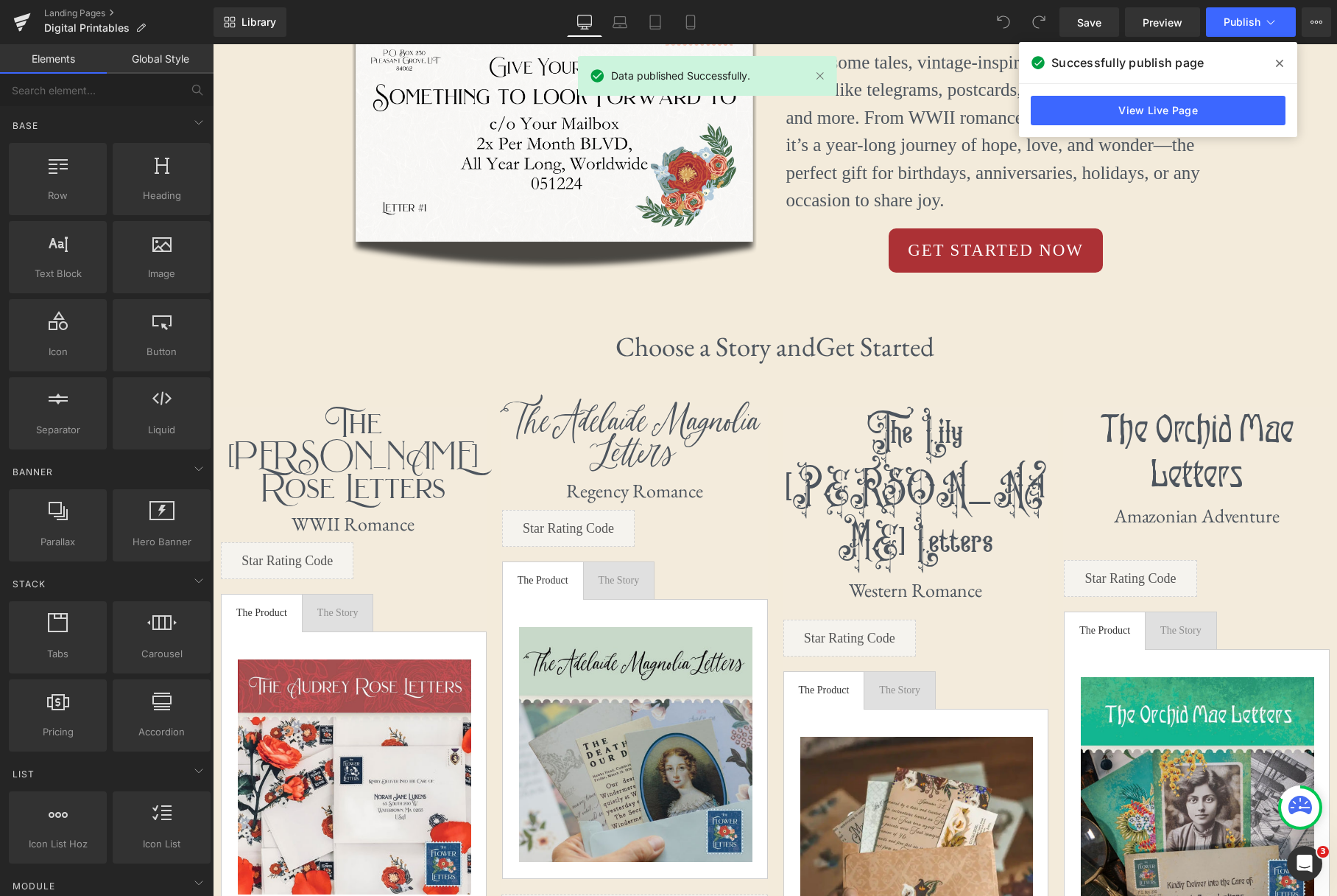
drag, startPoint x: 1281, startPoint y: 59, endPoint x: 1017, endPoint y: 124, distance: 271.9
click at [1281, 59] on icon at bounding box center [1280, 63] width 7 height 12
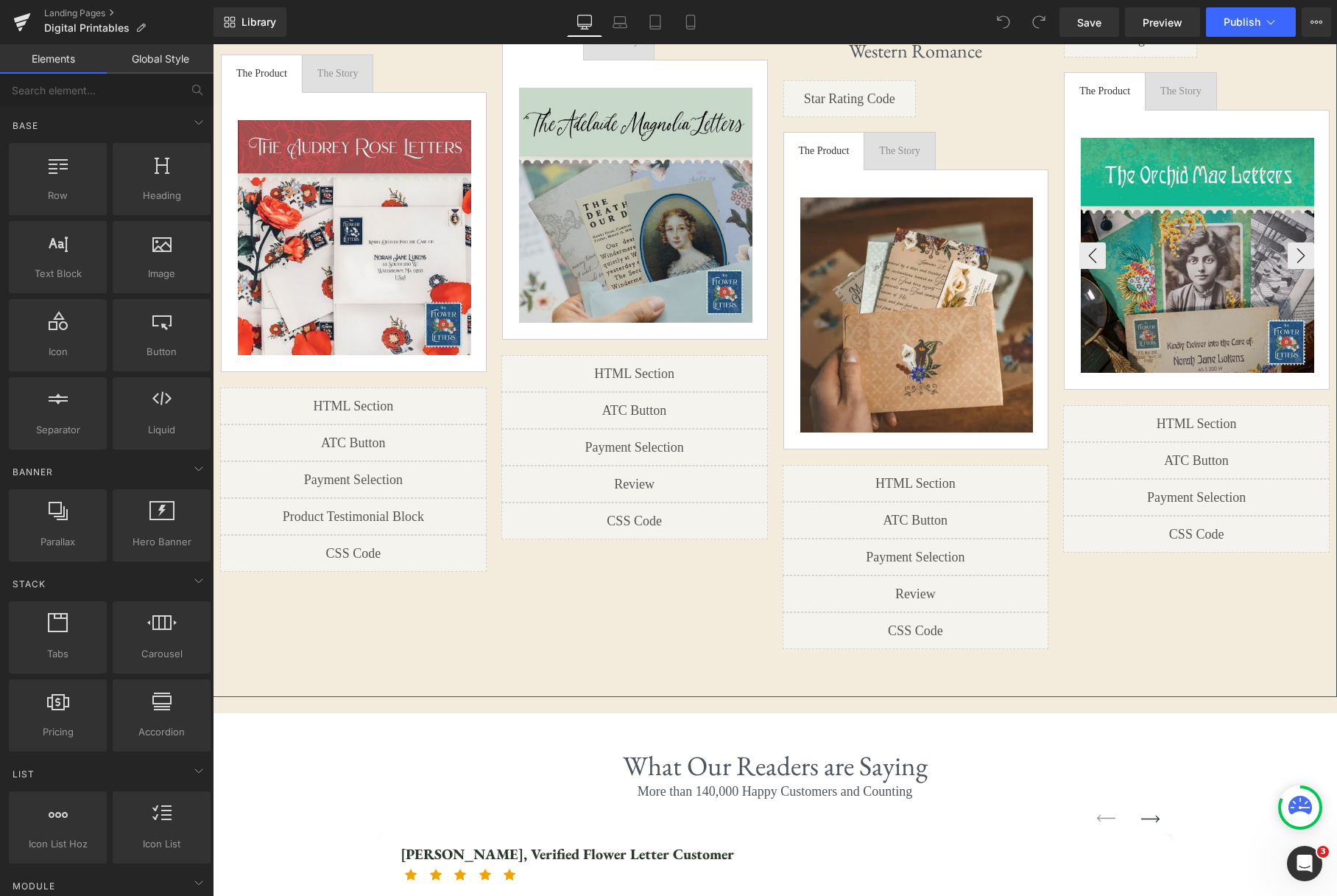
scroll to position [1148, 0]
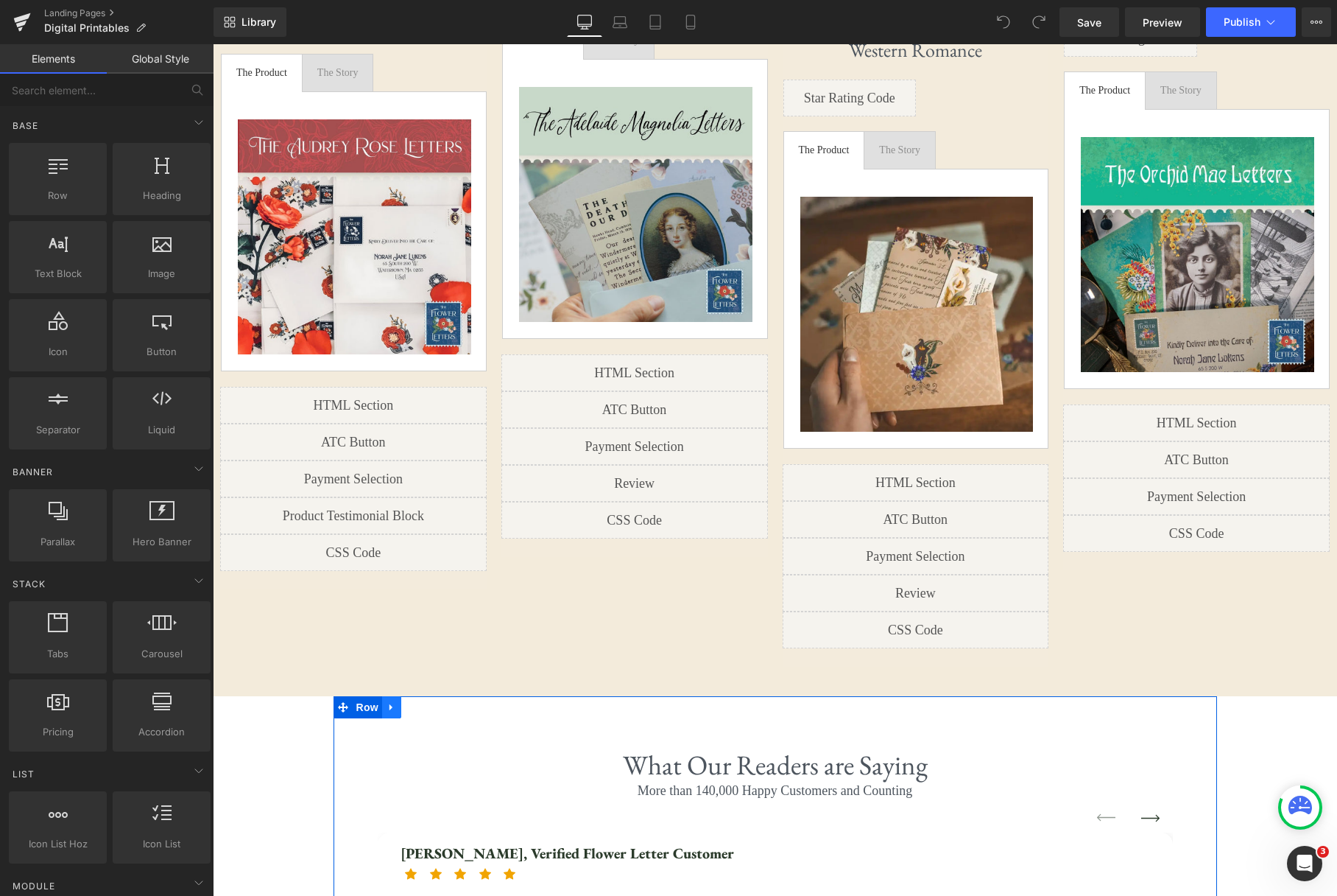
click at [395, 701] on icon at bounding box center [391, 707] width 10 height 11
click at [432, 702] on icon at bounding box center [429, 707] width 10 height 10
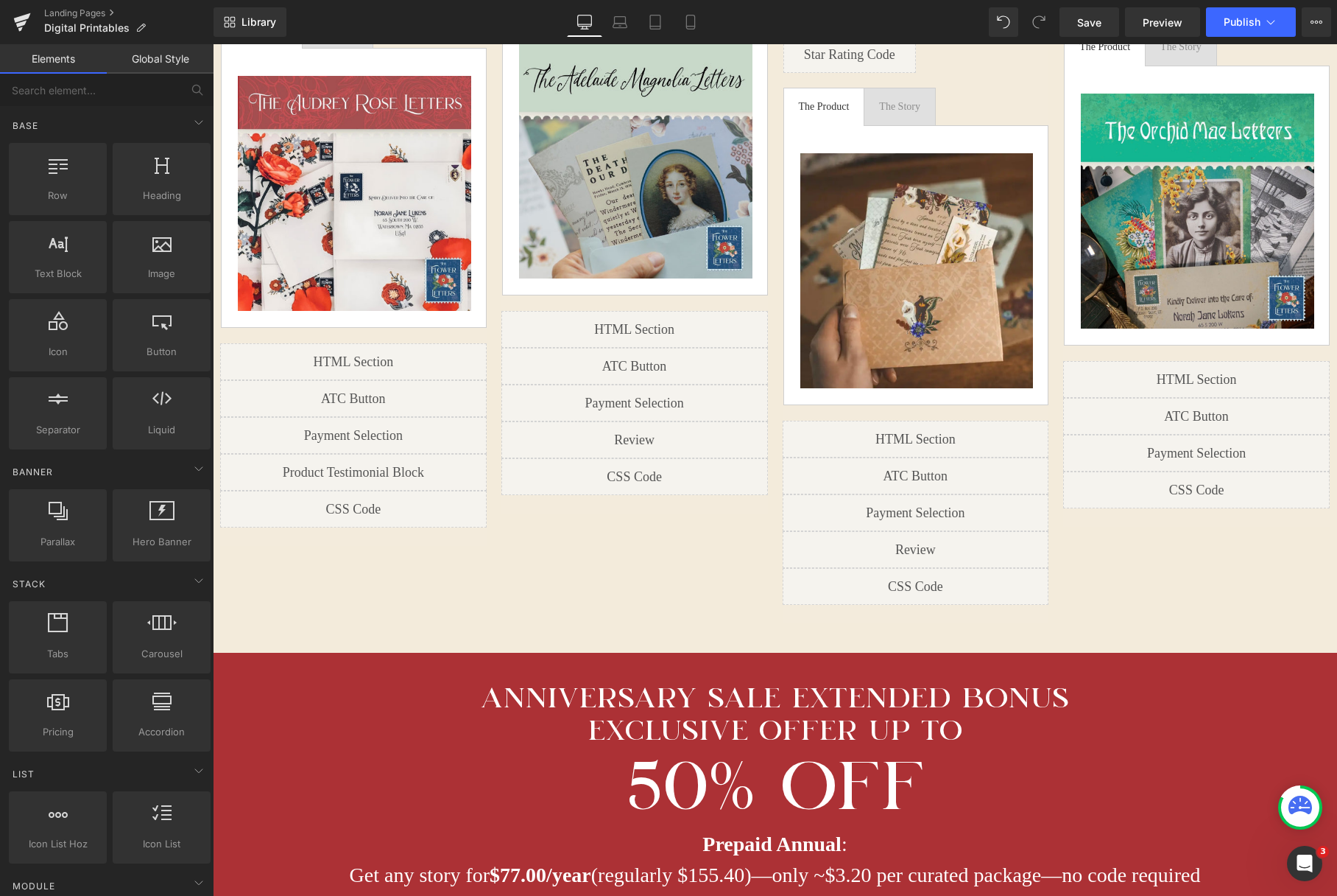
scroll to position [1208, 0]
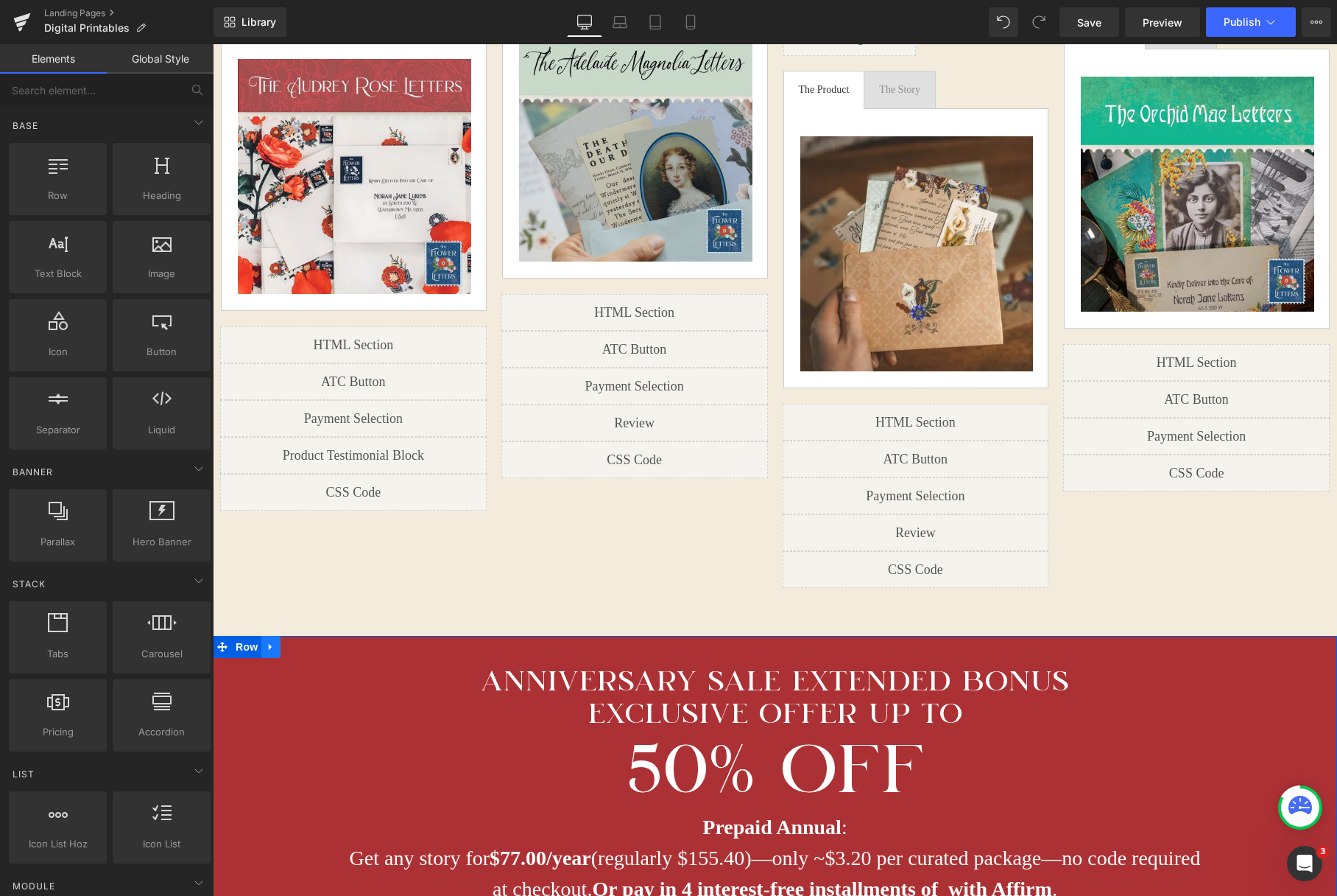
click at [273, 641] on icon at bounding box center [270, 646] width 10 height 11
click at [307, 641] on icon at bounding box center [309, 646] width 10 height 10
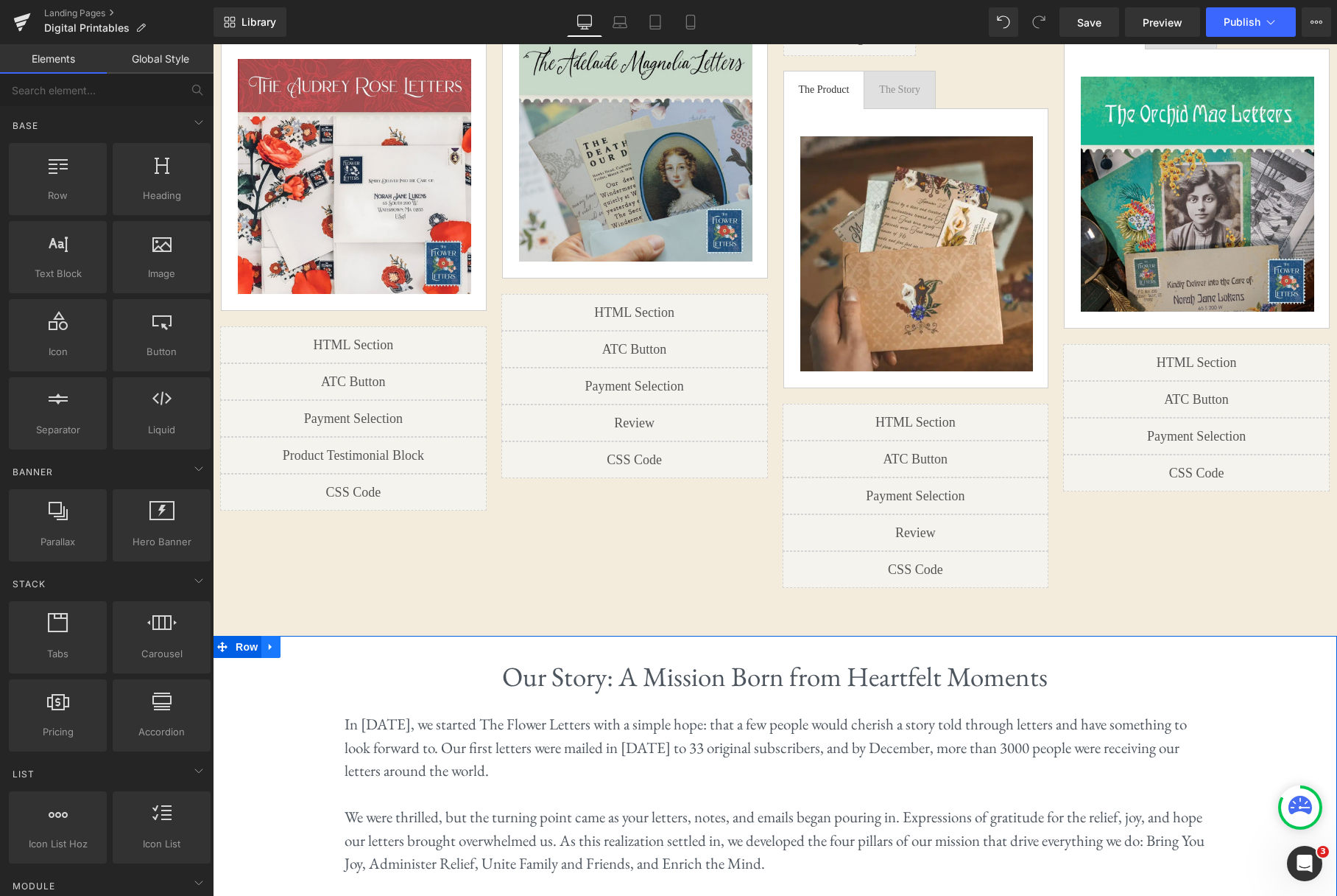
click at [271, 641] on icon at bounding box center [270, 646] width 10 height 11
click at [302, 636] on link at bounding box center [309, 647] width 19 height 22
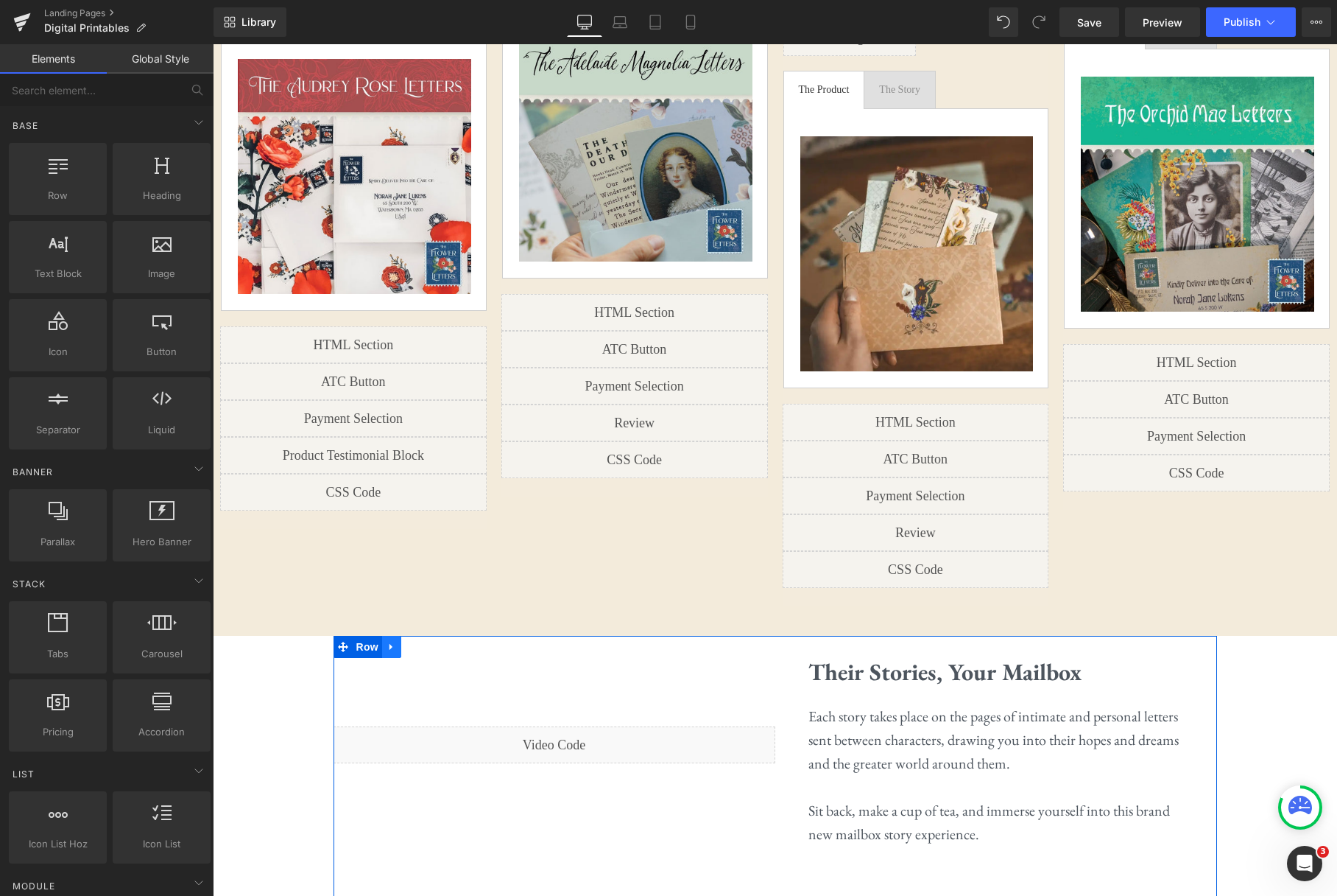
click at [393, 641] on icon at bounding box center [391, 646] width 10 height 11
click at [427, 641] on icon at bounding box center [429, 646] width 10 height 10
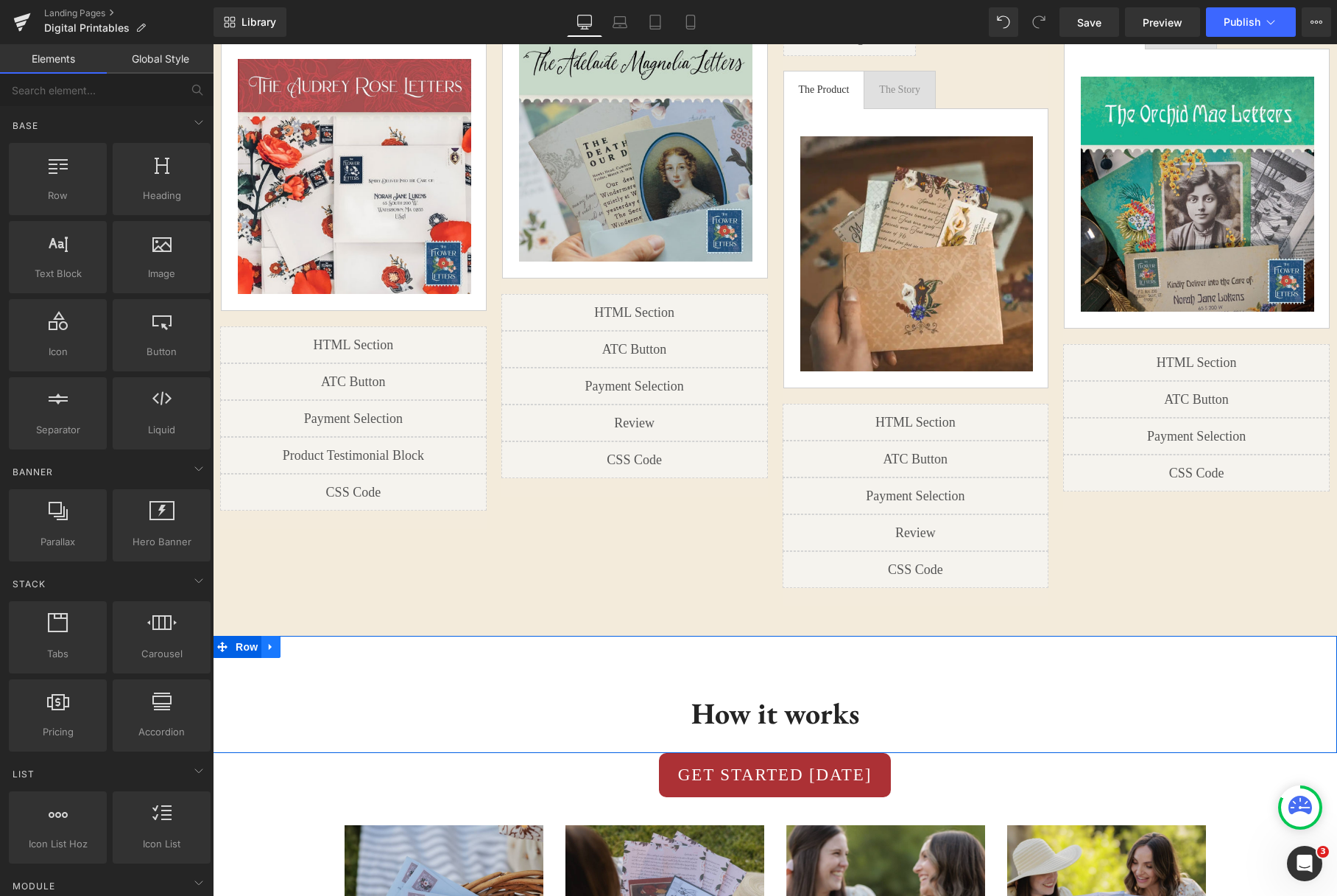
click at [278, 636] on link at bounding box center [271, 647] width 19 height 22
click at [312, 641] on icon at bounding box center [309, 646] width 10 height 10
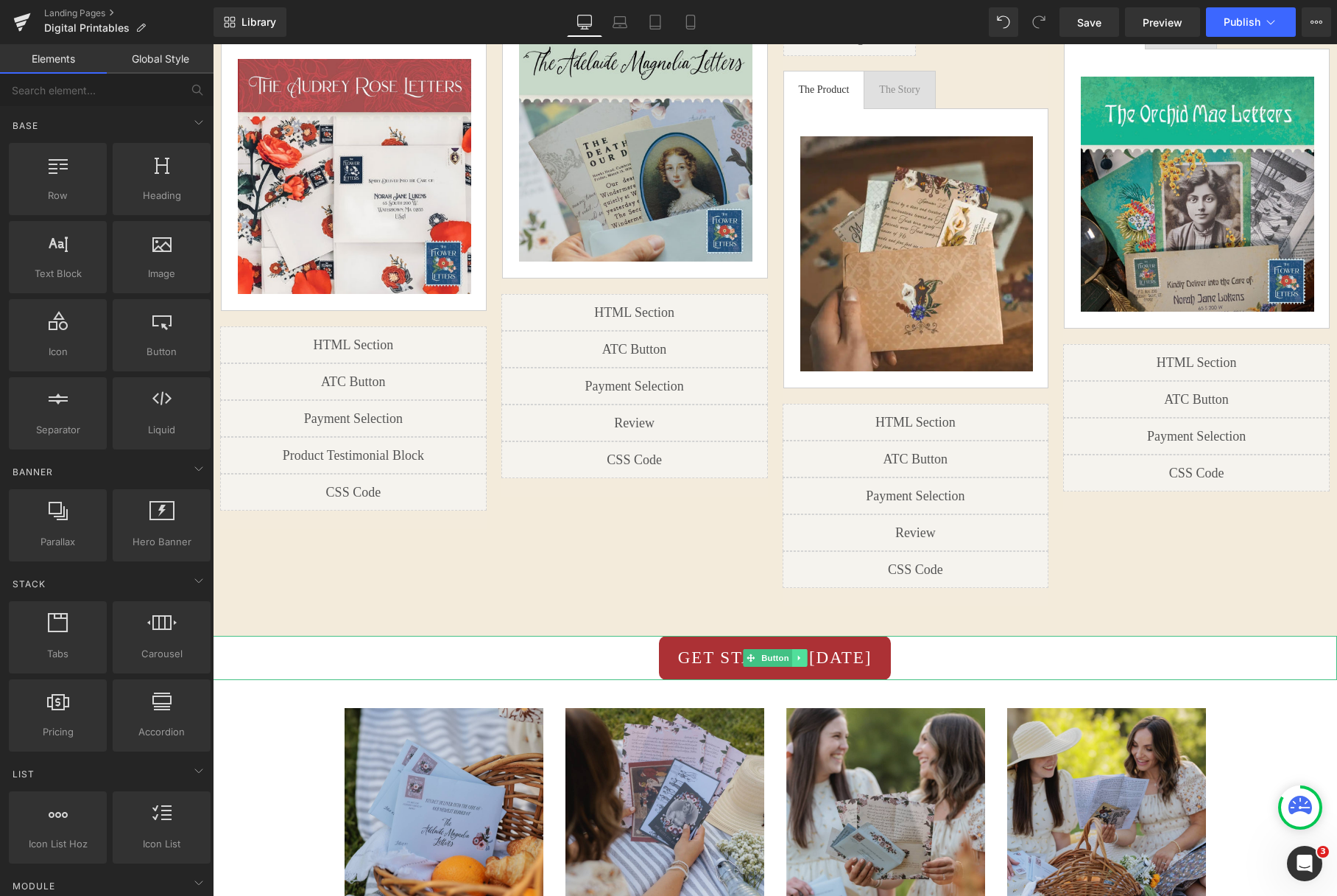
click at [803, 653] on icon at bounding box center [799, 658] width 8 height 9
click at [805, 654] on icon at bounding box center [807, 658] width 8 height 8
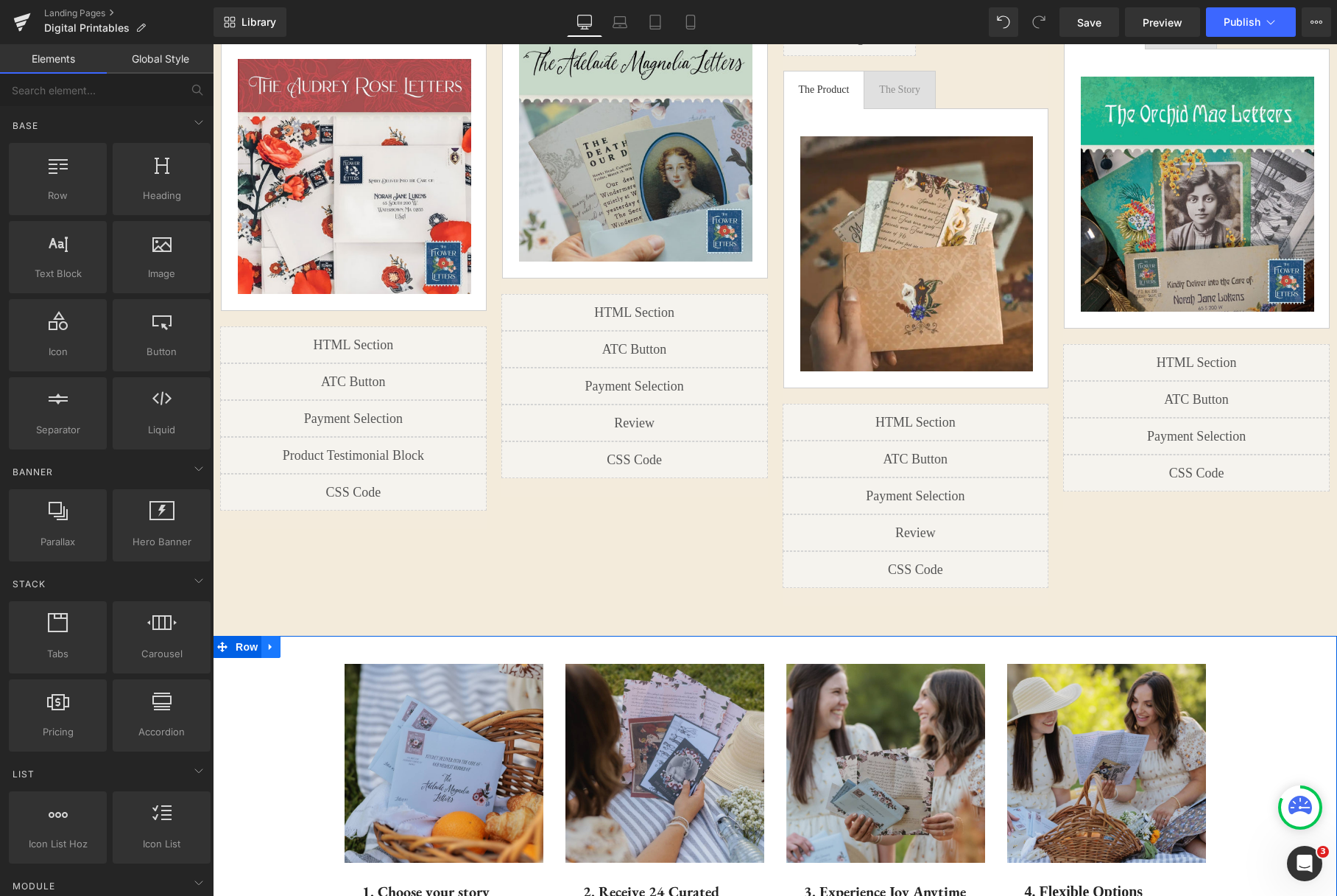
click at [273, 641] on icon at bounding box center [270, 646] width 10 height 11
click at [311, 641] on icon at bounding box center [309, 646] width 10 height 10
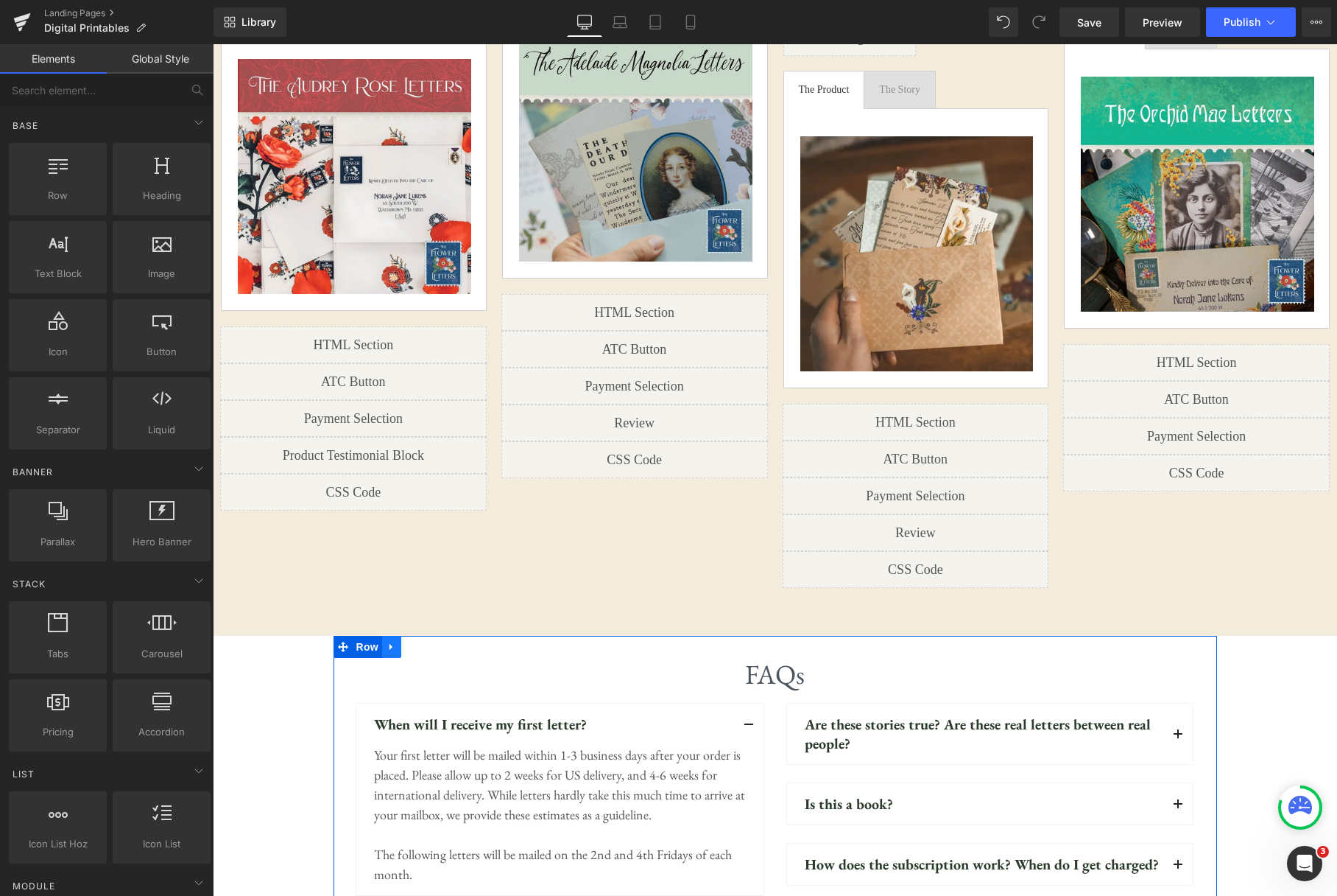
click at [391, 641] on icon at bounding box center [391, 646] width 10 height 11
click at [432, 641] on icon at bounding box center [429, 646] width 10 height 10
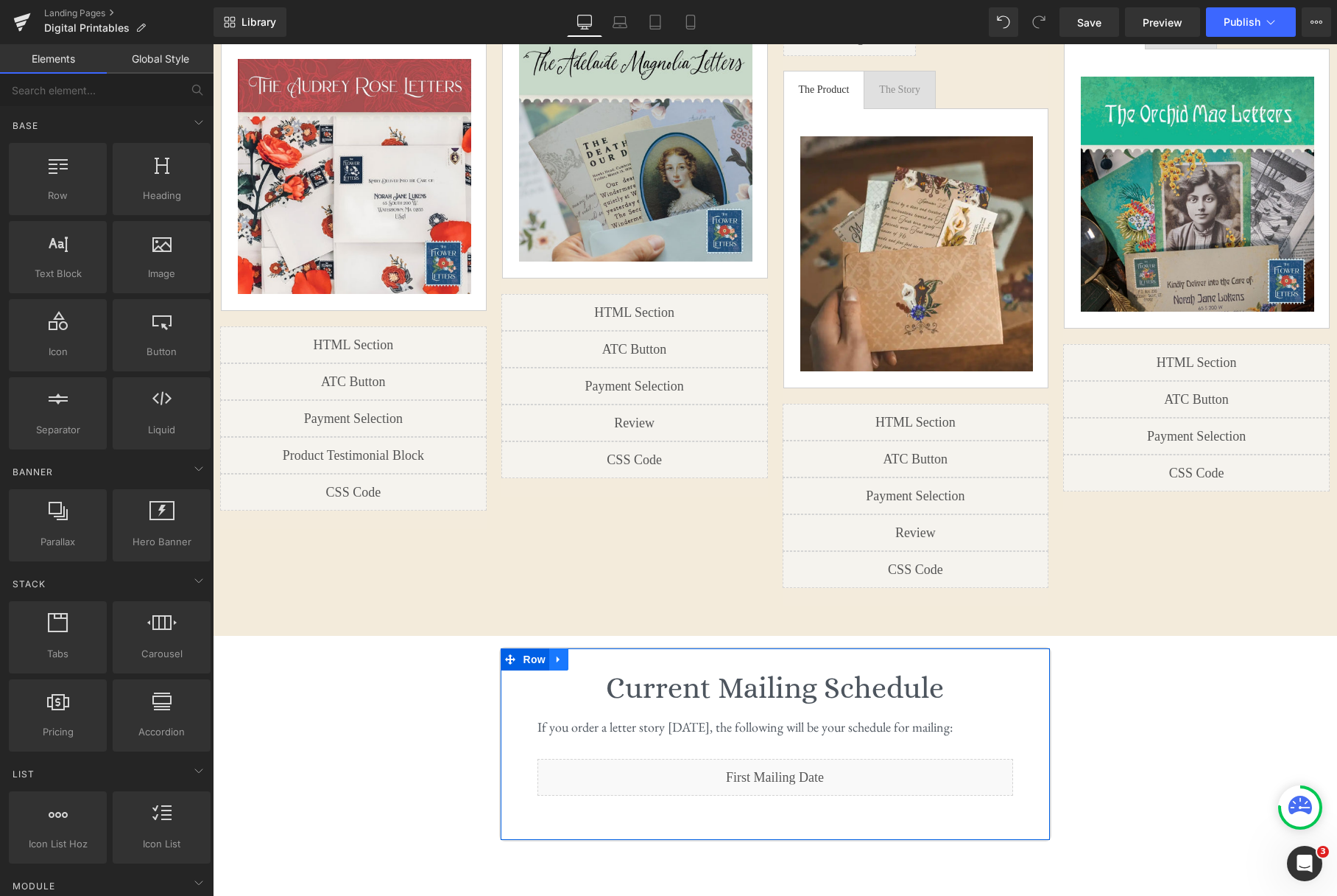
click at [563, 653] on icon at bounding box center [559, 659] width 10 height 11
click at [597, 653] on icon at bounding box center [596, 659] width 10 height 11
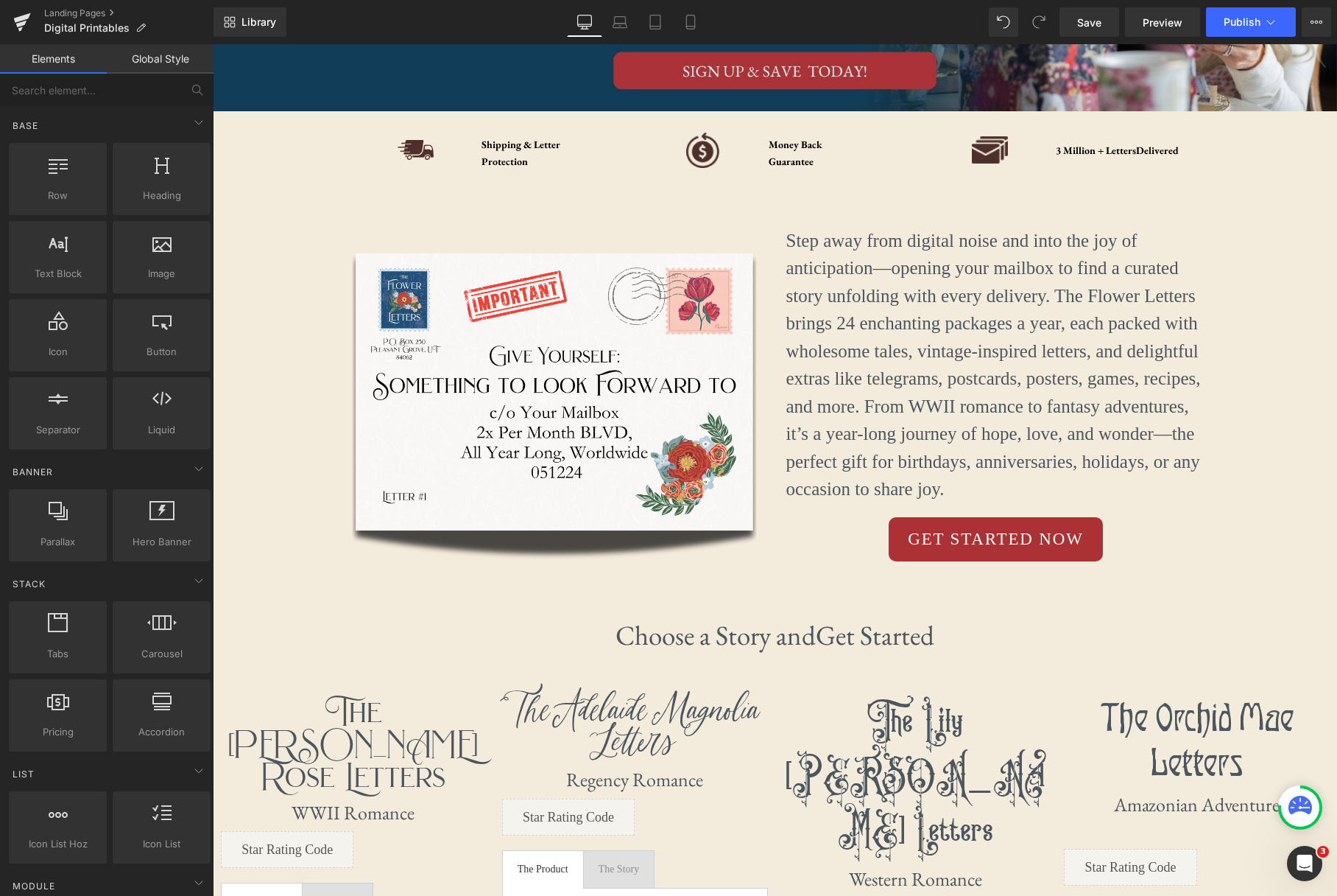
scroll to position [167, 0]
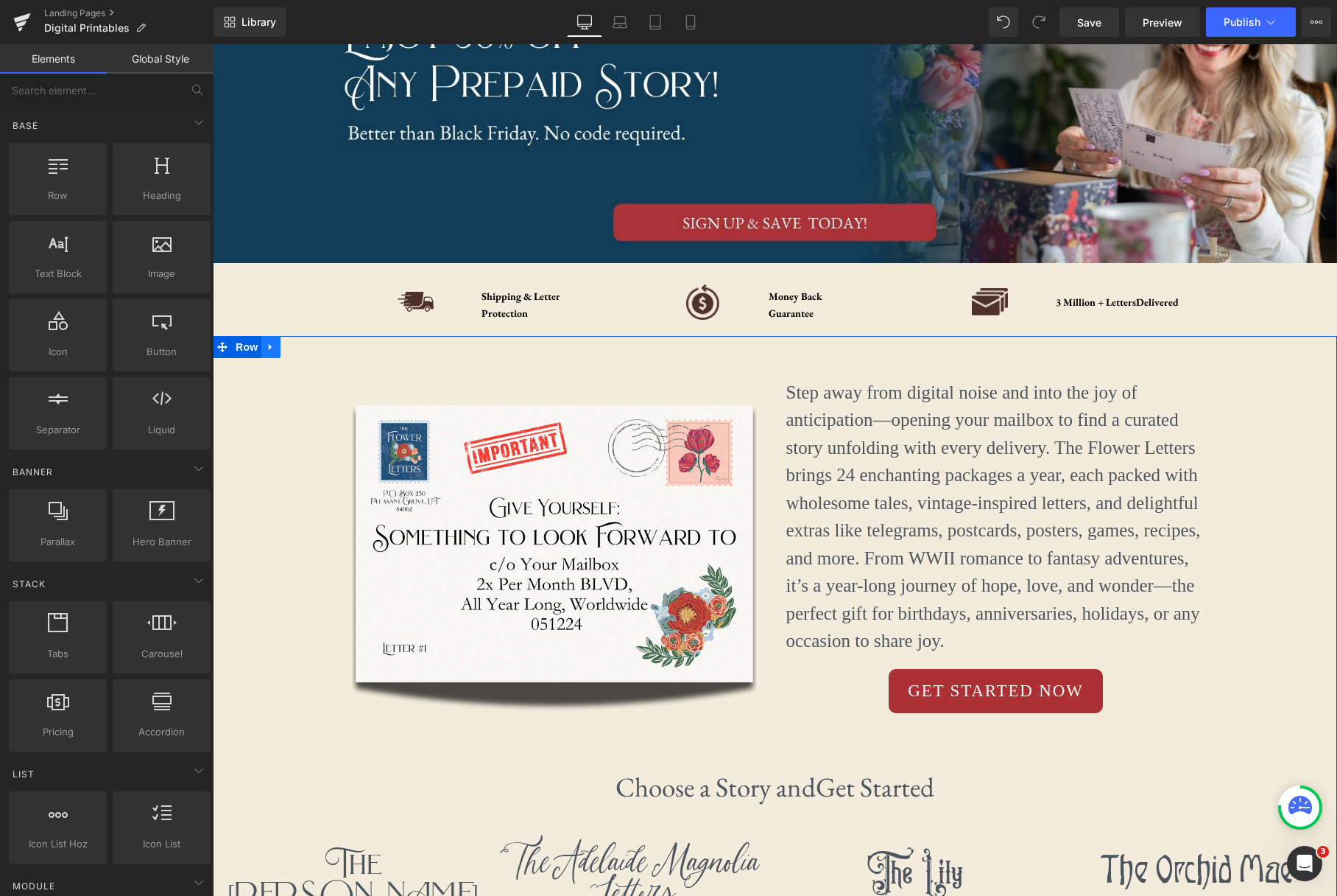
click at [273, 346] on icon at bounding box center [270, 347] width 10 height 11
click at [305, 346] on icon at bounding box center [309, 346] width 10 height 10
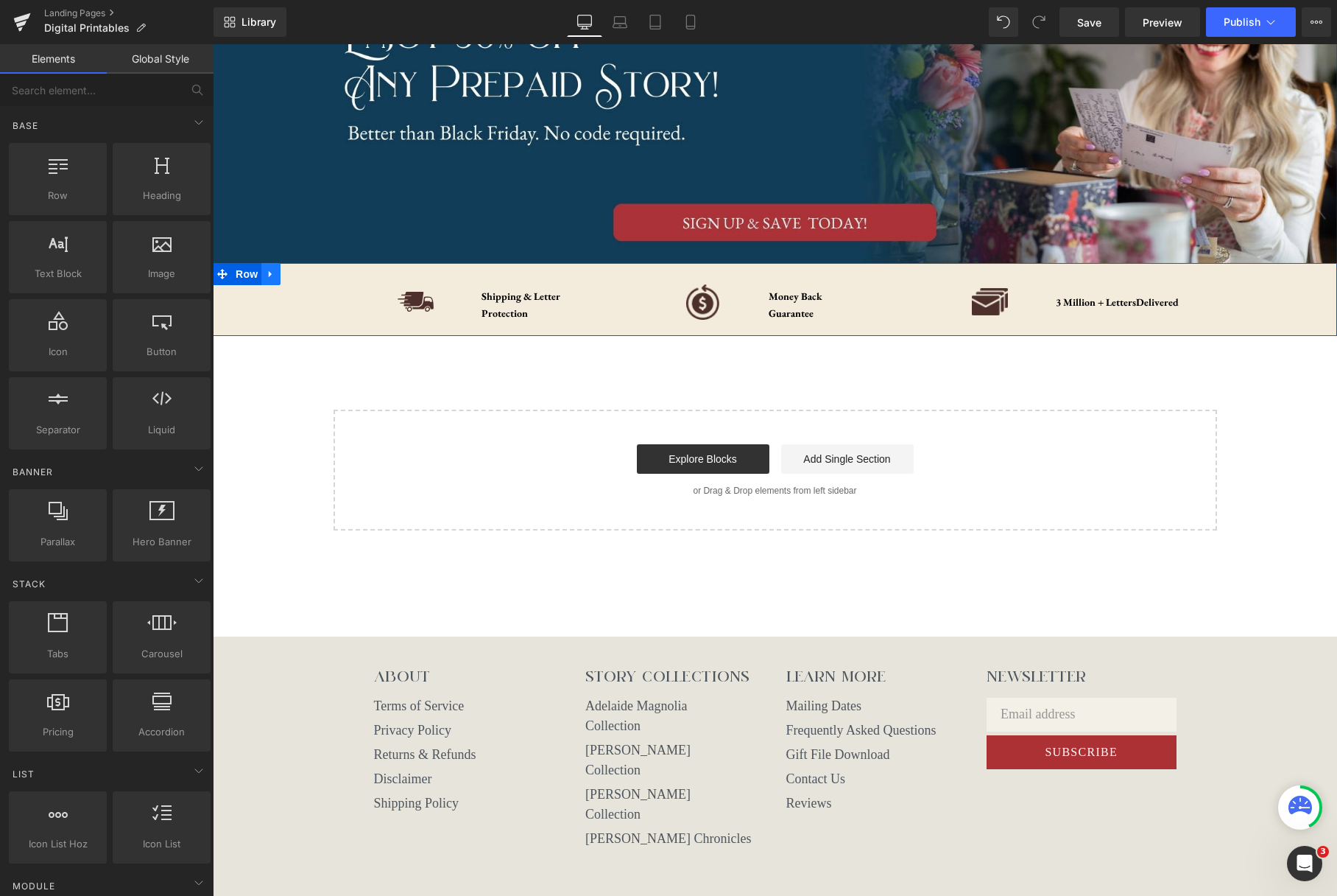
click at [279, 272] on link at bounding box center [271, 274] width 19 height 22
click at [308, 274] on icon at bounding box center [309, 274] width 10 height 10
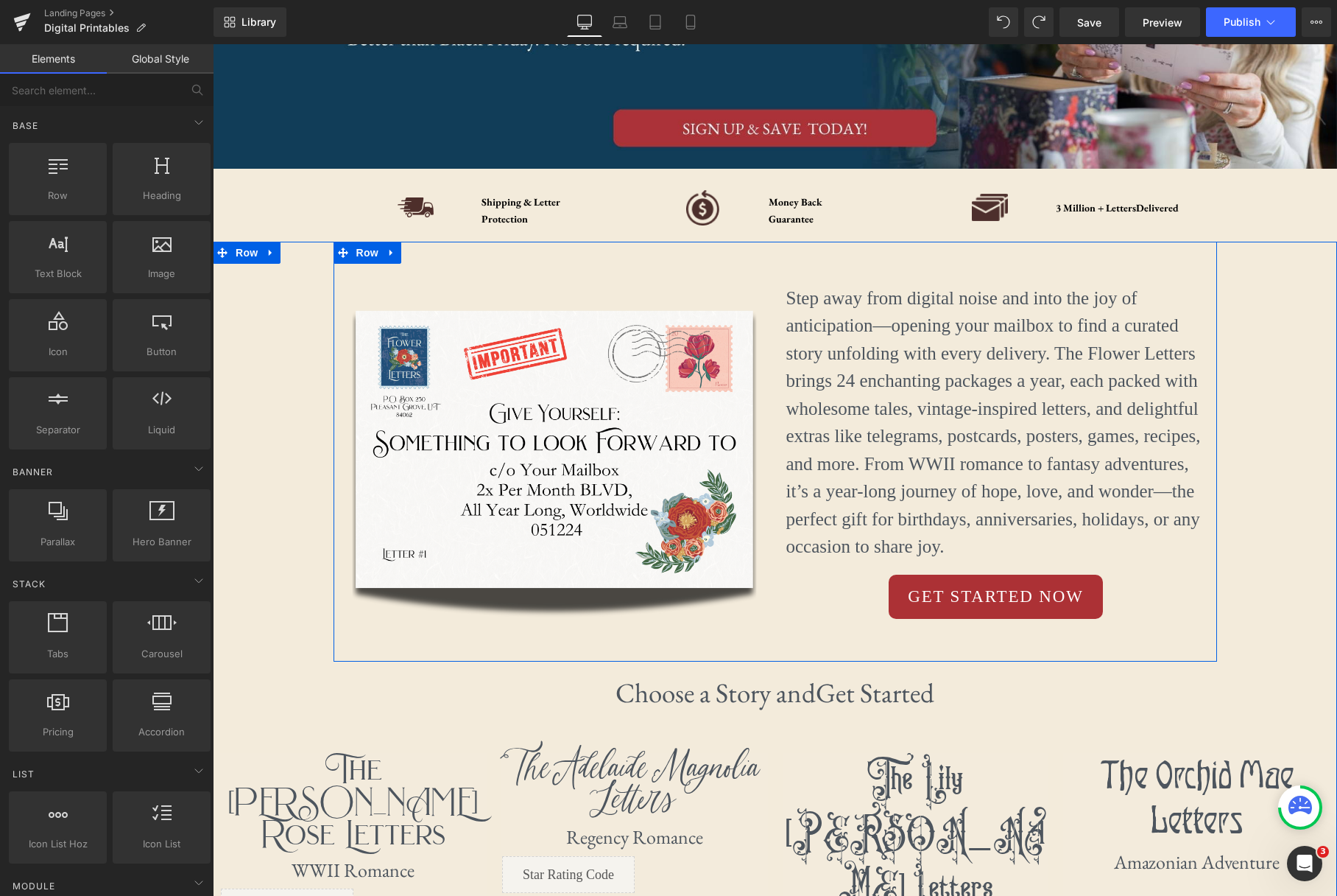
scroll to position [335, 0]
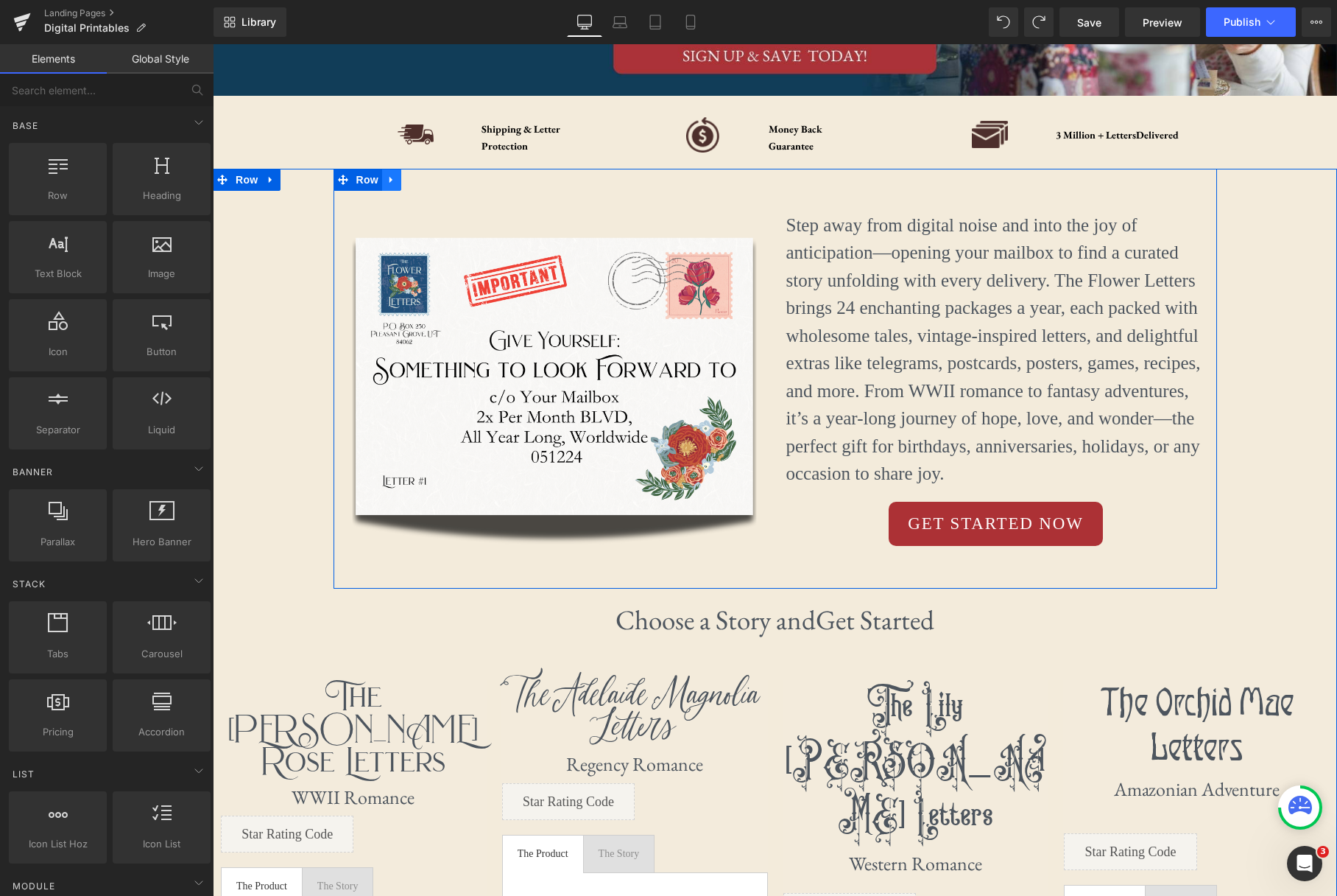
click at [398, 180] on link at bounding box center [391, 180] width 19 height 22
click at [425, 184] on icon at bounding box center [429, 180] width 10 height 11
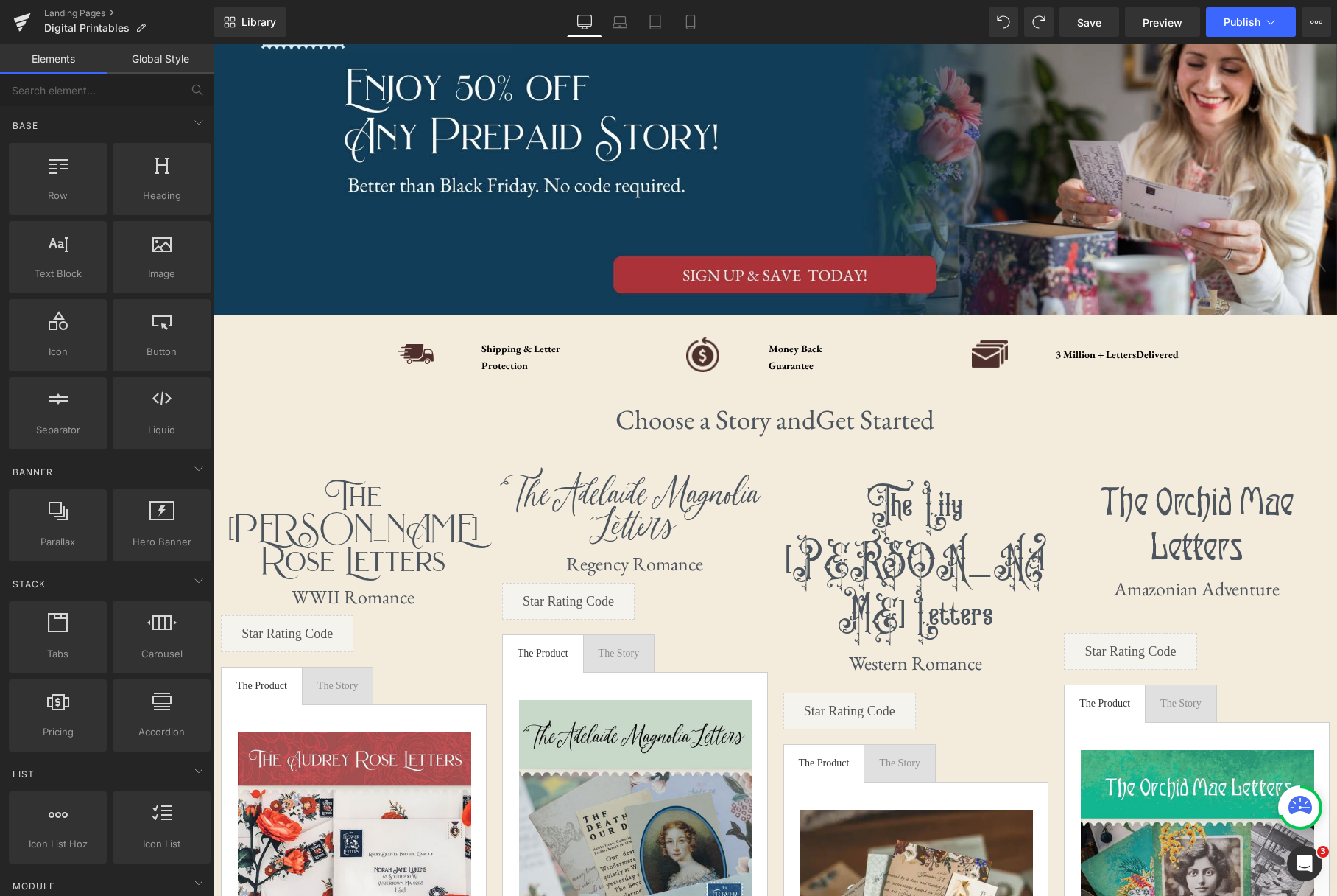
scroll to position [0, 0]
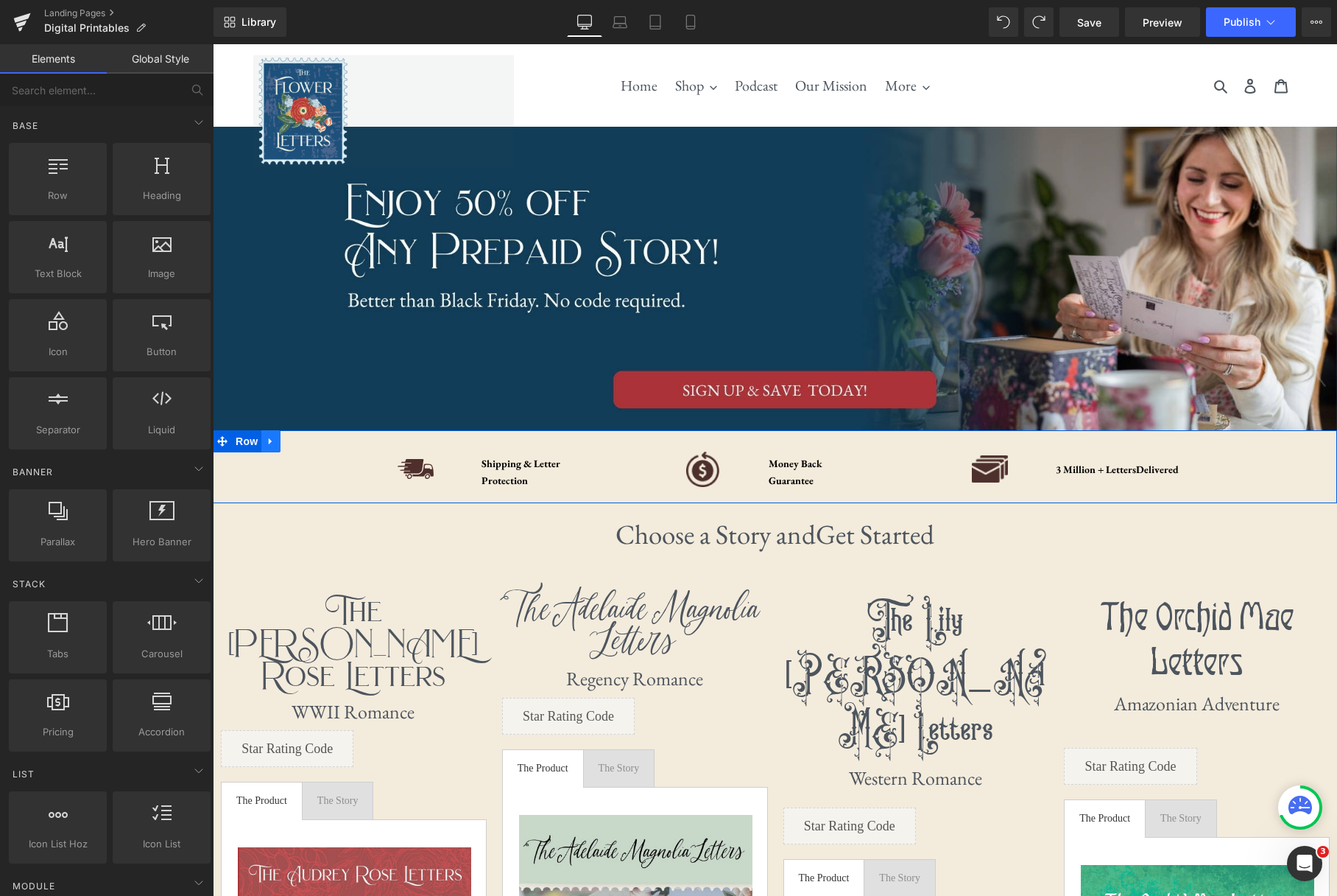
click at [275, 440] on icon at bounding box center [270, 441] width 10 height 11
click at [315, 441] on link at bounding box center [309, 441] width 19 height 22
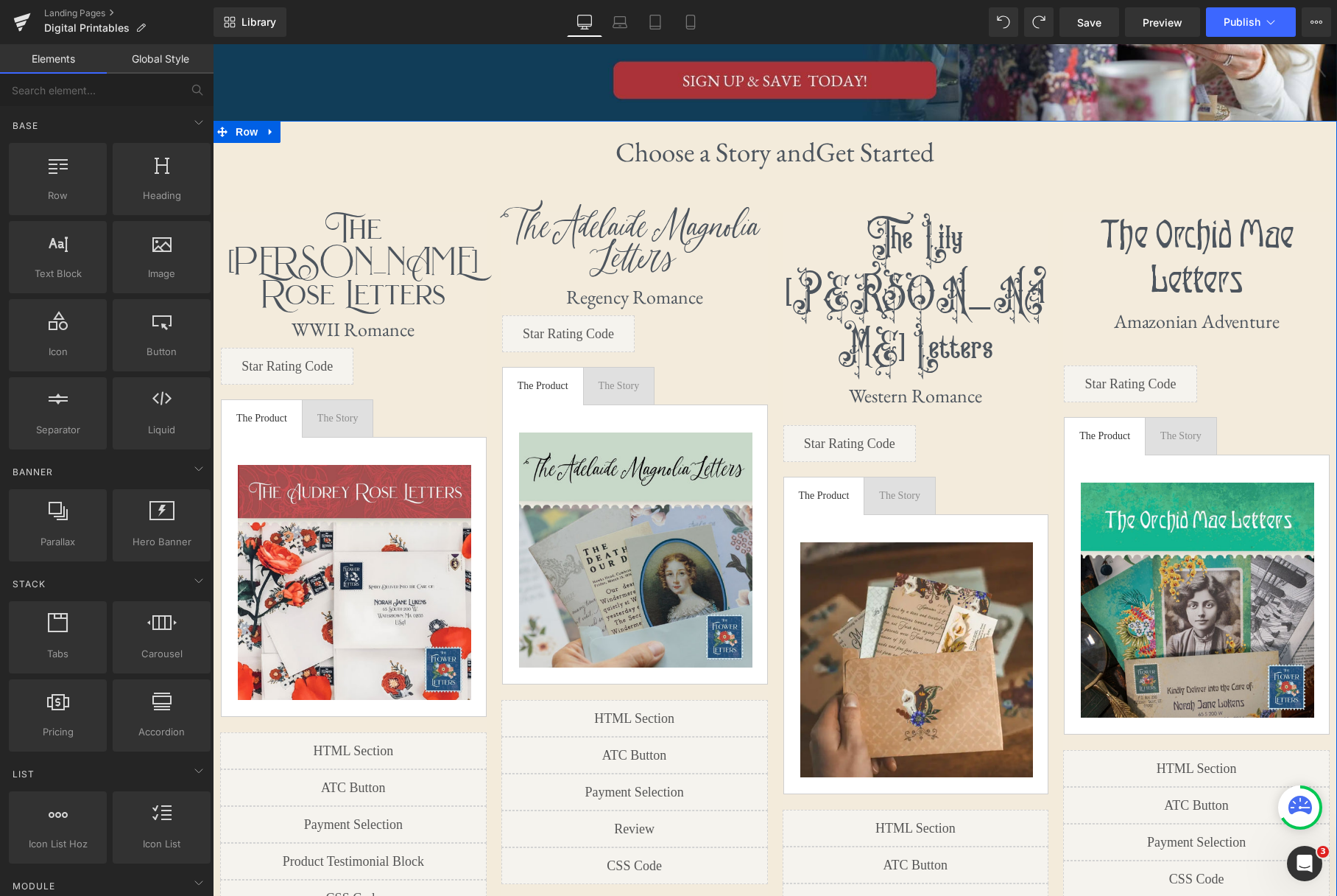
scroll to position [308, 0]
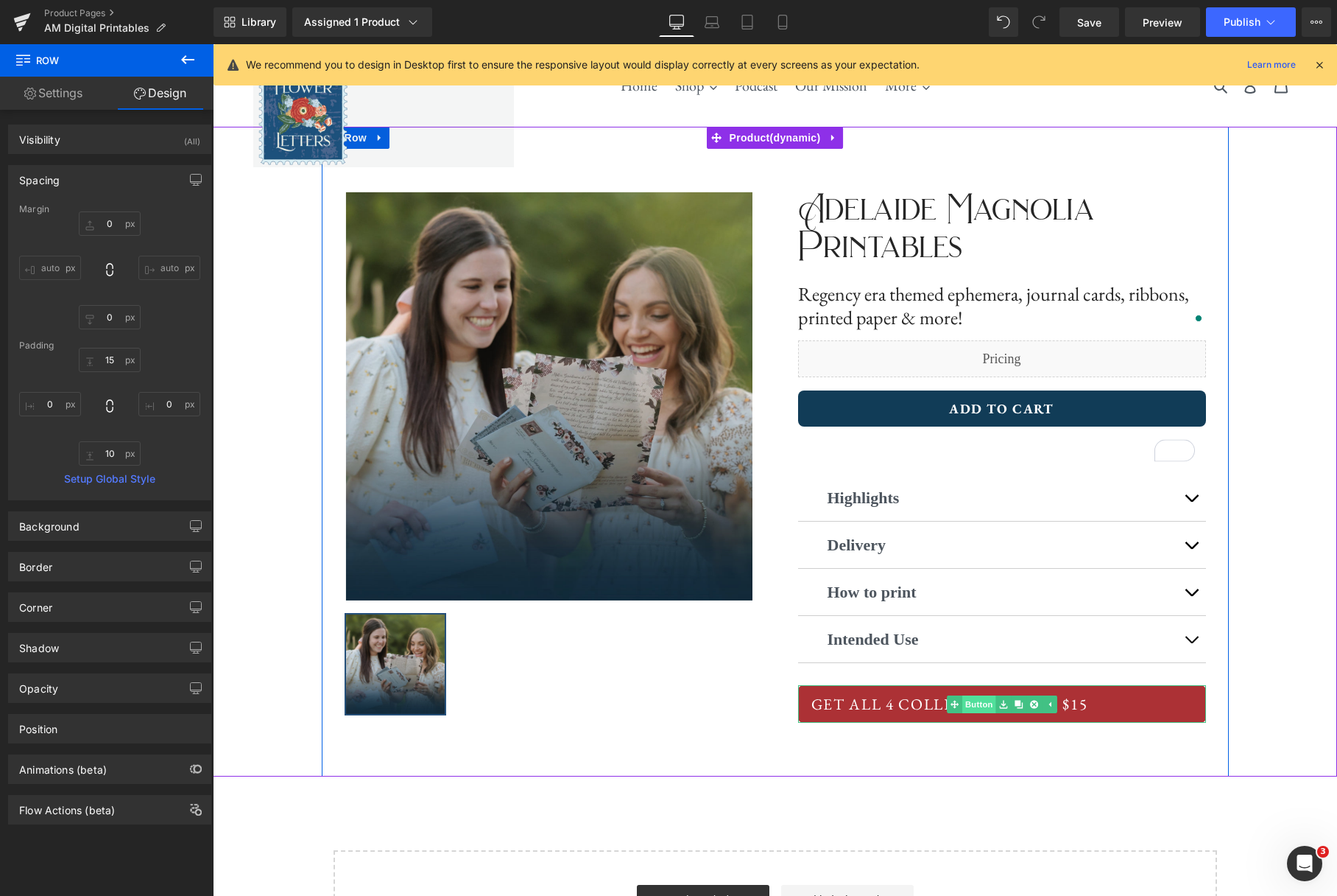
click at [987, 707] on span "Button" at bounding box center [979, 704] width 34 height 17
